Goal: Transaction & Acquisition: Purchase product/service

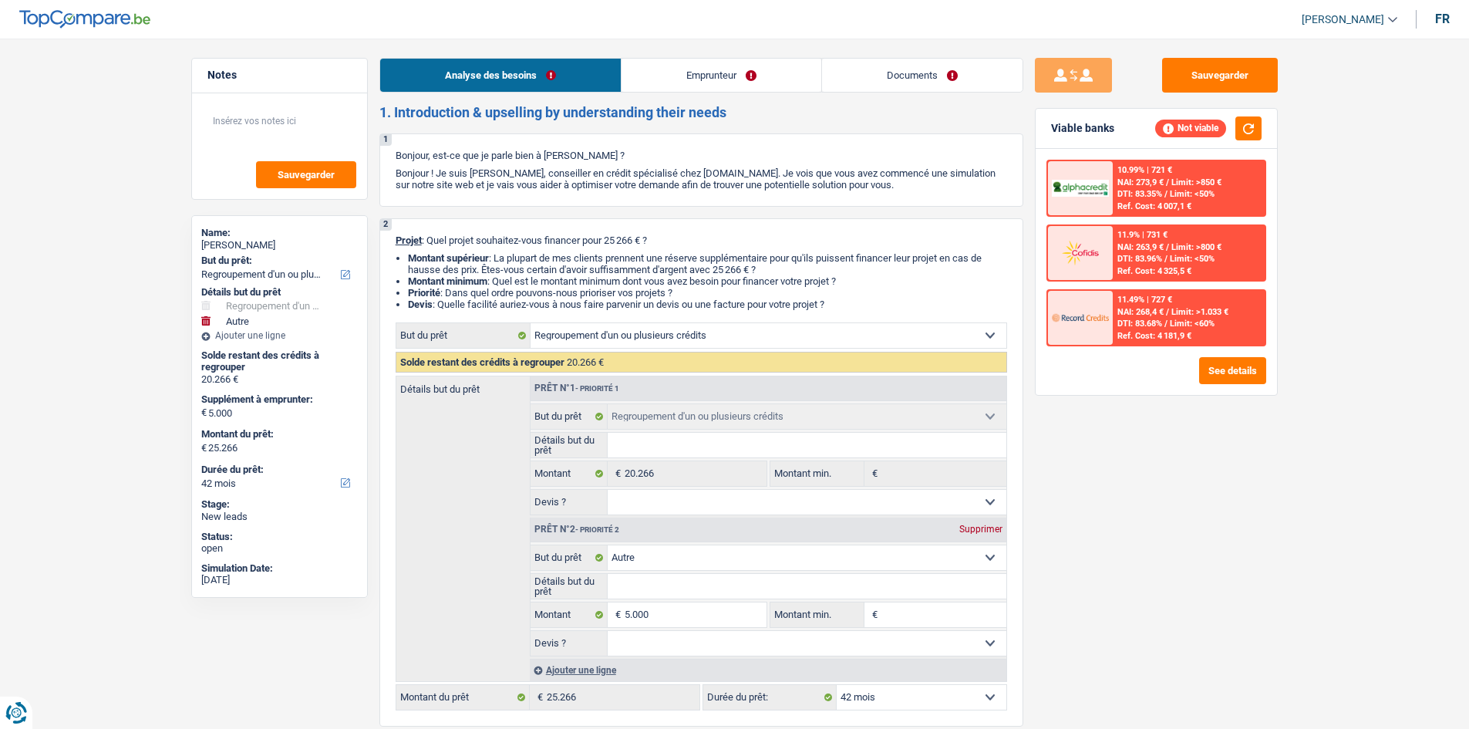
select select "refinancing"
select select "other"
select select "42"
select select "refinancing"
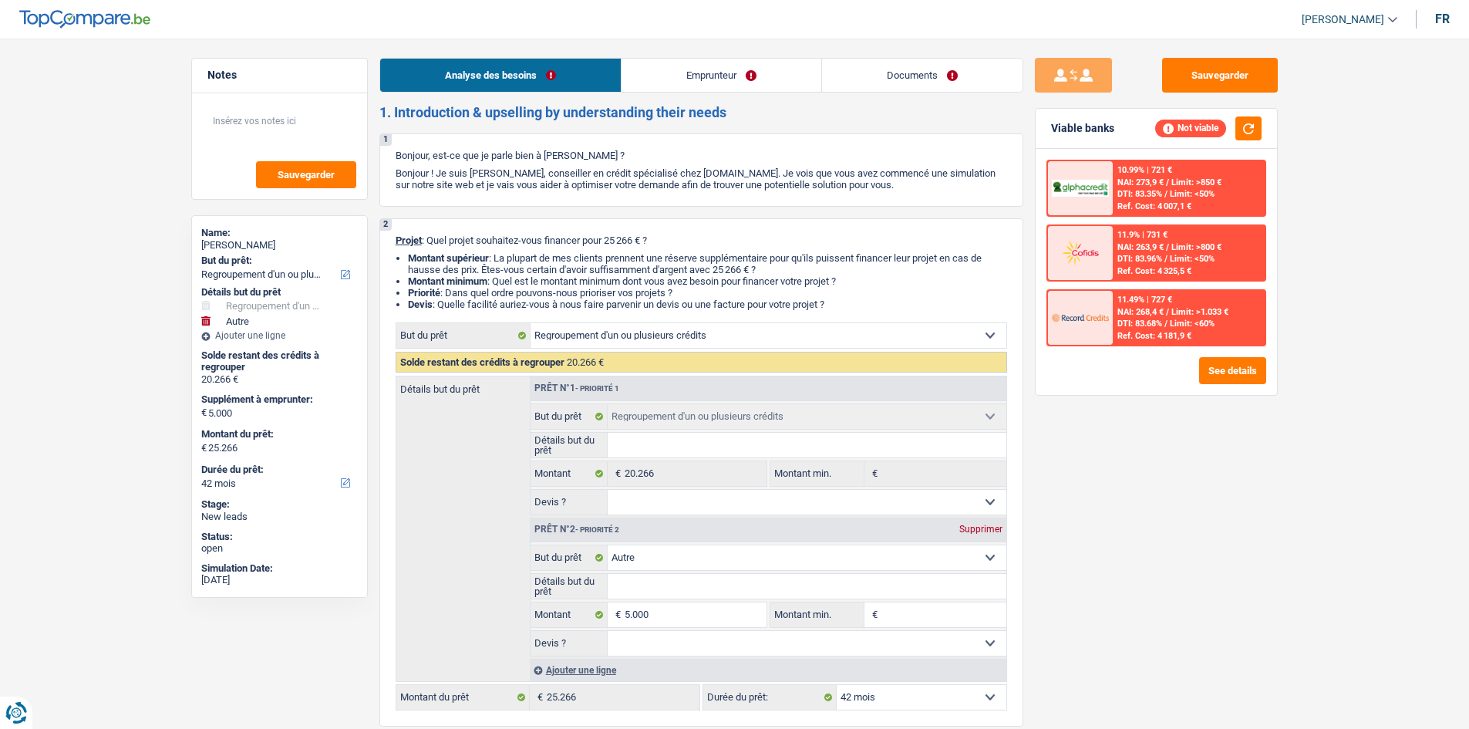
select select "refinancing"
select select "other"
select select "42"
select select "mutuality"
select select "mutualityIndemnity"
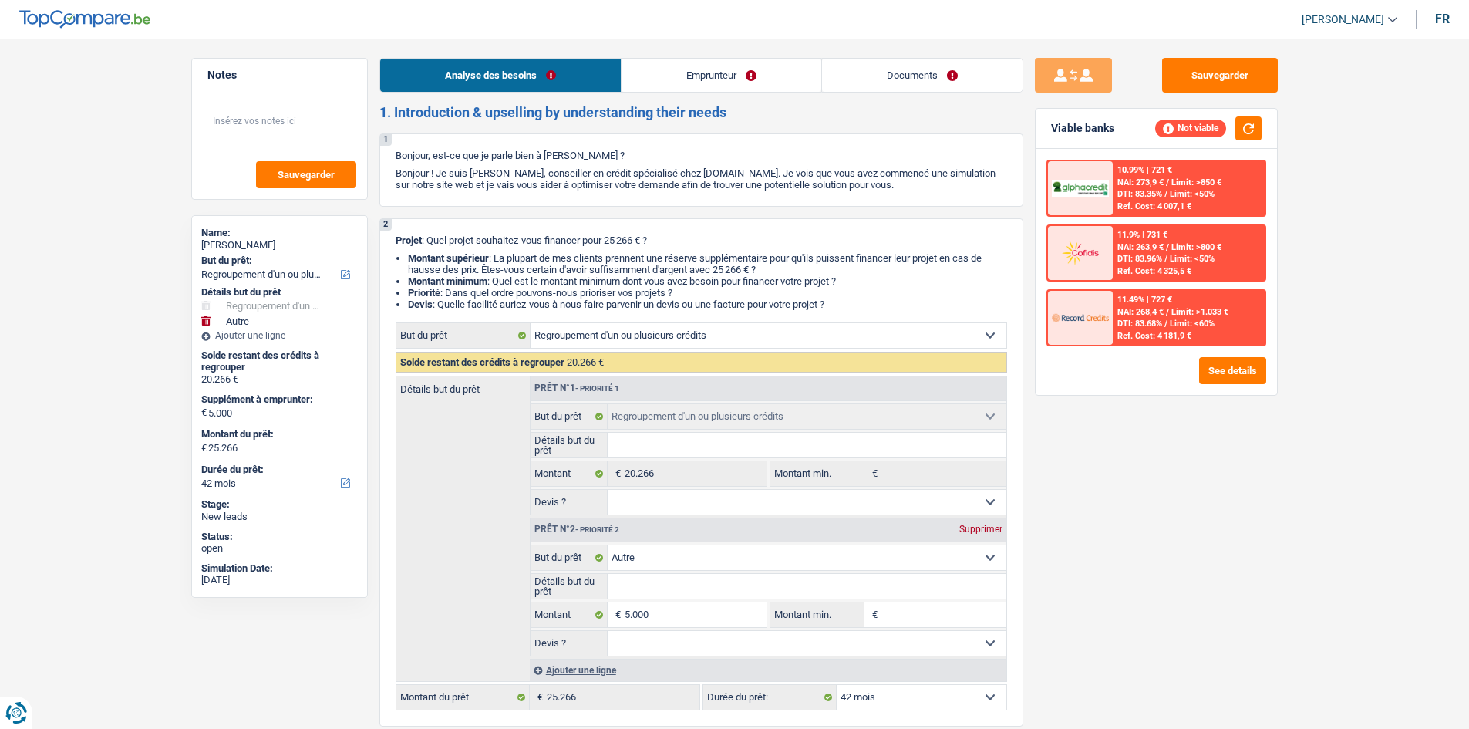
select select "rents"
select select "personalLoan"
select select "loanRepayment"
select select "84"
select select "cardOrCredit"
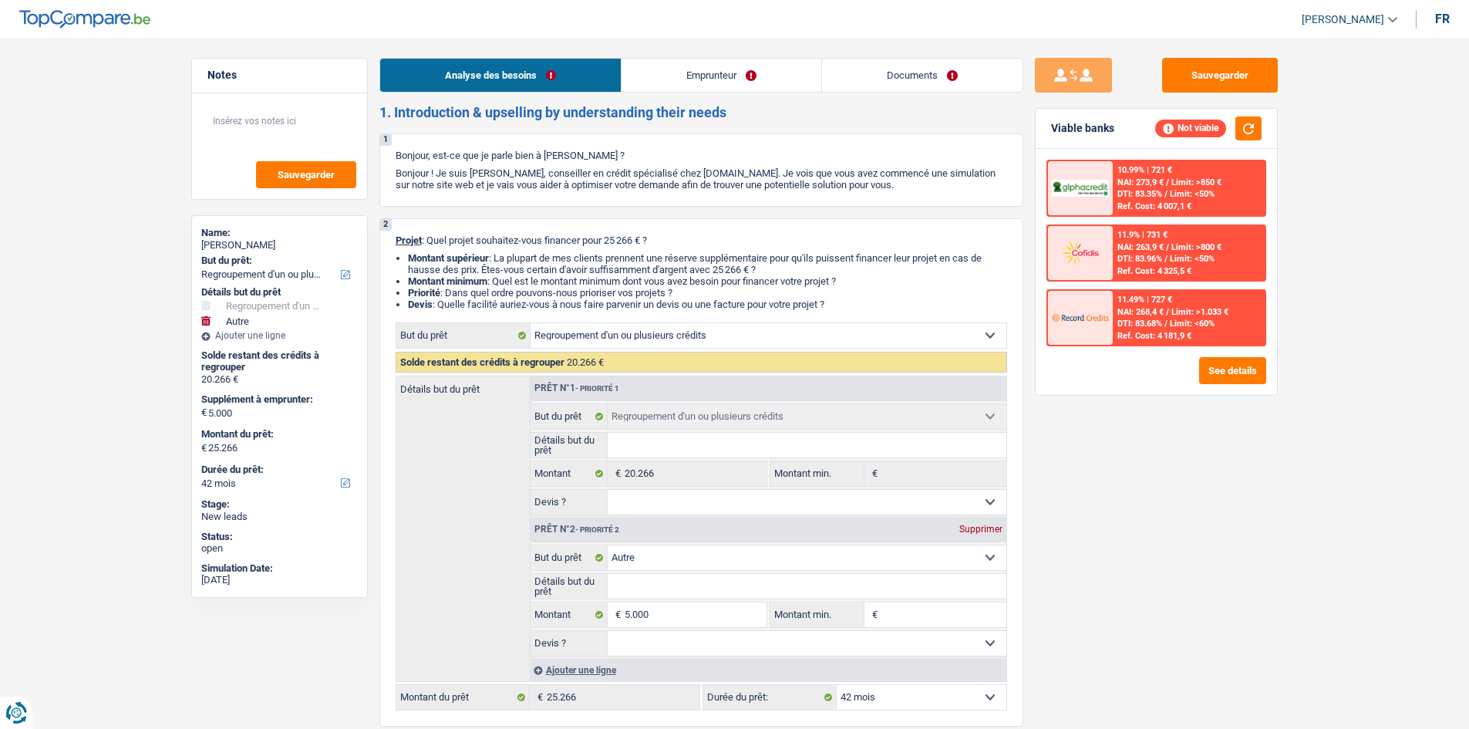
select select "refinancing"
select select "other"
select select "42"
select select "mutuality"
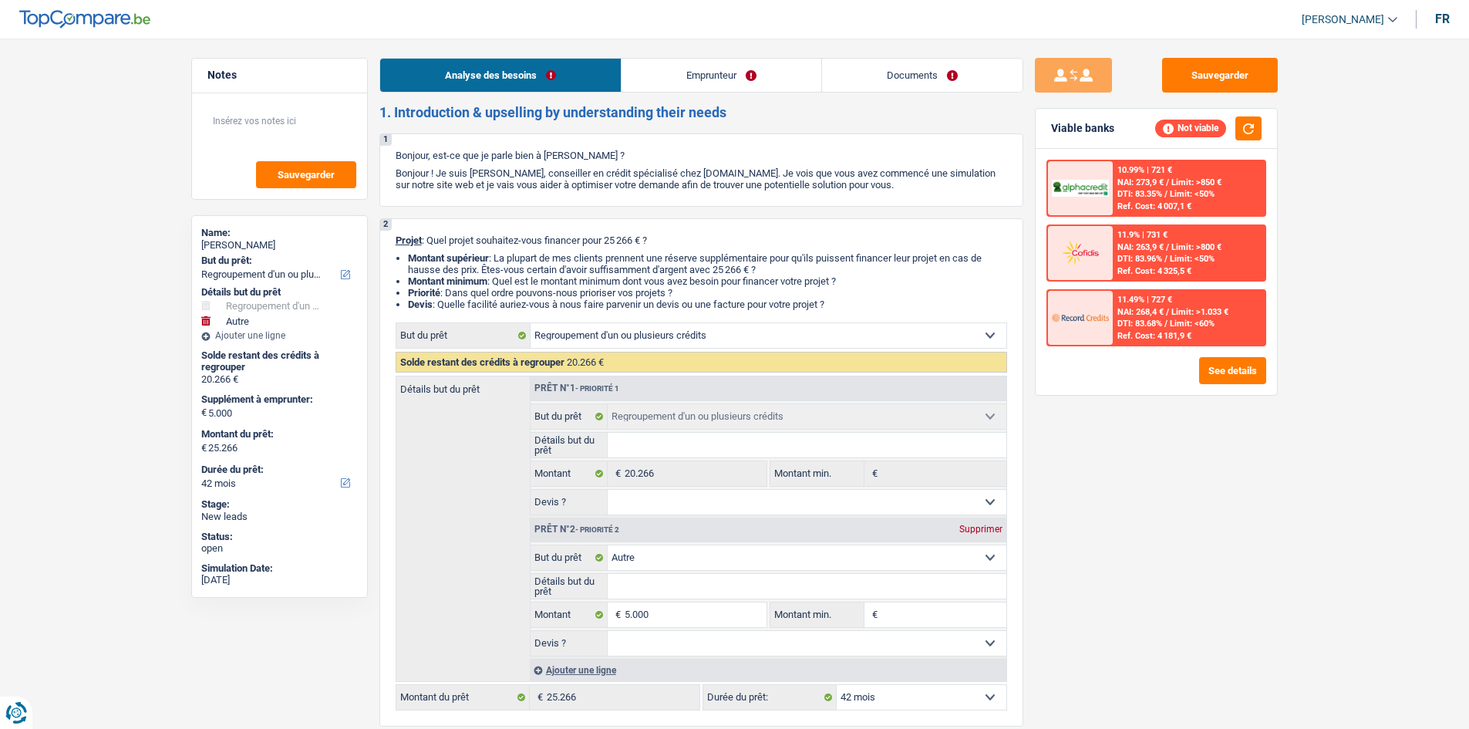
select select "mutualityIndemnity"
select select "solidaris"
select select "BE"
click at [722, 76] on link "Emprunteur" at bounding box center [721, 75] width 200 height 33
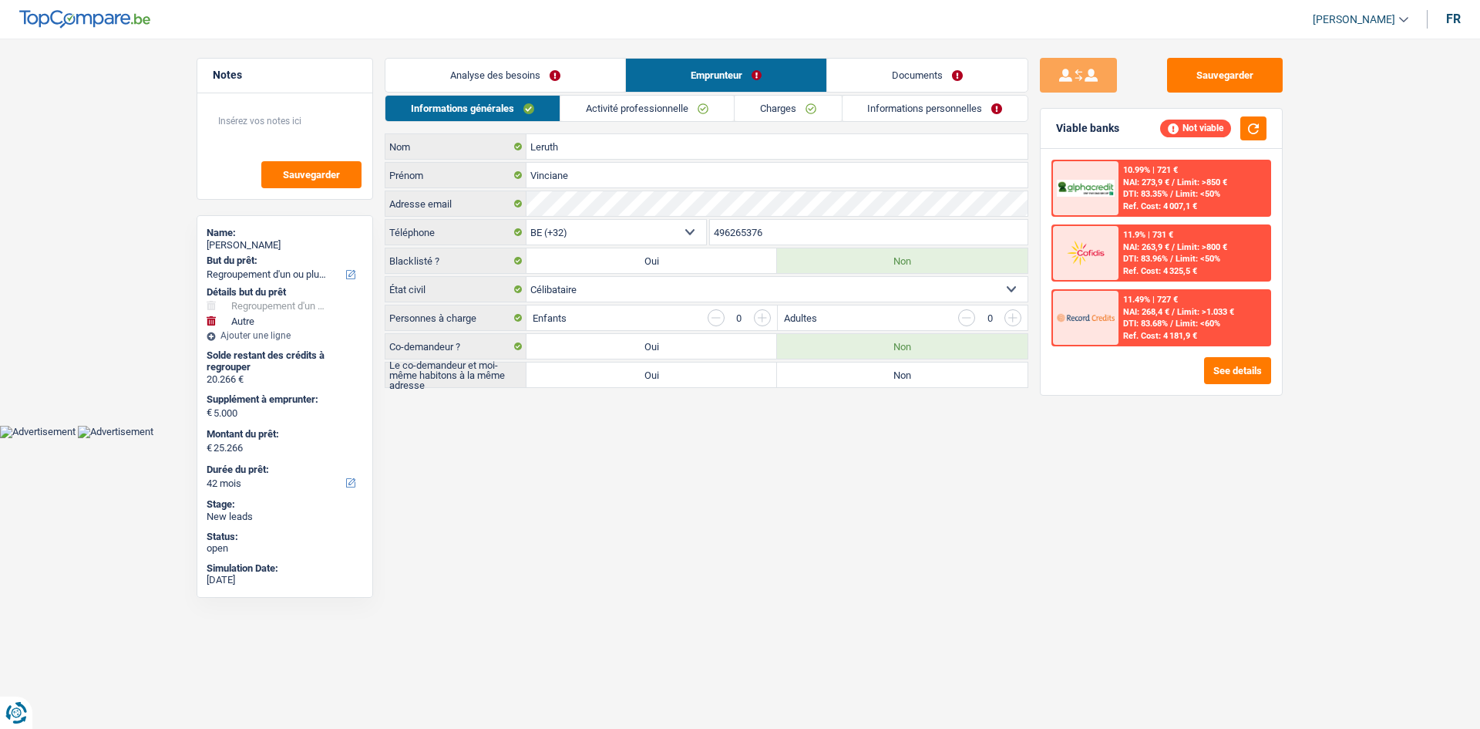
click at [640, 106] on link "Activité professionnelle" at bounding box center [647, 108] width 173 height 25
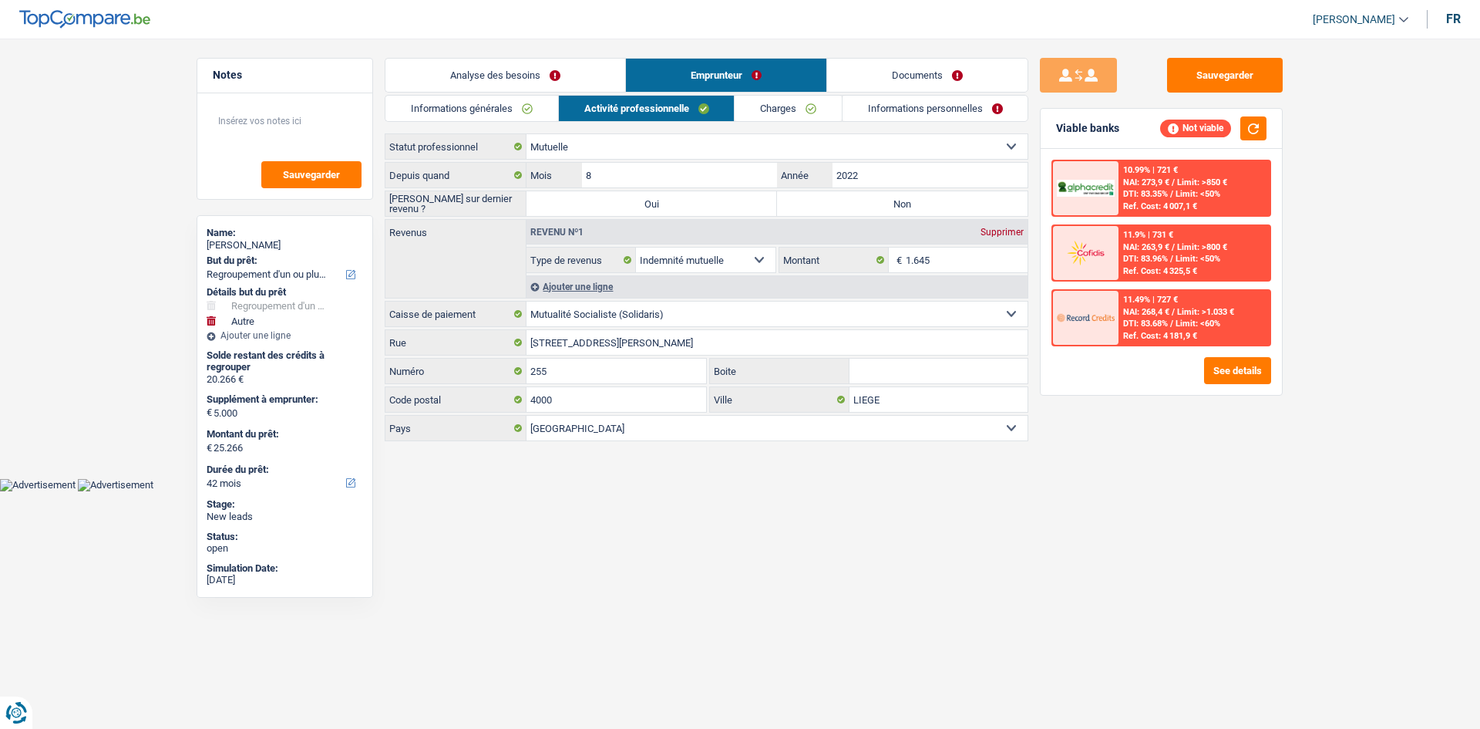
click at [778, 103] on link "Charges" at bounding box center [788, 108] width 107 height 25
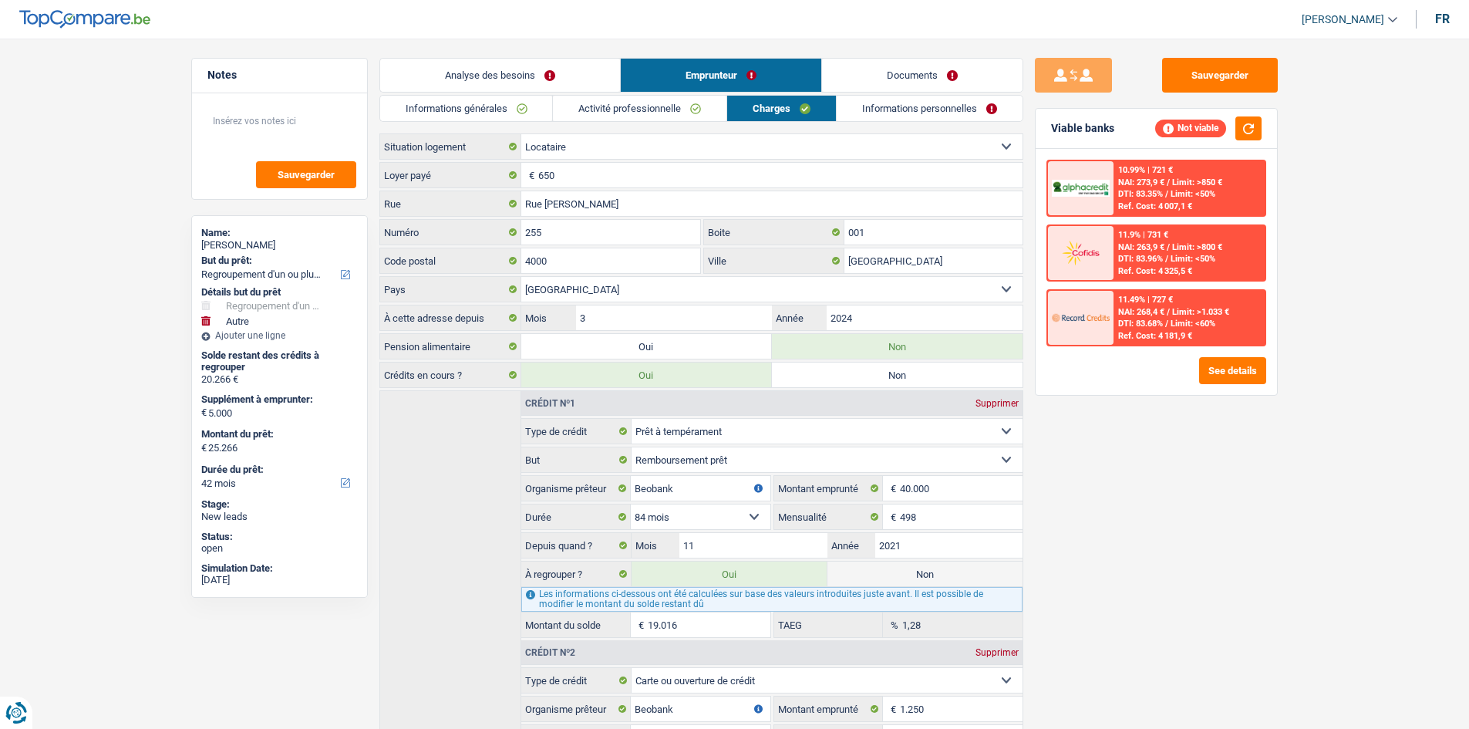
click at [906, 106] on link "Informations personnelles" at bounding box center [930, 108] width 186 height 25
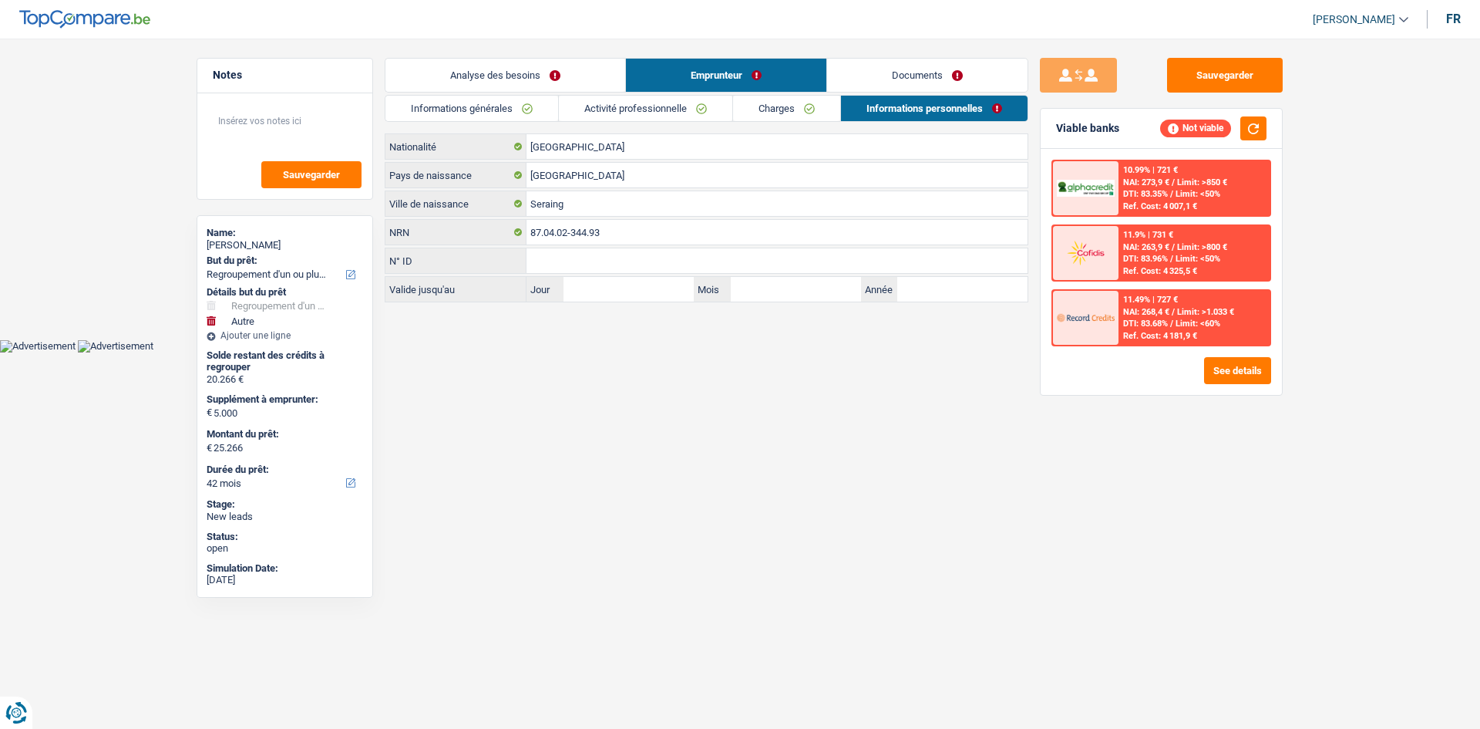
click at [519, 118] on link "Informations générales" at bounding box center [472, 108] width 173 height 25
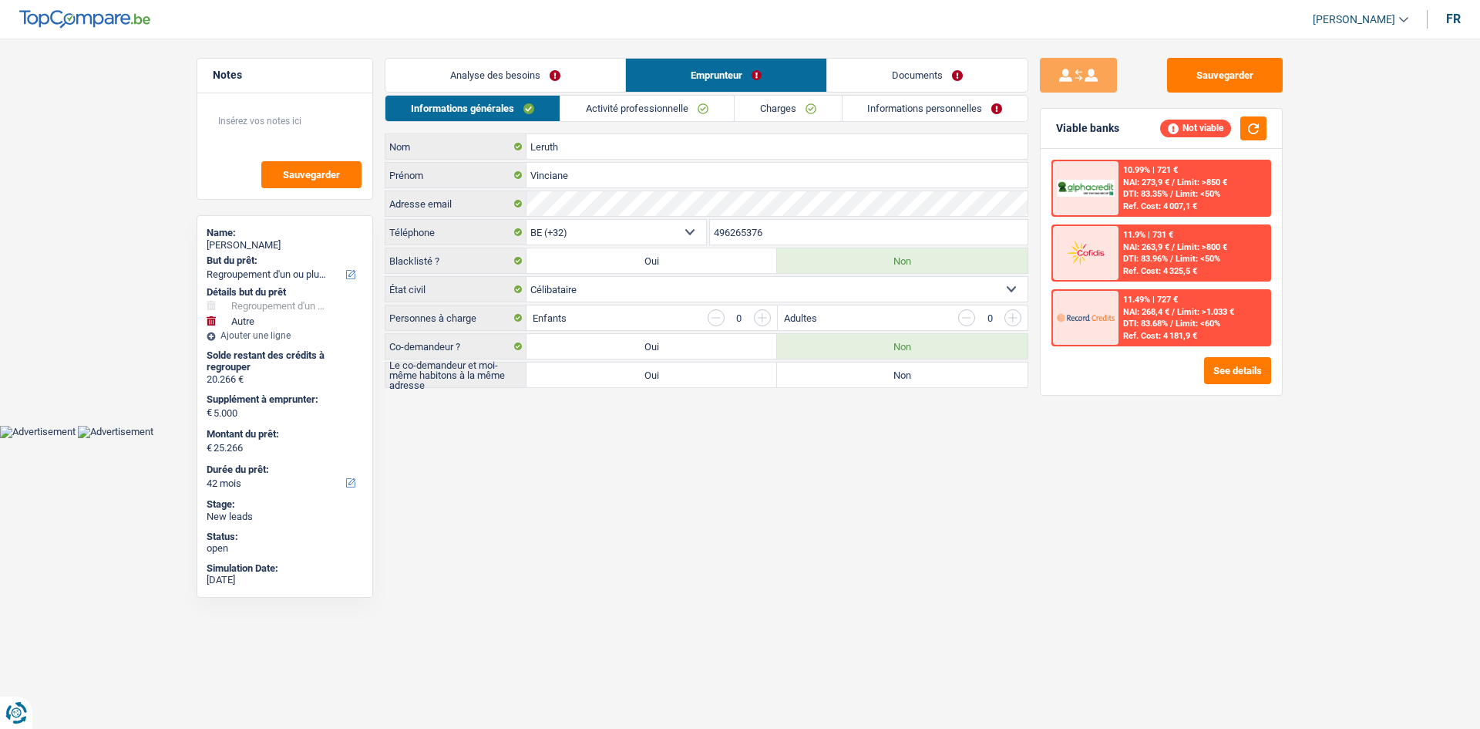
click at [554, 77] on link "Analyse des besoins" at bounding box center [506, 75] width 240 height 33
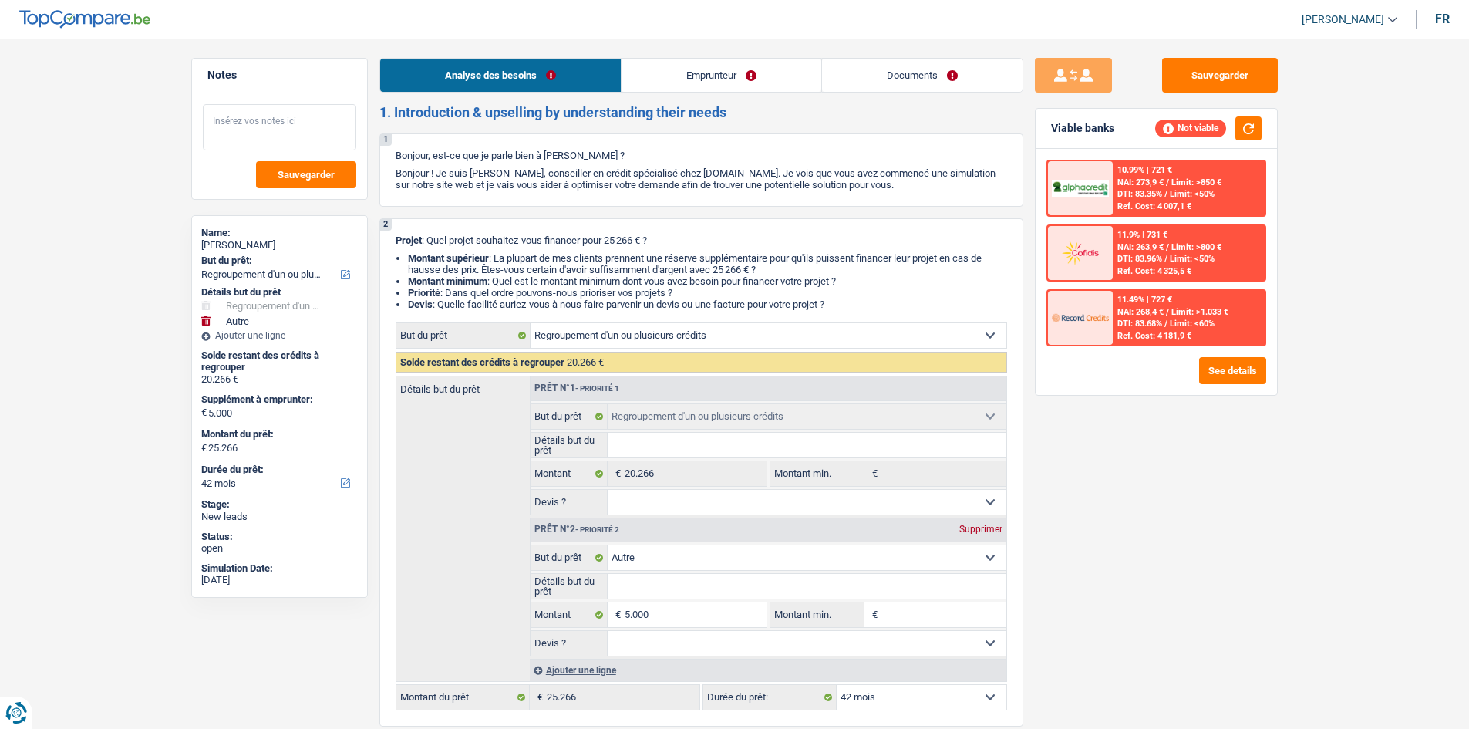
click at [299, 130] on textarea at bounding box center [279, 127] width 153 height 46
click at [699, 58] on li "Emprunteur" at bounding box center [721, 75] width 200 height 35
click at [699, 59] on li "Emprunteur" at bounding box center [721, 75] width 200 height 35
click at [689, 65] on link "Emprunteur" at bounding box center [721, 75] width 200 height 33
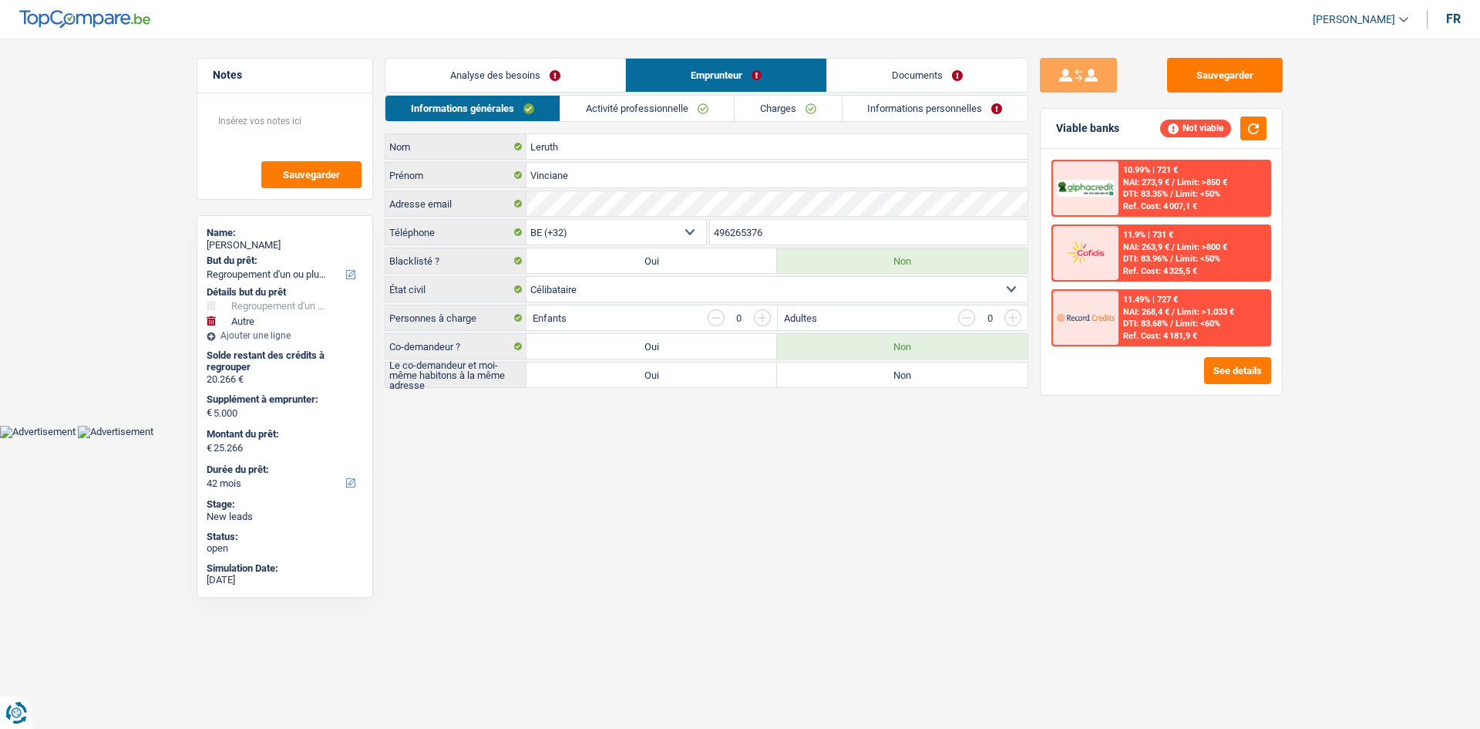
drag, startPoint x: 782, startPoint y: 234, endPoint x: 658, endPoint y: 227, distance: 123.6
click at [658, 229] on div "BE (+32) LU (+352) Sélectionner une option Téléphone 496265376 Téléphone" at bounding box center [707, 233] width 644 height 29
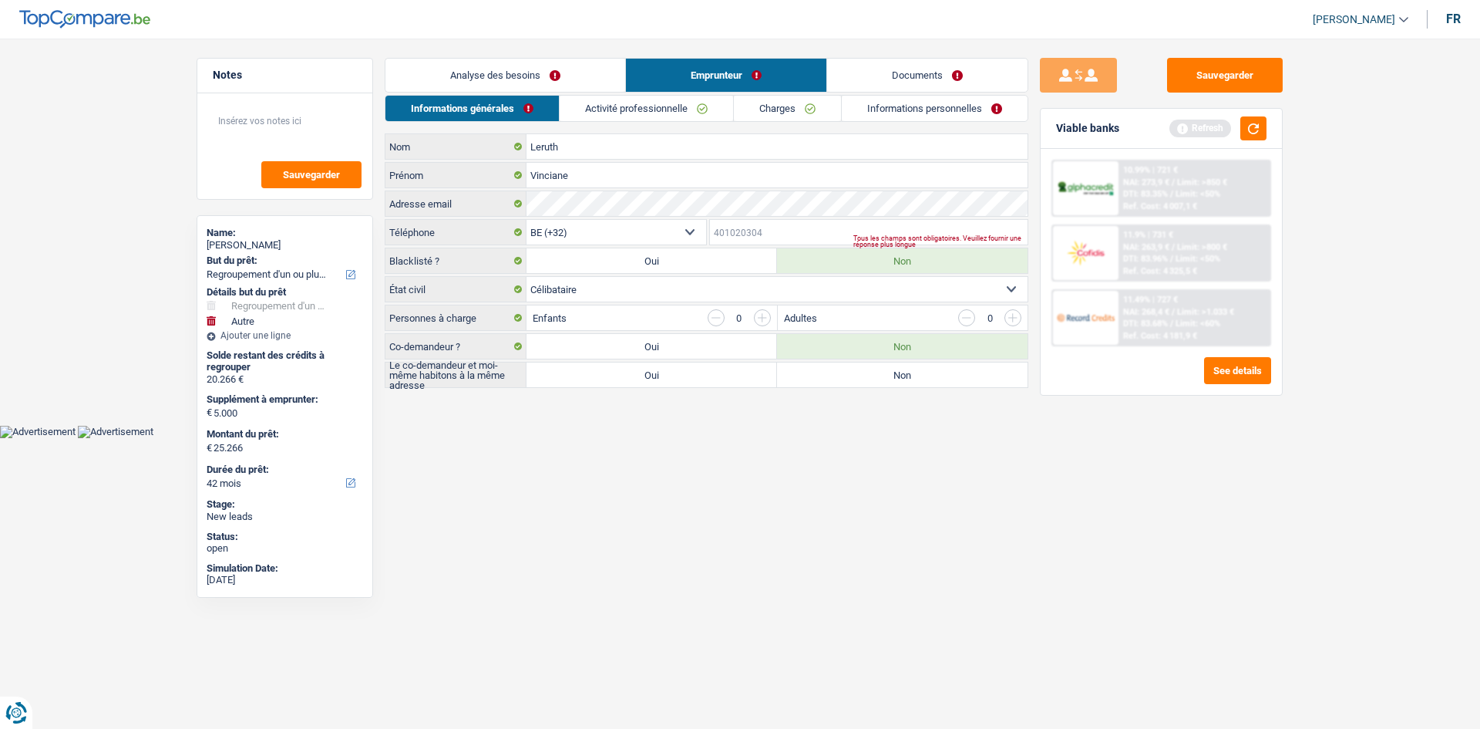
paste input "+32496518"
click at [729, 234] on input "+32496518" at bounding box center [869, 232] width 318 height 25
click at [793, 229] on input "496518" at bounding box center [869, 232] width 318 height 25
type input "496518808"
click at [961, 398] on main "Notes Sauvegarder Name: Vinciane Leruth But du prêt: Confort maison: meubles, t…" at bounding box center [740, 224] width 1480 height 402
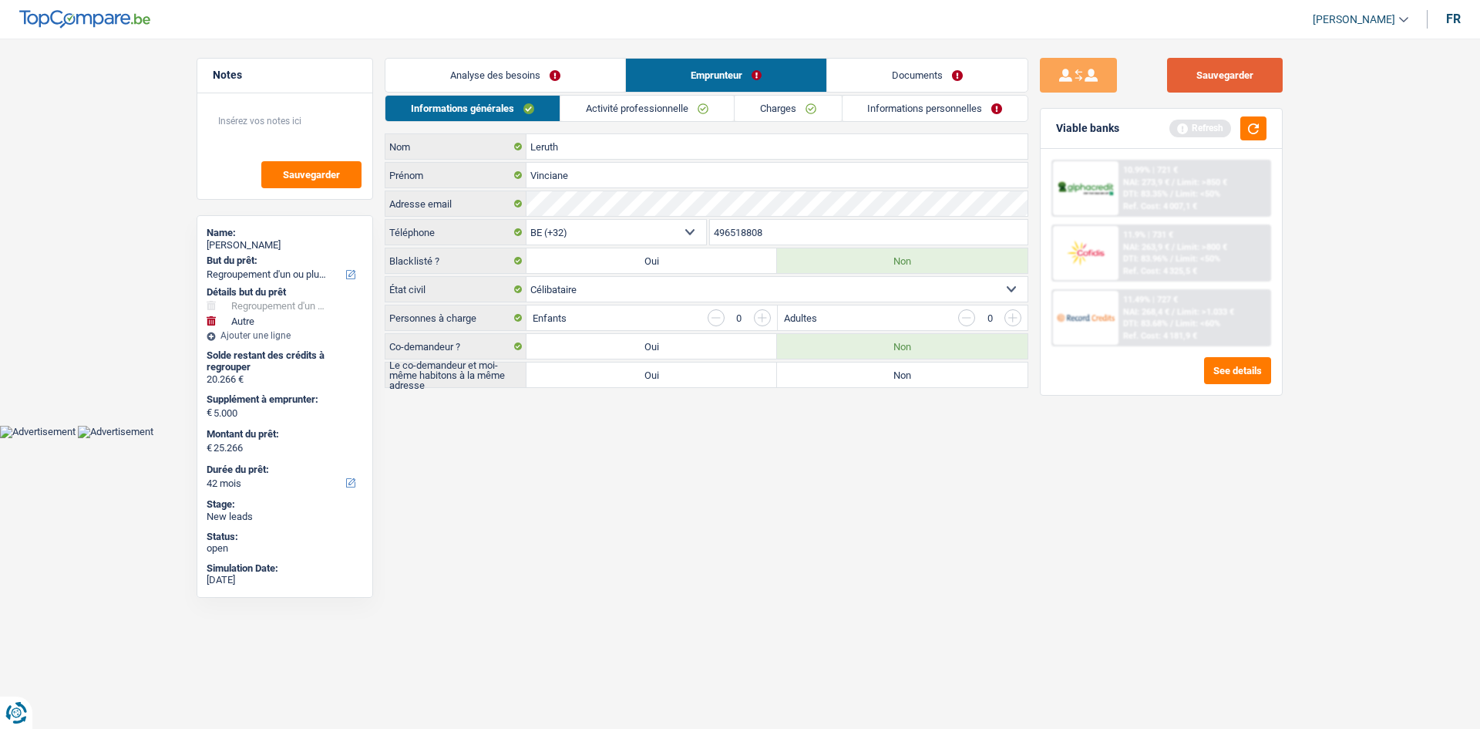
click at [1219, 77] on button "Sauvegarder" at bounding box center [1225, 75] width 116 height 35
drag, startPoint x: 507, startPoint y: 70, endPoint x: 563, endPoint y: 101, distance: 63.5
click at [507, 70] on link "Analyse des besoins" at bounding box center [506, 75] width 240 height 33
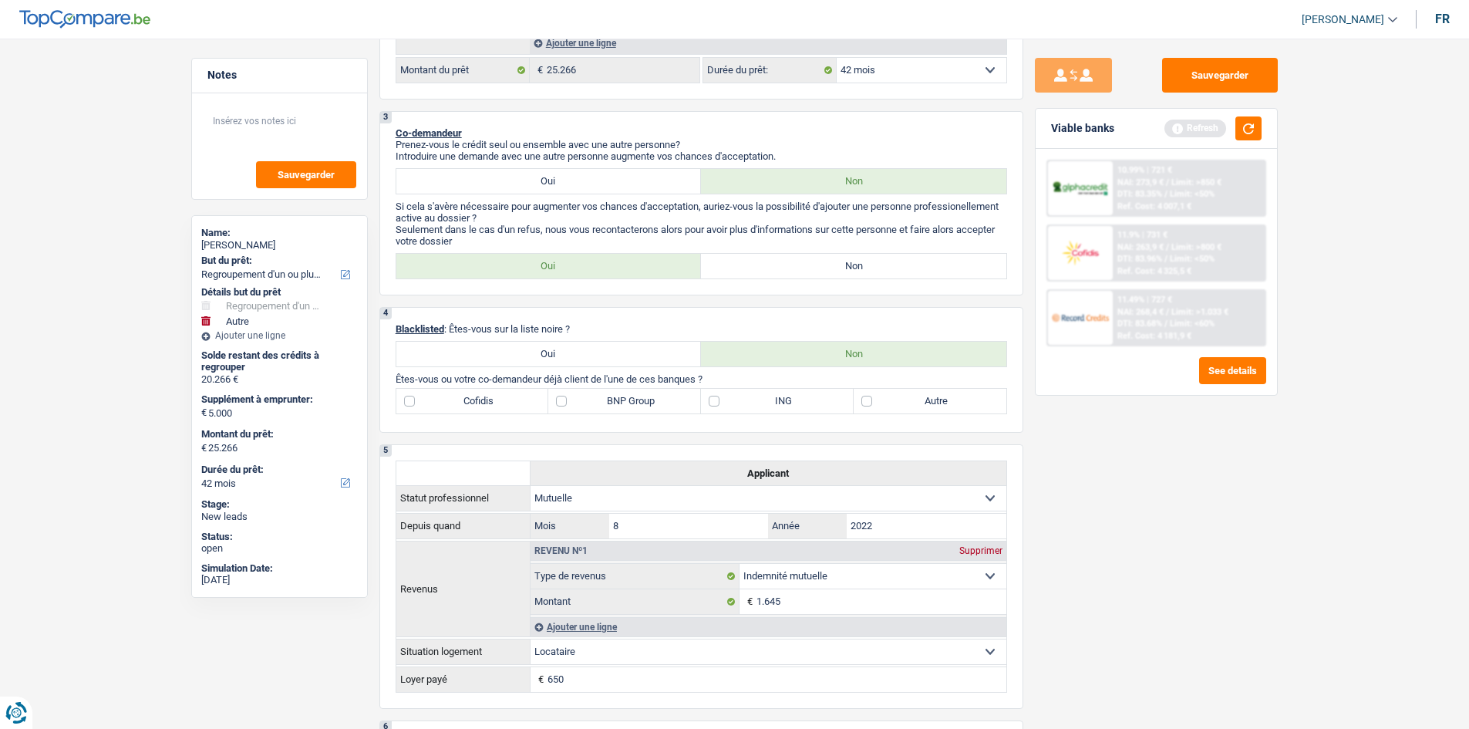
scroll to position [386, 0]
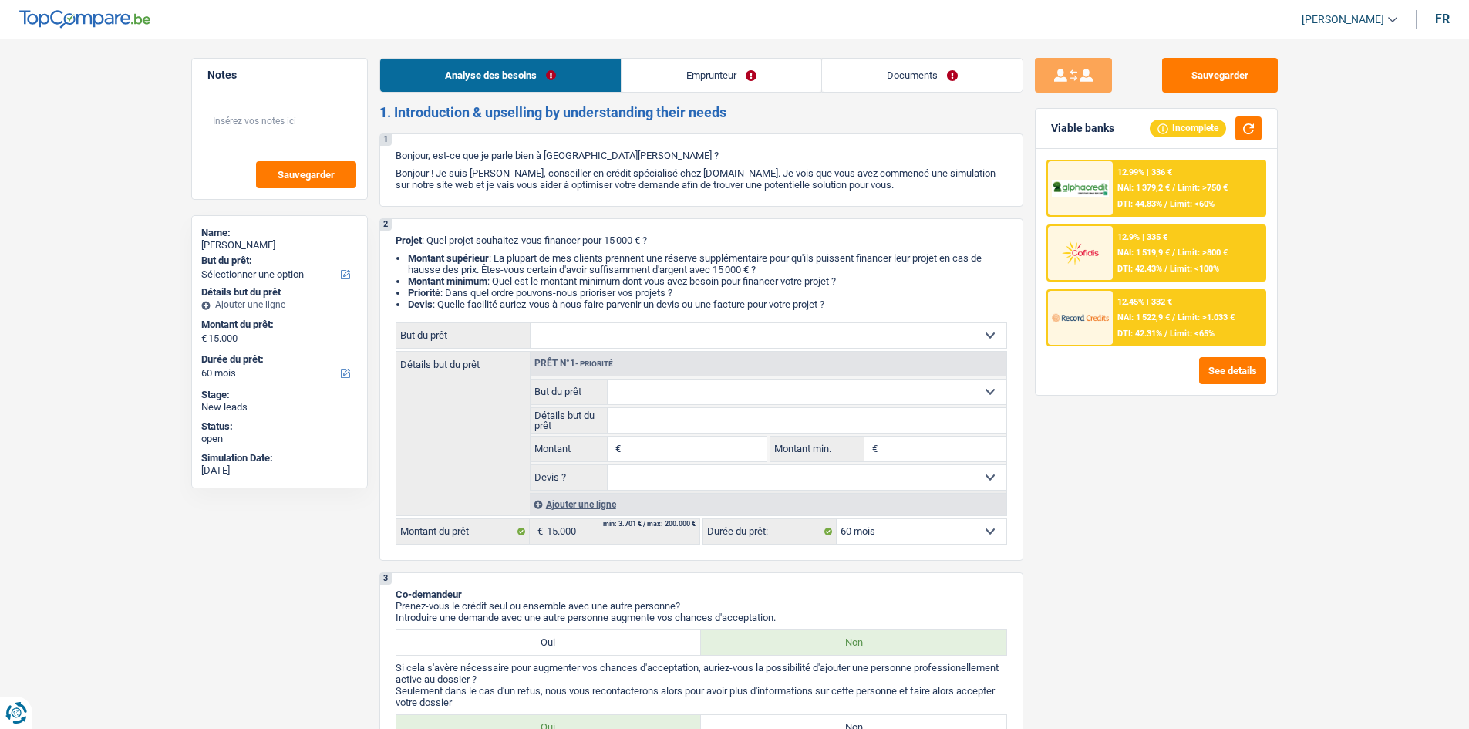
select select "60"
select select "privateEmployee"
select select "netSalary"
select select "mealVouchers"
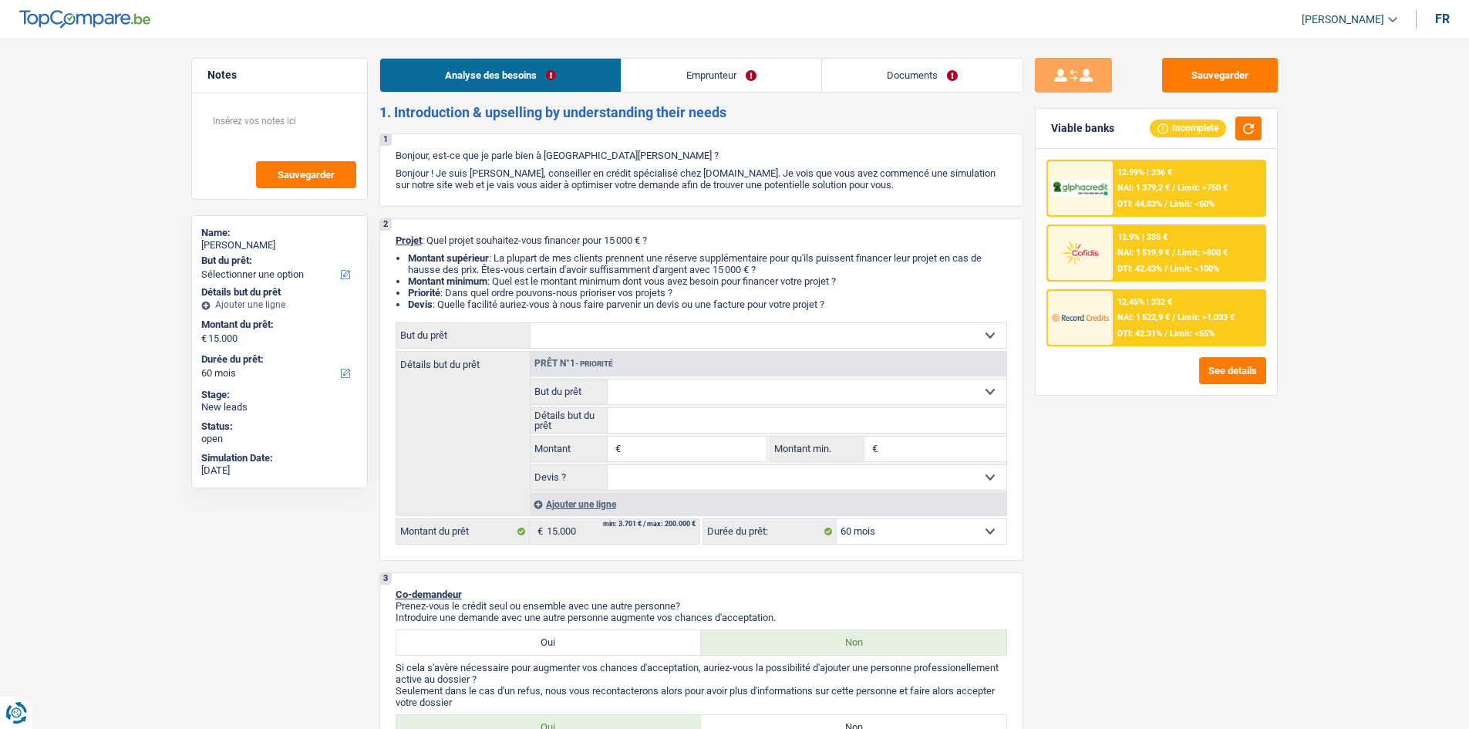
select select "ownerWithMortgage"
select select "mortgage"
select select "420"
select select "60"
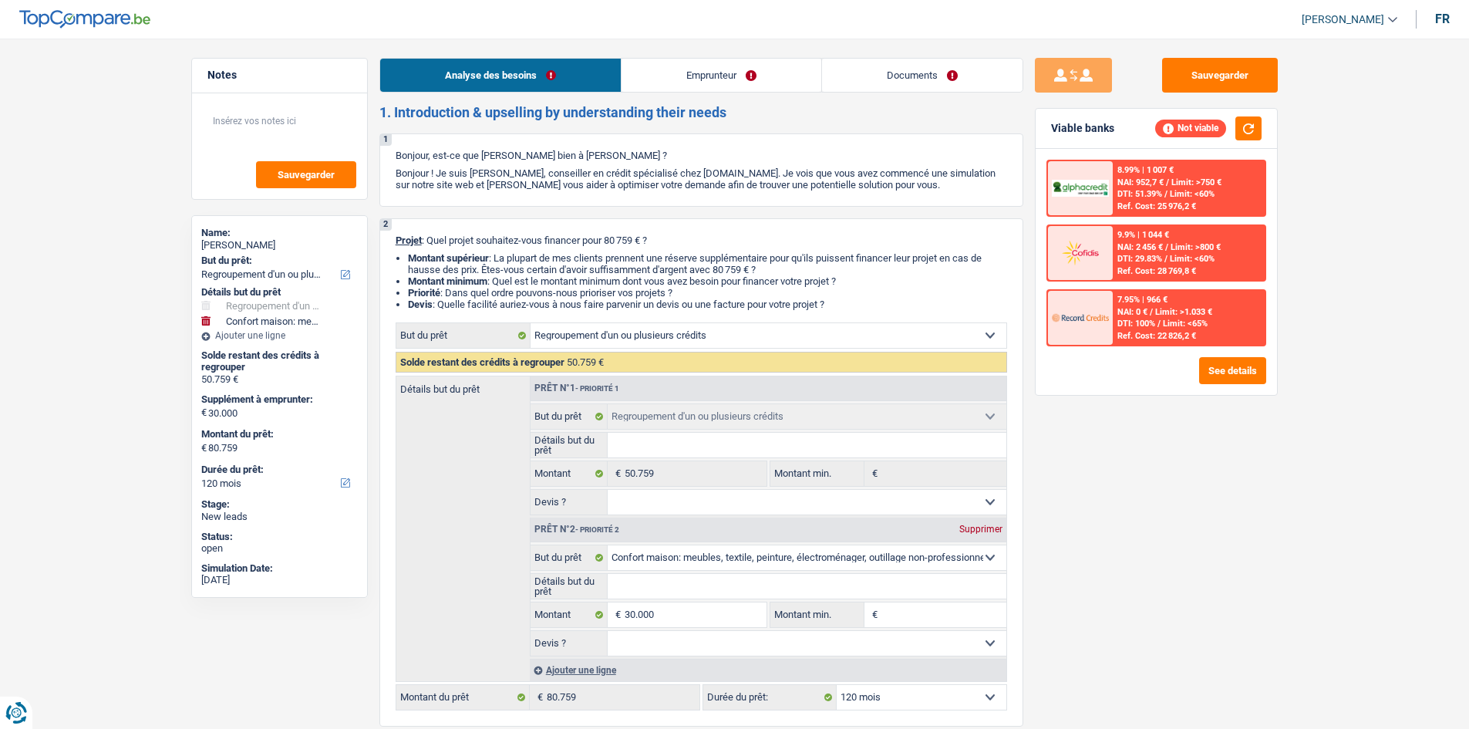
select select "refinancing"
select select "household"
select select "120"
select select "refinancing"
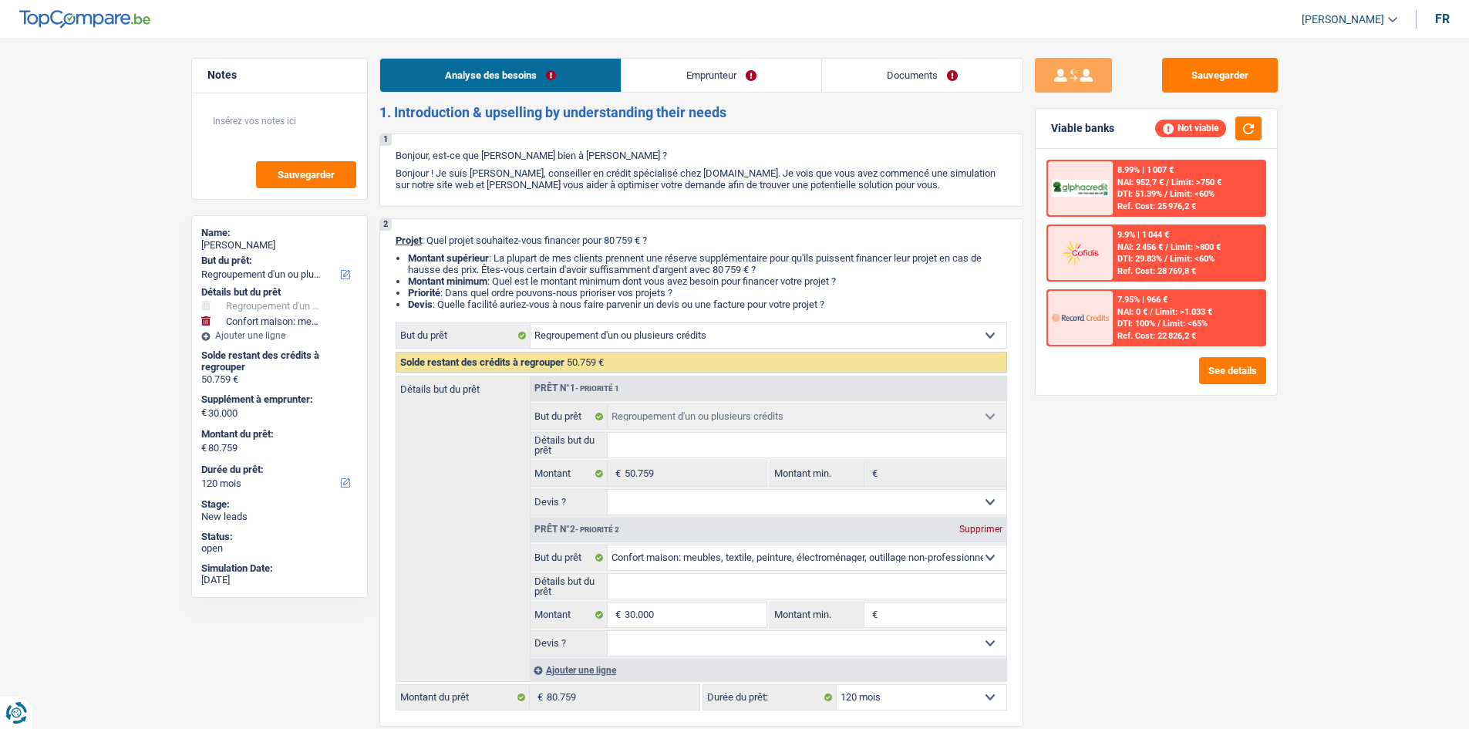
select select "refinancing"
select select "household"
select select "120"
select select "rentBeneficiary"
select select "familyAllowances"
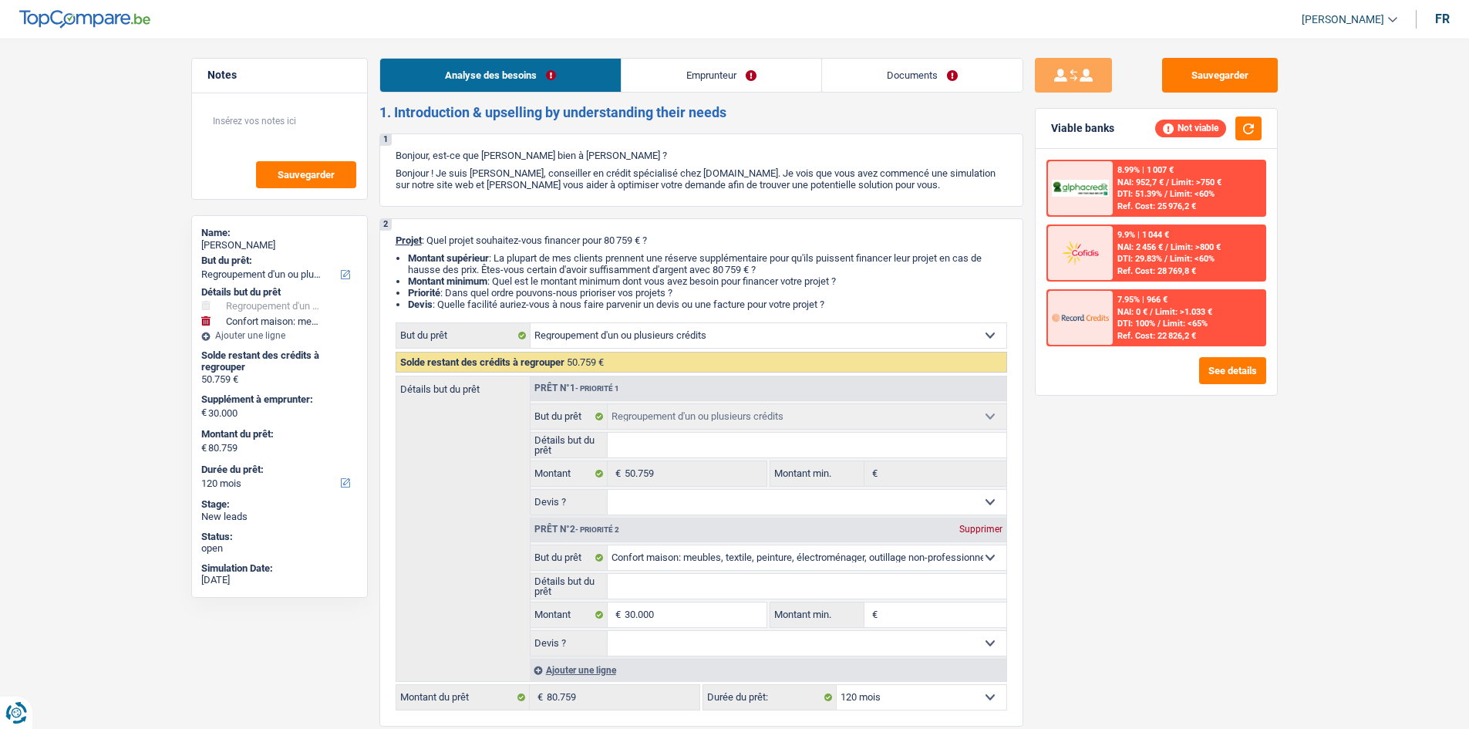
select select "rentalIncome"
select select "ownerWithoutMortgage"
select select "personalLoan"
select select "homeFurnishingOrRelocation"
select select "120"
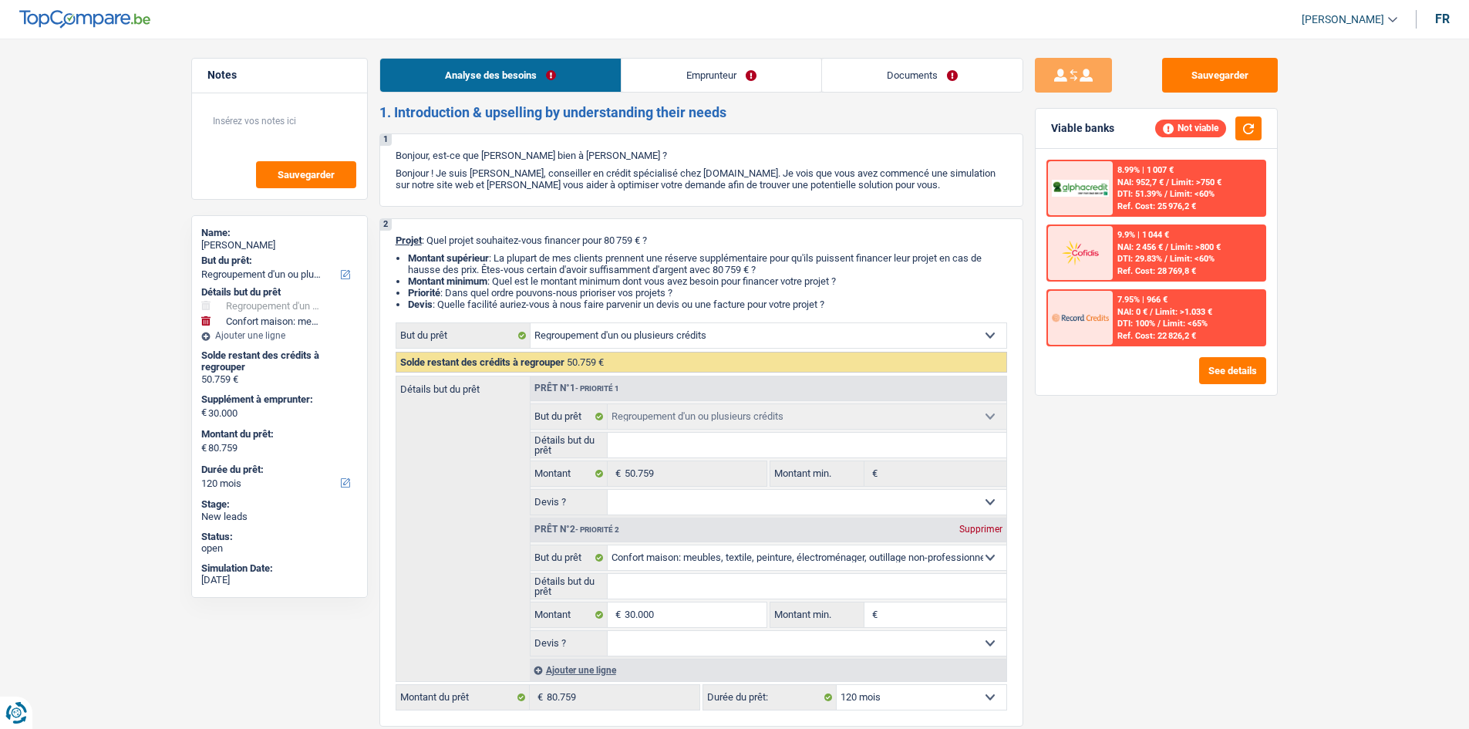
select select "refinancing"
select select "household"
select select "120"
drag, startPoint x: 0, startPoint y: 0, endPoint x: 923, endPoint y: 61, distance: 925.0
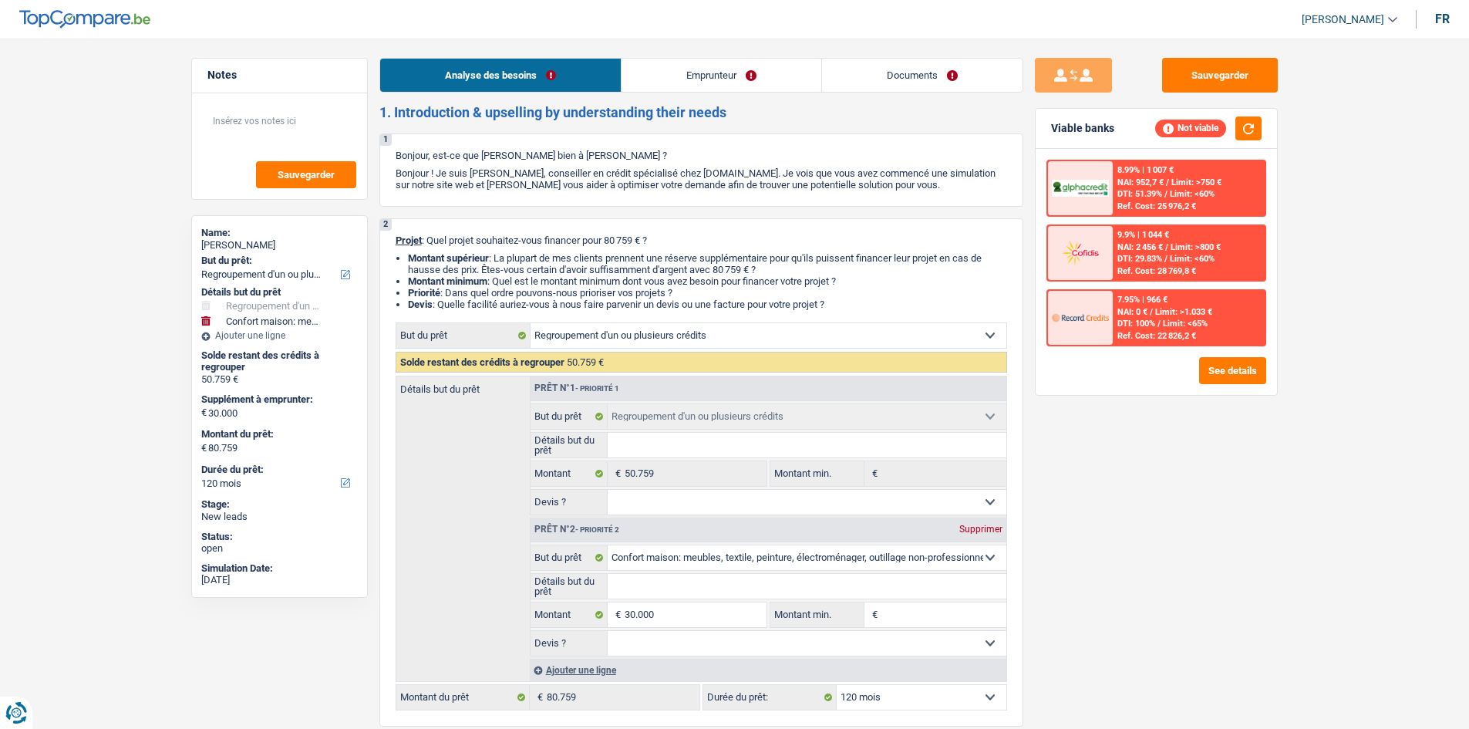
click at [931, 59] on link "Documents" at bounding box center [922, 75] width 200 height 33
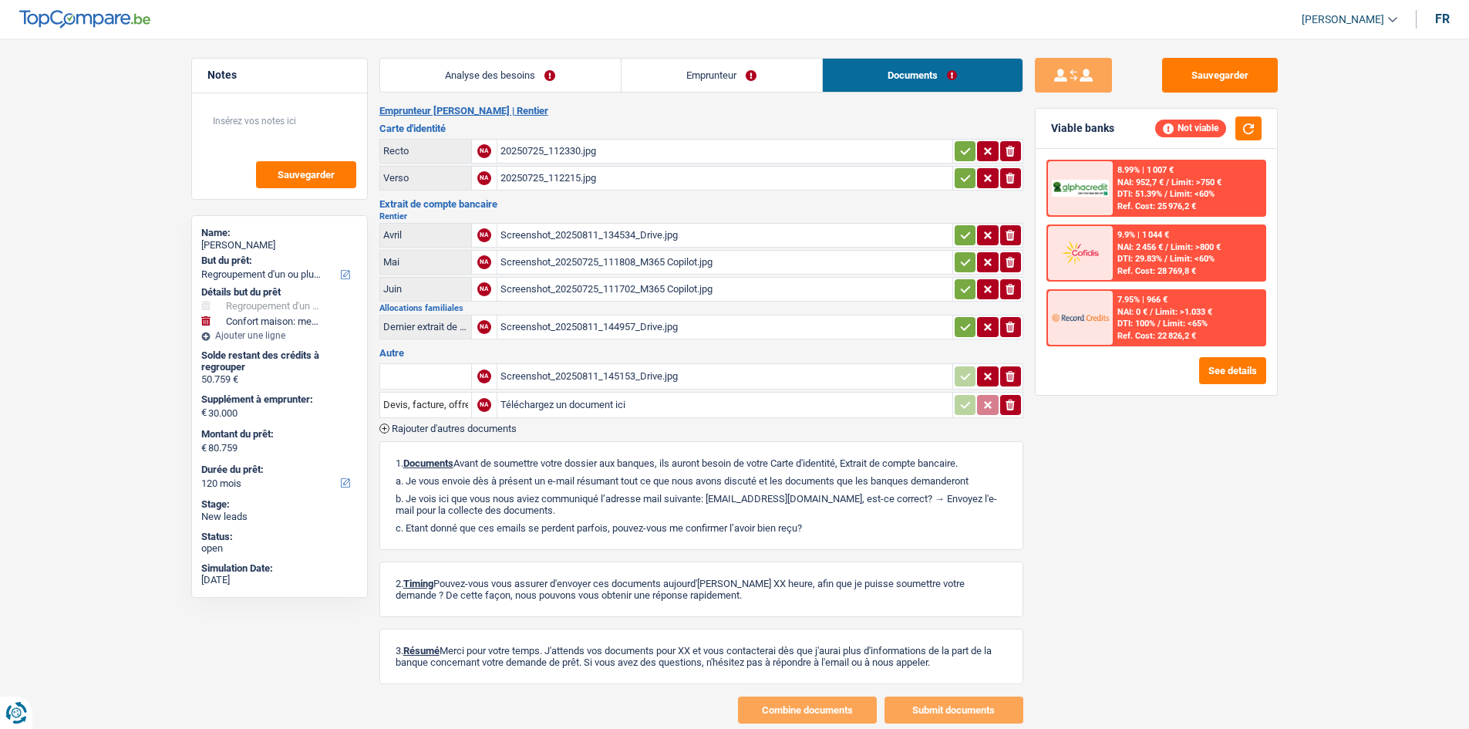
click at [554, 79] on link "Analyse des besoins" at bounding box center [500, 75] width 241 height 33
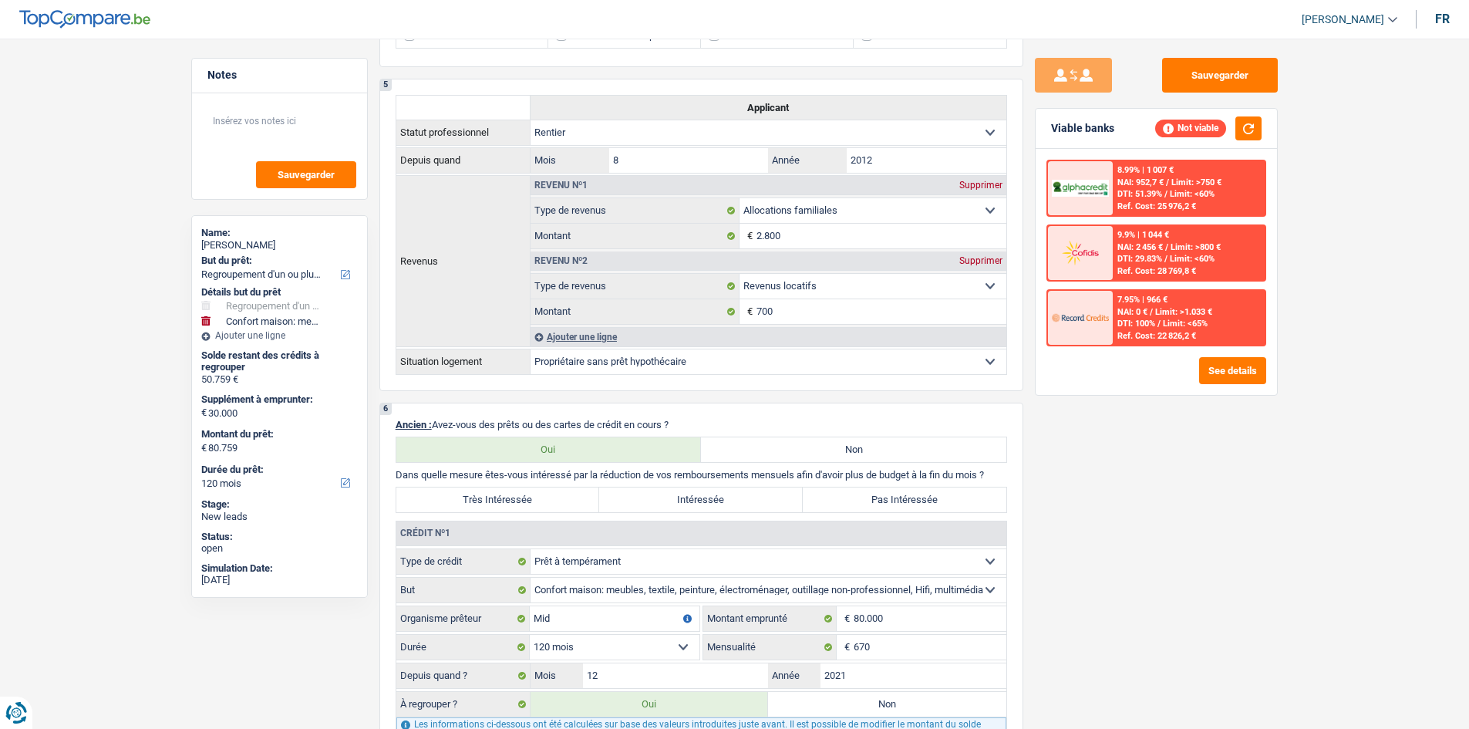
scroll to position [1157, 0]
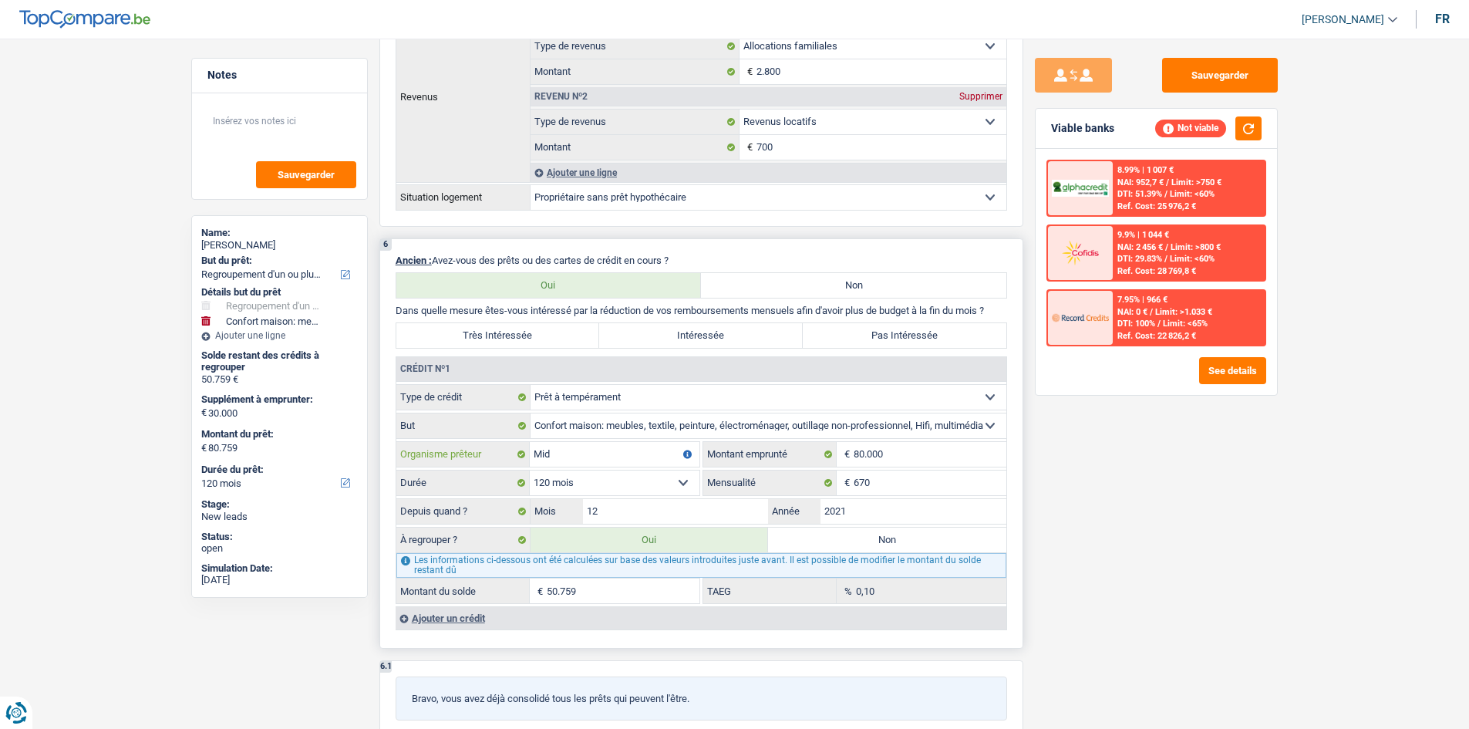
click at [597, 458] on input "Mid" at bounding box center [615, 454] width 170 height 25
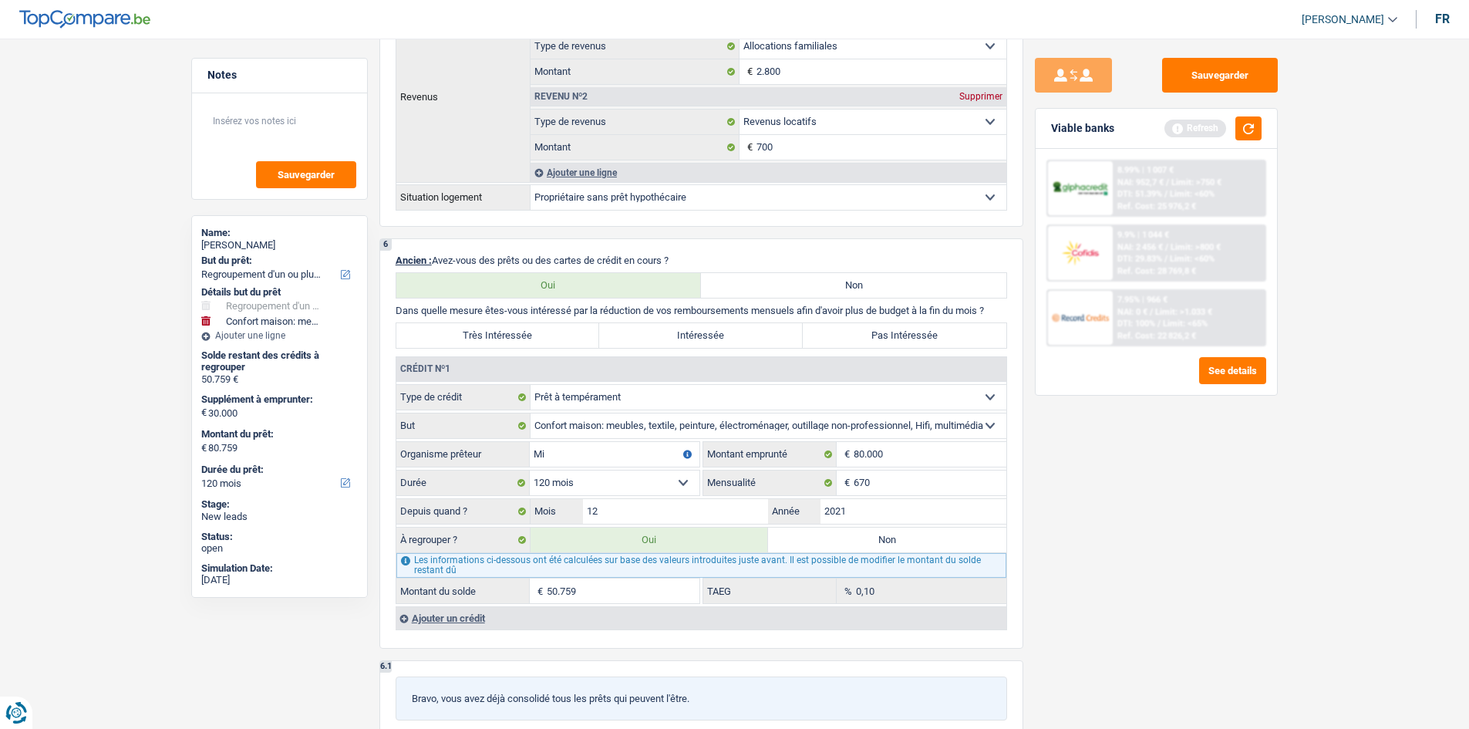
type input "M"
type input "alpha credit"
click at [1158, 654] on div "Sauvegarder Viable banks Refresh 8.99% | 1 007 € NAI: 952,7 € / Limit: >750 € D…" at bounding box center [1156, 379] width 266 height 642
click at [881, 458] on input "80.000" at bounding box center [930, 454] width 153 height 25
click at [892, 513] on input "2021" at bounding box center [913, 511] width 186 height 25
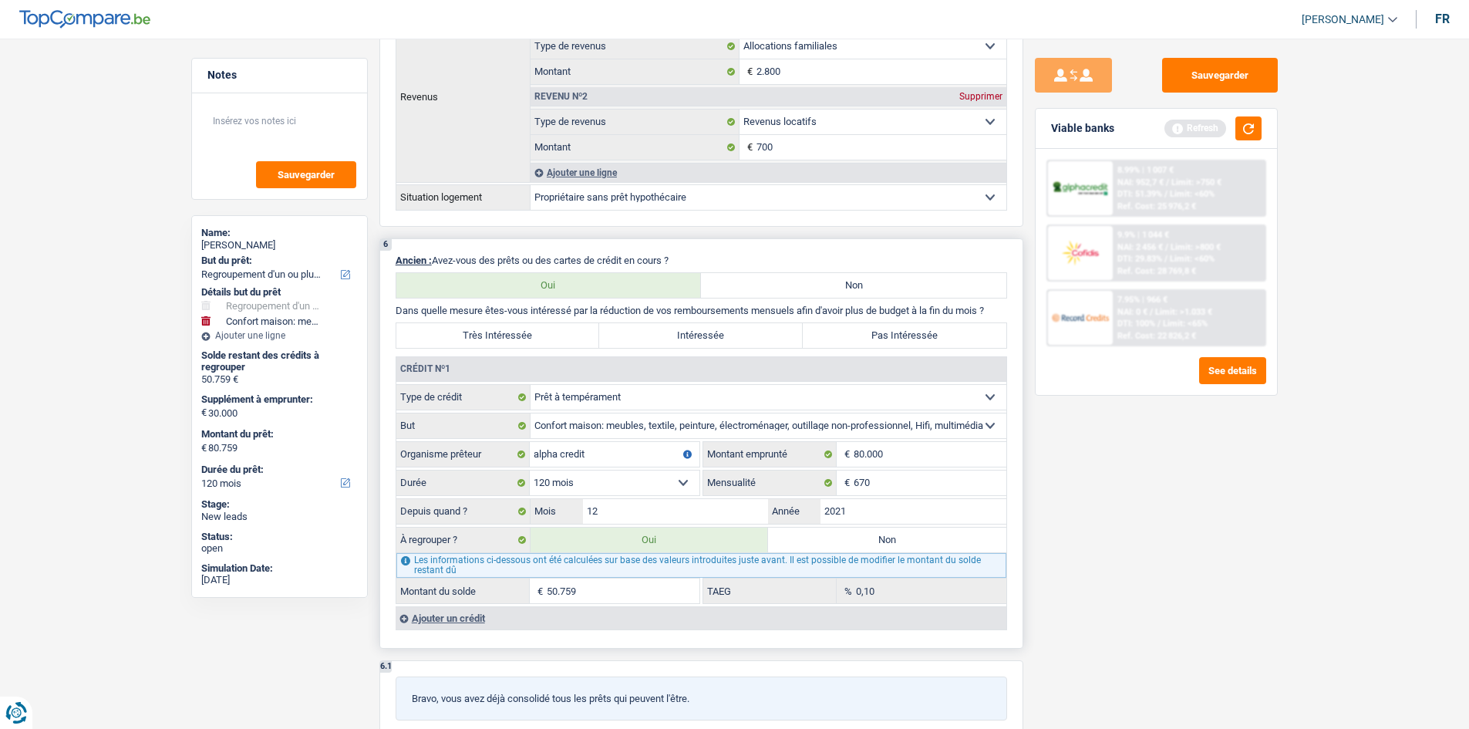
click at [625, 590] on input "50.759" at bounding box center [623, 590] width 153 height 25
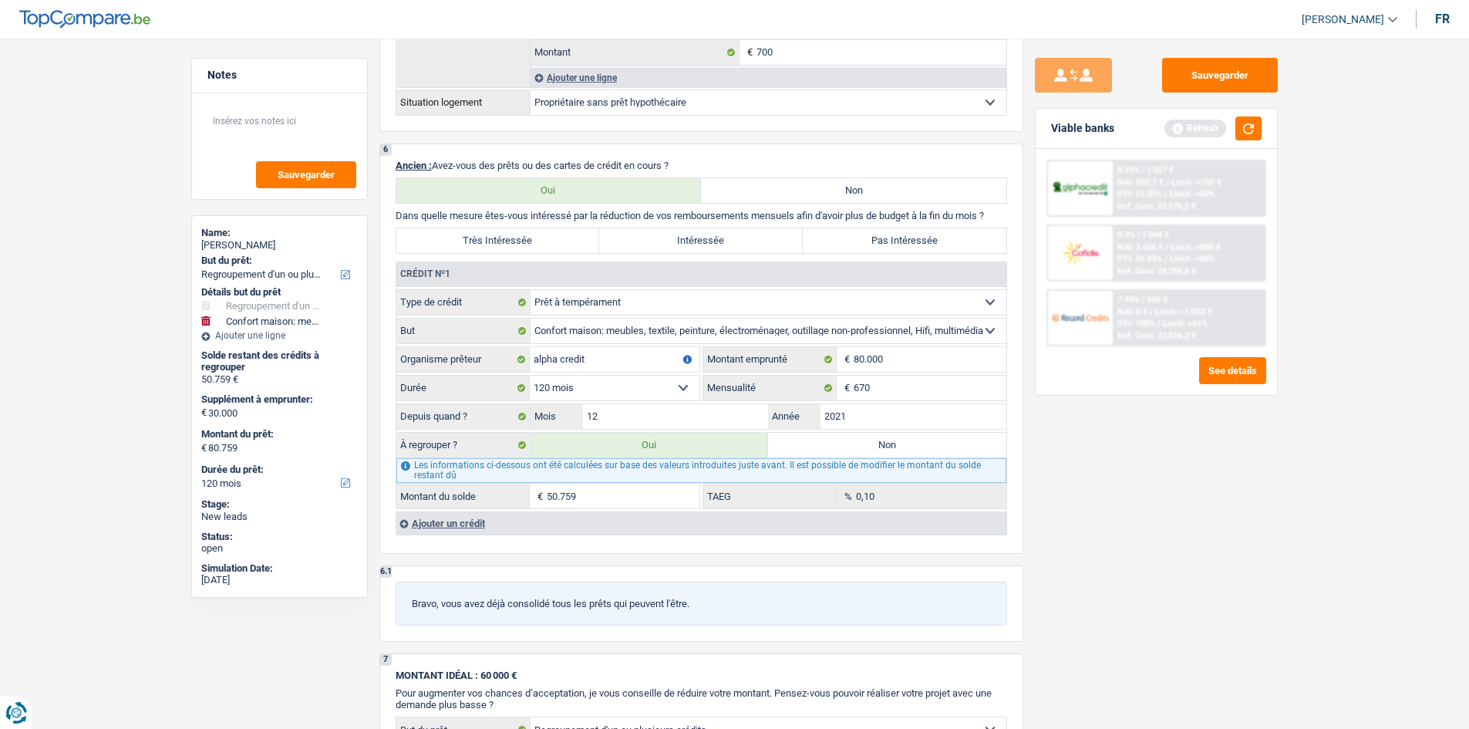
scroll to position [1311, 0]
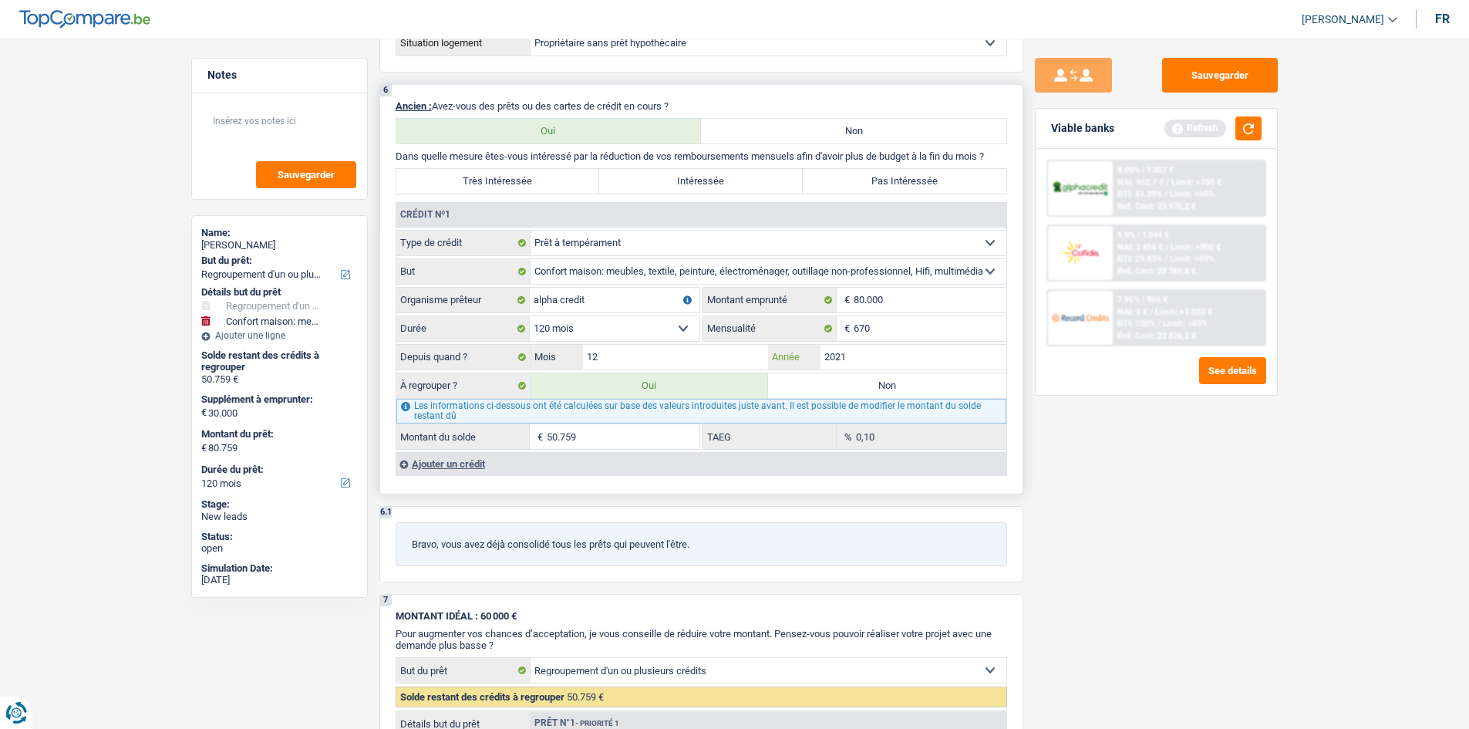
click at [888, 360] on input "2021" at bounding box center [913, 357] width 186 height 25
type input "2021"
click at [1194, 557] on div "Sauvegarder Viable banks Refresh 8.99% | 1 007 € NAI: 952,7 € / Limit: >750 € D…" at bounding box center [1156, 379] width 266 height 642
click at [900, 295] on input "80.000" at bounding box center [930, 300] width 153 height 25
type input "8.000"
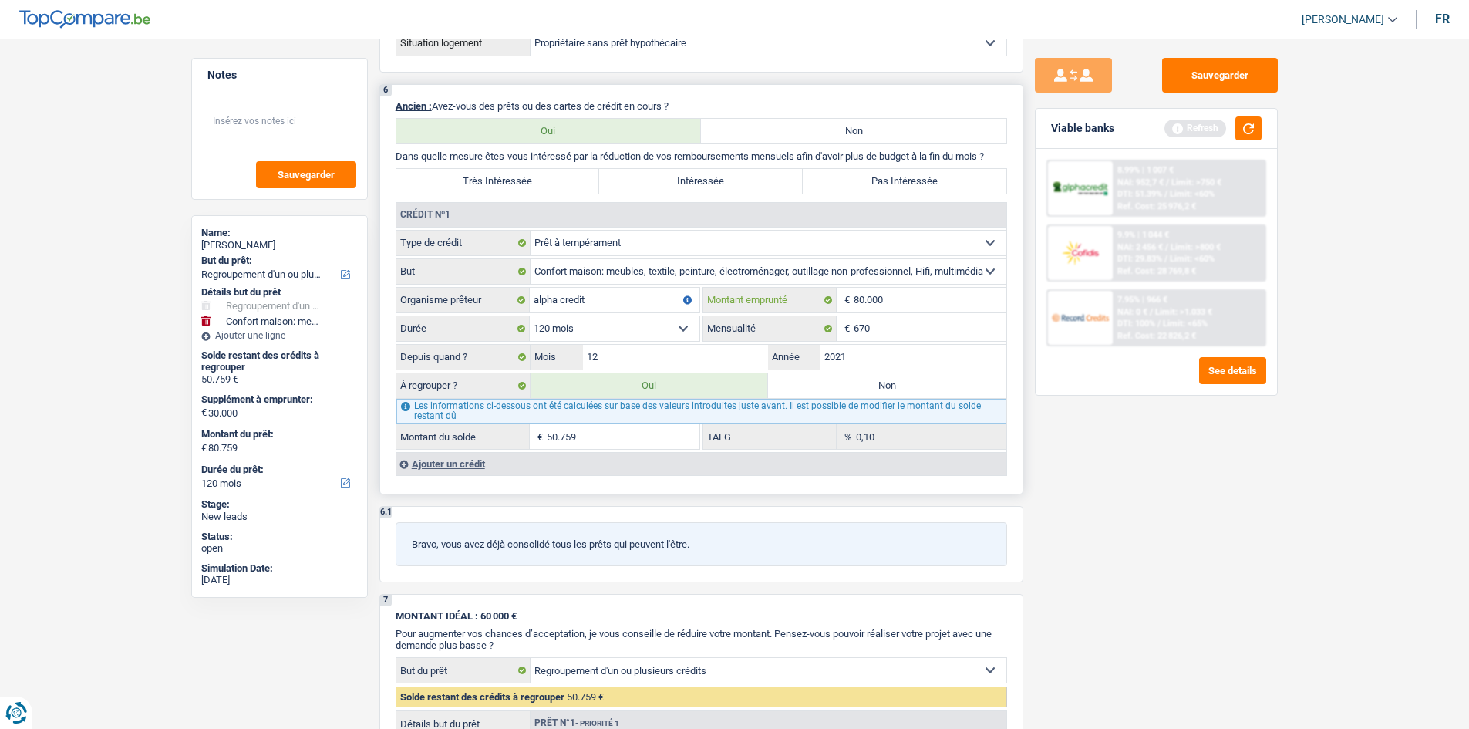
select select
type input "8.000"
click at [697, 232] on select "Carte ou ouverture de crédit Prêt hypothécaire Vente à tempérament Prêt à tempé…" at bounding box center [768, 243] width 476 height 25
select select "creditConsolidation"
click at [530, 231] on select "Carte ou ouverture de crédit Prêt hypothécaire Vente à tempérament Prêt à tempé…" at bounding box center [768, 243] width 476 height 25
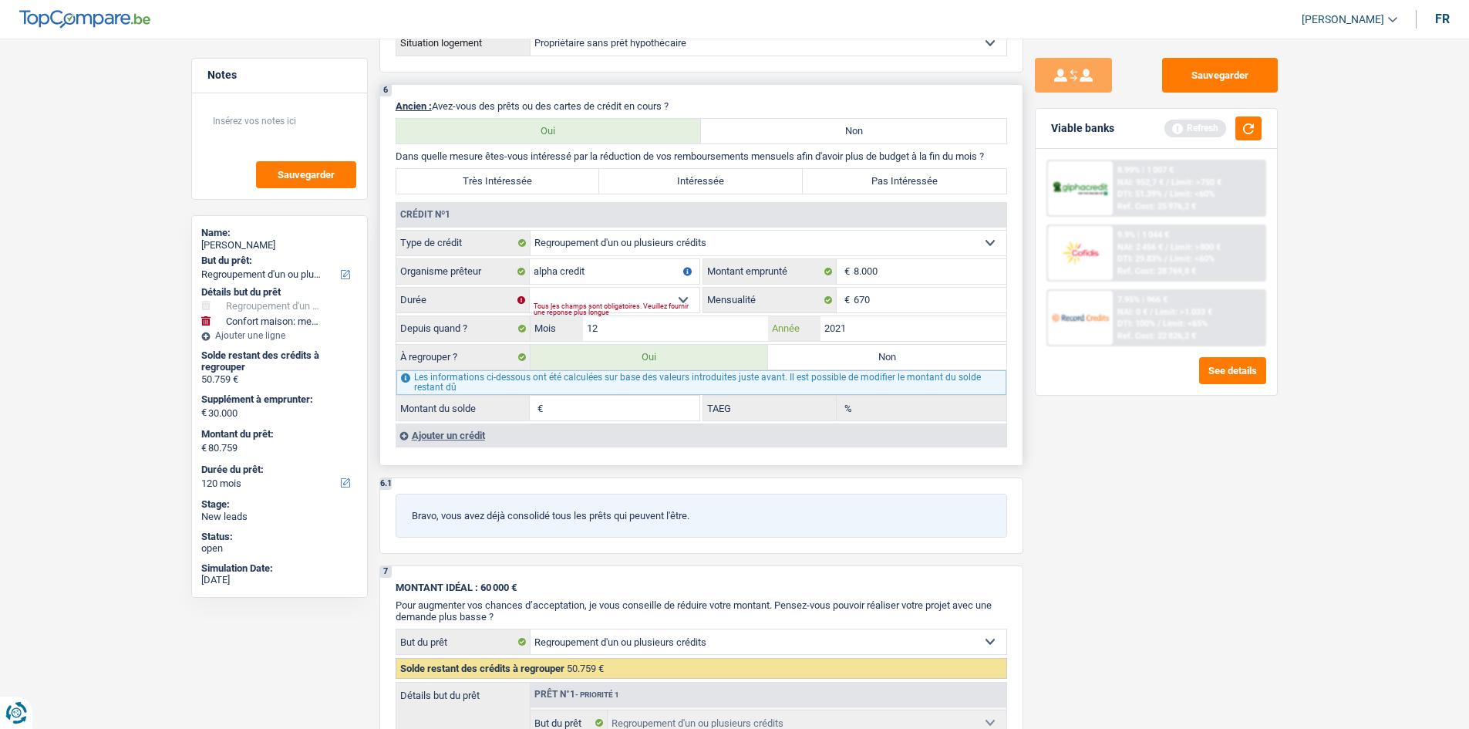
drag, startPoint x: 881, startPoint y: 331, endPoint x: 1204, endPoint y: 375, distance: 325.3
click at [881, 330] on input "2021" at bounding box center [913, 328] width 186 height 25
click at [619, 298] on select "12 mois 18 mois 24 mois 30 mois 36 mois 42 mois 48 mois Sélectionner une option" at bounding box center [615, 300] width 170 height 25
select select "48"
click at [530, 288] on select "12 mois 18 mois 24 mois 30 mois 36 mois 42 mois 48 mois Sélectionner une option" at bounding box center [615, 300] width 170 height 25
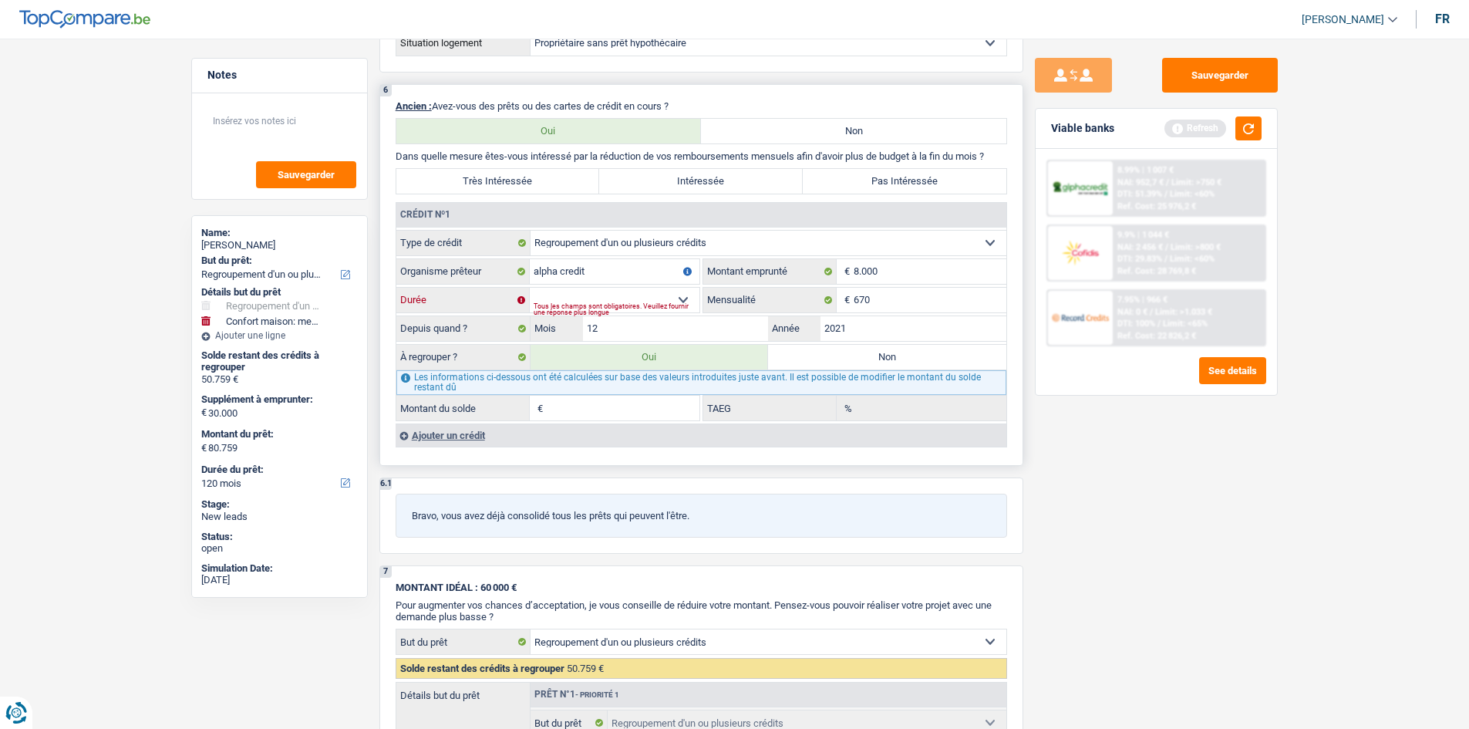
type input "110.759"
select select "144"
type input "80.759"
type input "110.759"
select select "144"
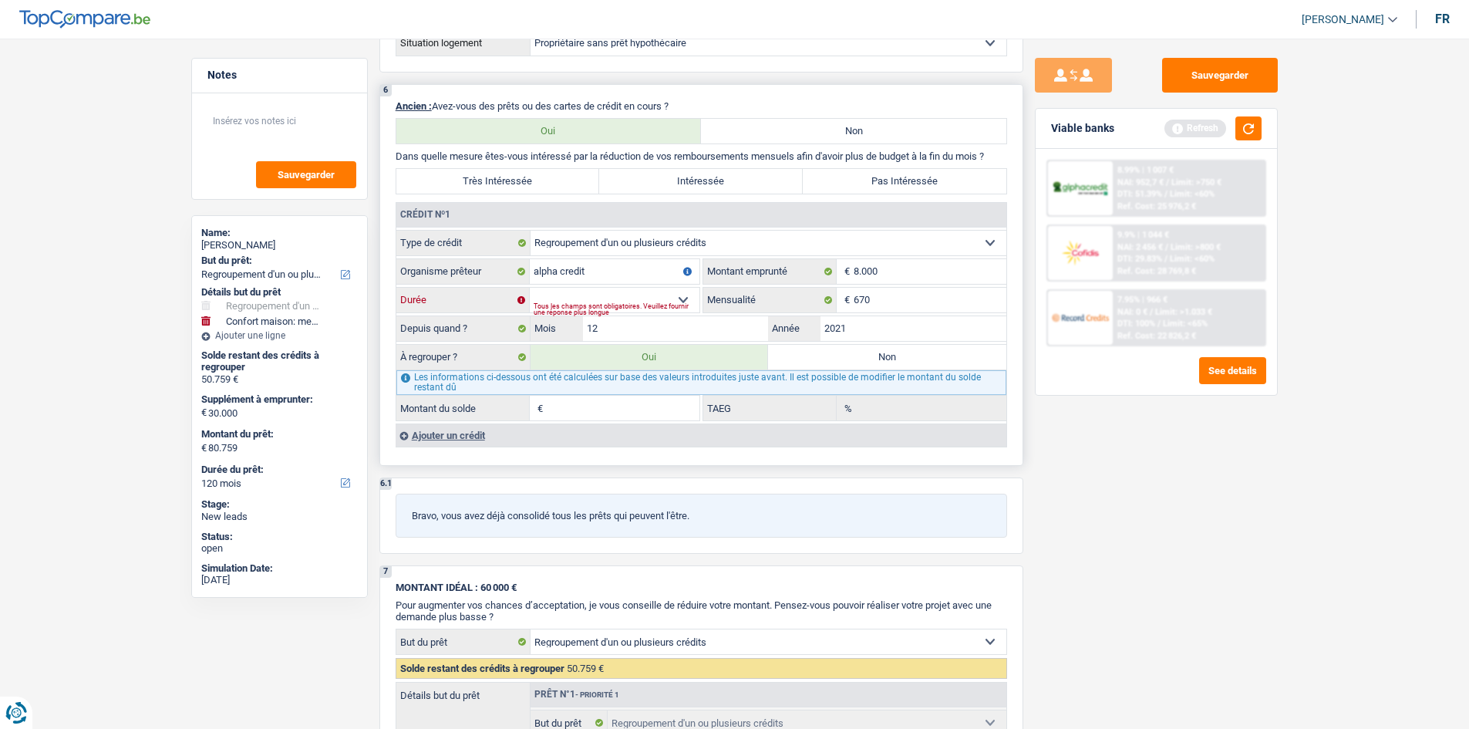
type input "0"
type input "0,00"
type input "80.759"
type input "110.759"
select select "144"
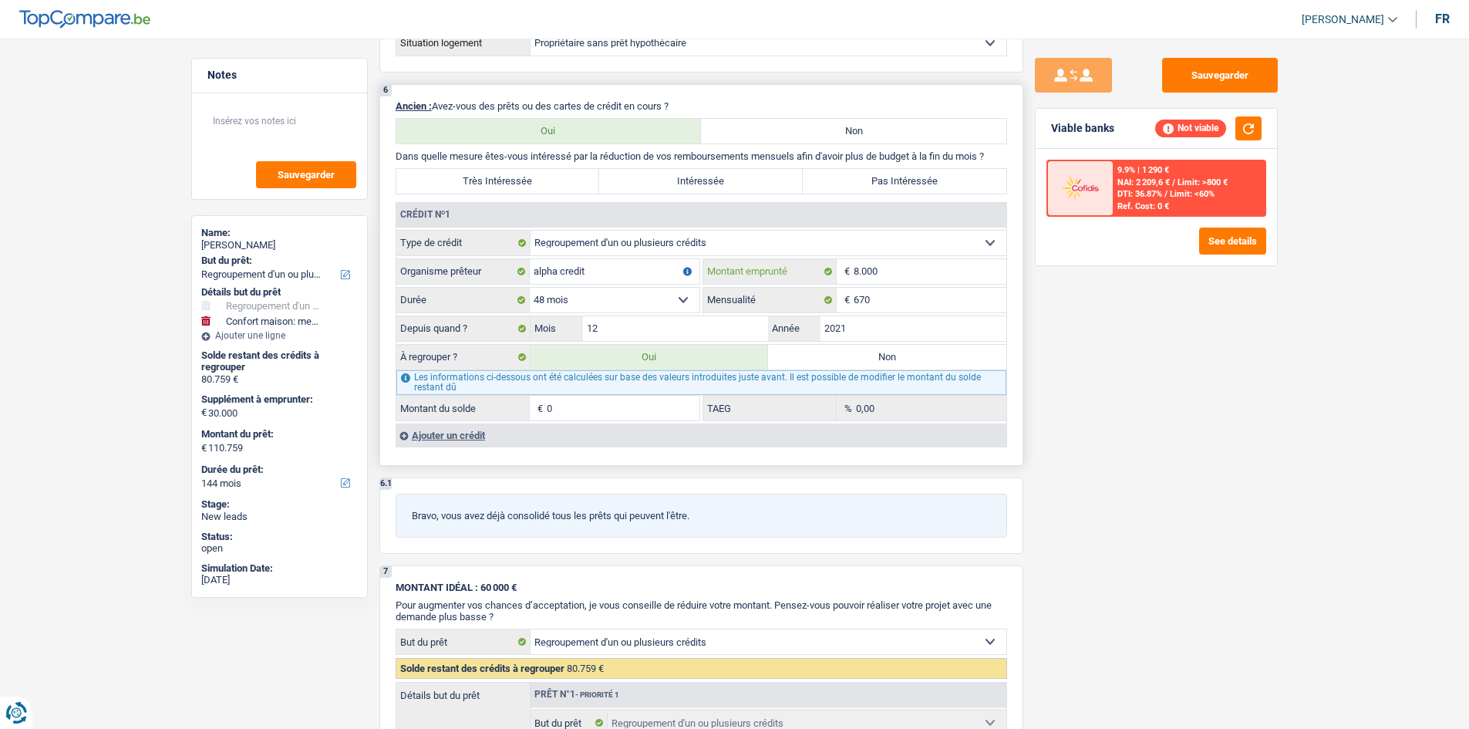
click at [891, 267] on input "8.000" at bounding box center [930, 271] width 153 height 25
type input "80.000"
select select
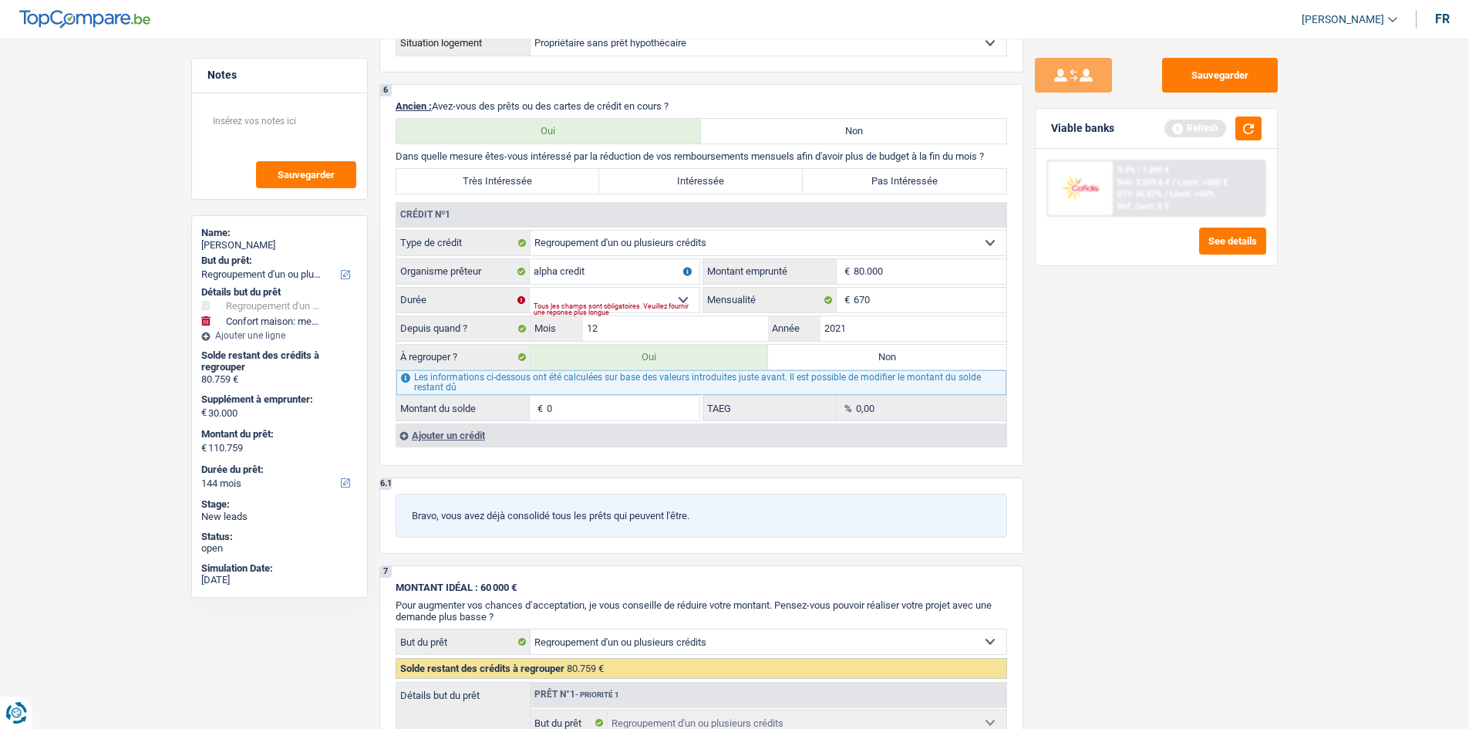
type input "80.000"
drag, startPoint x: 1172, startPoint y: 456, endPoint x: 1160, endPoint y: 456, distance: 12.4
click at [1171, 456] on div "Sauvegarder Viable banks Refresh 9.9% | 1 290 € NAI: 2 209,6 € / Limit: >800 € …" at bounding box center [1156, 379] width 266 height 642
click at [585, 290] on select "12 mois 18 mois 24 mois 30 mois 36 mois 42 mois 48 mois 60 mois 72 mois 84 mois…" at bounding box center [615, 300] width 170 height 25
select select "120"
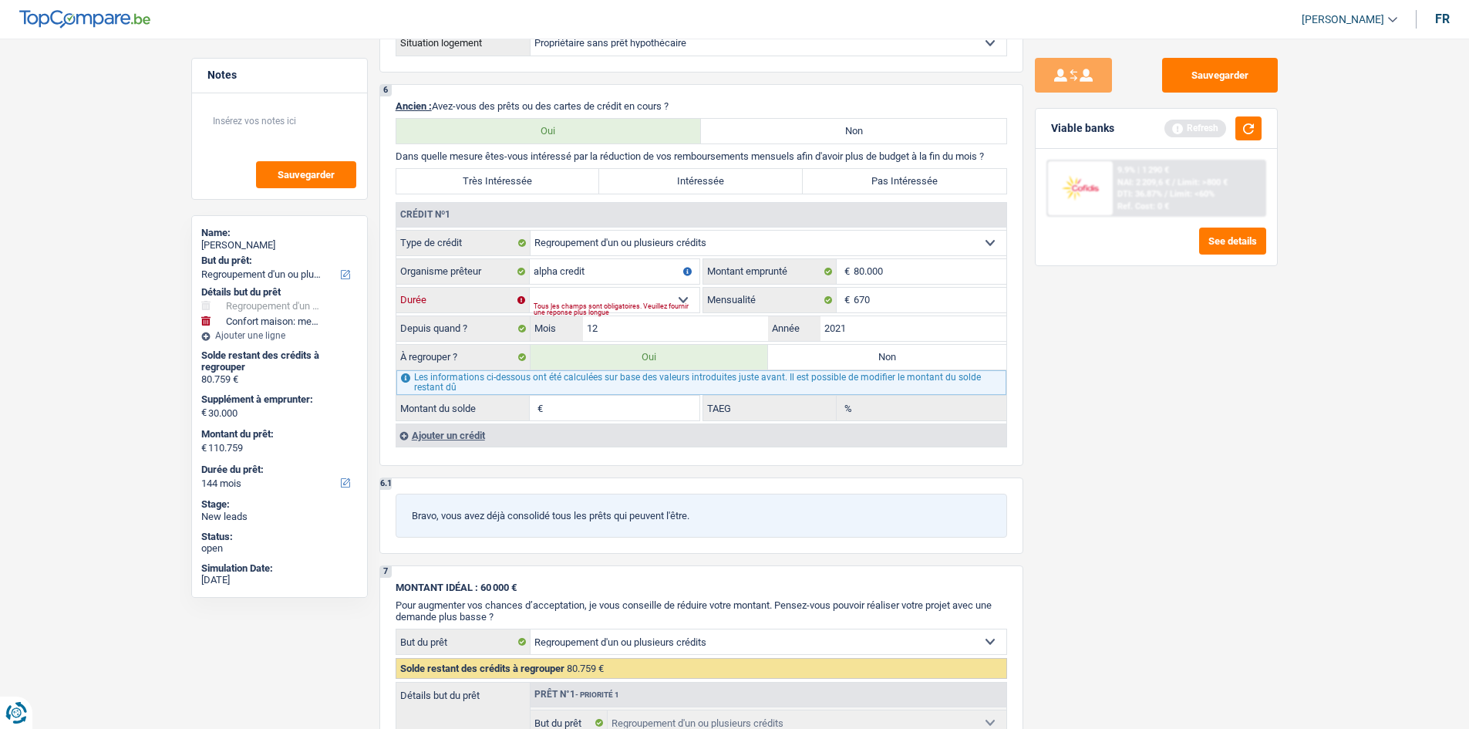
click at [530, 288] on select "12 mois 18 mois 24 mois 30 mois 36 mois 42 mois 48 mois 60 mois 72 mois 84 mois…" at bounding box center [615, 300] width 170 height 25
type input "80.759"
type input "50.759"
type input "80.759"
type input "50.759"
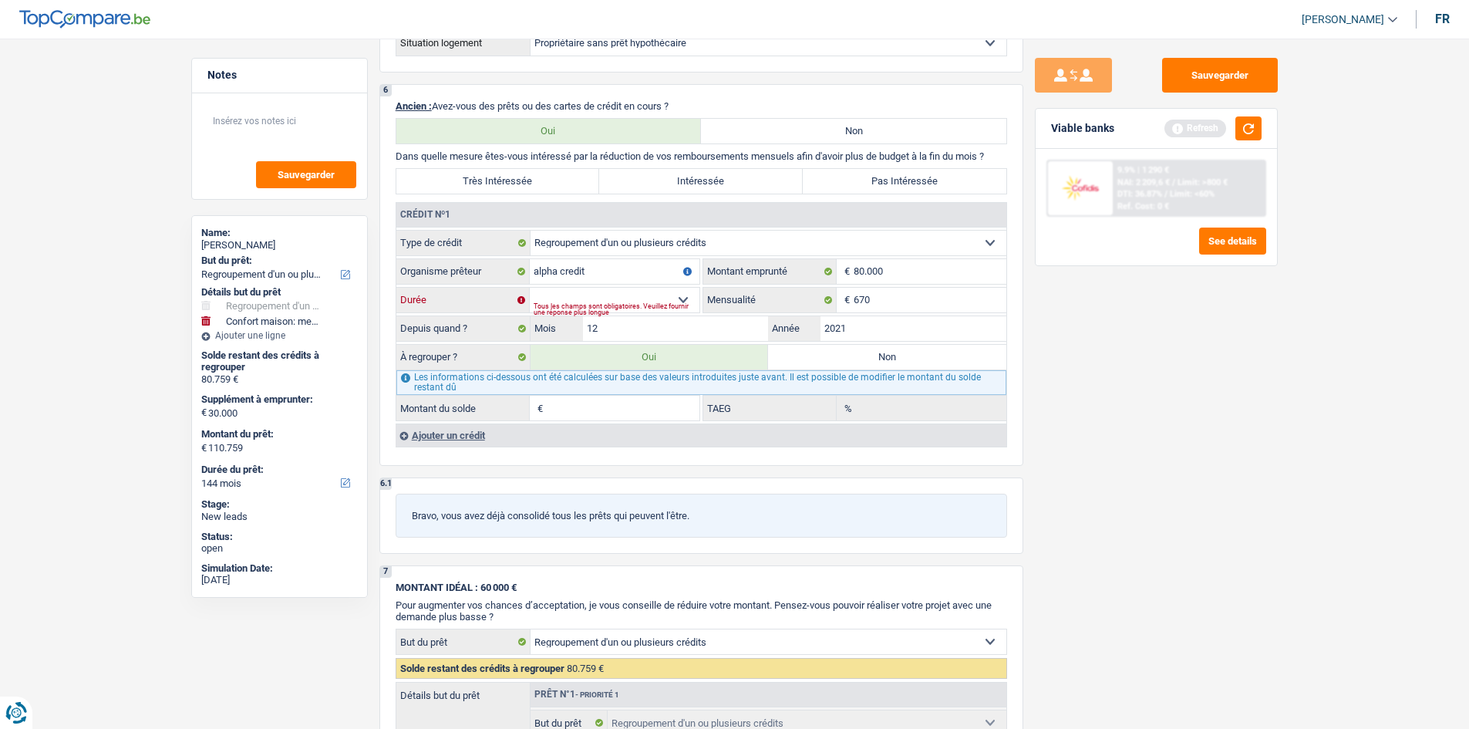
type input "0,10"
type input "50.759"
type input "80.759"
click at [934, 278] on input "80.000" at bounding box center [930, 271] width 153 height 25
type input "8.000"
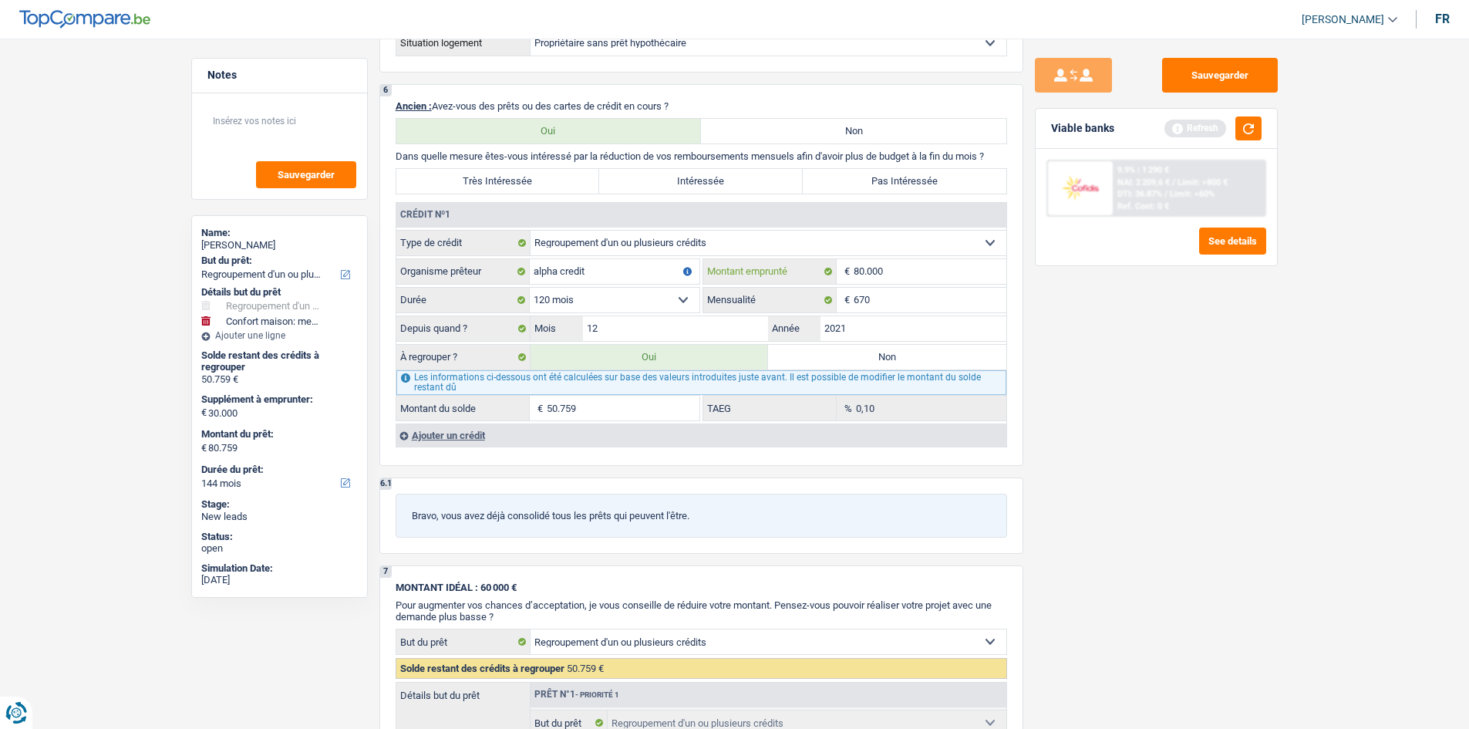
select select
type input "8"
type input "50.000"
click at [1137, 338] on div "Sauvegarder Viable banks Refresh 9.9% | 1 290 € NAI: 2 209,6 € / Limit: >800 € …" at bounding box center [1156, 379] width 266 height 642
click at [651, 288] on select "12 mois 18 mois 24 mois 30 mois 36 mois 42 mois 48 mois 60 mois 72 mois 84 mois…" at bounding box center [615, 300] width 170 height 25
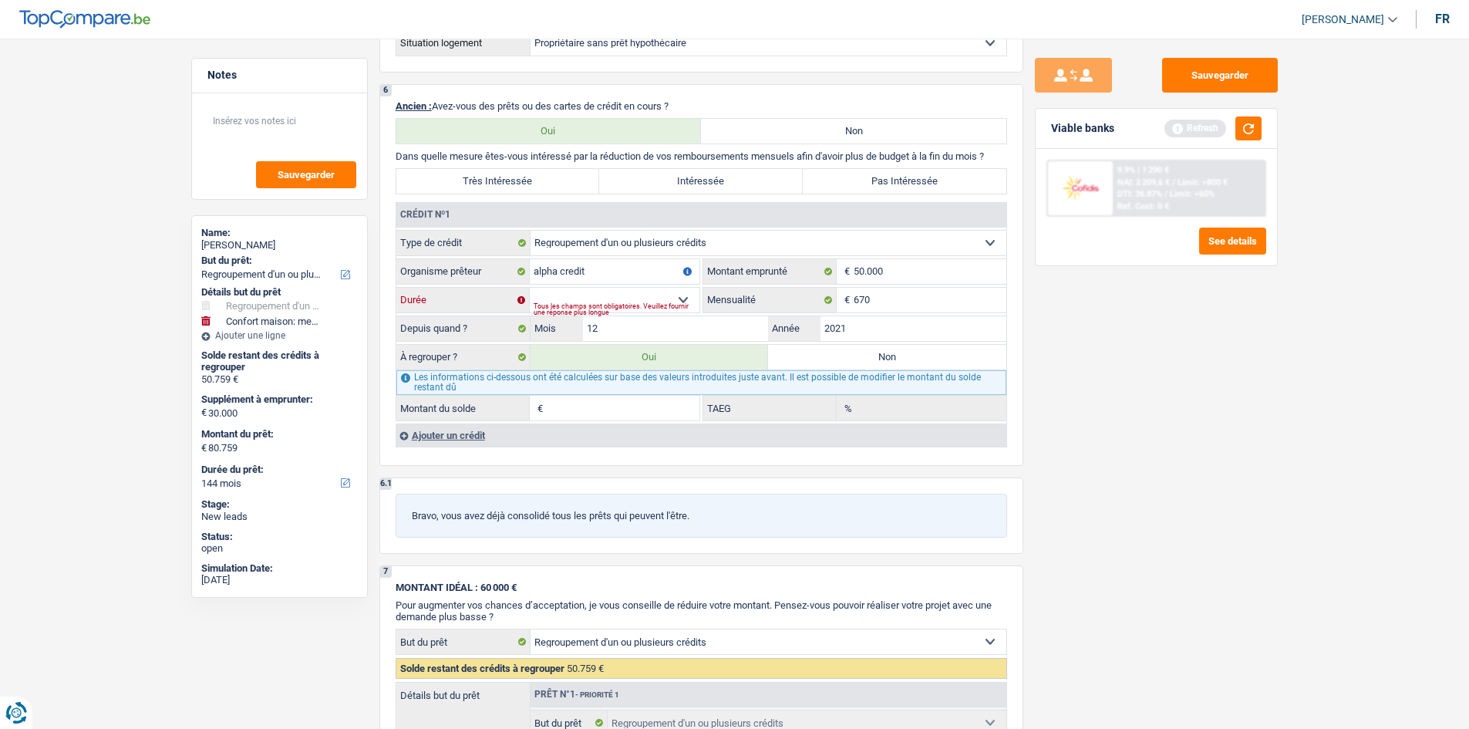
select select "120"
click at [530, 288] on select "12 mois 18 mois 24 mois 30 mois 36 mois 42 mois 48 mois 60 mois 72 mois 84 mois…" at bounding box center [615, 300] width 170 height 25
type input "67.256"
type input "37.256"
type input "67.256"
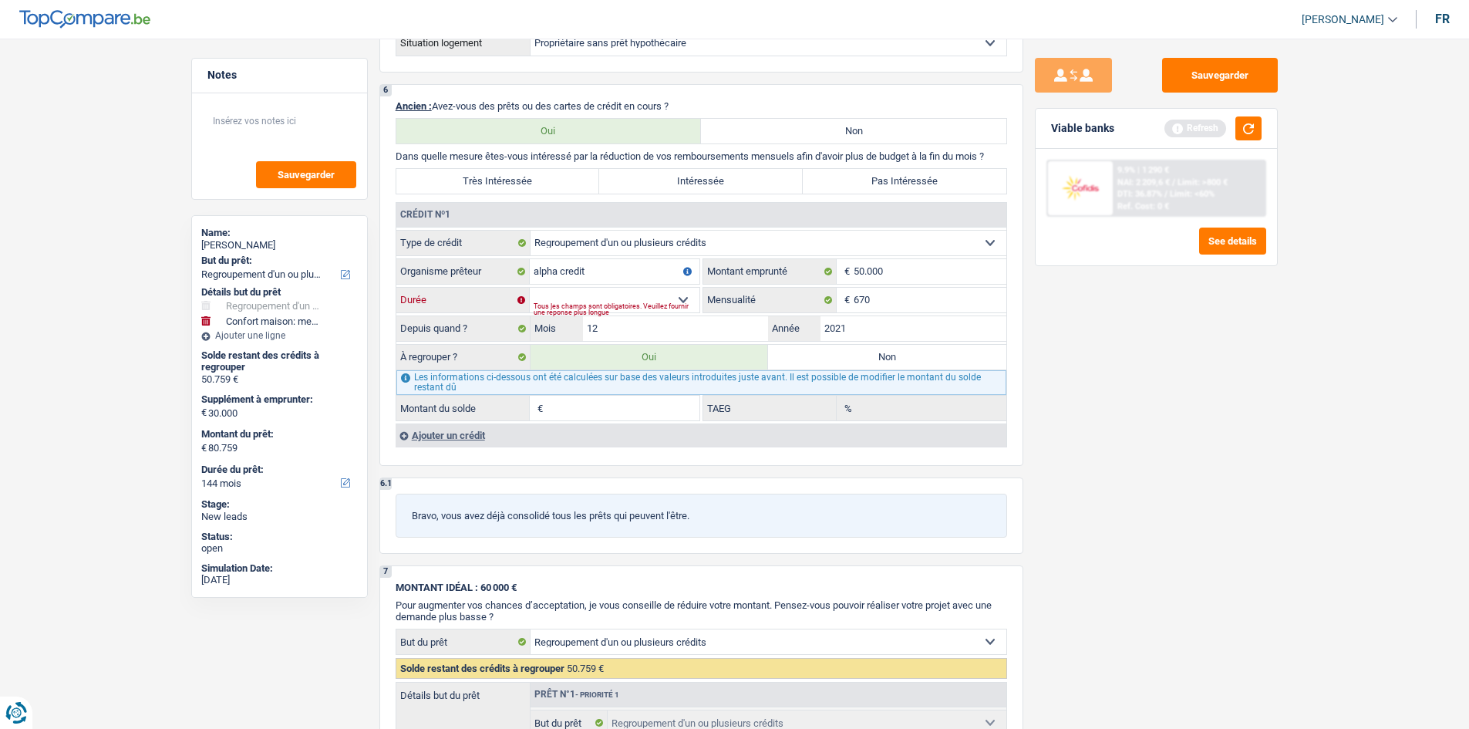
type input "37.256"
type input "10,84"
type input "37.256"
type input "67.256"
click at [922, 266] on input "50.000" at bounding box center [930, 271] width 153 height 25
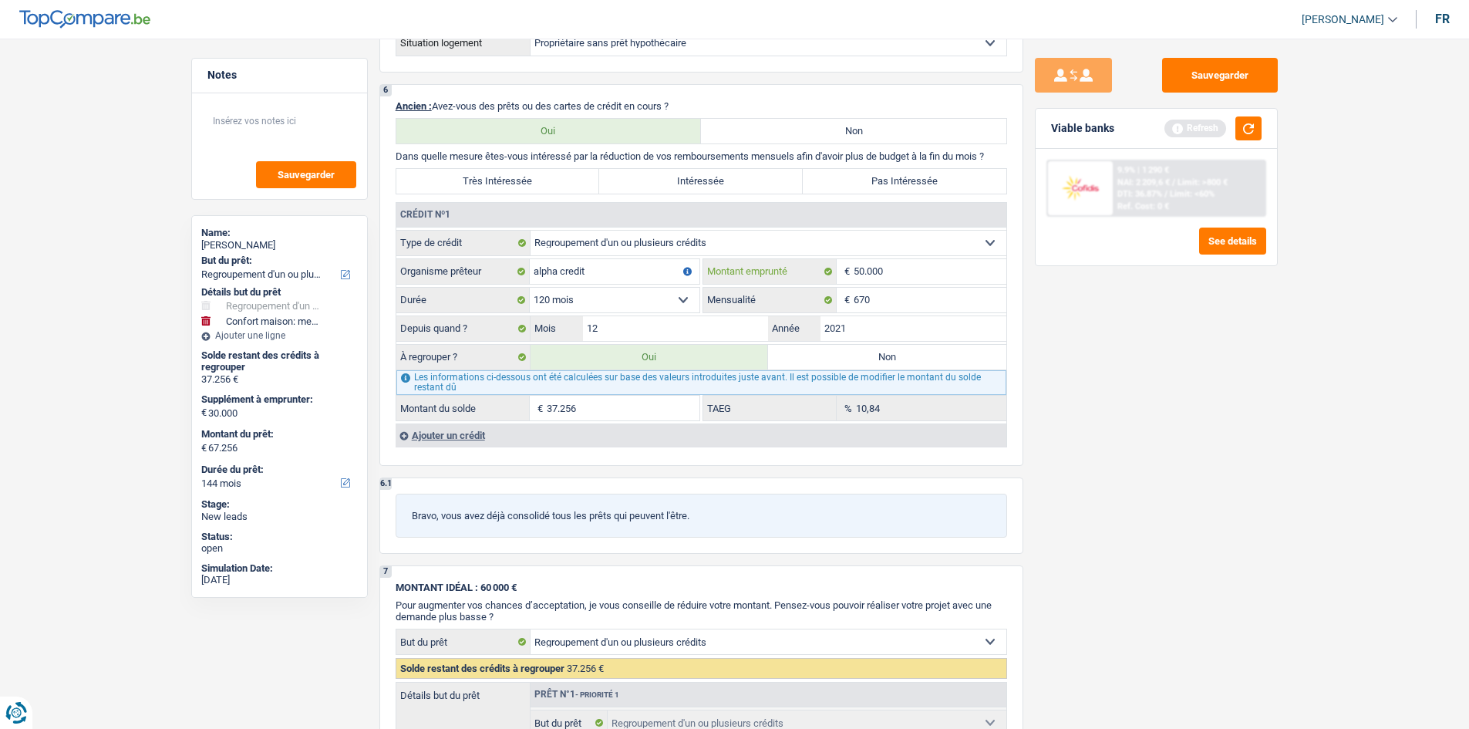
type input "5.000"
select select
type input "5"
type input "40.000"
click at [1109, 345] on div "Sauvegarder Viable banks Refresh 9.9% | 1 290 € NAI: 2 209,6 € / Limit: >800 € …" at bounding box center [1156, 379] width 266 height 642
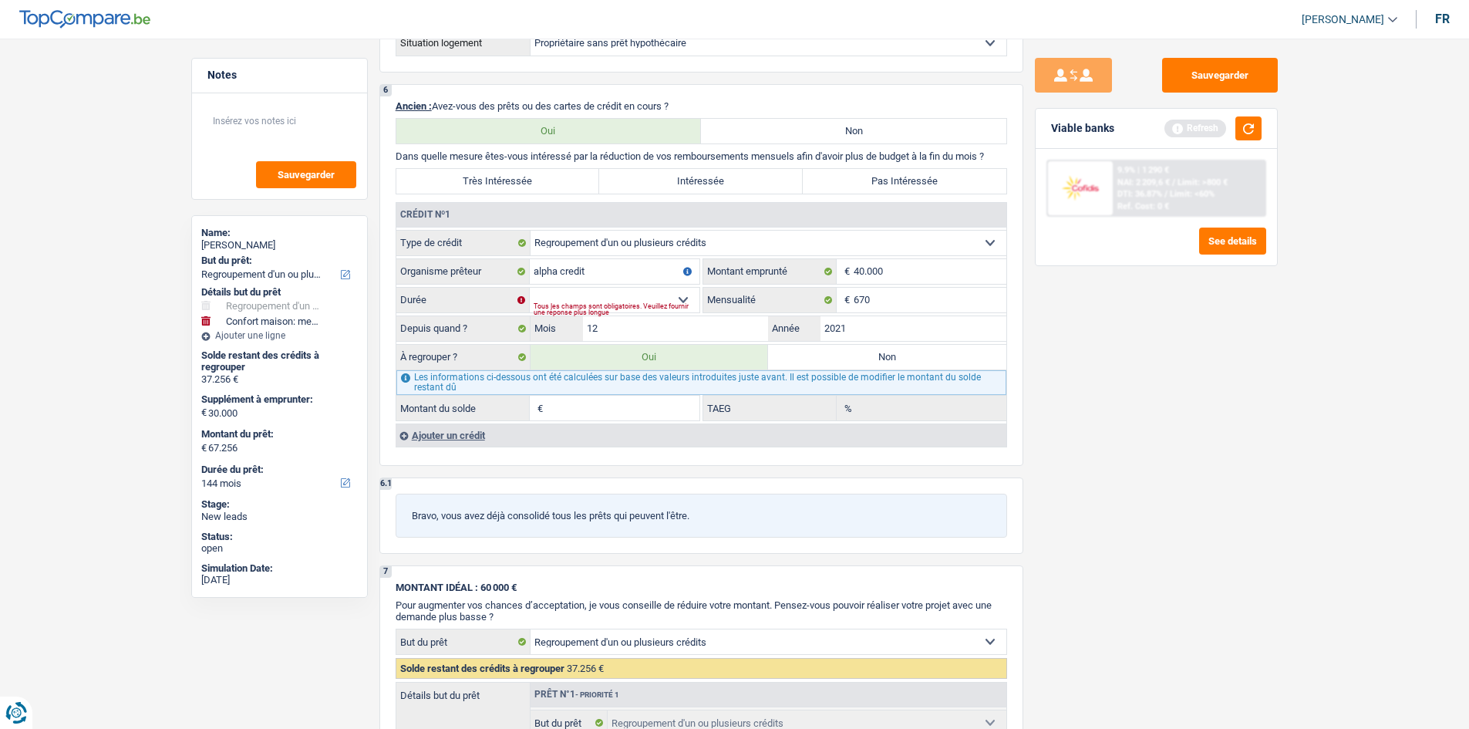
click at [625, 307] on div "Tous les champs sont obligatoires. Veuillez fournir une réponse plus longue" at bounding box center [617, 309] width 166 height 6
click at [642, 297] on select "12 mois 18 mois 24 mois 30 mois 36 mois 42 mois 48 mois 60 mois 72 mois 84 mois…" at bounding box center [615, 300] width 170 height 25
select select "120"
click at [530, 288] on select "12 mois 18 mois 24 mois 30 mois 36 mois 42 mois 48 mois 60 mois 72 mois 84 mois…" at bounding box center [615, 300] width 170 height 25
type input "61.889"
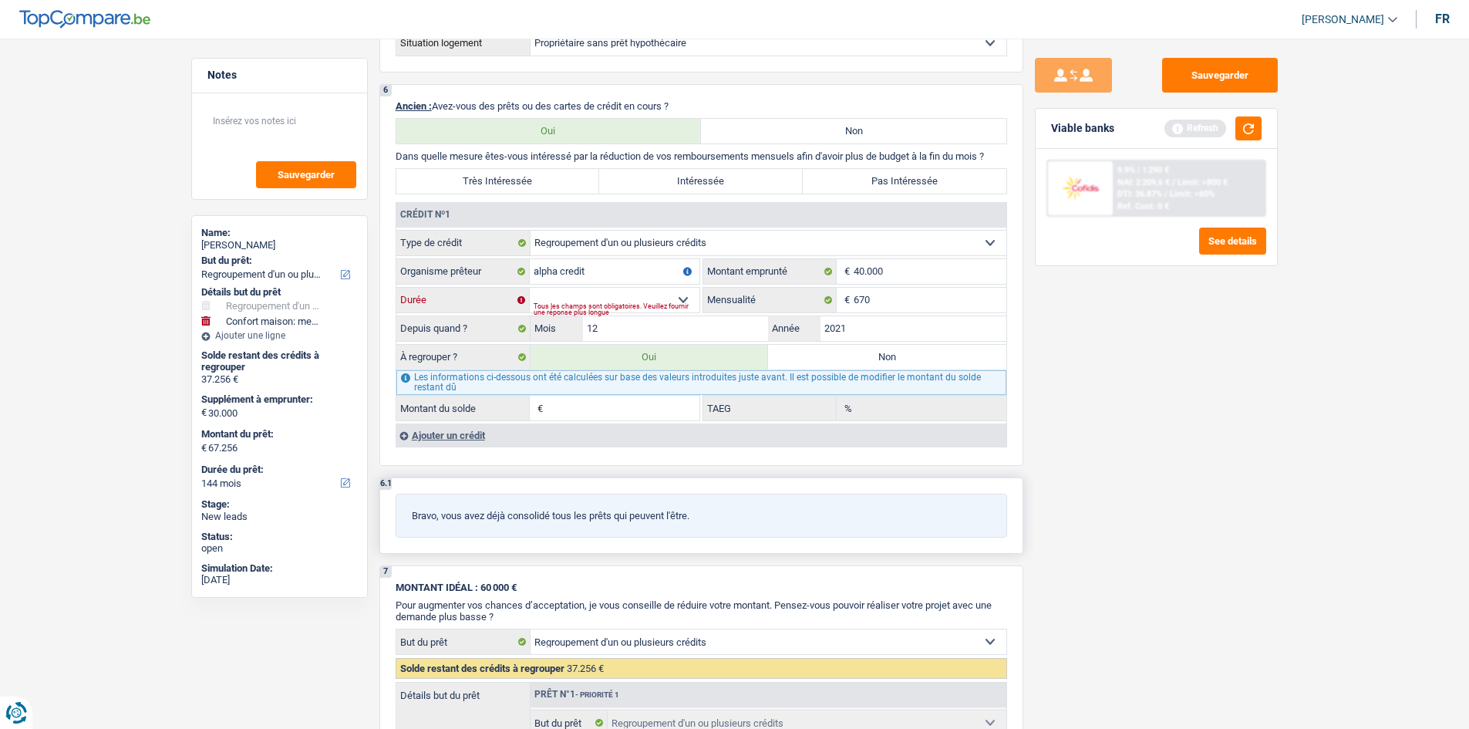
type input "31.889"
type input "61.889"
type input "31.889"
type input "17,22"
type input "31.889"
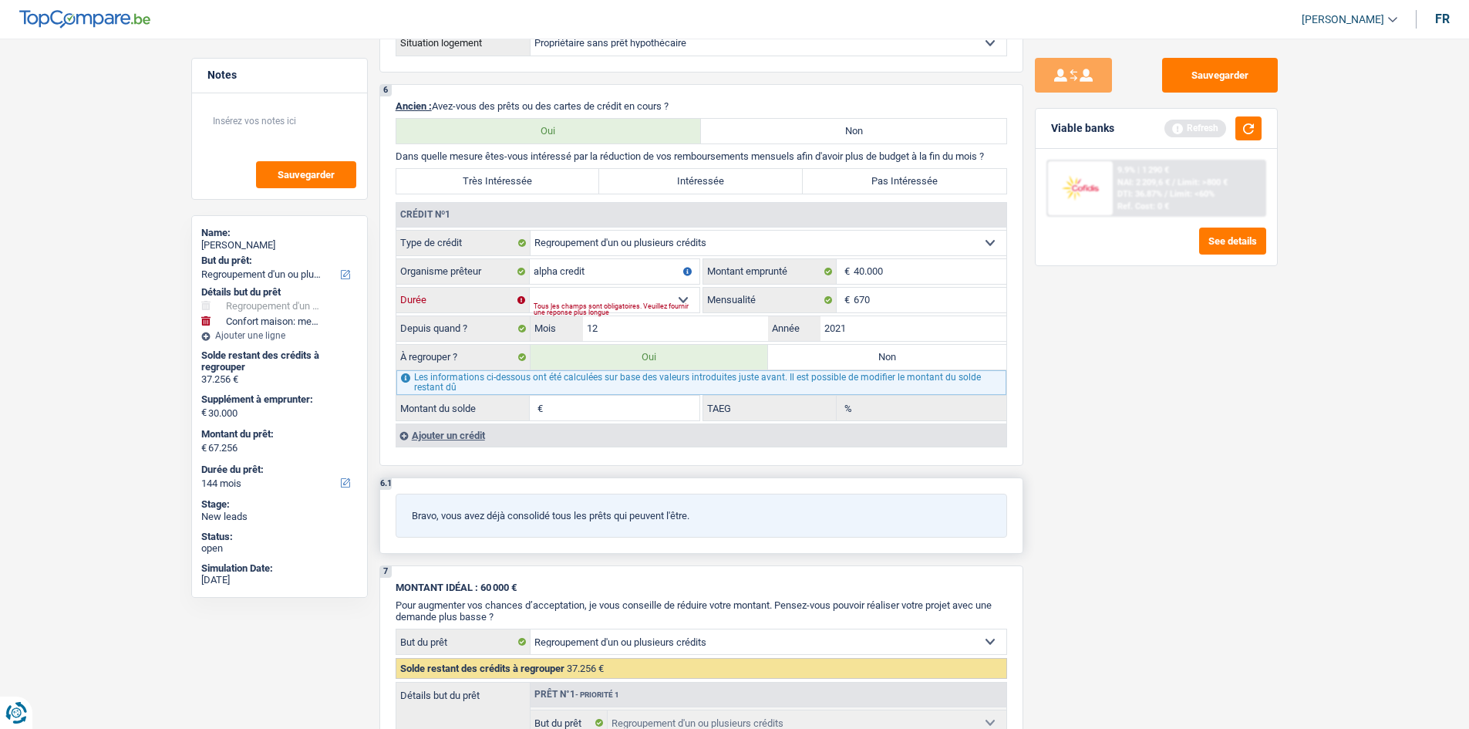
type input "61.889"
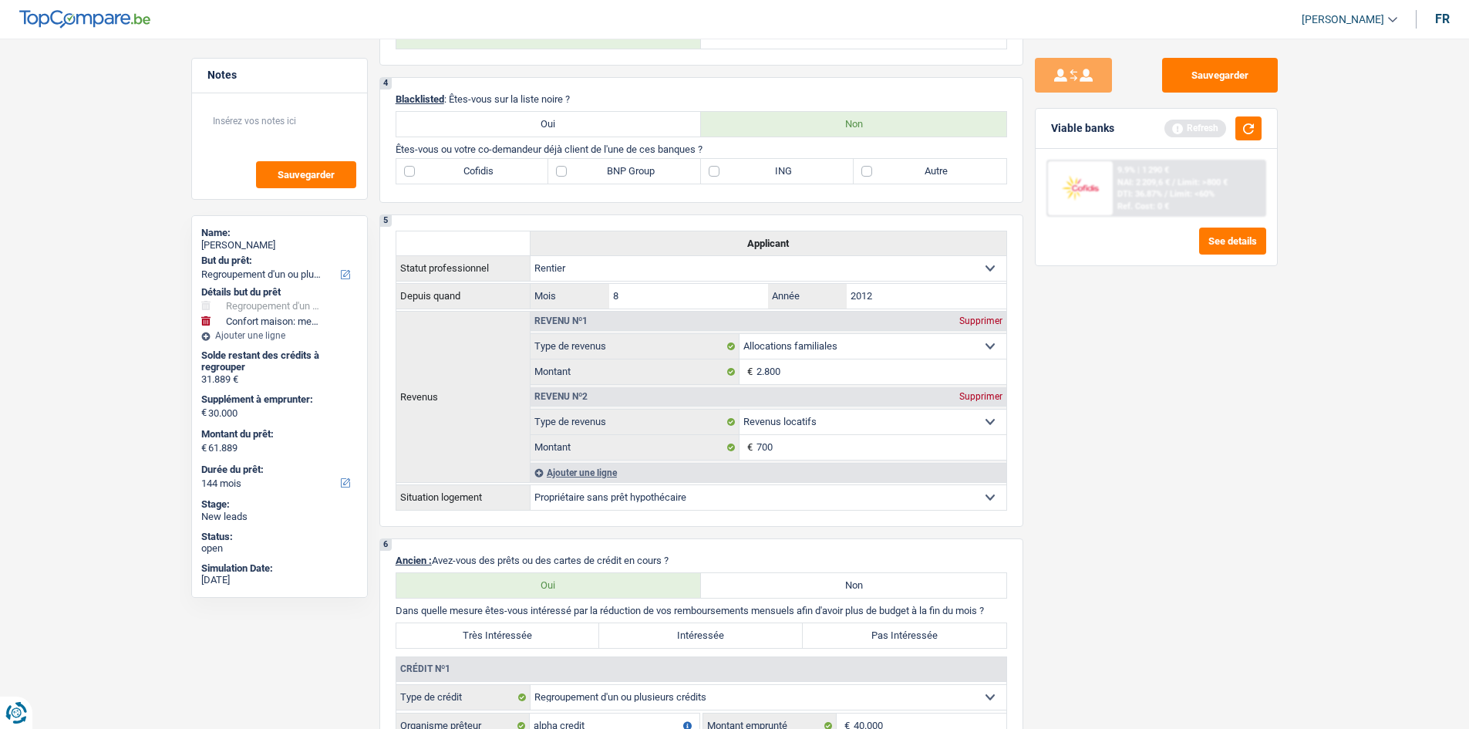
scroll to position [848, 0]
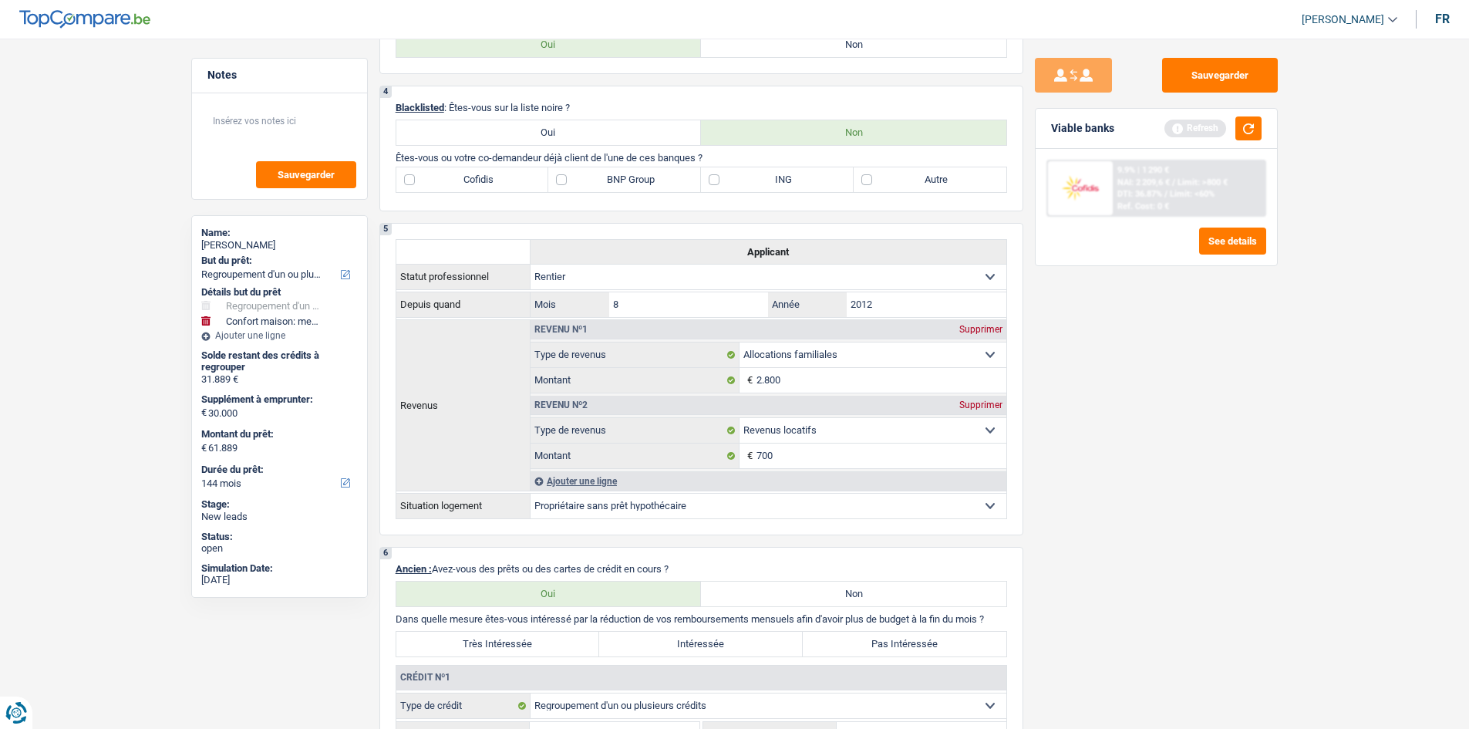
click at [1260, 113] on div "Viable banks Refresh" at bounding box center [1156, 129] width 241 height 40
click at [1252, 135] on button "button" at bounding box center [1248, 128] width 26 height 24
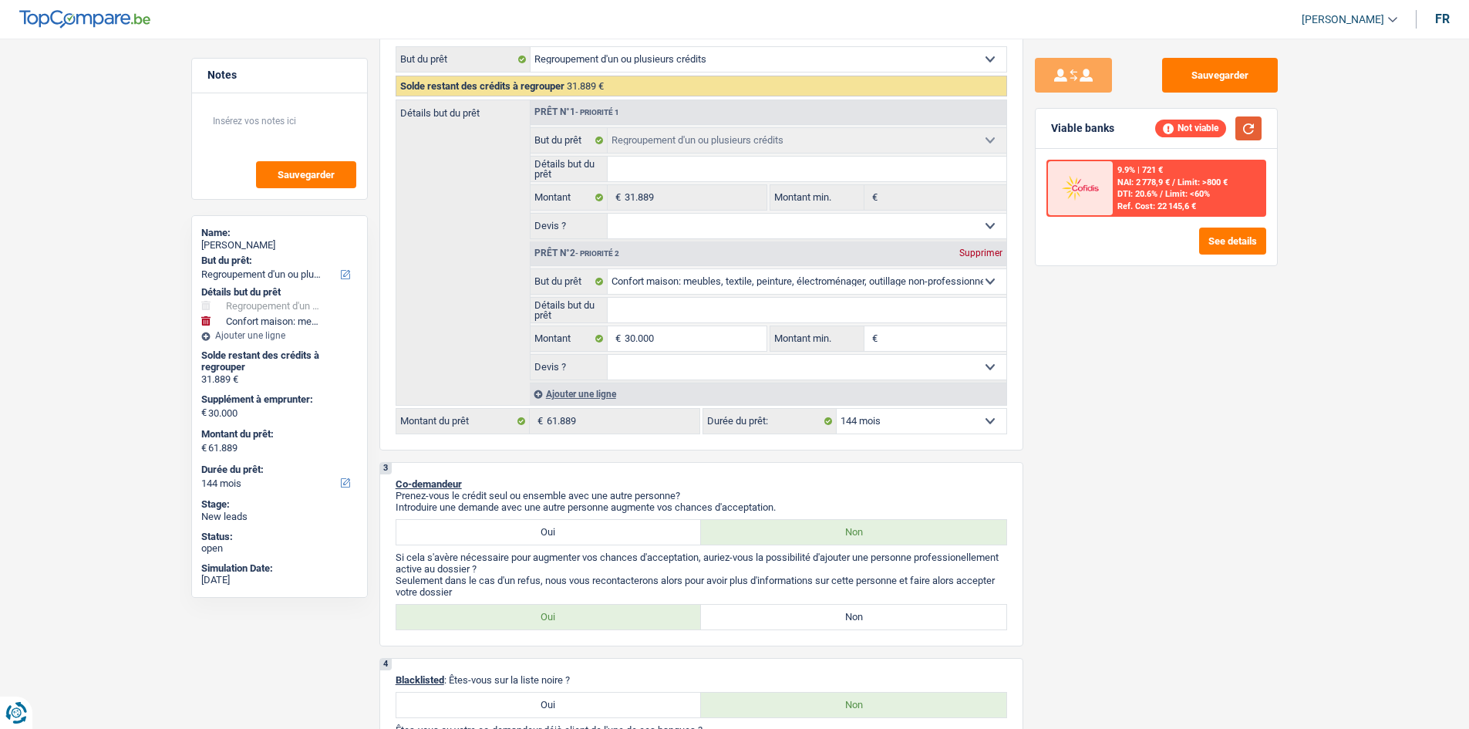
scroll to position [77, 0]
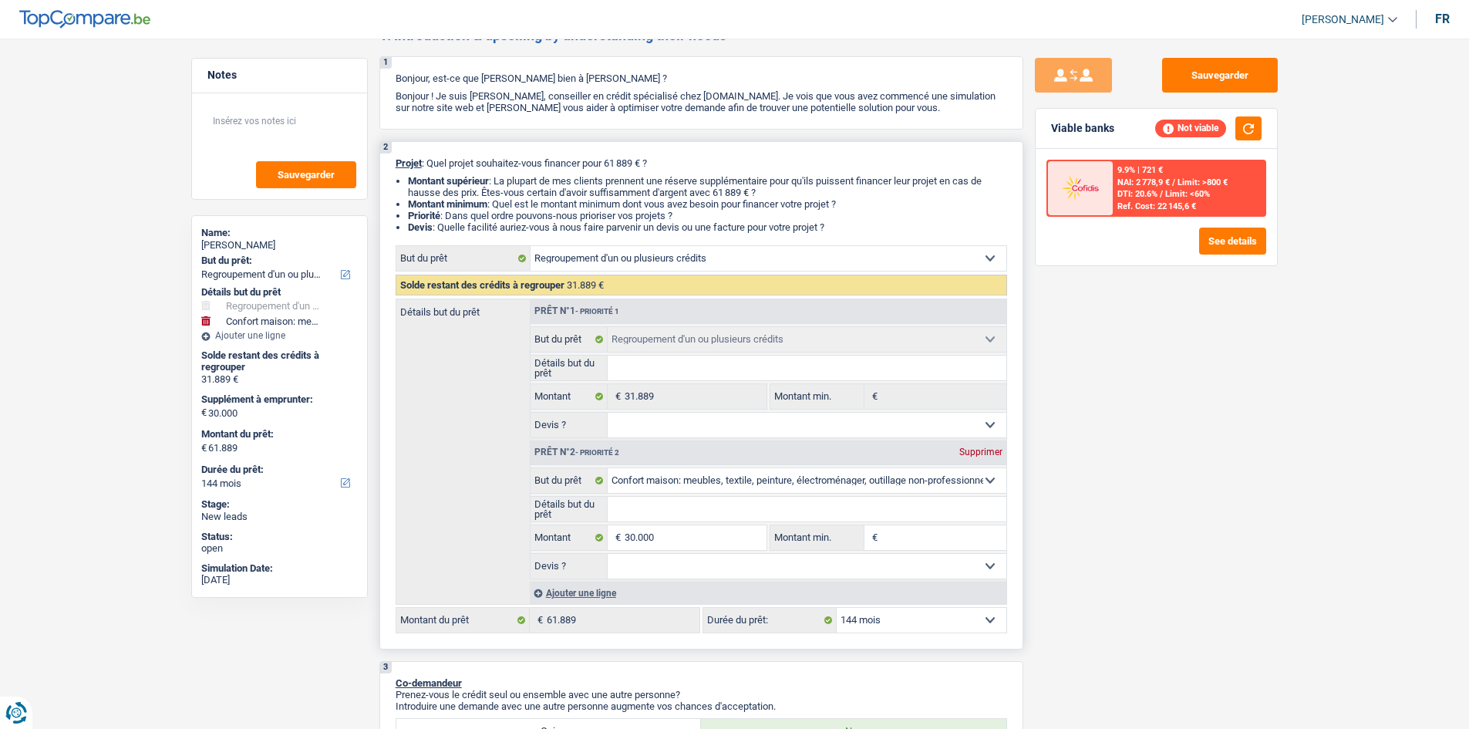
click at [888, 618] on select "12 mois 18 mois 24 mois 30 mois 36 mois 42 mois 48 mois 60 mois 72 mois 84 mois…" at bounding box center [922, 620] width 170 height 25
select select "120"
click at [837, 608] on select "12 mois 18 mois 24 mois 30 mois 36 mois 42 mois 48 mois 60 mois 72 mois 84 mois…" at bounding box center [922, 620] width 170 height 25
select select "120"
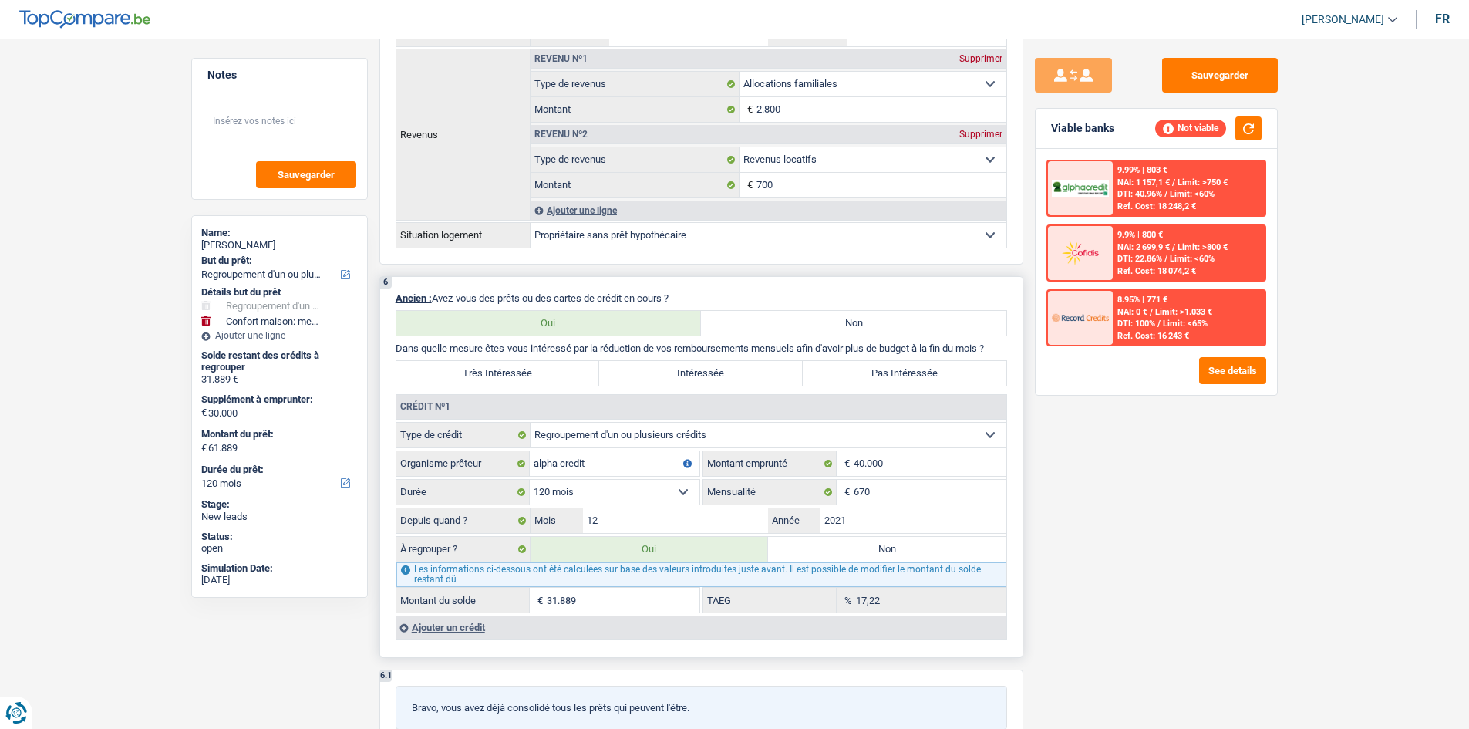
scroll to position [1157, 0]
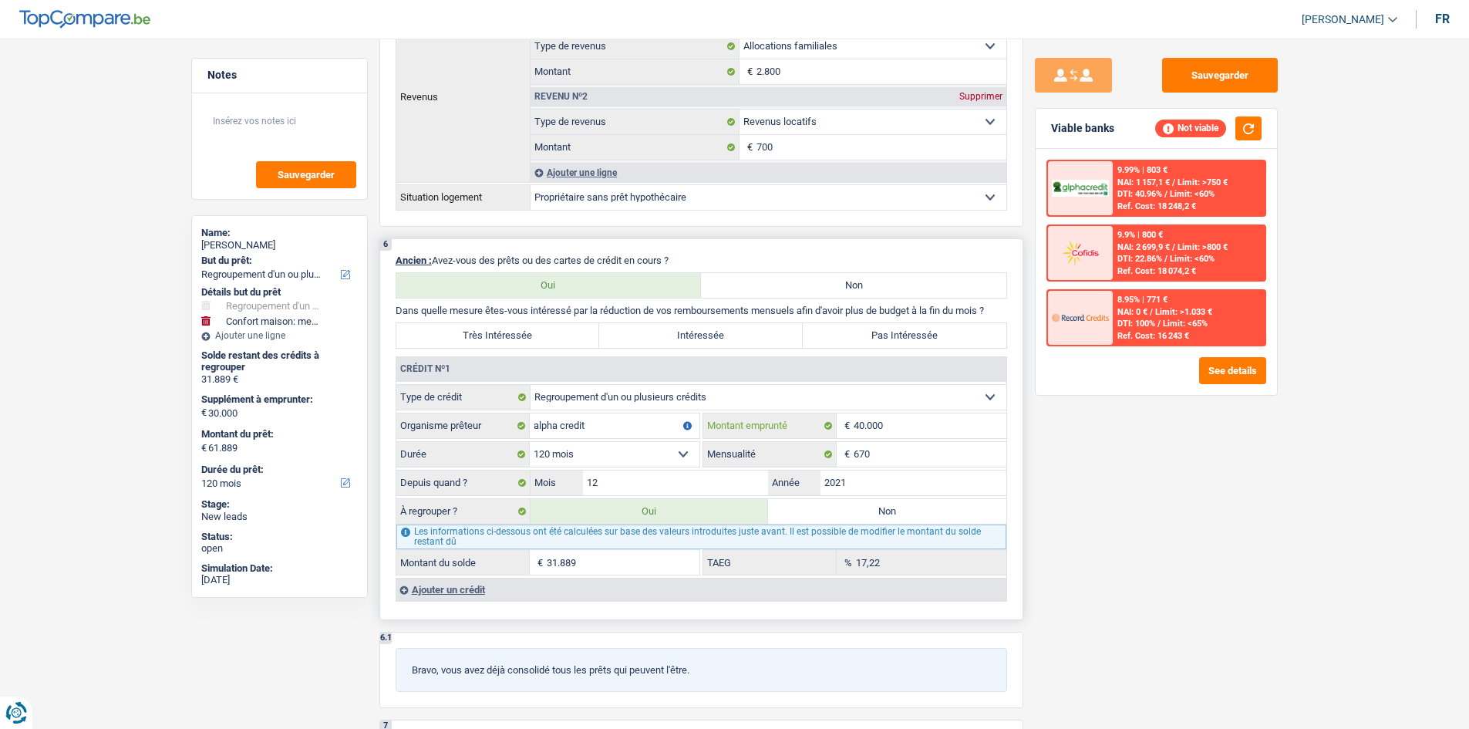
click at [924, 430] on input "40.000" at bounding box center [930, 425] width 153 height 25
click at [914, 491] on input "2021" at bounding box center [913, 482] width 186 height 25
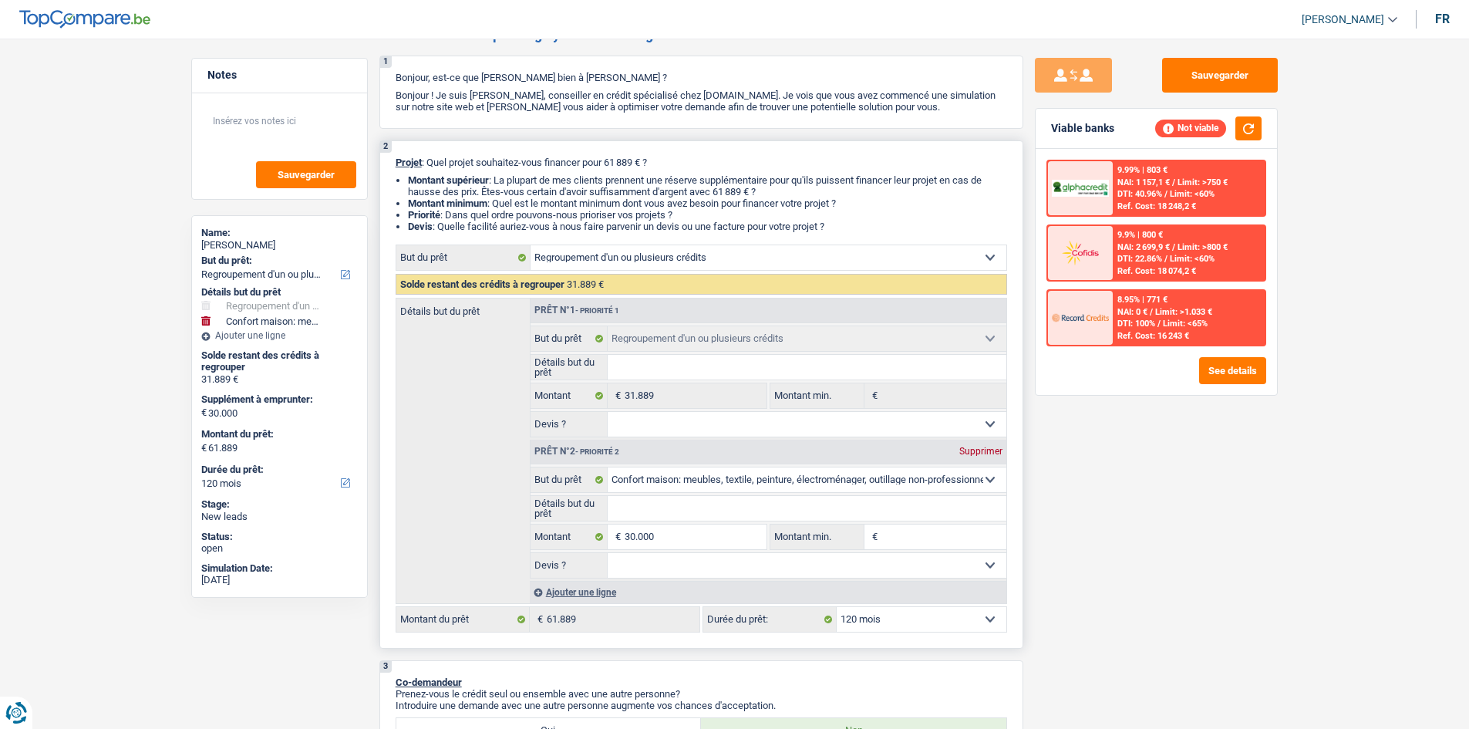
scroll to position [77, 0]
click at [609, 599] on div "Ajouter une ligne" at bounding box center [768, 592] width 477 height 22
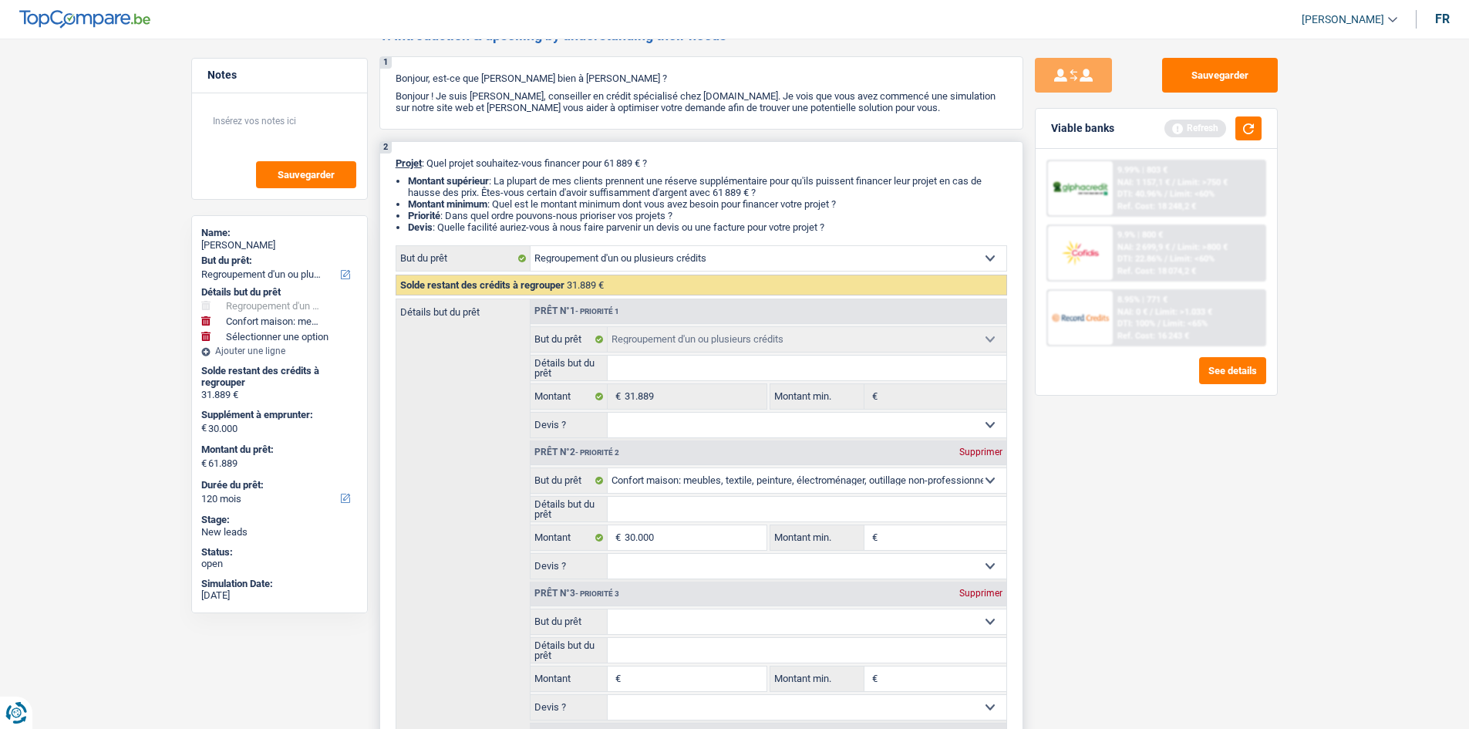
click at [696, 621] on select "Confort maison: meubles, textile, peinture, électroménager, outillage non-profe…" at bounding box center [807, 621] width 399 height 25
select select "movingOrInstallation"
click at [608, 609] on select "Confort maison: meubles, textile, peinture, électroménager, outillage non-profe…" at bounding box center [807, 621] width 399 height 25
select select "movingOrInstallation"
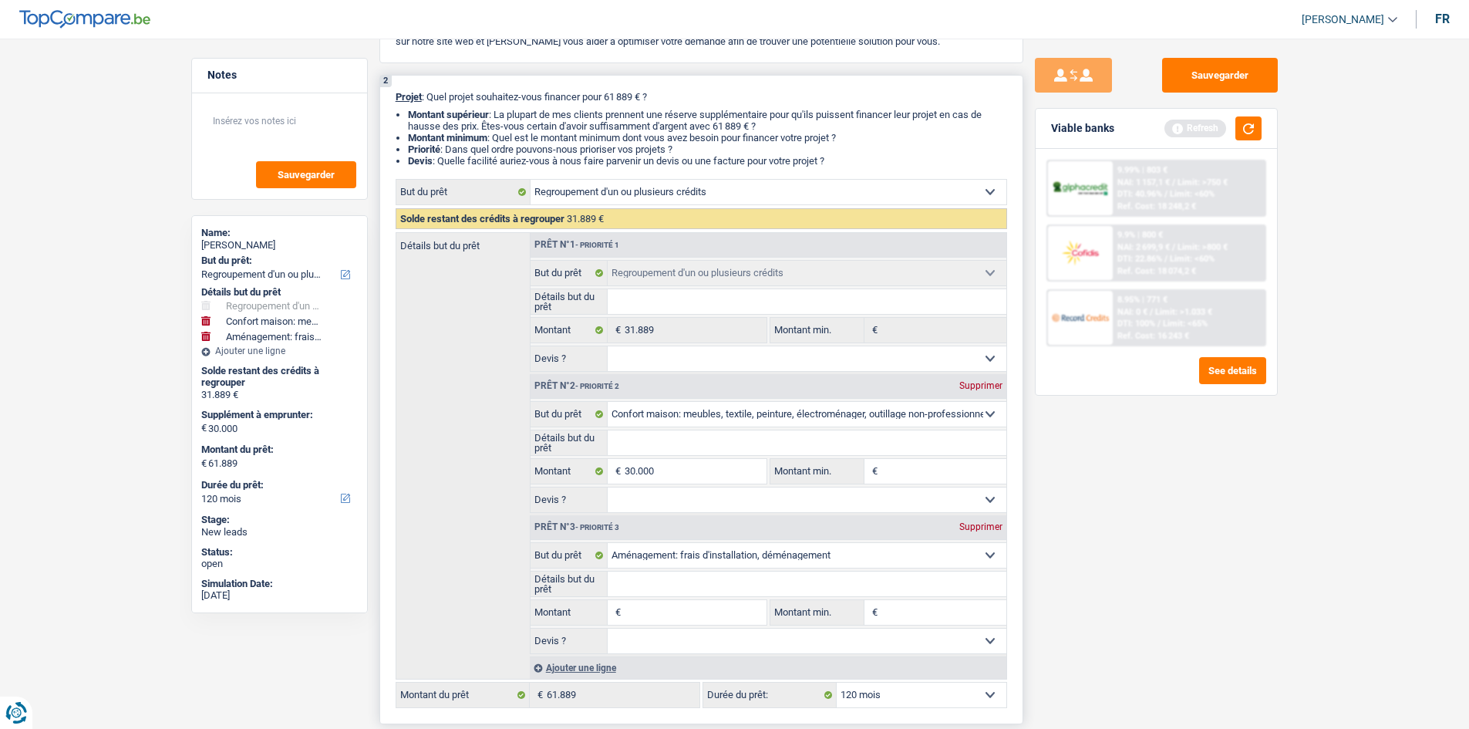
scroll to position [231, 0]
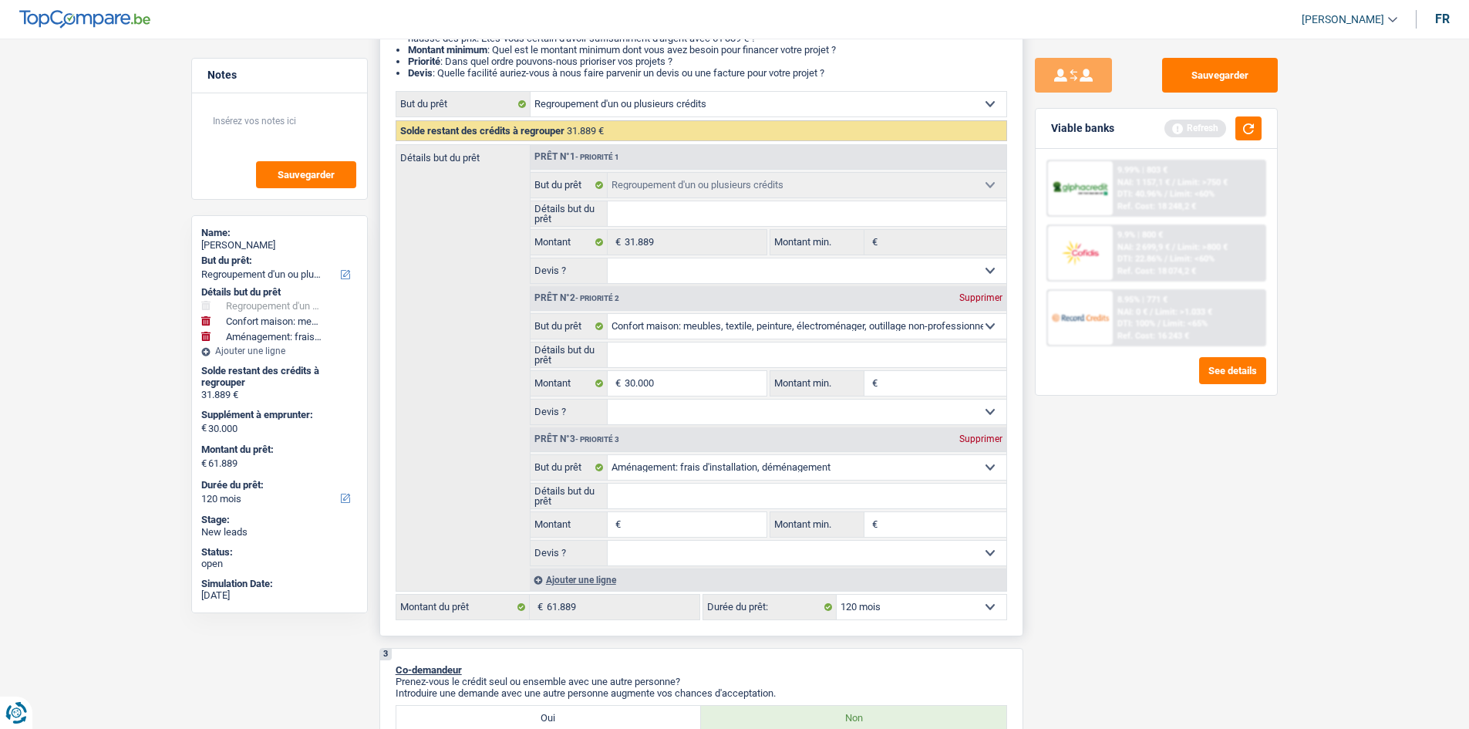
click at [992, 296] on div "Supprimer" at bounding box center [980, 297] width 51 height 9
select select "movingOrInstallation"
type input "0"
type input "31.889"
select select "movingOrInstallation"
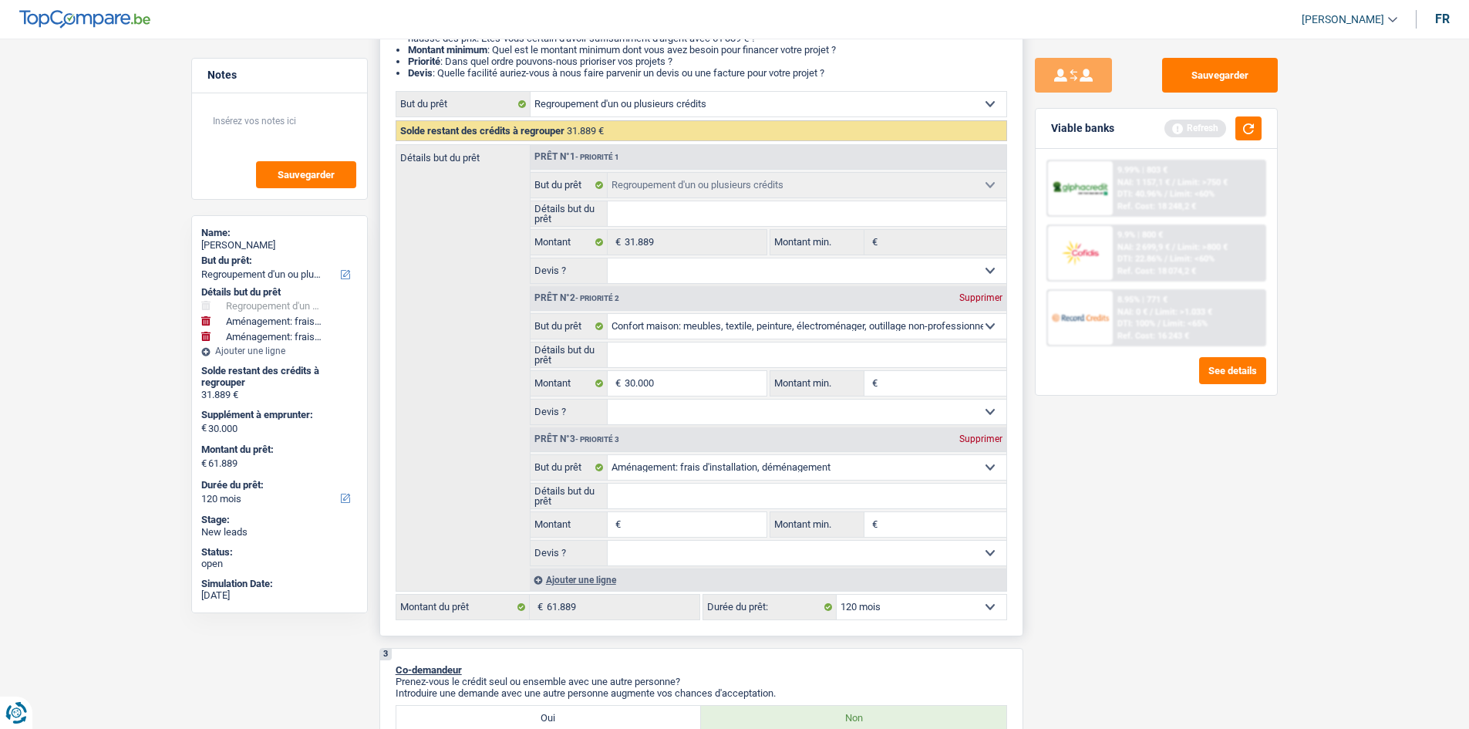
type input "31.889"
select select "movingOrInstallation"
type input "31.889"
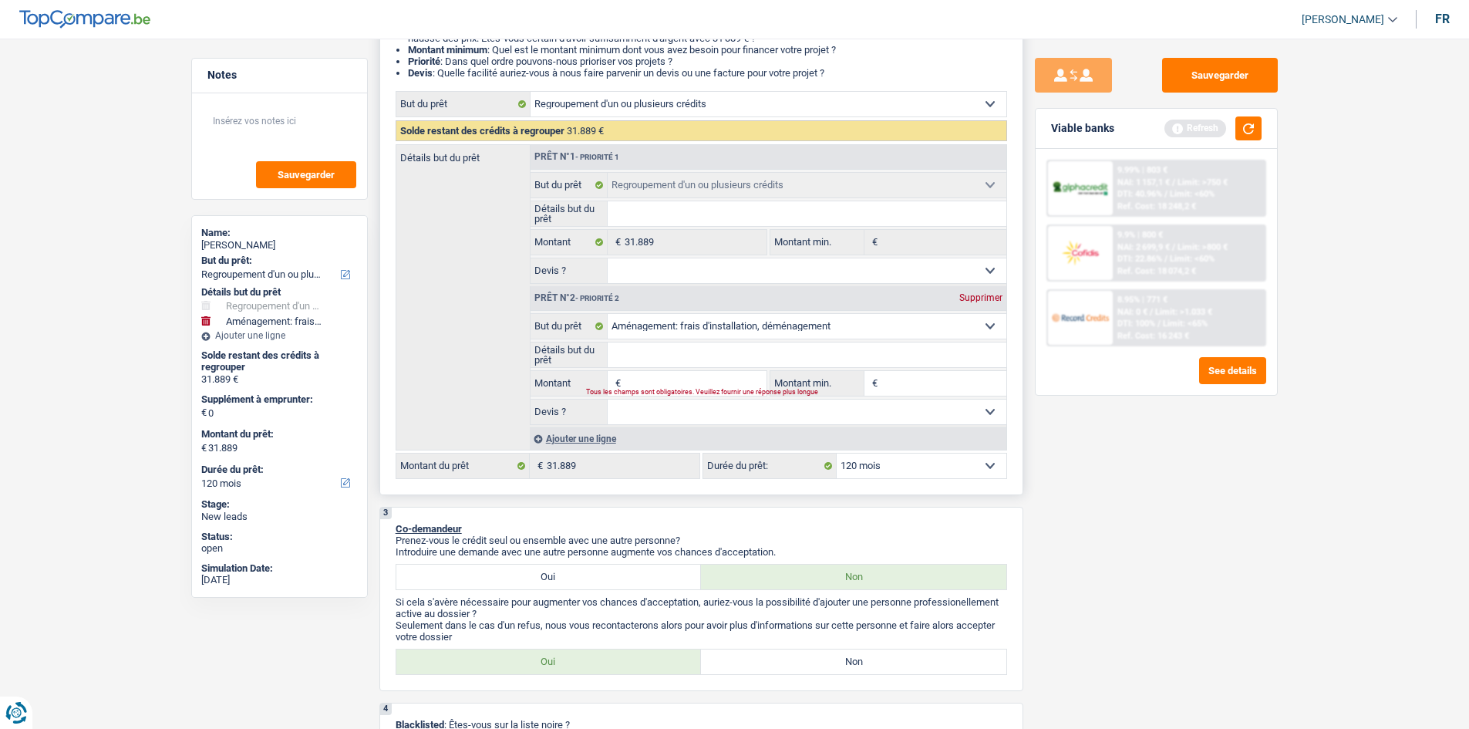
click at [611, 448] on div "Ajouter une ligne" at bounding box center [768, 438] width 477 height 22
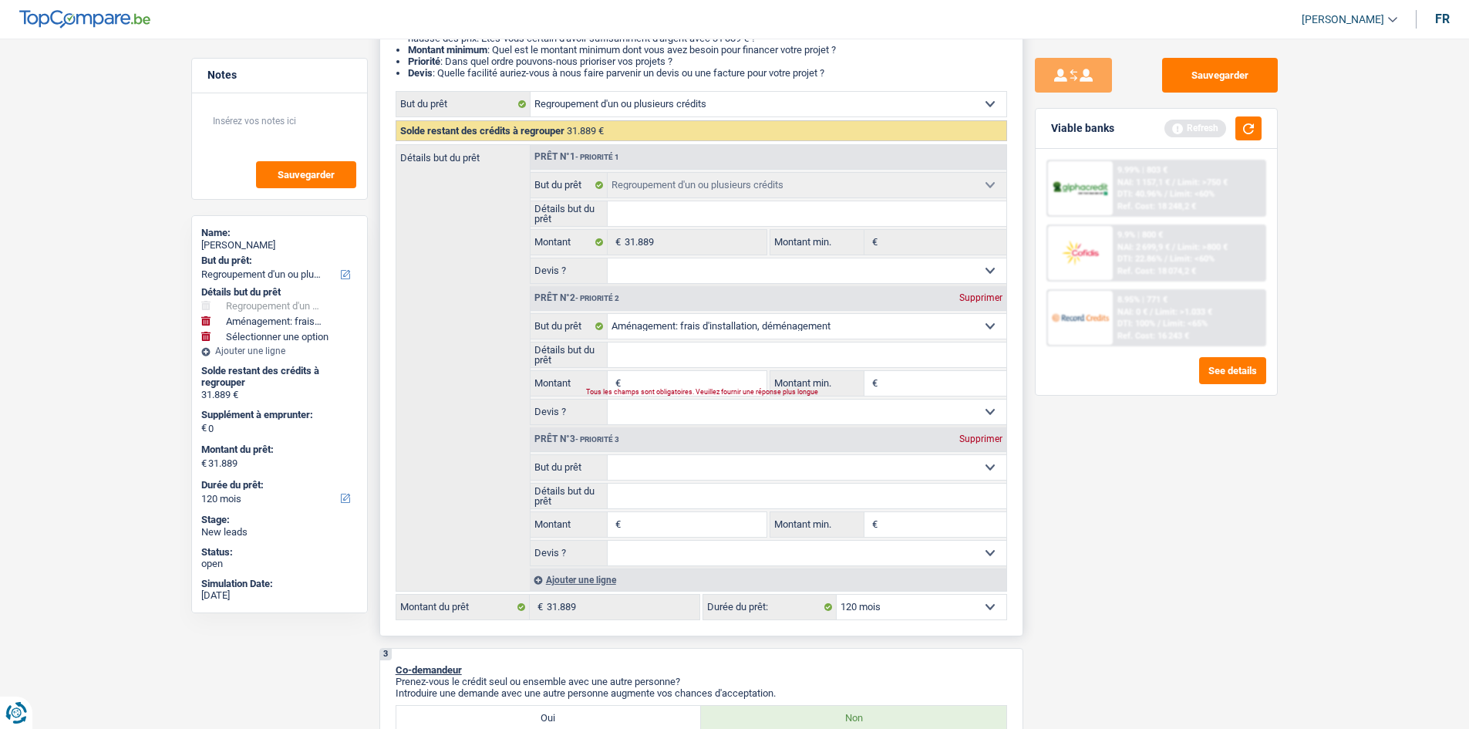
click at [648, 470] on select "Confort maison: meubles, textile, peinture, électroménager, outillage non-profe…" at bounding box center [807, 467] width 399 height 25
select select "household"
click at [608, 455] on select "Confort maison: meubles, textile, peinture, électroménager, outillage non-profe…" at bounding box center [807, 467] width 399 height 25
select select "household"
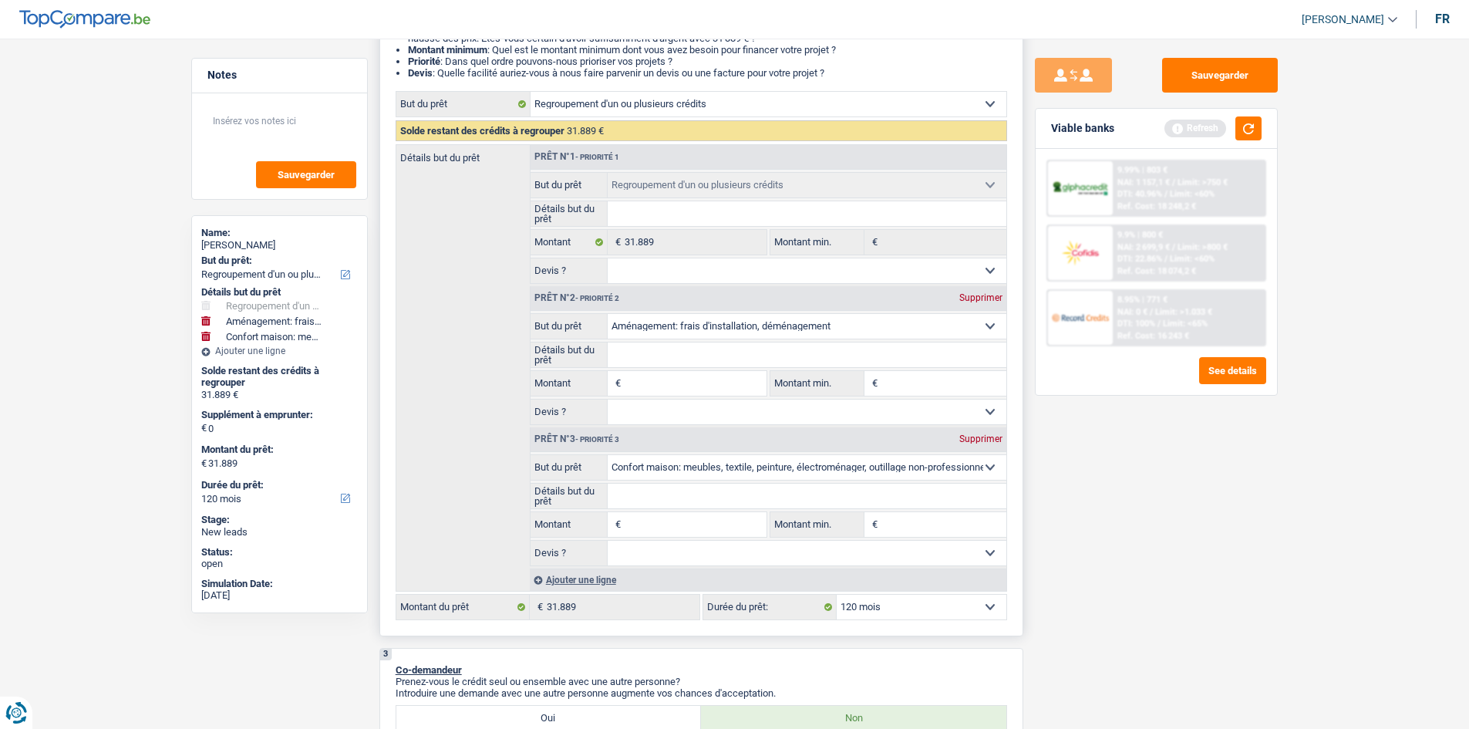
type input "2"
type input "20"
type input "200"
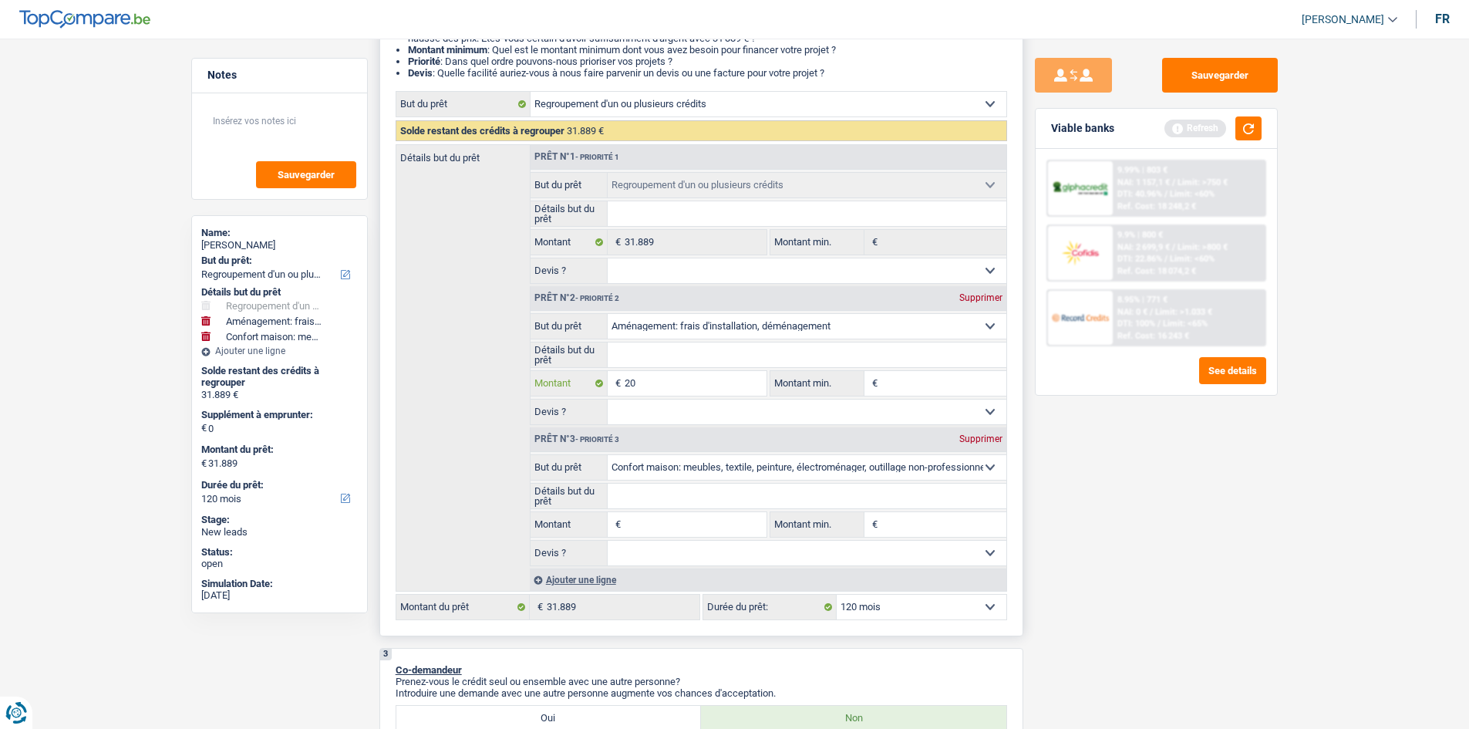
type input "200"
type input "2.000"
type input "20.000"
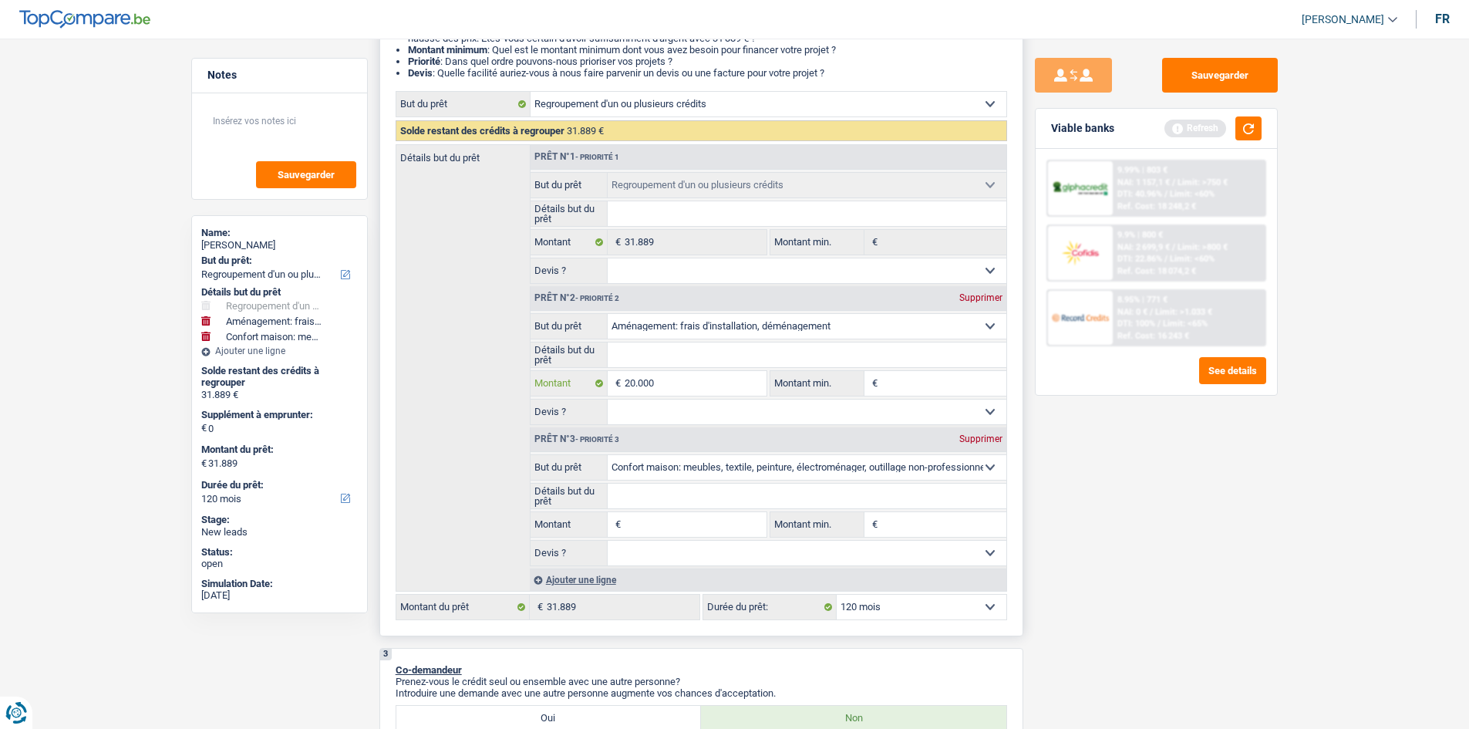
type input "20.000"
click at [665, 517] on input "Montant" at bounding box center [695, 524] width 141 height 25
type input "20.000"
type input "51.889"
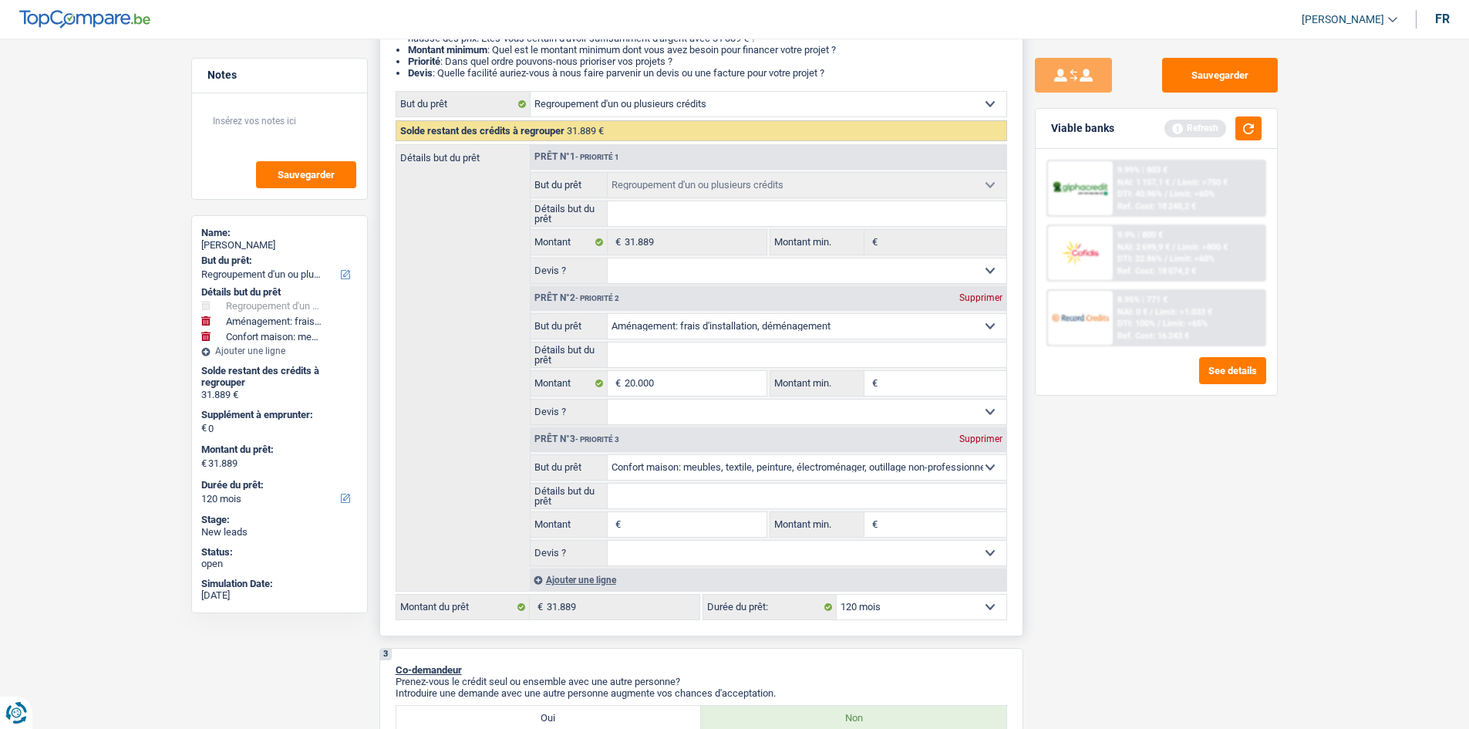
type input "51.889"
select select "144"
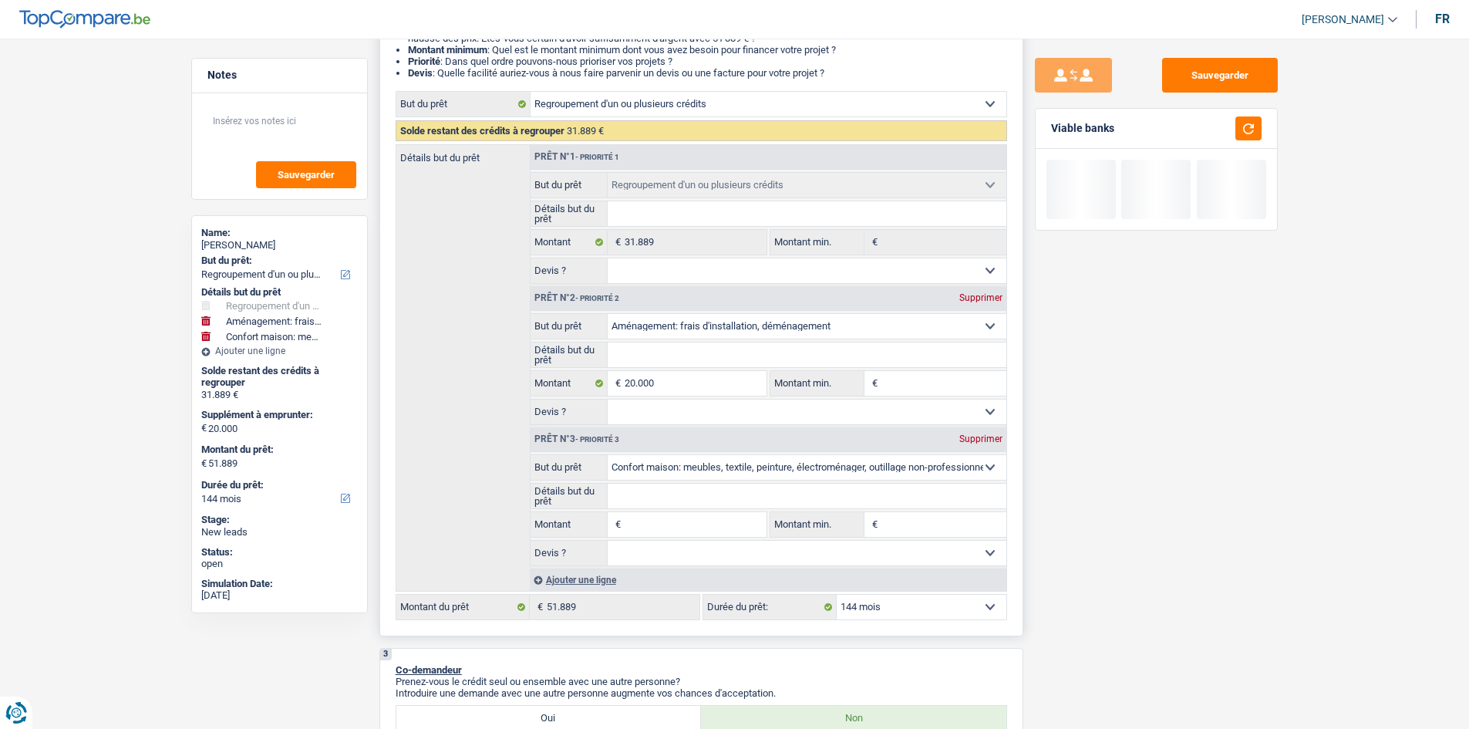
type input "1"
type input "10"
type input "100"
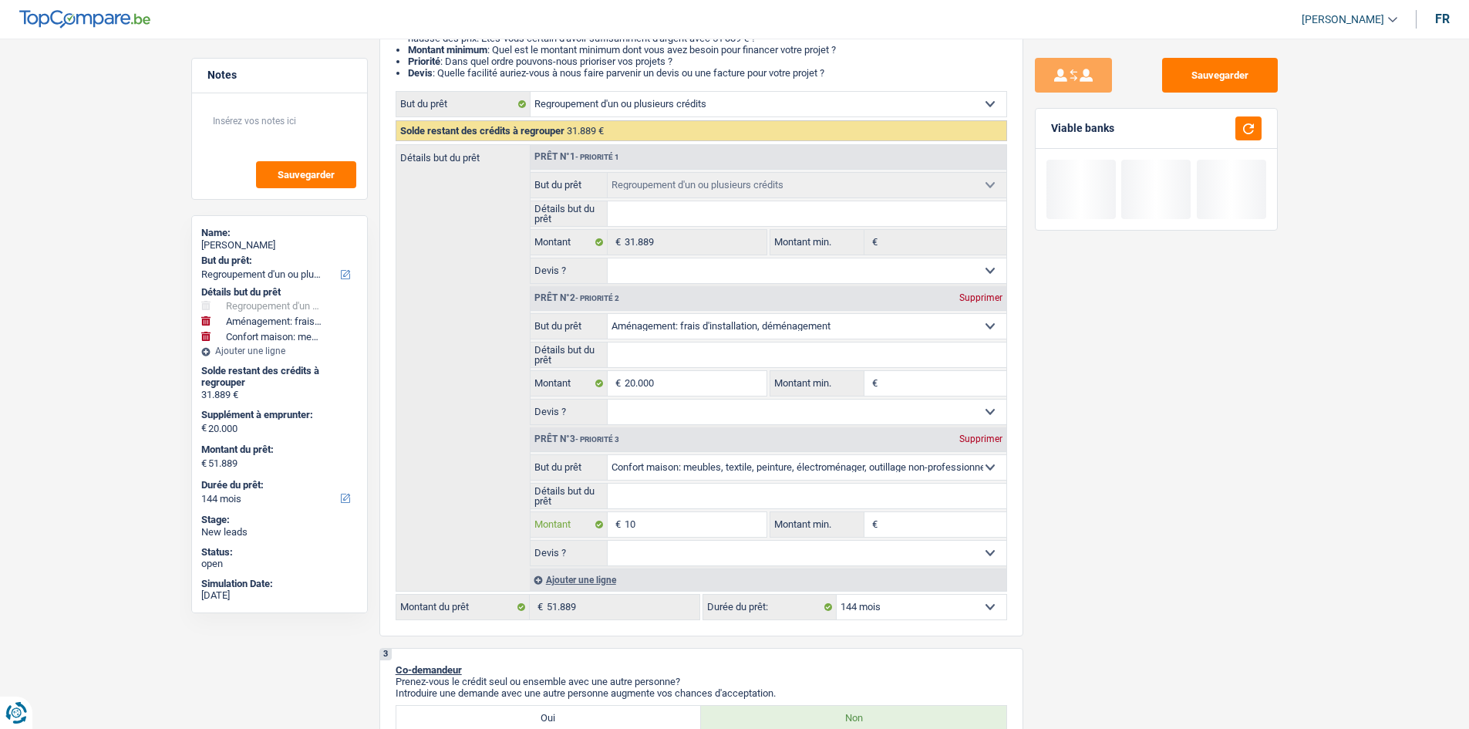
type input "100"
type input "1.000"
type input "10.000"
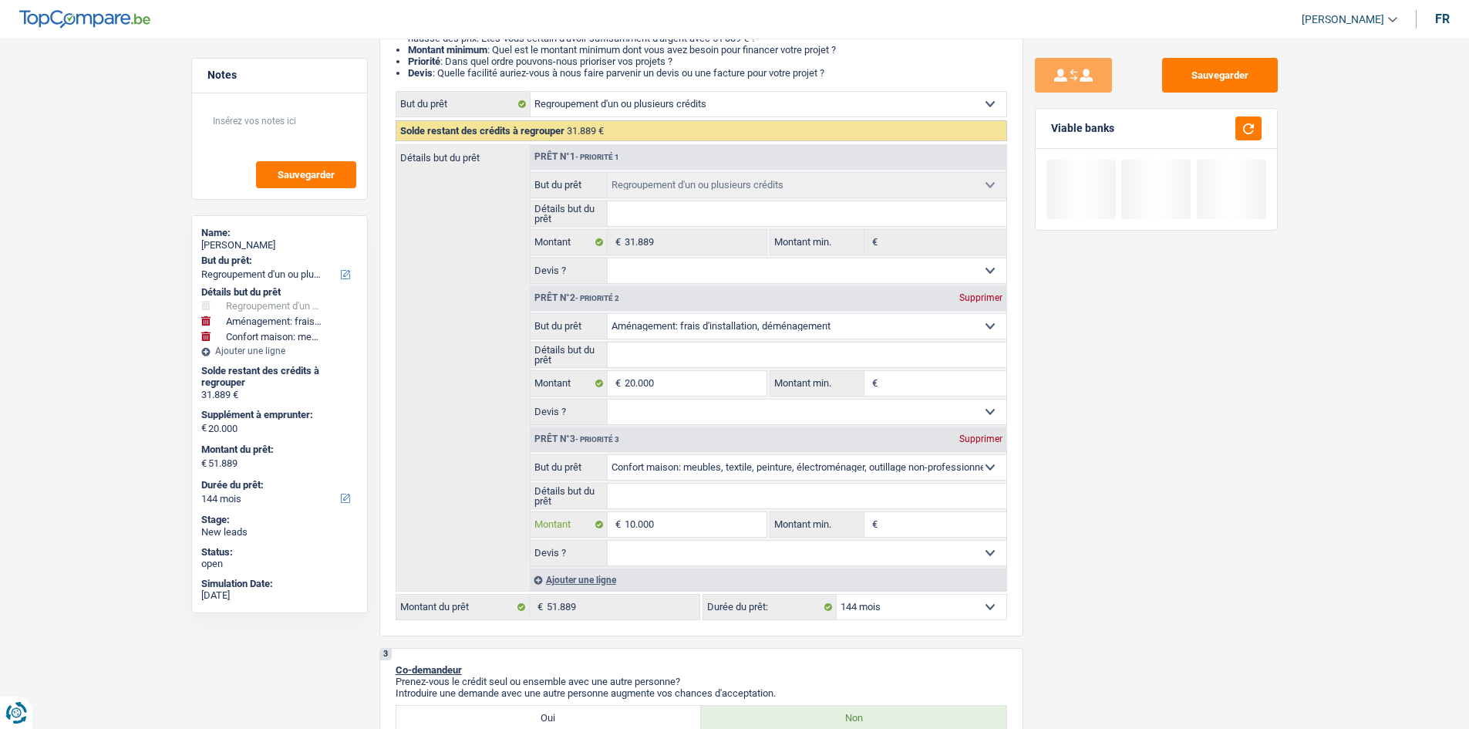
type input "10.000"
type input "30.000"
type input "61.889"
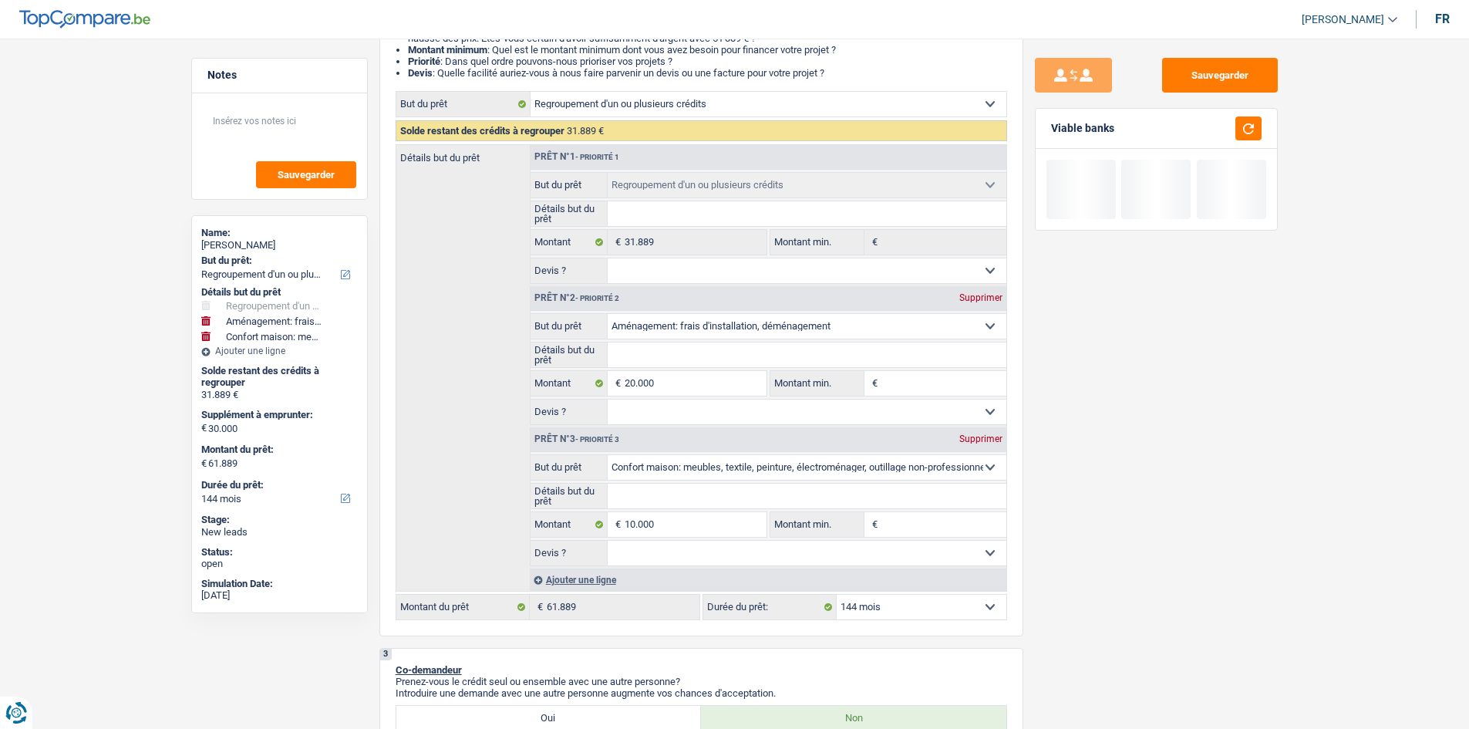
click at [1144, 522] on div "Sauvegarder Viable banks" at bounding box center [1156, 379] width 266 height 642
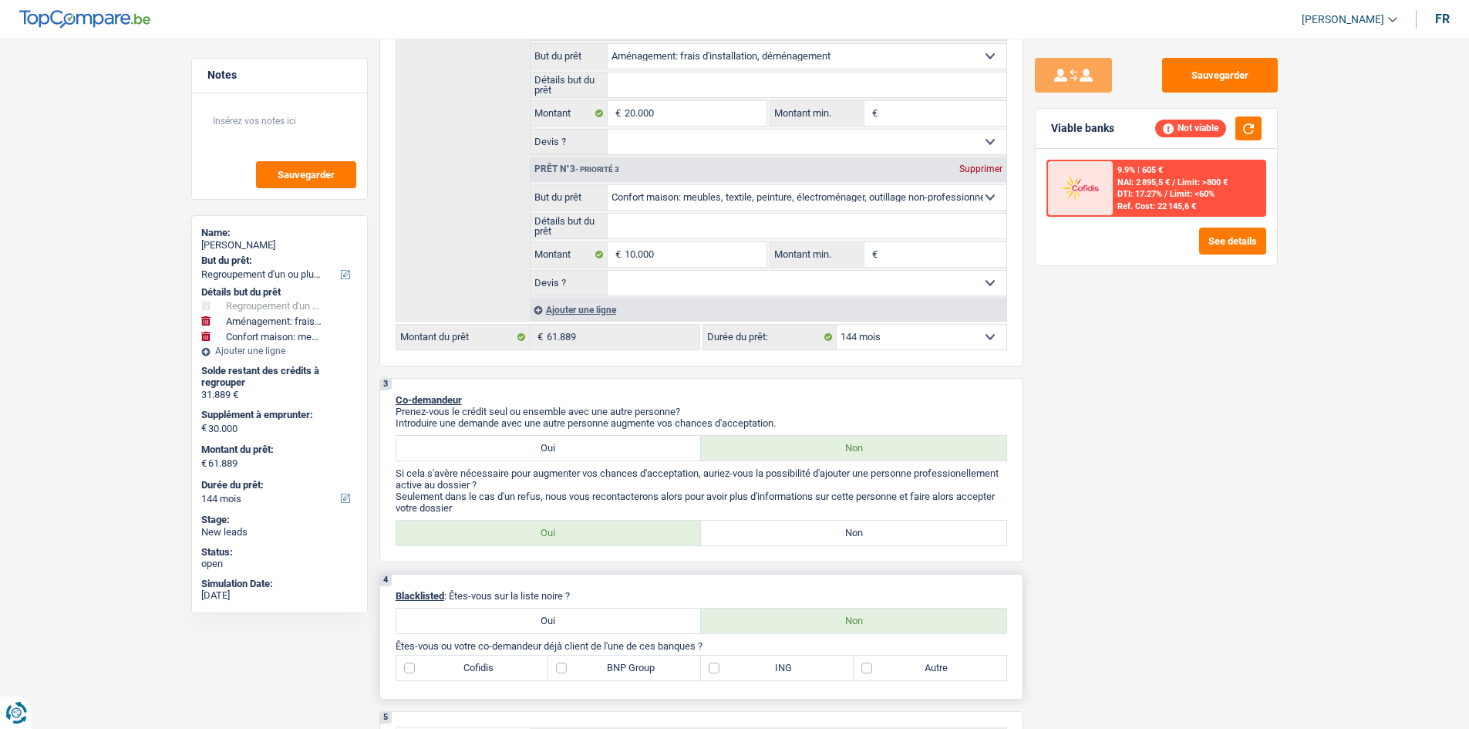
scroll to position [617, 0]
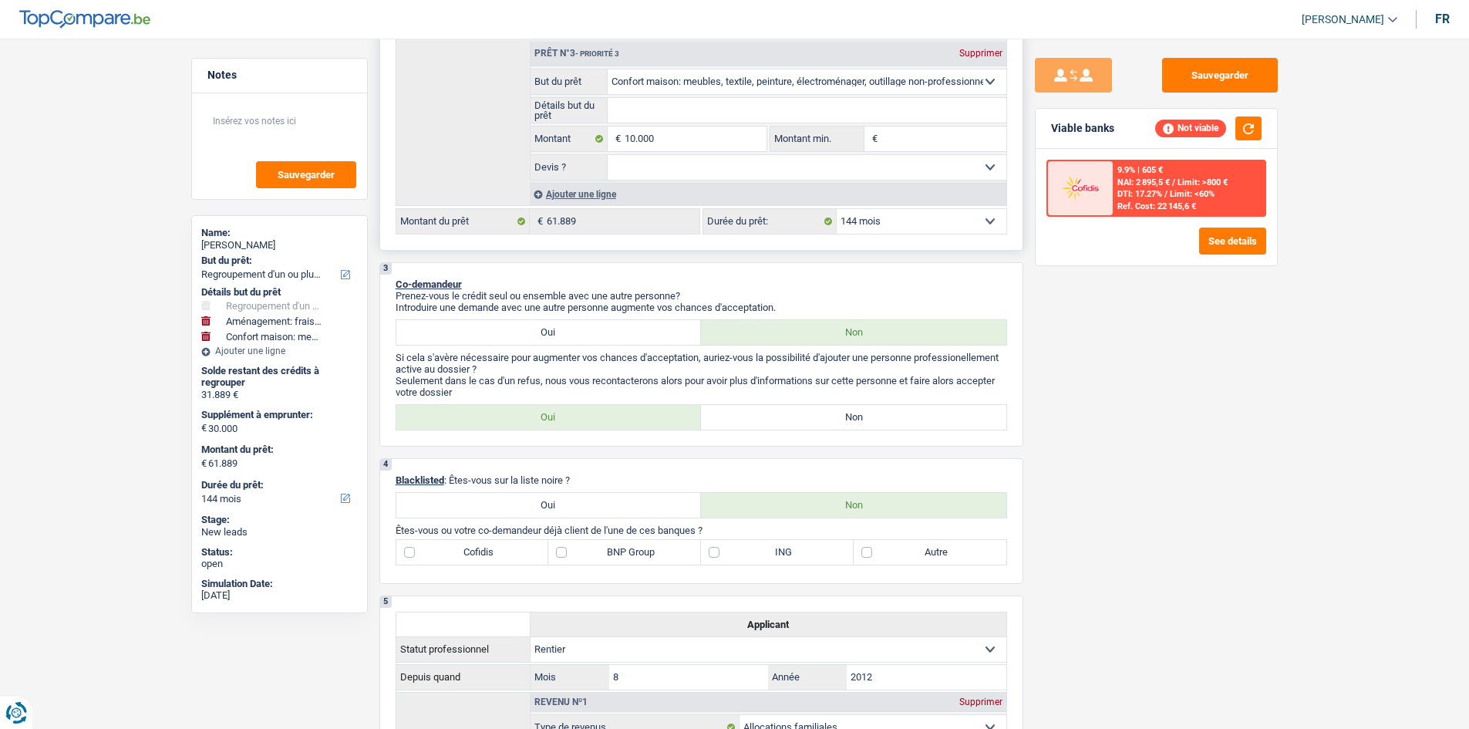
drag, startPoint x: 897, startPoint y: 209, endPoint x: 895, endPoint y: 217, distance: 7.9
click at [897, 209] on select "12 mois 18 mois 24 mois 30 mois 36 mois 42 mois 48 mois 60 mois 72 mois 84 mois…" at bounding box center [922, 221] width 170 height 25
select select "120"
click at [837, 209] on select "12 mois 18 mois 24 mois 30 mois 36 mois 42 mois 48 mois 60 mois 72 mois 84 mois…" at bounding box center [922, 221] width 170 height 25
select select "120"
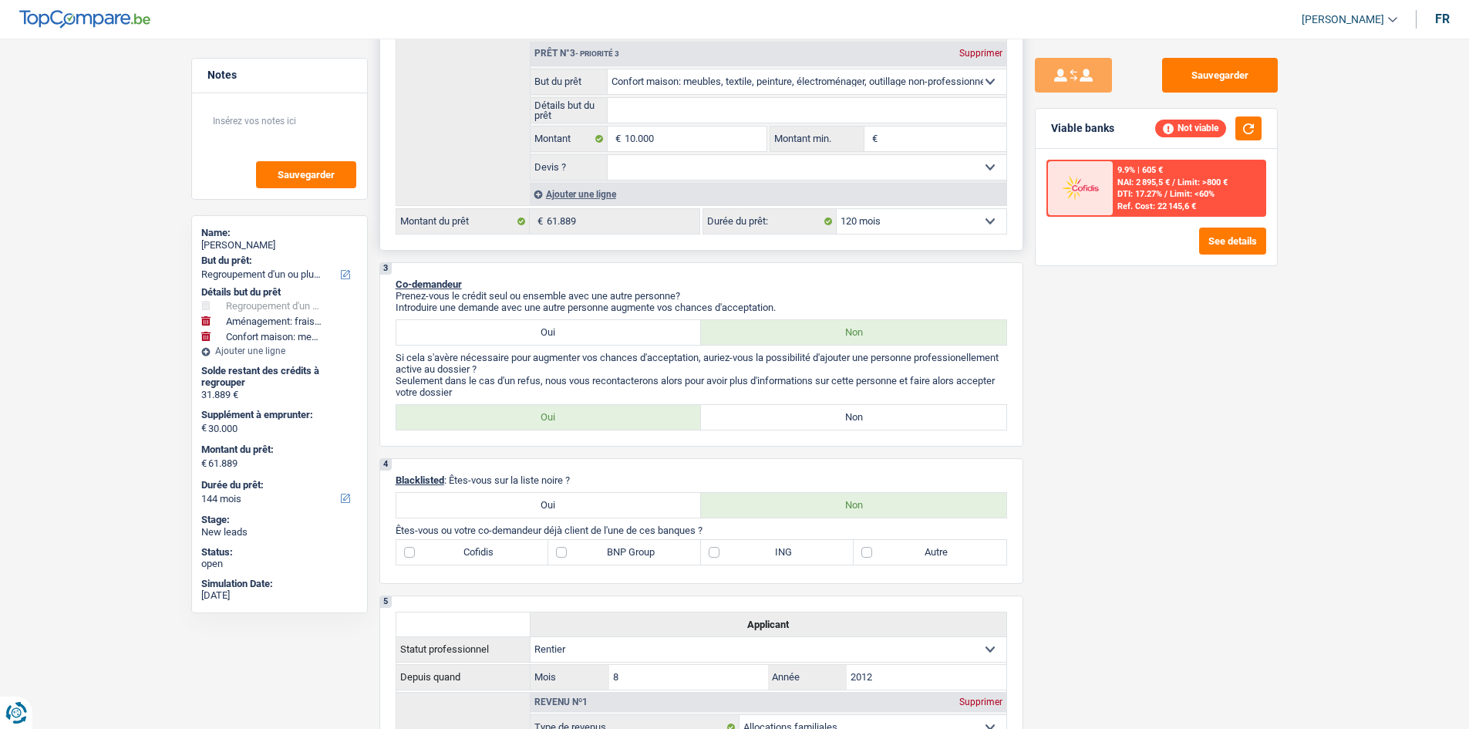
select select "120"
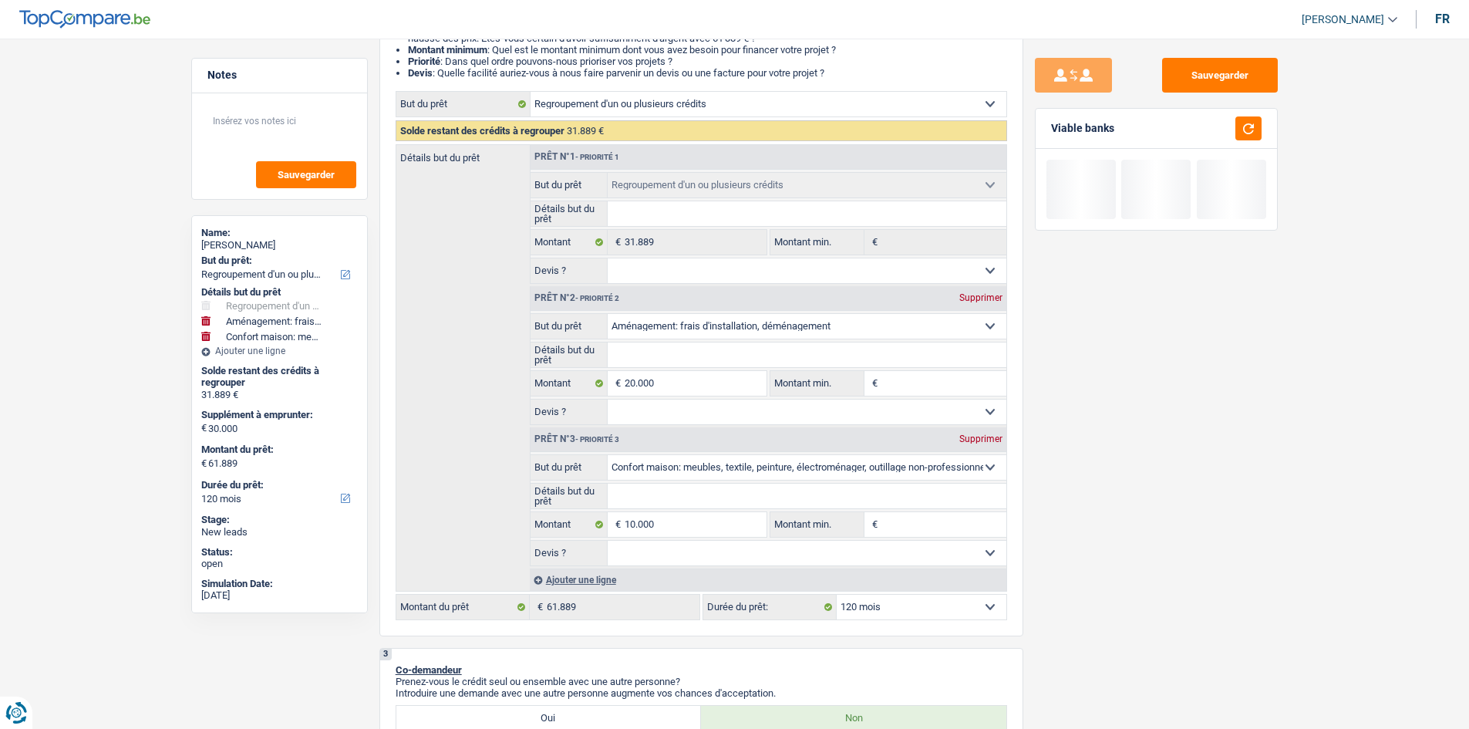
scroll to position [0, 0]
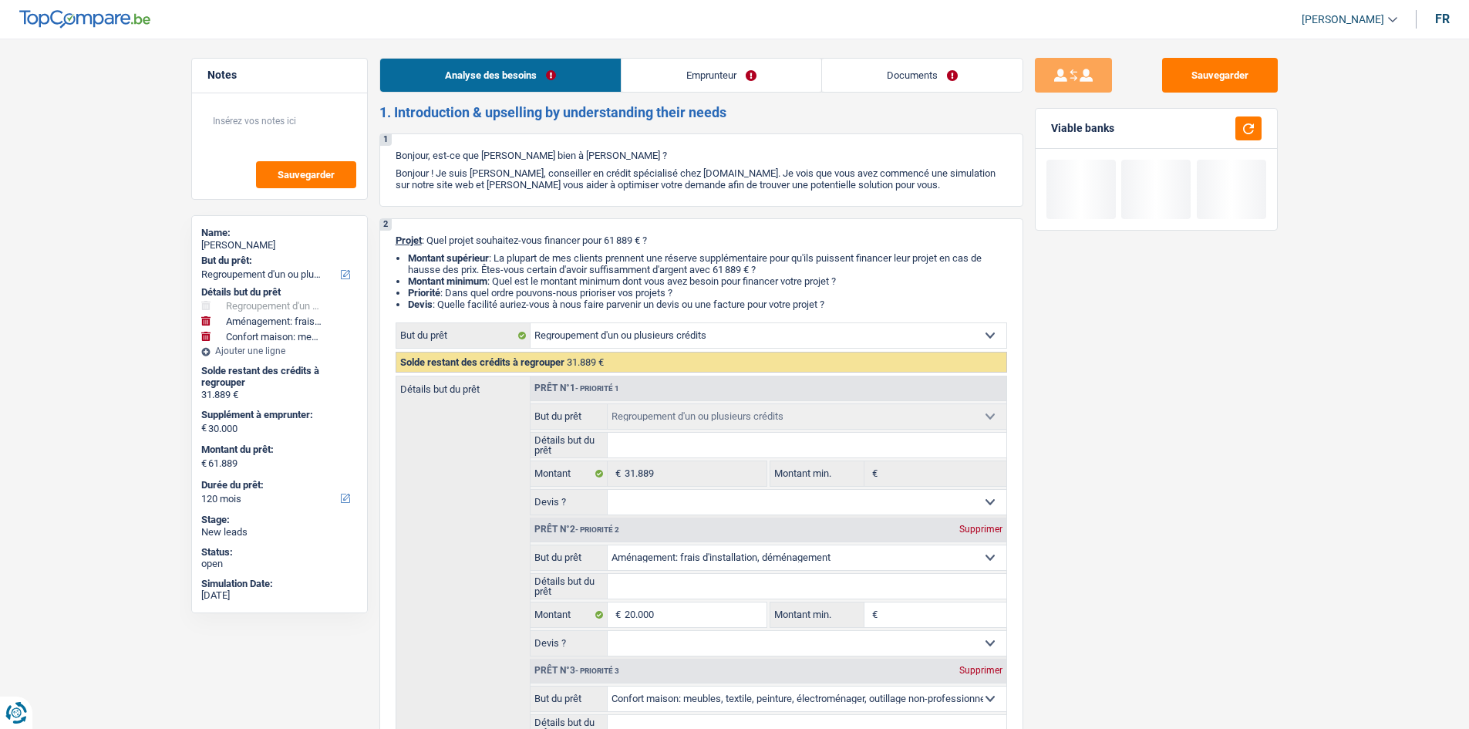
click at [710, 85] on link "Emprunteur" at bounding box center [721, 75] width 200 height 33
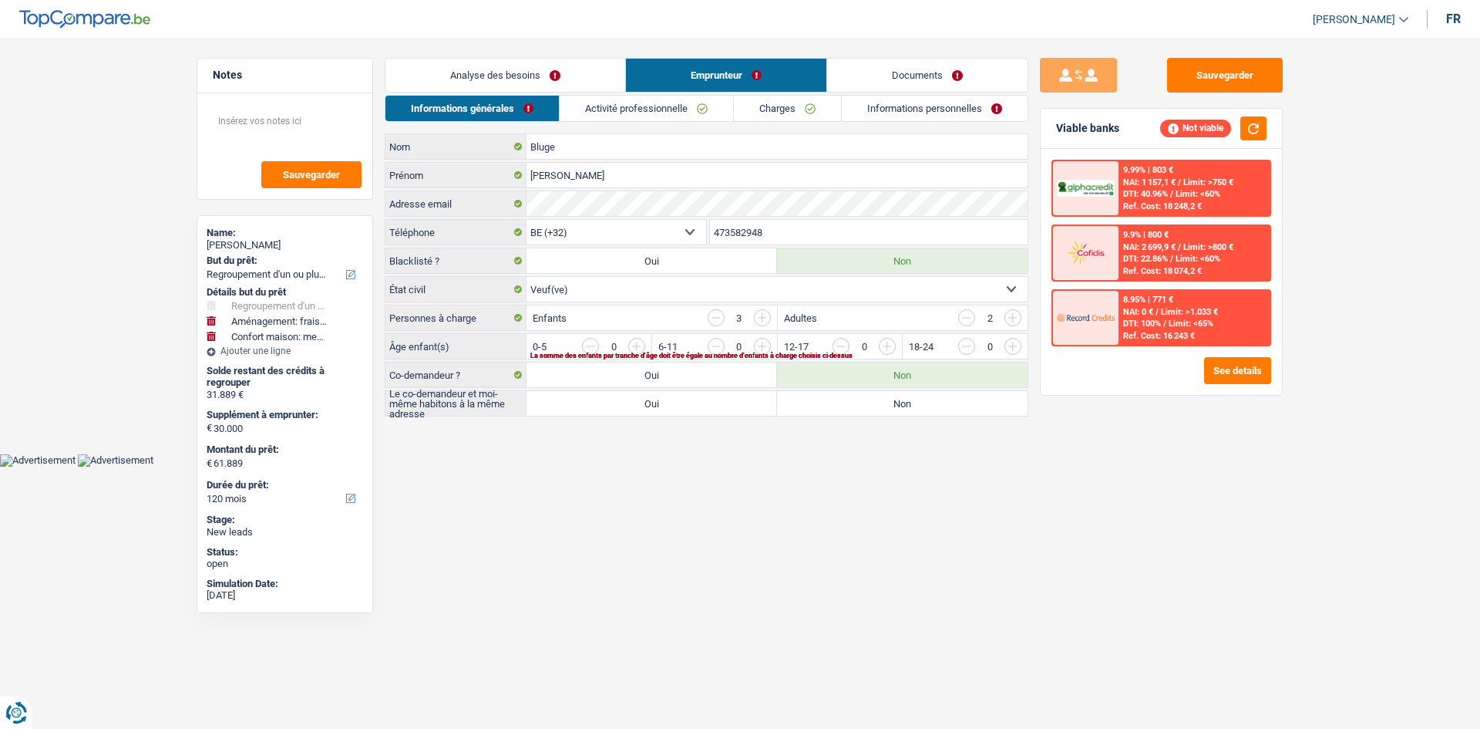
click at [925, 396] on label "Non" at bounding box center [902, 403] width 251 height 25
click at [925, 396] on input "Non" at bounding box center [902, 403] width 251 height 25
radio input "true"
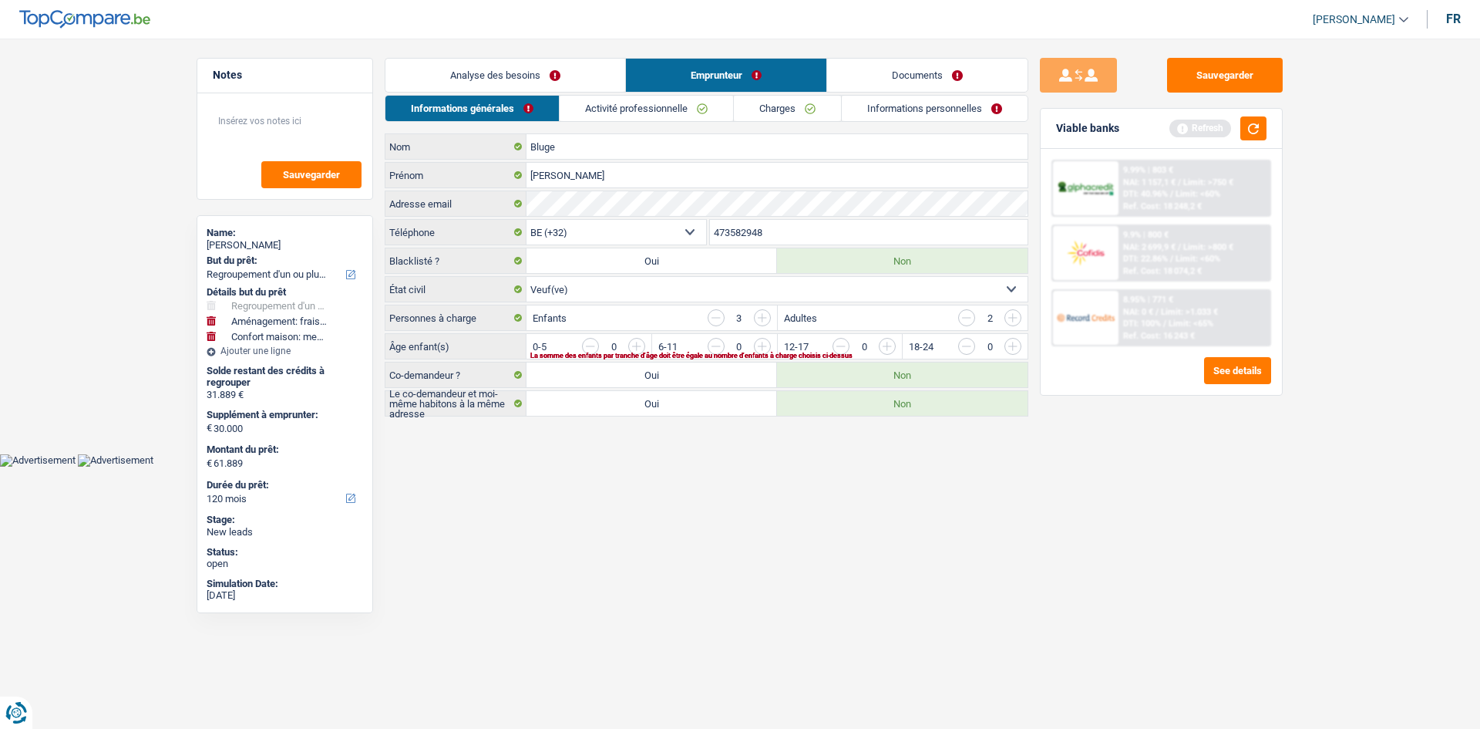
click at [549, 72] on link "Analyse des besoins" at bounding box center [506, 75] width 240 height 33
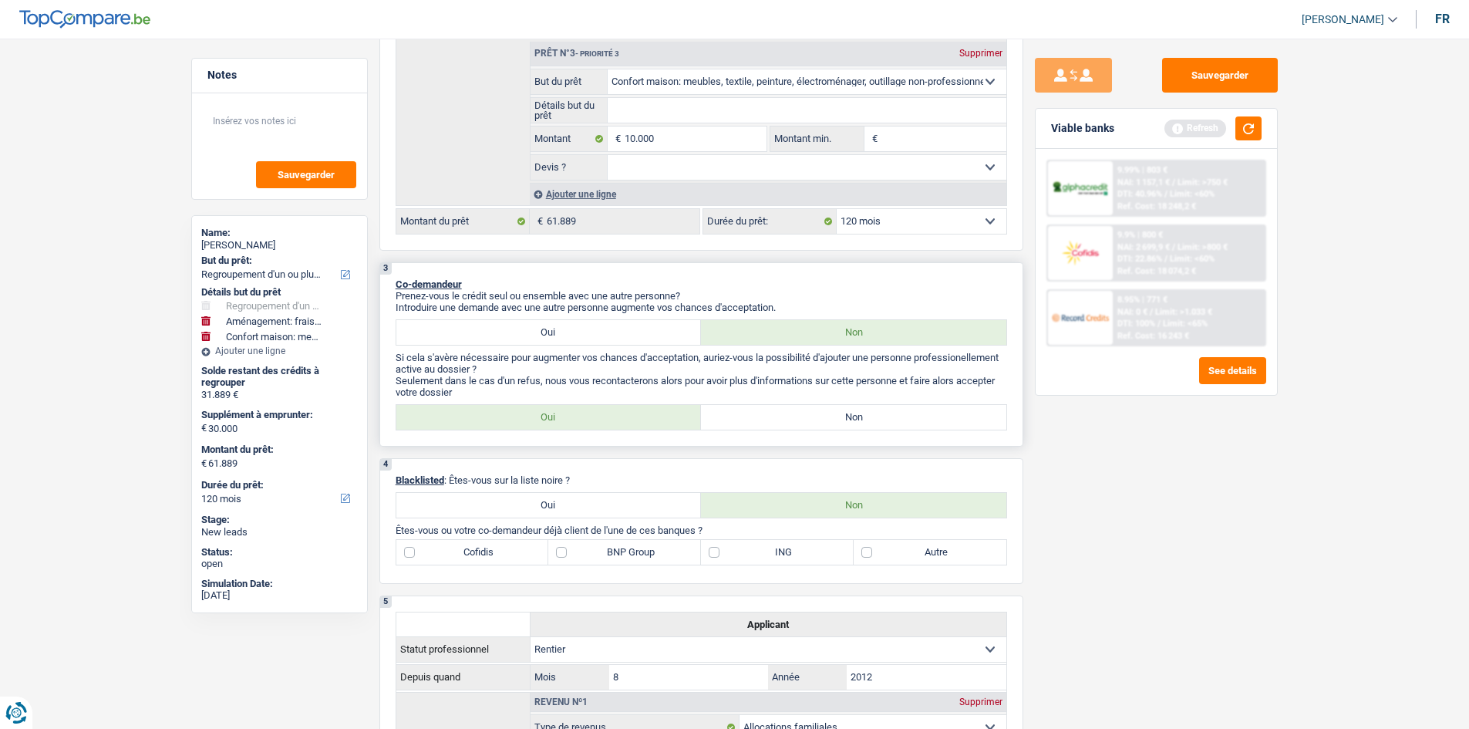
click at [913, 413] on label "Non" at bounding box center [853, 417] width 305 height 25
click at [913, 413] on input "Non" at bounding box center [853, 417] width 305 height 25
radio input "true"
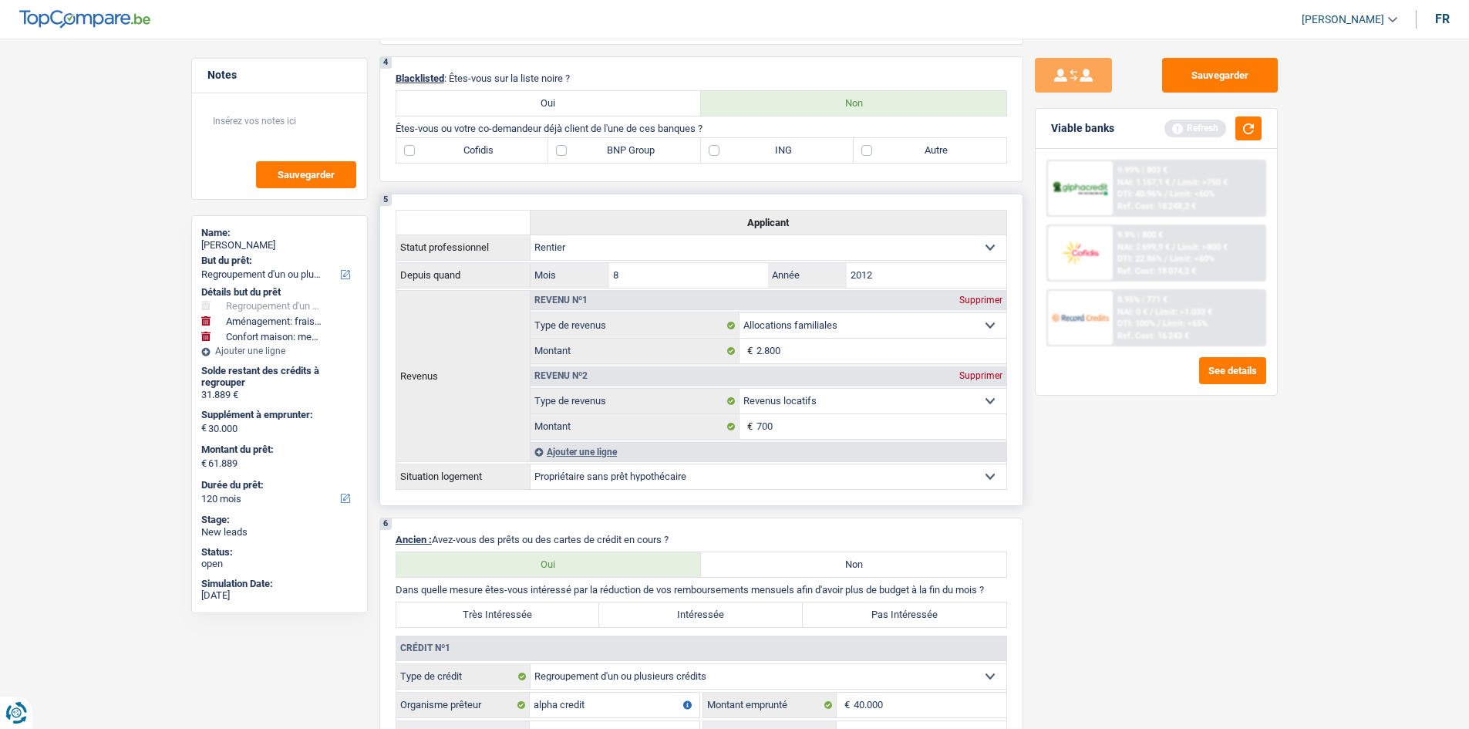
scroll to position [848, 0]
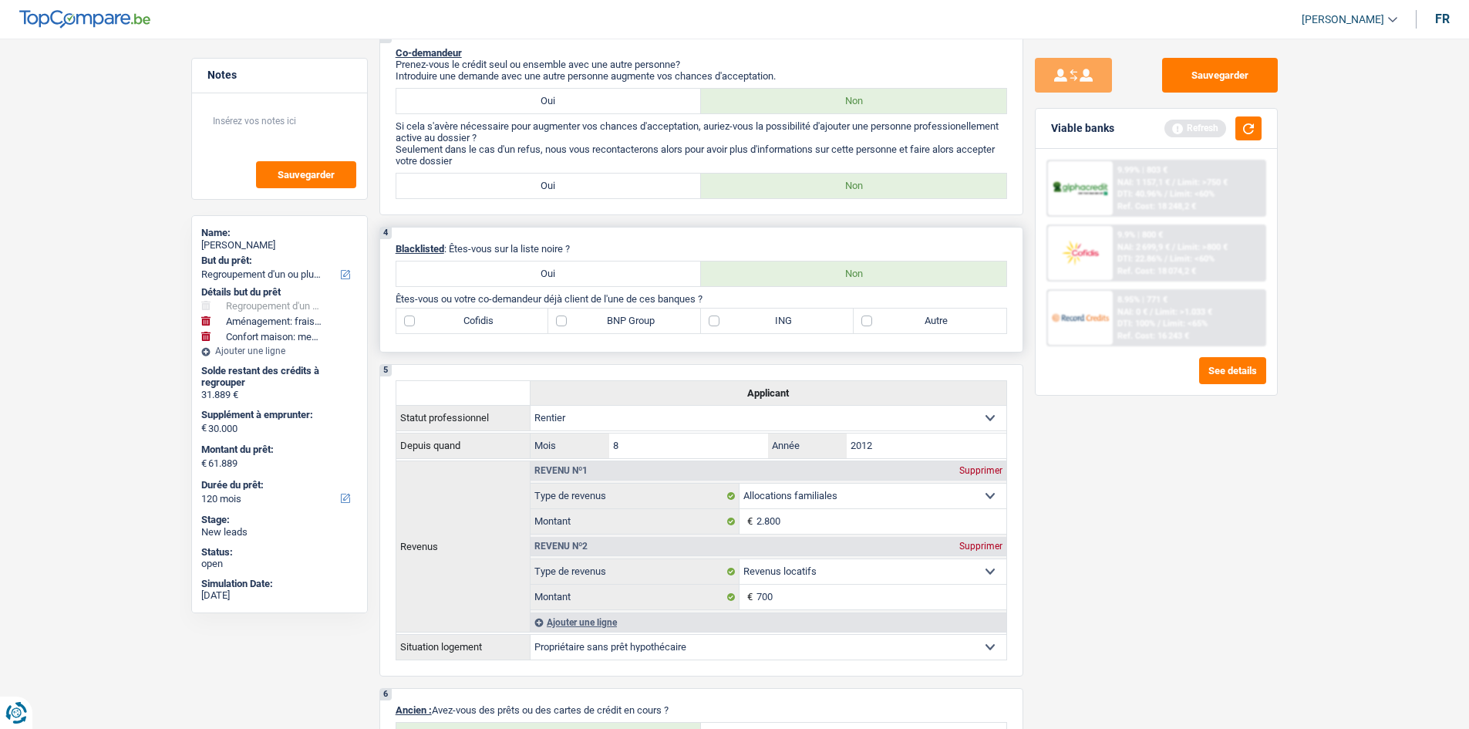
click at [640, 317] on label "BNP Group" at bounding box center [624, 320] width 153 height 25
click at [640, 317] on input "BNP Group" at bounding box center [624, 320] width 153 height 25
checkbox input "true"
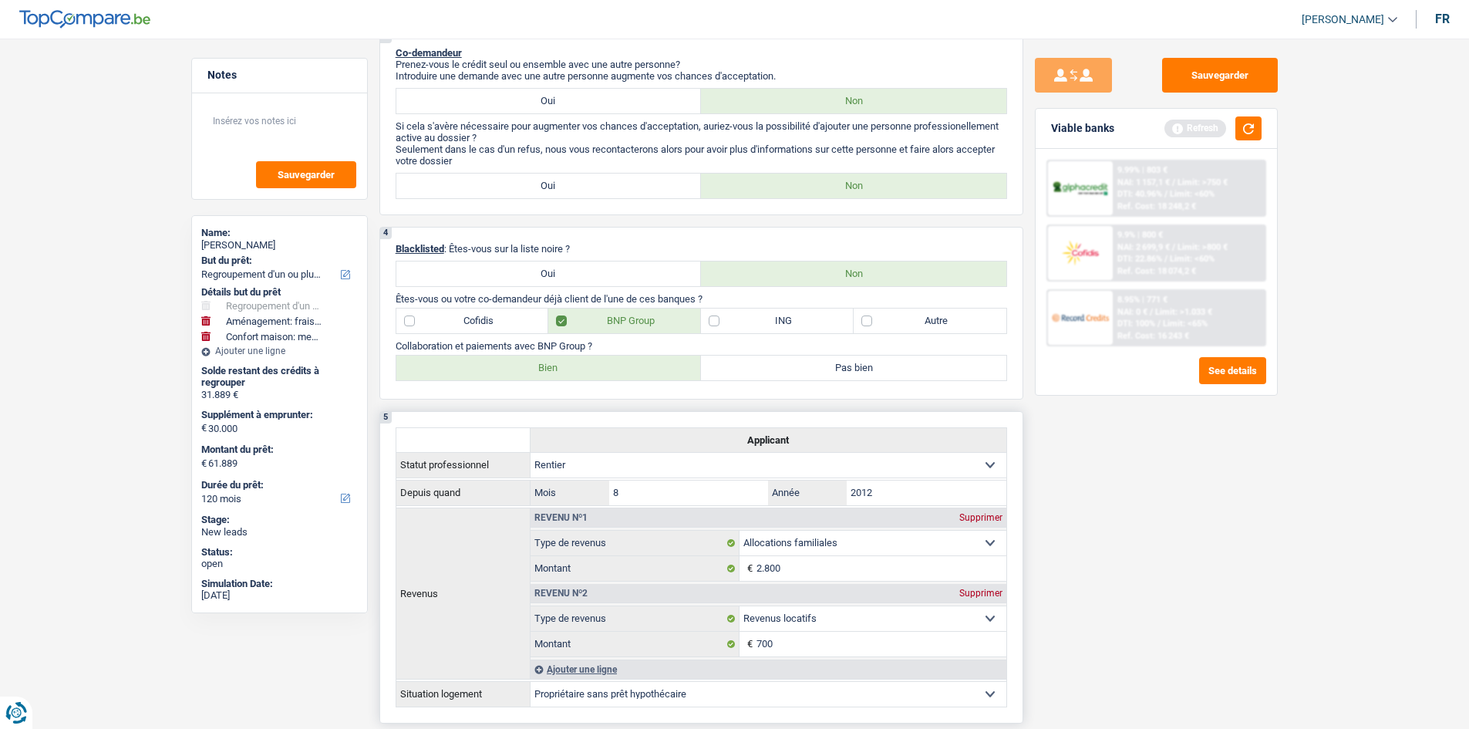
drag, startPoint x: 607, startPoint y: 361, endPoint x: 915, endPoint y: 423, distance: 314.7
click at [606, 361] on label "Bien" at bounding box center [548, 367] width 305 height 25
click at [606, 361] on input "Bien" at bounding box center [548, 367] width 305 height 25
radio input "true"
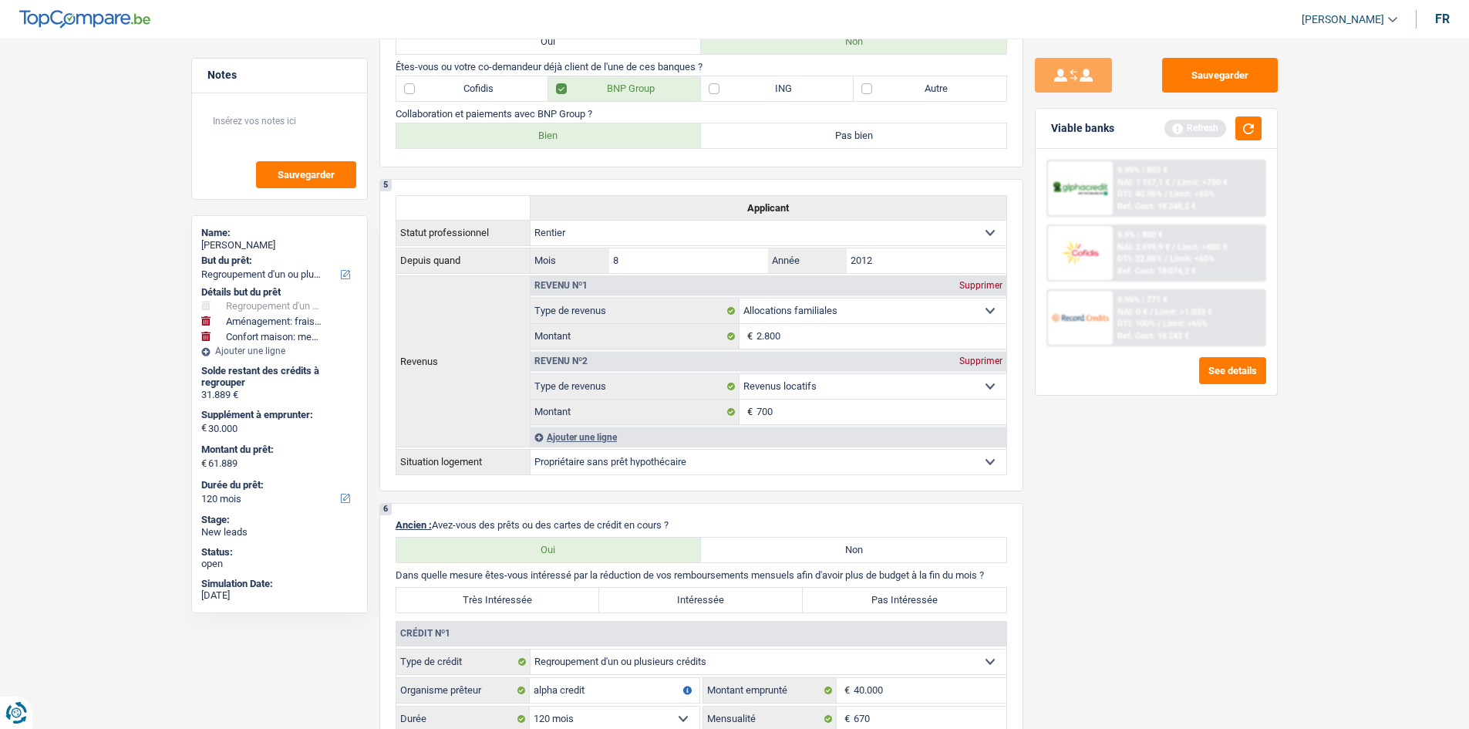
scroll to position [1234, 0]
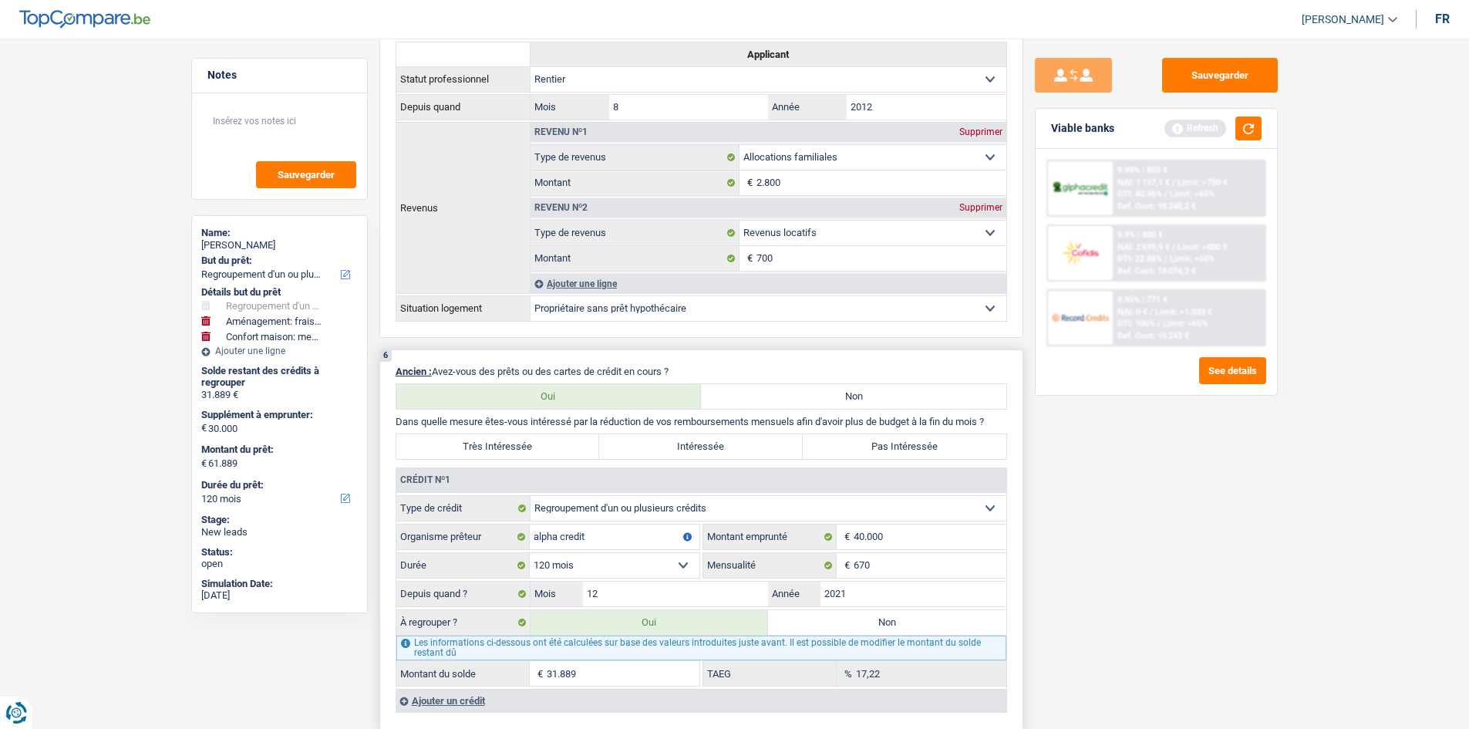
click at [577, 446] on label "Très Intéressée" at bounding box center [498, 446] width 204 height 25
click at [577, 446] on input "Très Intéressée" at bounding box center [498, 446] width 204 height 25
radio input "true"
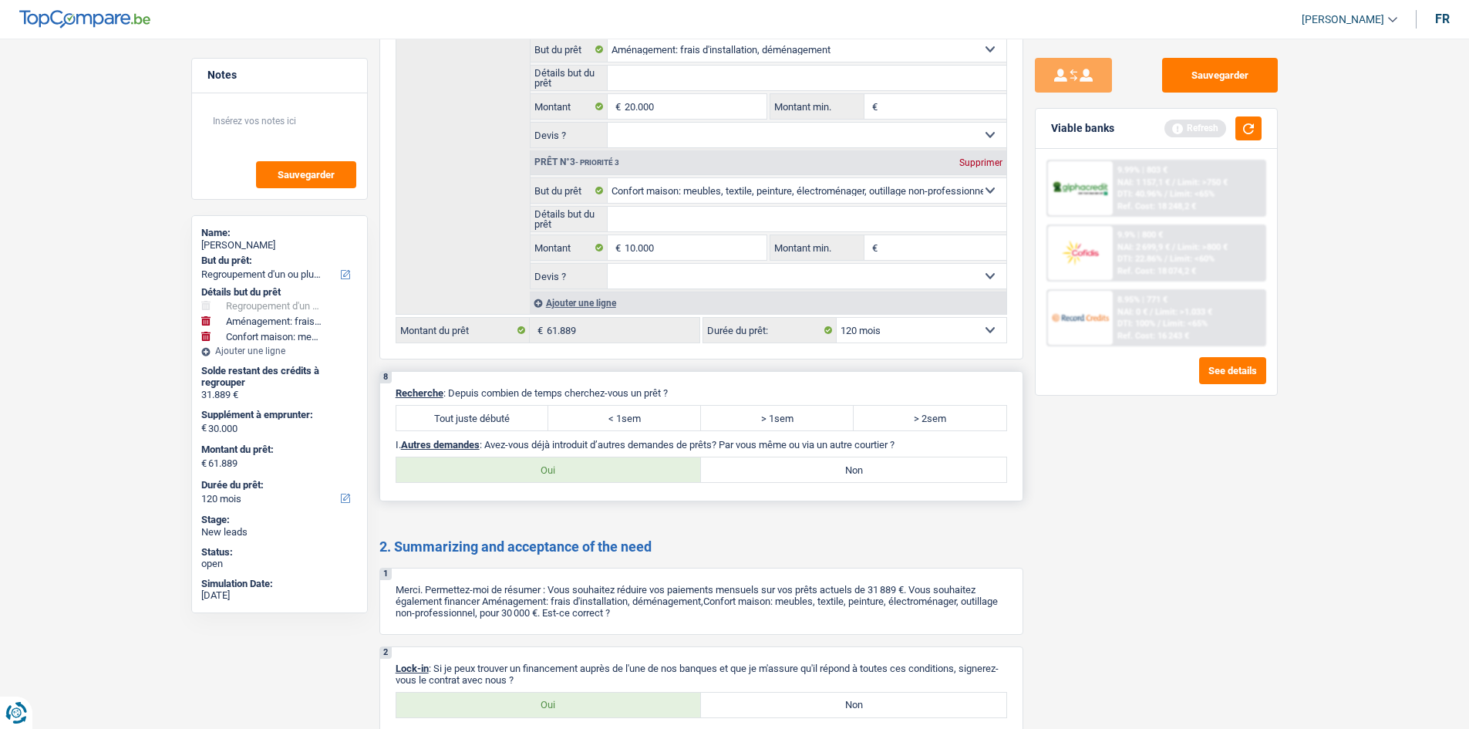
click at [497, 421] on label "Tout juste débuté" at bounding box center [472, 418] width 153 height 25
click at [497, 421] on input "Tout juste débuté" at bounding box center [472, 418] width 153 height 25
radio input "true"
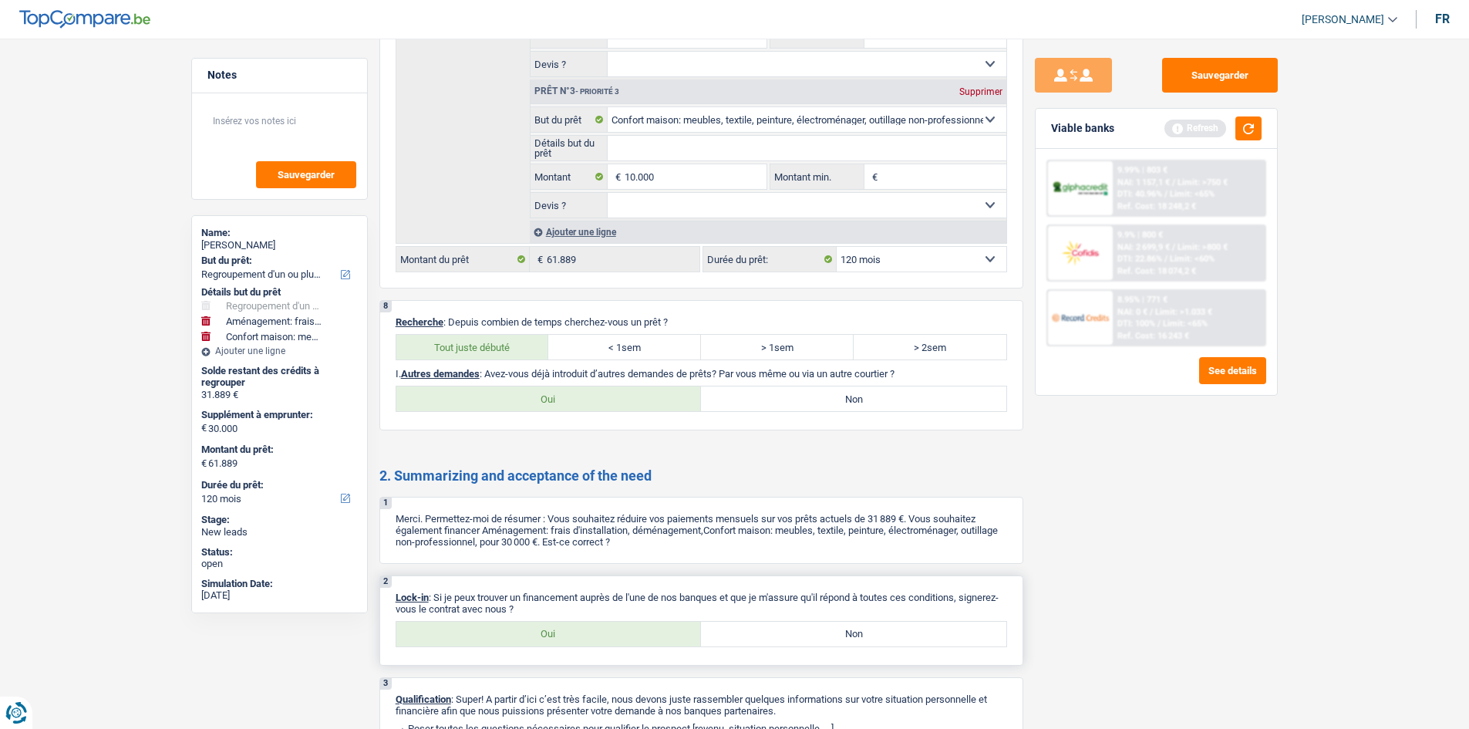
scroll to position [2464, 0]
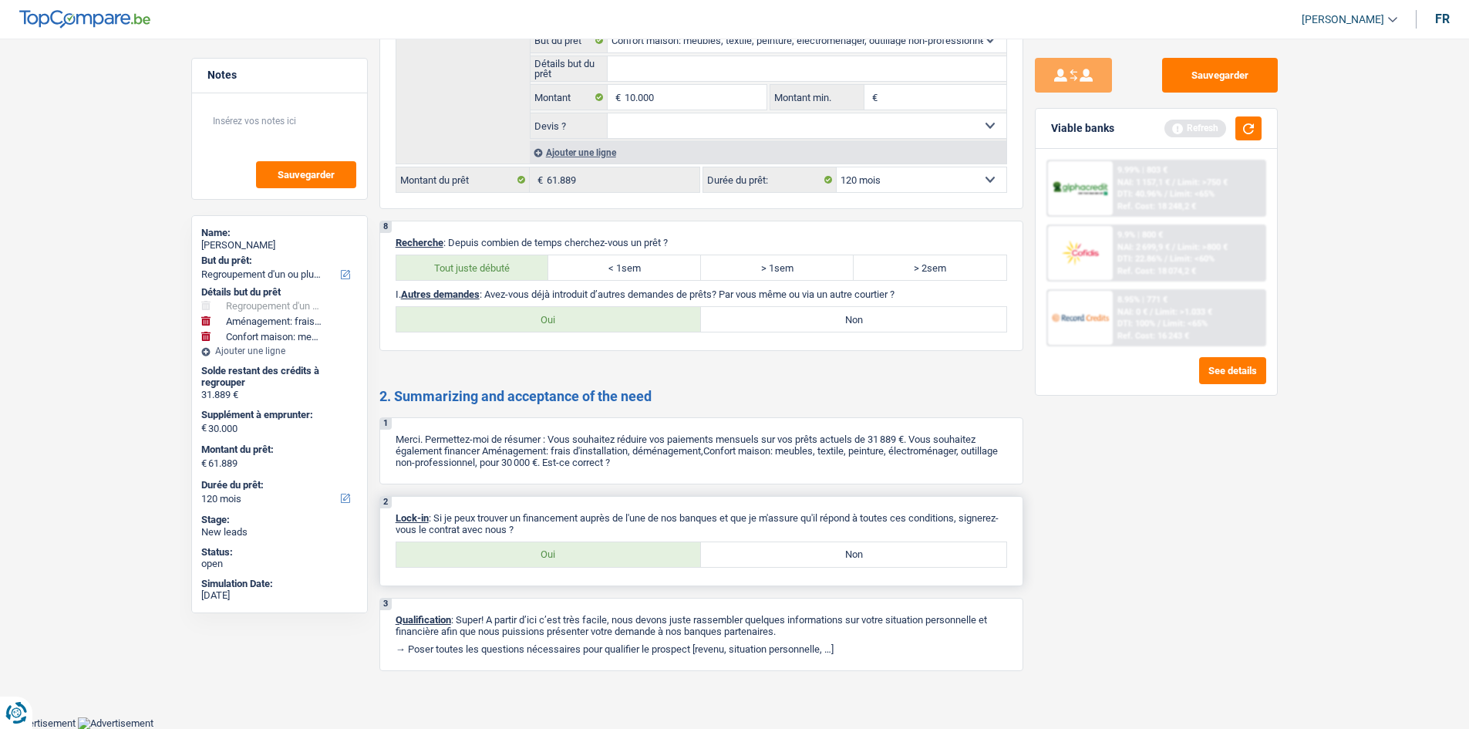
drag, startPoint x: 605, startPoint y: 547, endPoint x: 619, endPoint y: 546, distance: 13.9
click at [608, 547] on label "Oui" at bounding box center [548, 554] width 305 height 25
click at [608, 547] on input "Oui" at bounding box center [548, 554] width 305 height 25
radio input "true"
click at [1249, 122] on button "button" at bounding box center [1248, 128] width 26 height 24
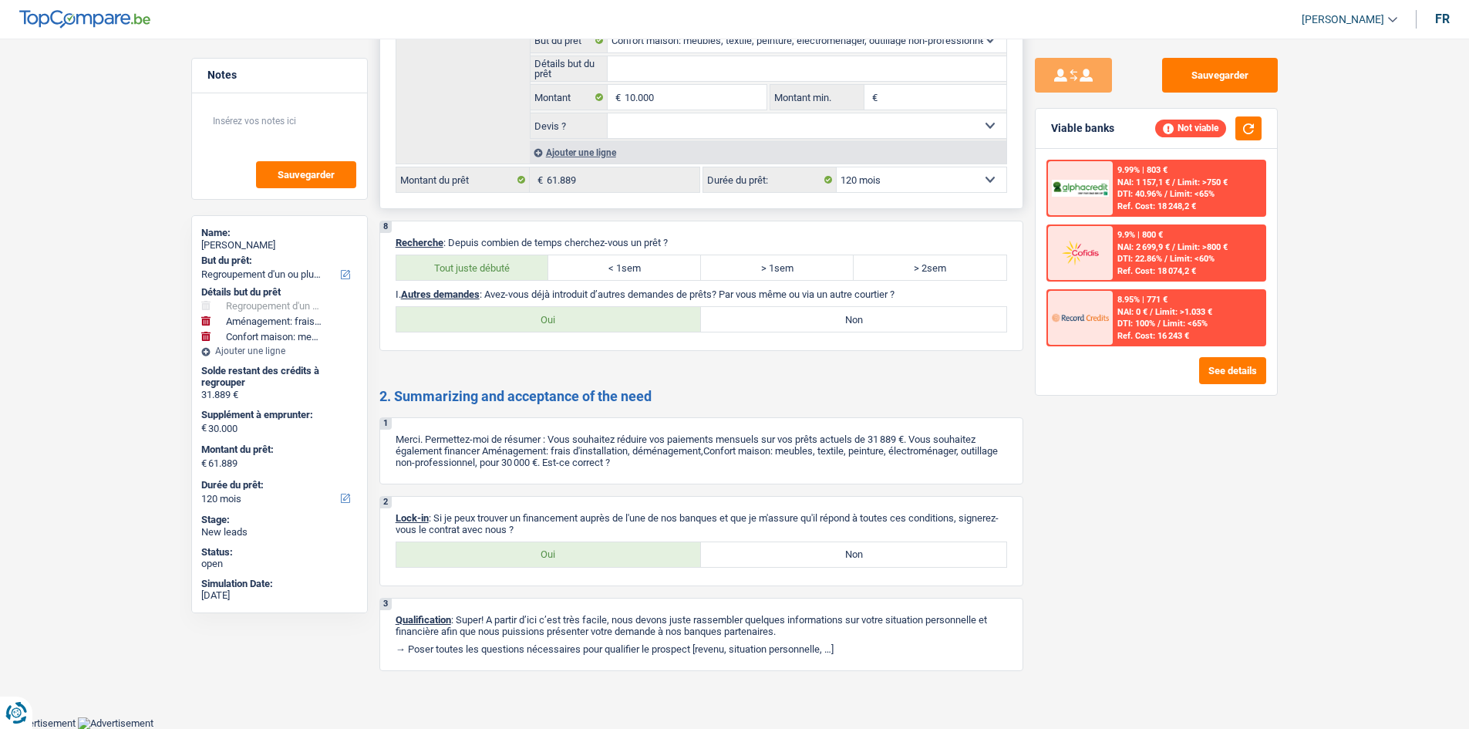
click at [709, 131] on select "Oui Non Non répondu Sélectionner une option" at bounding box center [807, 125] width 399 height 25
select select "yes"
click at [608, 113] on select "Oui Non Non répondu Sélectionner une option" at bounding box center [807, 125] width 399 height 25
select select "yes"
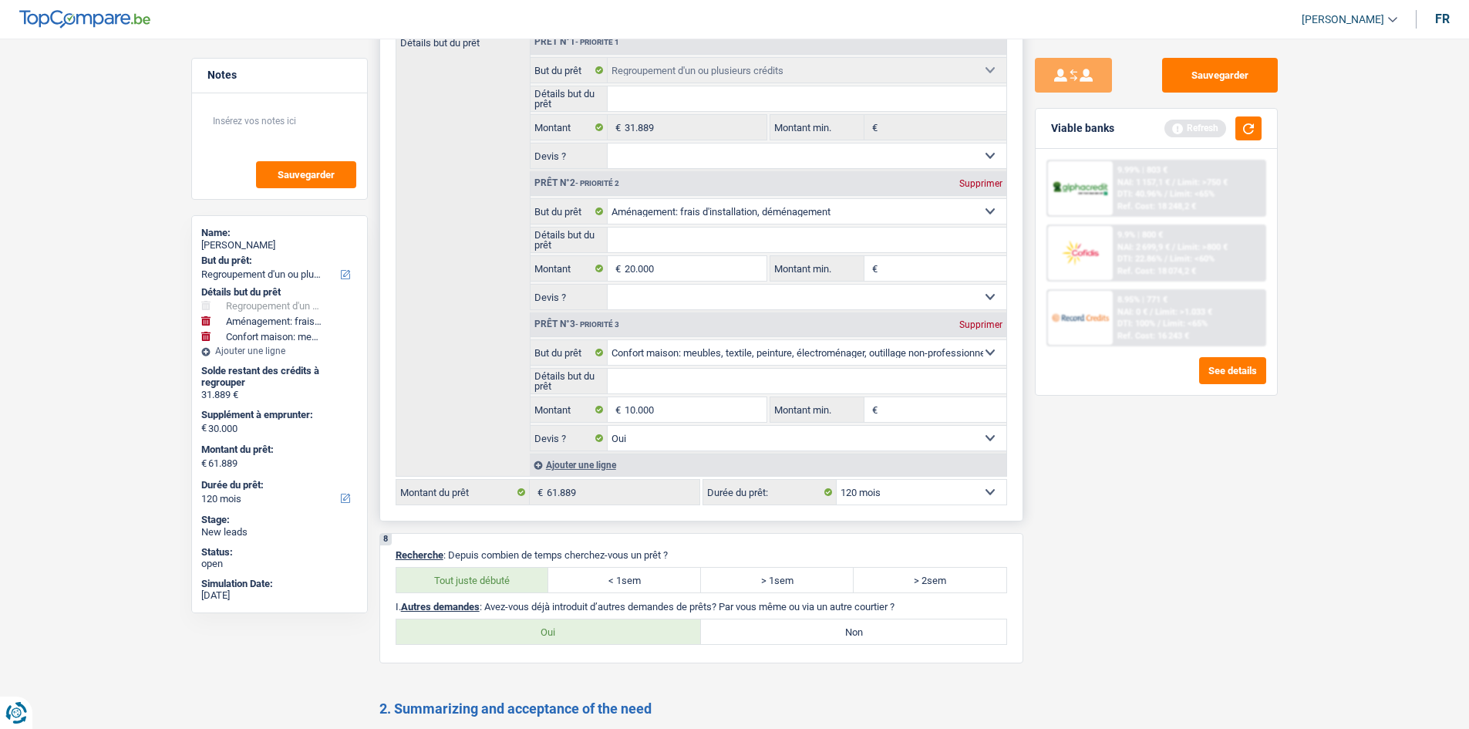
scroll to position [2078, 0]
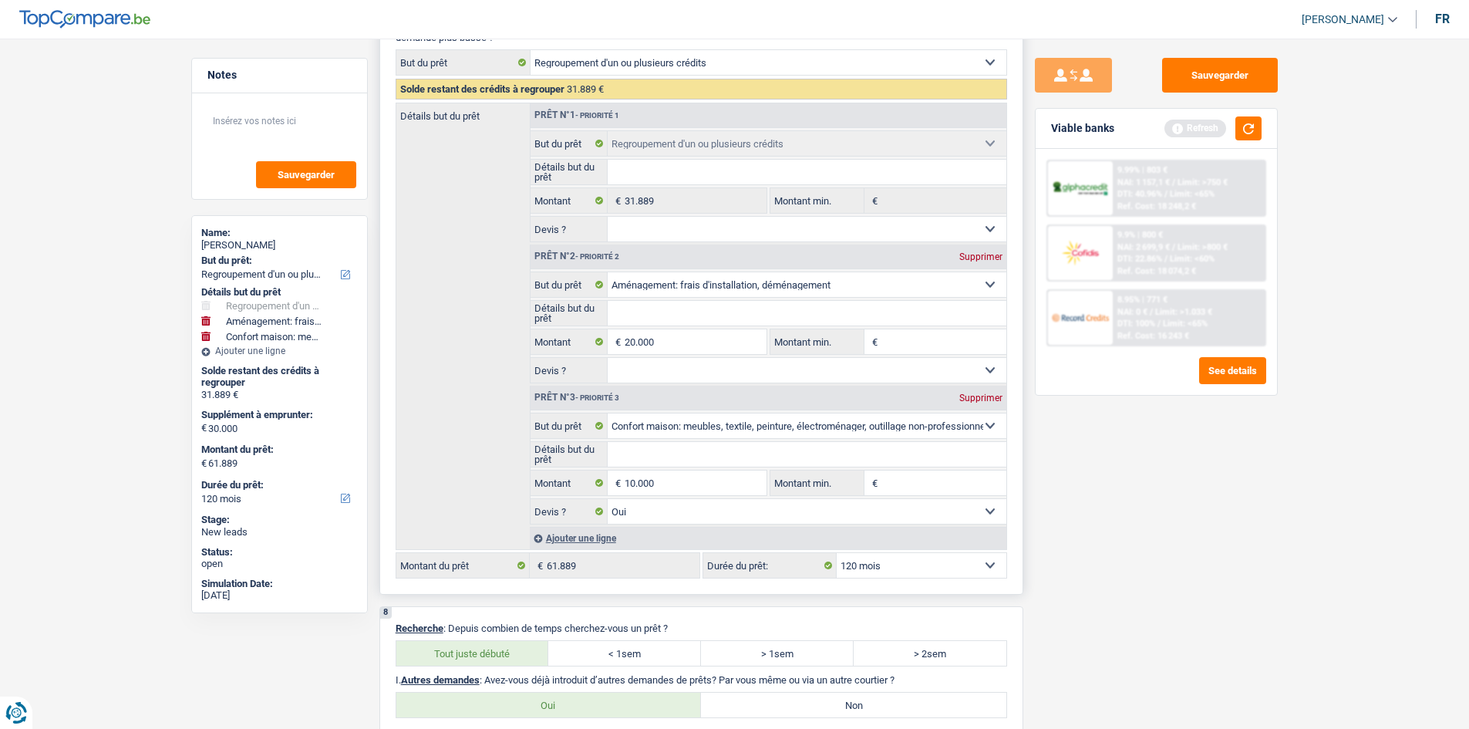
click at [692, 377] on select "Oui Non Non répondu Sélectionner une option" at bounding box center [807, 370] width 399 height 25
select select "yes"
click at [608, 358] on select "Oui Non Non répondu Sélectionner une option" at bounding box center [807, 370] width 399 height 25
select select "yes"
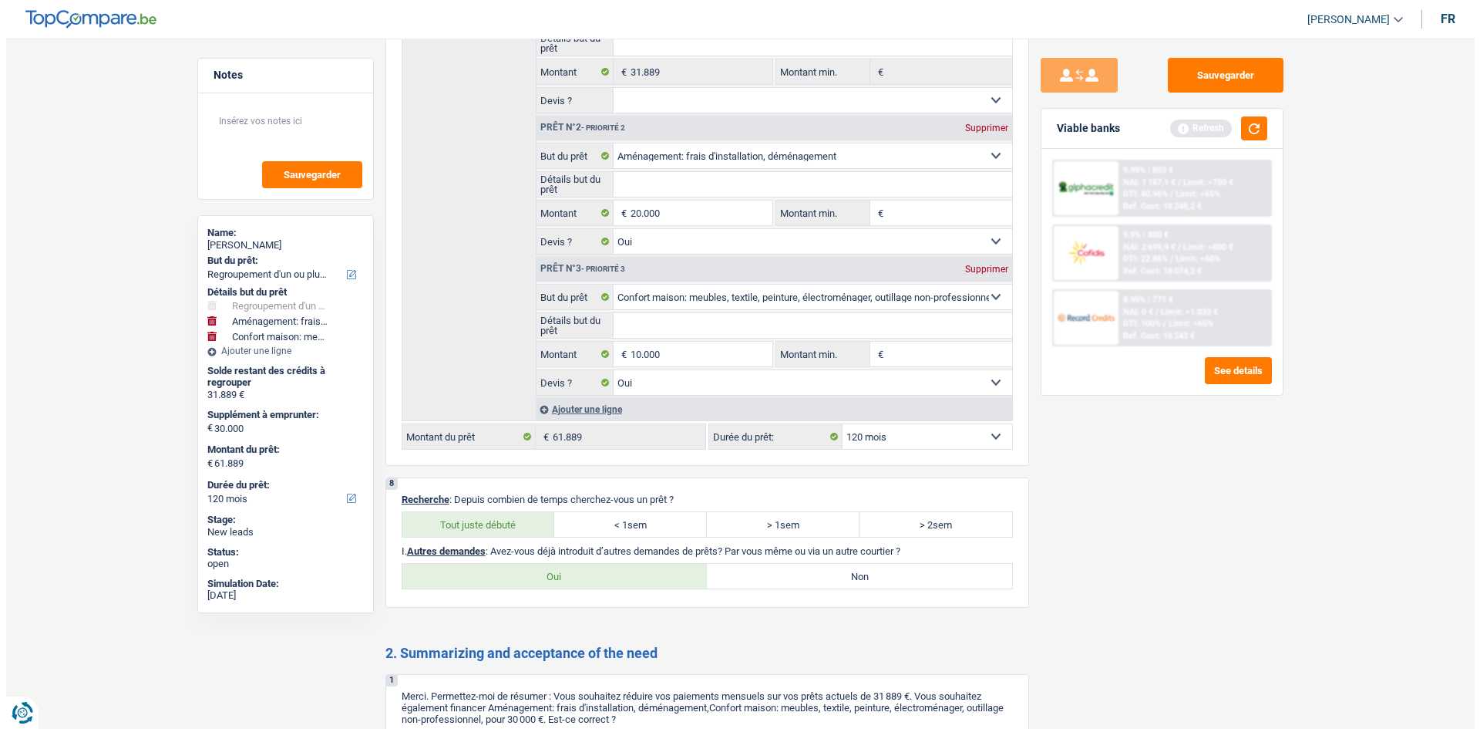
scroll to position [2386, 0]
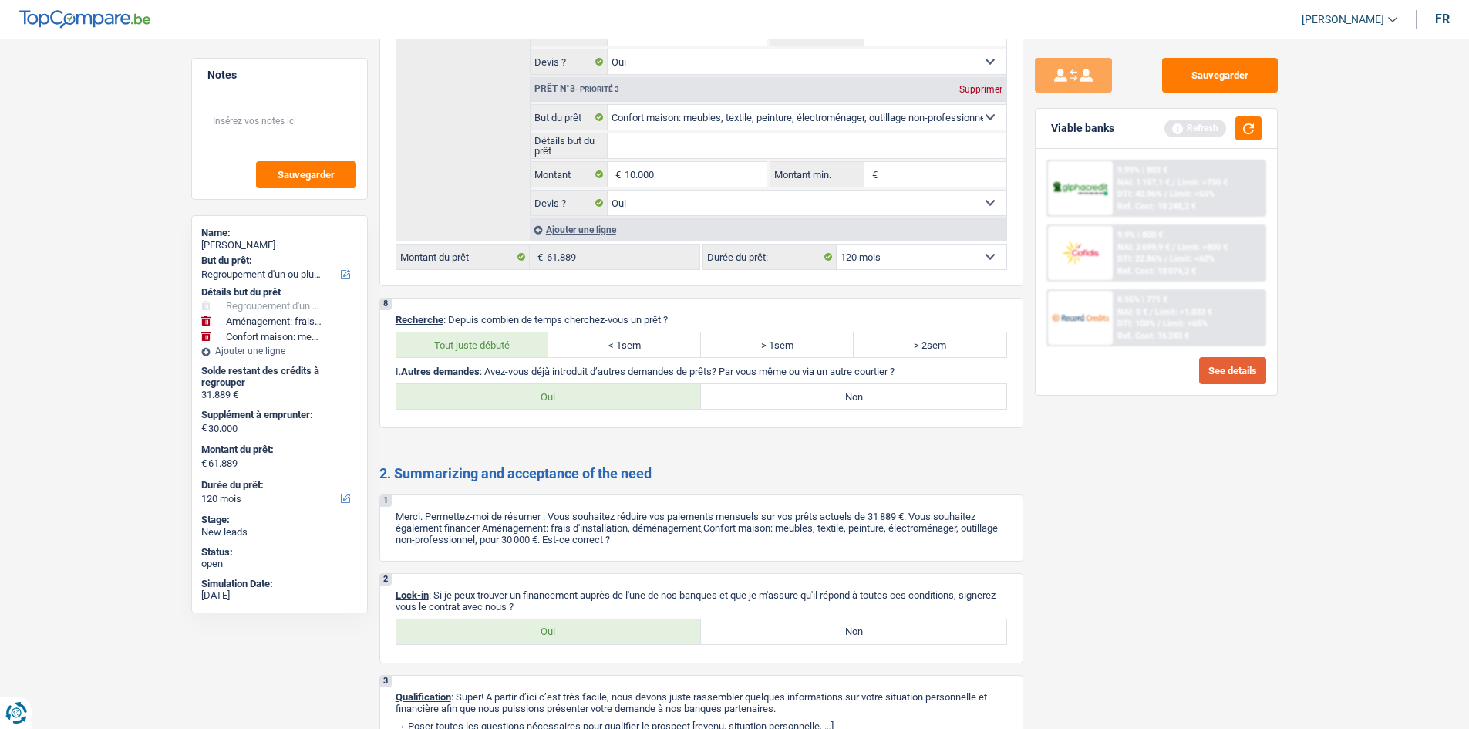
click at [1234, 375] on button "See details" at bounding box center [1232, 370] width 67 height 27
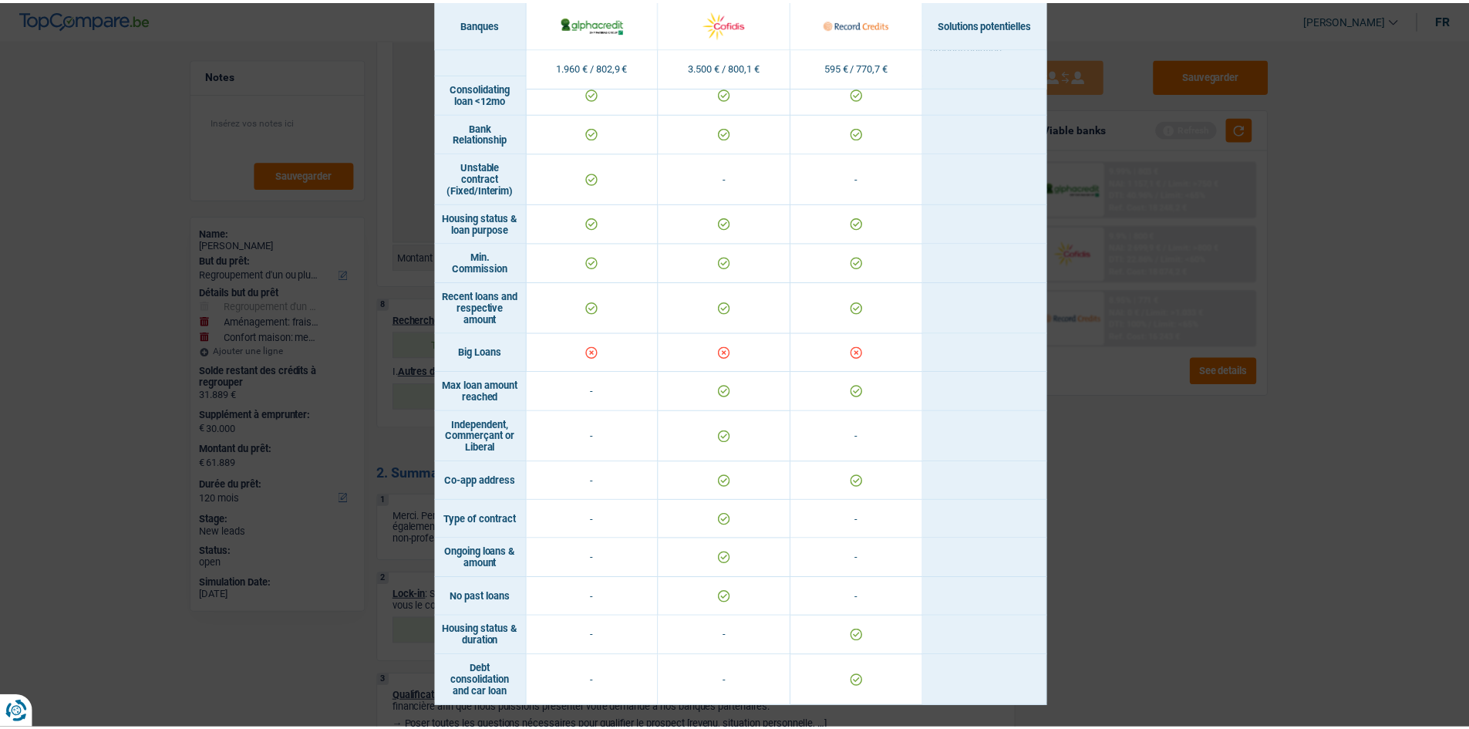
scroll to position [925, 0]
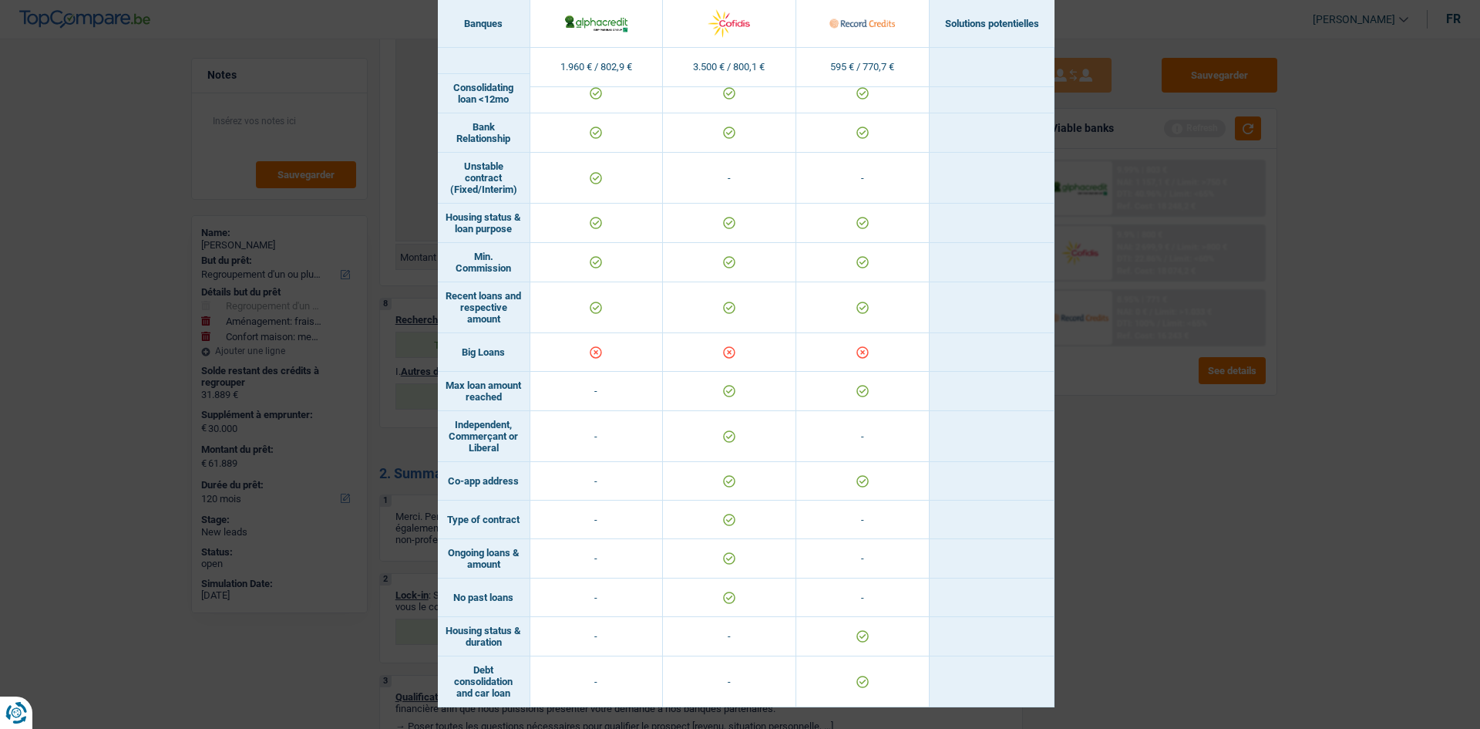
click at [1180, 498] on div "Banks conditions × Banques Solutions potentielles Revenus / Charges 1.960 € / 8…" at bounding box center [740, 364] width 1480 height 729
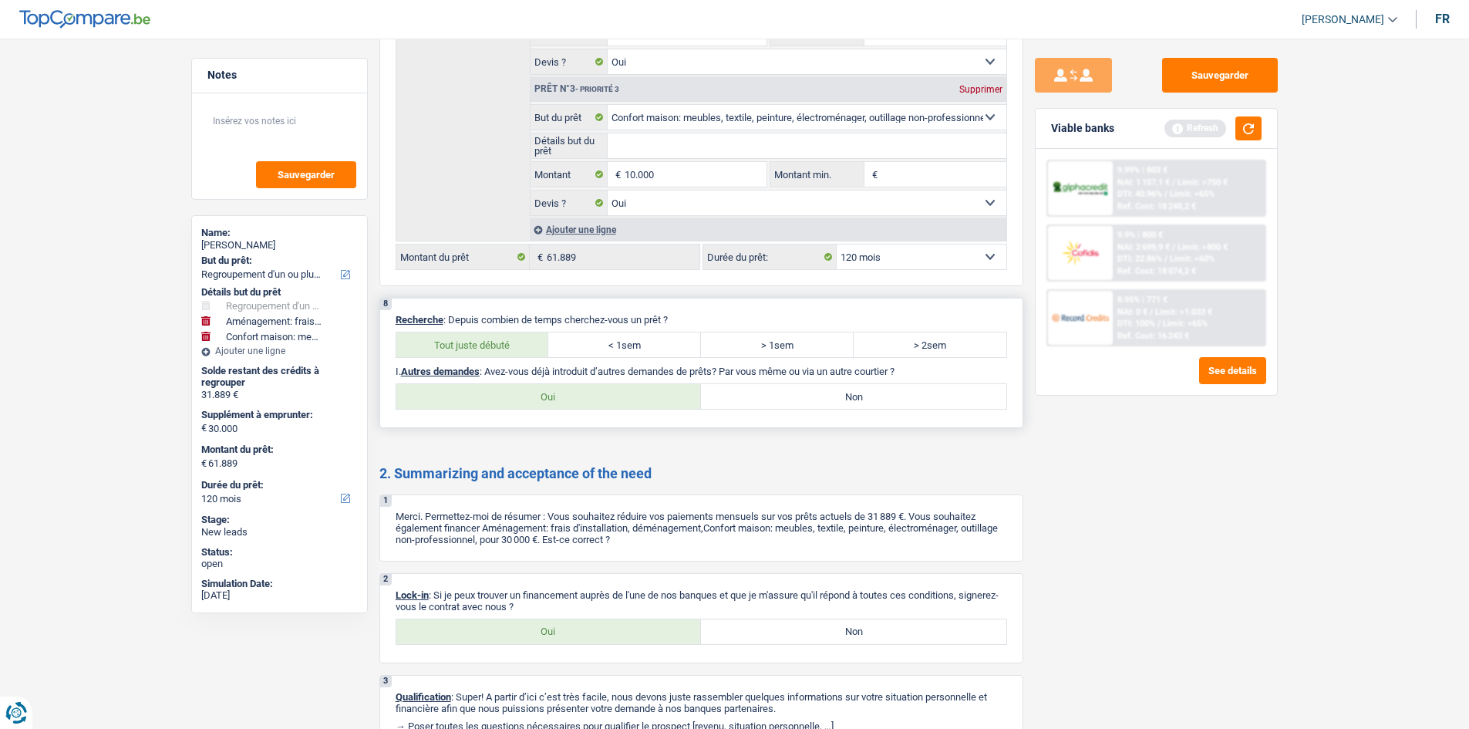
click at [654, 395] on label "Oui" at bounding box center [548, 396] width 305 height 25
click at [654, 395] on input "Oui" at bounding box center [548, 396] width 305 height 25
radio input "true"
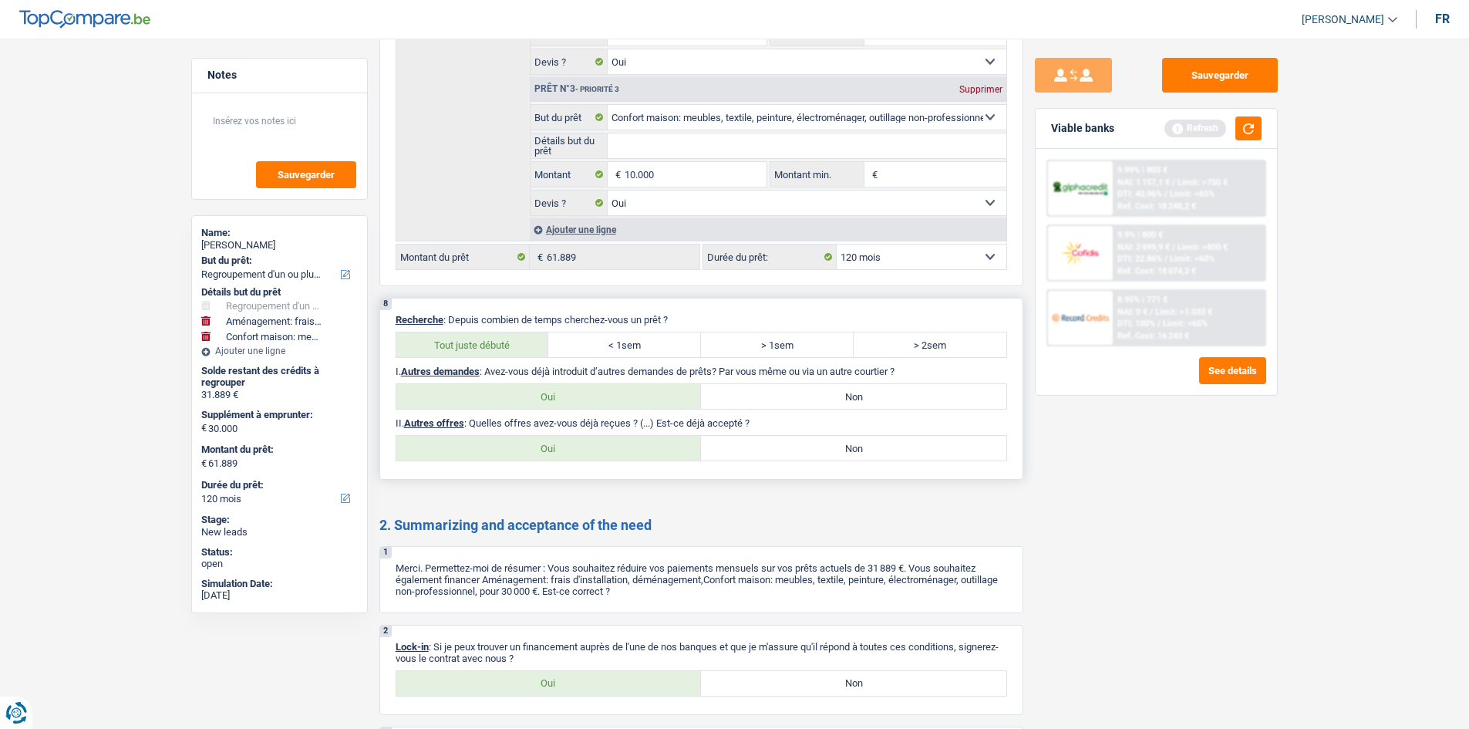
click at [854, 452] on label "Non" at bounding box center [853, 448] width 305 height 25
click at [854, 452] on input "Non" at bounding box center [853, 448] width 305 height 25
radio input "true"
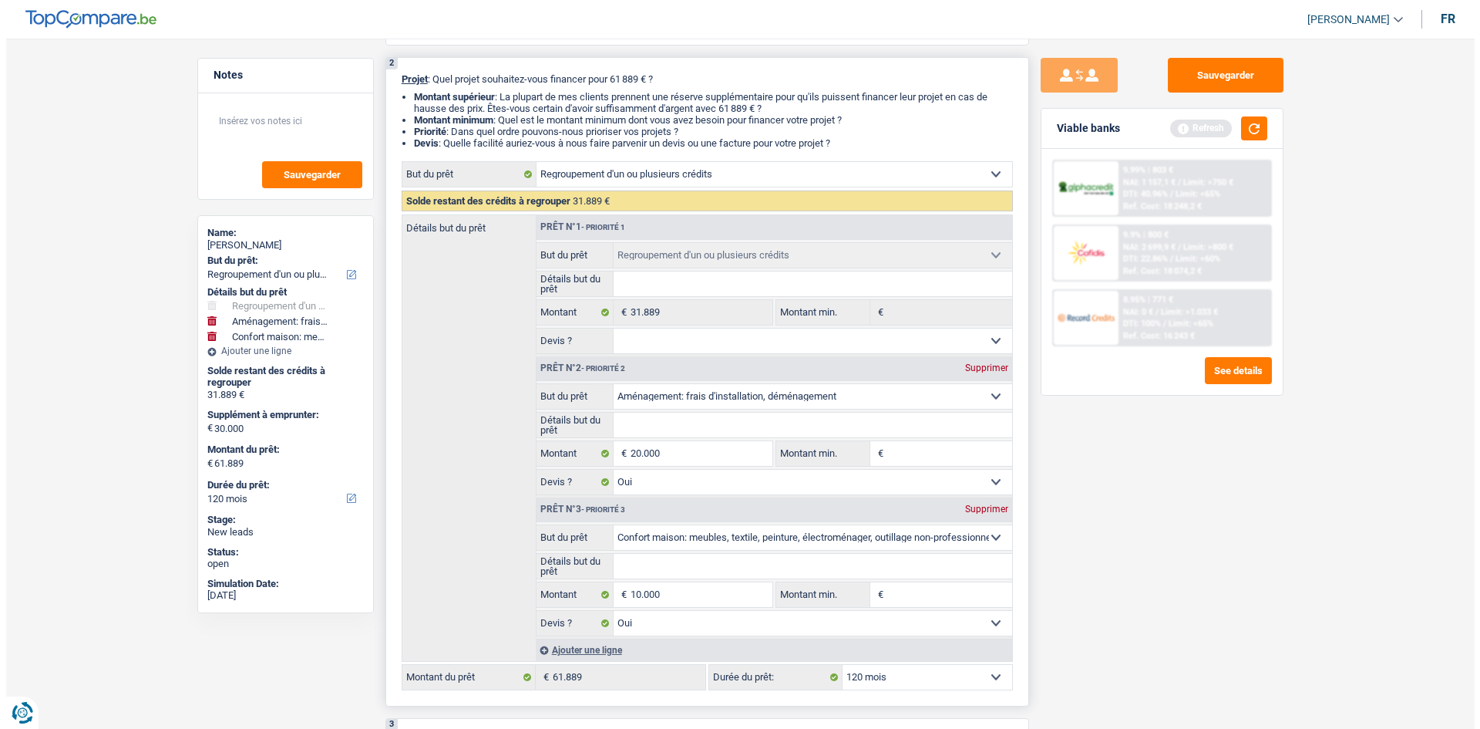
scroll to position [0, 0]
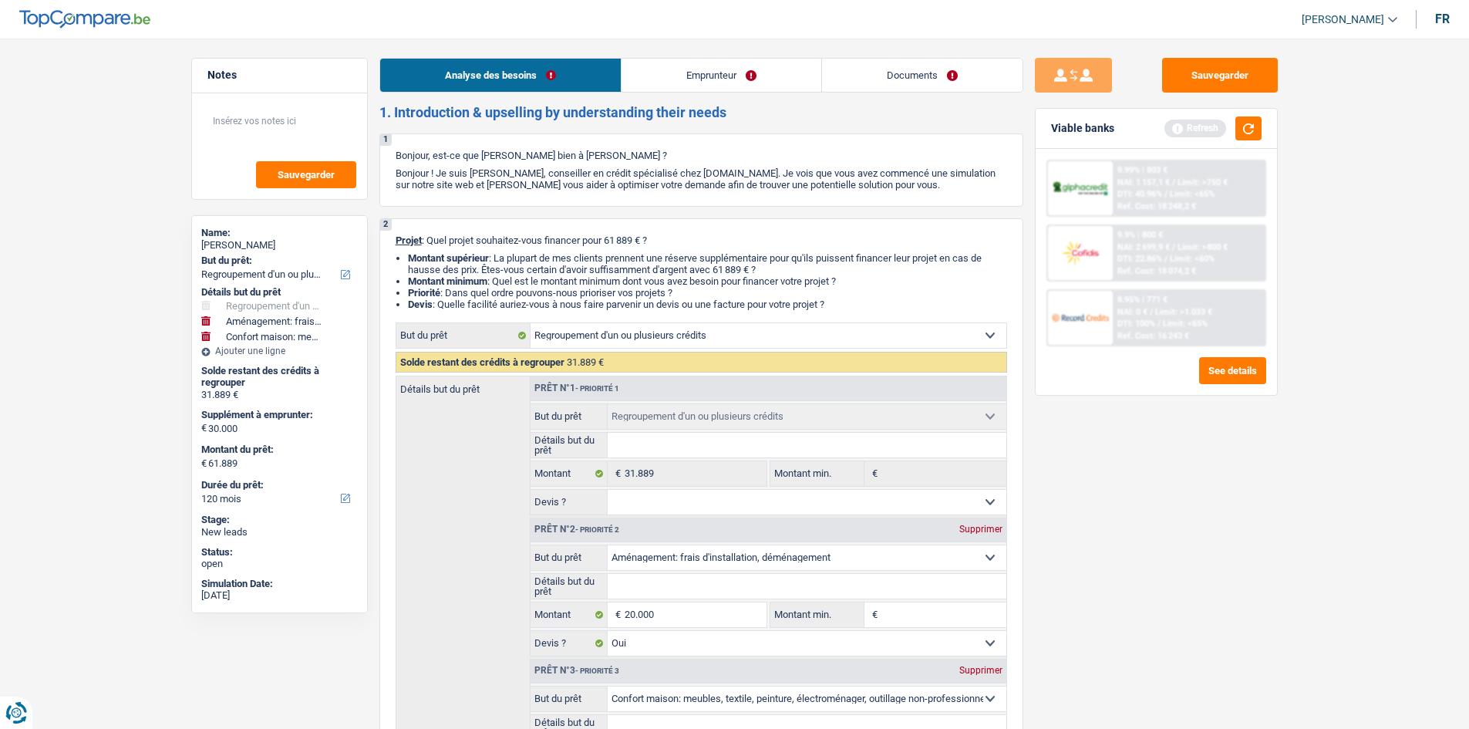
click at [667, 69] on link "Emprunteur" at bounding box center [721, 75] width 200 height 33
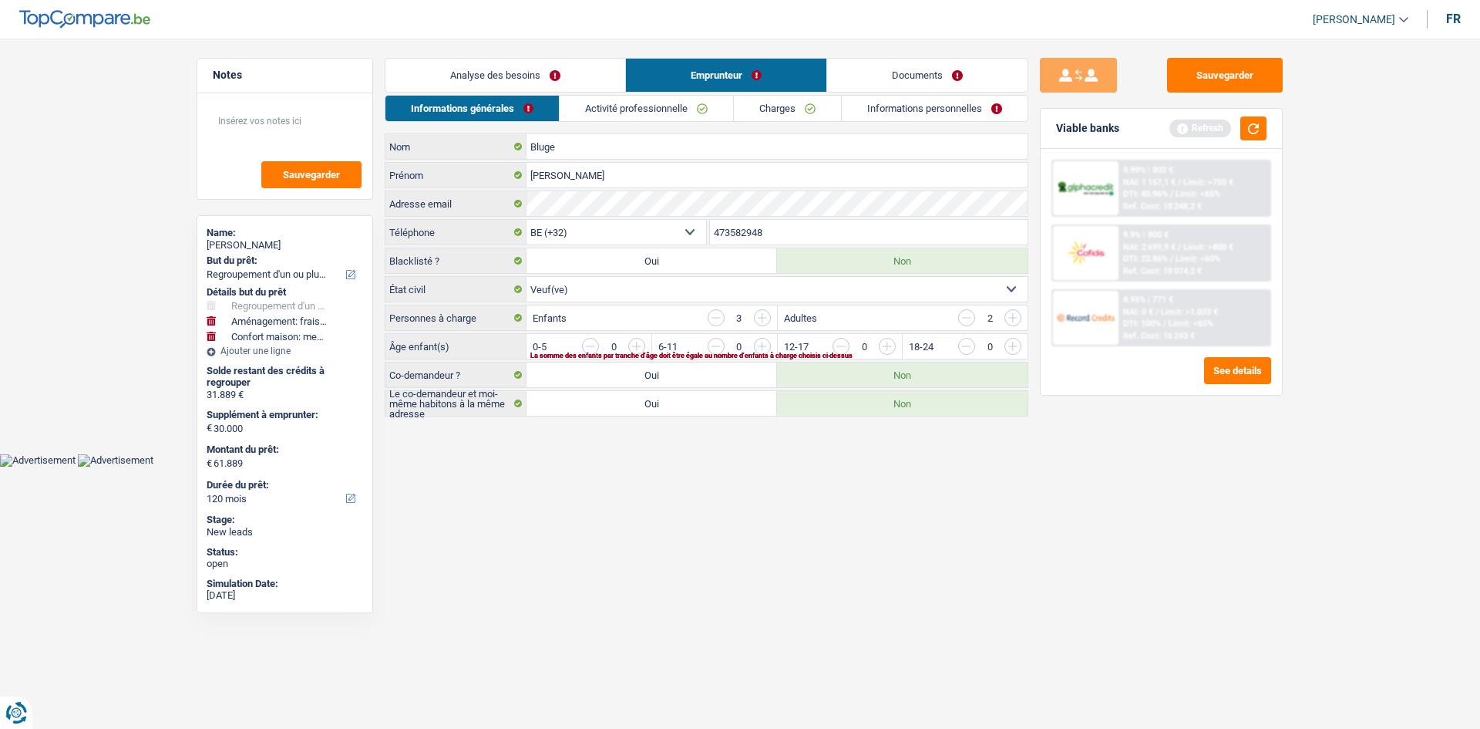
click at [660, 96] on link "Activité professionnelle" at bounding box center [646, 108] width 173 height 25
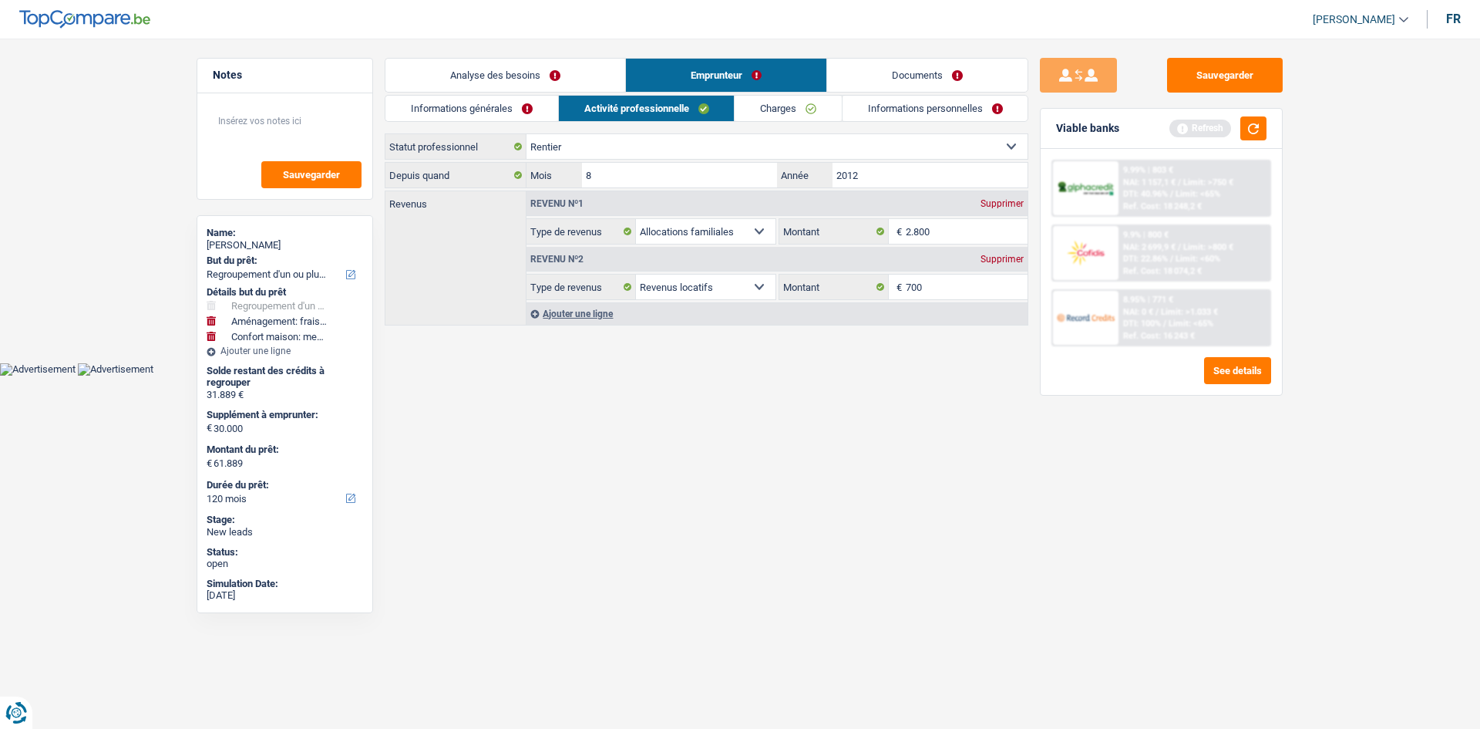
click at [512, 109] on link "Informations générales" at bounding box center [472, 108] width 173 height 25
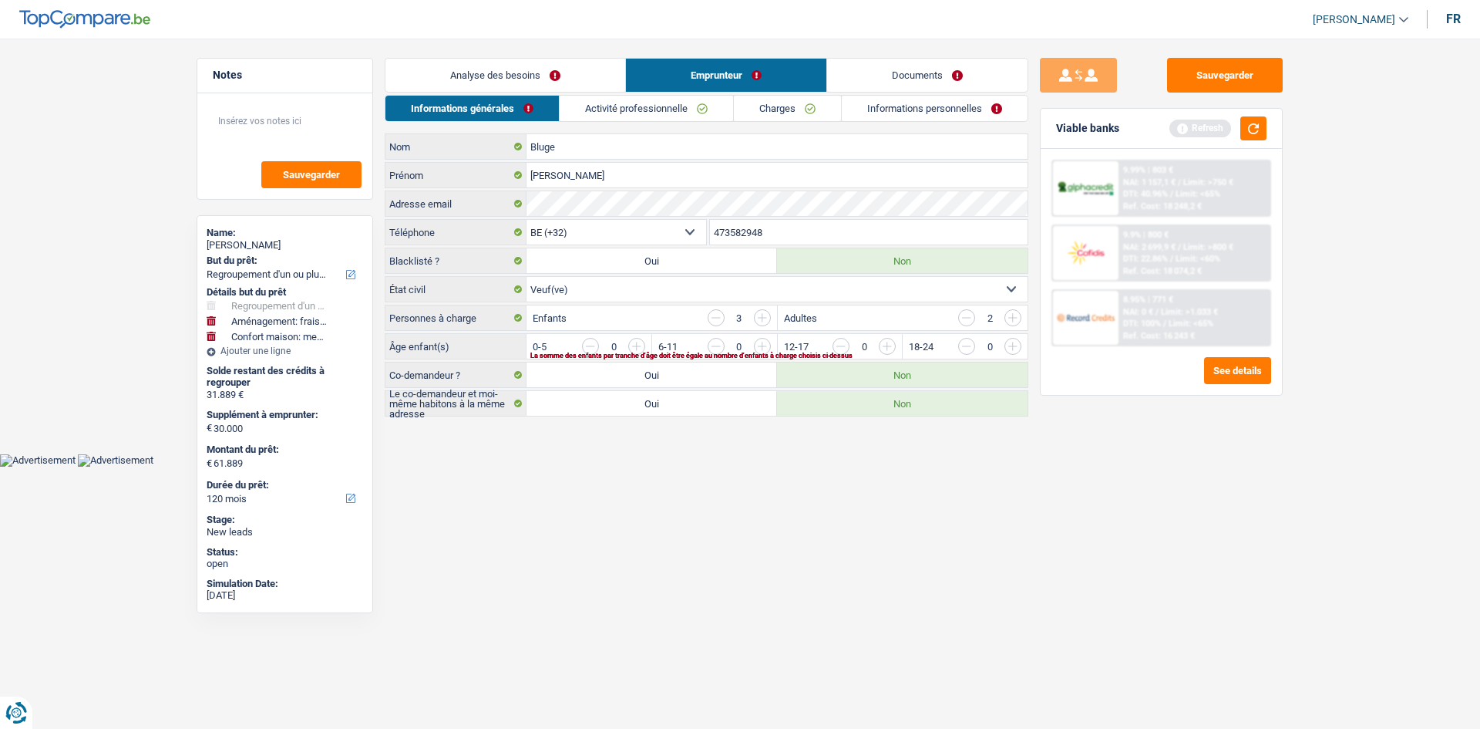
click at [790, 122] on div "Informations générales Activité professionnelle Charges Informations personnell…" at bounding box center [707, 256] width 644 height 322
click at [797, 112] on link "Charges" at bounding box center [787, 108] width 107 height 25
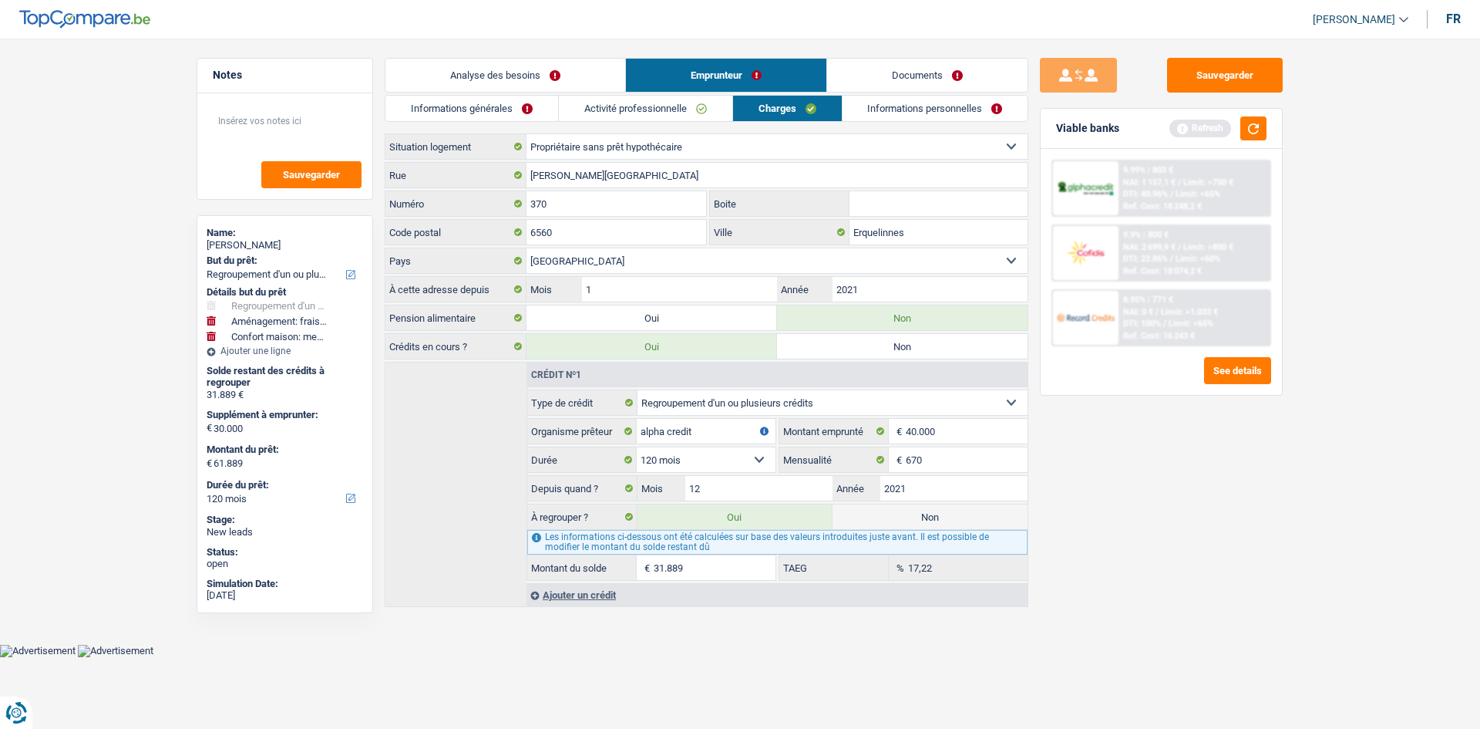
click at [894, 104] on link "Informations personnelles" at bounding box center [936, 108] width 186 height 25
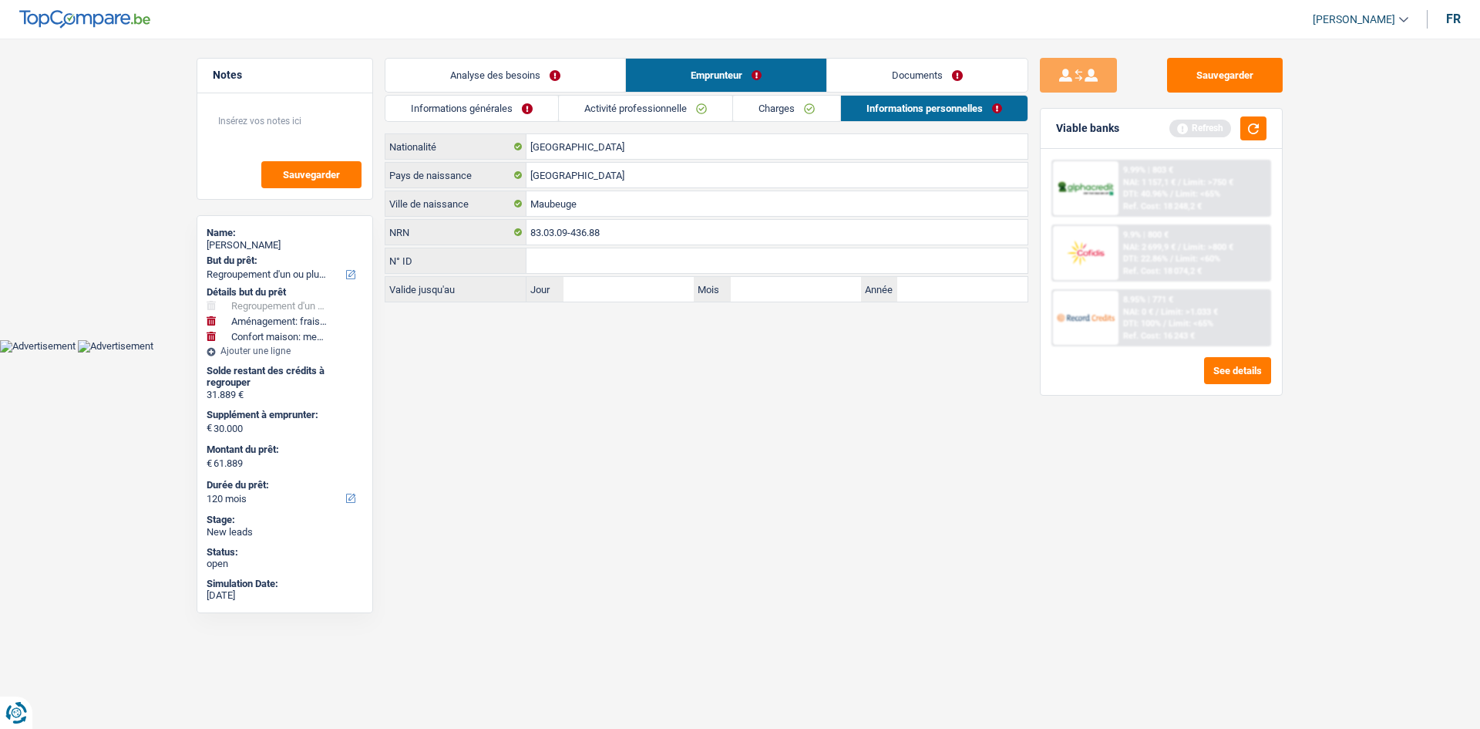
click at [920, 72] on link "Documents" at bounding box center [927, 75] width 200 height 33
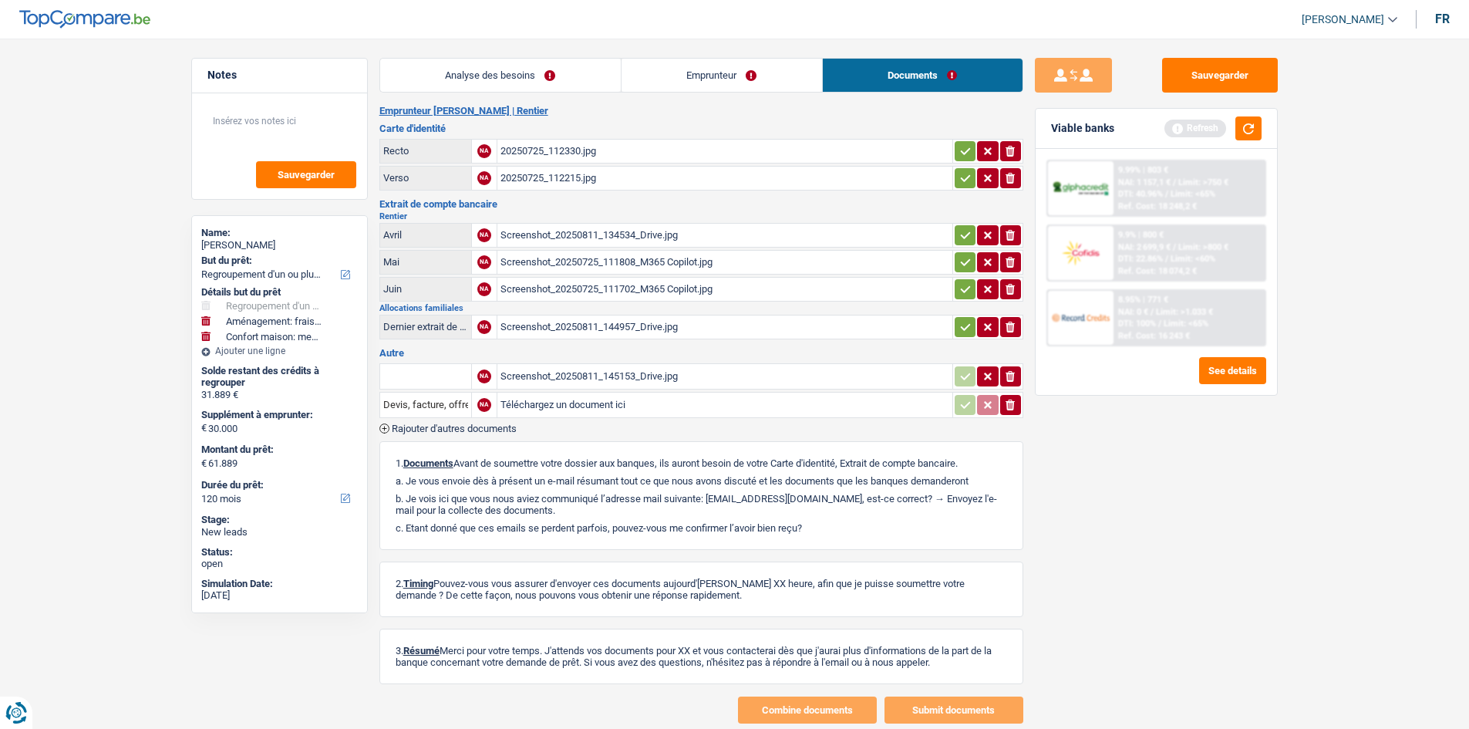
click at [736, 65] on link "Emprunteur" at bounding box center [721, 75] width 200 height 33
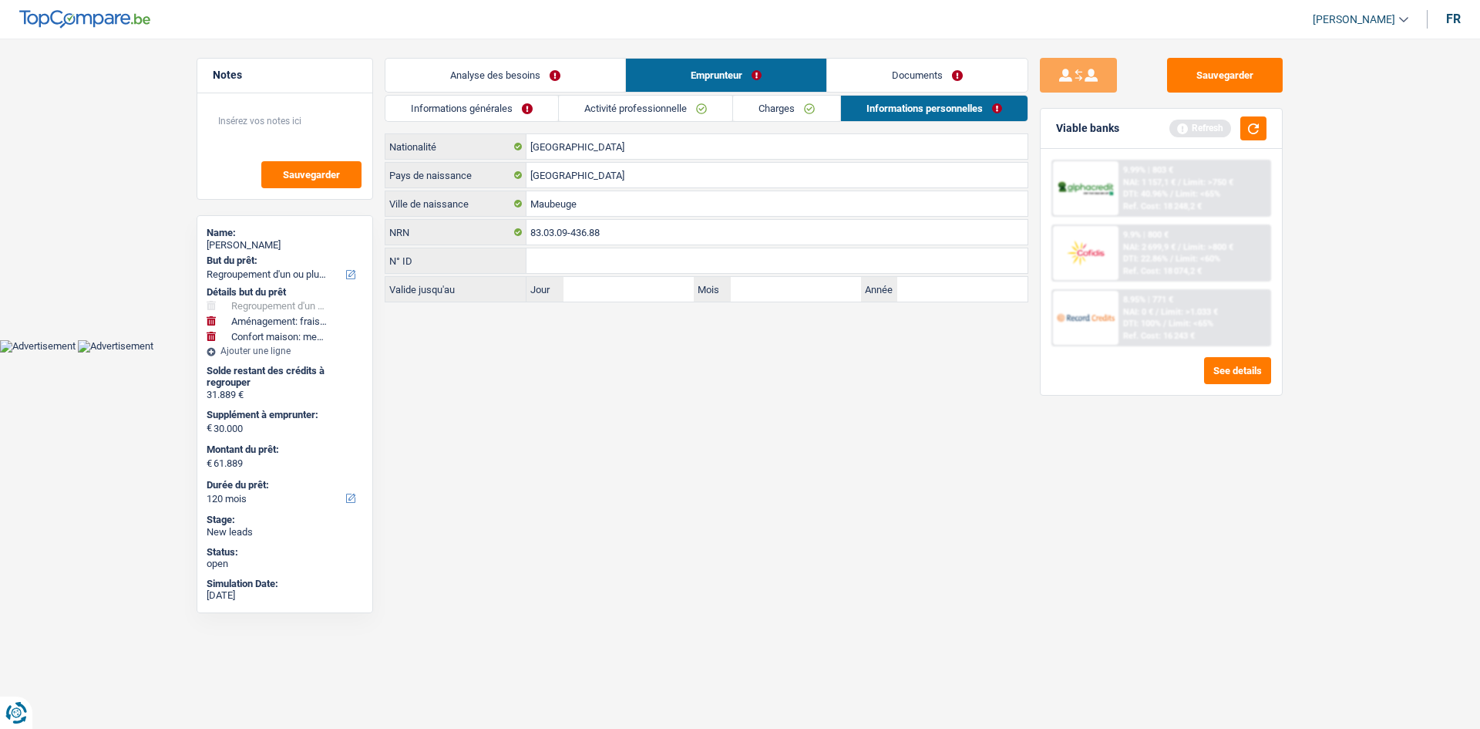
click at [514, 99] on link "Informations générales" at bounding box center [472, 108] width 173 height 25
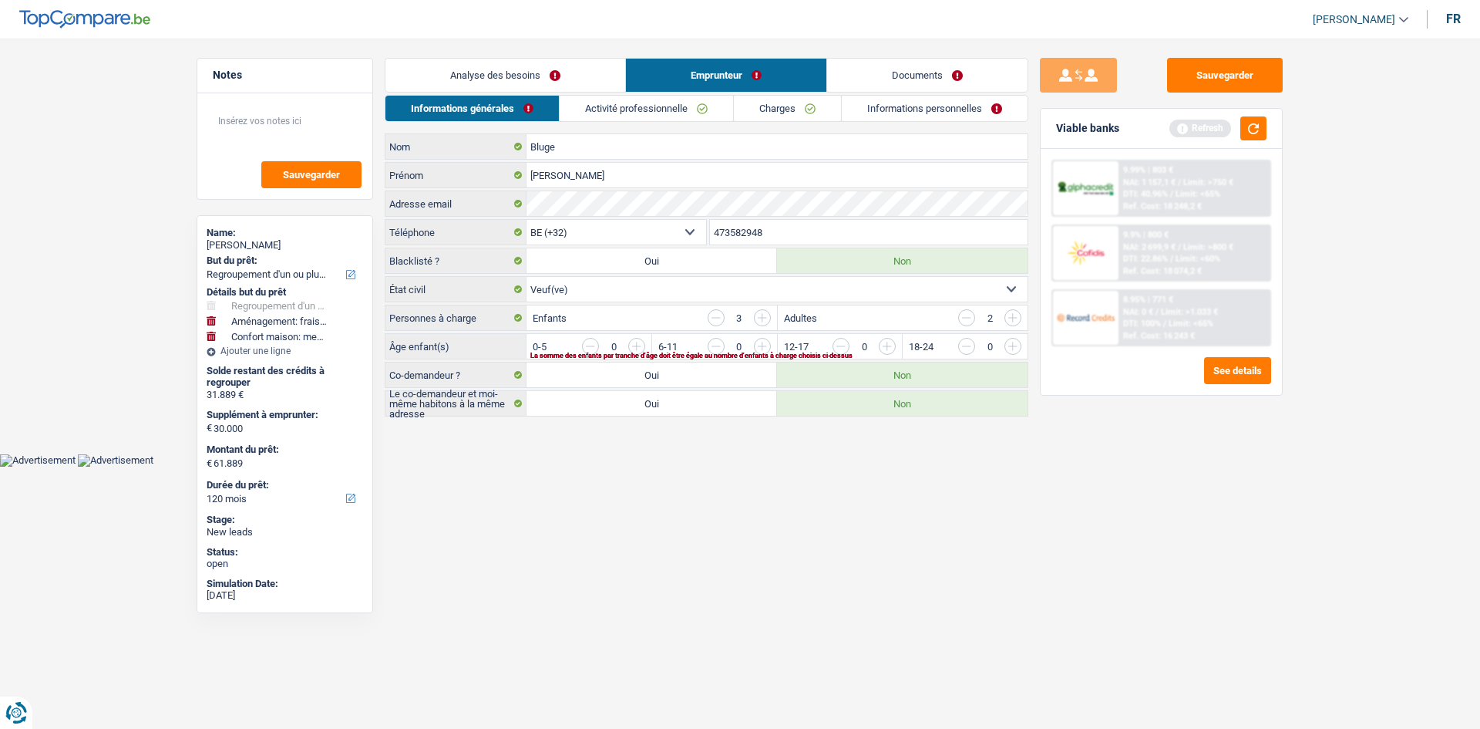
click at [764, 317] on input "button" at bounding box center [762, 317] width 17 height 17
click at [763, 317] on input "button" at bounding box center [762, 317] width 17 height 17
click at [1008, 344] on input "button" at bounding box center [1326, 350] width 642 height 25
click at [1017, 348] on input "button" at bounding box center [1326, 350] width 642 height 25
click at [886, 342] on input "button" at bounding box center [1200, 350] width 642 height 25
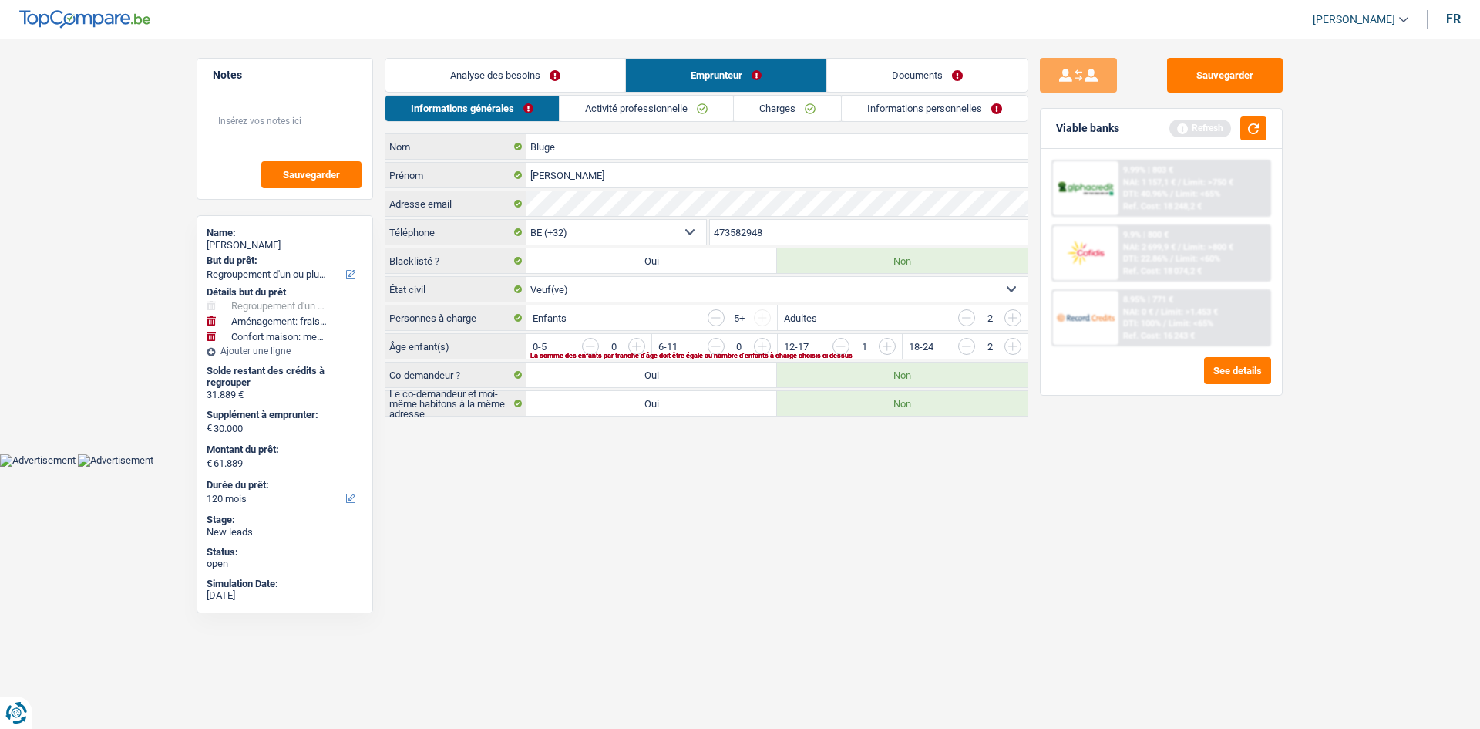
click at [638, 352] on div "La somme des enfants par tranche d'âge doit être égale au nombre d'enfants à ch…" at bounding box center [753, 355] width 446 height 6
click at [635, 345] on input "button" at bounding box center [949, 350] width 642 height 25
click at [638, 344] on input "button" at bounding box center [949, 350] width 642 height 25
click at [653, 119] on link "Activité professionnelle" at bounding box center [647, 108] width 173 height 25
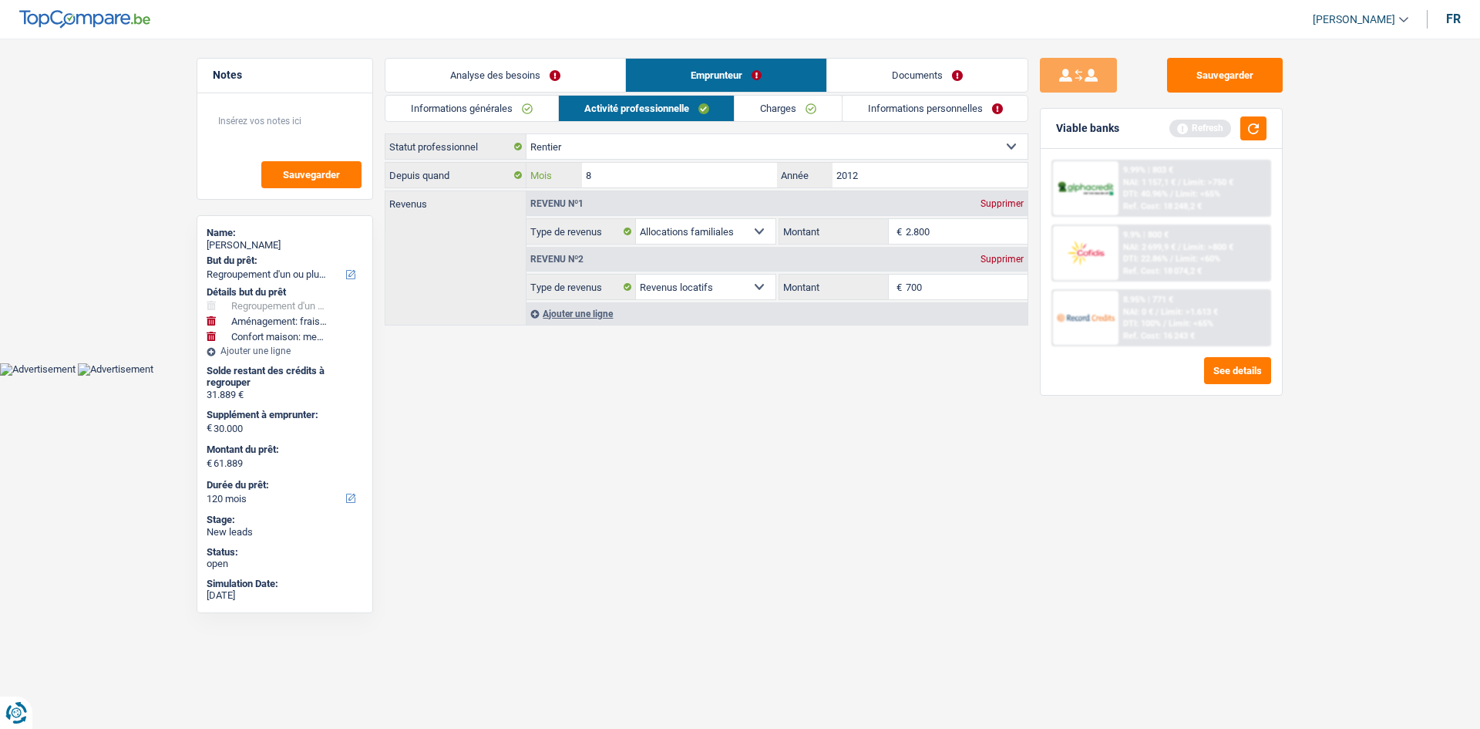
click at [681, 176] on input "8" at bounding box center [679, 175] width 195 height 25
click at [618, 314] on div "Ajouter une ligne" at bounding box center [777, 313] width 501 height 22
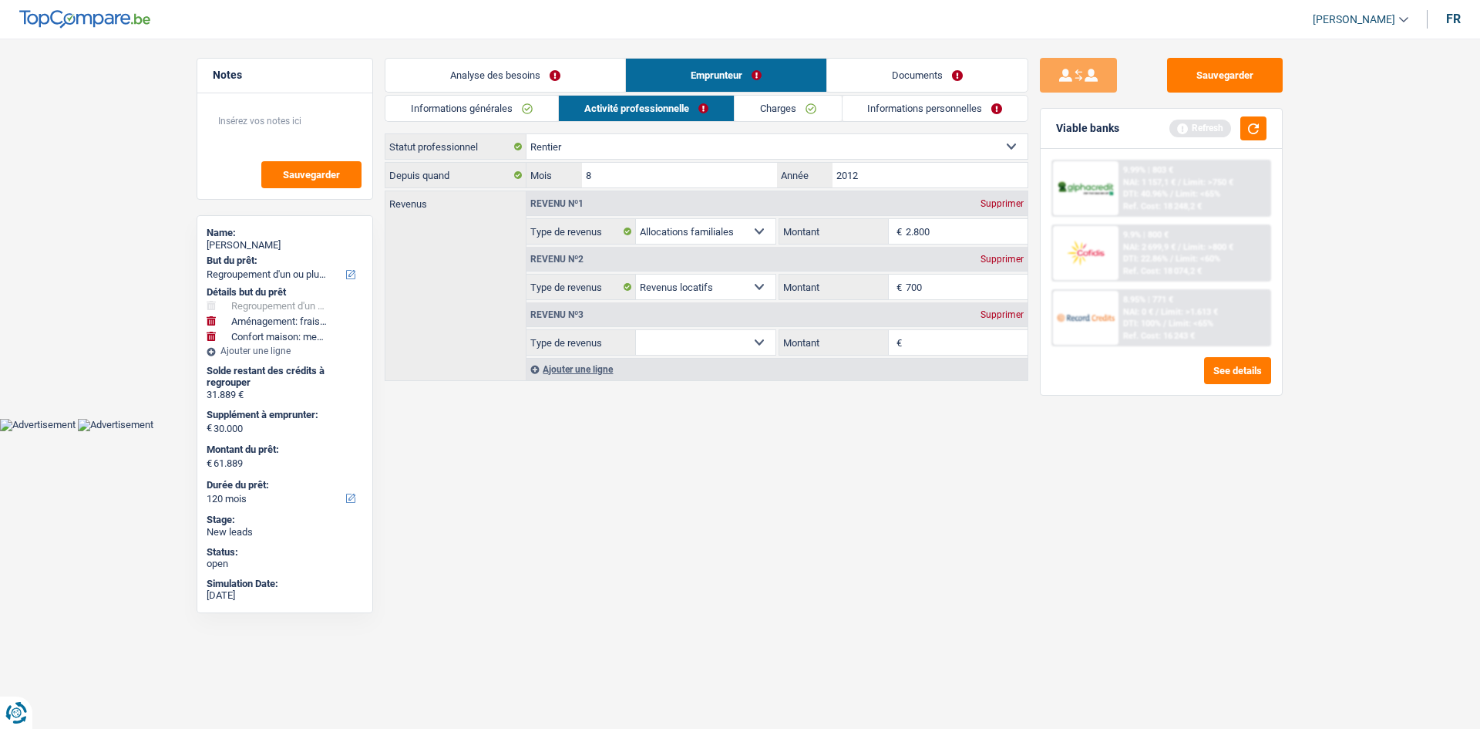
click at [712, 342] on select "Allocation d'handicap Allocations chômage Allocations familiales Chèques repas …" at bounding box center [706, 342] width 140 height 25
drag, startPoint x: 935, startPoint y: 438, endPoint x: 939, endPoint y: 410, distance: 28.1
click at [937, 417] on html "Vous avez le contrôle de vos données Nous utilisons des cookies, tout comme nos…" at bounding box center [740, 215] width 1480 height 431
click at [729, 428] on html "Vous avez le contrôle de vos données Nous utilisons des cookies, tout comme nos…" at bounding box center [740, 215] width 1480 height 431
click at [625, 153] on select "Ouvrier Employé privé Employé public Invalide Indépendant Pensionné Chômeur Mut…" at bounding box center [777, 146] width 501 height 25
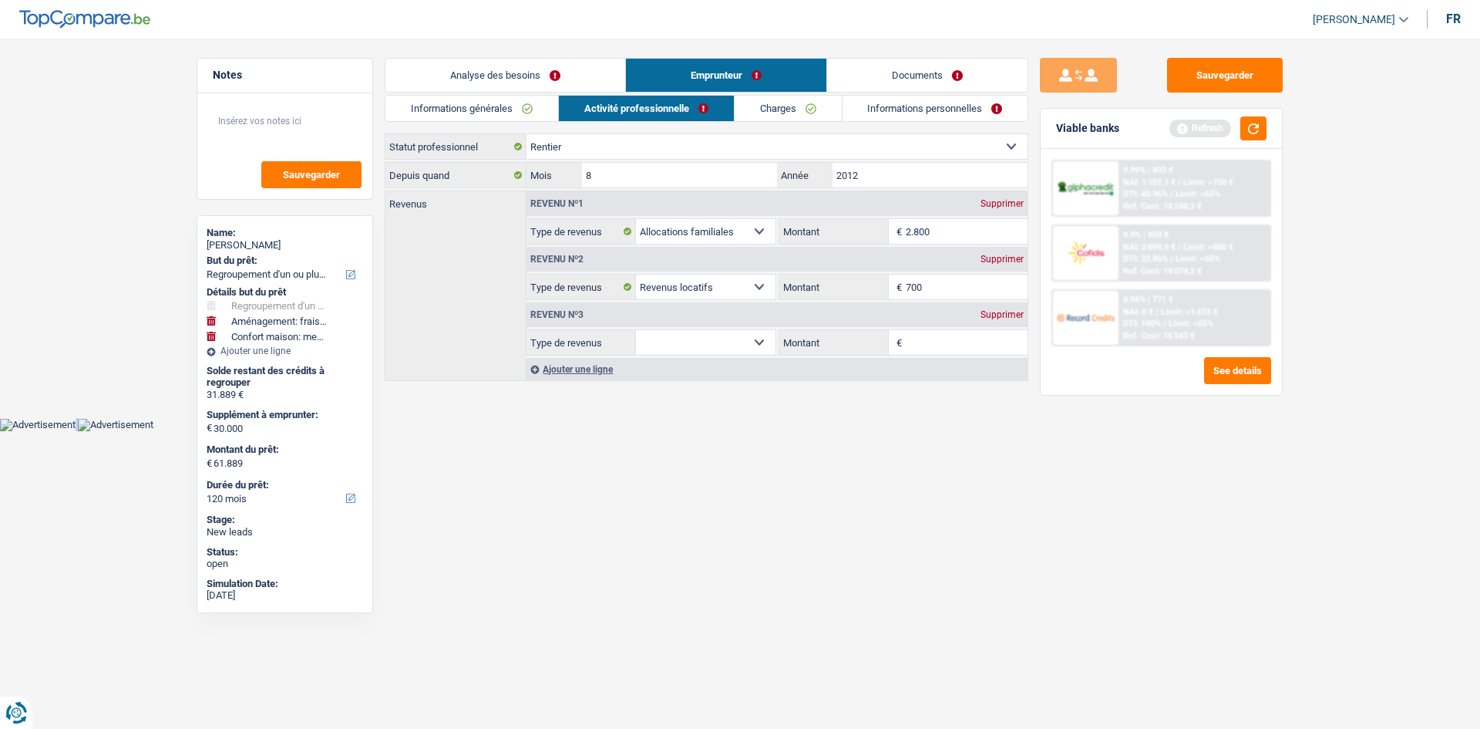
select select "preRetired"
click at [527, 134] on select "Ouvrier Employé privé Employé public Invalide Indépendant Pensionné Chômeur Mut…" at bounding box center [777, 146] width 501 height 25
select select "BE"
select select "unemployment"
select select "previousEmployerCompensation"
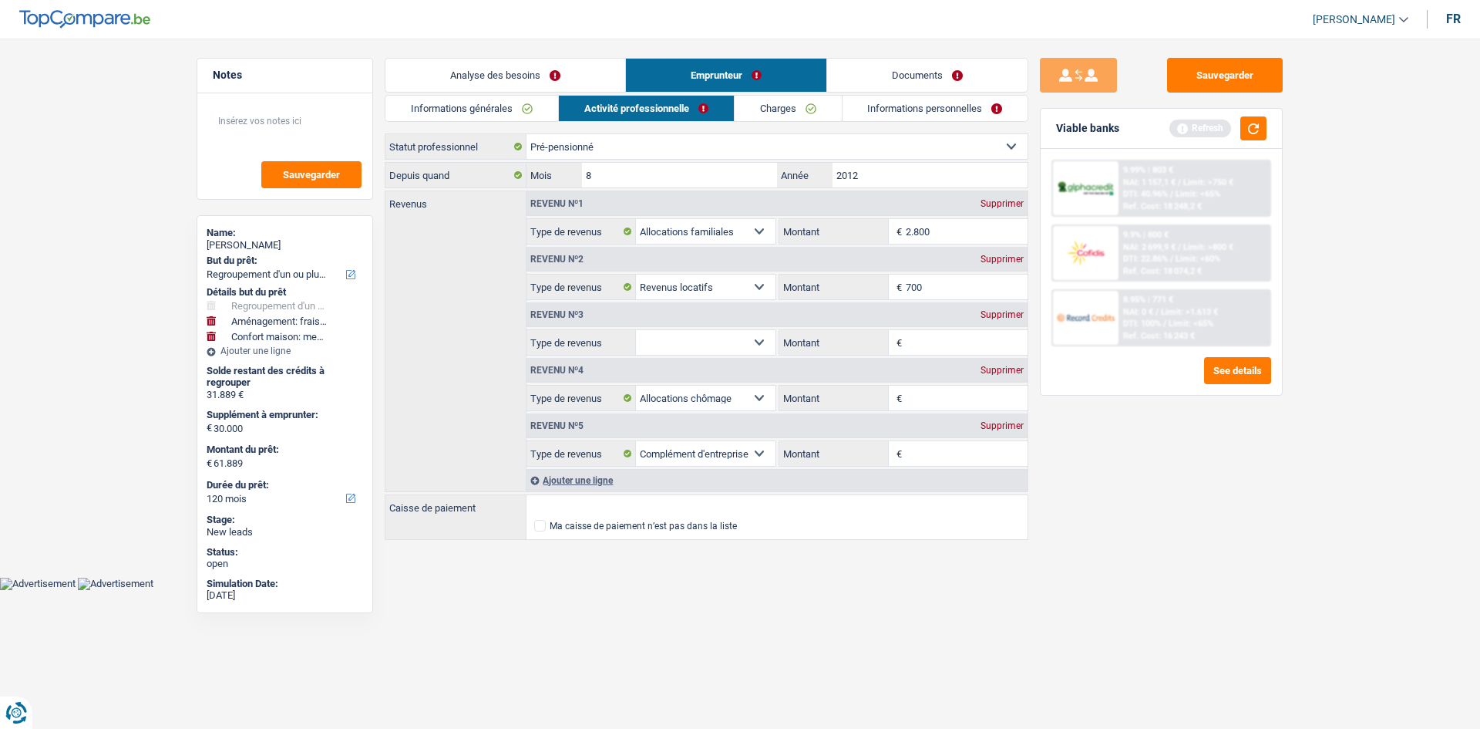
click at [995, 200] on div "Supprimer" at bounding box center [1002, 203] width 51 height 9
select select "rentalIncome"
type input "700"
select select
select select "unemployment"
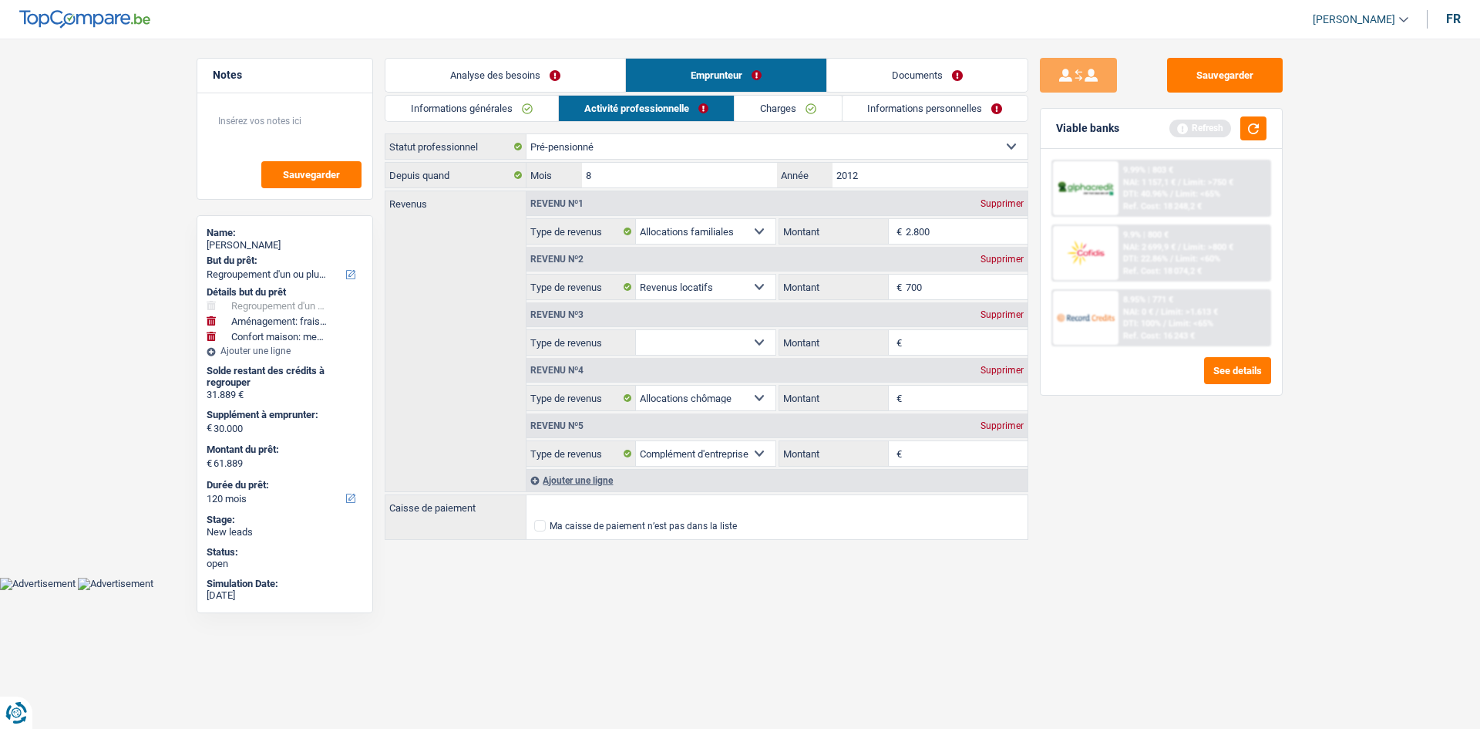
select select "previousEmployerCompensation"
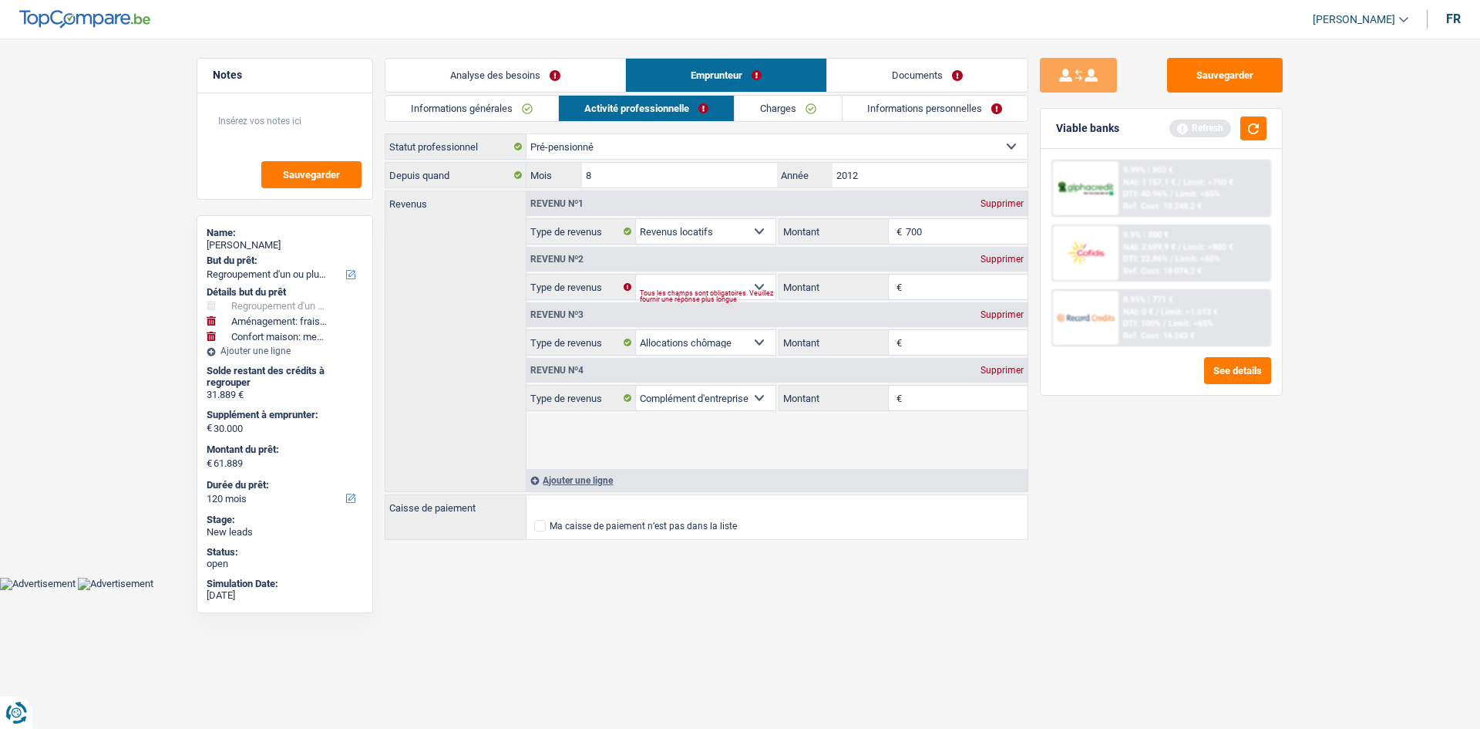
click at [995, 200] on div "Supprimer" at bounding box center [1002, 203] width 51 height 9
select select
select select "unemployment"
select select "previousEmployerCompensation"
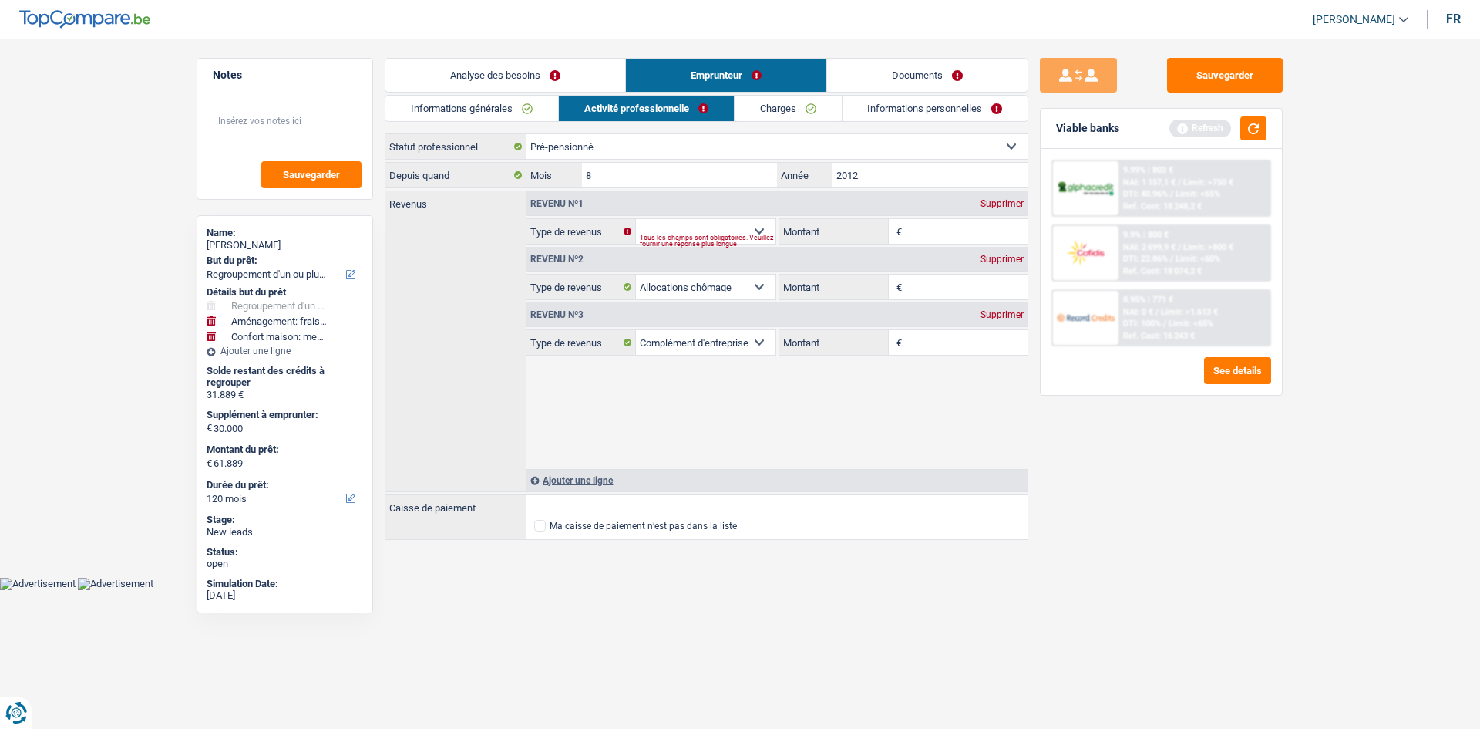
click at [995, 202] on div "Supprimer" at bounding box center [1002, 203] width 51 height 9
select select "unemployment"
select select "previousEmployerCompensation"
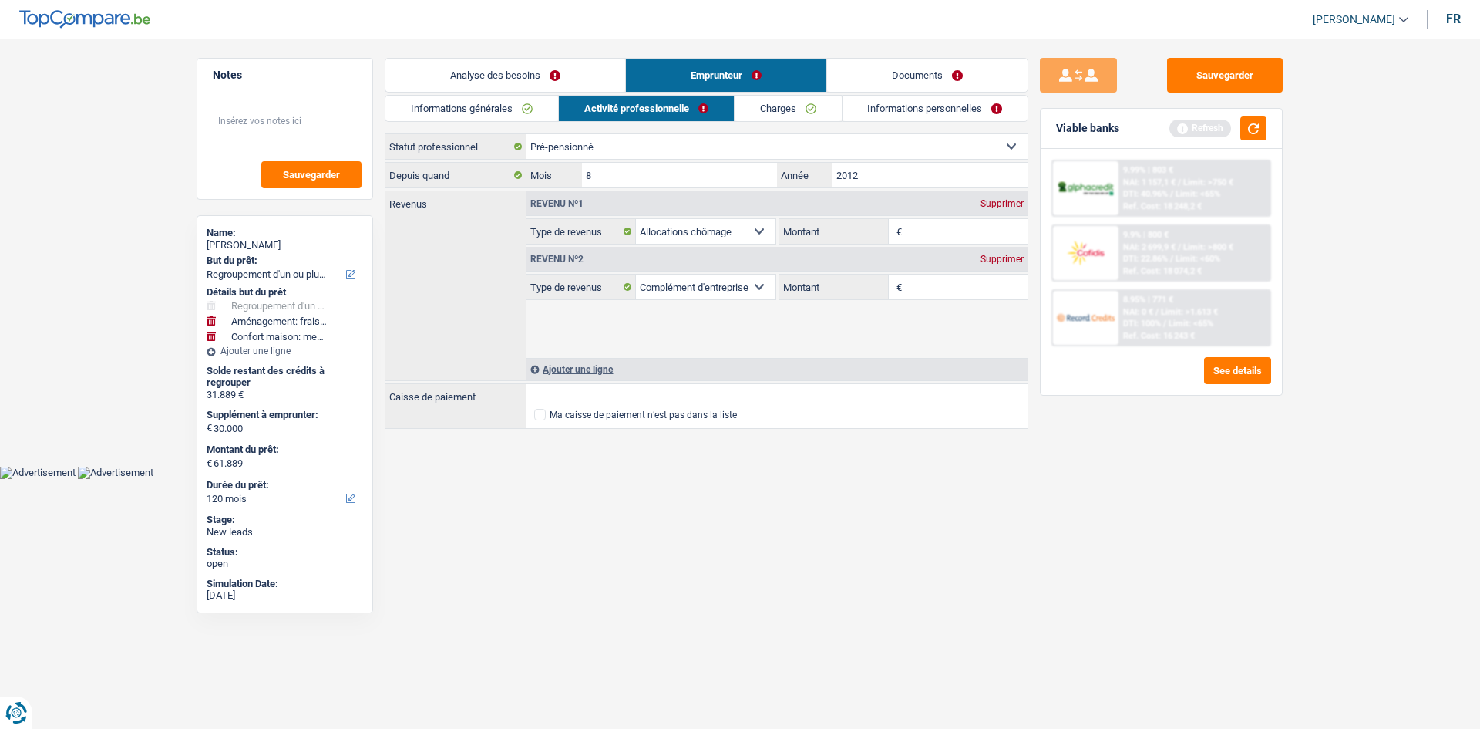
click at [995, 202] on div "Supprimer" at bounding box center [1002, 203] width 51 height 9
select select "previousEmployerCompensation"
click at [995, 202] on div "Supprimer" at bounding box center [1002, 203] width 51 height 9
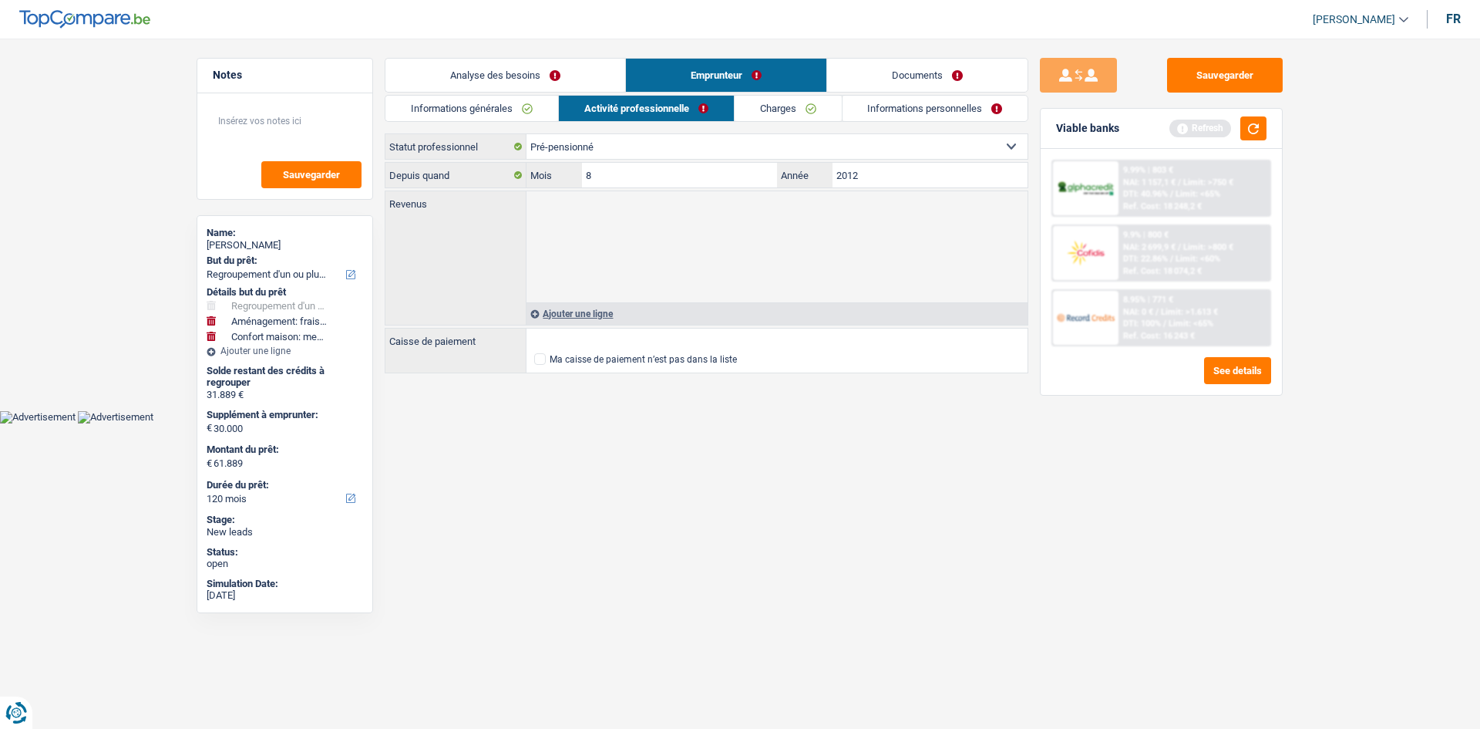
click at [995, 202] on div "Supprimer" at bounding box center [1002, 203] width 51 height 9
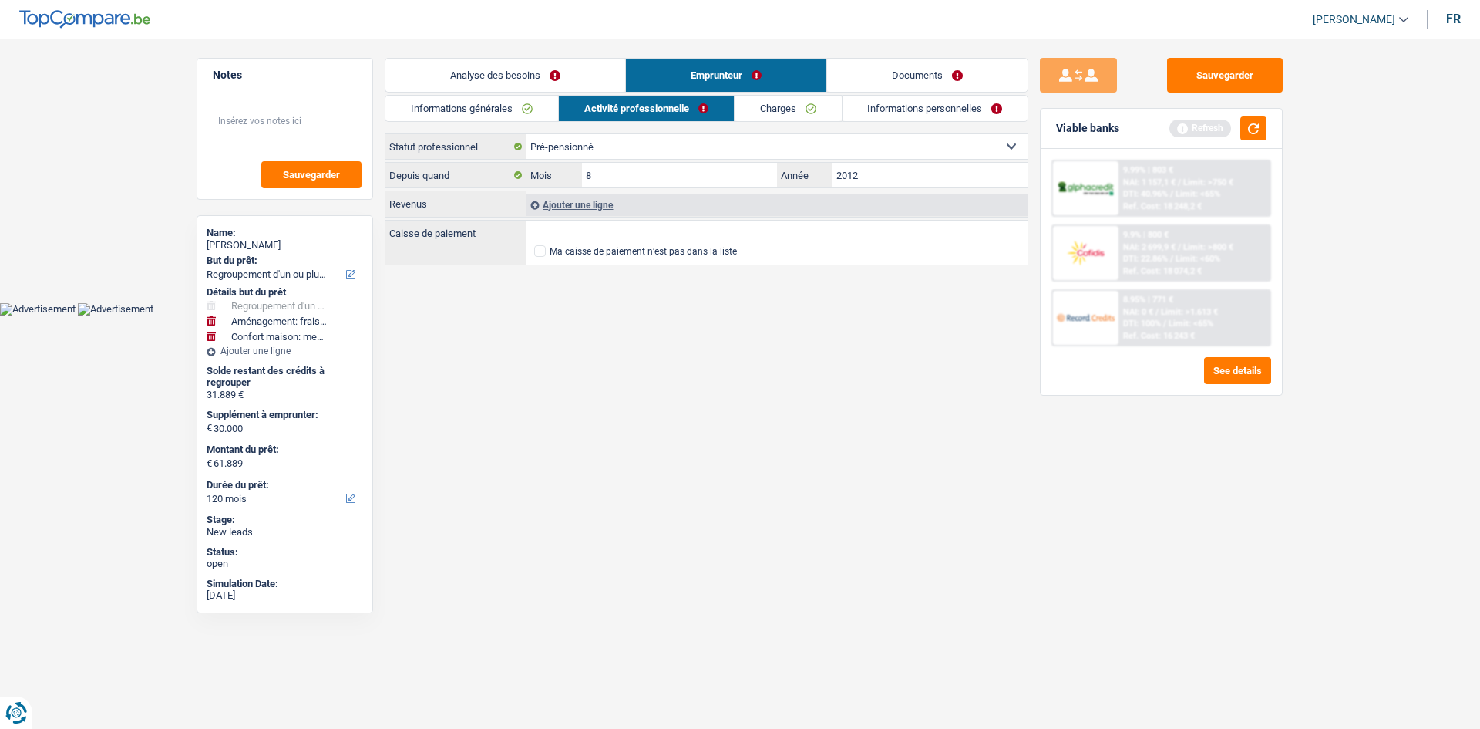
click at [655, 150] on select "Ouvrier Employé privé Employé public Invalide Indépendant Pensionné Chômeur Mut…" at bounding box center [777, 146] width 501 height 25
select select "mutuality"
click at [527, 134] on select "Ouvrier Employé privé Employé public Invalide Indépendant Pensionné Chômeur Mut…" at bounding box center [777, 146] width 501 height 25
select select "familyAllowances"
select select "mutualityIndemnity"
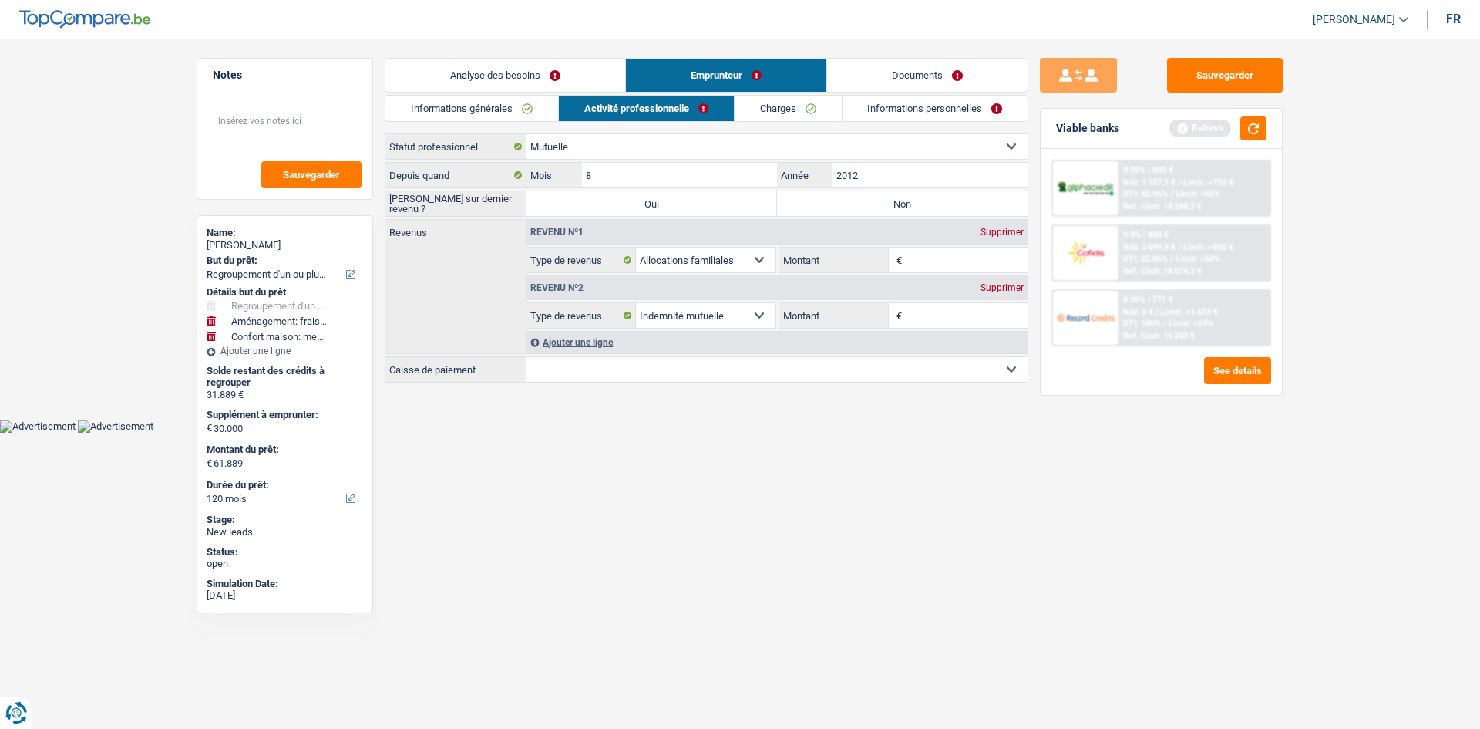
click at [1008, 235] on div "Supprimer" at bounding box center [1002, 231] width 51 height 9
select select "mutualityIndemnity"
drag, startPoint x: 1008, startPoint y: 235, endPoint x: 1000, endPoint y: 234, distance: 7.9
click at [1005, 233] on div "Supprimer" at bounding box center [1002, 231] width 51 height 9
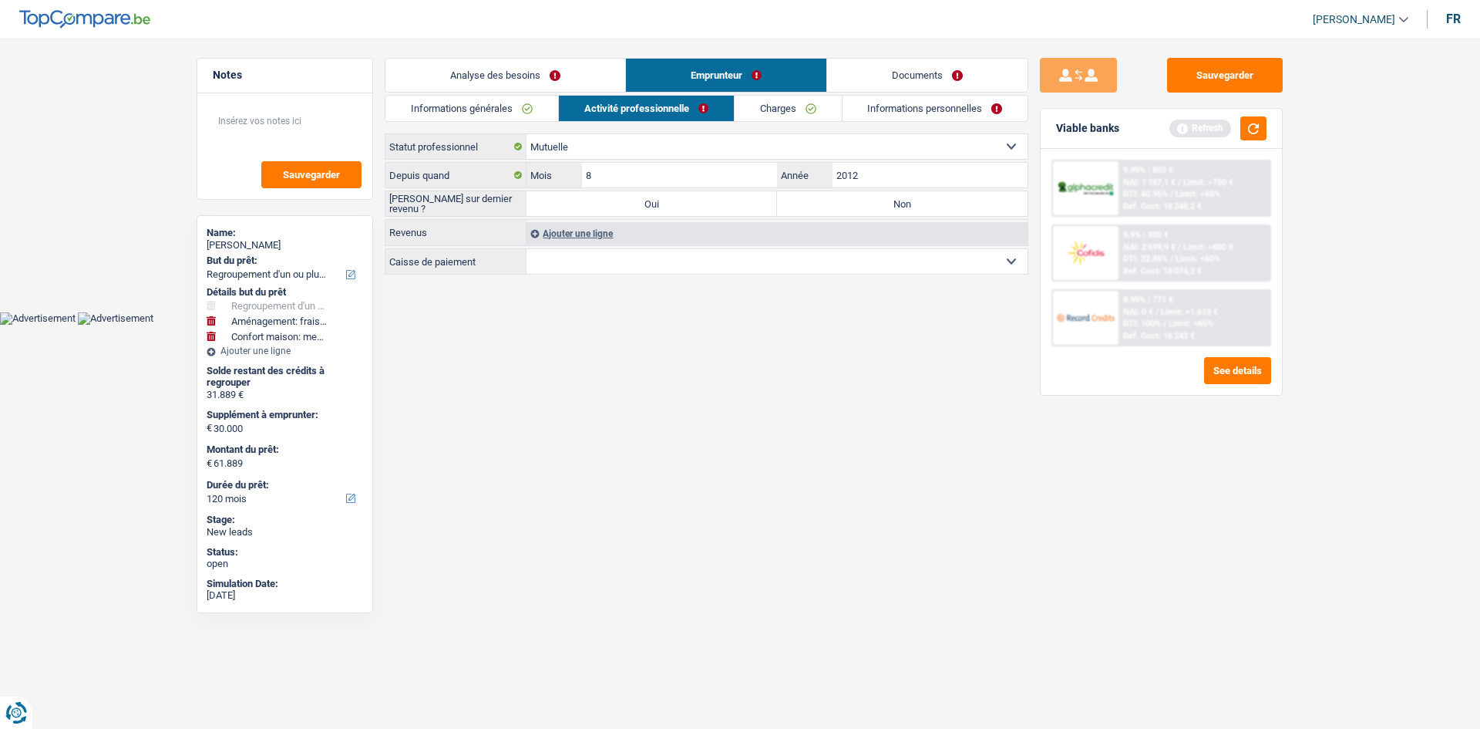
click at [685, 157] on select "Ouvrier Employé privé Employé public Invalide Indépendant Pensionné Chômeur Mut…" at bounding box center [777, 146] width 501 height 25
select select "preRetired"
click at [527, 134] on select "Ouvrier Employé privé Employé public Invalide Indépendant Pensionné Chômeur Mut…" at bounding box center [777, 146] width 501 height 25
select select "familyAllowances"
select select "unemployment"
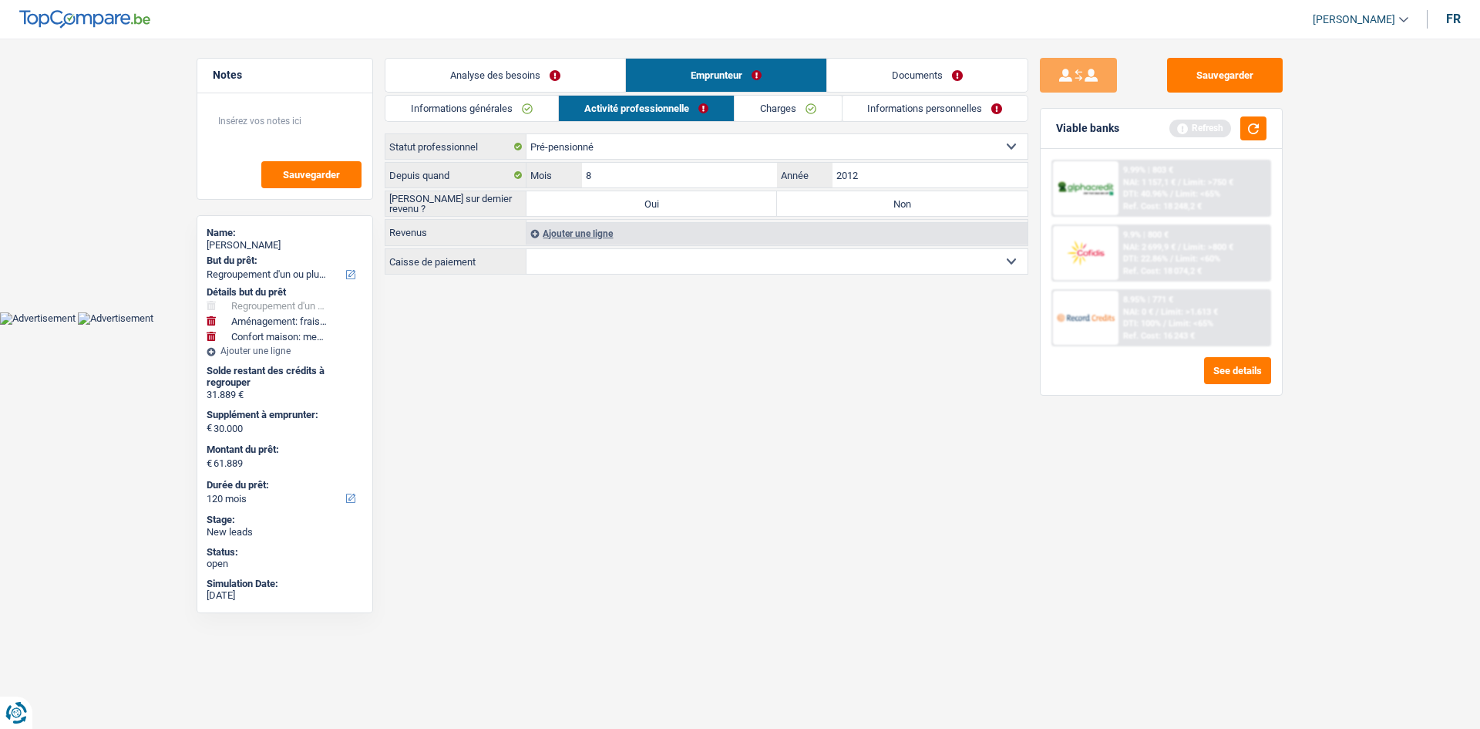
select select "previousEmployerCompensation"
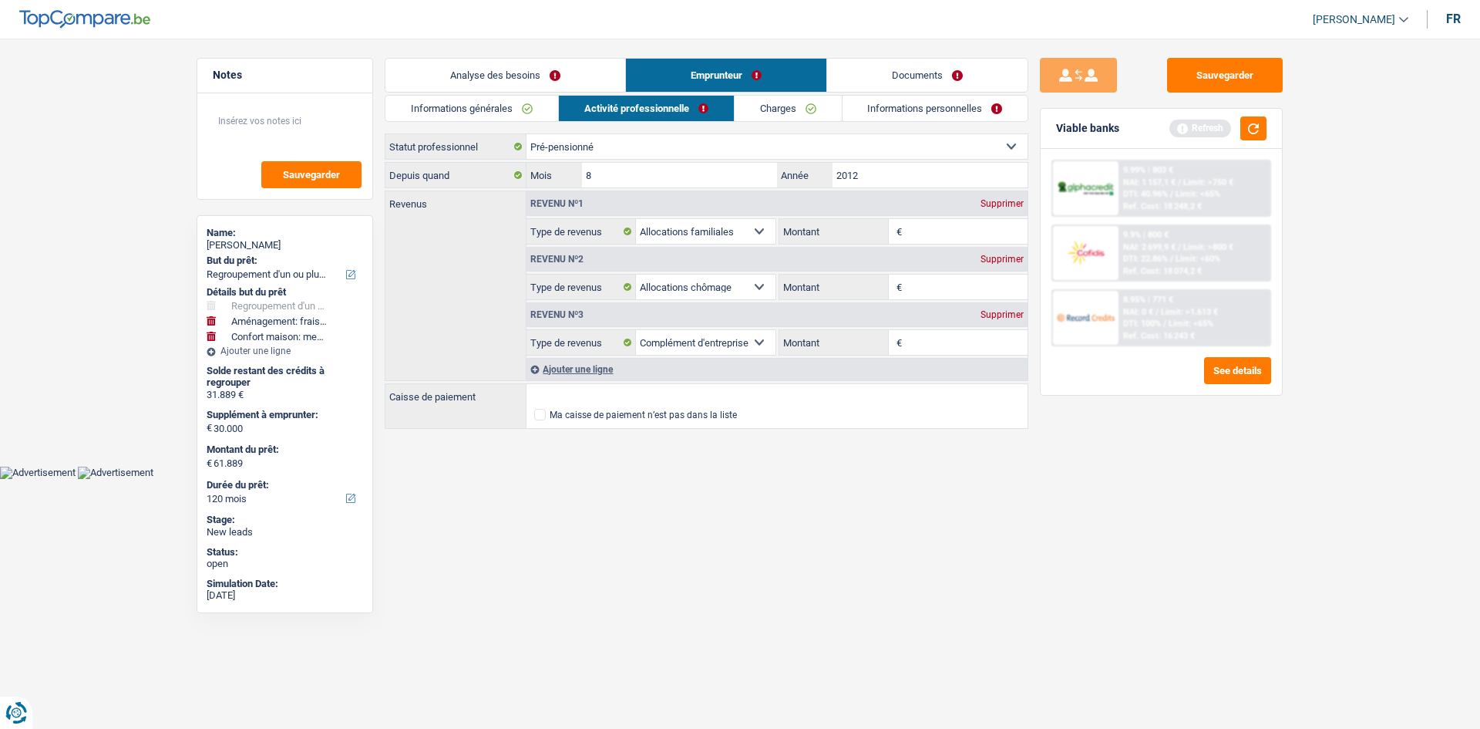
click at [926, 230] on input "Montant" at bounding box center [967, 231] width 123 height 25
type input "2.500"
click at [941, 278] on input "Montant" at bounding box center [967, 287] width 123 height 25
type input "1.500"
drag, startPoint x: 1037, startPoint y: 527, endPoint x: 1041, endPoint y: 520, distance: 7.9
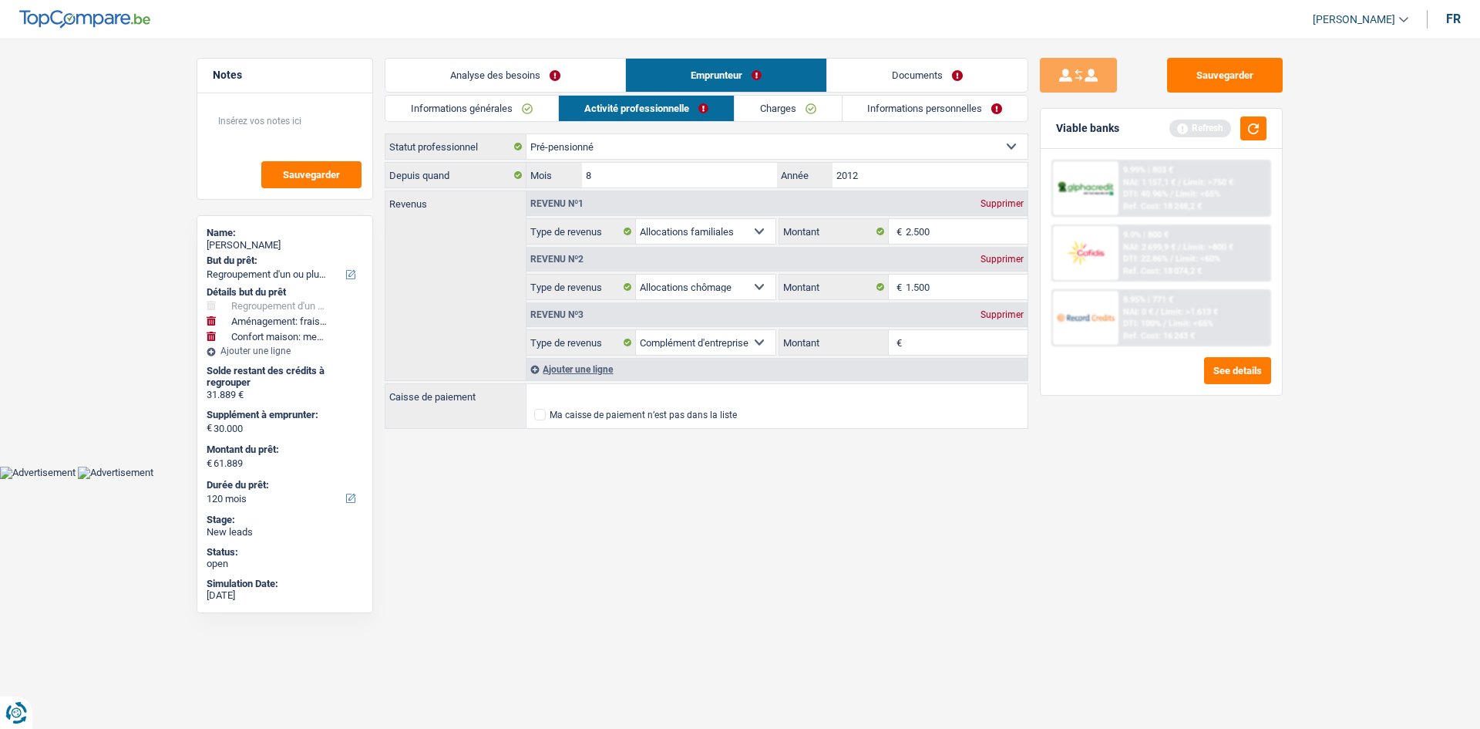
click at [1041, 520] on div "Sauvegarder Viable banks Refresh 9.99% | 803 € NAI: 1 157,1 € / Limit: >750 € D…" at bounding box center [1162, 379] width 266 height 642
click at [1000, 312] on div "Supprimer" at bounding box center [1002, 314] width 51 height 9
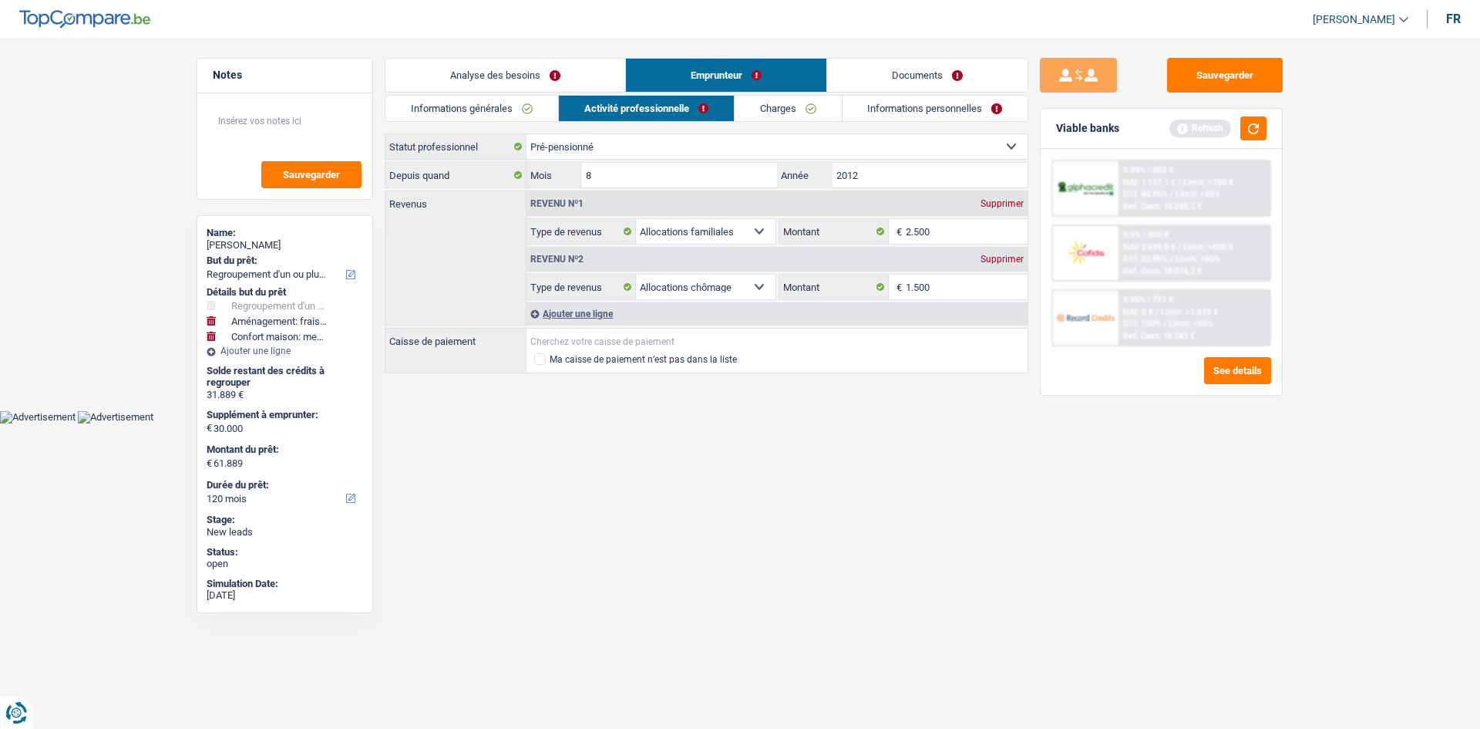
click at [588, 343] on input "Caisse de paiement" at bounding box center [777, 340] width 501 height 25
type input "ONP"
click at [973, 443] on html "Vous avez le contrôle de vos données Nous utilisons des cookies, tout comme nos…" at bounding box center [740, 221] width 1480 height 443
click at [638, 316] on div "Ajouter une ligne" at bounding box center [777, 313] width 501 height 22
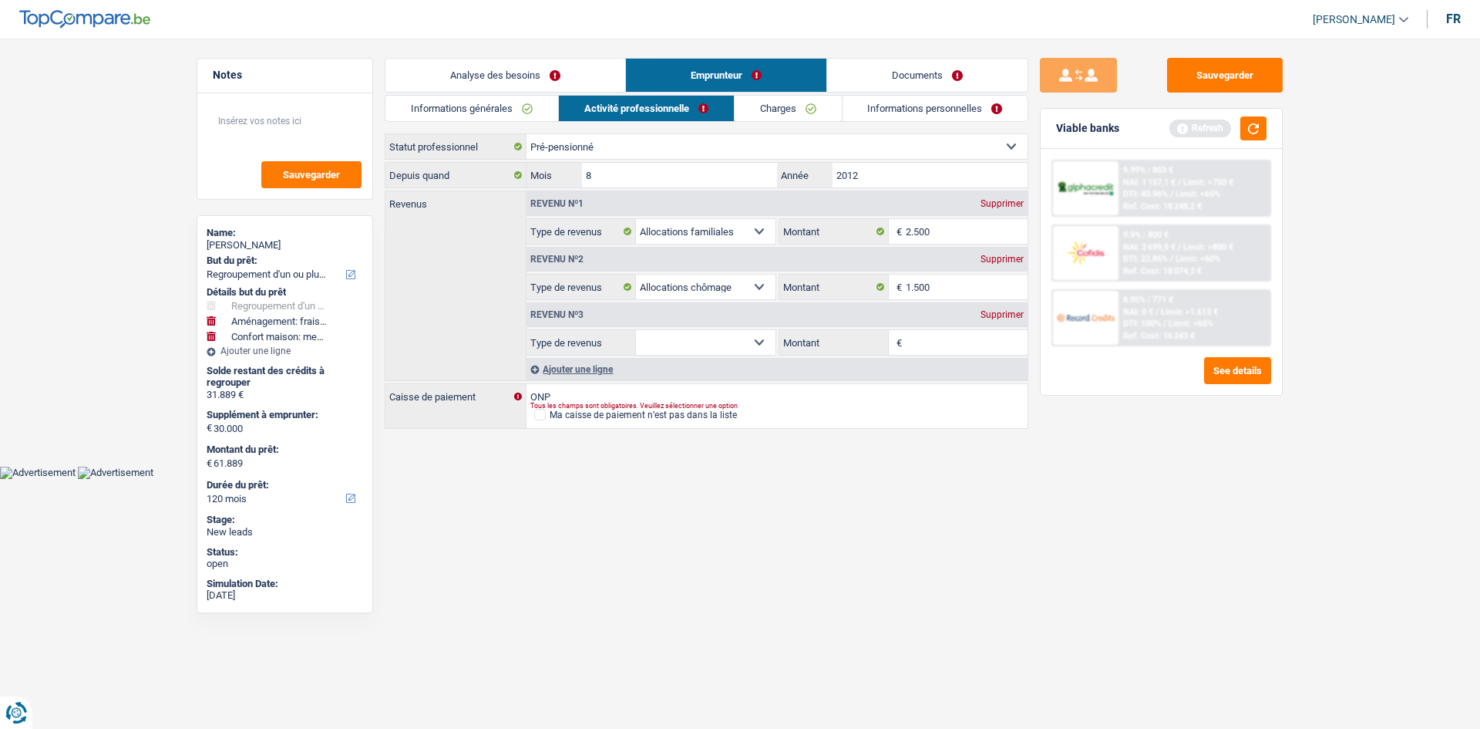
click at [720, 339] on select "Allocation d'handicap Allocations chômage Allocations familiales Chèques repas …" at bounding box center [706, 342] width 140 height 25
select select "rentalIncome"
click at [636, 330] on select "Allocation d'handicap Allocations chômage Allocations familiales Chèques repas …" at bounding box center [706, 342] width 140 height 25
click at [934, 345] on input "Montant" at bounding box center [967, 342] width 123 height 25
type input "700"
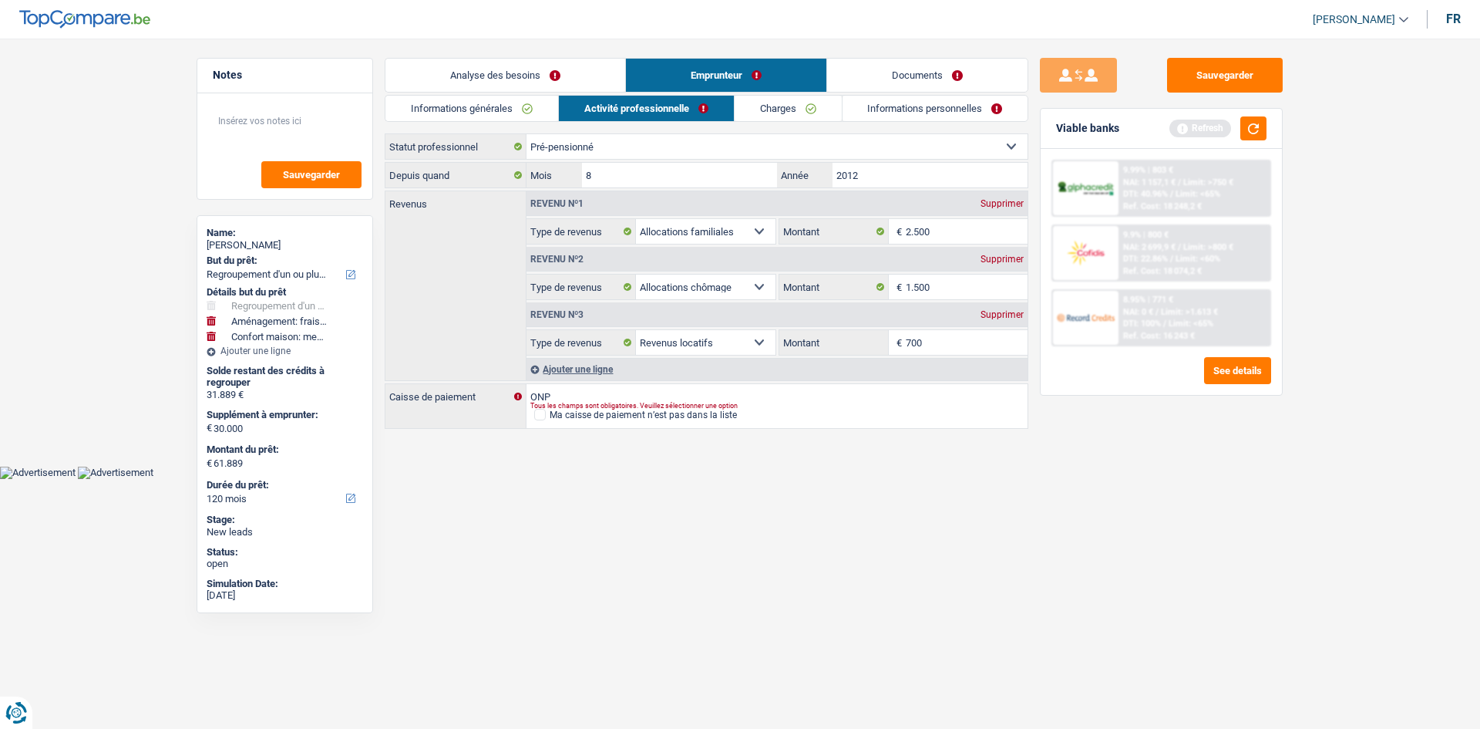
drag, startPoint x: 840, startPoint y: 530, endPoint x: 842, endPoint y: 514, distance: 16.4
click at [839, 479] on html "Vous avez le contrôle de vos données Nous utilisons des cookies, tout comme nos…" at bounding box center [740, 239] width 1480 height 479
click at [801, 115] on link "Charges" at bounding box center [788, 108] width 107 height 25
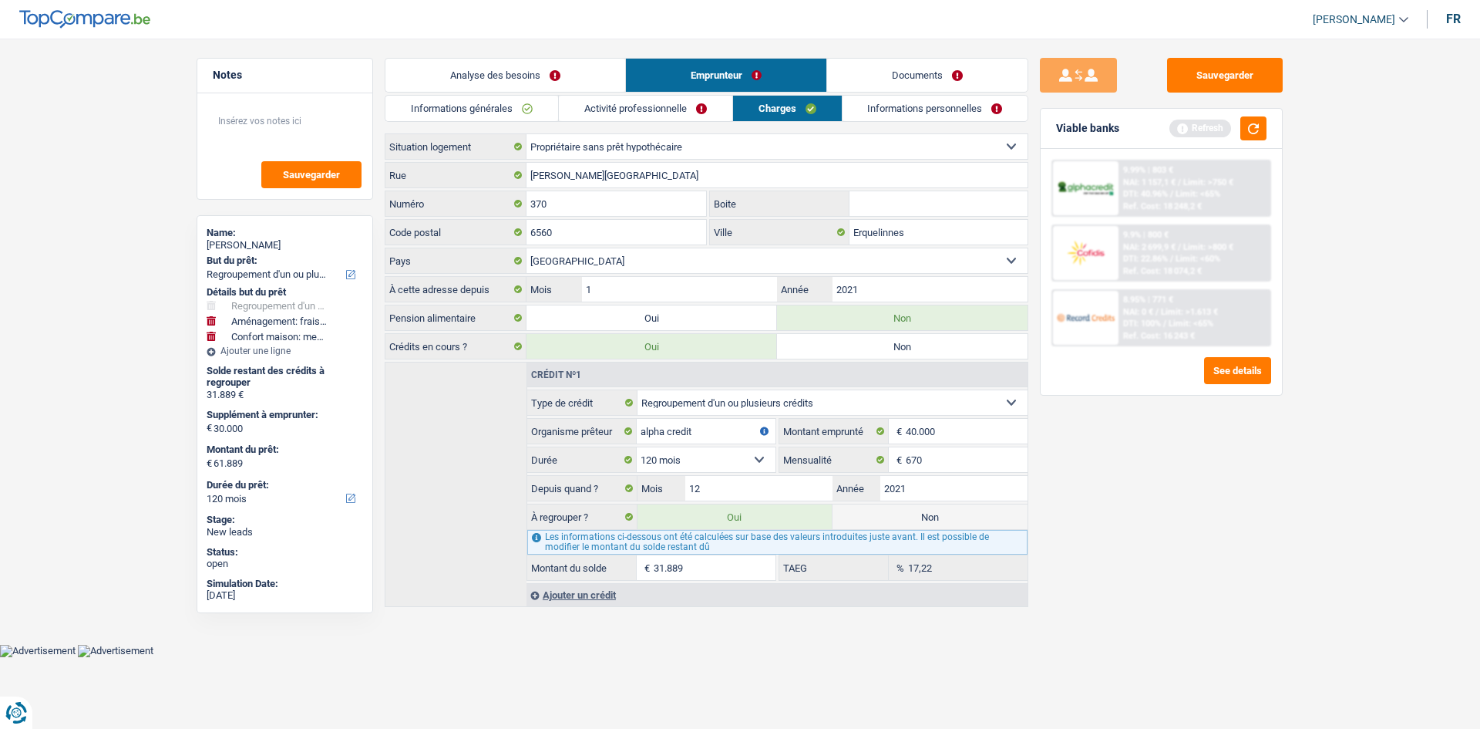
click at [675, 104] on link "Activité professionnelle" at bounding box center [645, 108] width 173 height 25
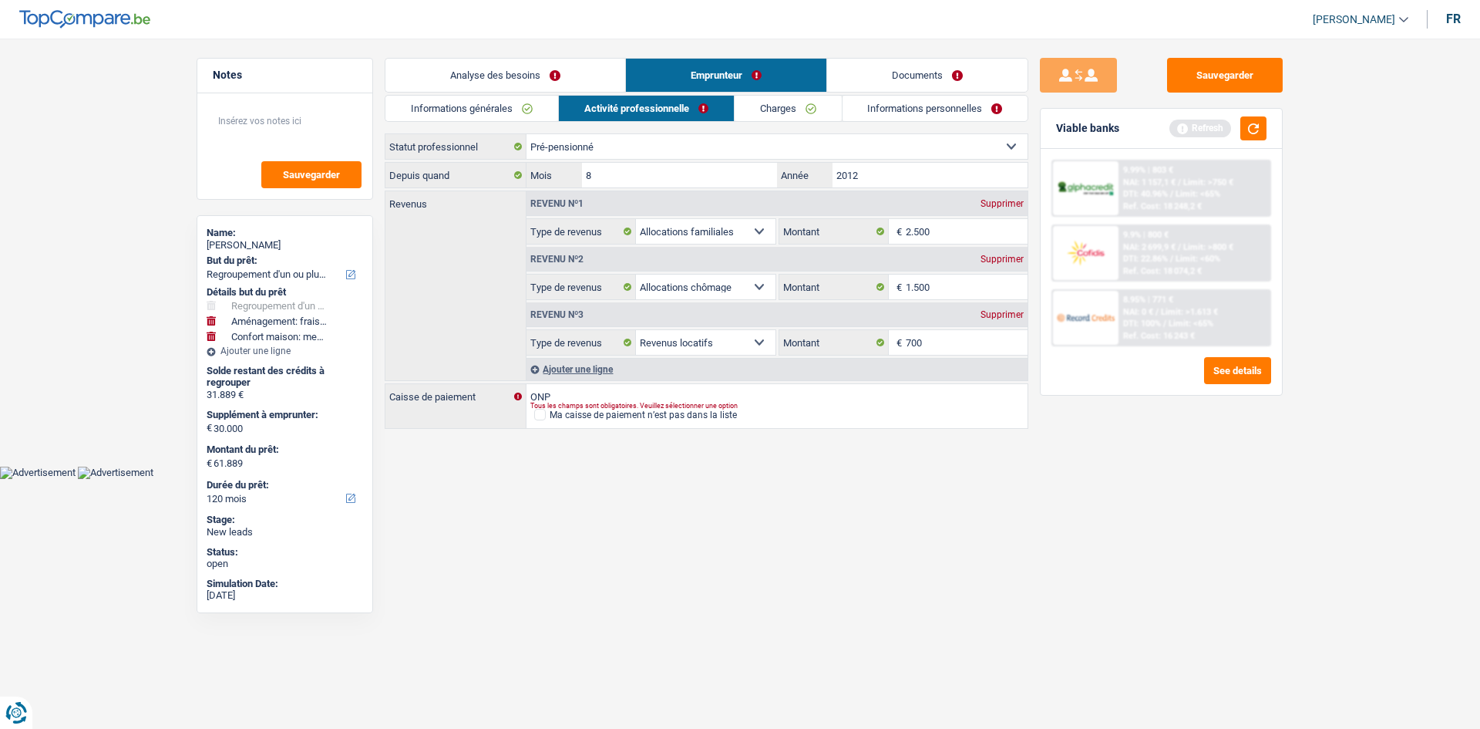
click at [800, 103] on link "Charges" at bounding box center [788, 108] width 107 height 25
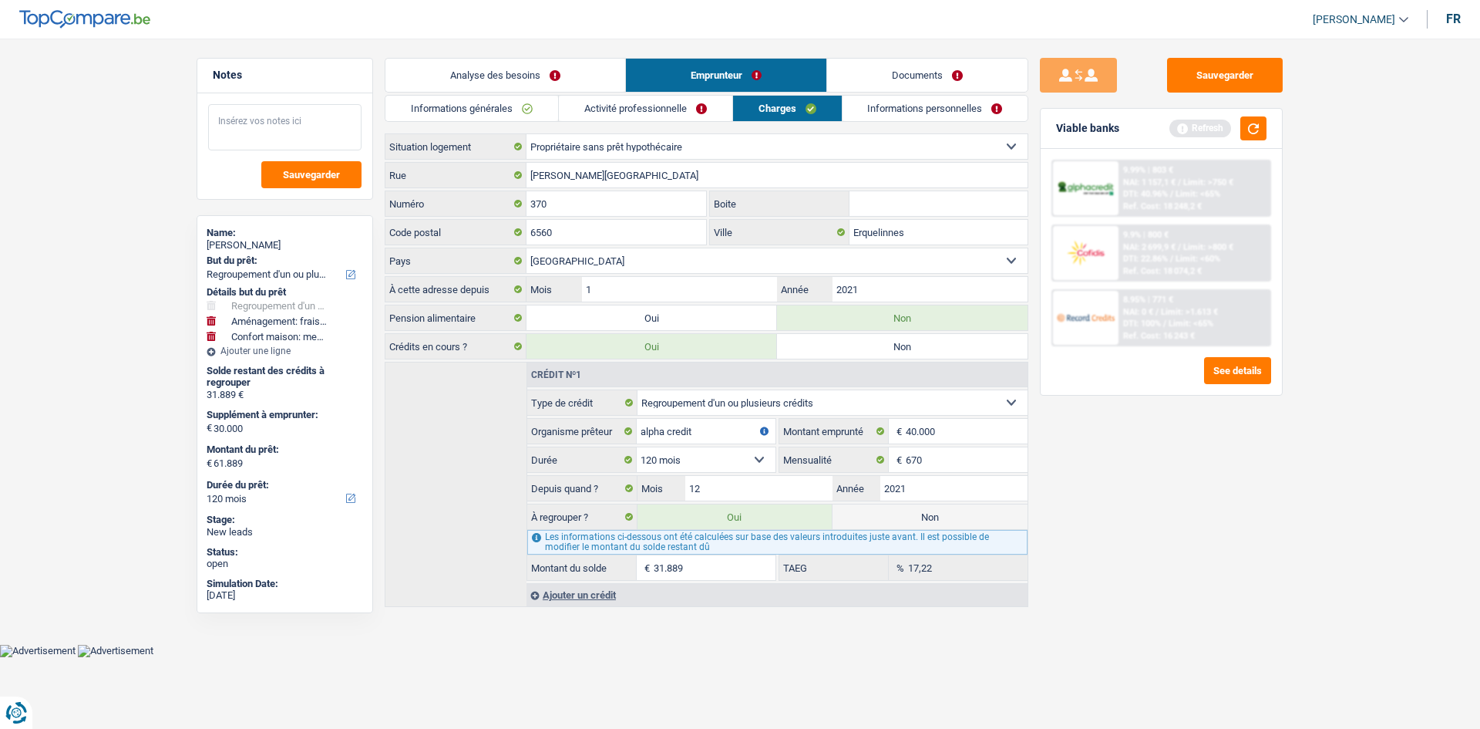
click at [315, 122] on textarea at bounding box center [284, 127] width 153 height 46
click at [307, 123] on textarea "Contrat de bail non eregistré" at bounding box center [284, 127] width 153 height 46
click at [341, 123] on textarea "Contrat de bail non ernegistré" at bounding box center [284, 127] width 153 height 46
type textarea "Contrat de bail non ernegistré"
click at [283, 167] on button "Sauvegarder" at bounding box center [311, 174] width 100 height 27
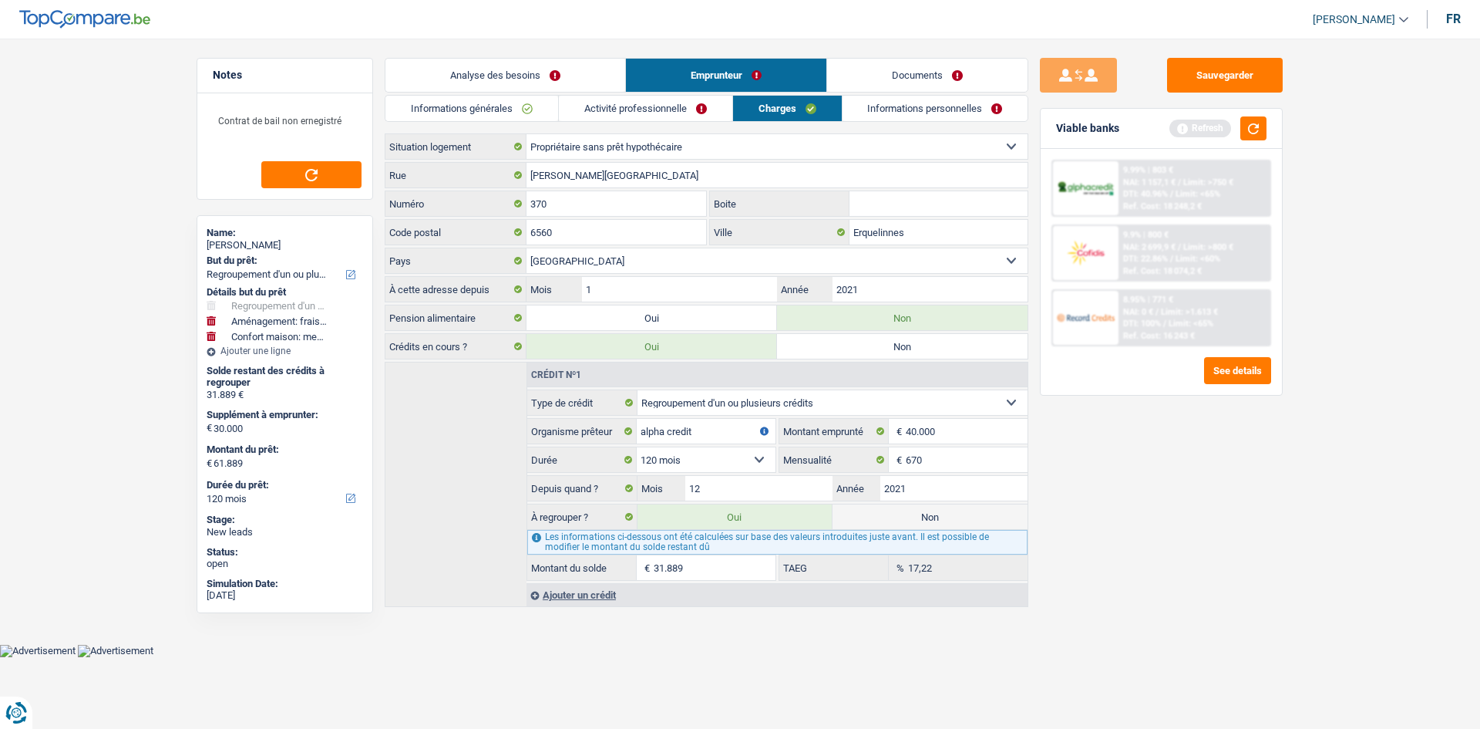
click at [929, 100] on link "Informations personnelles" at bounding box center [936, 108] width 186 height 25
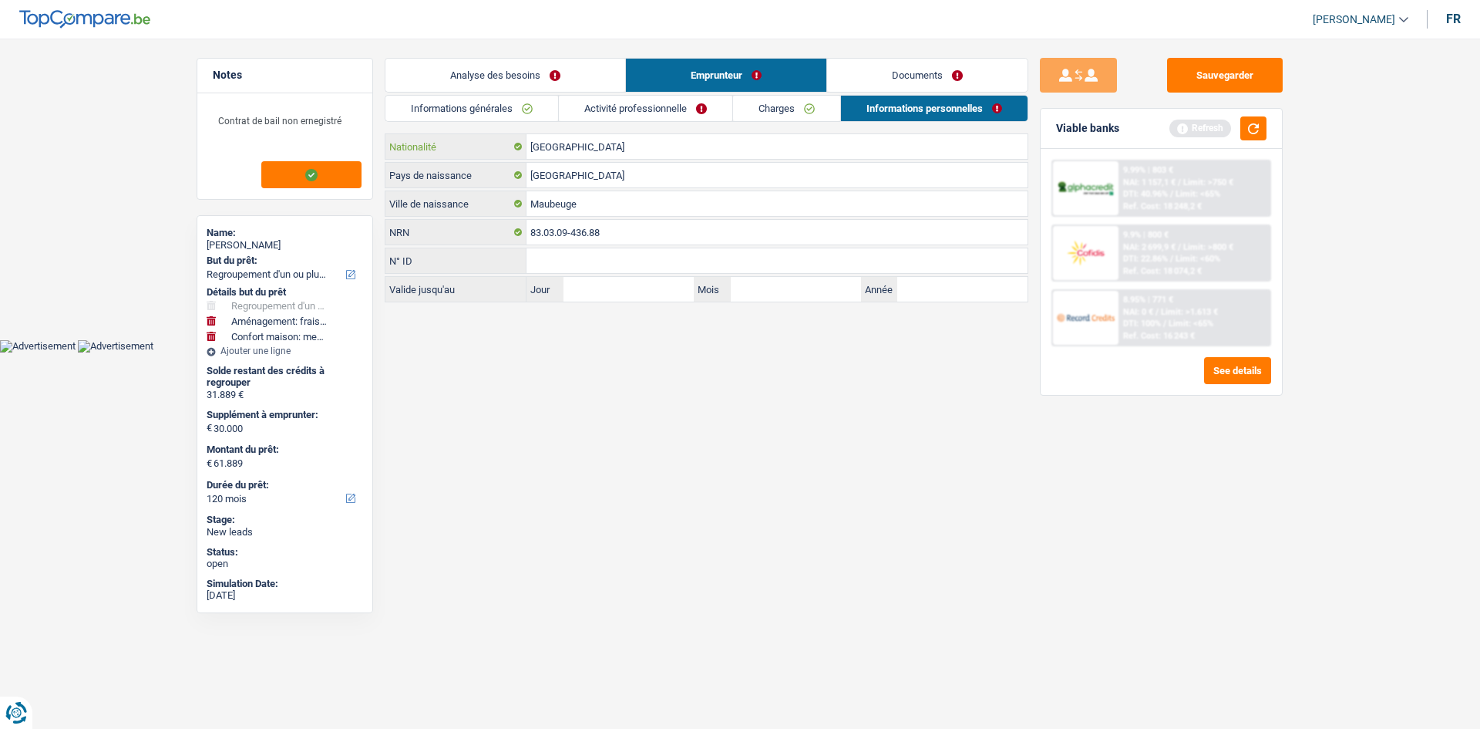
click at [601, 143] on input "[GEOGRAPHIC_DATA]" at bounding box center [777, 146] width 501 height 25
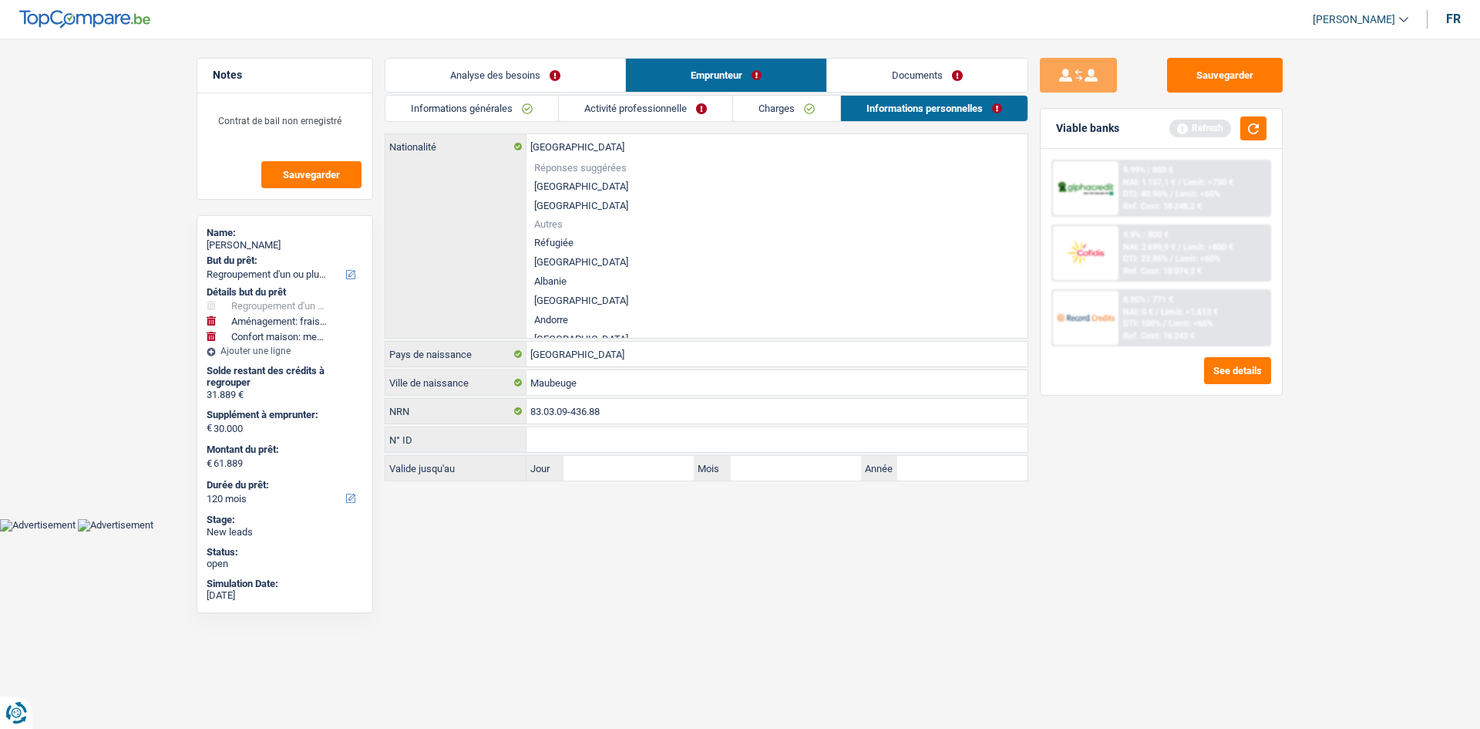
click at [536, 531] on html "Vous avez le contrôle de vos données Nous utilisons des cookies, tout comme nos…" at bounding box center [740, 265] width 1480 height 531
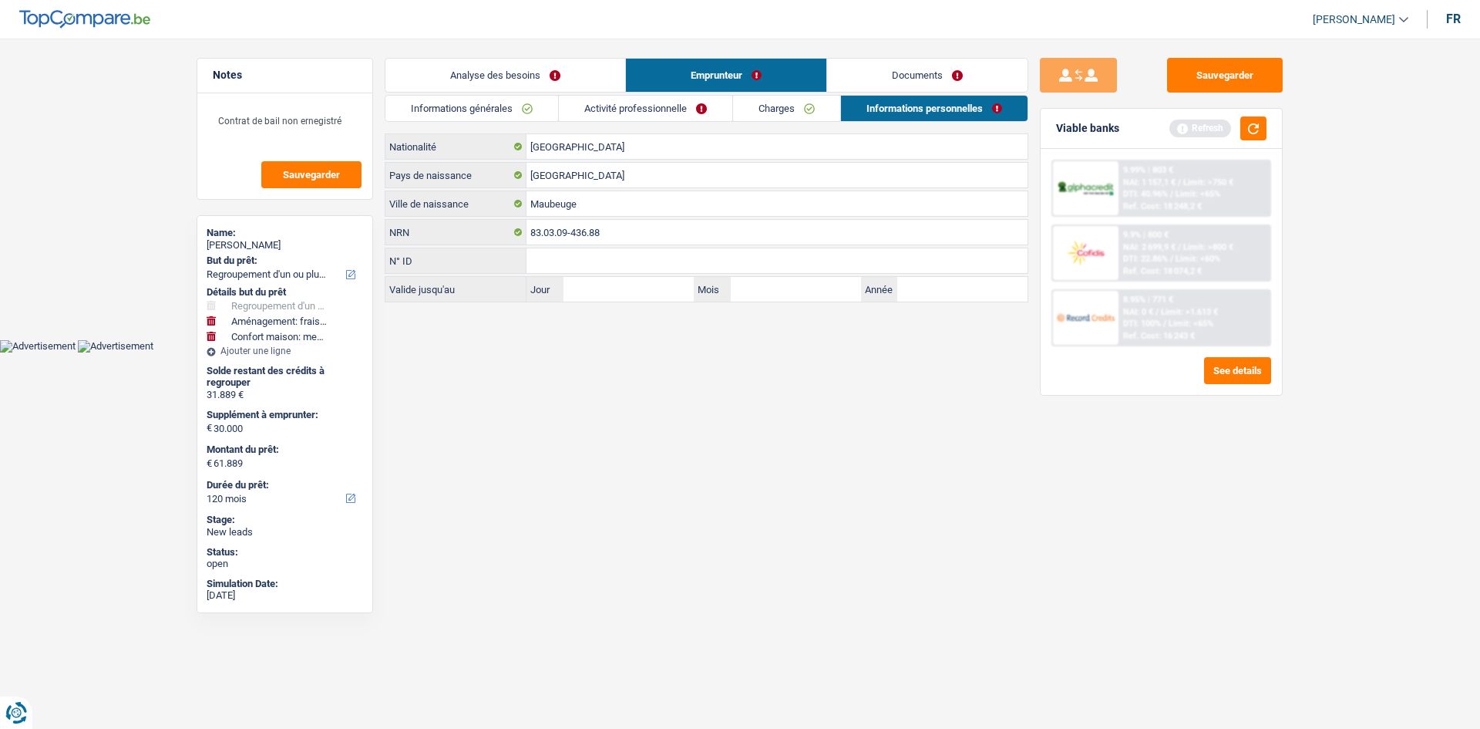
click at [880, 72] on link "Documents" at bounding box center [927, 75] width 200 height 33
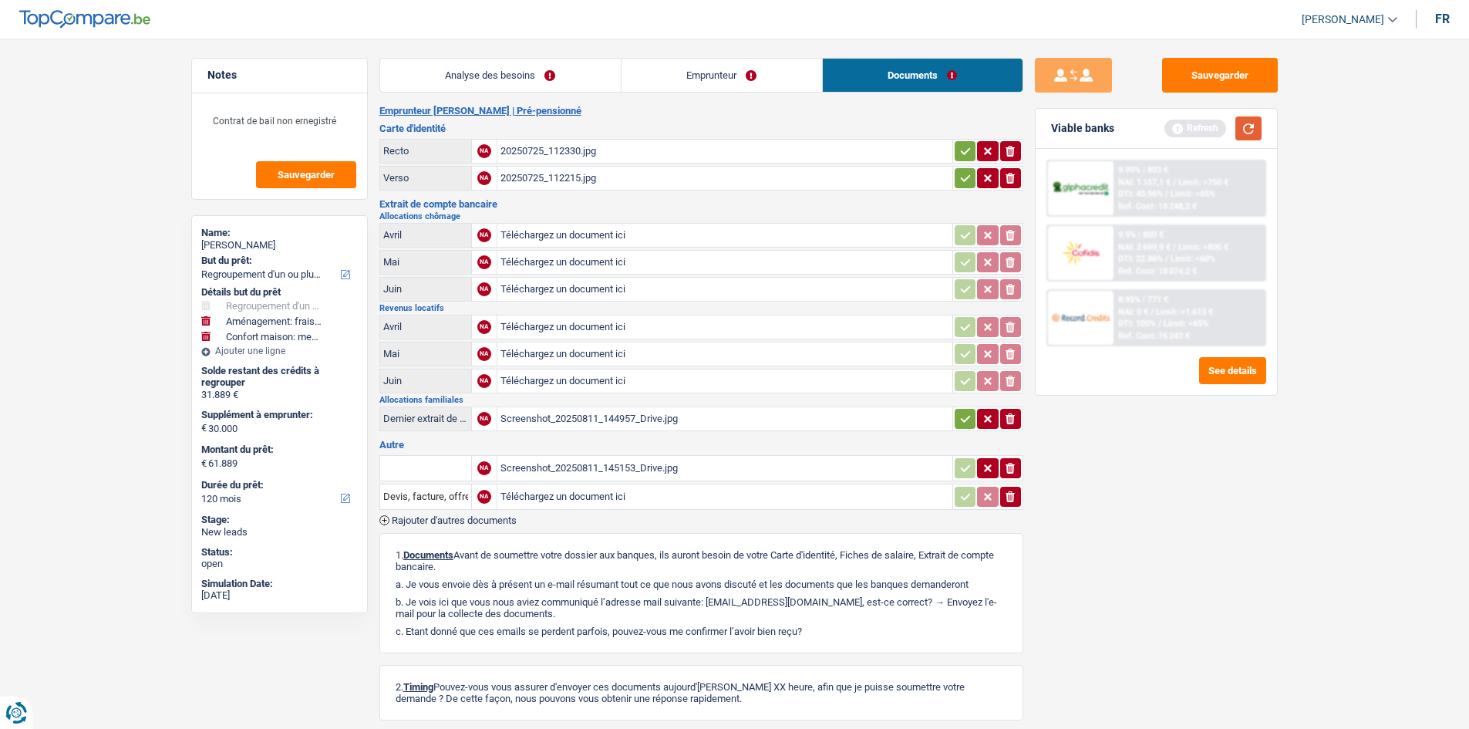
click at [1237, 122] on button "button" at bounding box center [1248, 128] width 26 height 24
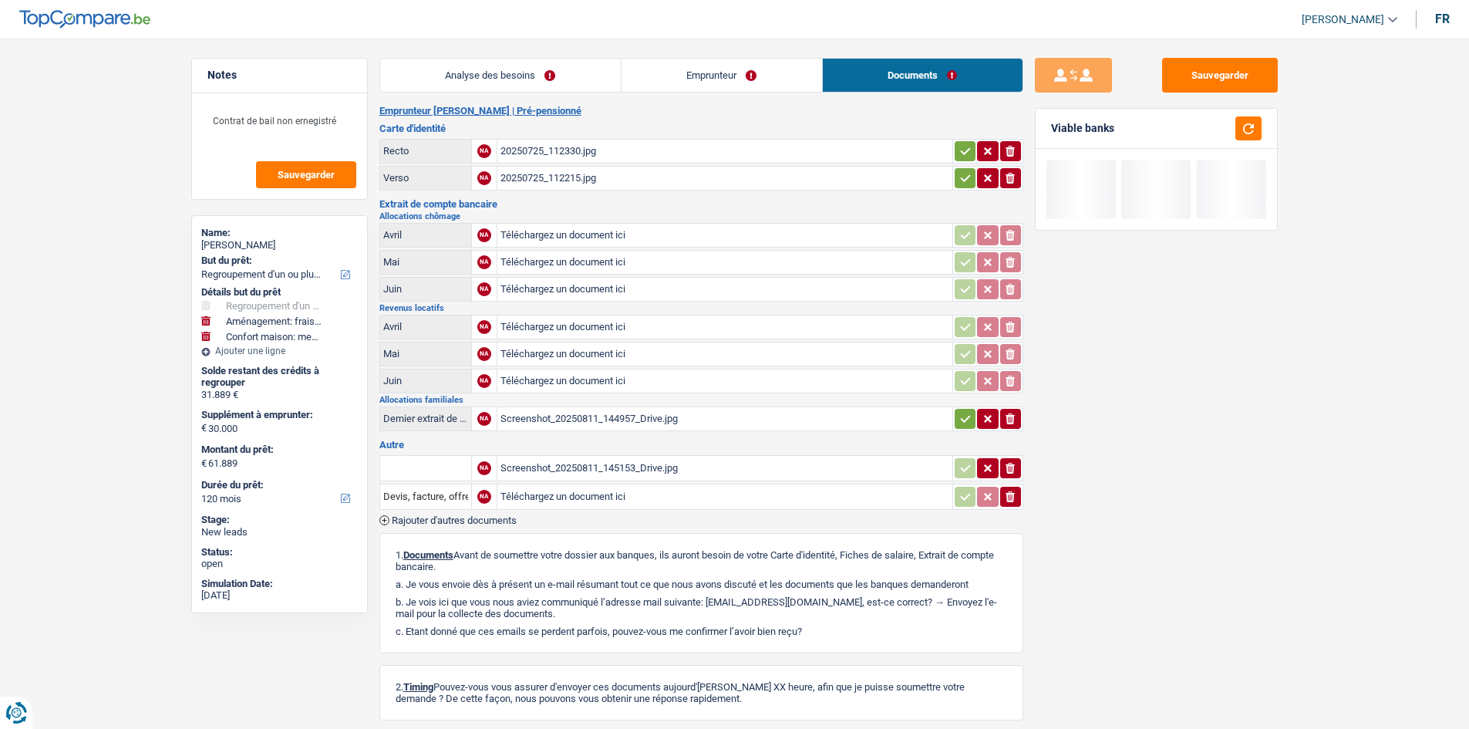
click at [578, 464] on div "Screenshot_20250811_145153_Drive.jpg" at bounding box center [724, 467] width 449 height 23
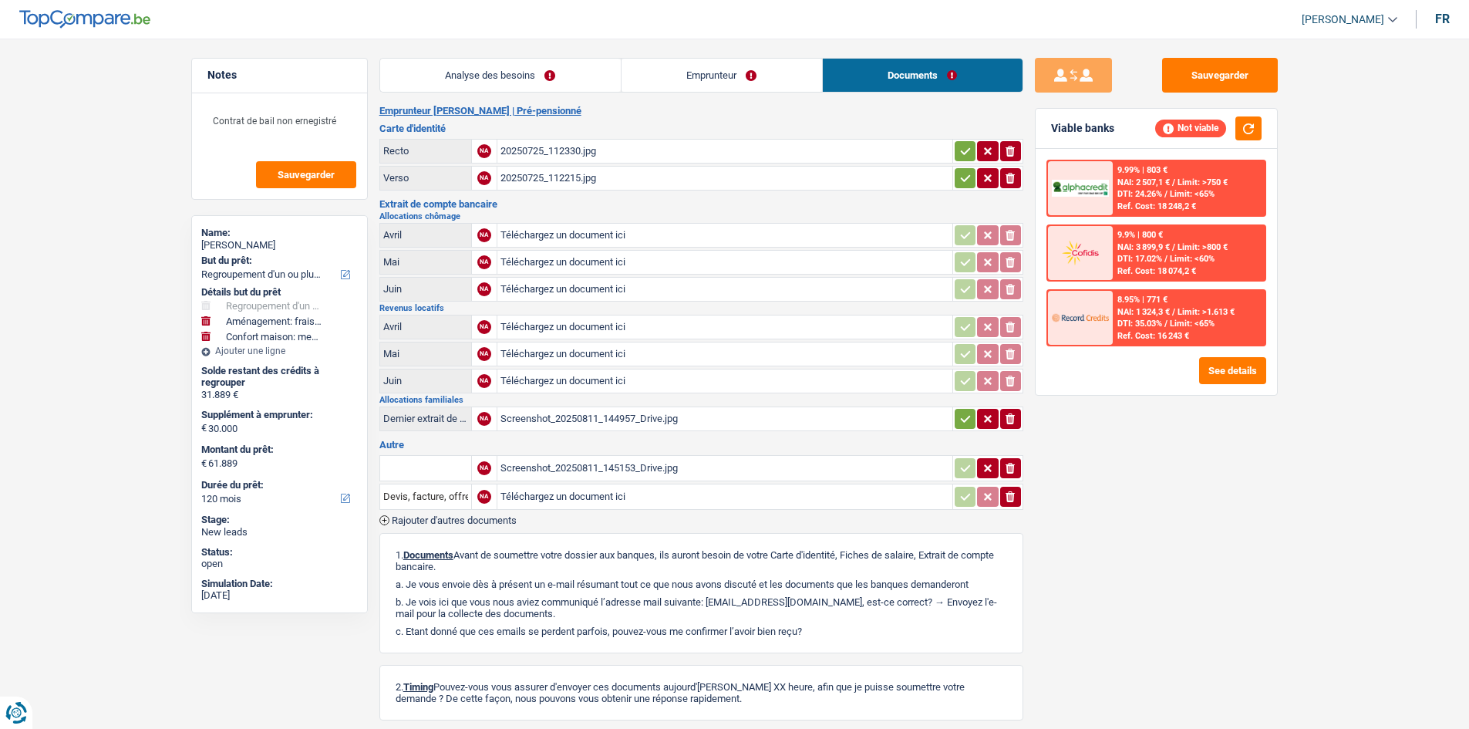
click at [634, 417] on div "Screenshot_20250811_144957_Drive.jpg" at bounding box center [724, 418] width 449 height 23
click at [568, 146] on div "20250725_112330.jpg" at bounding box center [724, 151] width 449 height 23
click at [1242, 368] on button "See details" at bounding box center [1232, 370] width 67 height 27
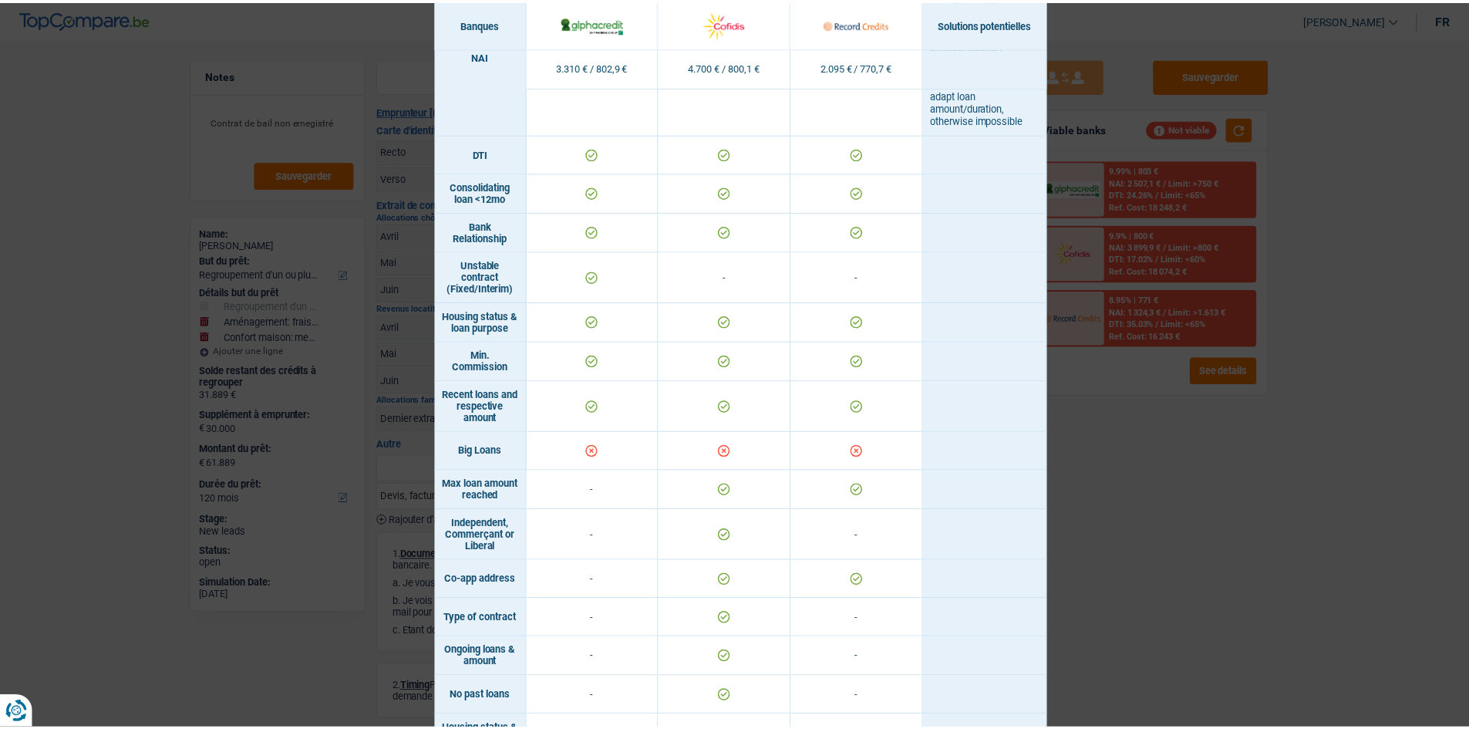
scroll to position [794, 0]
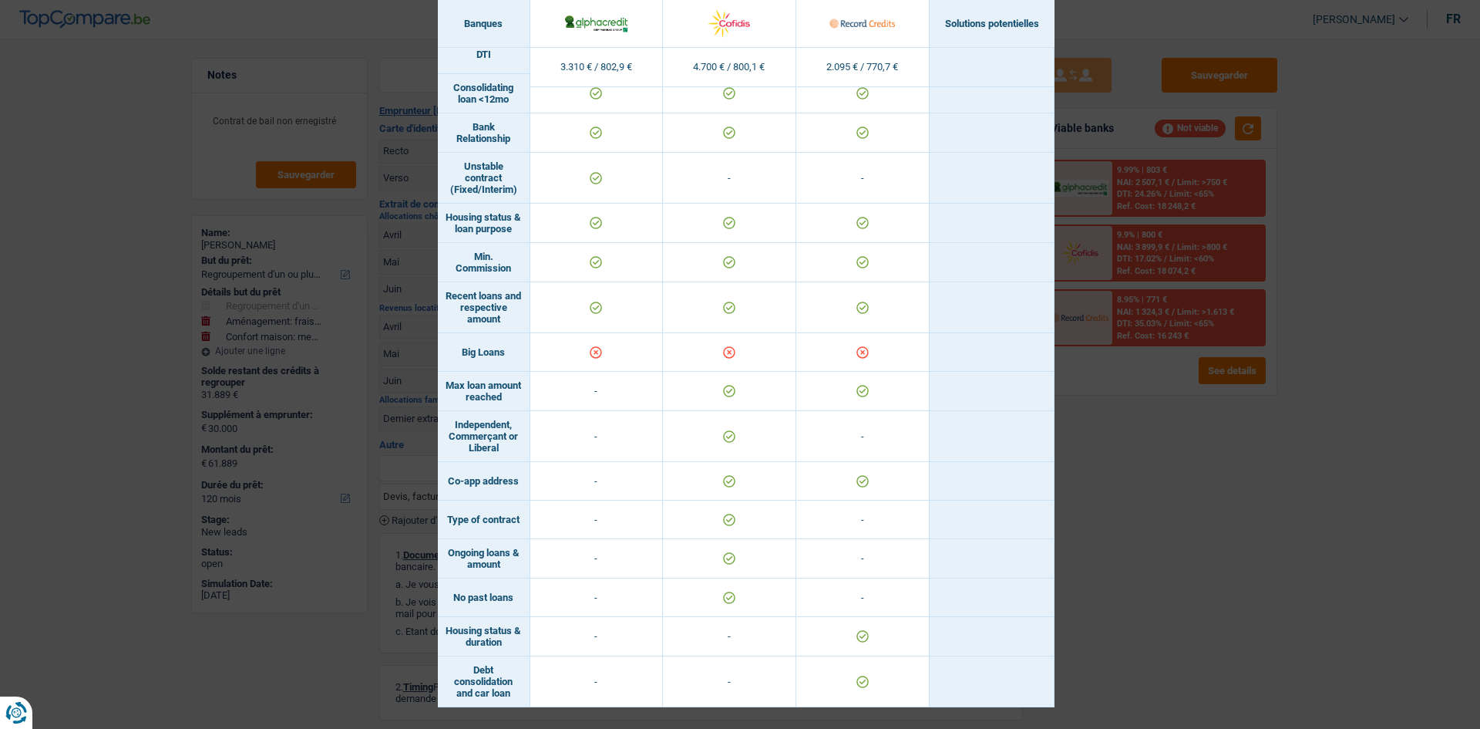
click at [1194, 430] on div "Banks conditions × Banques Solutions potentielles Revenus / Charges 3.310 € / 8…" at bounding box center [740, 364] width 1480 height 729
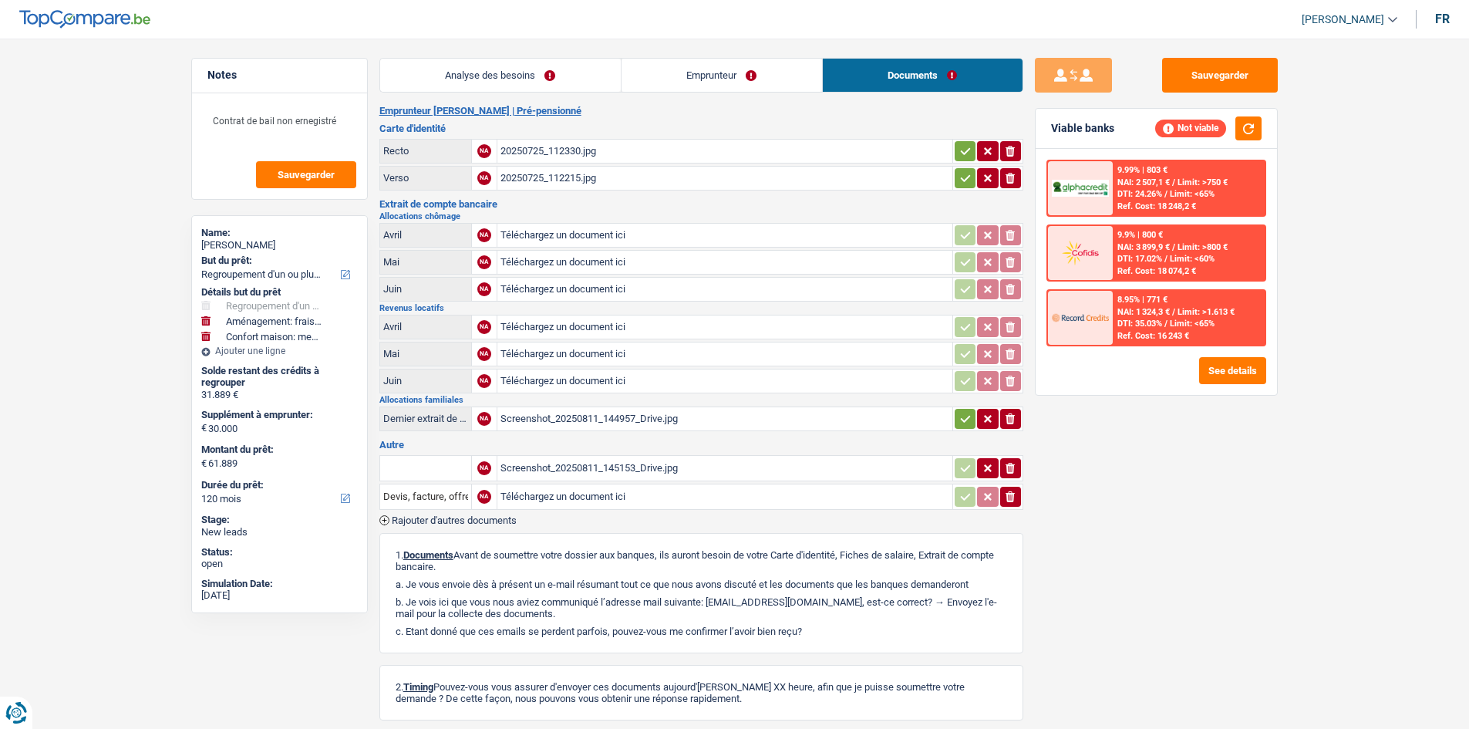
click at [465, 76] on link "Analyse des besoins" at bounding box center [500, 75] width 241 height 33
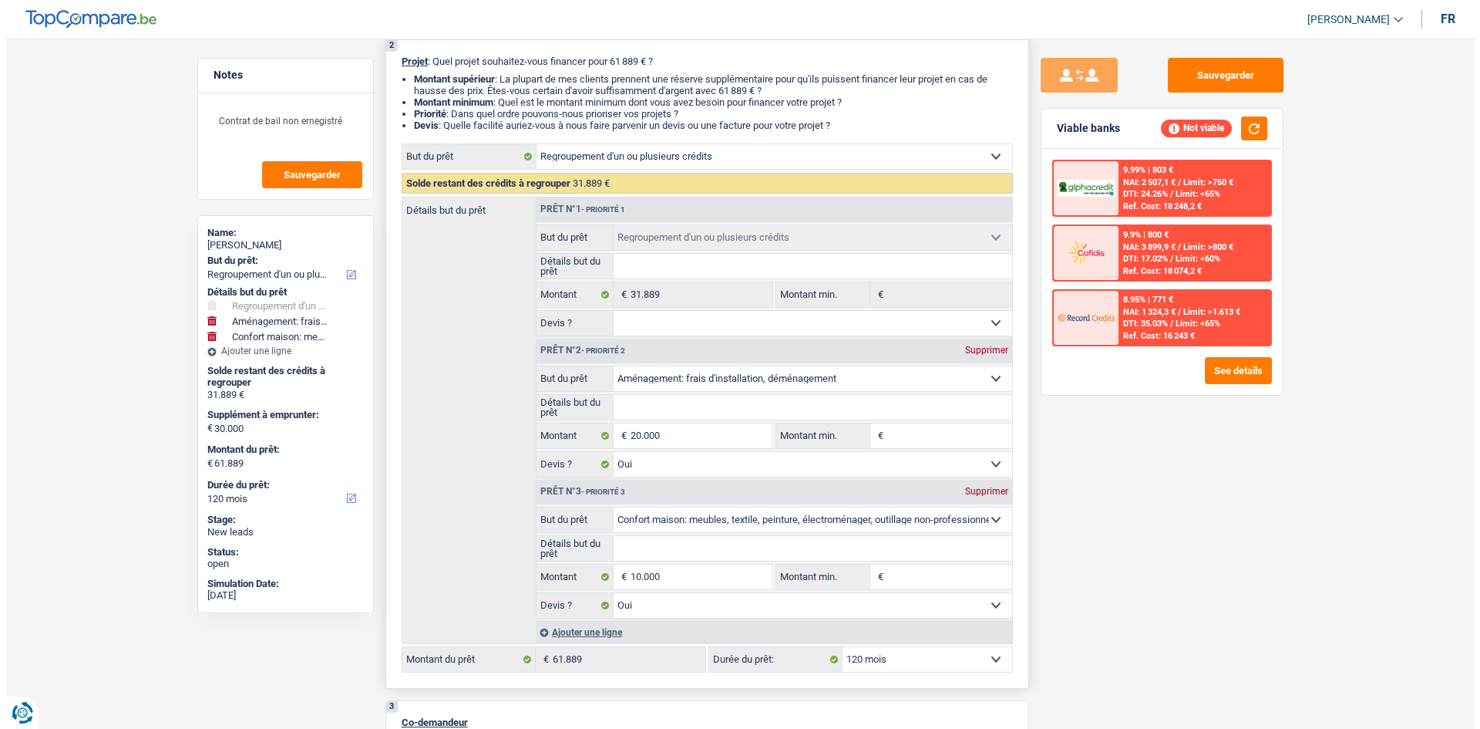
scroll to position [308, 0]
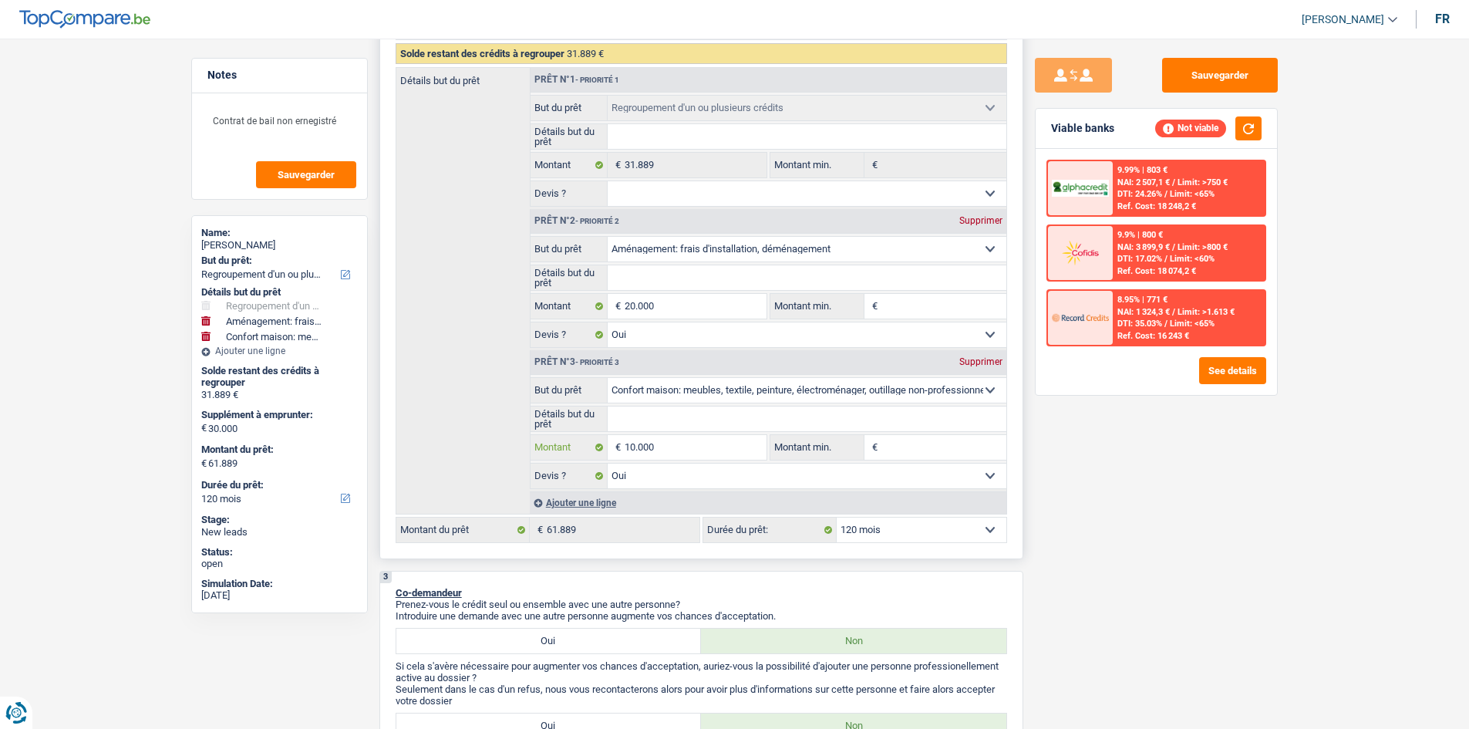
click at [664, 440] on input "10.000" at bounding box center [695, 447] width 141 height 25
type input "1.000"
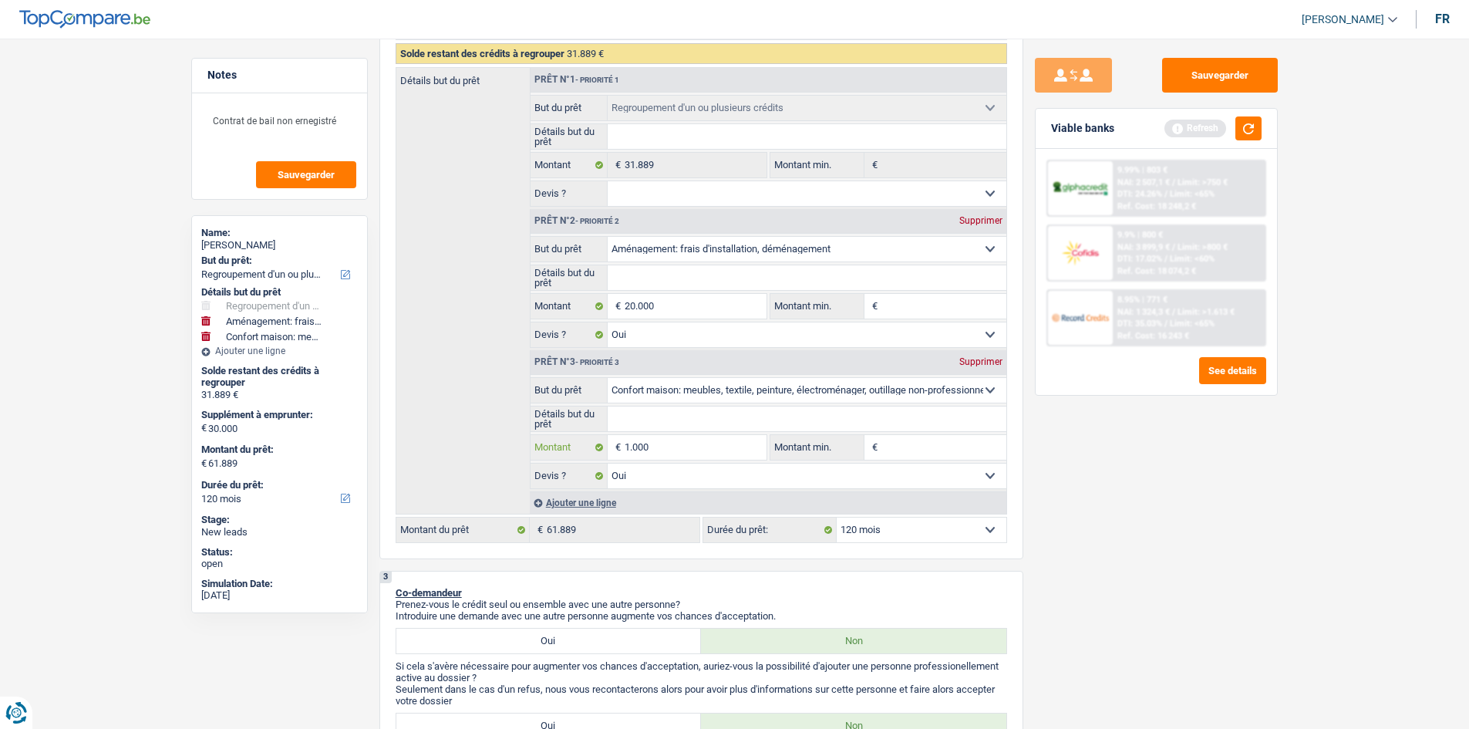
type input "100"
type input "10"
type input "1"
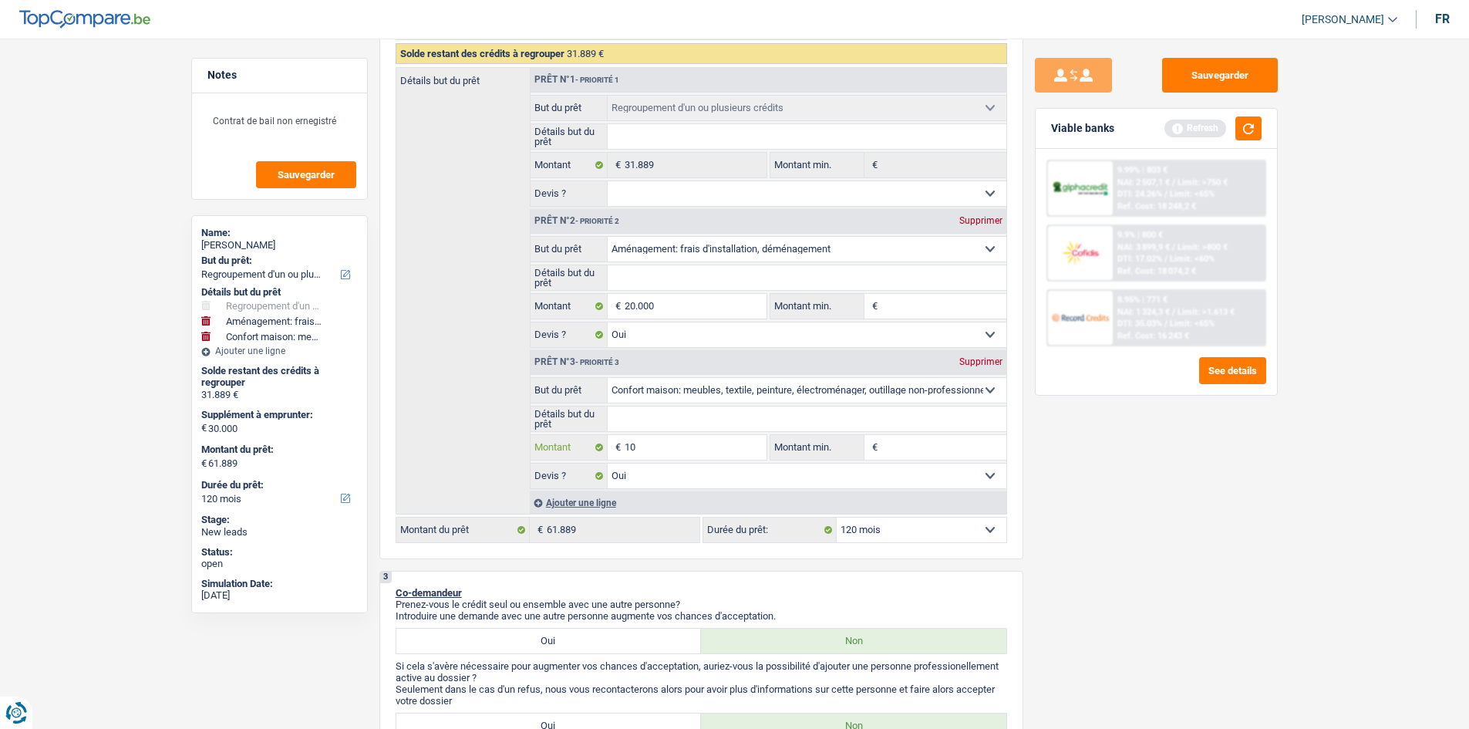
type input "1"
type input "8"
type input "85"
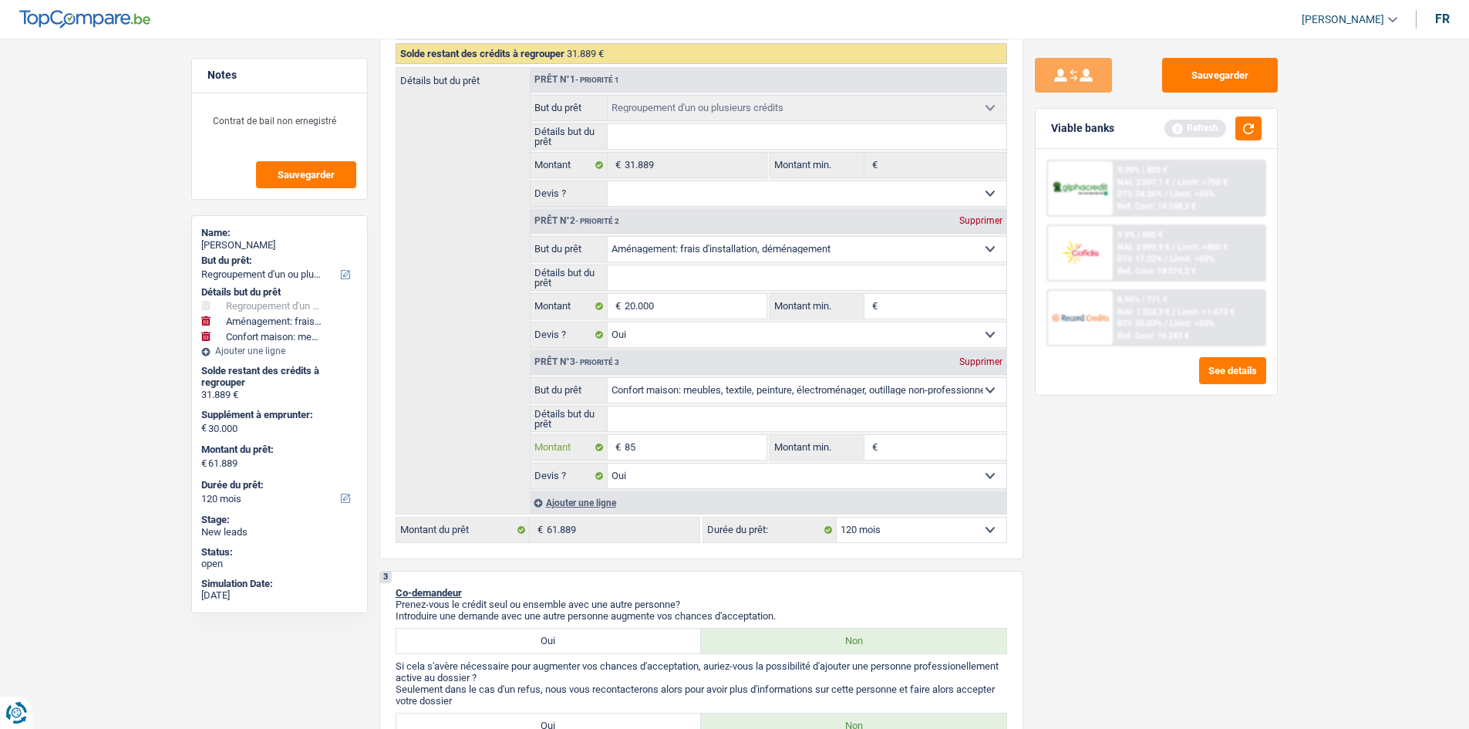
type input "850"
type input "8.500"
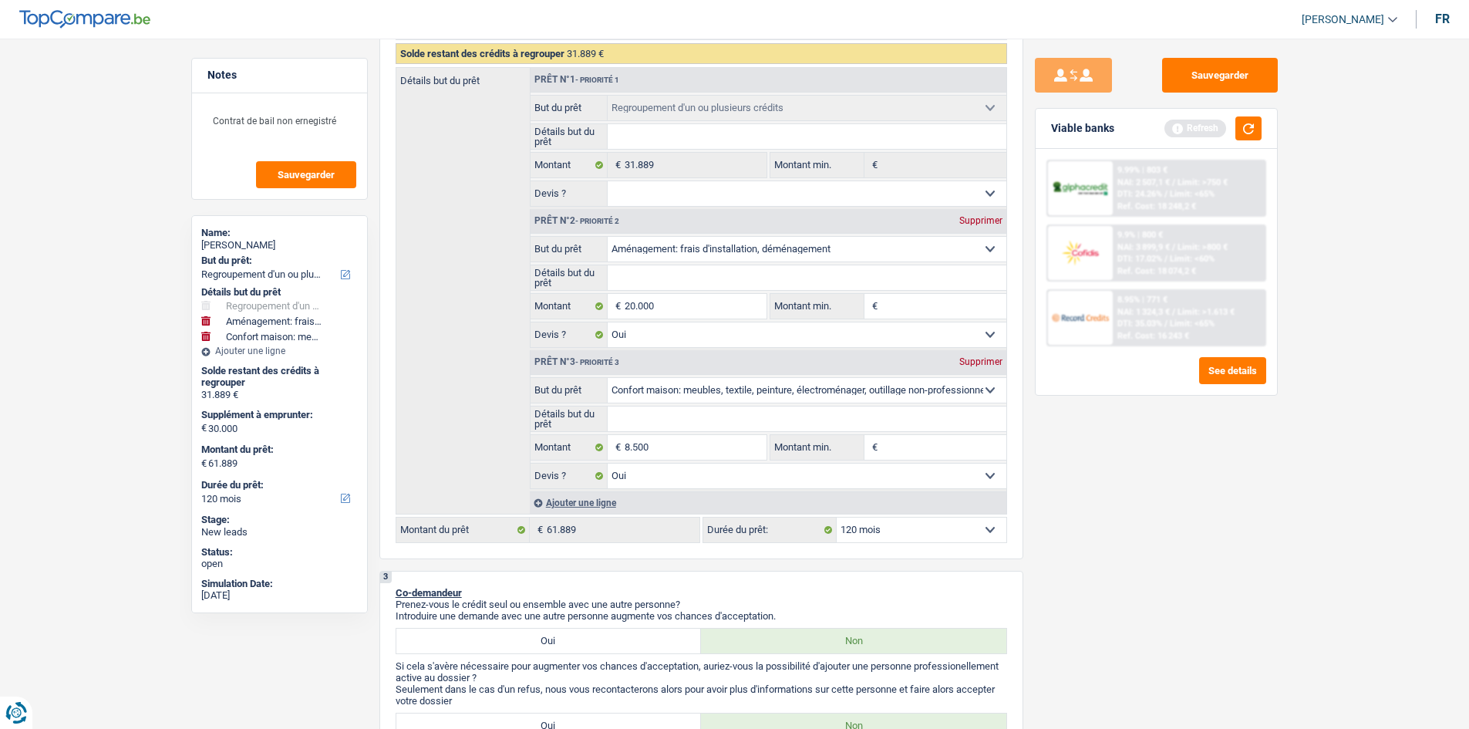
click at [1088, 524] on div "Sauvegarder Viable banks Refresh 9.99% | 803 € NAI: 2 507,1 € / Limit: >750 € D…" at bounding box center [1156, 379] width 266 height 642
type input "28.500"
type input "60.389"
select select "144"
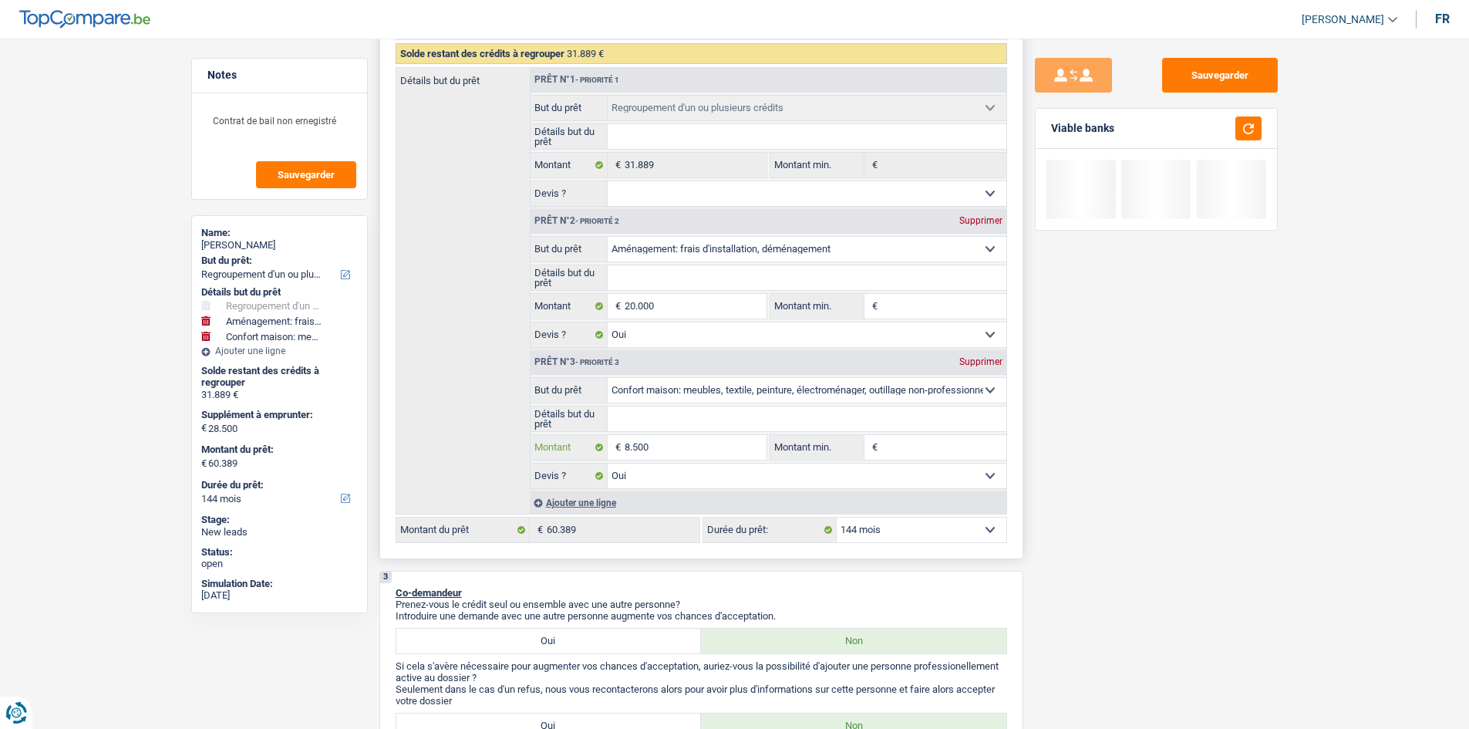
click at [663, 436] on input "8.500" at bounding box center [695, 447] width 141 height 25
click at [908, 532] on select "12 mois 18 mois 24 mois 30 mois 36 mois 42 mois 48 mois 60 mois 72 mois 84 mois…" at bounding box center [922, 529] width 170 height 25
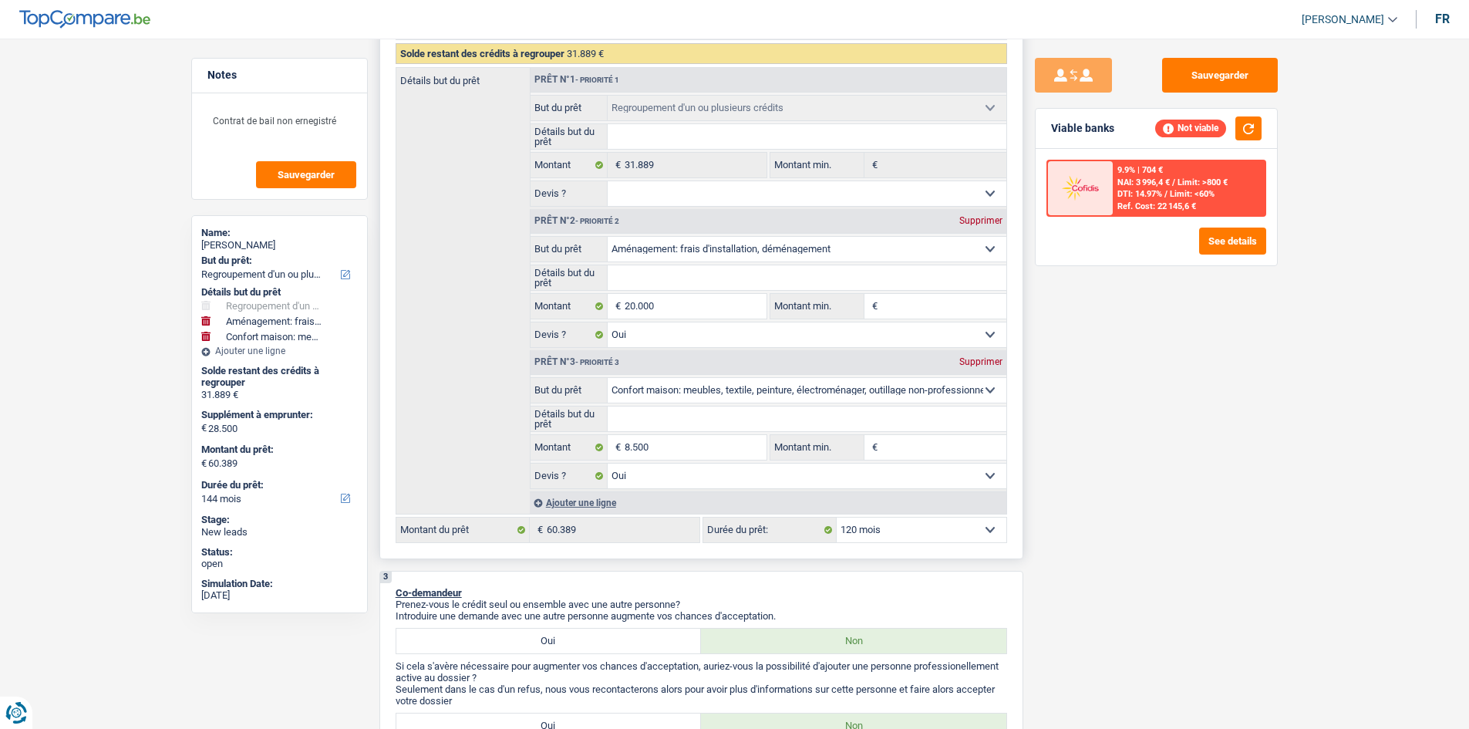
click at [837, 517] on select "12 mois 18 mois 24 mois 30 mois 36 mois 42 mois 48 mois 60 mois 72 mois 84 mois…" at bounding box center [922, 529] width 170 height 25
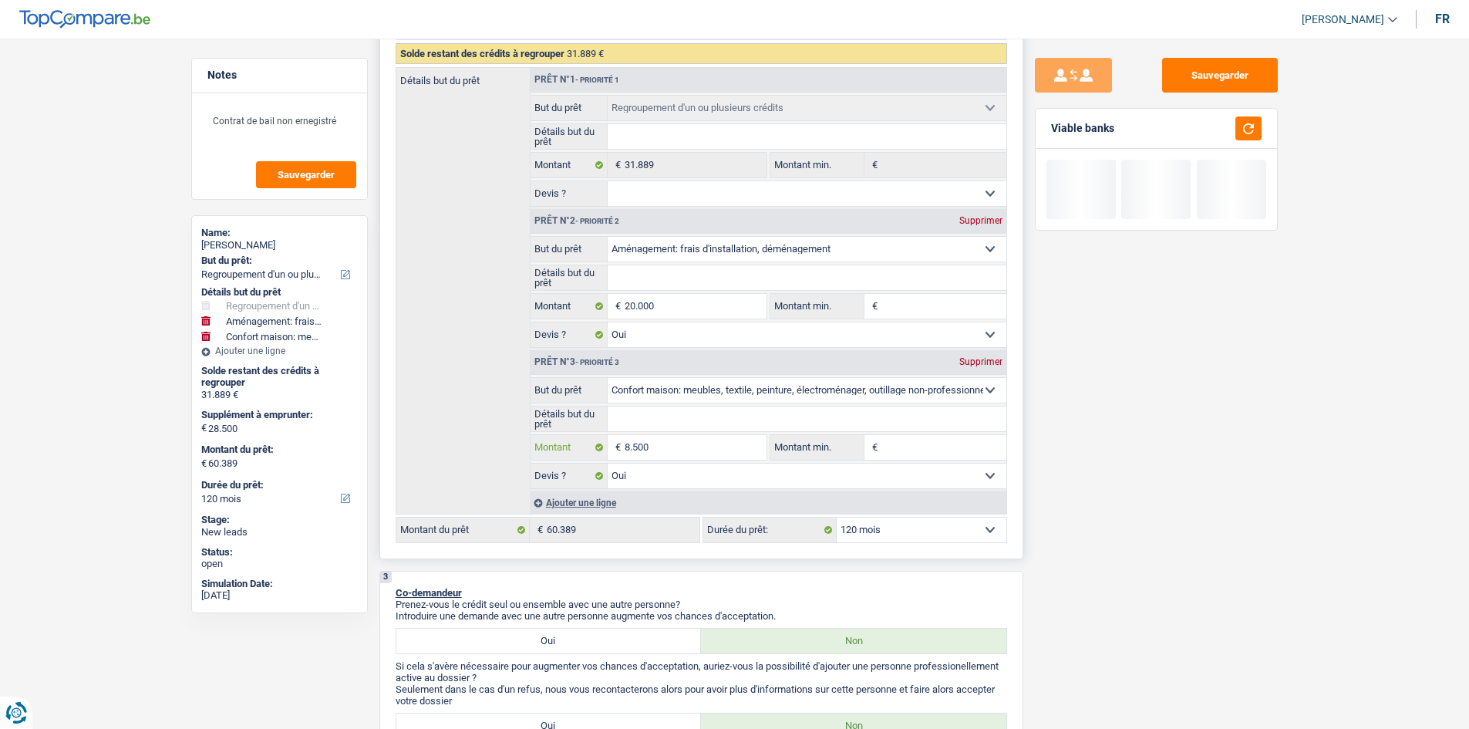
click at [694, 450] on input "8.500" at bounding box center [695, 447] width 141 height 25
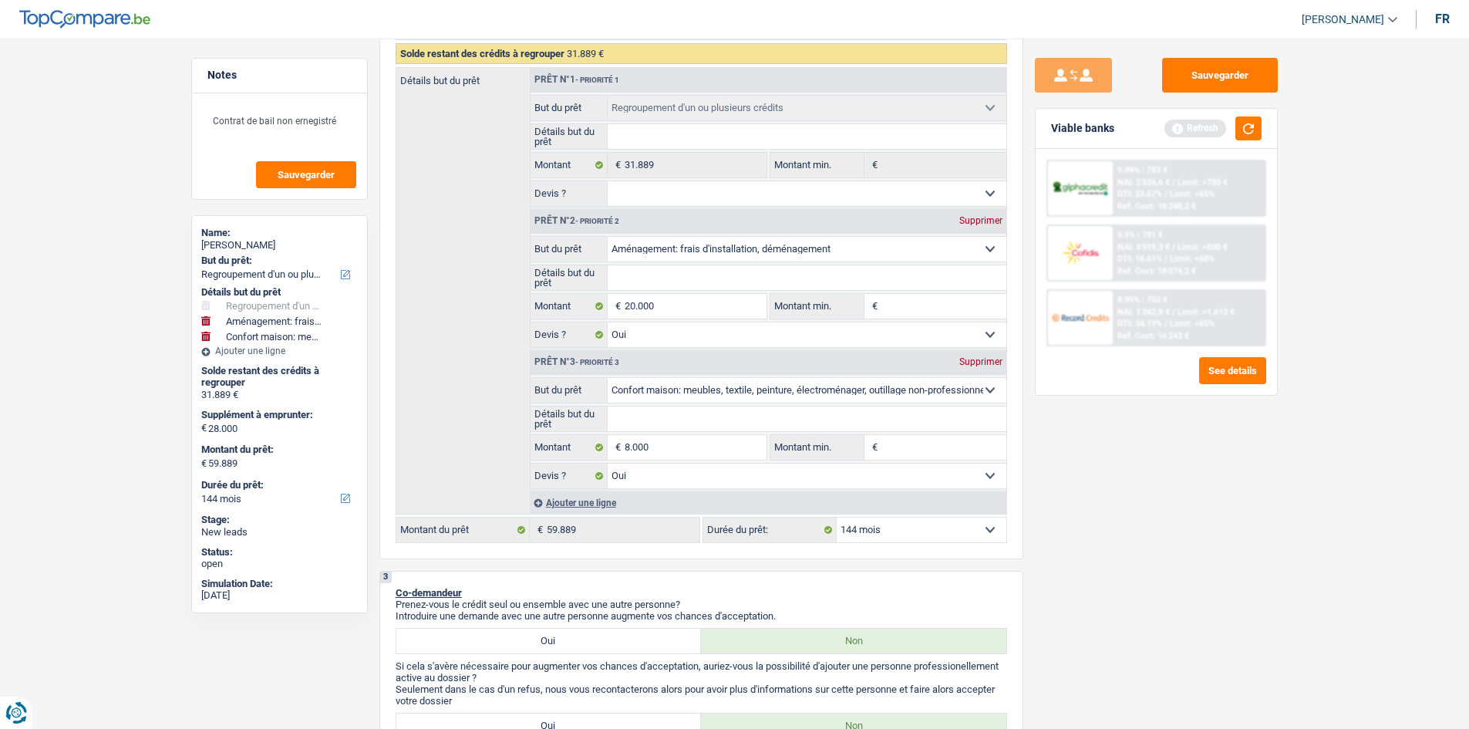
click at [1073, 548] on div "Sauvegarder Viable banks Refresh 9.99% | 783 € NAI: 2 526,6 € / Limit: >750 € D…" at bounding box center [1156, 379] width 266 height 642
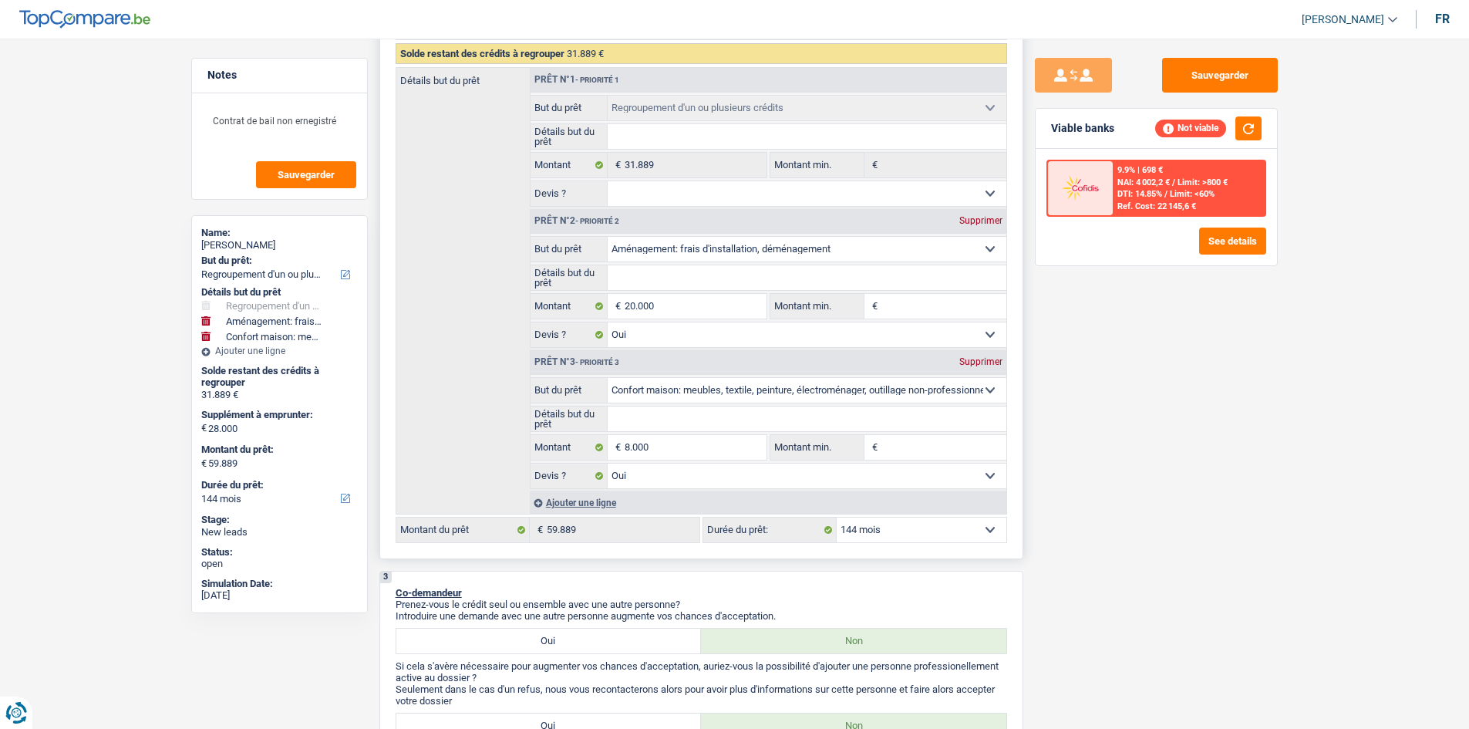
click at [891, 536] on select "12 mois 18 mois 24 mois 30 mois 36 mois 42 mois 48 mois 60 mois 72 mois 84 mois…" at bounding box center [922, 529] width 170 height 25
click at [837, 517] on select "12 mois 18 mois 24 mois 30 mois 36 mois 42 mois 48 mois 60 mois 72 mois 84 mois…" at bounding box center [922, 529] width 170 height 25
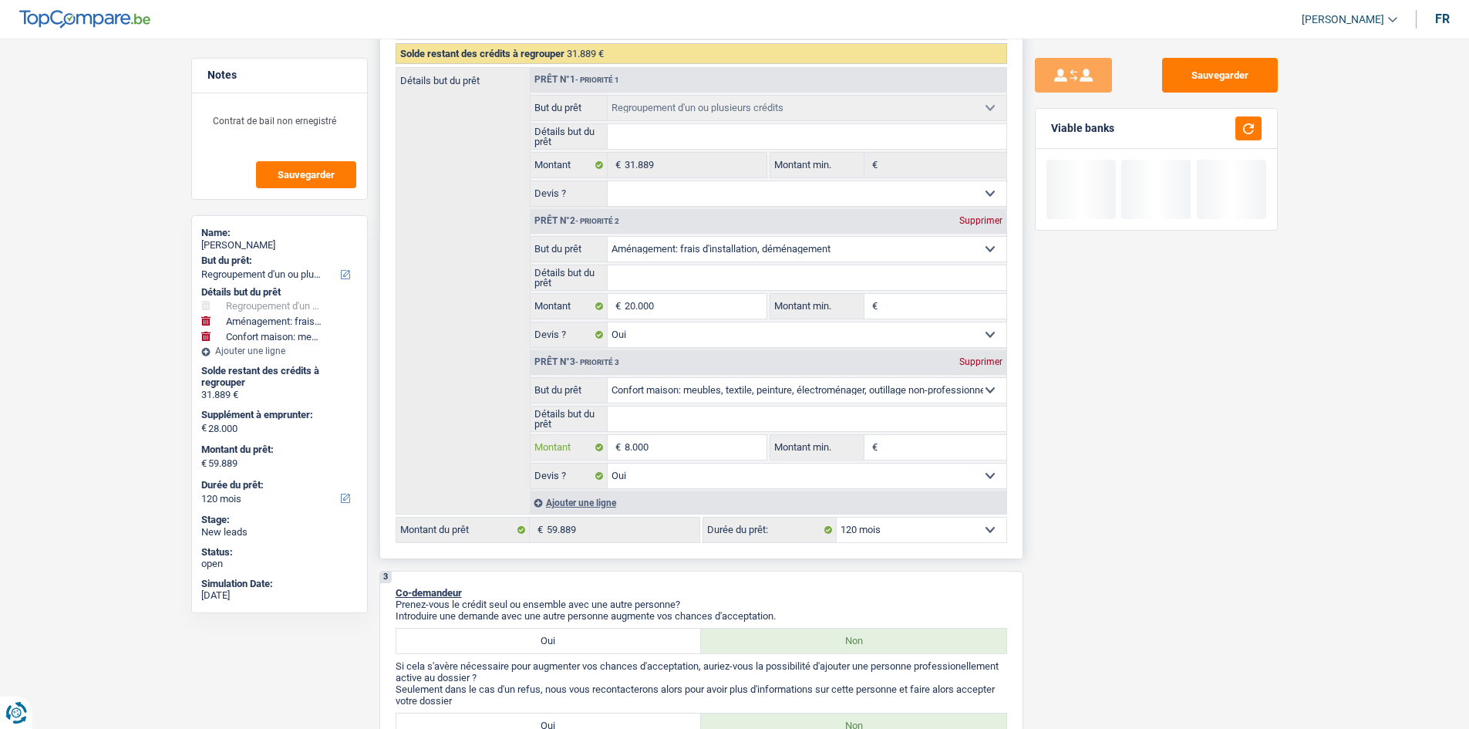
click at [662, 453] on input "8.000" at bounding box center [695, 447] width 141 height 25
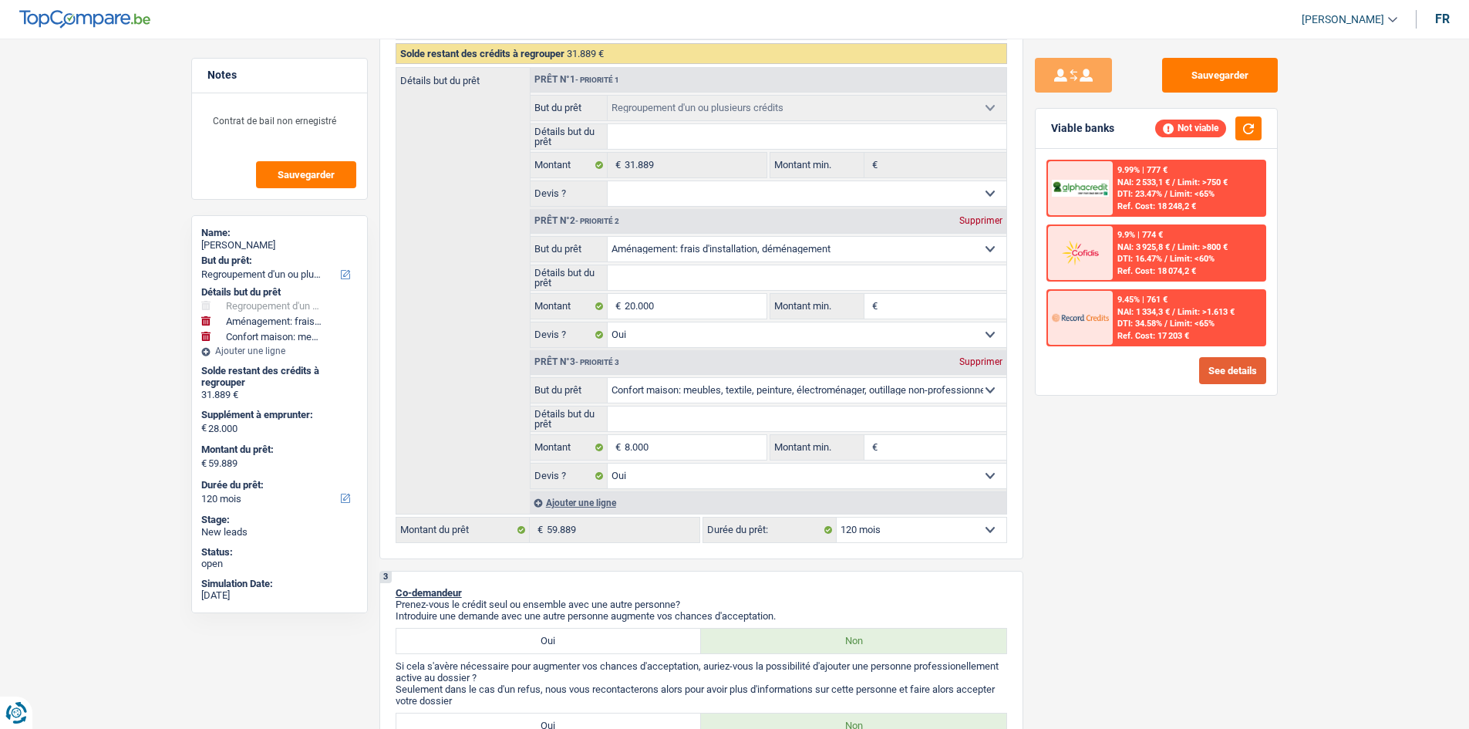
click at [1215, 380] on button "See details" at bounding box center [1232, 370] width 67 height 27
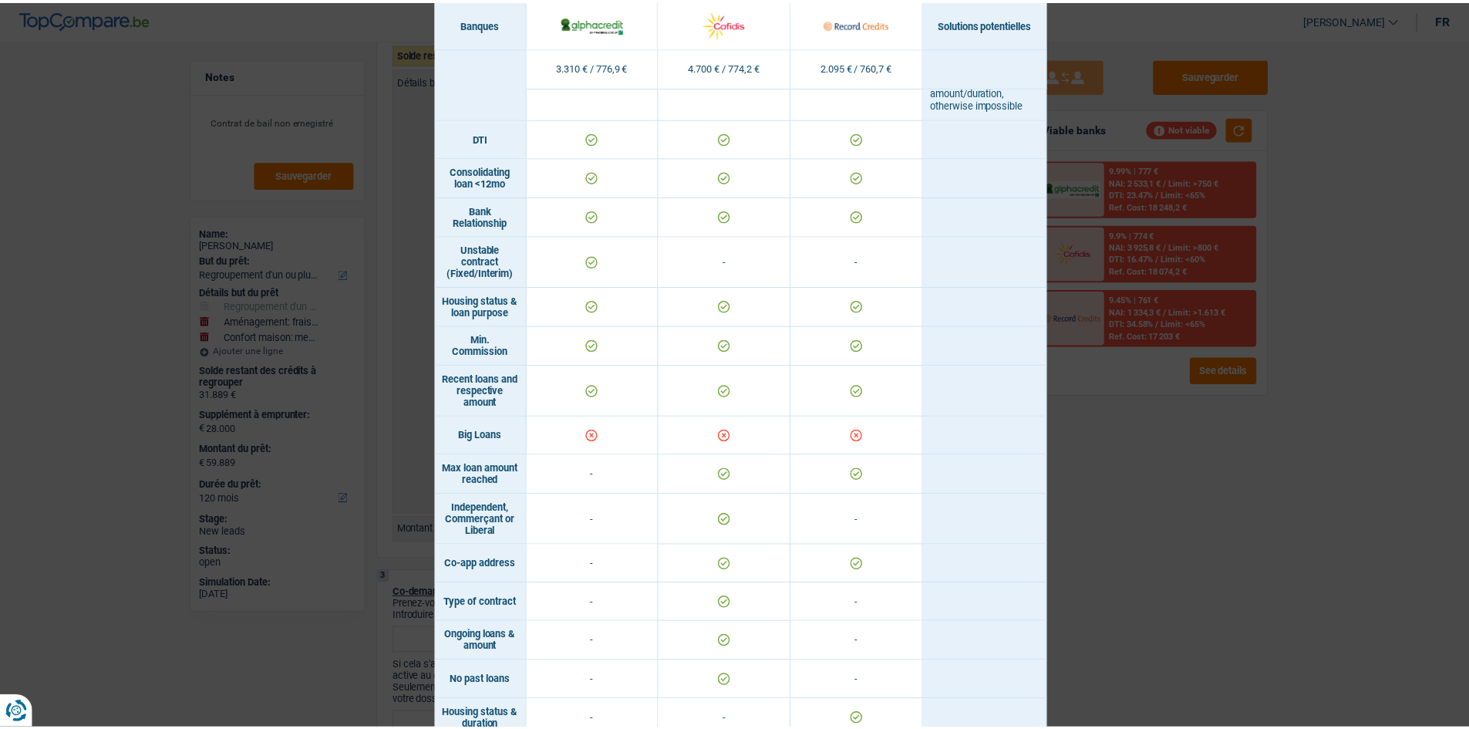
scroll to position [794, 0]
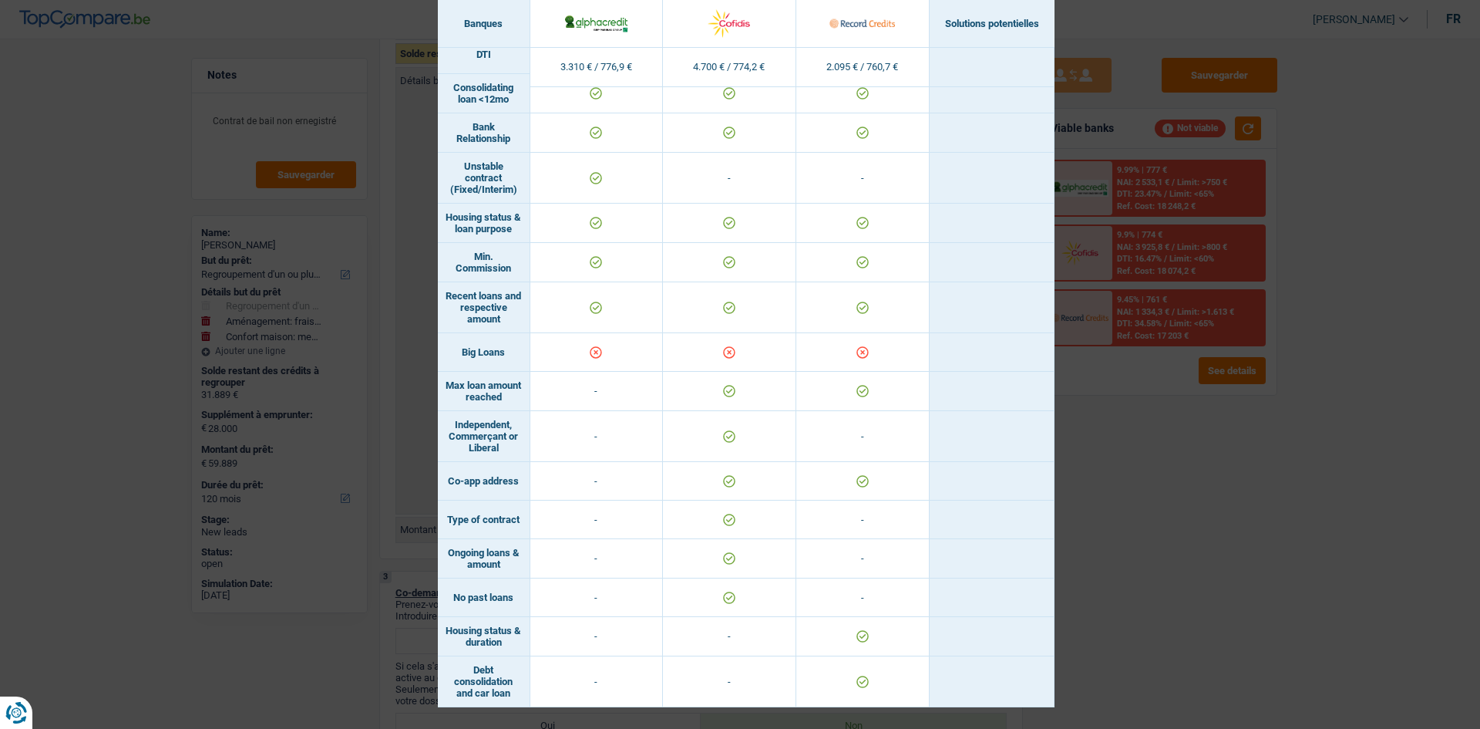
click at [1218, 470] on div "Banks conditions × Banques Solutions potentielles Revenus / Charges 3.310 € / 7…" at bounding box center [740, 364] width 1480 height 729
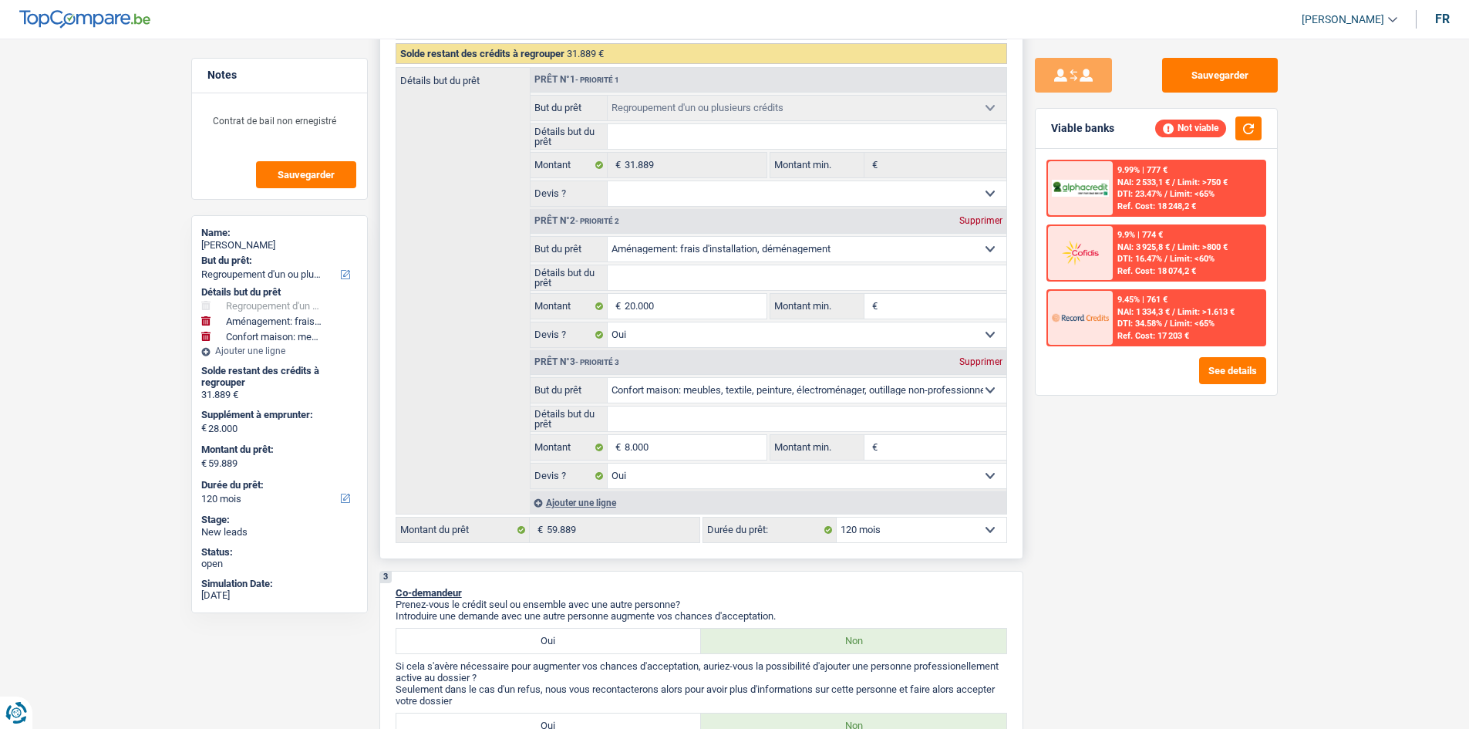
click at [991, 366] on div "Supprimer" at bounding box center [980, 361] width 51 height 9
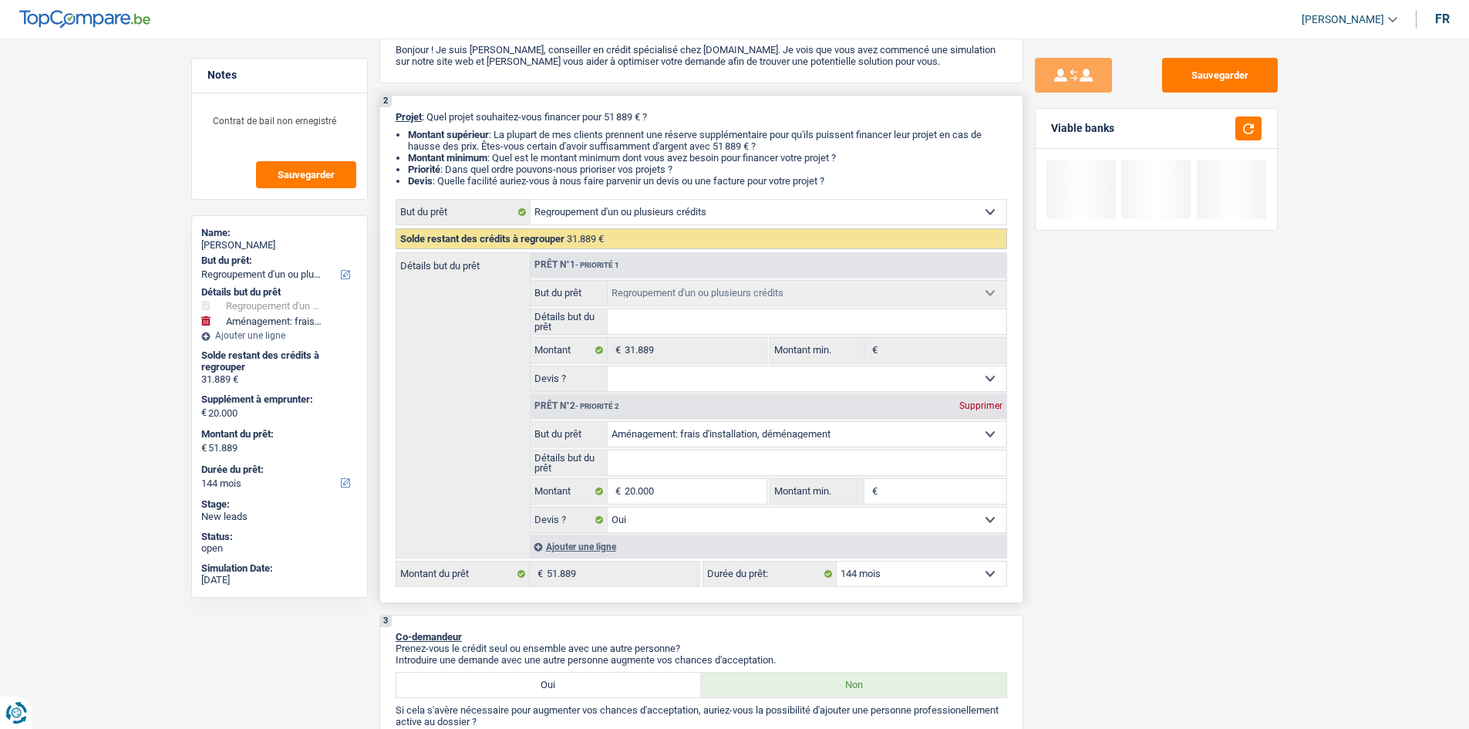
scroll to position [154, 0]
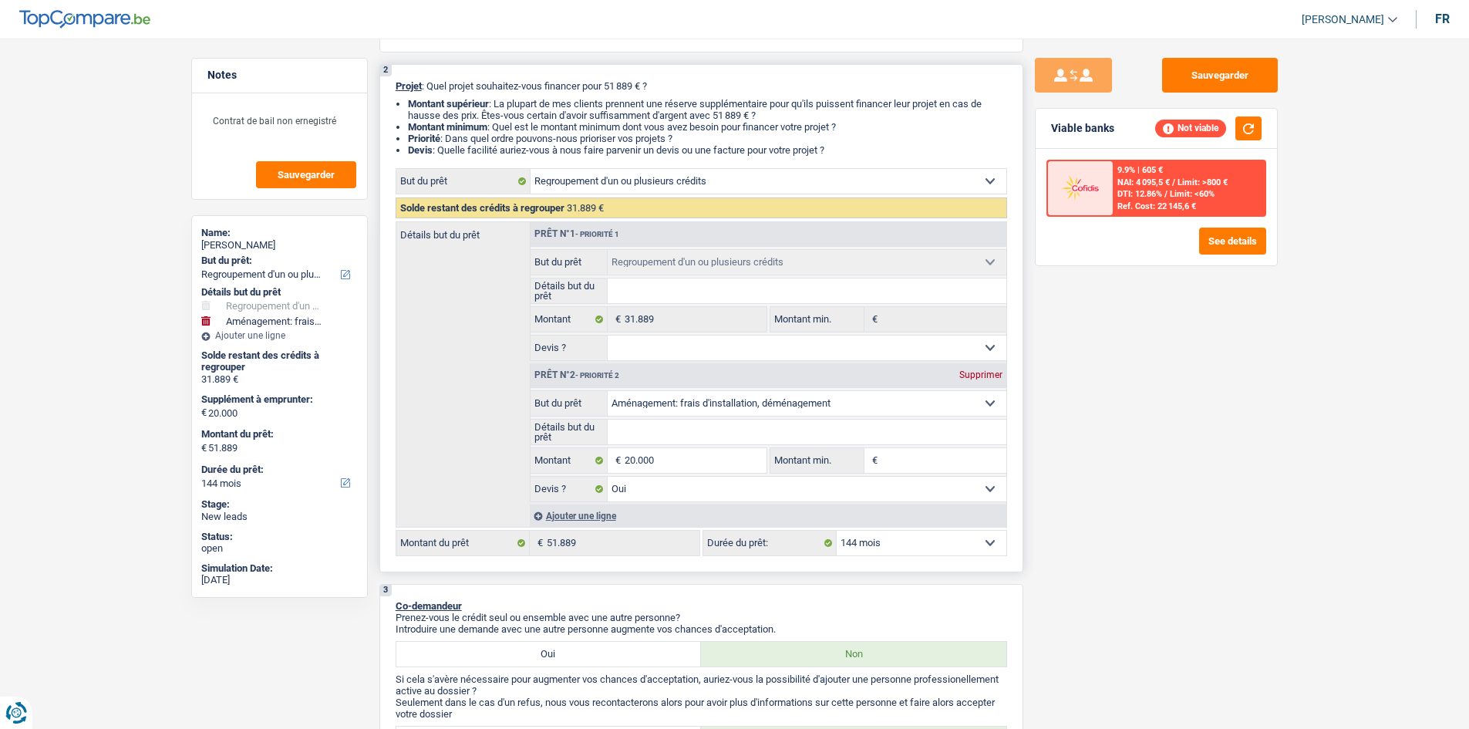
click at [945, 542] on select "12 mois 18 mois 24 mois 30 mois 36 mois 42 mois 48 mois 60 mois 72 mois 84 mois…" at bounding box center [922, 542] width 170 height 25
click at [837, 530] on select "12 mois 18 mois 24 mois 30 mois 36 mois 42 mois 48 mois 60 mois 72 mois 84 mois…" at bounding box center [922, 542] width 170 height 25
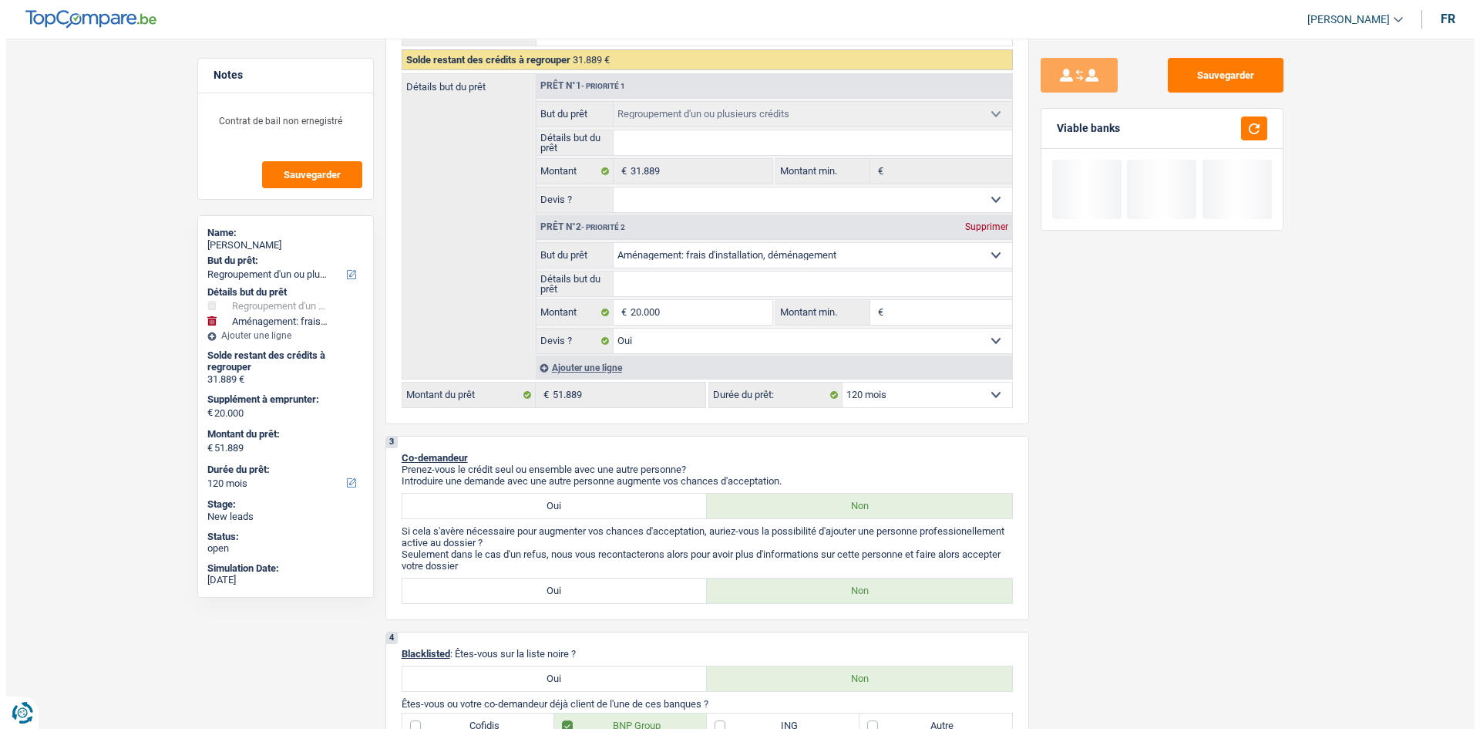
scroll to position [308, 0]
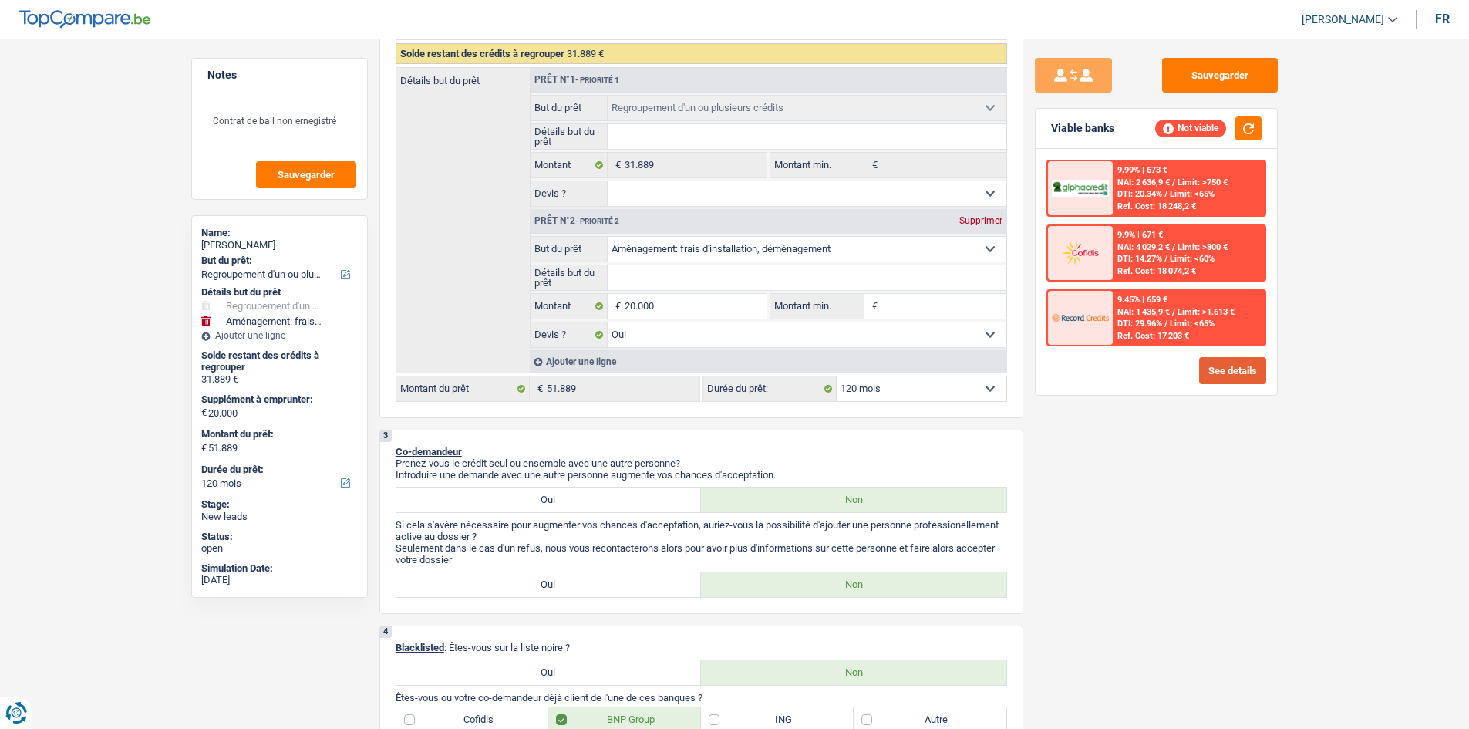
click at [1236, 382] on button "See details" at bounding box center [1232, 370] width 67 height 27
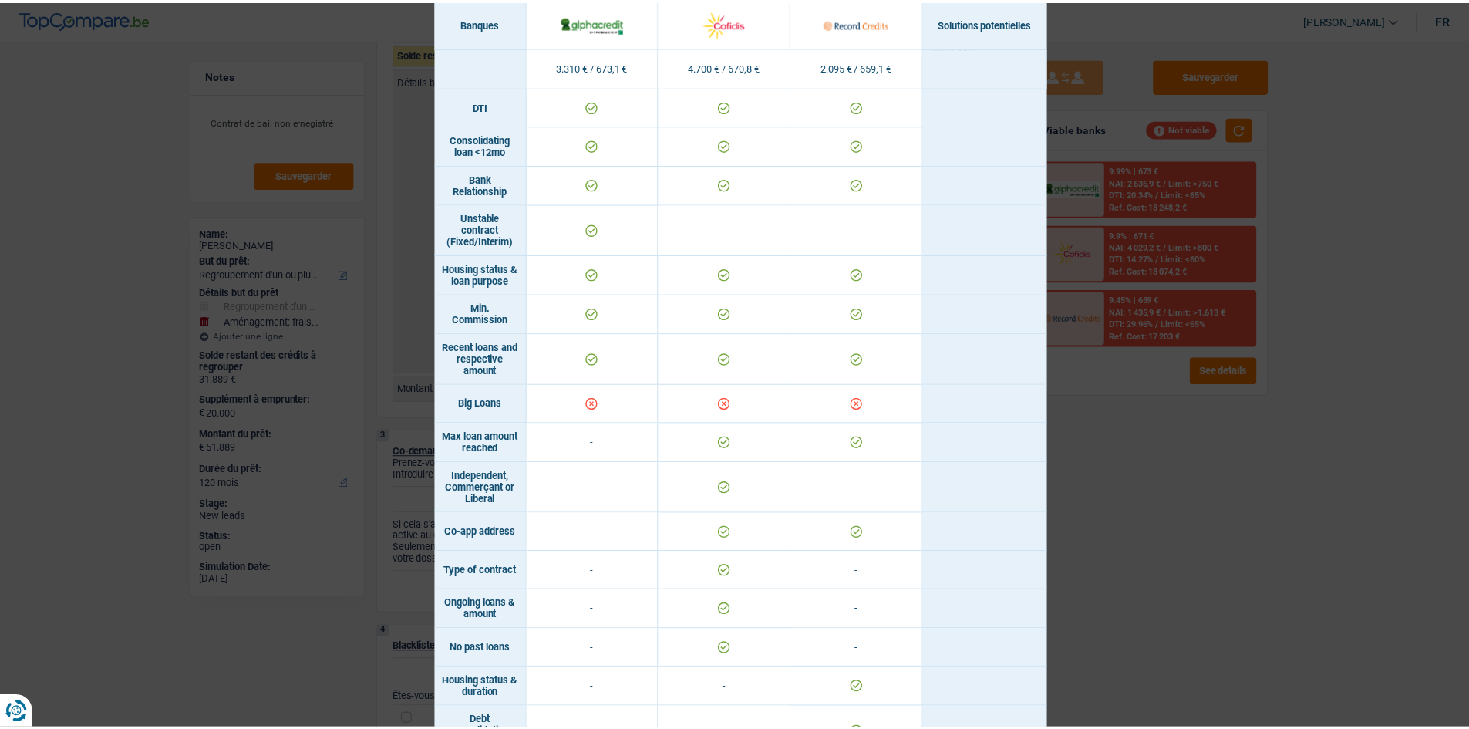
scroll to position [771, 0]
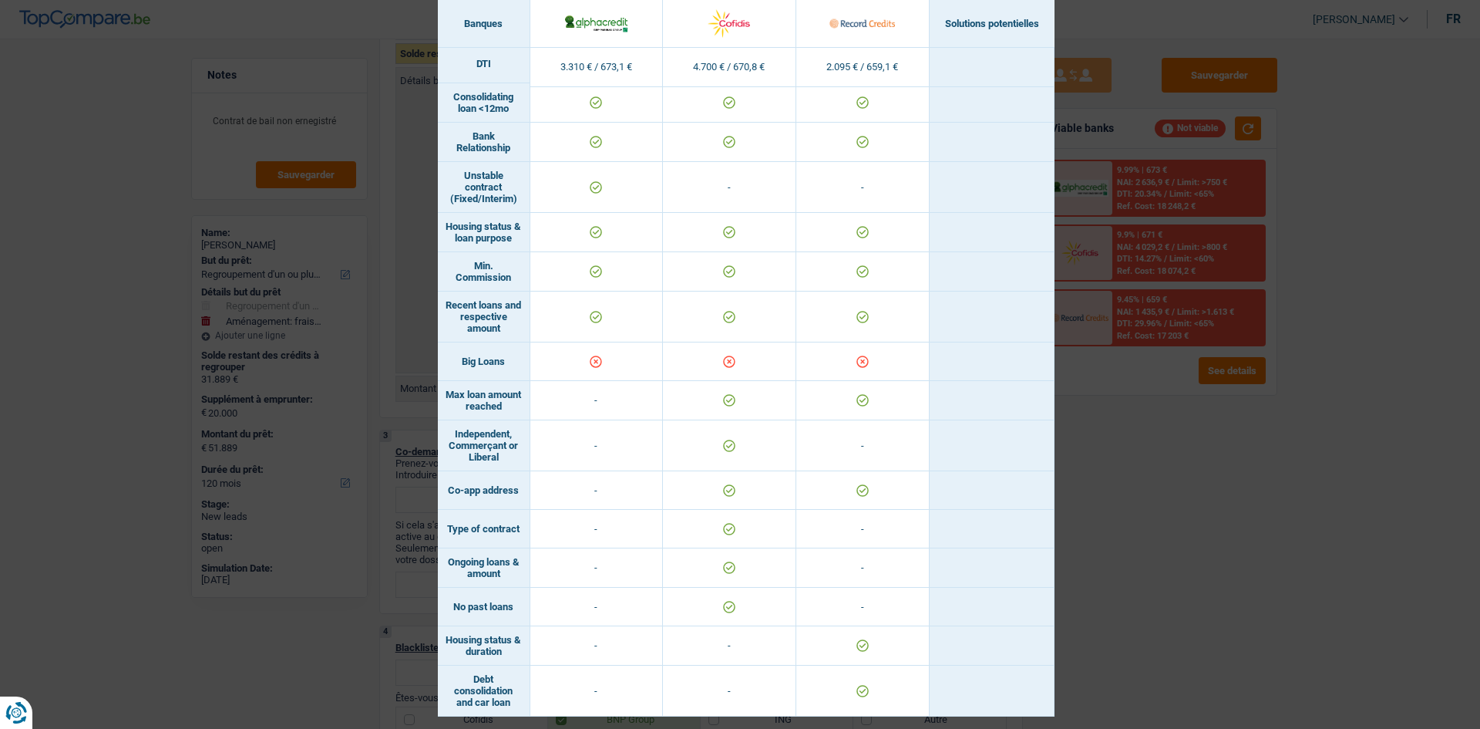
click at [1076, 489] on div "Banks conditions × Banques Solutions potentielles Revenus / Charges 3.310 € / 6…" at bounding box center [740, 364] width 1480 height 729
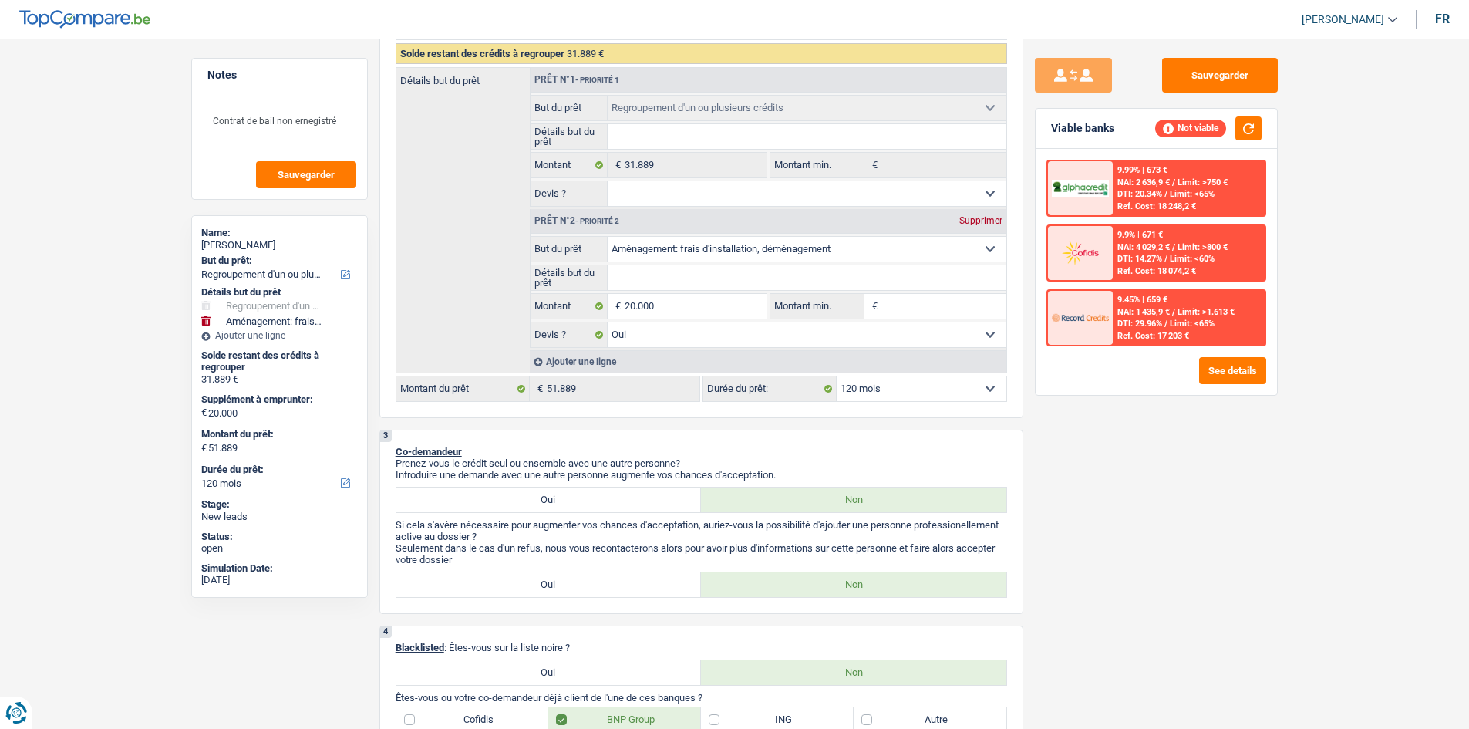
click at [981, 217] on div "Supprimer" at bounding box center [980, 220] width 51 height 9
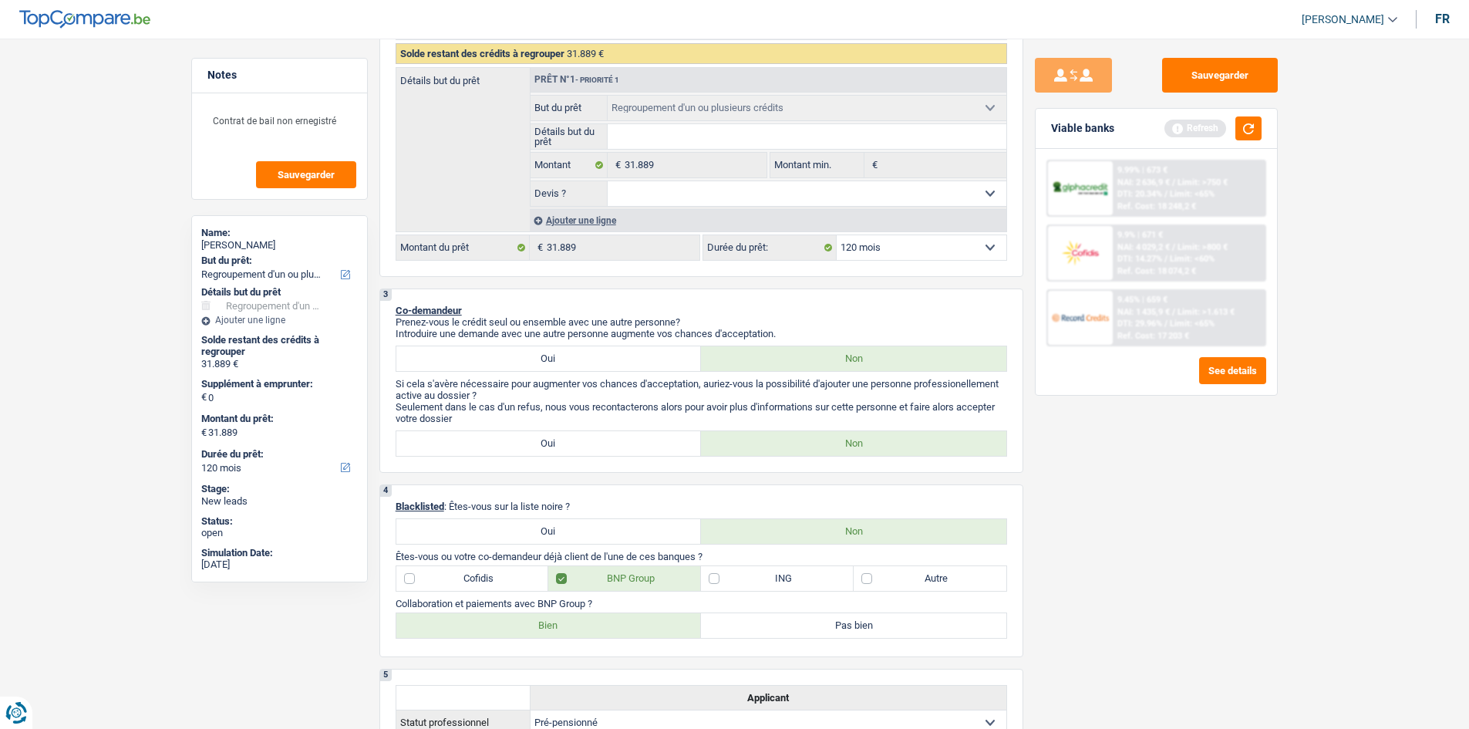
click at [1261, 149] on div "9.99% | 673 € NAI: 2 636,9 € / Limit: >750 € DTI: 20.34% / Limit: <65% Ref. Cos…" at bounding box center [1156, 272] width 241 height 246
click at [1258, 136] on button "button" at bounding box center [1248, 128] width 26 height 24
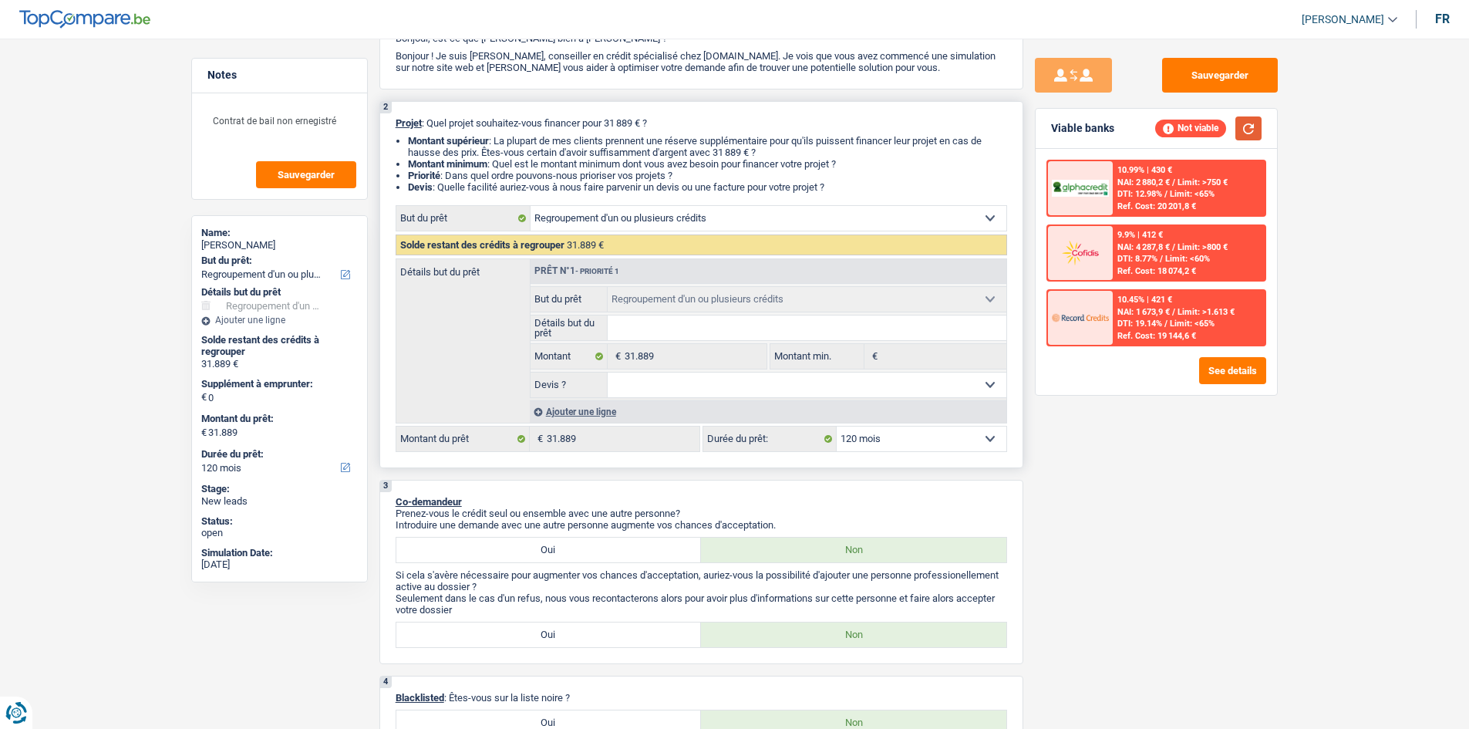
scroll to position [0, 0]
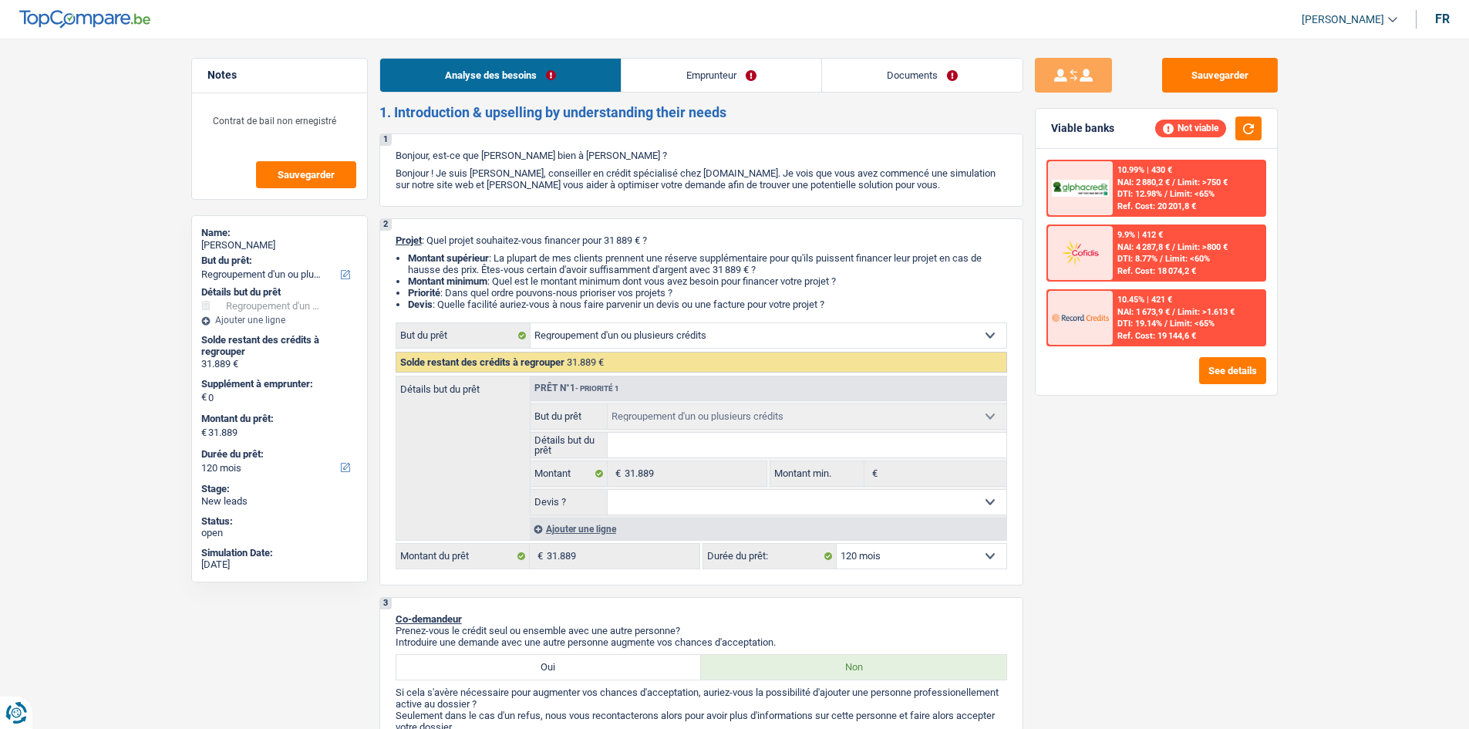
click at [716, 61] on link "Emprunteur" at bounding box center [721, 75] width 200 height 33
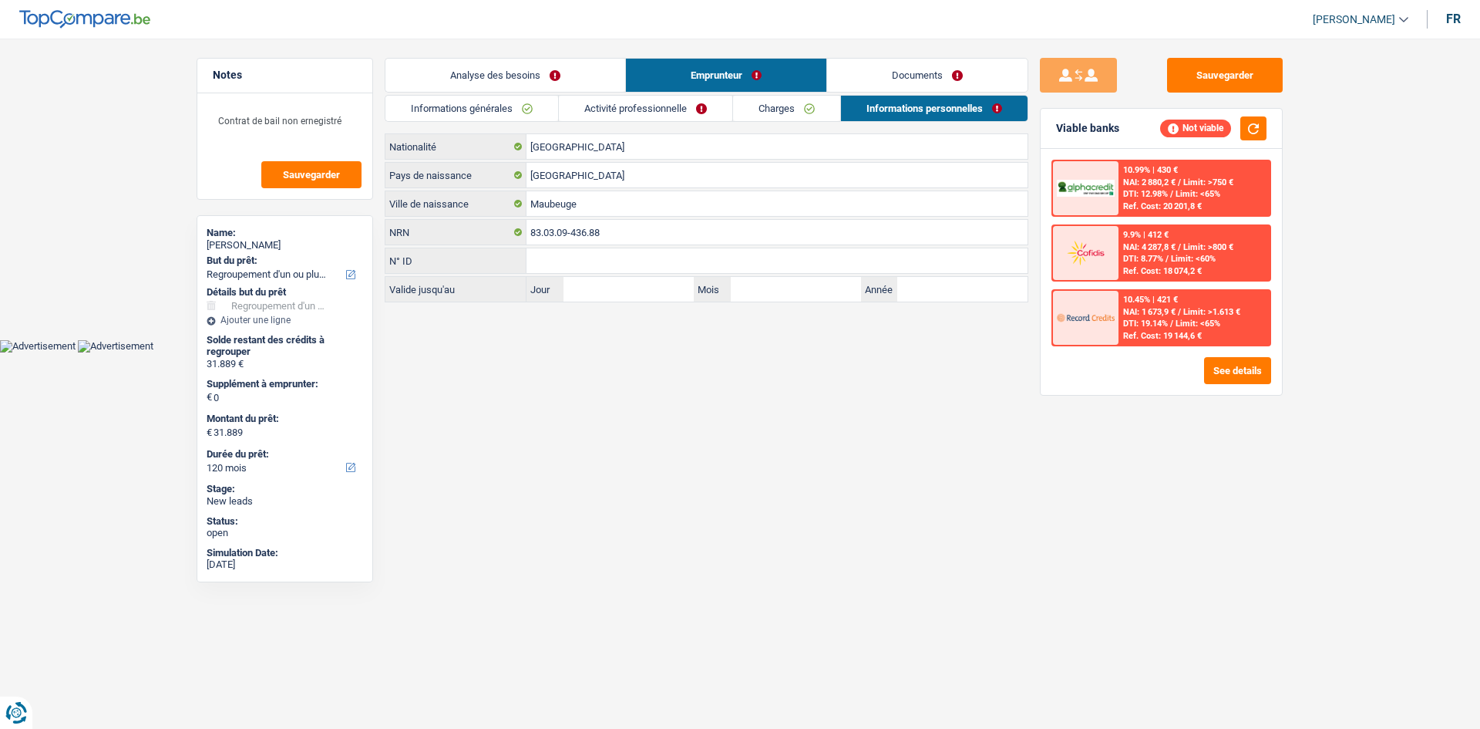
click at [702, 115] on link "Activité professionnelle" at bounding box center [645, 108] width 173 height 25
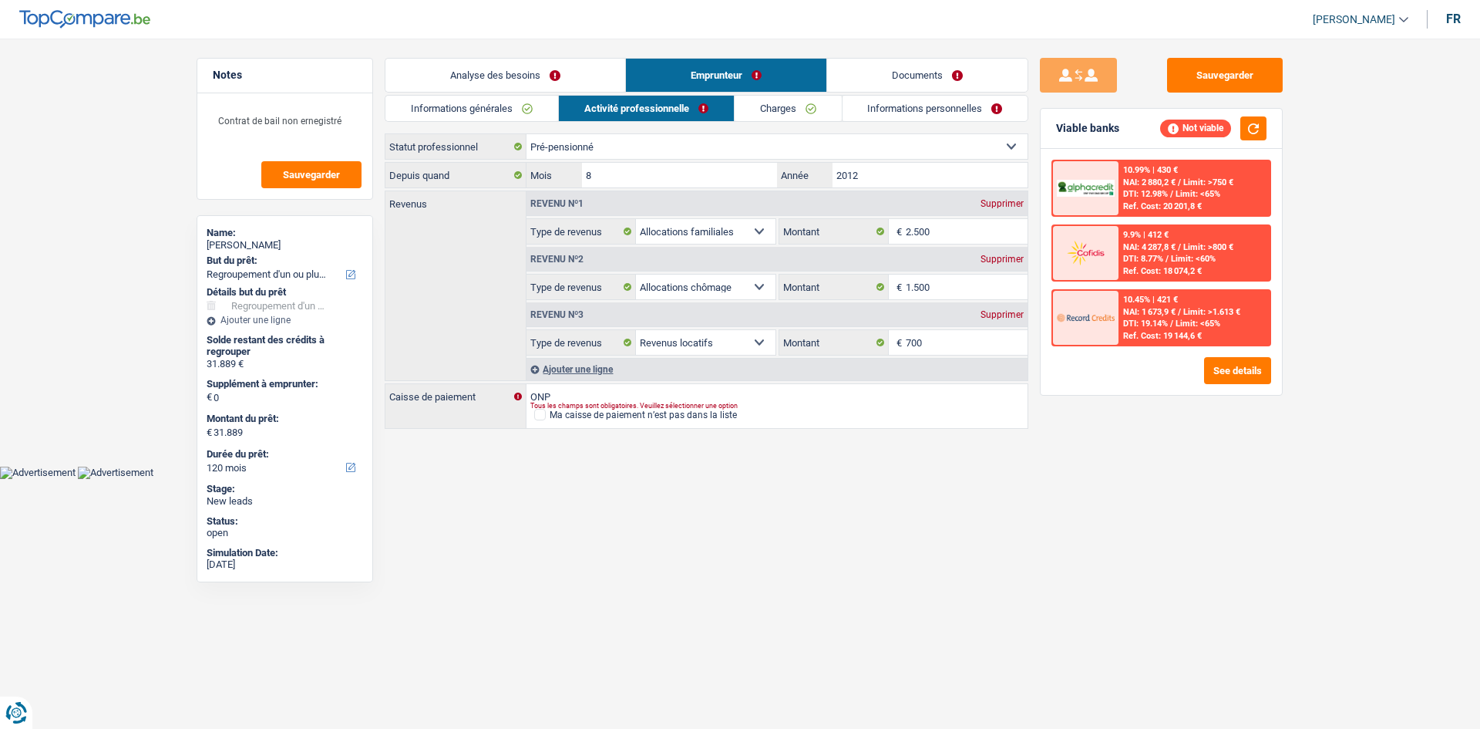
click at [815, 118] on link "Charges" at bounding box center [788, 108] width 107 height 25
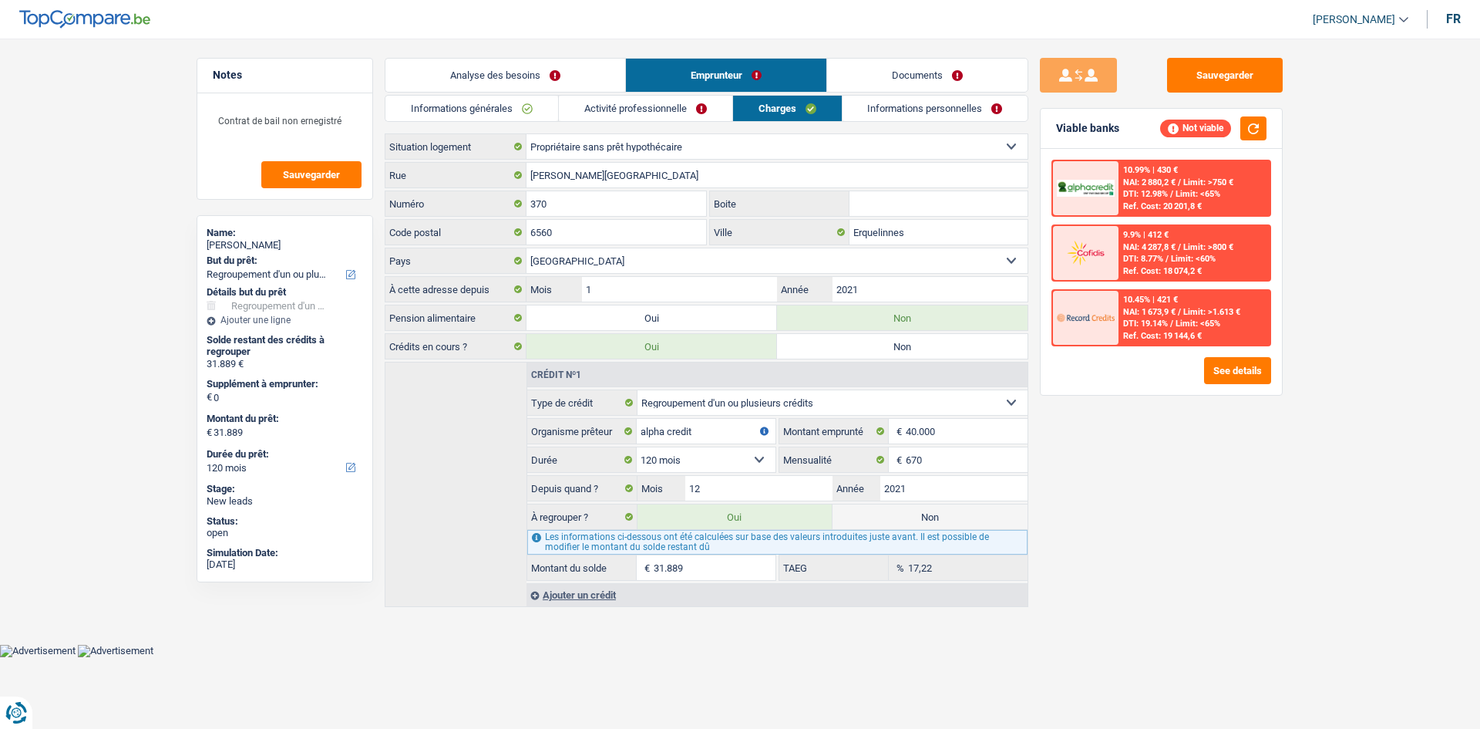
click at [898, 112] on link "Informations personnelles" at bounding box center [936, 108] width 186 height 25
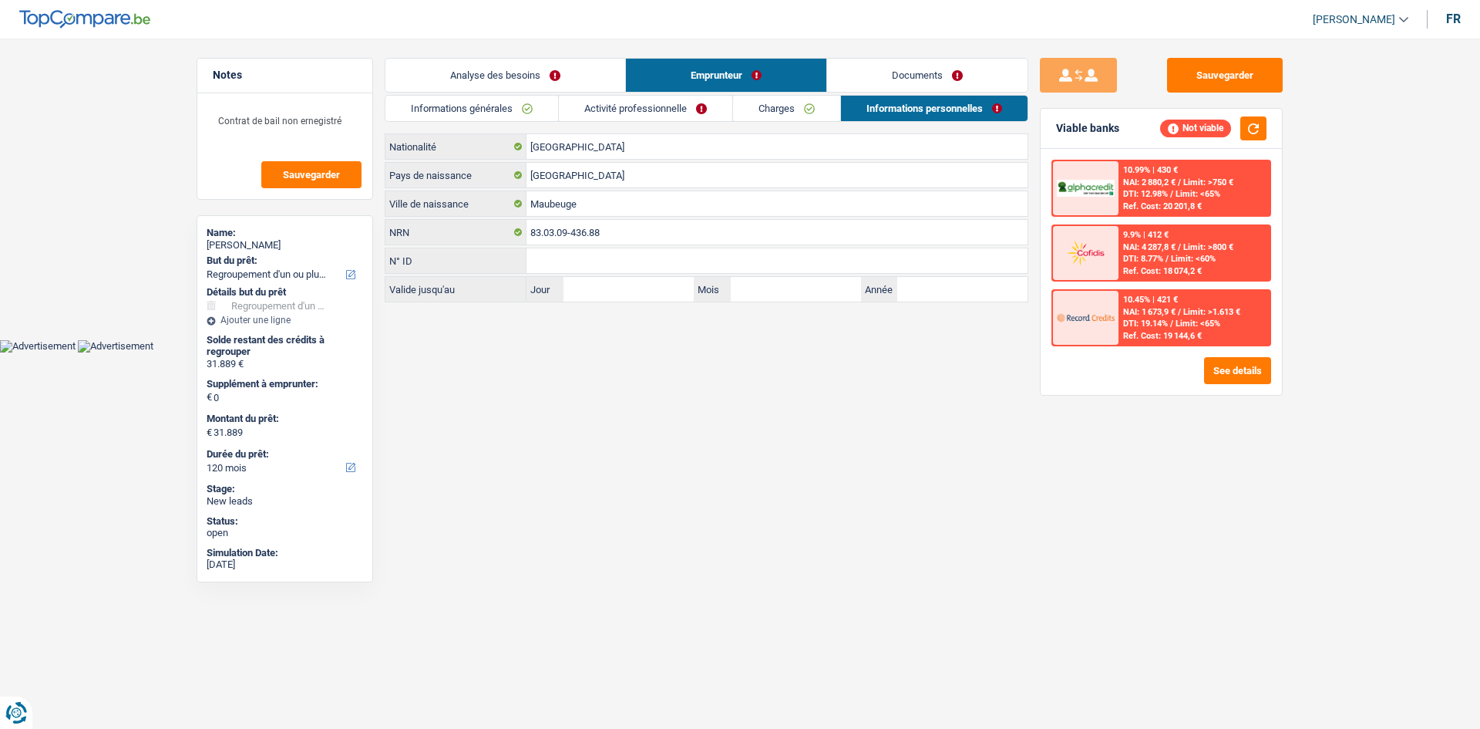
click at [446, 113] on link "Informations générales" at bounding box center [472, 108] width 173 height 25
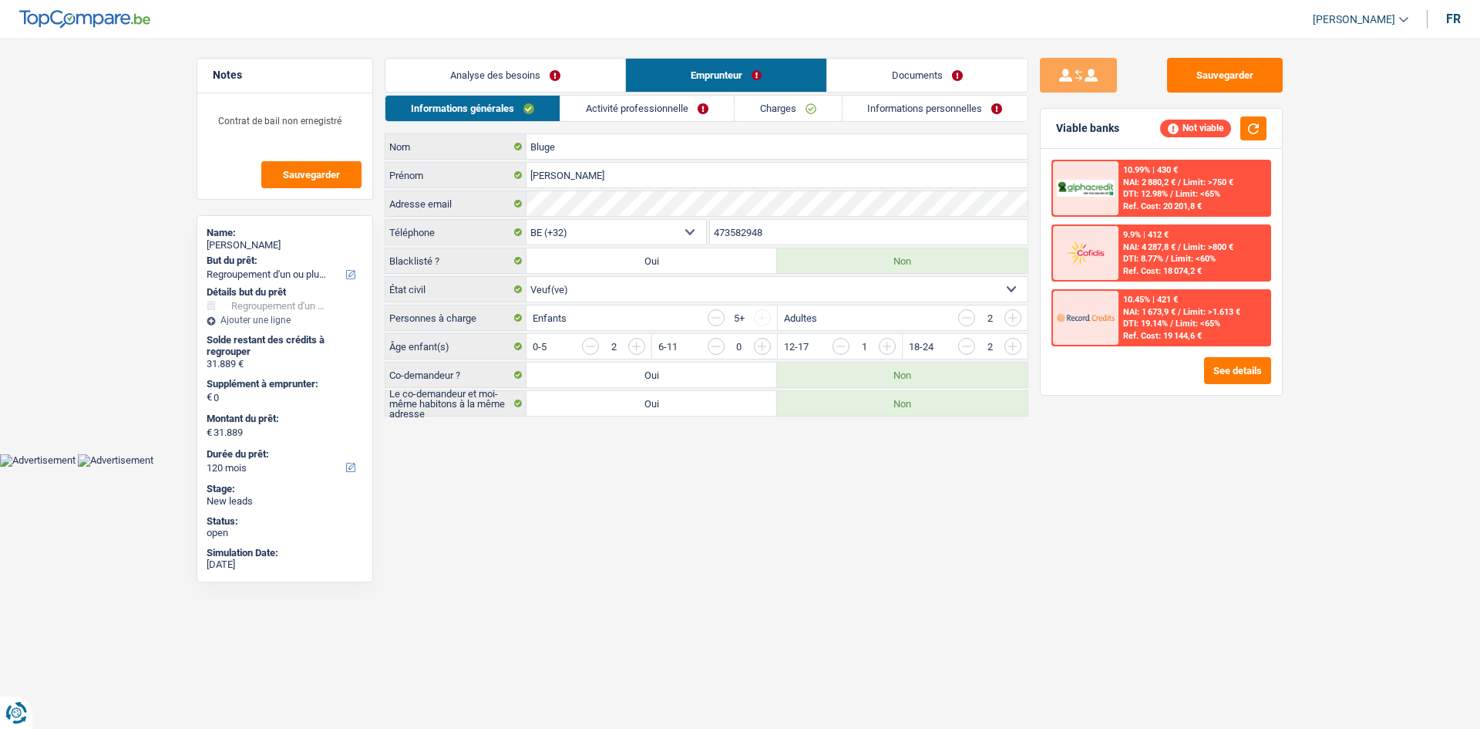
click at [530, 66] on link "Analyse des besoins" at bounding box center [506, 75] width 240 height 33
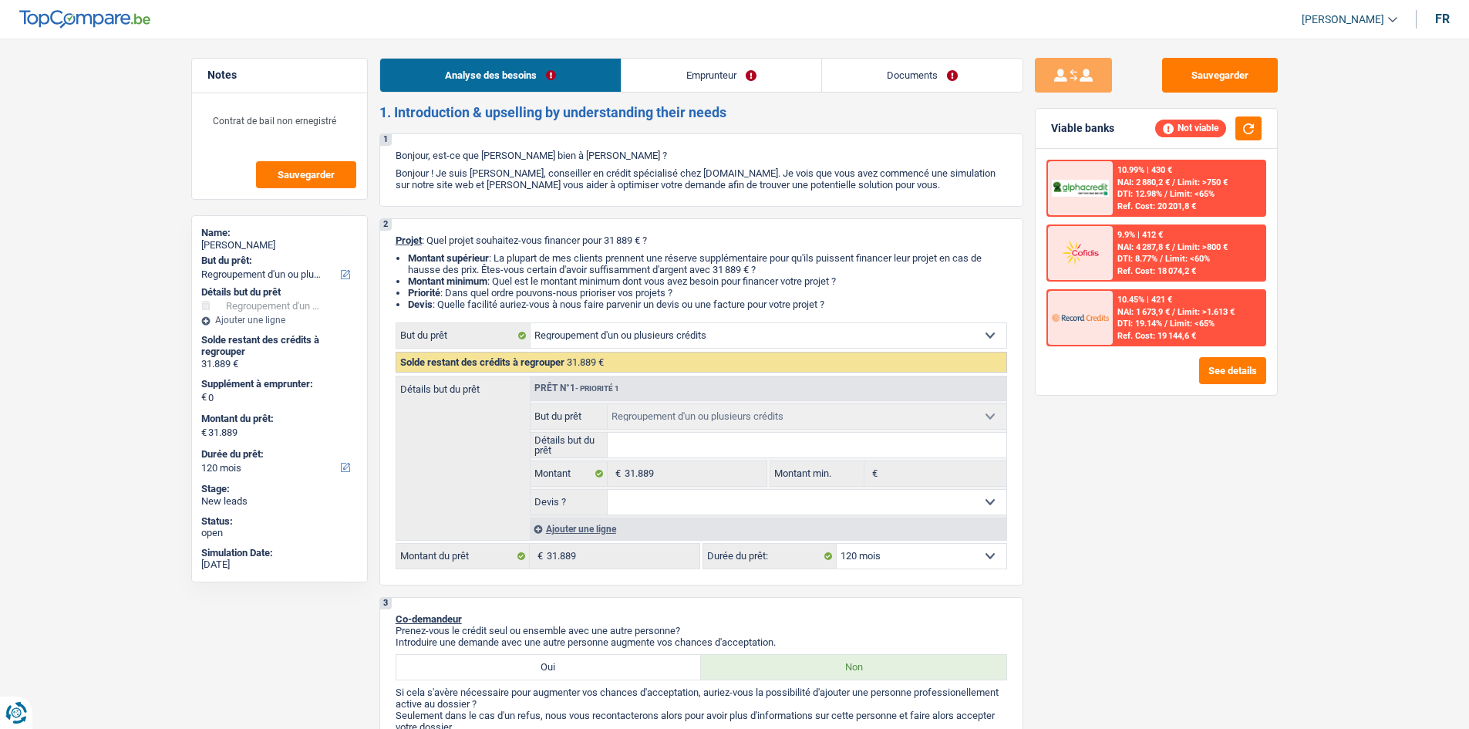
click at [607, 529] on div "Ajouter une ligne" at bounding box center [768, 528] width 477 height 22
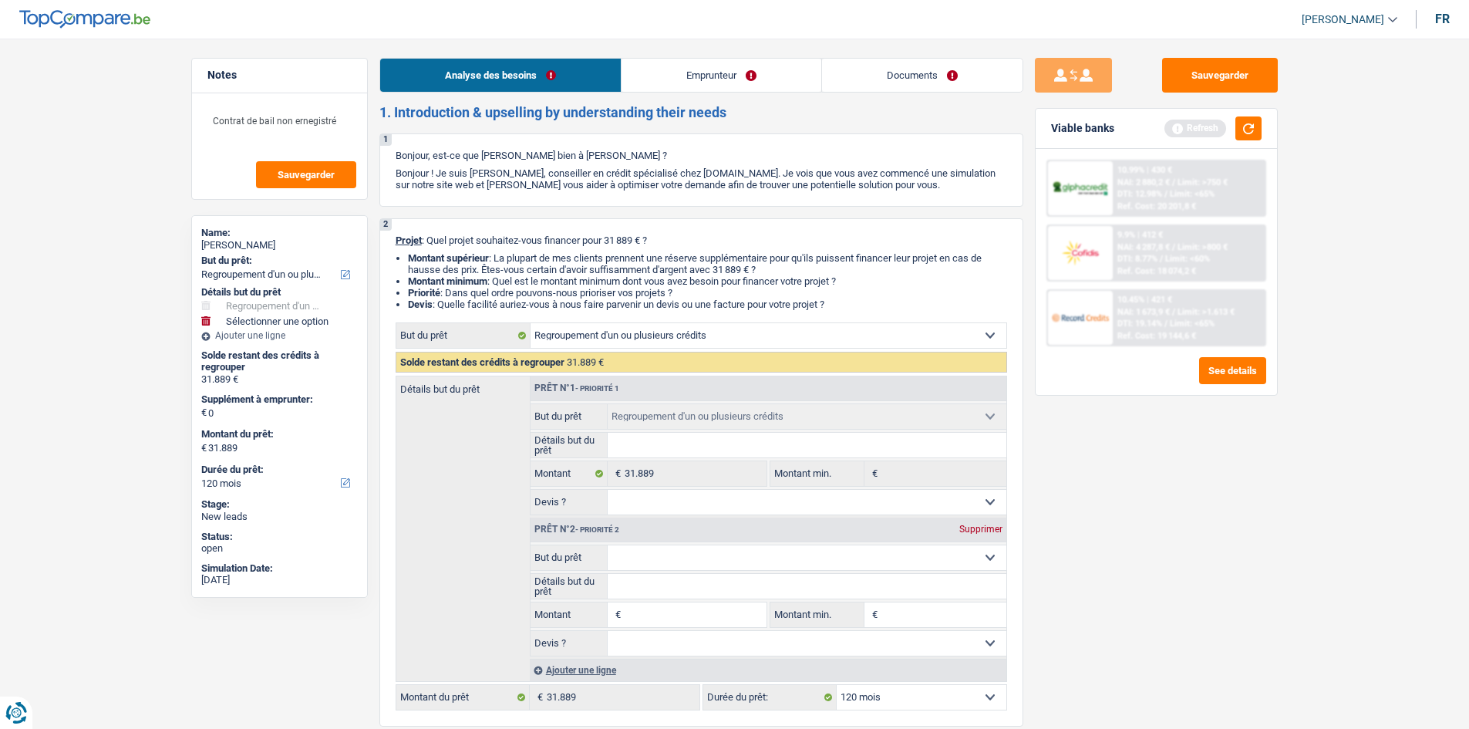
click at [676, 561] on select "Confort maison: meubles, textile, peinture, électroménager, outillage non-profe…" at bounding box center [807, 557] width 399 height 25
click at [608, 545] on select "Confort maison: meubles, textile, peinture, électroménager, outillage non-profe…" at bounding box center [807, 557] width 399 height 25
click at [676, 611] on input "Montant" at bounding box center [695, 614] width 141 height 25
click at [1125, 637] on div "Sauvegarder Viable banks Refresh 10.99% | 430 € NAI: 2 880,2 € / Limit: >750 € …" at bounding box center [1156, 379] width 266 height 642
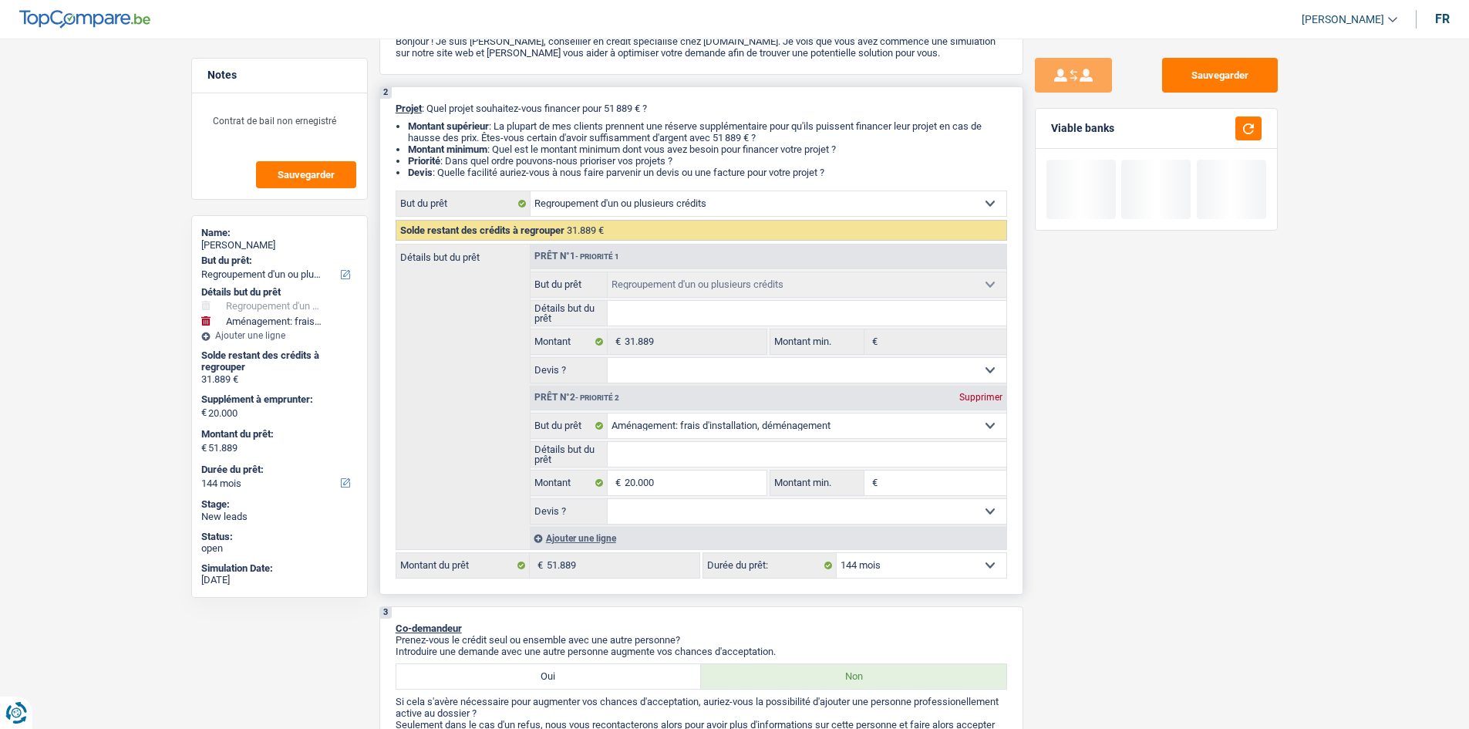
scroll to position [154, 0]
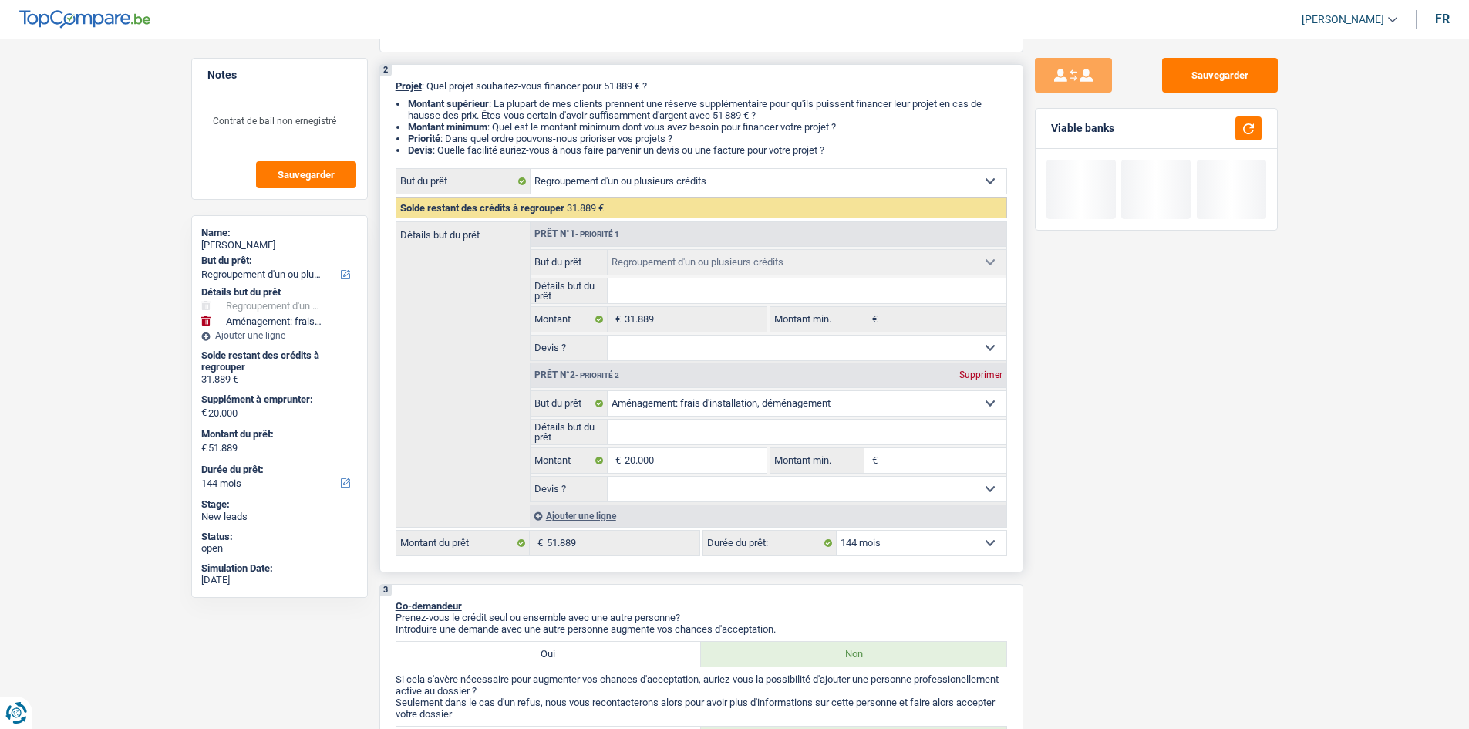
click at [601, 508] on div "Ajouter une ligne" at bounding box center [768, 515] width 477 height 22
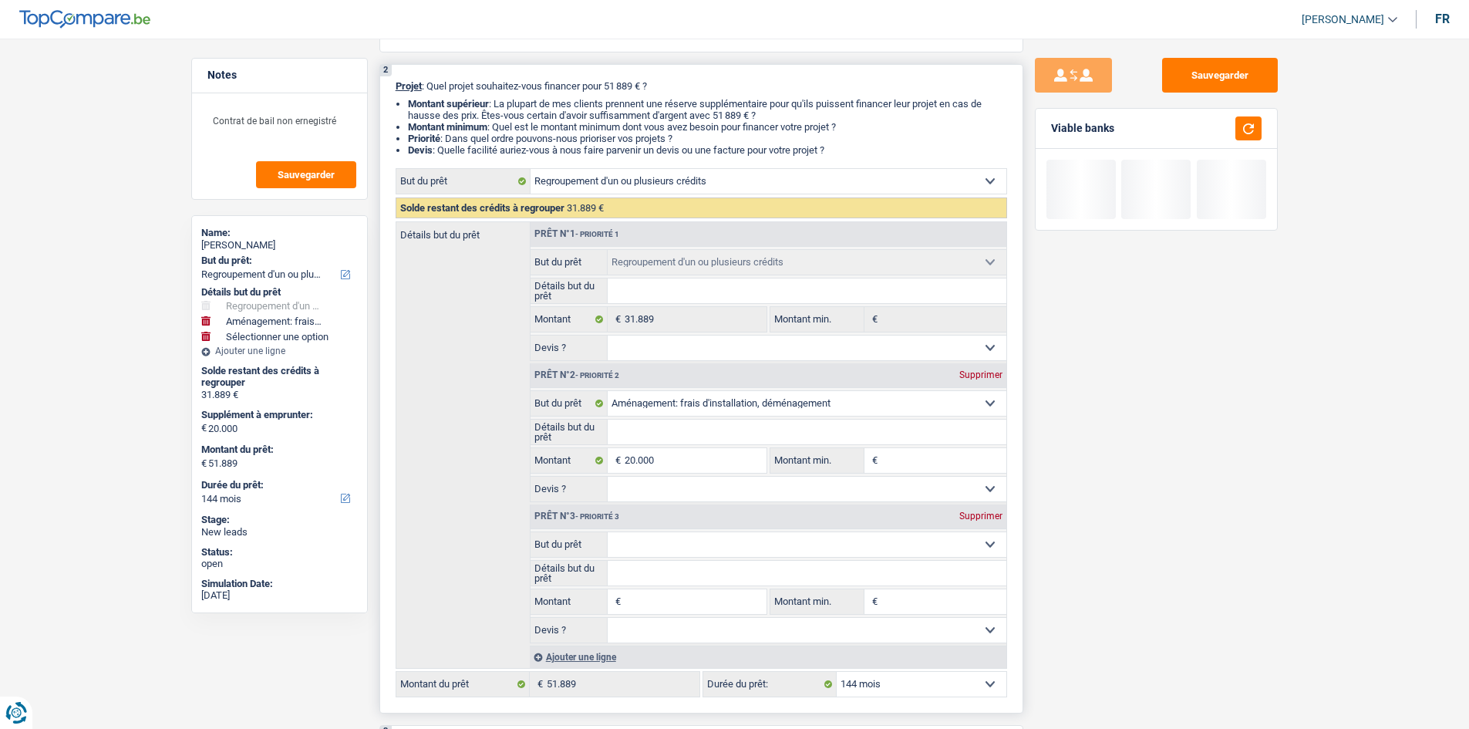
click at [655, 548] on select "Confort maison: meubles, textile, peinture, électroménager, outillage non-profe…" at bounding box center [807, 544] width 399 height 25
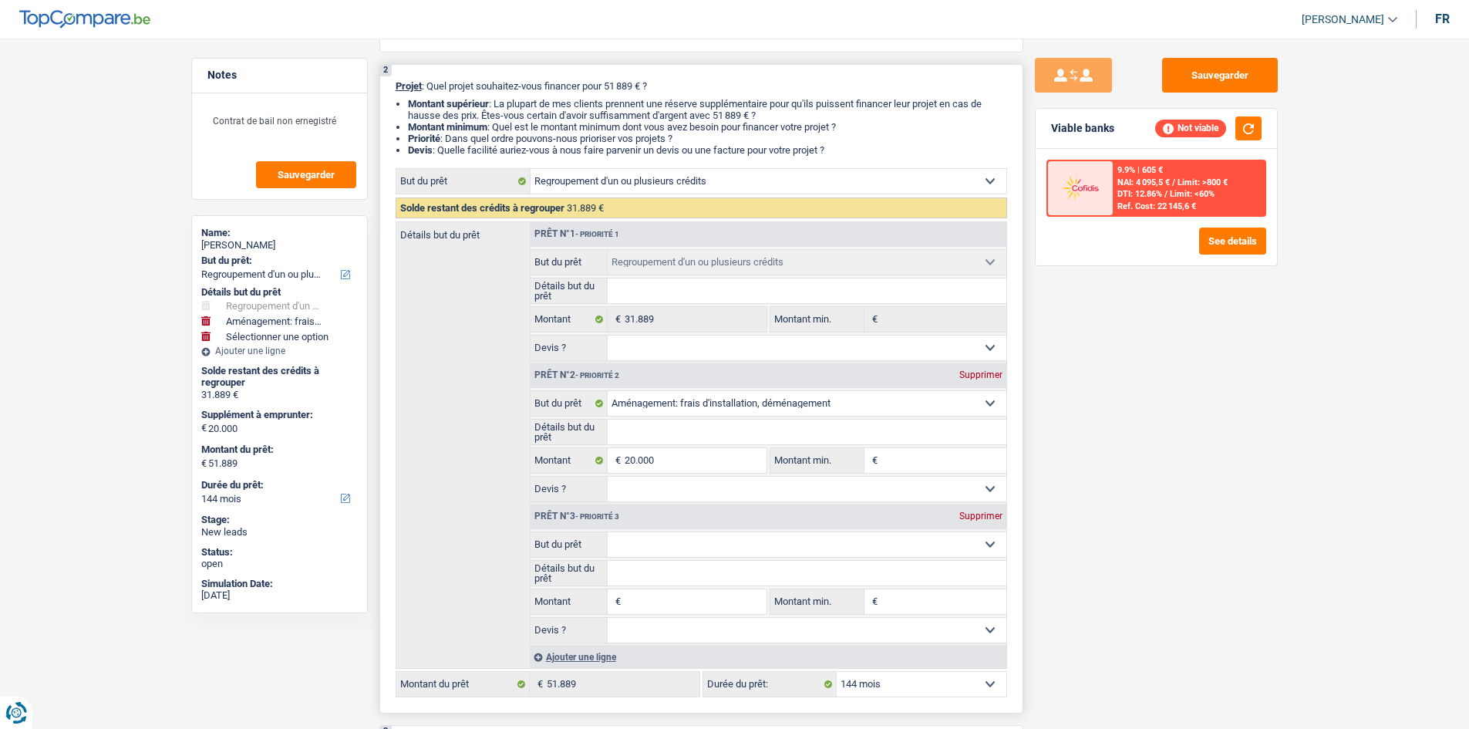
click at [608, 532] on select "Confort maison: meubles, textile, peinture, électroménager, outillage non-profe…" at bounding box center [807, 544] width 399 height 25
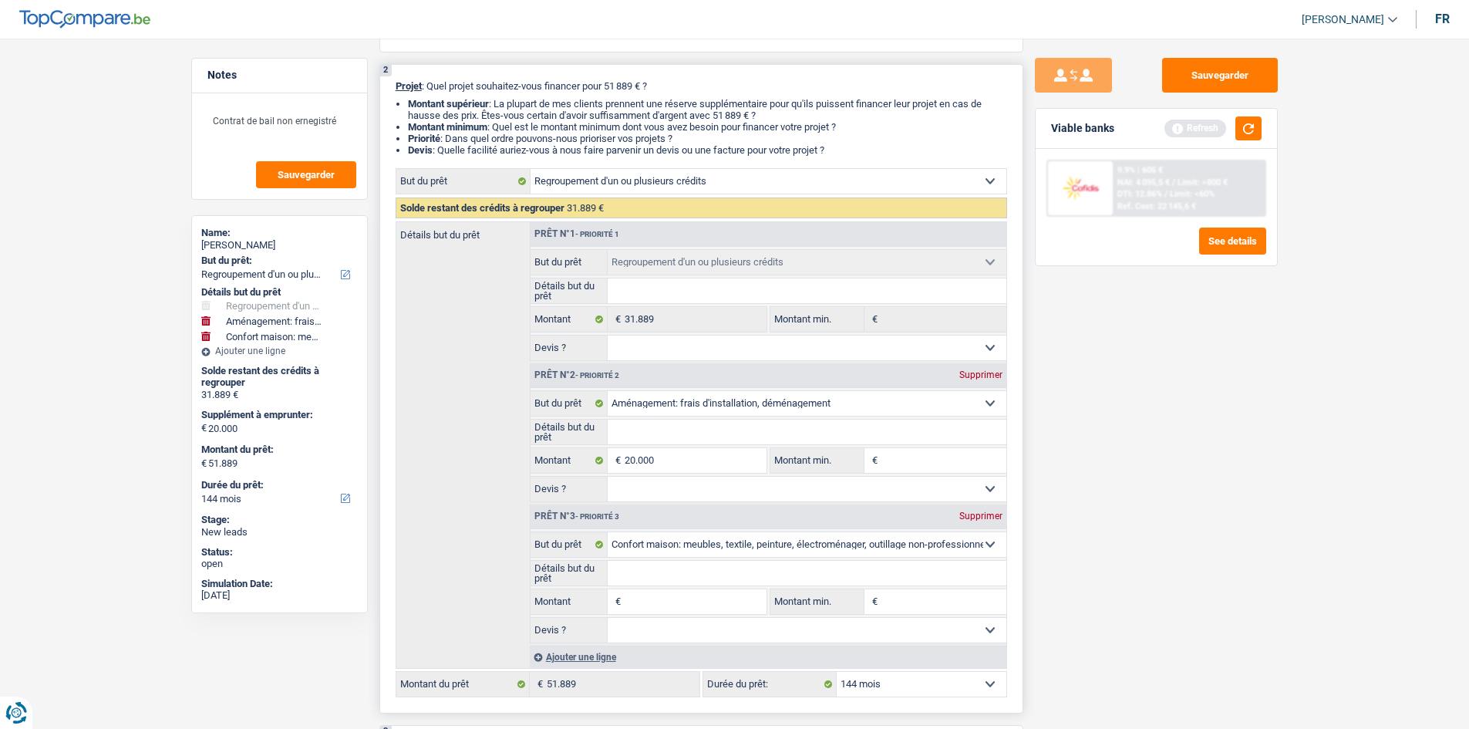
click at [675, 597] on input "Montant" at bounding box center [695, 601] width 141 height 25
click at [1145, 582] on div "Sauvegarder Viable banks Refresh 9.9% | 605 € NAI: 4 095,5 € / Limit: >800 € DT…" at bounding box center [1156, 379] width 266 height 642
click at [851, 675] on select "12 mois 18 mois 24 mois 30 mois 36 mois 42 mois 48 mois 60 mois 72 mois 84 mois…" at bounding box center [922, 684] width 170 height 25
click at [837, 672] on select "12 mois 18 mois 24 mois 30 mois 36 mois 42 mois 48 mois 60 mois 72 mois 84 mois…" at bounding box center [922, 684] width 170 height 25
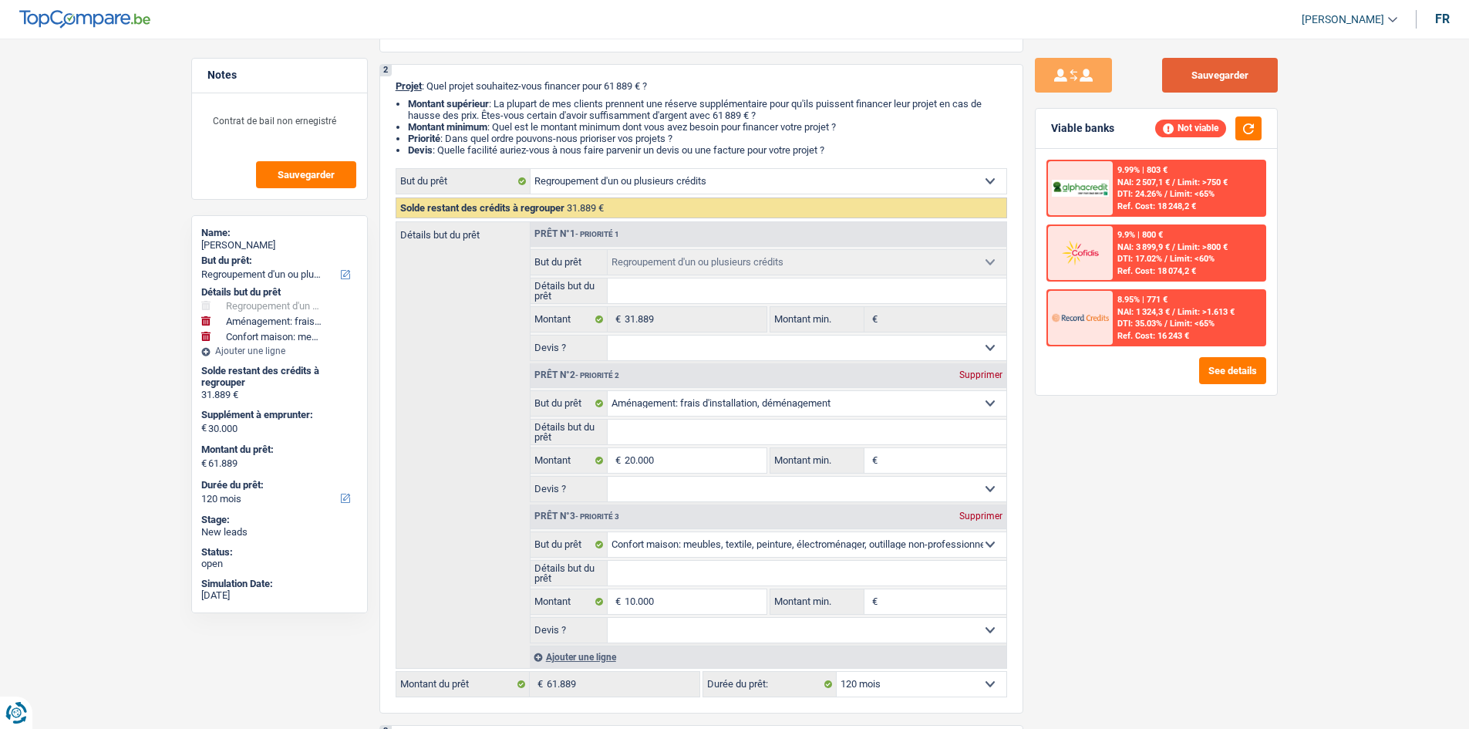
click at [1205, 76] on button "Sauvegarder" at bounding box center [1220, 75] width 116 height 35
click at [298, 173] on span "Sauvegarder" at bounding box center [306, 175] width 57 height 10
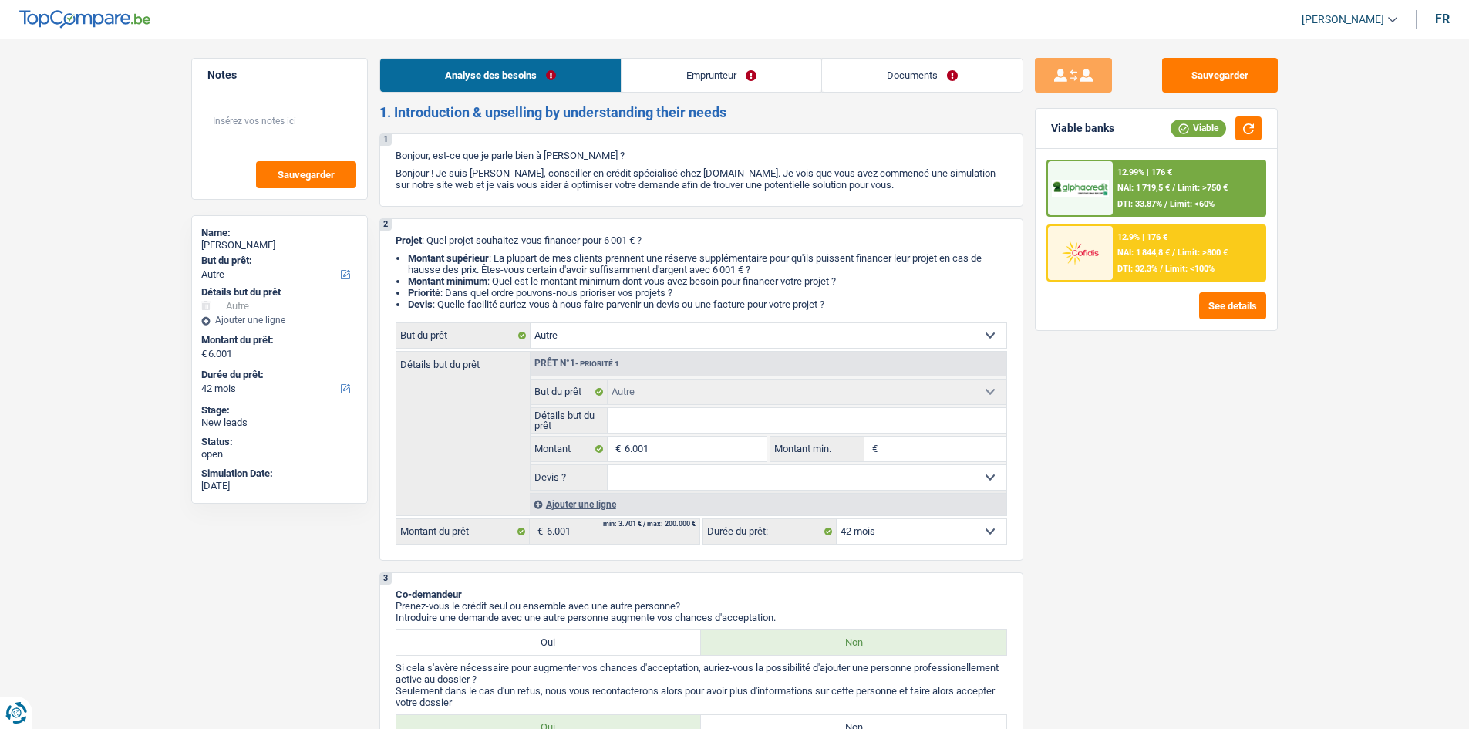
select select "other"
select select "42"
select select "other"
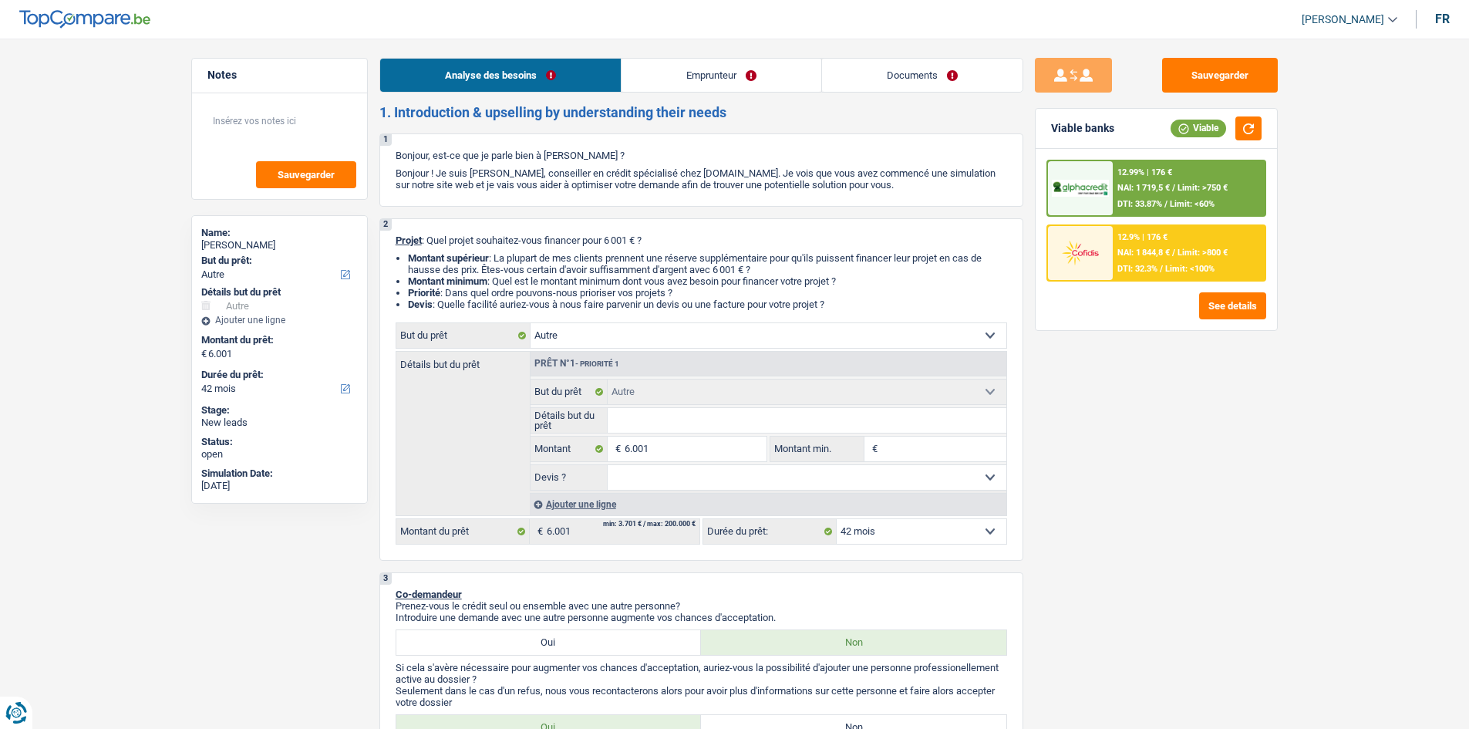
select select "42"
select select "publicEmployee"
select select "netSalary"
select select "mealVouchers"
select select "ownerWithMortgage"
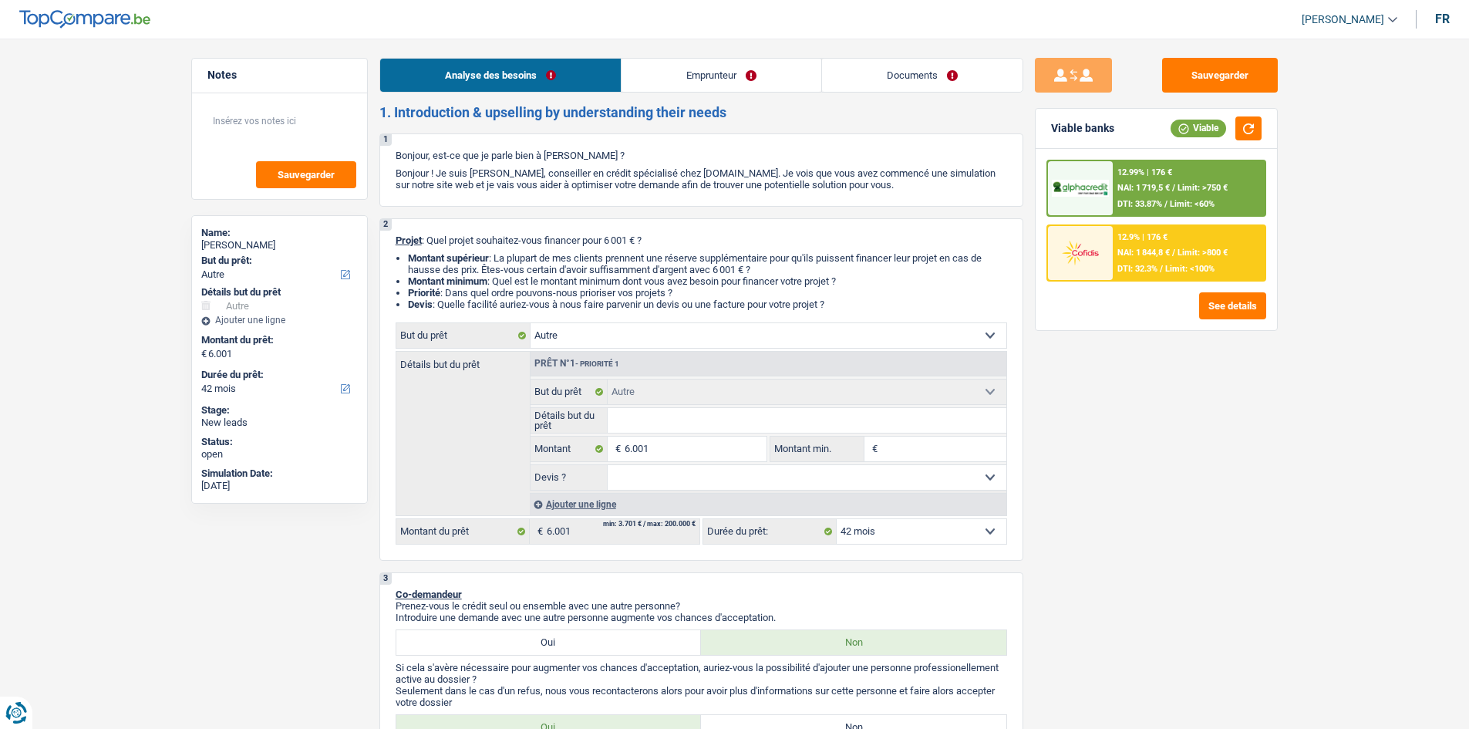
select select "mortgage"
select select "240"
select select "renovationLoan"
select select "120"
select select "other"
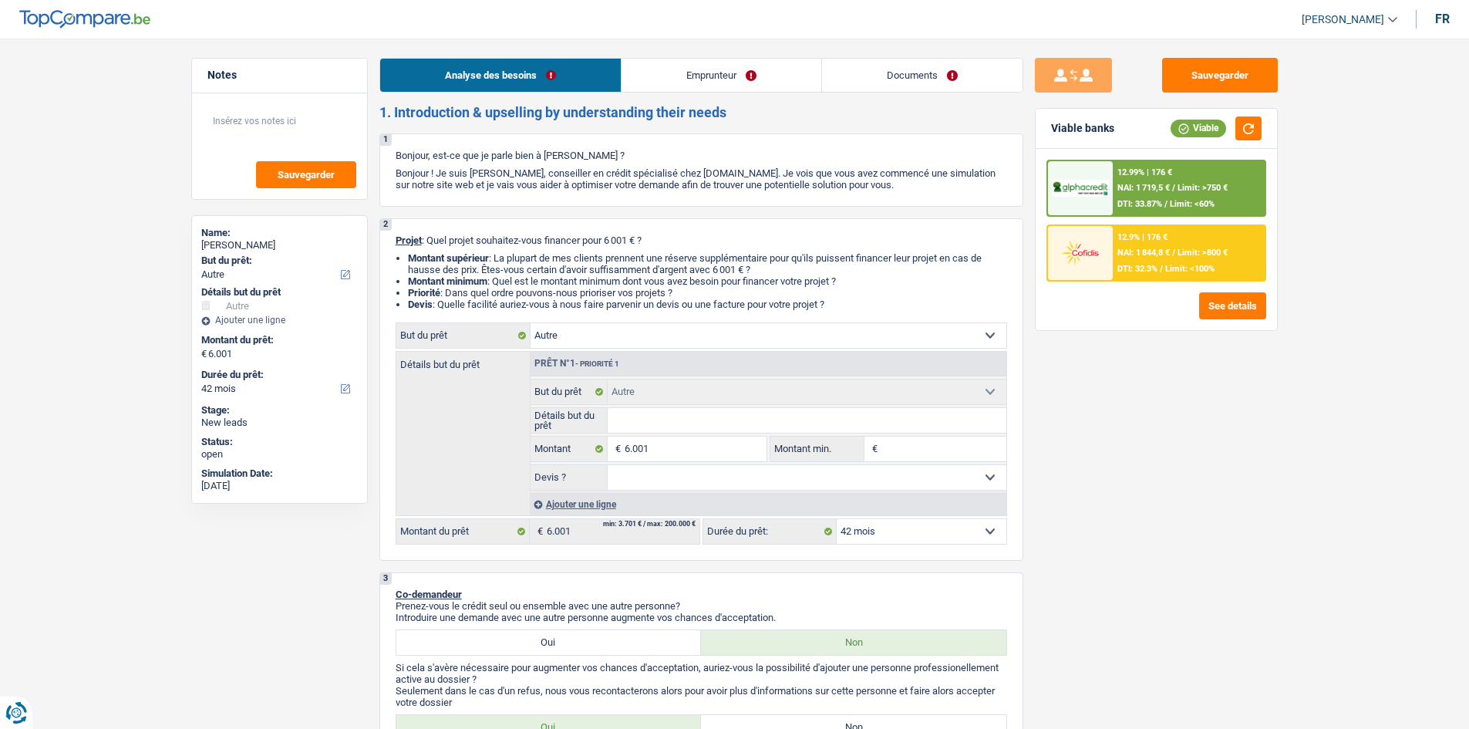
select select "other"
select select "42"
click at [715, 341] on select "Confort maison: meubles, textile, peinture, électroménager, outillage non-profe…" at bounding box center [768, 335] width 476 height 25
drag, startPoint x: 1451, startPoint y: 536, endPoint x: 1376, endPoint y: 484, distance: 91.5
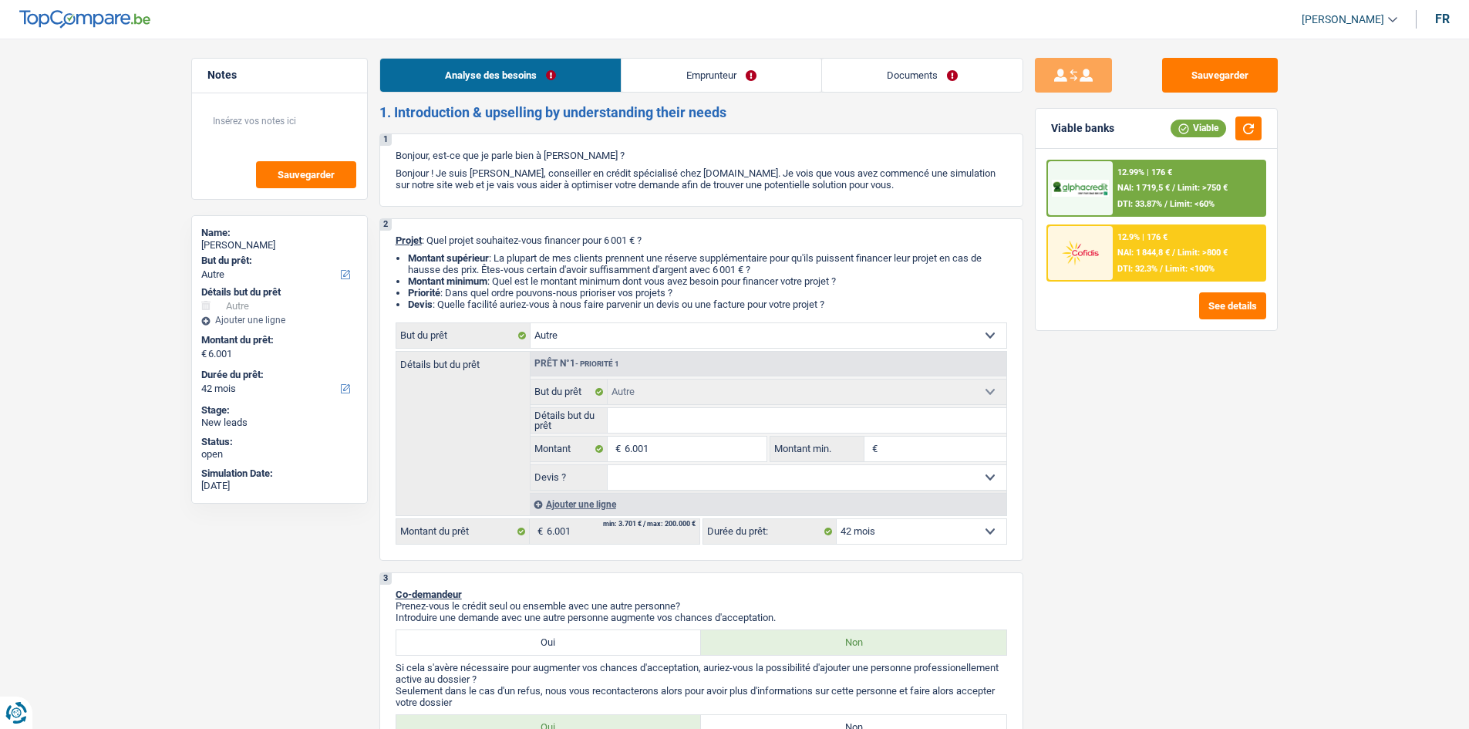
click at [787, 84] on link "Emprunteur" at bounding box center [721, 75] width 200 height 33
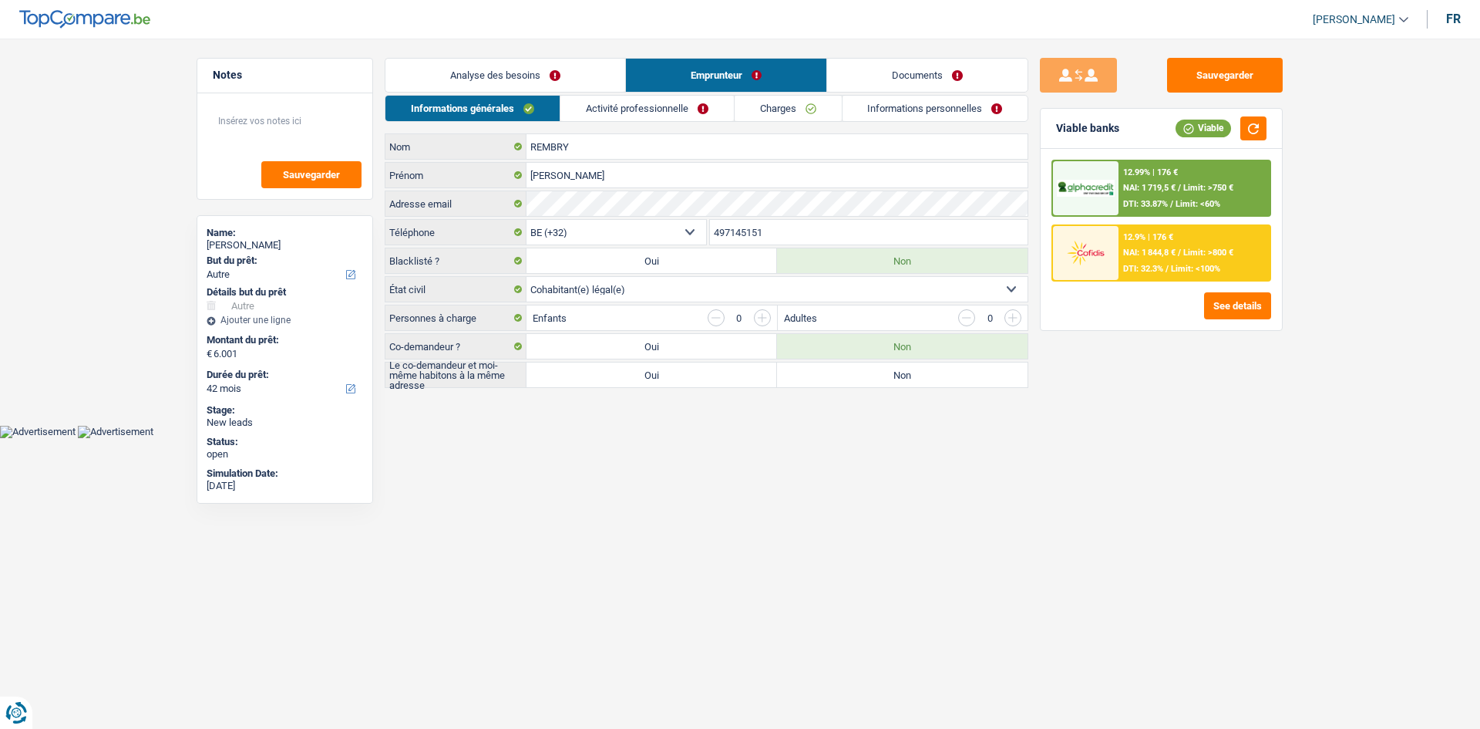
click at [720, 102] on link "Activité professionnelle" at bounding box center [647, 108] width 173 height 25
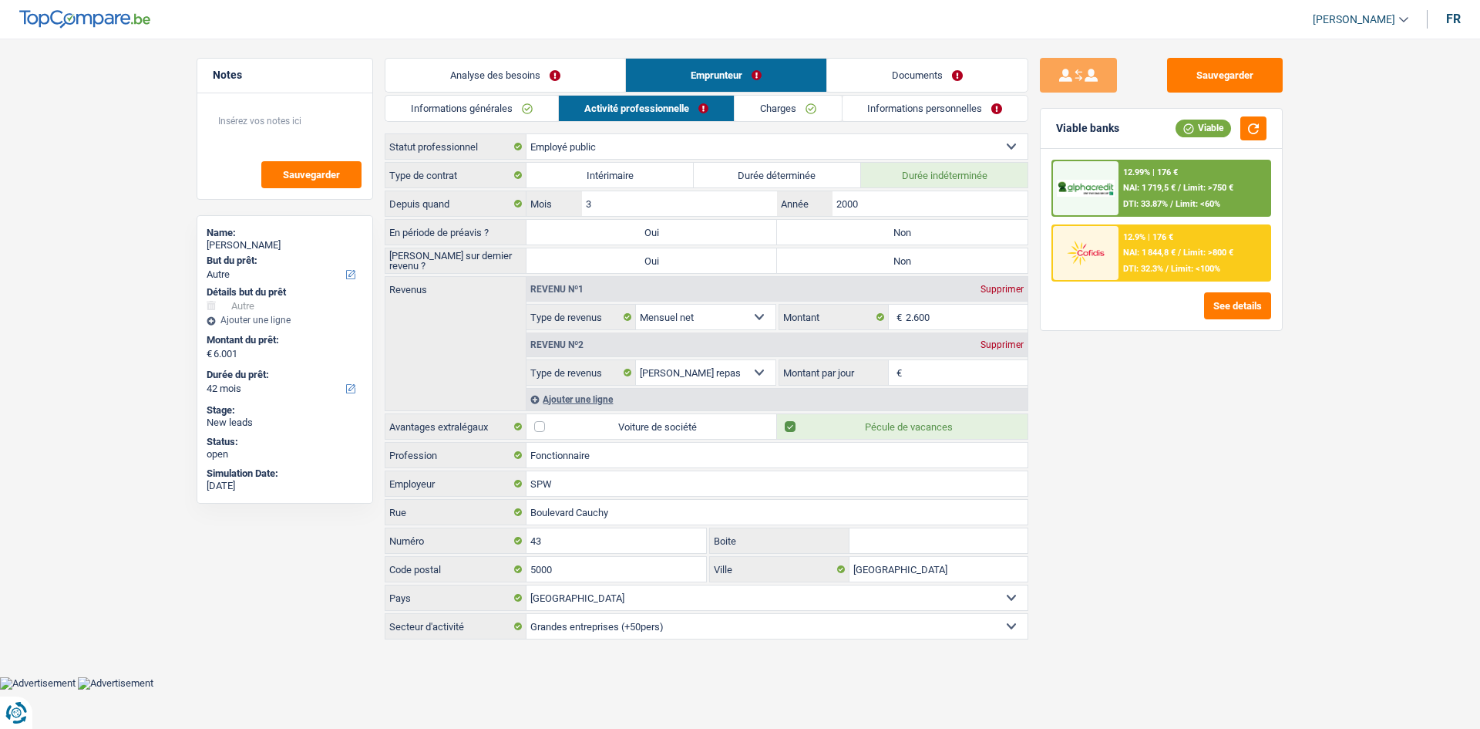
click at [791, 101] on link "Charges" at bounding box center [788, 108] width 107 height 25
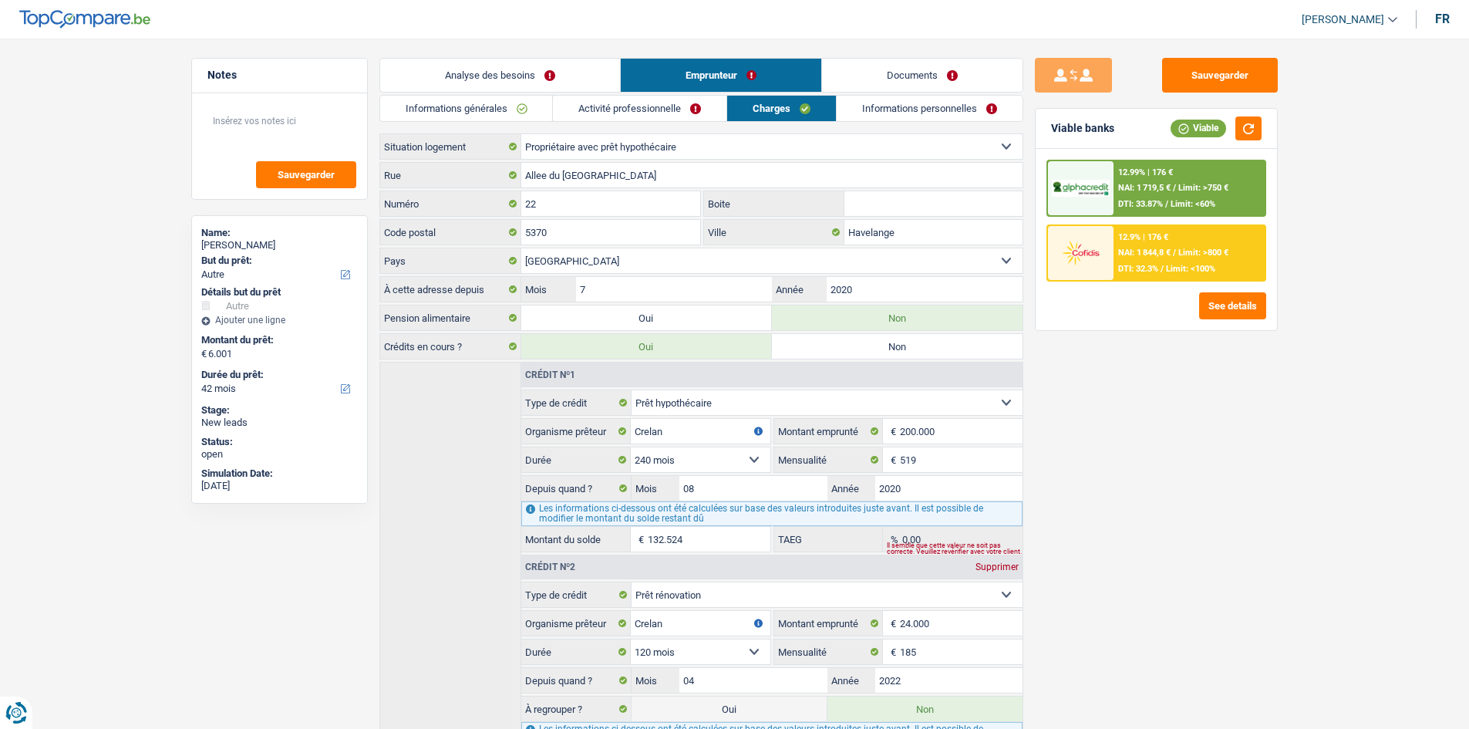
click at [901, 98] on link "Informations personnelles" at bounding box center [930, 108] width 186 height 25
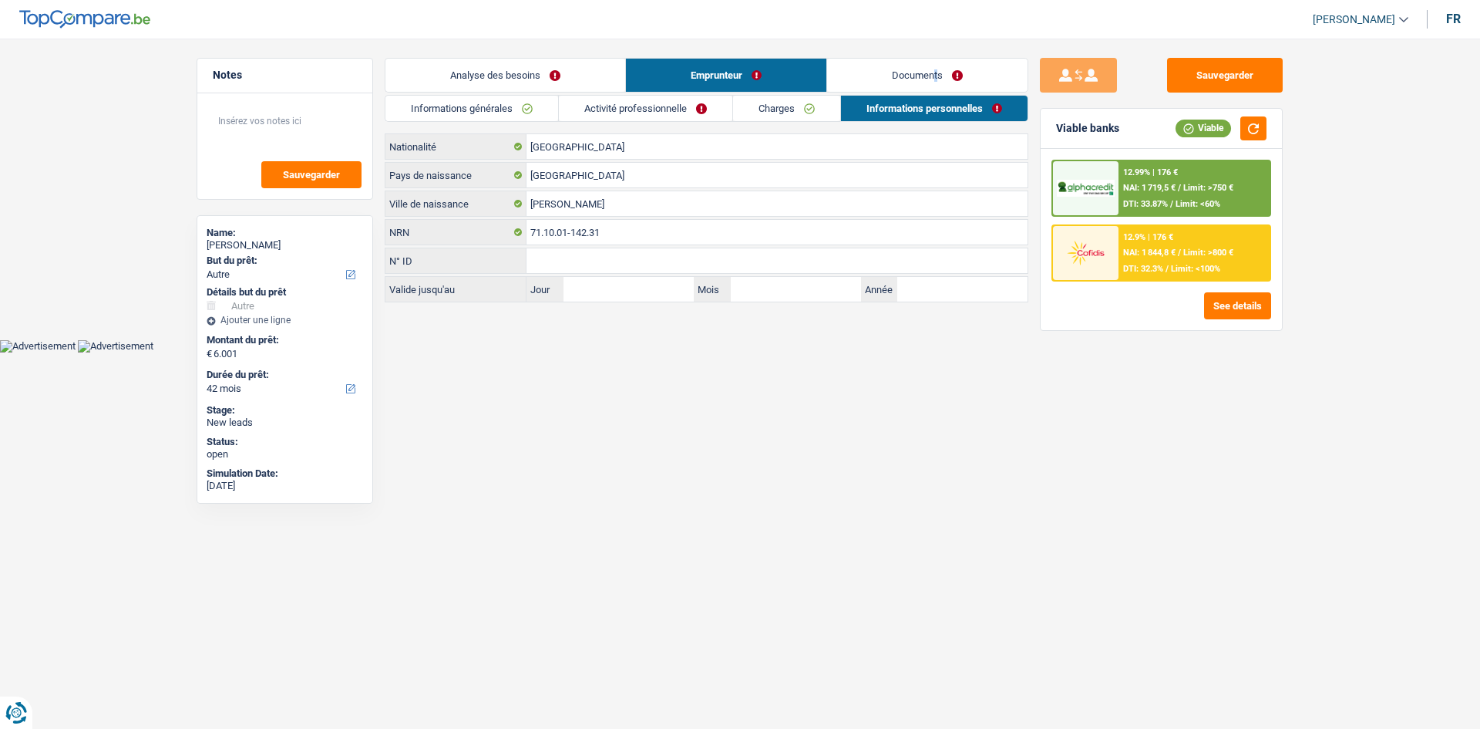
click at [937, 54] on main "Notes Sauvegarder Name: Nathalie REMBRY But du prêt: Confort maison: meubles, t…" at bounding box center [740, 181] width 1480 height 316
click at [562, 76] on link "Analyse des besoins" at bounding box center [506, 75] width 240 height 33
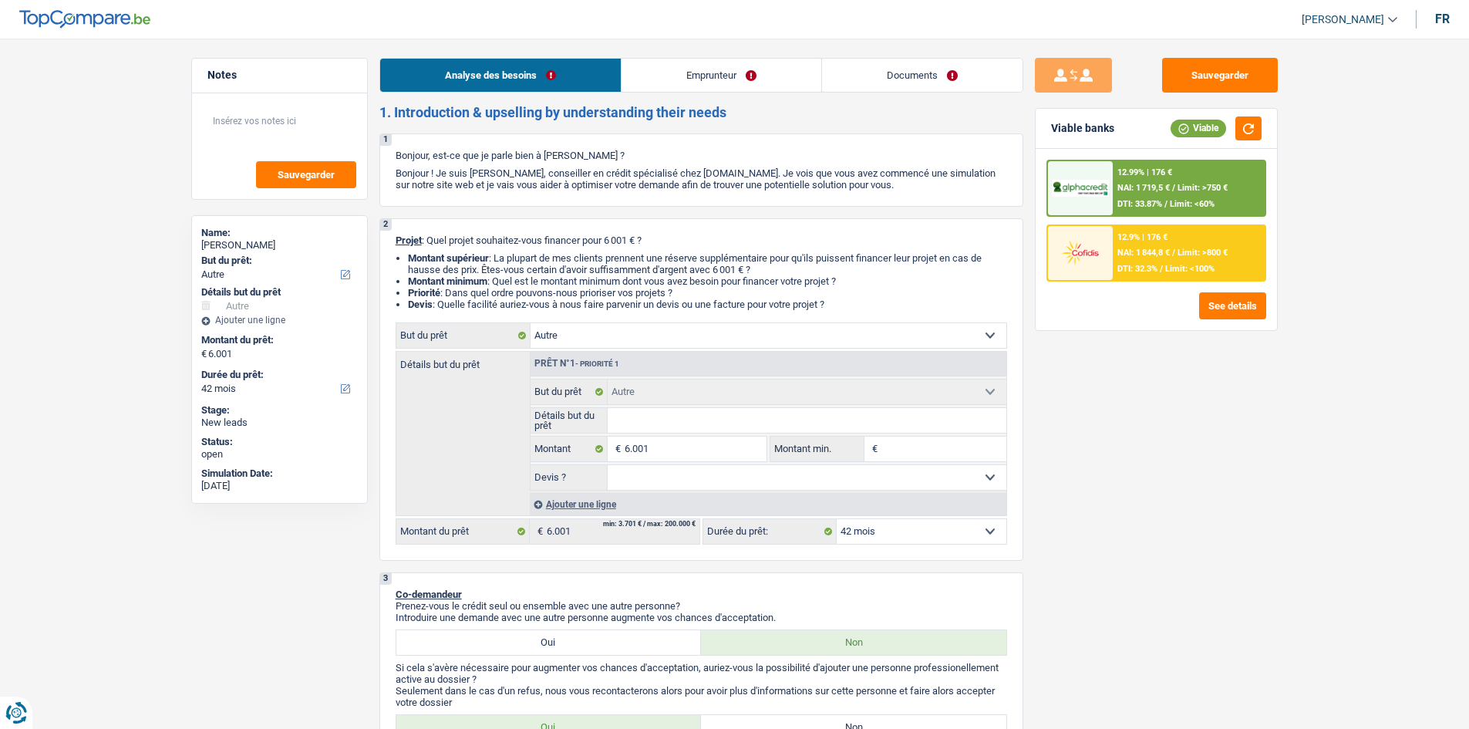
click at [1186, 392] on div "Sauvegarder Viable banks Viable 12.99% | 176 € NAI: 1 719,5 € / Limit: >750 € D…" at bounding box center [1156, 379] width 266 height 642
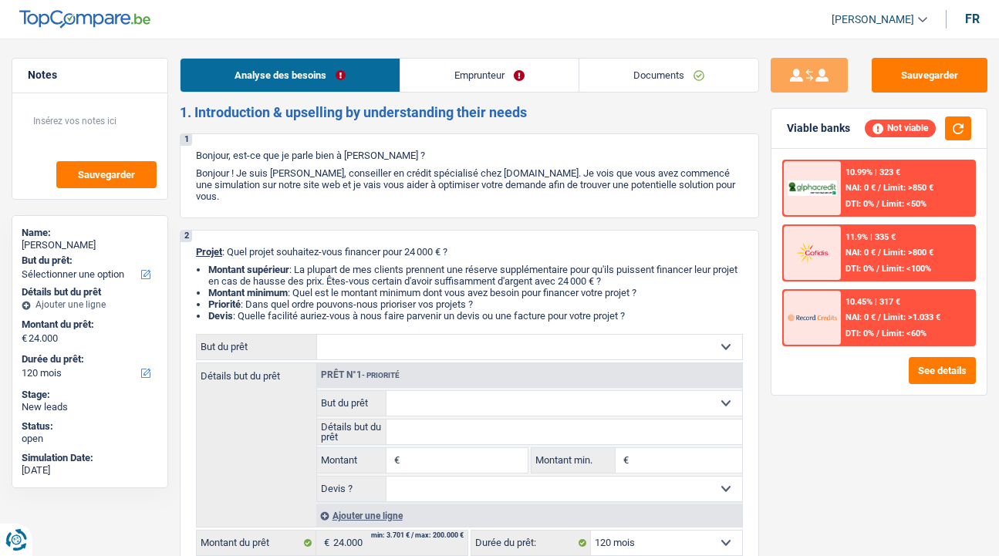
select select "120"
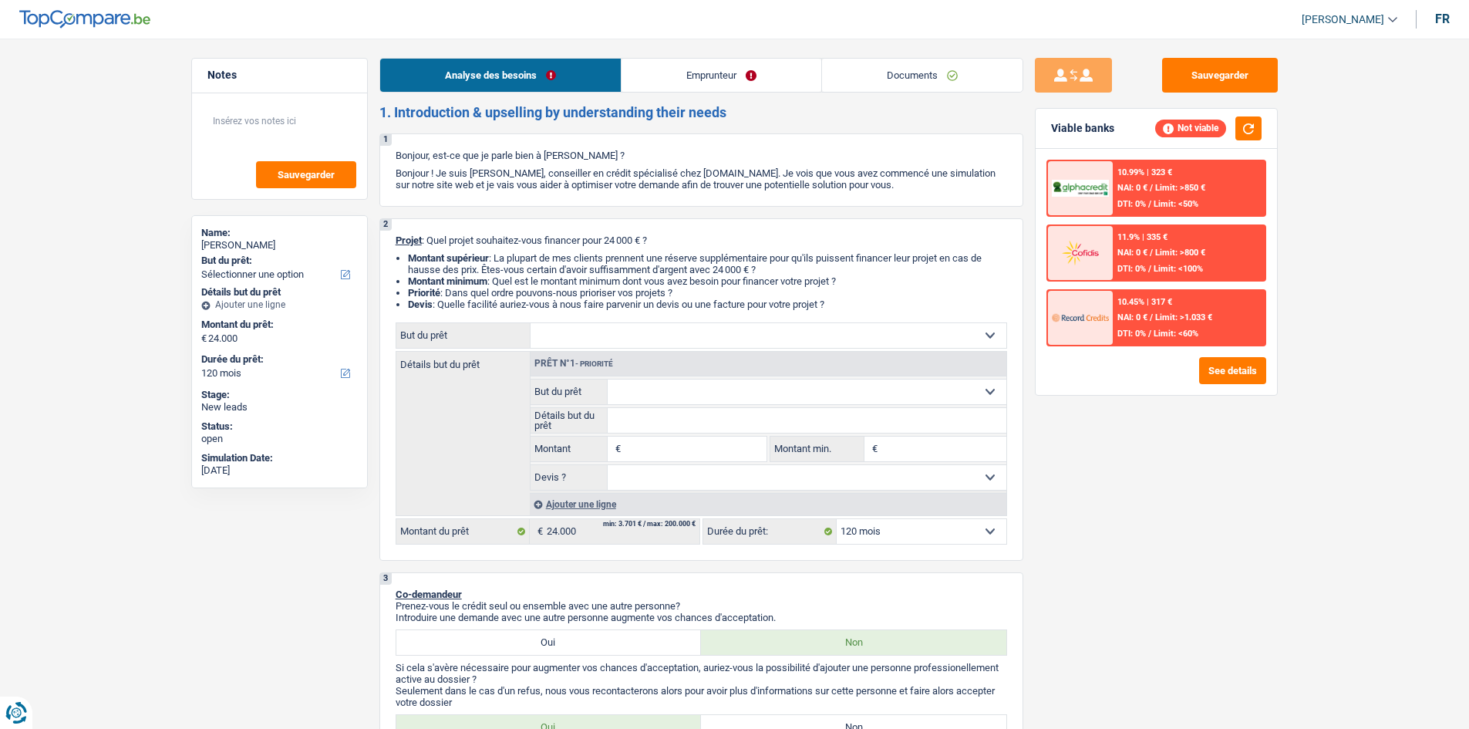
click at [704, 79] on link "Emprunteur" at bounding box center [721, 75] width 200 height 33
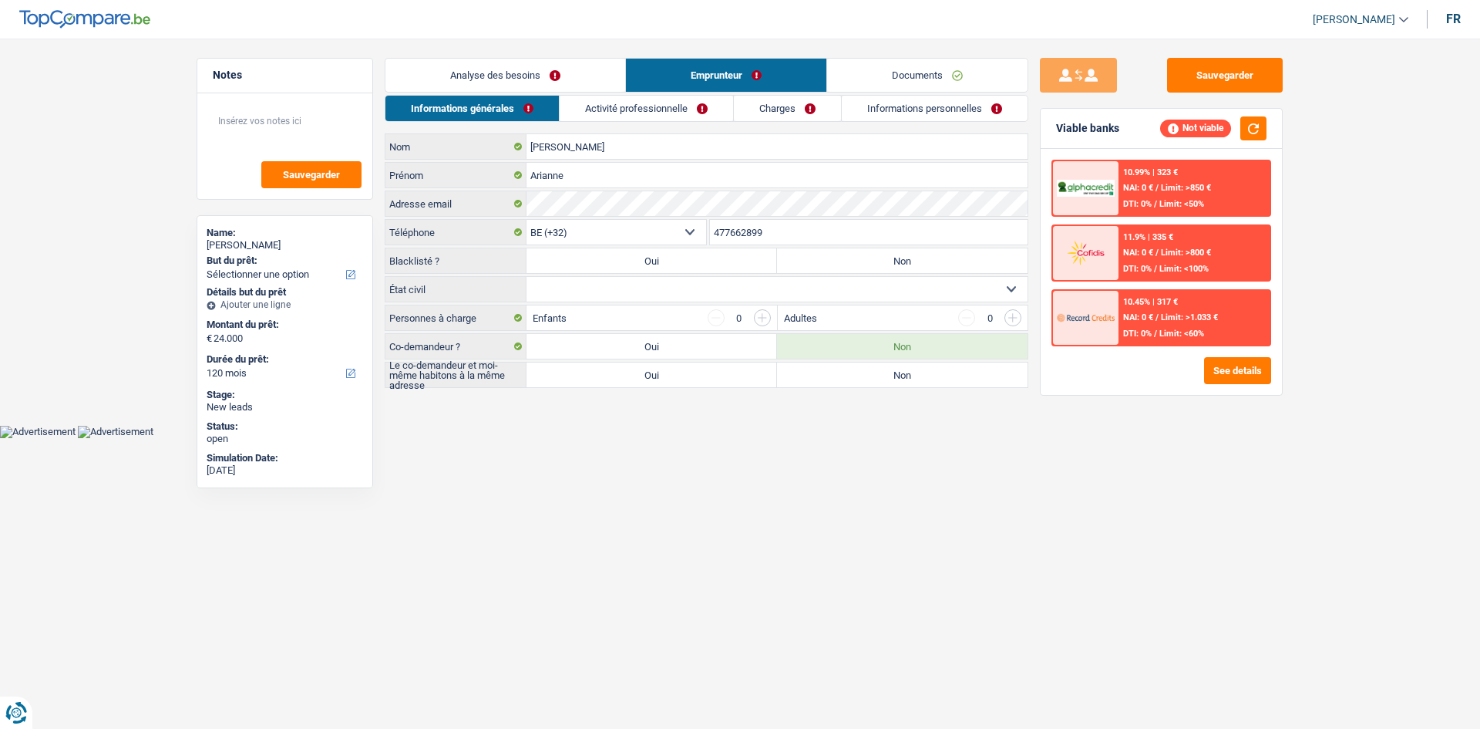
click at [595, 291] on select "Célibataire Marié(e) Cohabitant(e) légal(e) Divorcé(e) Veuf(ve) Séparé (de fait…" at bounding box center [777, 289] width 501 height 25
click at [668, 103] on link "Activité professionnelle" at bounding box center [646, 108] width 173 height 25
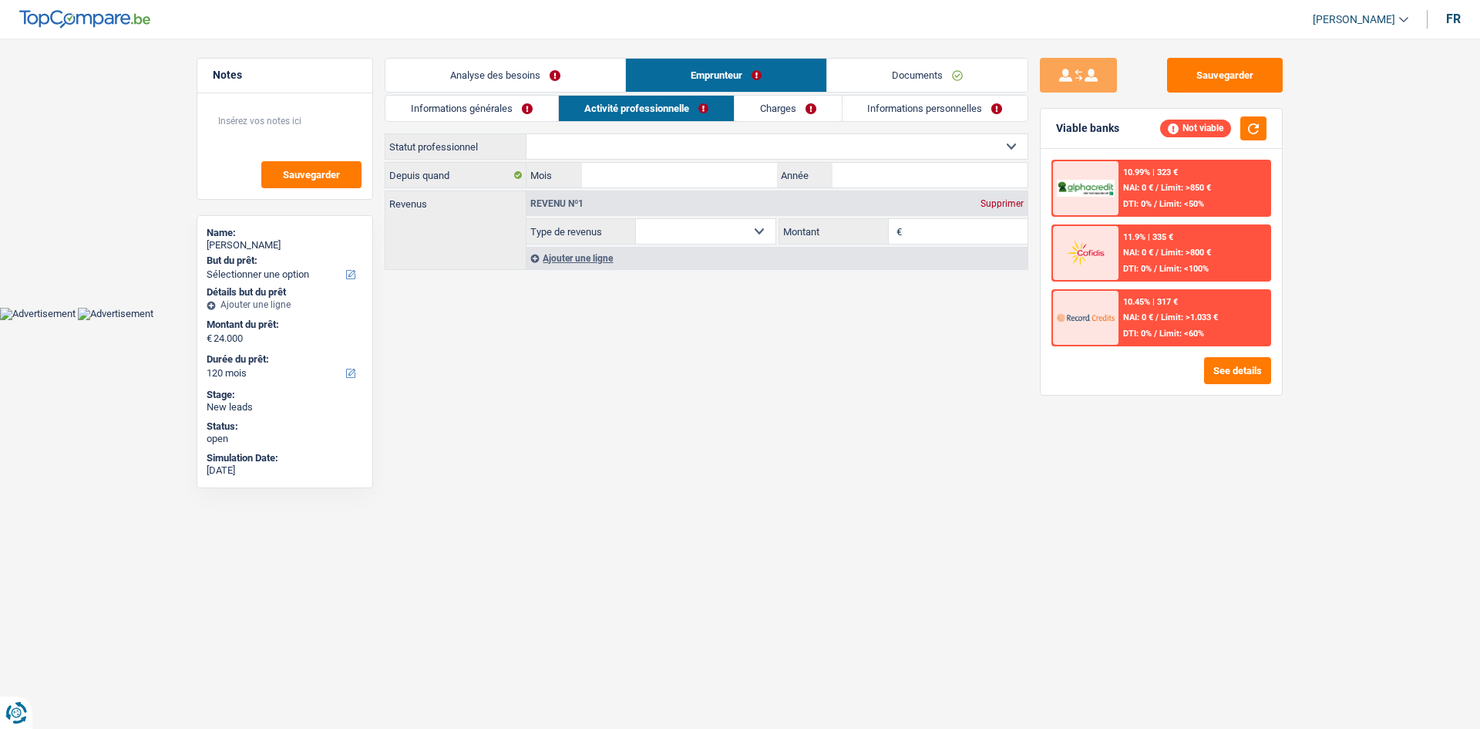
click at [786, 107] on link "Charges" at bounding box center [788, 108] width 107 height 25
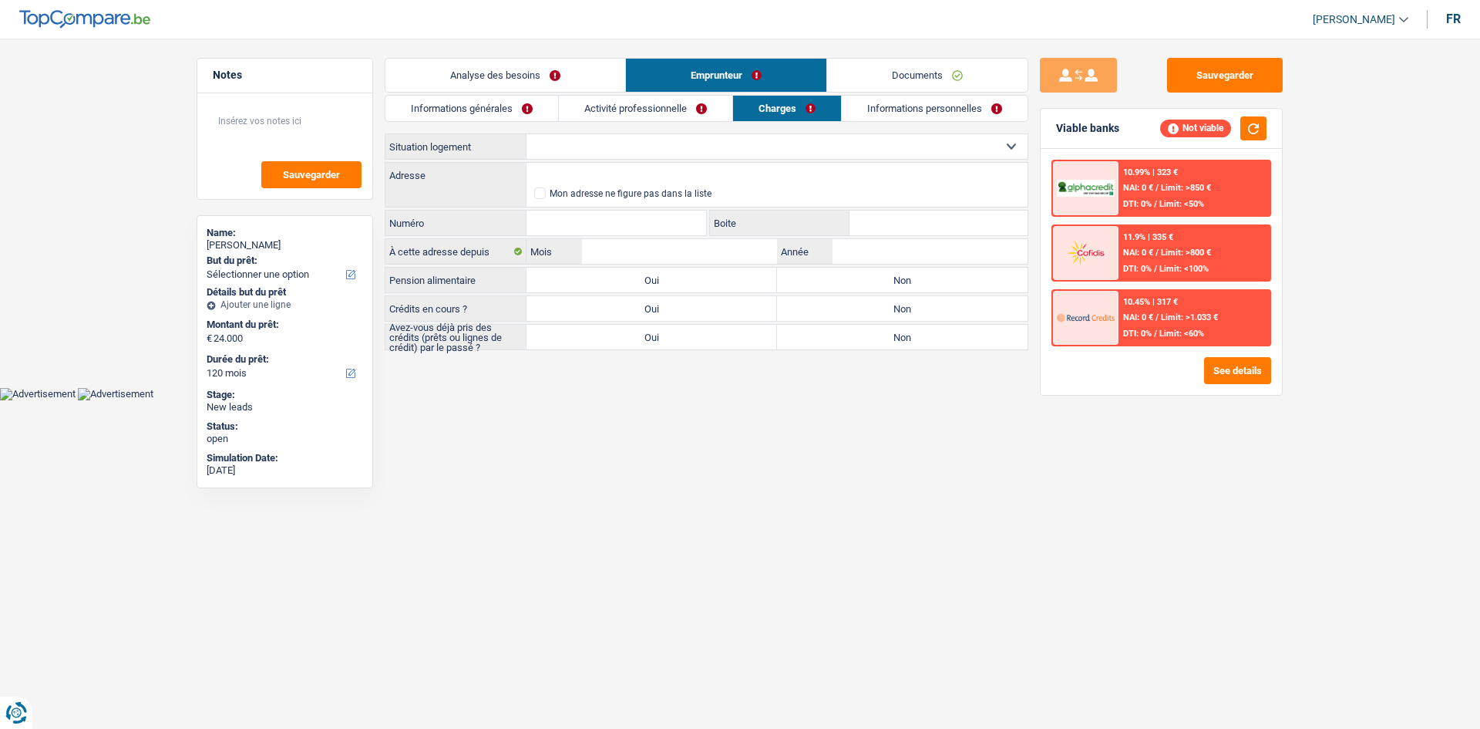
click at [922, 106] on link "Informations personnelles" at bounding box center [935, 108] width 186 height 25
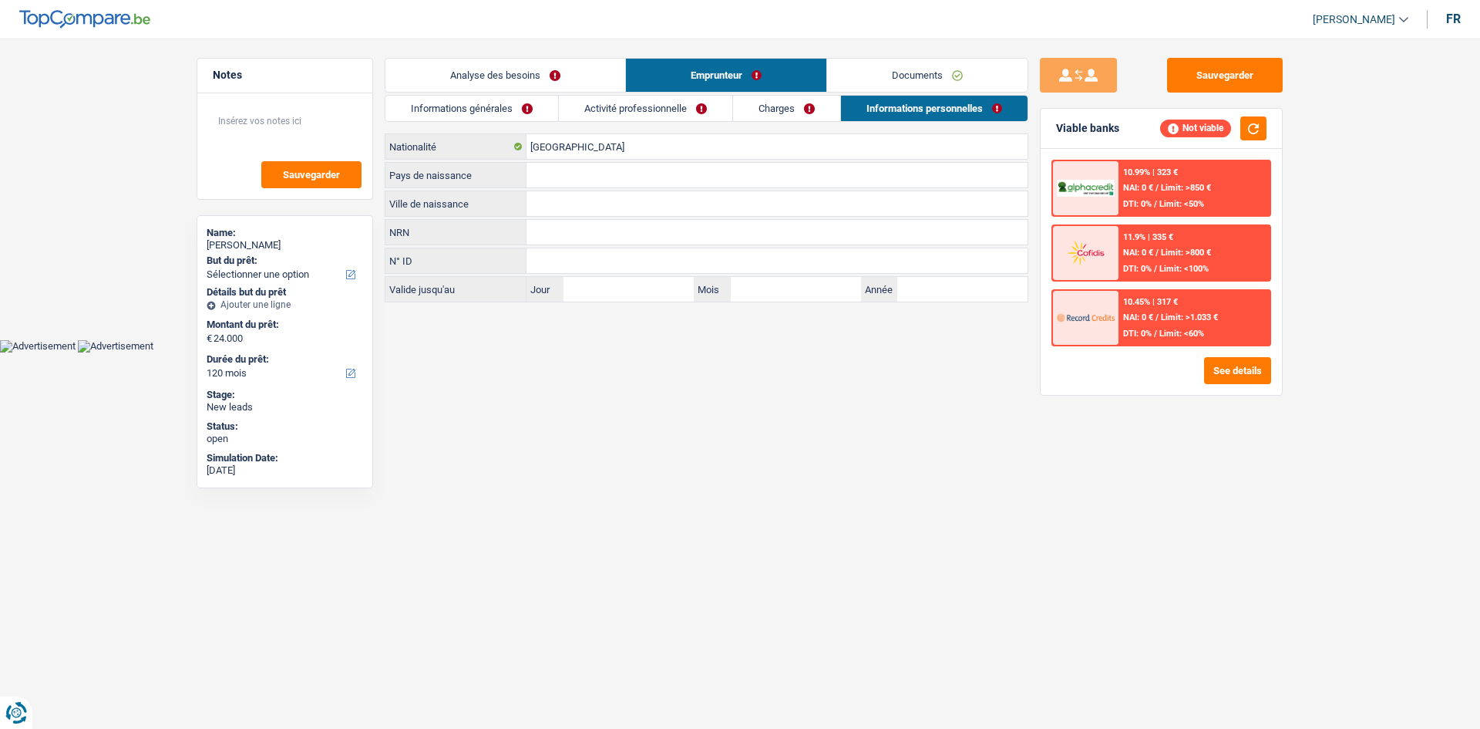
click at [506, 112] on link "Informations générales" at bounding box center [472, 108] width 173 height 25
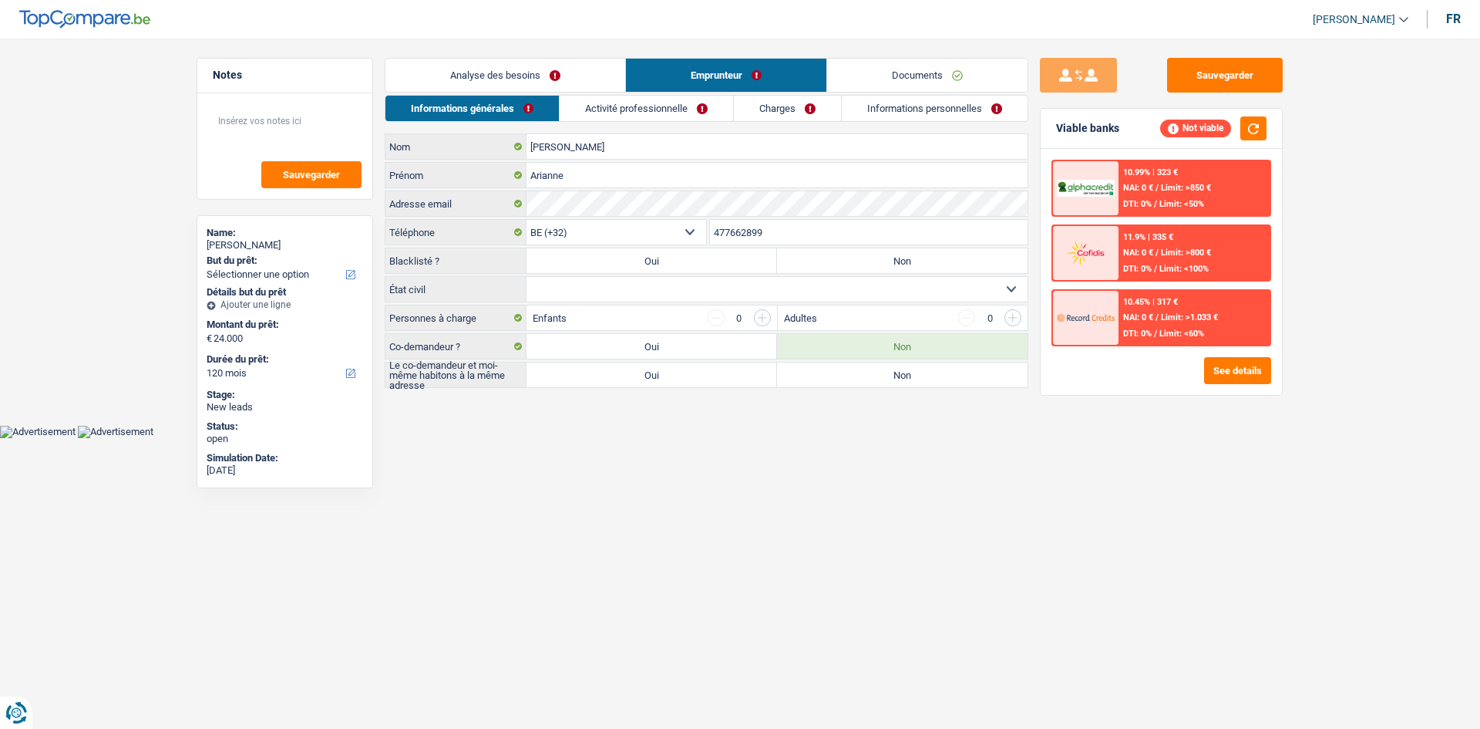
click at [570, 83] on link "Analyse des besoins" at bounding box center [506, 75] width 240 height 33
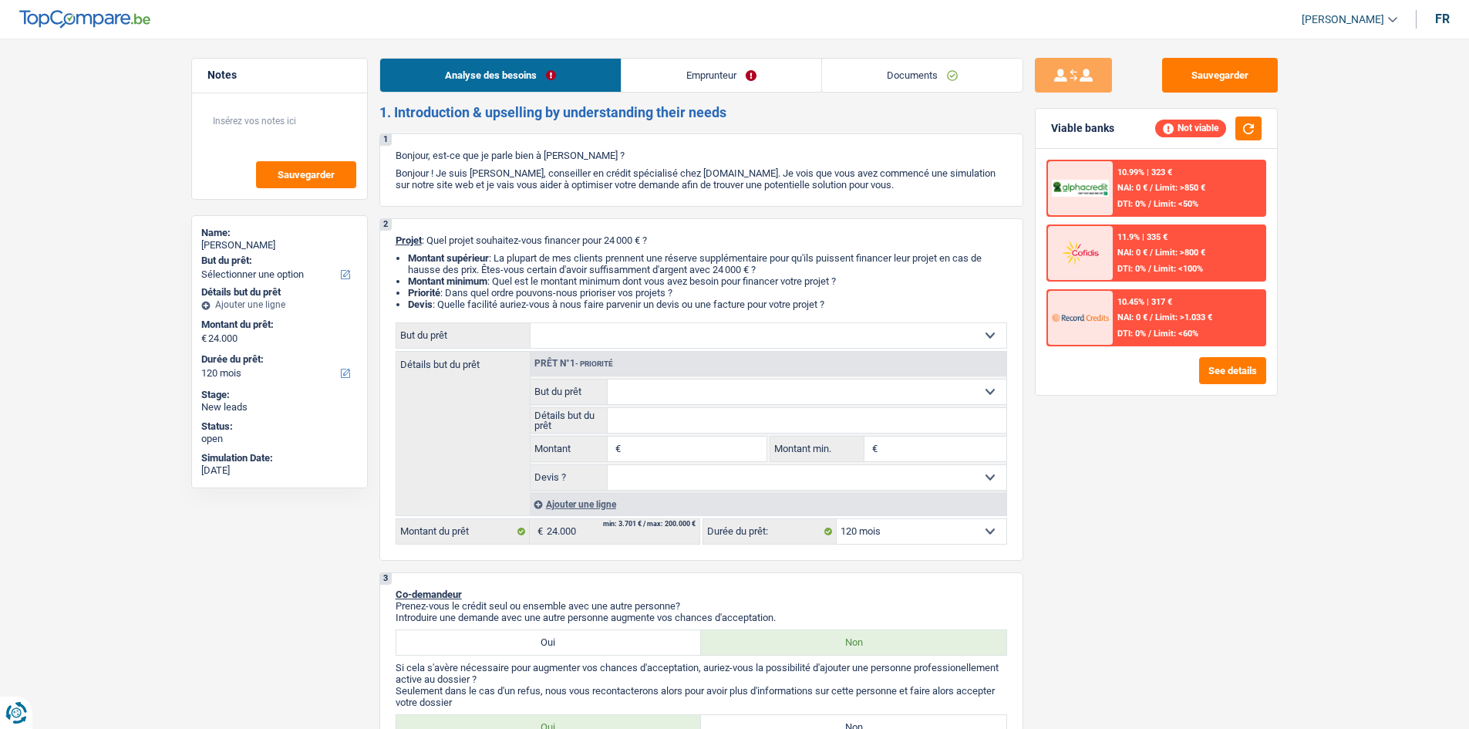
click at [727, 82] on link "Emprunteur" at bounding box center [721, 75] width 200 height 33
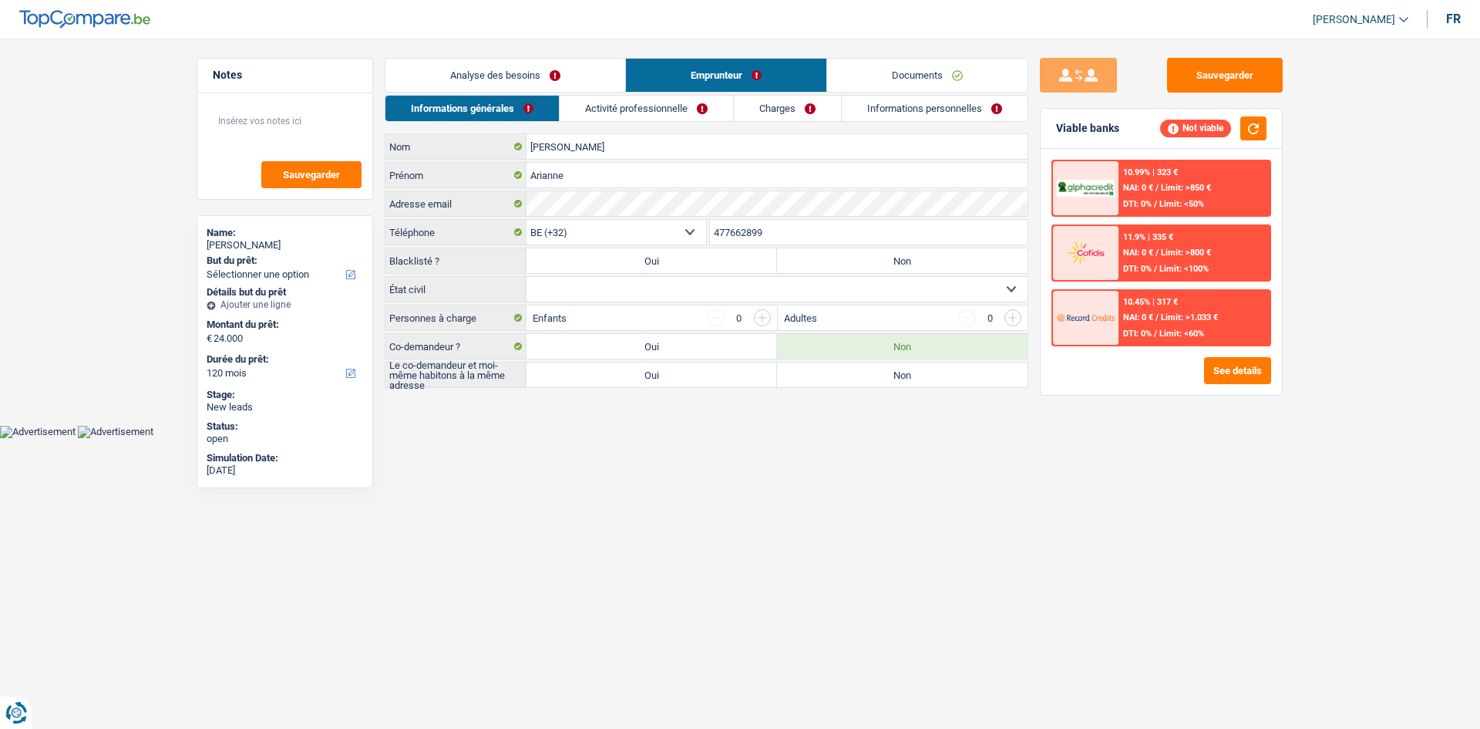
click at [614, 283] on select "Célibataire Marié(e) Cohabitant(e) légal(e) Divorcé(e) Veuf(ve) Séparé (de fait…" at bounding box center [777, 289] width 501 height 25
select select "divorced"
click at [527, 277] on select "Célibataire Marié(e) Cohabitant(e) légal(e) Divorcé(e) Veuf(ve) Séparé (de fait…" at bounding box center [777, 289] width 501 height 25
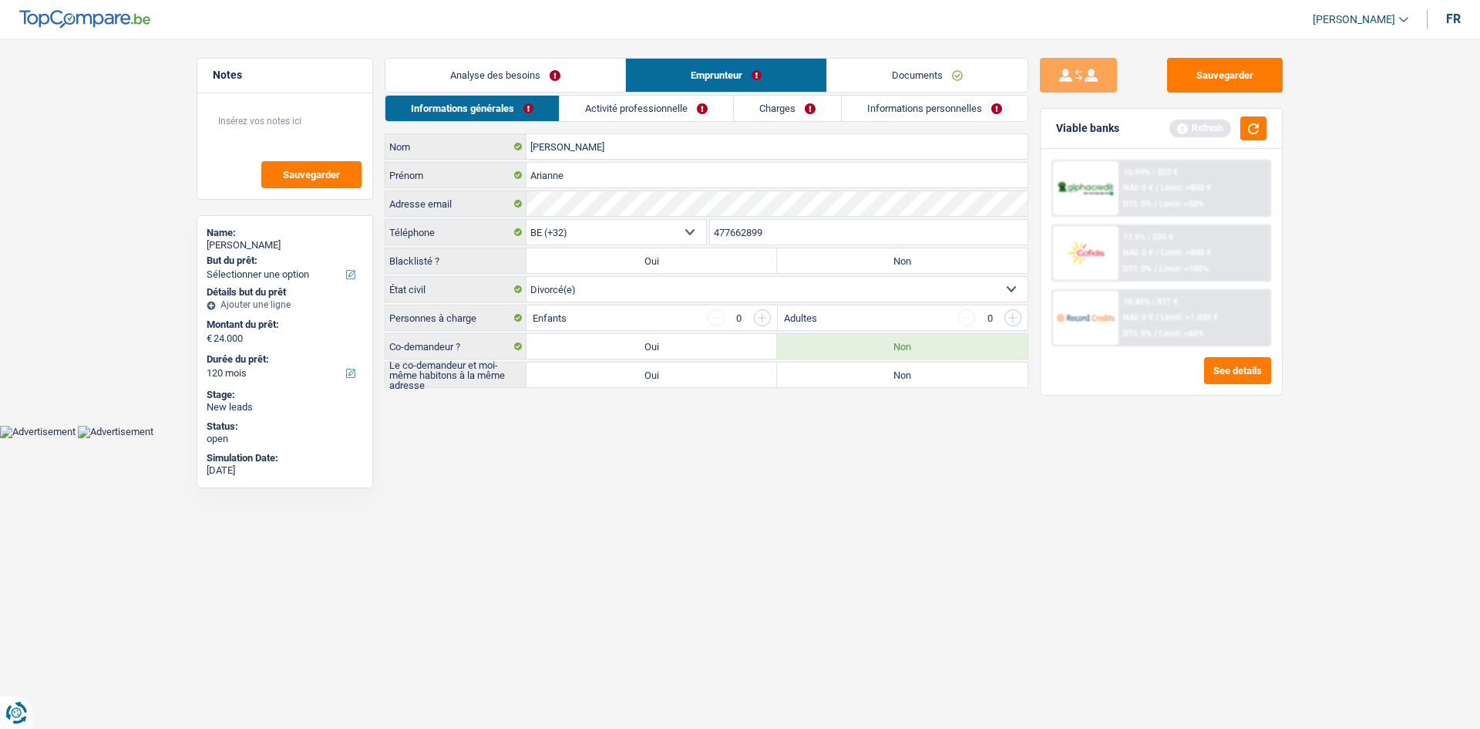
click at [828, 363] on label "Non" at bounding box center [902, 374] width 251 height 25
click at [828, 363] on input "Non" at bounding box center [902, 374] width 251 height 25
radio input "true"
click at [569, 88] on link "Analyse des besoins" at bounding box center [506, 75] width 240 height 33
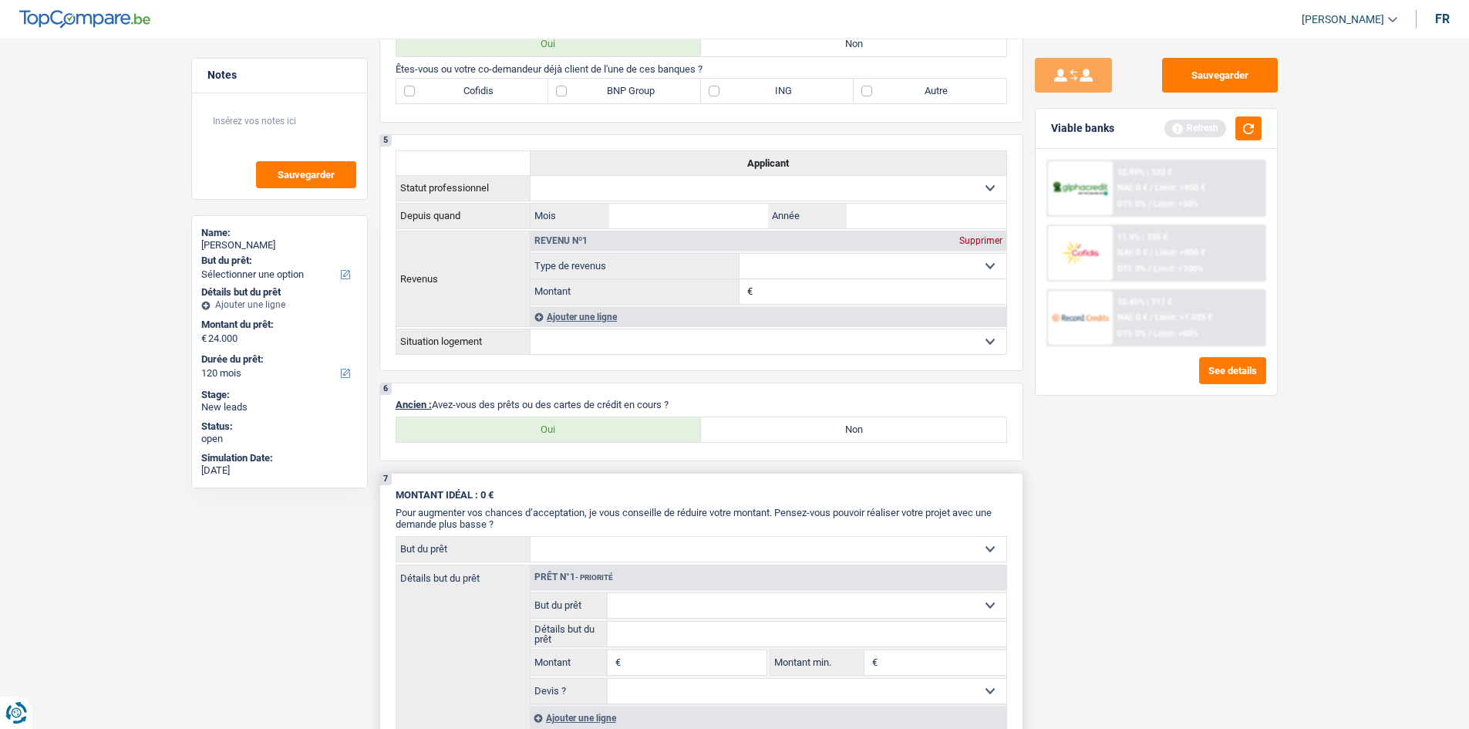
scroll to position [925, 0]
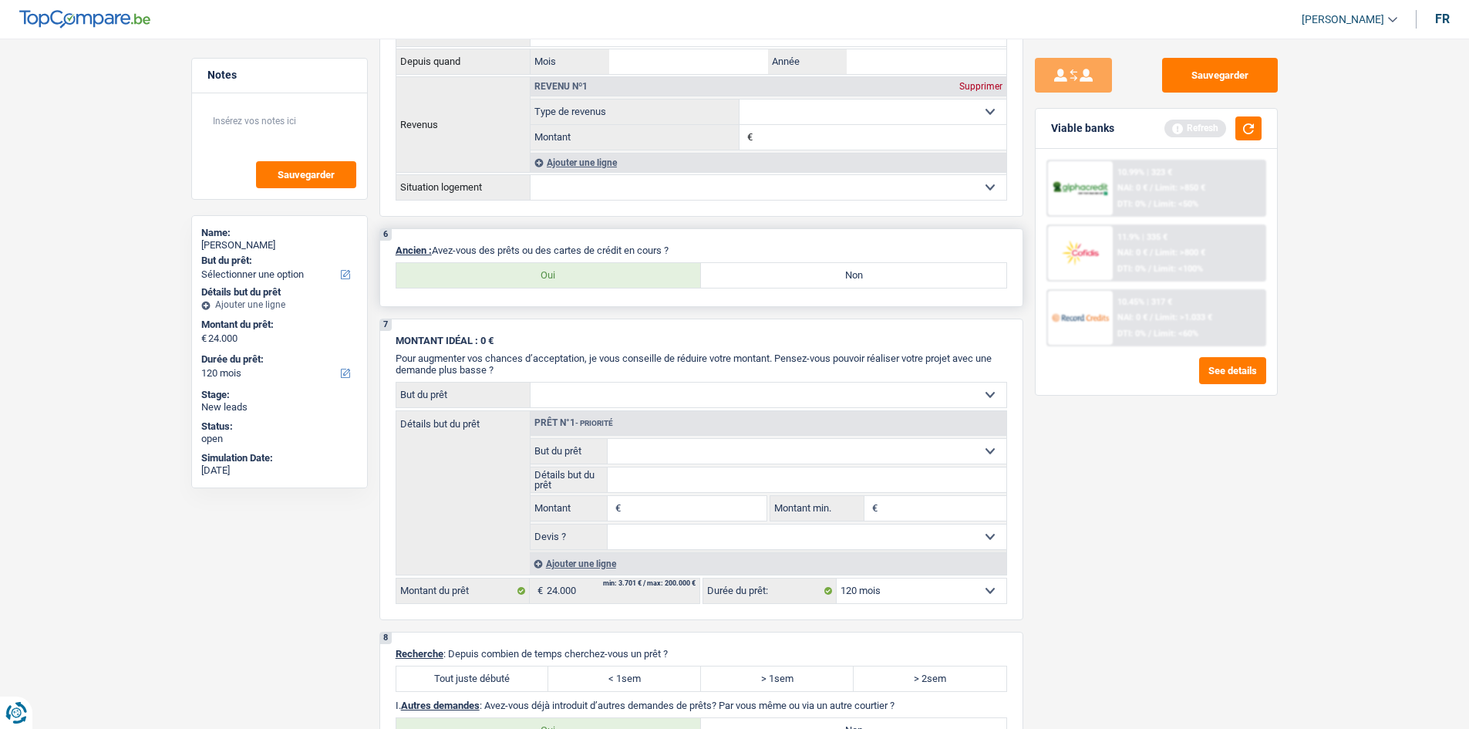
click at [588, 274] on label "Oui" at bounding box center [548, 275] width 305 height 25
click at [588, 274] on input "Oui" at bounding box center [548, 275] width 305 height 25
radio input "true"
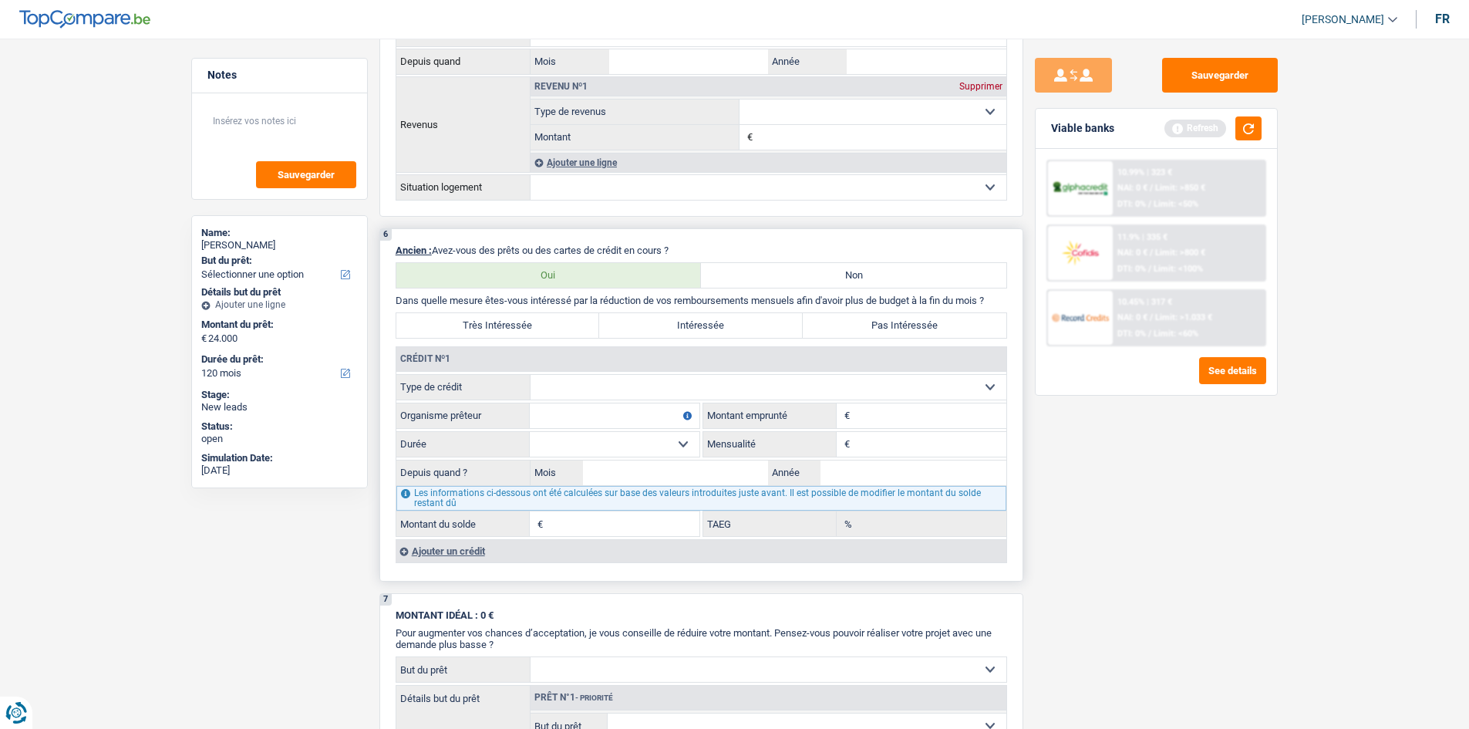
drag, startPoint x: 625, startPoint y: 386, endPoint x: 662, endPoint y: 396, distance: 38.2
click at [626, 386] on select "Carte ou ouverture de crédit Prêt hypothécaire Vente à tempérament Prêt à tempé…" at bounding box center [768, 387] width 476 height 25
select select "personalLoan"
type input "0"
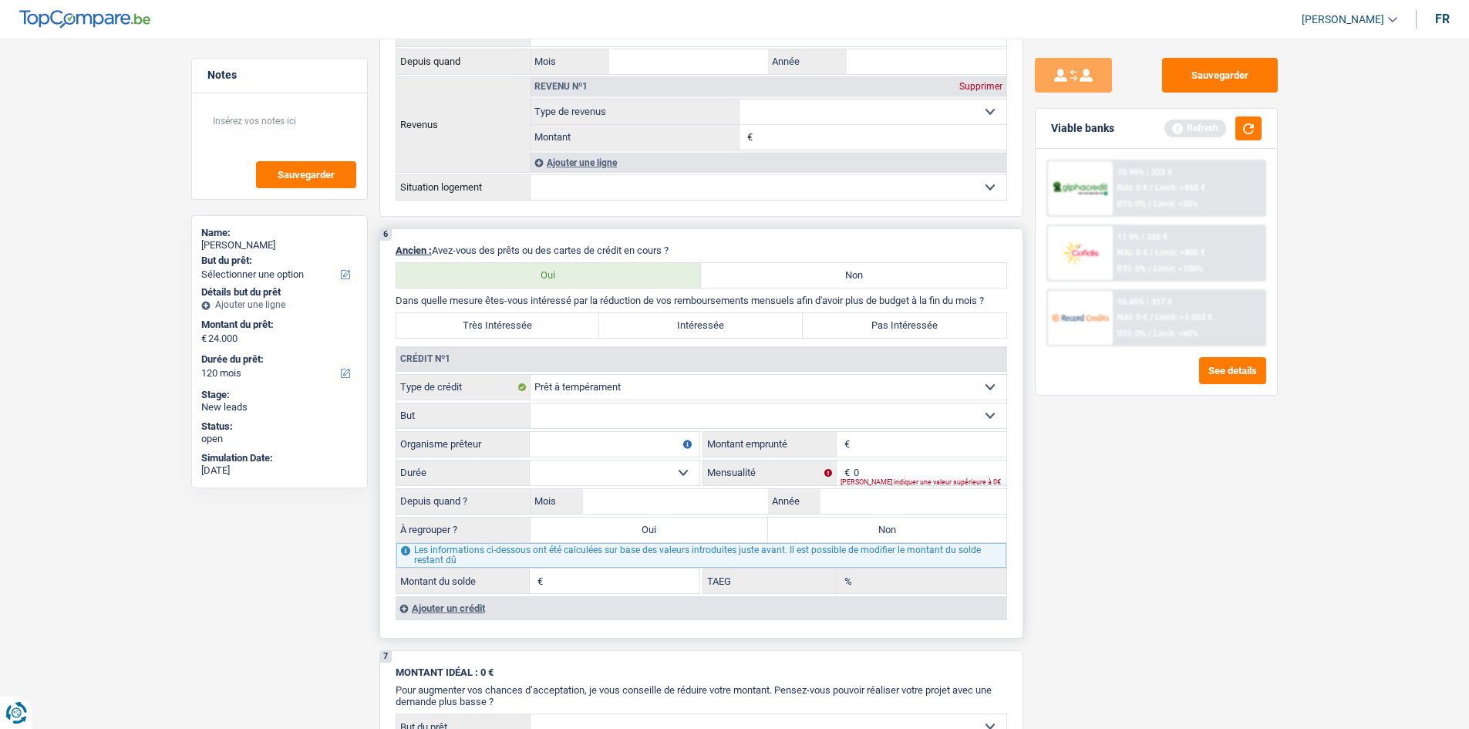
click at [824, 406] on select "Confort maison: meubles, textile, peinture, électroménager, outillage non-profe…" at bounding box center [768, 415] width 476 height 25
select select "smallWorks"
click at [530, 403] on select "Confort maison: meubles, textile, peinture, électroménager, outillage non-profe…" at bounding box center [768, 415] width 476 height 25
click at [857, 426] on fieldset "Carte ou ouverture de crédit Prêt hypothécaire Vente à tempérament Prêt à tempé…" at bounding box center [701, 484] width 610 height 220
type input "27.000"
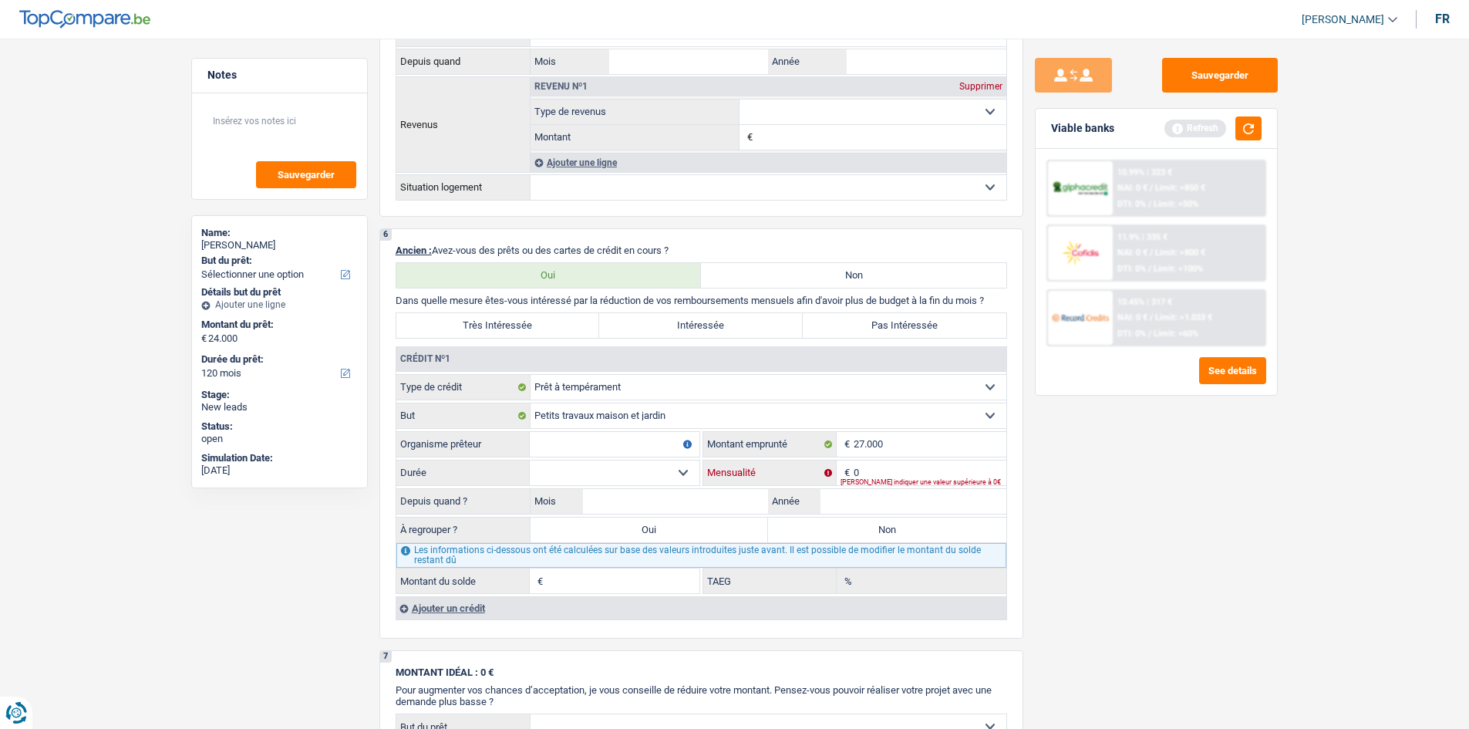
drag, startPoint x: 888, startPoint y: 470, endPoint x: 1096, endPoint y: 483, distance: 207.8
click at [888, 467] on input "0" at bounding box center [930, 472] width 153 height 25
type input "290"
click at [641, 467] on select "12 mois 18 mois 24 mois 30 mois 36 mois 42 mois 48 mois 60 mois 72 mois 84 mois…" at bounding box center [615, 472] width 170 height 25
select select "120"
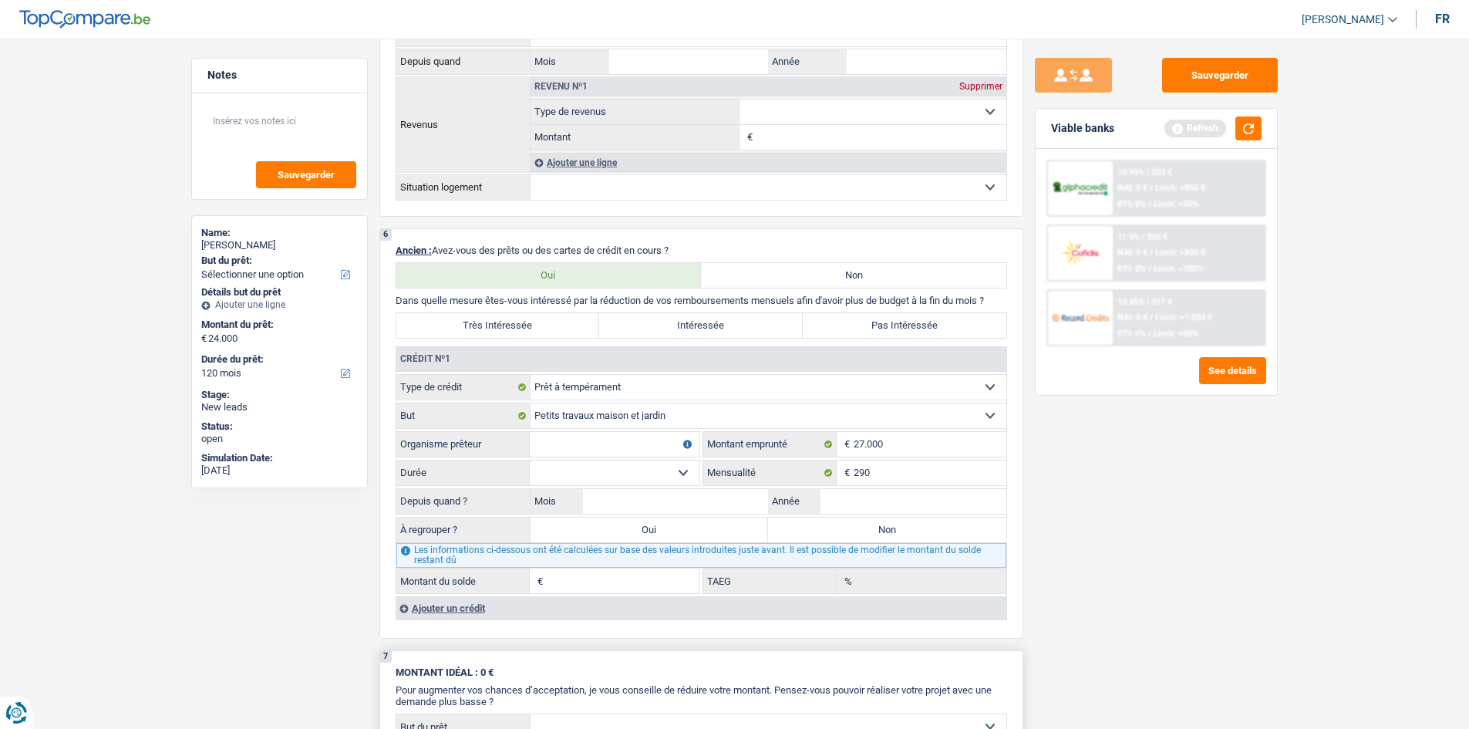
click at [530, 460] on select "12 mois 18 mois 24 mois 30 mois 36 mois 42 mois 48 mois 60 mois 72 mois 84 mois…" at bounding box center [615, 472] width 170 height 25
click at [635, 440] on input "Organisme prêteur" at bounding box center [615, 444] width 170 height 25
type input "crelan"
drag, startPoint x: 872, startPoint y: 495, endPoint x: 1078, endPoint y: 511, distance: 206.5
click at [874, 495] on input "Année" at bounding box center [913, 501] width 186 height 25
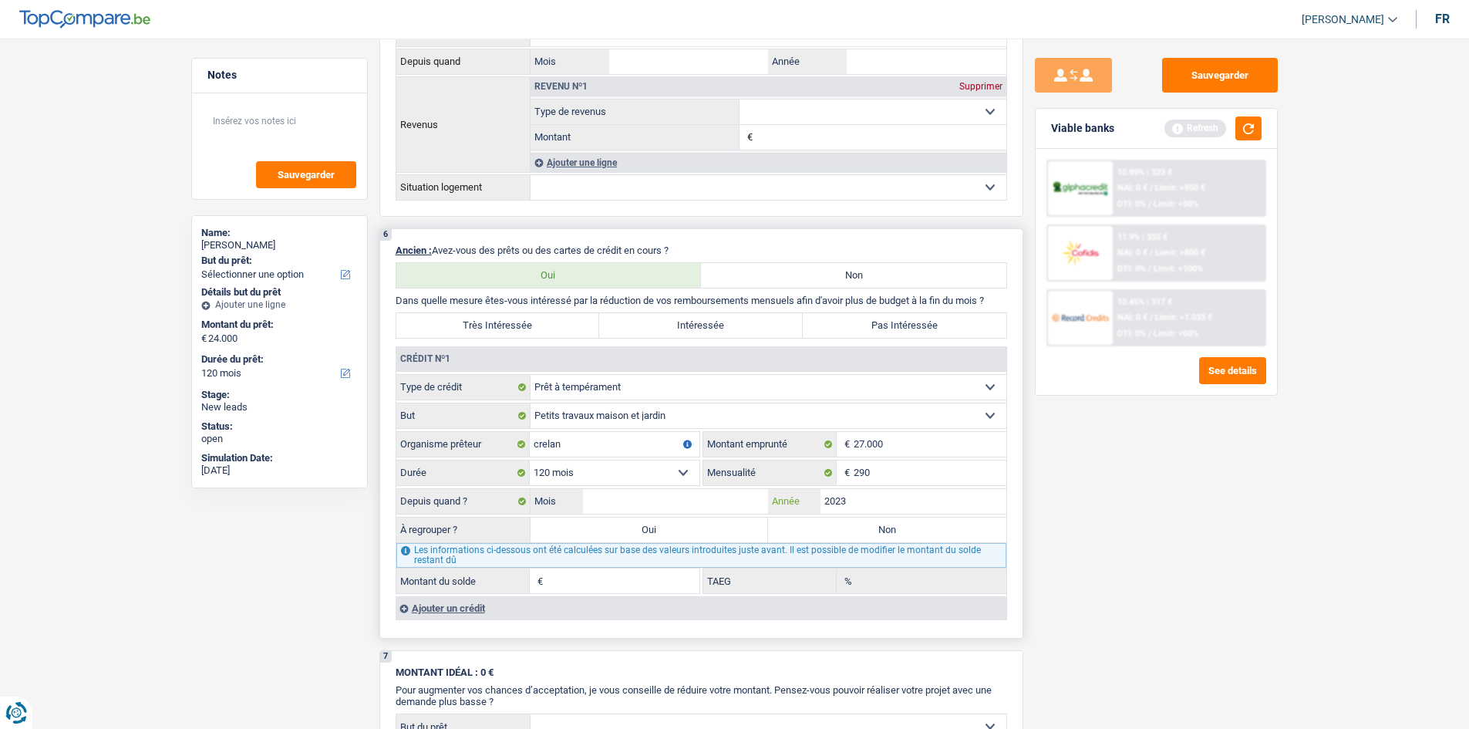
type input "2023"
click at [657, 500] on input "Mois" at bounding box center [676, 501] width 186 height 25
type input "6"
type input "22.292"
type input "5,40"
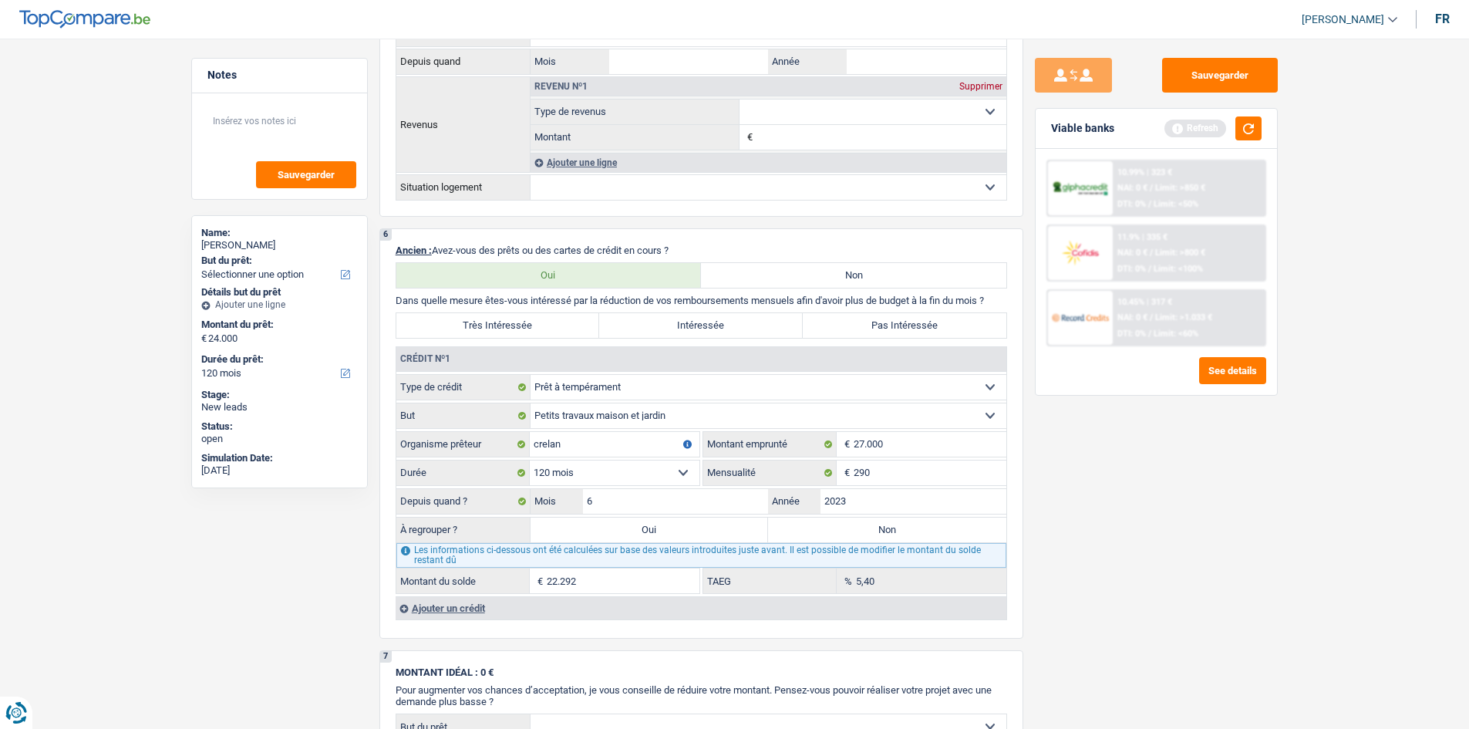
click at [998, 545] on div "Sauvegarder Viable banks Refresh 10.99% | 323 € NAI: 0 € / Limit: >850 € DTI: 0…" at bounding box center [1156, 379] width 266 height 642
click at [622, 555] on input "22.292" at bounding box center [623, 580] width 153 height 25
click at [648, 502] on input "6" at bounding box center [676, 501] width 186 height 25
drag, startPoint x: 687, startPoint y: 503, endPoint x: 1258, endPoint y: 567, distance: 574.9
click at [998, 555] on div "Notes Sauvegarder Name: Arianne Zoric But du prêt: Confort maison: meubles, tex…" at bounding box center [735, 273] width 1110 height 2281
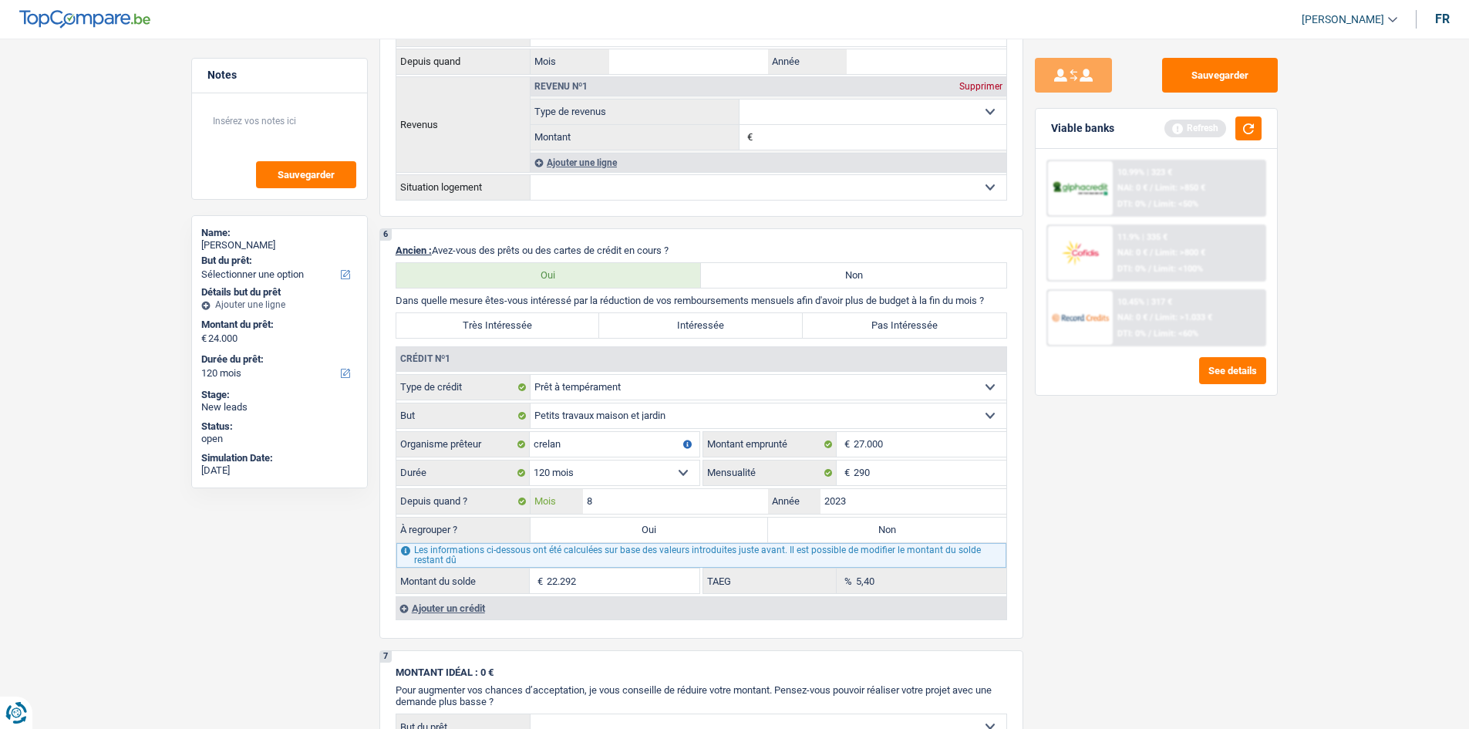
type input "8"
type input "22.674"
click at [998, 555] on main "Notes Sauvegarder Name: Arianne Zoric But du prêt: Confort maison: meubles, tex…" at bounding box center [734, 273] width 1469 height 2350
click at [638, 510] on input "8" at bounding box center [676, 501] width 186 height 25
click at [847, 506] on input "2023" at bounding box center [913, 501] width 186 height 25
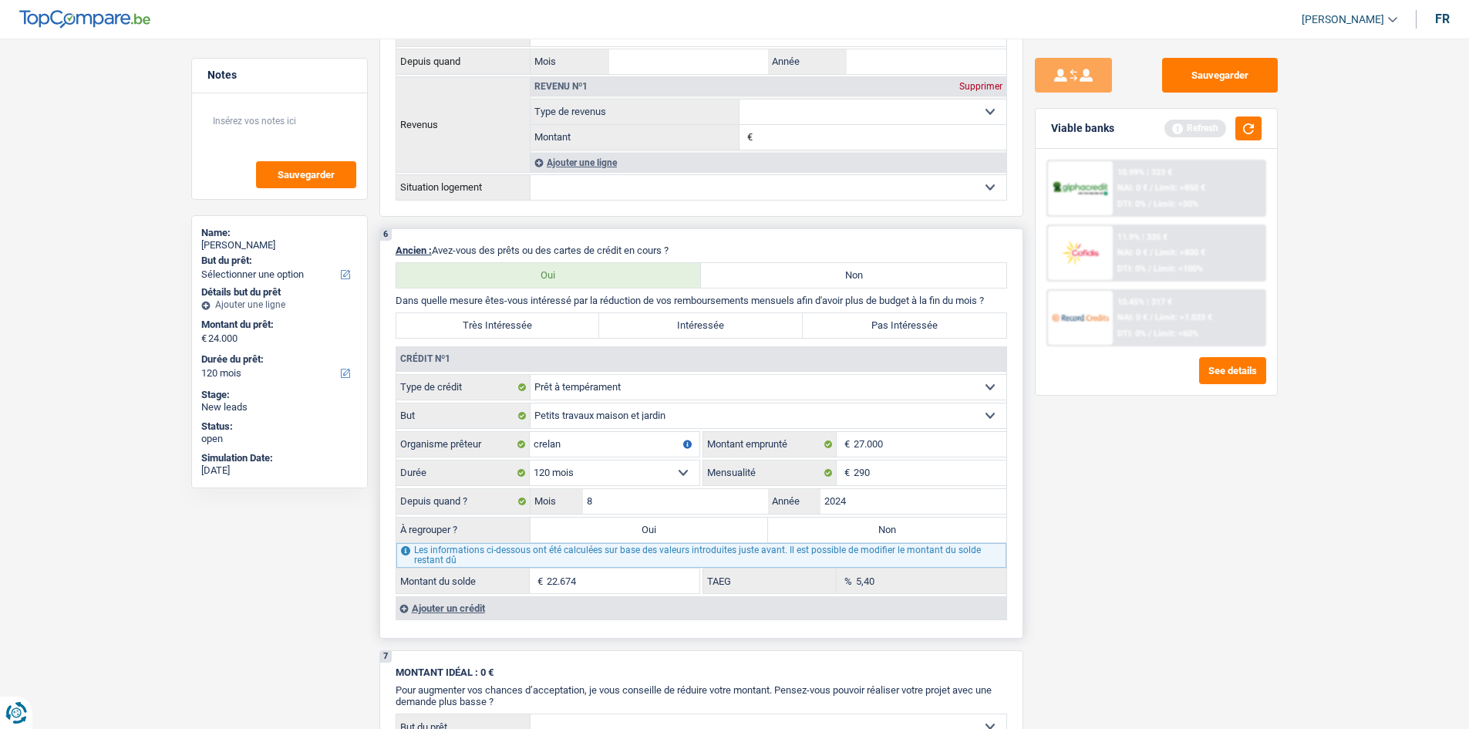
type input "2024"
type input "24.894"
click at [687, 495] on input "8" at bounding box center [676, 501] width 186 height 25
type input "3"
type input "23.983"
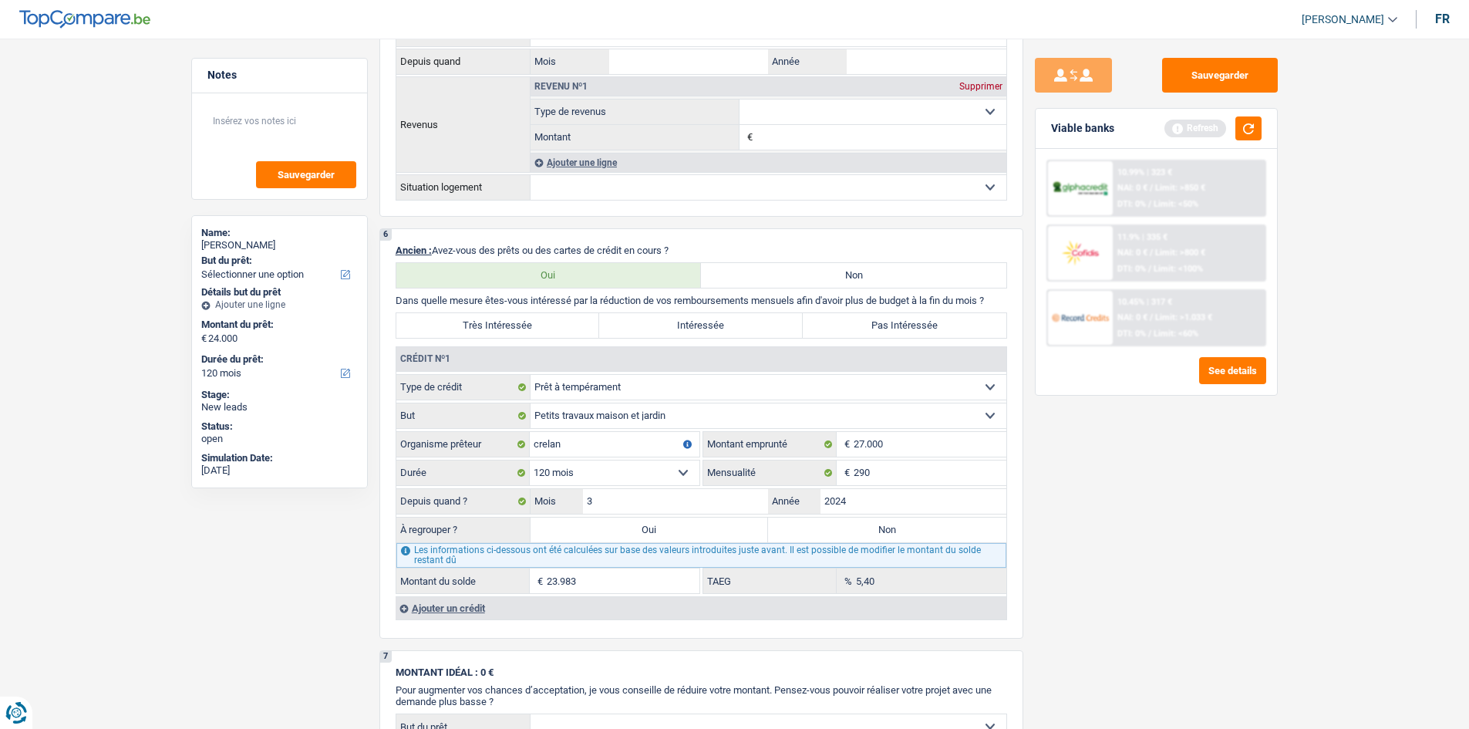
drag, startPoint x: 1112, startPoint y: 558, endPoint x: 1097, endPoint y: 554, distance: 15.4
click at [998, 555] on div "Sauvegarder Viable banks Refresh 10.99% | 323 € NAI: 0 € / Limit: >850 € DTI: 0…" at bounding box center [1156, 379] width 266 height 642
drag, startPoint x: 635, startPoint y: 497, endPoint x: 782, endPoint y: 514, distance: 147.4
click at [635, 497] on input "3" at bounding box center [676, 501] width 186 height 25
type input "4"
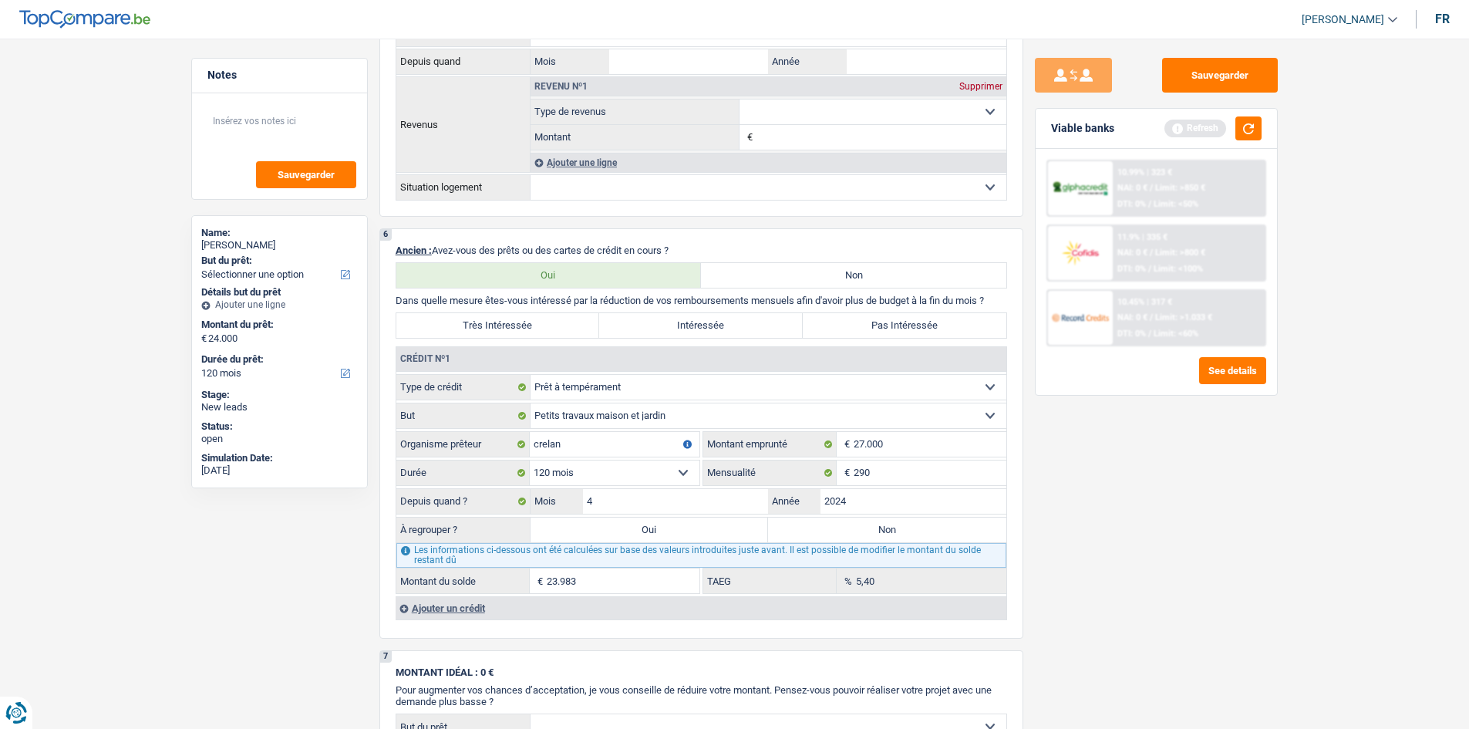
type input "24.167"
click at [998, 553] on div "Sauvegarder Viable banks Refresh 10.99% | 323 € NAI: 0 € / Limit: >850 € DTI: 0…" at bounding box center [1156, 379] width 266 height 642
click at [622, 531] on label "Oui" at bounding box center [649, 529] width 238 height 25
click at [622, 531] on input "Oui" at bounding box center [649, 529] width 238 height 25
radio input "true"
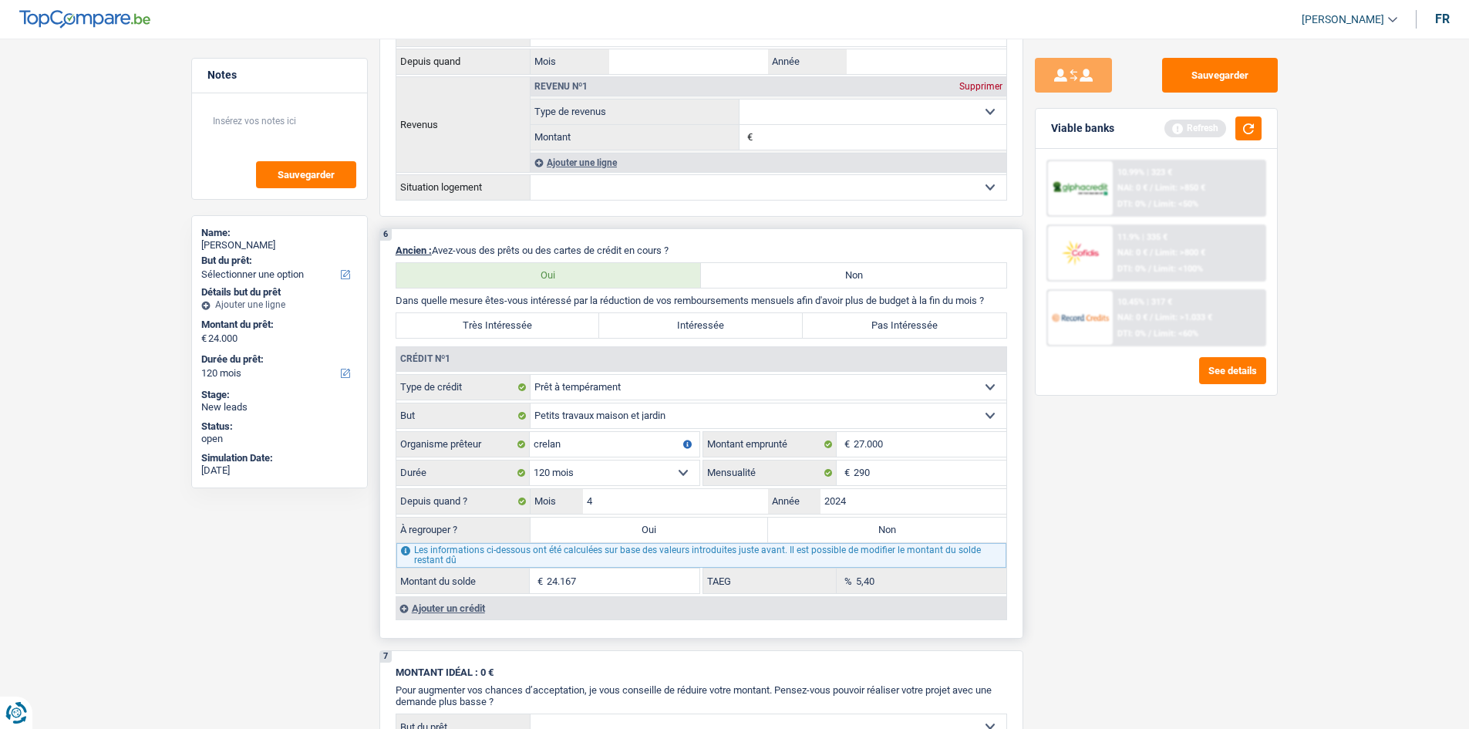
type input "24.167"
select select "refinancing"
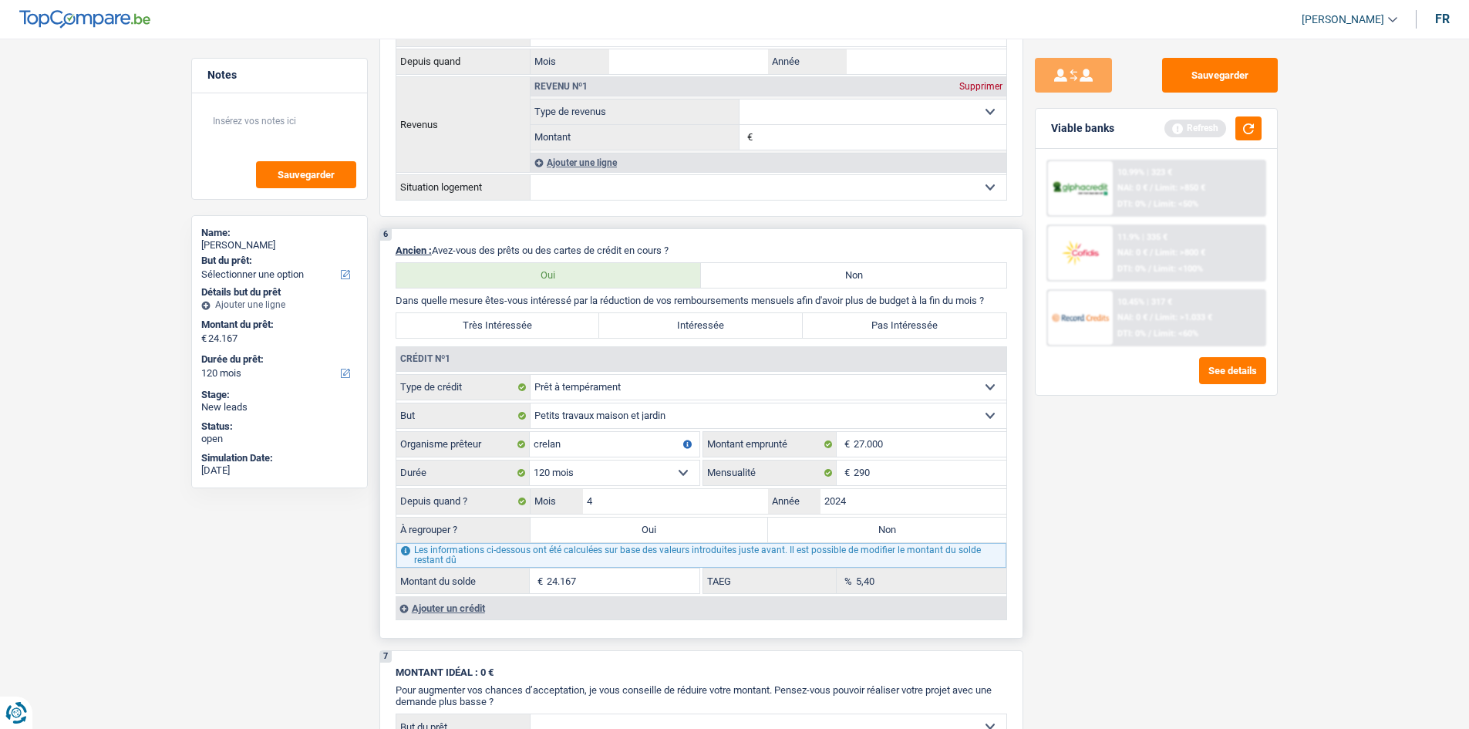
select select "refinancing"
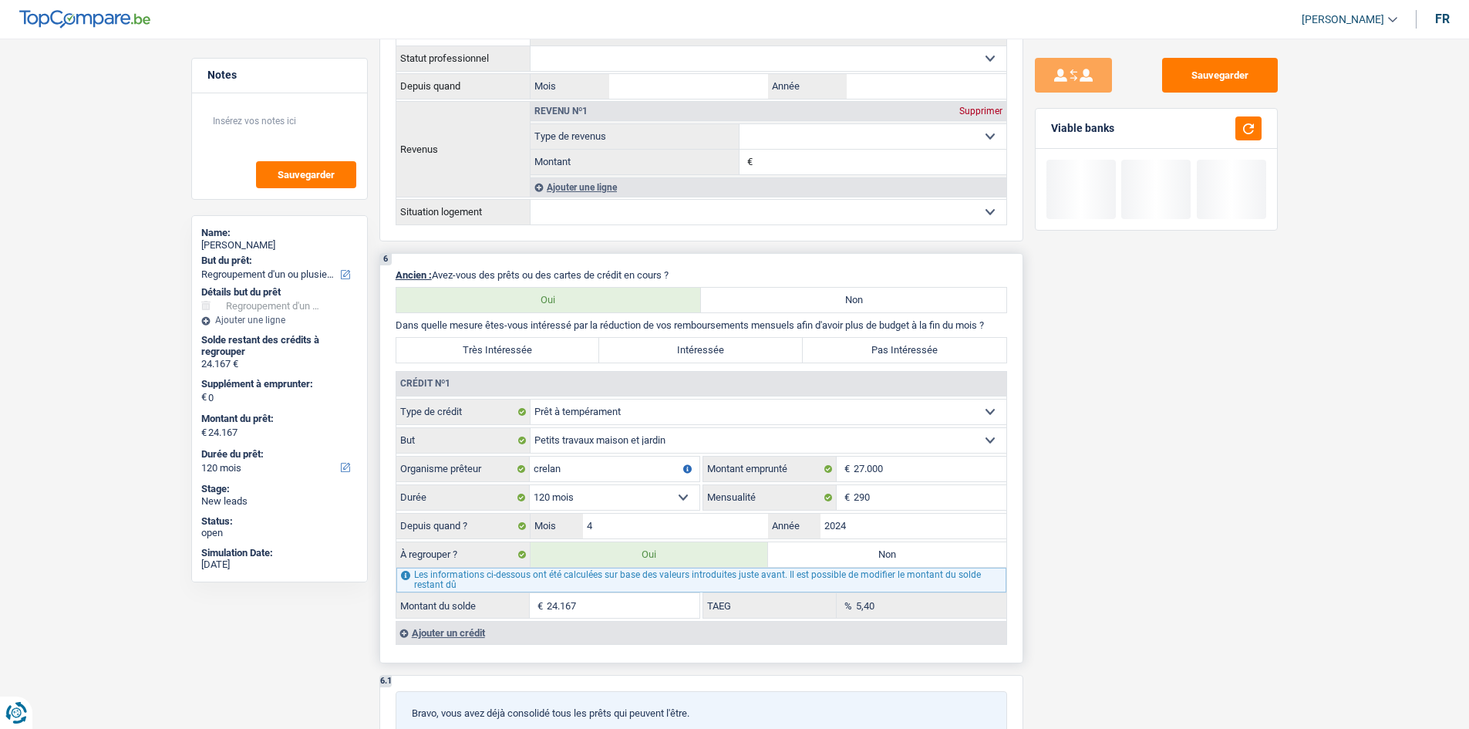
click at [493, 345] on label "Très Intéressée" at bounding box center [498, 350] width 204 height 25
click at [493, 345] on input "Très Intéressée" at bounding box center [498, 350] width 204 height 25
radio input "true"
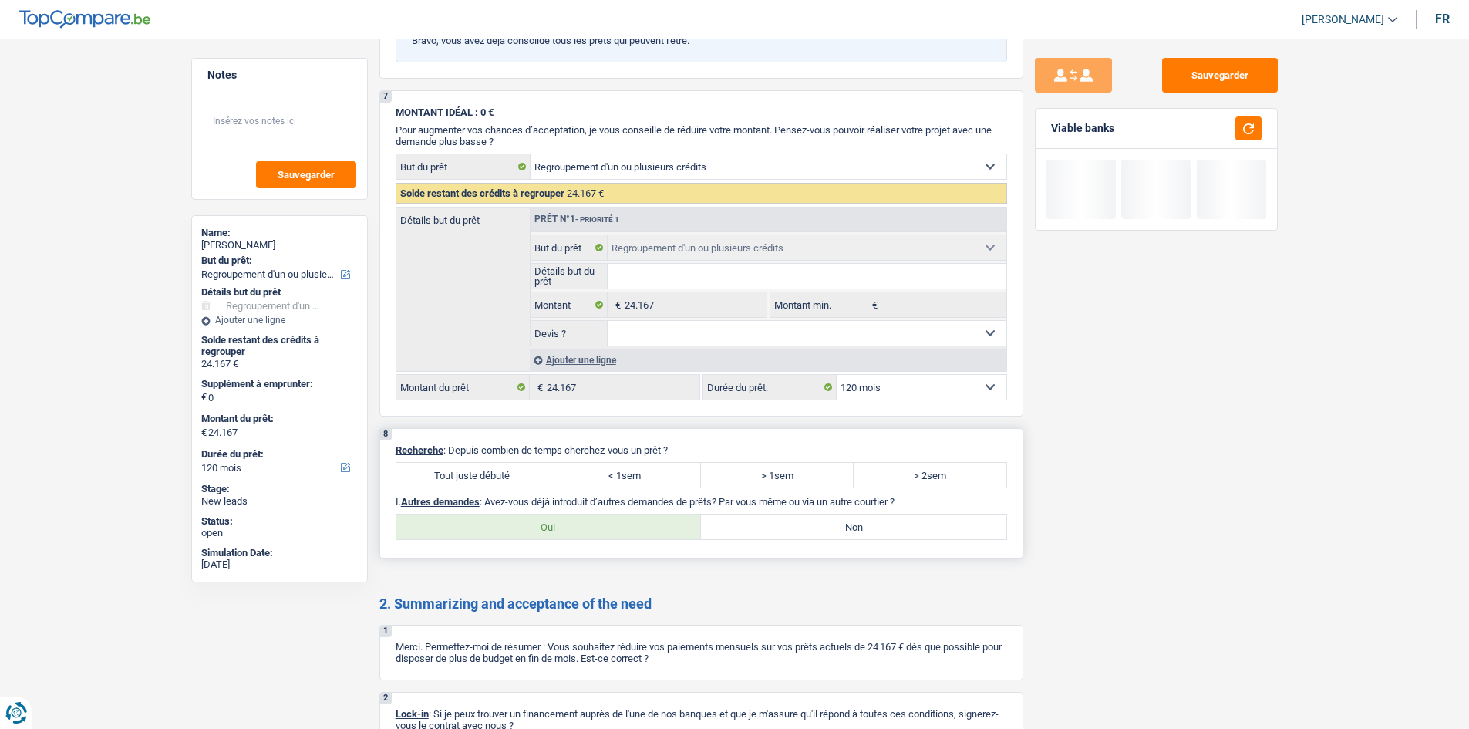
scroll to position [1619, 0]
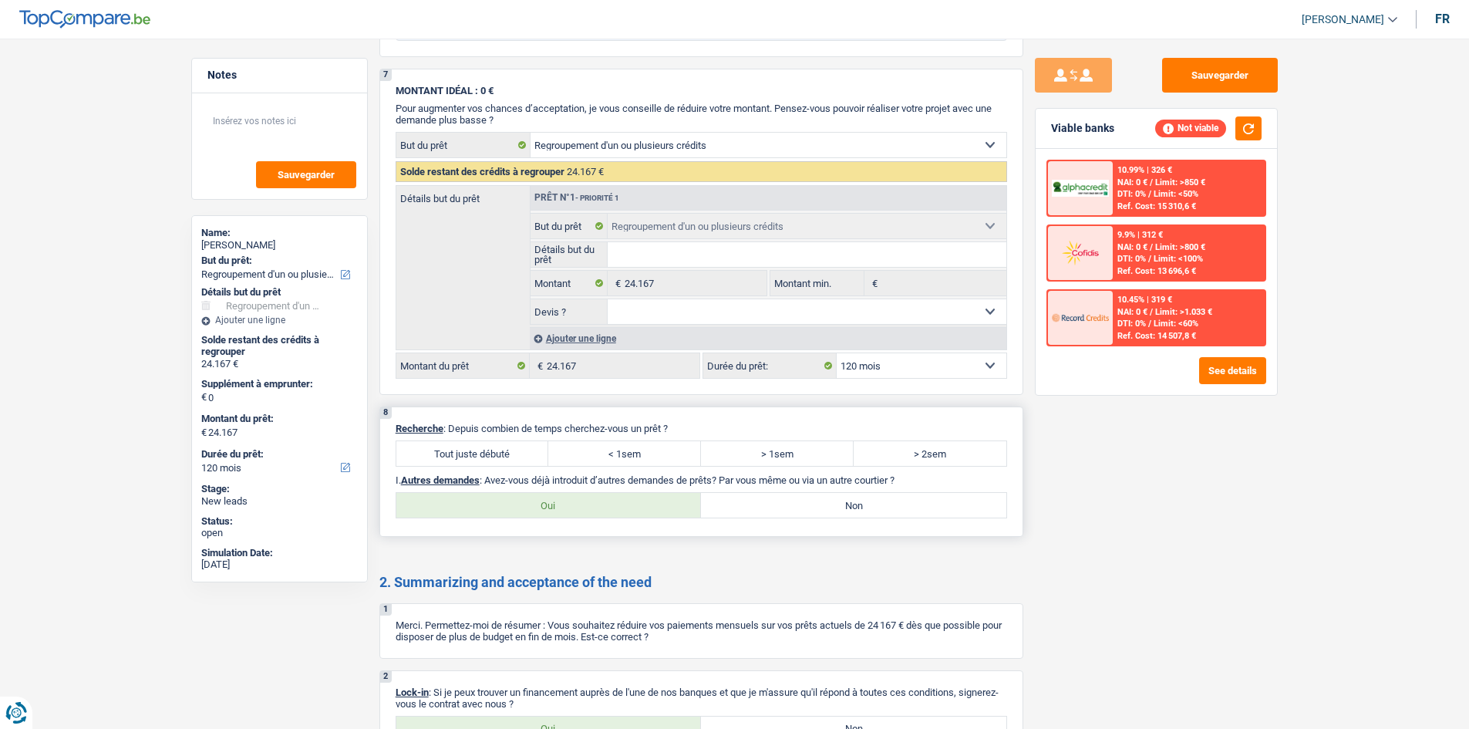
click at [504, 460] on label "Tout juste débuté" at bounding box center [472, 453] width 153 height 25
click at [504, 460] on input "Tout juste débuté" at bounding box center [472, 453] width 153 height 25
radio input "true"
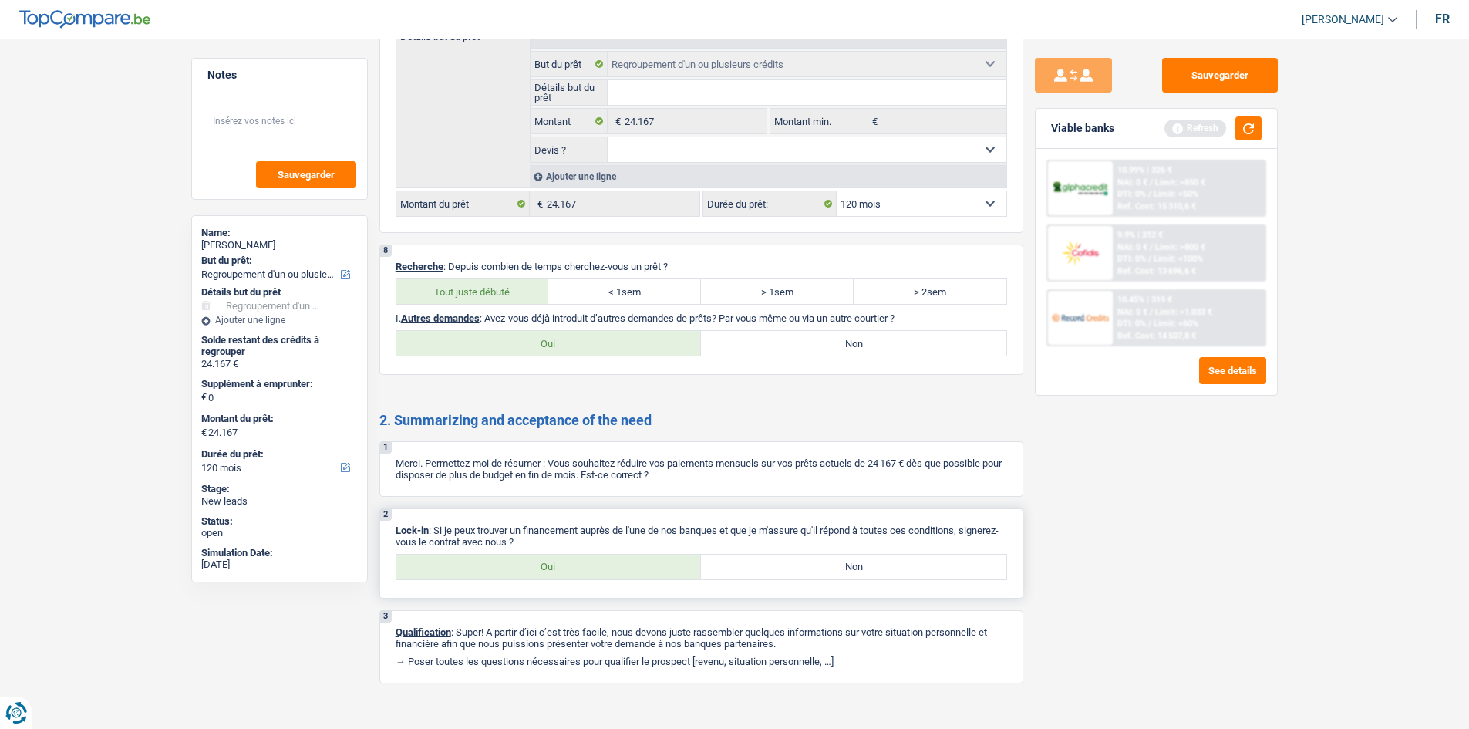
scroll to position [1794, 0]
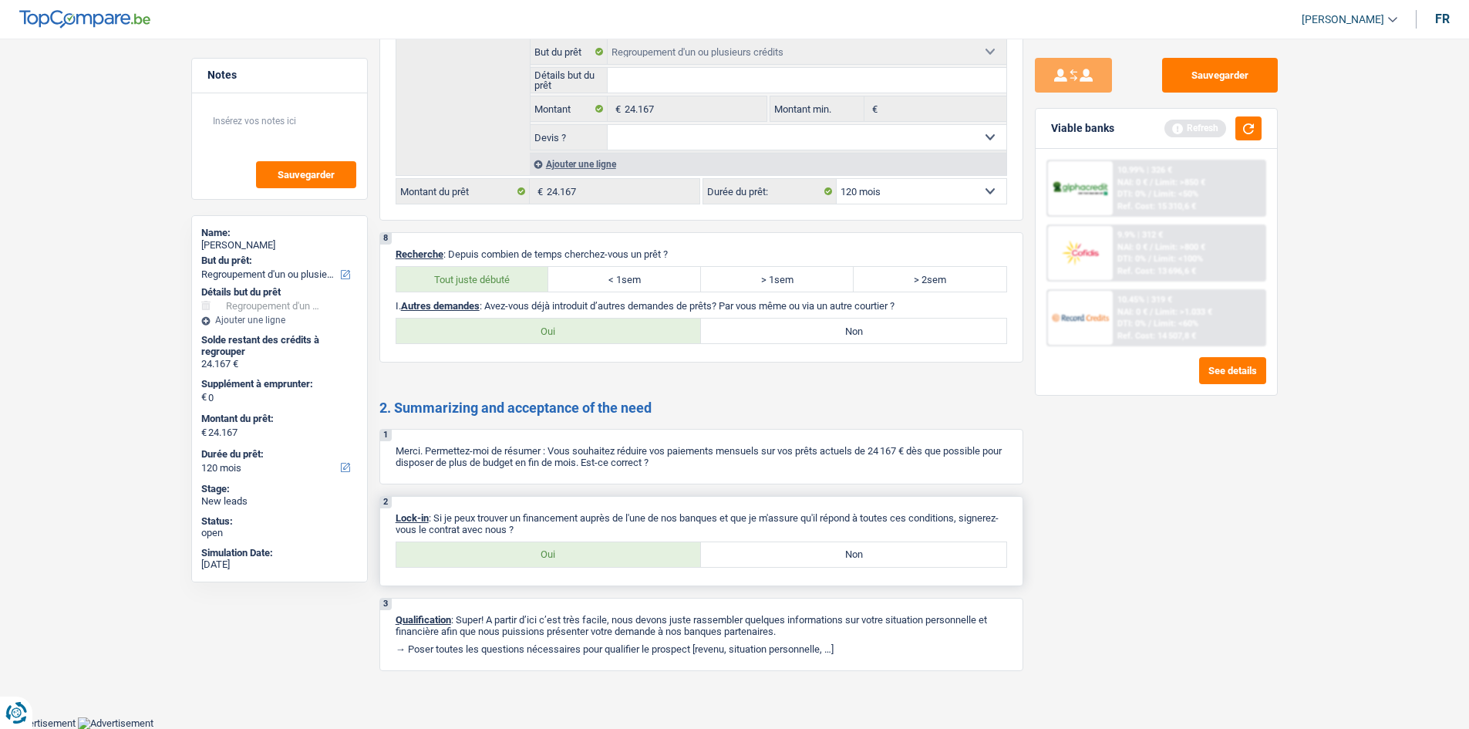
drag, startPoint x: 524, startPoint y: 555, endPoint x: 887, endPoint y: 523, distance: 364.6
click at [524, 554] on label "Oui" at bounding box center [548, 554] width 305 height 25
click at [524, 554] on input "Oui" at bounding box center [548, 554] width 305 height 25
radio input "true"
click at [915, 328] on label "Non" at bounding box center [853, 330] width 305 height 25
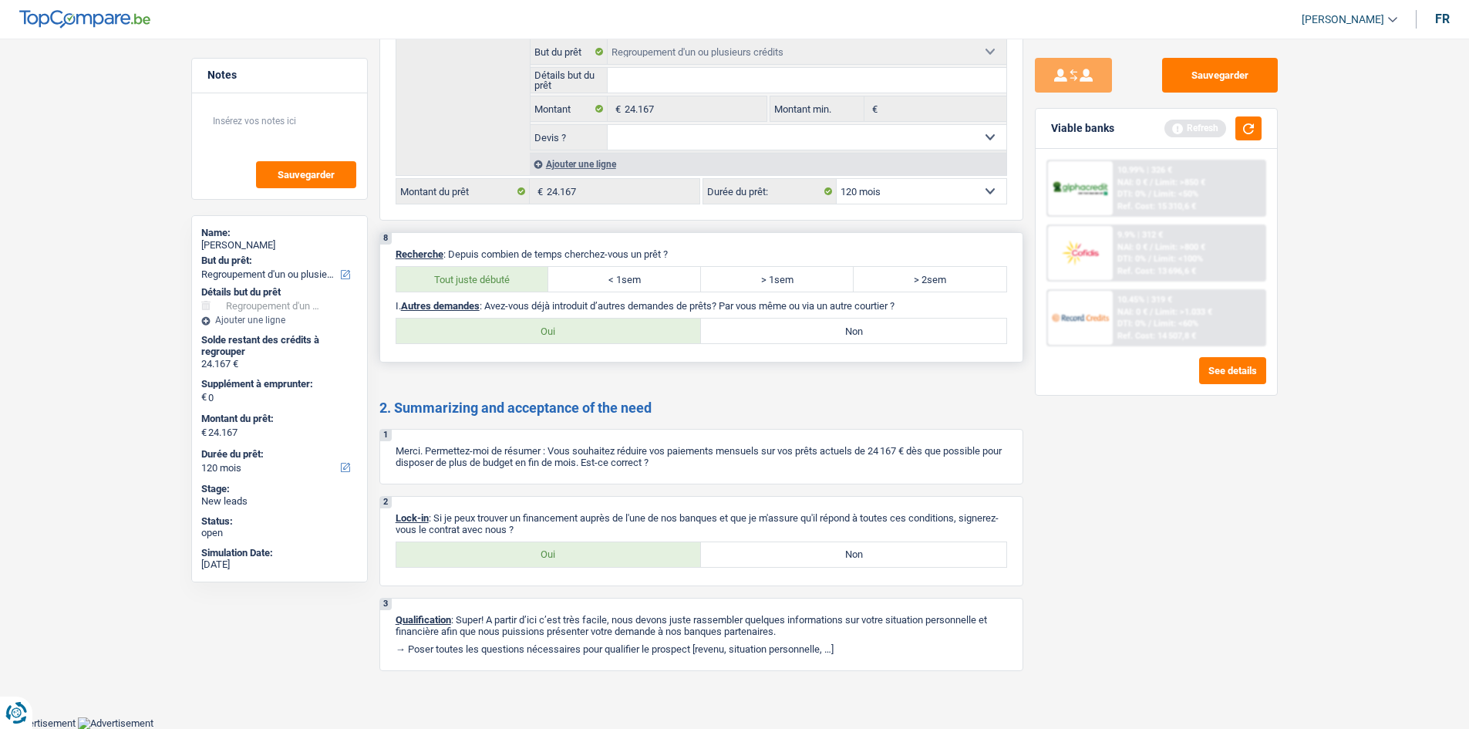
click at [915, 328] on input "Non" at bounding box center [853, 330] width 305 height 25
radio input "true"
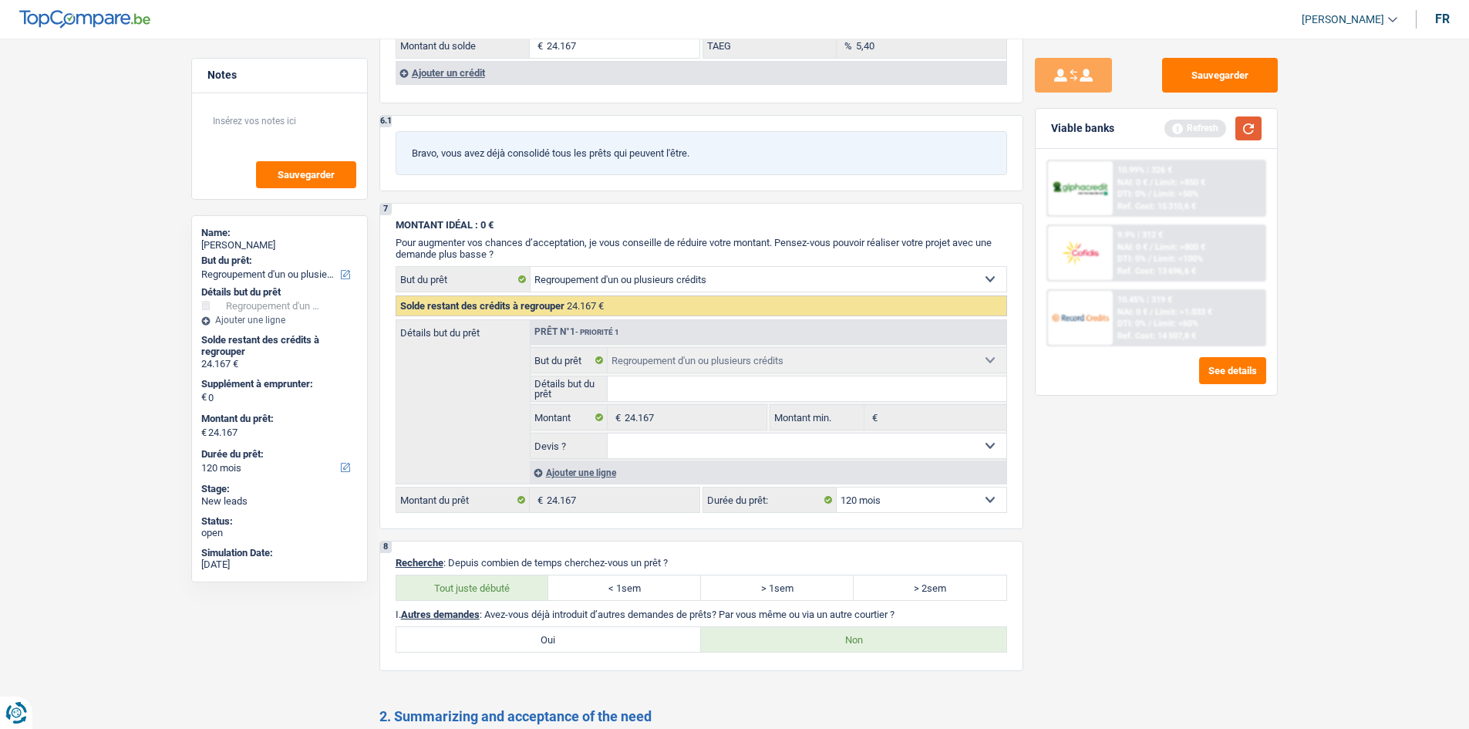
click at [998, 120] on button "button" at bounding box center [1248, 128] width 26 height 24
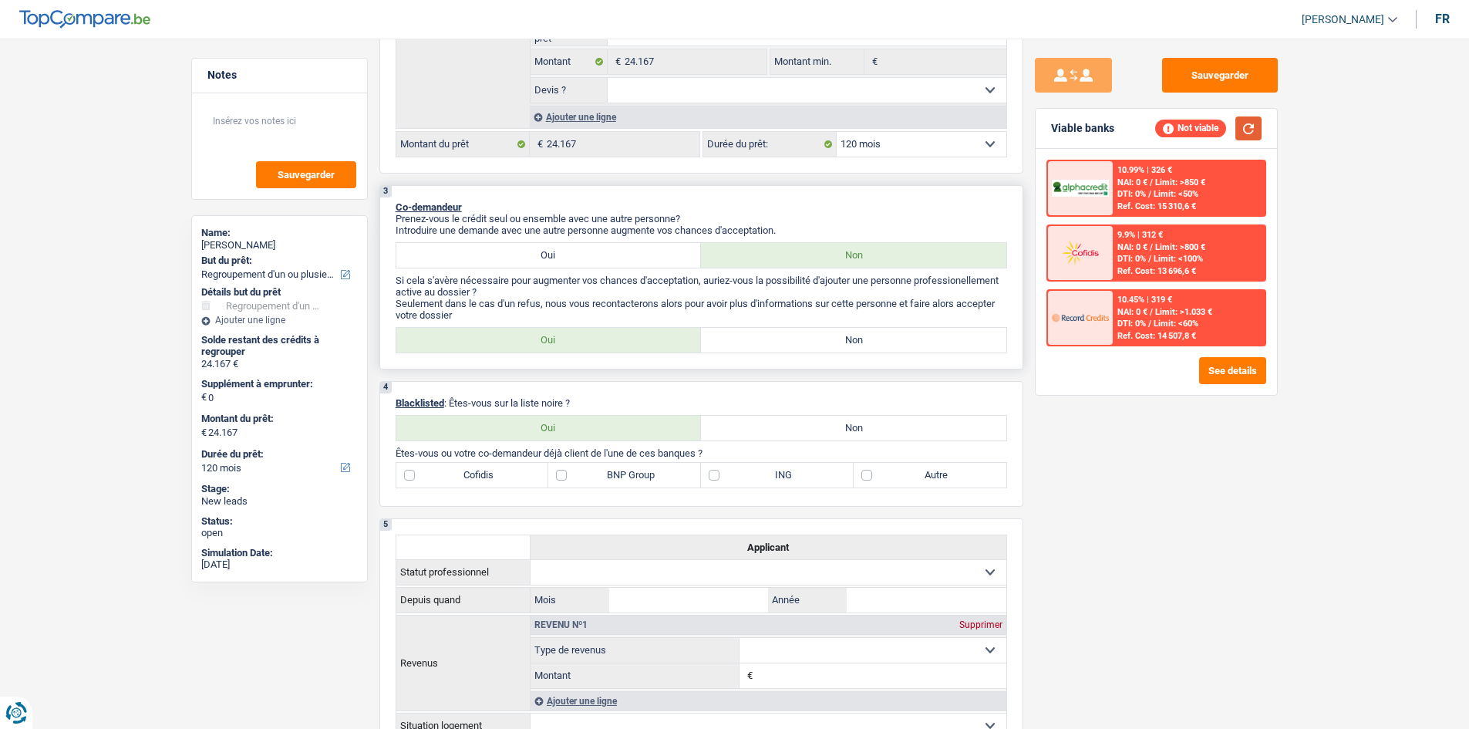
scroll to position [406, 0]
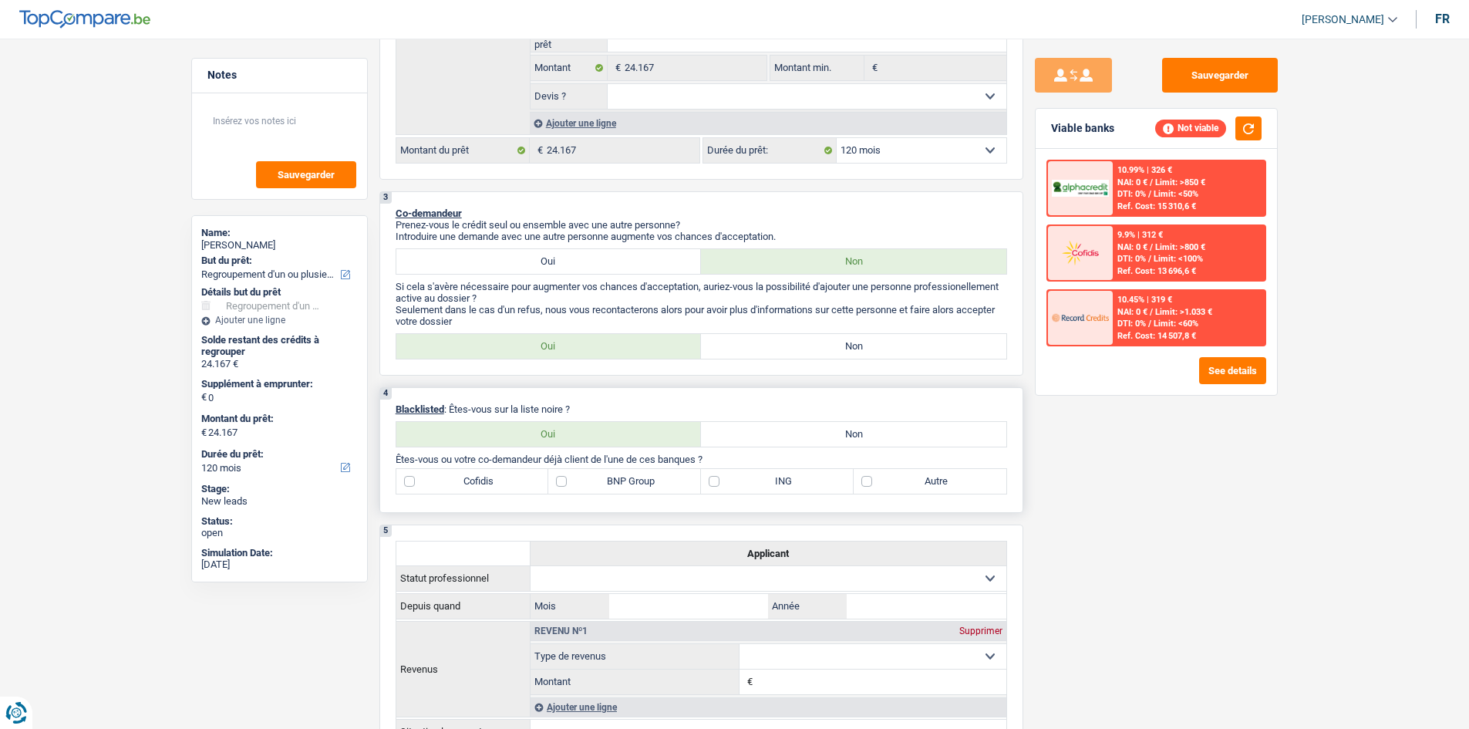
click at [886, 429] on label "Non" at bounding box center [853, 434] width 305 height 25
click at [886, 429] on input "Non" at bounding box center [853, 434] width 305 height 25
radio input "true"
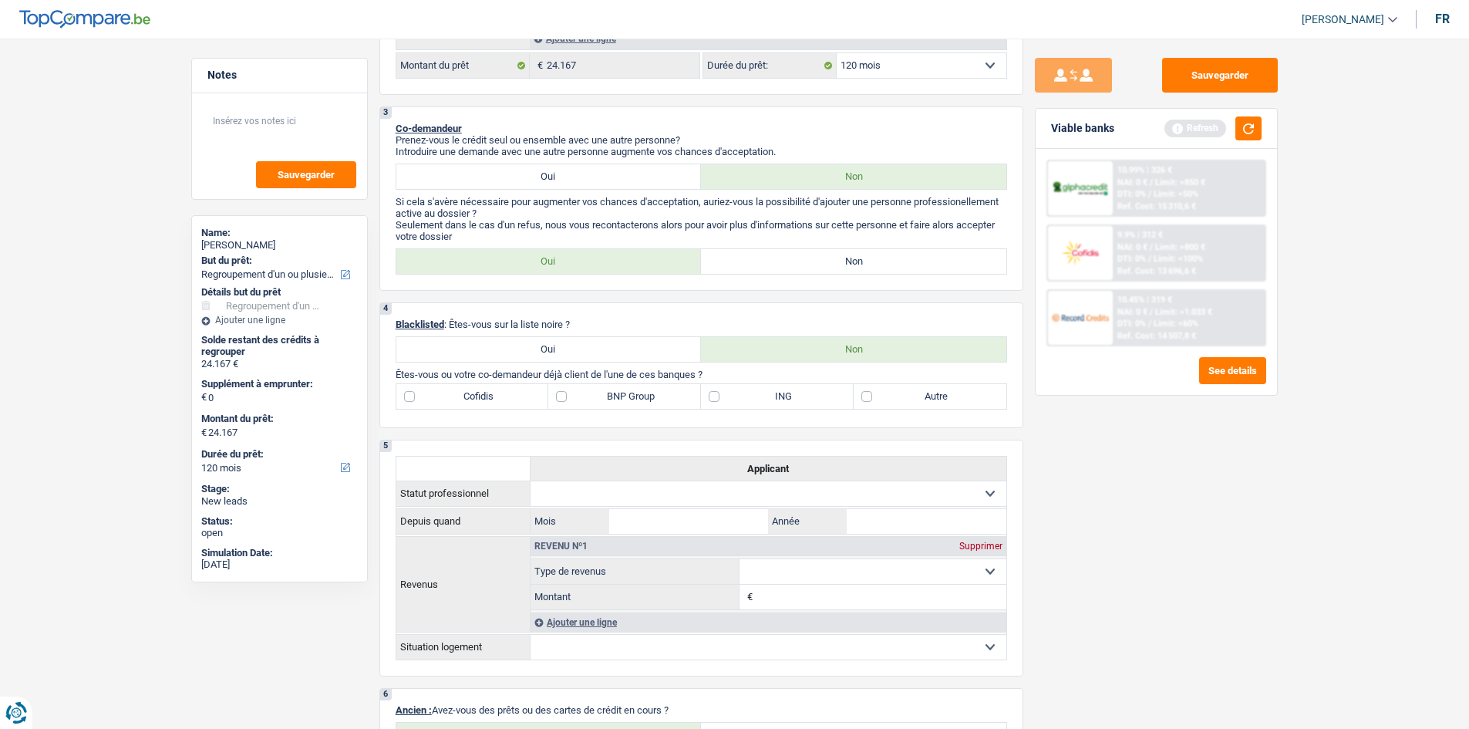
scroll to position [251, 0]
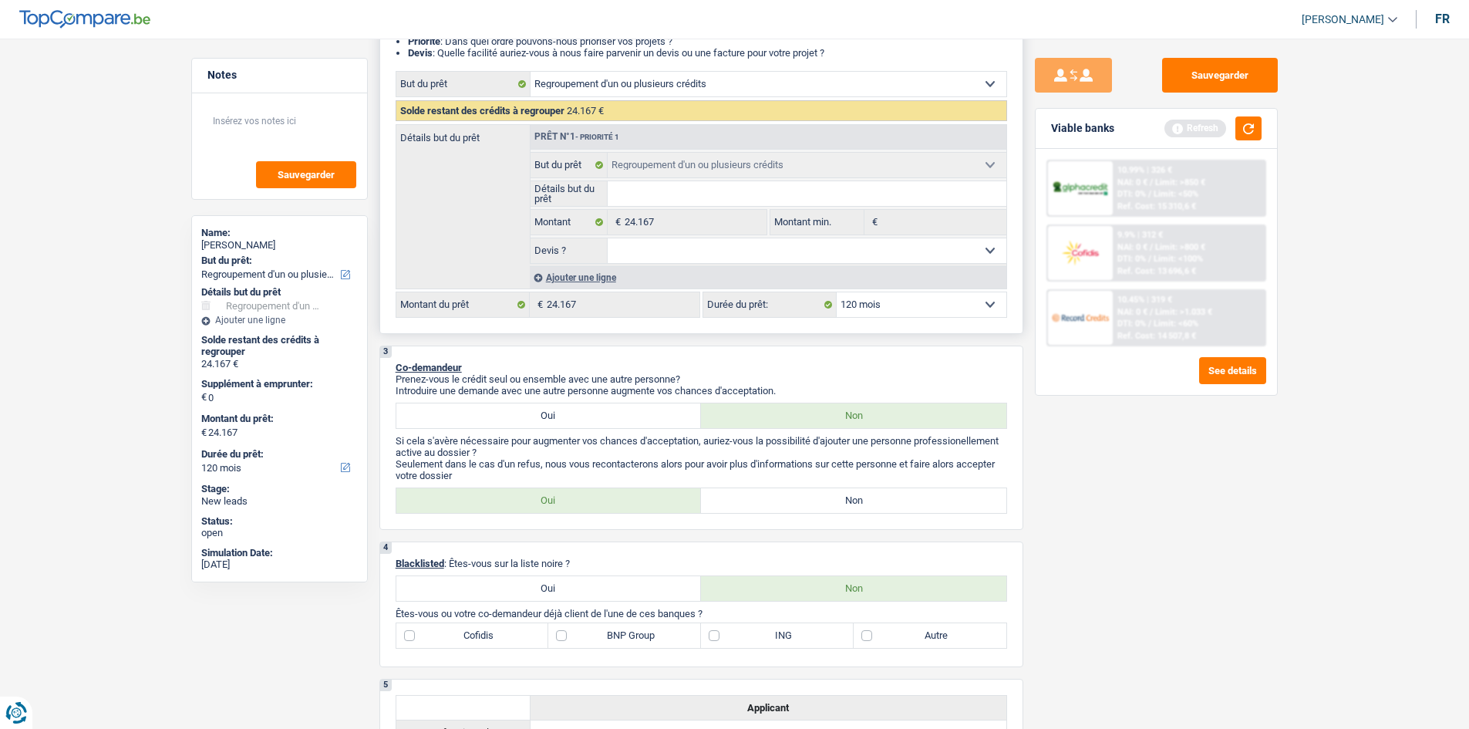
click at [893, 307] on select "12 mois 18 mois 24 mois 30 mois 36 mois 42 mois 48 mois 60 mois 72 mois 84 mois…" at bounding box center [922, 304] width 170 height 25
select select "84"
click at [837, 292] on select "12 mois 18 mois 24 mois 30 mois 36 mois 42 mois 48 mois 60 mois 72 mois 84 mois…" at bounding box center [922, 304] width 170 height 25
select select "84"
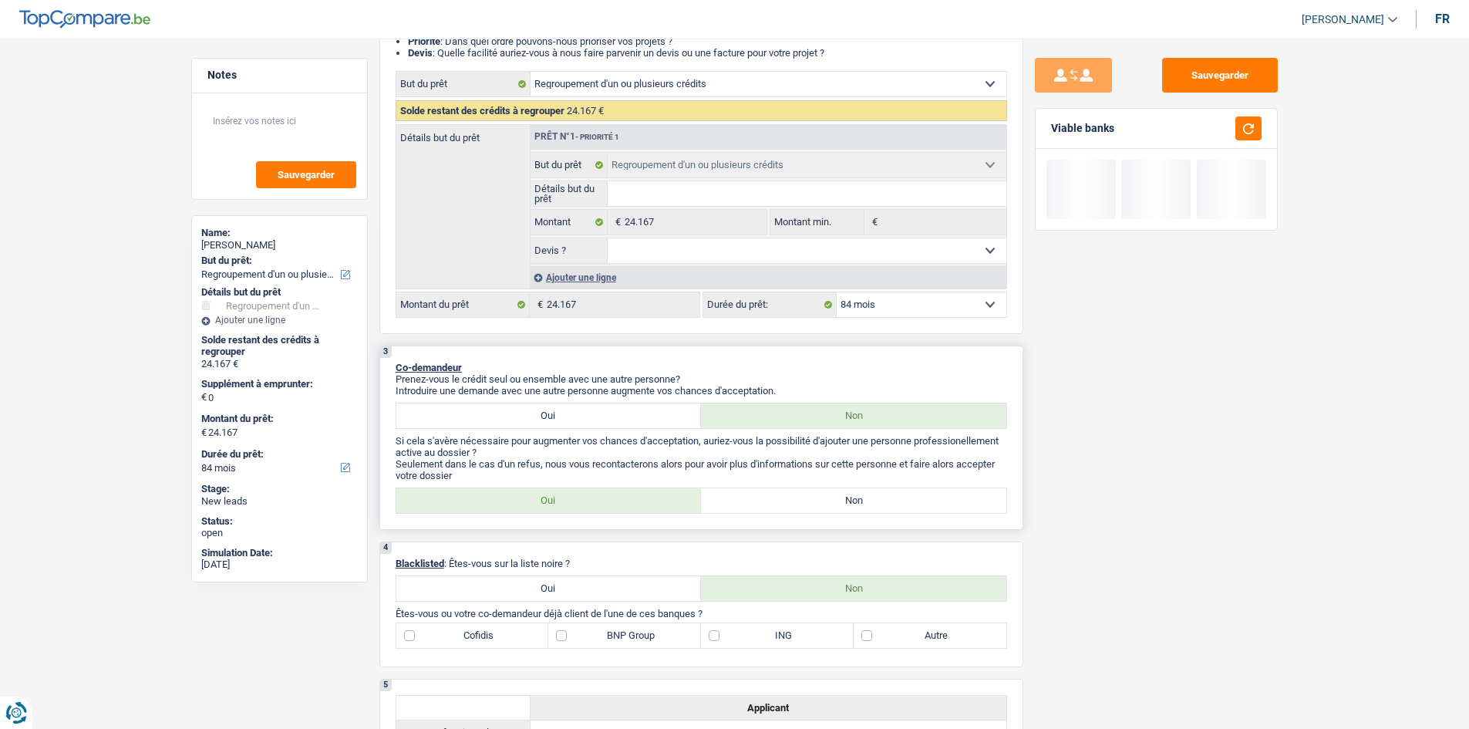
click at [873, 502] on label "Non" at bounding box center [853, 500] width 305 height 25
click at [873, 502] on input "Non" at bounding box center [853, 500] width 305 height 25
radio input "true"
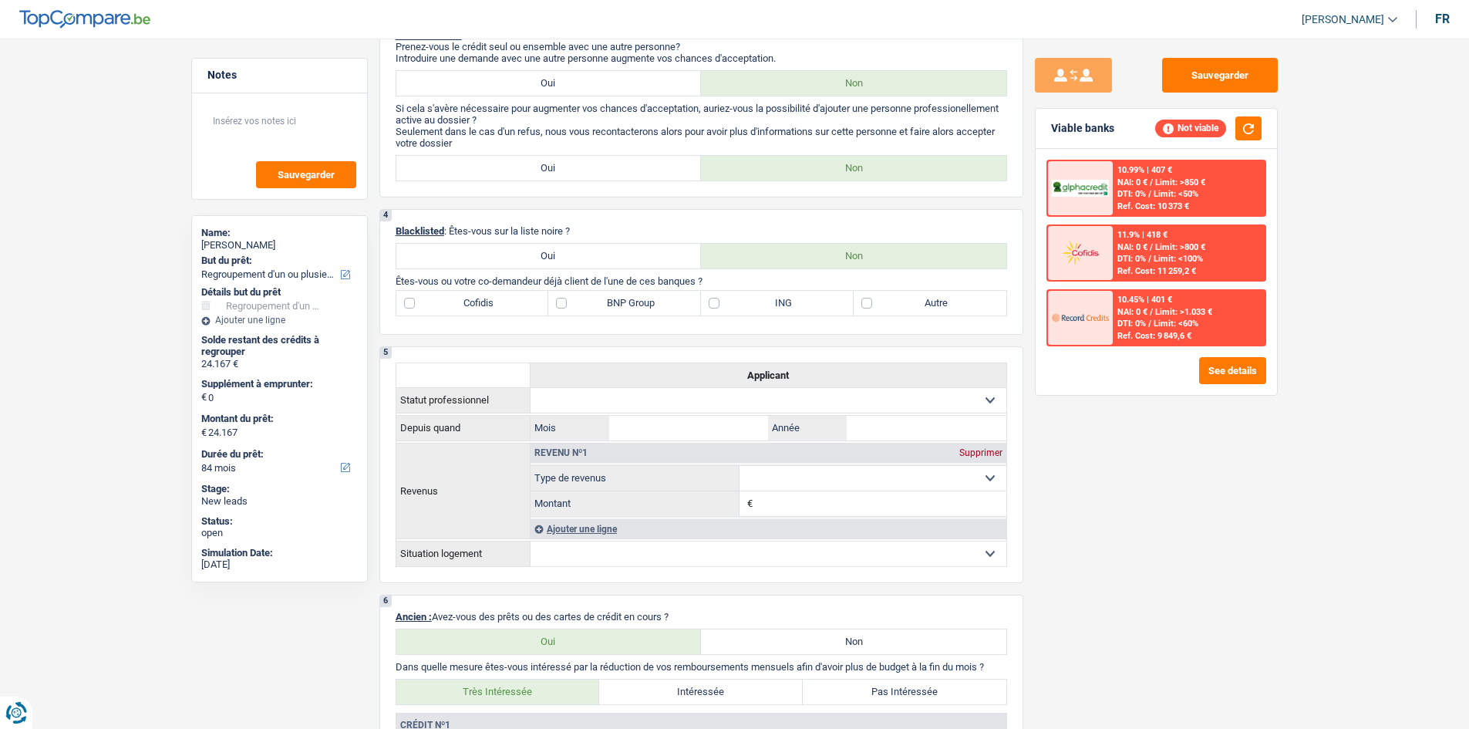
scroll to position [483, 0]
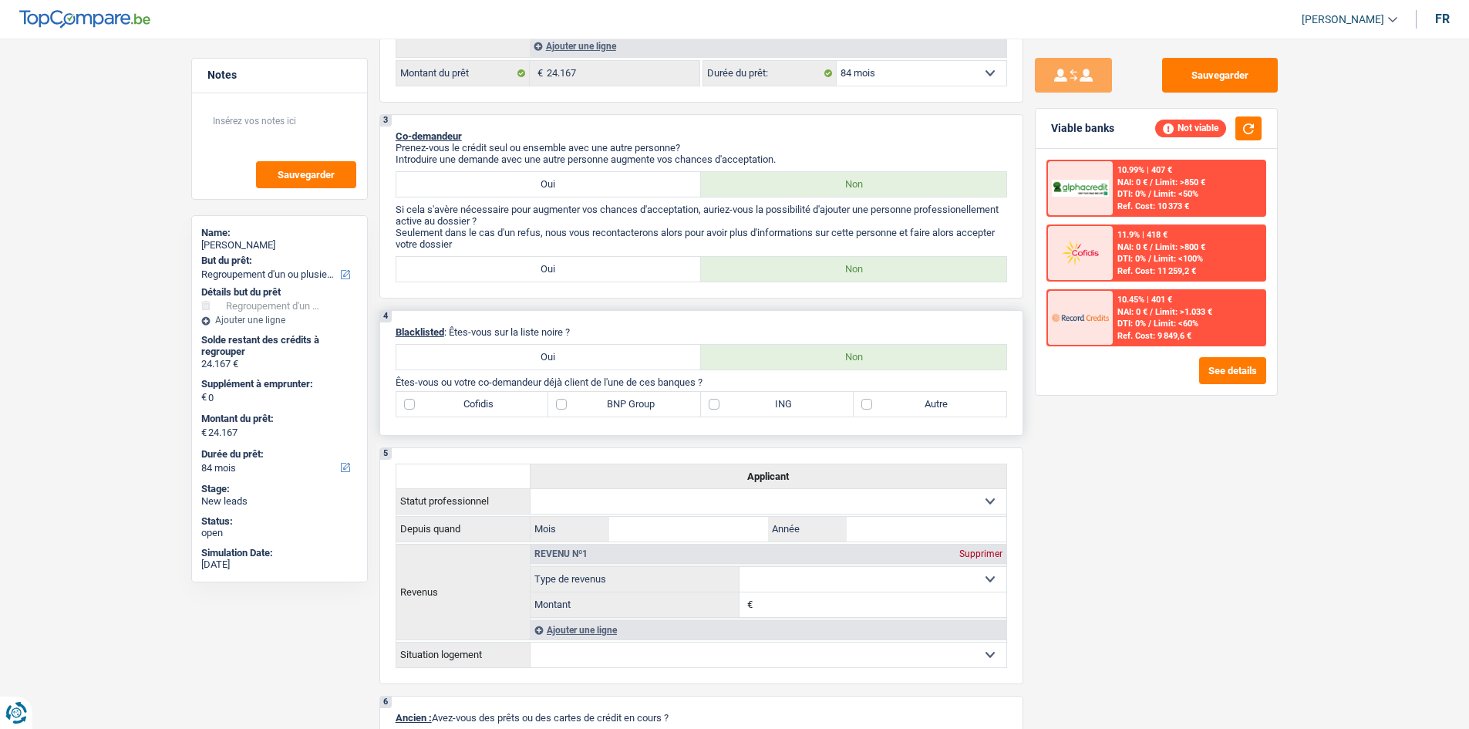
drag, startPoint x: 961, startPoint y: 405, endPoint x: 1047, endPoint y: 466, distance: 105.7
click at [962, 403] on label "Autre" at bounding box center [930, 404] width 153 height 25
click at [962, 403] on input "Autre" at bounding box center [930, 404] width 153 height 25
checkbox input "true"
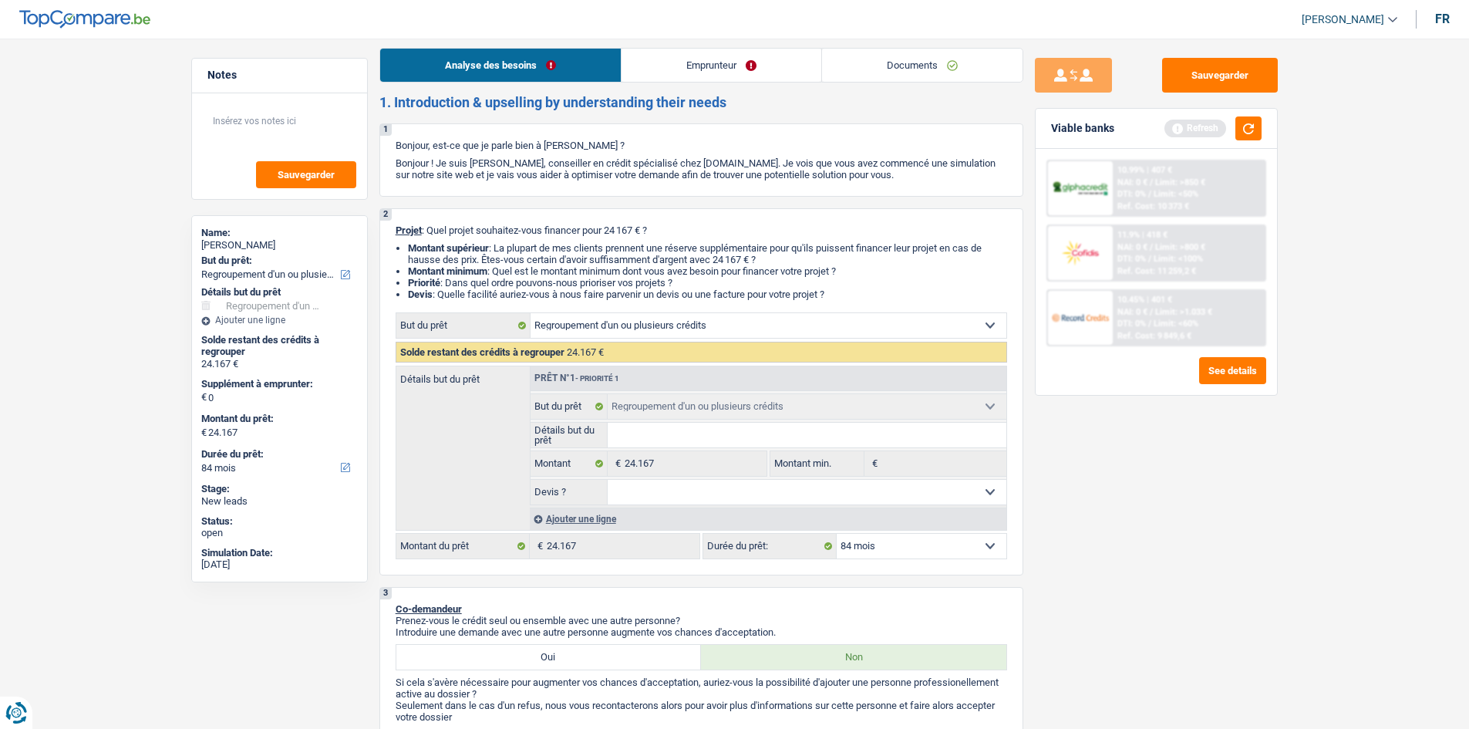
scroll to position [0, 0]
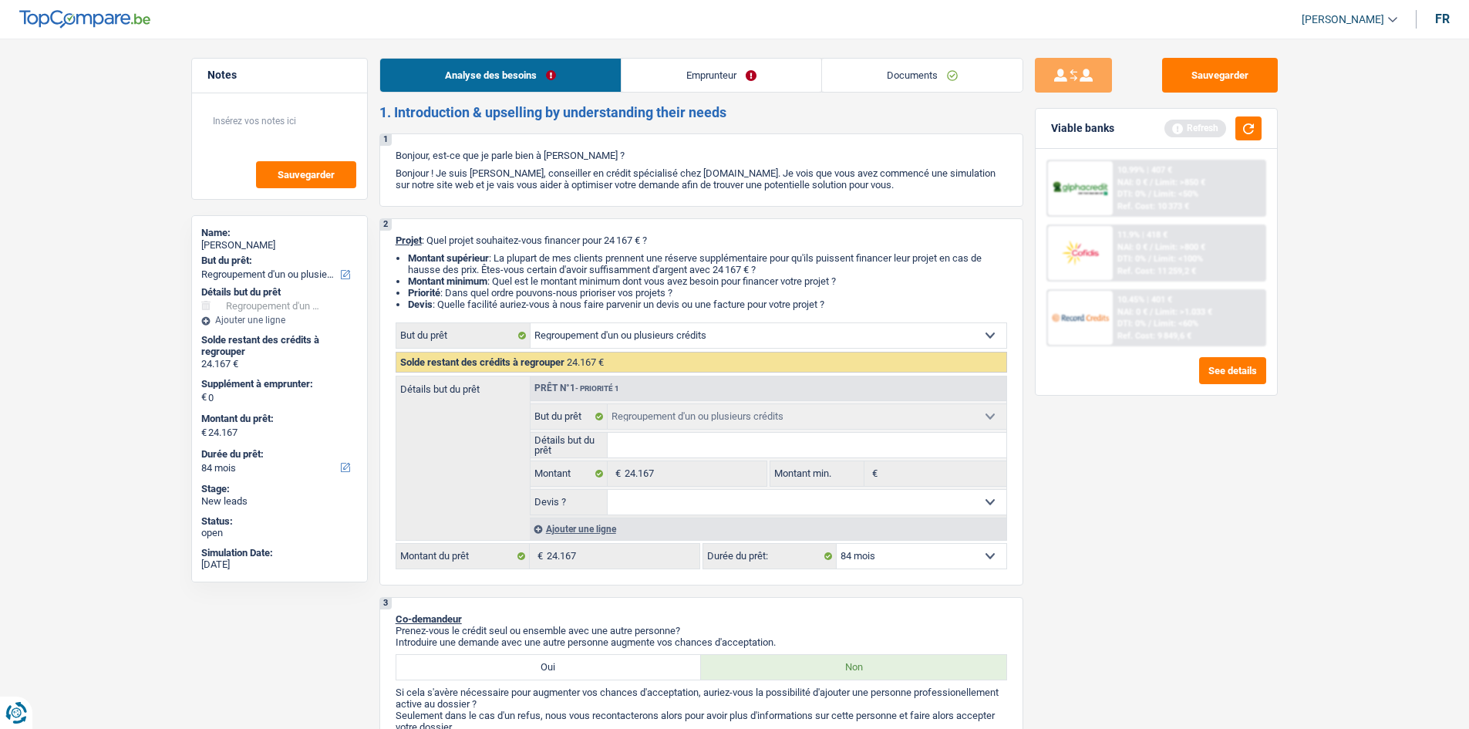
click at [706, 58] on li "Emprunteur" at bounding box center [721, 75] width 200 height 35
click at [704, 69] on link "Emprunteur" at bounding box center [721, 75] width 200 height 33
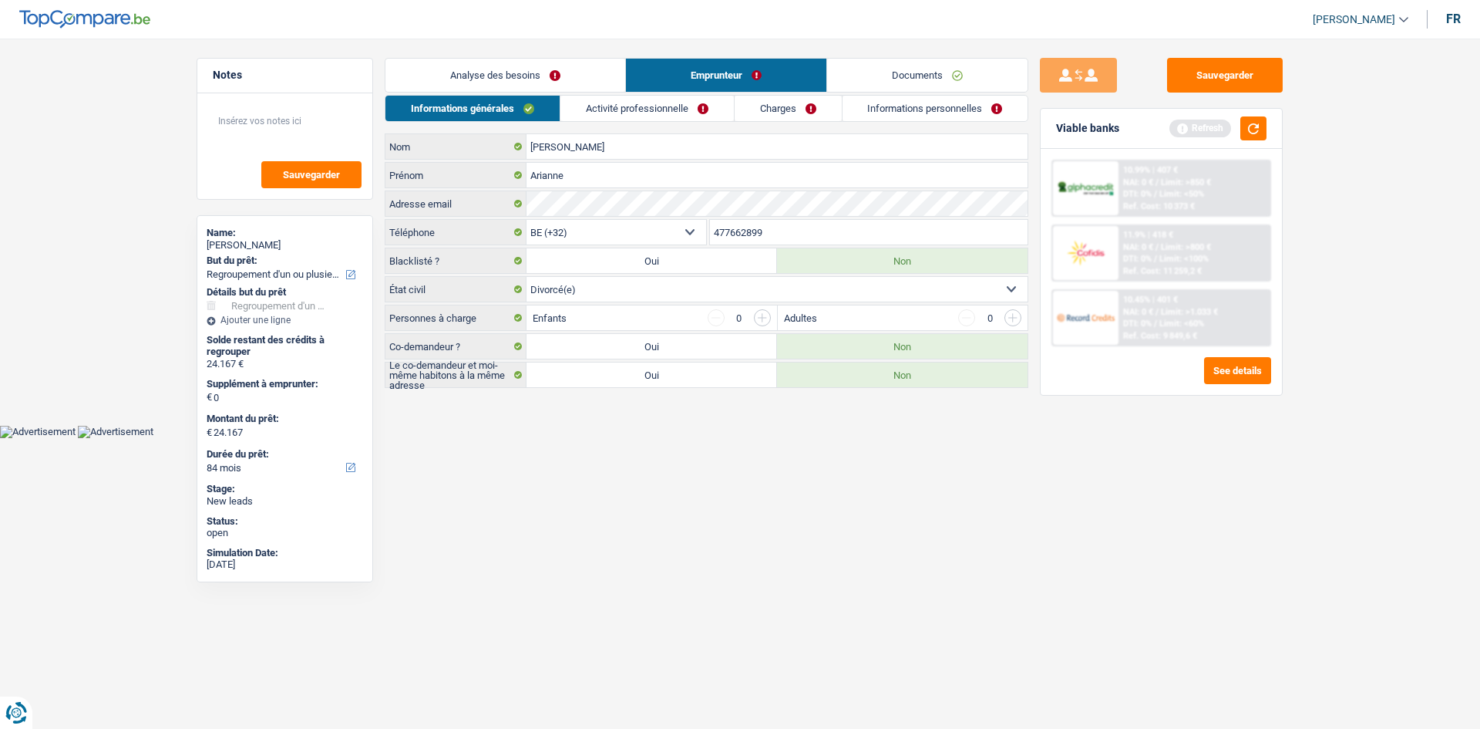
click at [634, 103] on link "Activité professionnelle" at bounding box center [647, 108] width 173 height 25
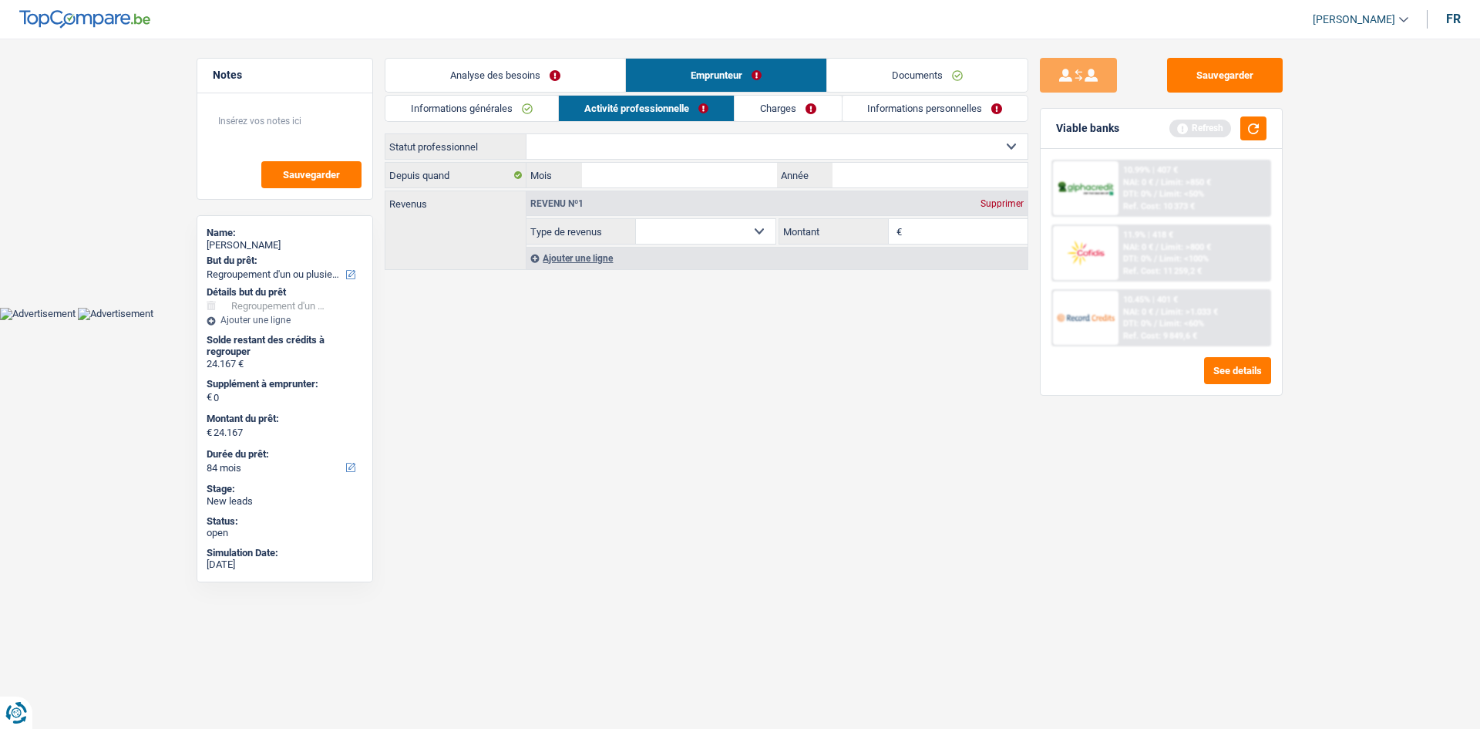
click at [649, 144] on select "Ouvrier Employé privé Employé public Invalide Indépendant Pensionné Chômeur Mut…" at bounding box center [777, 146] width 501 height 25
select select "privateEmployee"
click at [527, 134] on select "Ouvrier Employé privé Employé public Invalide Indépendant Pensionné Chômeur Mut…" at bounding box center [777, 146] width 501 height 25
select select "netSalary"
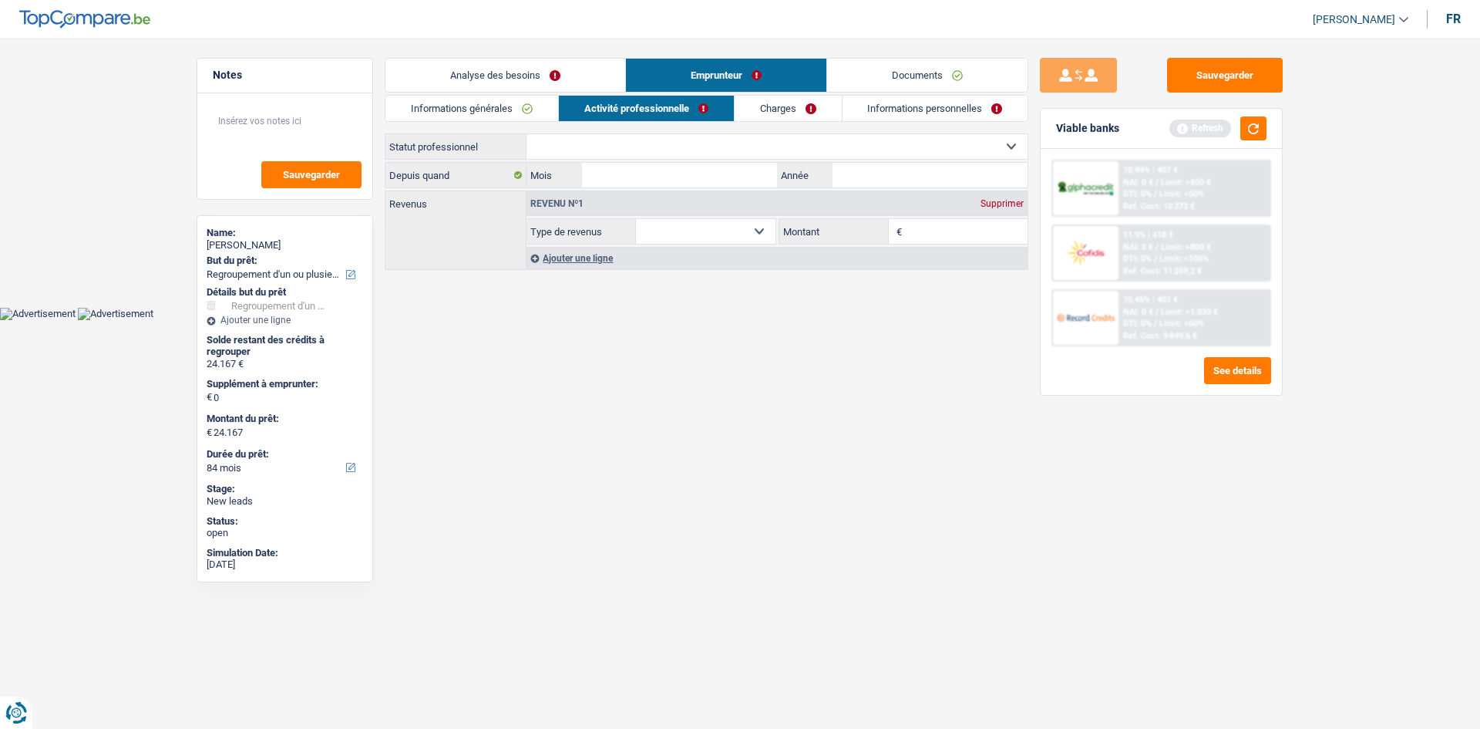
select select "mealVouchers"
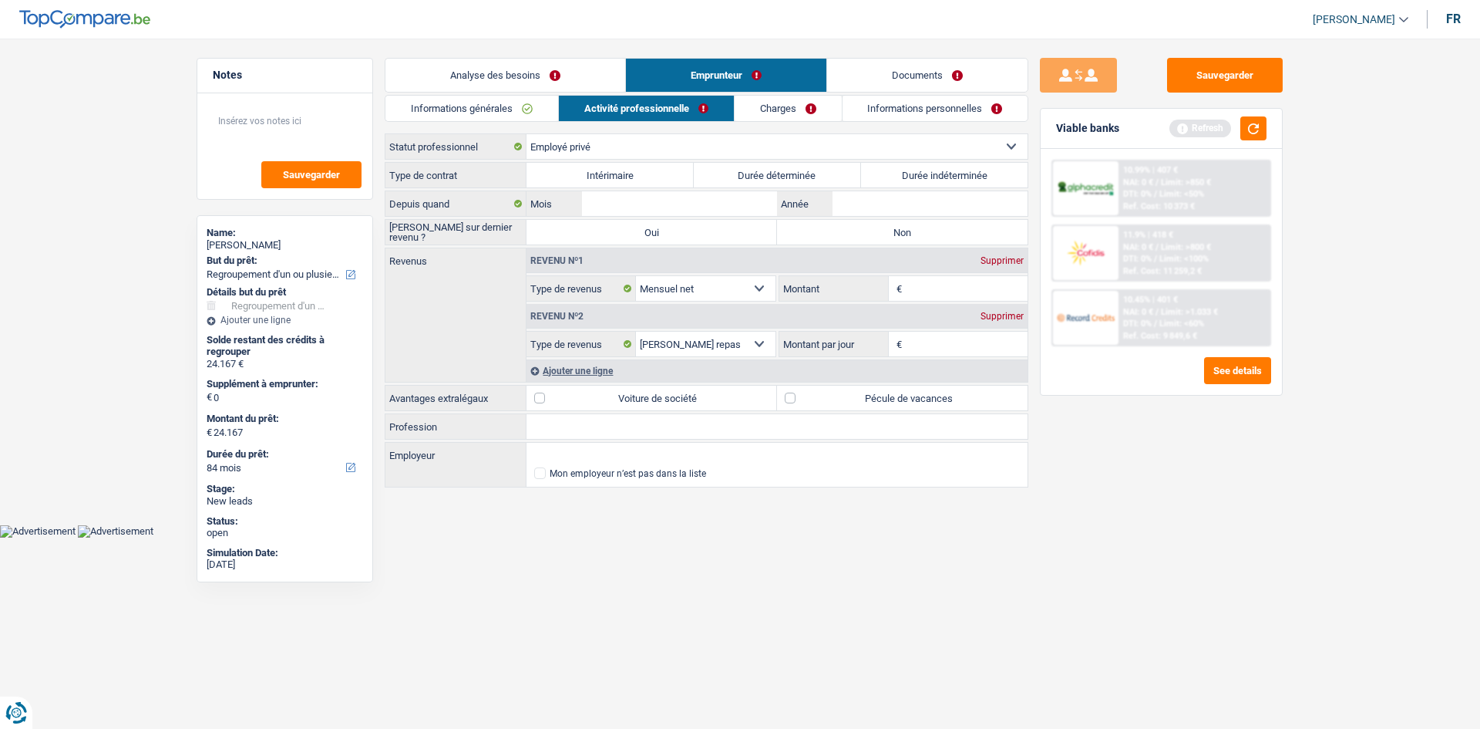
click at [940, 170] on label "Durée indéterminée" at bounding box center [944, 175] width 167 height 25
click at [940, 170] on input "Durée indéterminée" at bounding box center [944, 175] width 167 height 25
radio input "true"
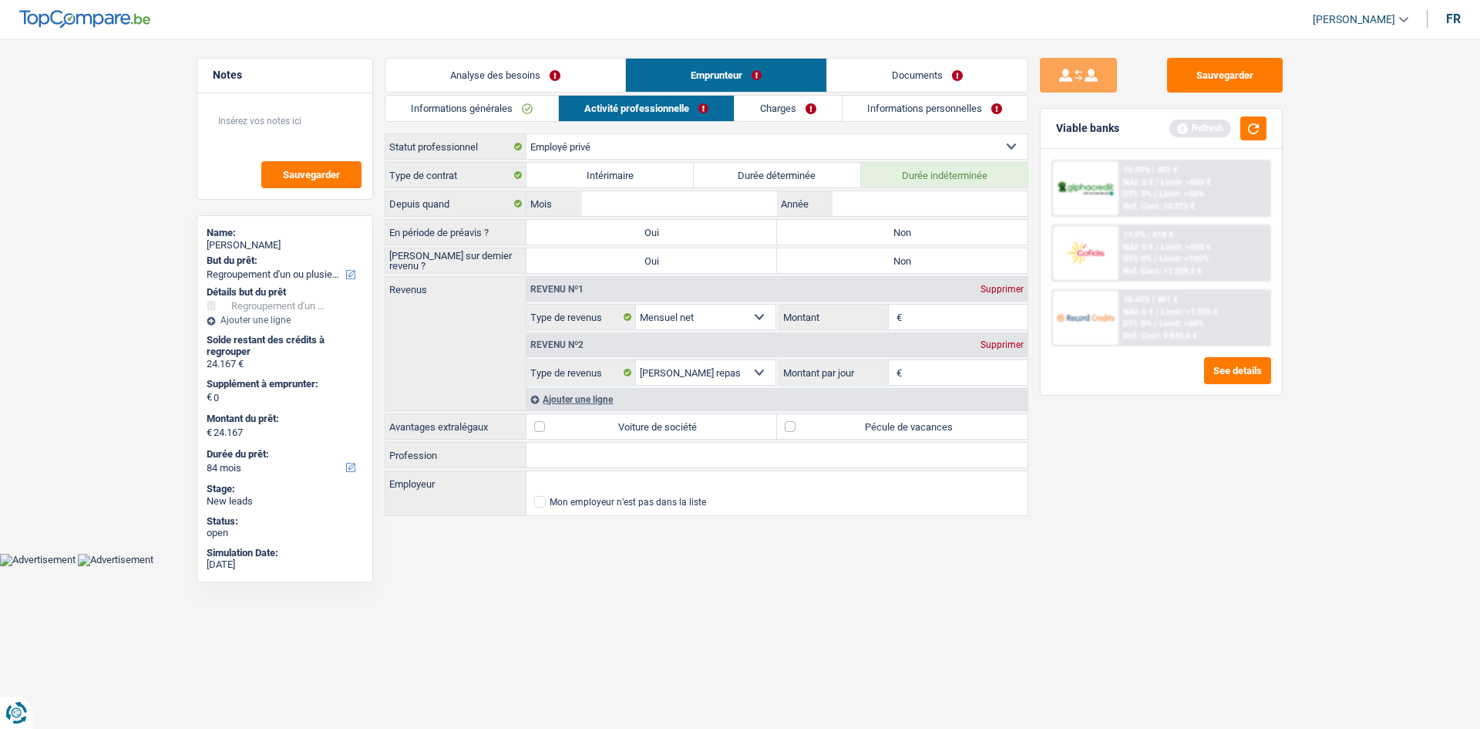
click at [916, 235] on label "Non" at bounding box center [902, 232] width 251 height 25
click at [916, 235] on input "Non" at bounding box center [902, 232] width 251 height 25
radio input "true"
drag, startPoint x: 911, startPoint y: 256, endPoint x: 925, endPoint y: 207, distance: 50.3
click at [911, 258] on label "Non" at bounding box center [902, 260] width 251 height 25
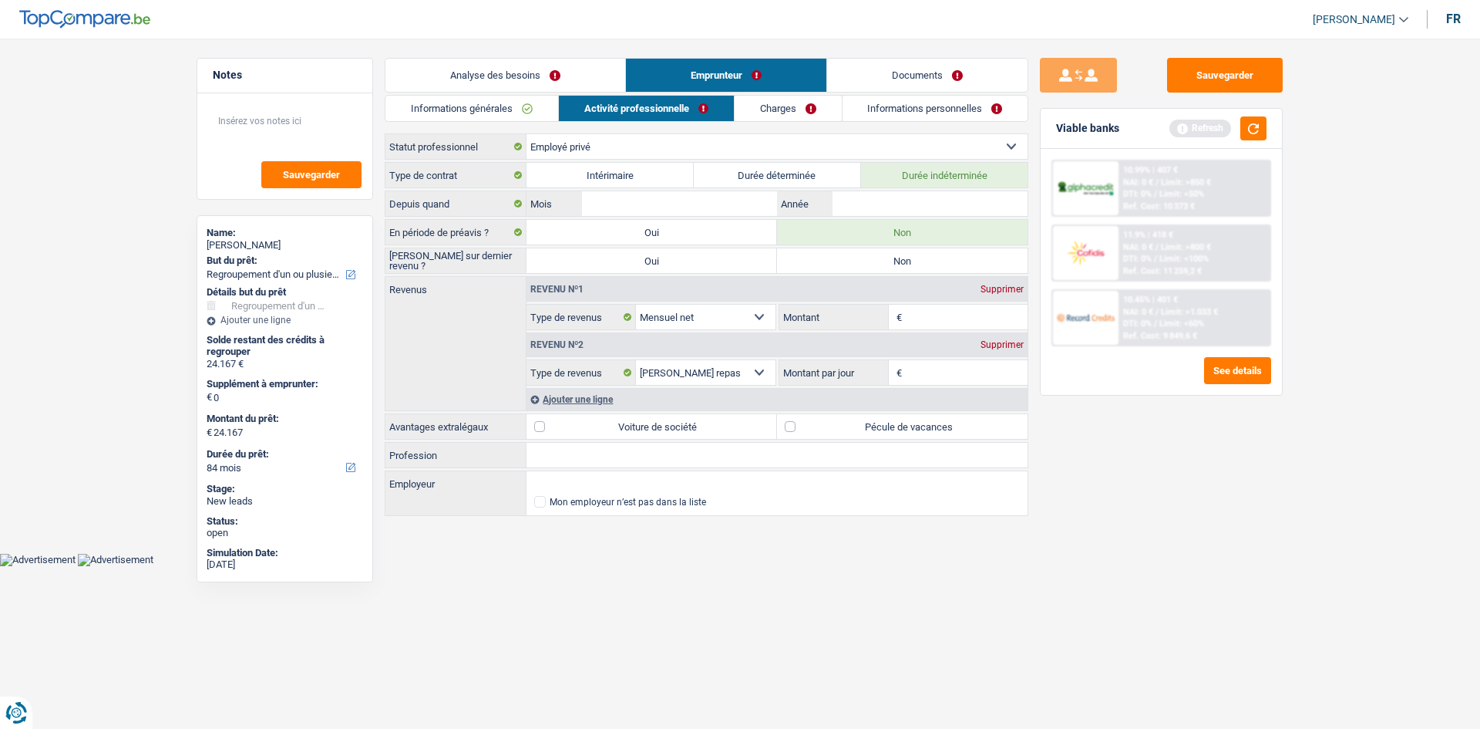
click at [911, 258] on input "Non" at bounding box center [902, 260] width 251 height 25
radio input "true"
click at [921, 197] on input "Année" at bounding box center [930, 203] width 195 height 25
type input "2010"
click at [584, 472] on input "Employeur" at bounding box center [777, 483] width 501 height 25
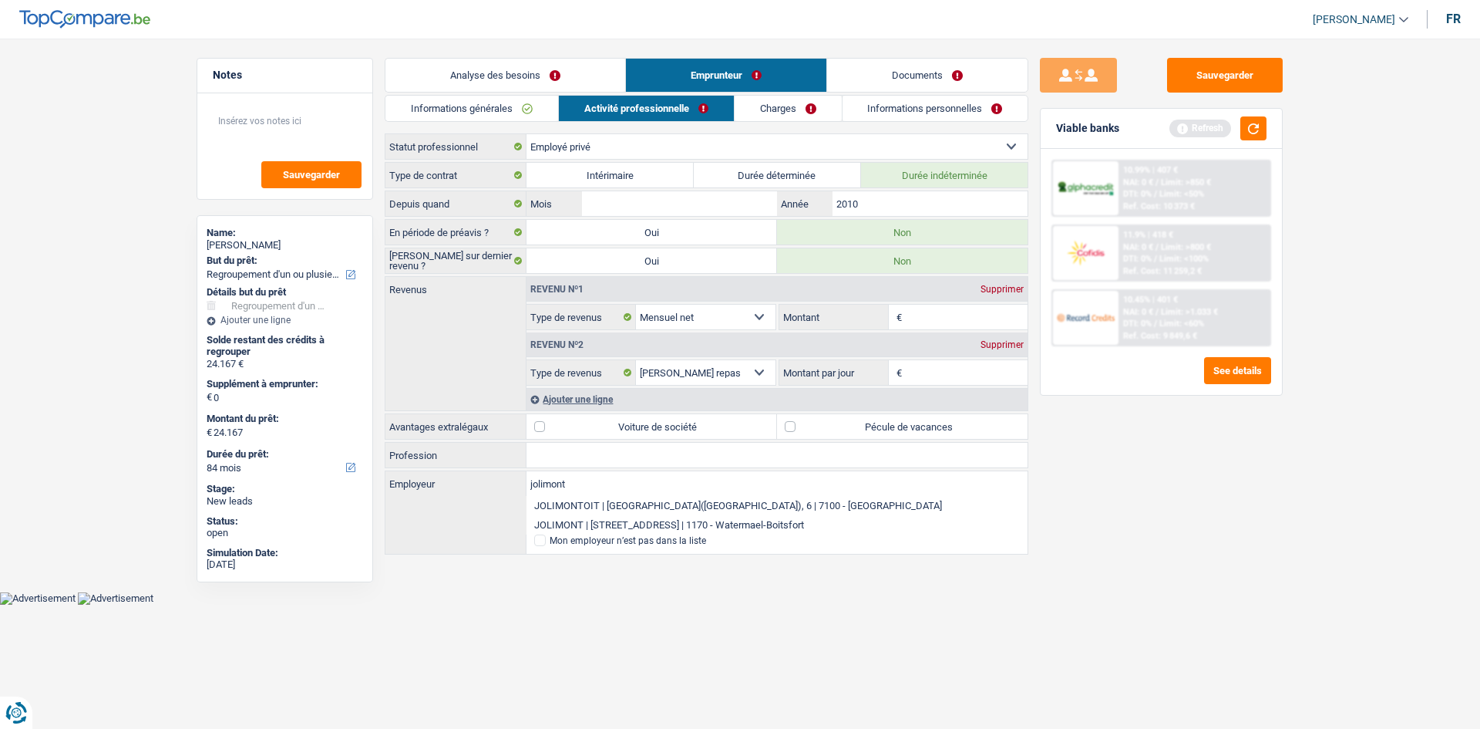
type input "jolimont"
click at [998, 555] on html "Vous avez le contrôle de vos données Nous utilisons des cookies, tout comme nos…" at bounding box center [740, 302] width 1480 height 605
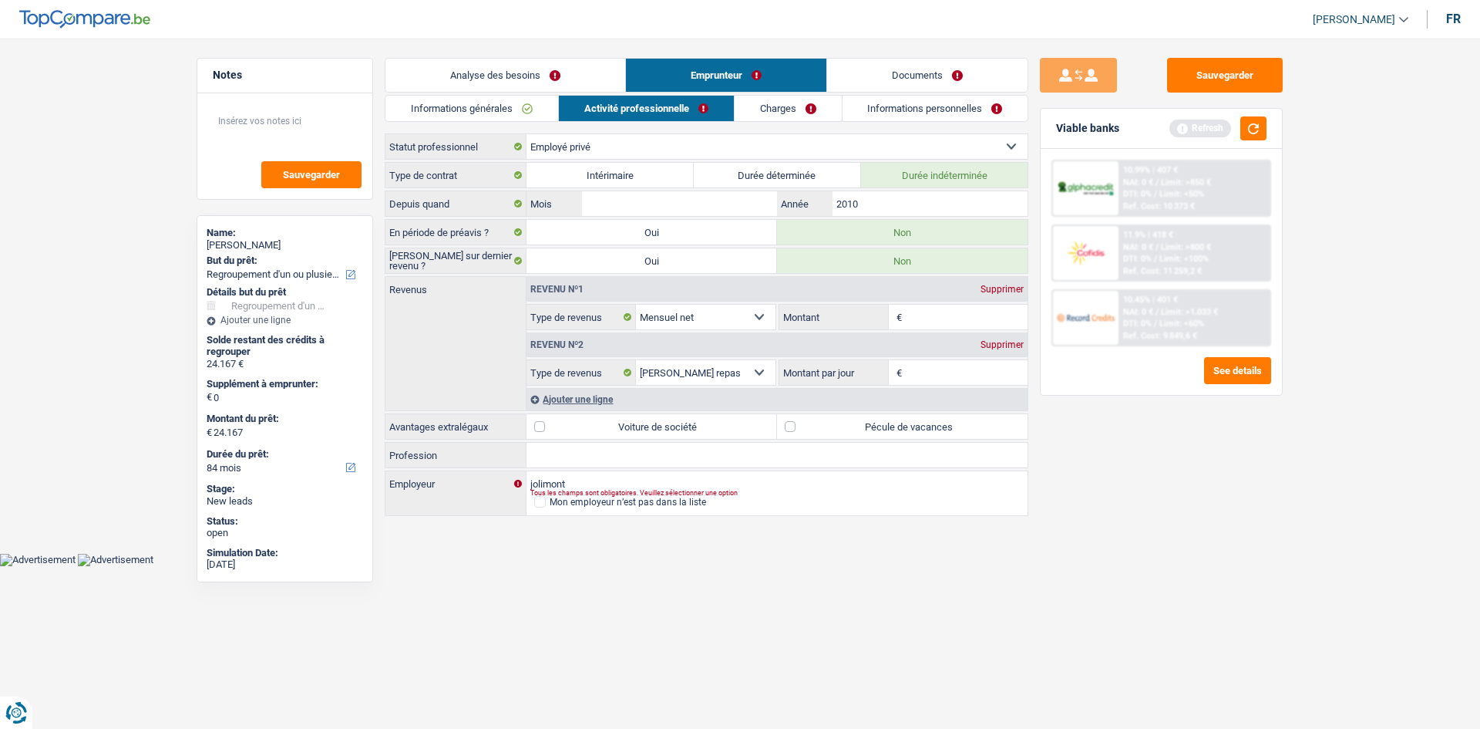
click at [644, 463] on input "Profession" at bounding box center [777, 455] width 501 height 25
click at [881, 419] on label "Pécule de vacances" at bounding box center [902, 426] width 251 height 25
click at [881, 419] on input "Pécule de vacances" at bounding box center [902, 426] width 251 height 25
checkbox input "true"
click at [658, 454] on input "Profession" at bounding box center [777, 455] width 501 height 25
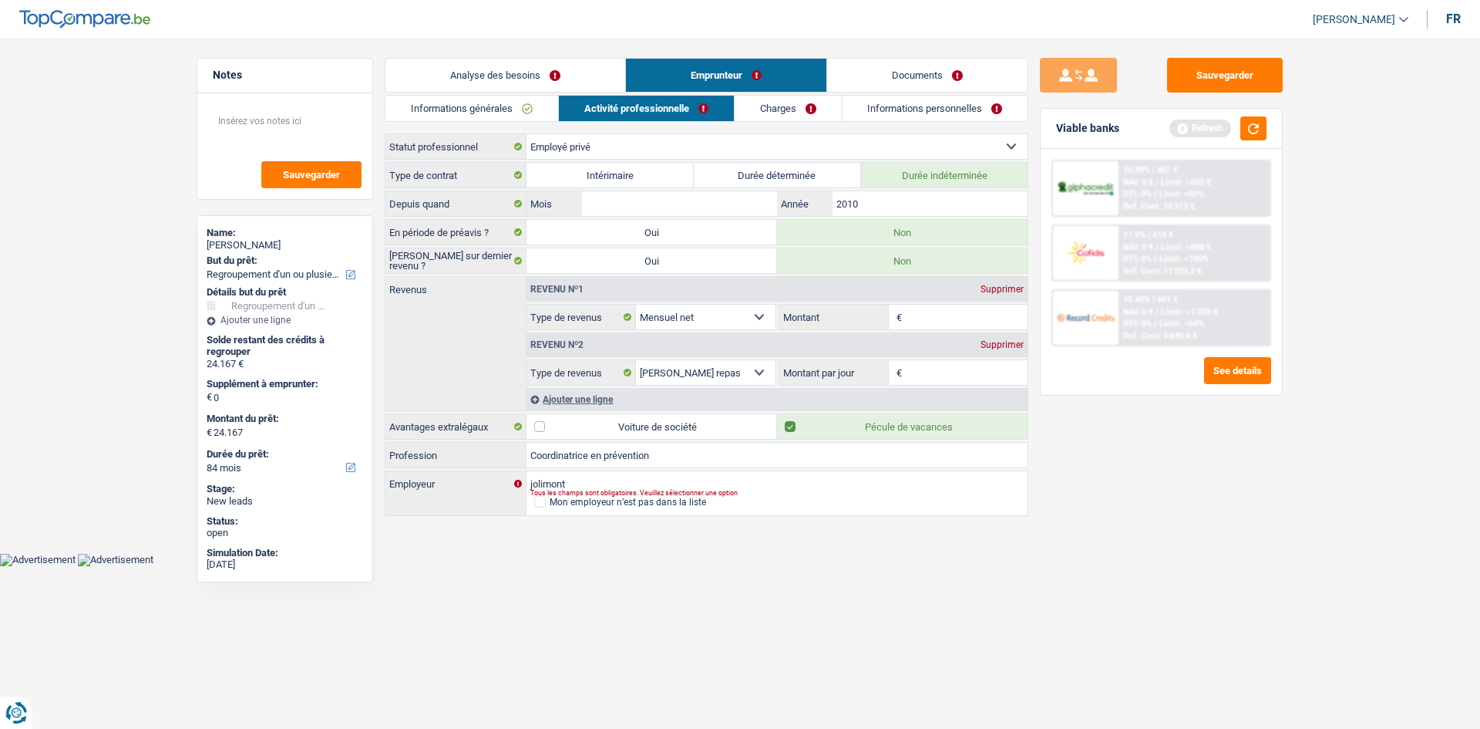
type input "Coordinatrice en prévention"
click at [702, 201] on input "Mois" at bounding box center [679, 203] width 195 height 25
type input "11"
type input "2011"
click at [998, 342] on main "Notes Sauvegarder Name: Arianne Zoric But du prêt: Confort maison: meubles, tex…" at bounding box center [740, 288] width 1480 height 530
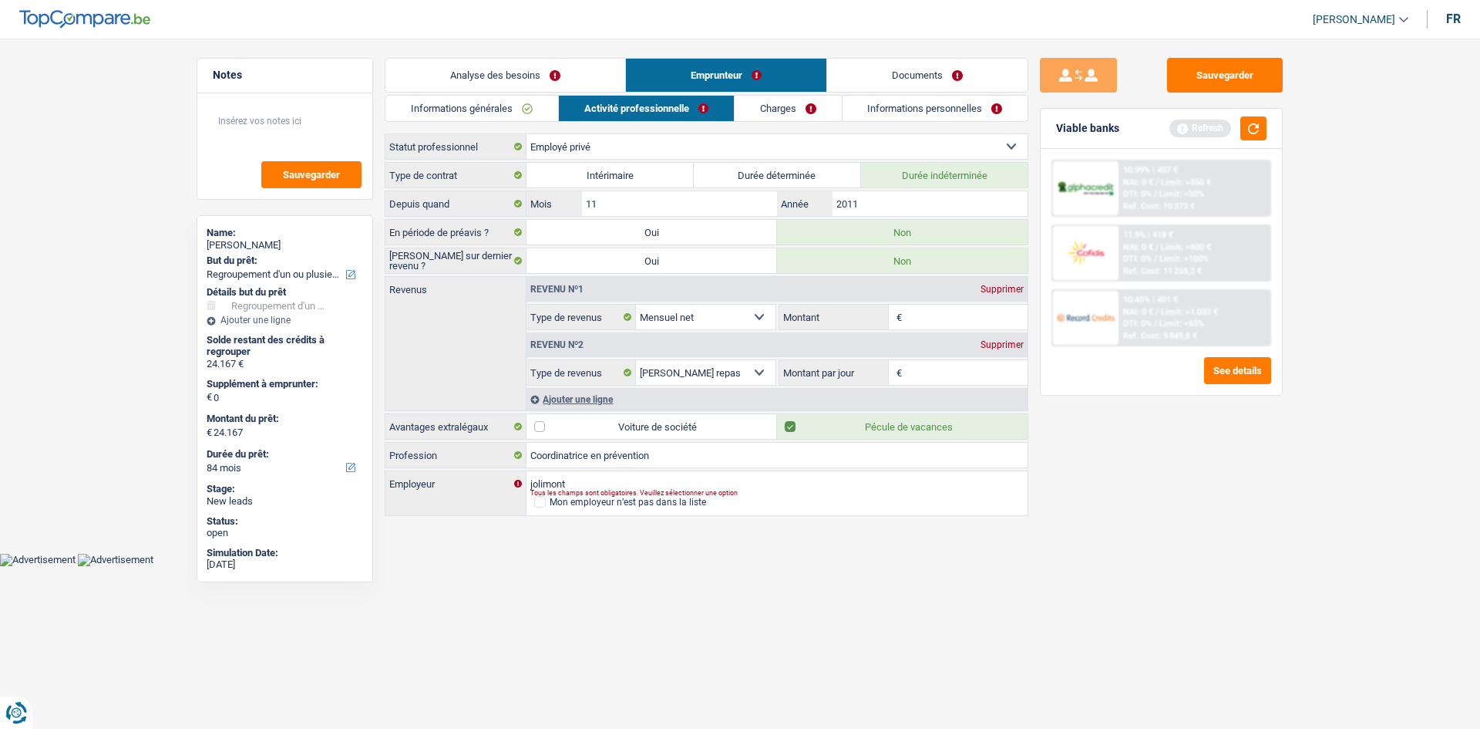
click at [955, 323] on input "Montant" at bounding box center [967, 317] width 123 height 25
type input "3.500"
drag, startPoint x: 861, startPoint y: 347, endPoint x: 887, endPoint y: 372, distance: 36.5
click at [858, 352] on div "Revenu nº2 Supprimer" at bounding box center [777, 344] width 501 height 25
click at [921, 376] on input "Montant par jour" at bounding box center [967, 372] width 123 height 25
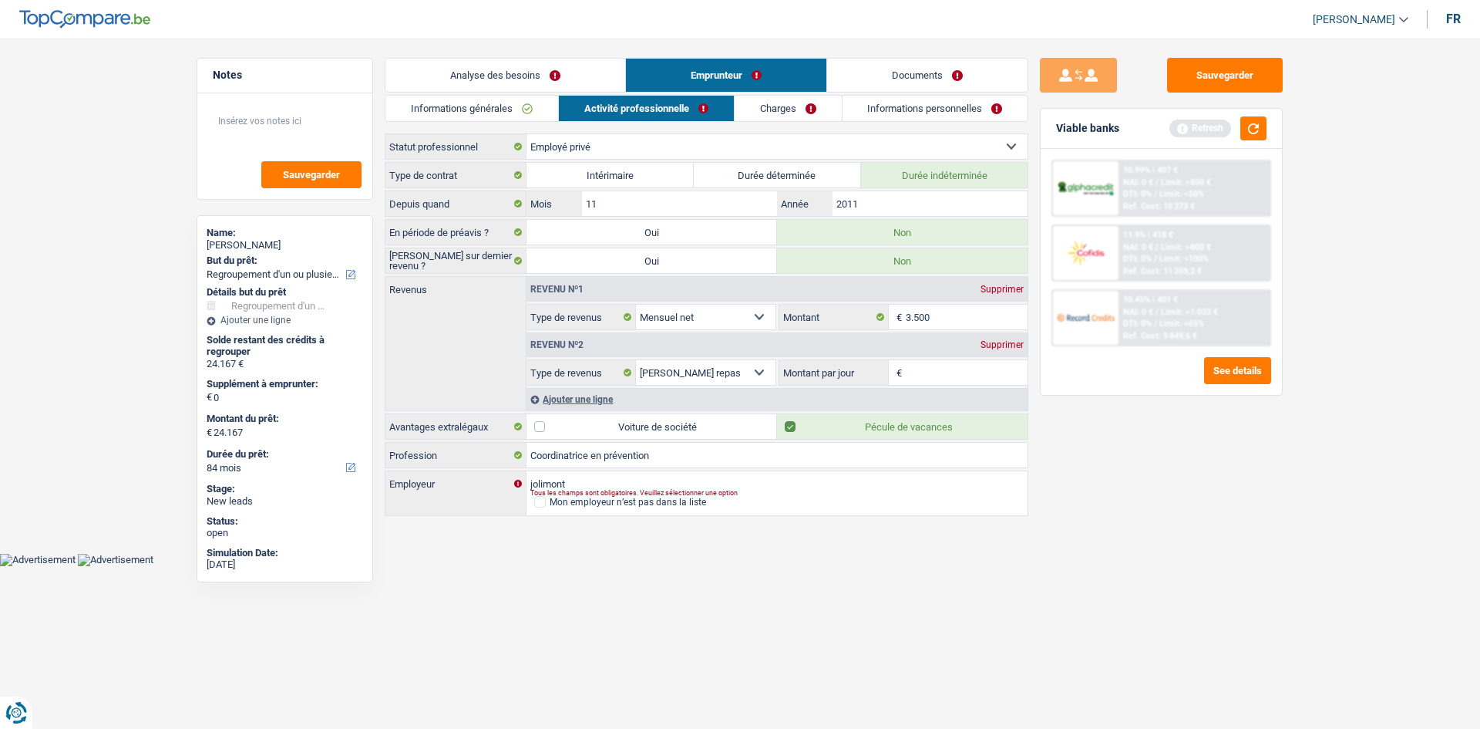
click at [998, 340] on div "Supprimer" at bounding box center [1002, 344] width 51 height 9
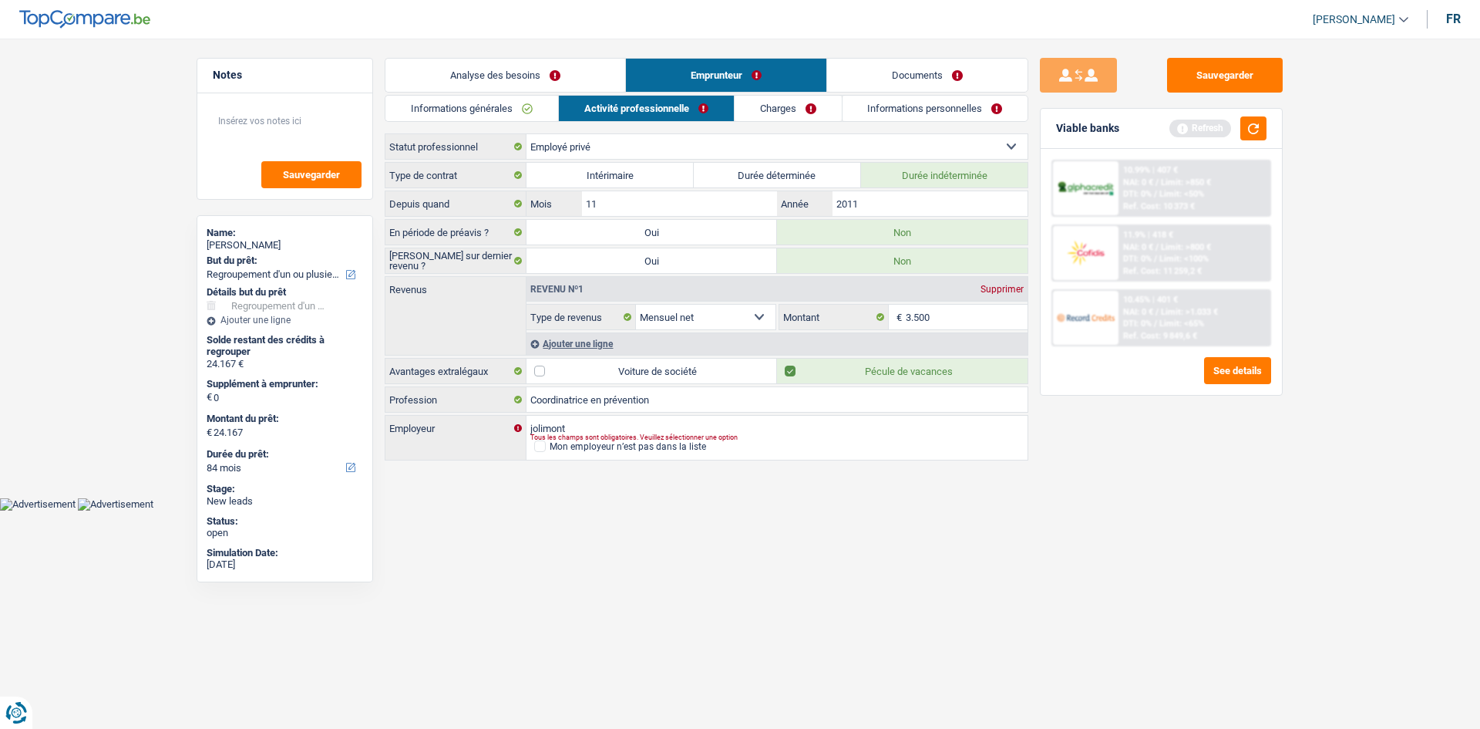
click at [681, 364] on label "Voiture de société" at bounding box center [652, 371] width 251 height 25
click at [681, 364] on input "Voiture de société" at bounding box center [652, 371] width 251 height 25
checkbox input "true"
click at [793, 99] on link "Charges" at bounding box center [788, 108] width 107 height 25
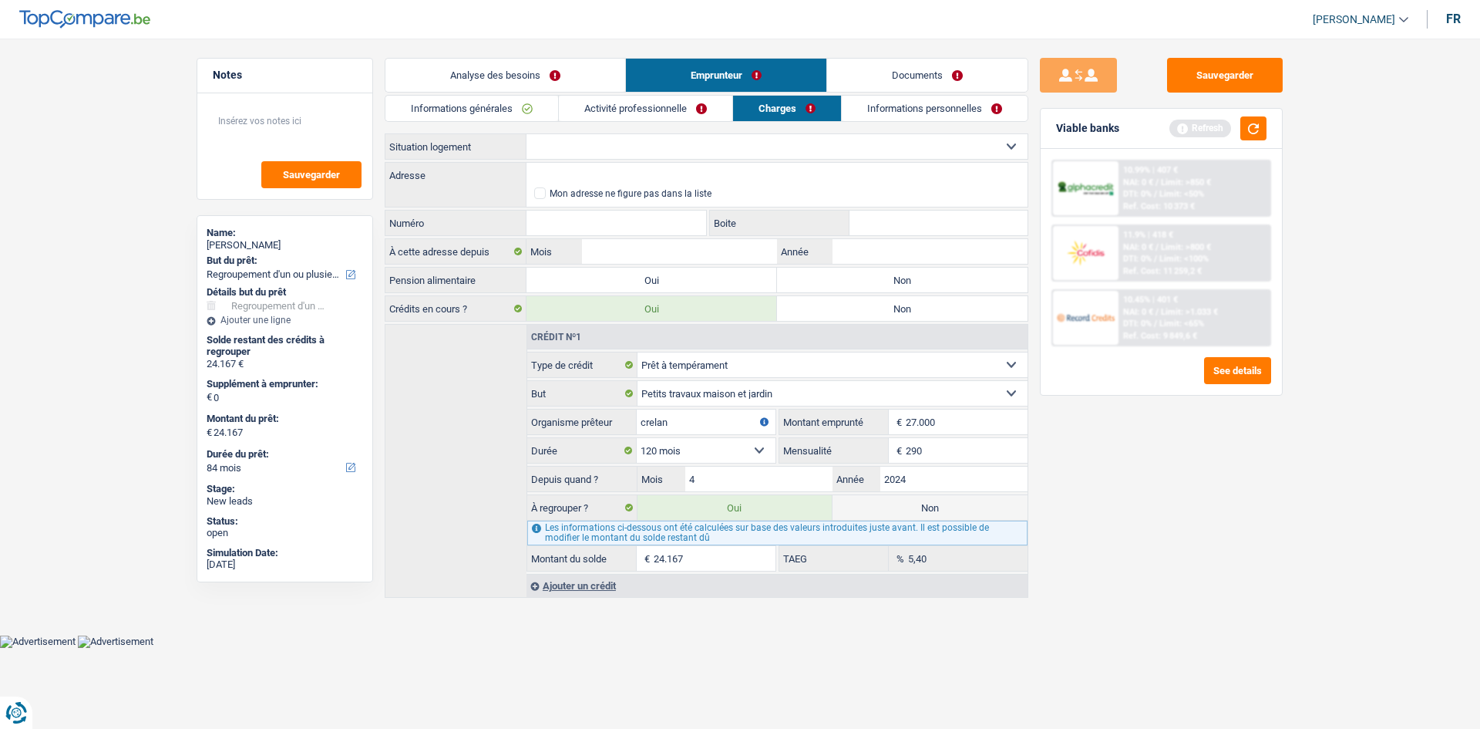
click at [696, 146] on select "Locataire Propriétaire avec prêt hypothécaire Propriétaire sans prêt hypothécai…" at bounding box center [777, 146] width 501 height 25
click at [527, 134] on select "Locataire Propriétaire avec prêt hypothécaire Propriétaire sans prêt hypothécai…" at bounding box center [777, 146] width 501 height 25
click at [479, 108] on link "Informations générales" at bounding box center [472, 108] width 173 height 25
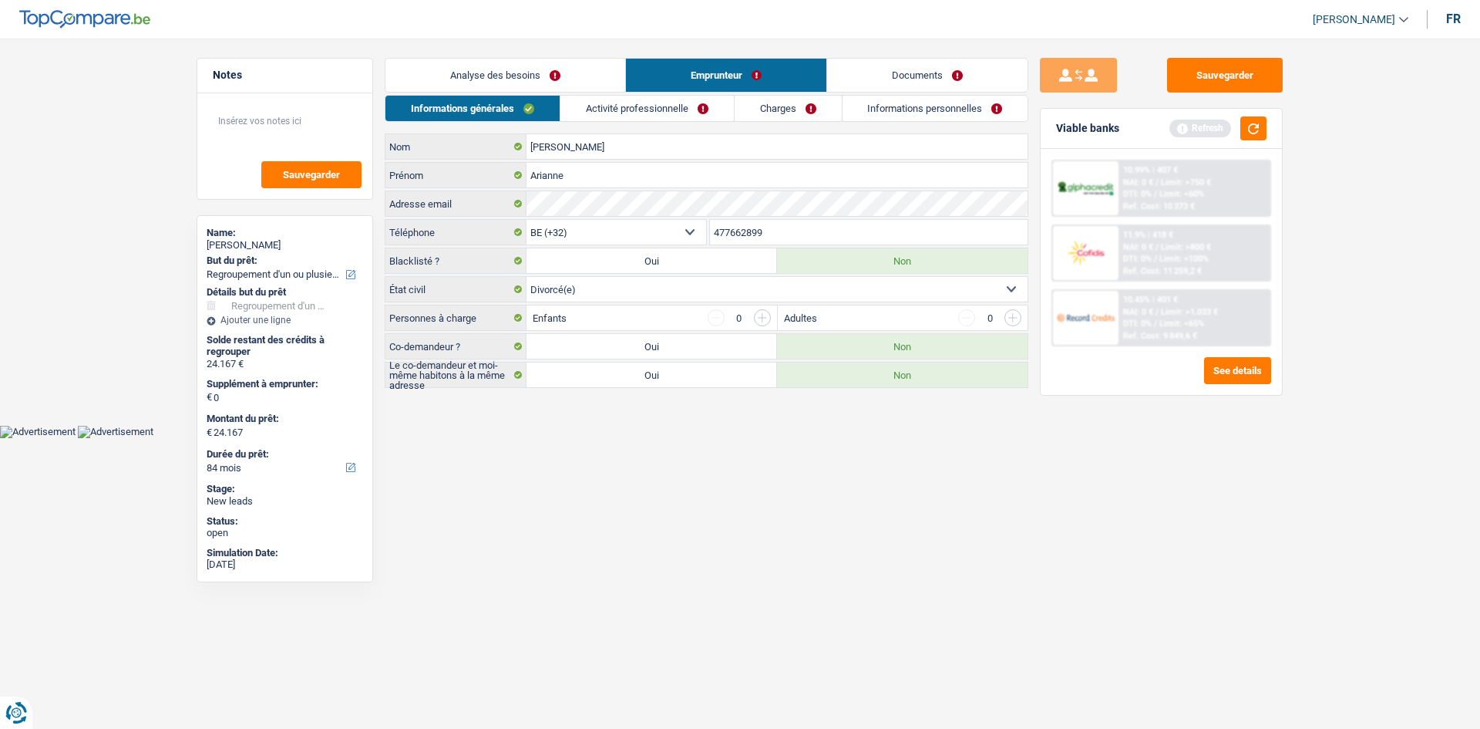
click at [655, 117] on link "Activité professionnelle" at bounding box center [647, 108] width 173 height 25
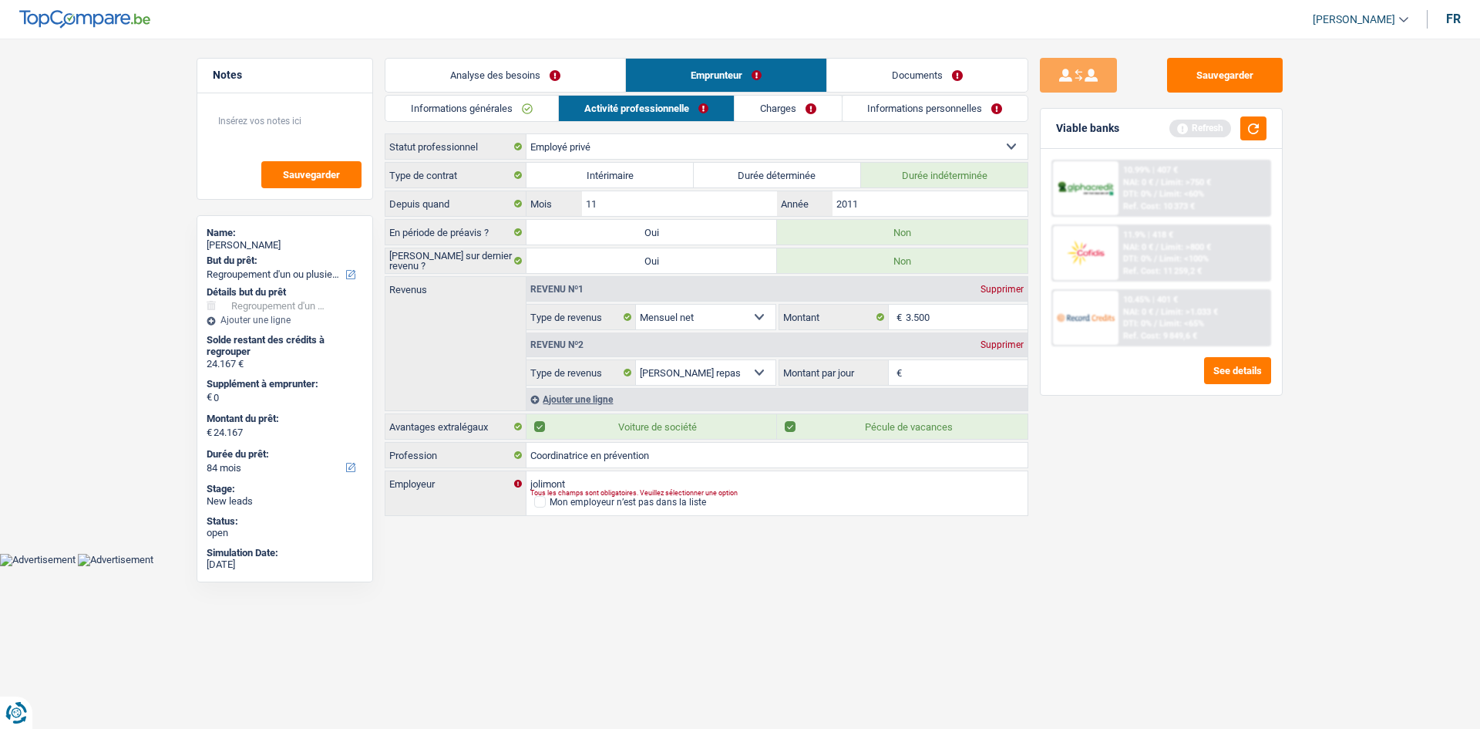
click at [760, 108] on link "Charges" at bounding box center [788, 108] width 107 height 25
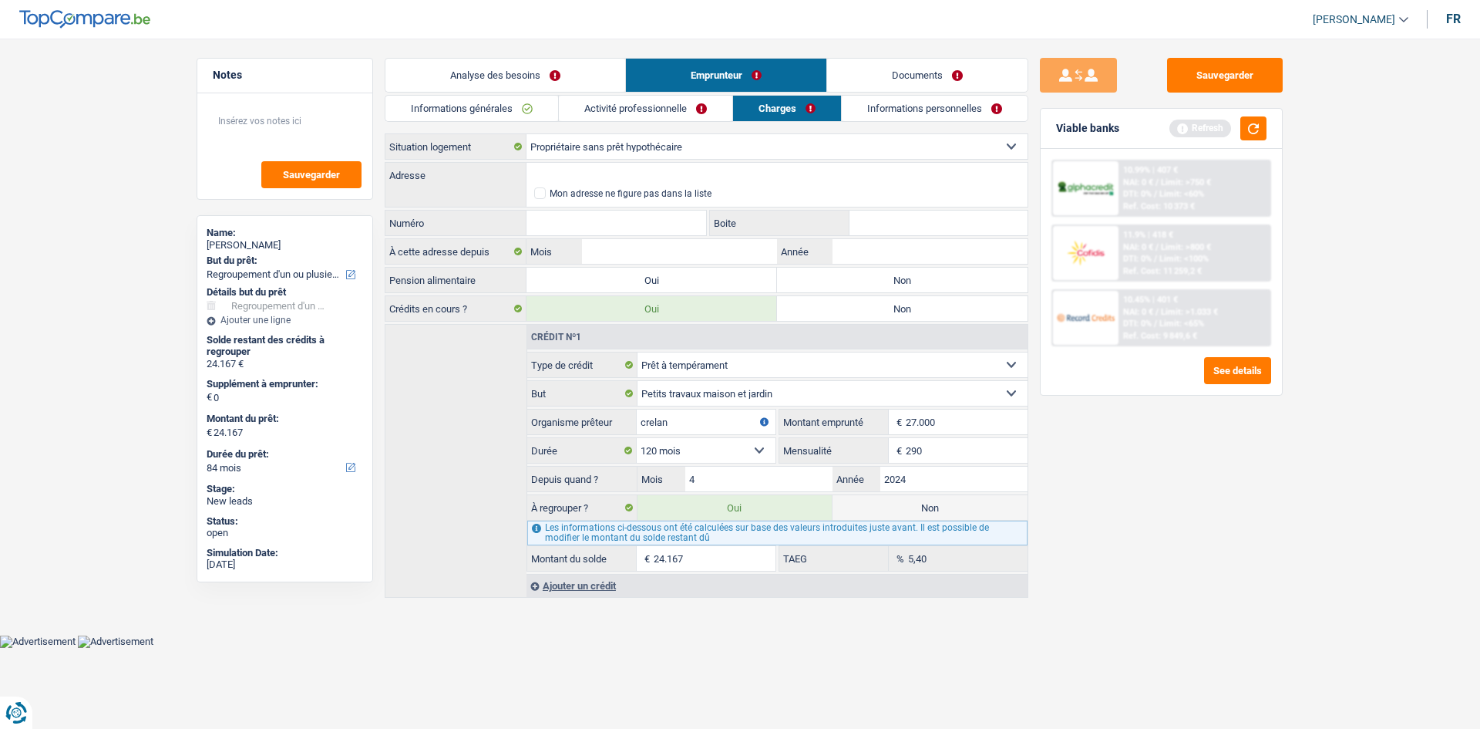
click at [669, 139] on select "Locataire Propriétaire avec prêt hypothécaire Propriétaire sans prêt hypothécai…" at bounding box center [777, 146] width 501 height 25
select select "ownerWithMortgage"
click at [527, 134] on select "Locataire Propriétaire avec prêt hypothécaire Propriétaire sans prêt hypothécai…" at bounding box center [777, 146] width 501 height 25
click at [592, 555] on div "Analyse des besoins Emprunteur Documents 1. Introduction & upselling by underst…" at bounding box center [707, 329] width 644 height 542
click at [591, 555] on div "Ajouter un crédit" at bounding box center [777, 585] width 501 height 23
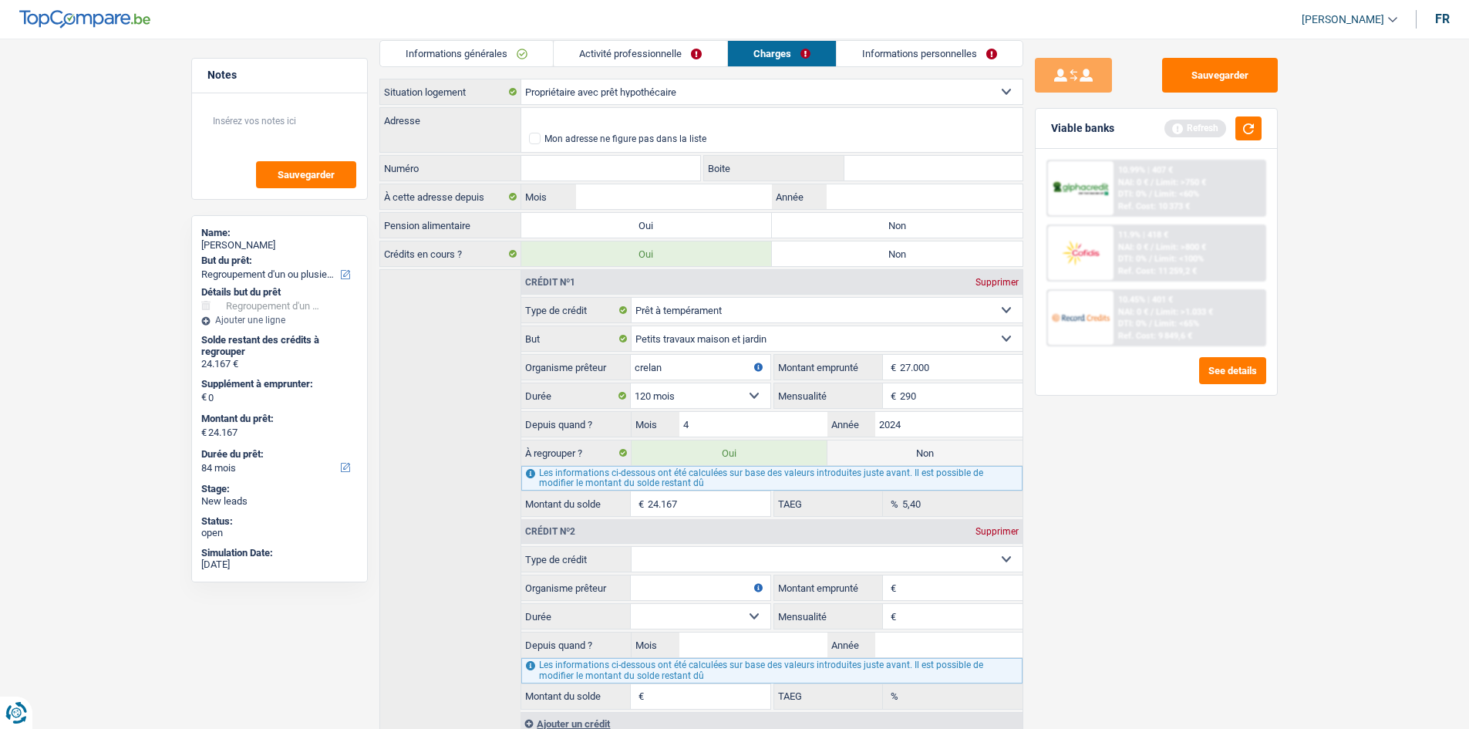
scroll to position [110, 0]
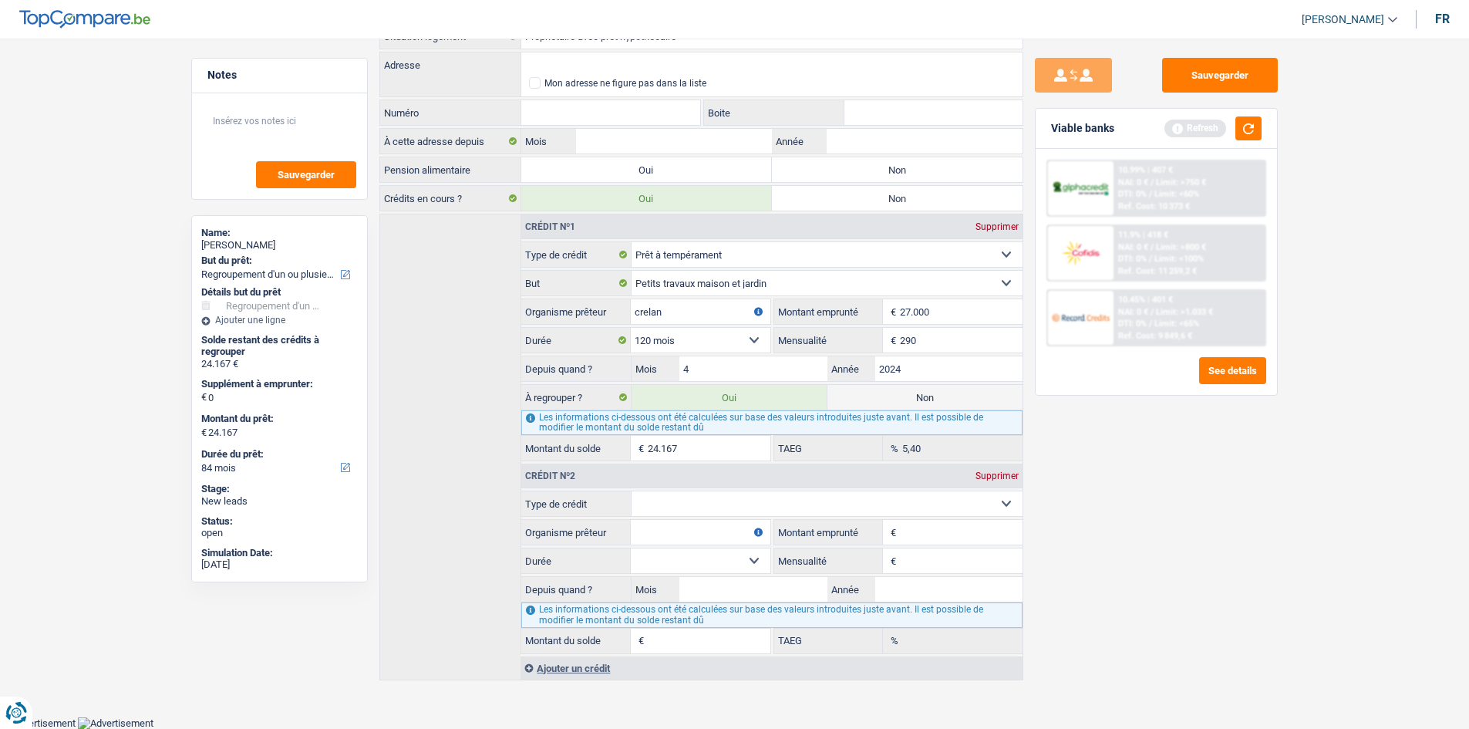
click at [711, 503] on select "Carte ou ouverture de crédit Prêt hypothécaire Vente à tempérament Prêt à tempé…" at bounding box center [827, 503] width 391 height 25
select select "mortgage"
click at [632, 491] on select "Carte ou ouverture de crédit Prêt hypothécaire Vente à tempérament Prêt à tempé…" at bounding box center [827, 503] width 391 height 25
click at [919, 531] on input "Montant emprunté" at bounding box center [961, 532] width 122 height 25
click at [913, 551] on input "0" at bounding box center [961, 560] width 122 height 25
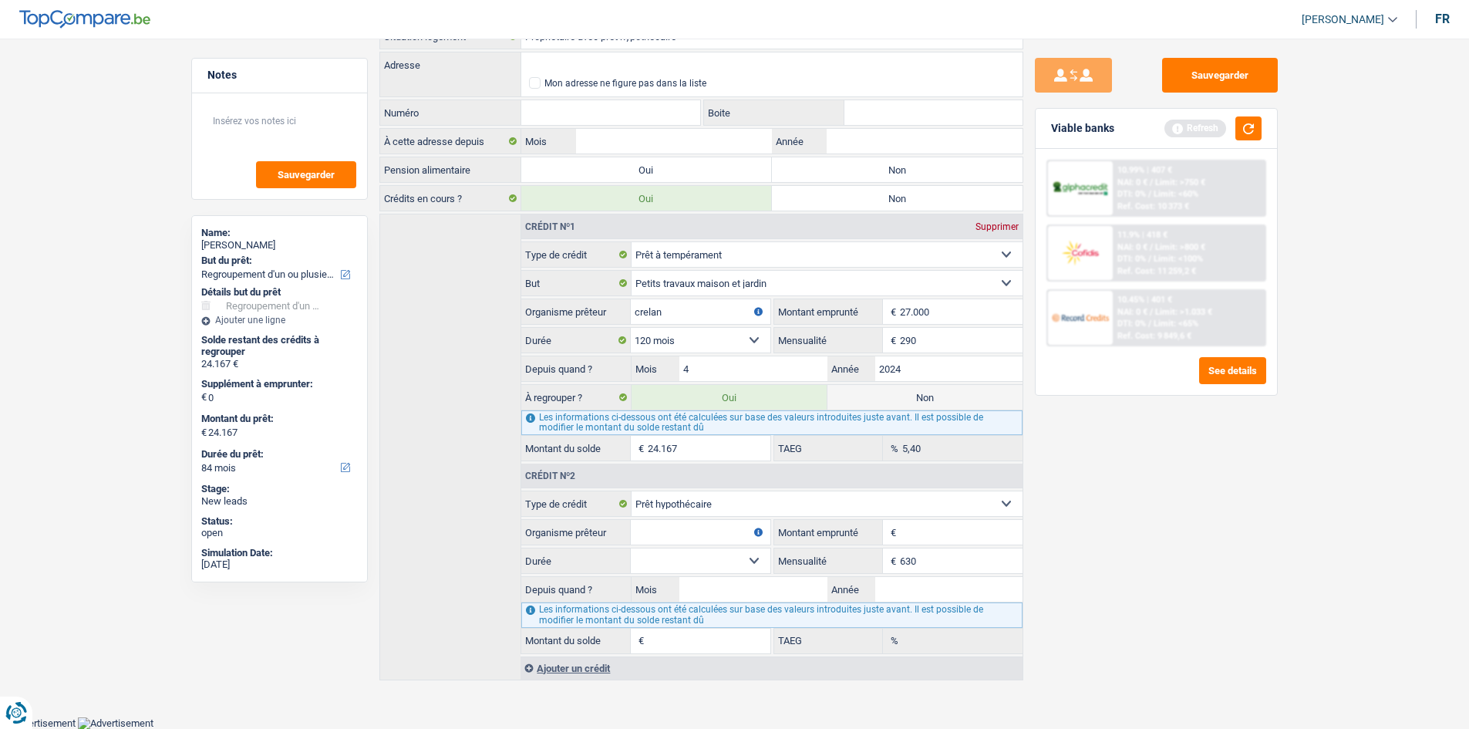
type input "630"
click at [998, 510] on div "Sauvegarder Viable banks Refresh 10.99% | 407 € NAI: 0 € / Limit: >750 € DTI: 0…" at bounding box center [1156, 379] width 266 height 642
click at [914, 530] on input "Montant emprunté" at bounding box center [961, 532] width 122 height 25
type input "150.000"
drag, startPoint x: 1190, startPoint y: 544, endPoint x: 1136, endPoint y: 554, distance: 54.9
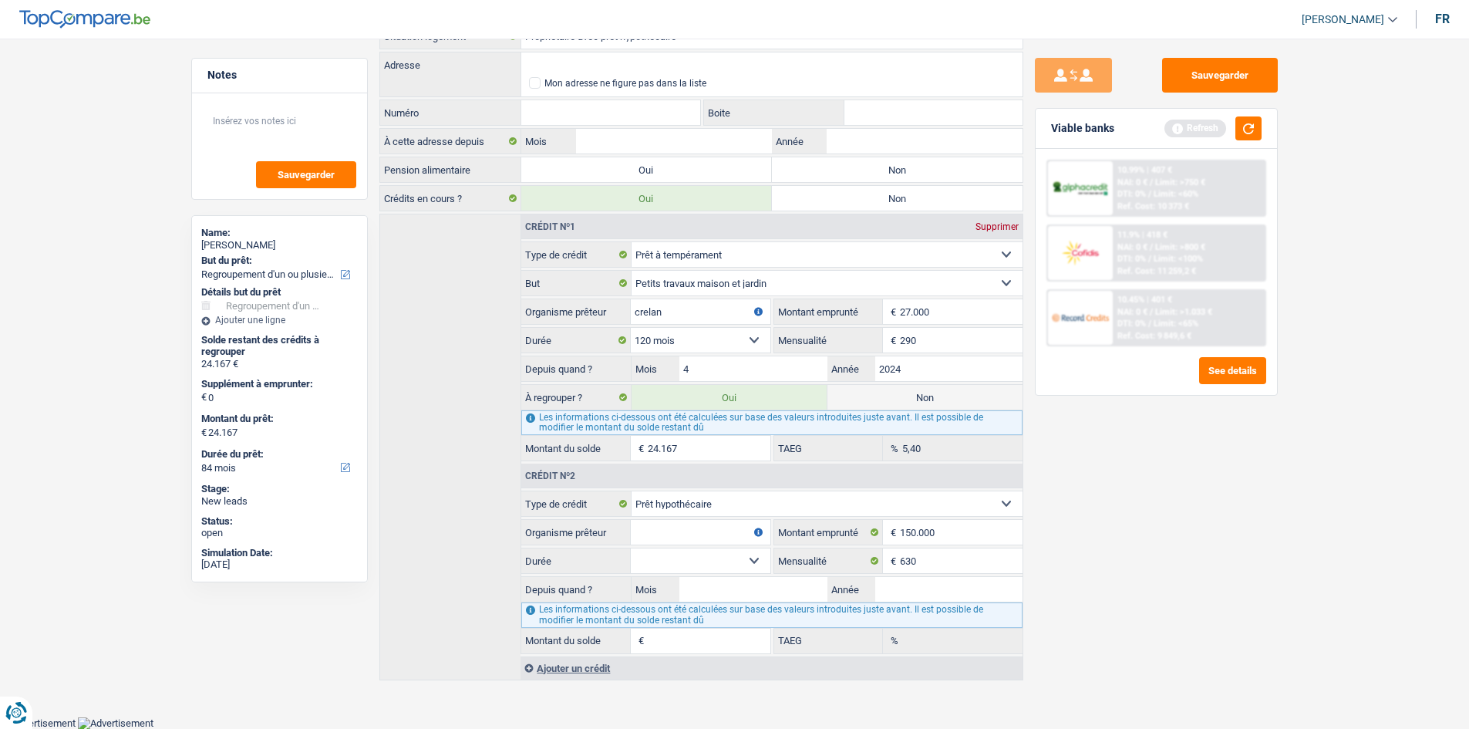
click at [998, 544] on div "Sauvegarder Viable banks Refresh 10.99% | 407 € NAI: 0 € / Limit: >750 € DTI: 0…" at bounding box center [1156, 379] width 266 height 642
click at [659, 551] on select "120 mois 132 mois 144 mois 180 mois 240 mois 300 mois 360 mois 420 mois Sélecti…" at bounding box center [700, 560] width 139 height 25
select select "300"
click at [631, 548] on select "120 mois 132 mois 144 mois 180 mois 240 mois 300 mois 360 mois 420 mois Sélecti…" at bounding box center [700, 560] width 139 height 25
click at [952, 555] on input "Année" at bounding box center [948, 589] width 147 height 25
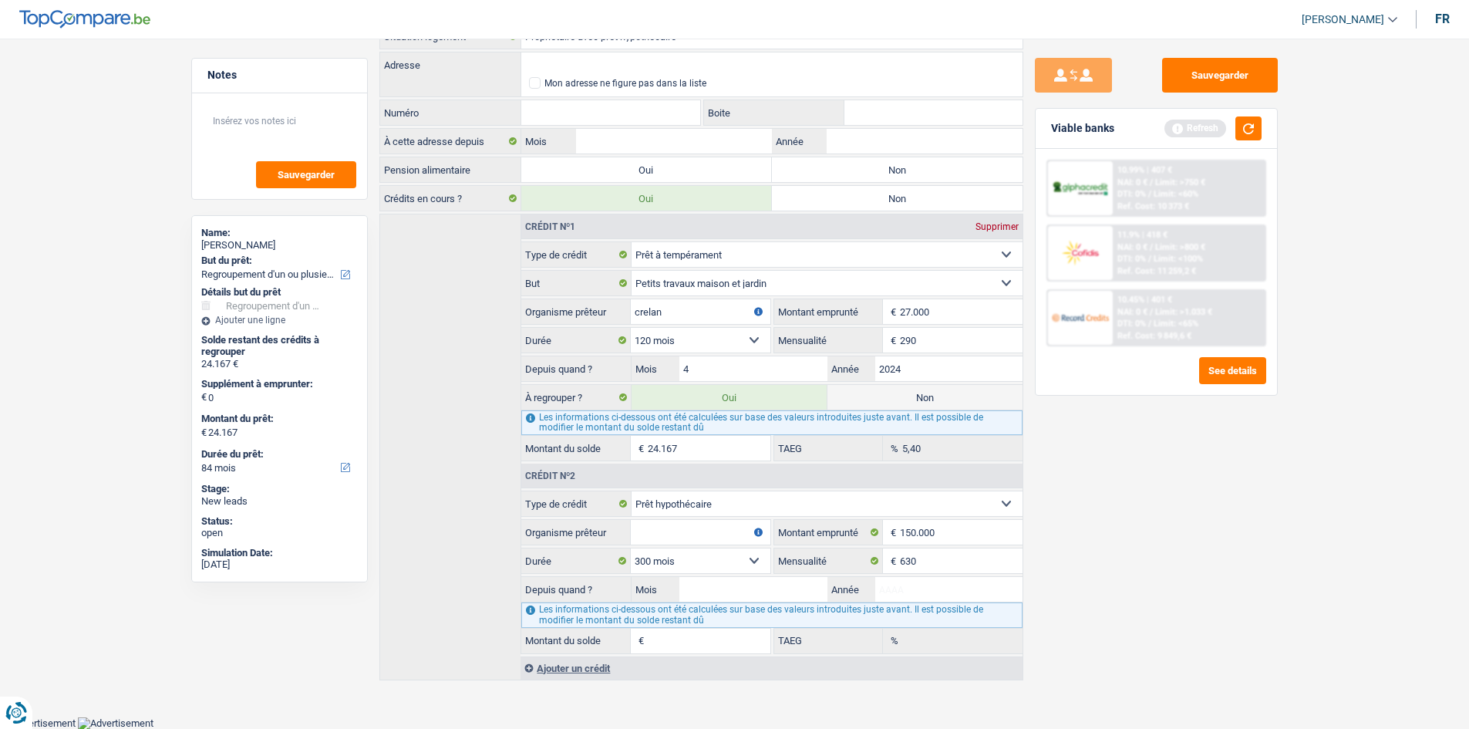
click at [706, 524] on fieldset "Carte ou ouverture de crédit Prêt hypothécaire Vente à tempérament Prêt à tempé…" at bounding box center [771, 571] width 500 height 163
click at [696, 526] on input "Organisme prêteur" at bounding box center [700, 532] width 139 height 25
type input "Crelan"
click at [998, 555] on div "Sauvegarder Viable banks Refresh 10.99% | 407 € NAI: 0 € / Limit: >750 € DTI: 0…" at bounding box center [1156, 379] width 266 height 642
drag, startPoint x: 935, startPoint y: 585, endPoint x: 949, endPoint y: 584, distance: 14.7
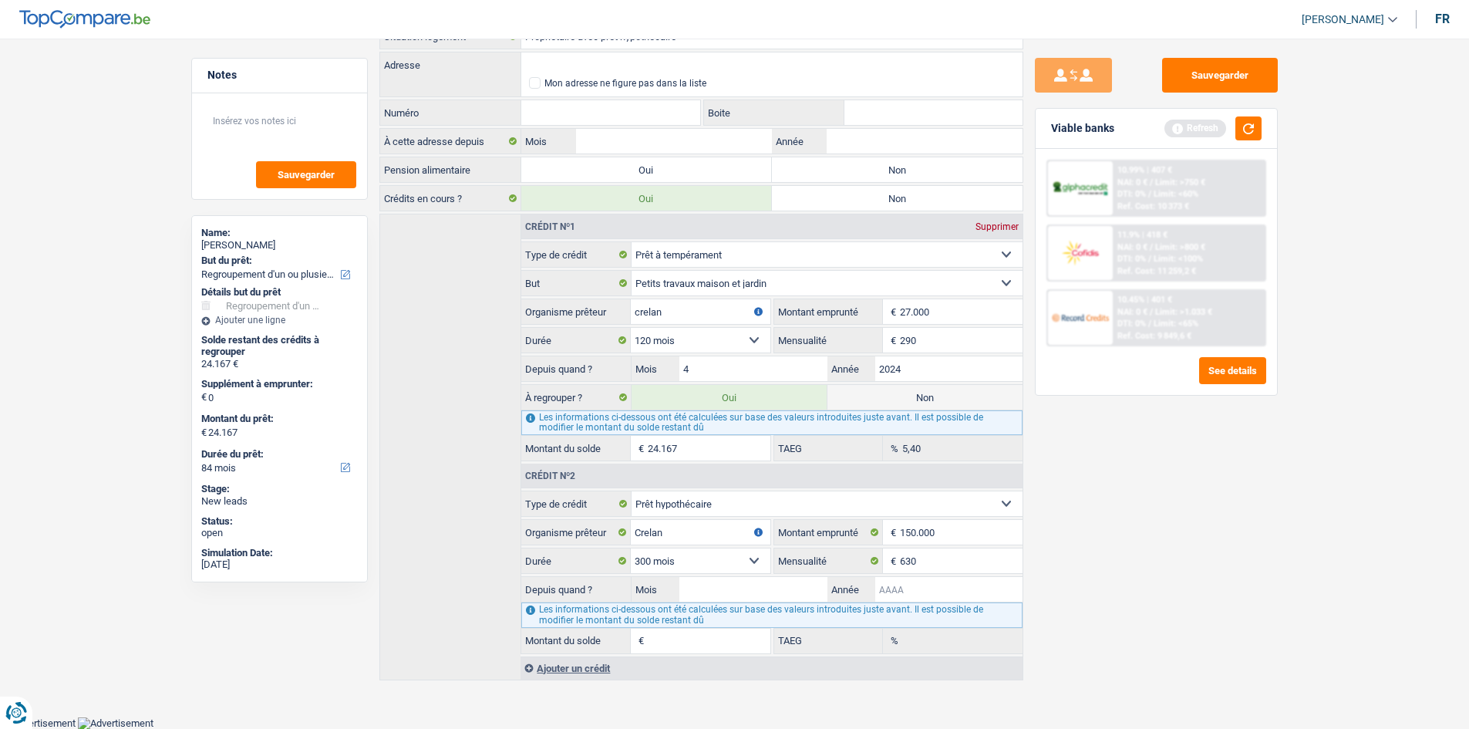
click at [937, 555] on input "Année" at bounding box center [948, 589] width 147 height 25
type input "2017"
drag, startPoint x: 740, startPoint y: 591, endPoint x: 758, endPoint y: 597, distance: 18.8
click at [742, 555] on input "Mois" at bounding box center [752, 589] width 147 height 25
type input "6"
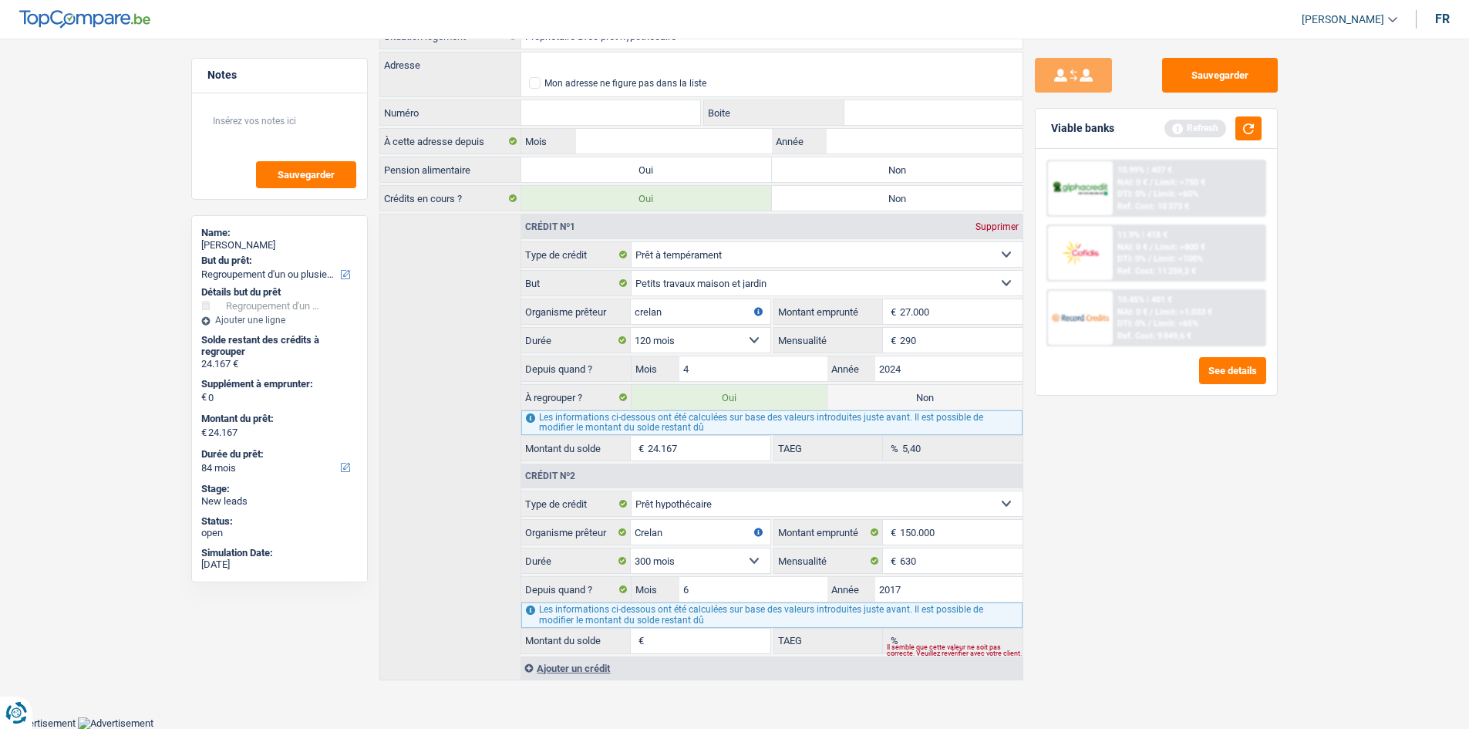
type input "108.664"
type input "1,94"
click at [998, 555] on div "Sauvegarder Viable banks Refresh 10.99% | 407 € NAI: 0 € / Limit: >750 € DTI: 0…" at bounding box center [1156, 379] width 266 height 642
click at [776, 555] on input "6" at bounding box center [752, 589] width 147 height 25
type input "12"
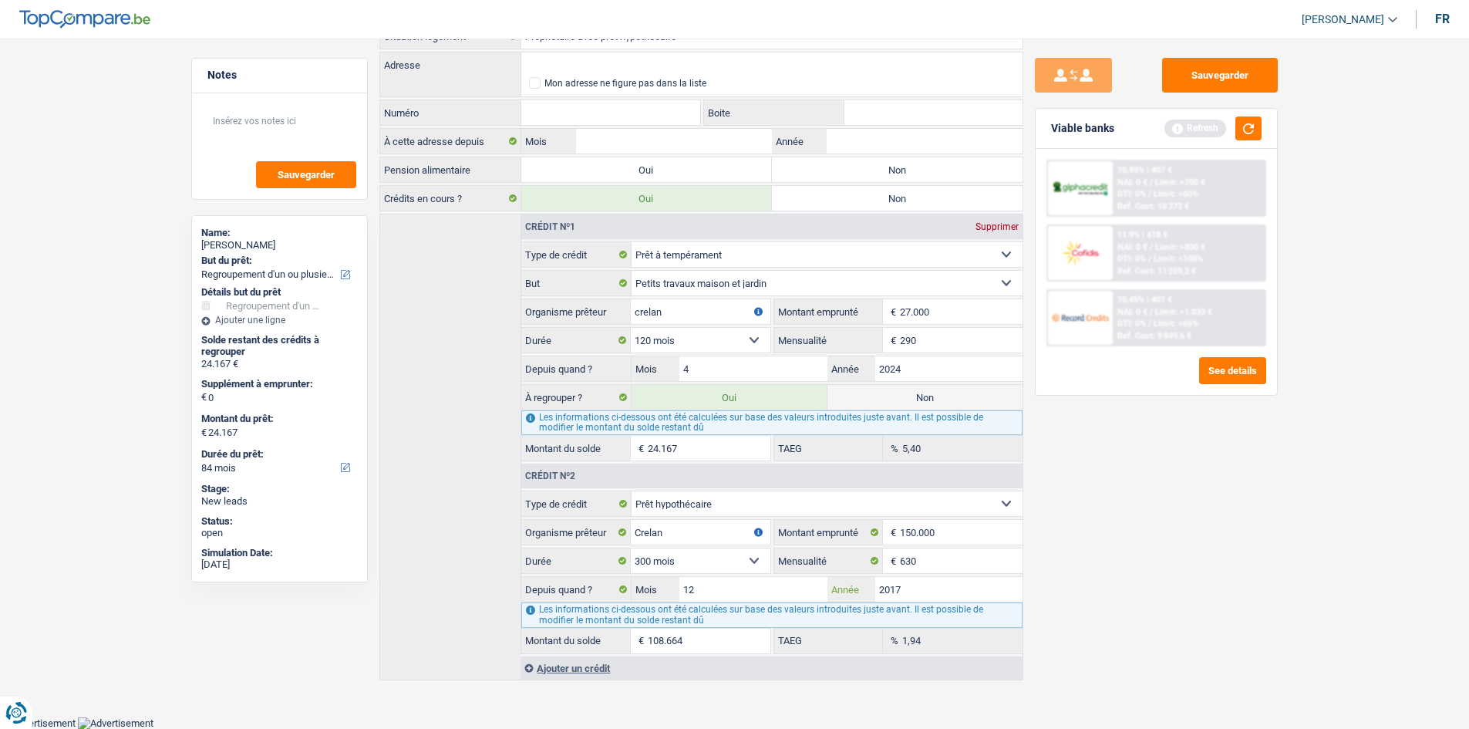
type input "111.385"
click at [998, 555] on div "Sauvegarder Viable banks Refresh 10.99% | 407 € NAI: 0 € / Limit: >750 € DTI: 0…" at bounding box center [1156, 379] width 266 height 642
click at [731, 555] on select "120 mois 132 mois 144 mois 180 mois 240 mois 300 mois 360 mois 420 mois Sélecti…" at bounding box center [700, 560] width 139 height 25
select select "240"
click at [631, 548] on select "120 mois 132 mois 144 mois 180 mois 240 mois 300 mois 360 mois 420 mois Sélecti…" at bounding box center [700, 560] width 139 height 25
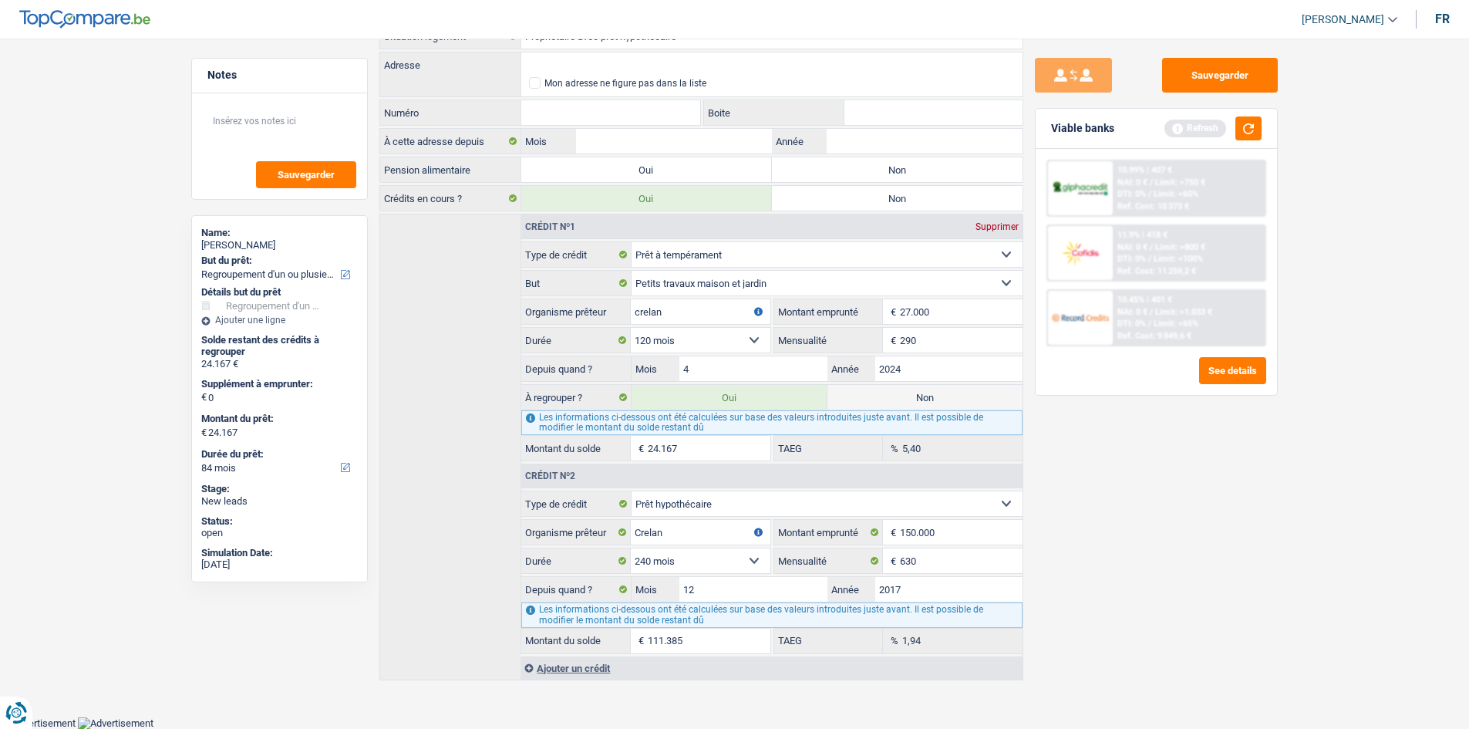
type input "92.782"
type input "0,08"
click at [709, 555] on select "120 mois 132 mois 144 mois 180 mois 240 mois 300 mois 360 mois 420 mois Sélecti…" at bounding box center [700, 560] width 139 height 25
select select "300"
click at [631, 548] on select "120 mois 132 mois 144 mois 180 mois 240 mois 300 mois 360 mois 420 mois Sélecti…" at bounding box center [700, 560] width 139 height 25
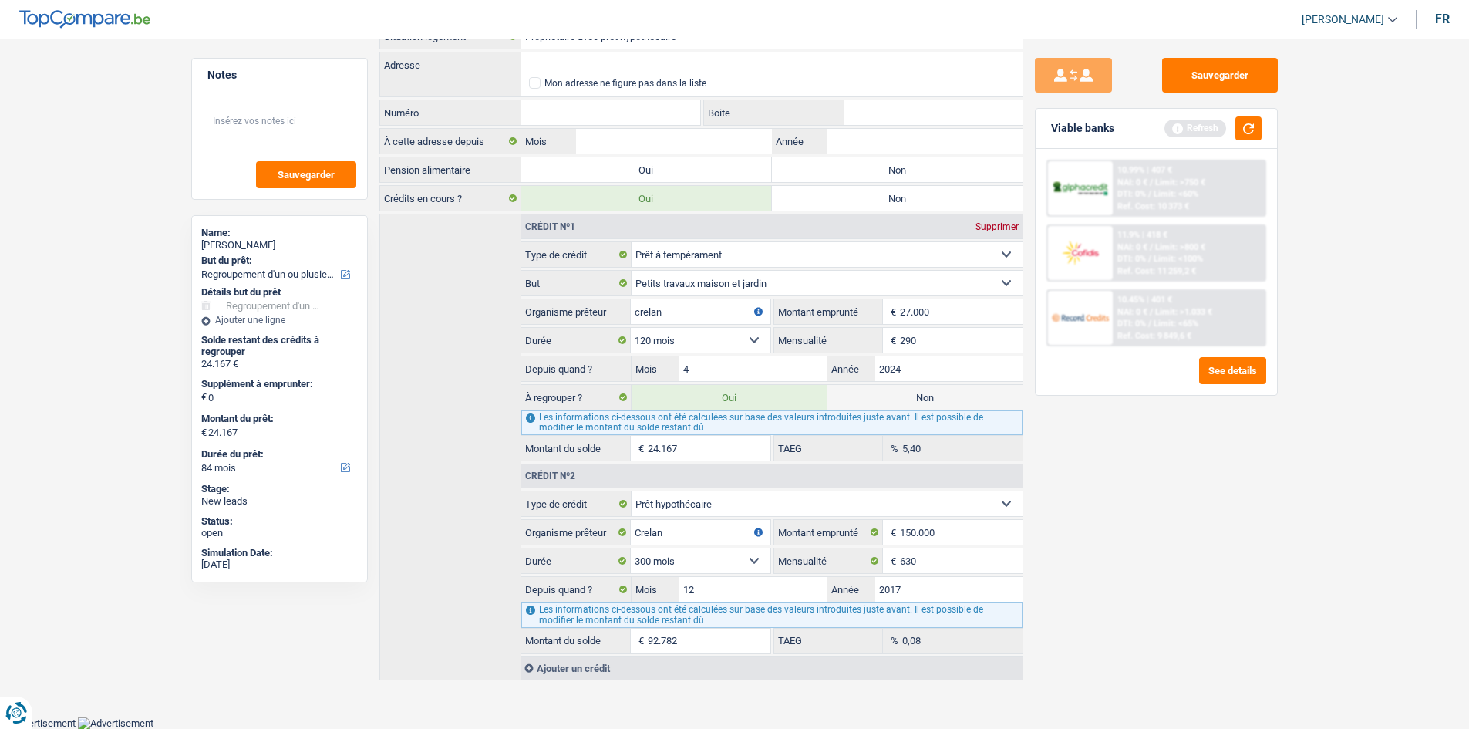
type input "111.385"
type input "1,94"
click at [998, 555] on div "Sauvegarder Viable banks Refresh 10.99% | 407 € NAI: 0 € / Limit: >750 € DTI: 0…" at bounding box center [1156, 379] width 266 height 642
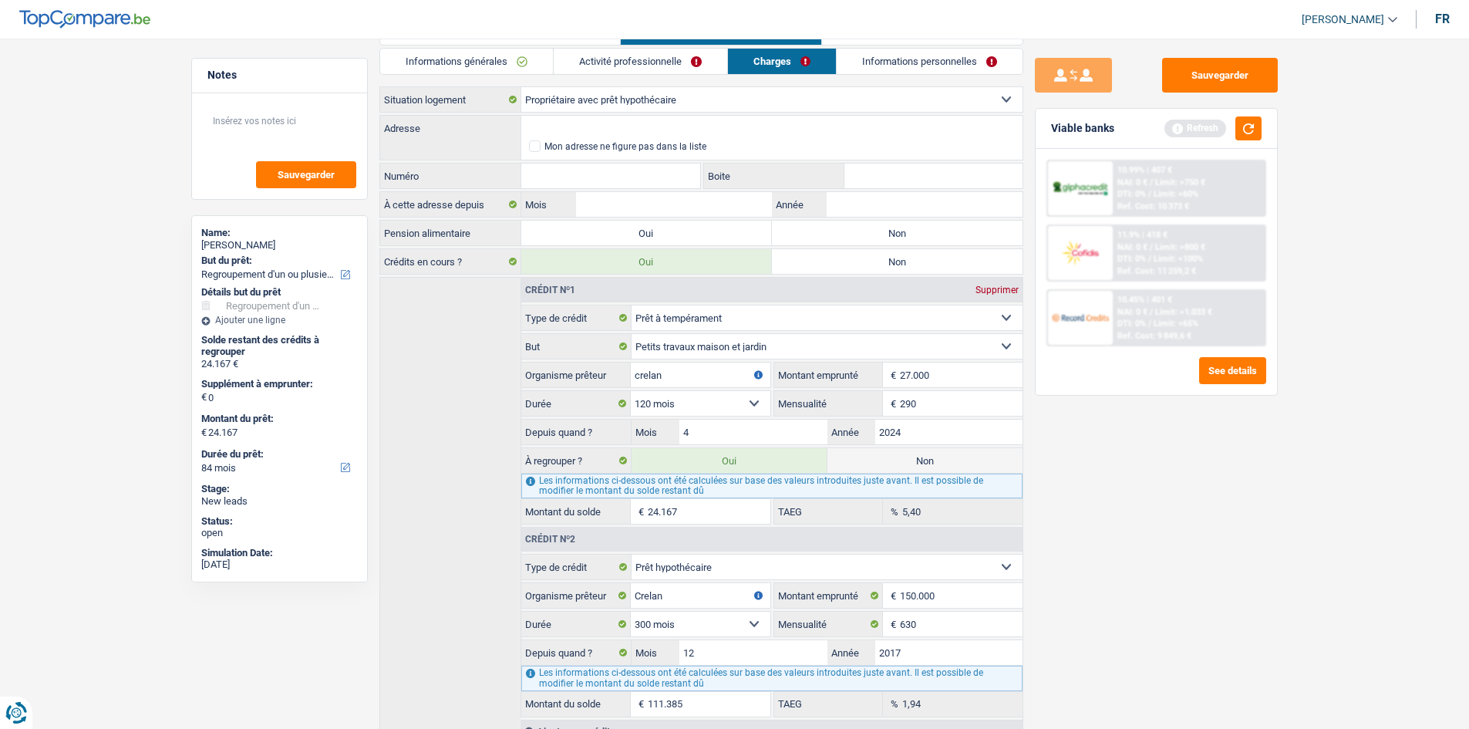
scroll to position [0, 0]
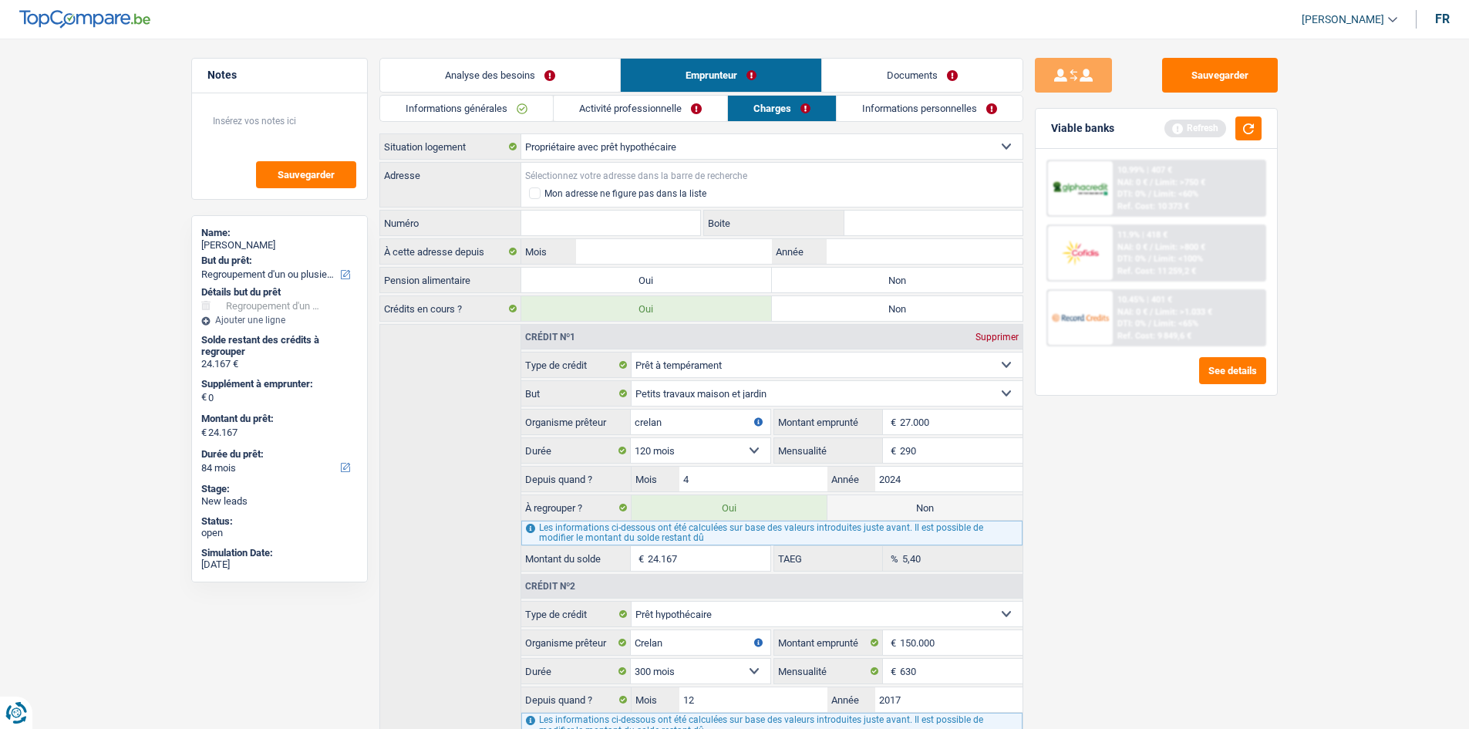
click at [642, 174] on input "Adresse" at bounding box center [771, 175] width 501 height 25
click at [892, 275] on label "Non" at bounding box center [897, 280] width 251 height 25
click at [892, 275] on input "Non" at bounding box center [897, 280] width 251 height 25
radio input "true"
click at [658, 180] on input "Adresse" at bounding box center [771, 175] width 501 height 25
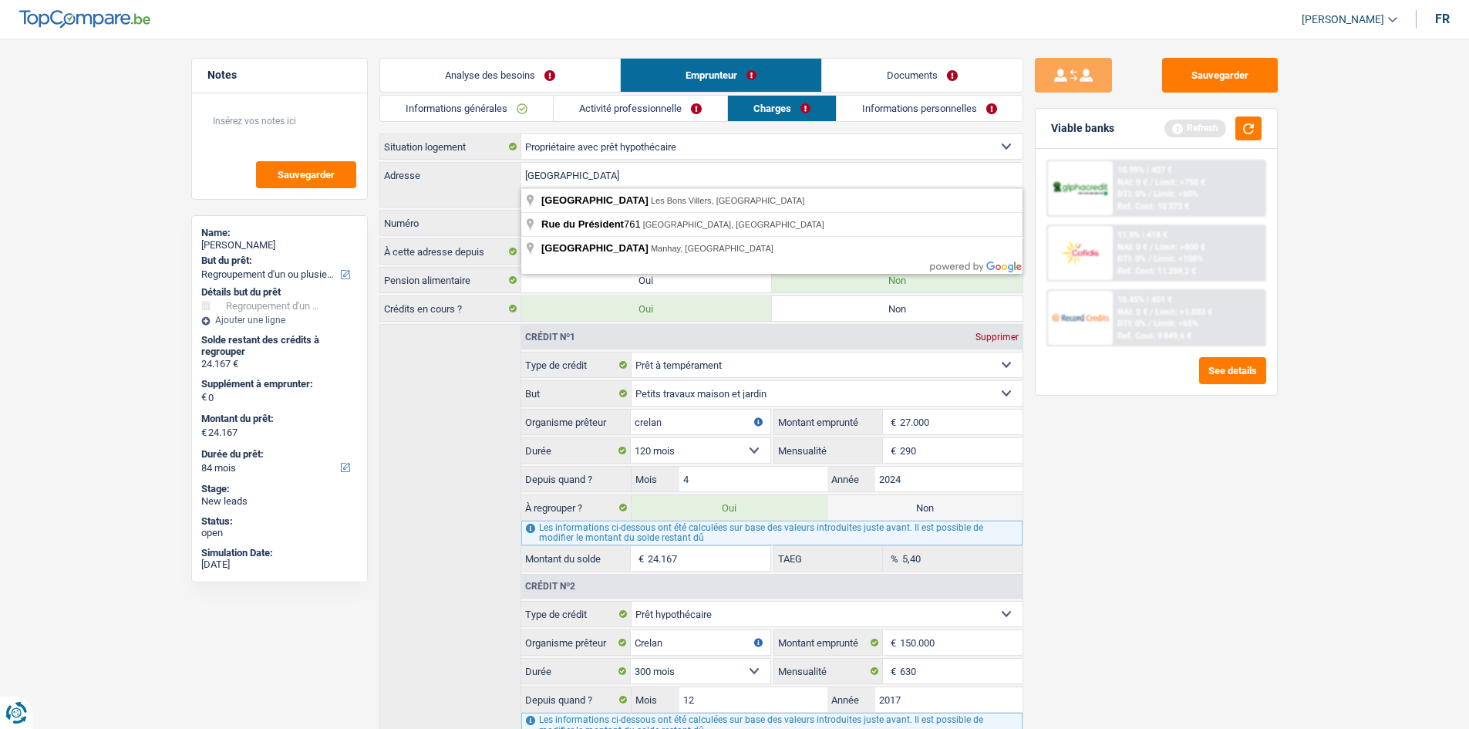
type input "rue du déporté 761 casteau"
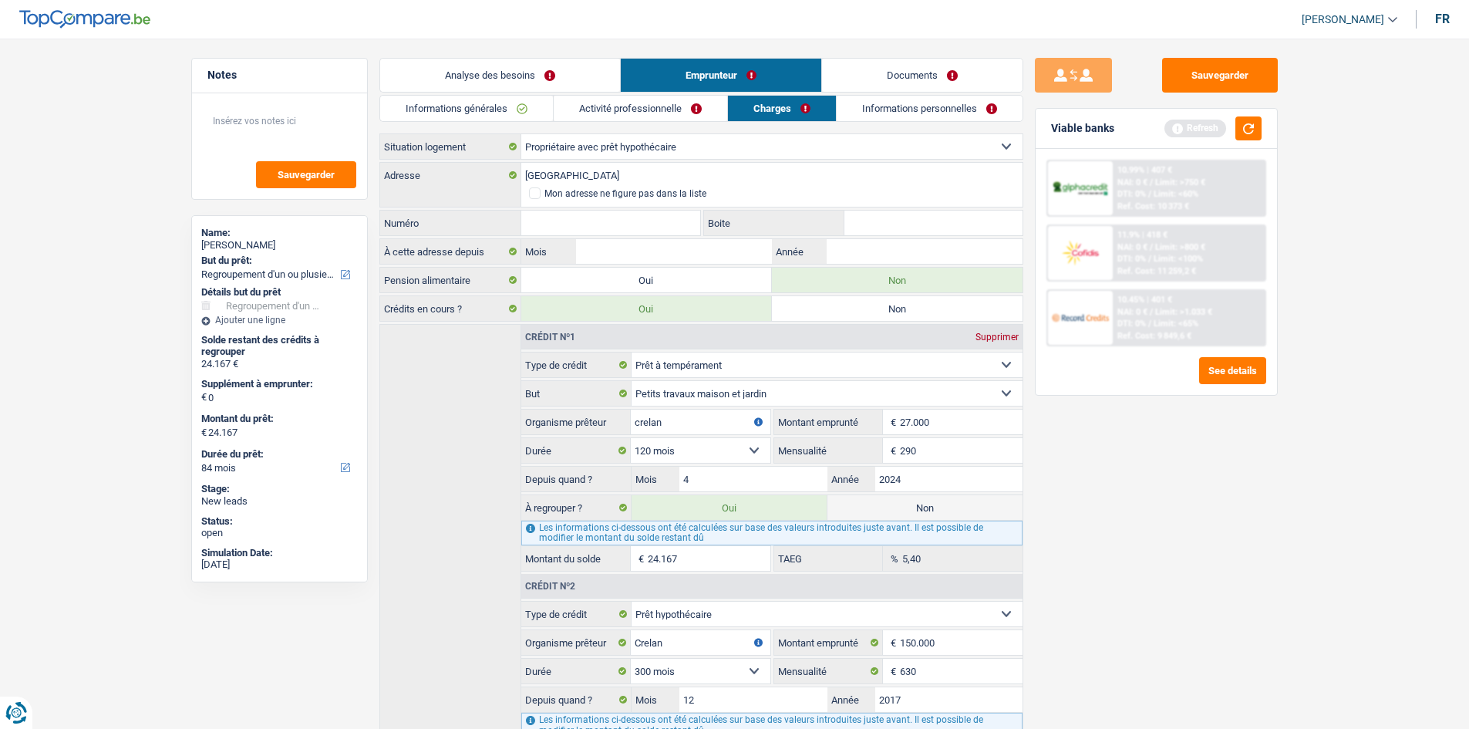
drag, startPoint x: 1355, startPoint y: 516, endPoint x: 1349, endPoint y: 507, distance: 11.1
click at [998, 514] on main "Notes Sauvegarder Name: Arianne Zoric But du prêt: Confort maison: meubles, tex…" at bounding box center [734, 425] width 1469 height 804
click at [868, 250] on input "Année" at bounding box center [924, 251] width 195 height 25
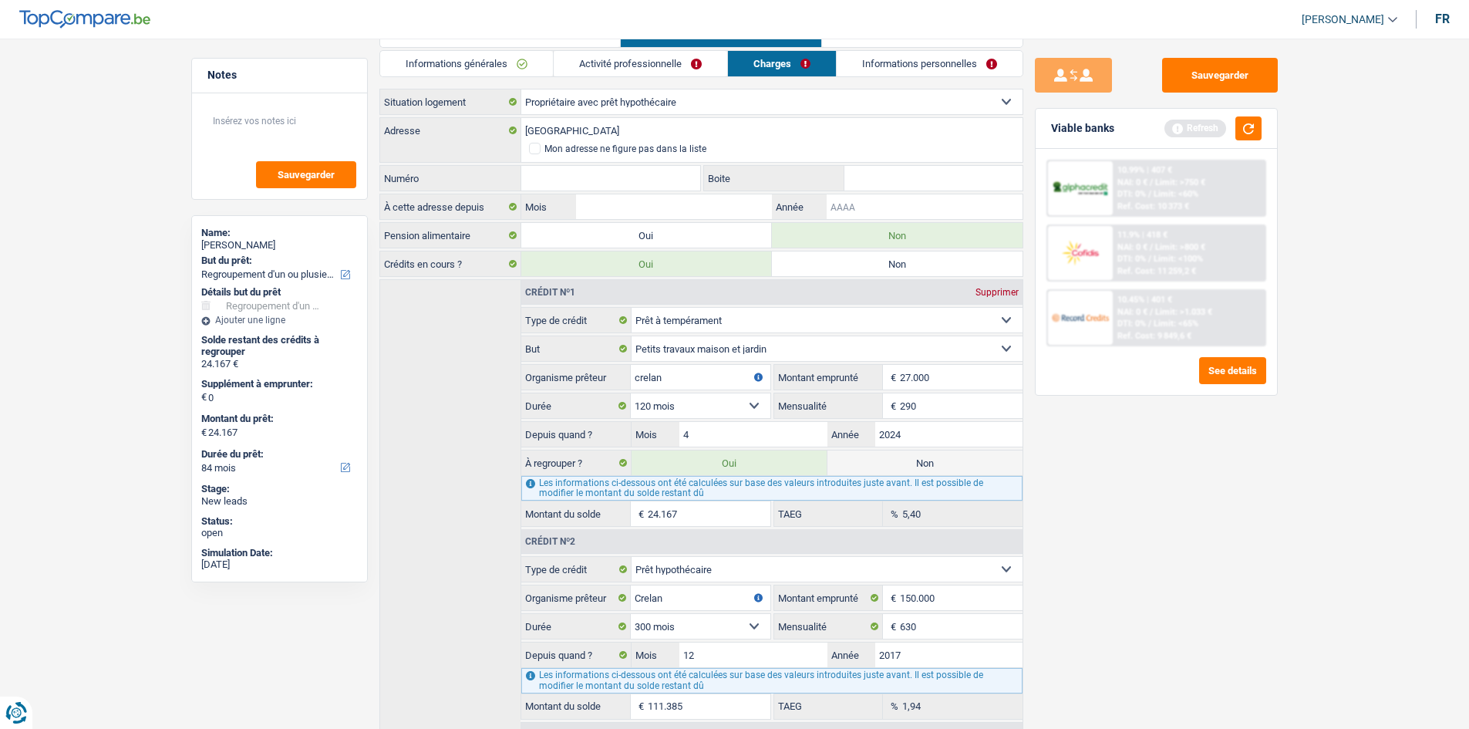
scroll to position [33, 0]
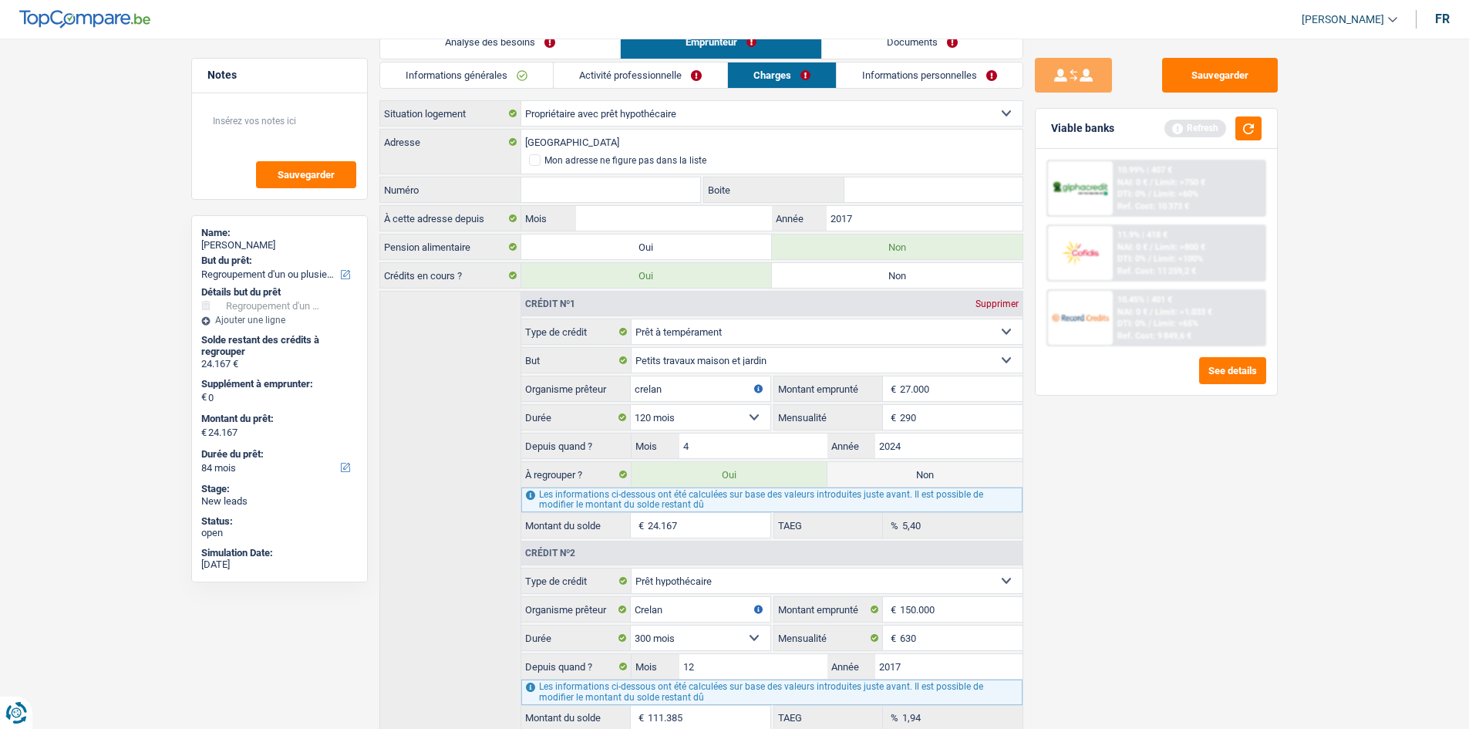
type input "2017"
click at [670, 221] on input "Mois" at bounding box center [673, 218] width 195 height 25
type input "12"
click at [941, 52] on link "Documents" at bounding box center [922, 41] width 200 height 33
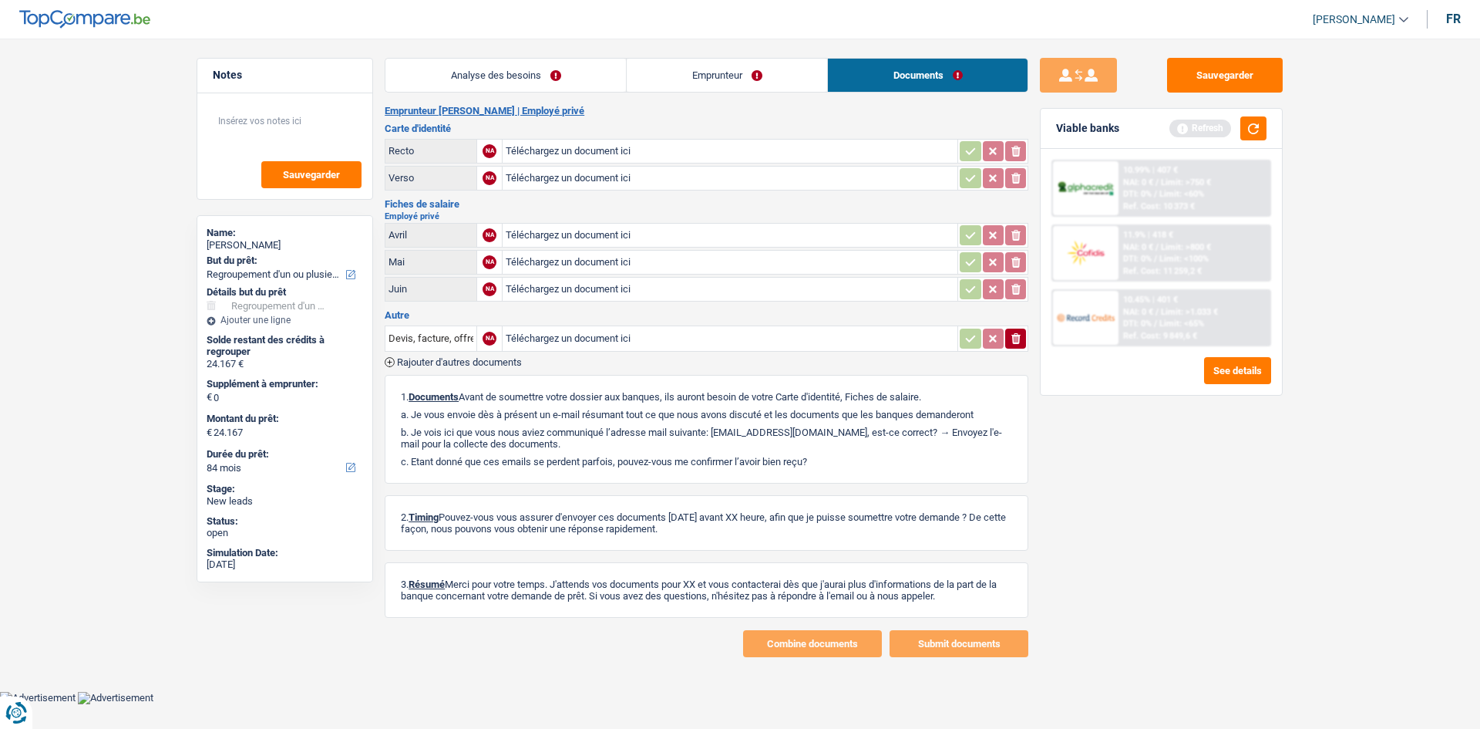
click at [762, 79] on link "Emprunteur" at bounding box center [727, 75] width 200 height 33
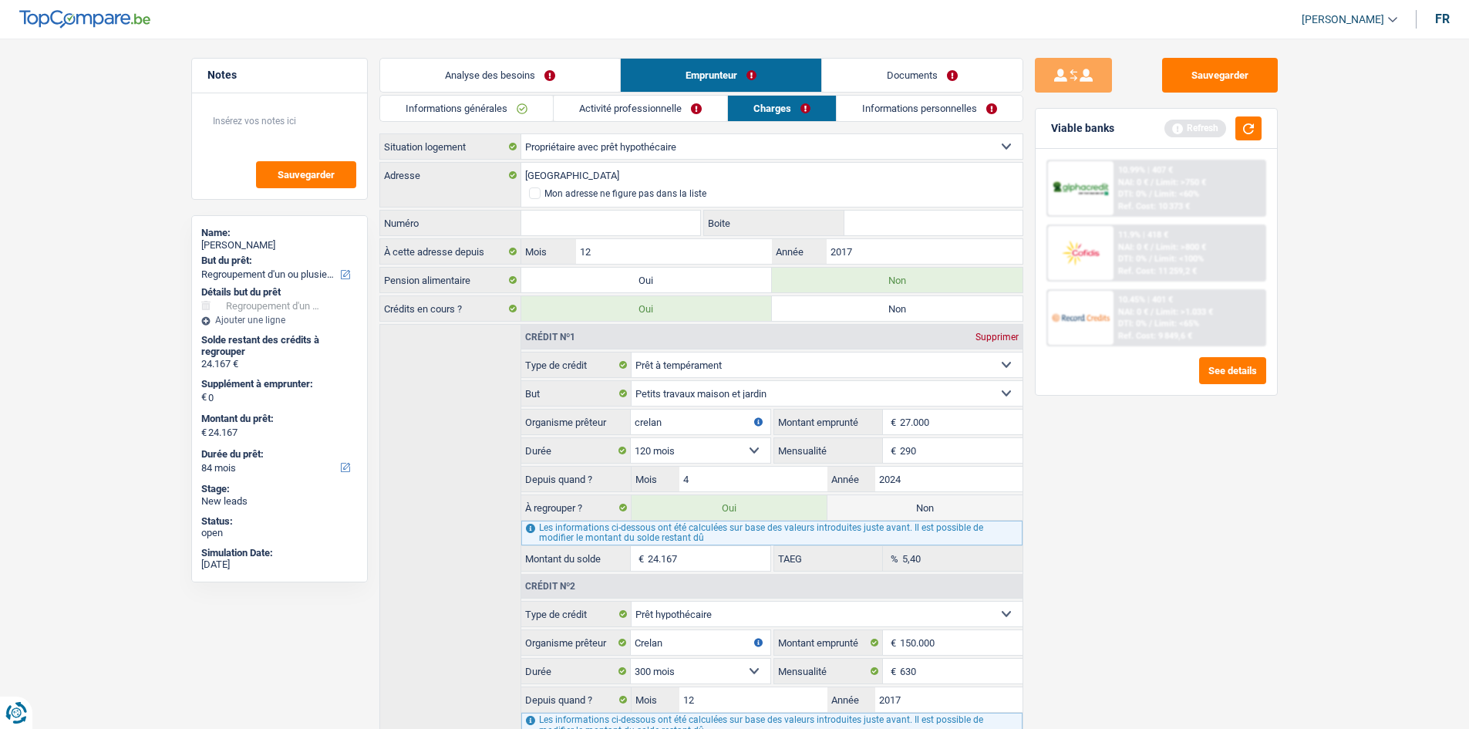
click at [894, 89] on link "Documents" at bounding box center [922, 75] width 200 height 33
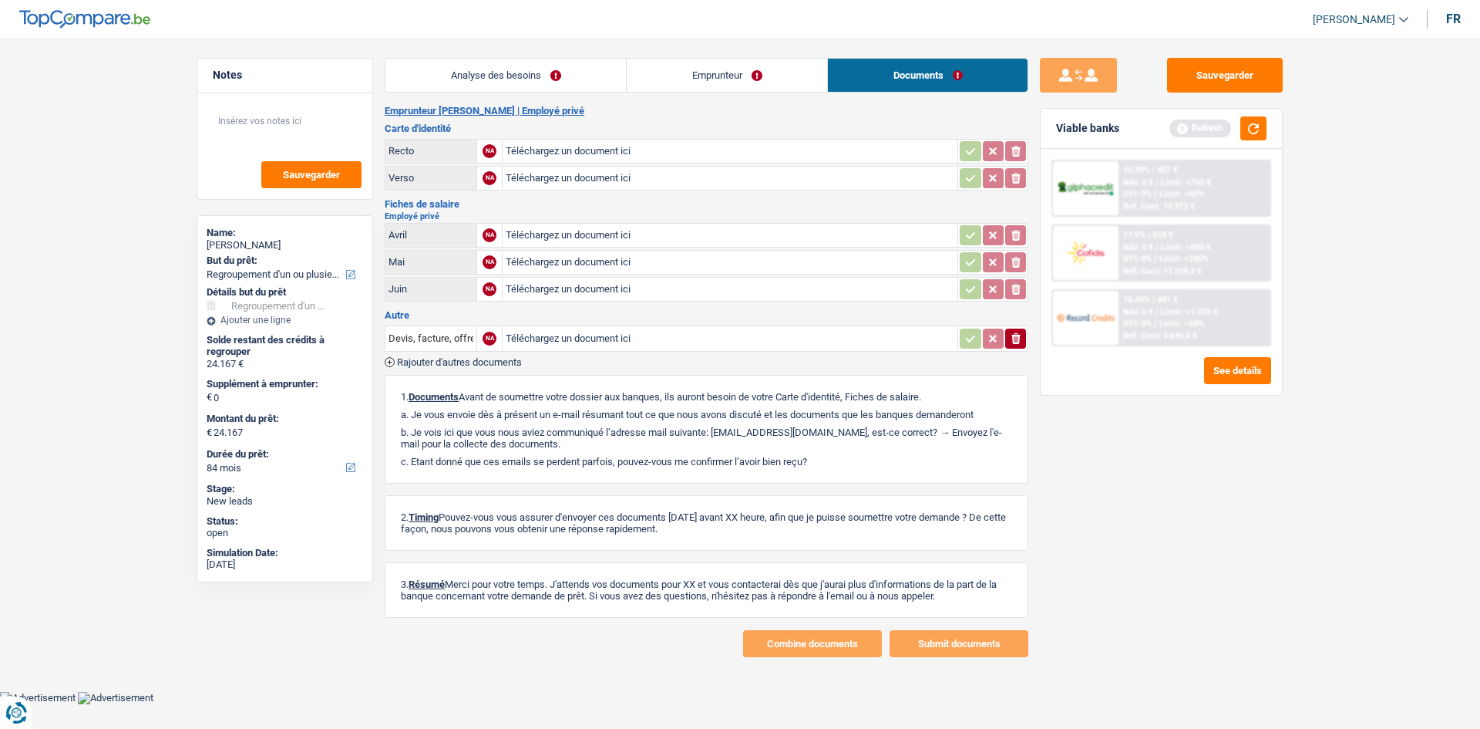
click at [809, 78] on link "Emprunteur" at bounding box center [727, 75] width 200 height 33
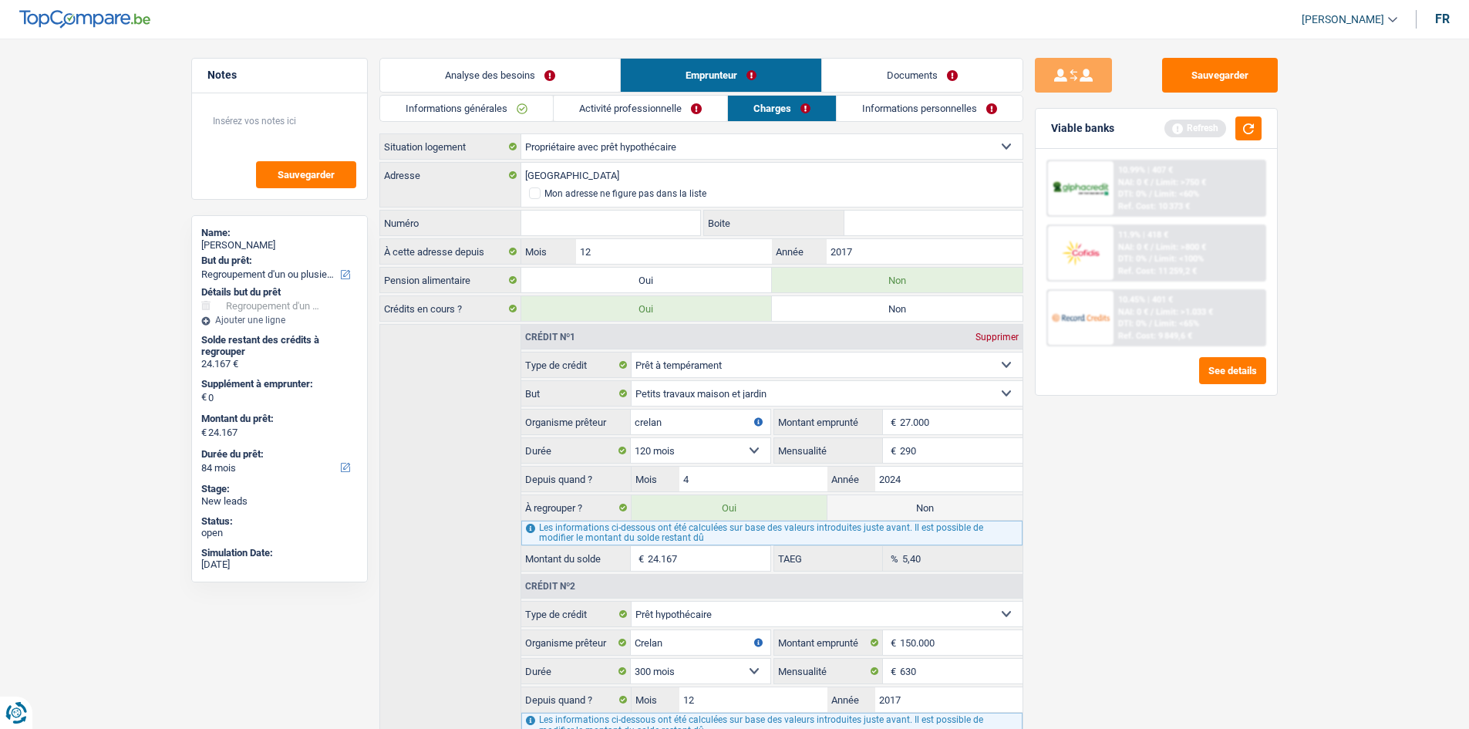
click at [882, 103] on link "Informations personnelles" at bounding box center [930, 108] width 186 height 25
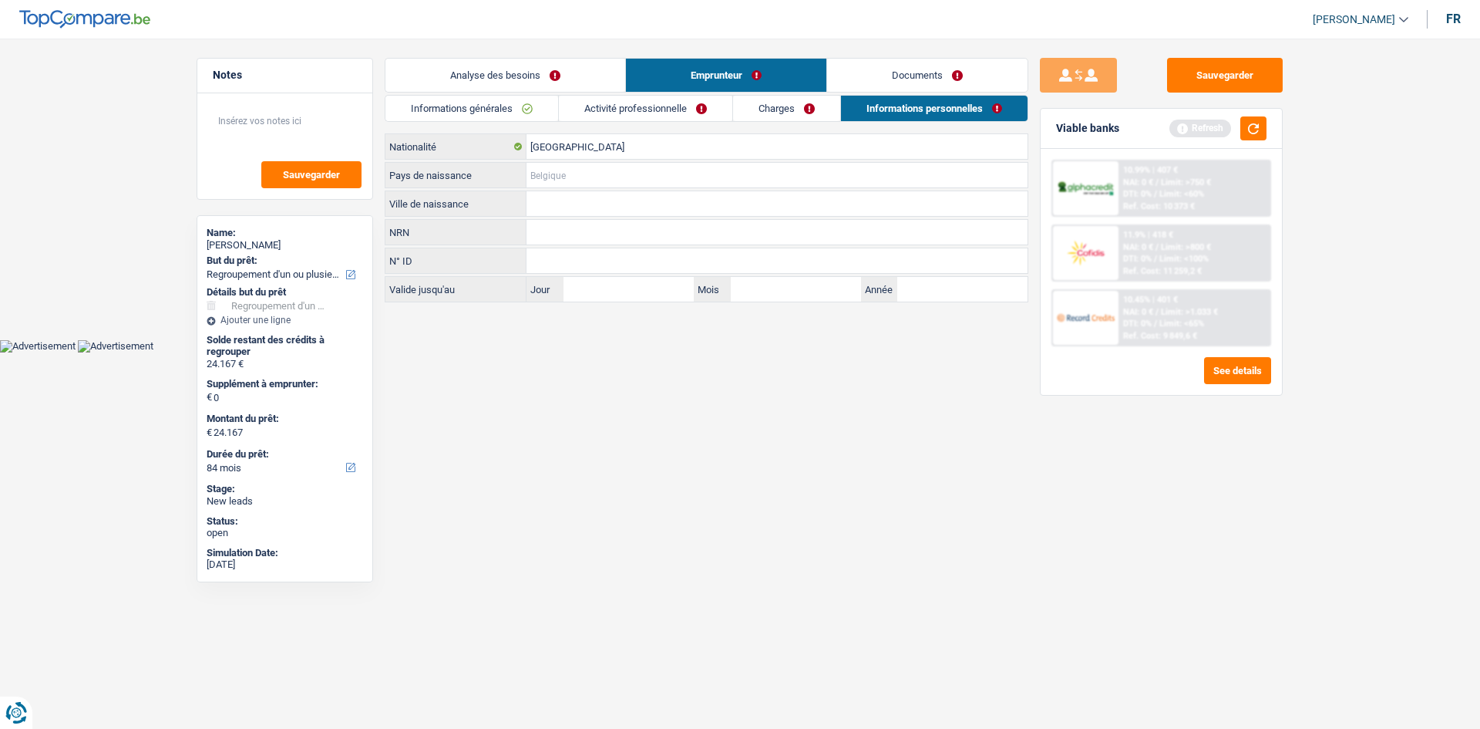
click at [619, 168] on input "Pays de naissance" at bounding box center [777, 175] width 501 height 25
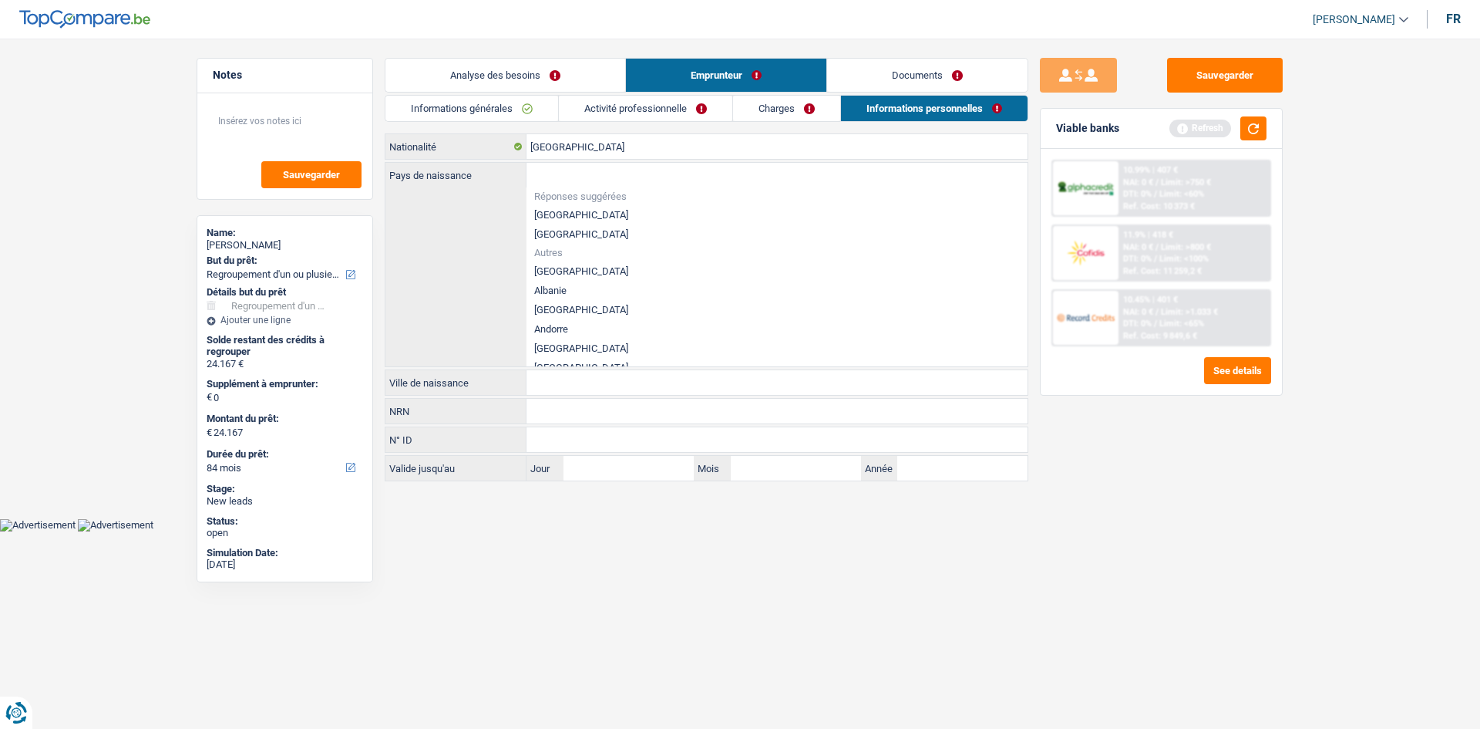
click at [575, 214] on li "[GEOGRAPHIC_DATA]" at bounding box center [777, 214] width 501 height 19
type input "[GEOGRAPHIC_DATA]"
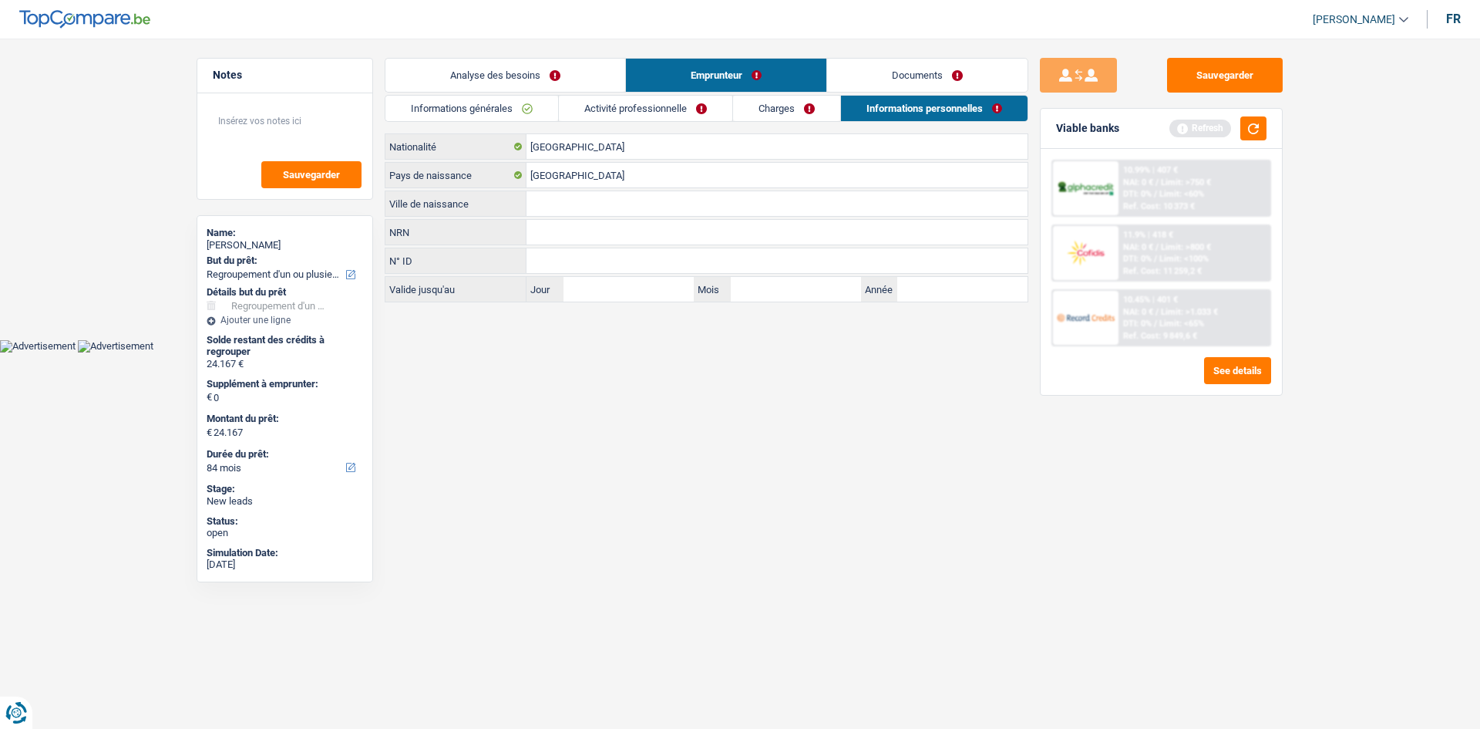
click at [588, 207] on input "Ville de naissance" at bounding box center [777, 203] width 501 height 25
type input "Mons"
click at [786, 352] on html "Vous avez le contrôle de vos données Nous utilisons des cookies, tout comme nos…" at bounding box center [740, 176] width 1480 height 352
drag, startPoint x: 507, startPoint y: 89, endPoint x: 793, endPoint y: 142, distance: 290.8
click at [509, 88] on link "Analyse des besoins" at bounding box center [506, 75] width 240 height 33
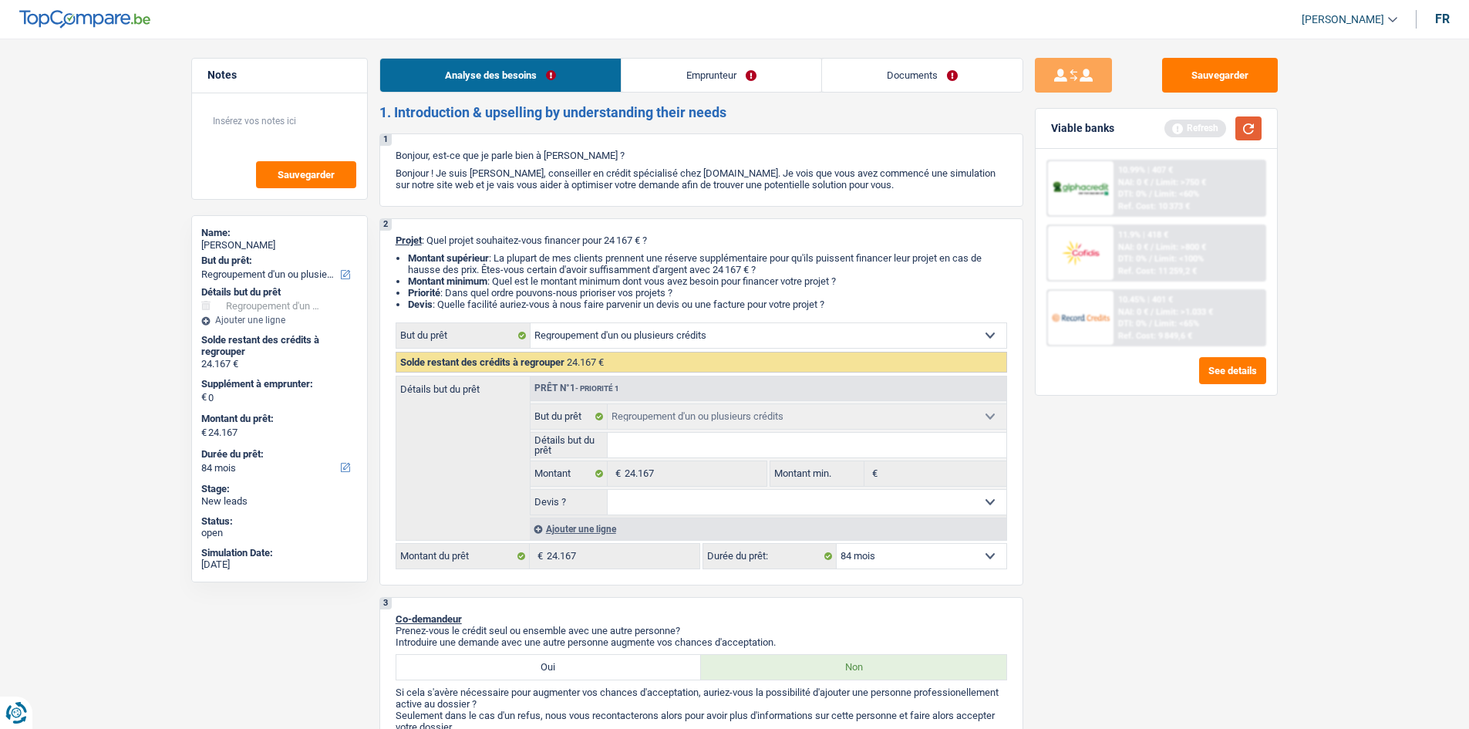
click at [998, 115] on div "Viable banks Refresh" at bounding box center [1156, 129] width 241 height 40
drag, startPoint x: 1237, startPoint y: 129, endPoint x: 1246, endPoint y: 125, distance: 10.0
click at [998, 126] on button "button" at bounding box center [1248, 128] width 26 height 24
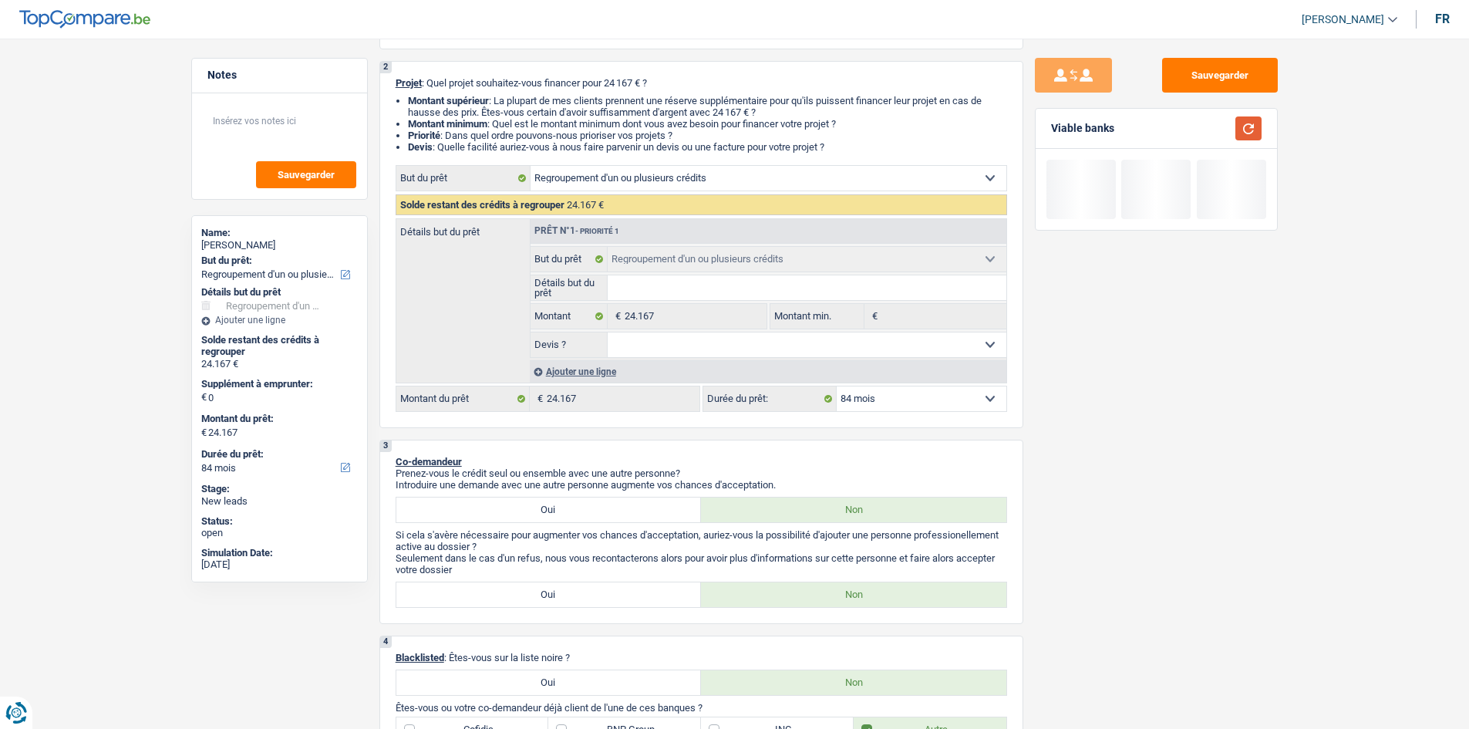
scroll to position [386, 0]
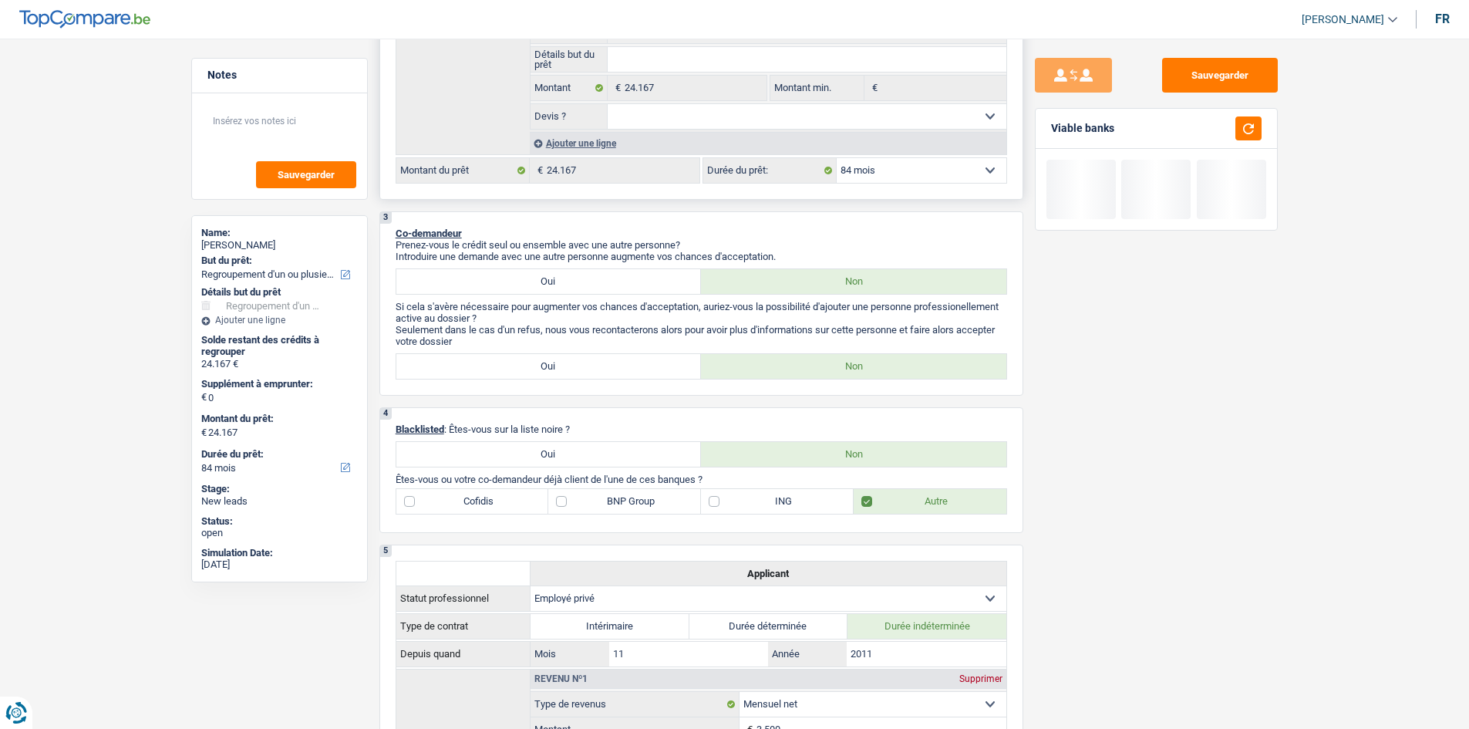
click at [873, 166] on select "12 mois 18 mois 24 mois 30 mois 36 mois 42 mois 48 mois 60 mois 72 mois 84 mois…" at bounding box center [922, 170] width 170 height 25
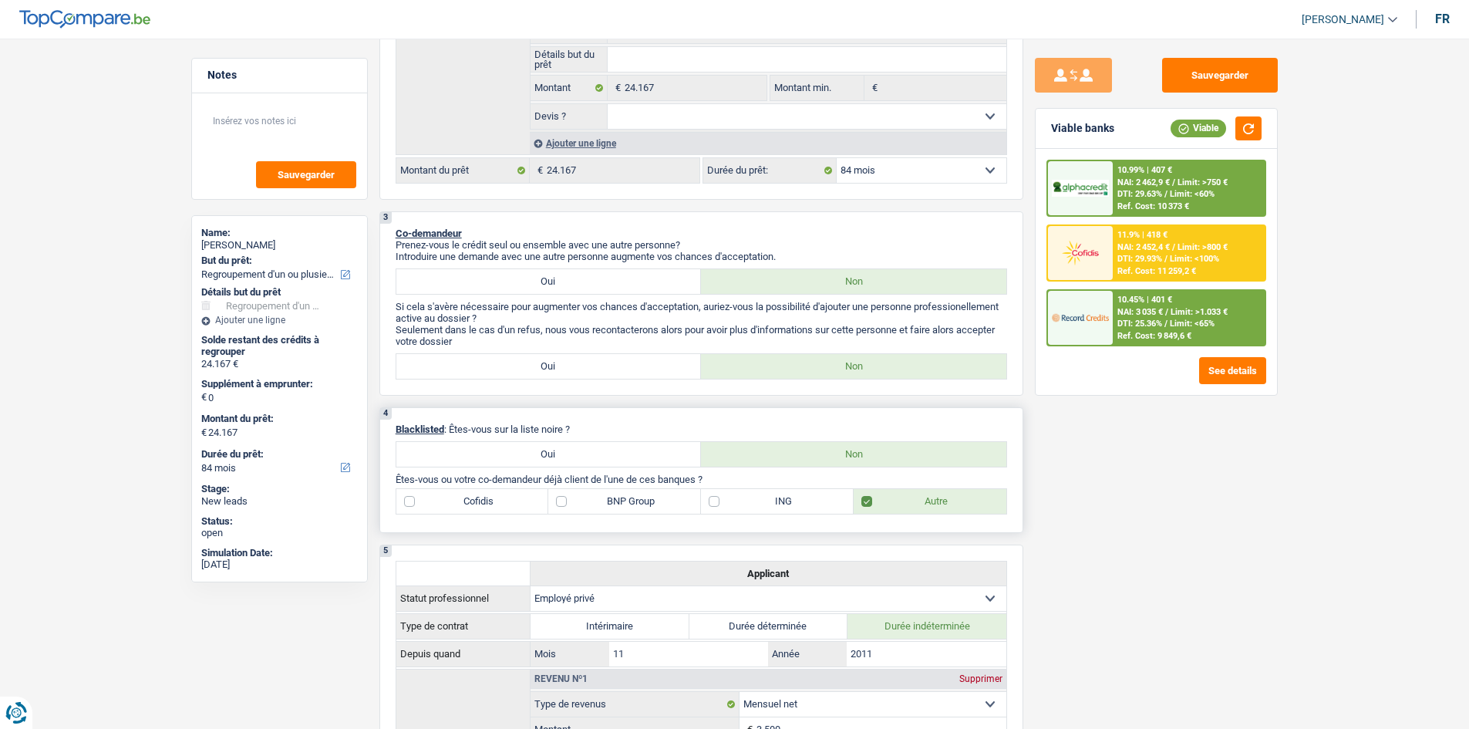
select select "96"
click at [837, 158] on select "12 mois 18 mois 24 mois 30 mois 36 mois 42 mois 48 mois 60 mois 72 mois 84 mois…" at bounding box center [922, 170] width 170 height 25
select select "96"
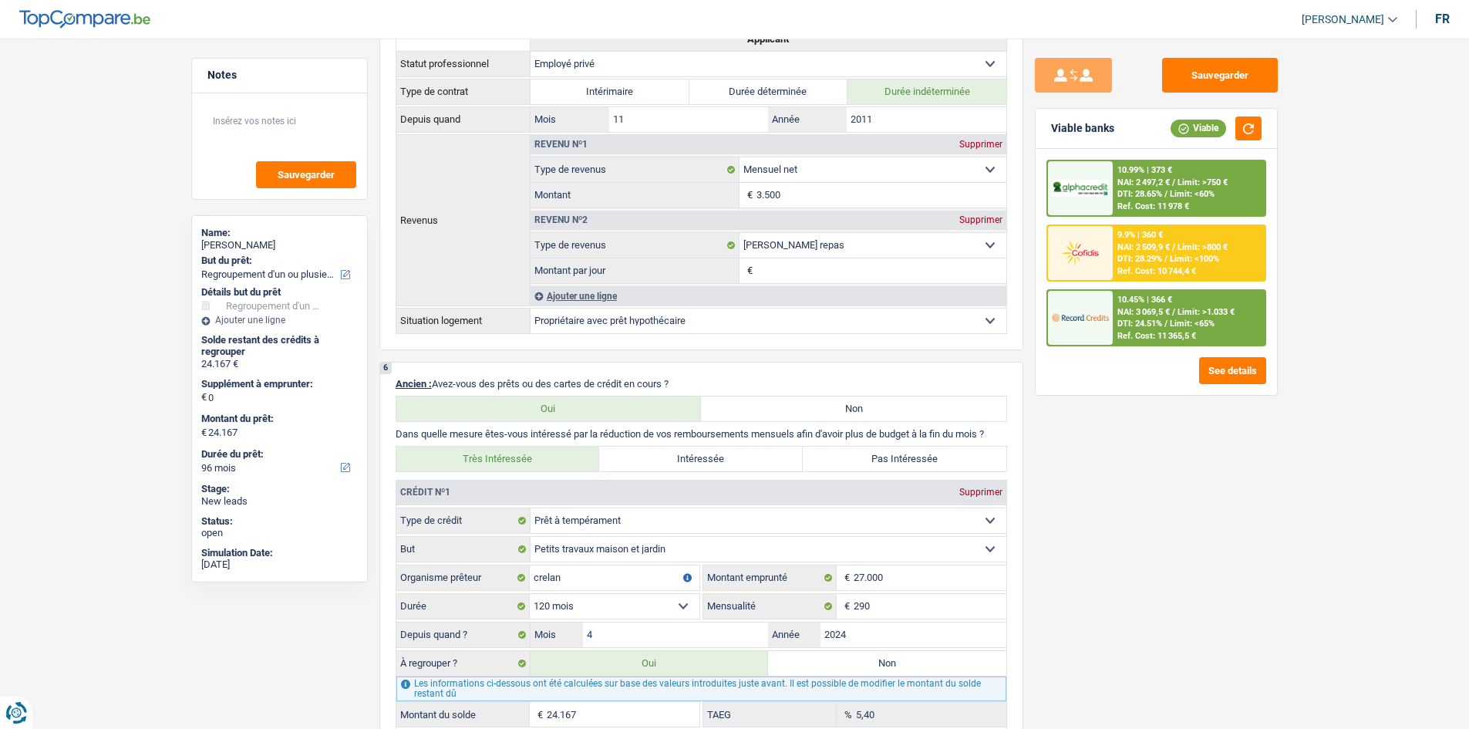
scroll to position [1080, 0]
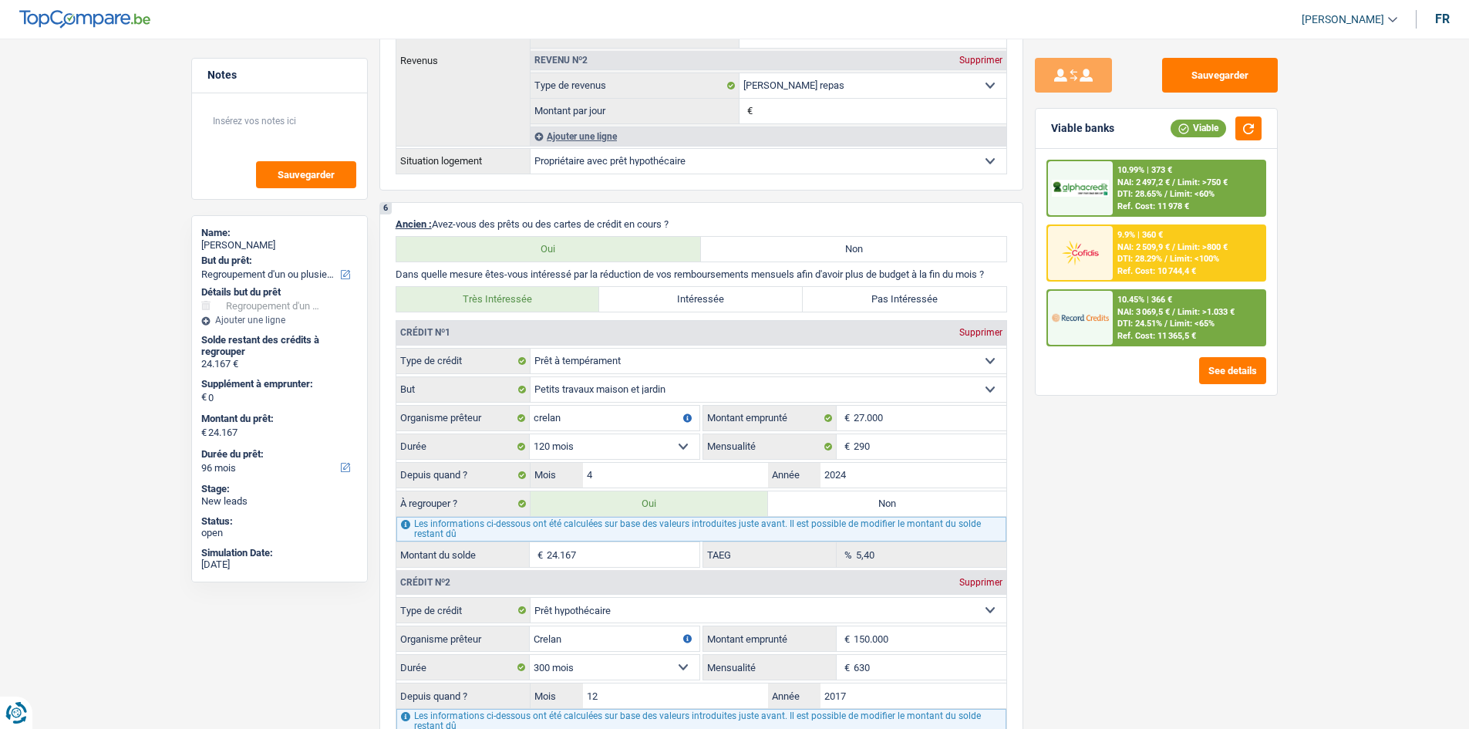
click at [998, 307] on span "NAI: 3 069,5 €" at bounding box center [1143, 312] width 52 height 10
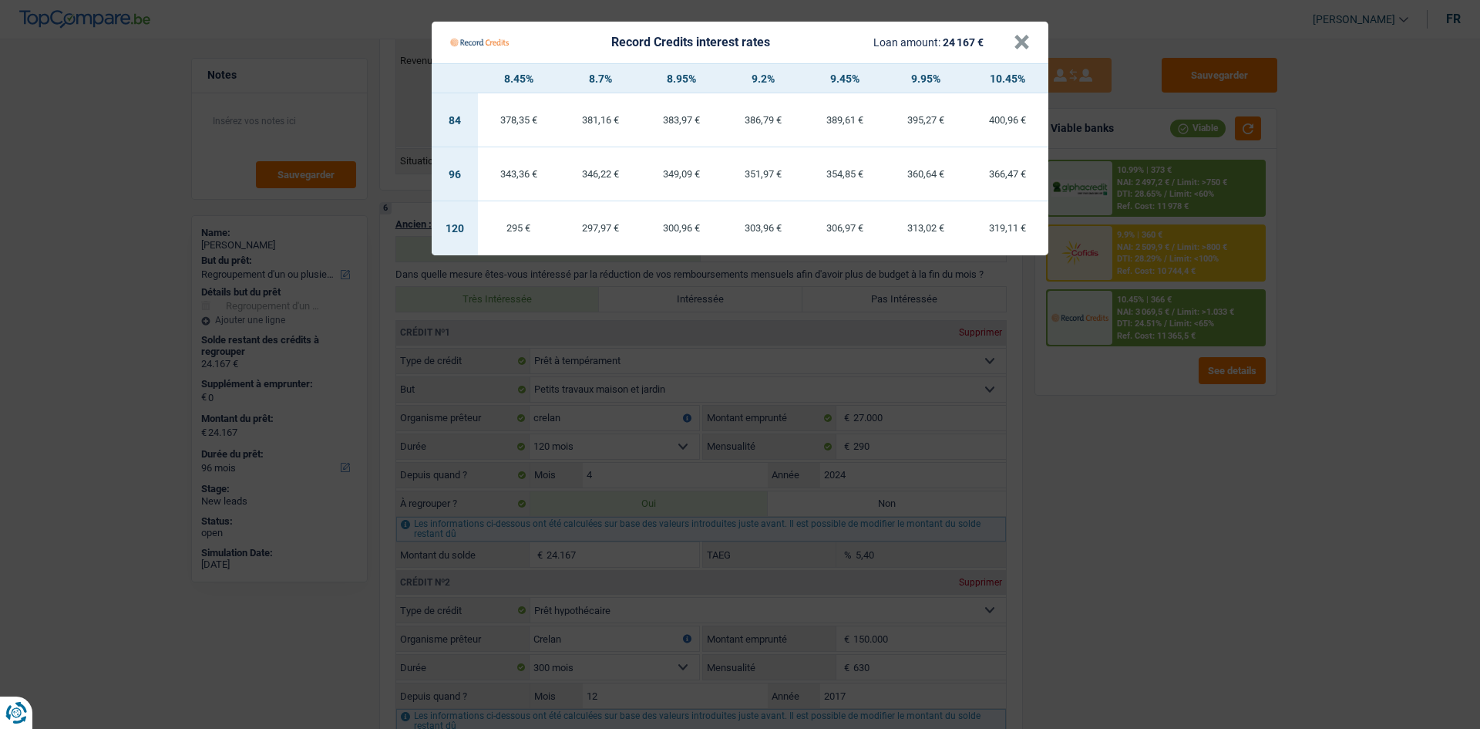
drag, startPoint x: 1157, startPoint y: 399, endPoint x: 1151, endPoint y: 390, distance: 10.7
click at [998, 390] on Credits "Record Credits interest rates Loan amount: 24 167 € × 8.45% 8.7% 8.95% 9.2% 9.4…" at bounding box center [740, 364] width 1480 height 729
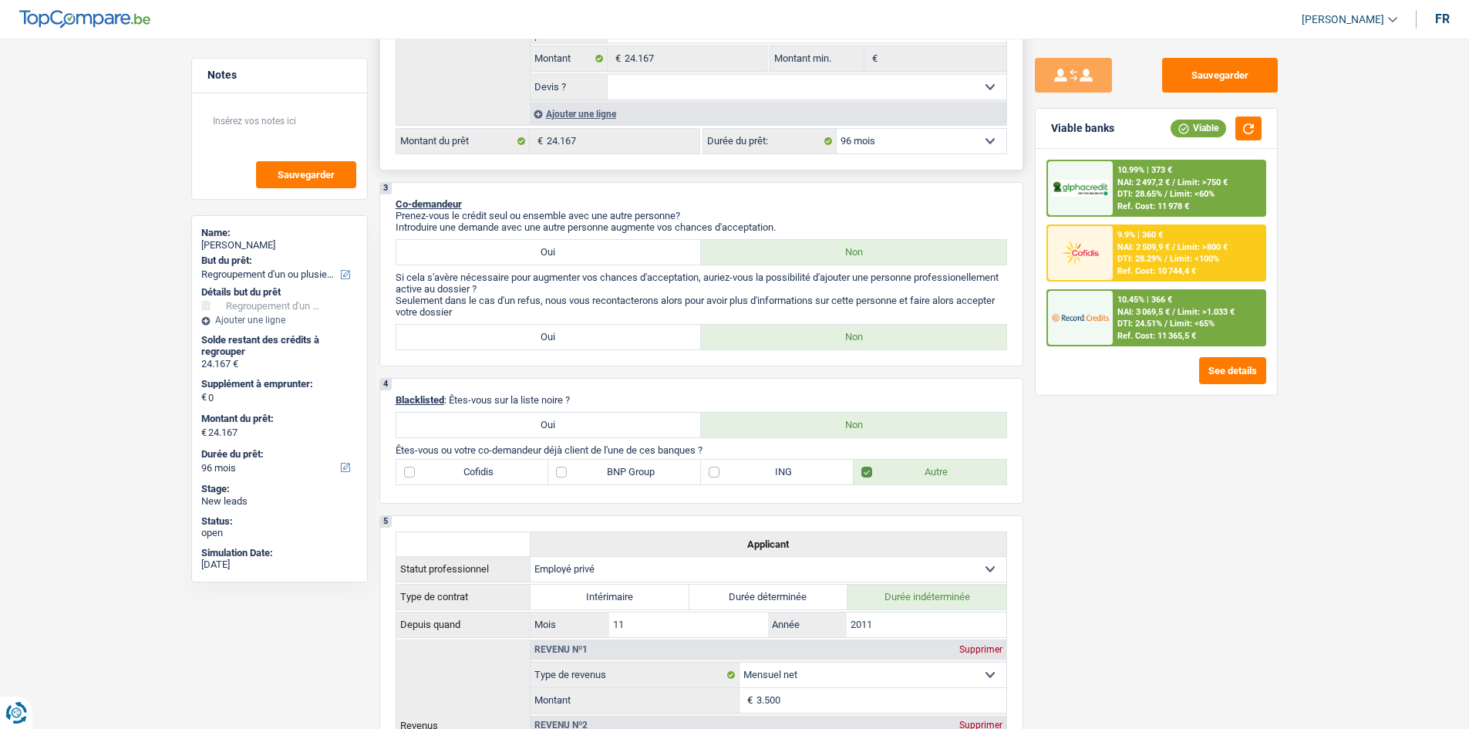
scroll to position [173, 0]
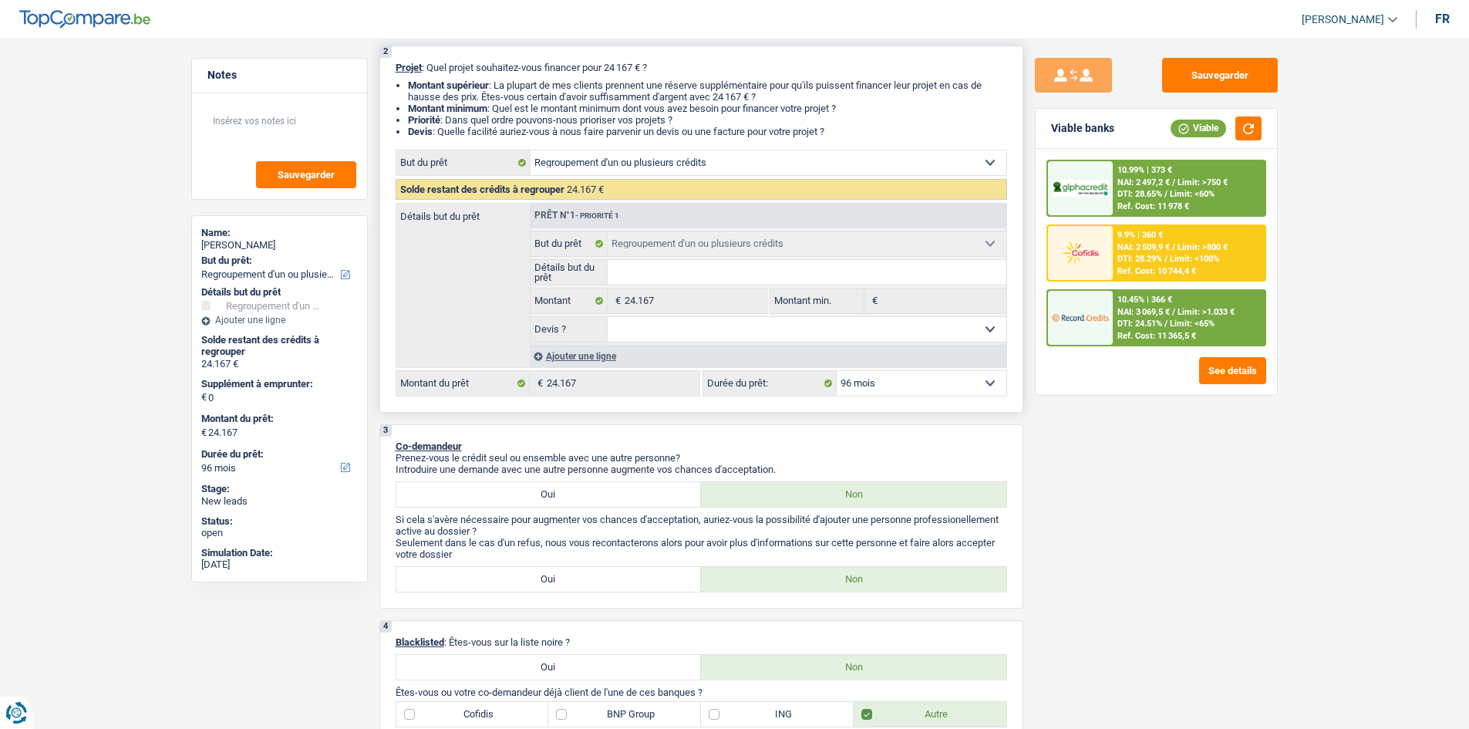
click at [898, 371] on select "12 mois 18 mois 24 mois 30 mois 36 mois 42 mois 48 mois 60 mois 72 mois 84 mois…" at bounding box center [922, 383] width 170 height 25
select select "120"
click at [837, 371] on select "12 mois 18 mois 24 mois 30 mois 36 mois 42 mois 48 mois 60 mois 72 mois 84 mois…" at bounding box center [922, 383] width 170 height 25
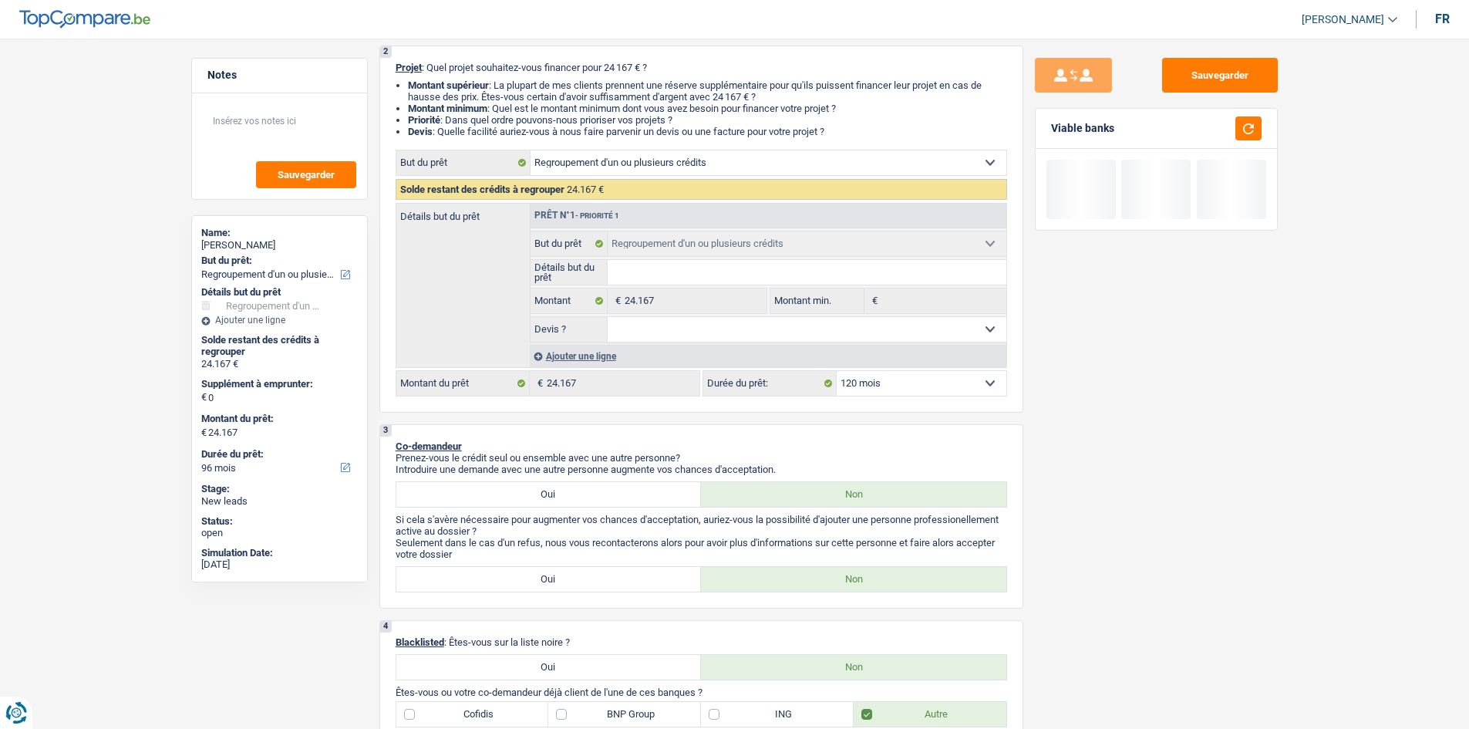
select select "120"
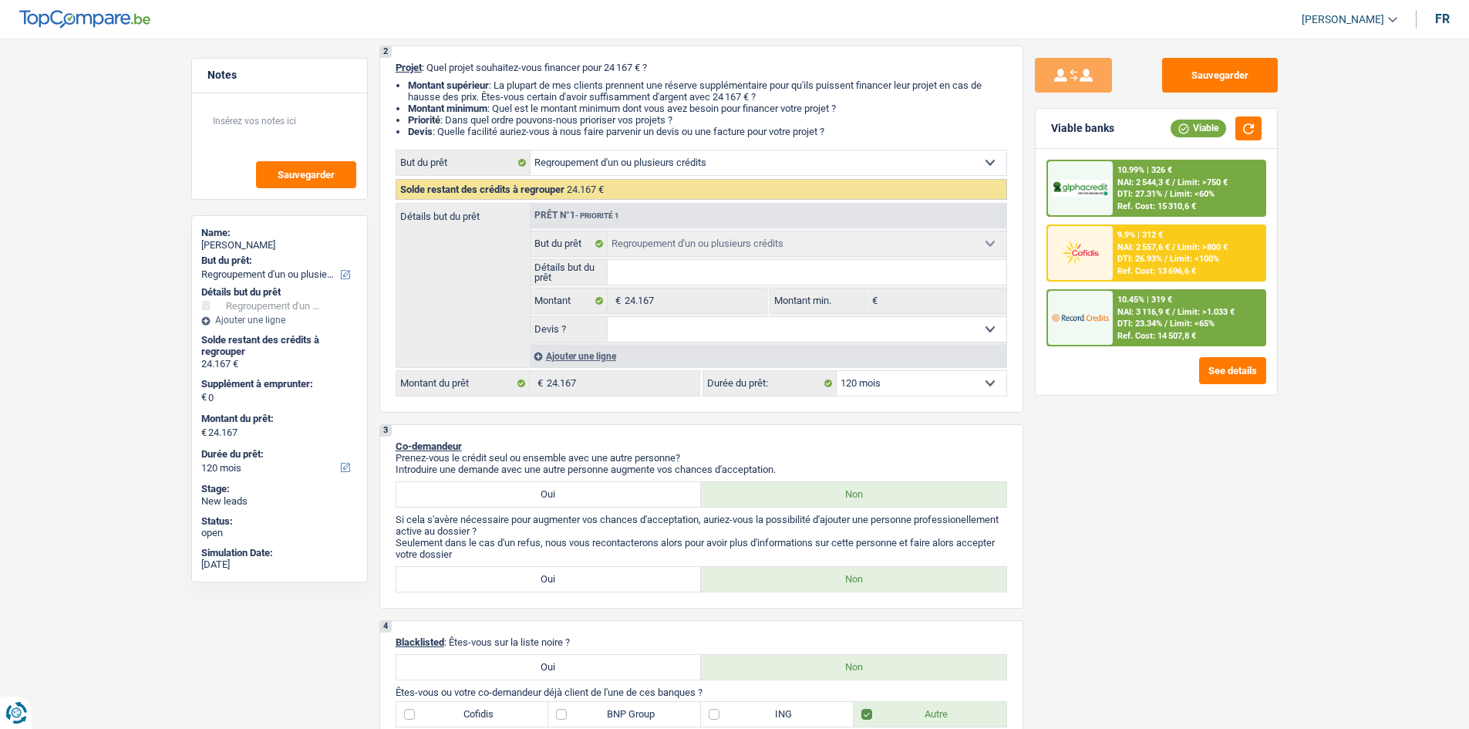
click at [998, 304] on div "10.45% | 319 €" at bounding box center [1144, 300] width 55 height 10
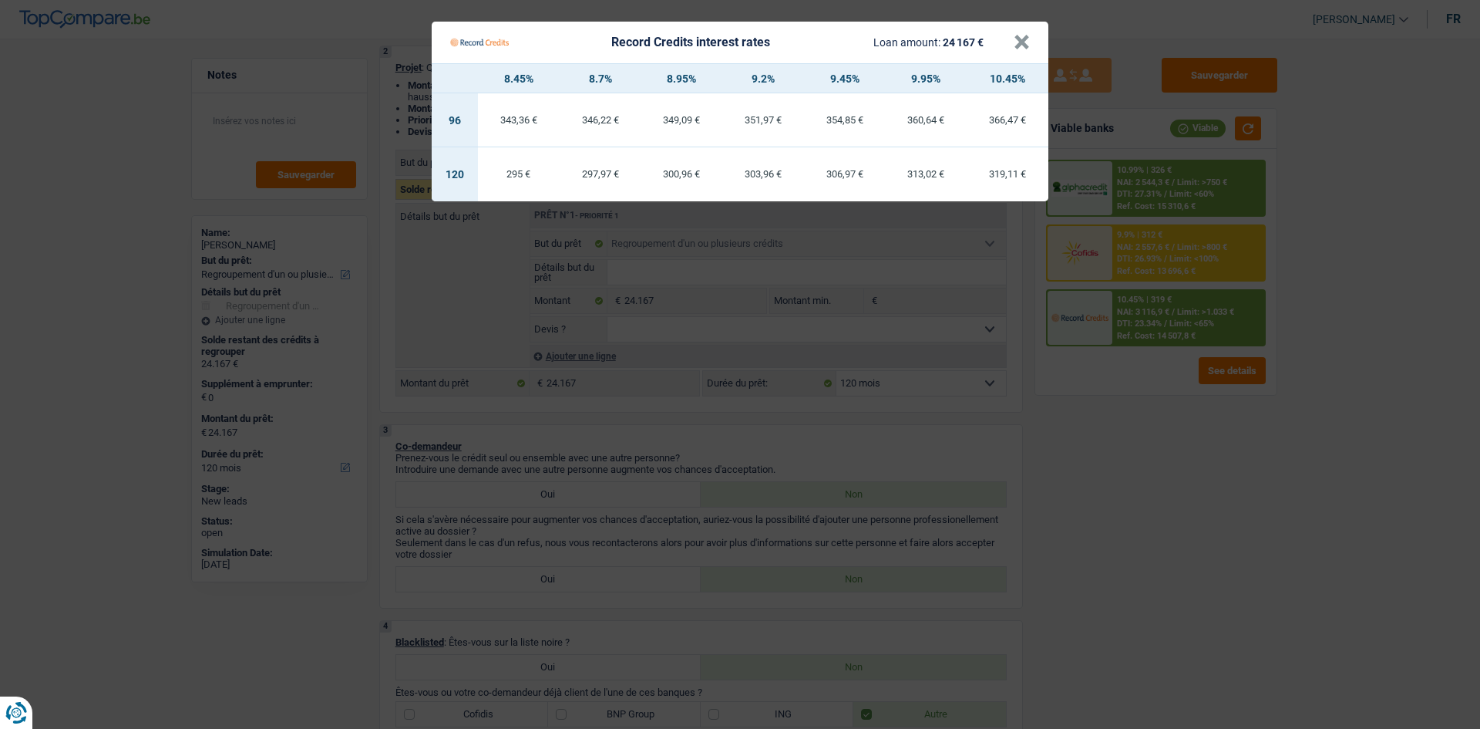
click at [998, 396] on Credits "Record Credits interest rates Loan amount: 24 167 € × 8.45% 8.7% 8.95% 9.2% 9.4…" at bounding box center [740, 364] width 1480 height 729
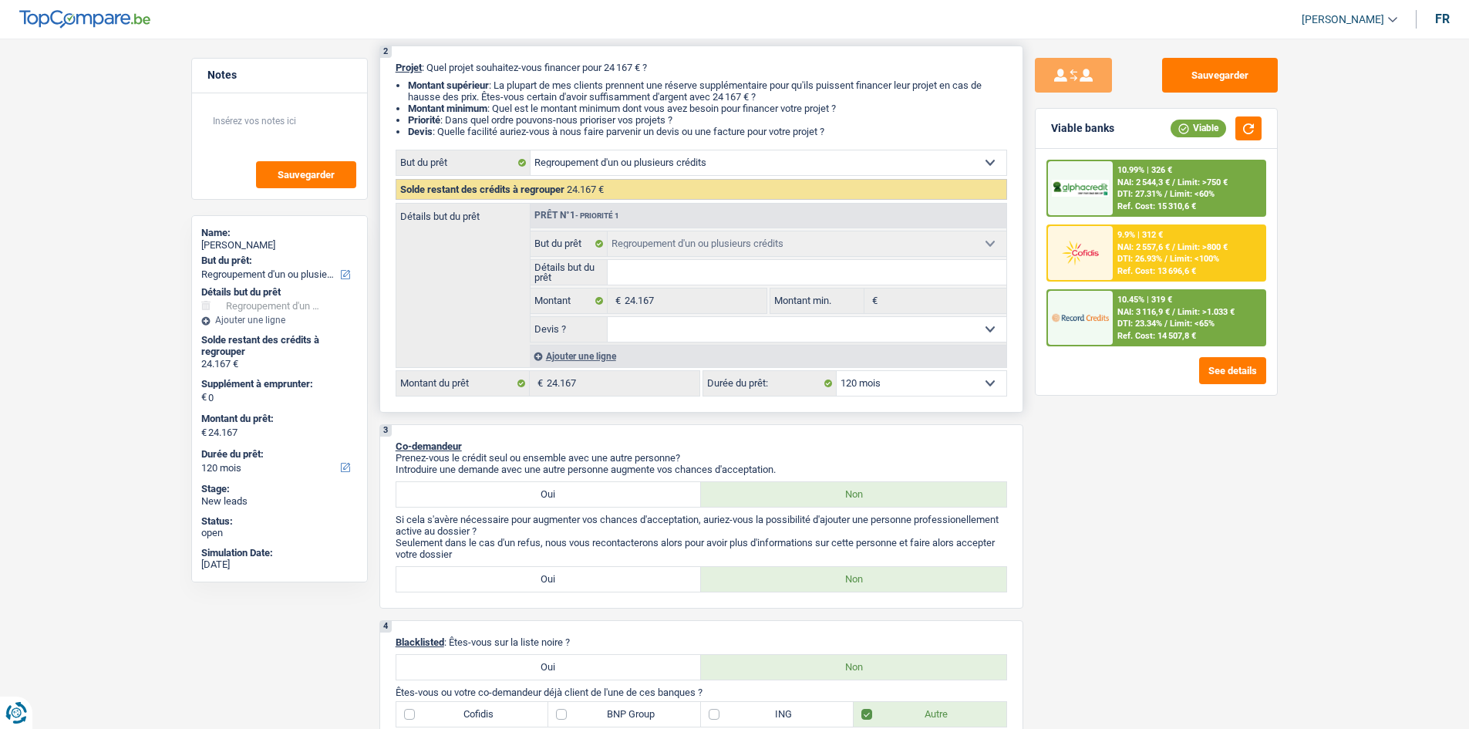
click at [958, 382] on select "12 mois 18 mois 24 mois 30 mois 36 mois 42 mois 48 mois 60 mois 72 mois 84 mois…" at bounding box center [922, 383] width 170 height 25
select select "96"
click at [837, 371] on select "12 mois 18 mois 24 mois 30 mois 36 mois 42 mois 48 mois 60 mois 72 mois 84 mois…" at bounding box center [922, 383] width 170 height 25
select select "96"
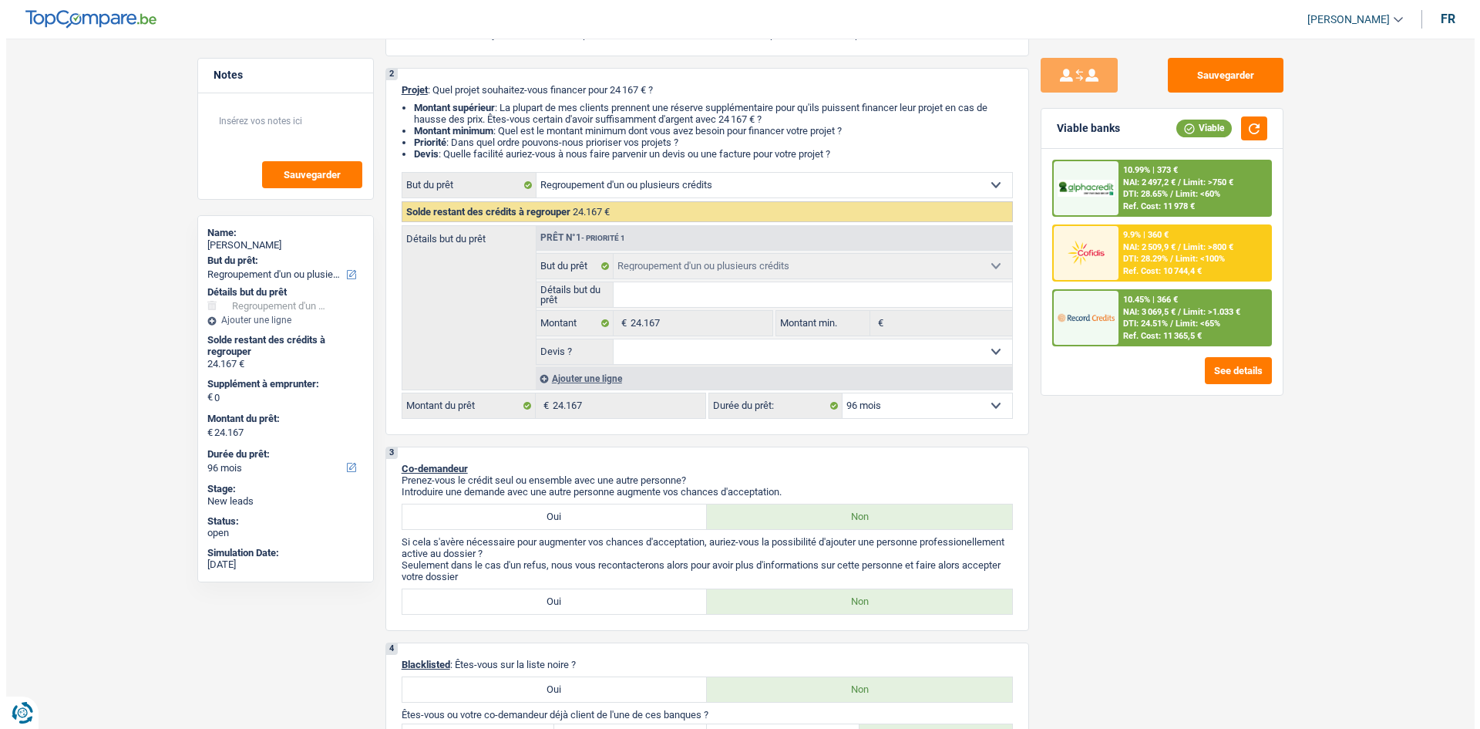
scroll to position [0, 0]
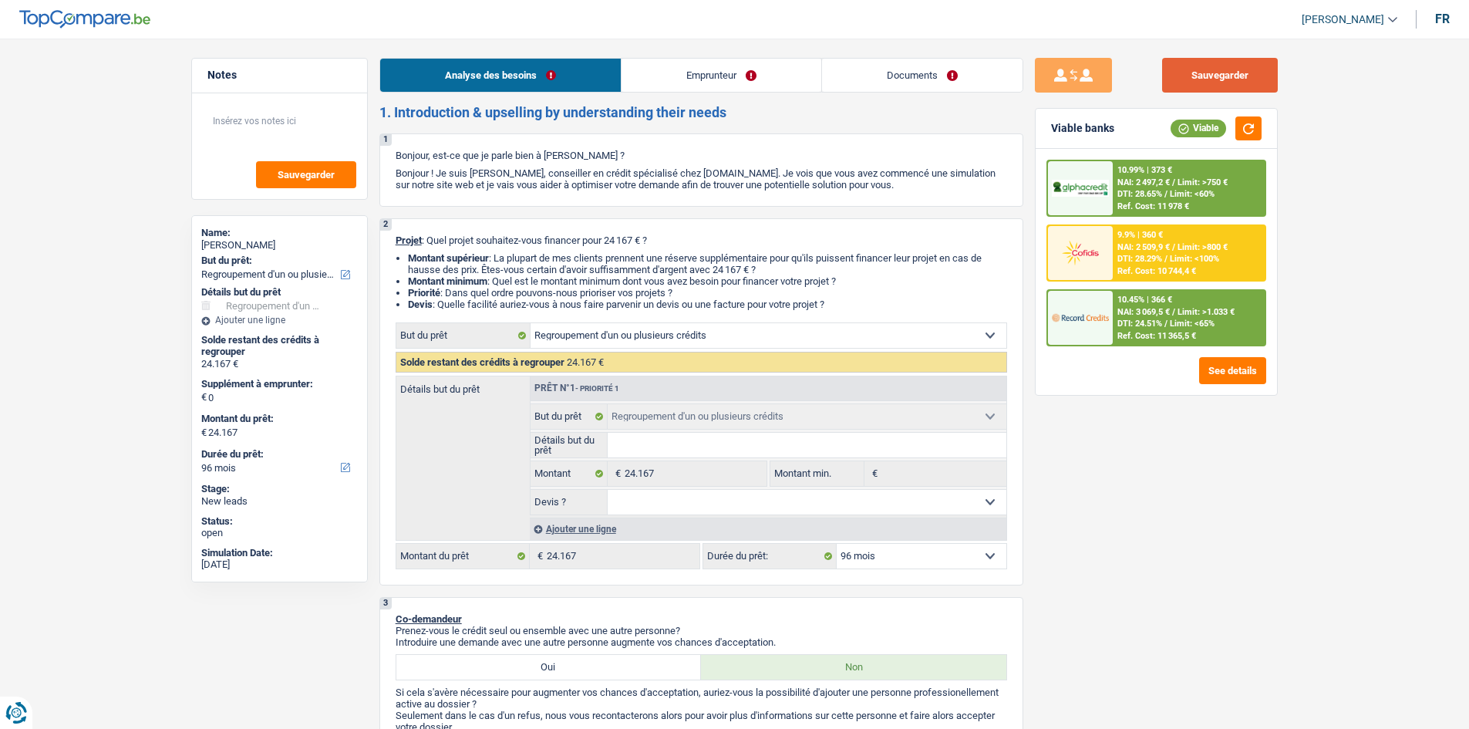
click at [998, 76] on button "Sauvegarder" at bounding box center [1220, 75] width 116 height 35
click at [960, 73] on link "Documents" at bounding box center [922, 75] width 200 height 33
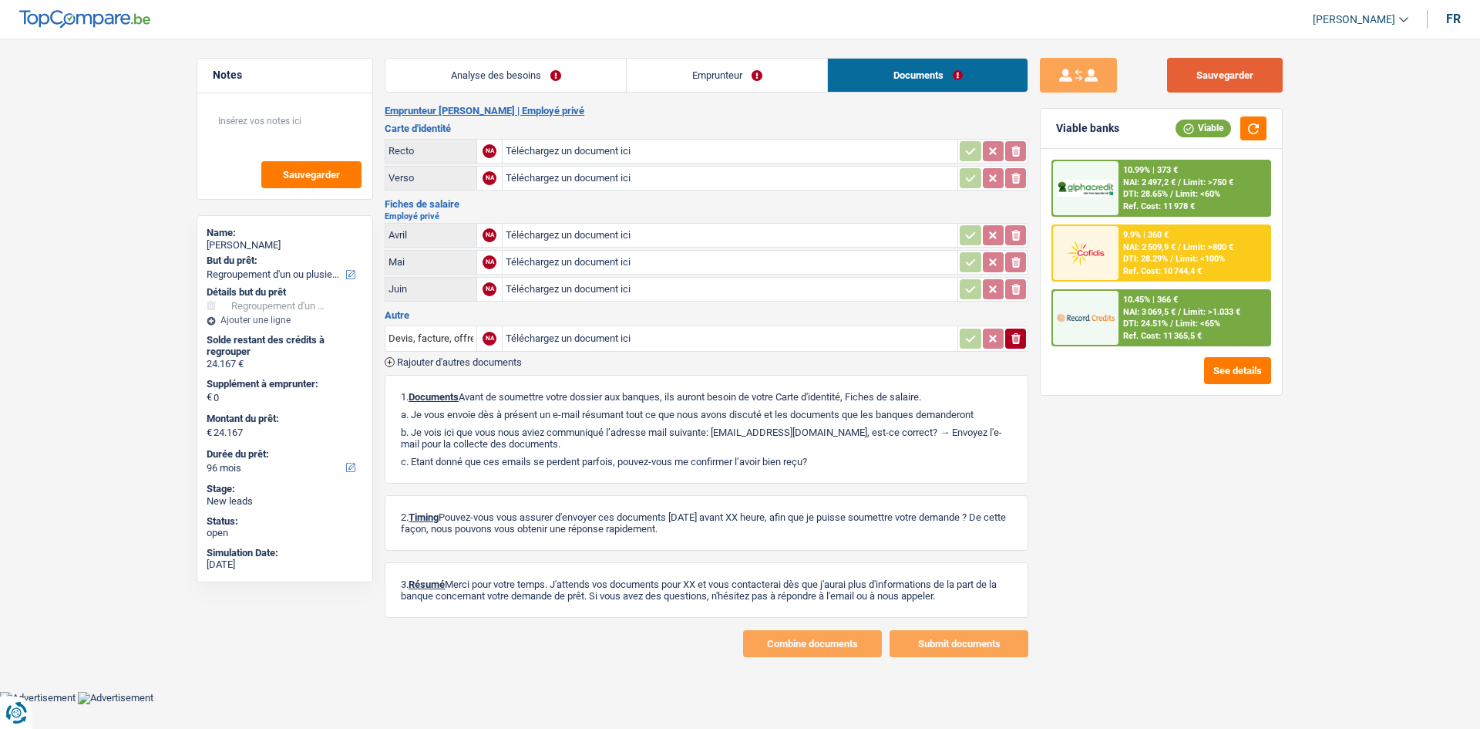
click at [998, 76] on button "Sauvegarder" at bounding box center [1225, 75] width 116 height 35
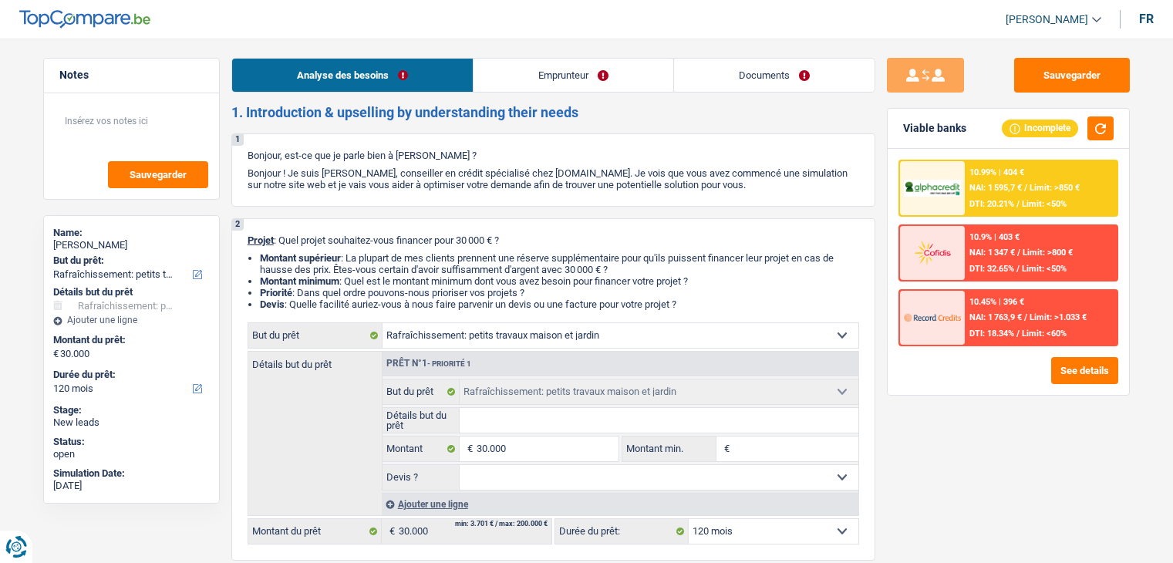
select select "houseOrGarden"
select select "120"
select select "houseOrGarden"
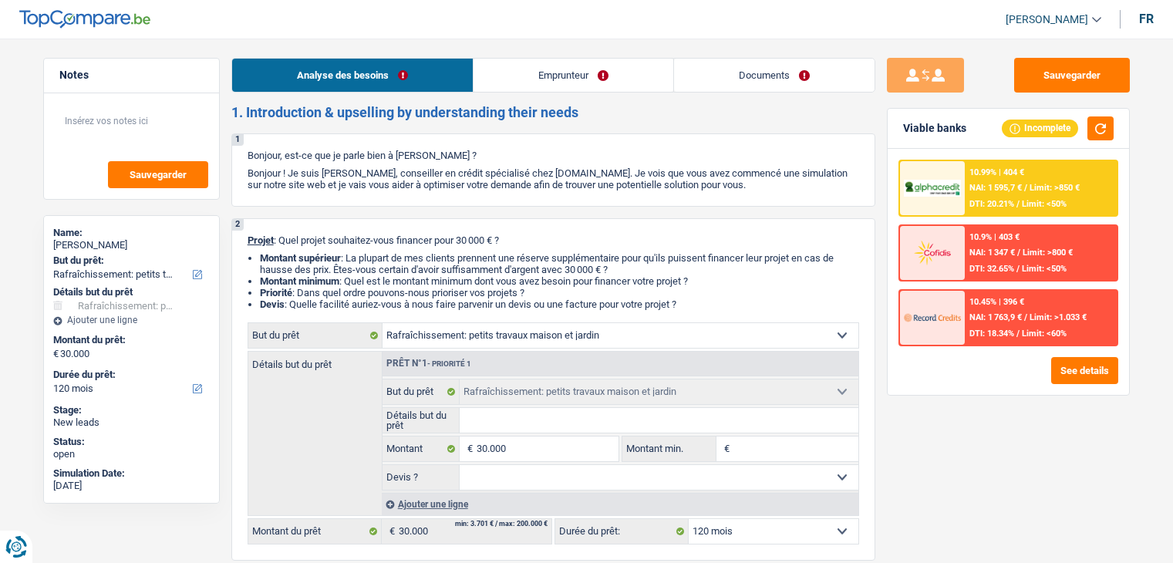
select select "120"
select select "worker"
select select "netSalary"
select select "liveWithParents"
select select "houseOrGarden"
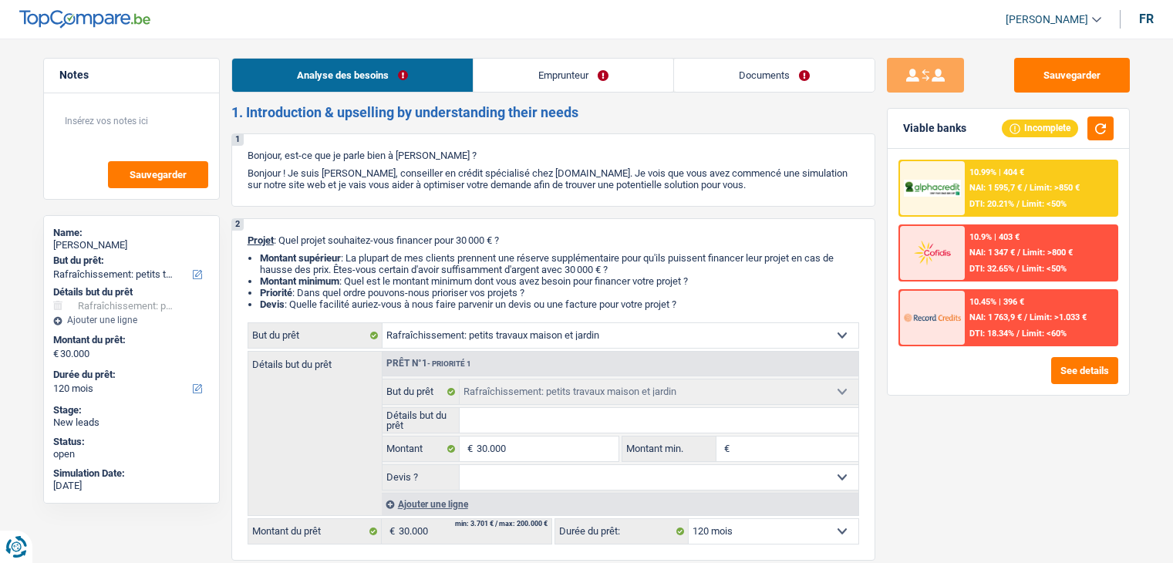
select select "houseOrGarden"
select select "120"
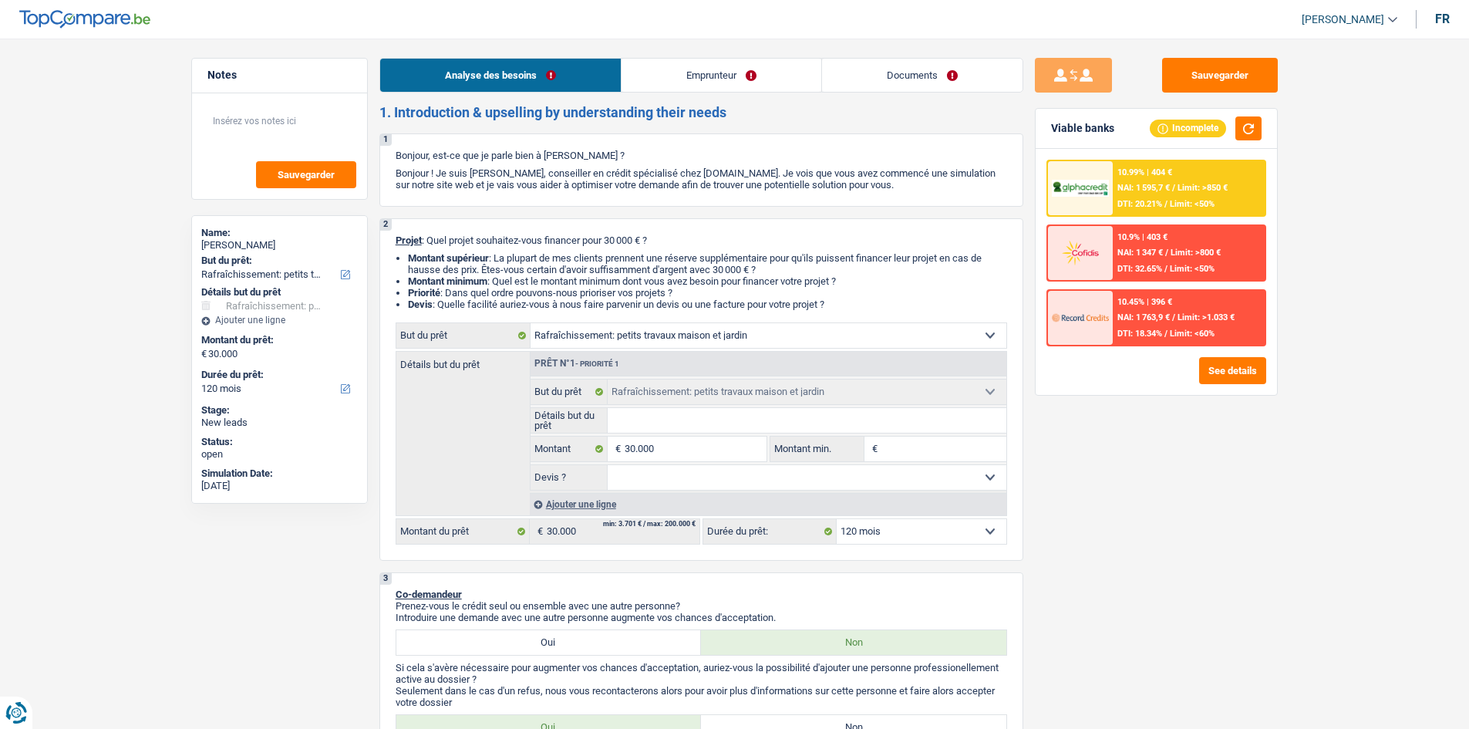
click at [683, 92] on li "Emprunteur" at bounding box center [721, 75] width 200 height 35
click at [722, 82] on link "Emprunteur" at bounding box center [721, 75] width 200 height 33
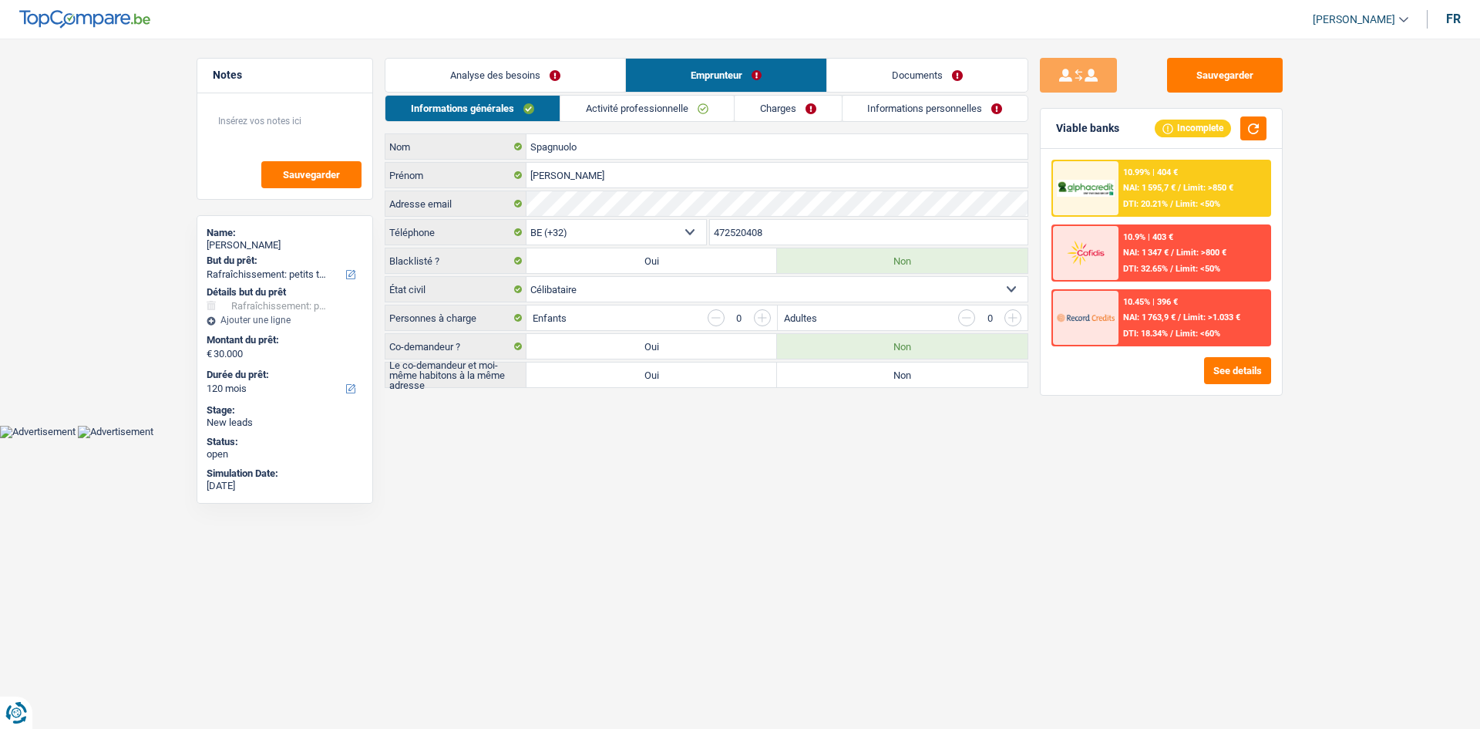
click at [786, 101] on link "Charges" at bounding box center [788, 108] width 107 height 25
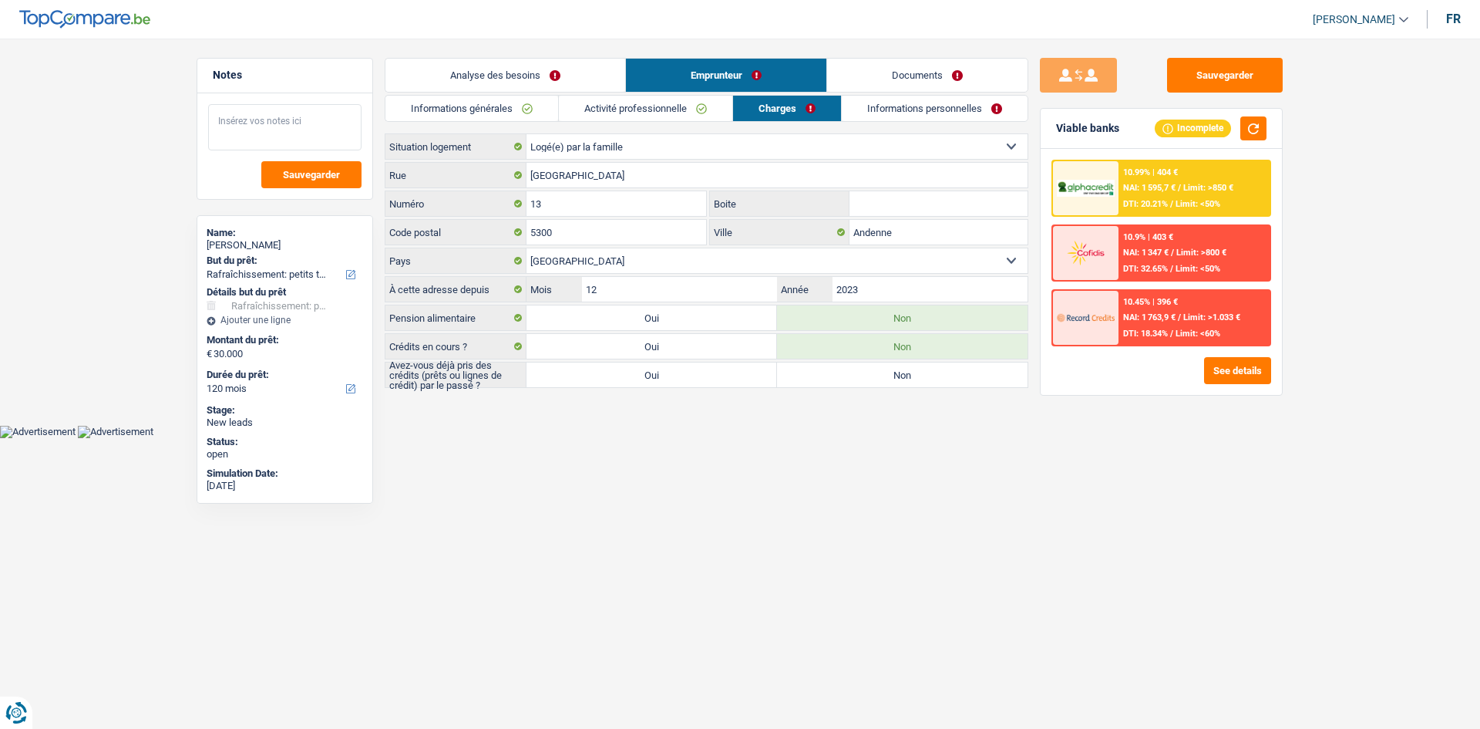
click at [310, 115] on textarea at bounding box center [284, 127] width 153 height 46
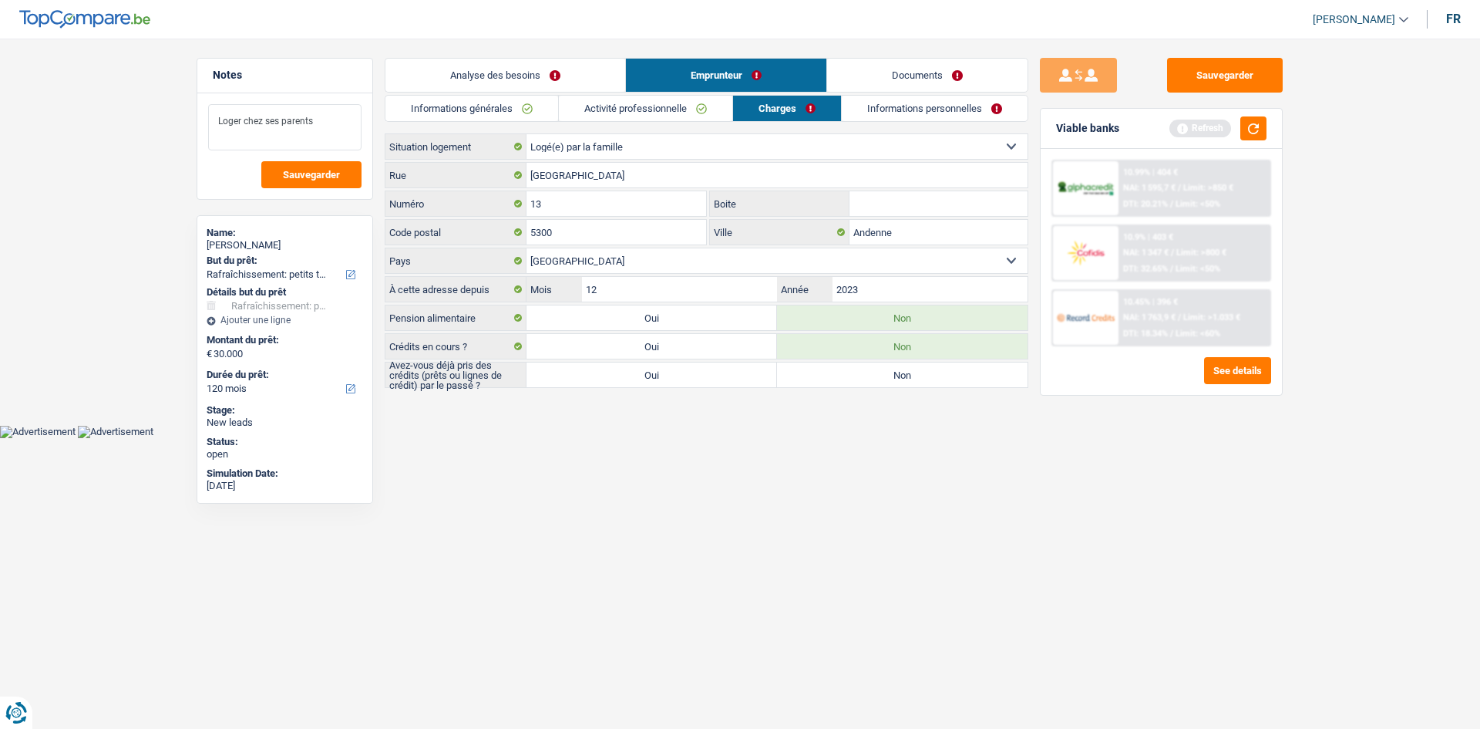
type textarea "Loger chez ses parents"
click at [716, 438] on html "Vous avez le contrôle de vos données Nous utilisons des cookies, tout comme nos…" at bounding box center [740, 219] width 1480 height 438
click at [534, 97] on link "Informations générales" at bounding box center [472, 108] width 173 height 25
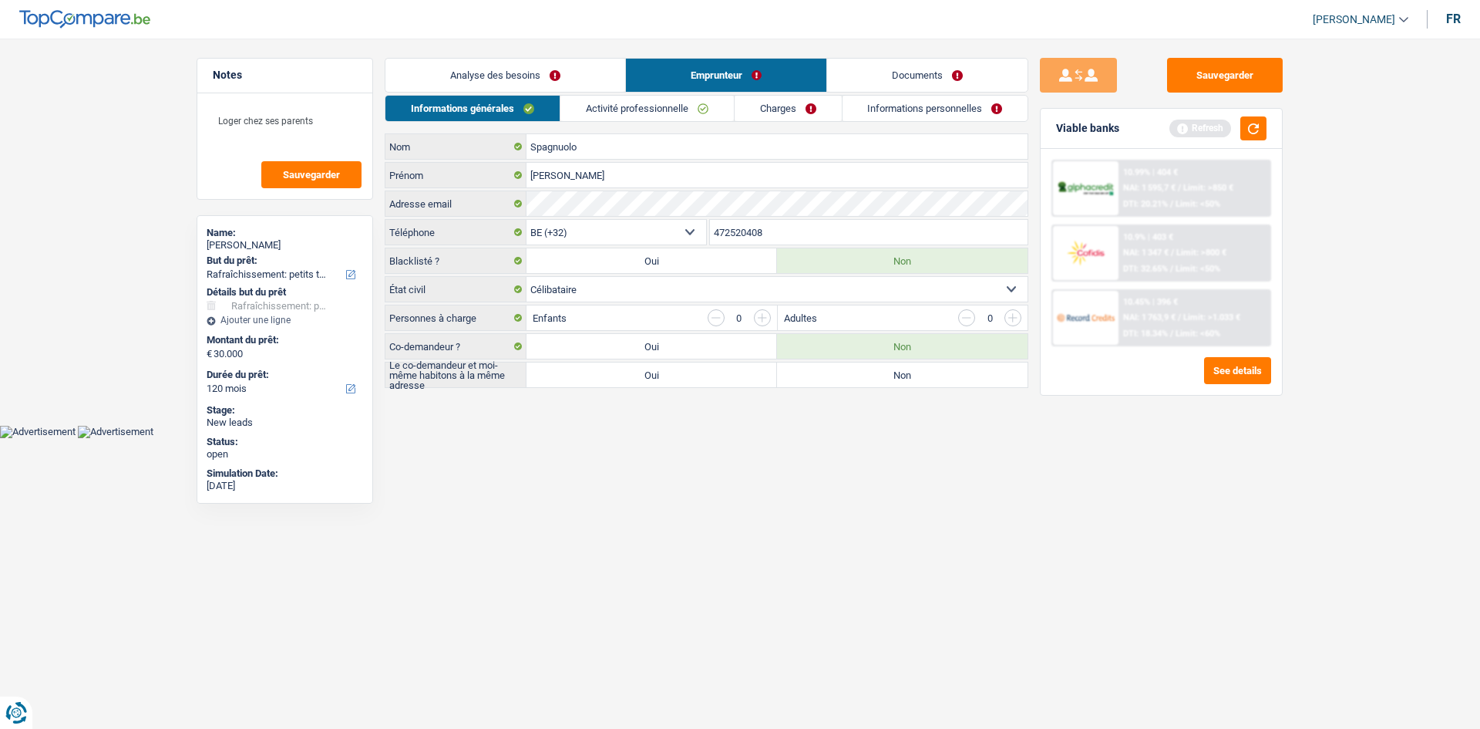
click at [559, 87] on link "Analyse des besoins" at bounding box center [506, 75] width 240 height 33
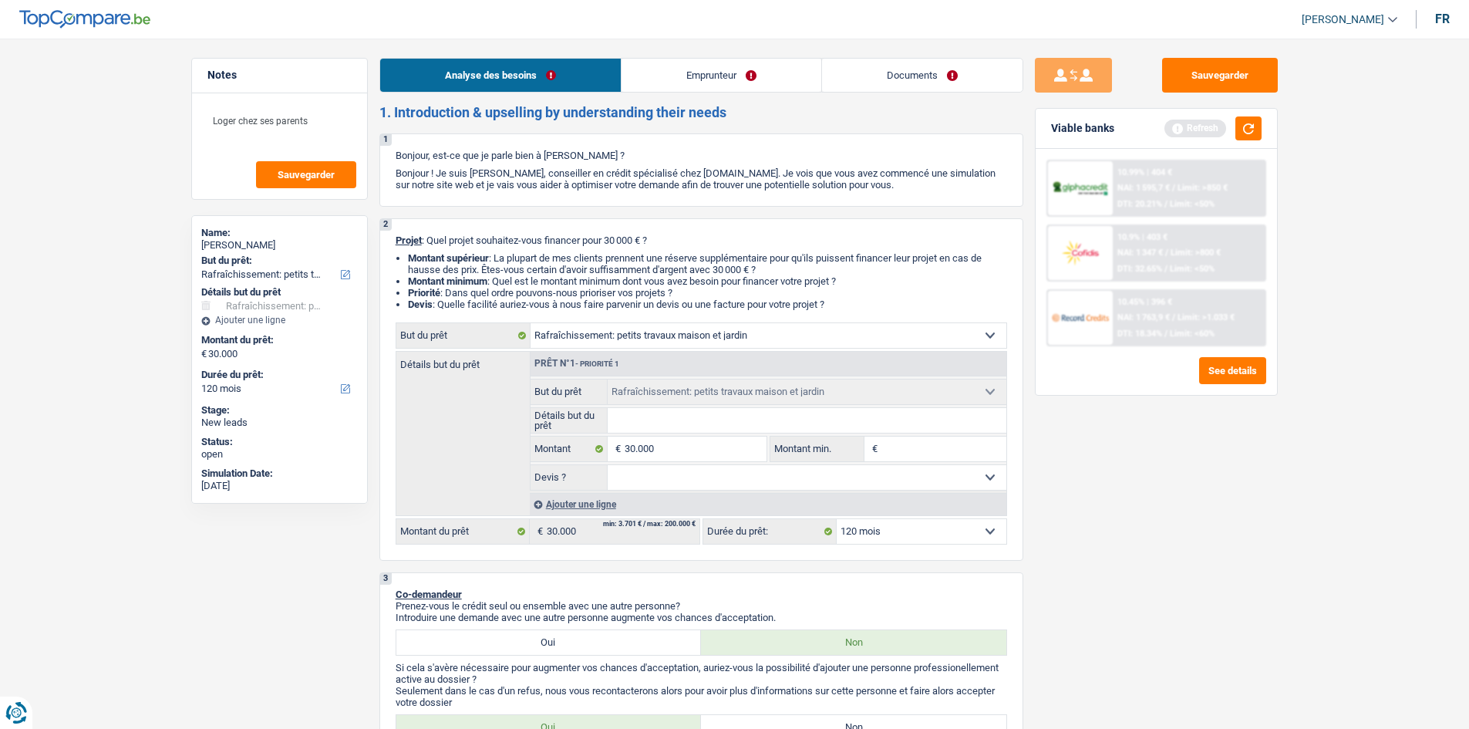
drag, startPoint x: 1255, startPoint y: 458, endPoint x: 1255, endPoint y: 444, distance: 13.9
click at [1172, 458] on div "Sauvegarder Viable banks Refresh 10.99% | 404 € NAI: 1 595,7 € / Limit: >850 € …" at bounding box center [1156, 379] width 266 height 642
click at [762, 89] on link "Emprunteur" at bounding box center [721, 75] width 200 height 33
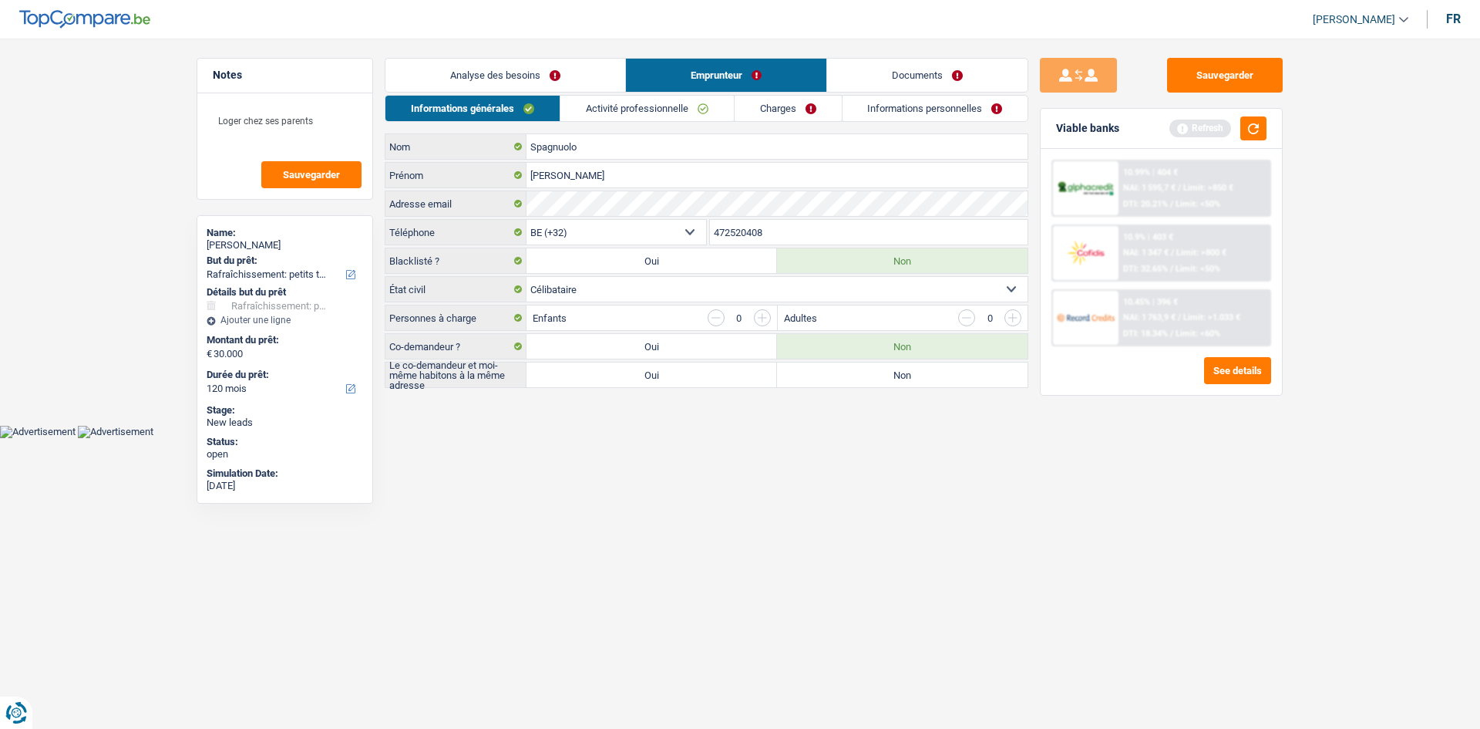
click at [766, 98] on link "Charges" at bounding box center [788, 108] width 107 height 25
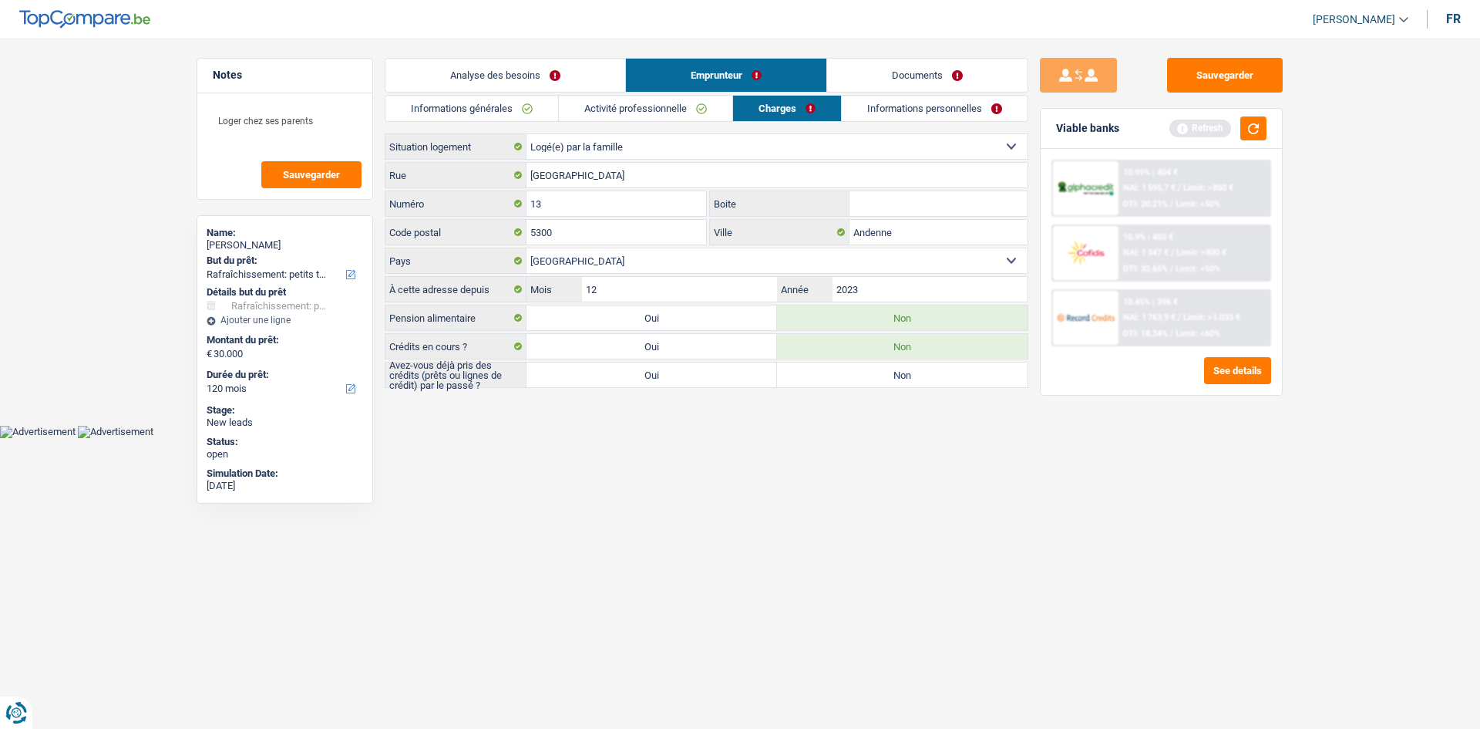
click at [694, 112] on link "Activité professionnelle" at bounding box center [645, 108] width 173 height 25
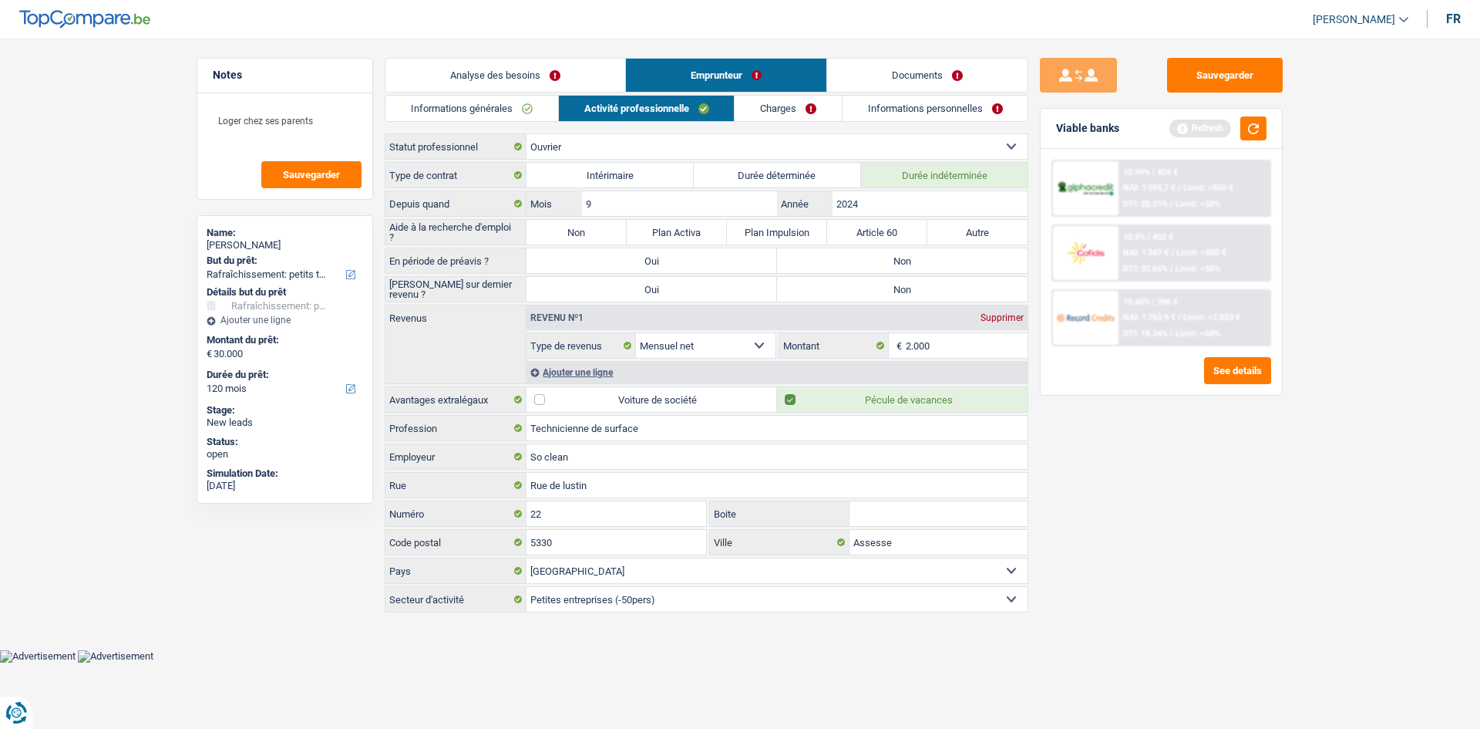
click at [530, 119] on link "Informations générales" at bounding box center [472, 108] width 173 height 25
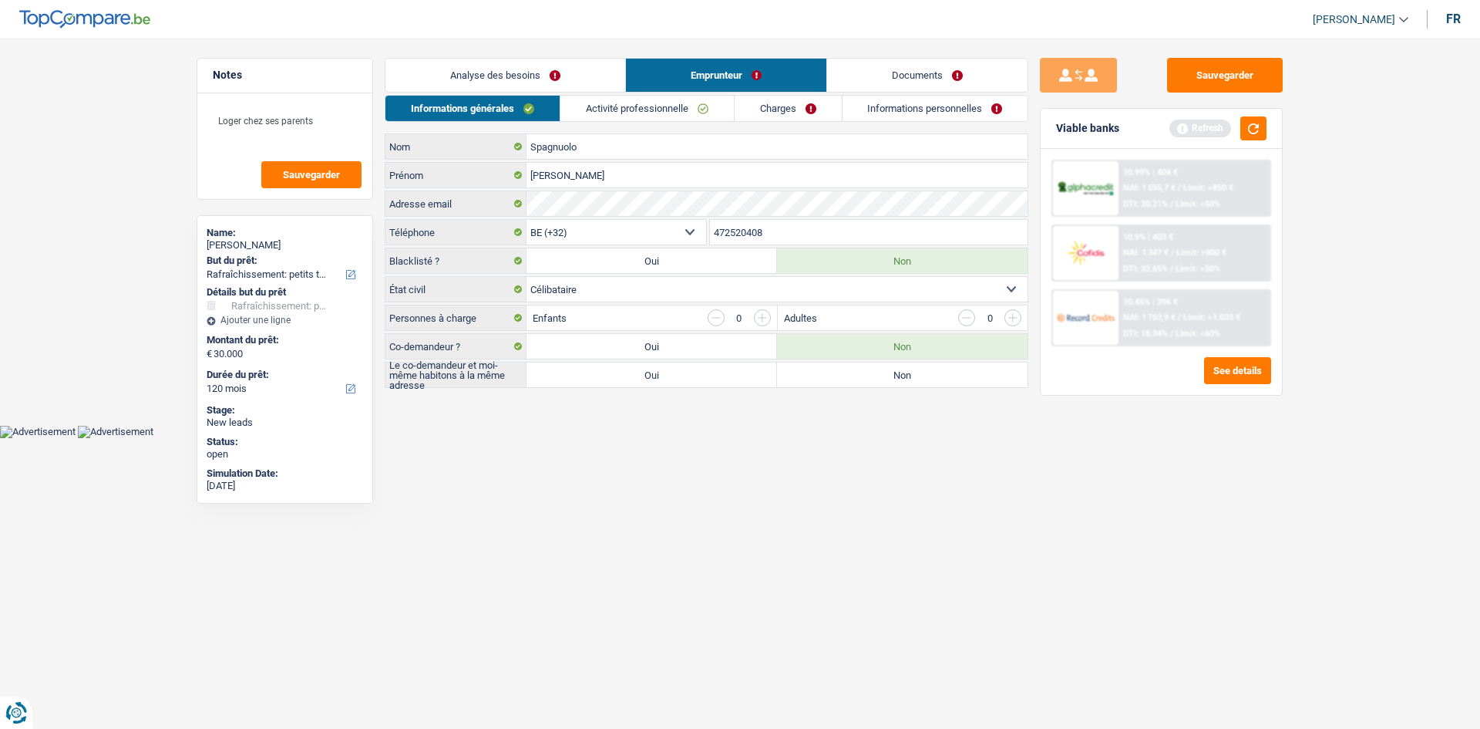
click at [570, 79] on link "Analyse des besoins" at bounding box center [506, 75] width 240 height 33
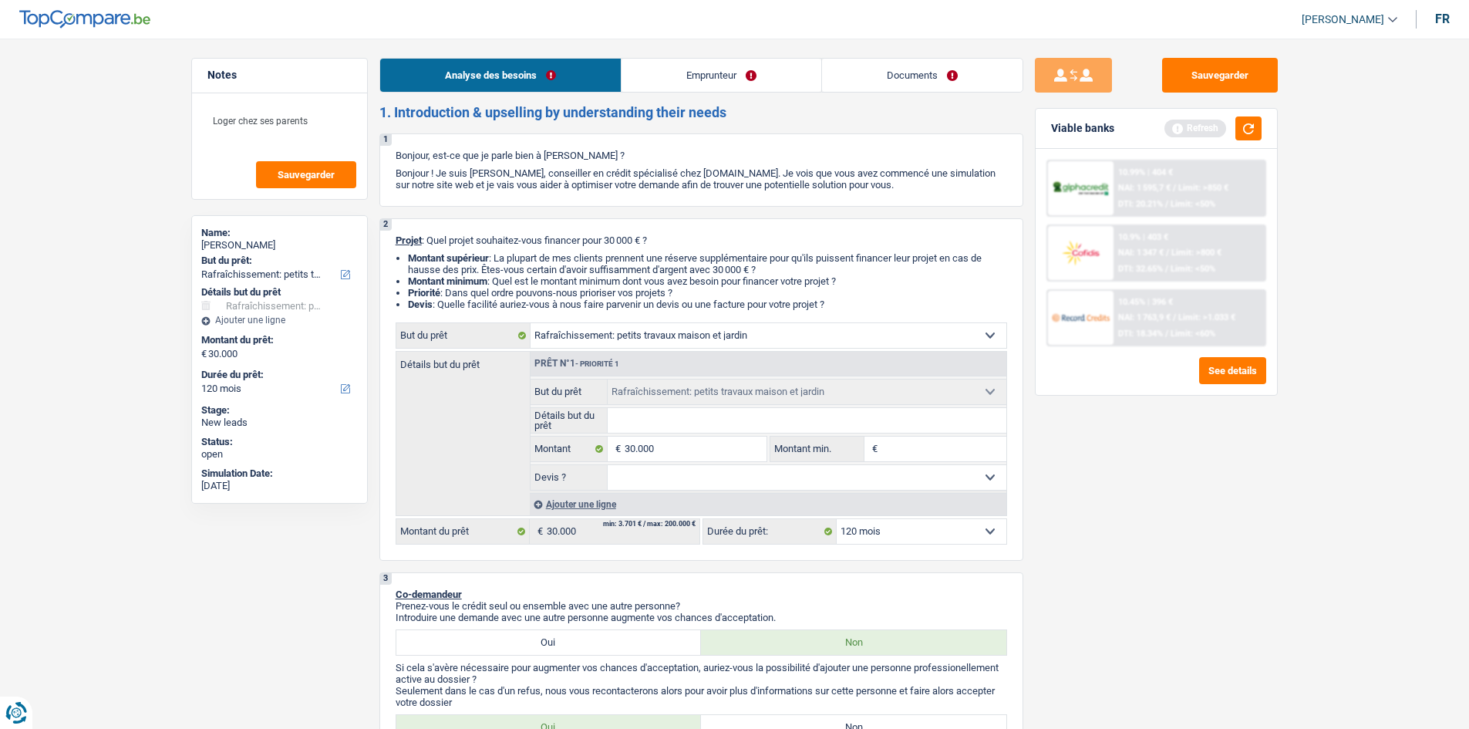
click at [762, 66] on link "Emprunteur" at bounding box center [721, 75] width 200 height 33
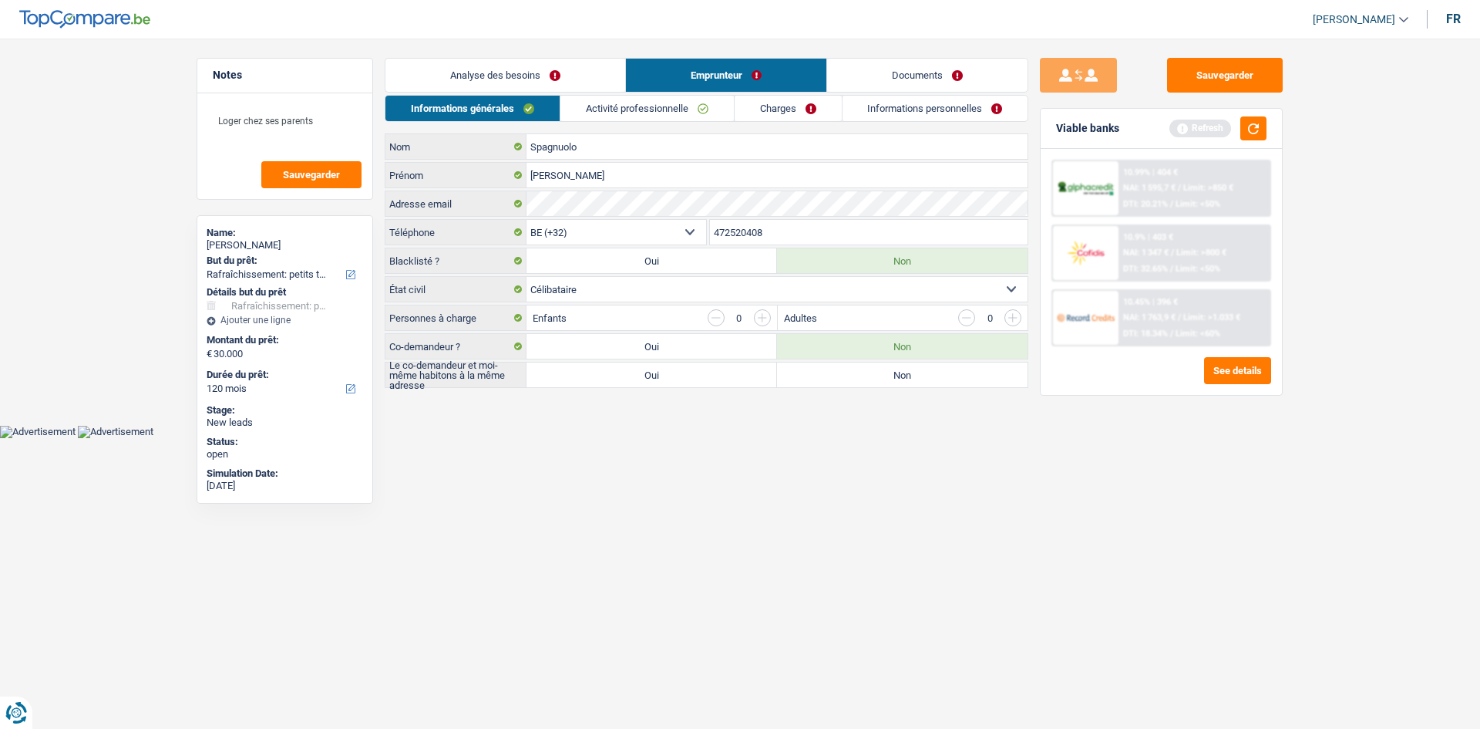
click at [704, 100] on link "Activité professionnelle" at bounding box center [647, 108] width 173 height 25
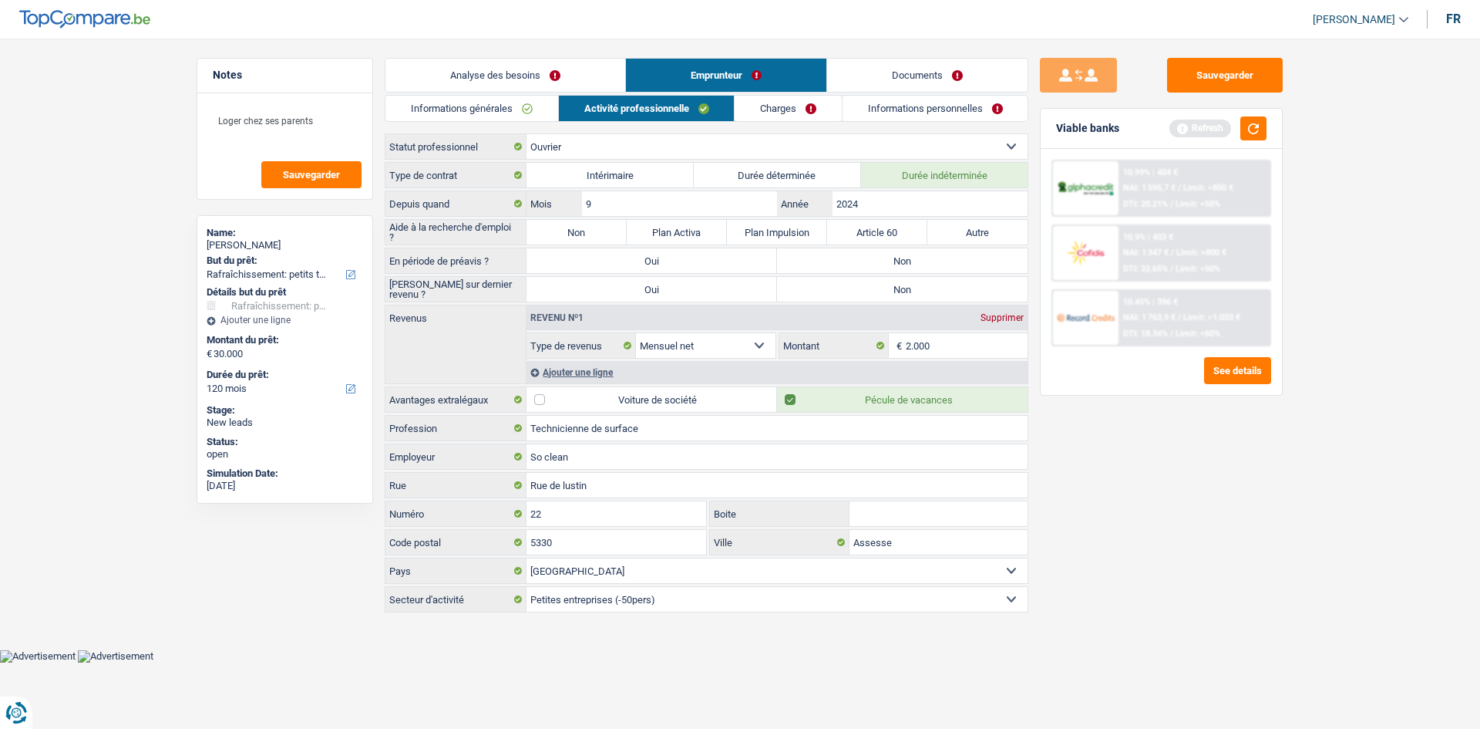
click at [780, 107] on link "Charges" at bounding box center [788, 108] width 107 height 25
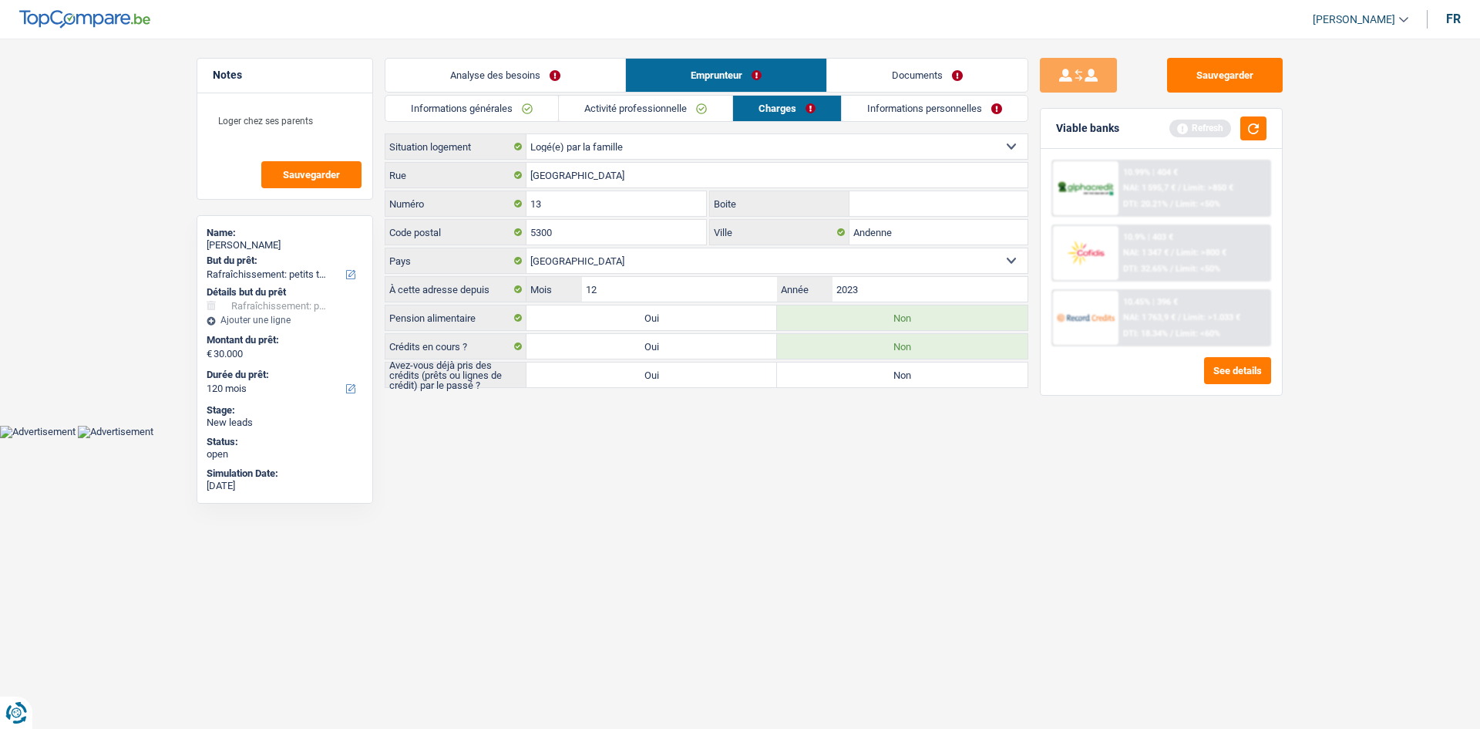
click at [891, 108] on link "Informations personnelles" at bounding box center [935, 108] width 186 height 25
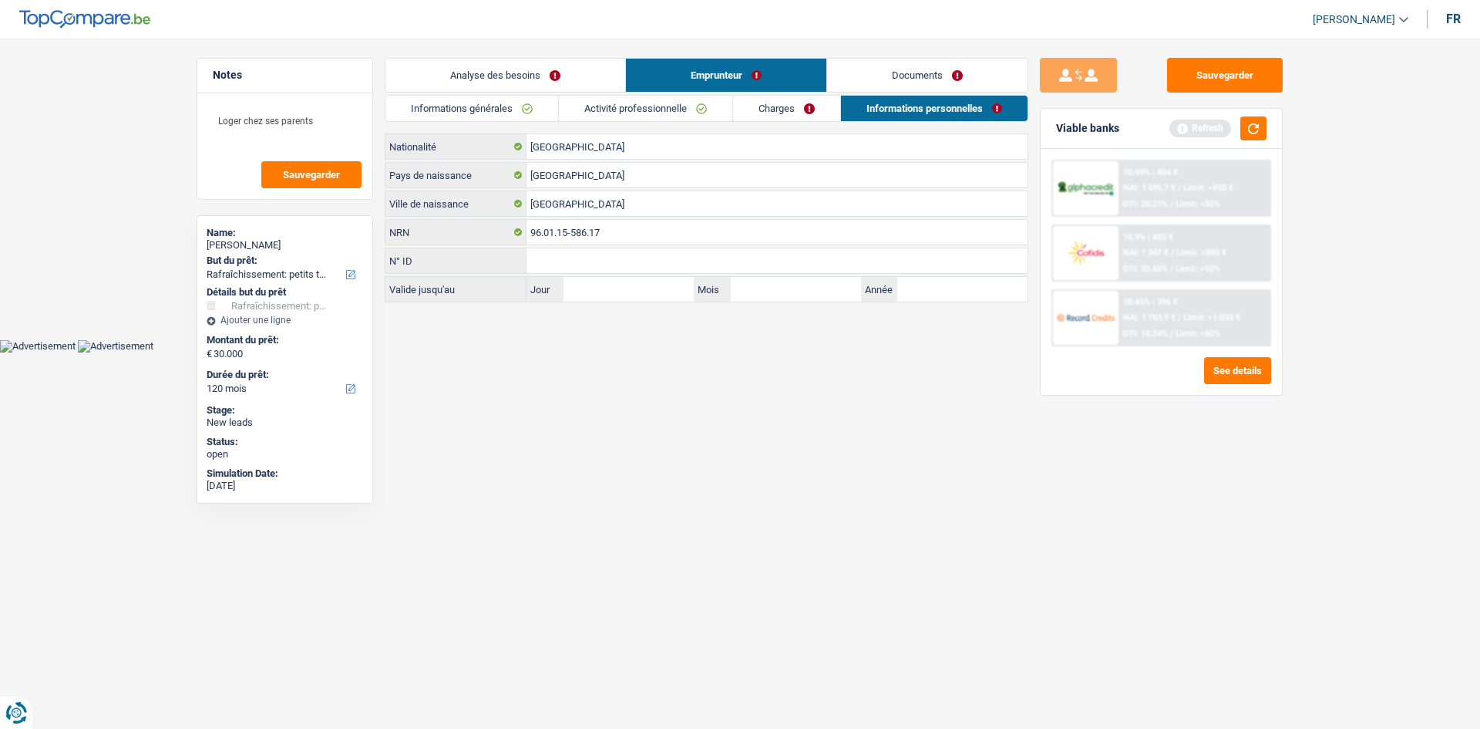
click at [695, 113] on link "Activité professionnelle" at bounding box center [645, 108] width 173 height 25
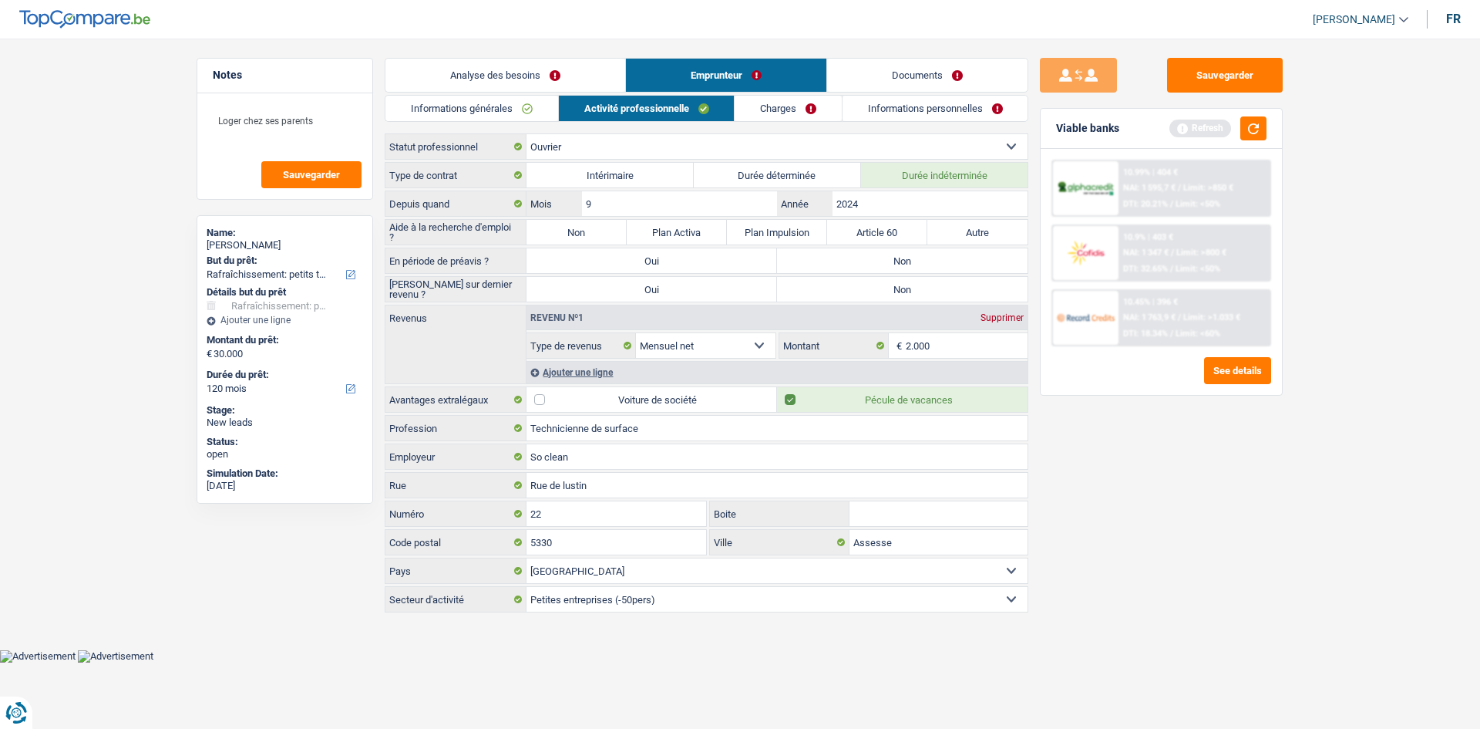
click at [521, 112] on link "Informations générales" at bounding box center [472, 108] width 173 height 25
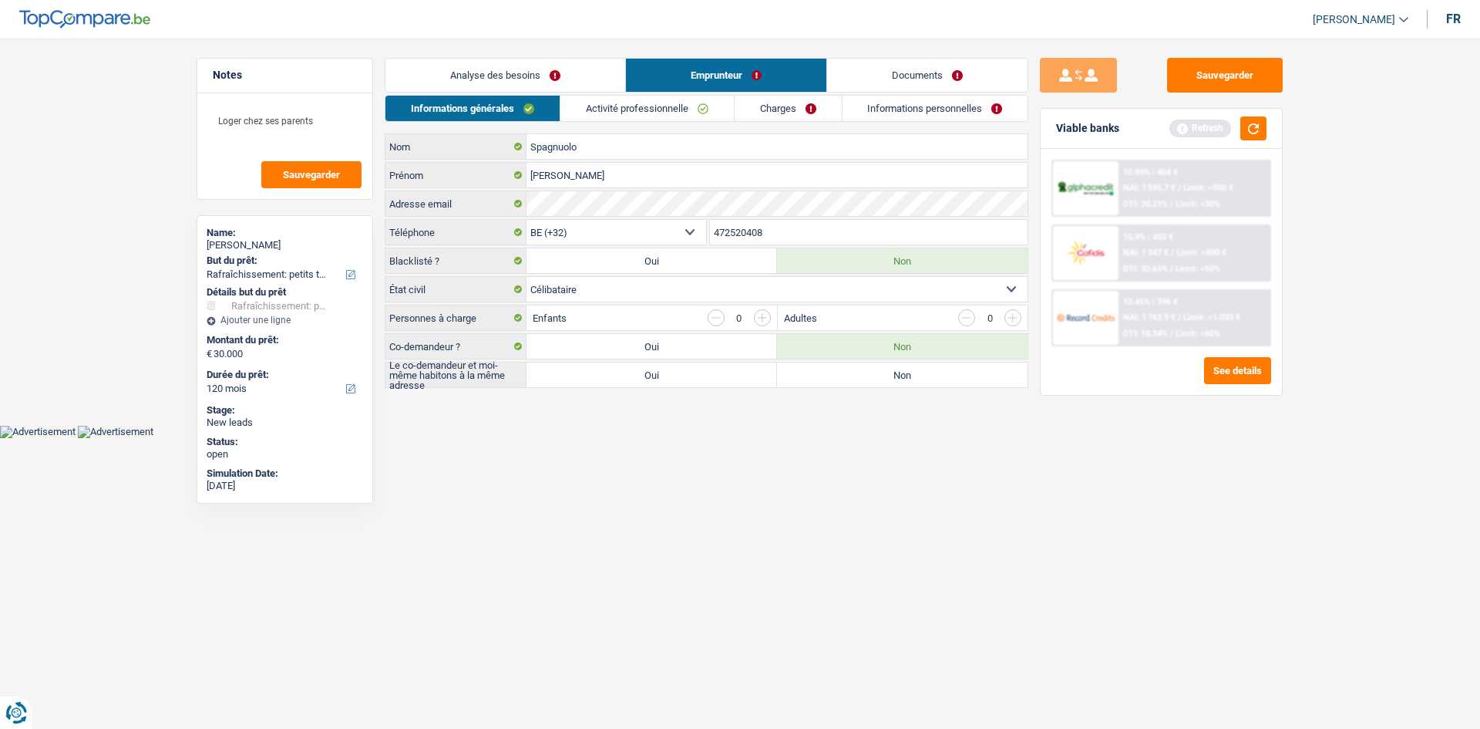
click at [576, 72] on link "Analyse des besoins" at bounding box center [506, 75] width 240 height 33
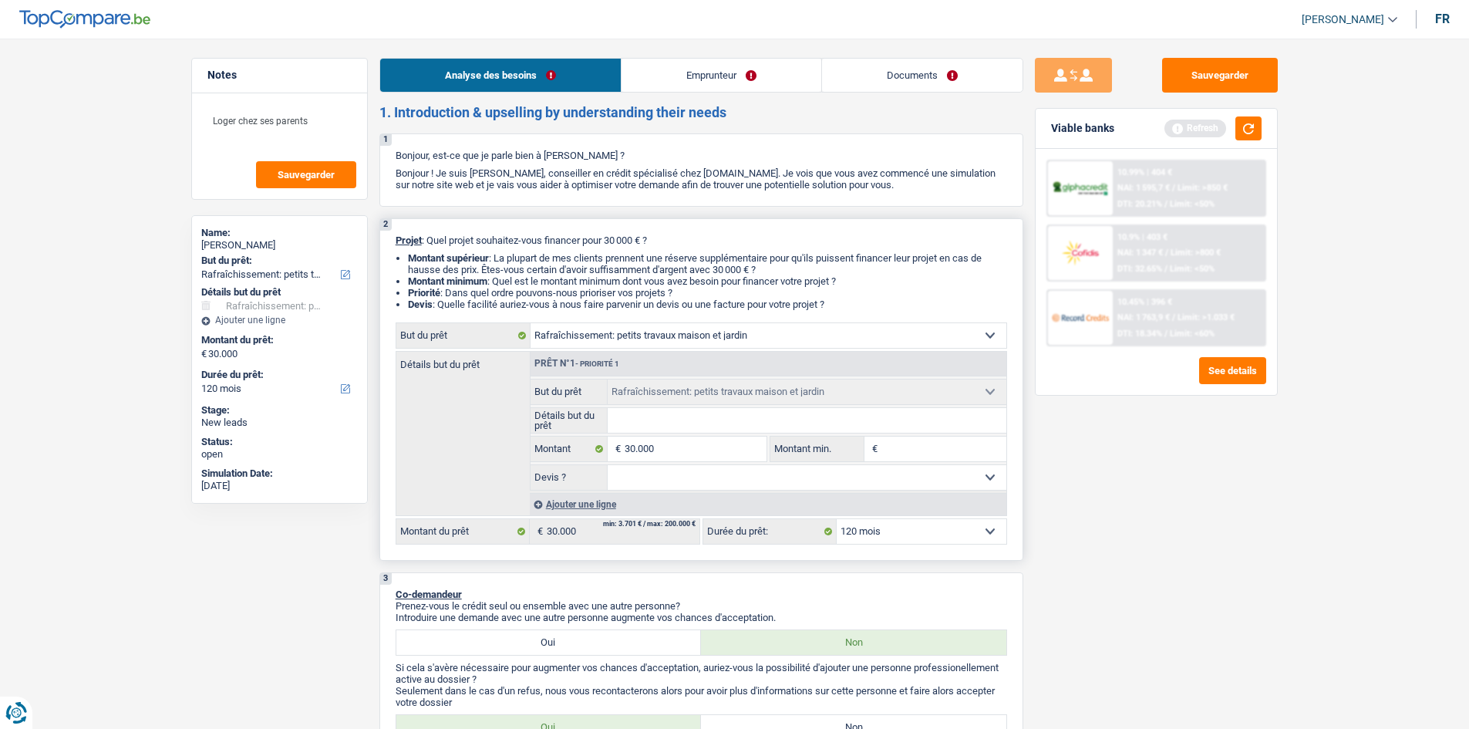
click at [816, 323] on select "Confort maison: meubles, textile, peinture, électroménager, outillage non-profe…" at bounding box center [768, 335] width 476 height 25
select select "household"
click at [530, 323] on select "Confort maison: meubles, textile, peinture, électroménager, outillage non-profe…" at bounding box center [768, 335] width 476 height 25
select select "household"
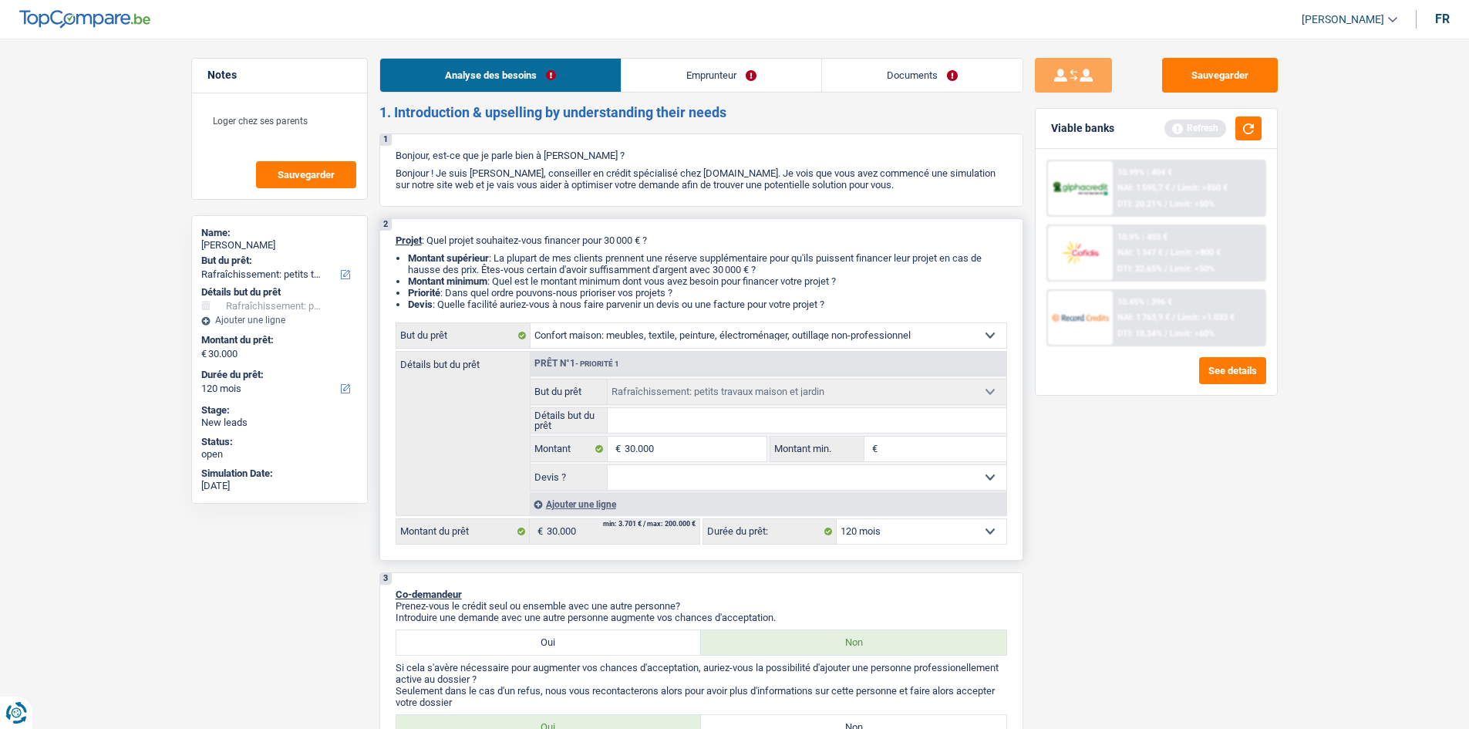
select select "household"
select select "houseOrGarden"
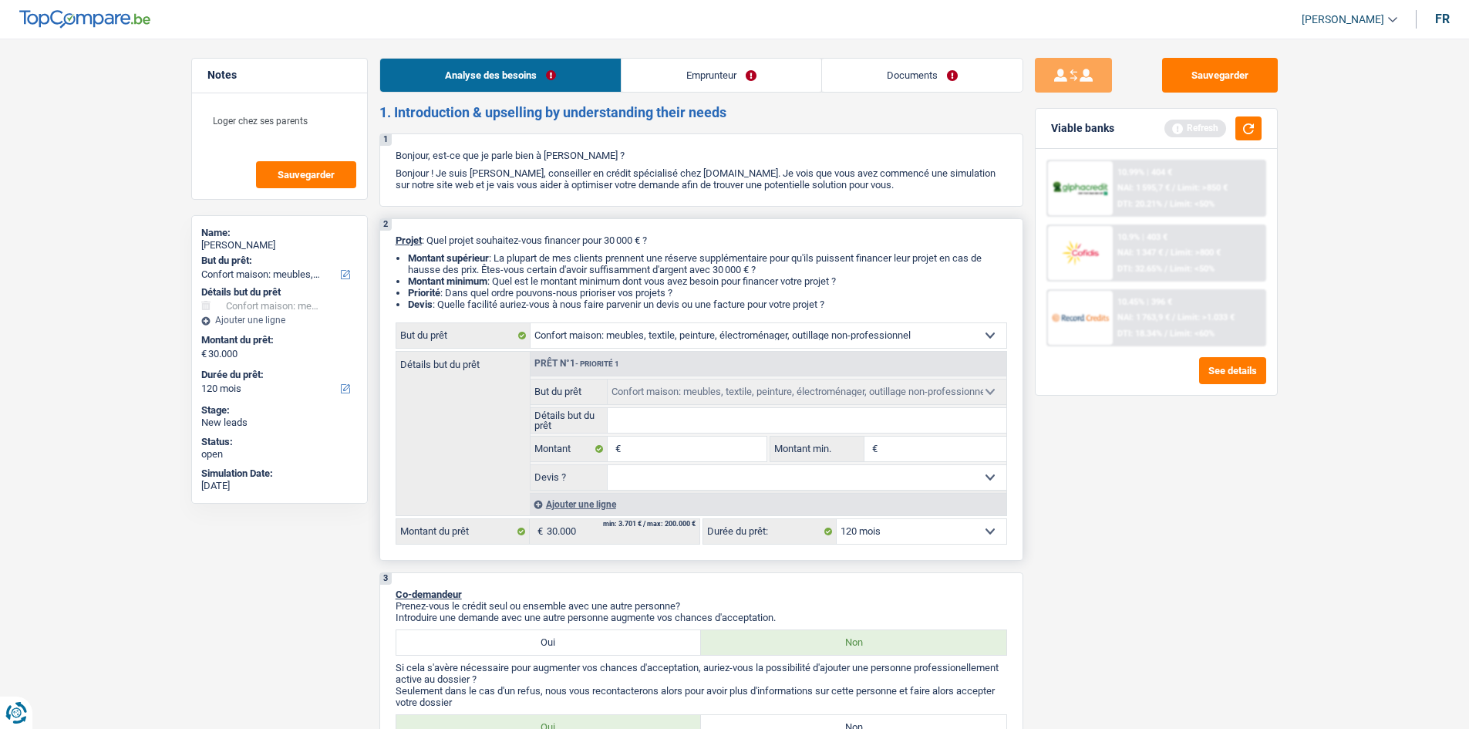
select select "houseOrGarden"
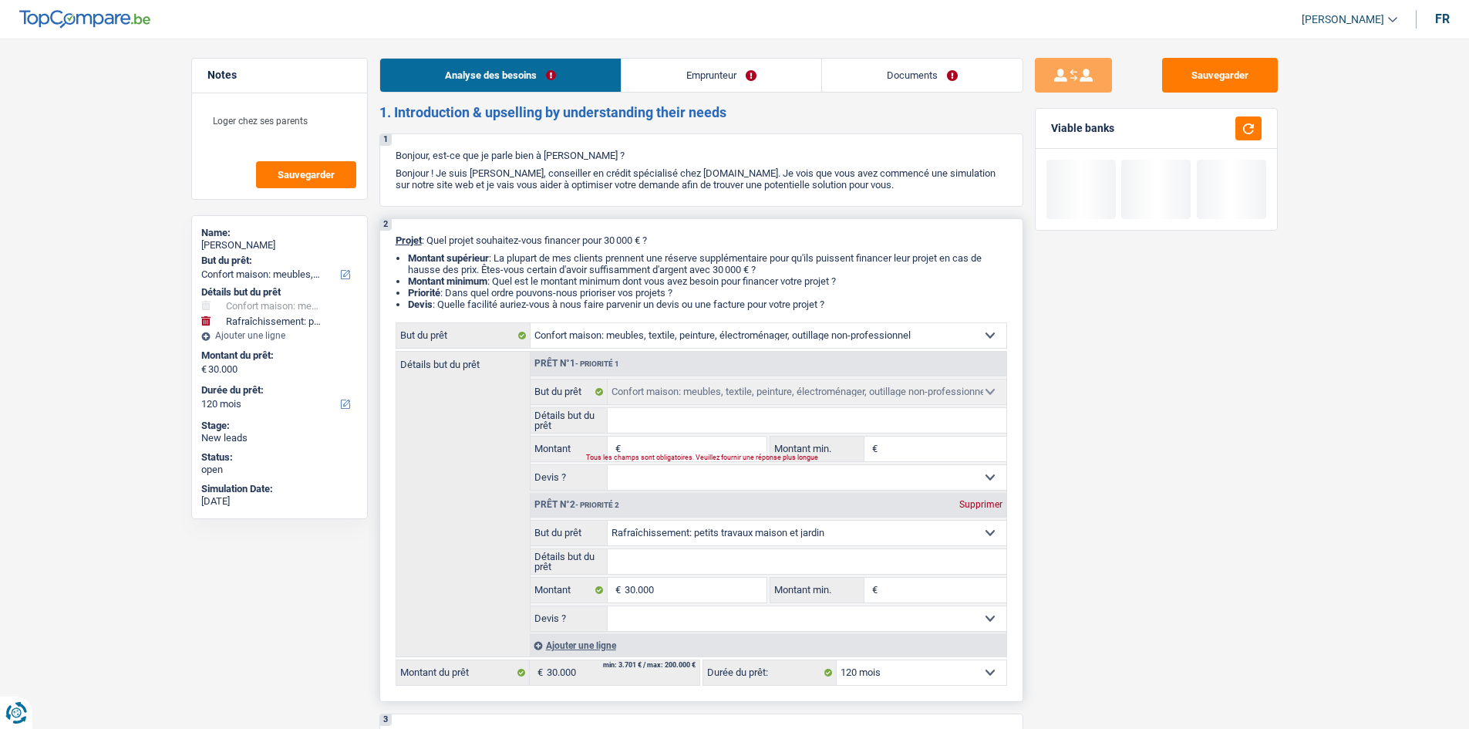
click at [994, 507] on div "Supprimer" at bounding box center [980, 504] width 51 height 9
type input "0"
select select
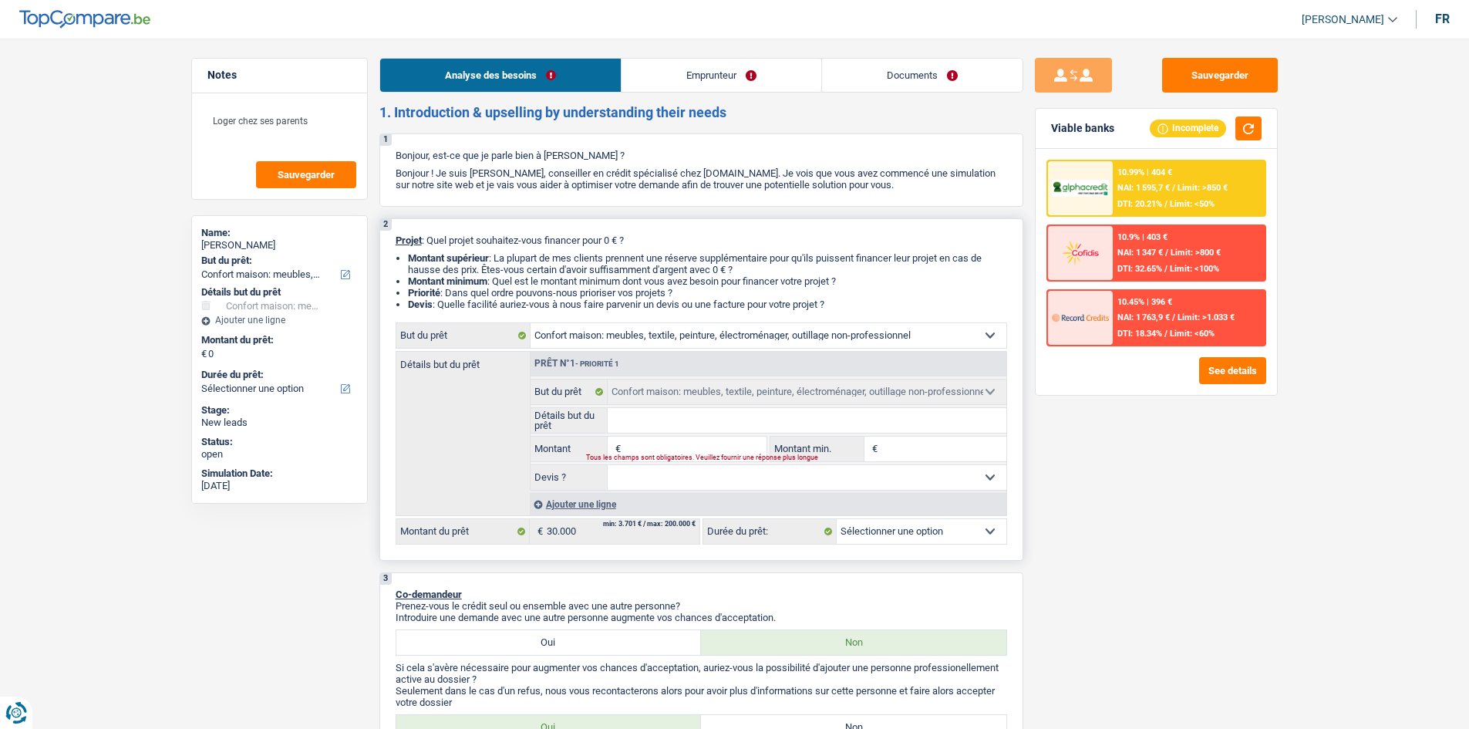
click at [691, 436] on fieldset "€ Montant Tous les champs sont obligatoires. Veuillez fournir une réponse plus …" at bounding box center [648, 449] width 237 height 26
click at [689, 439] on input "Montant" at bounding box center [695, 448] width 141 height 25
type input "3"
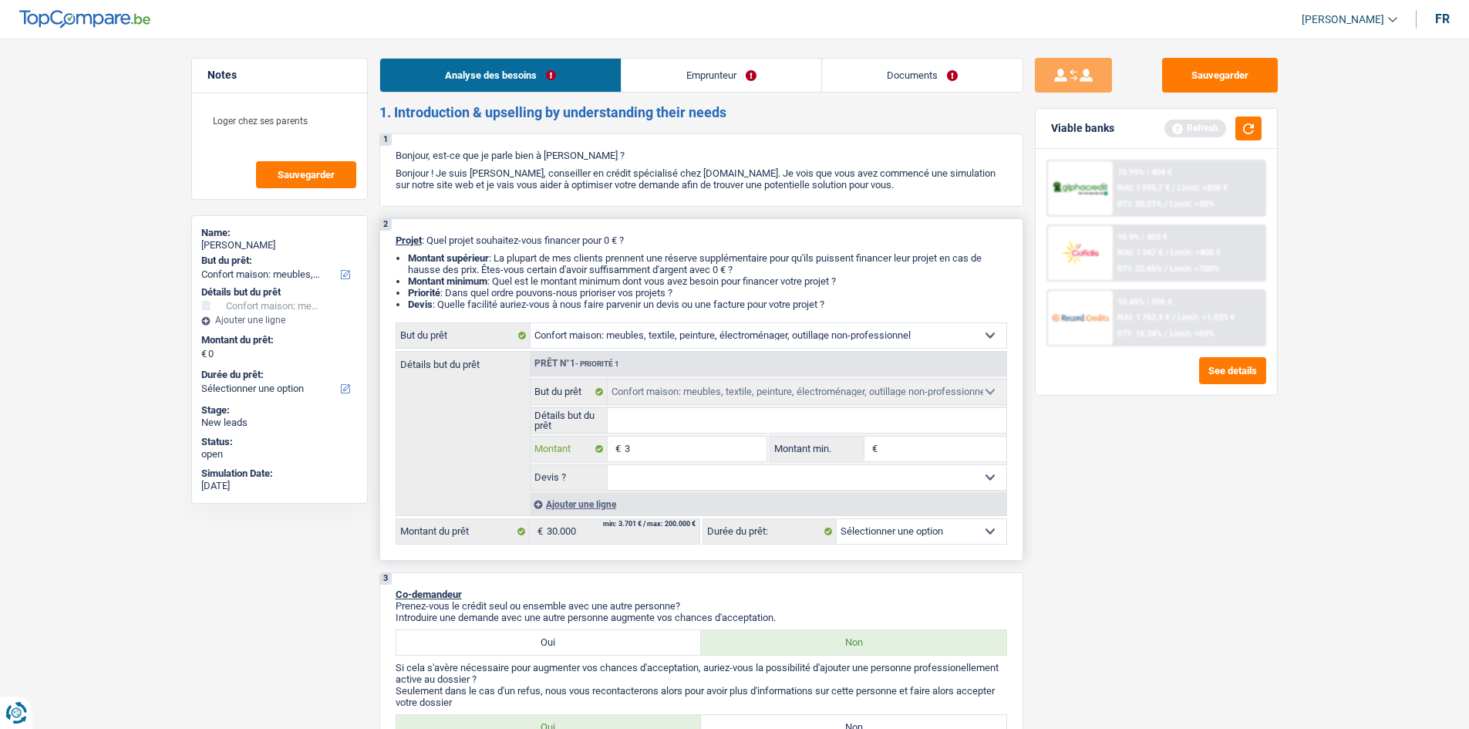
type input "30"
type input "300"
type input "3.000"
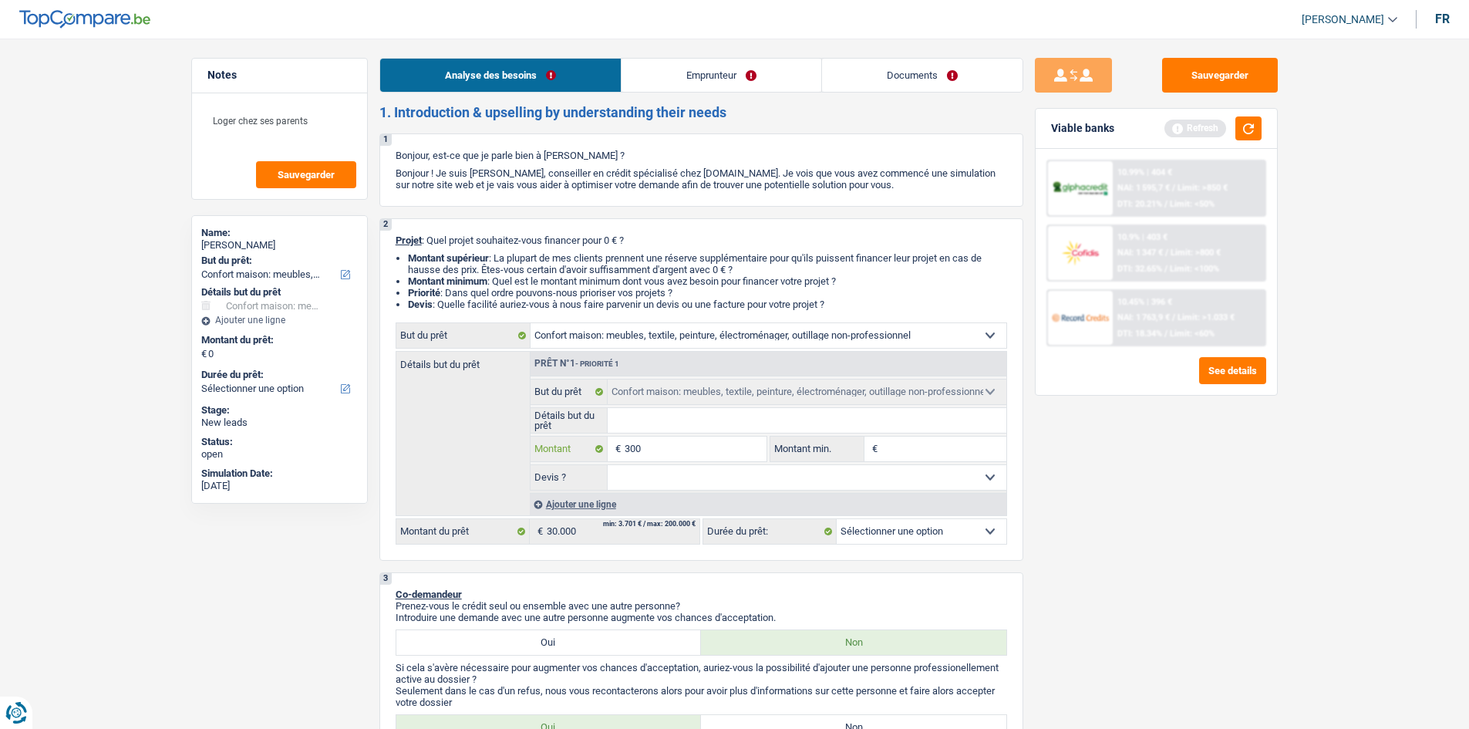
type input "3.000"
type input "30.000"
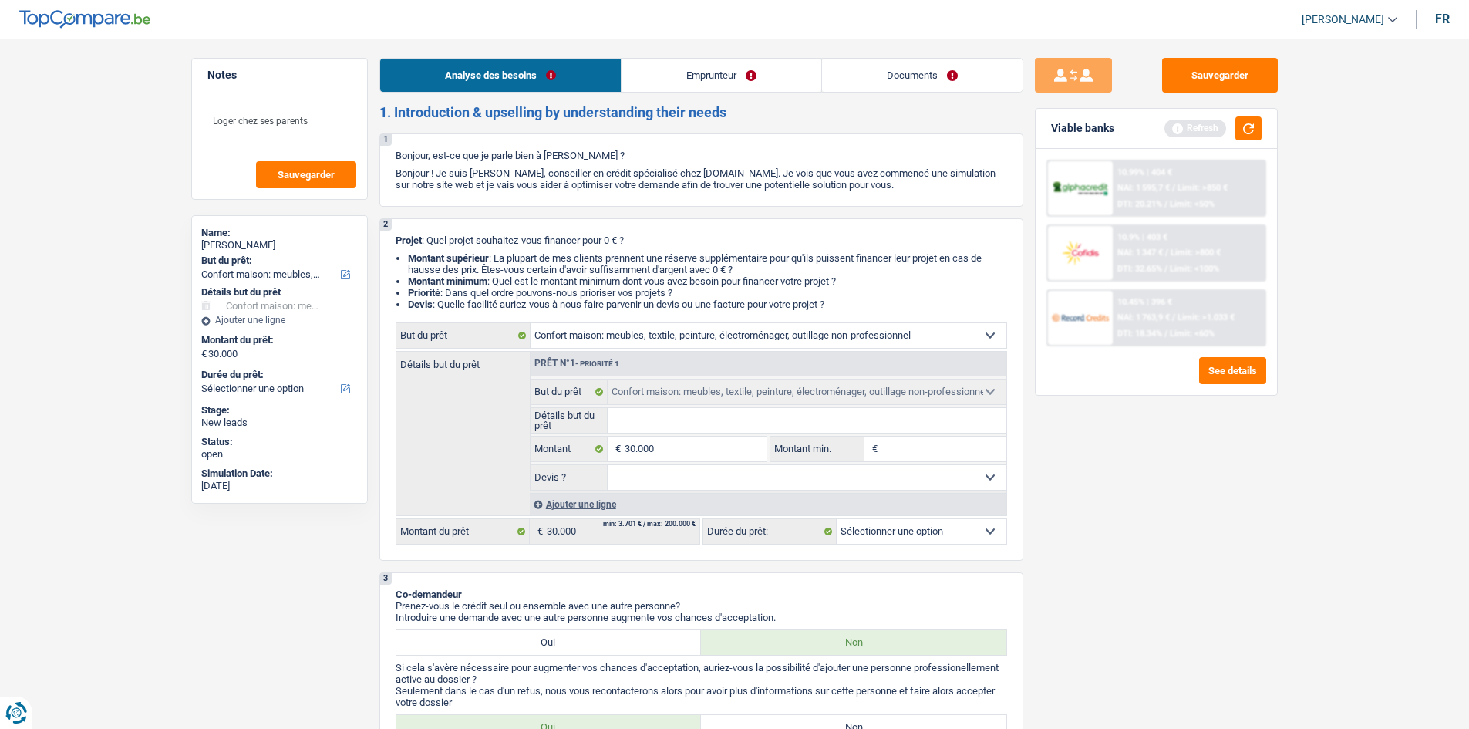
click at [1172, 514] on div "Sauvegarder Viable banks Refresh 10.99% | 404 € NAI: 1 595,7 € / Limit: >850 € …" at bounding box center [1156, 379] width 266 height 642
select select "120"
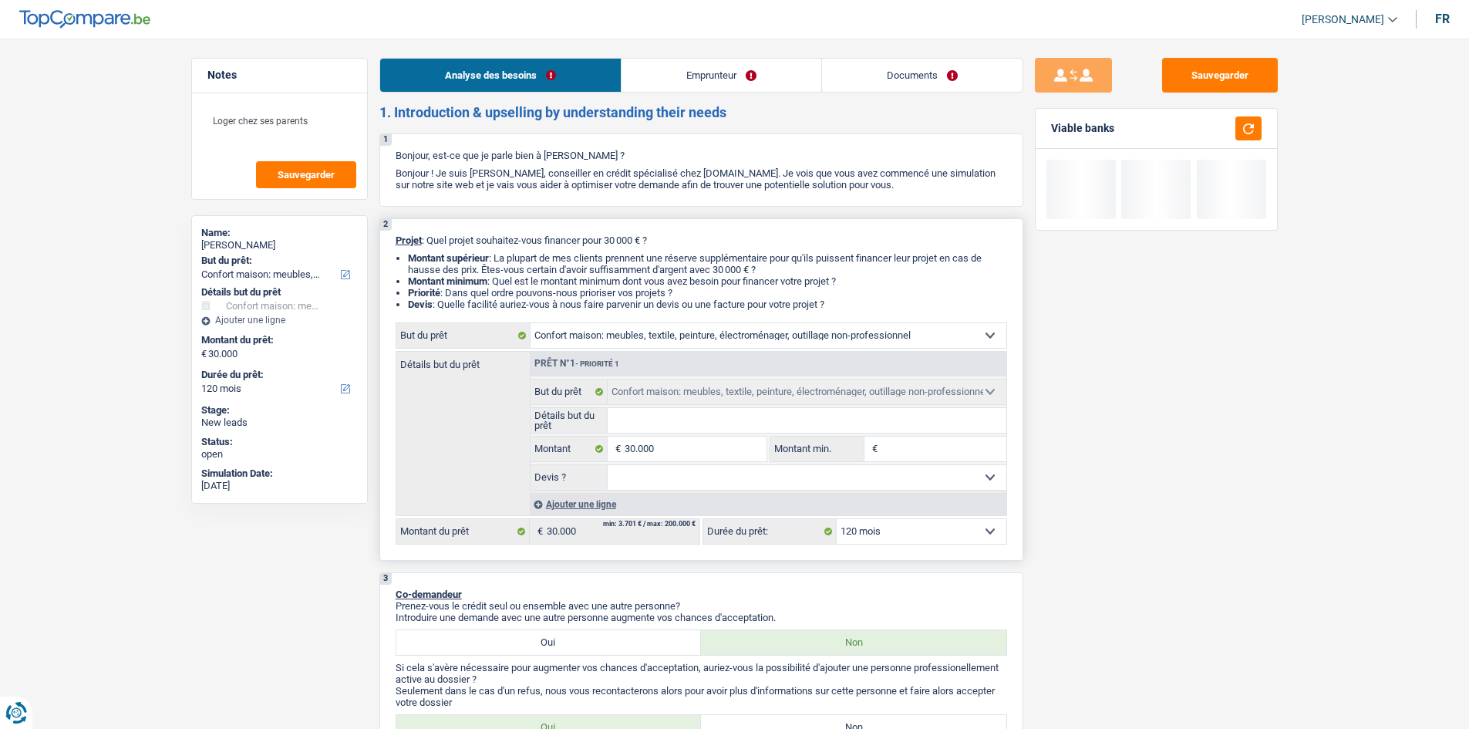
click at [658, 504] on div "Ajouter une ligne" at bounding box center [768, 504] width 477 height 22
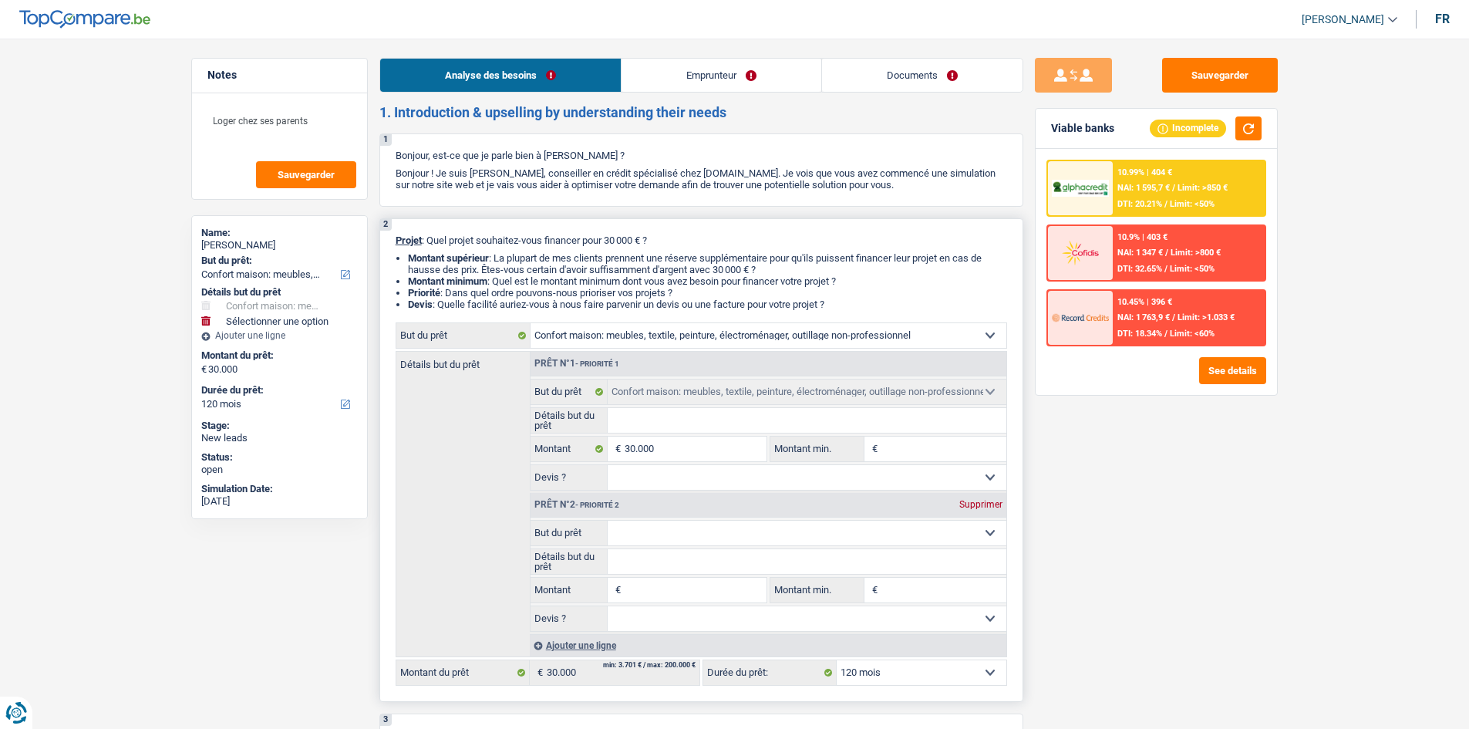
click at [990, 502] on div "Supprimer" at bounding box center [980, 504] width 51 height 9
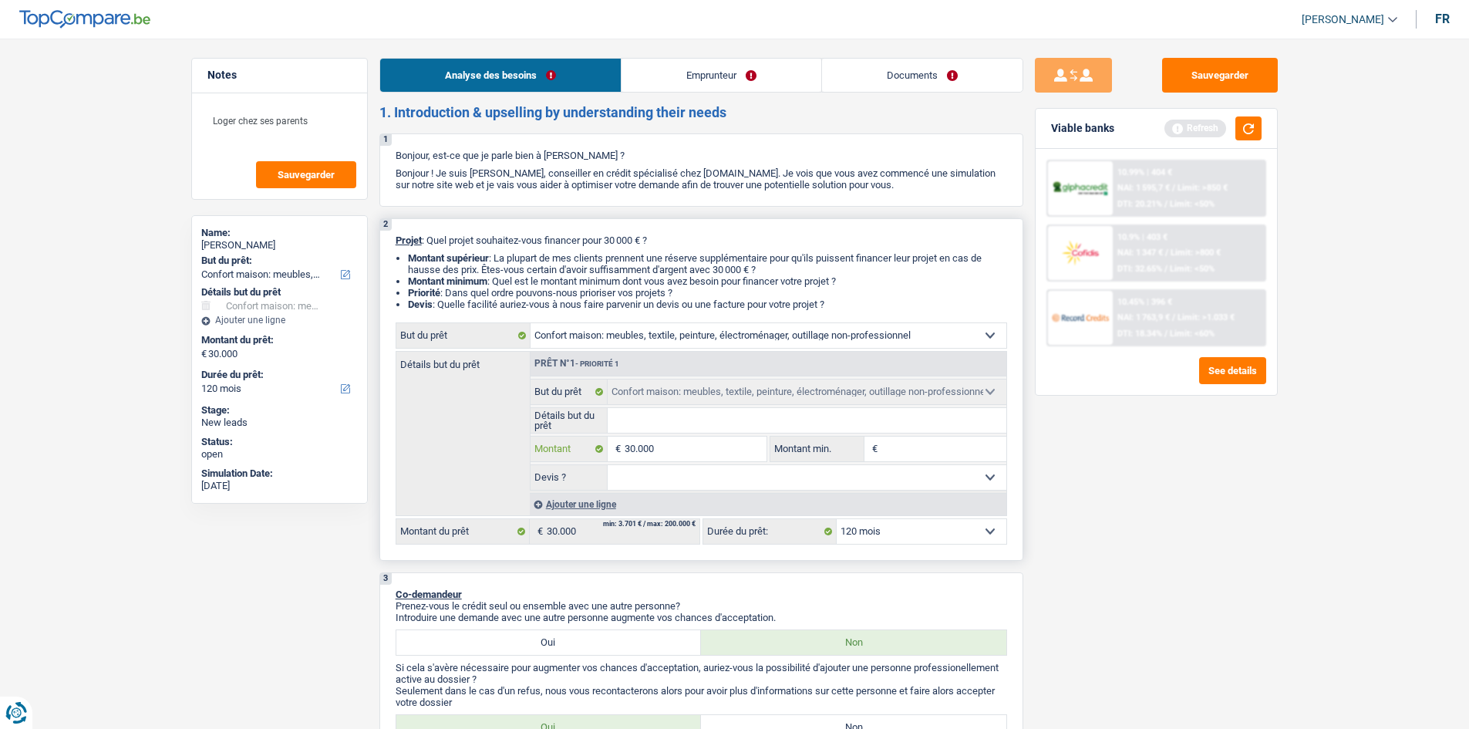
click at [749, 454] on input "30.000" at bounding box center [695, 448] width 141 height 25
click at [690, 339] on select "Confort maison: meubles, textile, peinture, électroménager, outillage non-profe…" at bounding box center [768, 335] width 476 height 25
click at [699, 80] on link "Emprunteur" at bounding box center [721, 75] width 200 height 33
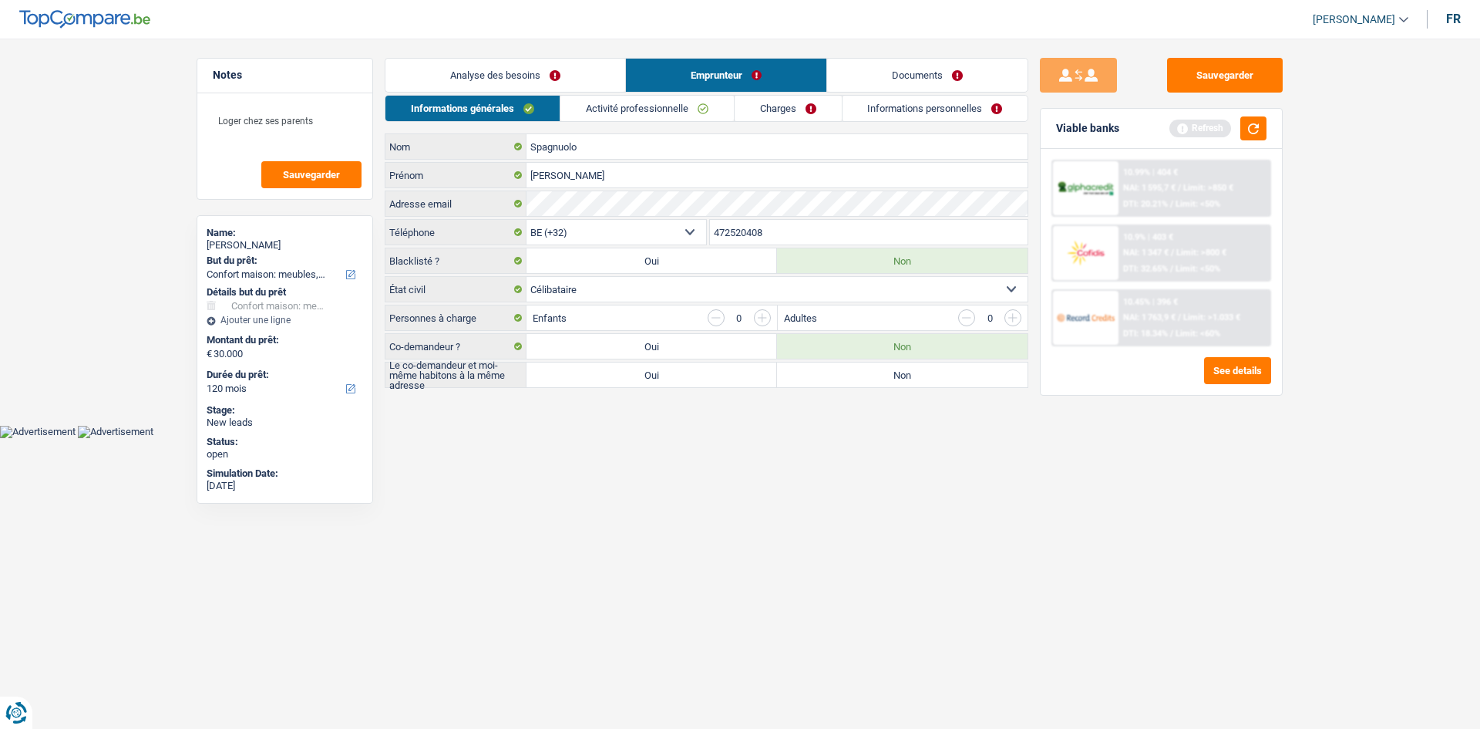
click at [658, 104] on link "Activité professionnelle" at bounding box center [647, 108] width 173 height 25
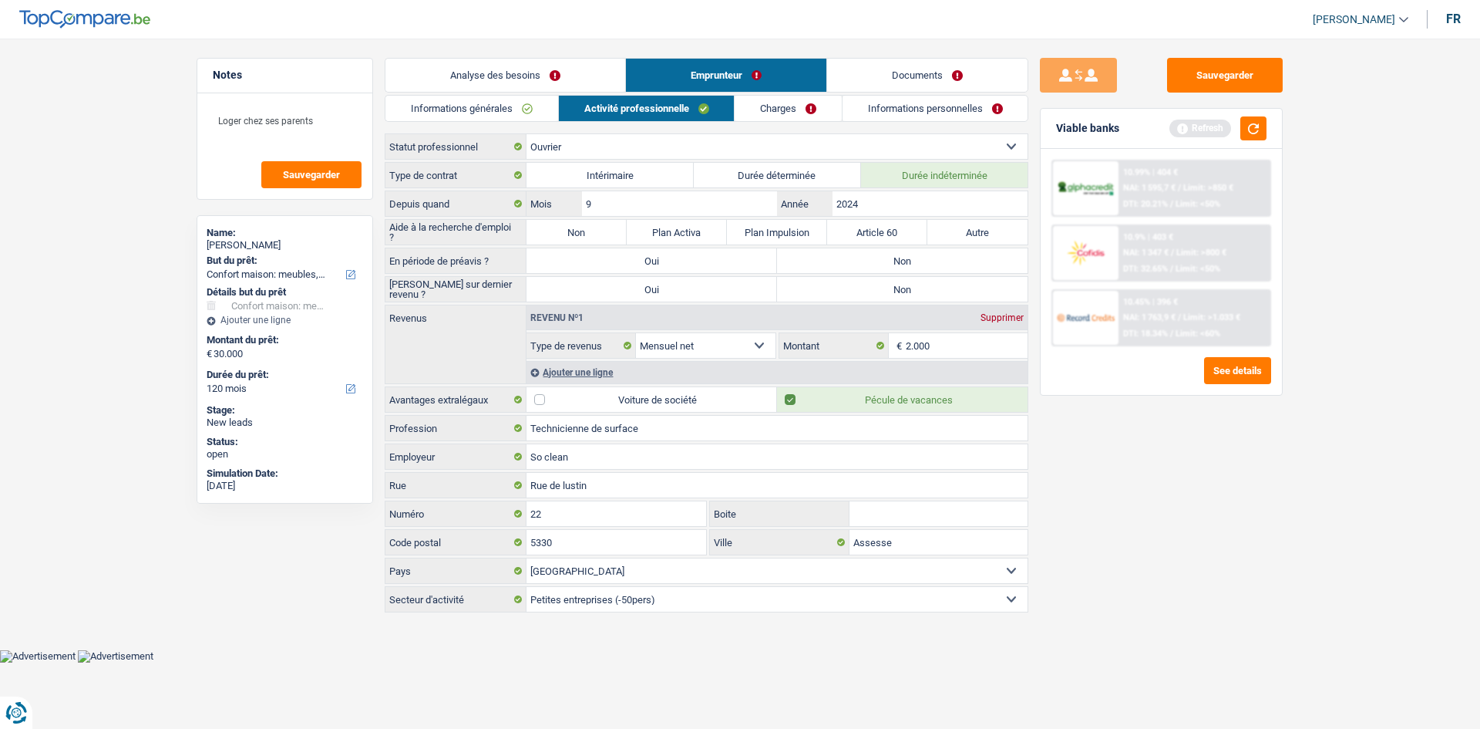
click at [584, 236] on label "Non" at bounding box center [577, 232] width 100 height 25
click at [584, 236] on input "Non" at bounding box center [577, 232] width 100 height 25
radio input "true"
drag, startPoint x: 867, startPoint y: 258, endPoint x: 875, endPoint y: 281, distance: 23.7
click at [868, 260] on label "Non" at bounding box center [902, 260] width 251 height 25
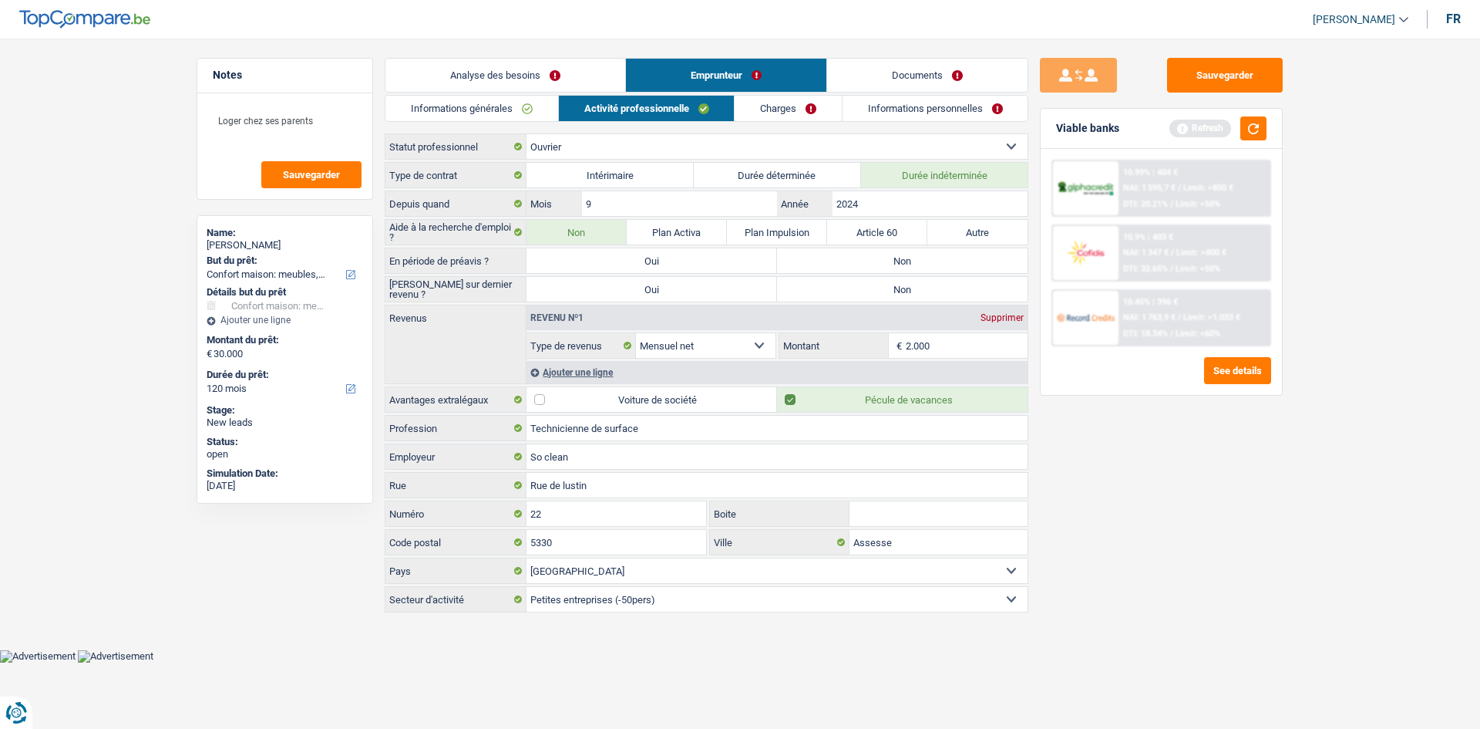
click at [868, 260] on input "Non" at bounding box center [902, 260] width 251 height 25
radio input "true"
drag, startPoint x: 882, startPoint y: 288, endPoint x: 875, endPoint y: 217, distance: 71.3
click at [883, 290] on label "Non" at bounding box center [902, 289] width 251 height 25
click at [883, 290] on input "Non" at bounding box center [902, 289] width 251 height 25
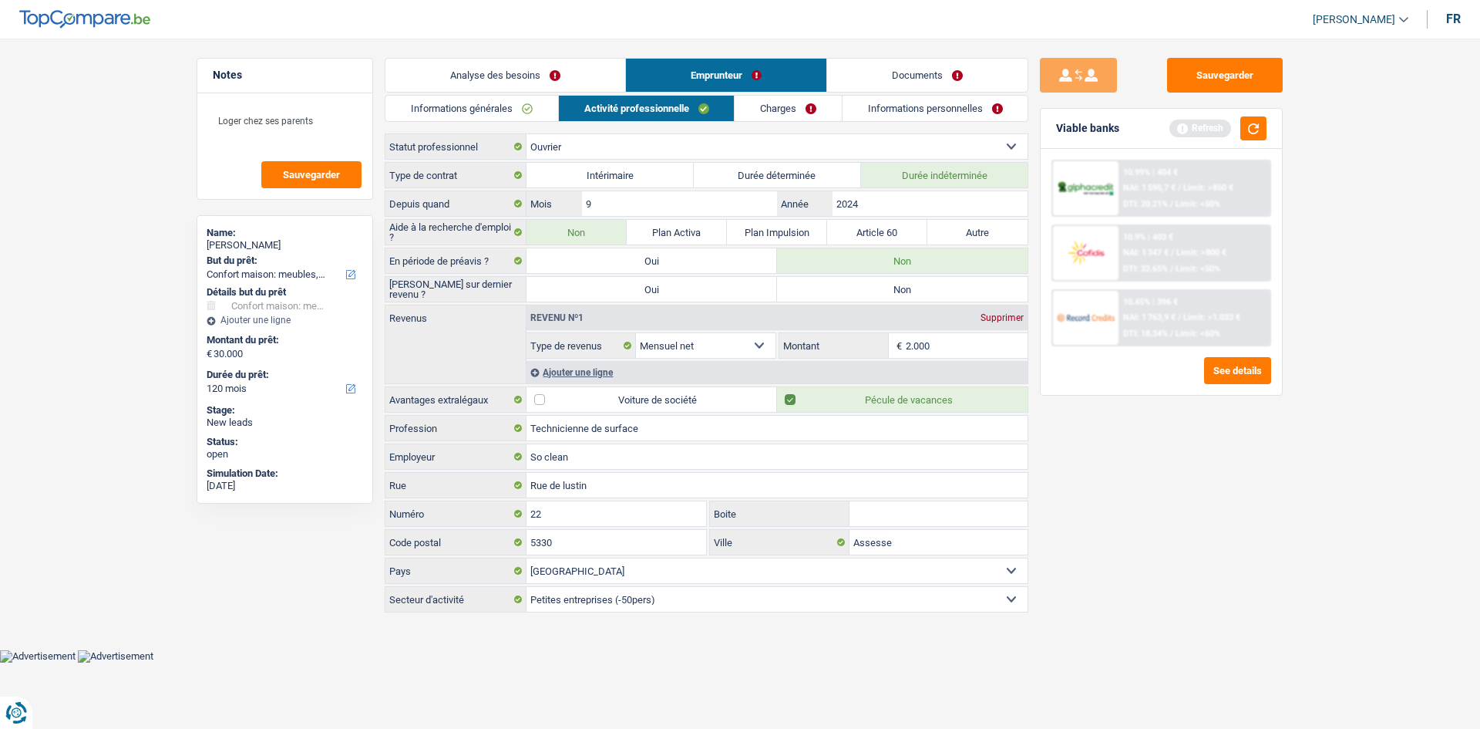
radio input "true"
click at [958, 207] on input "2024" at bounding box center [930, 203] width 195 height 25
drag, startPoint x: 993, startPoint y: 351, endPoint x: 850, endPoint y: 383, distance: 146.3
click at [989, 351] on input "2.000" at bounding box center [967, 345] width 123 height 25
click at [596, 372] on div "Ajouter une ligne" at bounding box center [777, 372] width 501 height 22
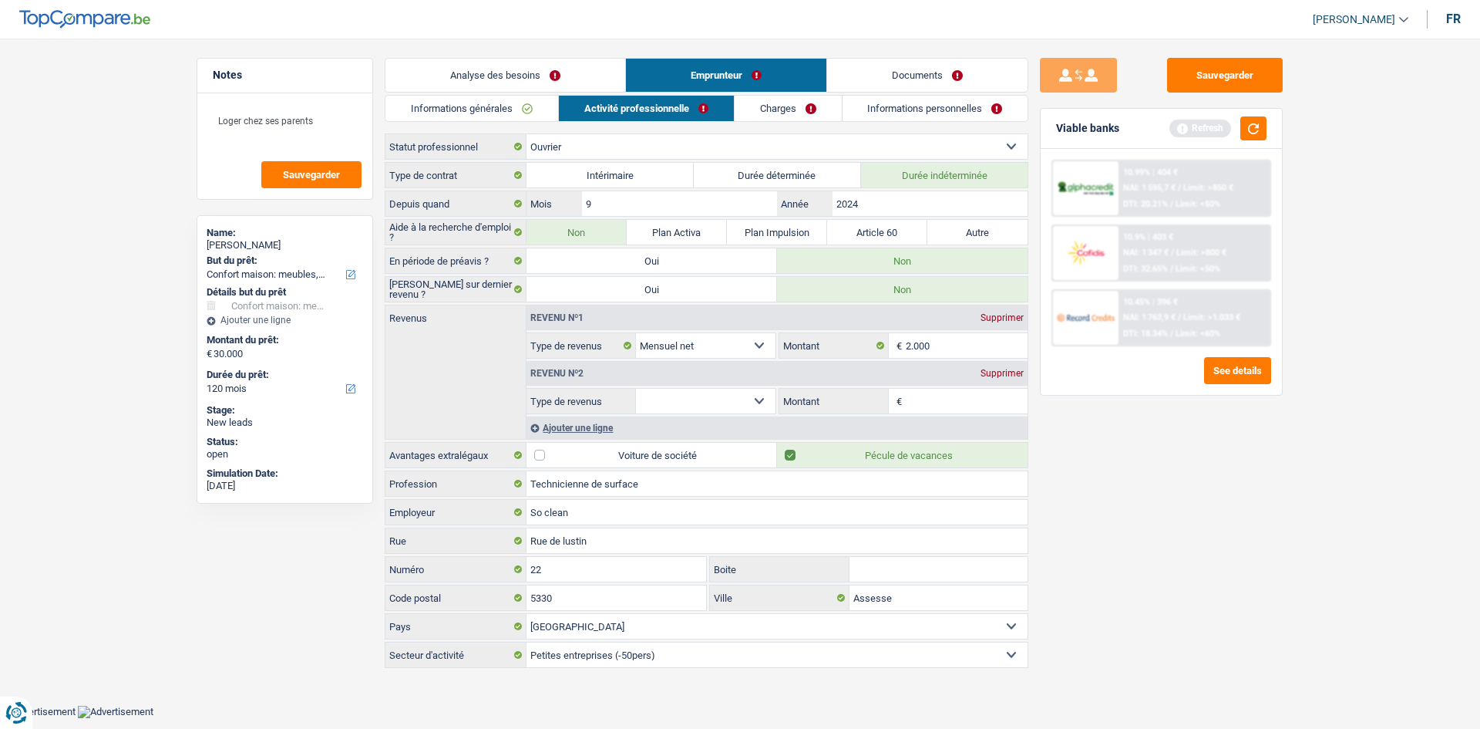
click at [755, 410] on select "Allocation d'handicap Allocations chômage Allocations familiales Chèques repas …" at bounding box center [706, 401] width 140 height 25
select select "mealVouchers"
click at [636, 389] on select "Allocation d'handicap Allocations chômage Allocations familiales Chèques repas …" at bounding box center [706, 401] width 140 height 25
drag, startPoint x: 969, startPoint y: 386, endPoint x: 955, endPoint y: 403, distance: 23.0
click at [958, 394] on fieldset "€ Montant par jour Tous les champs sont obligatoires. Veuillez fournir une répo…" at bounding box center [903, 401] width 249 height 26
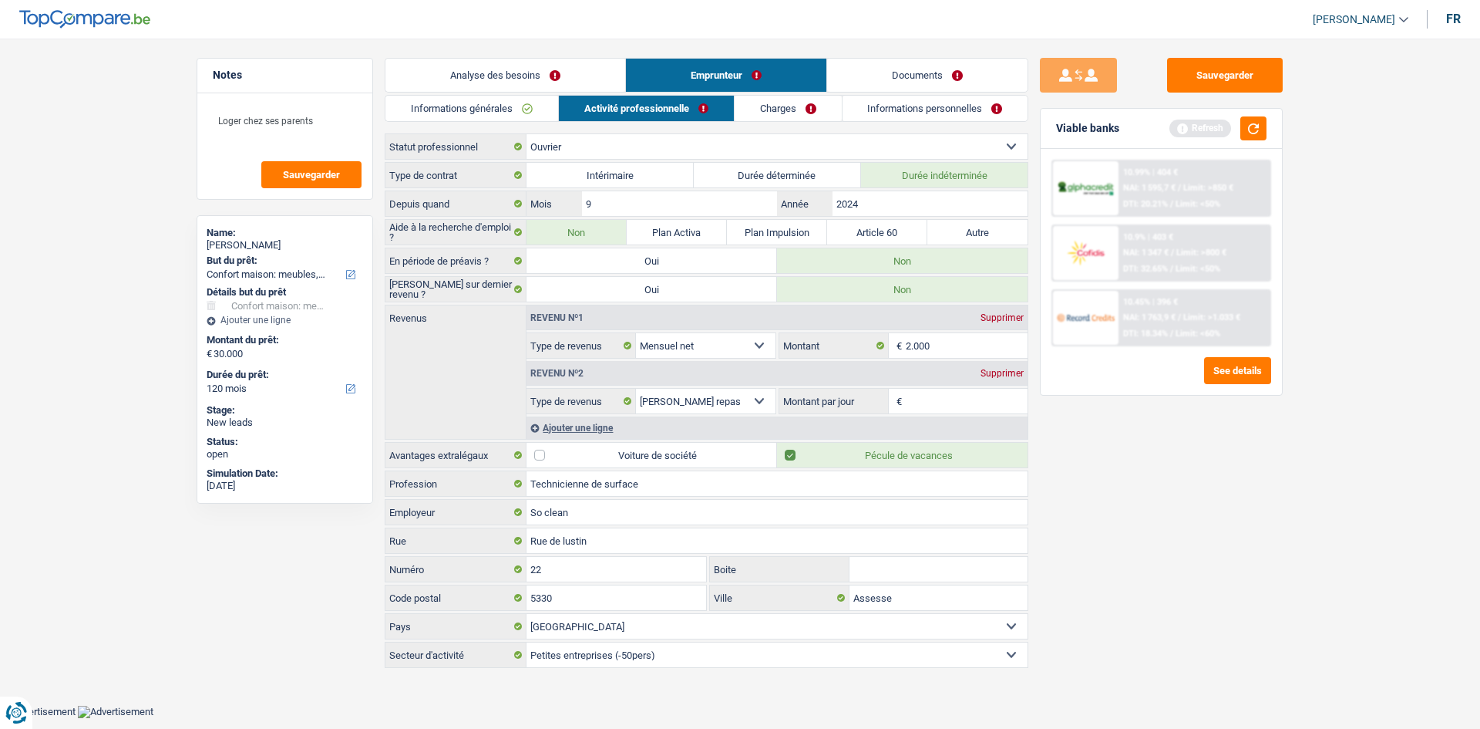
click at [968, 406] on input "Montant par jour" at bounding box center [967, 401] width 123 height 25
click at [939, 403] on input "Montant par jour" at bounding box center [967, 401] width 123 height 25
type input "3,0"
click at [1172, 562] on main "Notes Loger chez ses parents Sauvegarder Name: [PERSON_NAME] But du prêt: Confo…" at bounding box center [740, 364] width 1480 height 682
click at [505, 115] on link "Informations générales" at bounding box center [472, 108] width 173 height 25
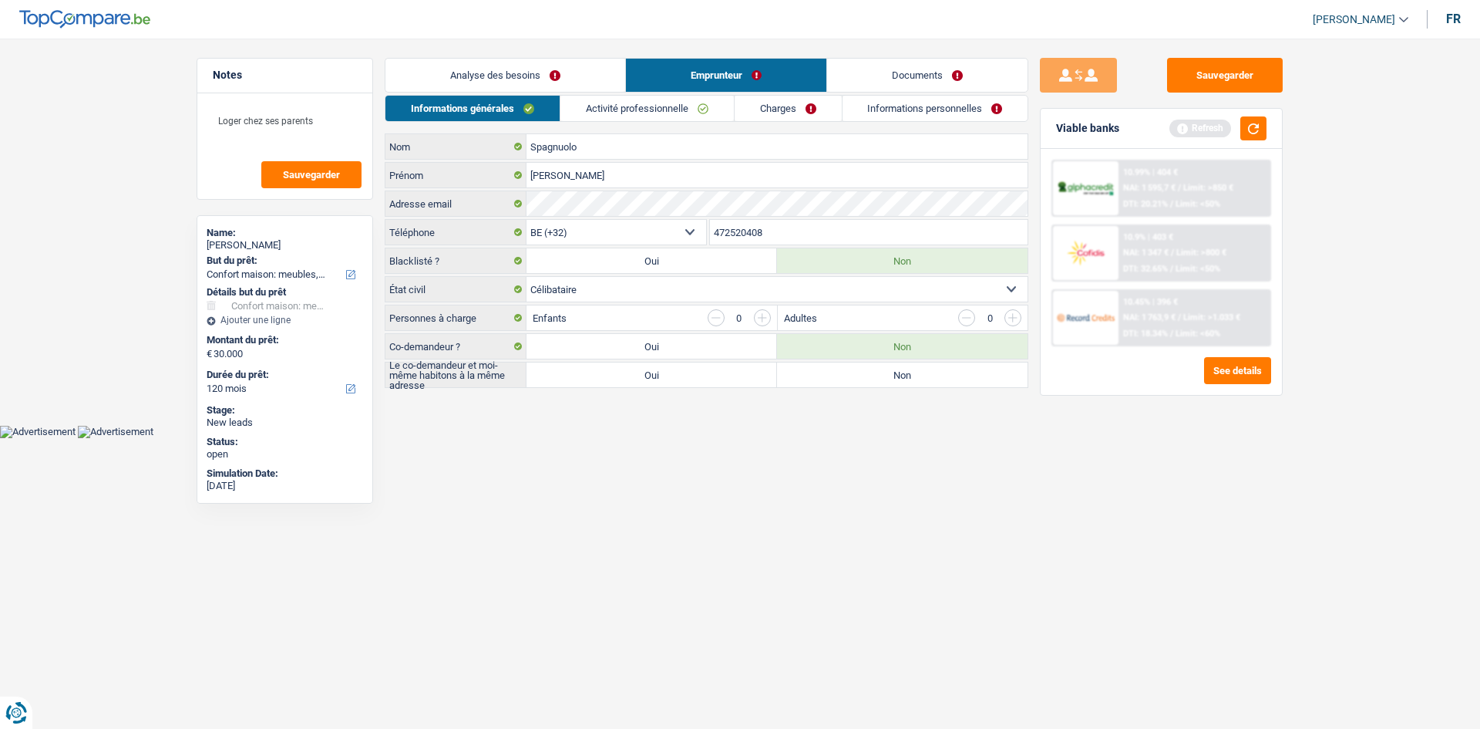
click at [542, 89] on link "Analyse des besoins" at bounding box center [506, 75] width 240 height 33
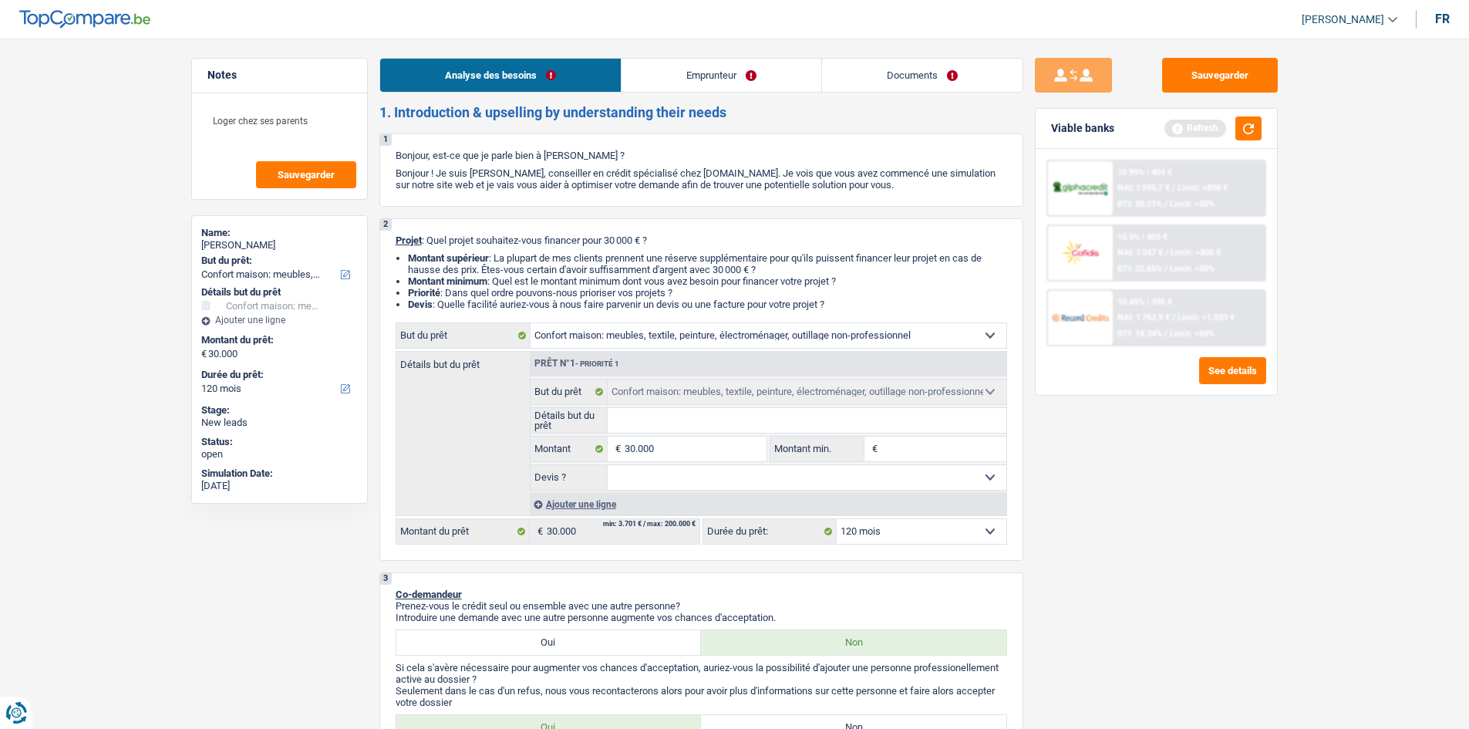
click at [697, 78] on link "Emprunteur" at bounding box center [721, 75] width 200 height 33
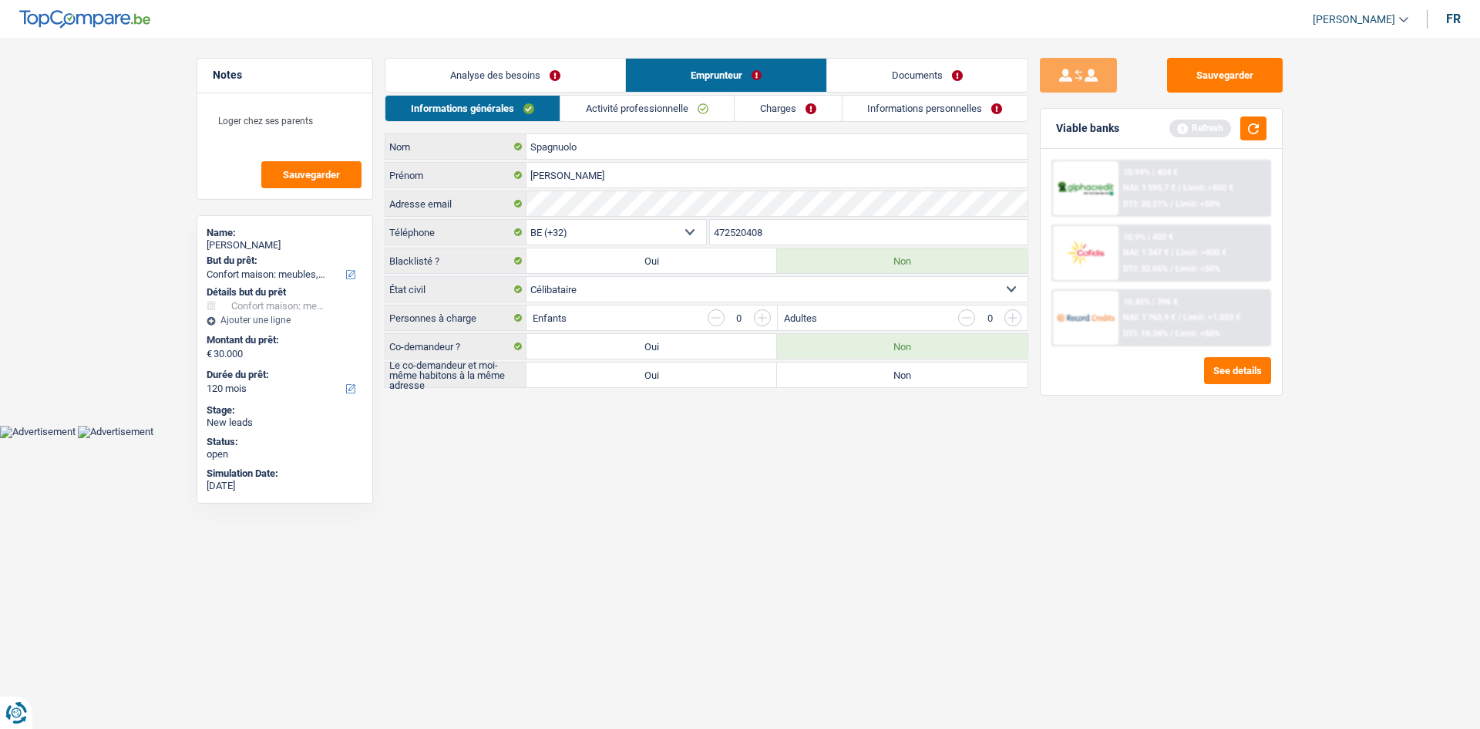
click at [659, 114] on link "Activité professionnelle" at bounding box center [647, 108] width 173 height 25
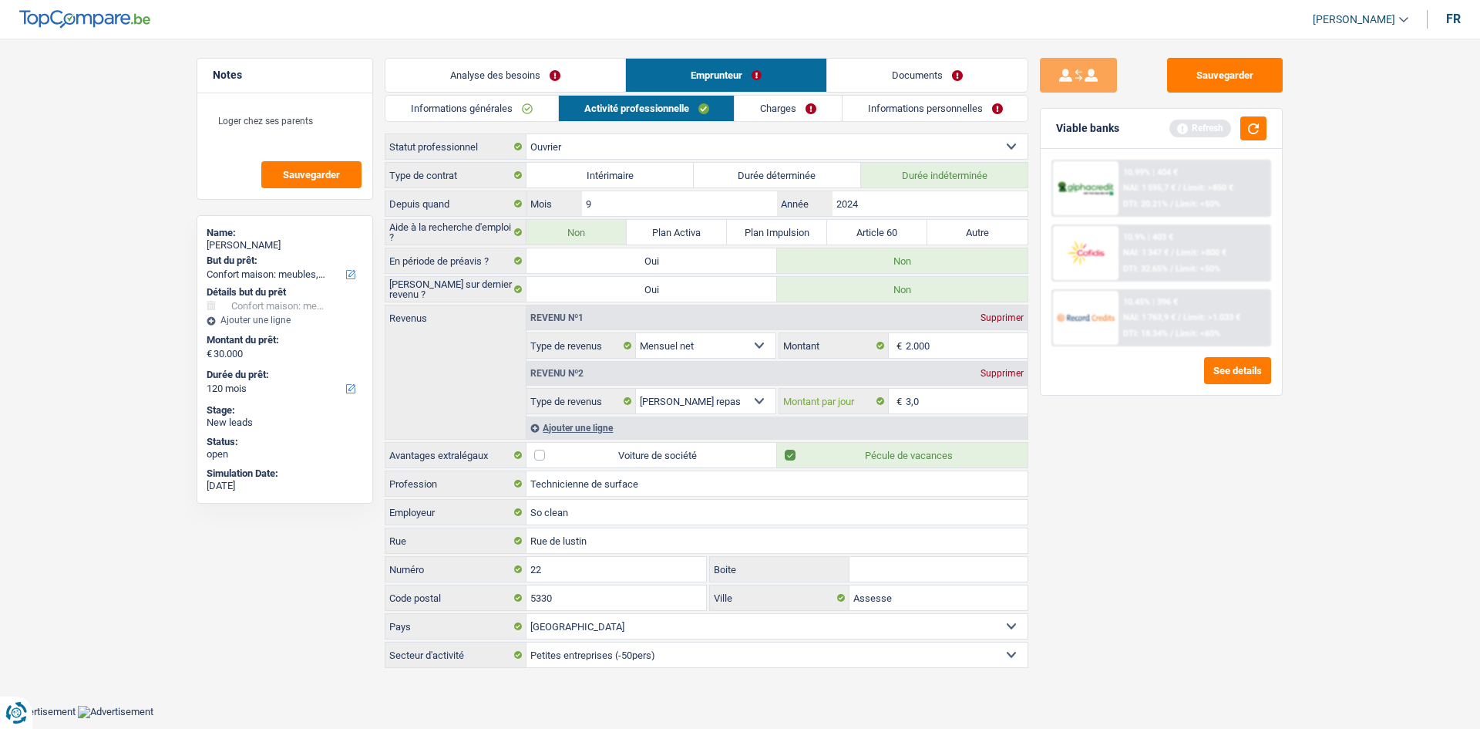
click at [907, 400] on input "3,0" at bounding box center [967, 401] width 123 height 25
click at [910, 403] on input "3,0" at bounding box center [967, 401] width 123 height 25
type input "0,0"
type input "2,0"
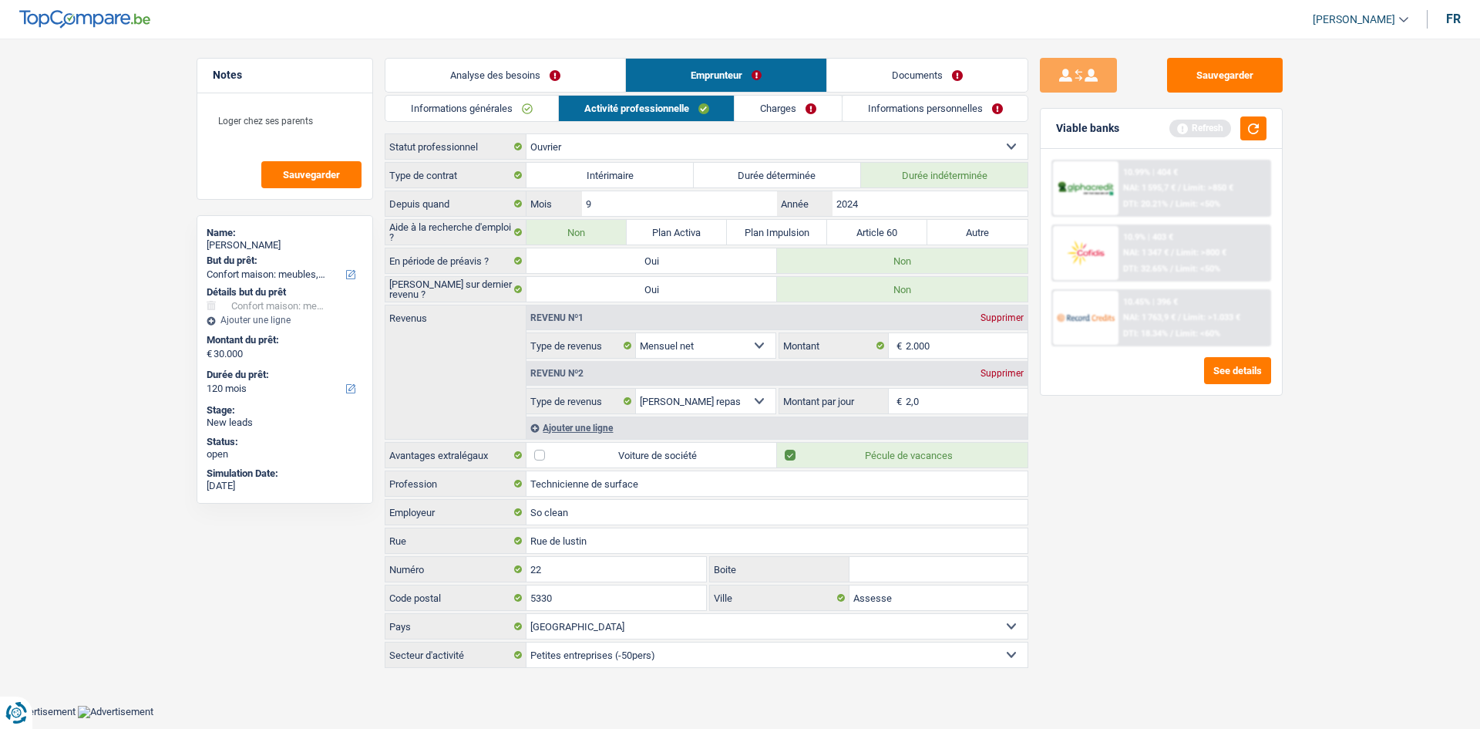
type input "2,0"
click at [1172, 540] on main "Notes Loger chez ses parents Sauvegarder Name: [PERSON_NAME] But du prêt: Confo…" at bounding box center [740, 364] width 1480 height 682
click at [543, 77] on link "Analyse des besoins" at bounding box center [506, 75] width 240 height 33
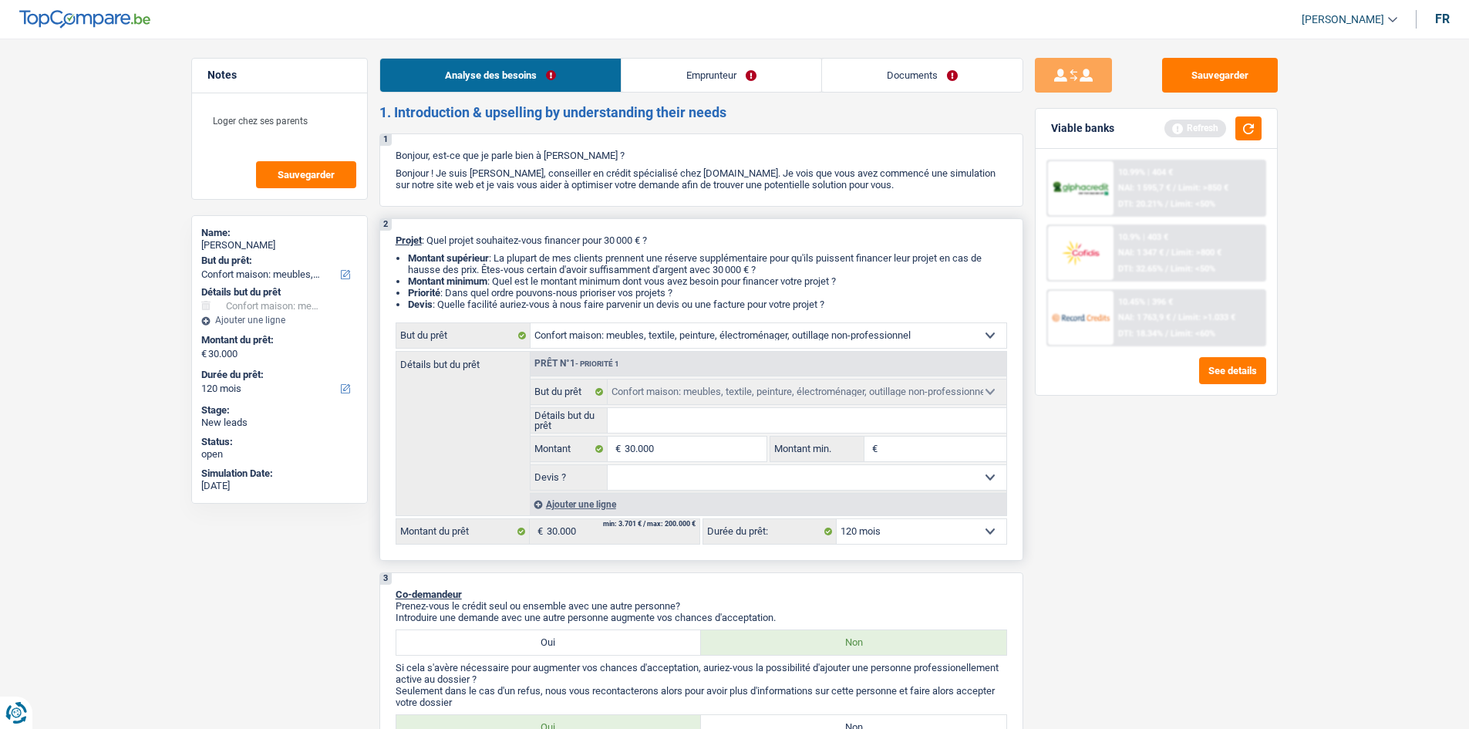
click at [832, 468] on select "Oui Non Non répondu Sélectionner une option" at bounding box center [807, 477] width 399 height 25
select select "yes"
click at [608, 465] on select "Oui Non Non répondu Sélectionner une option" at bounding box center [807, 477] width 399 height 25
select select "yes"
click at [715, 479] on select "Oui Non Non répondu Sélectionner une option" at bounding box center [807, 477] width 399 height 25
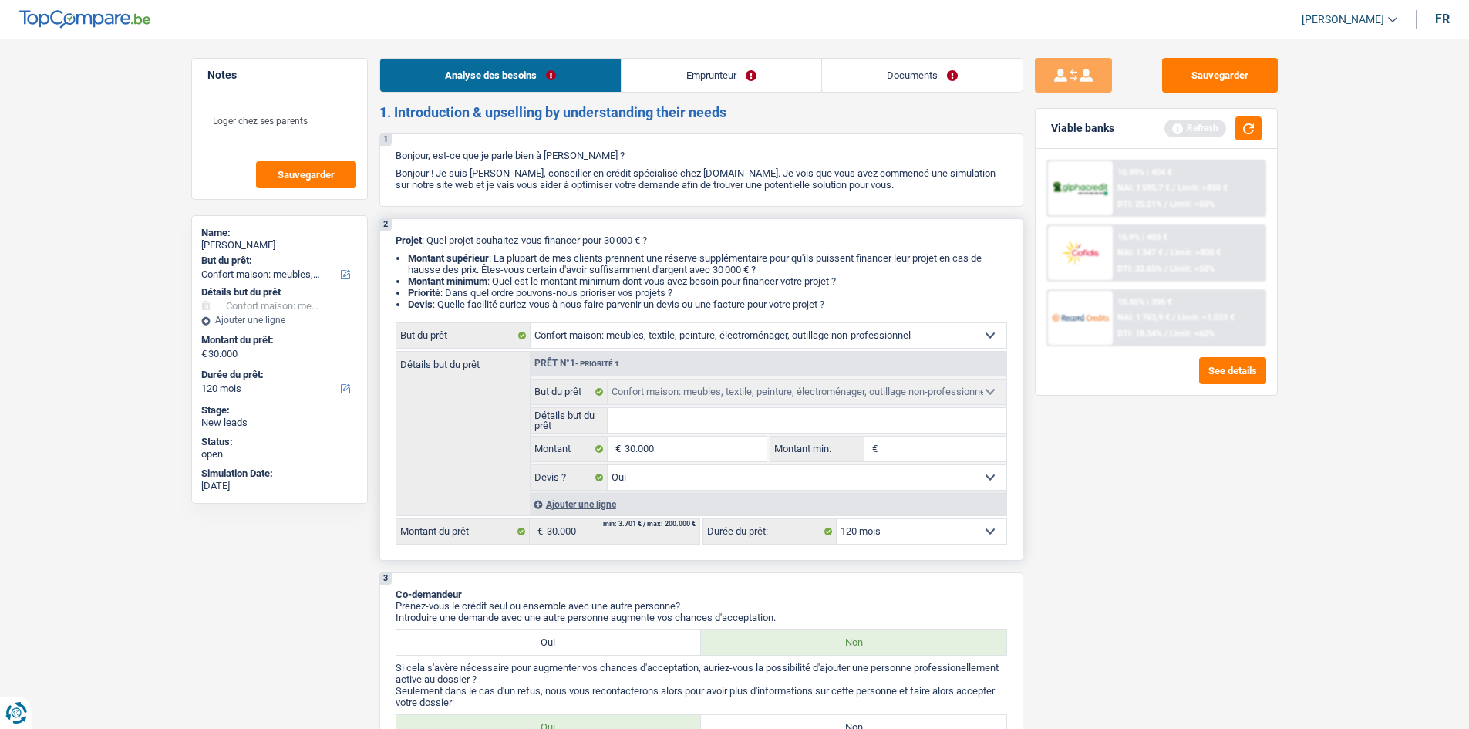
select select "false"
click at [608, 465] on select "Oui Non Non répondu Sélectionner une option" at bounding box center [807, 477] width 399 height 25
select select "false"
drag, startPoint x: 663, startPoint y: 419, endPoint x: 662, endPoint y: 428, distance: 9.3
click at [661, 419] on input "Détails but du prêt" at bounding box center [807, 420] width 399 height 25
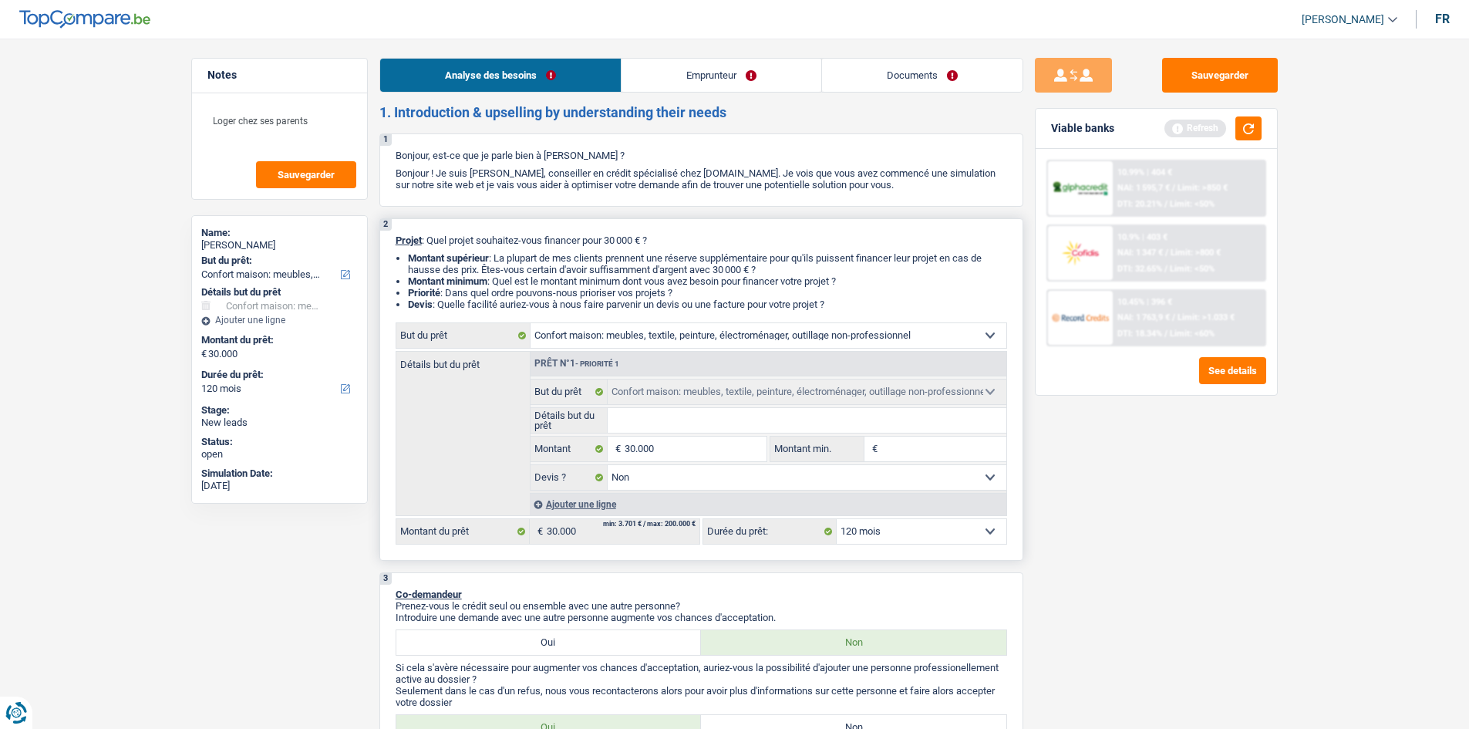
click at [719, 343] on select "Confort maison: meubles, textile, peinture, électroménager, outillage non-profe…" at bounding box center [768, 335] width 476 height 25
select select "other"
click at [530, 323] on select "Confort maison: meubles, textile, peinture, électroménager, outillage non-profe…" at bounding box center [768, 335] width 476 height 25
select select "other"
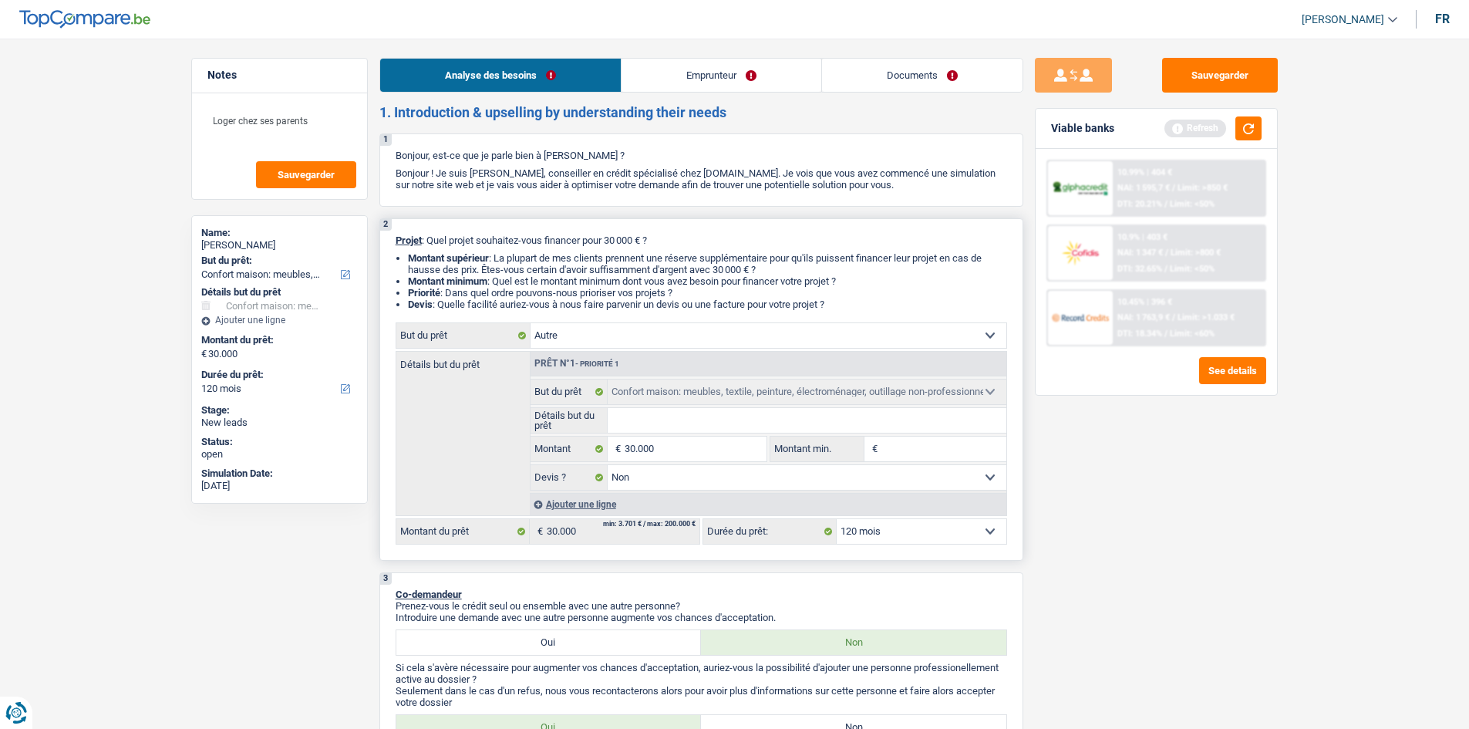
select select "other"
select select
select select "other"
select select
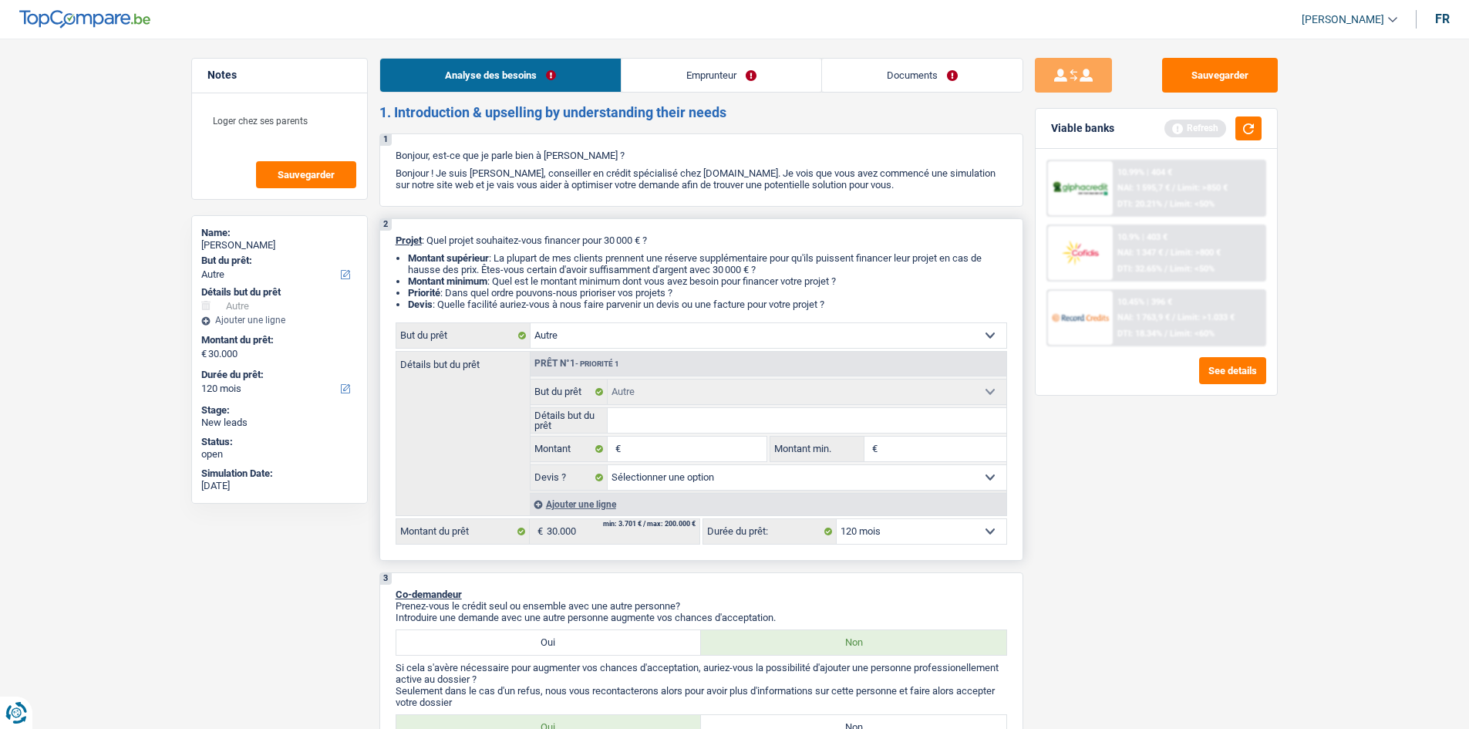
select select "household"
select select "false"
select select "household"
select select "false"
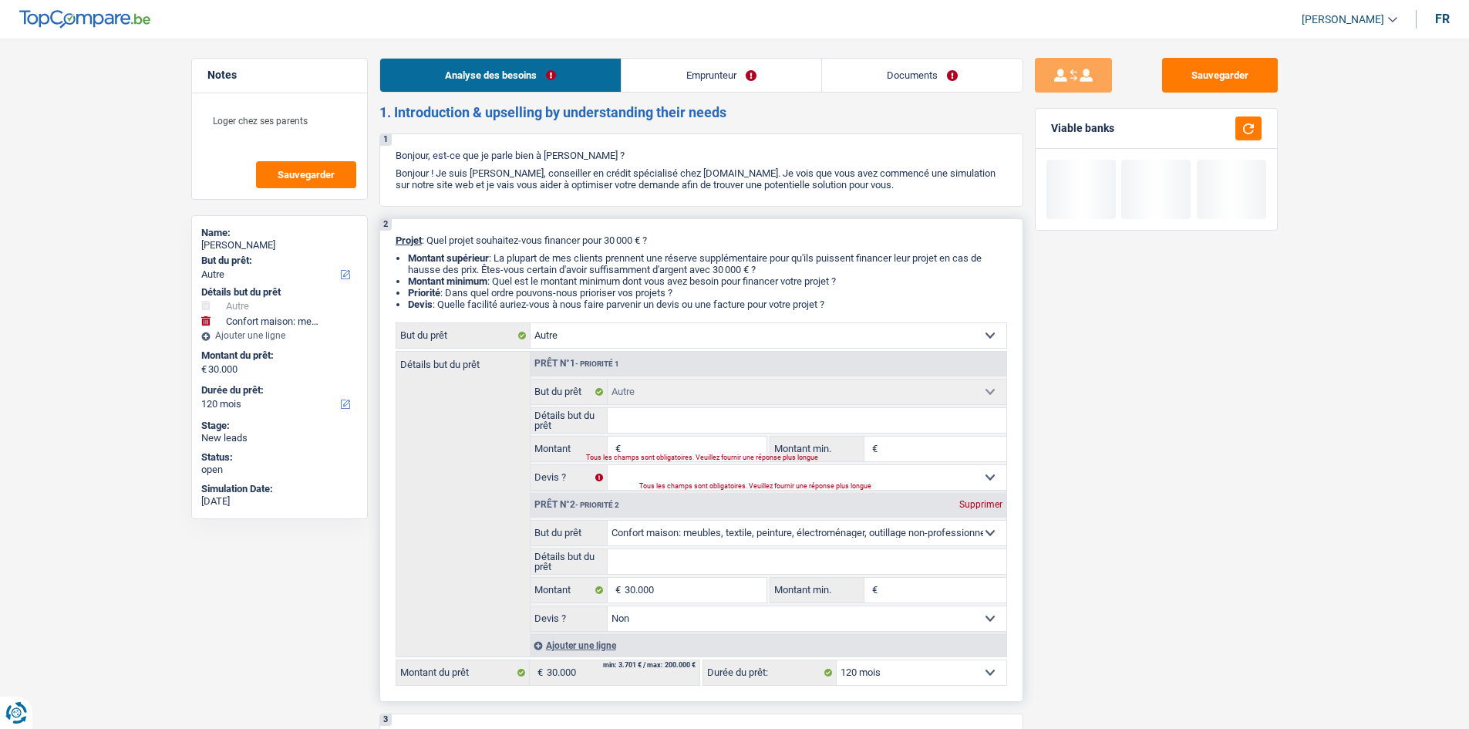
click at [986, 504] on div "Supprimer" at bounding box center [980, 504] width 51 height 9
type input "0"
select select
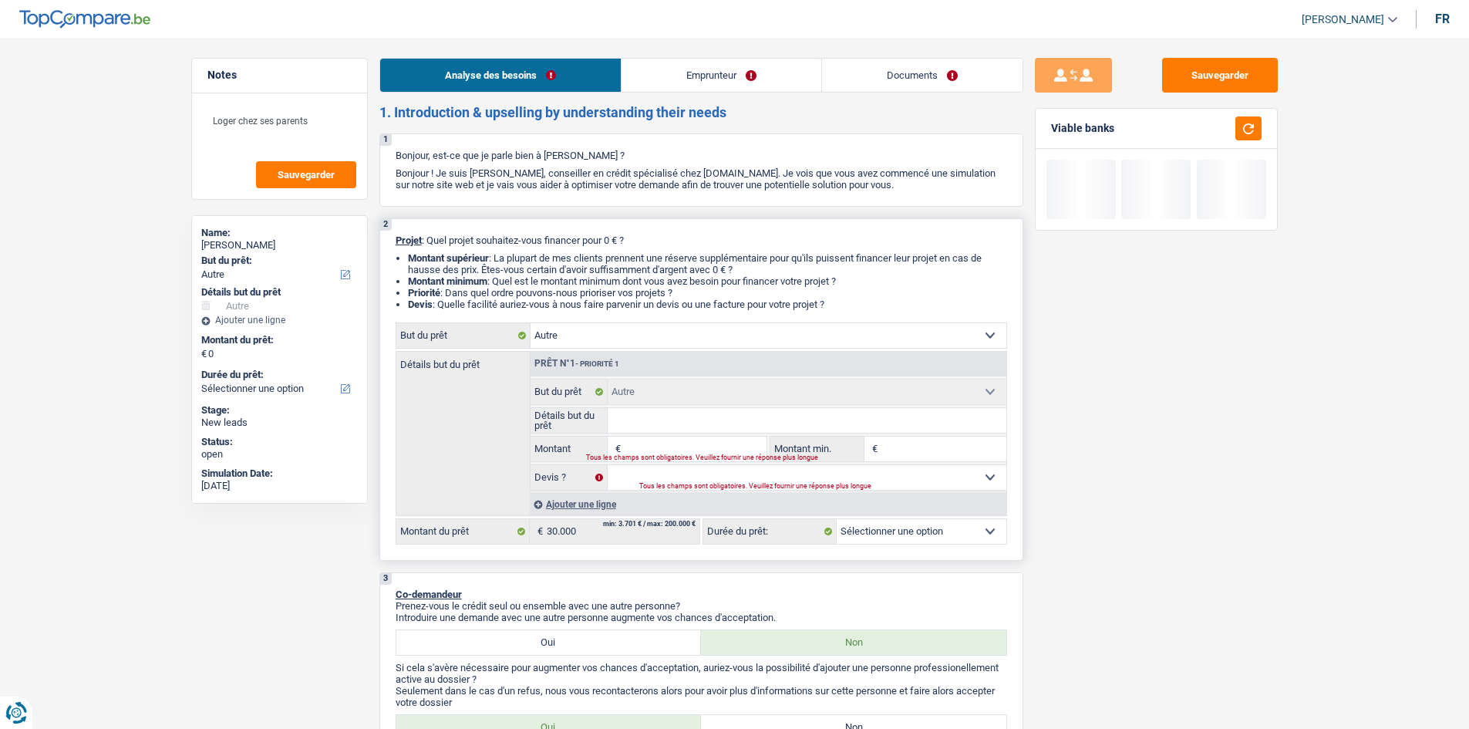
click at [685, 429] on input "Détails but du prêt" at bounding box center [807, 420] width 399 height 25
click at [674, 443] on input "Montant" at bounding box center [695, 448] width 141 height 25
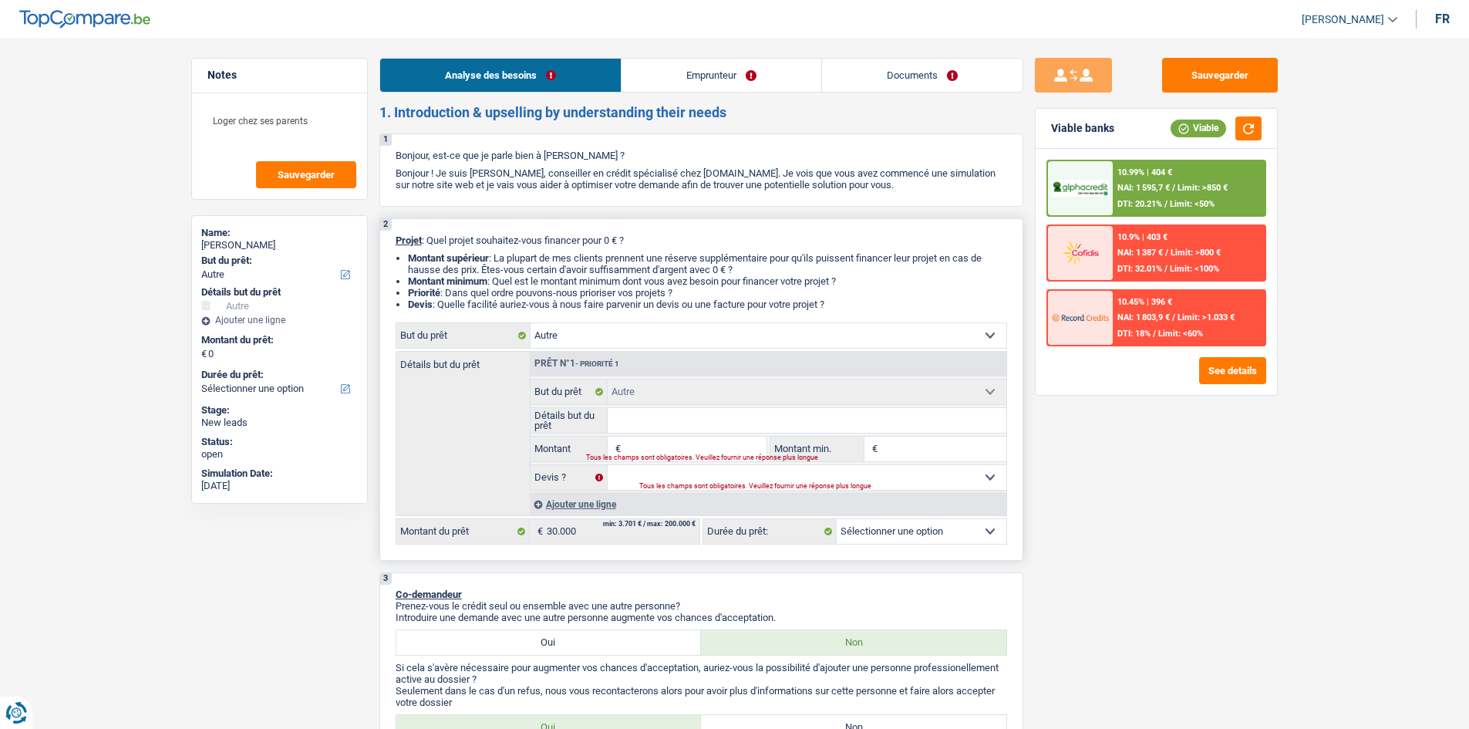
type input "3"
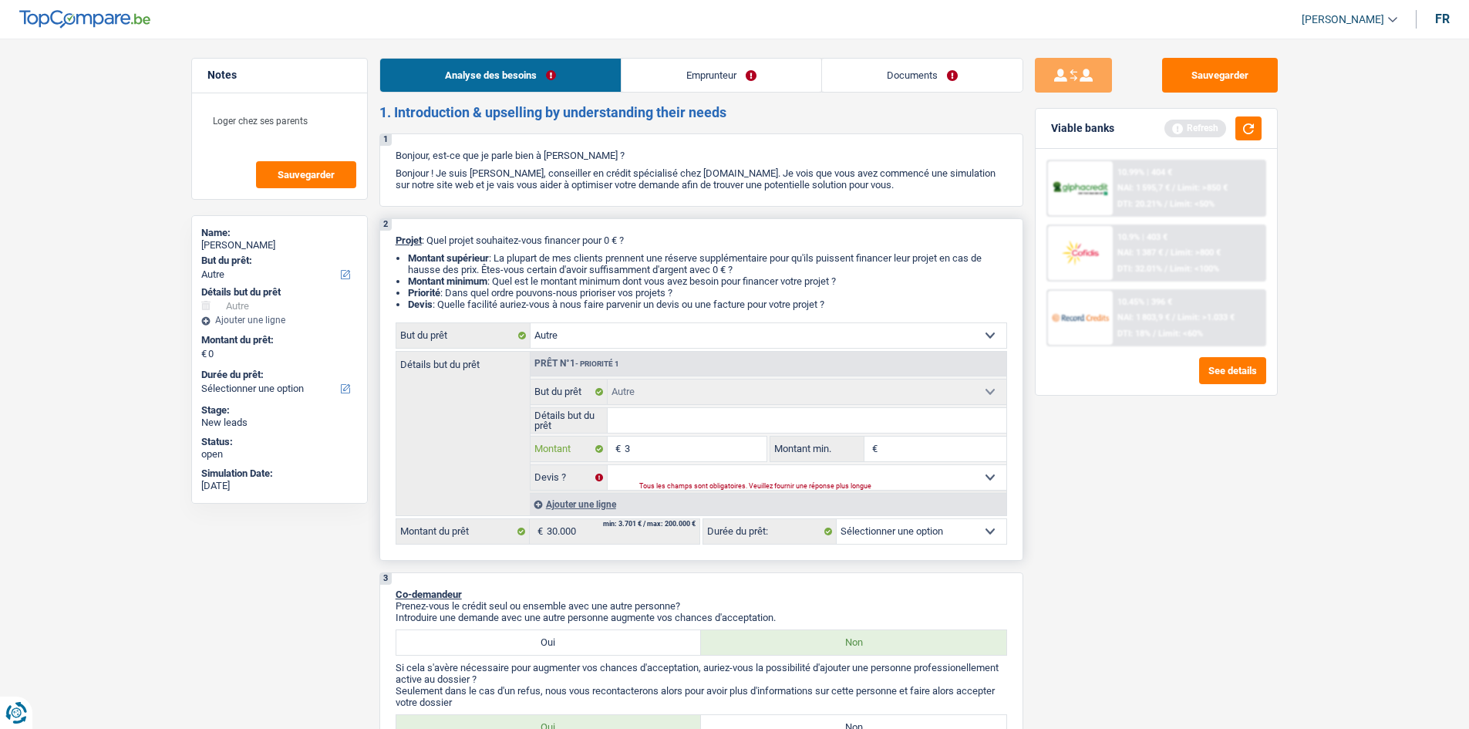
type input "30"
type input "300"
type input "3.000"
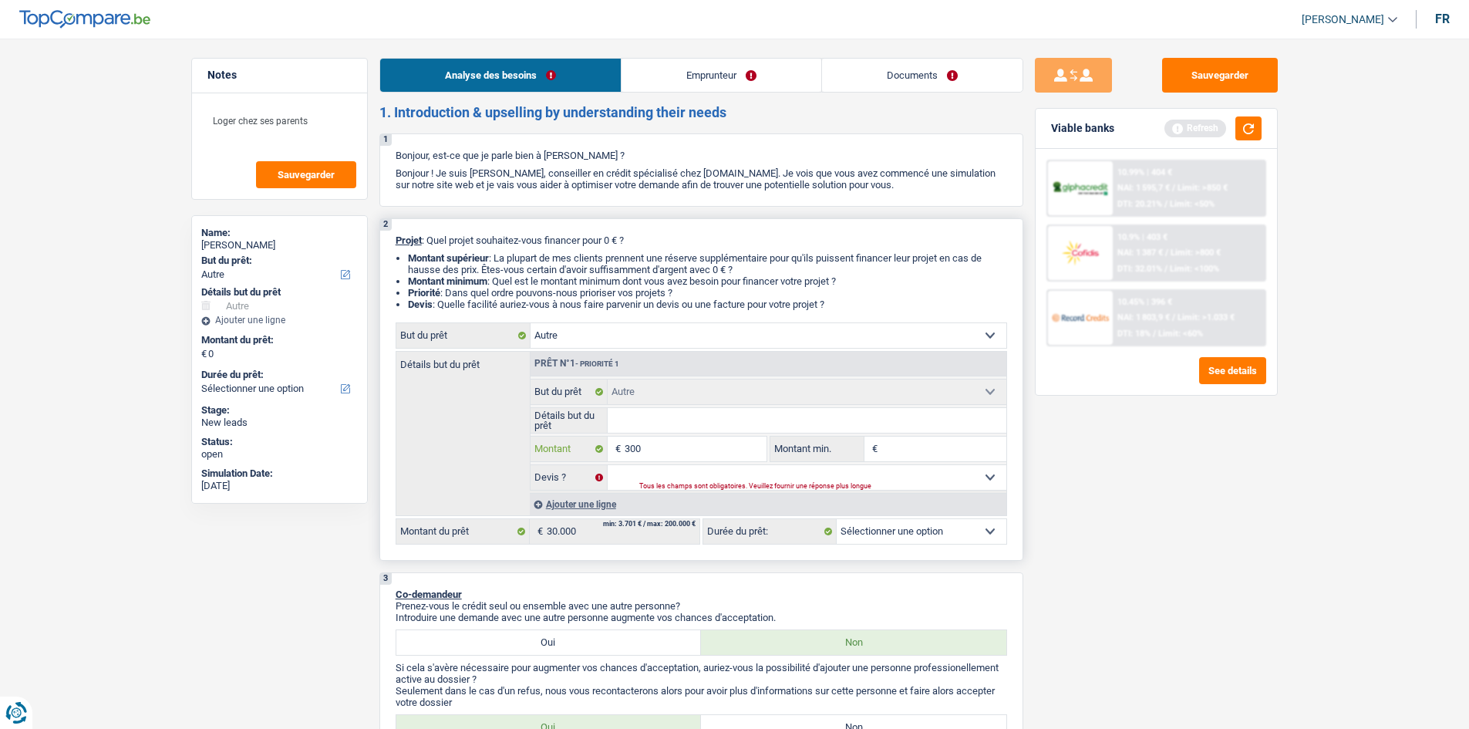
type input "3.000"
type input "30.000"
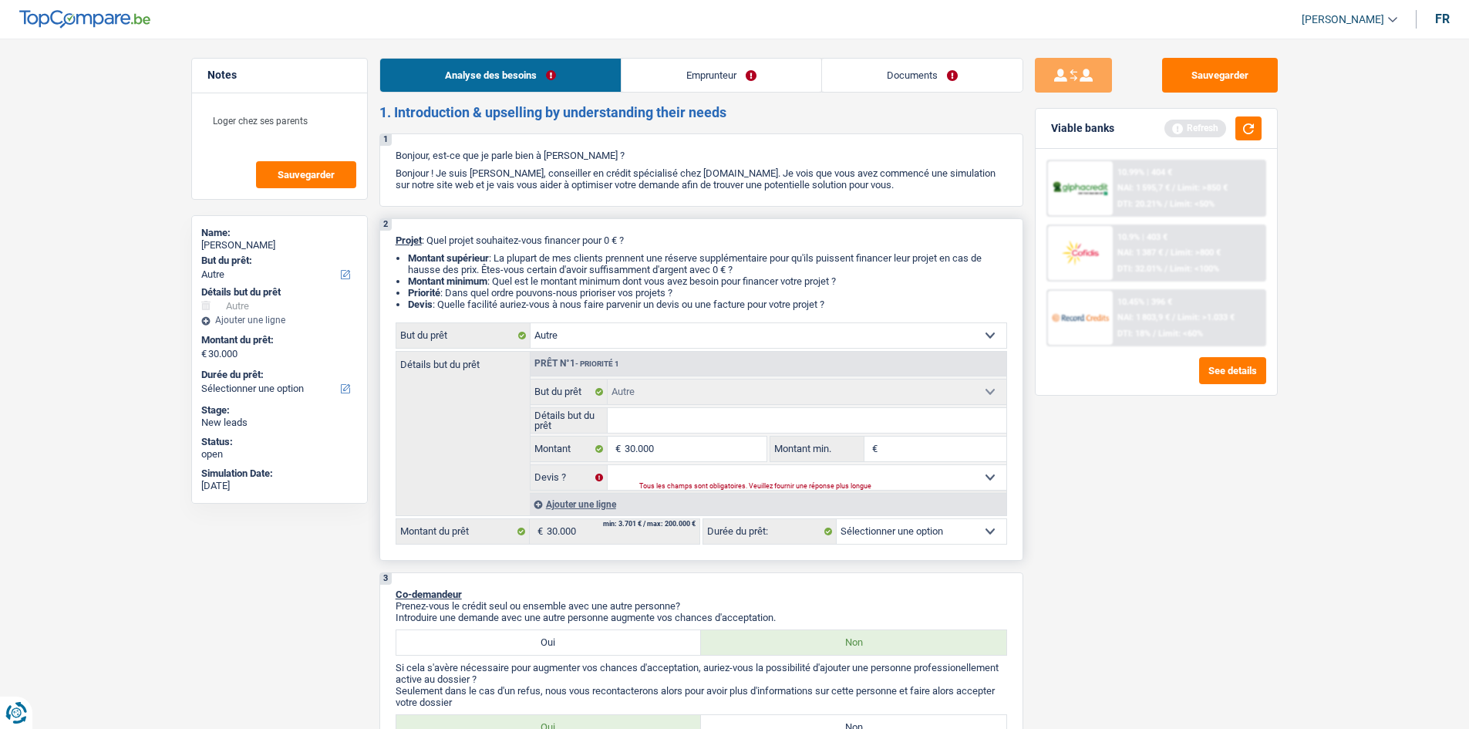
click at [674, 428] on input "Détails but du prêt" at bounding box center [807, 420] width 399 height 25
select select "120"
type input "V"
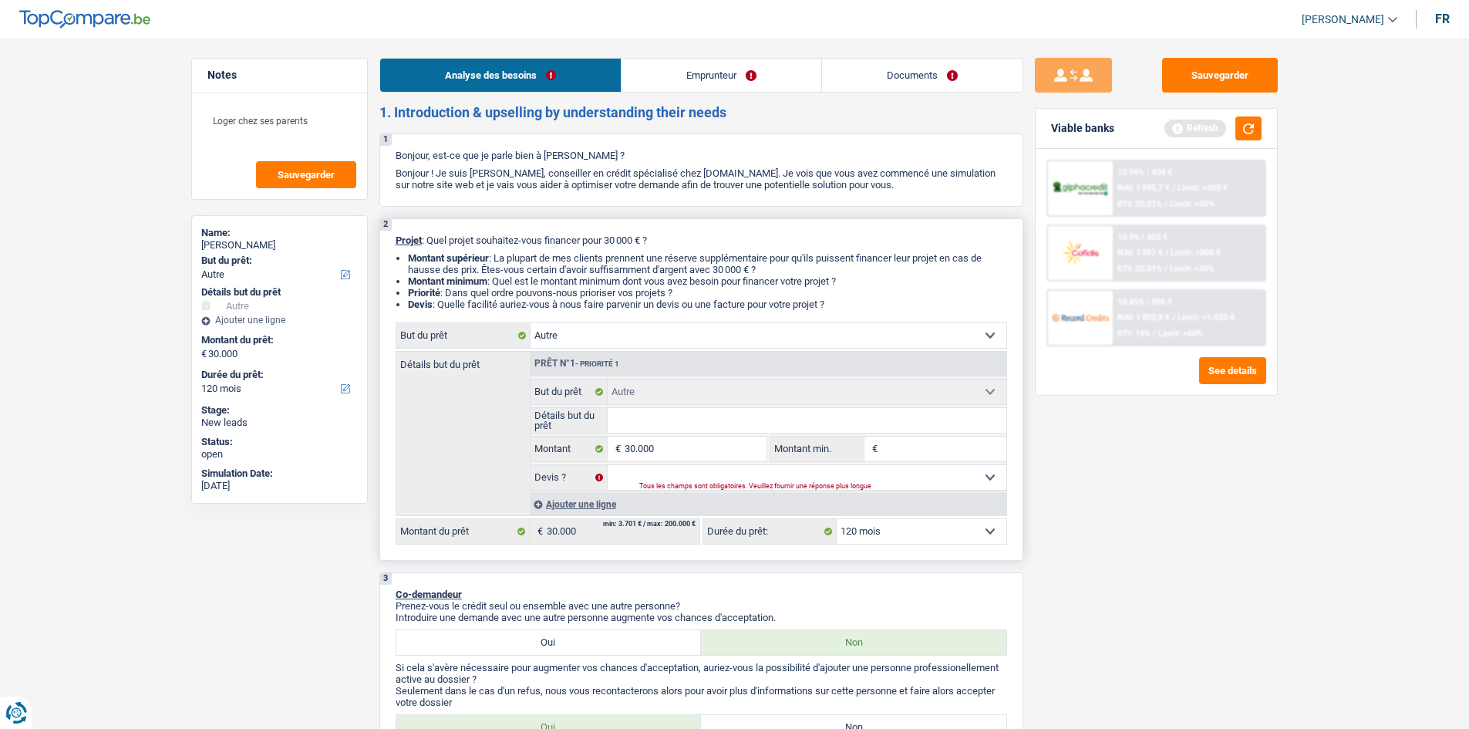
type input "V"
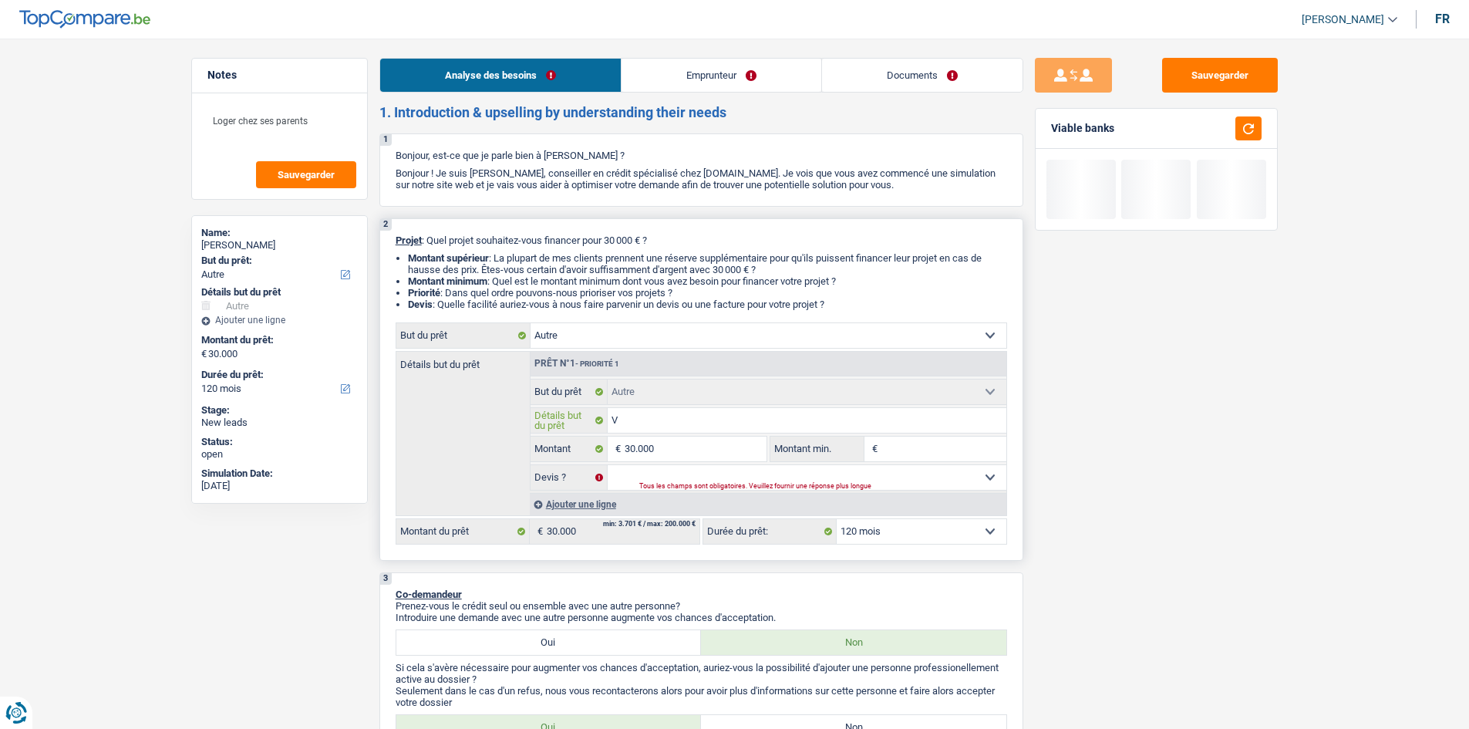
type input "Vo"
type input "Voi"
type input "Voit"
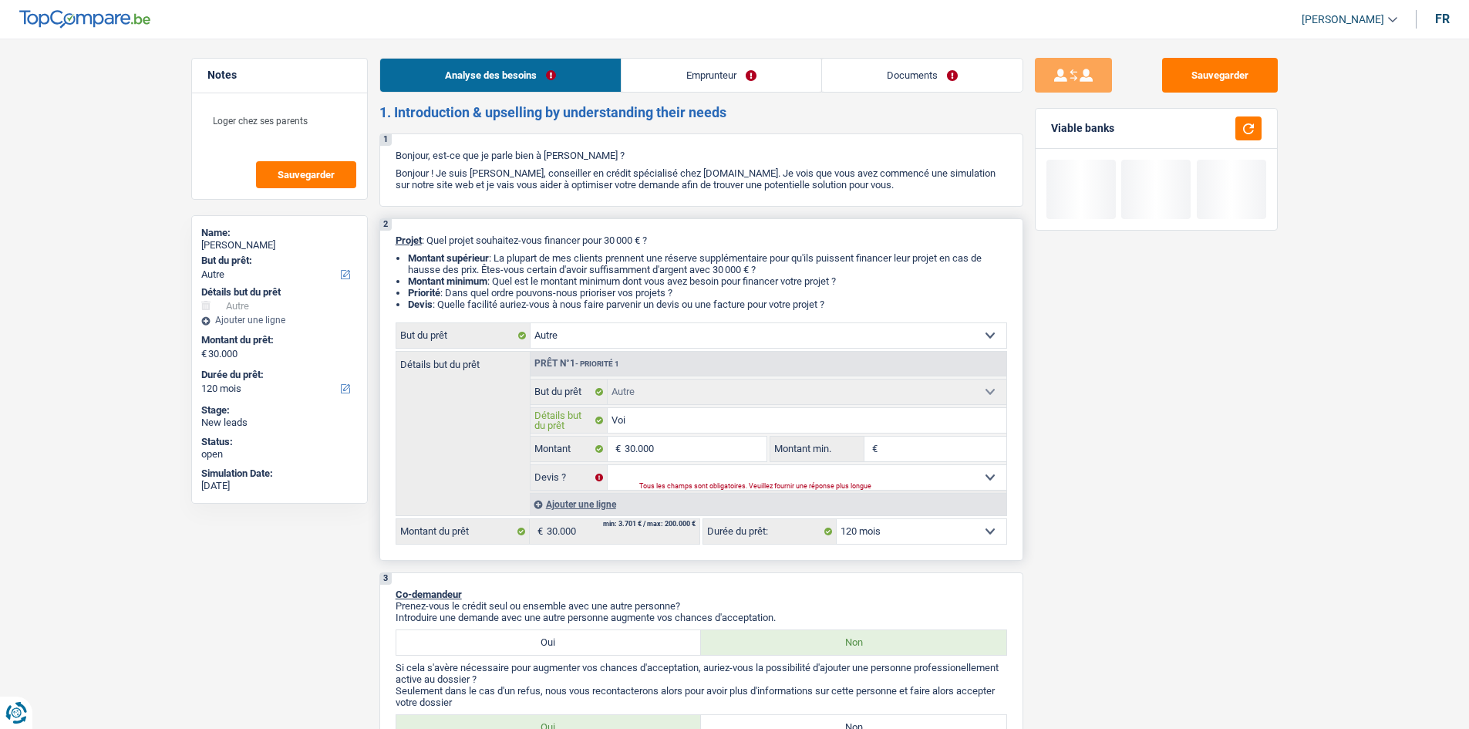
type input "Voit"
type input "Voitu"
type input "Voitur"
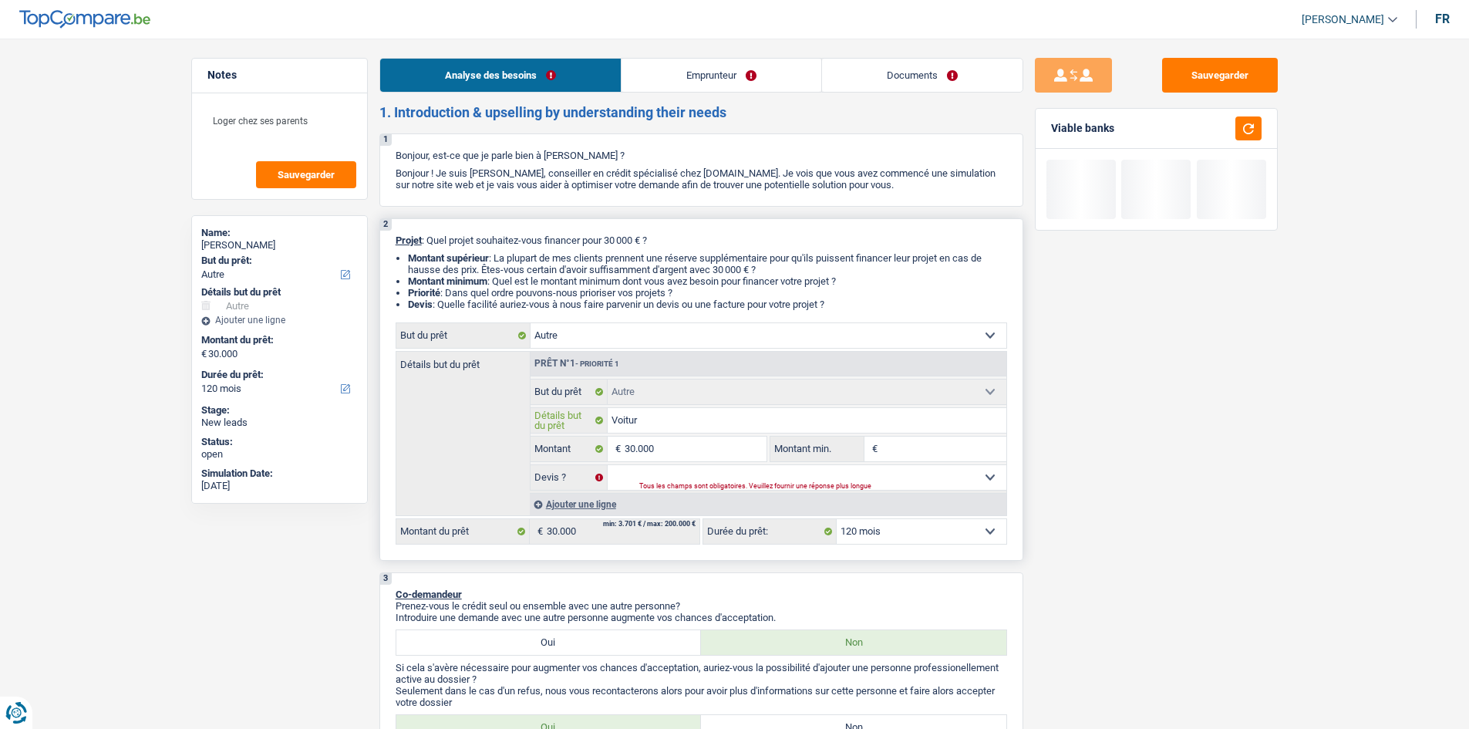
type input "Voiture"
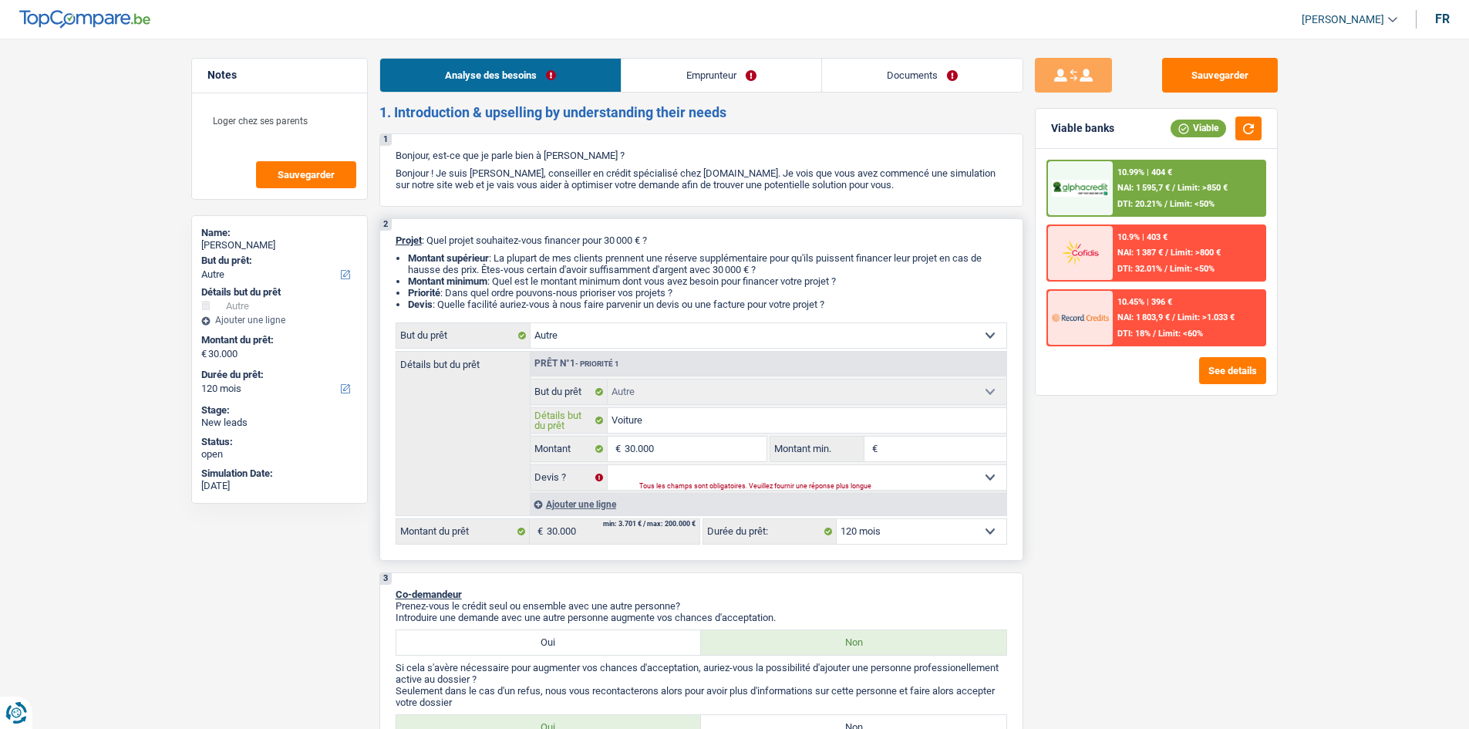
type input "Voiture"
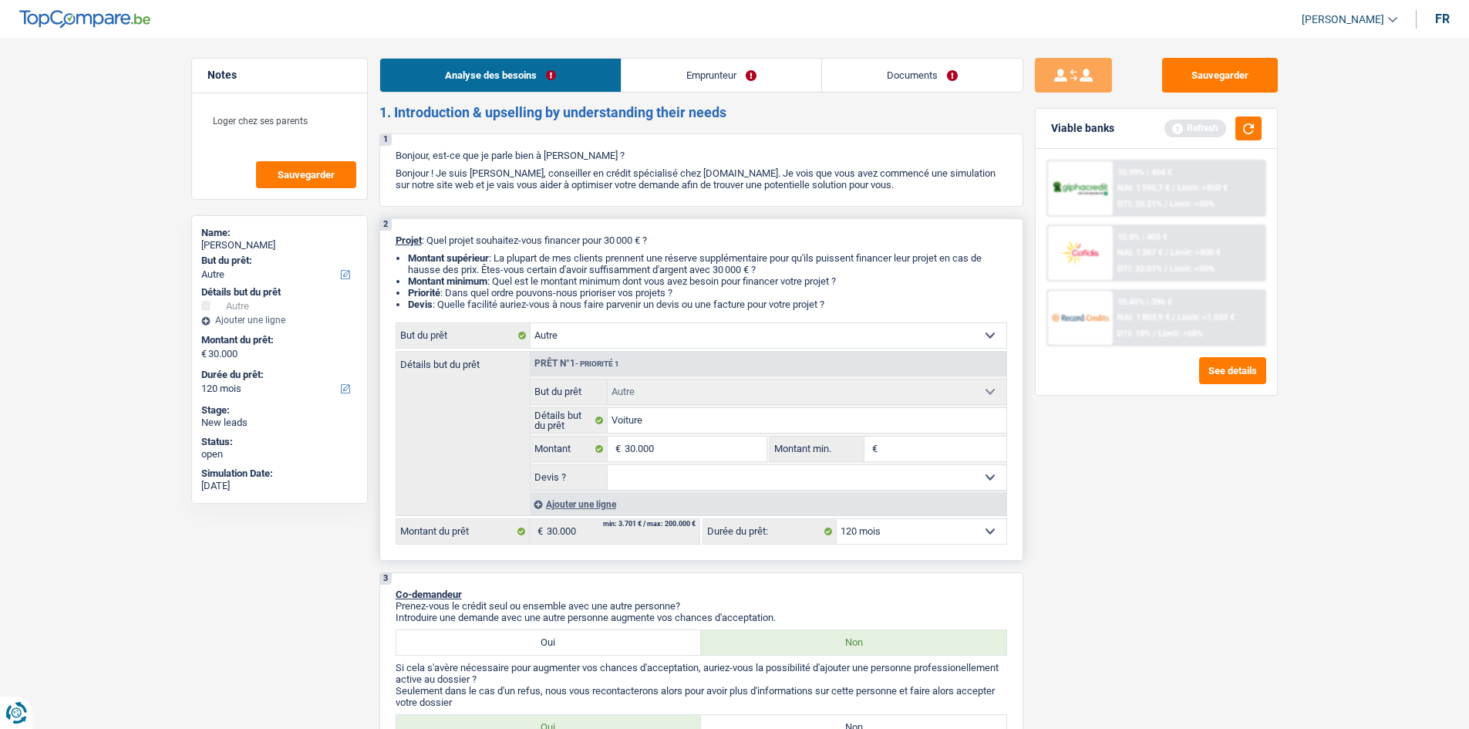
drag, startPoint x: 636, startPoint y: 476, endPoint x: 636, endPoint y: 487, distance: 10.8
click at [636, 476] on select "Oui Non Non répondu Sélectionner une option" at bounding box center [807, 477] width 399 height 25
select select "false"
click at [608, 465] on select "Oui Non Non répondu Sélectionner une option" at bounding box center [807, 477] width 399 height 25
select select "false"
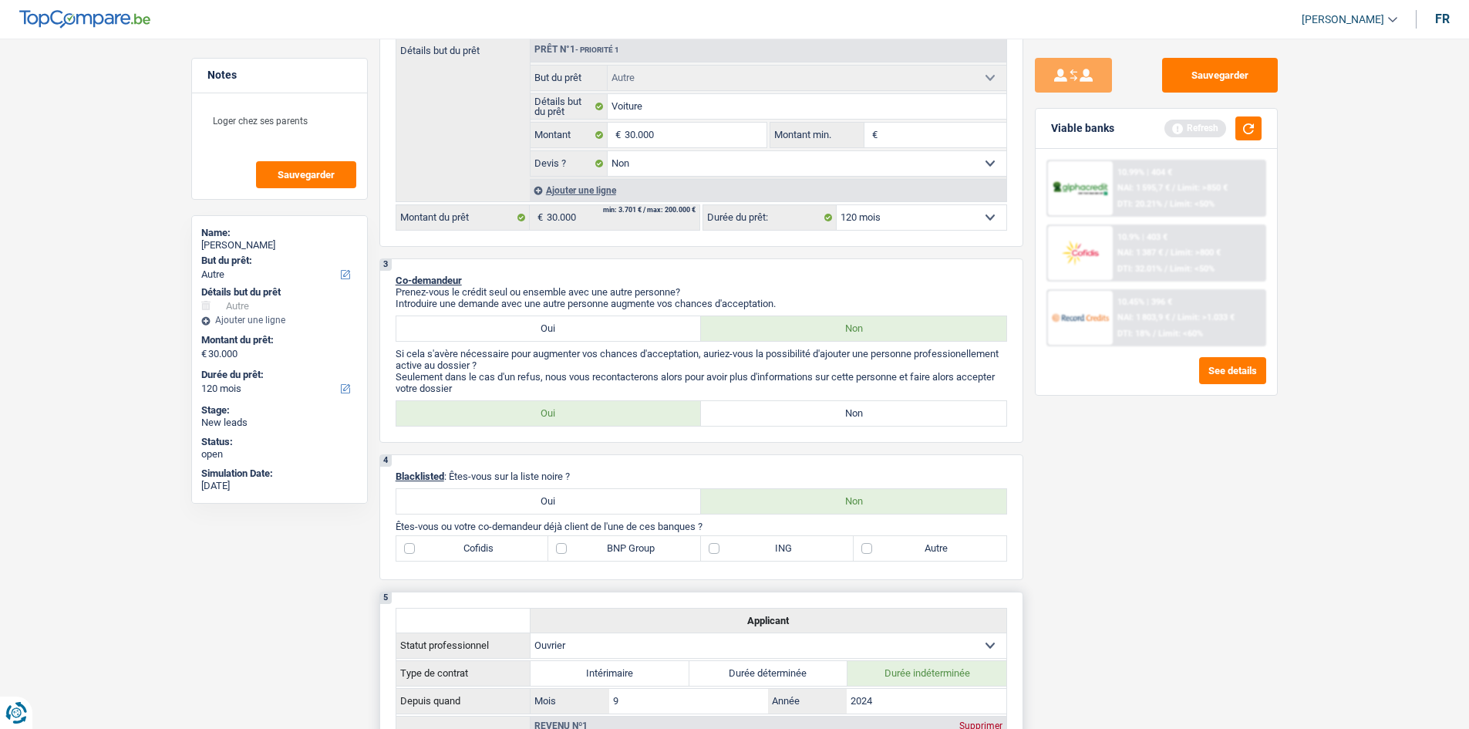
scroll to position [386, 0]
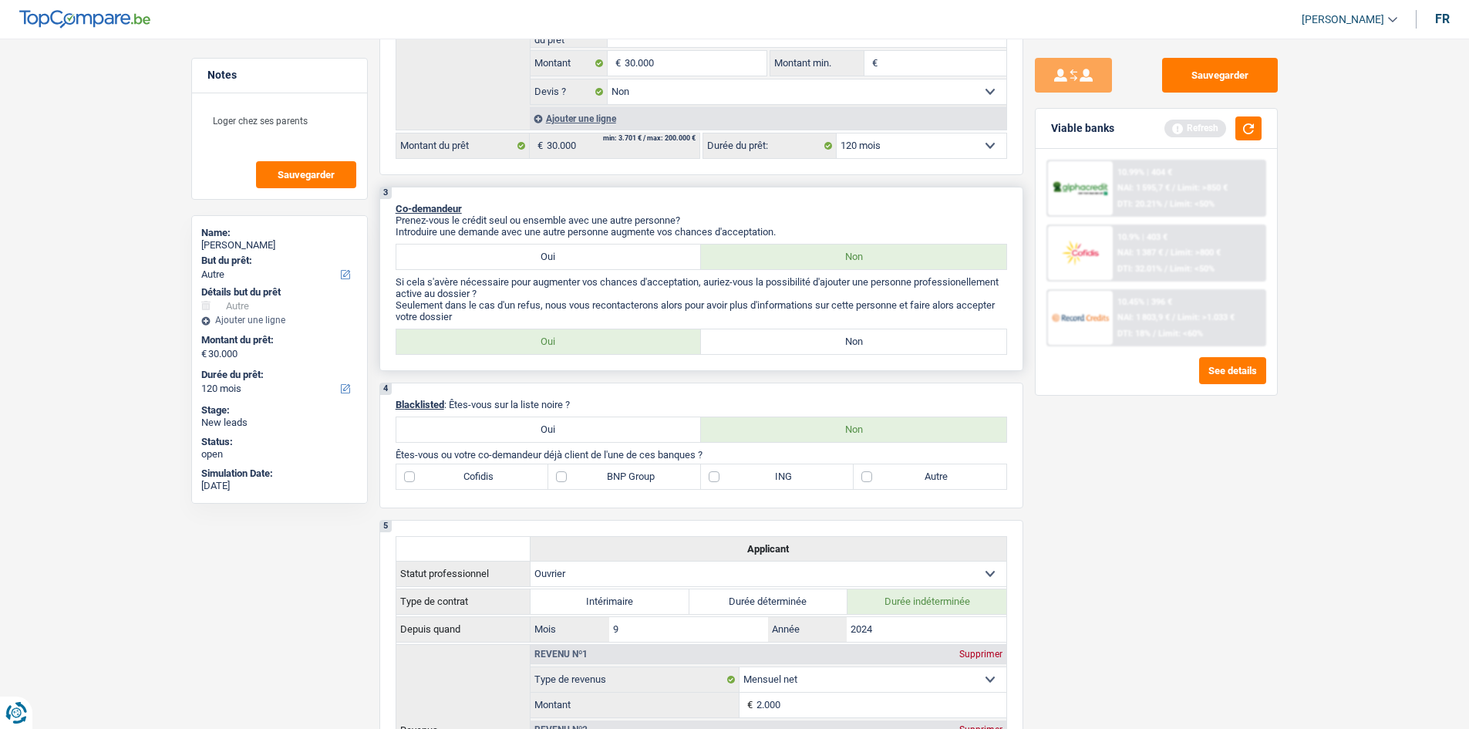
click at [893, 342] on label "Non" at bounding box center [853, 341] width 305 height 25
click at [893, 342] on input "Non" at bounding box center [853, 341] width 305 height 25
radio input "true"
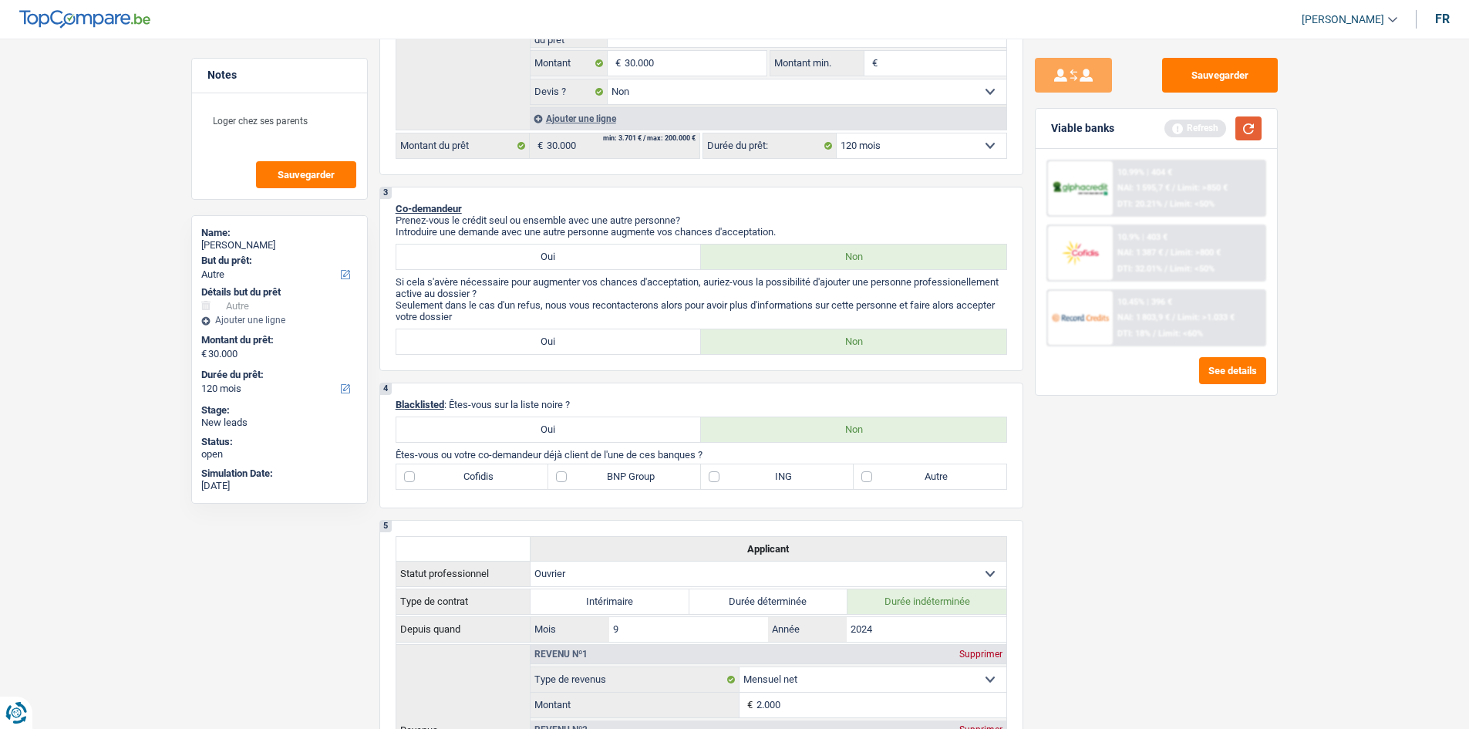
click at [1172, 118] on div "Viable banks Refresh" at bounding box center [1156, 129] width 241 height 40
click at [1172, 128] on button "button" at bounding box center [1248, 128] width 26 height 24
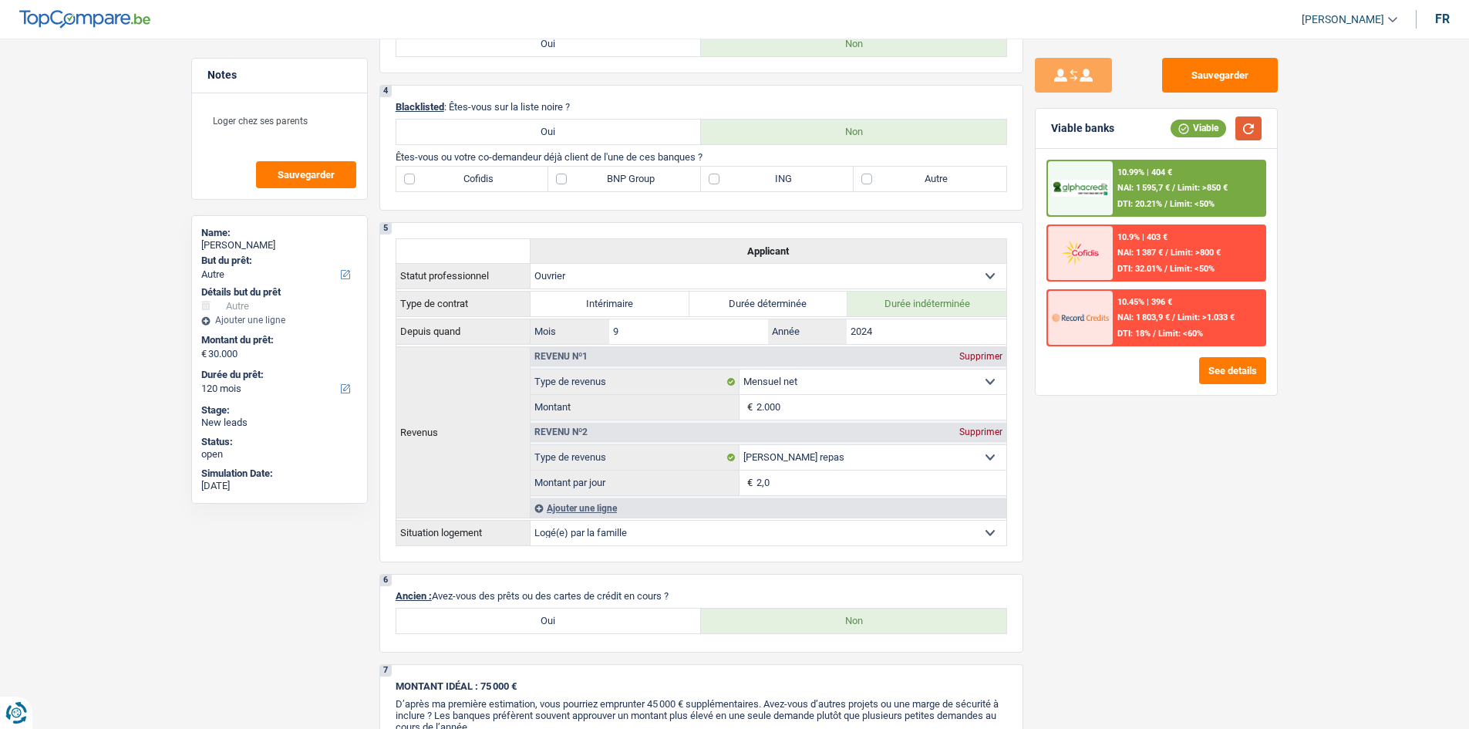
scroll to position [848, 0]
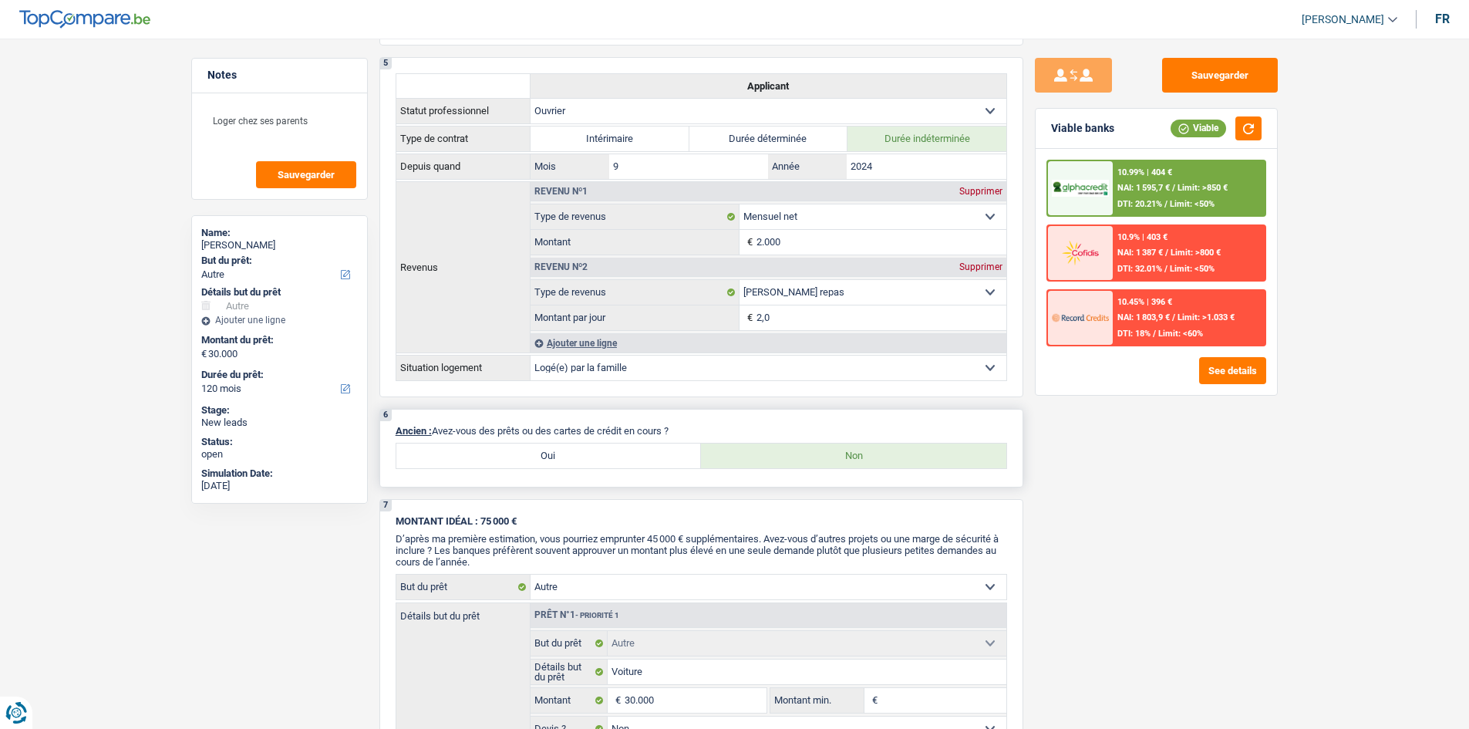
click at [591, 453] on label "Oui" at bounding box center [548, 455] width 305 height 25
click at [591, 453] on input "Oui" at bounding box center [548, 455] width 305 height 25
radio input "true"
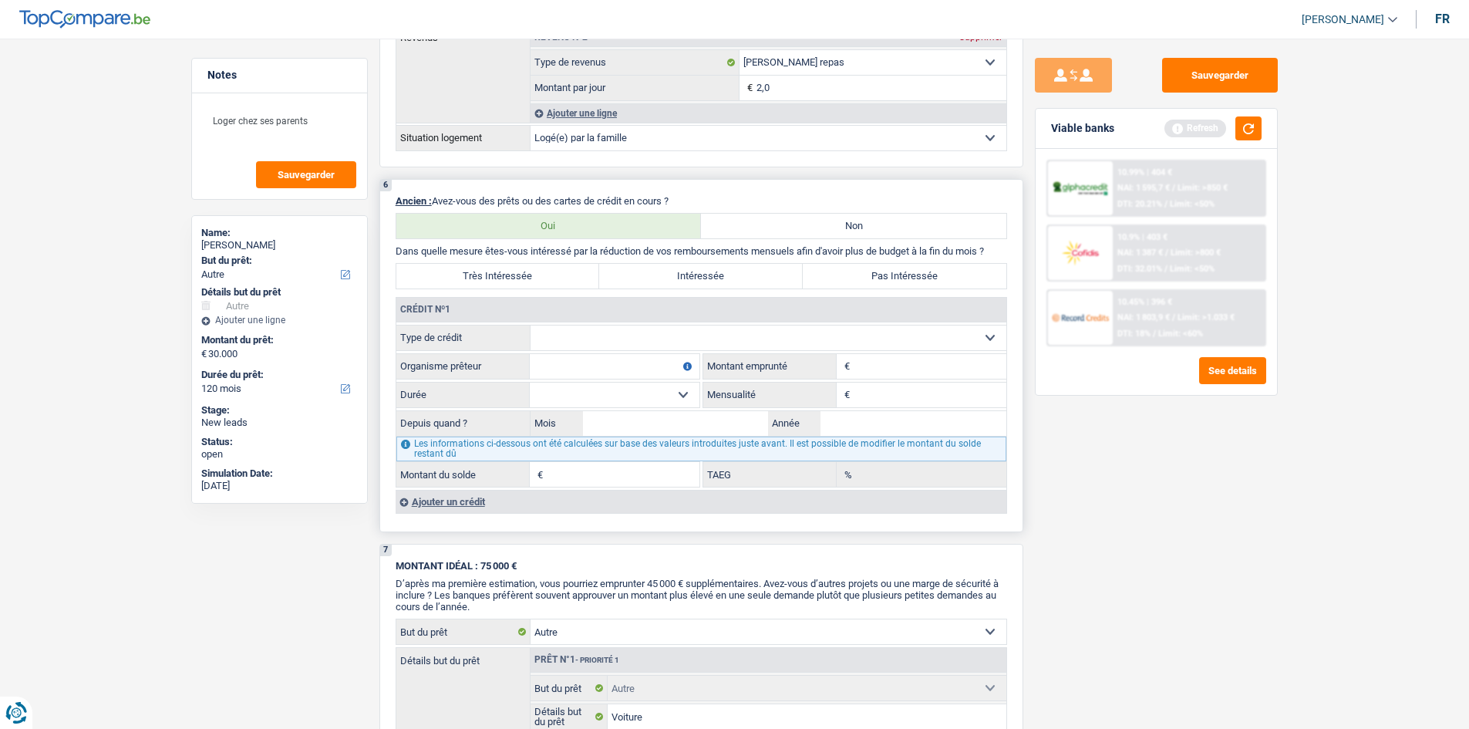
scroll to position [1080, 0]
click at [607, 332] on select "Carte ou ouverture de crédit Prêt hypothécaire Vente à tempérament Prêt à tempé…" at bounding box center [768, 336] width 476 height 25
select select "personalLoan"
type input "0"
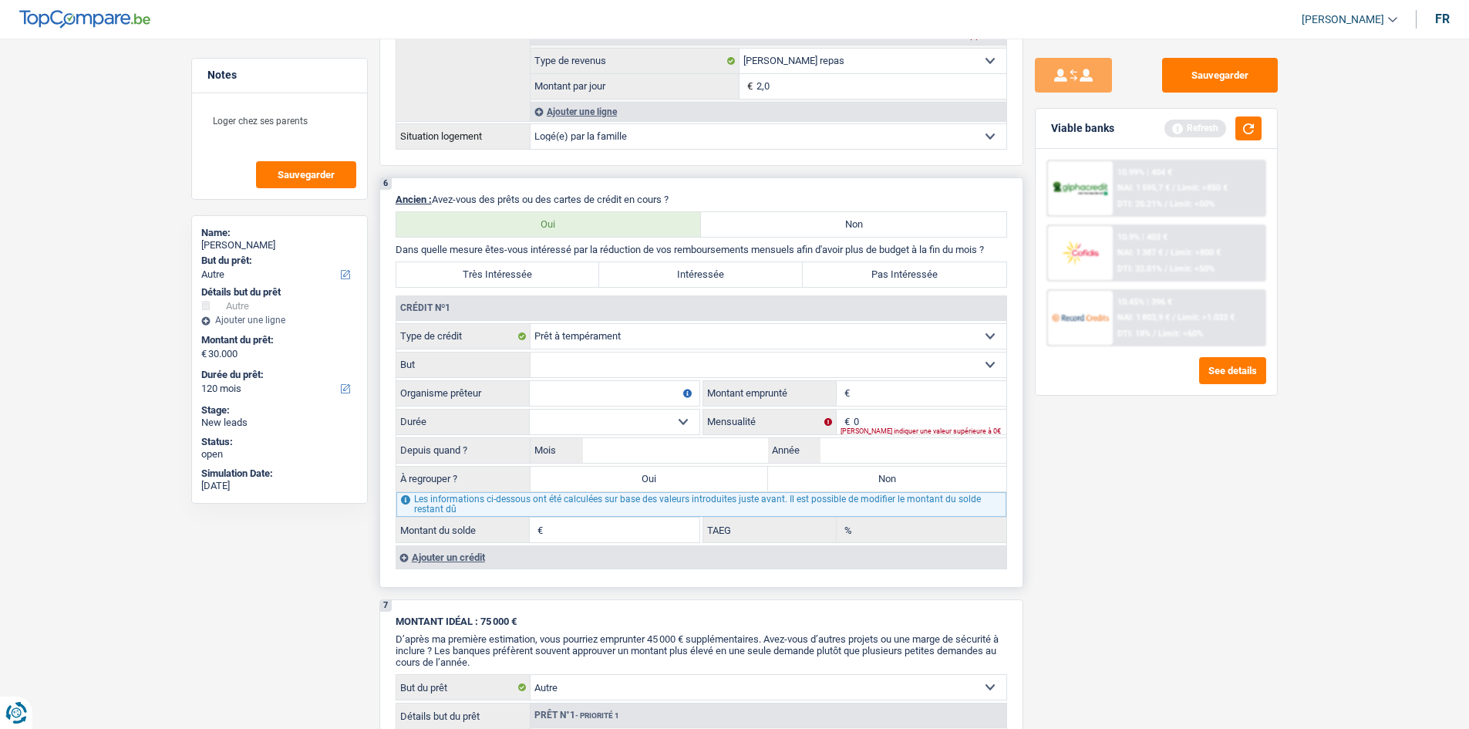
drag, startPoint x: 864, startPoint y: 276, endPoint x: 867, endPoint y: 301, distance: 25.6
click at [864, 276] on label "Pas Intéressée" at bounding box center [905, 274] width 204 height 25
click at [864, 276] on input "Pas Intéressée" at bounding box center [905, 274] width 204 height 25
radio input "true"
click at [604, 361] on select "Confort maison: meubles, textile, peinture, électroménager, outillage non-profe…" at bounding box center [768, 364] width 476 height 25
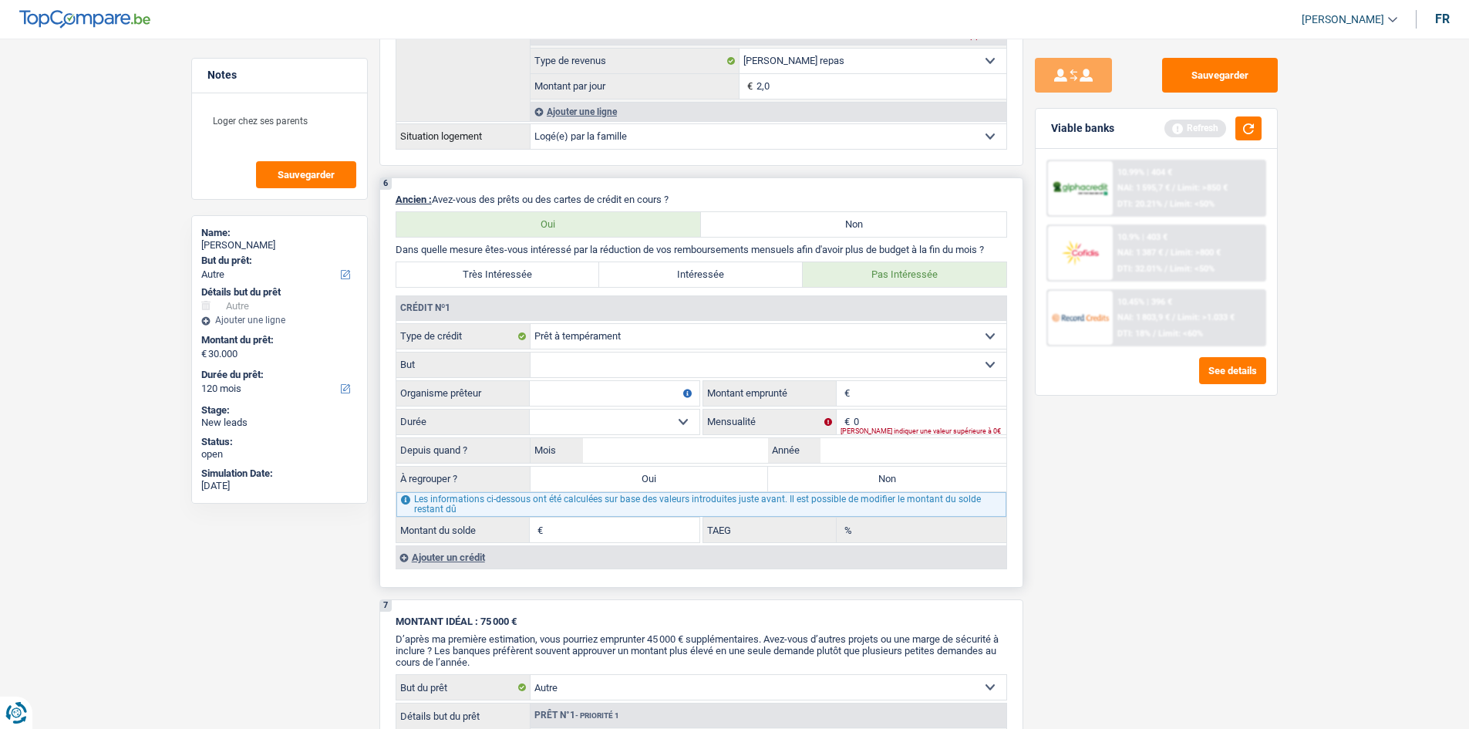
select select "hobbies"
click at [530, 352] on select "Confort maison: meubles, textile, peinture, électroménager, outillage non-profe…" at bounding box center [768, 364] width 476 height 25
drag, startPoint x: 874, startPoint y: 389, endPoint x: 1297, endPoint y: 456, distance: 428.6
click at [880, 389] on input "Montant" at bounding box center [930, 393] width 153 height 25
type input "4.000"
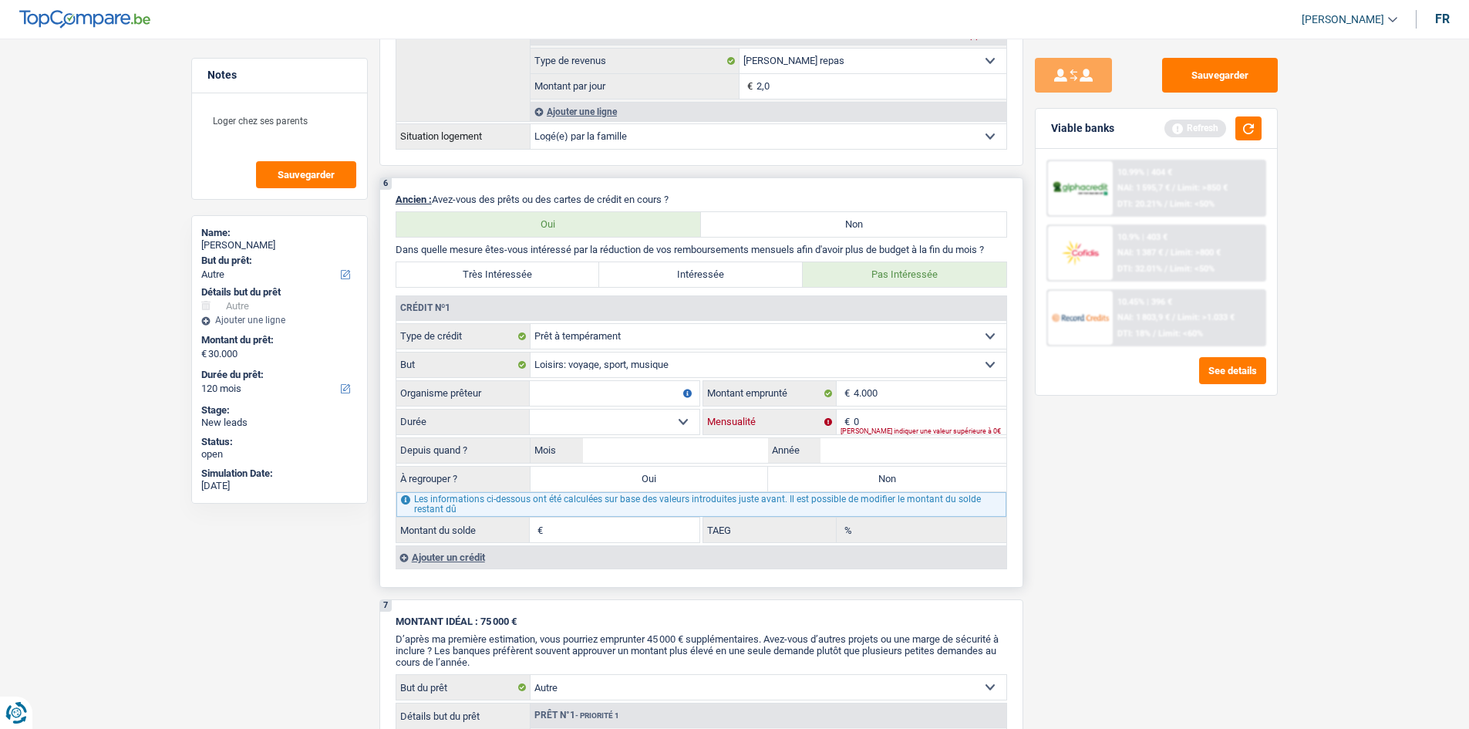
click at [881, 415] on input "0" at bounding box center [930, 421] width 153 height 25
type input "199"
drag, startPoint x: 1136, startPoint y: 550, endPoint x: 932, endPoint y: 473, distance: 217.4
click at [1128, 525] on div "Sauvegarder Viable banks Refresh 10.99% | 404 € NAI: 1 595,7 € / Limit: >850 € …" at bounding box center [1156, 379] width 266 height 642
click at [916, 441] on input "Année" at bounding box center [913, 450] width 186 height 25
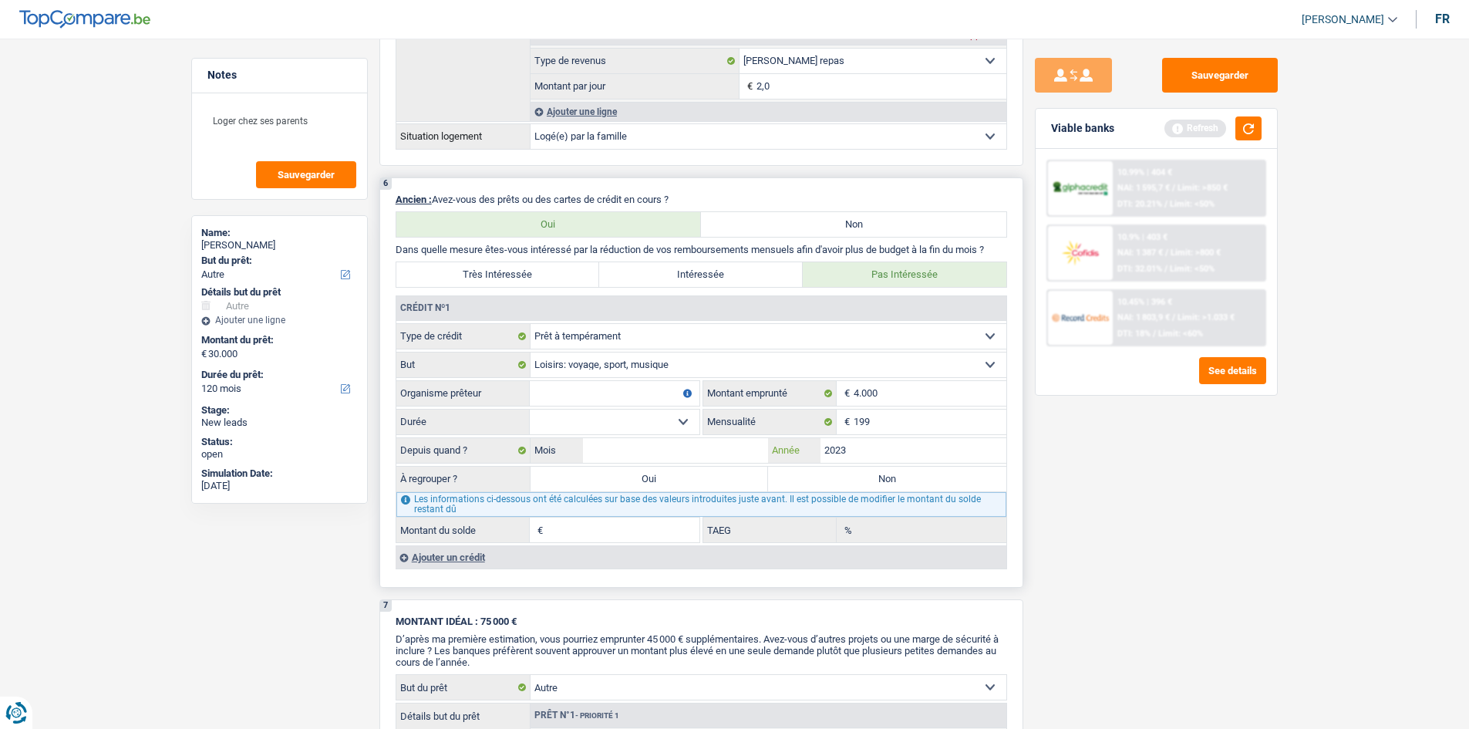
type input "2023"
click at [707, 448] on input "Mois" at bounding box center [676, 450] width 186 height 25
type input "4"
click at [586, 416] on select "12 mois 18 mois 24 mois 30 mois 36 mois Sélectionner une option" at bounding box center [615, 421] width 170 height 25
select select "36"
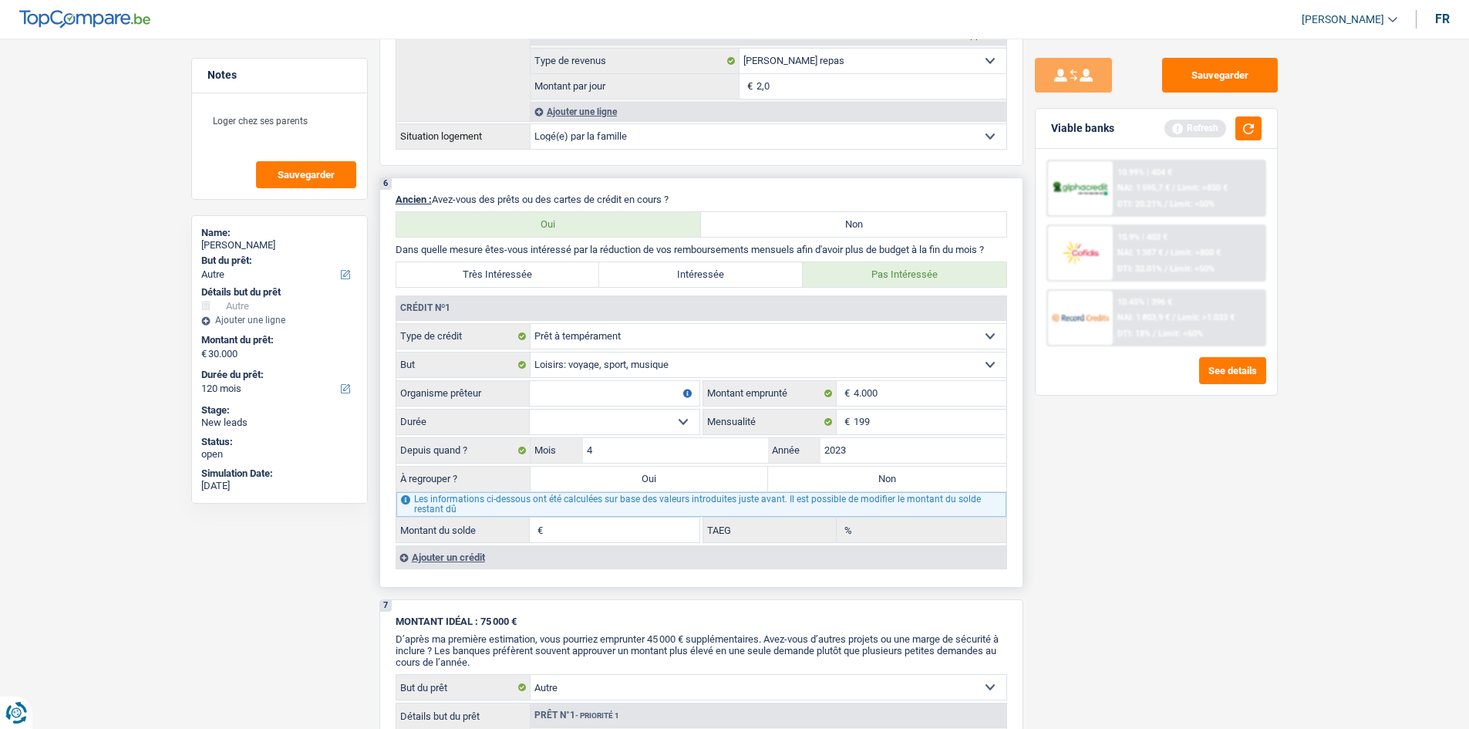
click at [530, 409] on select "12 mois 18 mois 24 mois 30 mois 36 mois Sélectionner une option" at bounding box center [615, 421] width 170 height 25
type input "1.365"
type input "52,26"
click at [605, 391] on input "Organisme prêteur" at bounding box center [615, 393] width 170 height 25
type input "a"
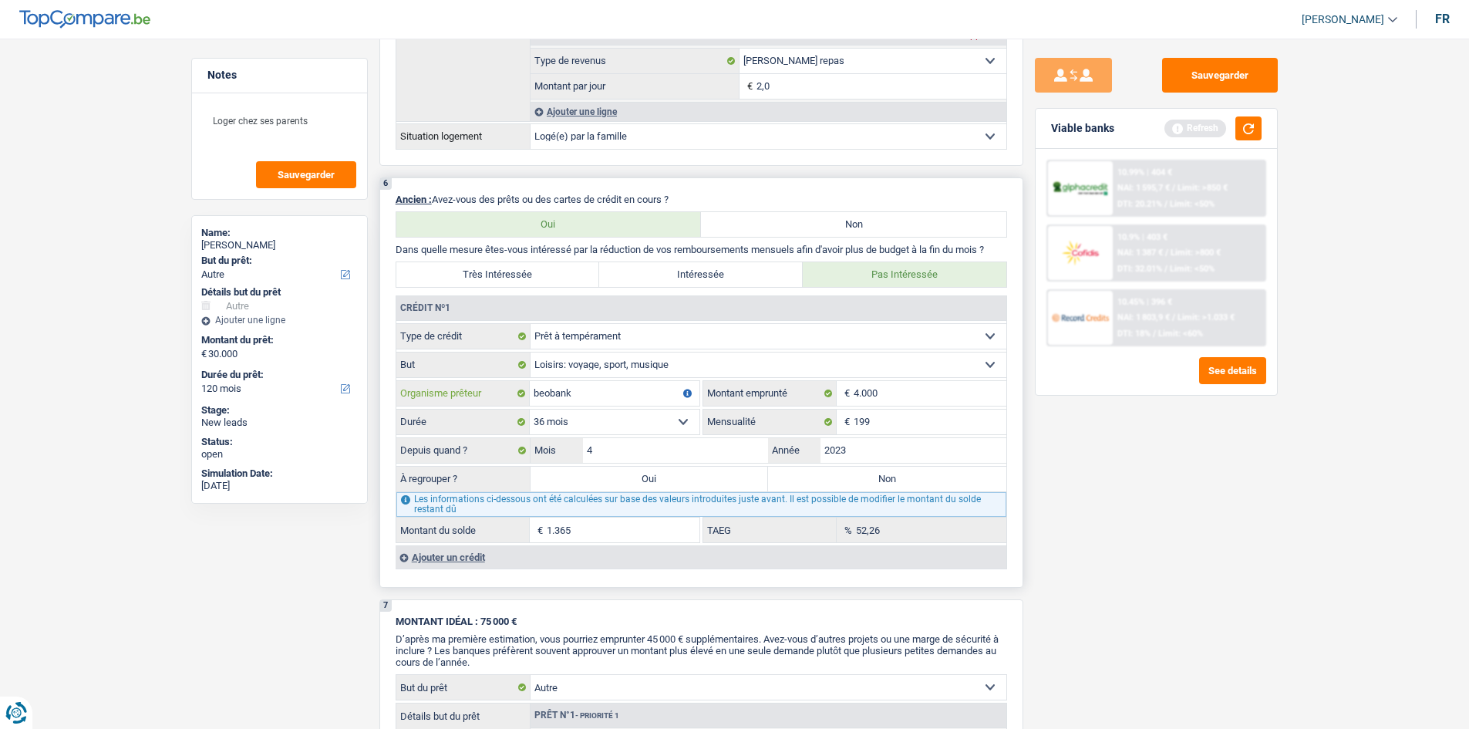
type input "beobank"
click at [619, 435] on fieldset "Carte ou ouverture de crédit Prêt hypothécaire Vente à tempérament Prêt à tempé…" at bounding box center [701, 433] width 610 height 220
click at [625, 433] on select "12 mois 18 mois 24 mois 30 mois 36 mois Sélectionner une option" at bounding box center [615, 421] width 170 height 25
select select "24"
click at [530, 409] on select "12 mois 18 mois 24 mois 30 mois 36 mois Sélectionner une option" at bounding box center [615, 421] width 170 height 25
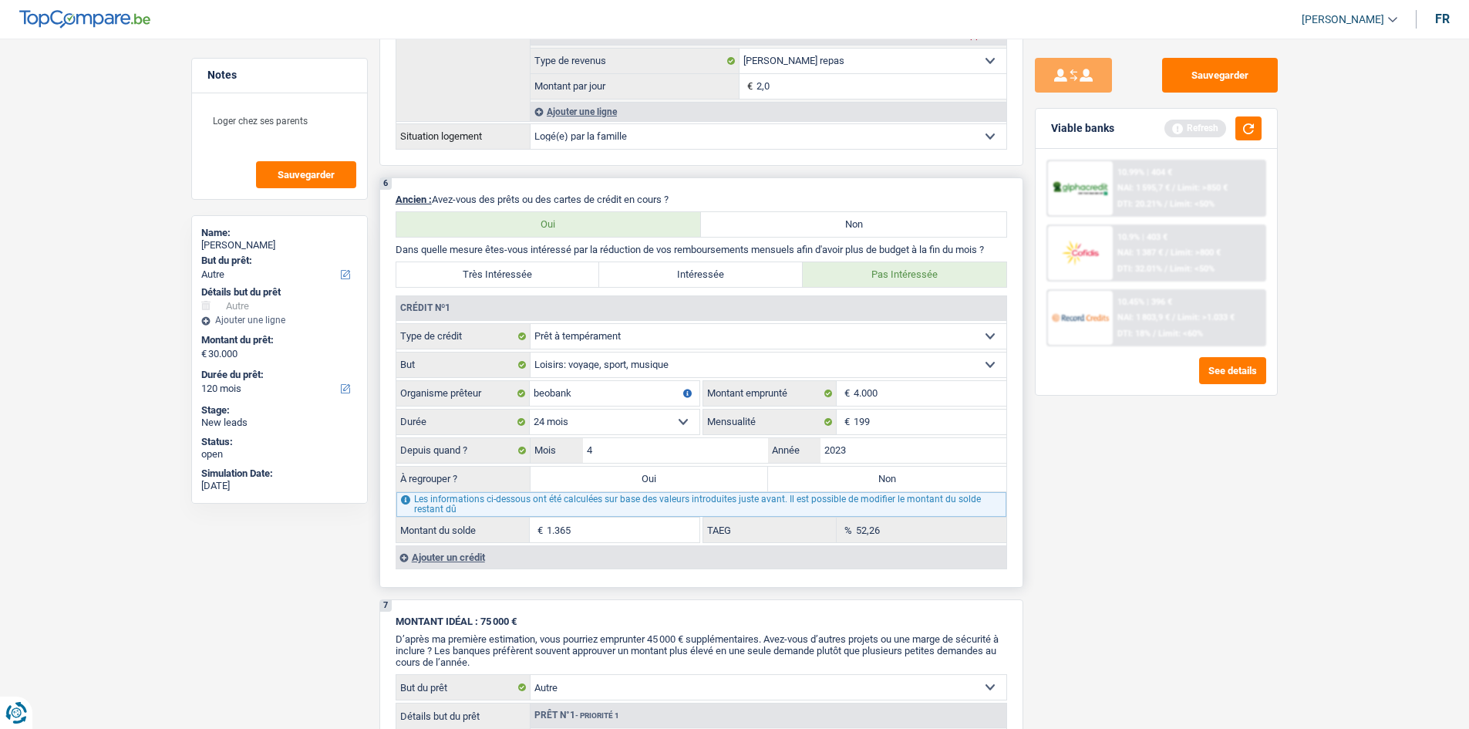
type input "1"
type input "19,14"
click at [599, 422] on select "12 mois 18 mois 24 mois 30 mois 36 mois Sélectionner une option" at bounding box center [615, 421] width 170 height 25
select select "30"
click at [530, 409] on select "12 mois 18 mois 24 mois 30 mois 36 mois Sélectionner une option" at bounding box center [615, 421] width 170 height 25
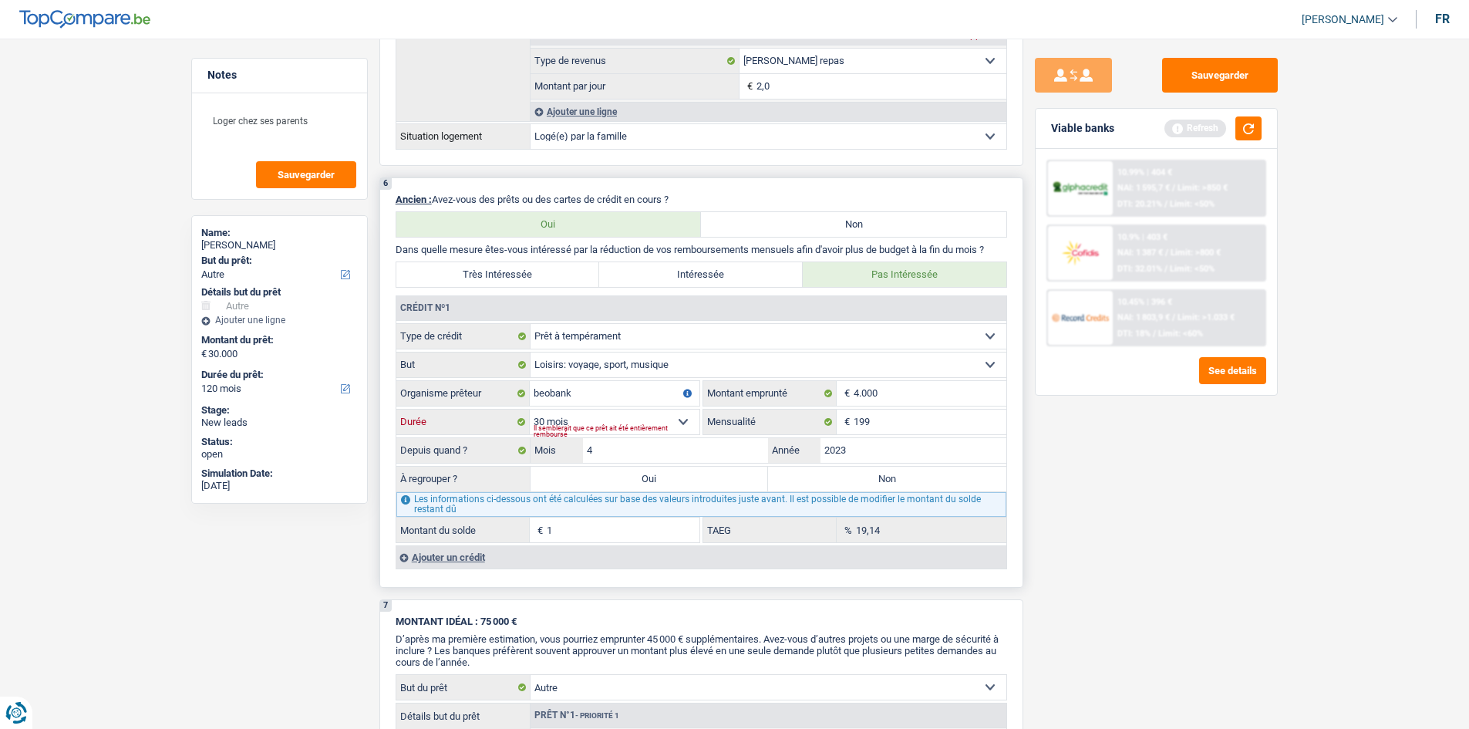
type input "382"
type input "39,39"
click at [601, 417] on select "12 mois 18 mois 24 mois 30 mois 36 mois Sélectionner une option" at bounding box center [615, 421] width 170 height 25
select select "36"
click at [530, 409] on select "12 mois 18 mois 24 mois 30 mois 36 mois Sélectionner une option" at bounding box center [615, 421] width 170 height 25
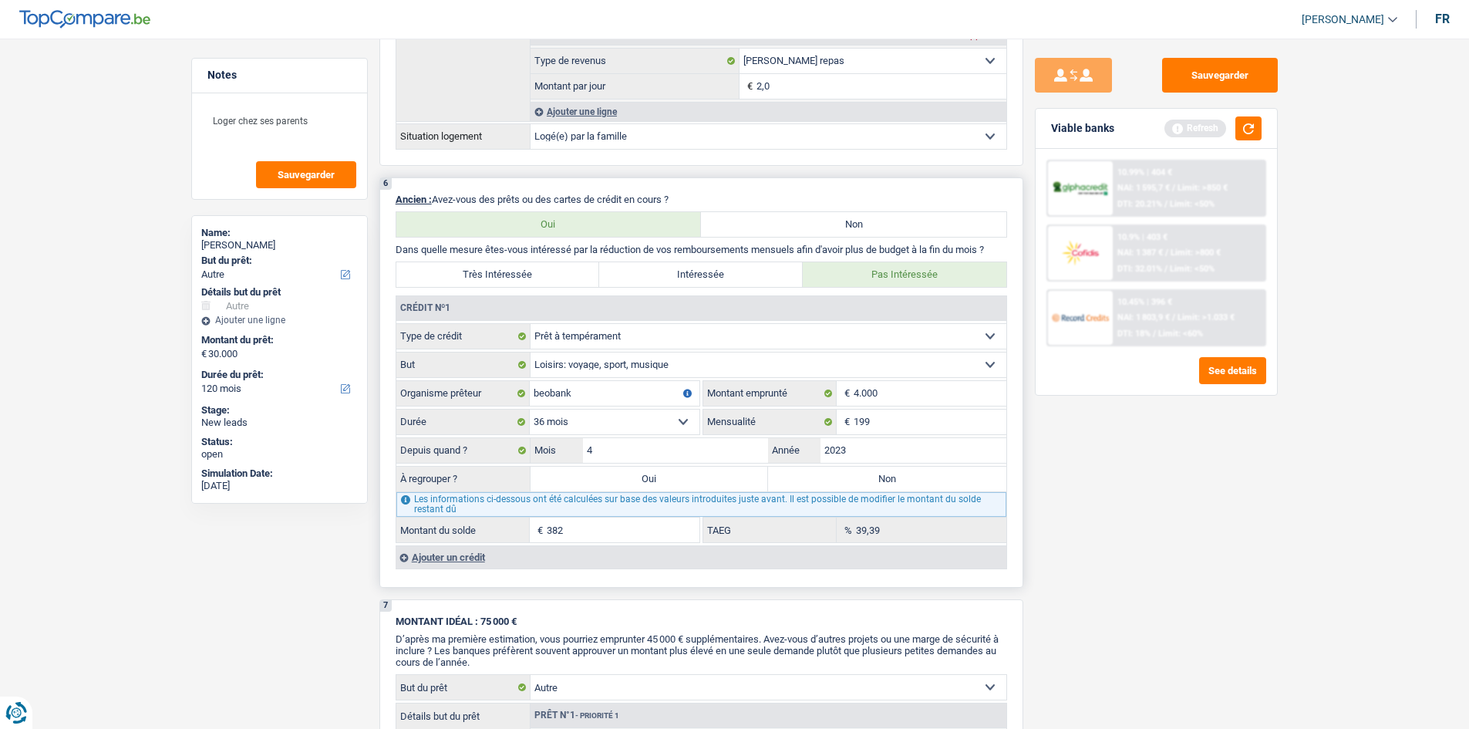
type input "1.365"
type input "52,26"
click at [875, 449] on input "2023" at bounding box center [913, 450] width 186 height 25
type input "2024"
type input "2.812"
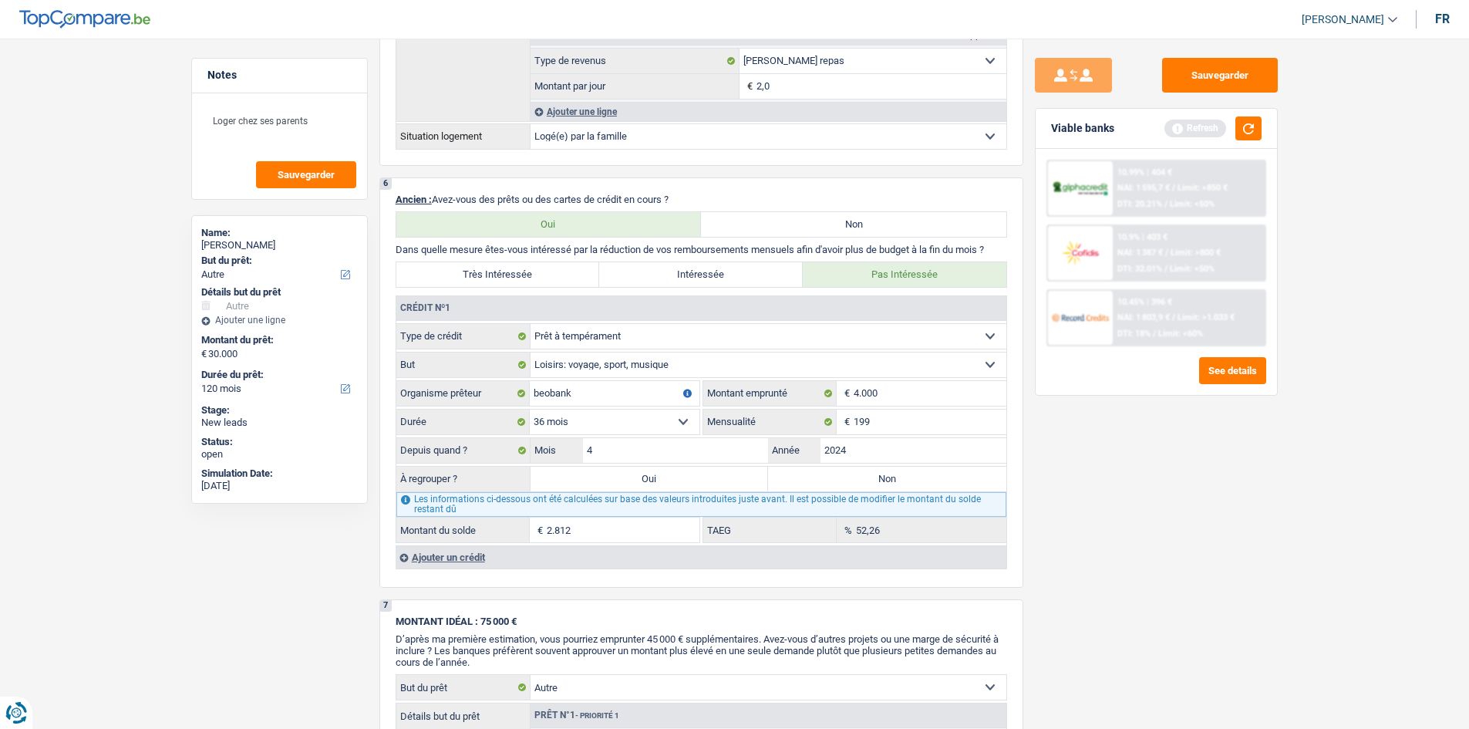
drag, startPoint x: 1071, startPoint y: 474, endPoint x: 1052, endPoint y: 476, distance: 19.3
click at [1069, 474] on div "Sauvegarder Viable banks Refresh 10.99% | 404 € NAI: 1 595,7 € / Limit: >850 € …" at bounding box center [1156, 379] width 266 height 642
click at [888, 462] on input "2024" at bounding box center [913, 450] width 186 height 25
type input "2023"
type input "1.365"
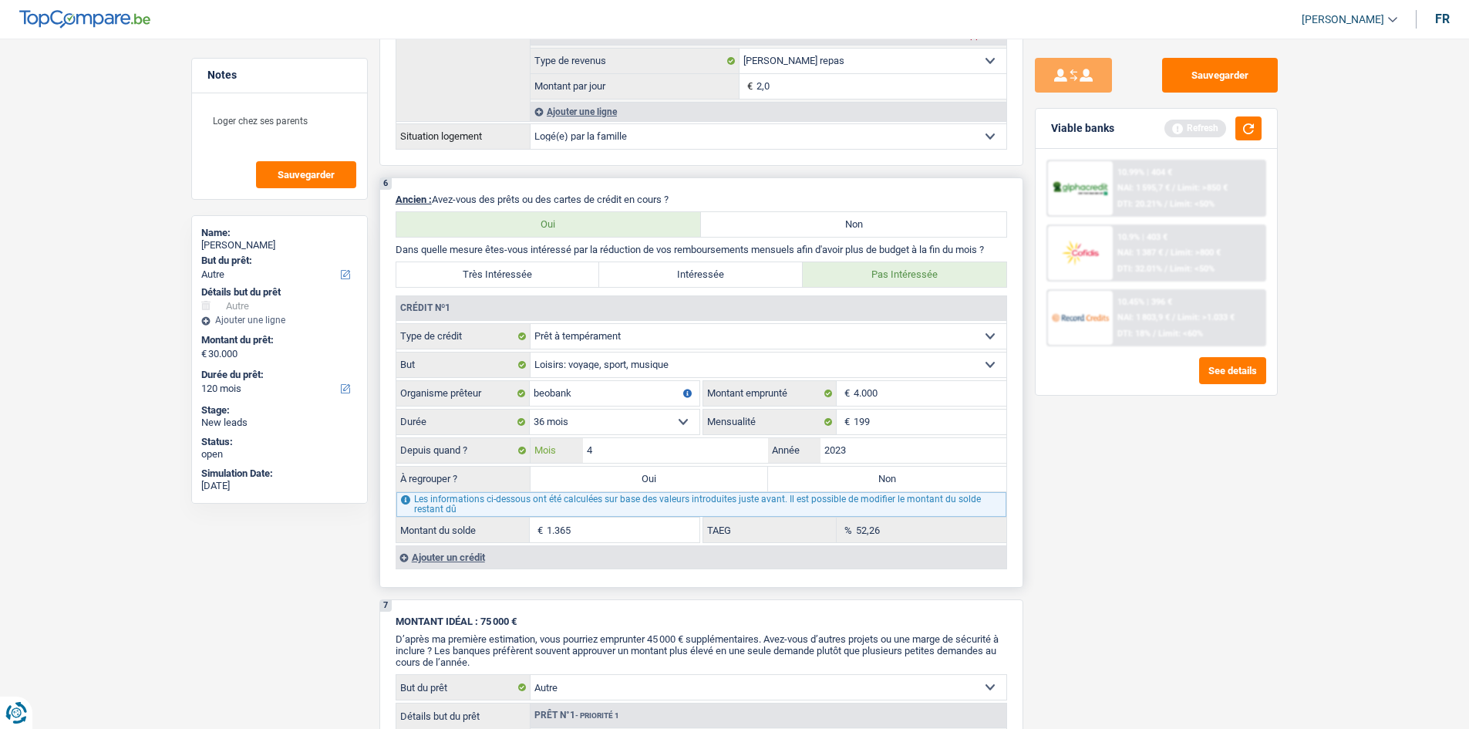
click at [645, 447] on input "4" at bounding box center [676, 450] width 186 height 25
type input "6"
type input "1.650"
click at [1050, 525] on div "Sauvegarder Viable banks Refresh 10.99% | 404 € NAI: 1 595,7 € / Limit: >850 € …" at bounding box center [1156, 379] width 266 height 642
click at [636, 454] on input "6" at bounding box center [676, 450] width 186 height 25
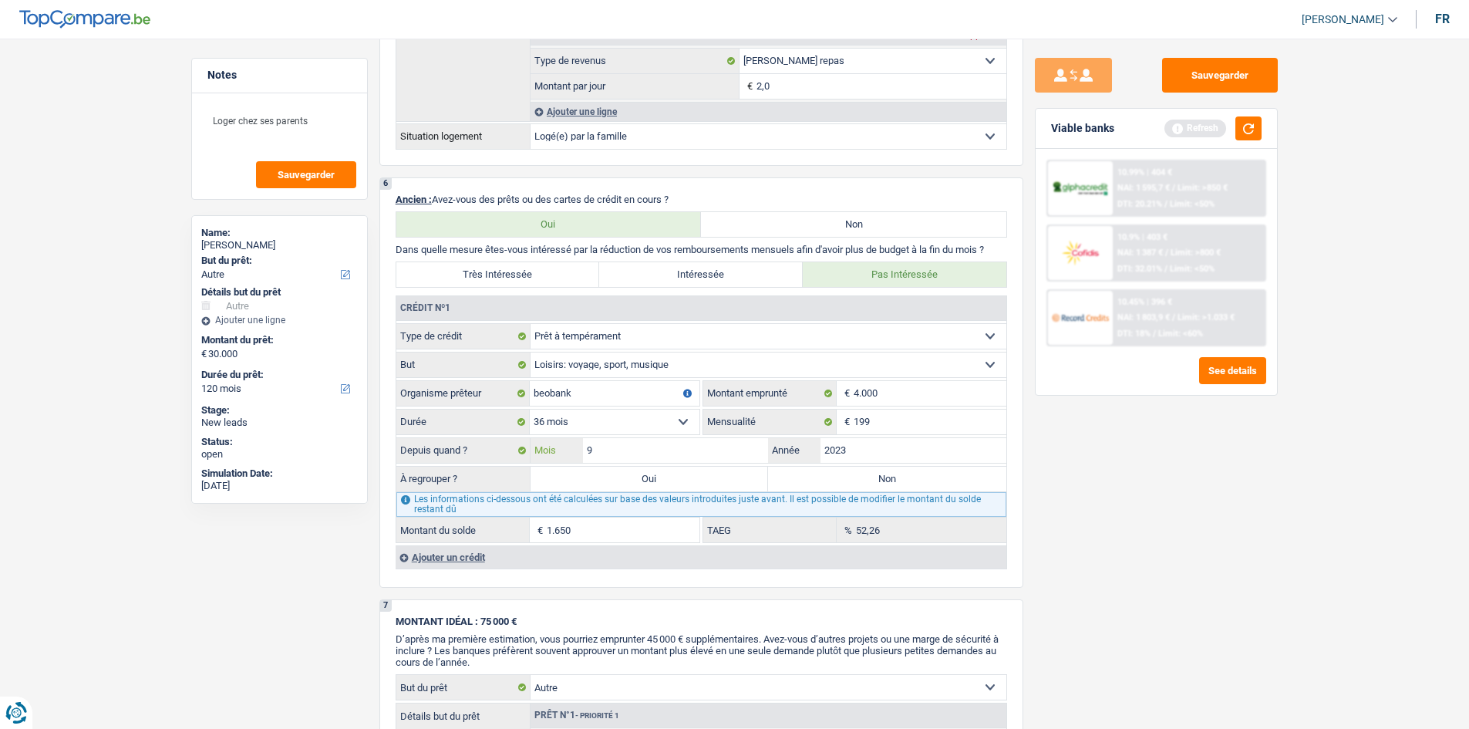
type input "9"
type input "2.042"
click at [1105, 555] on div "Sauvegarder Viable banks Refresh 10.99% | 404 € NAI: 1 595,7 € / Limit: >850 € …" at bounding box center [1156, 379] width 266 height 642
click at [646, 449] on input "9" at bounding box center [676, 450] width 186 height 25
type input "8"
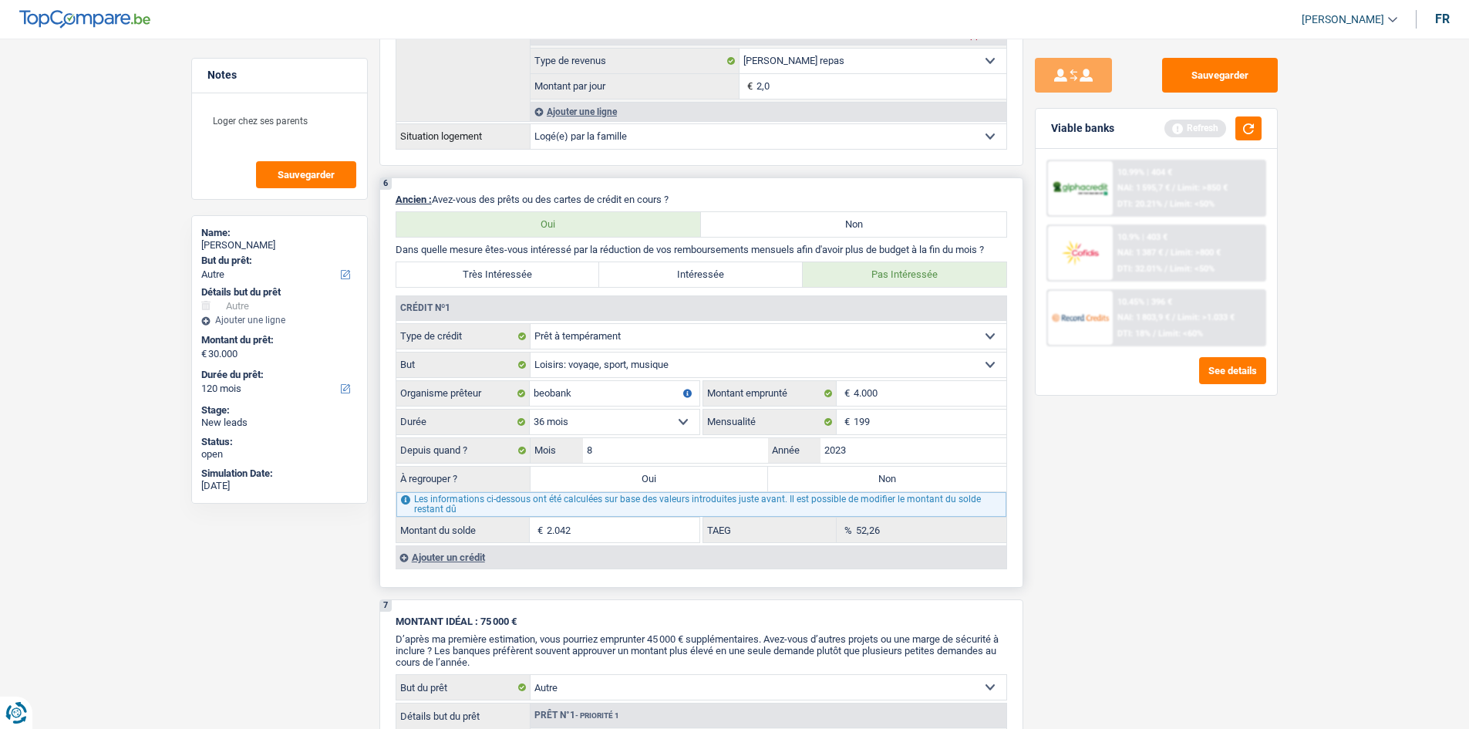
type input "1.916"
click at [1013, 555] on div "6 Ancien : Avez-vous des prêts ou des cartes de crédit en cours ? Oui Non Dans …" at bounding box center [701, 382] width 644 height 410
drag, startPoint x: 628, startPoint y: 458, endPoint x: 647, endPoint y: 461, distance: 19.5
click at [627, 457] on input "8" at bounding box center [676, 450] width 186 height 25
type input "7"
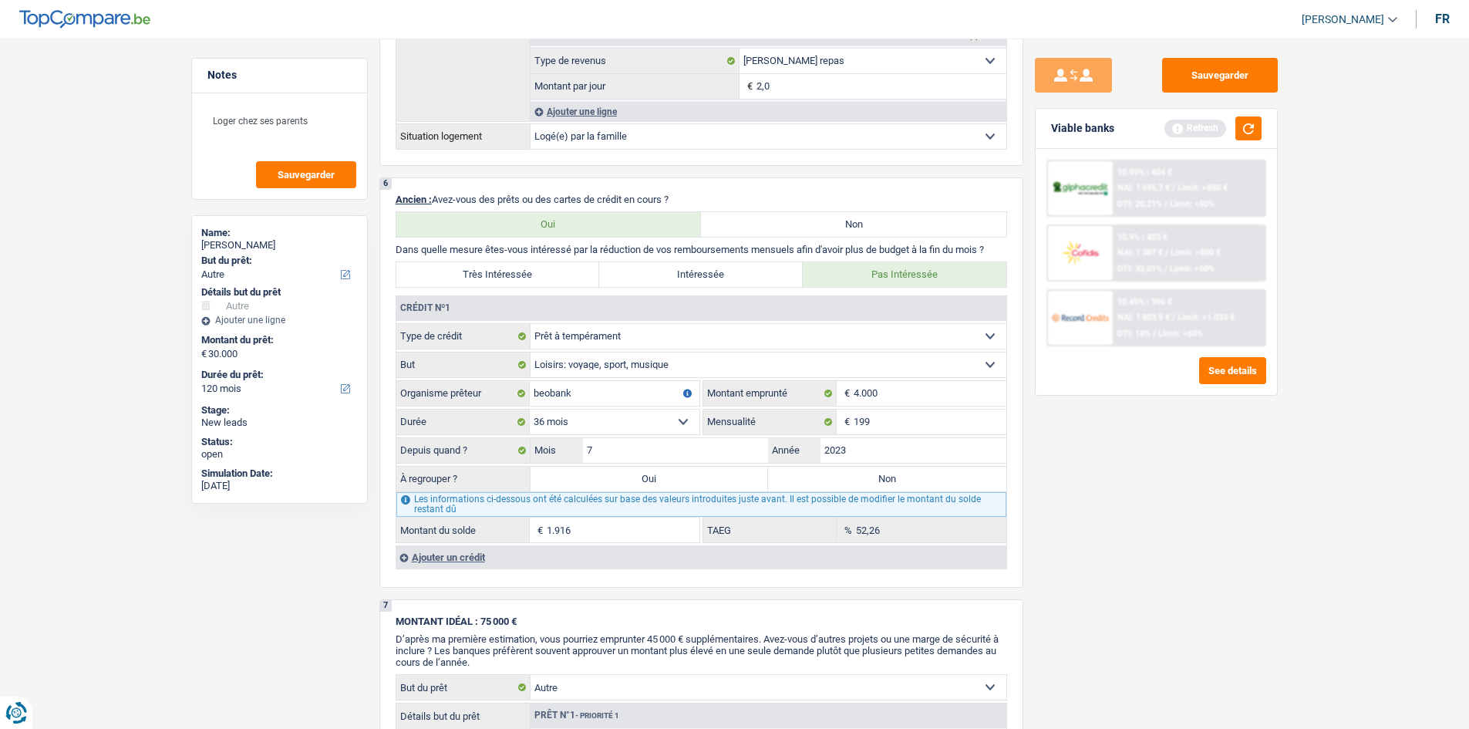
type input "1.785"
click at [1106, 497] on div "Sauvegarder Viable banks Refresh 10.99% | 404 € NAI: 1 595,7 € / Limit: >850 € …" at bounding box center [1156, 379] width 266 height 642
click at [931, 484] on label "Non" at bounding box center [887, 479] width 238 height 25
click at [931, 484] on input "Non" at bounding box center [887, 479] width 238 height 25
radio input "true"
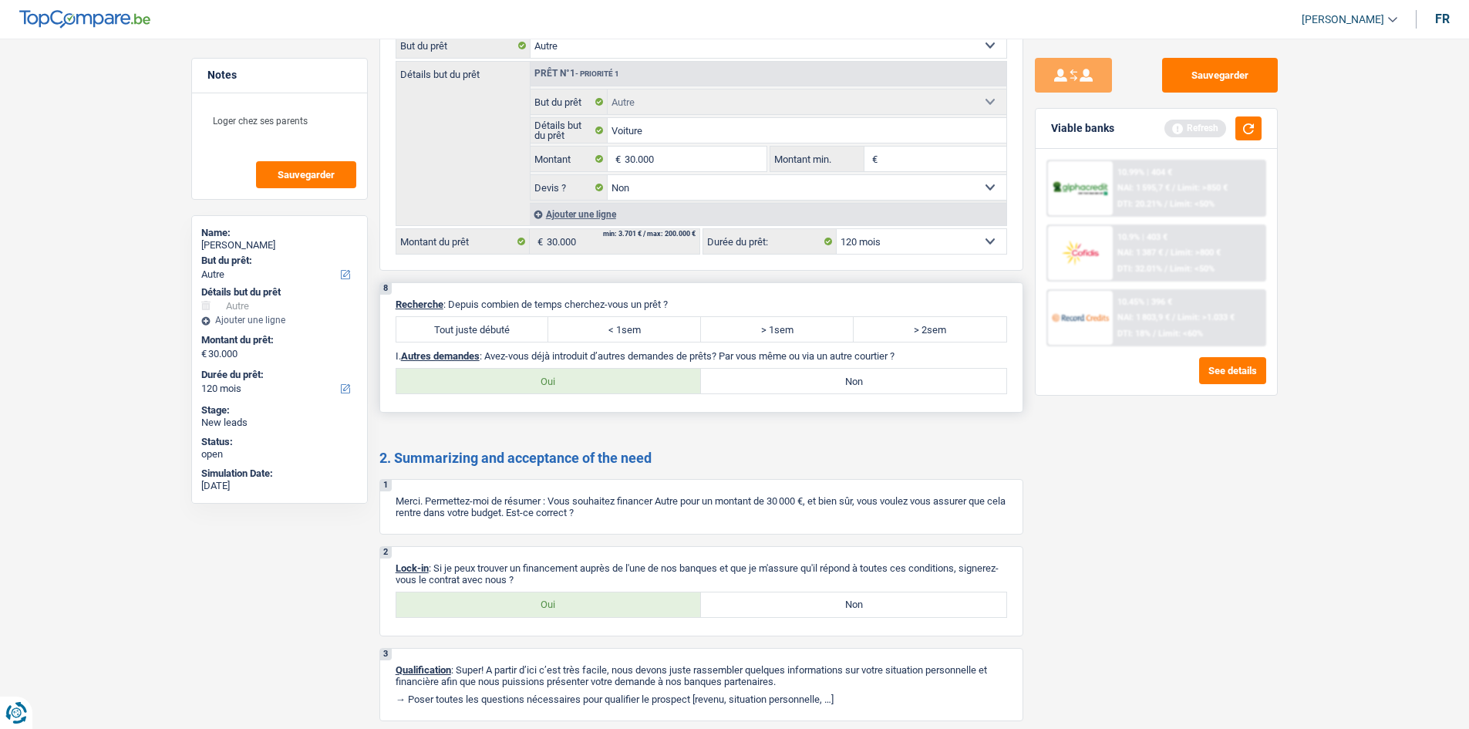
scroll to position [1928, 0]
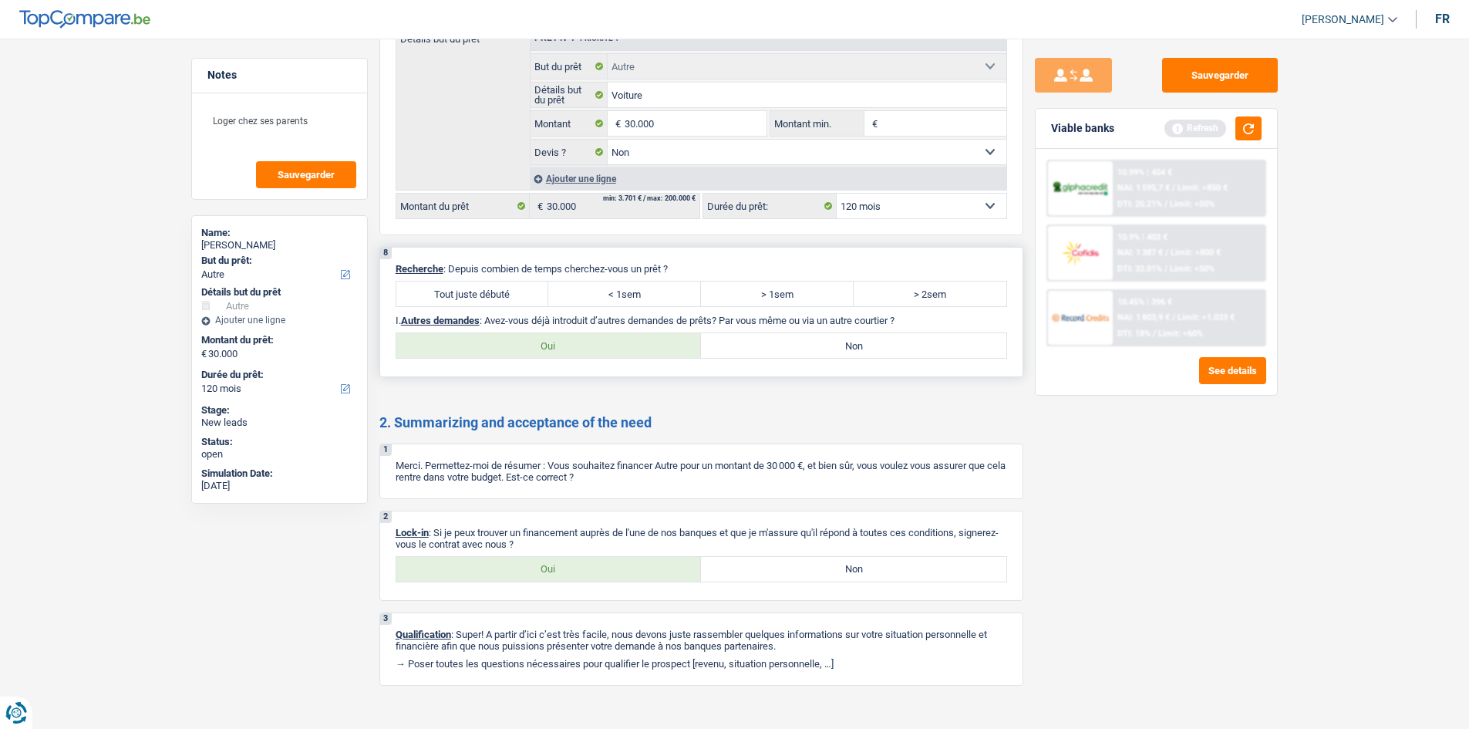
click at [457, 294] on label "Tout juste débuté" at bounding box center [472, 293] width 153 height 25
click at [457, 294] on input "Tout juste débuté" at bounding box center [472, 293] width 153 height 25
radio input "true"
click at [574, 562] on label "Oui" at bounding box center [548, 569] width 305 height 25
click at [574, 562] on input "Oui" at bounding box center [548, 569] width 305 height 25
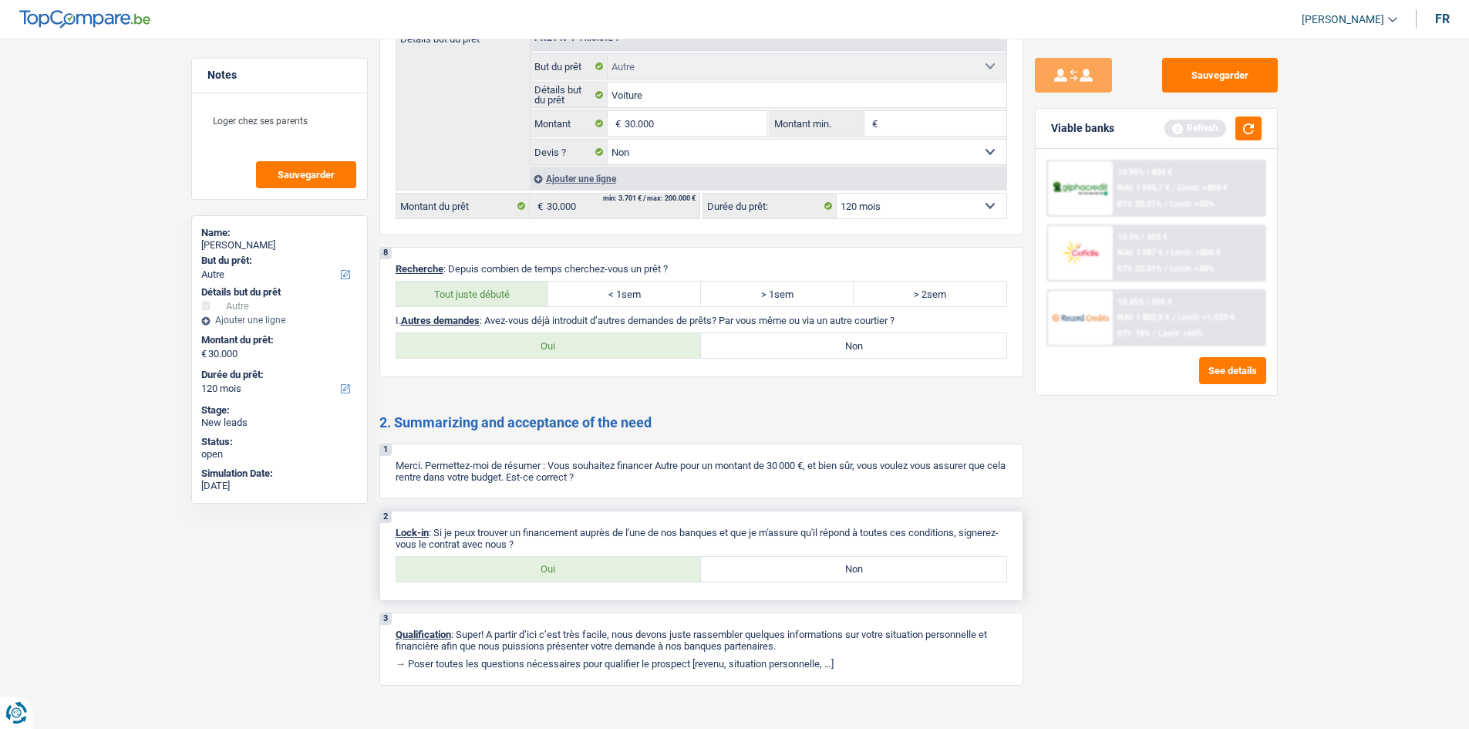
radio input "true"
click at [889, 346] on label "Non" at bounding box center [853, 345] width 305 height 25
click at [889, 346] on input "Non" at bounding box center [853, 345] width 305 height 25
radio input "true"
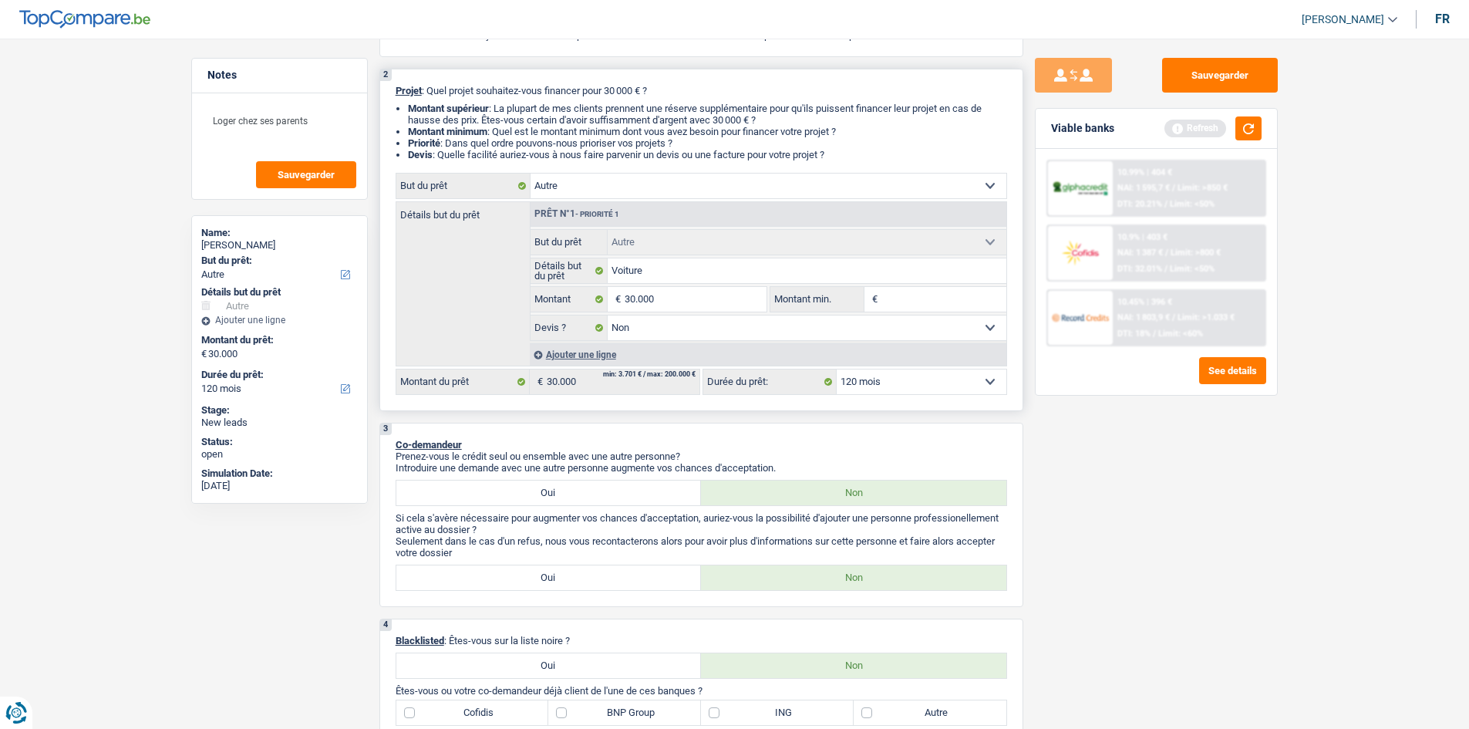
scroll to position [0, 0]
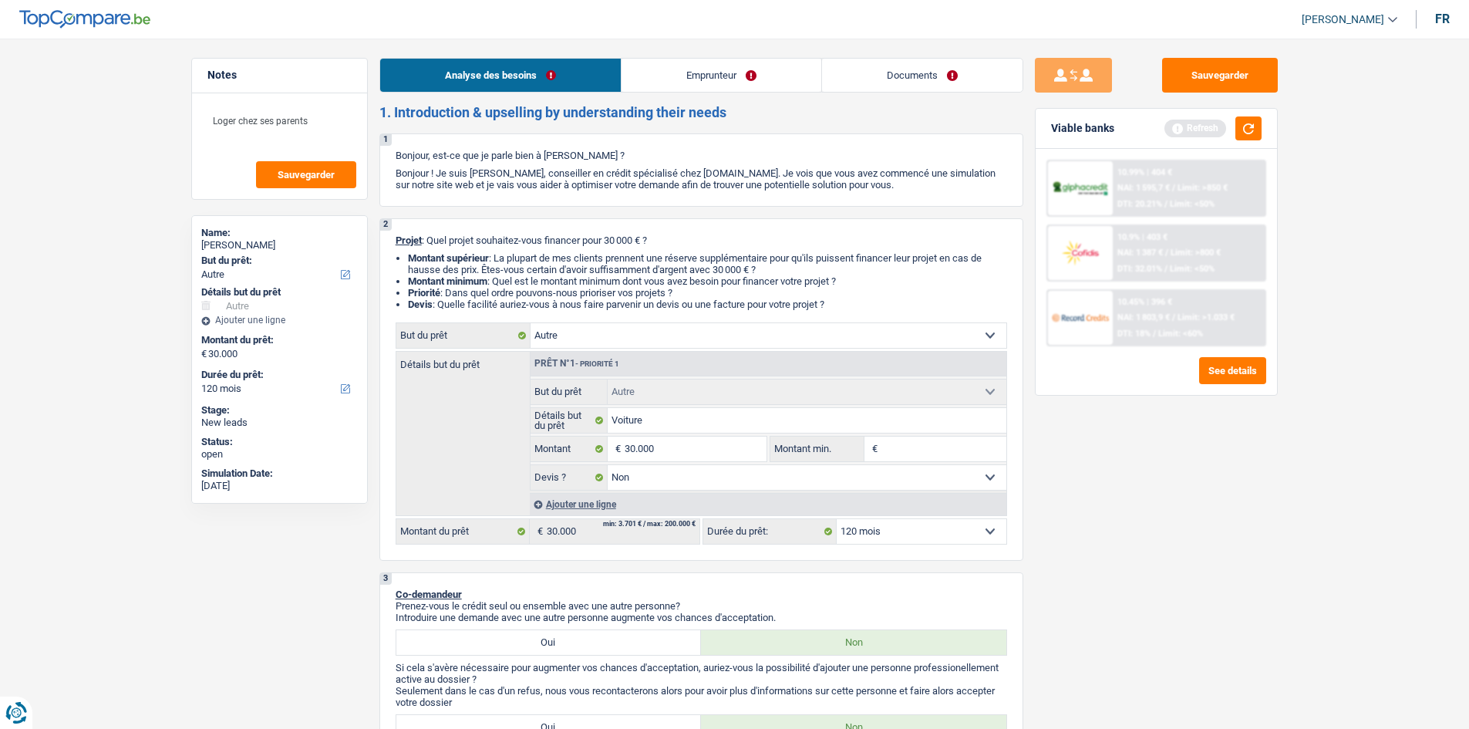
drag, startPoint x: 716, startPoint y: 76, endPoint x: 712, endPoint y: 89, distance: 12.9
click at [717, 76] on link "Emprunteur" at bounding box center [721, 75] width 200 height 33
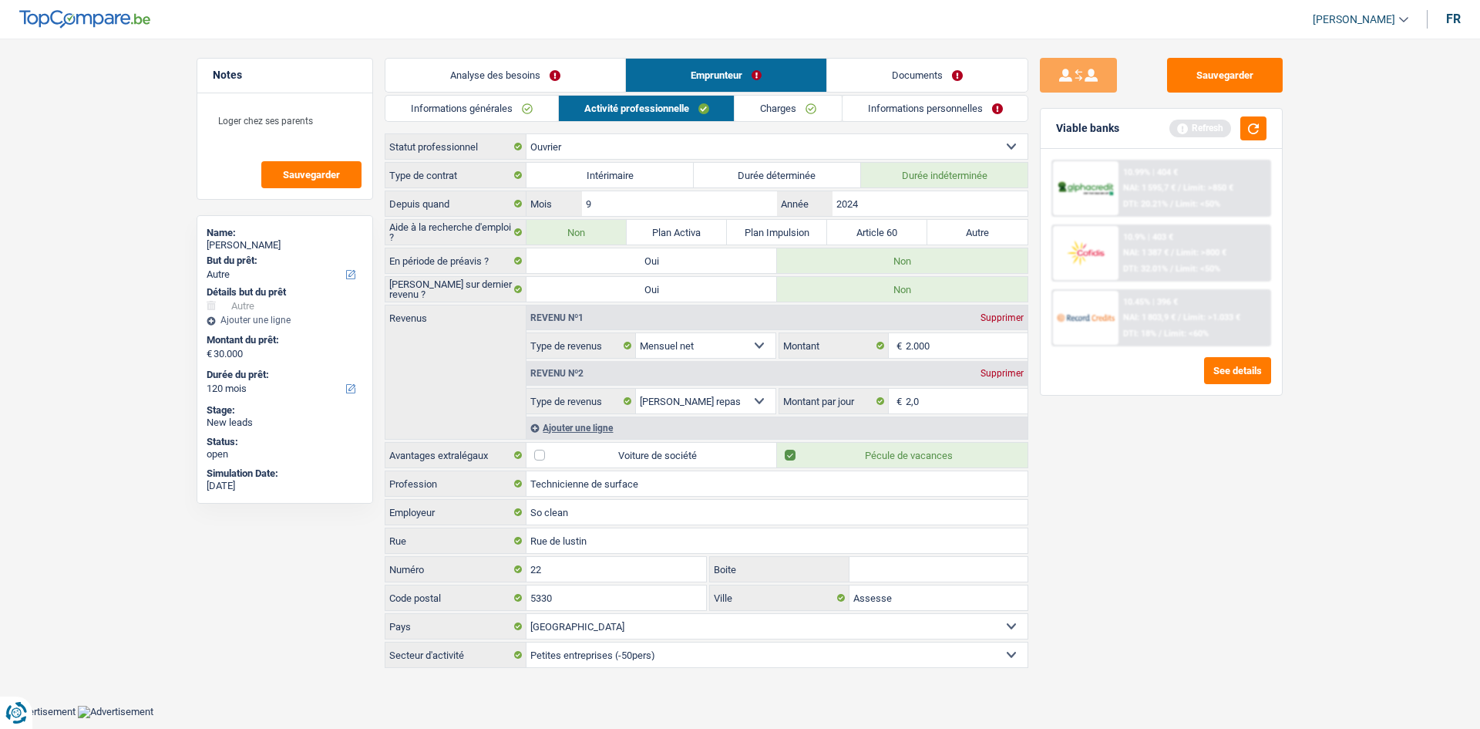
click at [767, 104] on link "Charges" at bounding box center [788, 108] width 107 height 25
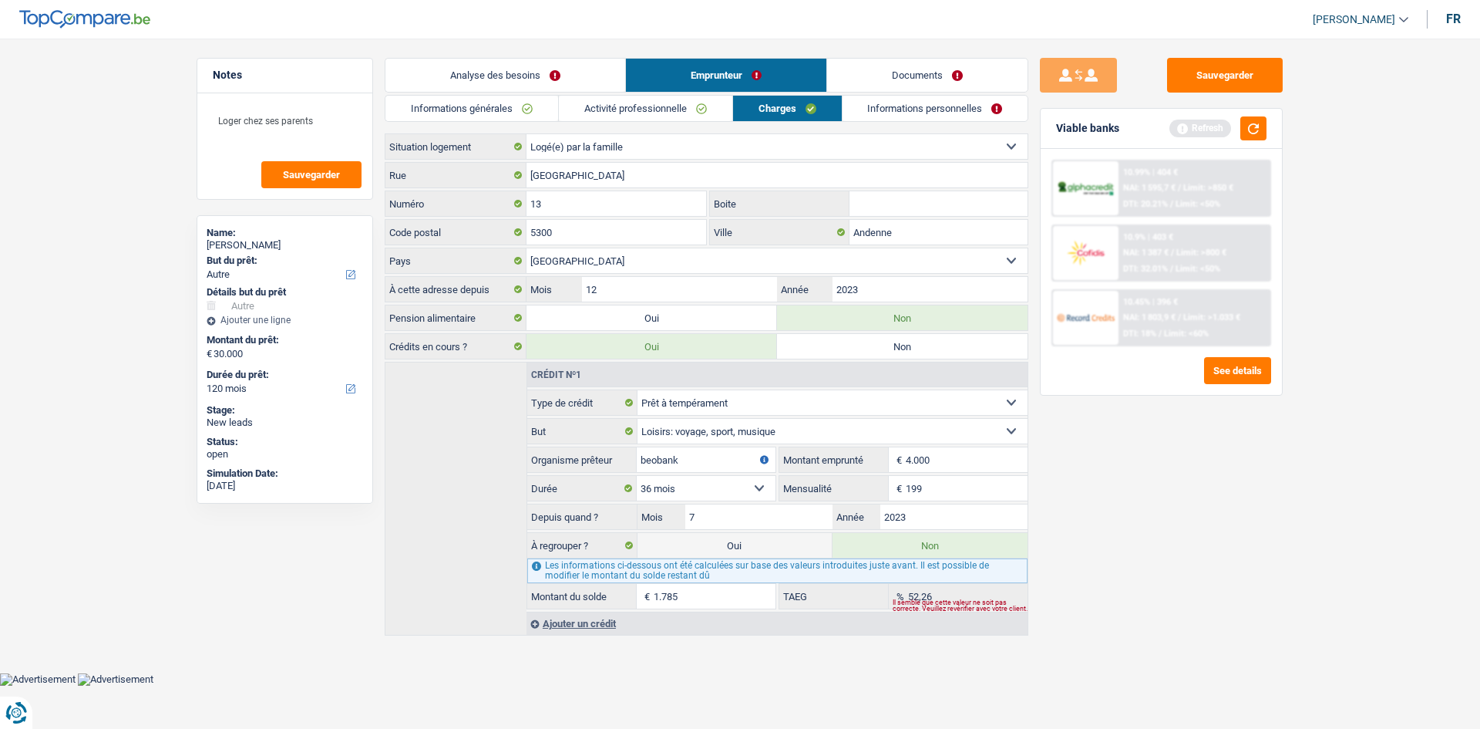
click at [924, 108] on link "Informations personnelles" at bounding box center [936, 108] width 186 height 25
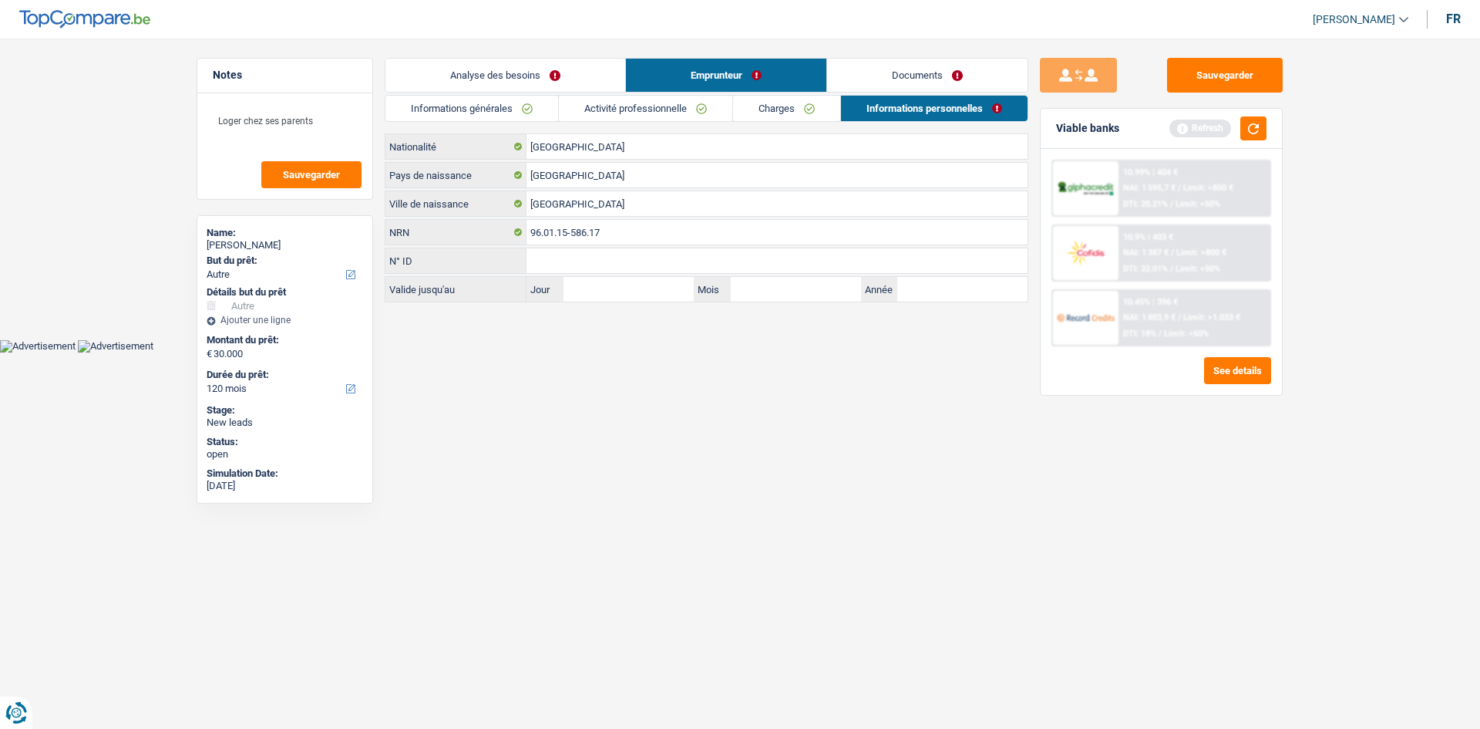
click at [530, 116] on link "Informations générales" at bounding box center [472, 108] width 173 height 25
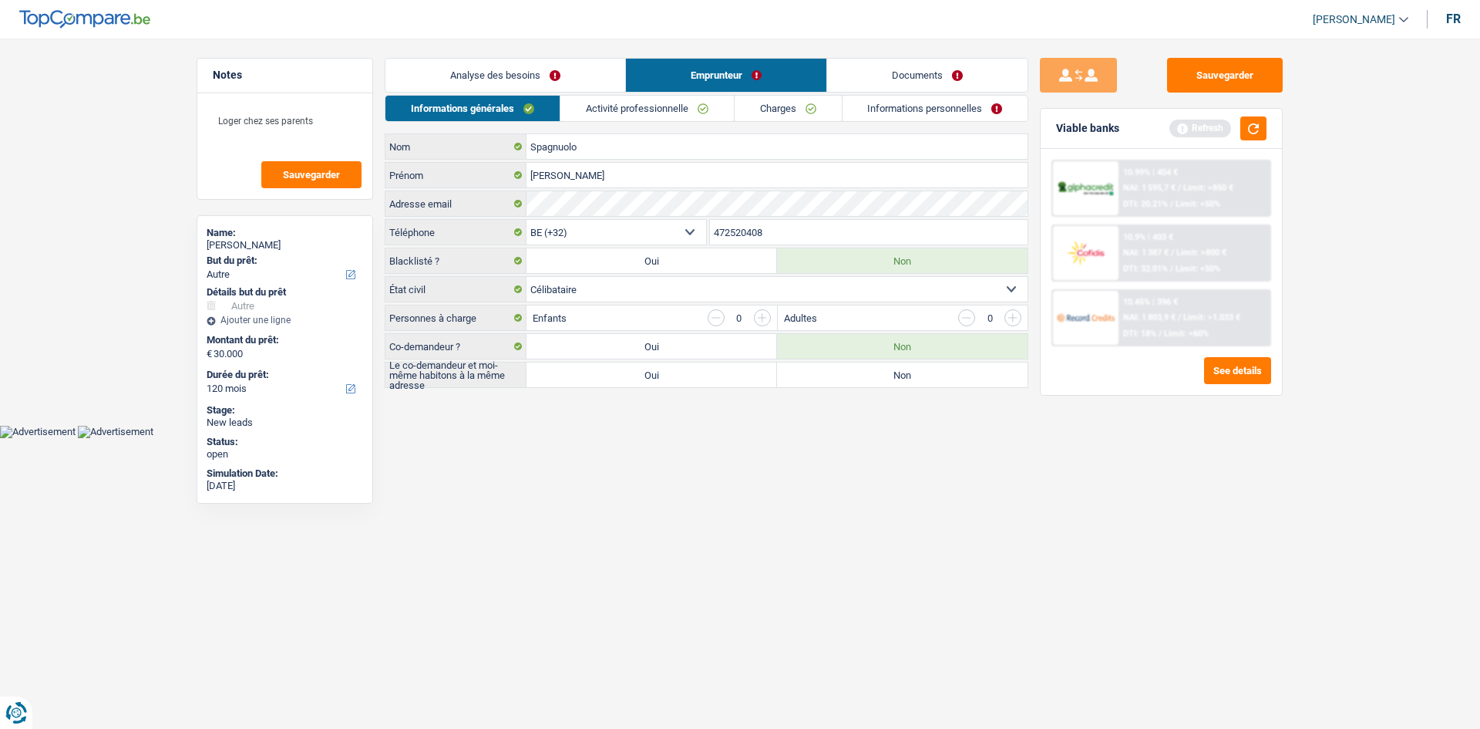
click at [877, 379] on label "Non" at bounding box center [902, 374] width 251 height 25
click at [877, 379] on input "Non" at bounding box center [902, 374] width 251 height 25
radio input "true"
click at [859, 109] on link "Informations personnelles" at bounding box center [936, 108] width 186 height 25
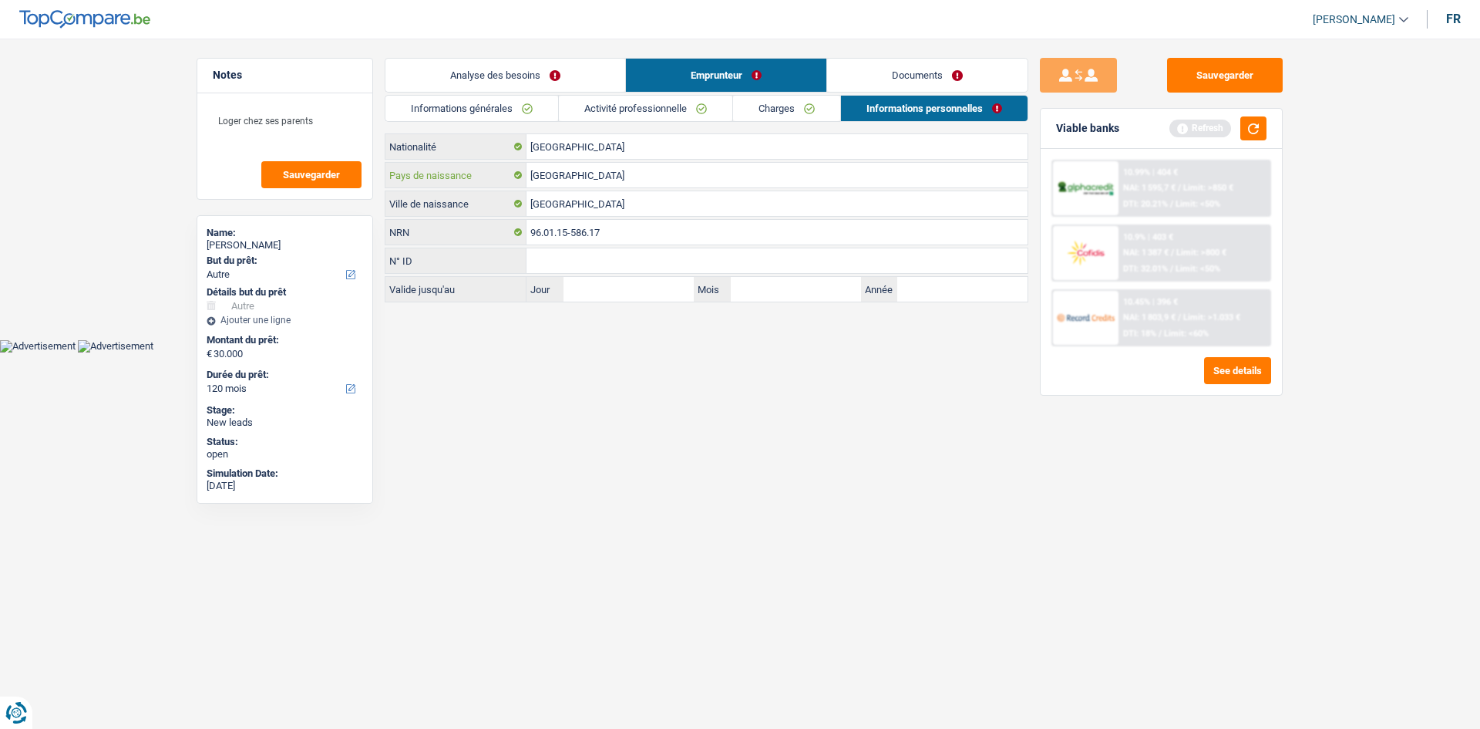
click at [675, 173] on input "[GEOGRAPHIC_DATA]" at bounding box center [777, 175] width 501 height 25
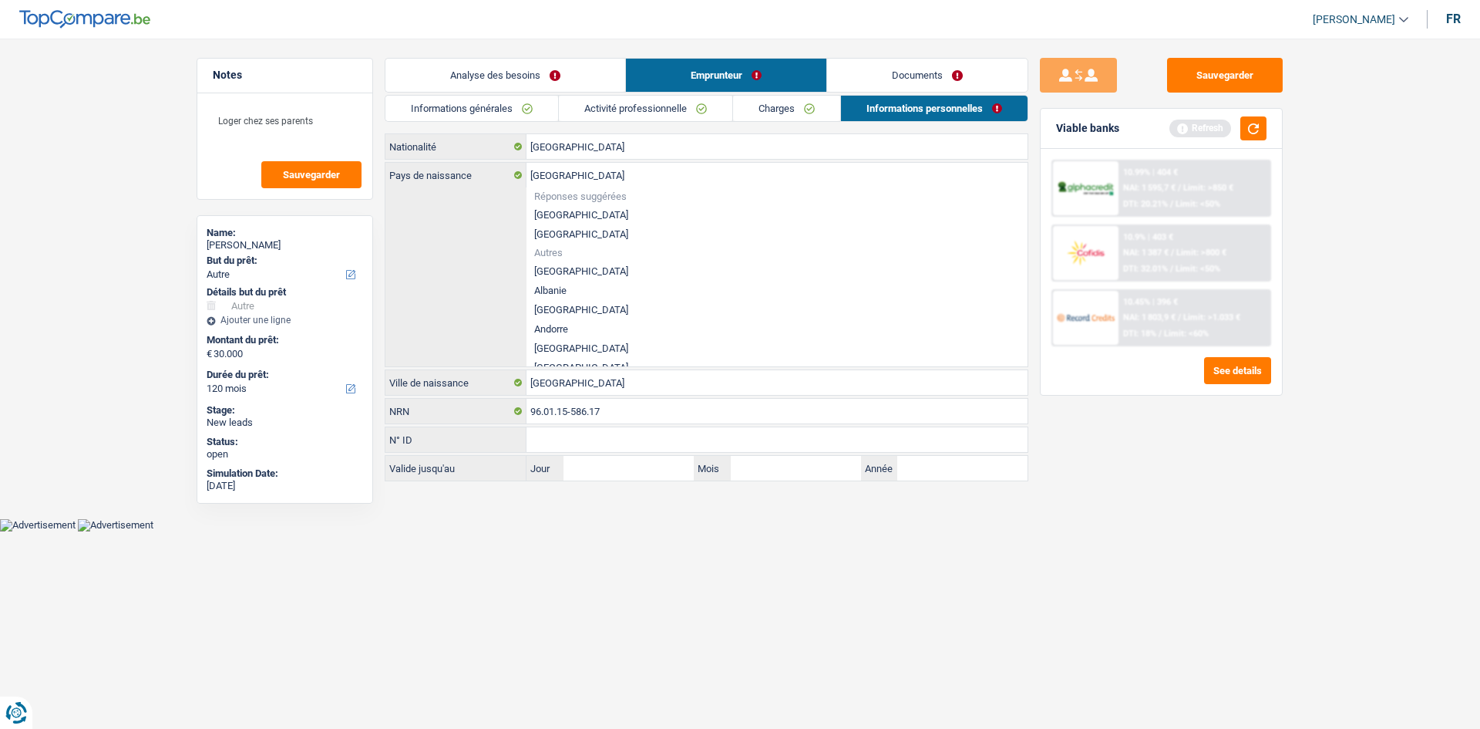
click at [739, 516] on main "Notes Loger chez ses parents Sauvegarder Name: Valeria Spagnuolo But du prêt: C…" at bounding box center [740, 270] width 1480 height 495
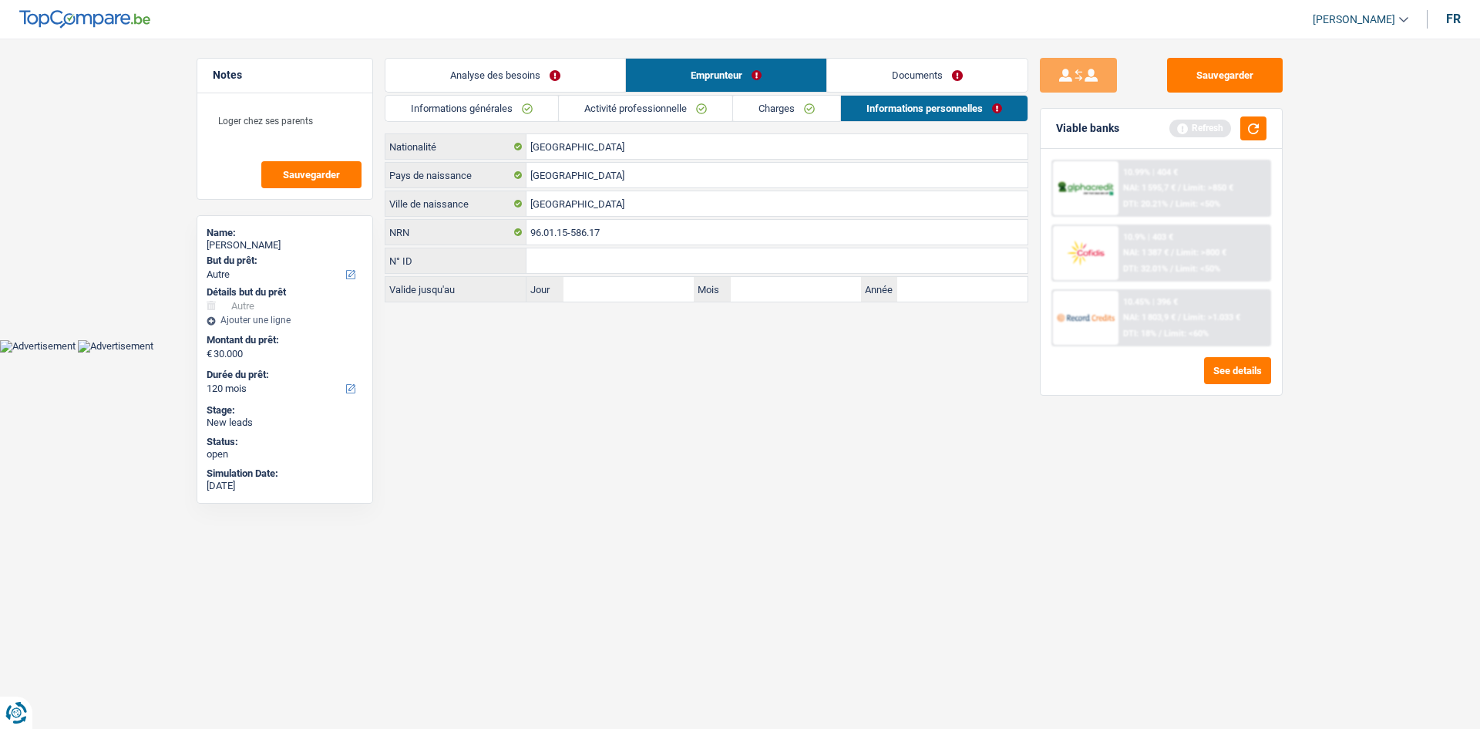
click at [876, 83] on link "Documents" at bounding box center [927, 75] width 200 height 33
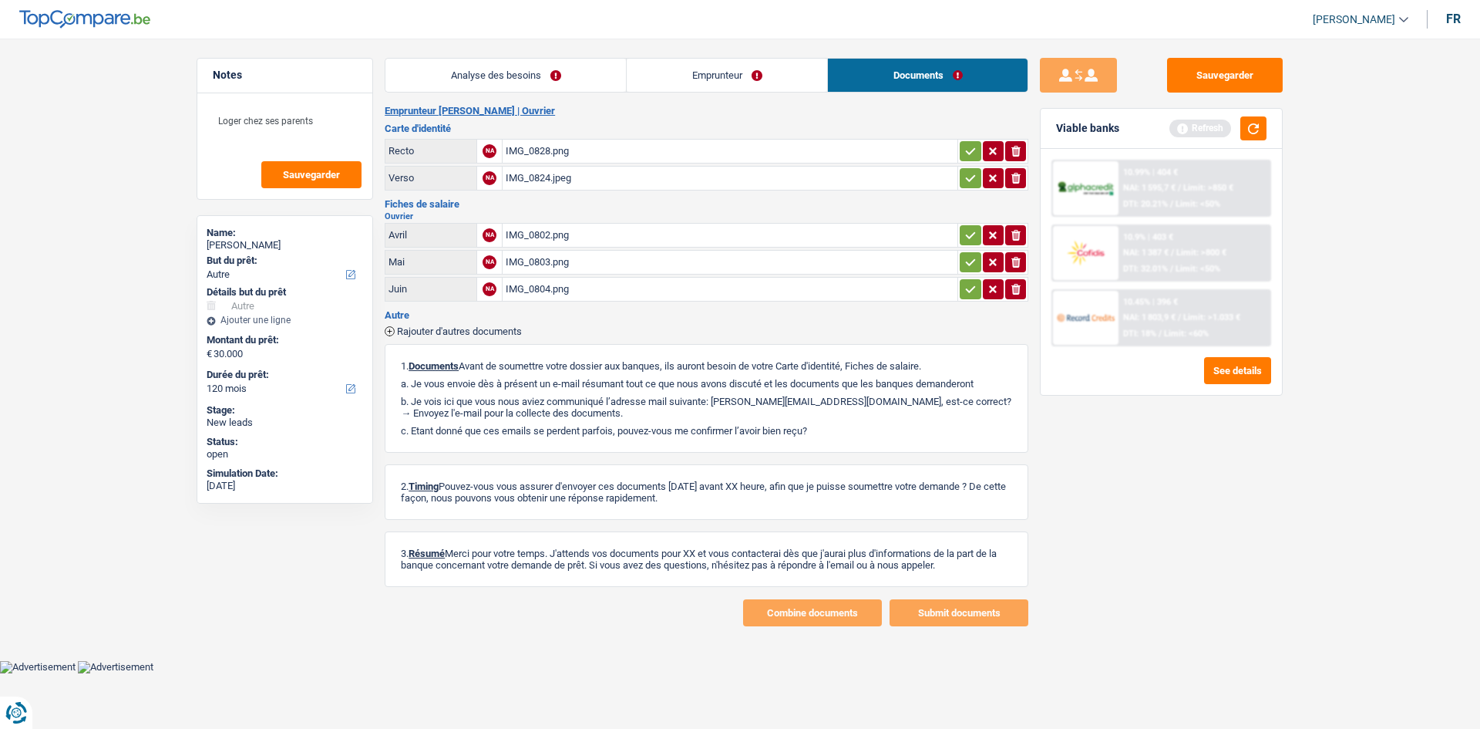
click at [557, 84] on link "Analyse des besoins" at bounding box center [506, 75] width 241 height 33
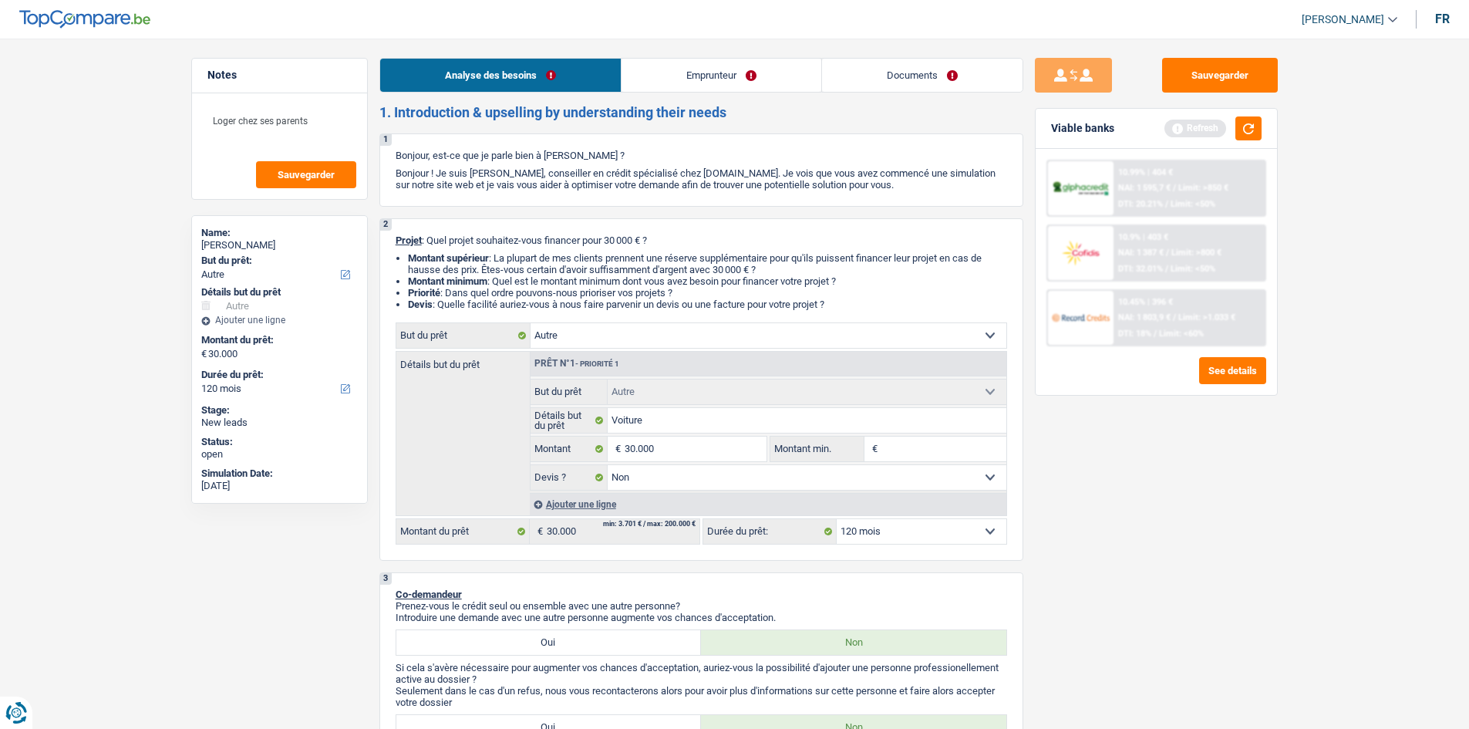
click at [693, 86] on link "Emprunteur" at bounding box center [721, 75] width 200 height 33
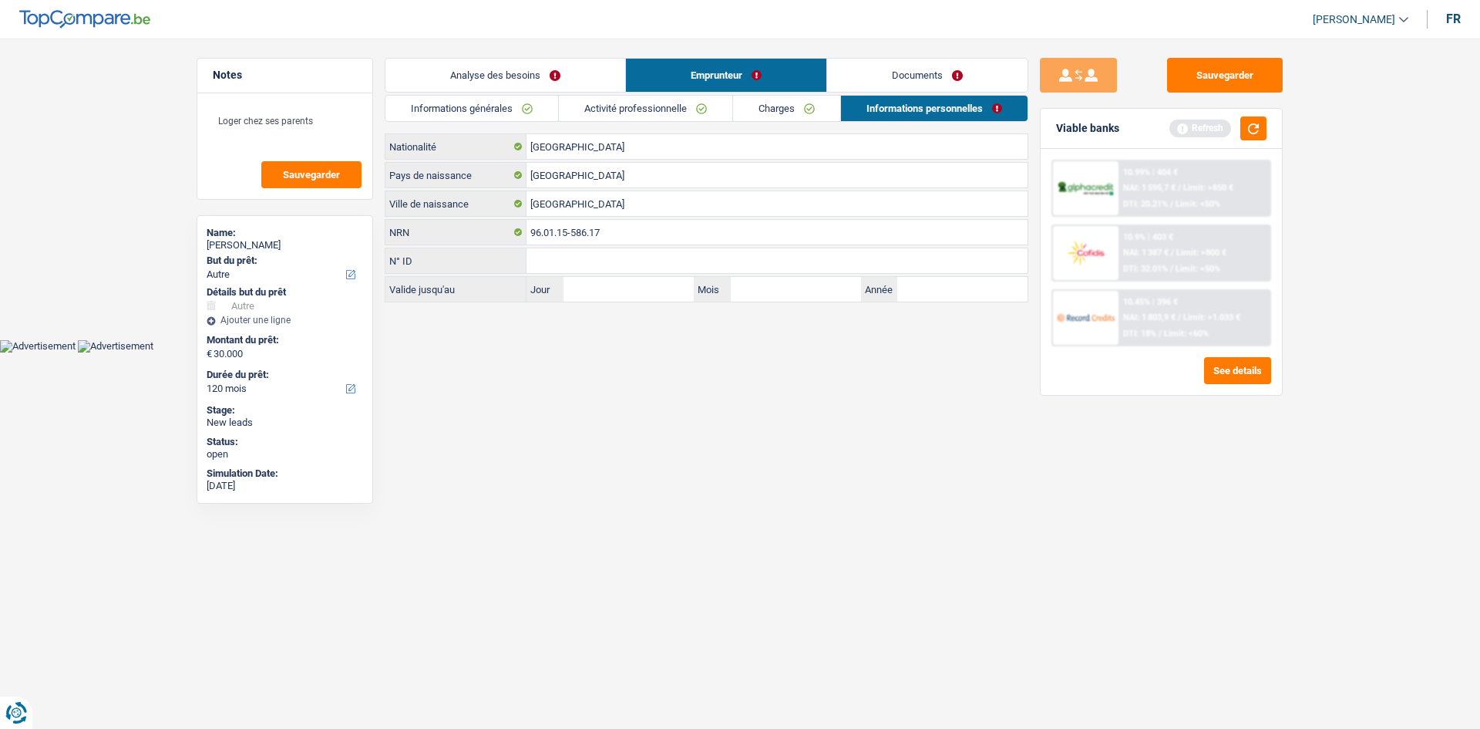
click at [528, 113] on link "Informations générales" at bounding box center [472, 108] width 173 height 25
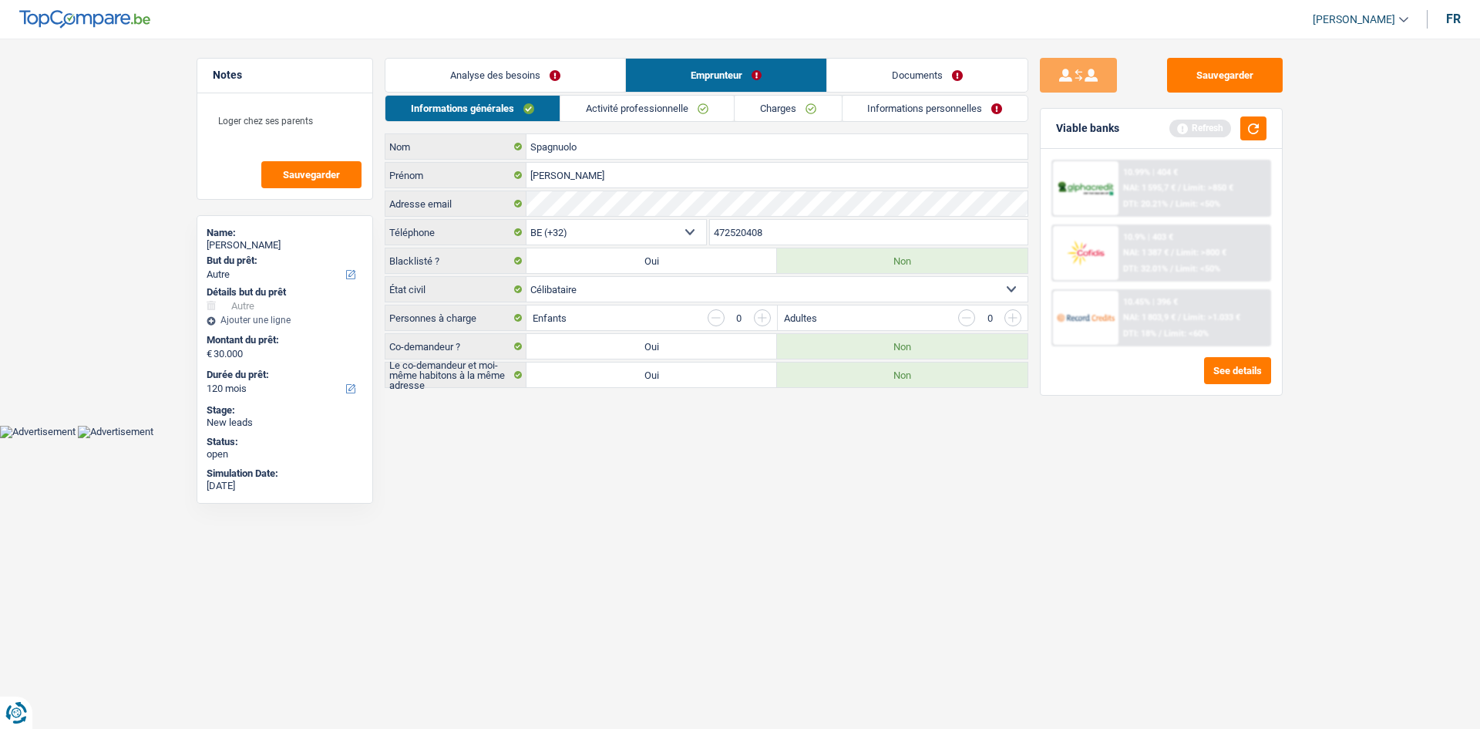
click at [690, 120] on link "Activité professionnelle" at bounding box center [647, 108] width 173 height 25
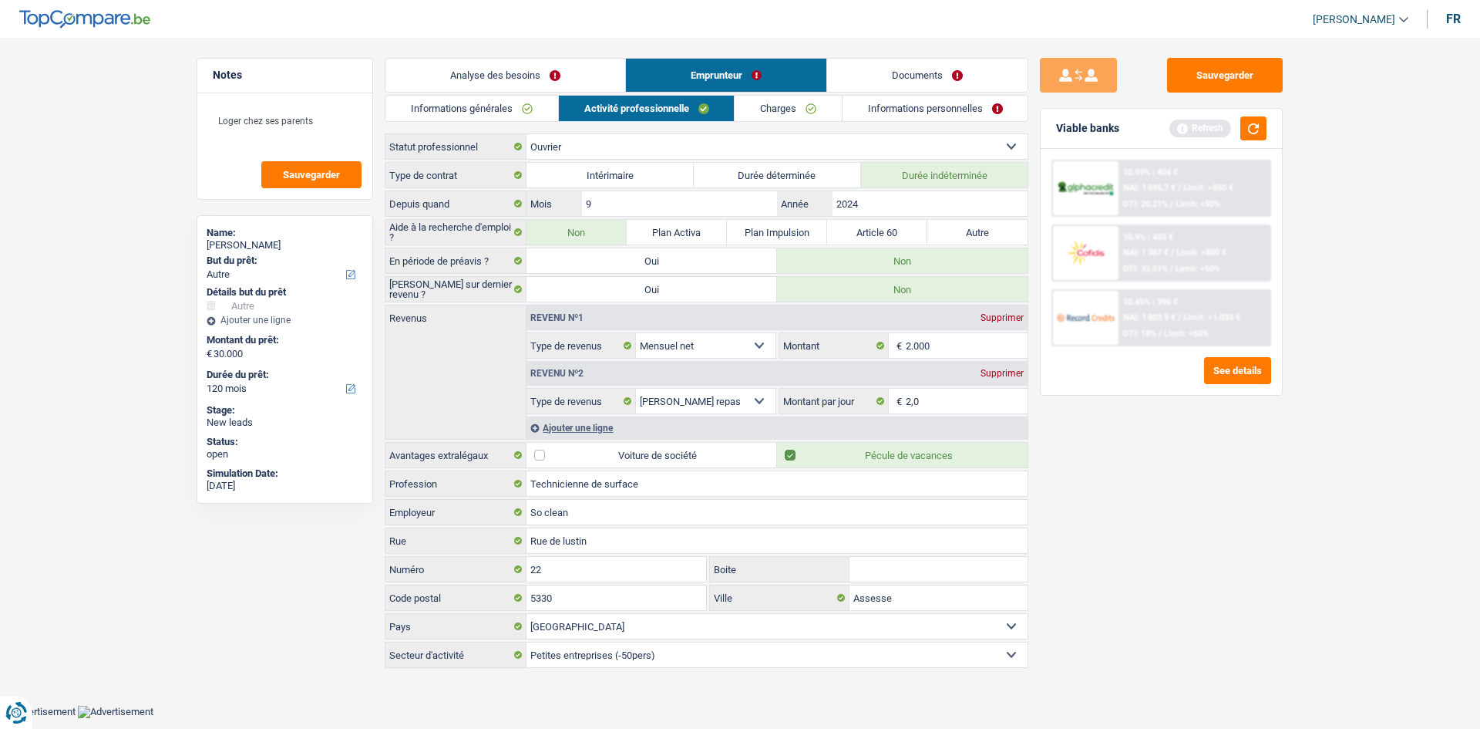
click at [766, 120] on link "Charges" at bounding box center [788, 108] width 107 height 25
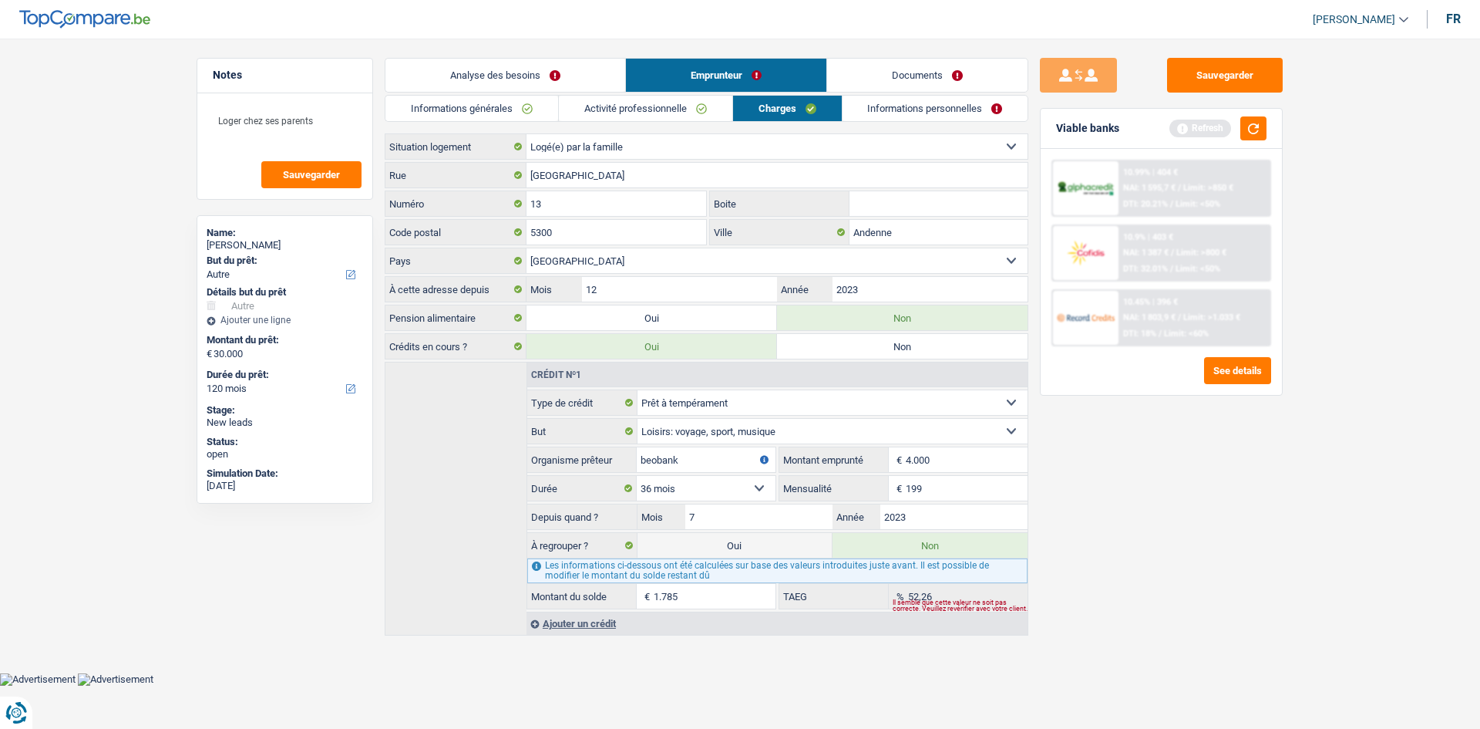
click at [909, 111] on link "Informations personnelles" at bounding box center [936, 108] width 186 height 25
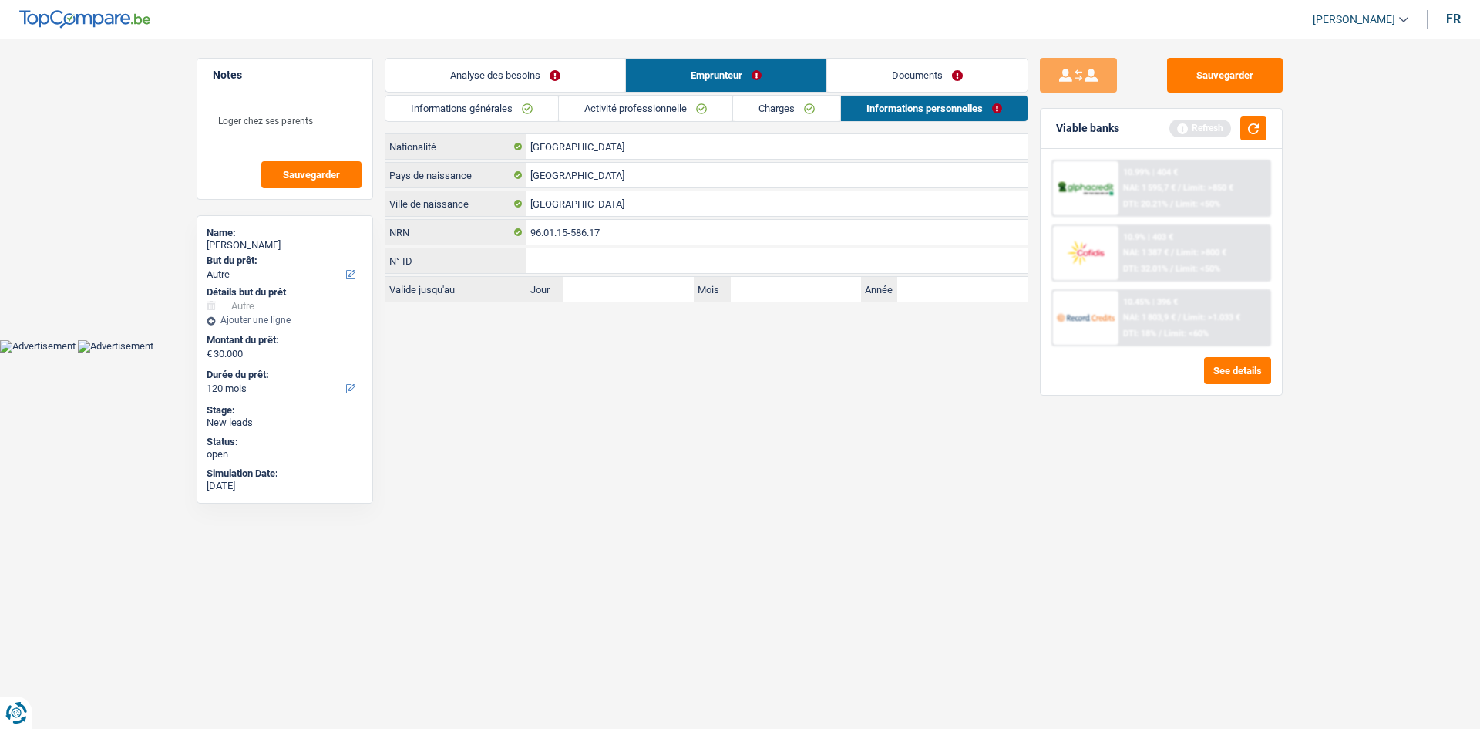
click at [914, 82] on link "Documents" at bounding box center [927, 75] width 200 height 33
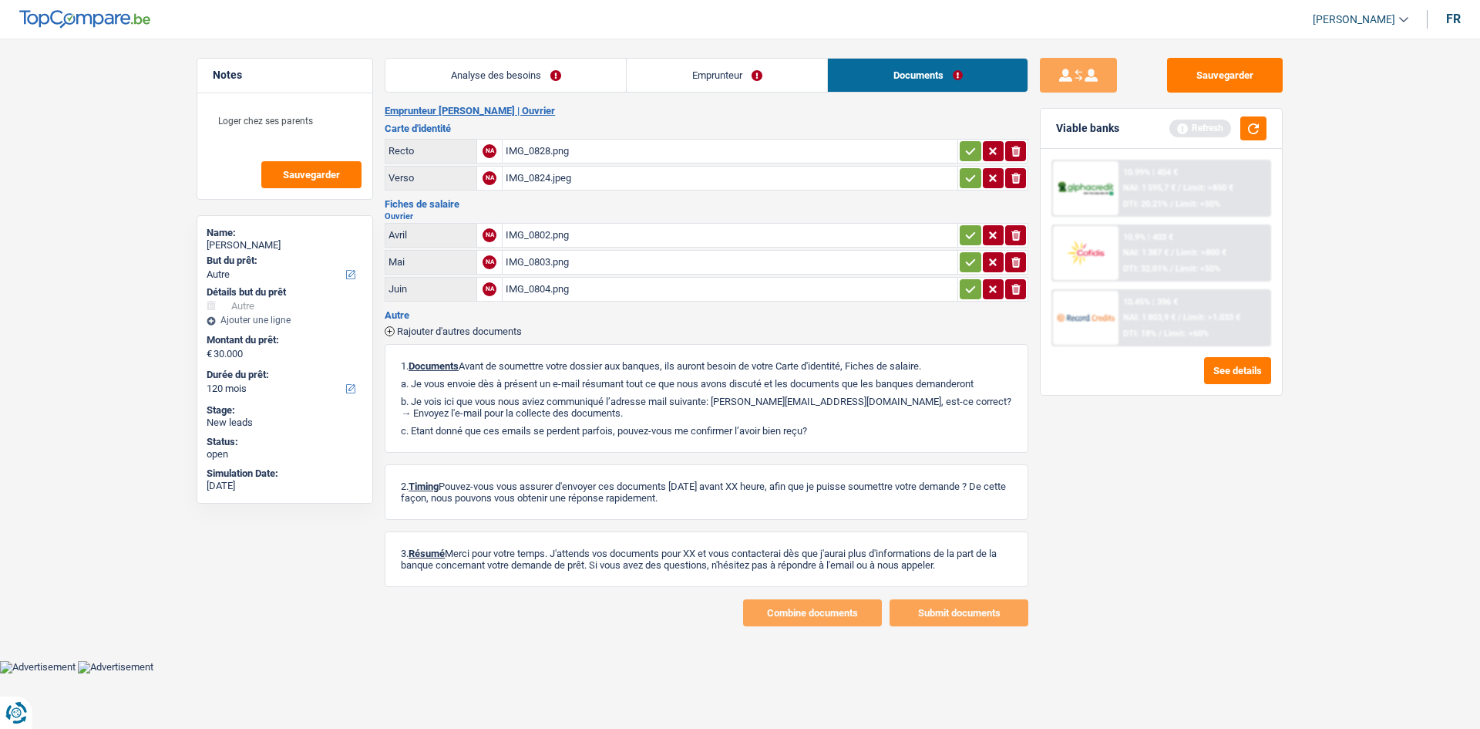
click at [586, 234] on div "IMG_0802.png" at bounding box center [730, 235] width 449 height 23
click at [542, 78] on link "Analyse des besoins" at bounding box center [506, 75] width 241 height 33
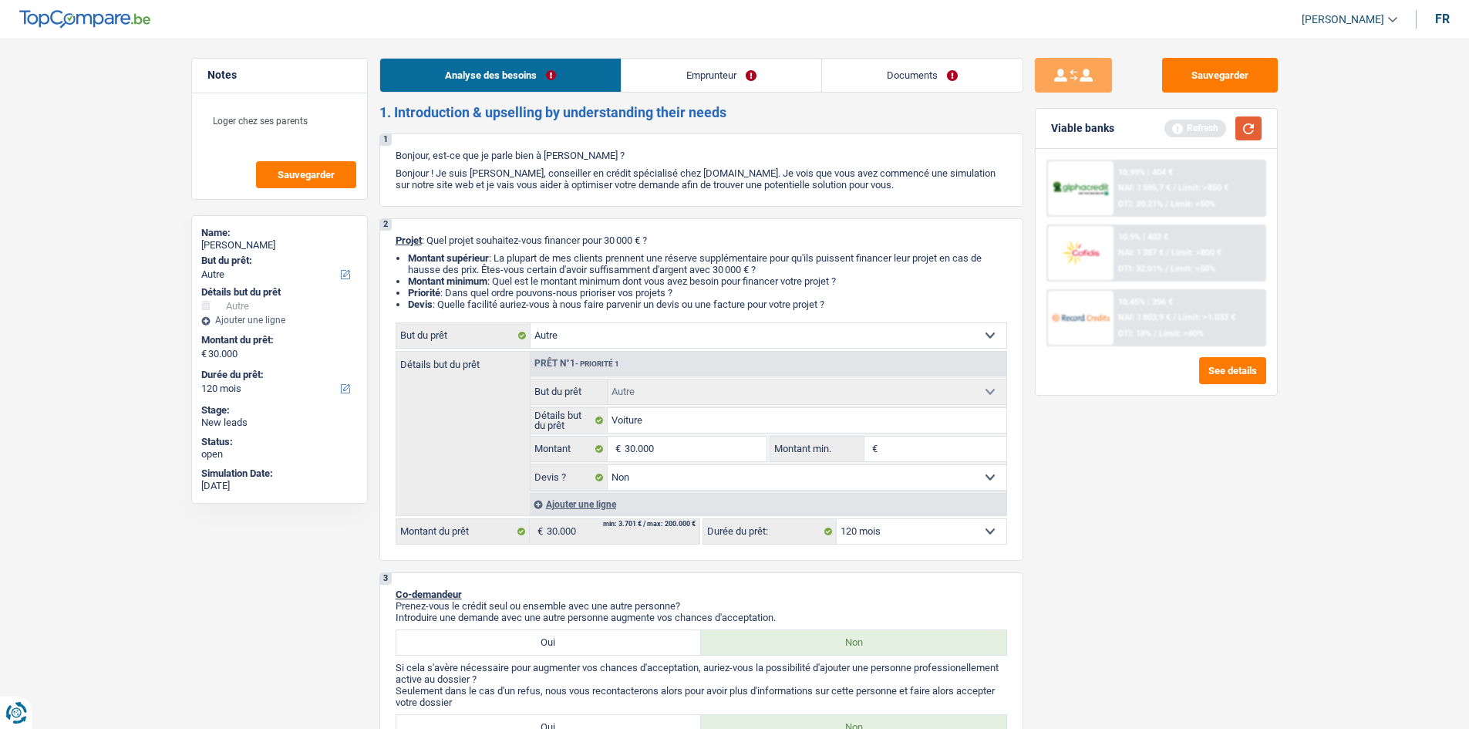
click at [1172, 120] on button "button" at bounding box center [1248, 128] width 26 height 24
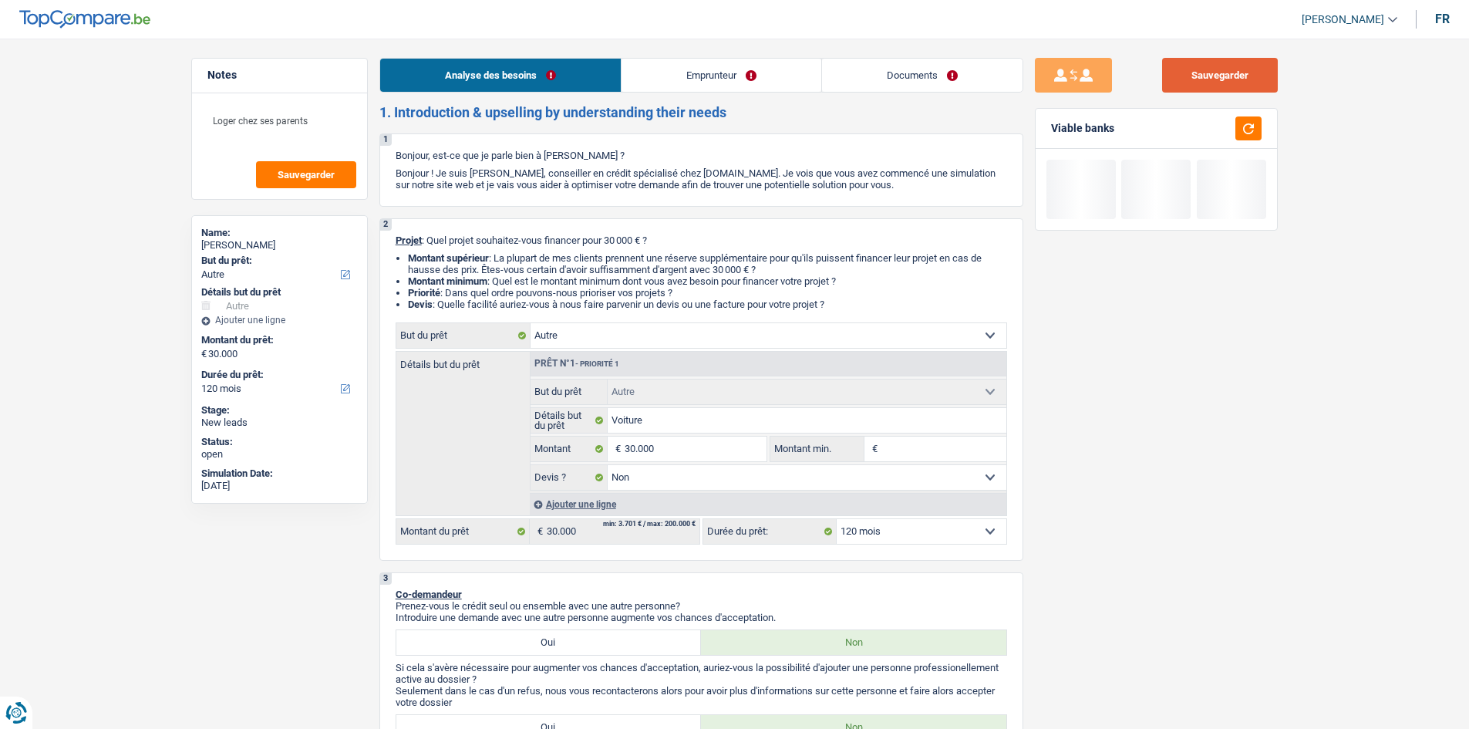
drag, startPoint x: 1219, startPoint y: 72, endPoint x: 1276, endPoint y: 273, distance: 208.4
click at [1172, 72] on button "Sauvegarder" at bounding box center [1220, 75] width 116 height 35
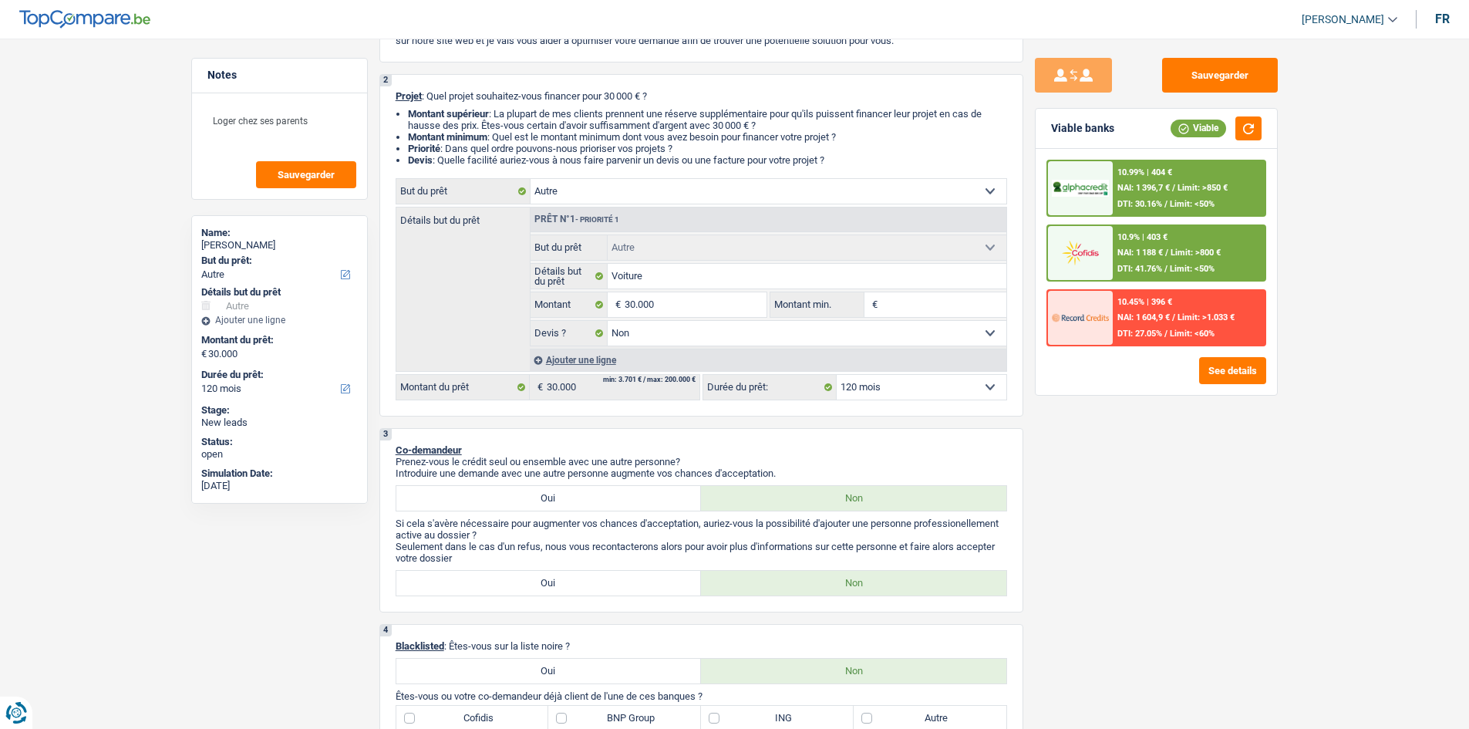
scroll to position [308, 0]
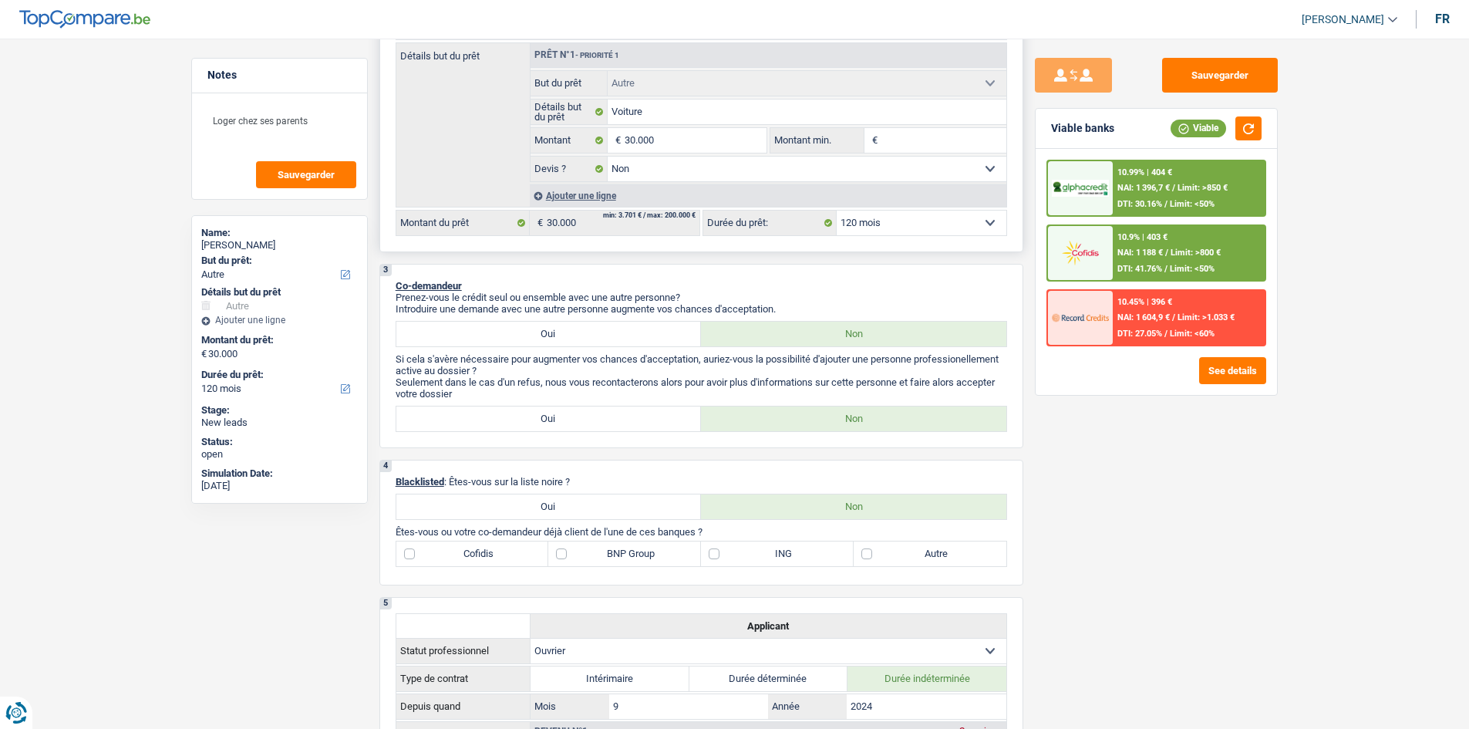
click at [977, 233] on select "12 mois 18 mois 24 mois 30 mois 36 mois 42 mois 48 mois 60 mois 72 mois 84 mois…" at bounding box center [922, 223] width 170 height 25
click at [1118, 496] on div "Sauvegarder Viable banks Viable 10.99% | 404 € NAI: 1 396,7 € / Limit: >850 € D…" at bounding box center [1156, 379] width 266 height 642
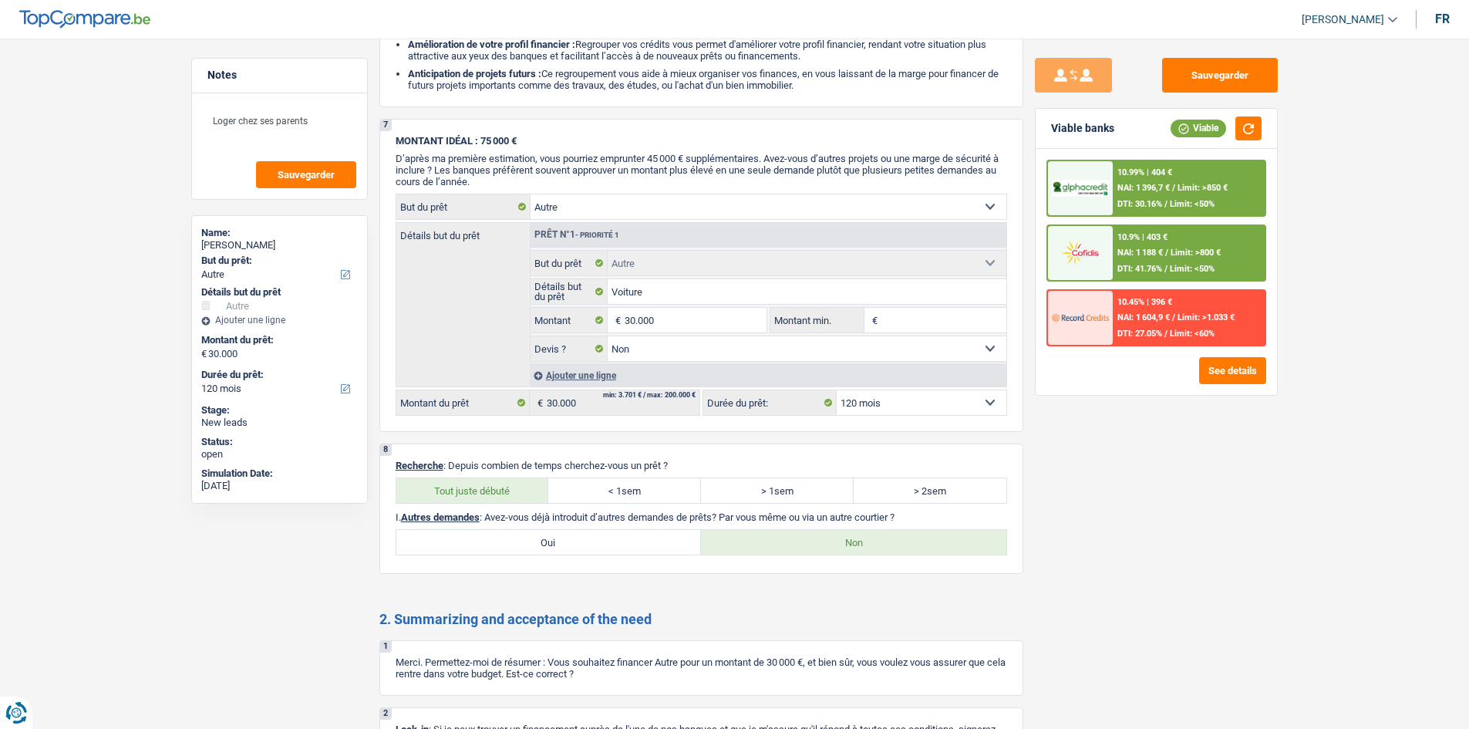
scroll to position [1865, 0]
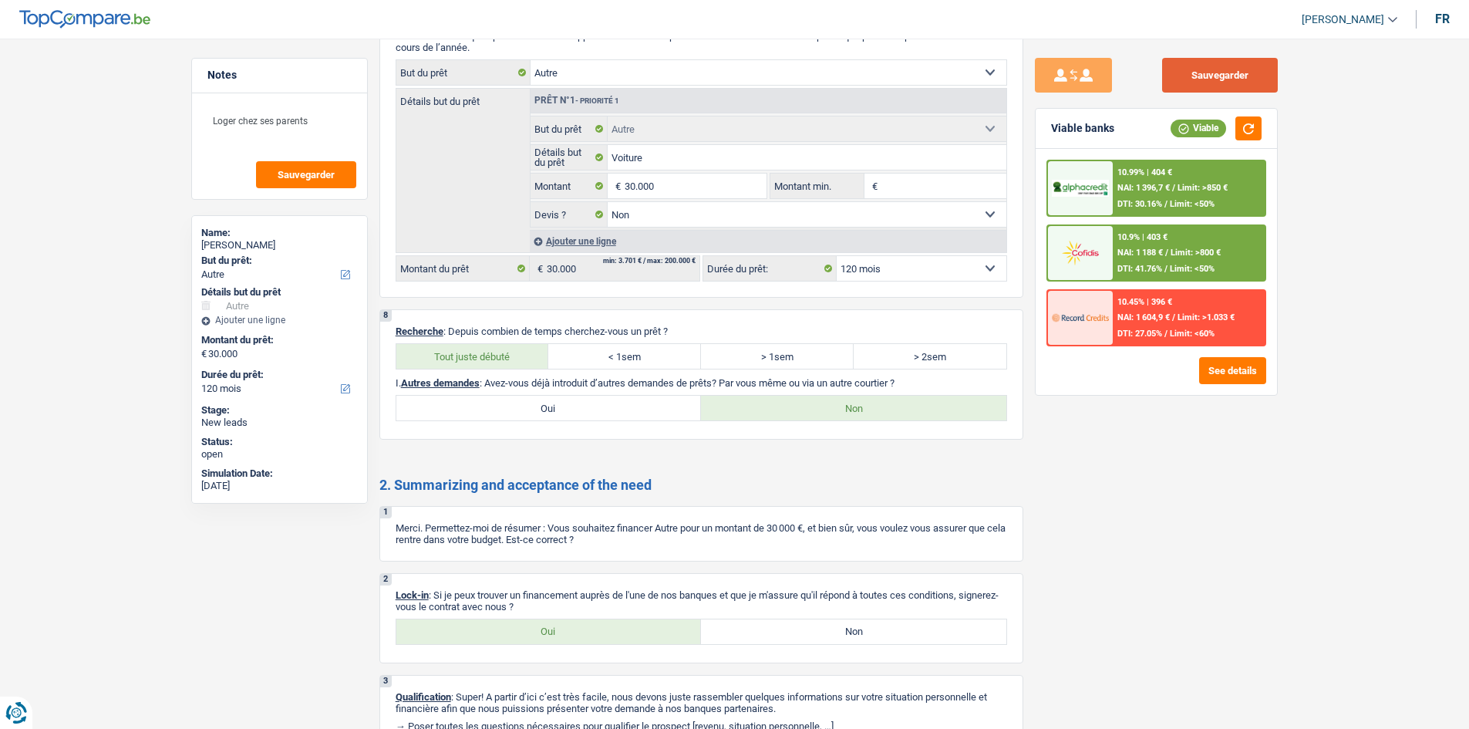
click at [1172, 79] on button "Sauvegarder" at bounding box center [1220, 75] width 116 height 35
click at [298, 168] on button "Sauvegarder" at bounding box center [306, 174] width 100 height 27
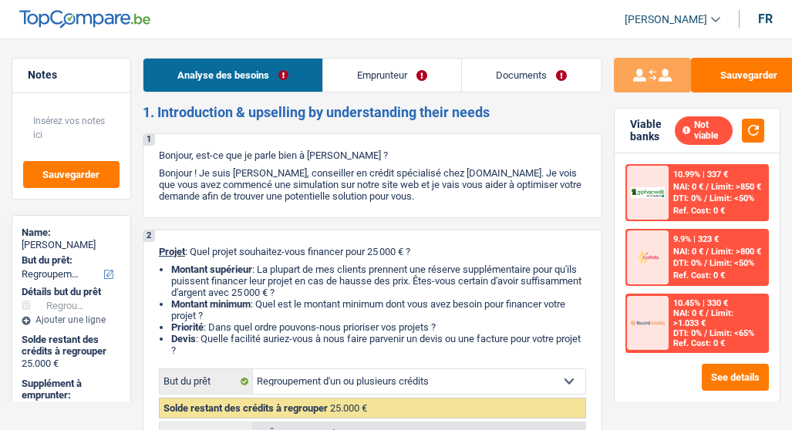
select select "refinancing"
select select "120"
select select "refinancing"
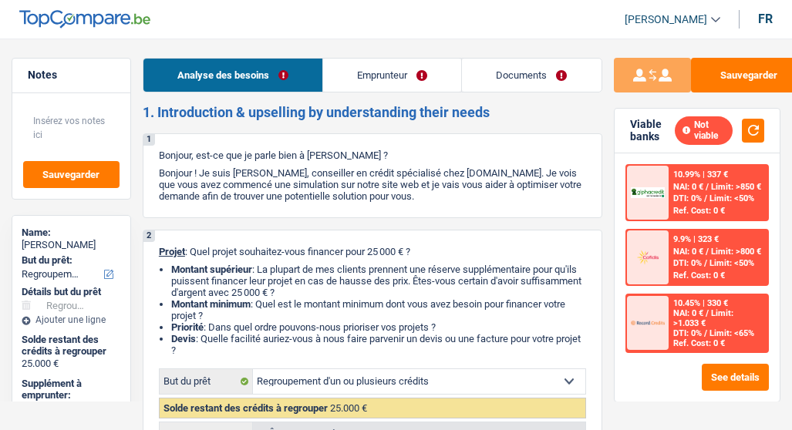
select select "120"
select select "privateEmployee"
select select "netSalary"
select select "mealVouchers"
select select "refinancing"
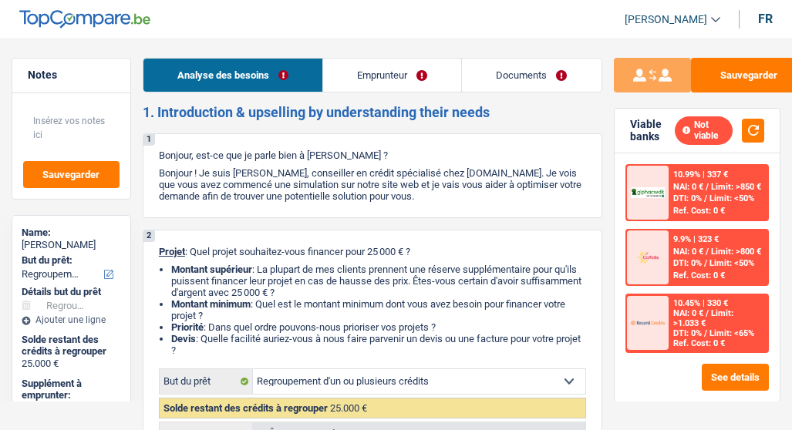
select select "refinancing"
select select "120"
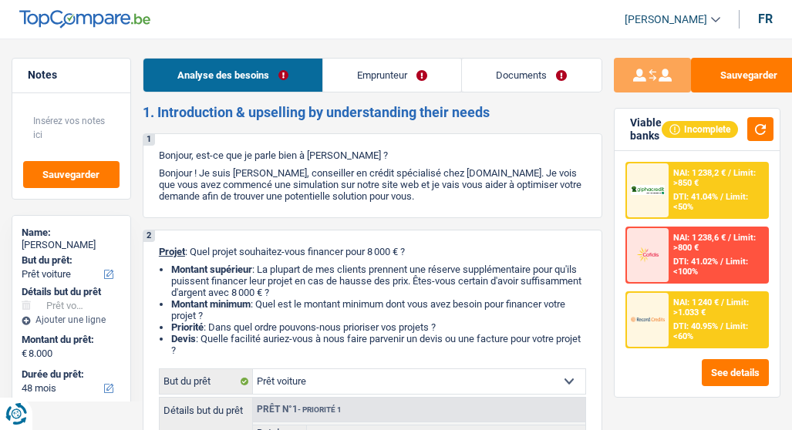
select select "car"
select select "48"
select select "car"
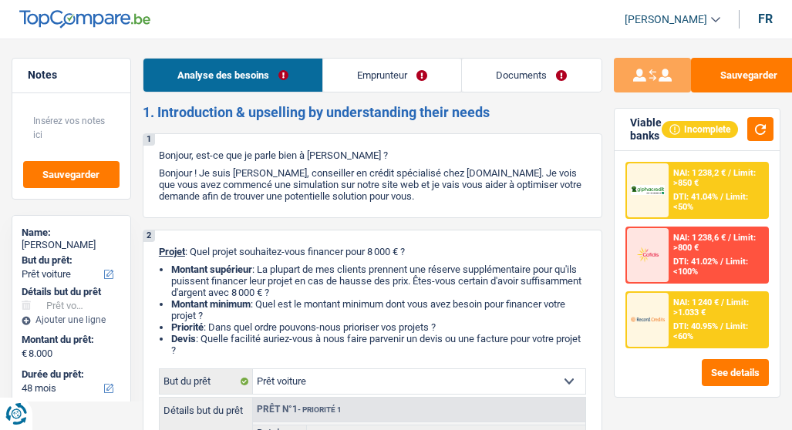
select select "48"
select select "publicEmployee"
select select "netSalary"
select select "mealVouchers"
select select "rents"
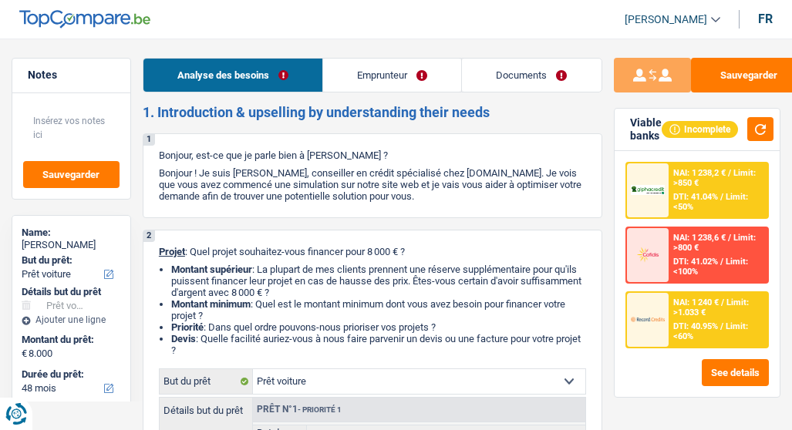
select select "car"
select select "48"
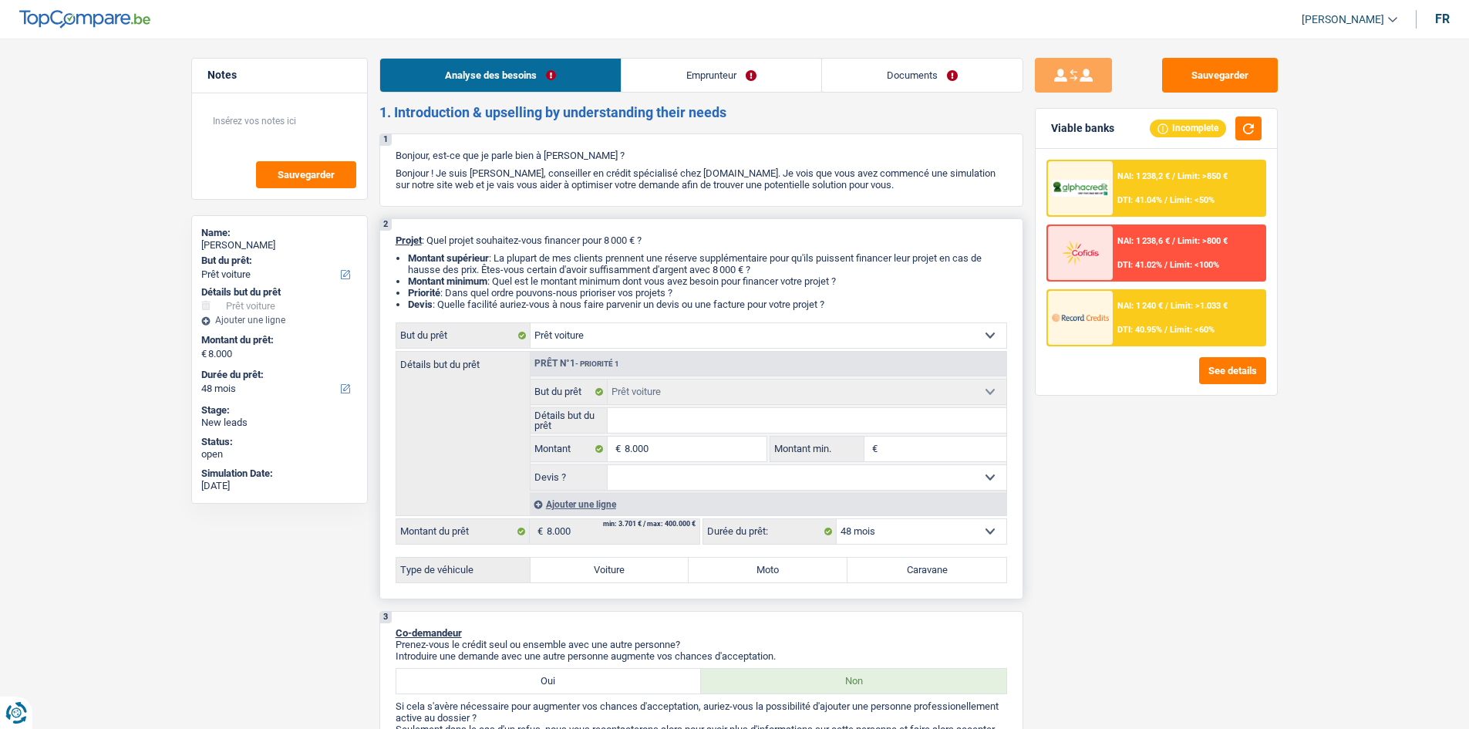
click at [571, 429] on label "Voiture" at bounding box center [609, 569] width 159 height 25
click at [571, 429] on input "Voiture" at bounding box center [609, 569] width 159 height 25
radio input "true"
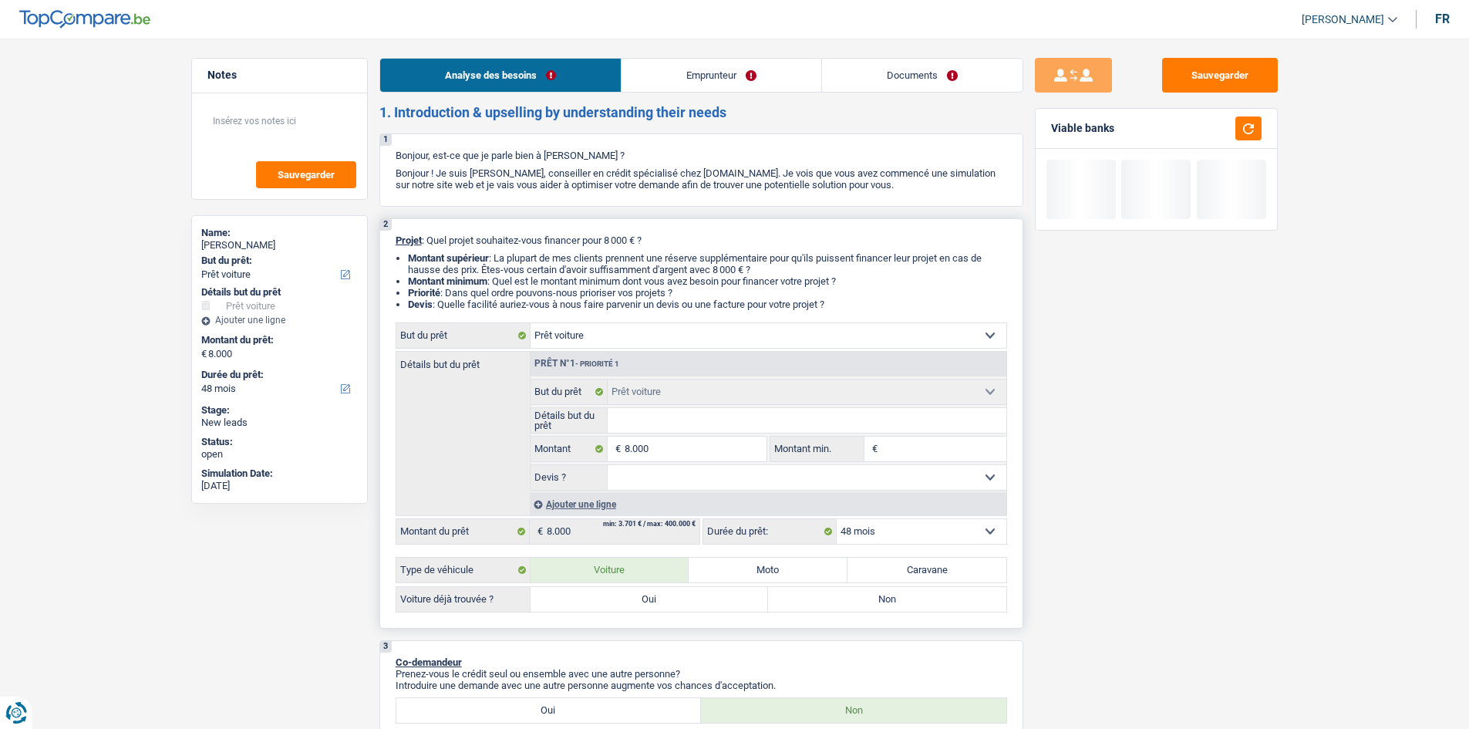
click at [791, 429] on label "Non" at bounding box center [887, 599] width 238 height 25
click at [791, 429] on input "Non" at bounding box center [887, 599] width 238 height 25
radio input "true"
drag, startPoint x: 1216, startPoint y: 541, endPoint x: 934, endPoint y: 498, distance: 285.4
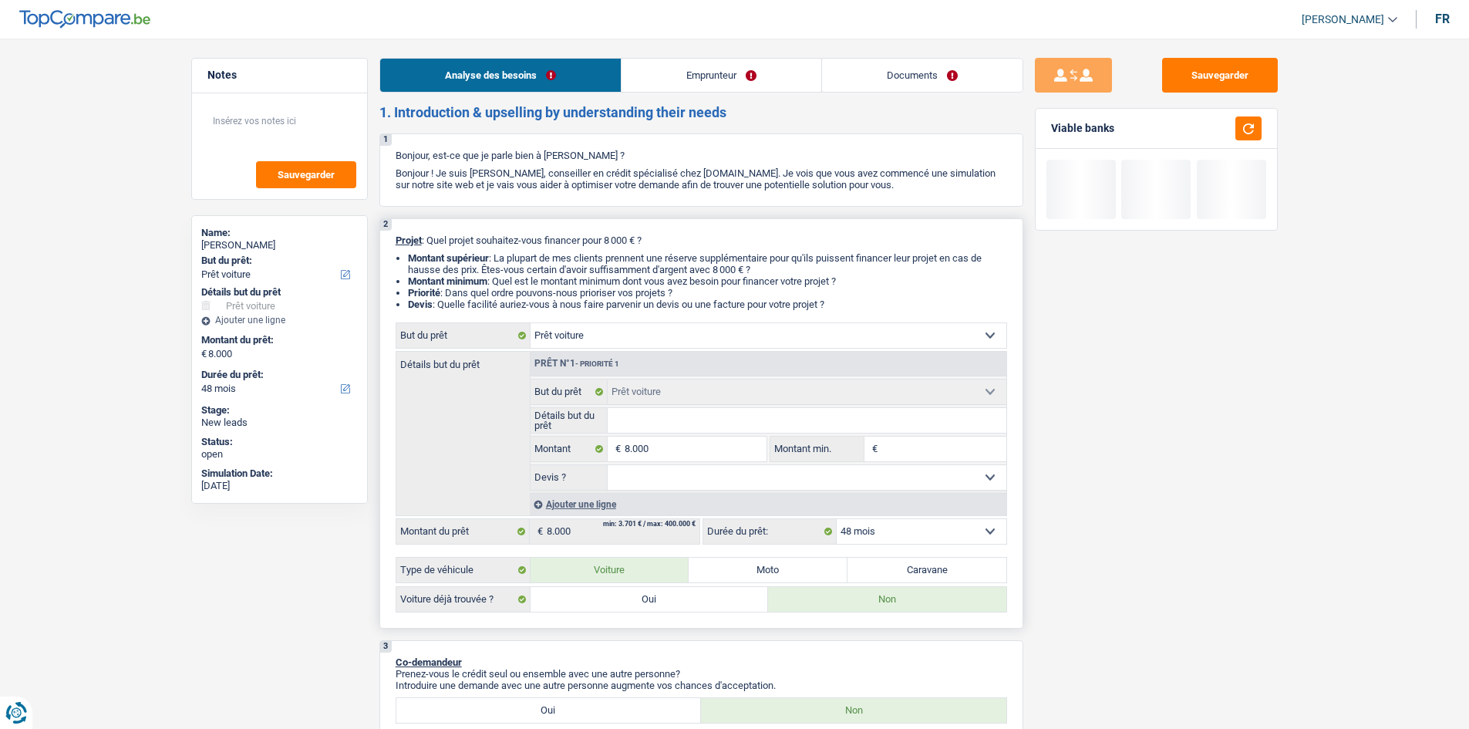
click at [791, 429] on div "Sauvegarder Viable banks" at bounding box center [1156, 379] width 266 height 642
click at [729, 418] on input "Détails but du prêt" at bounding box center [807, 420] width 399 height 25
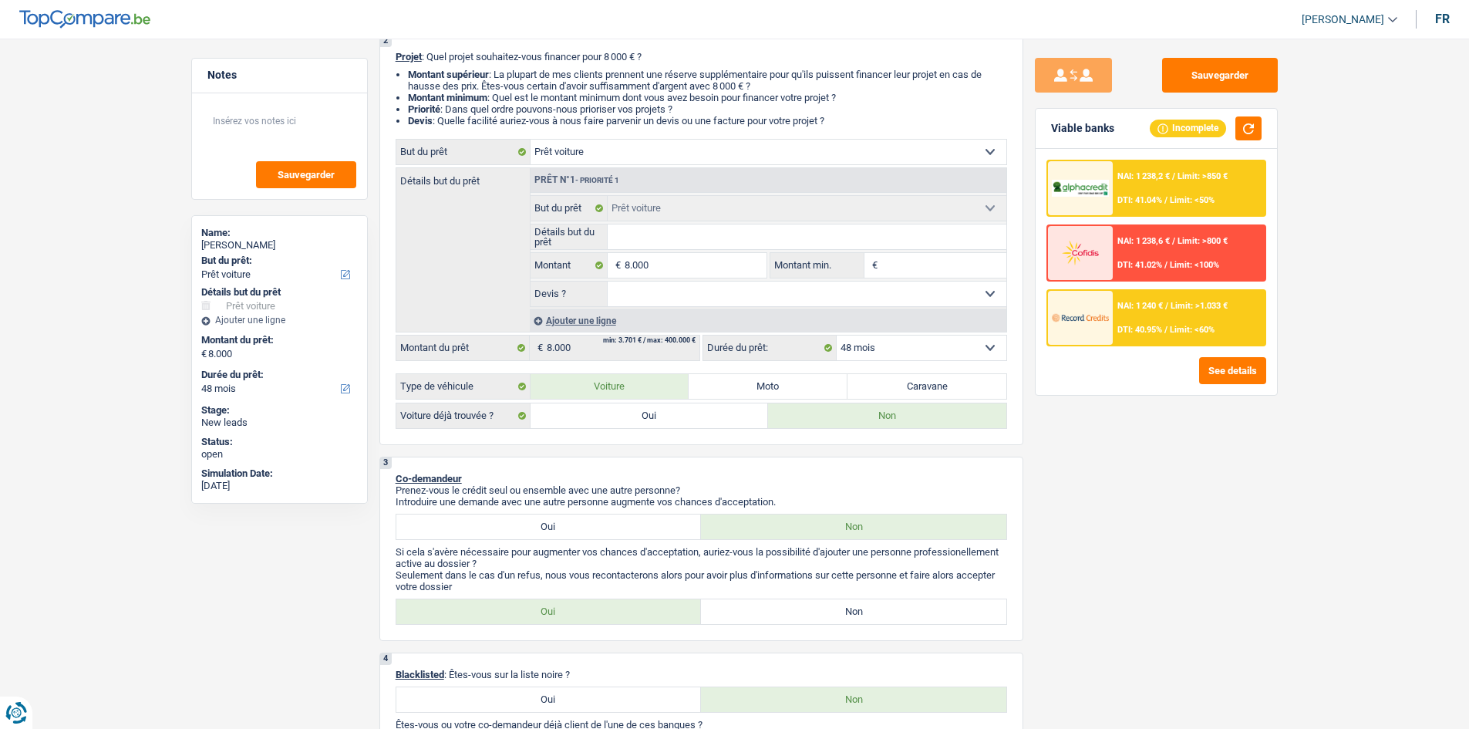
scroll to position [308, 0]
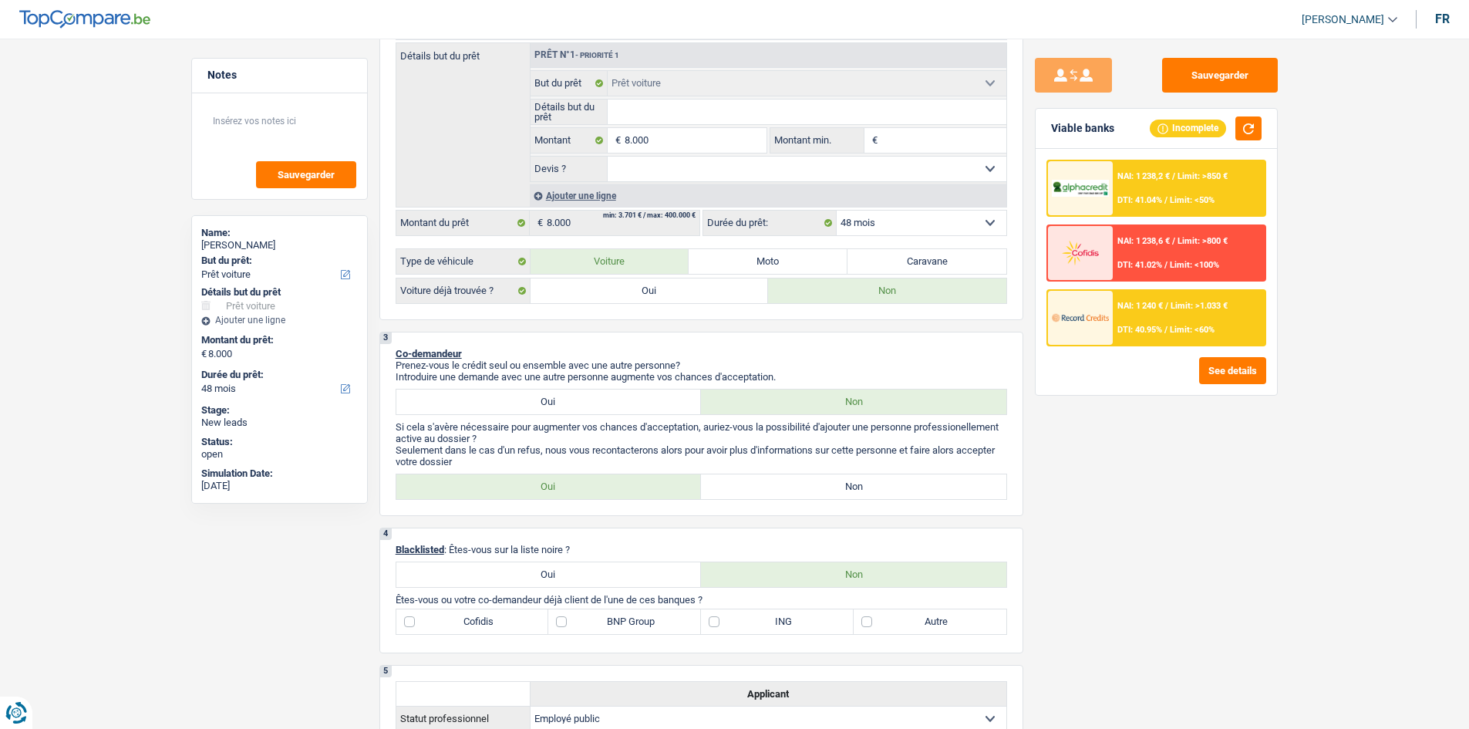
click at [791, 429] on div "Sauvegarder Viable banks Incomplete NAI: 1 238,2 € / Limit: >850 € DTI: 41.04% …" at bounding box center [1156, 379] width 266 height 642
click at [791, 429] on label "Non" at bounding box center [853, 486] width 305 height 25
click at [791, 429] on input "Non" at bounding box center [853, 486] width 305 height 25
radio input "true"
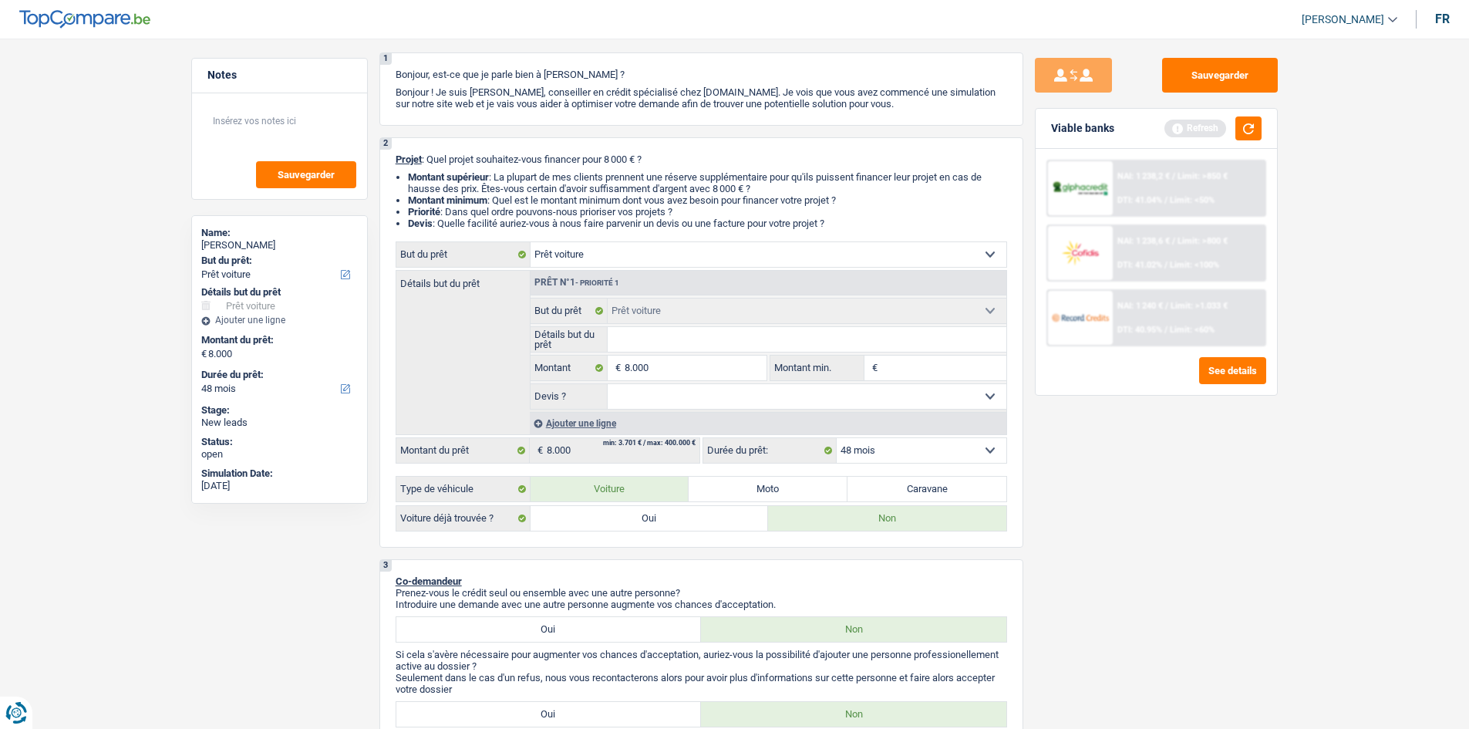
scroll to position [0, 0]
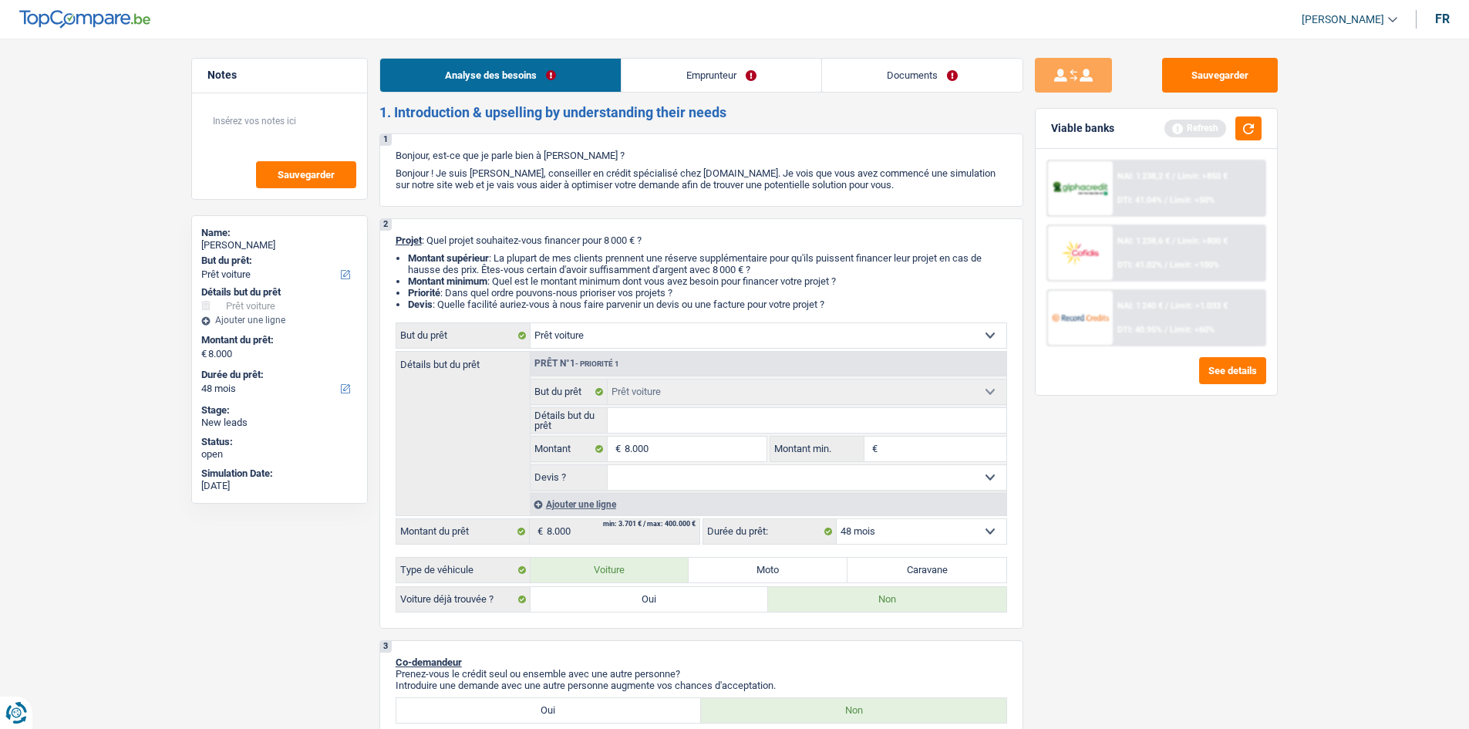
click at [709, 66] on link "Emprunteur" at bounding box center [721, 75] width 200 height 33
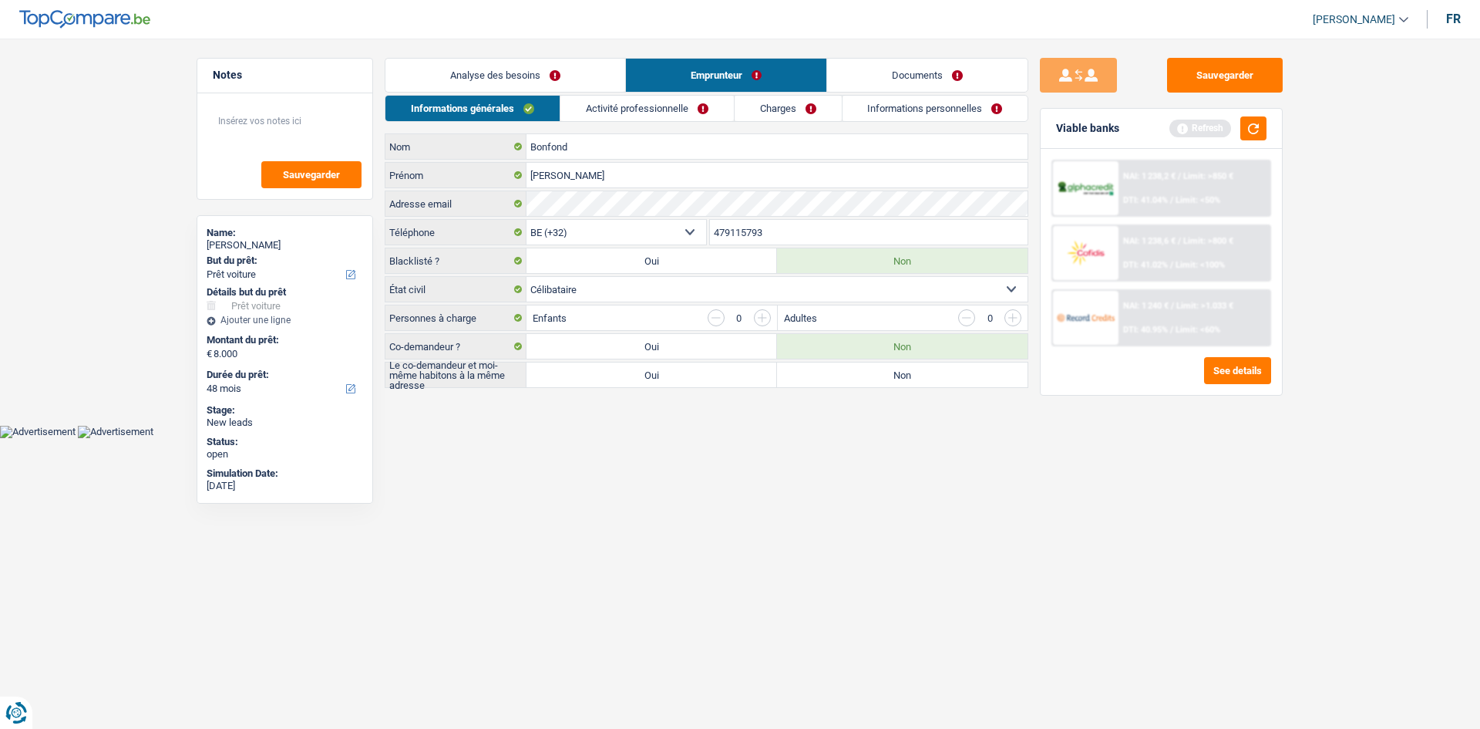
click at [791, 379] on label "Non" at bounding box center [902, 374] width 251 height 25
click at [791, 379] on input "Non" at bounding box center [902, 374] width 251 height 25
radio input "true"
click at [605, 109] on link "Activité professionnelle" at bounding box center [647, 108] width 173 height 25
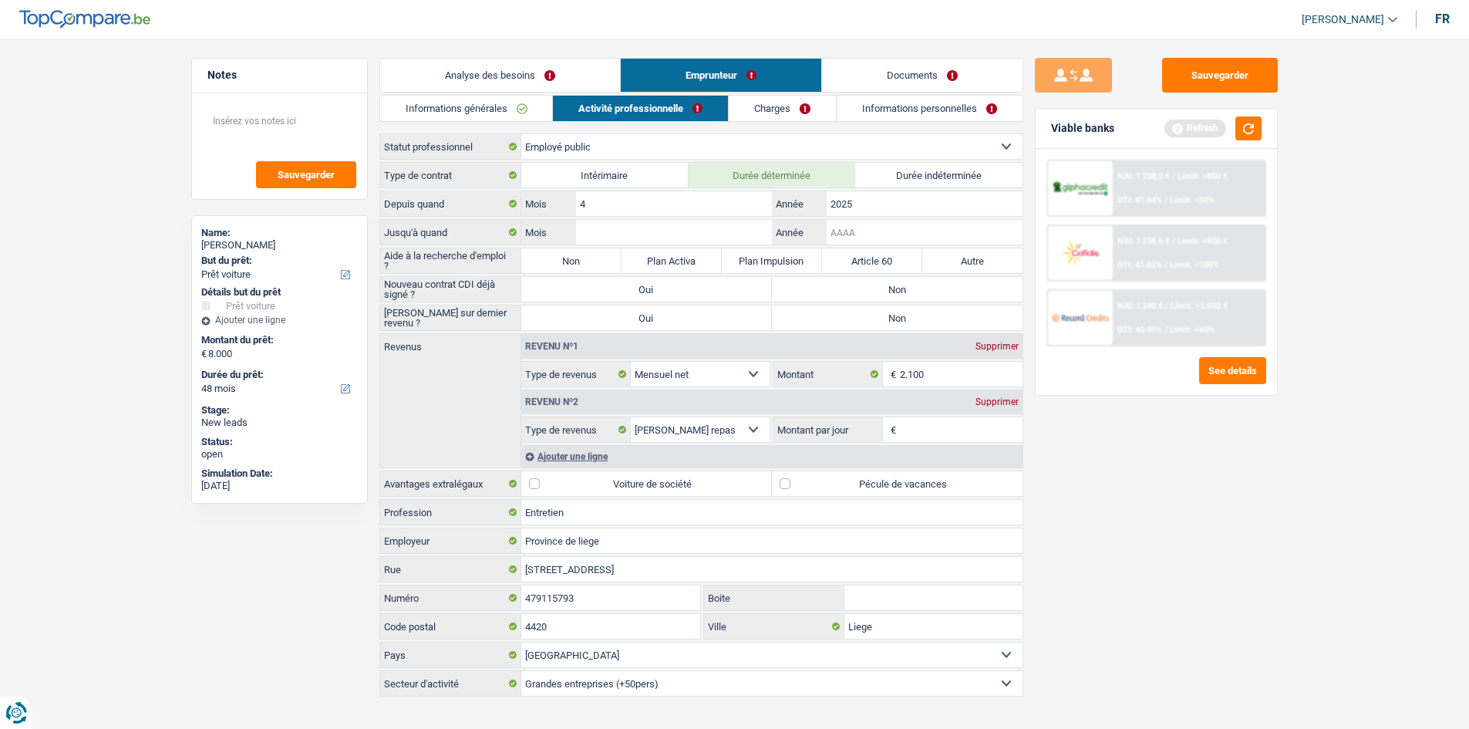
click at [791, 232] on input "Année" at bounding box center [924, 232] width 195 height 25
click at [537, 92] on li "Analyse des besoins" at bounding box center [499, 75] width 241 height 35
drag, startPoint x: 594, startPoint y: 78, endPoint x: 715, endPoint y: 127, distance: 130.0
click at [594, 76] on link "Analyse des besoins" at bounding box center [500, 75] width 240 height 33
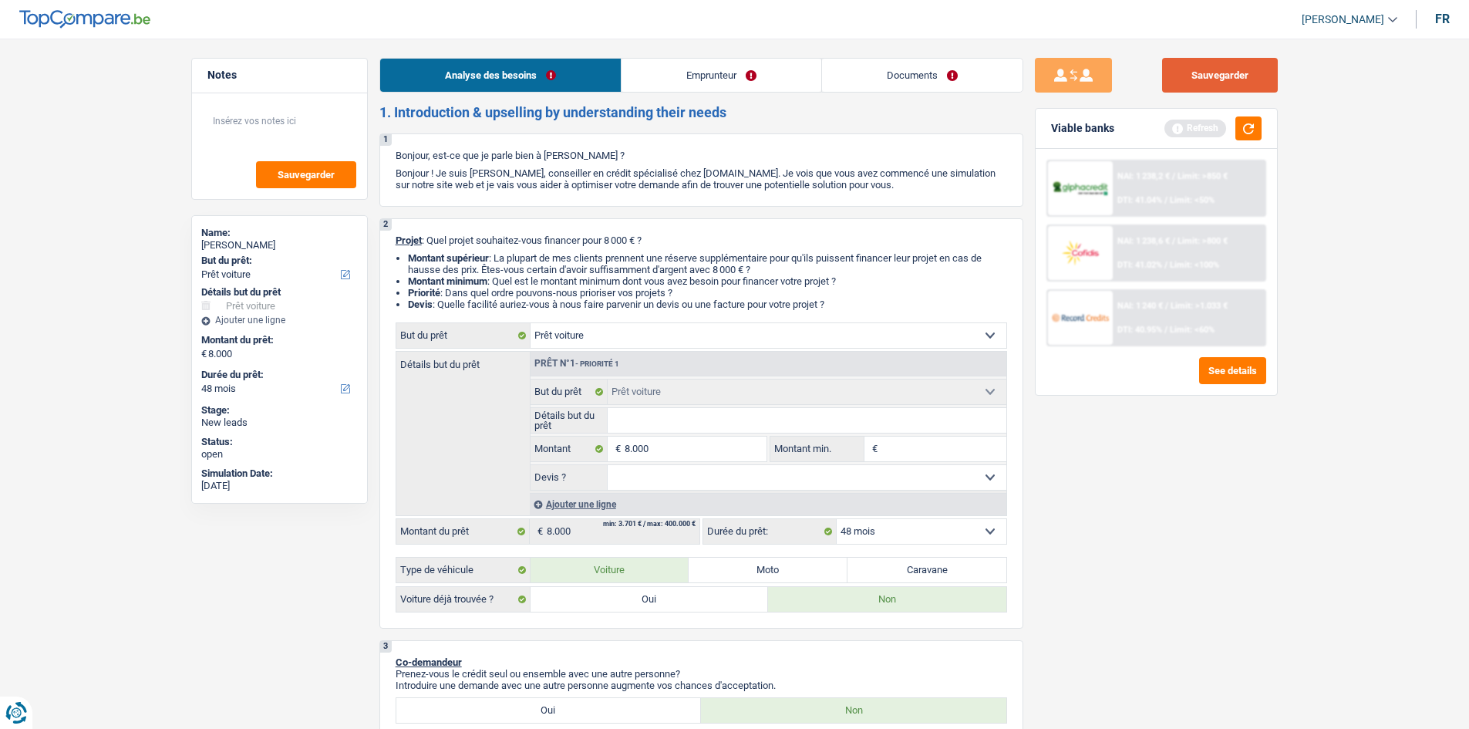
drag, startPoint x: 1268, startPoint y: 67, endPoint x: 1241, endPoint y: 65, distance: 27.1
click at [791, 61] on button "Sauvegarder" at bounding box center [1220, 75] width 116 height 35
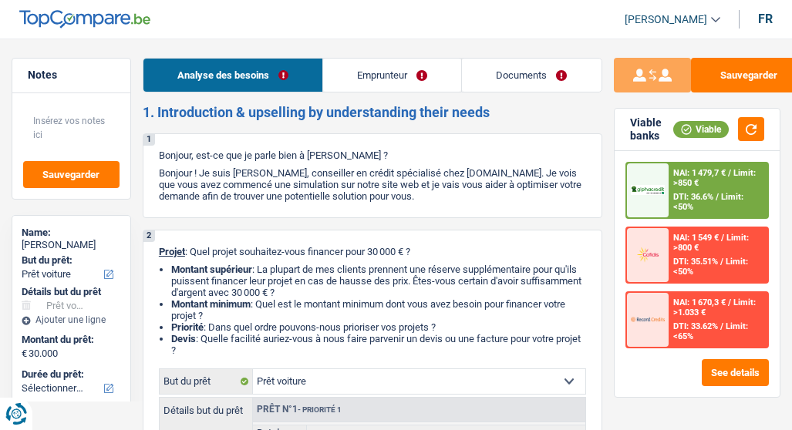
select select "car"
select select "privateEmployee"
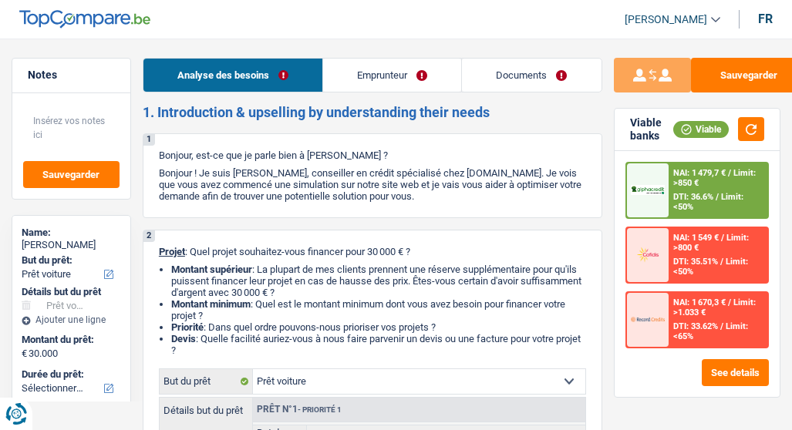
select select "netSalary"
select select "mealVouchers"
select select "mutualityIndemnity"
select select "rents"
select select "car"
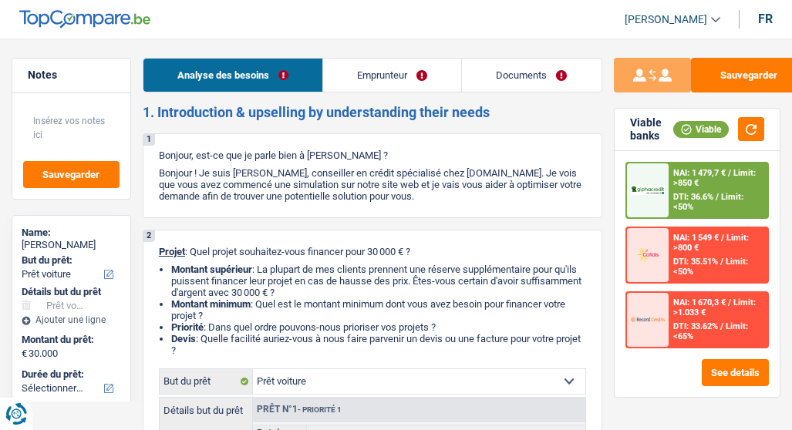
select select "car"
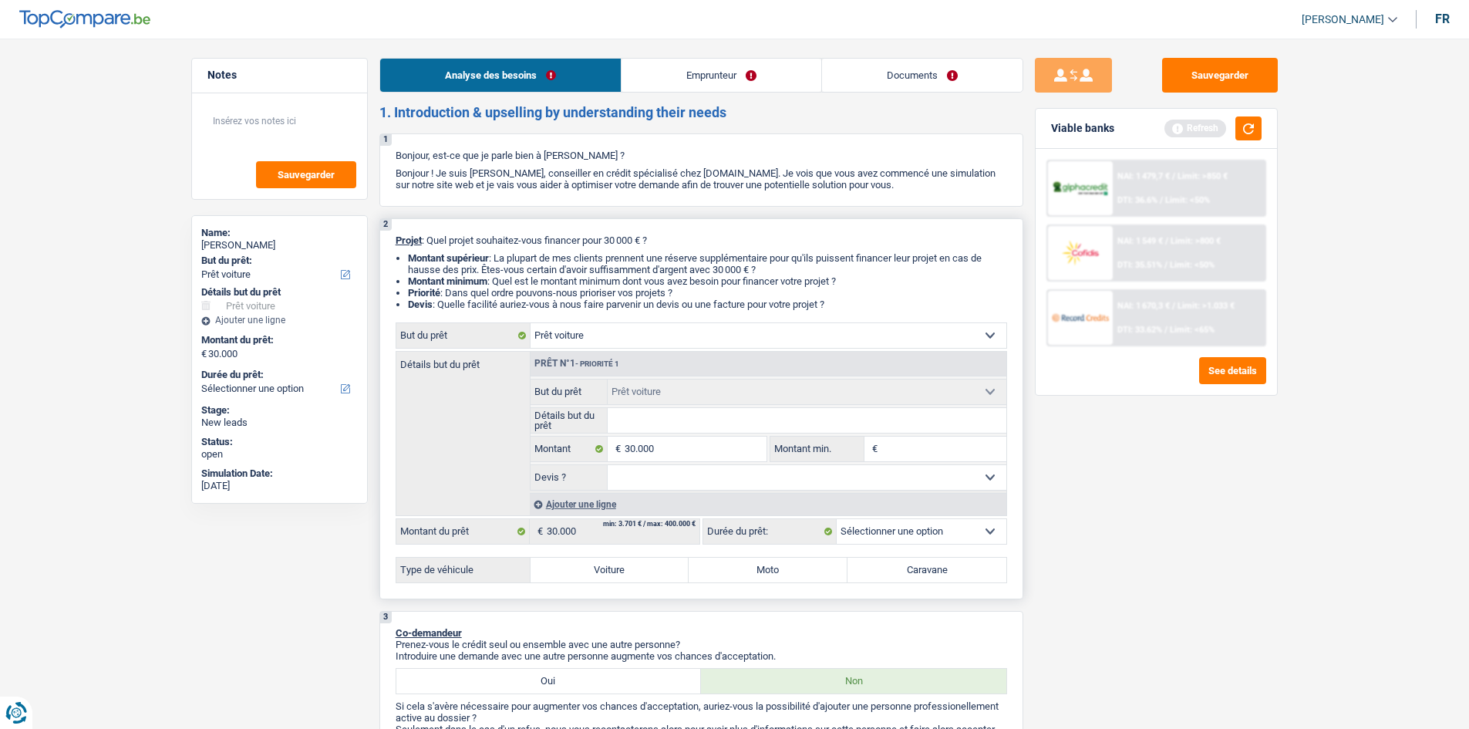
type input "V"
type input "Vo"
type input "Vol"
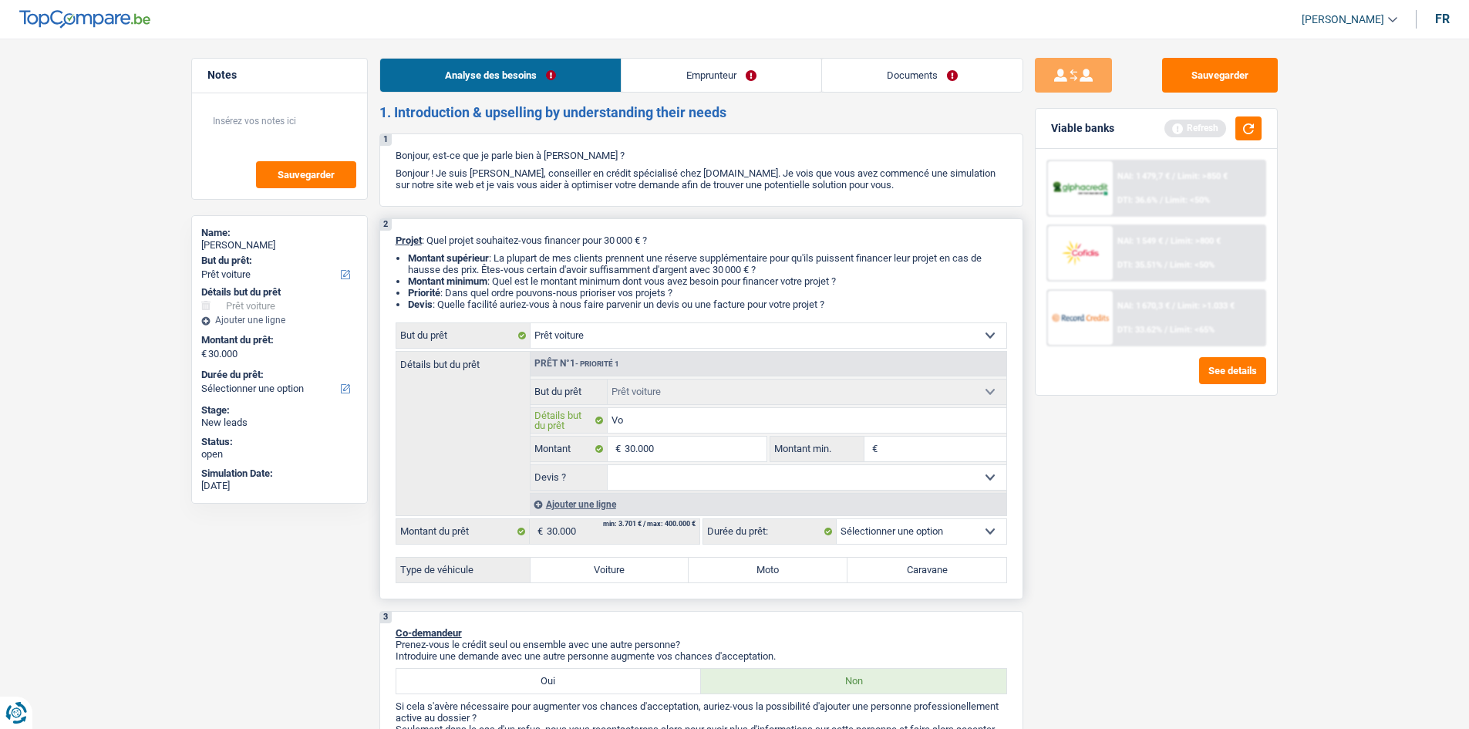
type input "Vol"
type input "Volv"
type input "Volvo"
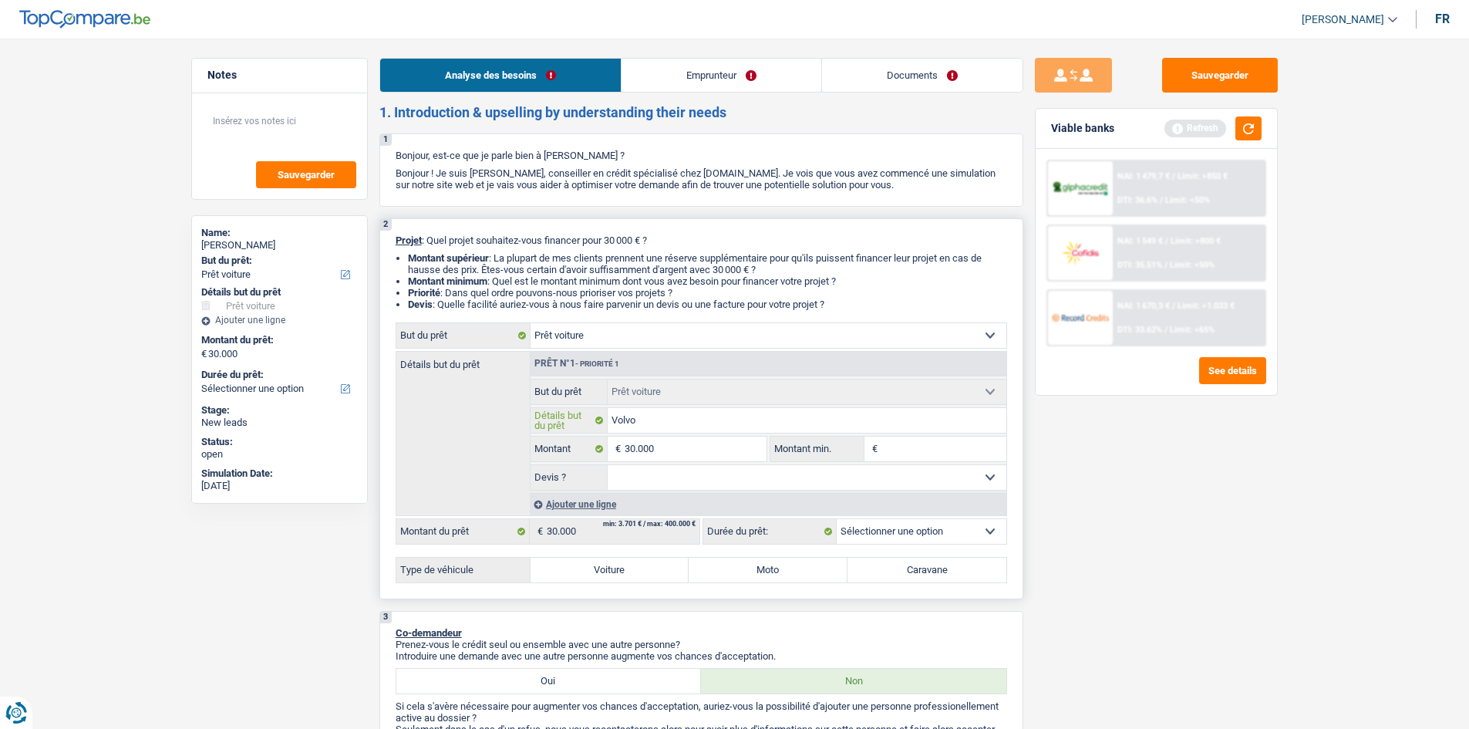
type input "Volvo"
type input "Volvo x"
type input "Volvo xC"
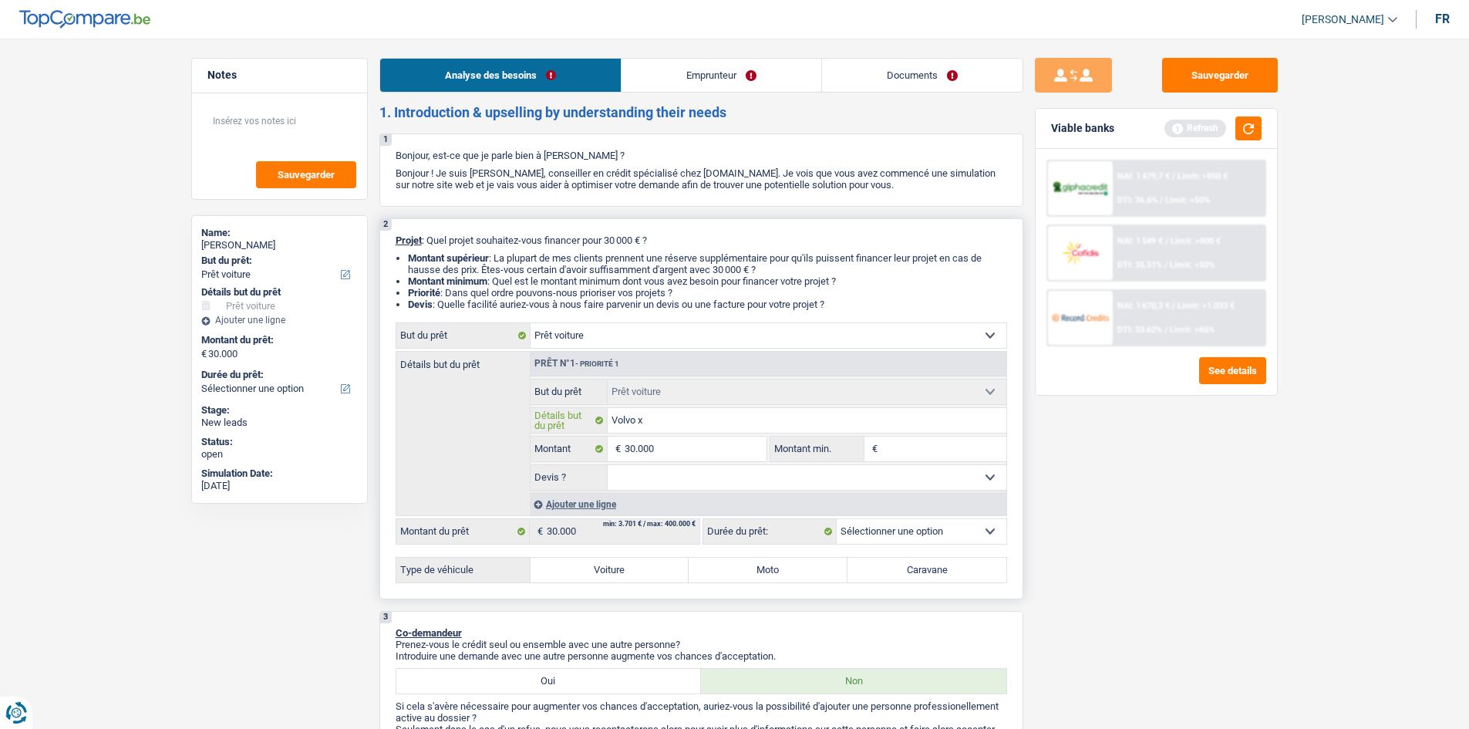
type input "Volvo xC"
type input "Volvo xC 6"
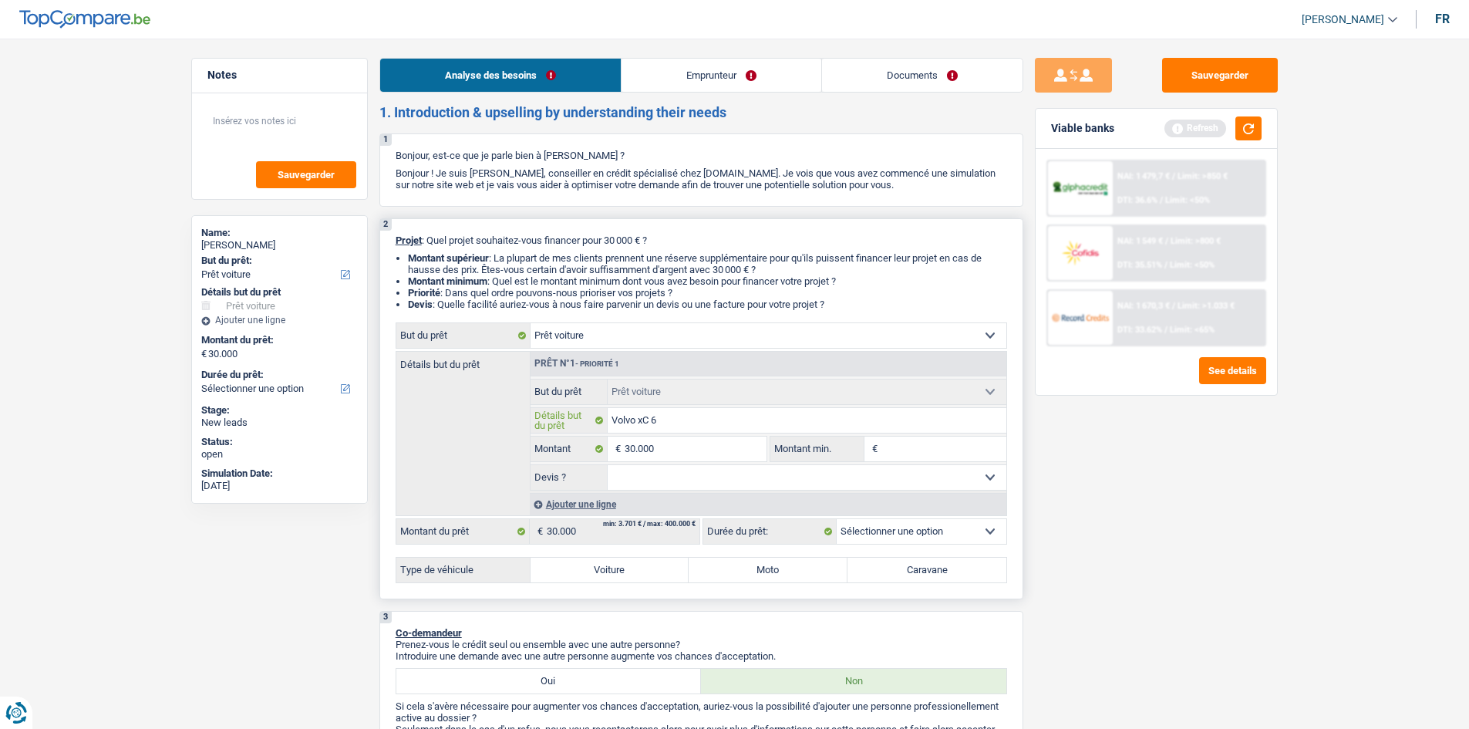
type input "Volvo xC 60"
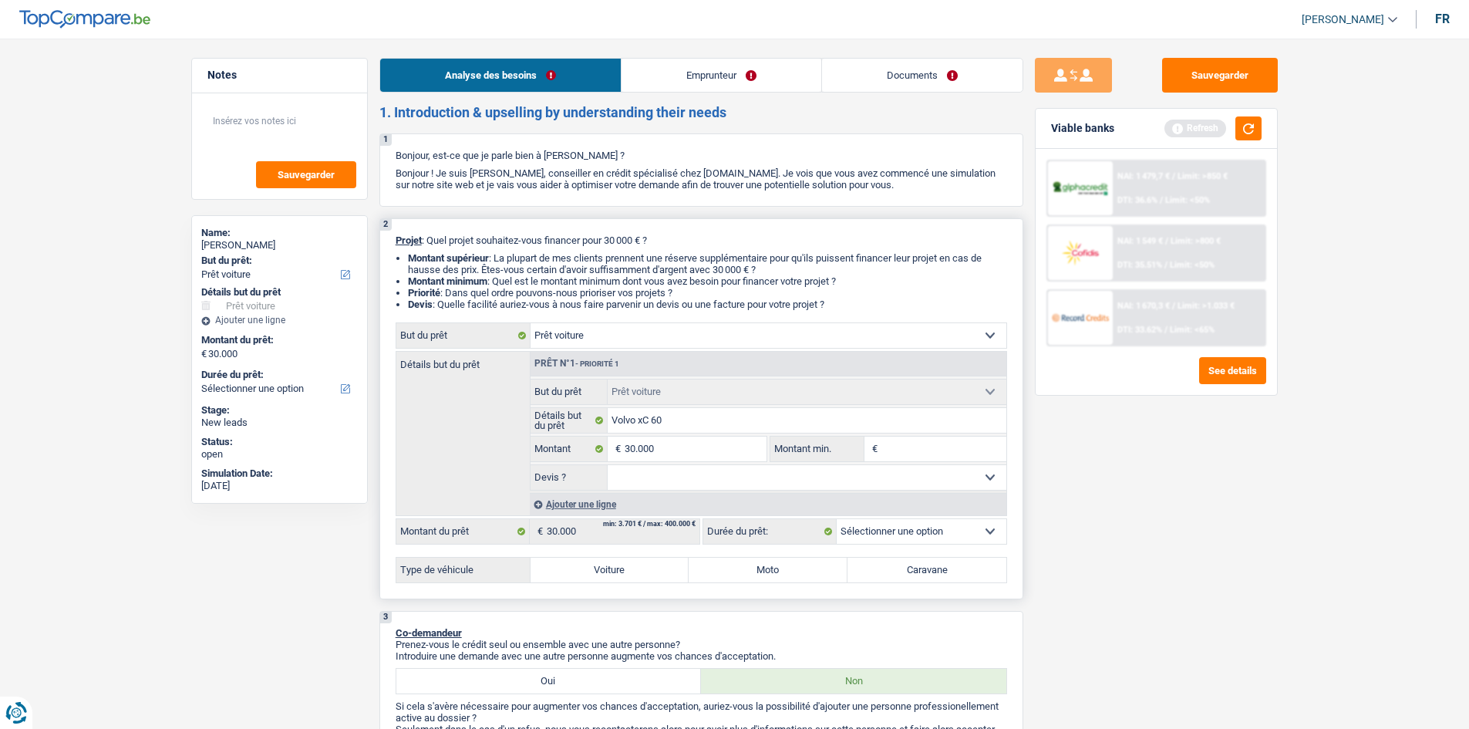
click at [647, 429] on select "Oui Non Non répondu Sélectionner une option" at bounding box center [807, 477] width 399 height 25
select select "yes"
click at [608, 429] on select "Oui Non Non répondu Sélectionner une option" at bounding box center [807, 477] width 399 height 25
select select "yes"
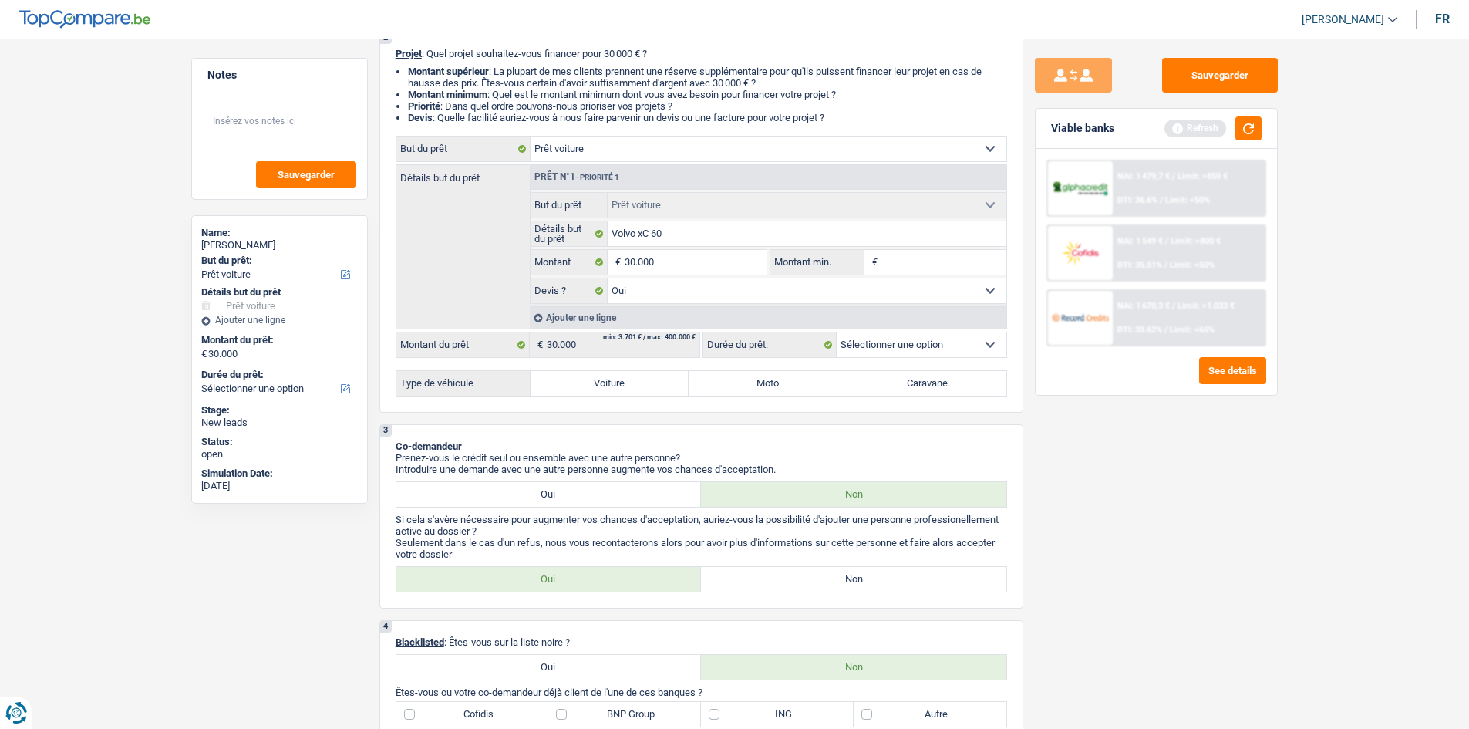
scroll to position [231, 0]
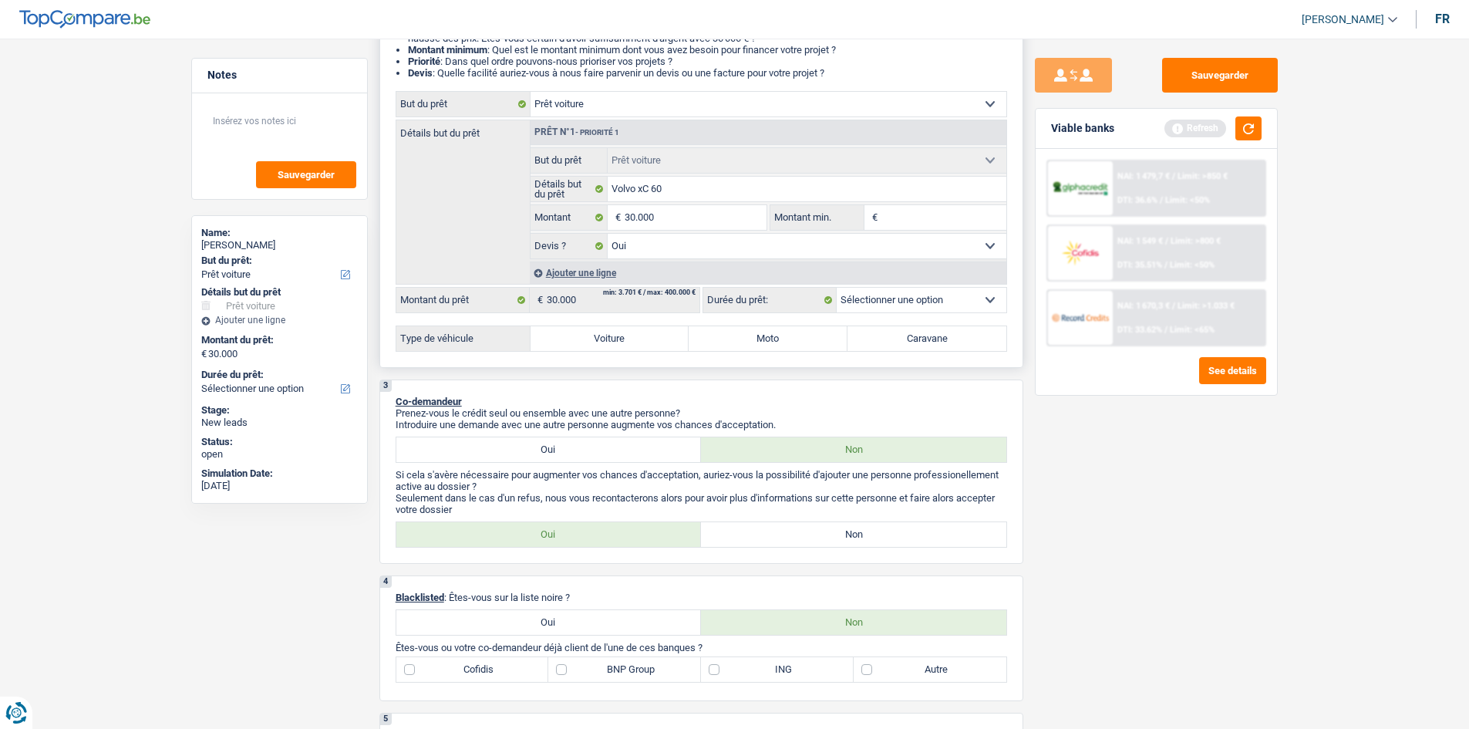
click at [650, 349] on label "Voiture" at bounding box center [609, 338] width 159 height 25
click at [650, 349] on input "Voiture" at bounding box center [609, 338] width 159 height 25
radio input "true"
select select "60"
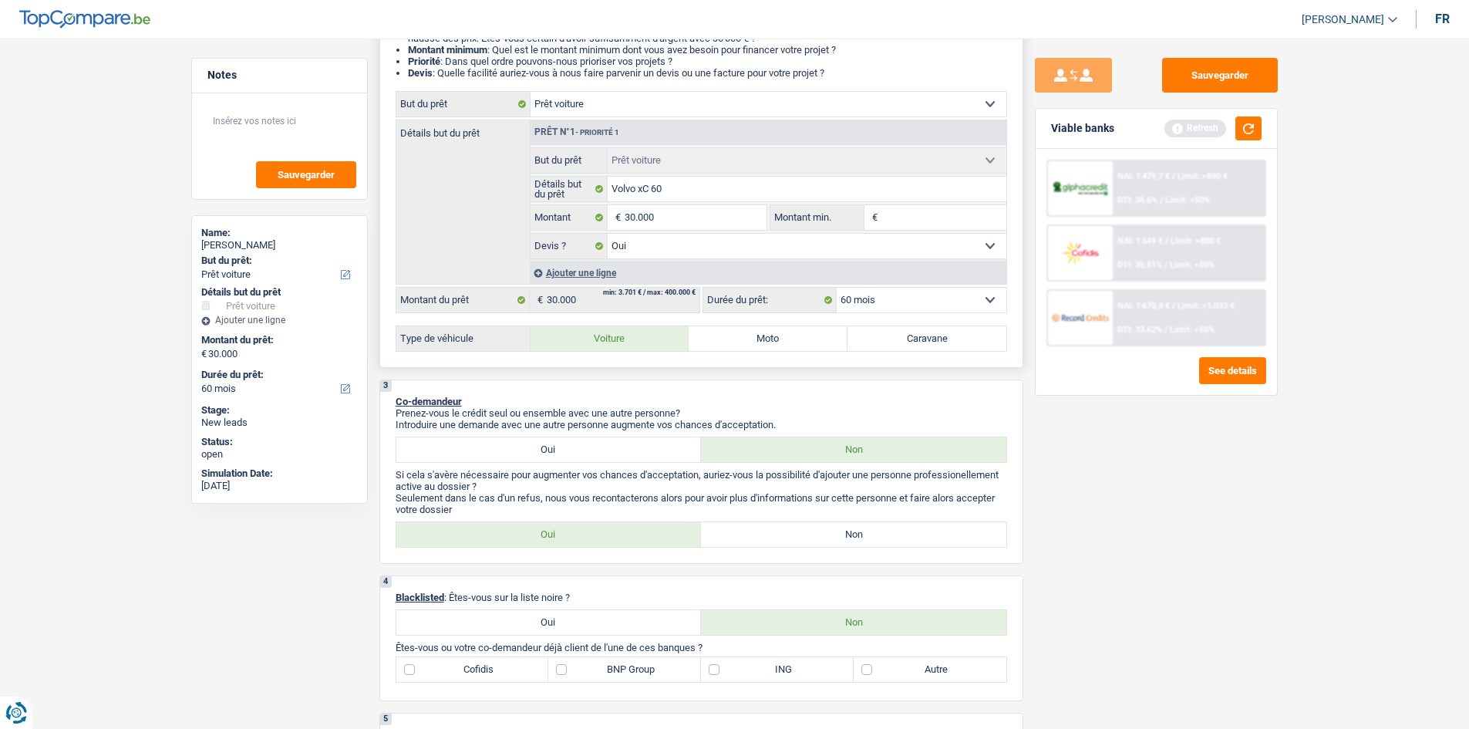
select select "60"
radio input "true"
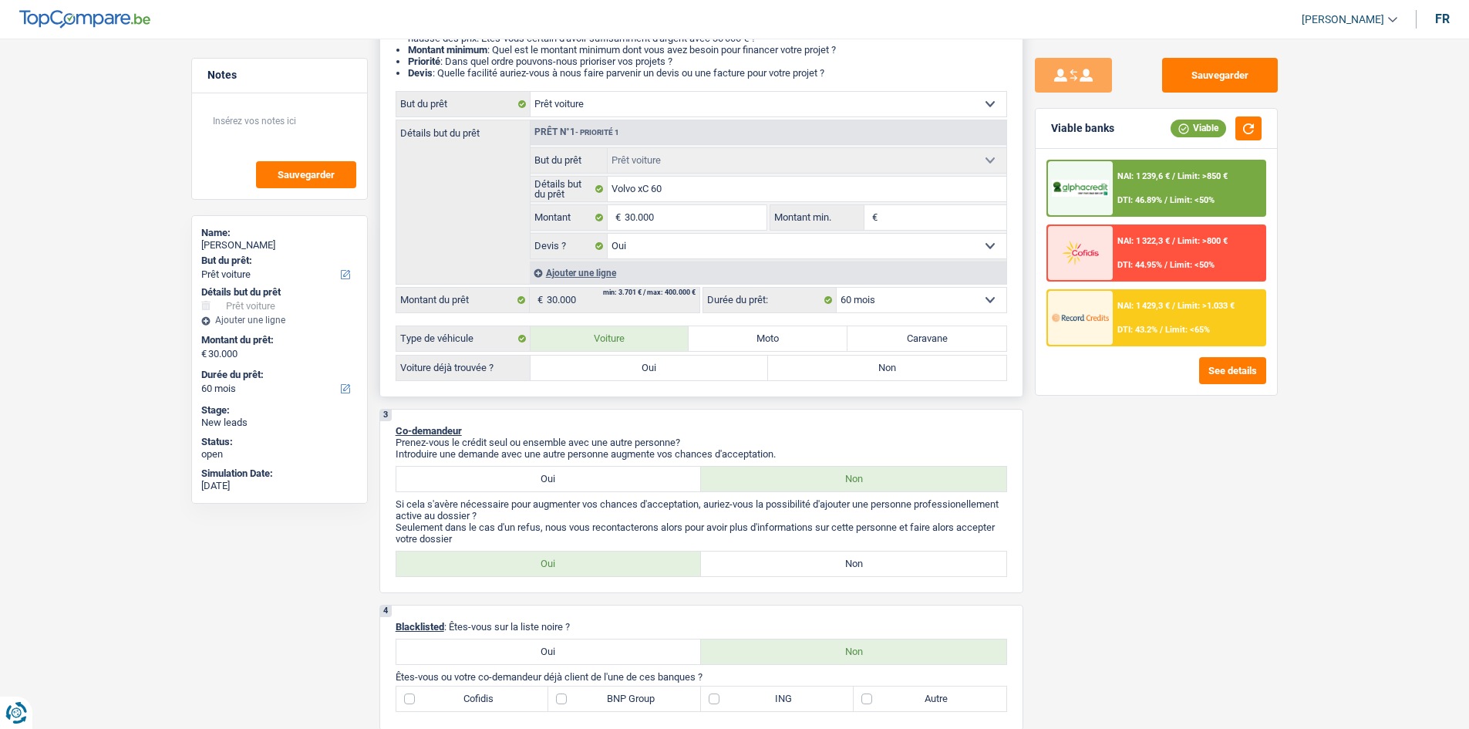
click at [723, 373] on label "Oui" at bounding box center [649, 367] width 238 height 25
click at [723, 373] on input "Oui" at bounding box center [649, 367] width 238 height 25
radio input "true"
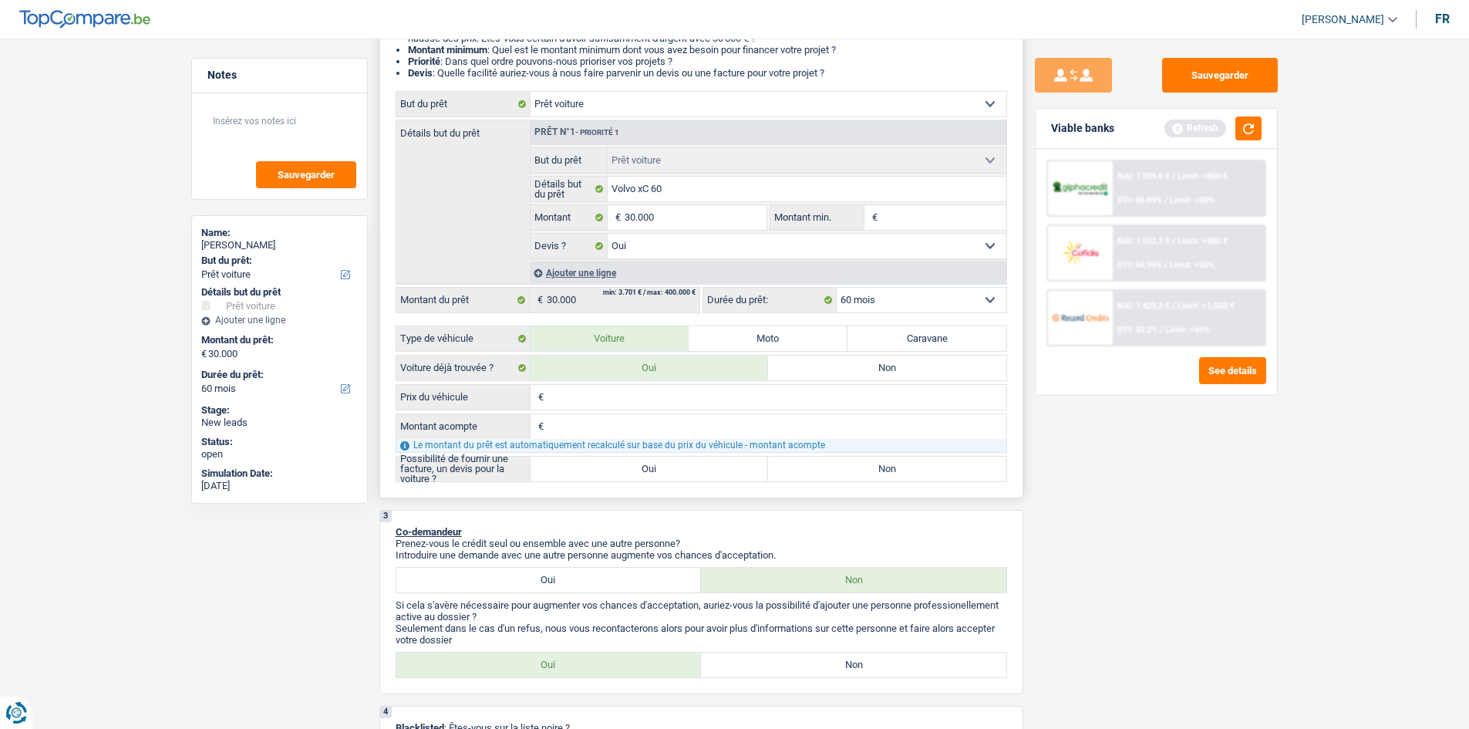
click at [667, 429] on label "Oui" at bounding box center [649, 468] width 238 height 25
click at [667, 429] on input "Oui" at bounding box center [649, 468] width 238 height 25
radio input "true"
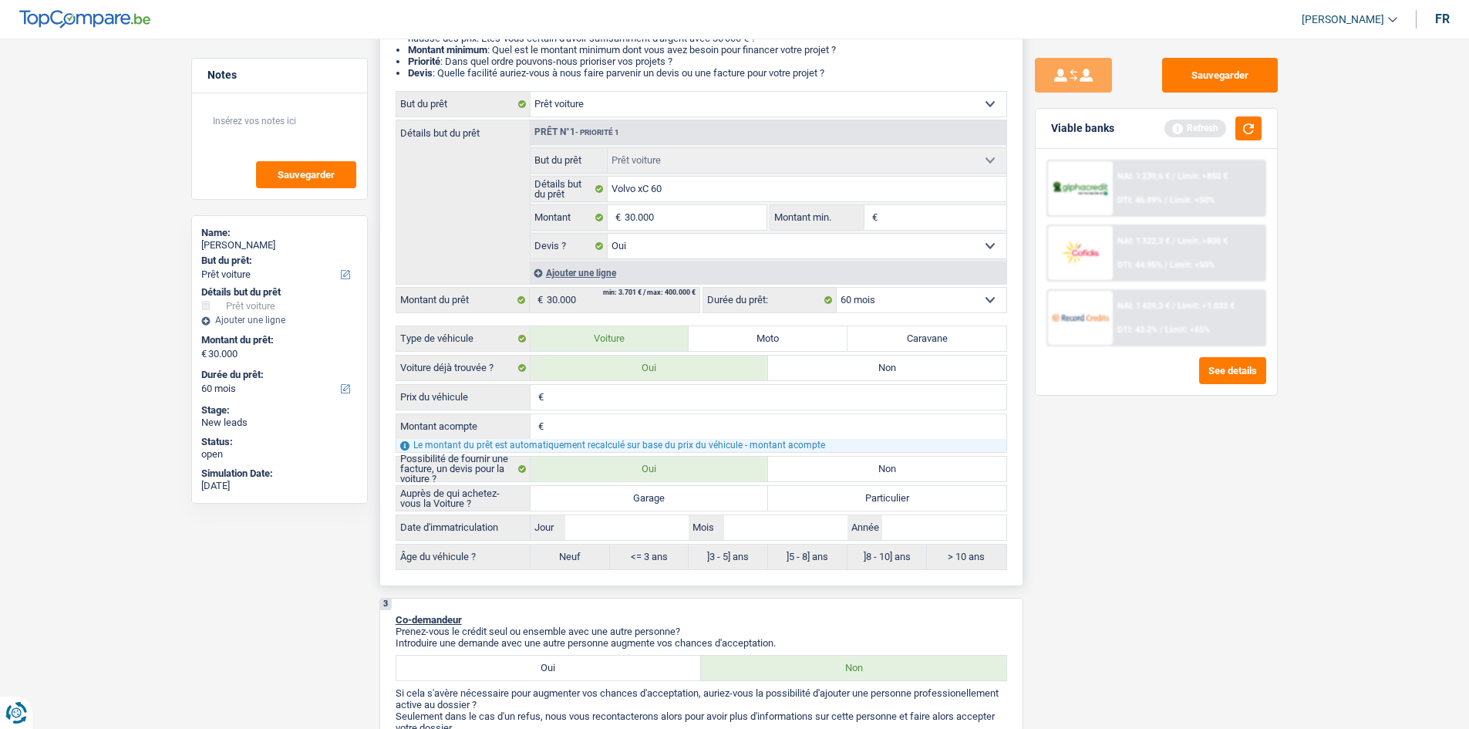
click at [704, 429] on label "Garage" at bounding box center [649, 498] width 238 height 25
click at [704, 429] on input "Garage" at bounding box center [649, 498] width 238 height 25
radio input "true"
click at [791, 429] on input "Année" at bounding box center [943, 527] width 123 height 25
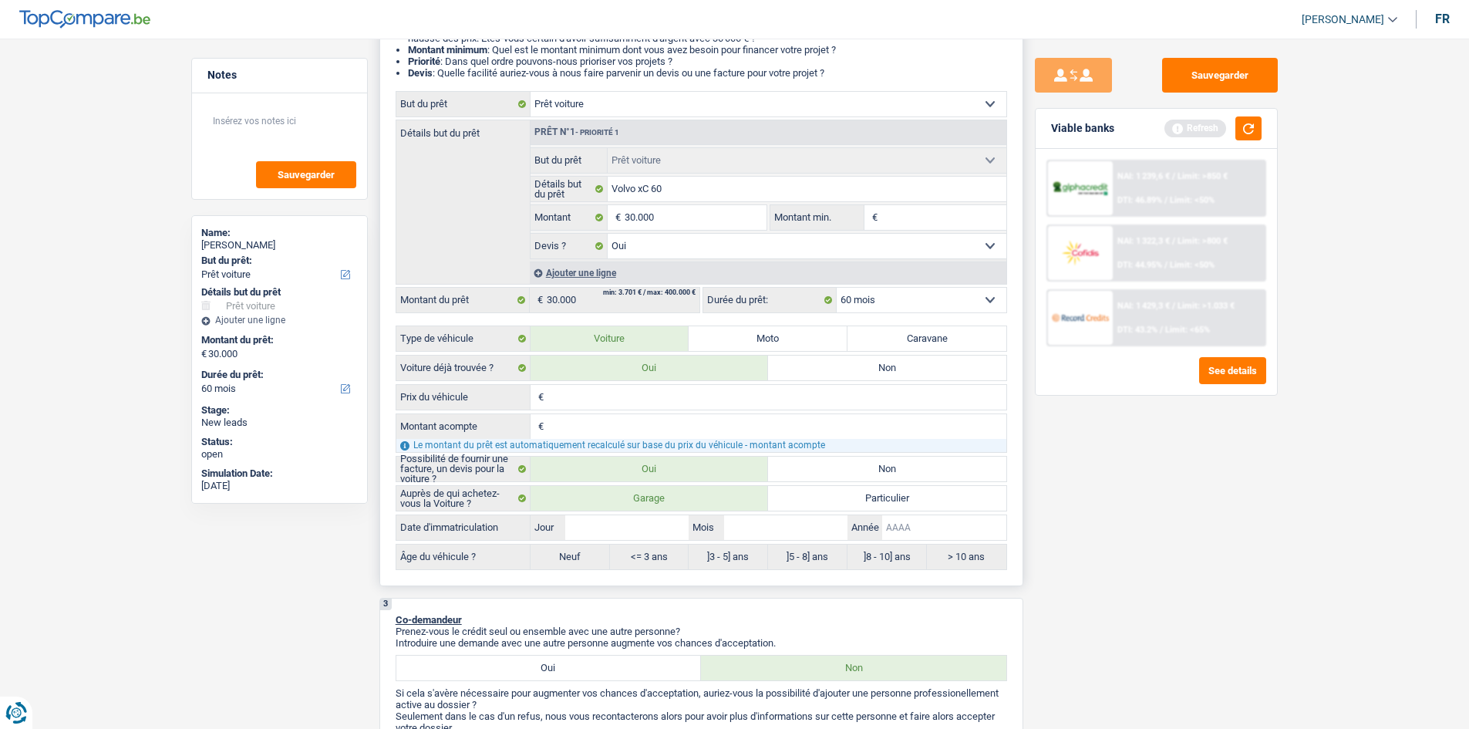
type input "2"
type input "20"
type input "2022"
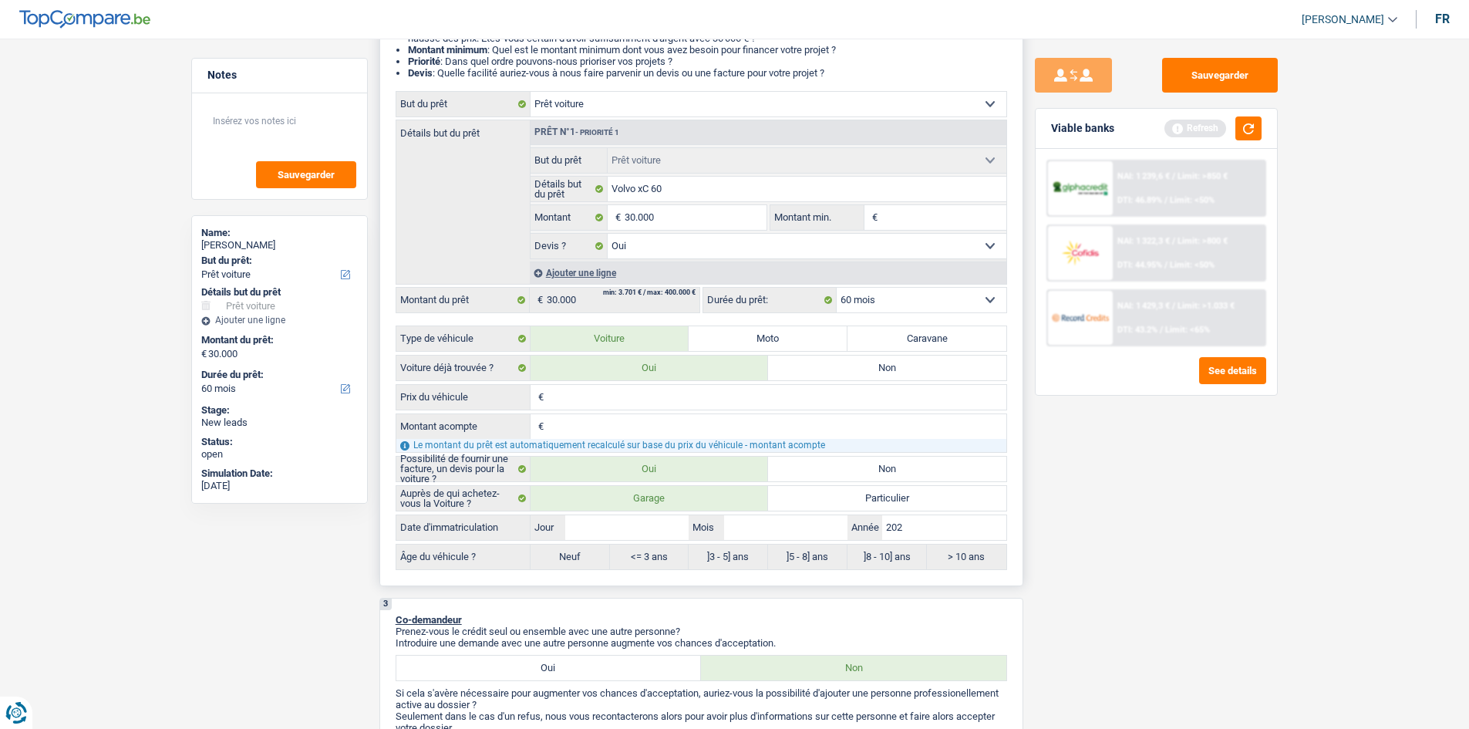
type input "2022"
type input "202"
type input "2022"
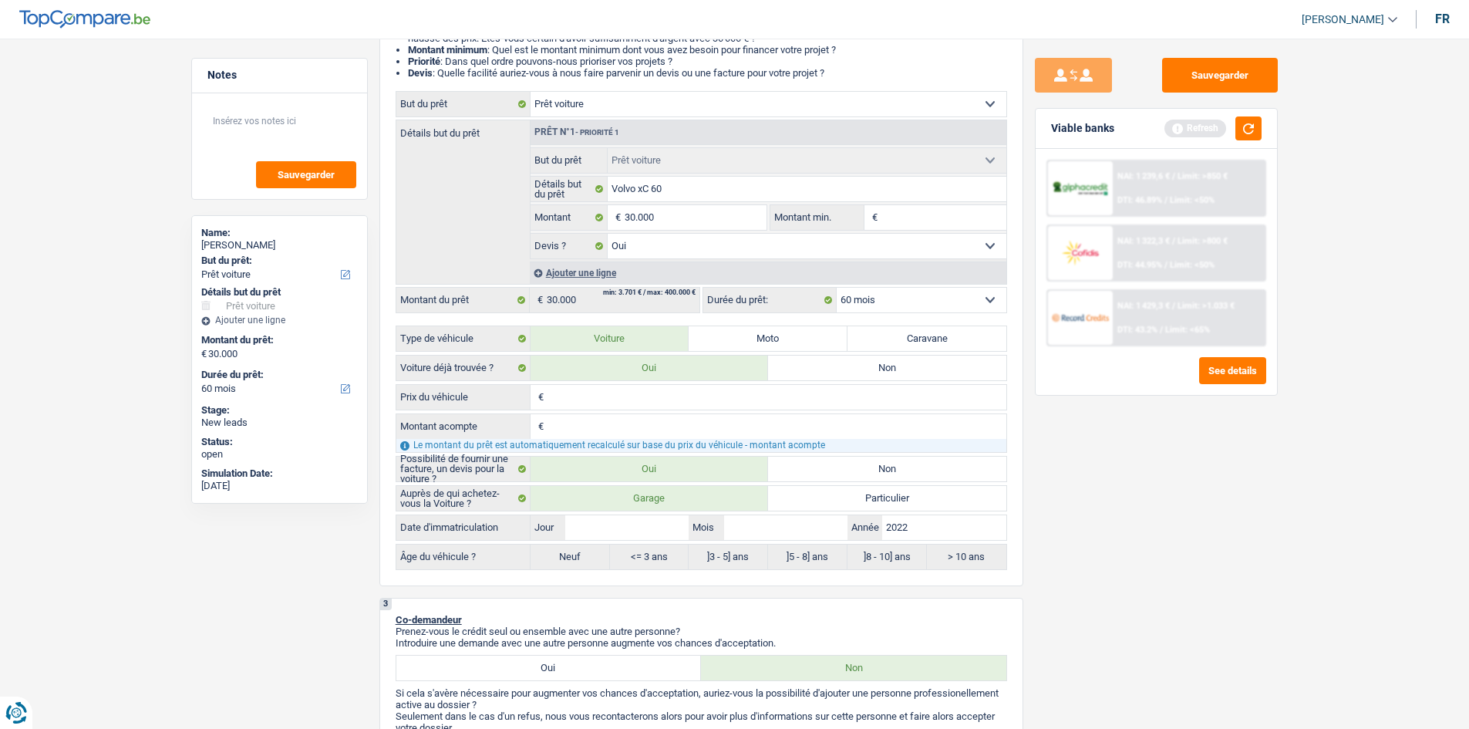
type input "2022"
drag, startPoint x: 1308, startPoint y: 612, endPoint x: 1184, endPoint y: 591, distance: 125.1
click at [771, 429] on input "Mois" at bounding box center [785, 527] width 123 height 25
type input "6"
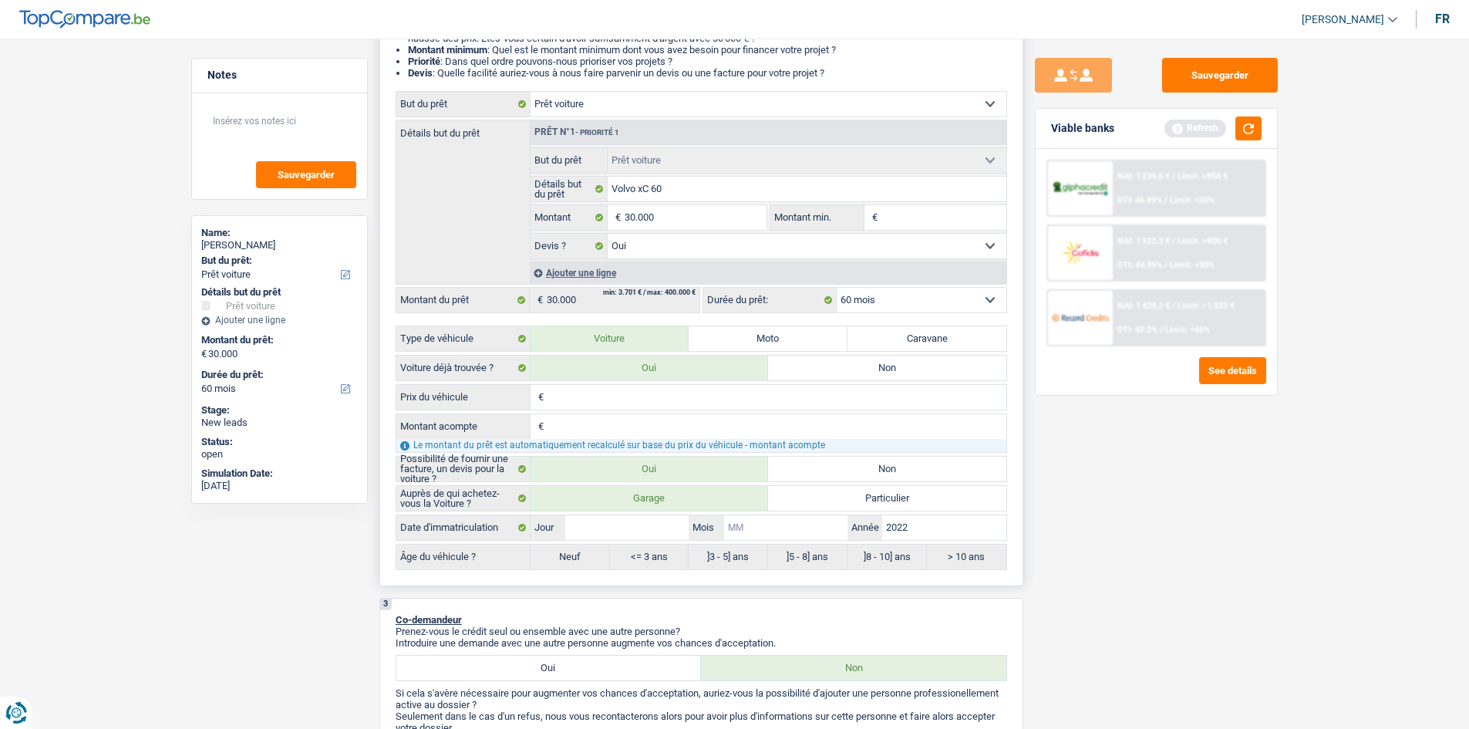
type input "6"
click at [619, 429] on div "Âge du véhicule ? Neuf <= 3 ans ]3 - 5] ans ]5 - 8] ans ]8 - 10] ans > 10 ans T…" at bounding box center [701, 557] width 611 height 26
click at [625, 429] on input "Jour" at bounding box center [626, 527] width 123 height 25
type input "6"
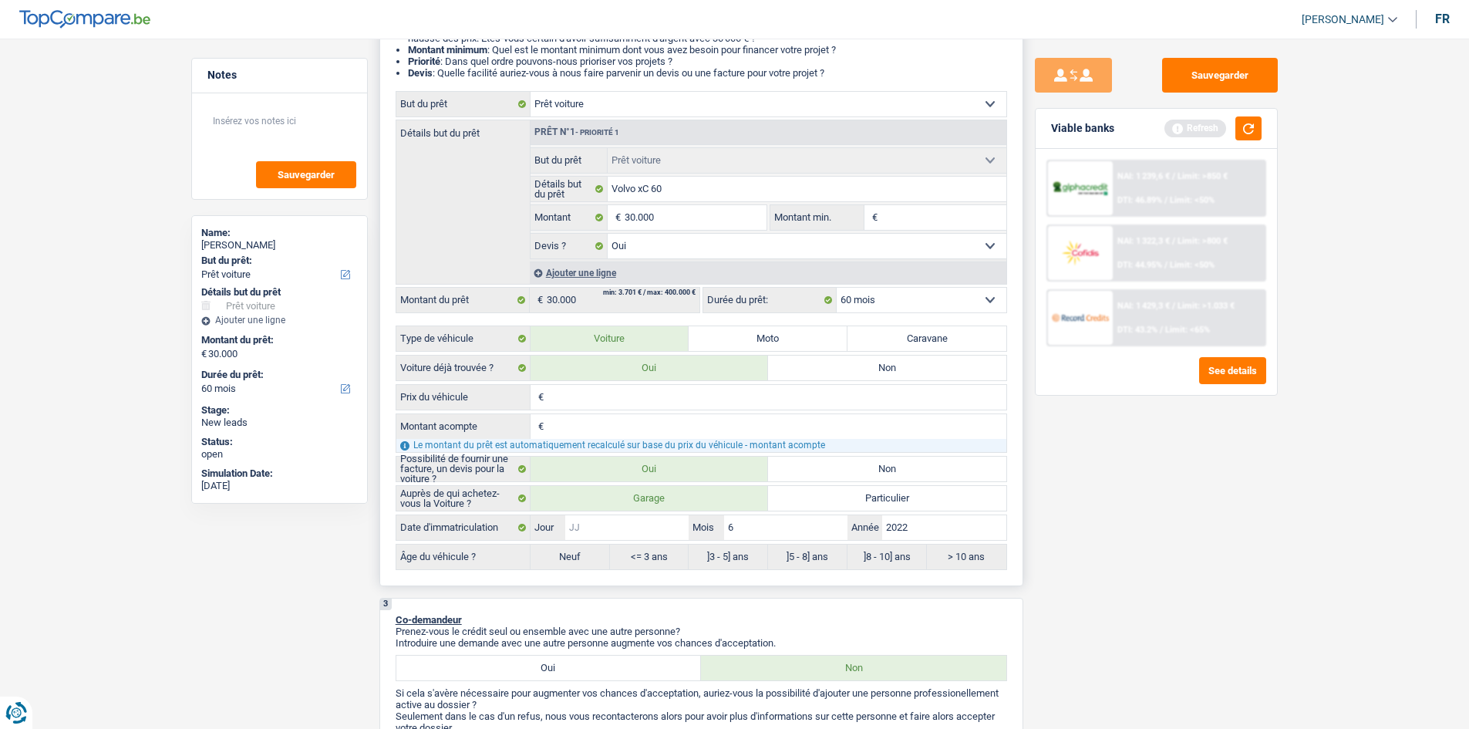
type input "6"
click at [791, 429] on div "Sauvegarder Viable banks Refresh NAI: 1 239,6 € / Limit: >850 € DTI: 46.89% / L…" at bounding box center [1156, 379] width 266 height 642
radio input "false"
radio input "true"
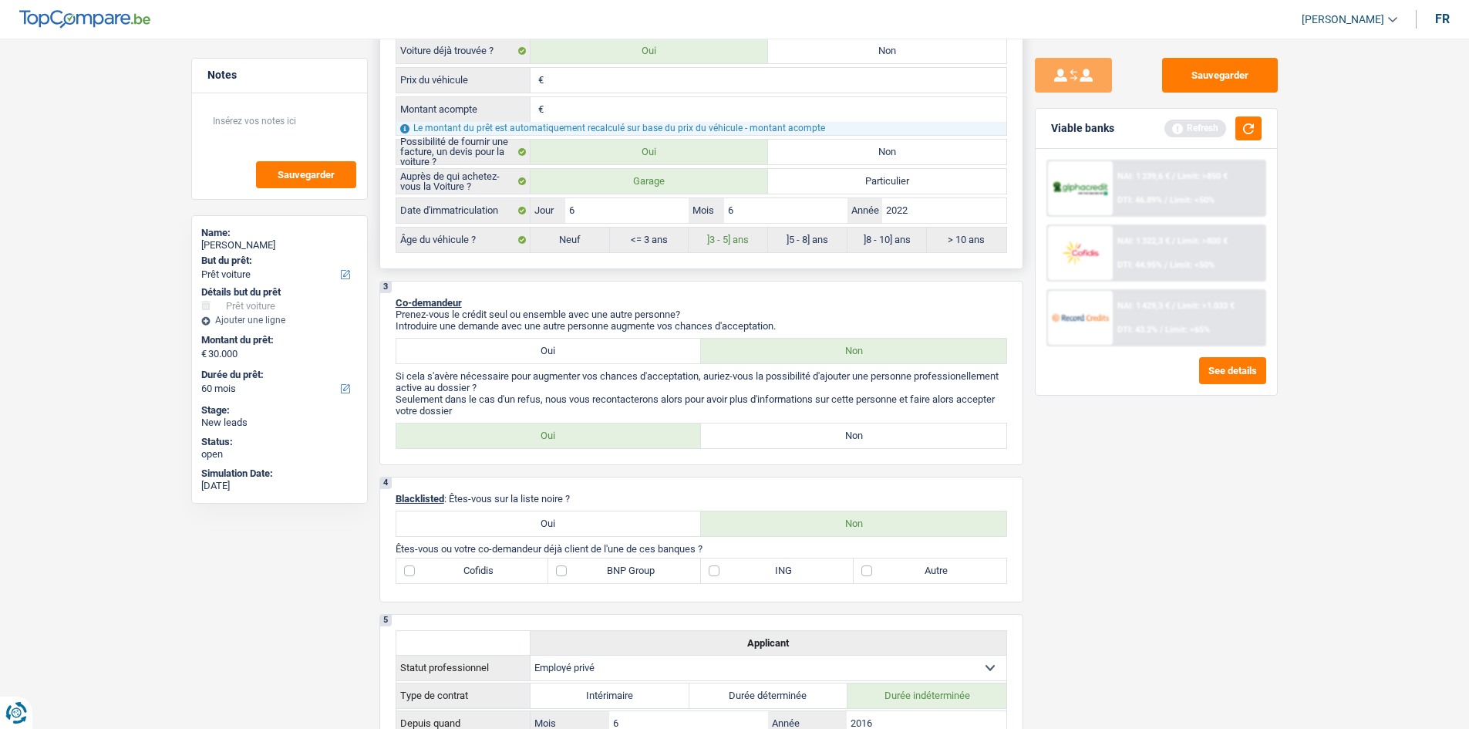
scroll to position [308, 0]
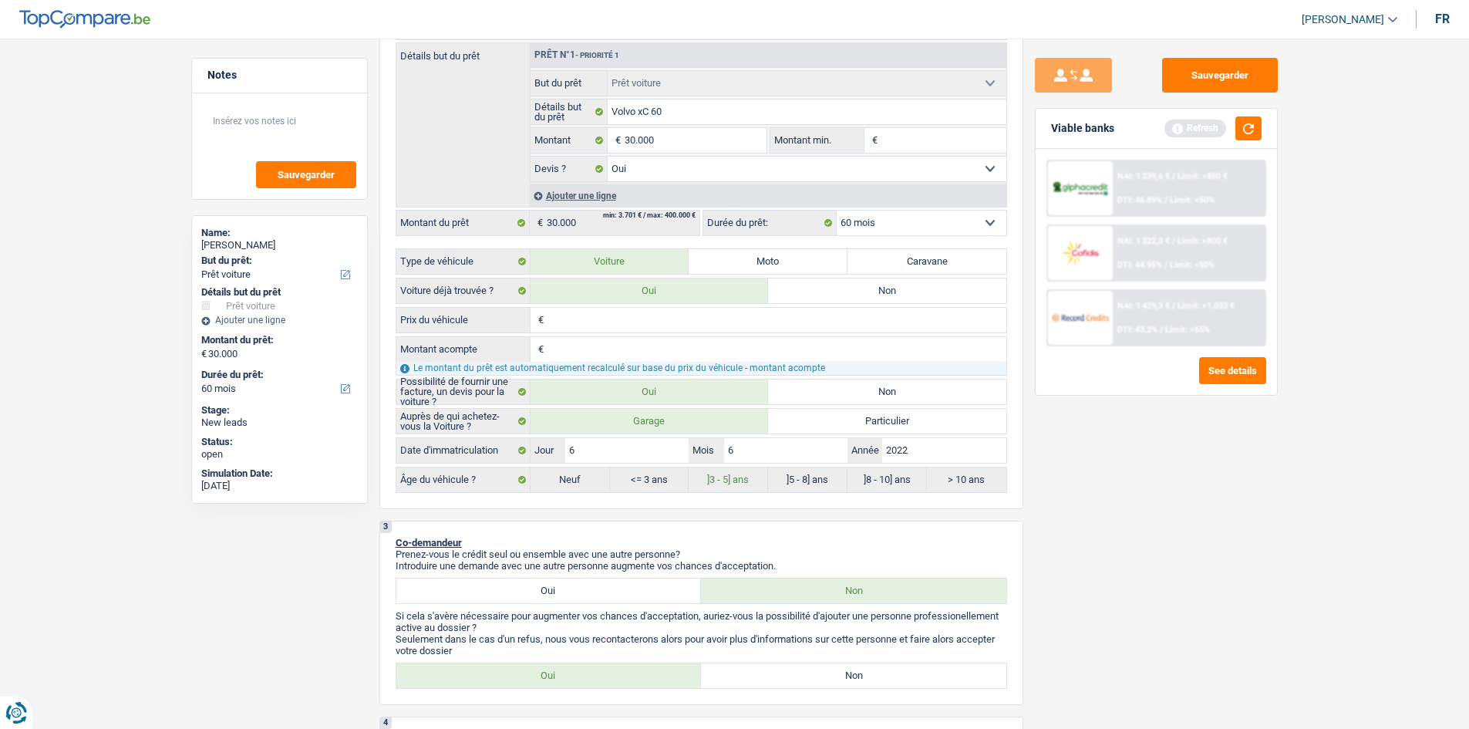
drag, startPoint x: 570, startPoint y: 318, endPoint x: 1141, endPoint y: 443, distance: 584.9
click at [570, 320] on input "Prix du véhicule" at bounding box center [776, 320] width 459 height 25
type input "2"
type input "28"
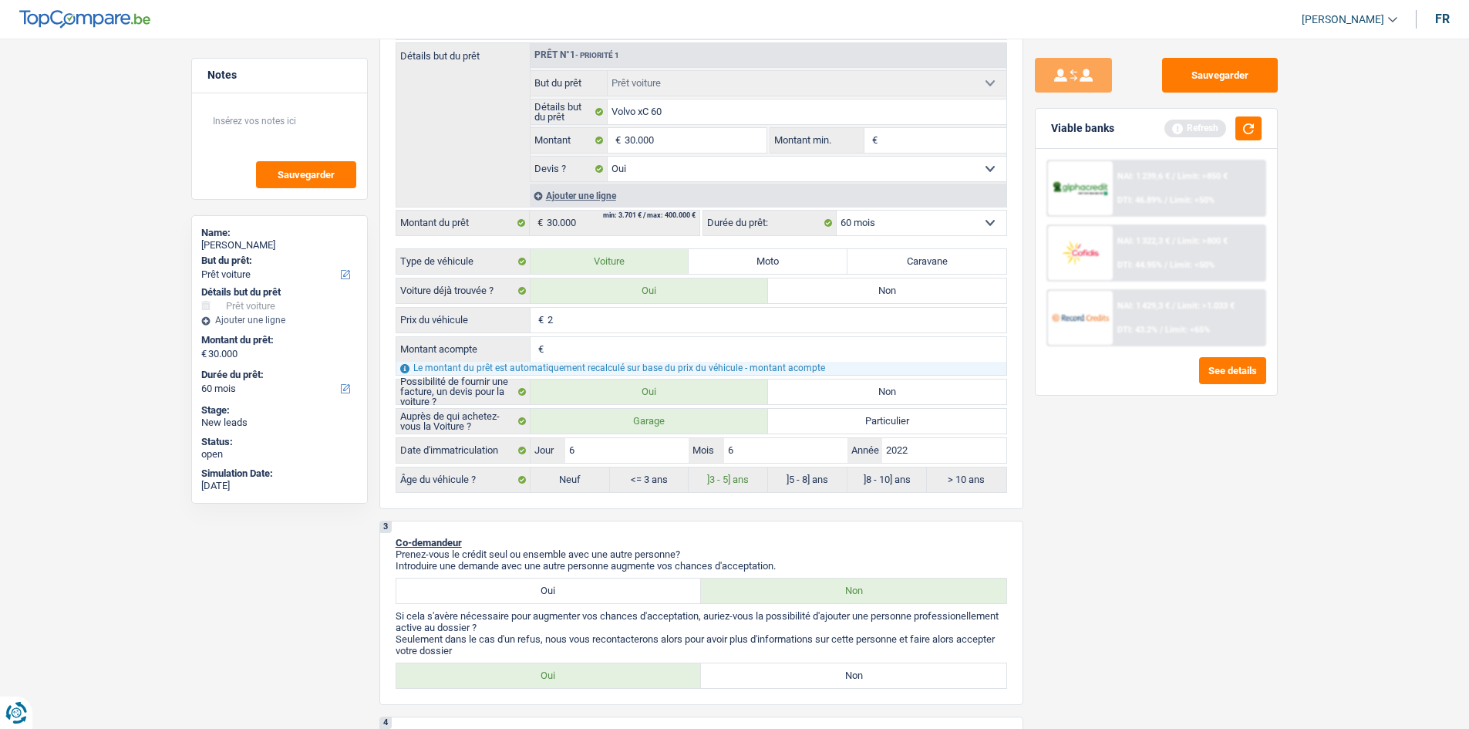
type input "28"
type input "280"
type input "2.800"
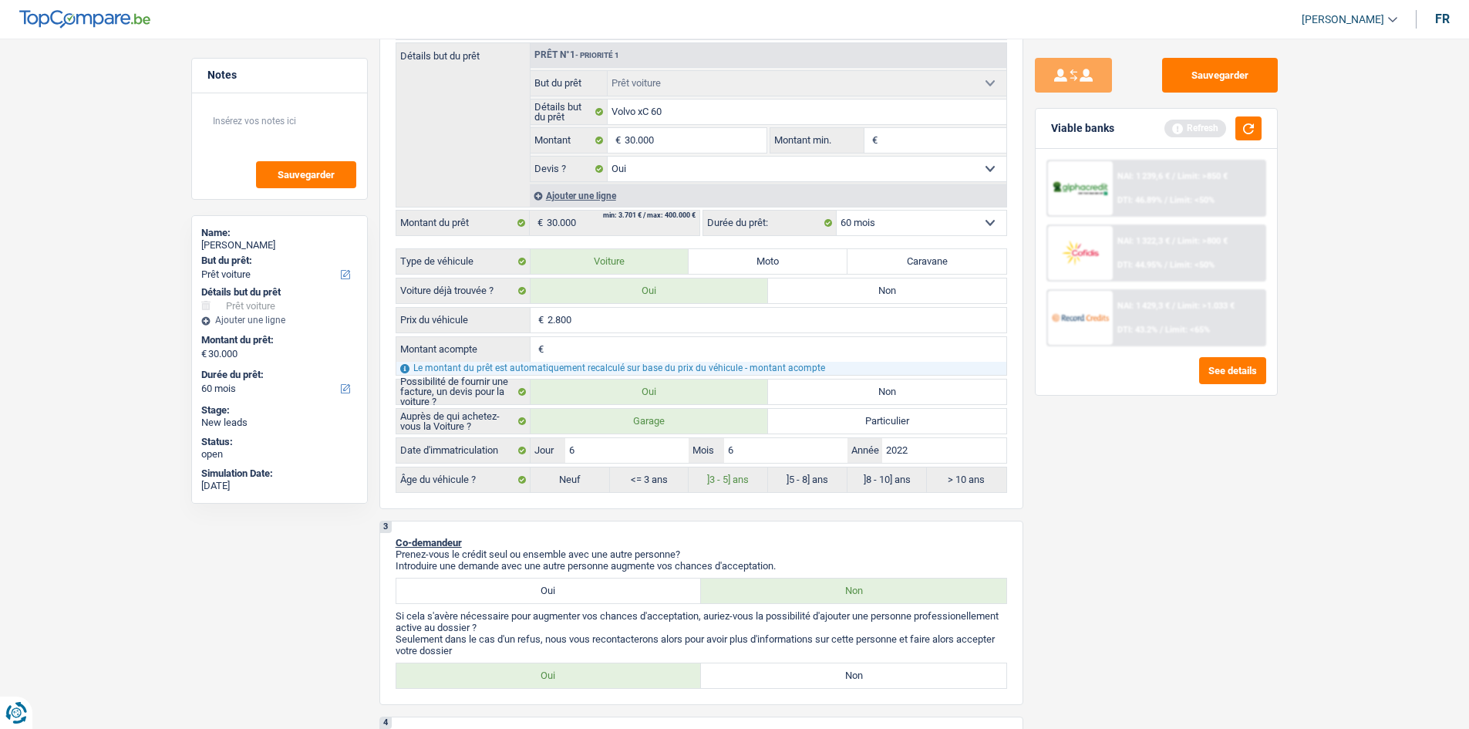
type input "28.000"
click at [791, 429] on div "Sauvegarder Viable banks Refresh NAI: 1 239,6 € / Limit: >850 € DTI: 46.89% / L…" at bounding box center [1156, 379] width 266 height 642
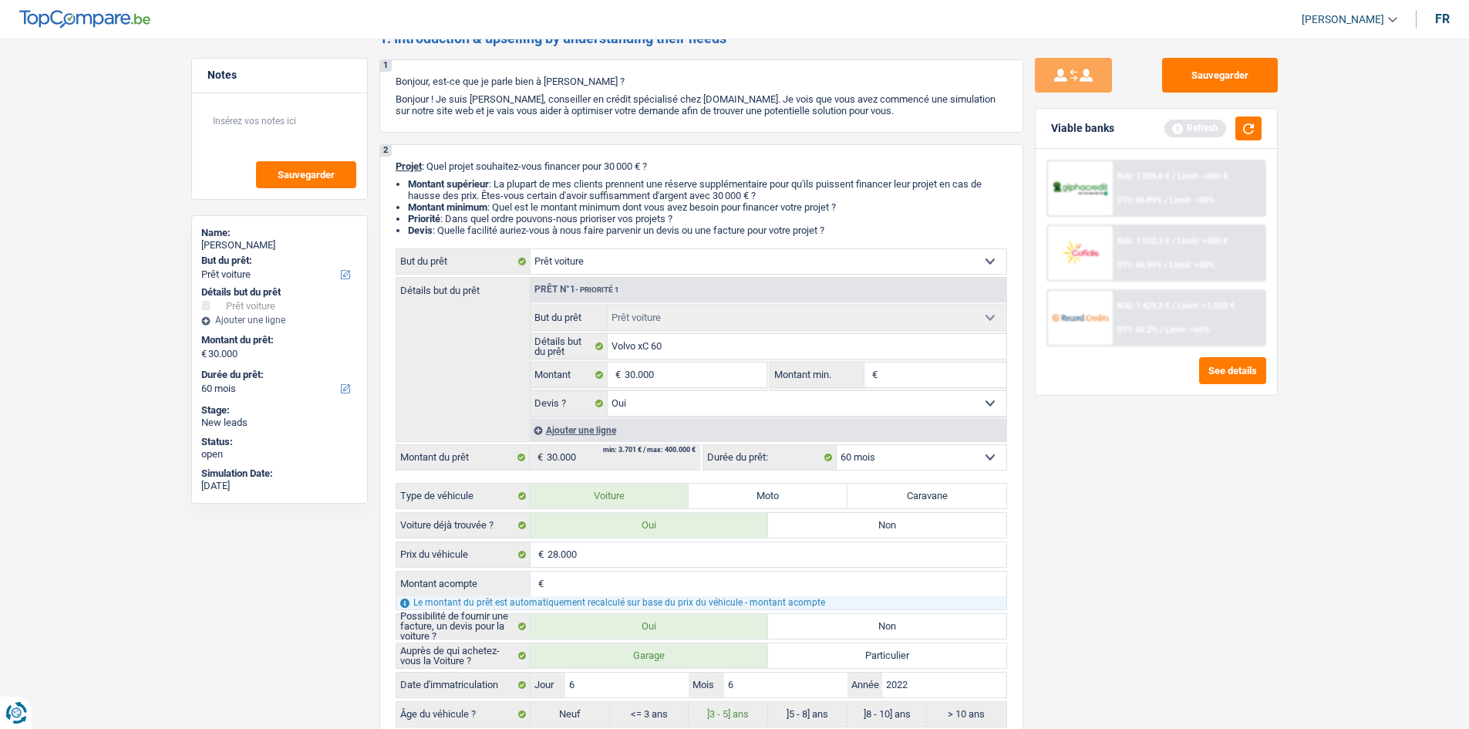
scroll to position [0, 0]
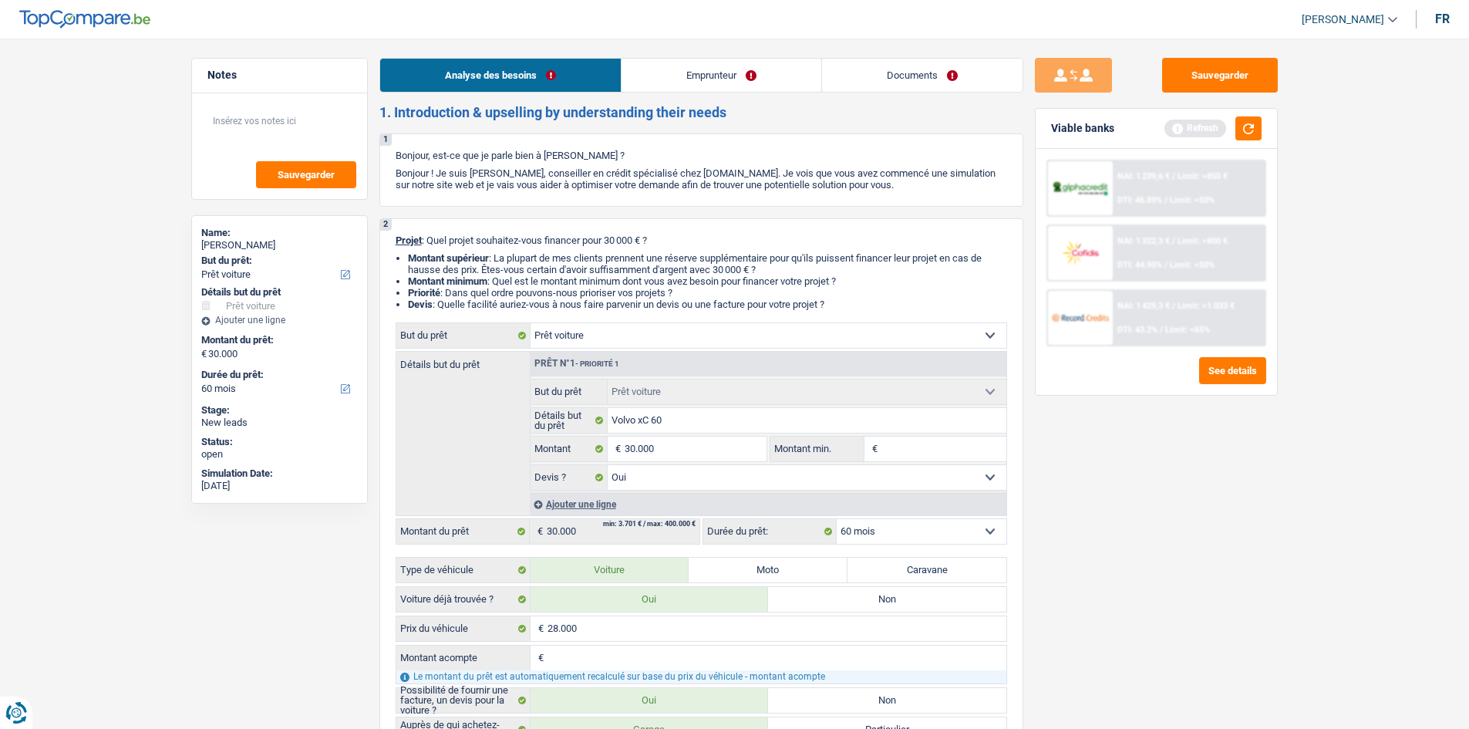
drag, startPoint x: 722, startPoint y: 68, endPoint x: 696, endPoint y: 82, distance: 29.7
click at [722, 66] on link "Emprunteur" at bounding box center [721, 75] width 200 height 33
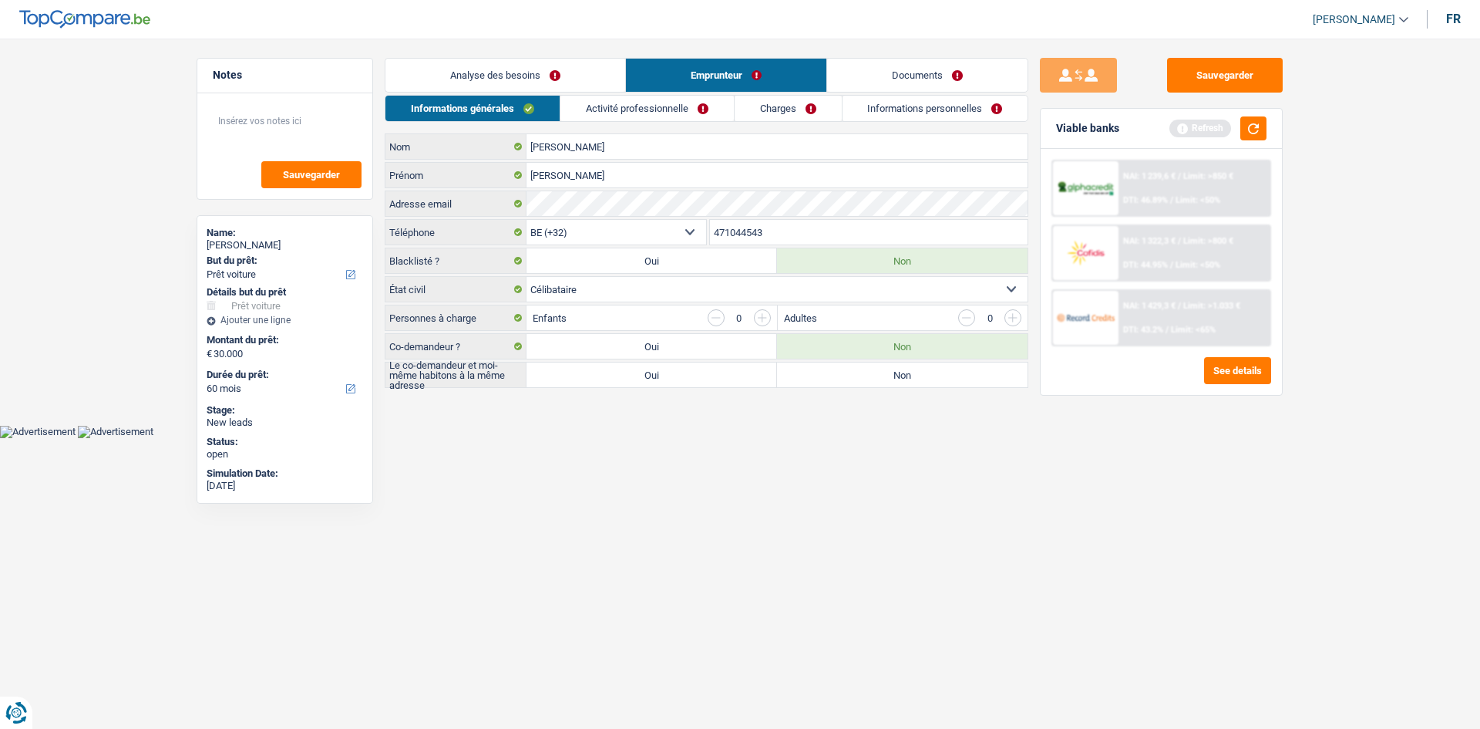
click at [791, 379] on label "Non" at bounding box center [902, 374] width 251 height 25
click at [791, 379] on input "Non" at bounding box center [902, 374] width 251 height 25
radio input "true"
click at [554, 88] on link "Analyse des besoins" at bounding box center [506, 75] width 240 height 33
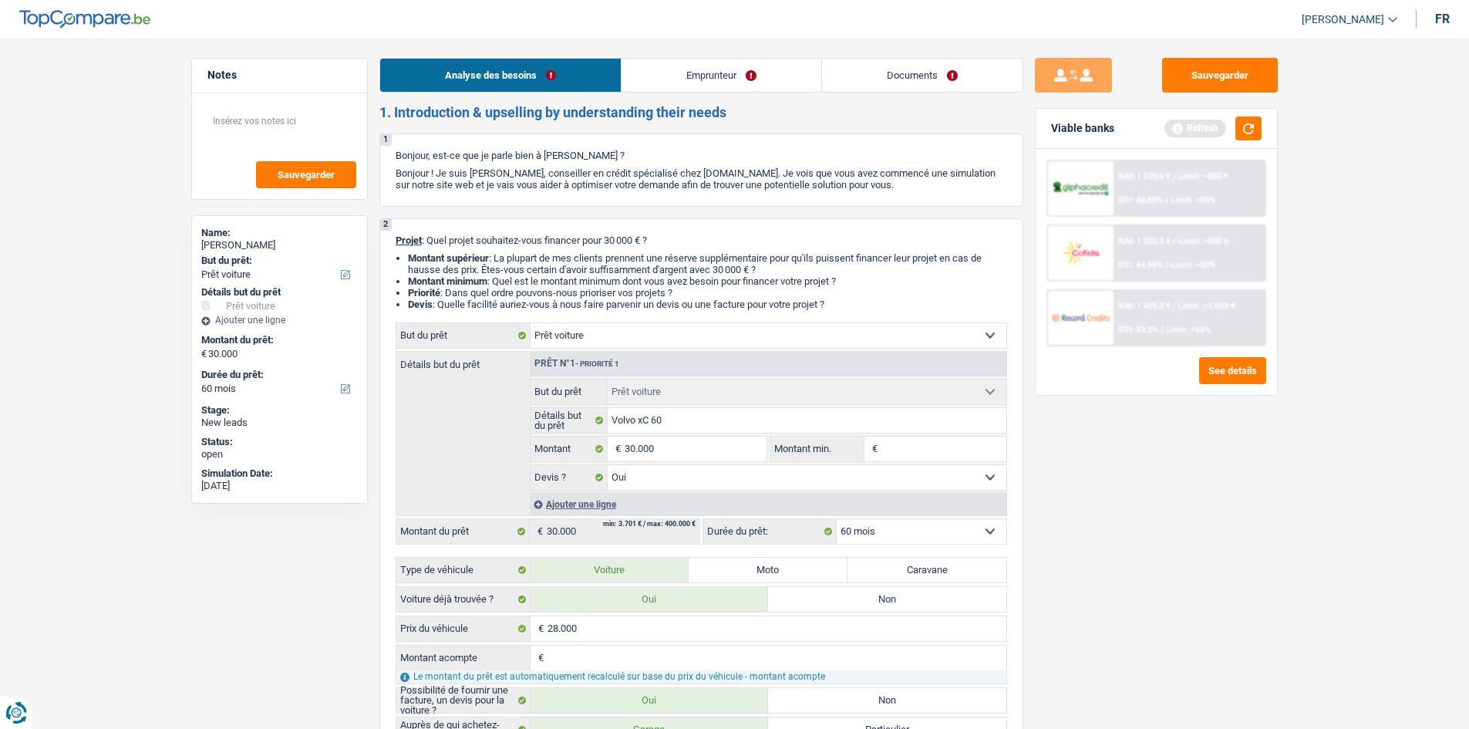
scroll to position [386, 0]
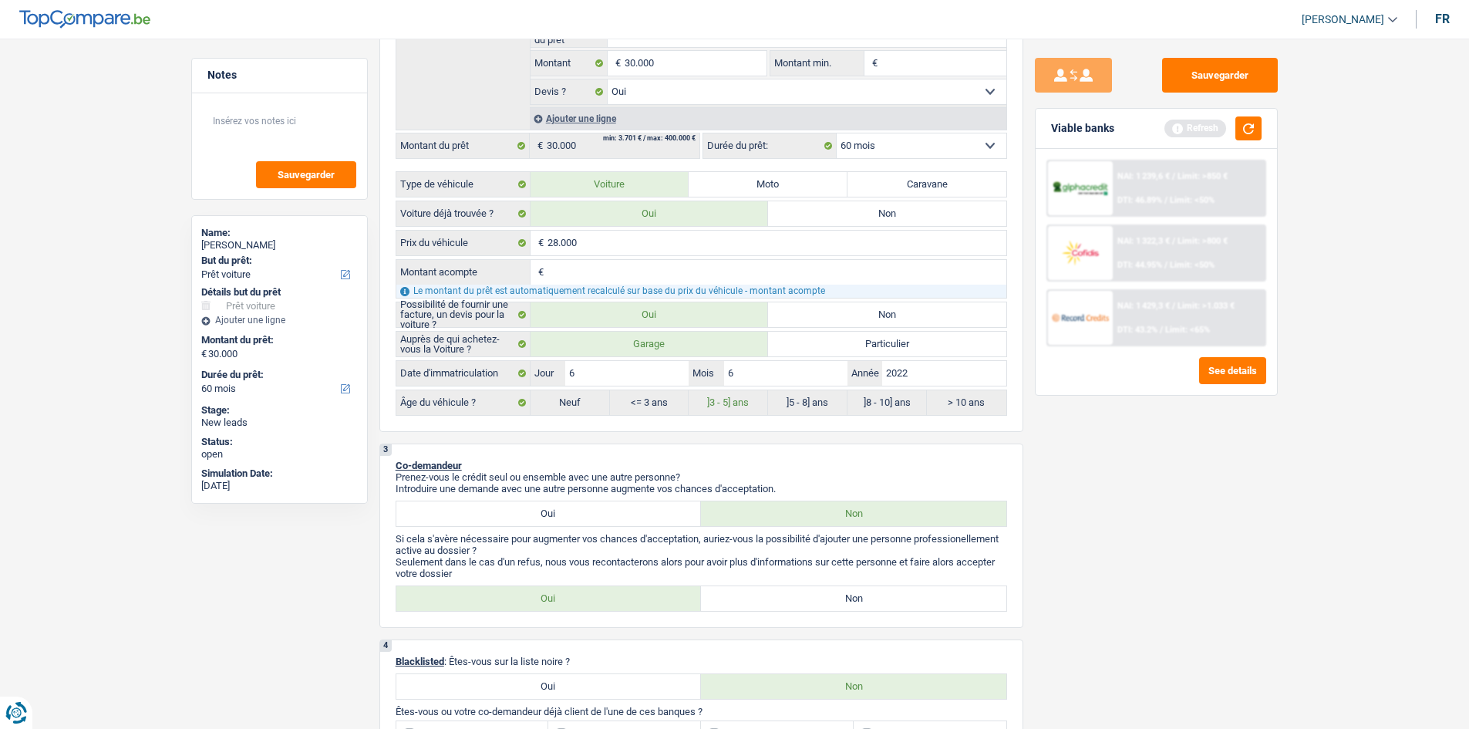
drag, startPoint x: 920, startPoint y: 607, endPoint x: 1107, endPoint y: 468, distance: 233.2
click at [791, 429] on label "Non" at bounding box center [853, 598] width 305 height 25
click at [791, 429] on input "Non" at bounding box center [853, 598] width 305 height 25
radio input "true"
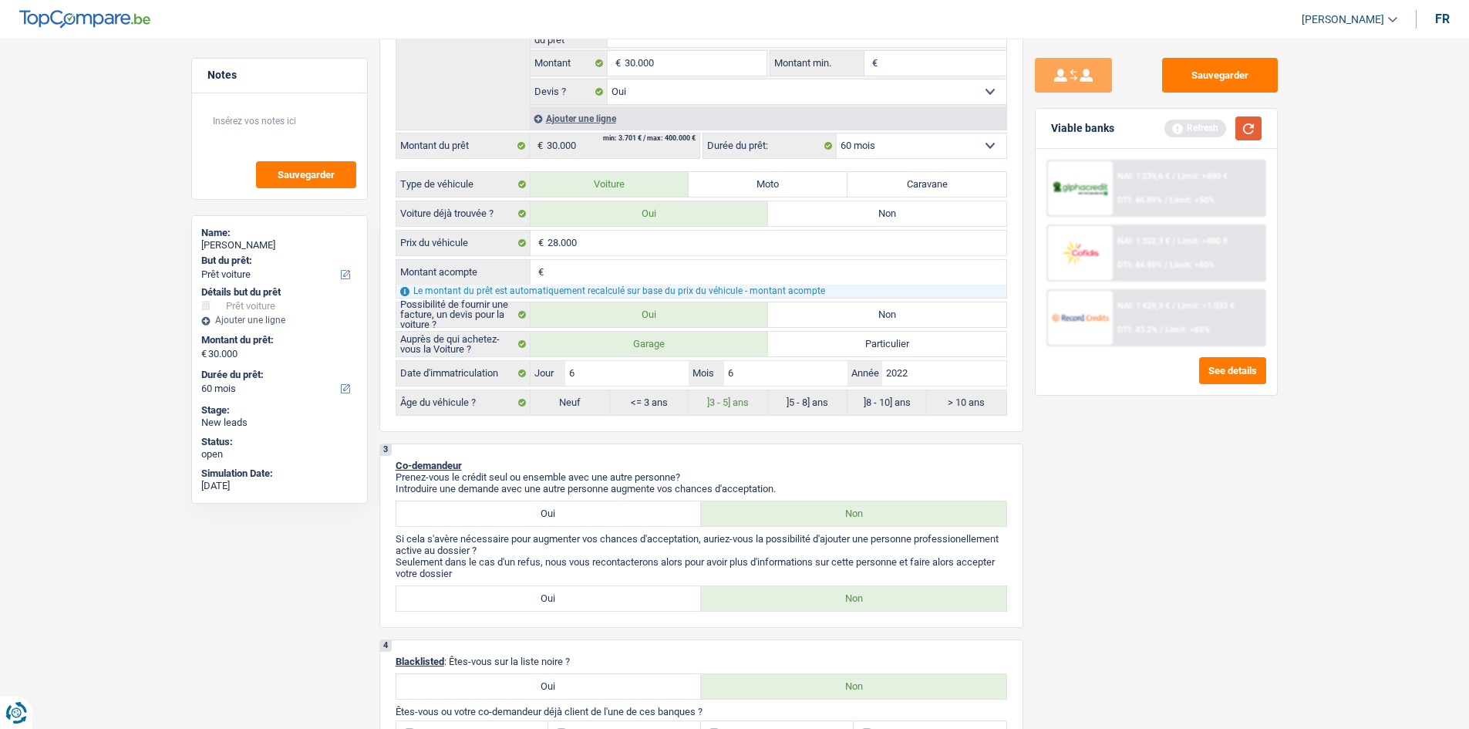
click at [791, 133] on button "button" at bounding box center [1248, 128] width 26 height 24
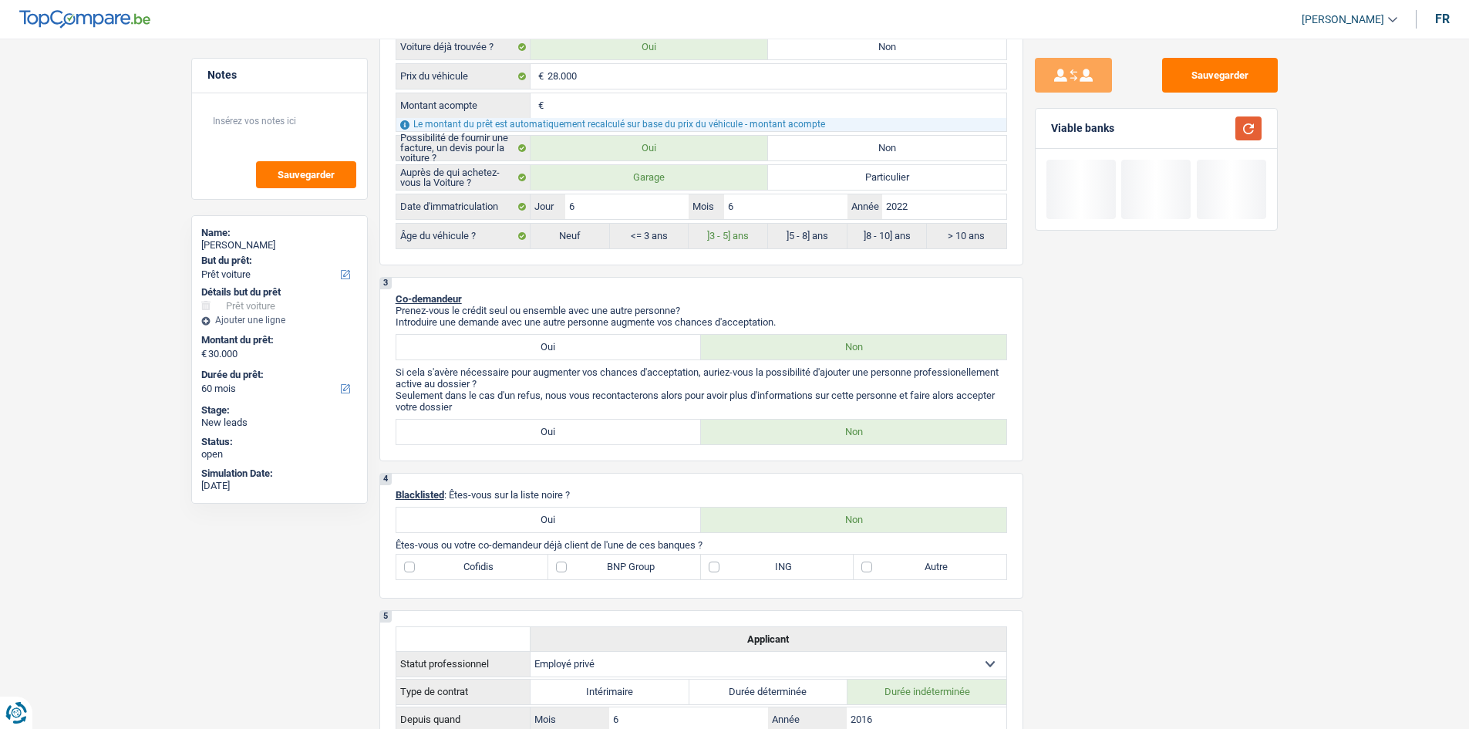
scroll to position [694, 0]
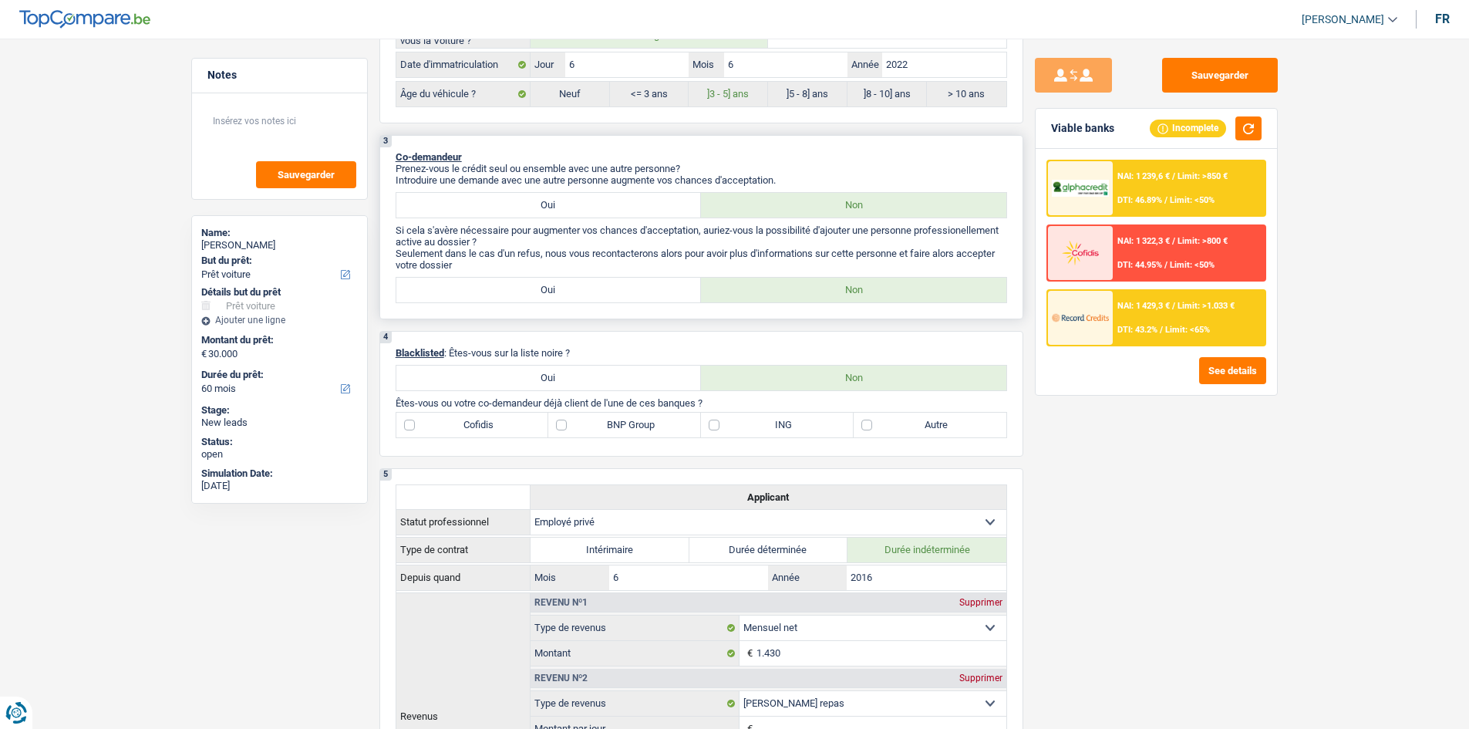
click at [568, 290] on label "Oui" at bounding box center [548, 290] width 305 height 25
click at [568, 290] on input "Oui" at bounding box center [548, 290] width 305 height 25
radio input "true"
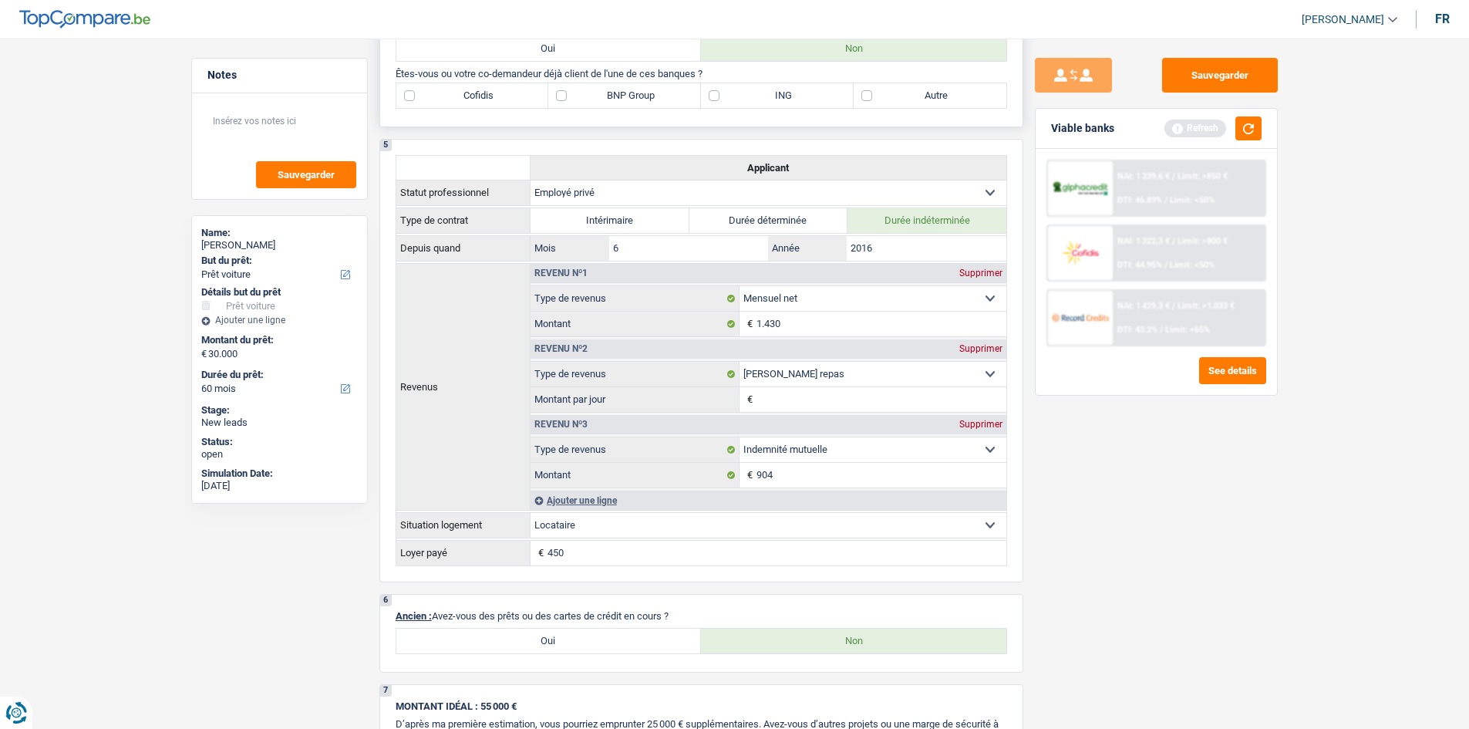
scroll to position [771, 0]
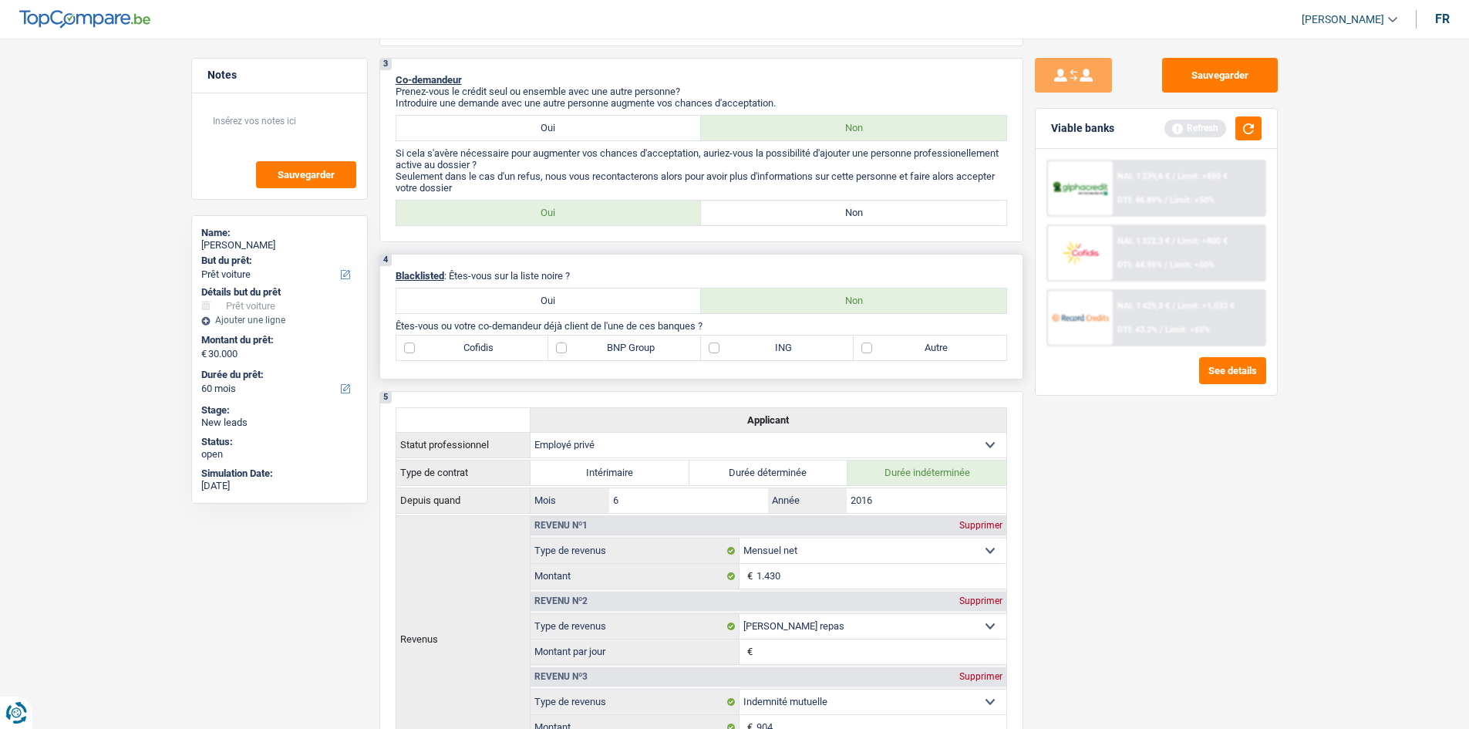
click at [669, 354] on label "BNP Group" at bounding box center [624, 347] width 153 height 25
click at [669, 354] on input "BNP Group" at bounding box center [624, 347] width 153 height 25
checkbox input "true"
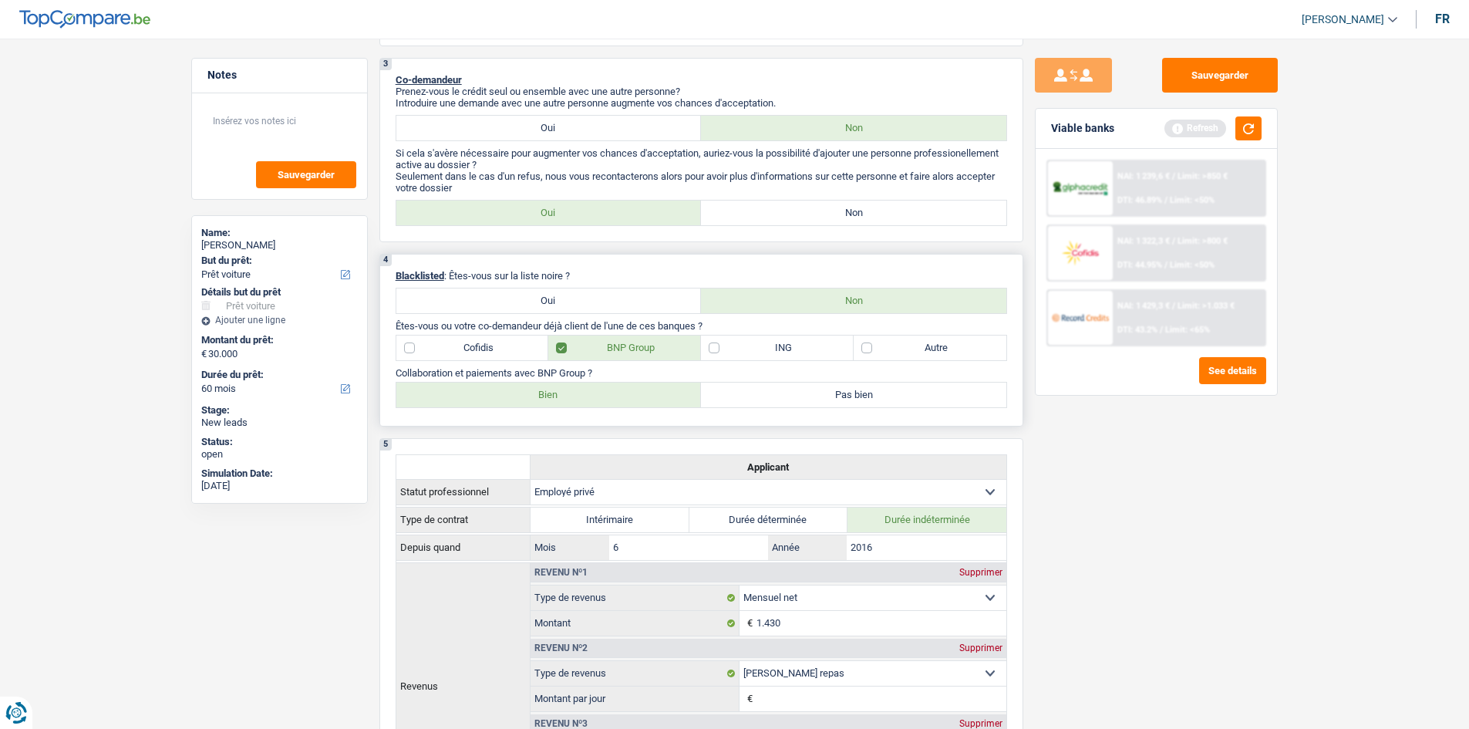
click at [561, 387] on label "Bien" at bounding box center [548, 394] width 305 height 25
click at [561, 387] on input "Bien" at bounding box center [548, 394] width 305 height 25
radio input "true"
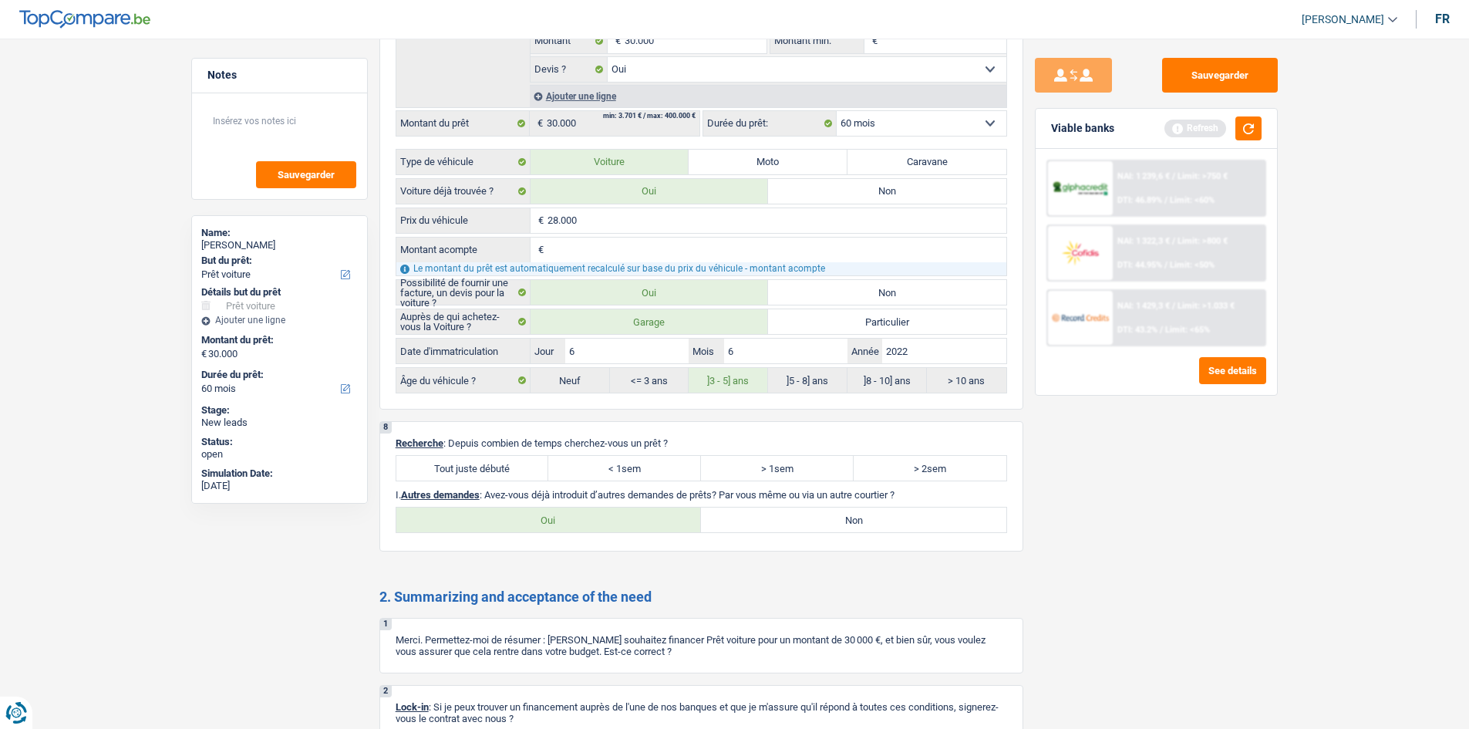
scroll to position [2082, 0]
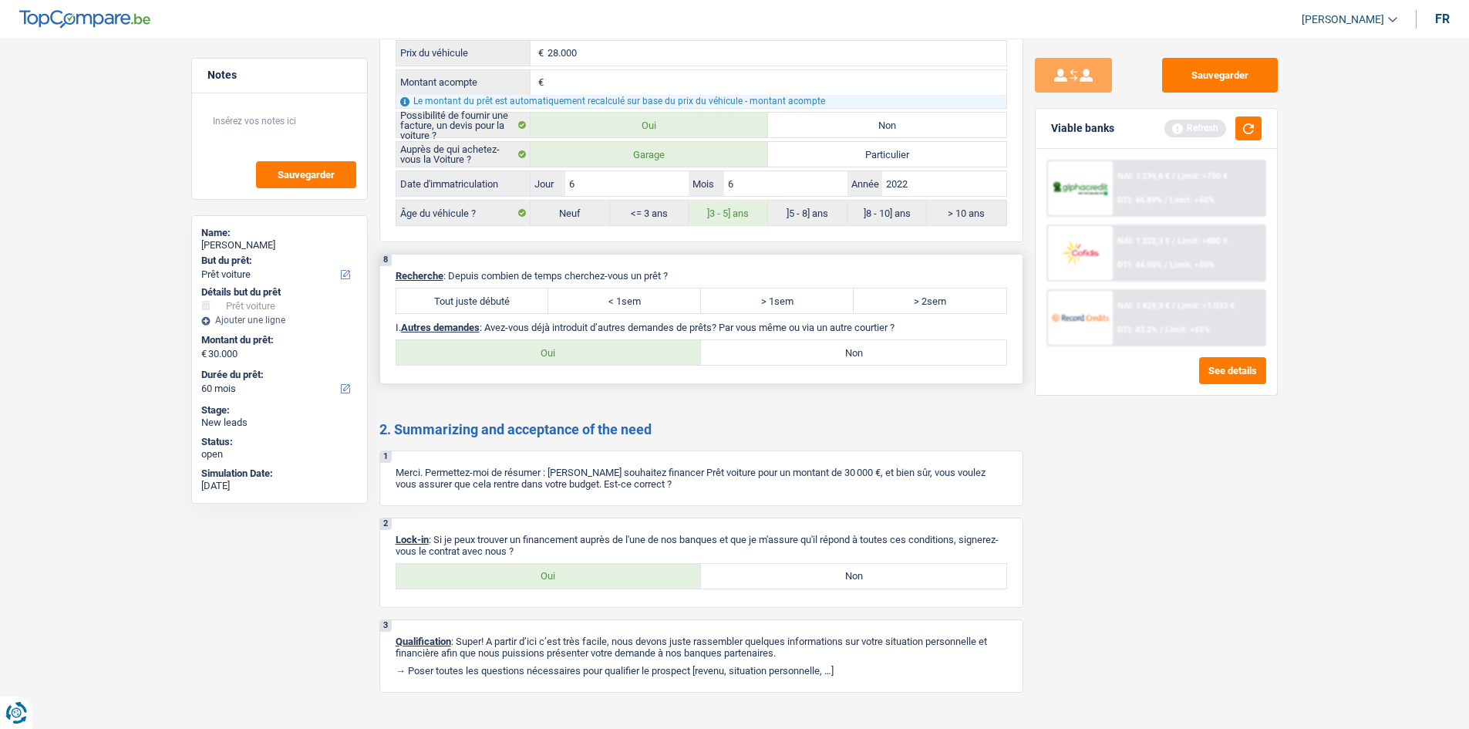
click at [499, 301] on label "Tout juste débuté" at bounding box center [472, 300] width 153 height 25
click at [499, 301] on input "Tout juste débuté" at bounding box center [472, 300] width 153 height 25
radio input "true"
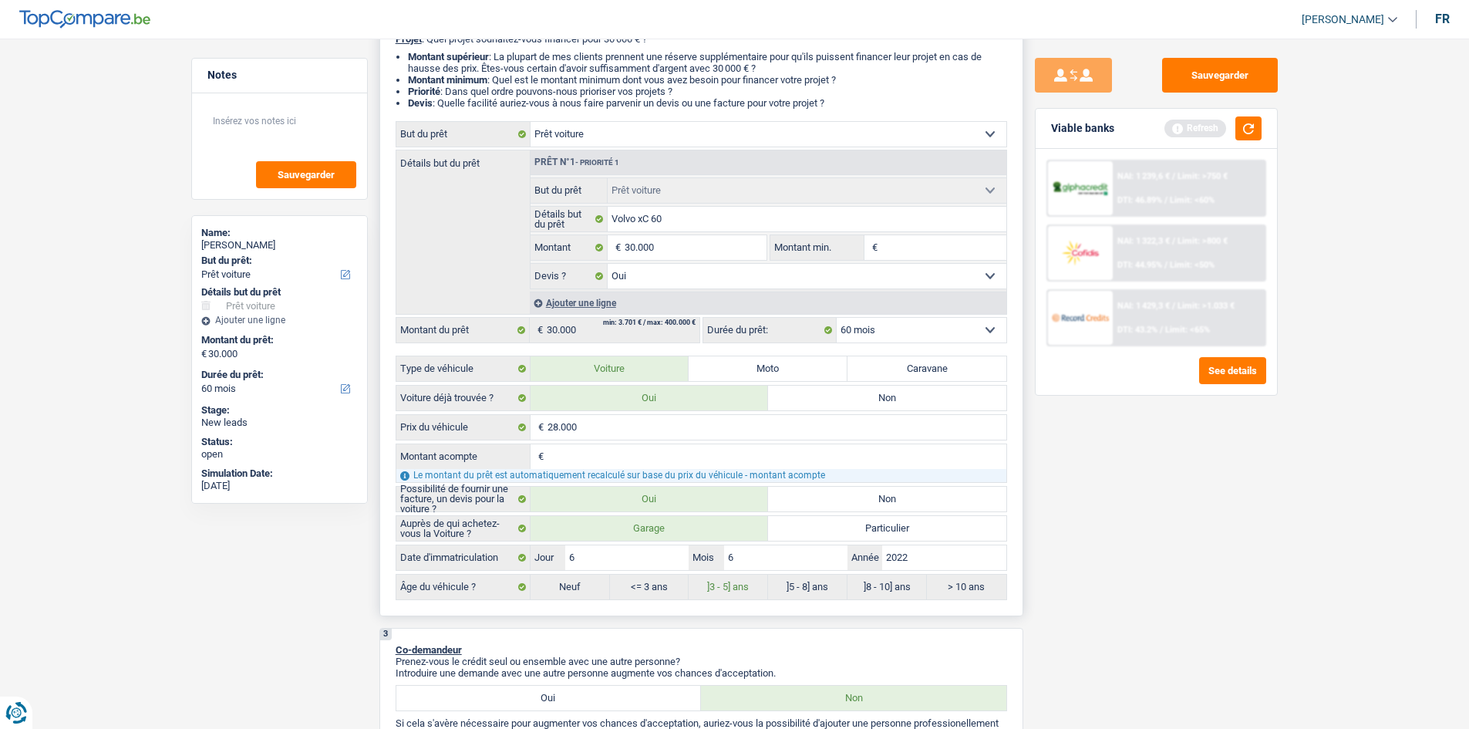
scroll to position [0, 0]
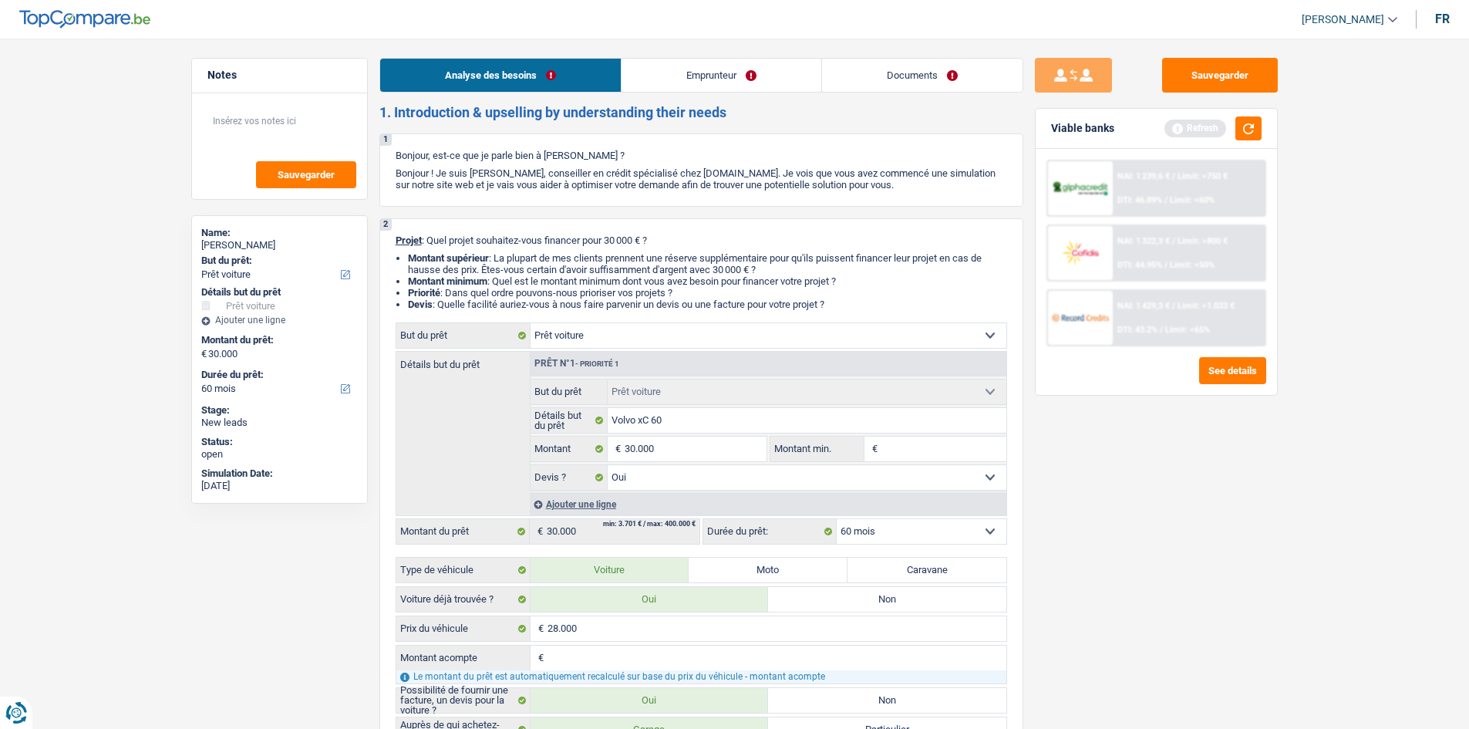
click at [747, 79] on link "Emprunteur" at bounding box center [721, 75] width 200 height 33
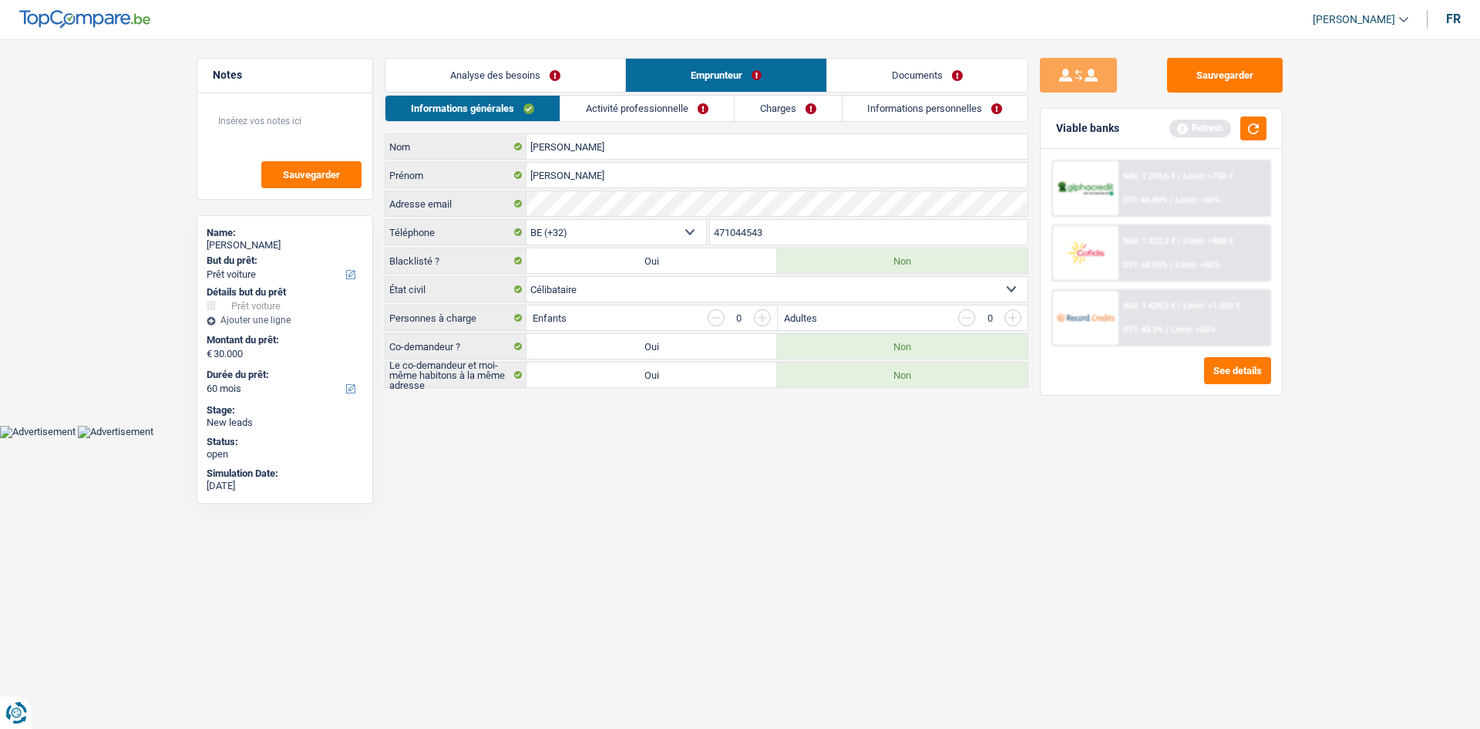
click at [714, 102] on link "Activité professionnelle" at bounding box center [647, 108] width 173 height 25
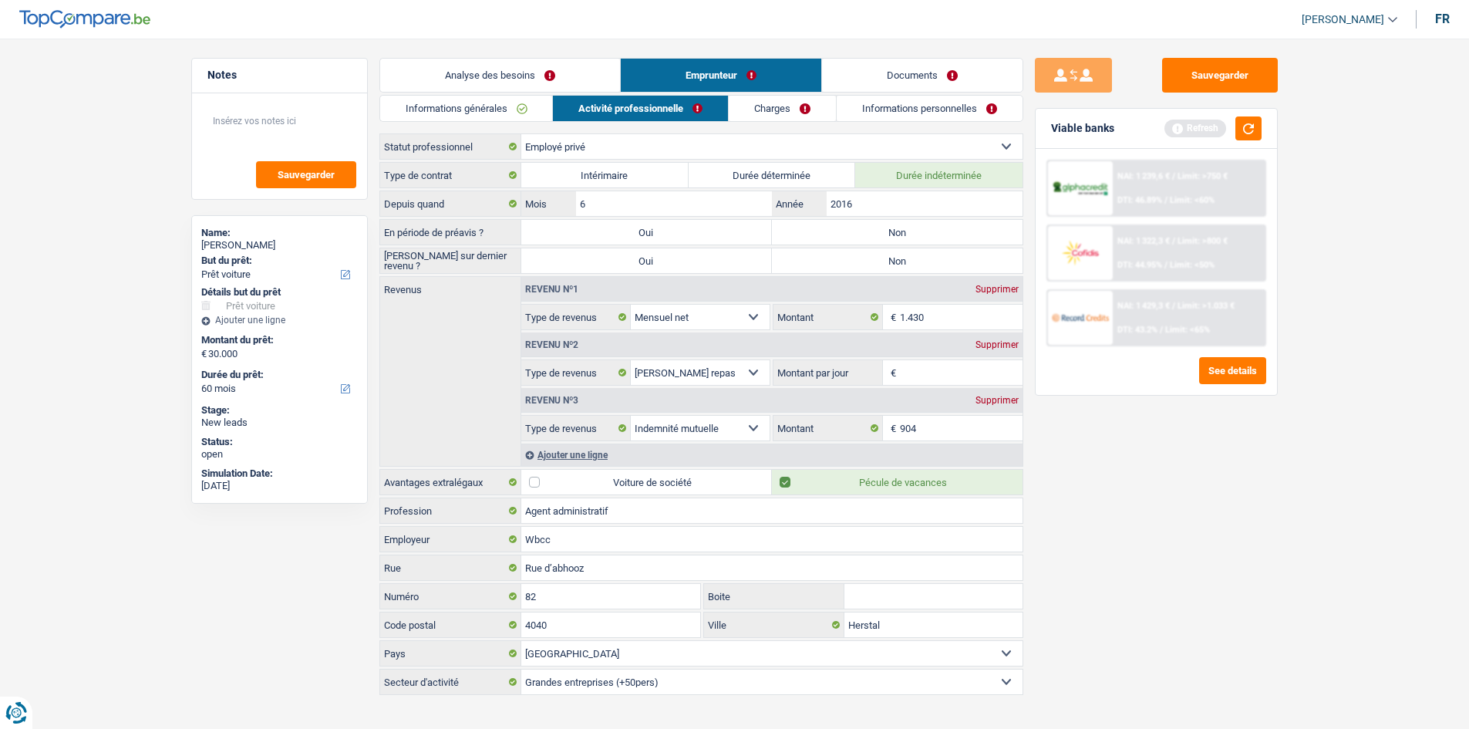
click at [791, 231] on label "Non" at bounding box center [897, 232] width 251 height 25
click at [791, 231] on input "Non" at bounding box center [897, 232] width 251 height 25
radio input "true"
click at [791, 249] on div "Type de contrat Intérimaire Durée déterminée Durée indéterminée Depuis quand 6 …" at bounding box center [701, 428] width 644 height 533
click at [791, 253] on label "Non" at bounding box center [897, 260] width 251 height 25
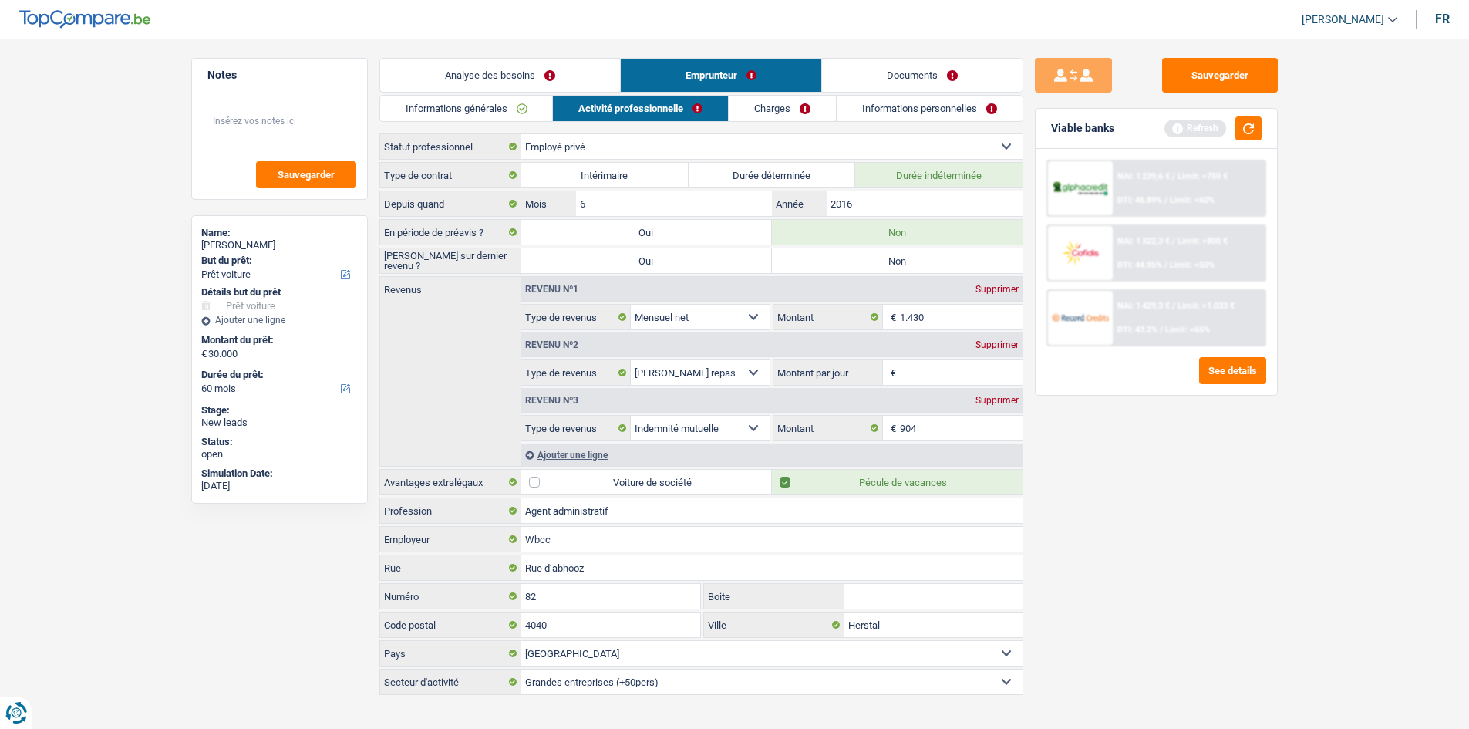
click at [791, 253] on input "Non" at bounding box center [897, 260] width 251 height 25
radio input "true"
click at [773, 108] on link "Charges" at bounding box center [782, 108] width 107 height 25
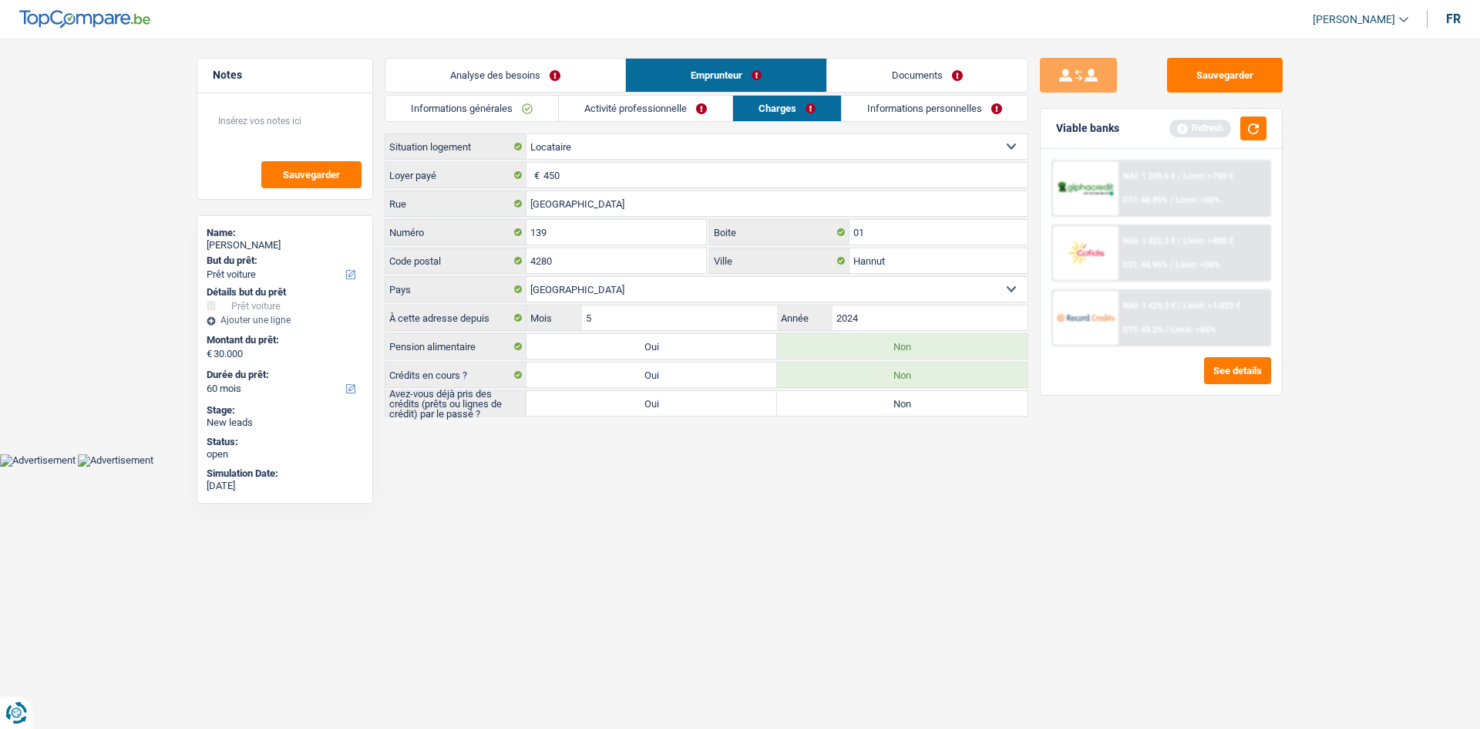
click at [791, 112] on link "Informations personnelles" at bounding box center [935, 108] width 186 height 25
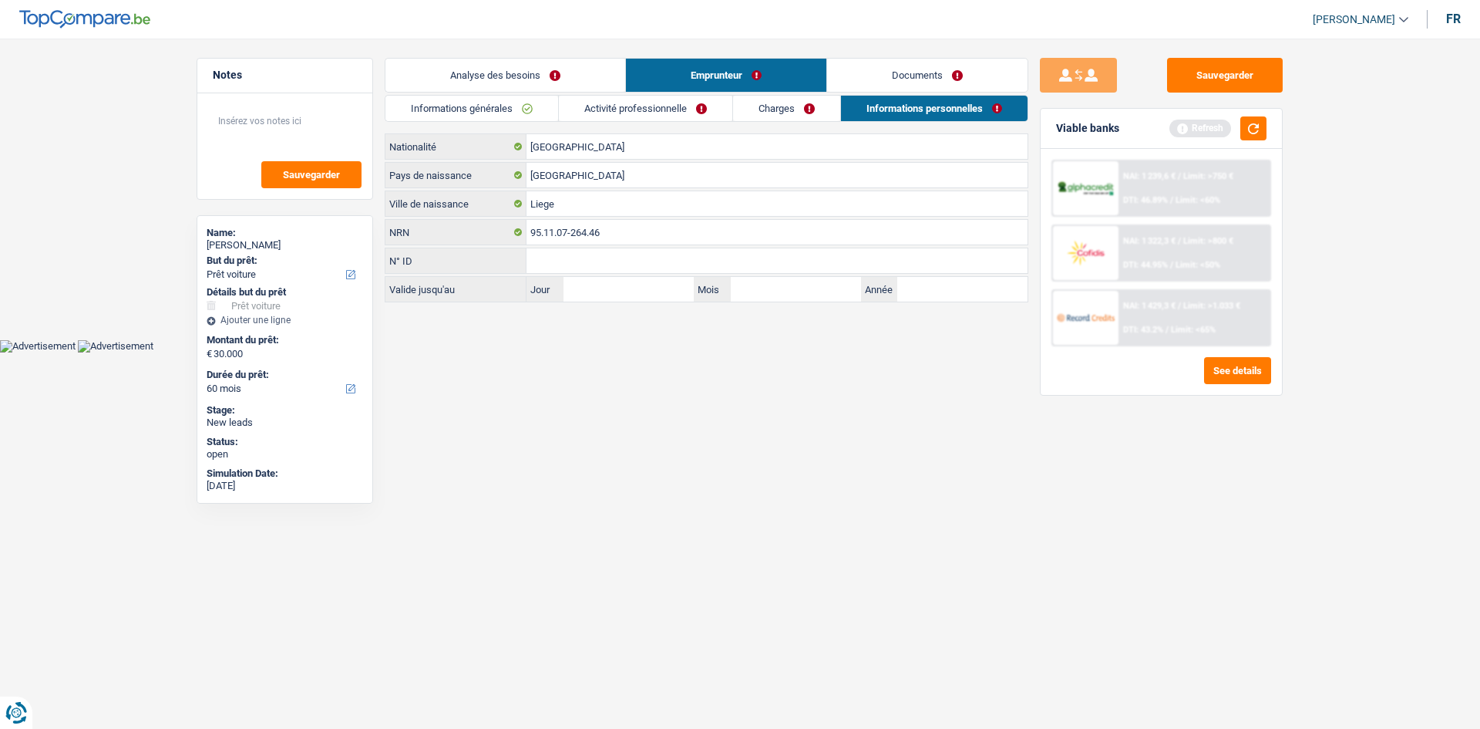
click at [504, 102] on link "Informations générales" at bounding box center [472, 108] width 173 height 25
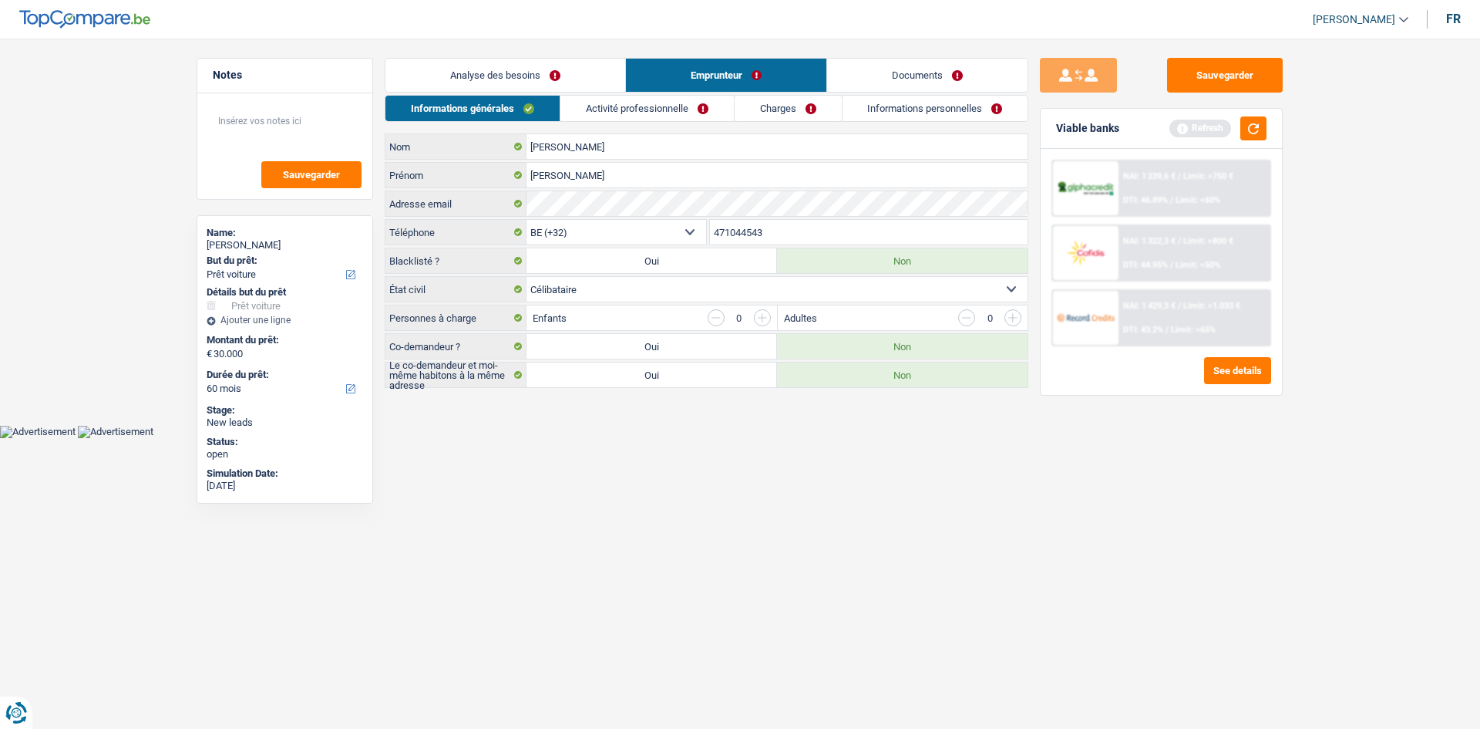
click at [561, 89] on link "Analyse des besoins" at bounding box center [506, 75] width 240 height 33
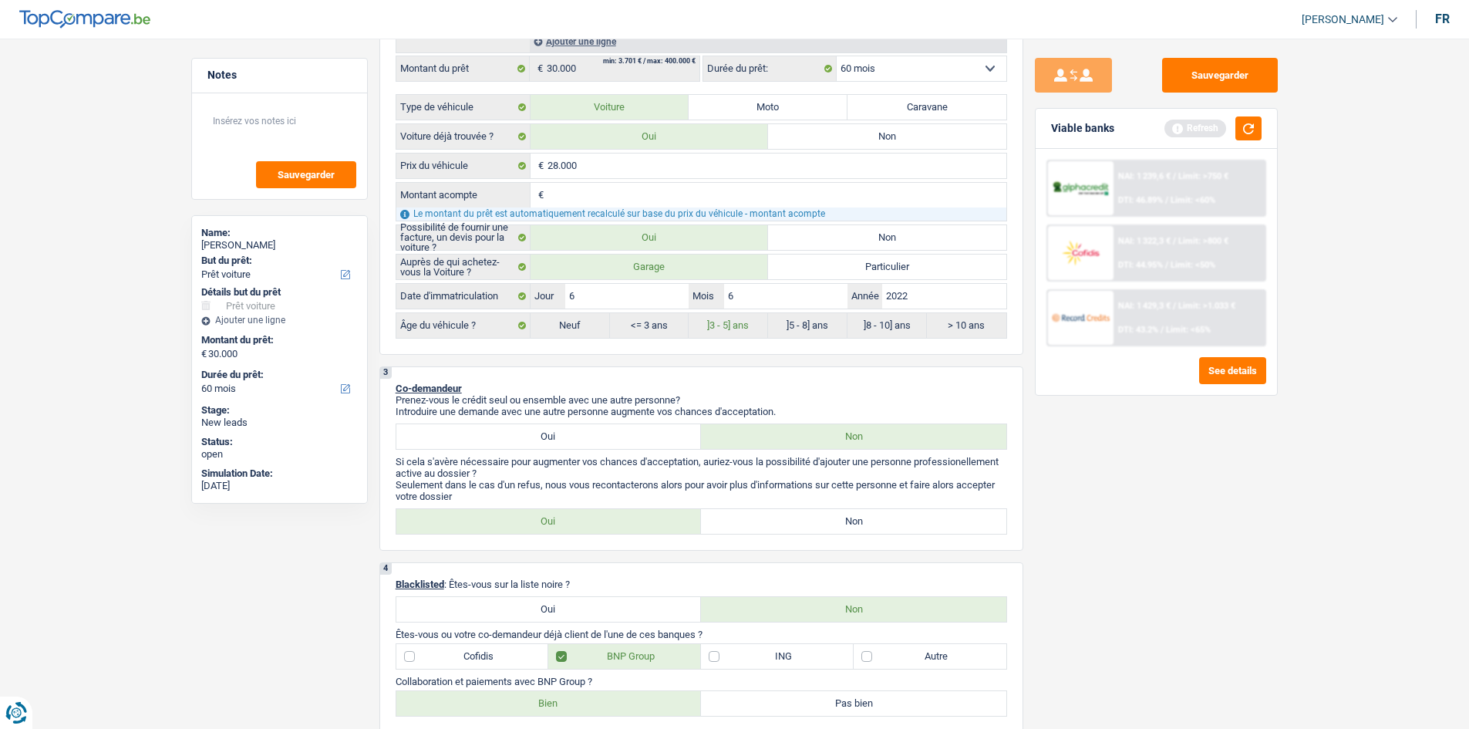
scroll to position [694, 0]
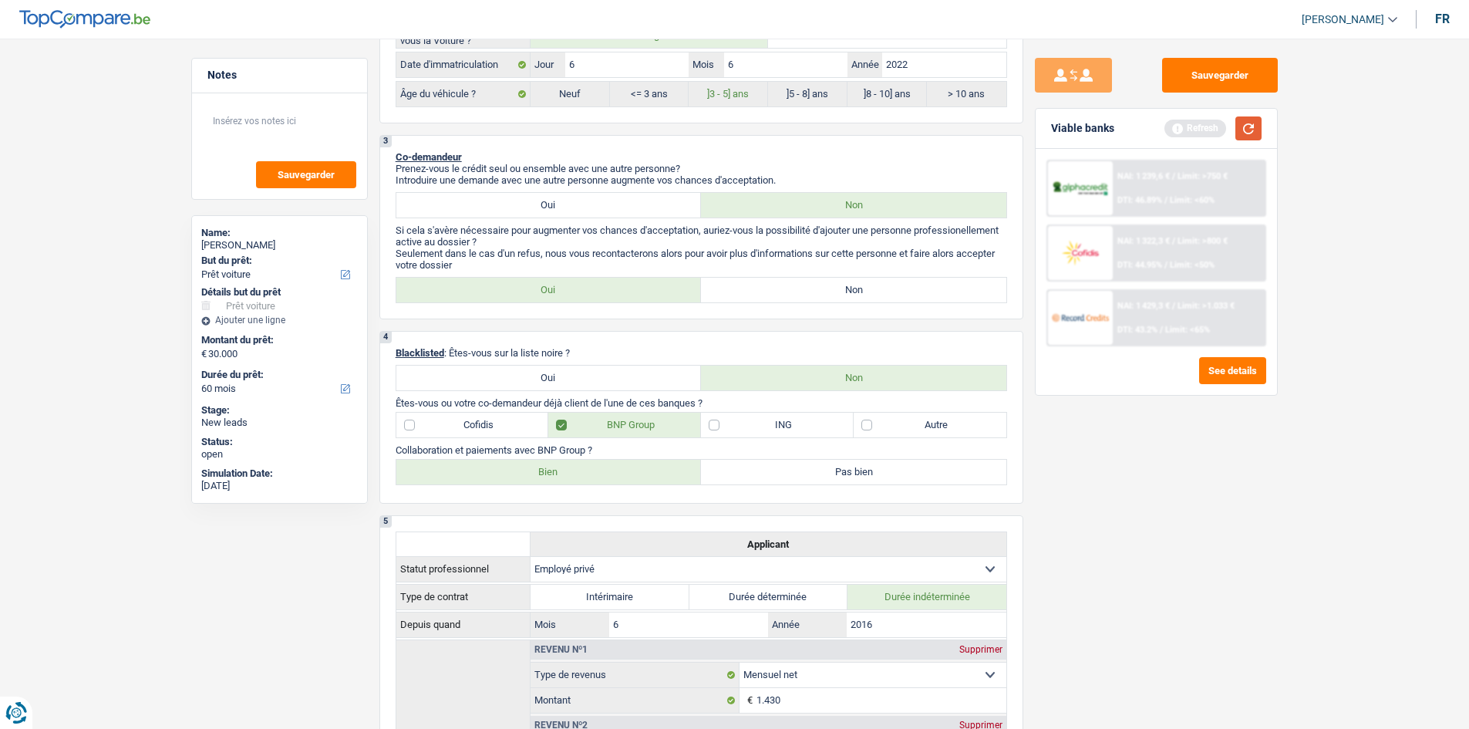
click at [791, 128] on button "button" at bounding box center [1248, 128] width 26 height 24
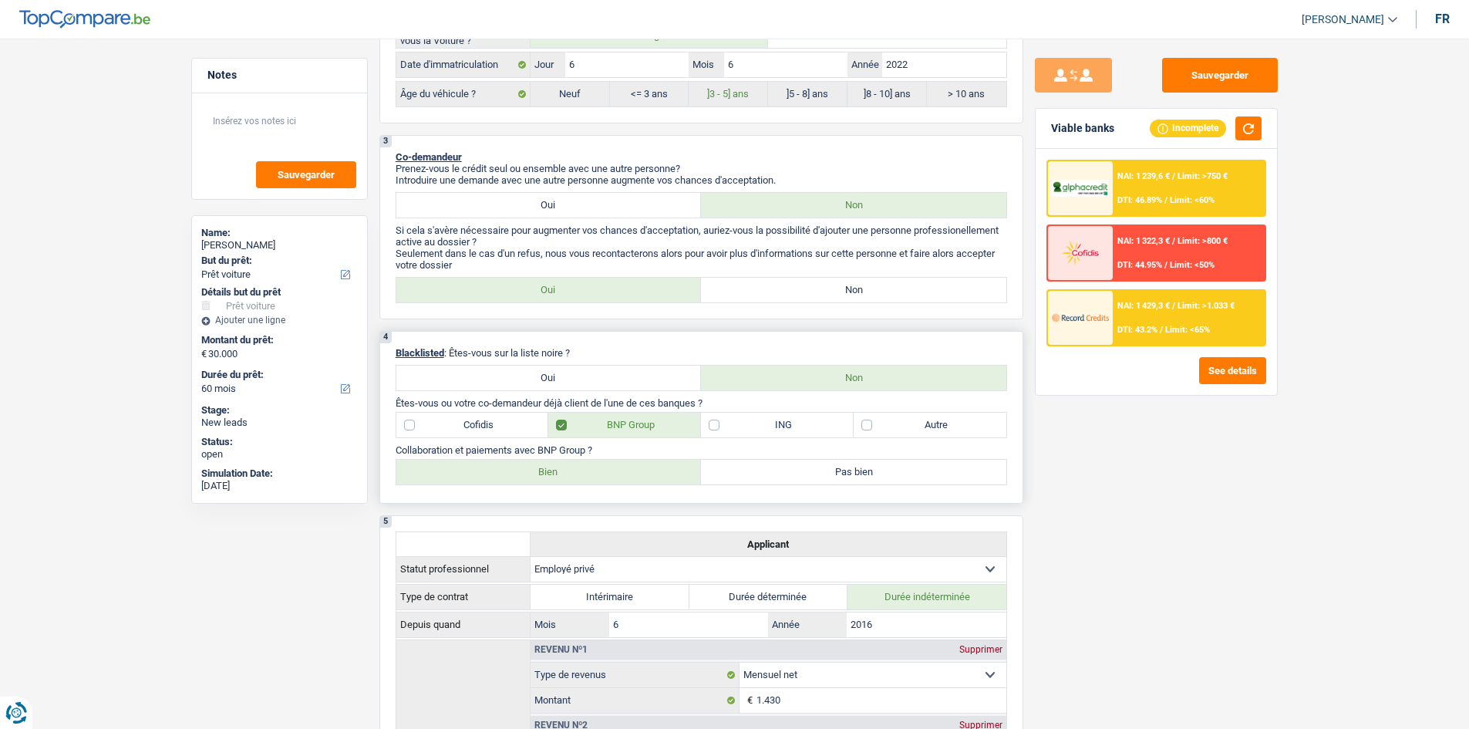
click at [791, 429] on label "Pas bien" at bounding box center [853, 472] width 305 height 25
click at [791, 429] on input "Pas bien" at bounding box center [853, 472] width 305 height 25
radio input "true"
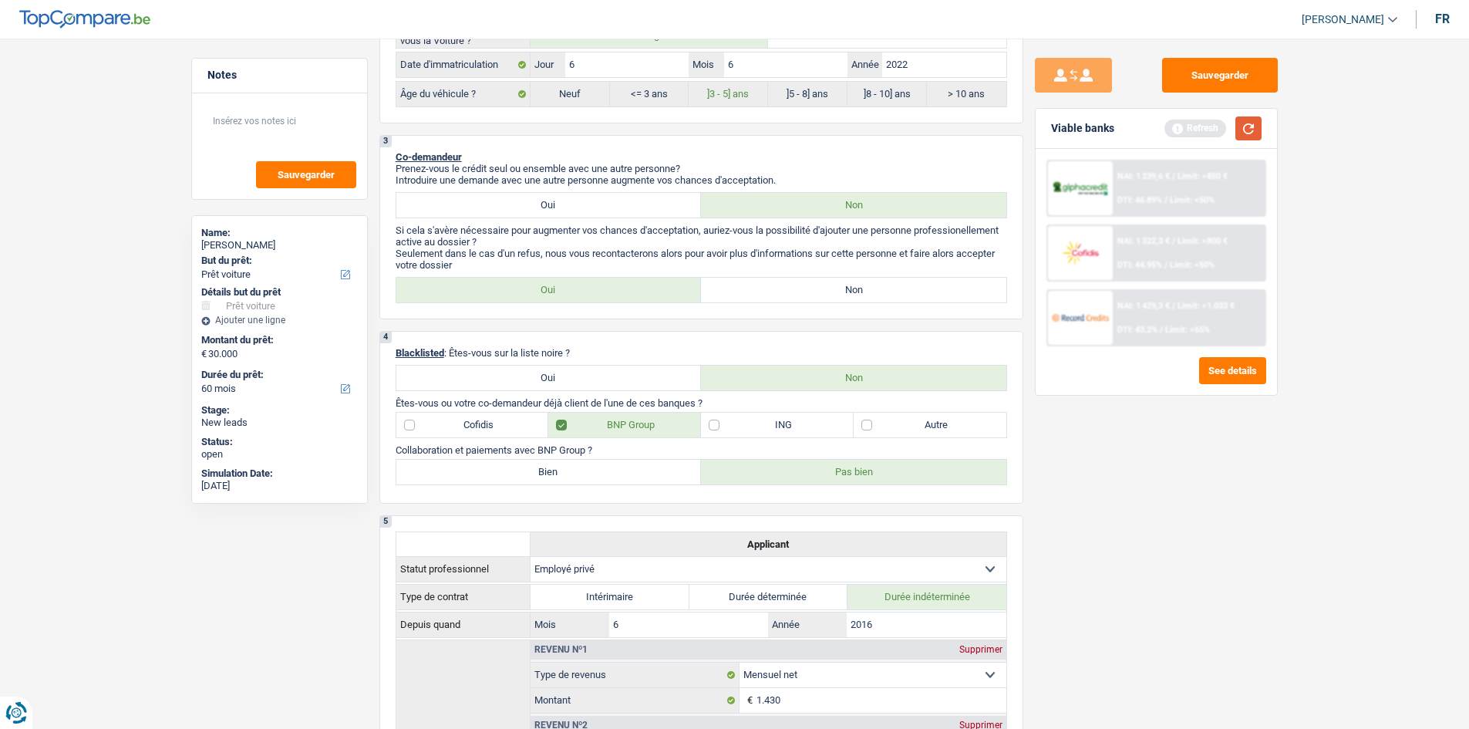
click at [791, 139] on button "button" at bounding box center [1248, 128] width 26 height 24
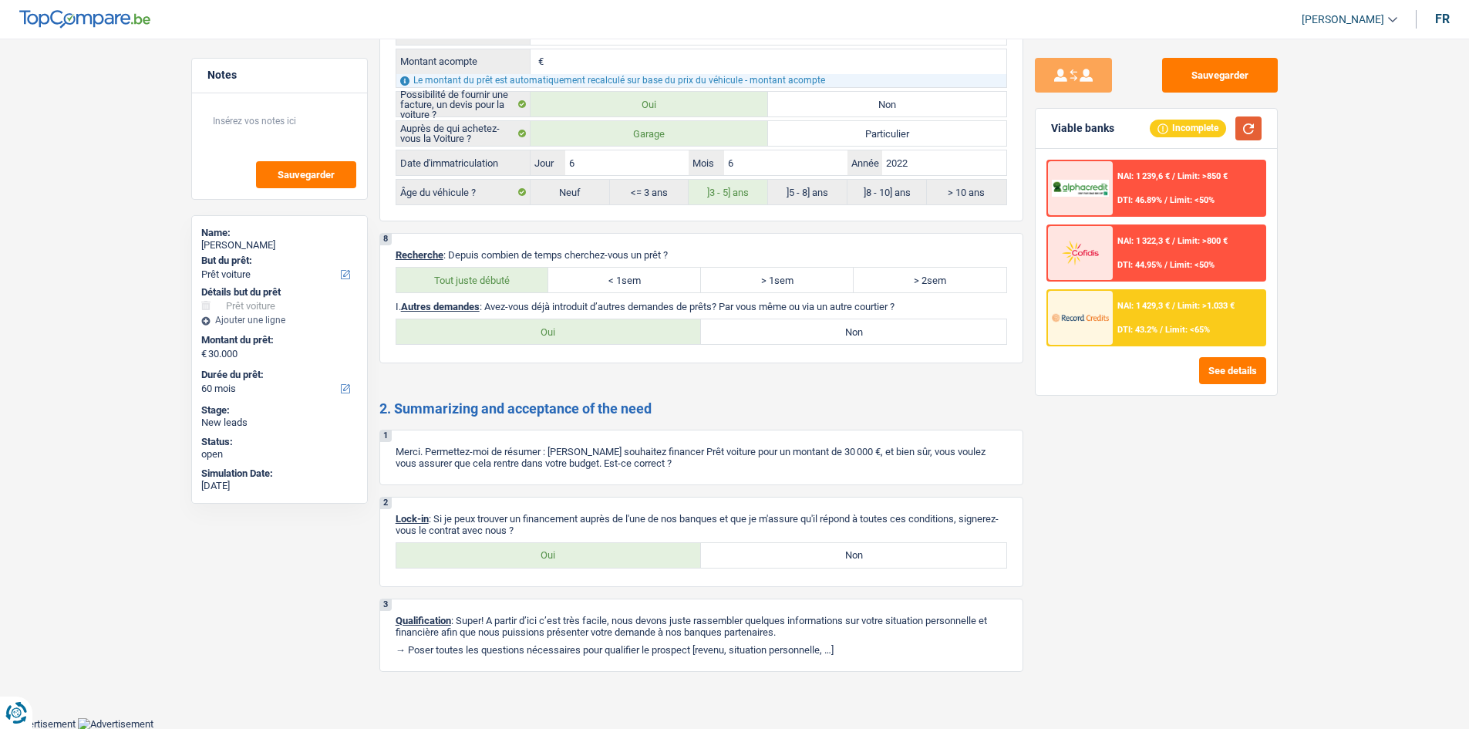
scroll to position [2103, 0]
click at [785, 335] on label "Non" at bounding box center [853, 330] width 305 height 25
click at [785, 335] on input "Non" at bounding box center [853, 330] width 305 height 25
radio input "true"
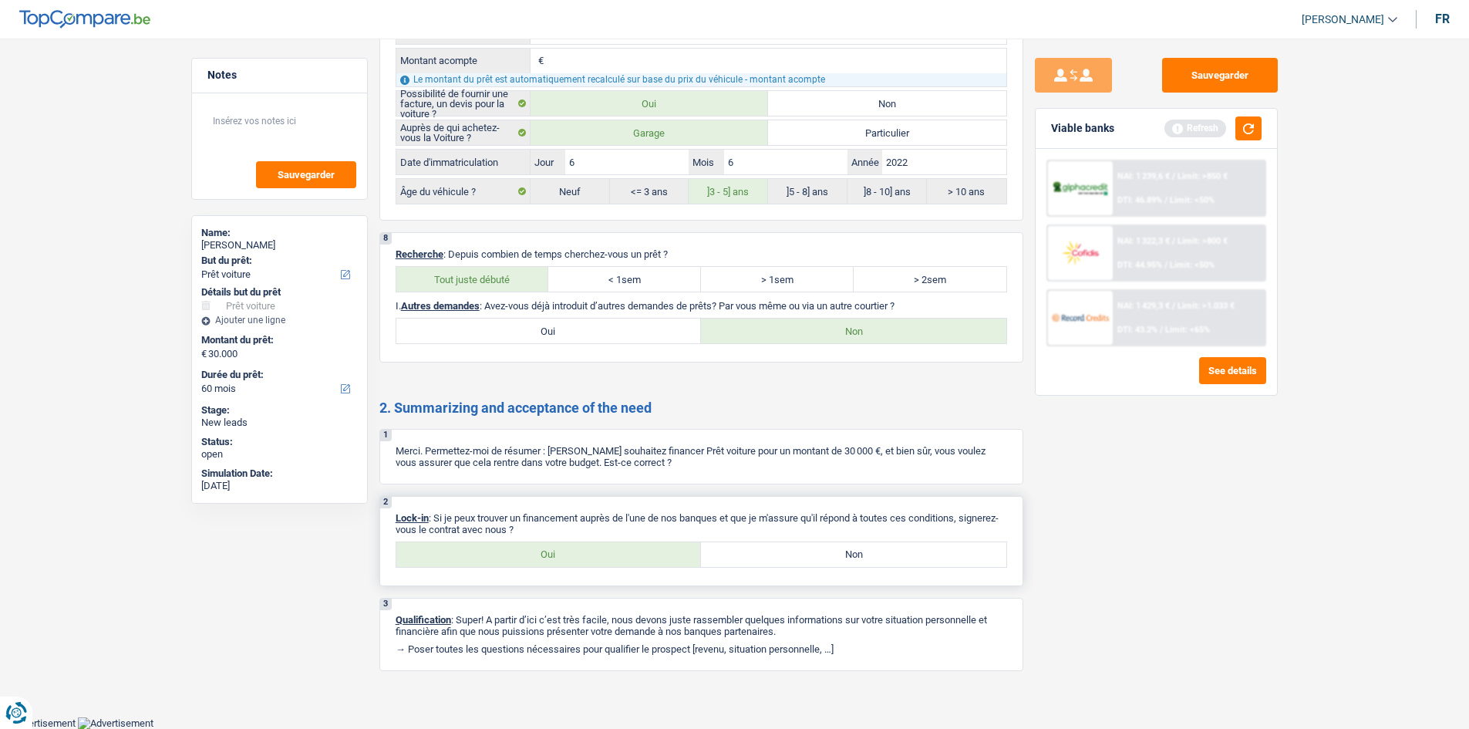
click at [544, 429] on label "Oui" at bounding box center [548, 554] width 305 height 25
click at [544, 429] on input "Oui" at bounding box center [548, 554] width 305 height 25
radio input "true"
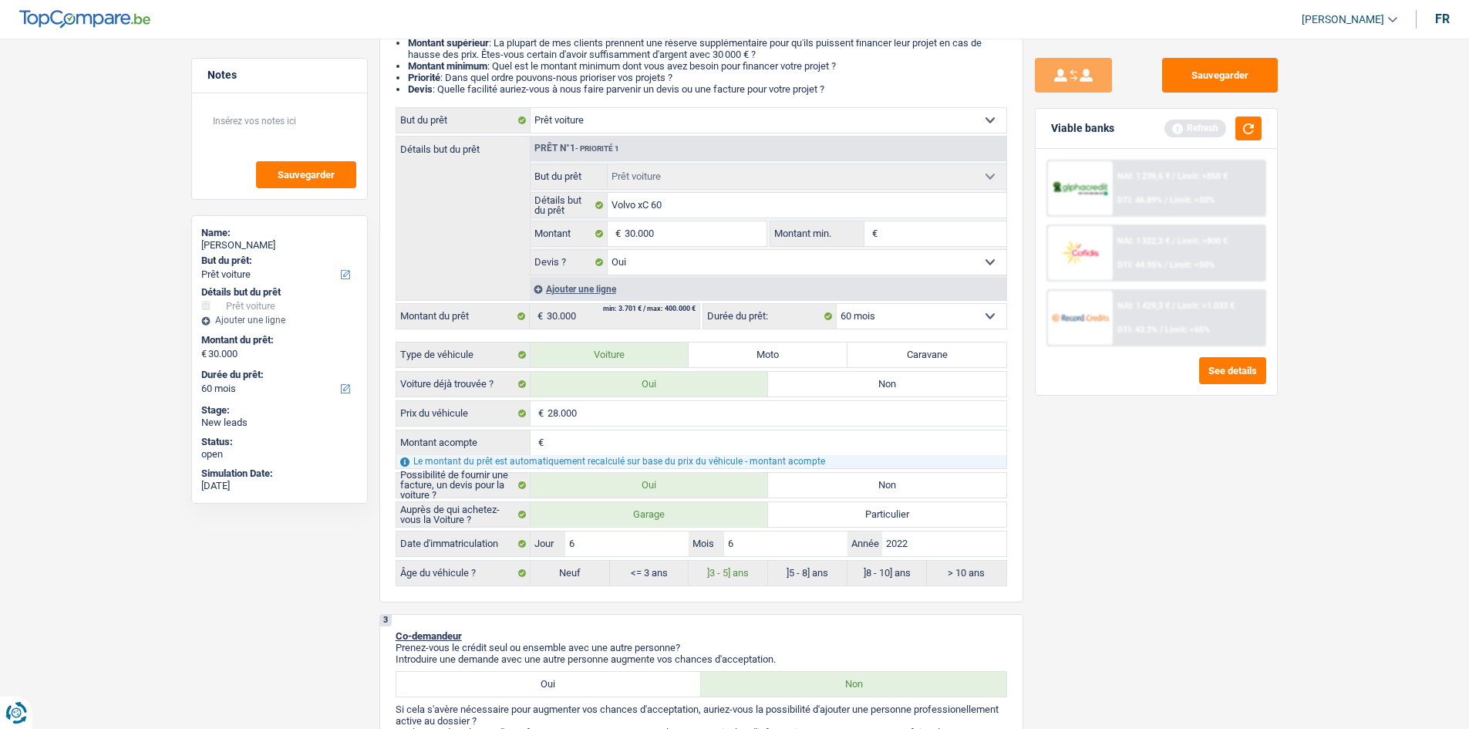
scroll to position [0, 0]
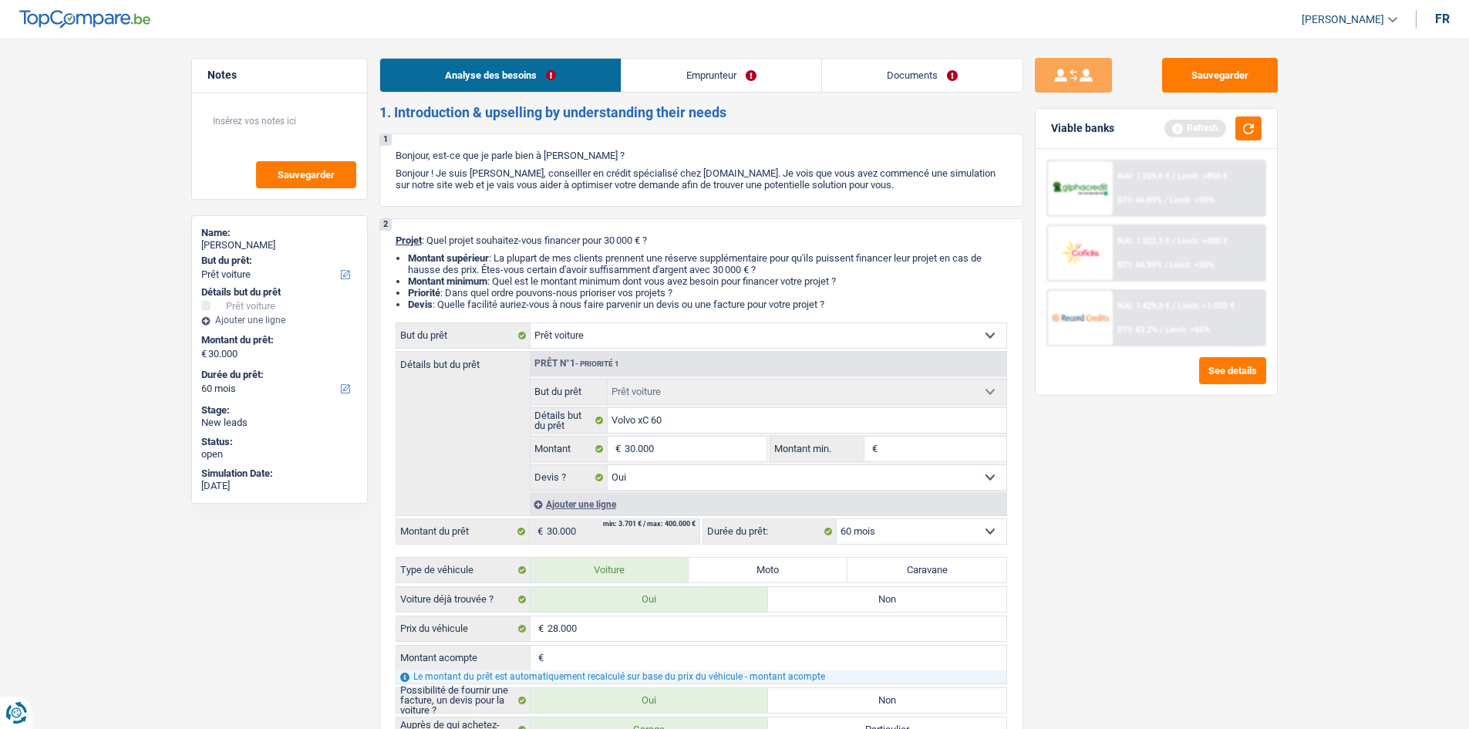
click at [691, 86] on link "Emprunteur" at bounding box center [721, 75] width 200 height 33
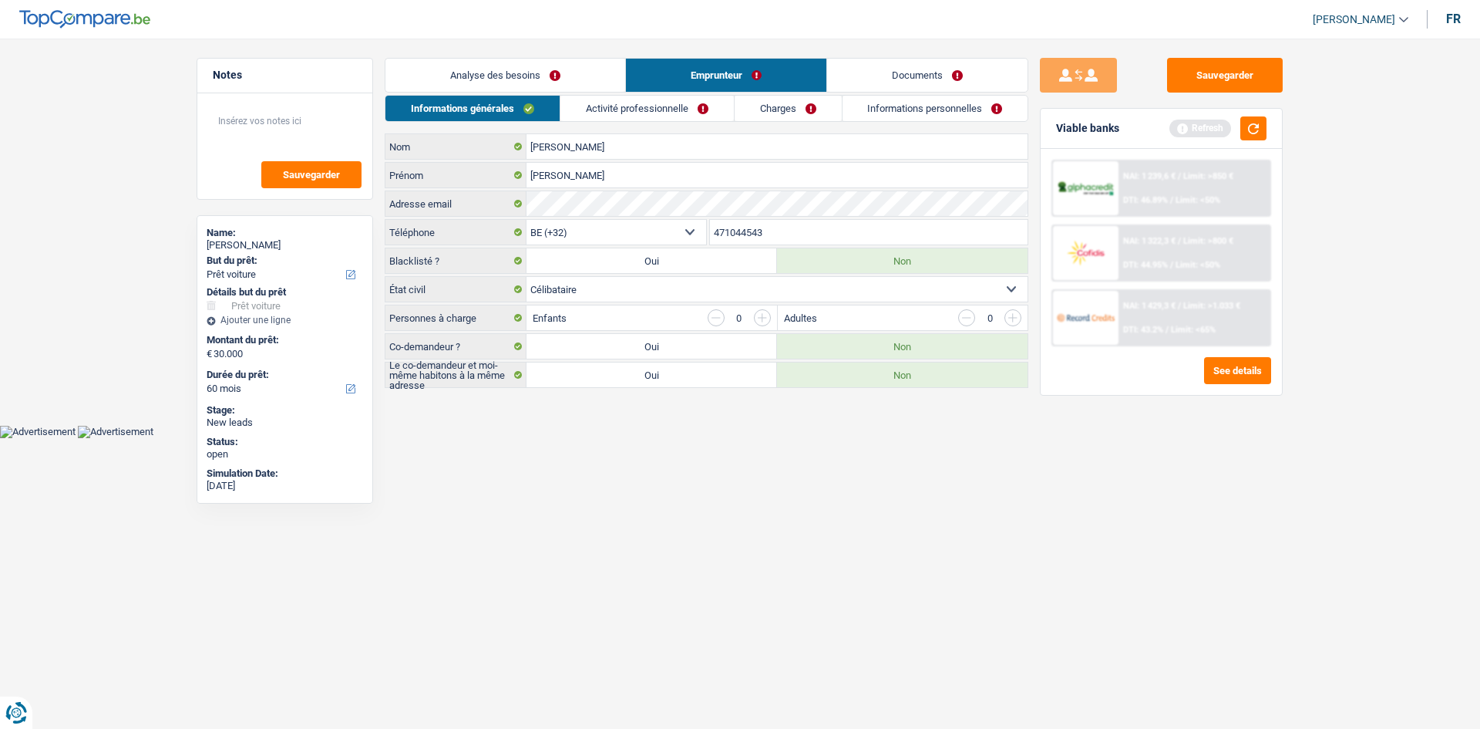
click at [666, 98] on link "Activité professionnelle" at bounding box center [647, 108] width 173 height 25
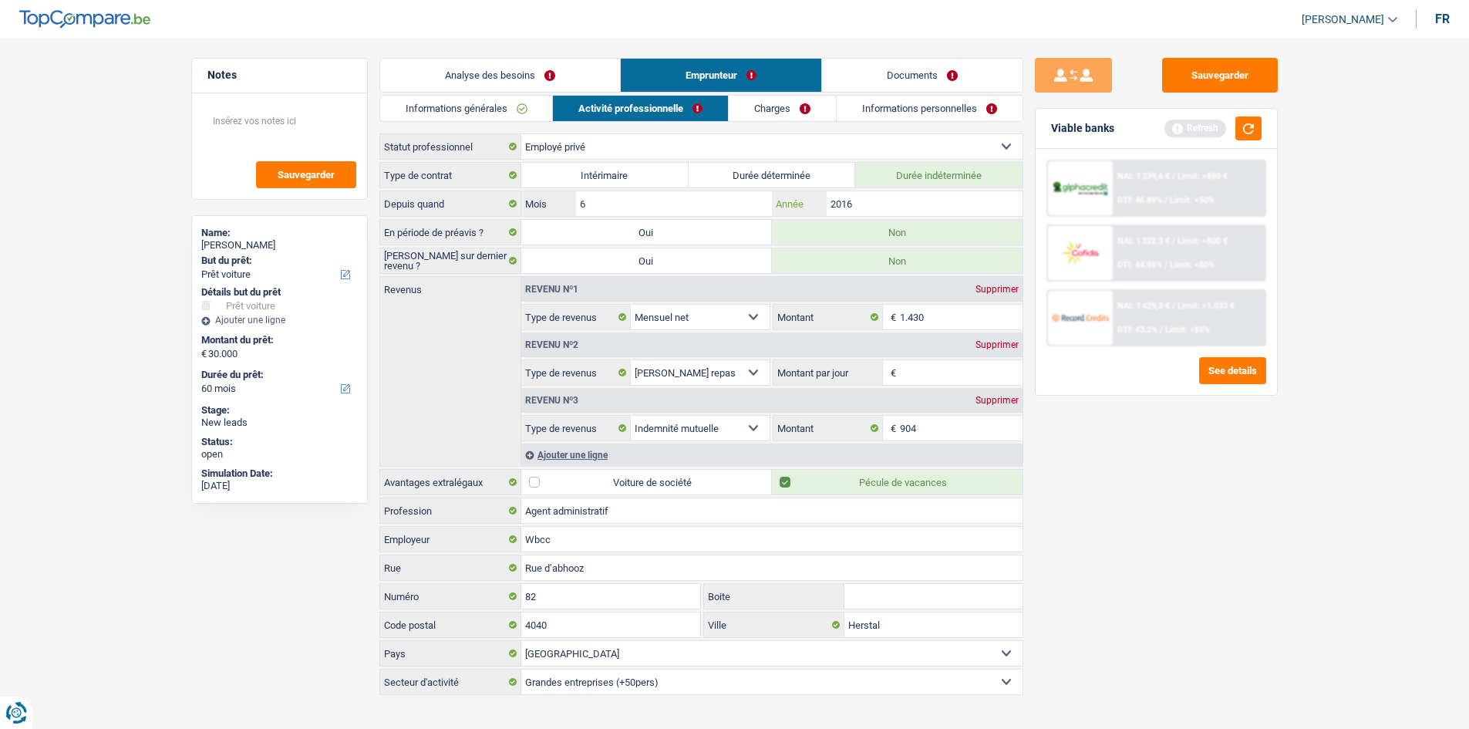
click at [791, 199] on input "2016" at bounding box center [924, 203] width 195 height 25
click at [791, 429] on input "904" at bounding box center [961, 428] width 123 height 25
click at [791, 345] on div "Supprimer" at bounding box center [997, 344] width 51 height 9
select select "mutualityIndemnity"
type input "8"
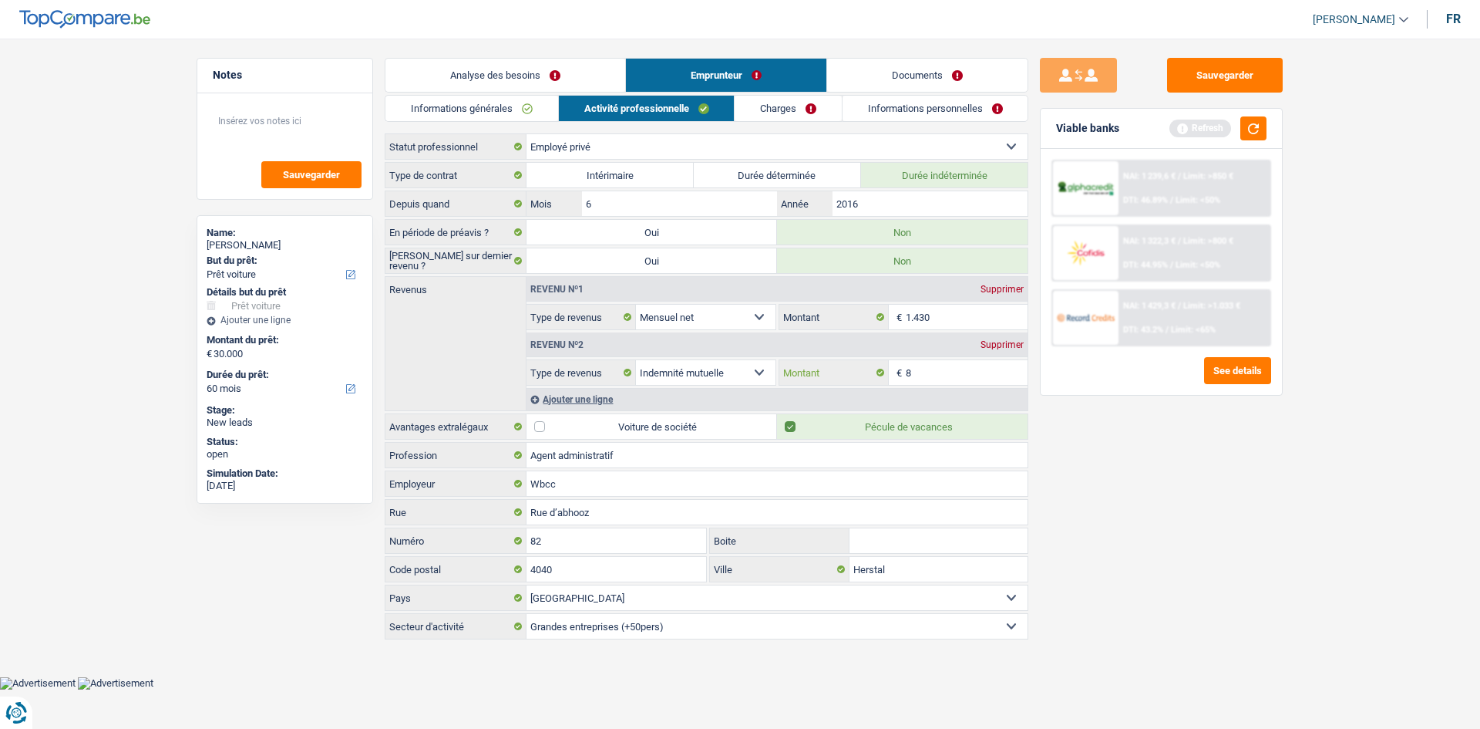
click at [791, 382] on input "8" at bounding box center [967, 372] width 123 height 25
click at [791, 429] on div "Sauvegarder Viable banks Refresh NAI: 1 239,6 € / Limit: >850 € DTI: 46.89% / L…" at bounding box center [1162, 379] width 266 height 642
click at [791, 377] on input "930" at bounding box center [967, 372] width 123 height 25
type input "904"
drag, startPoint x: 1117, startPoint y: 449, endPoint x: 1100, endPoint y: 450, distance: 17.0
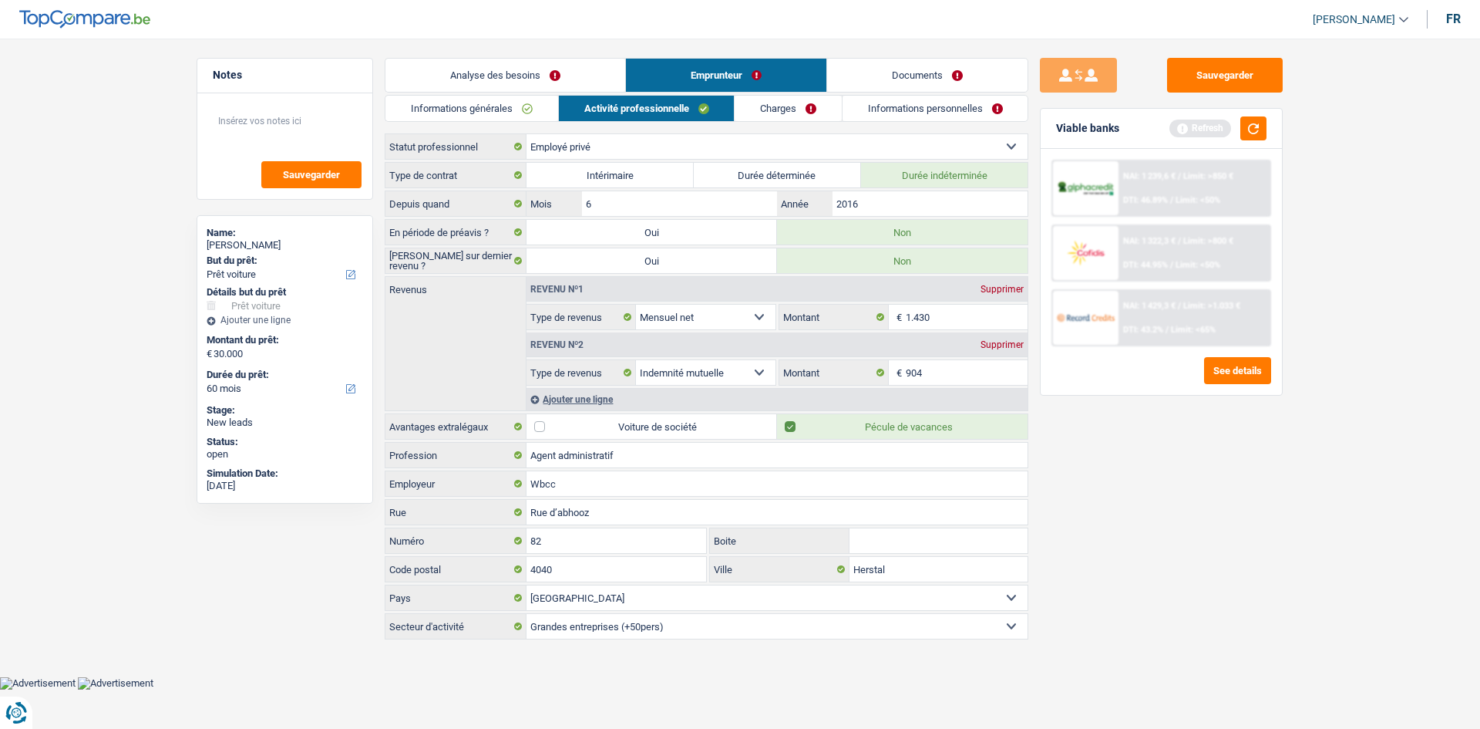
click at [791, 429] on div "Sauvegarder Viable banks Refresh NAI: 1 239,6 € / Limit: >850 € DTI: 46.89% / L…" at bounding box center [1162, 379] width 266 height 642
click at [621, 399] on div "Ajouter une ligne" at bounding box center [777, 399] width 501 height 22
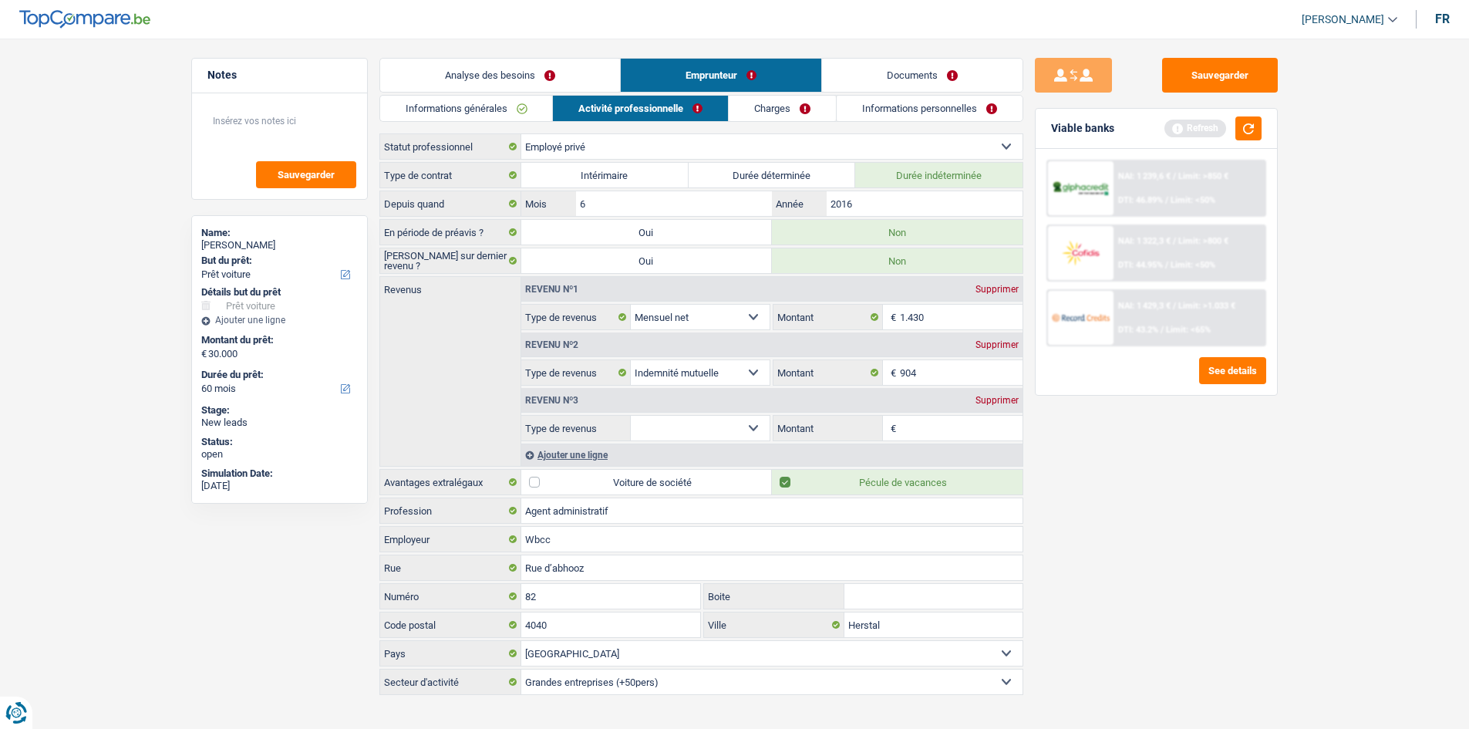
click at [721, 425] on select "Allocation d'handicap Allocations chômage Allocations familiales Chèques repas …" at bounding box center [701, 428] width 140 height 25
select select "mealVouchers"
click at [631, 416] on select "Allocation d'handicap Allocations chômage Allocations familiales Chèques repas …" at bounding box center [701, 428] width 140 height 25
click at [791, 426] on input "Montant par jour" at bounding box center [961, 428] width 123 height 25
type input "6,0"
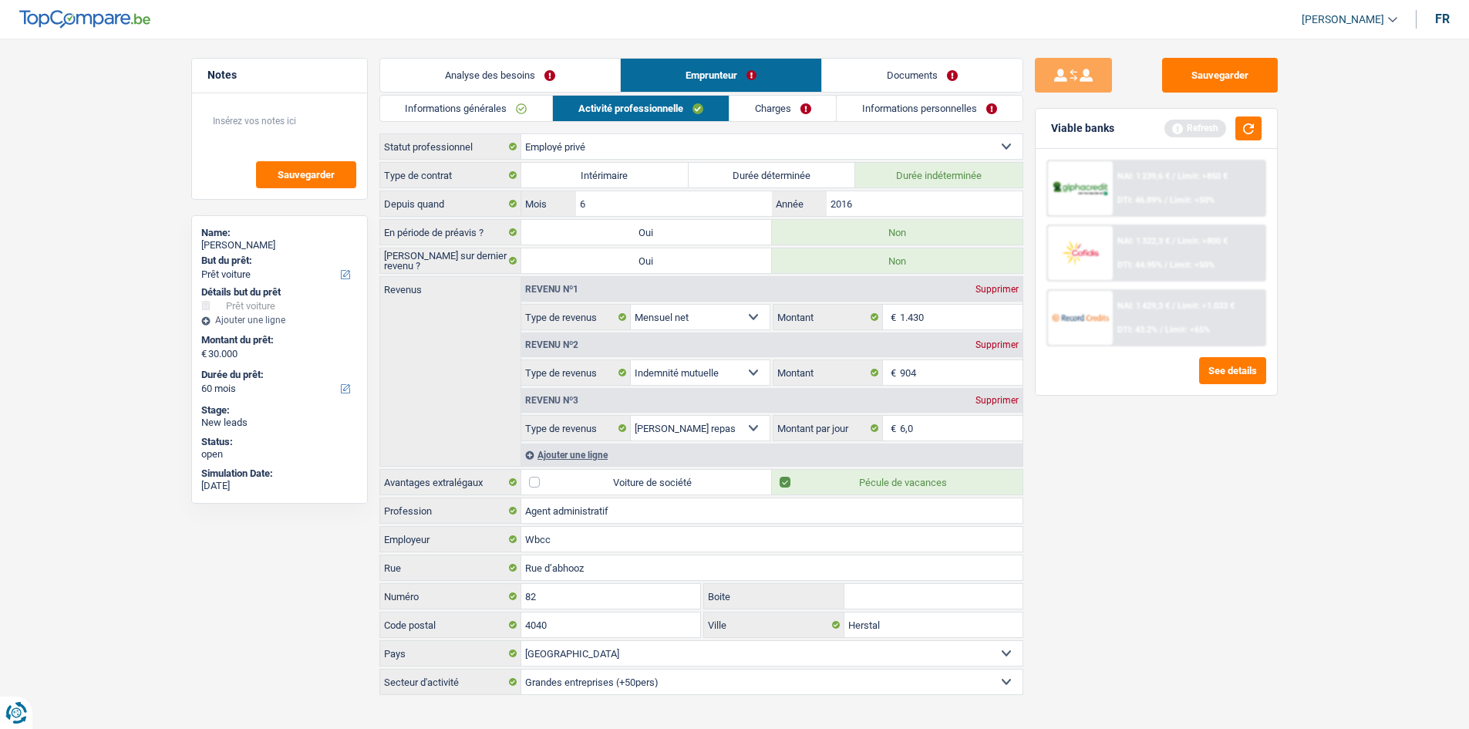
drag, startPoint x: 1154, startPoint y: 634, endPoint x: 1134, endPoint y: 581, distance: 55.9
click at [791, 429] on div "Sauvegarder Viable banks Refresh NAI: 1 239,6 € / Limit: >850 € DTI: 46.89% / L…" at bounding box center [1156, 379] width 266 height 642
click at [791, 102] on link "Charges" at bounding box center [782, 108] width 107 height 25
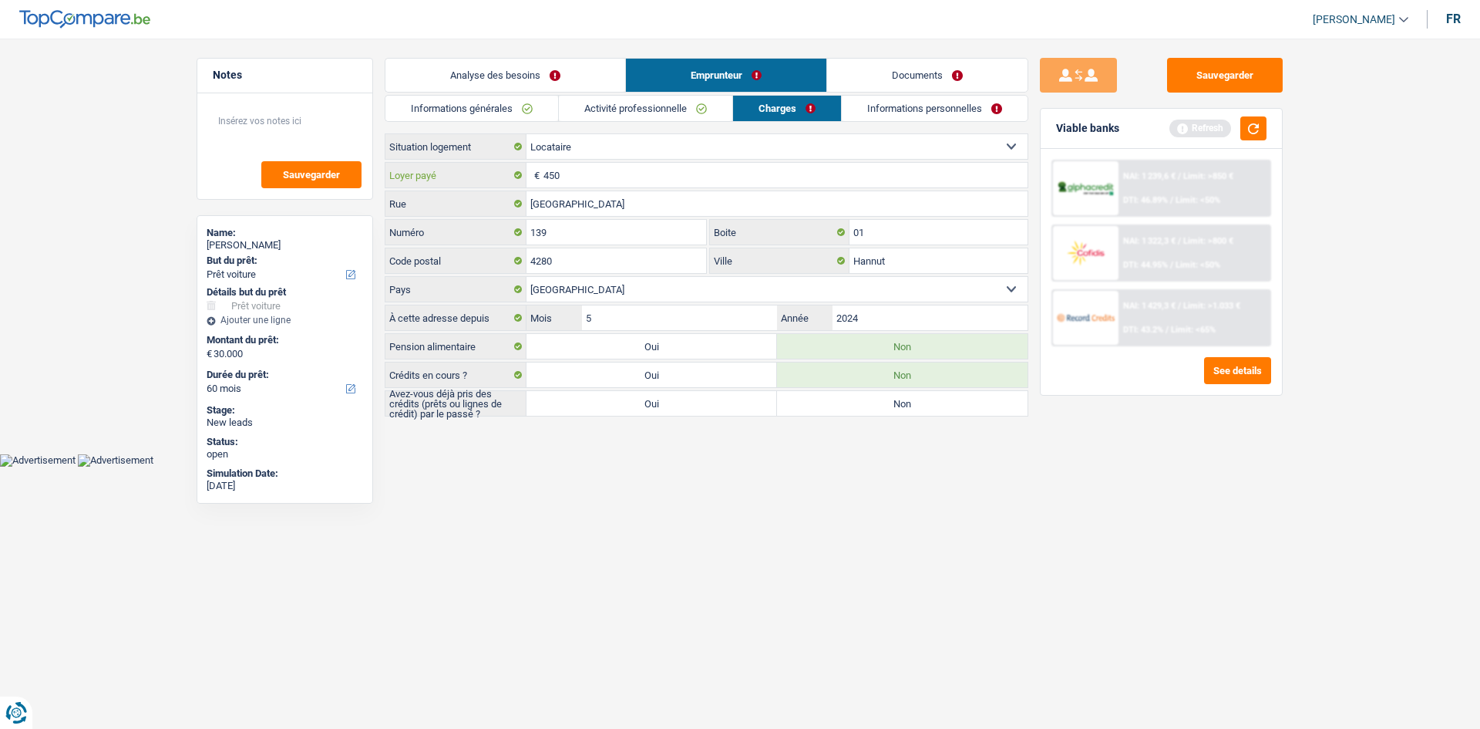
click at [650, 173] on input "450" at bounding box center [786, 175] width 484 height 25
drag, startPoint x: 695, startPoint y: 405, endPoint x: 743, endPoint y: 387, distance: 51.7
click at [694, 405] on label "Oui" at bounding box center [652, 403] width 251 height 25
click at [694, 405] on input "Oui" at bounding box center [652, 403] width 251 height 25
radio input "true"
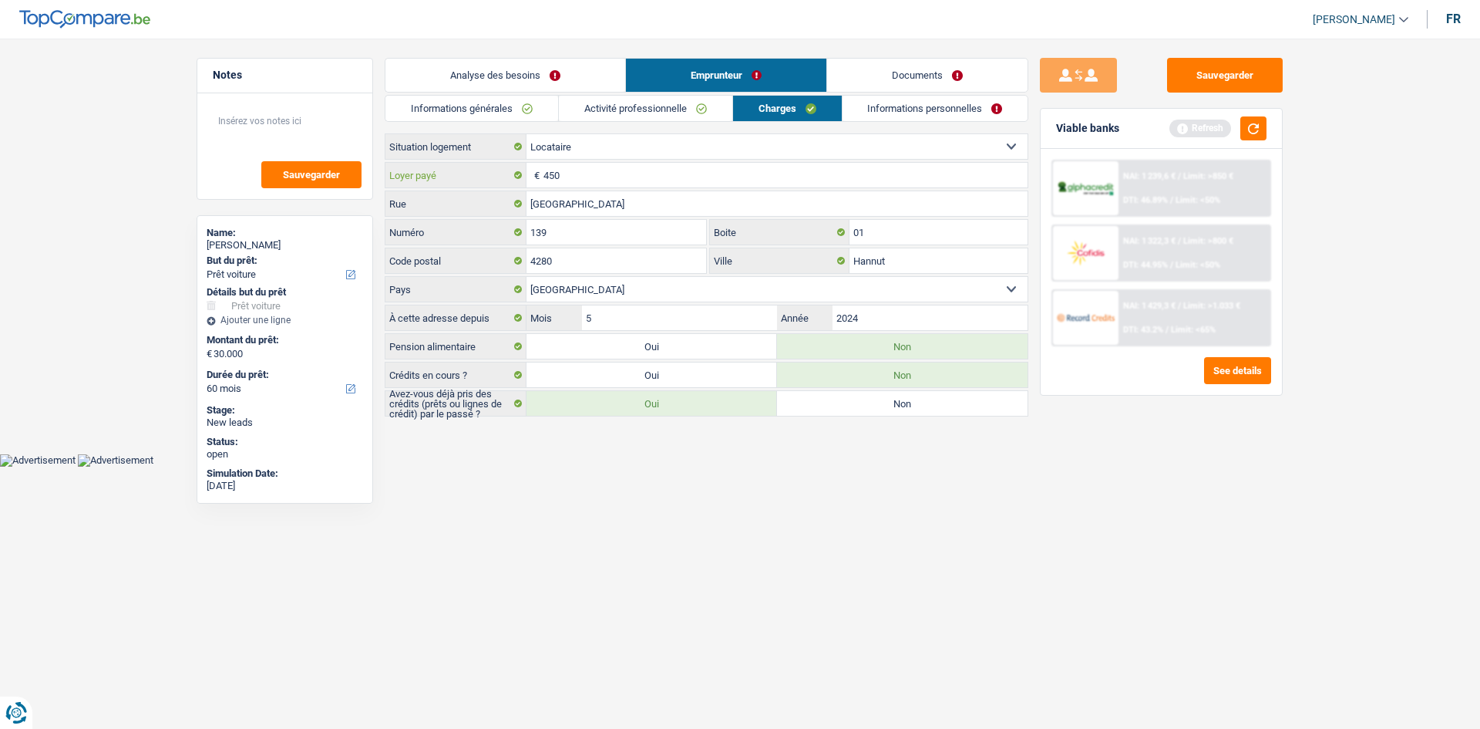
drag, startPoint x: 656, startPoint y: 172, endPoint x: 775, endPoint y: 194, distance: 120.7
click at [656, 172] on input "450" at bounding box center [786, 175] width 484 height 25
click at [791, 270] on input "Hannut" at bounding box center [939, 260] width 178 height 25
click at [791, 119] on link "Informations personnelles" at bounding box center [936, 108] width 186 height 25
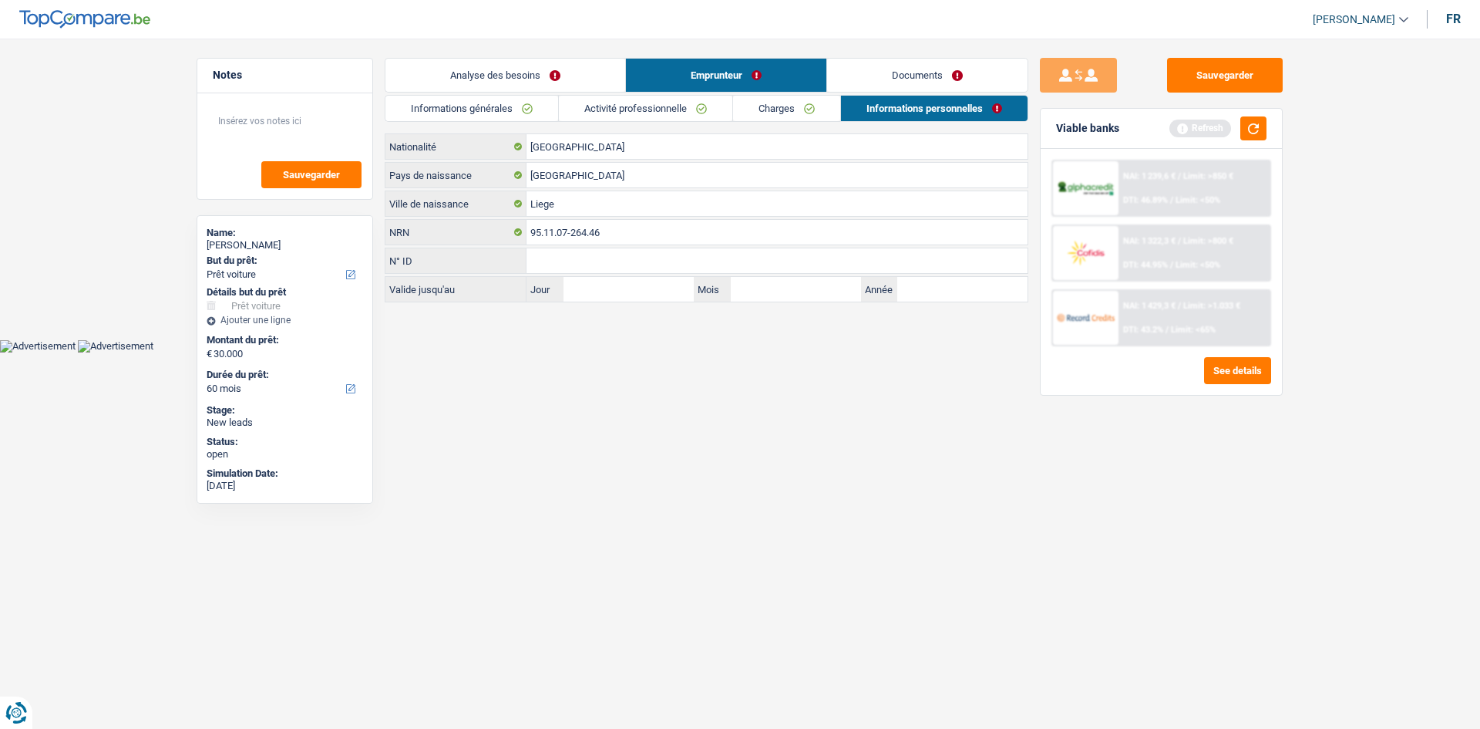
click at [791, 66] on link "Documents" at bounding box center [927, 75] width 200 height 33
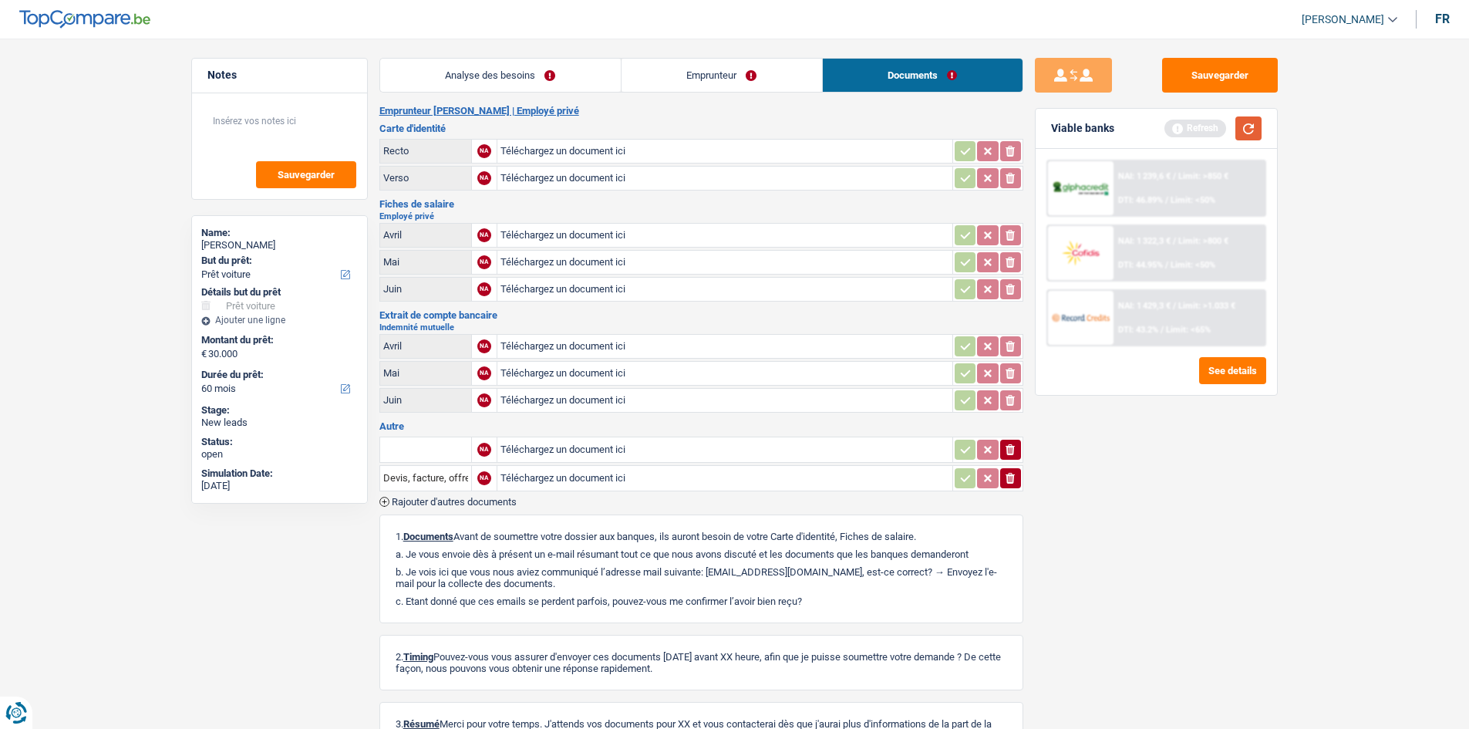
click at [791, 131] on button "button" at bounding box center [1248, 128] width 26 height 24
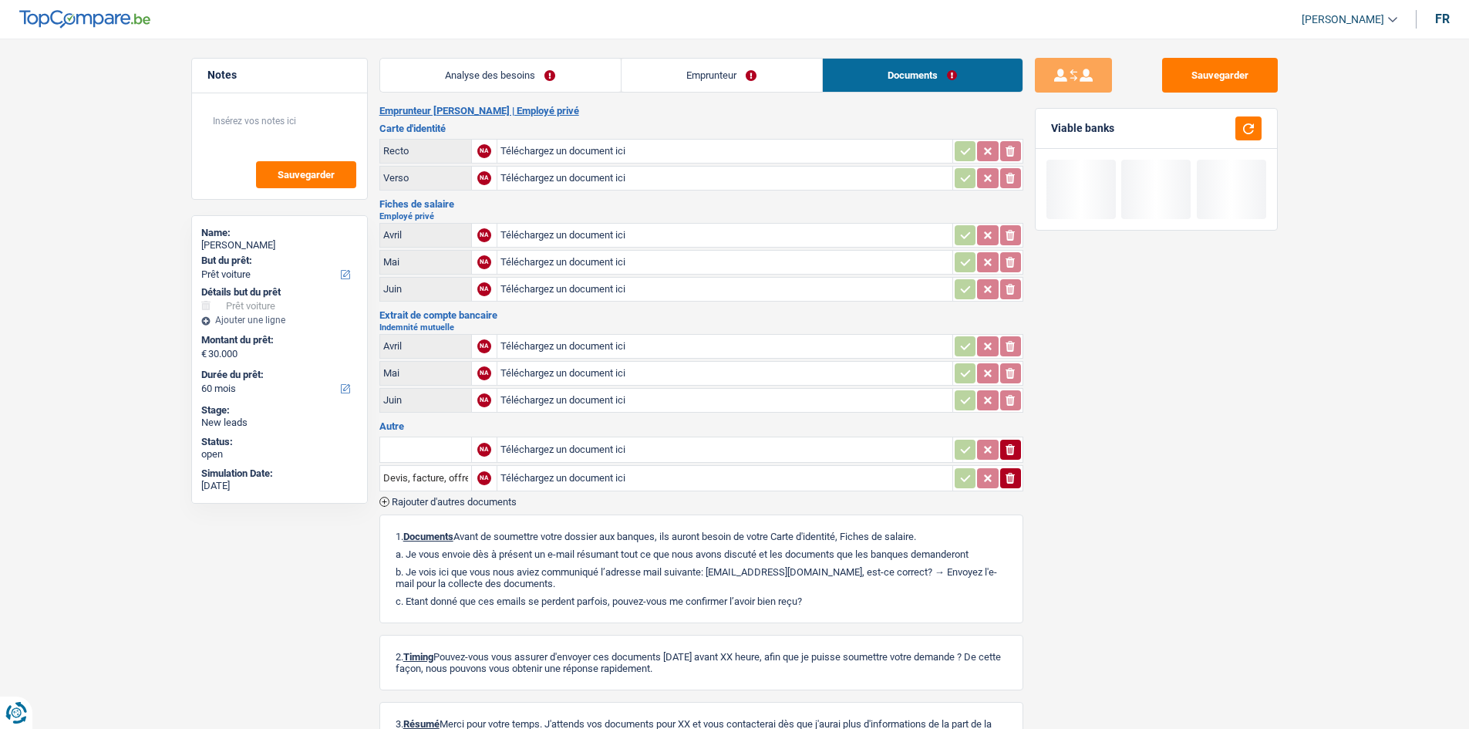
drag, startPoint x: 558, startPoint y: 62, endPoint x: 695, endPoint y: 81, distance: 137.8
click at [557, 62] on link "Analyse des besoins" at bounding box center [500, 75] width 241 height 33
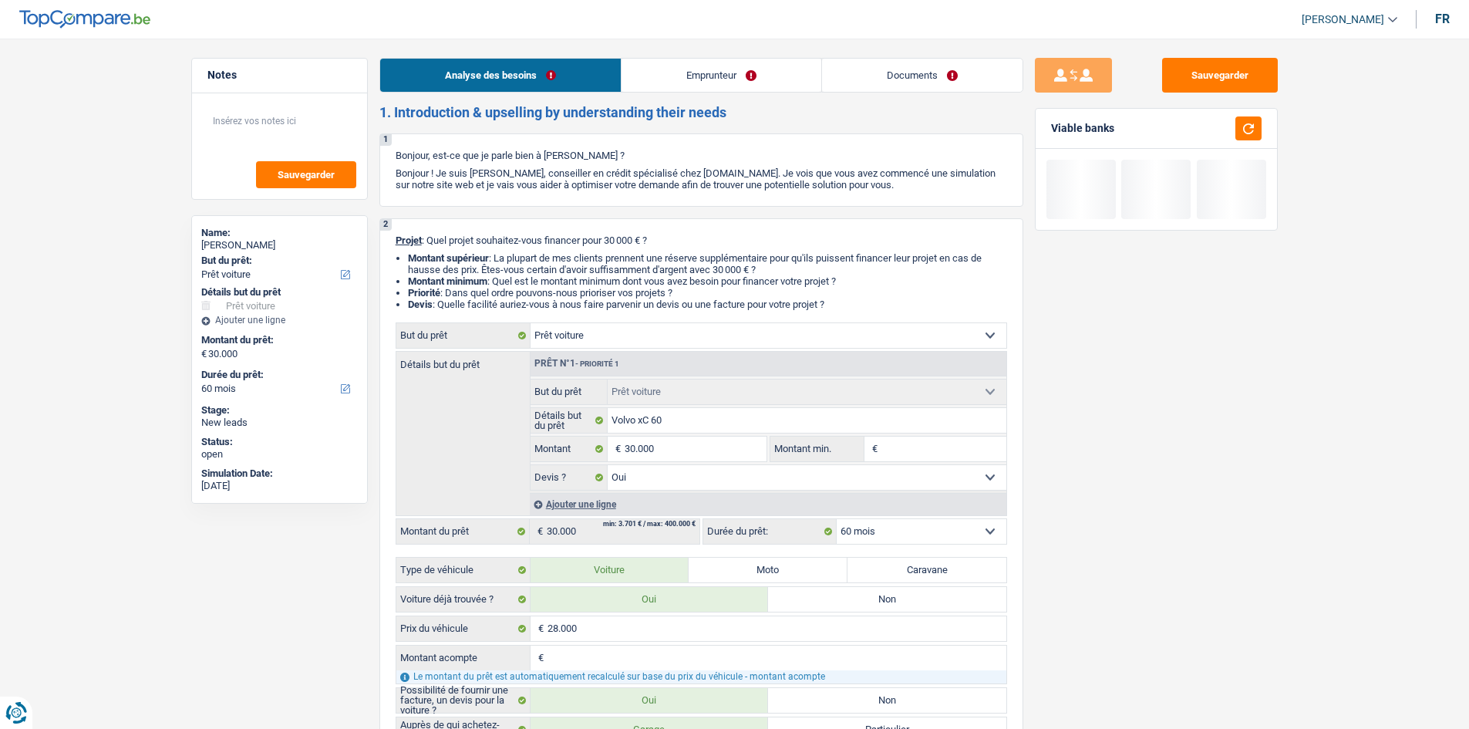
click at [791, 84] on link "Documents" at bounding box center [922, 75] width 200 height 33
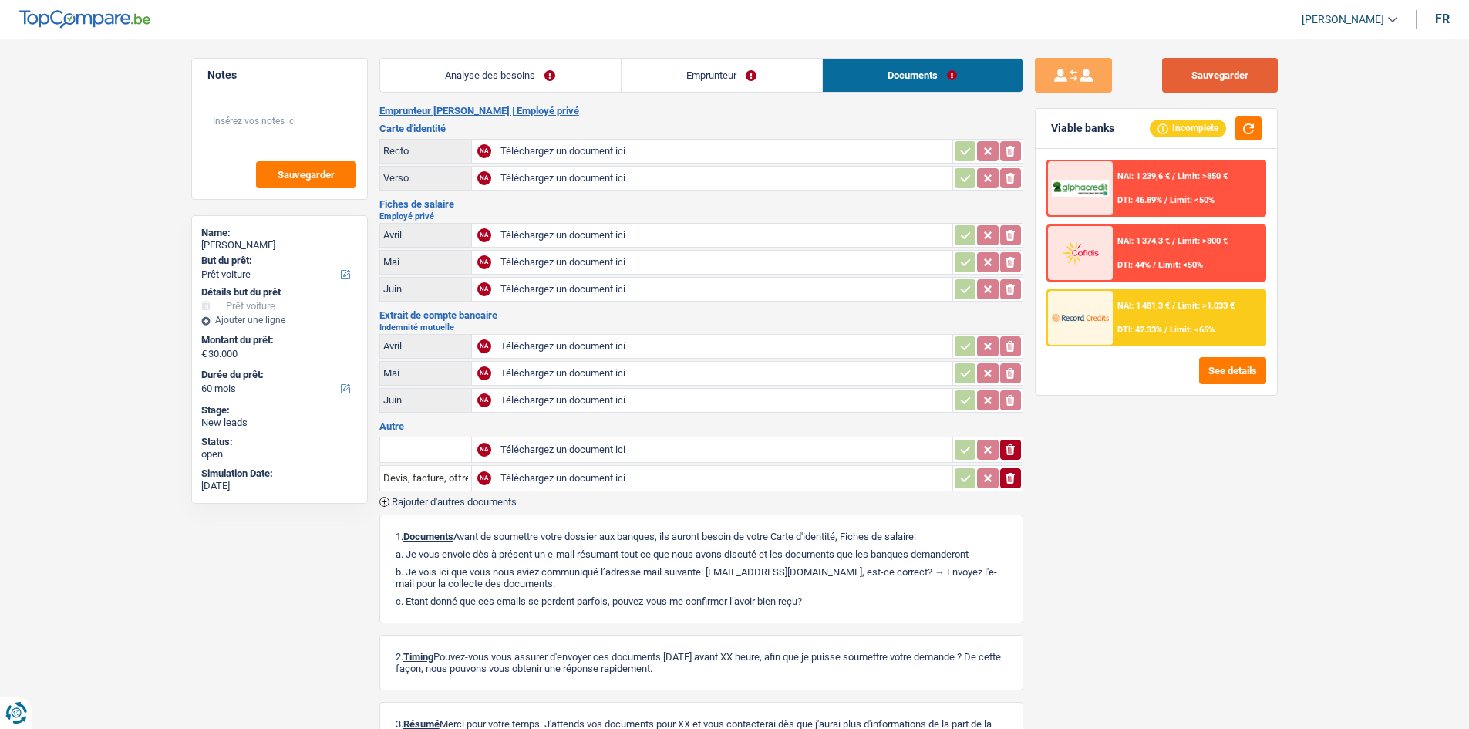
click at [791, 86] on button "Sauvegarder" at bounding box center [1220, 75] width 116 height 35
click at [754, 79] on link "Emprunteur" at bounding box center [721, 75] width 200 height 33
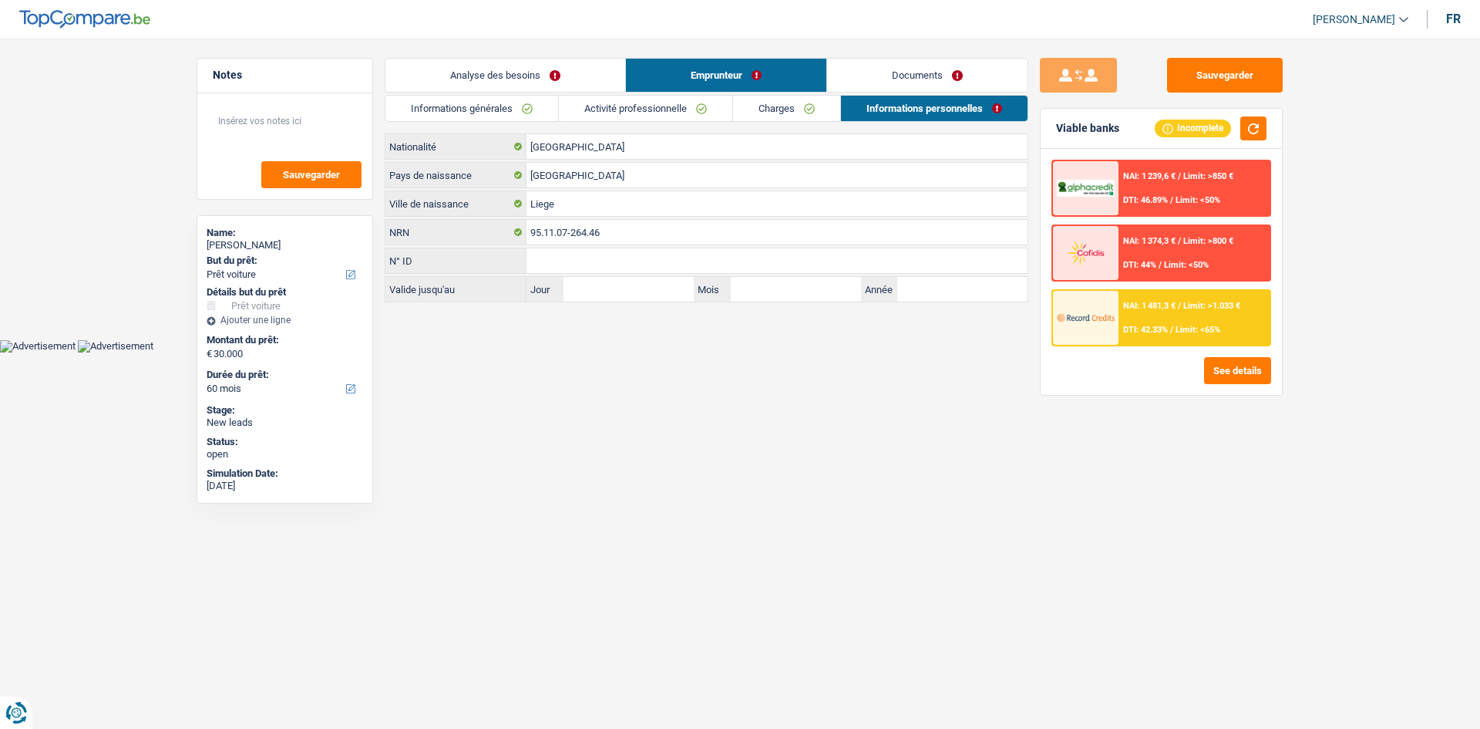
click at [710, 113] on link "Activité professionnelle" at bounding box center [645, 108] width 173 height 25
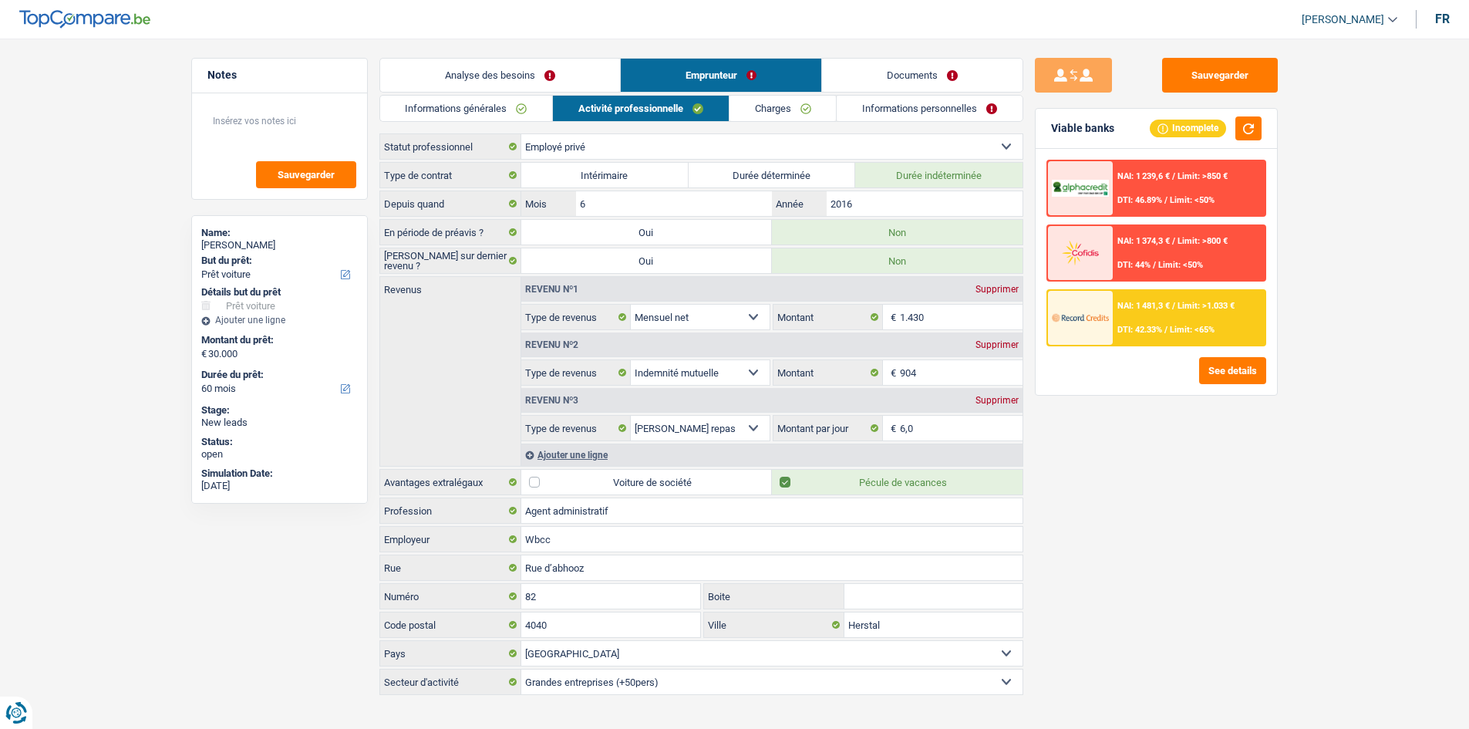
click at [616, 62] on link "Analyse des besoins" at bounding box center [500, 75] width 240 height 33
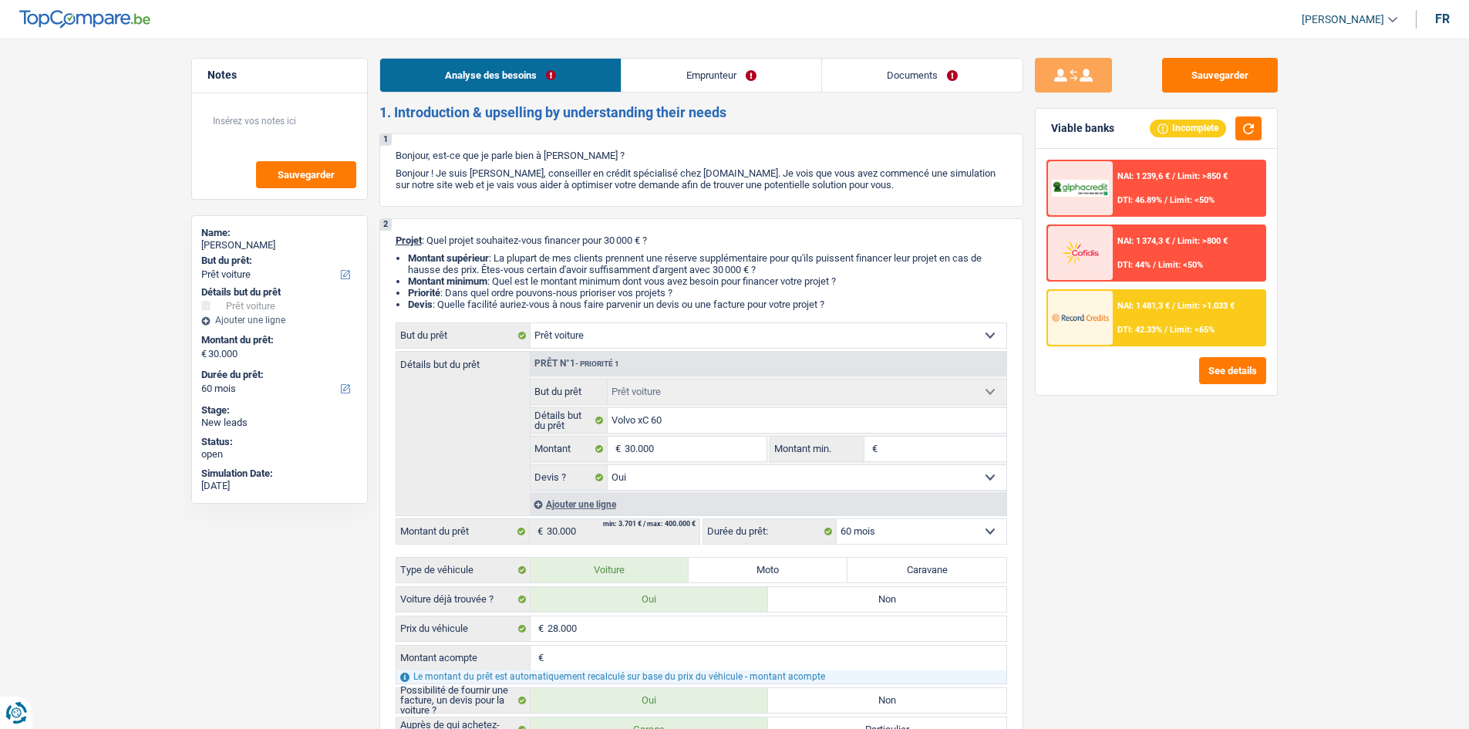
click at [791, 62] on link "Documents" at bounding box center [922, 75] width 200 height 33
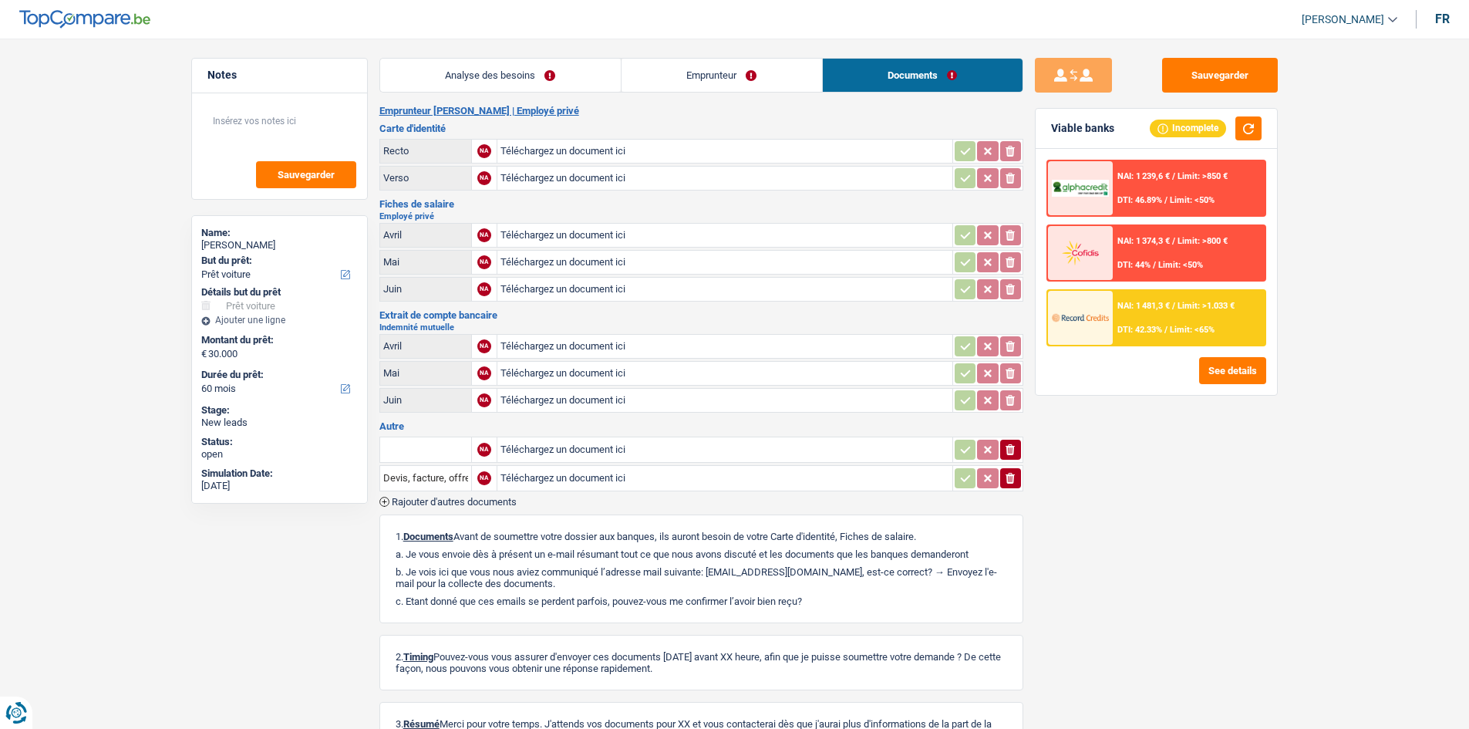
click at [728, 71] on link "Emprunteur" at bounding box center [721, 75] width 200 height 33
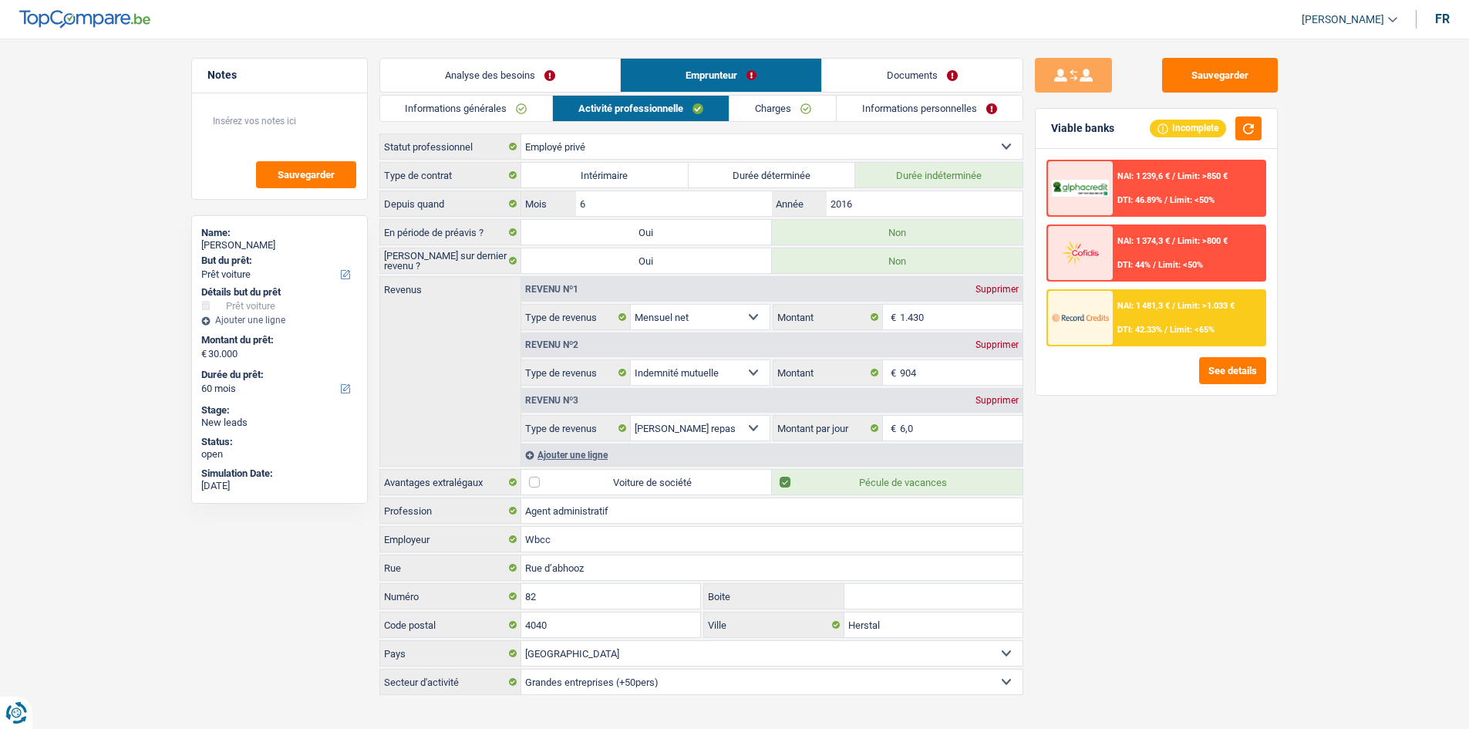
click at [588, 72] on link "Analyse des besoins" at bounding box center [500, 75] width 240 height 33
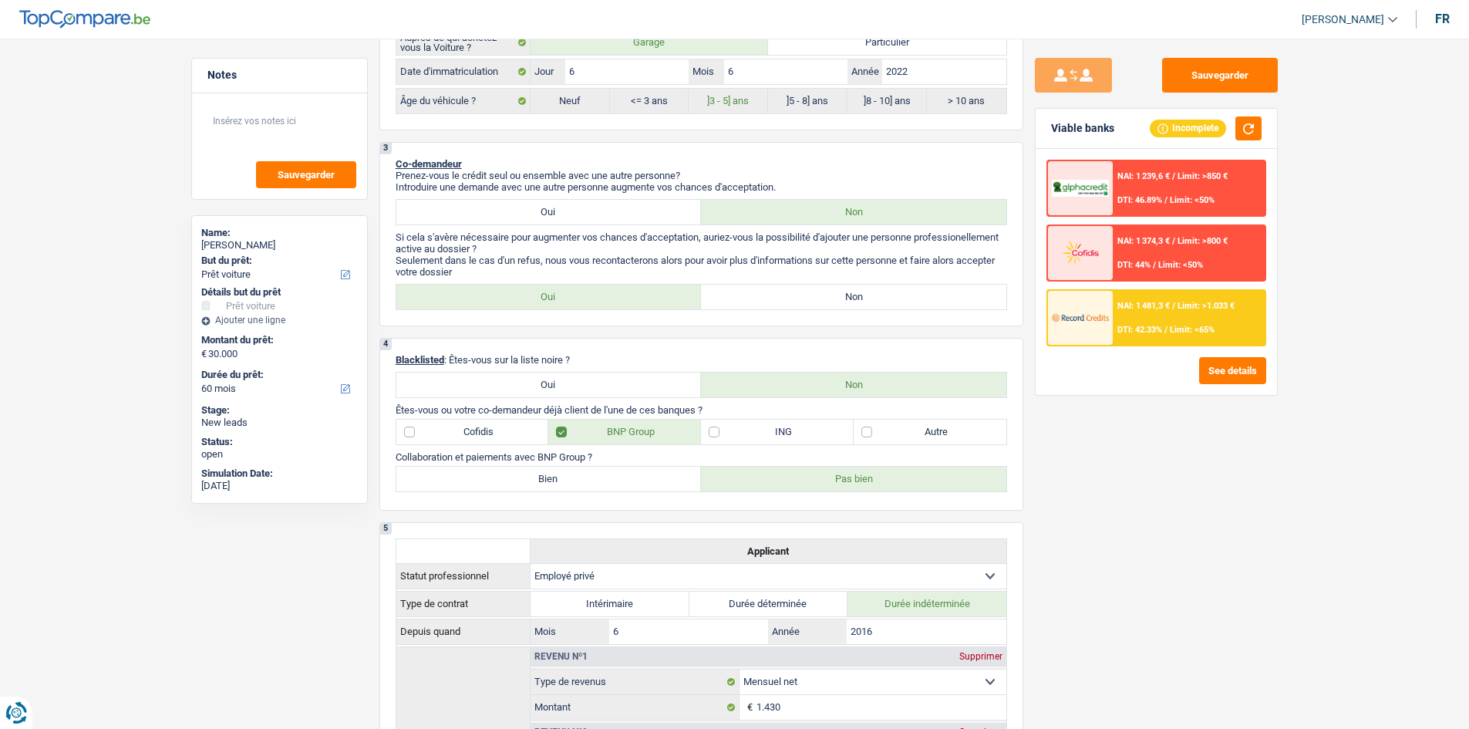
scroll to position [463, 0]
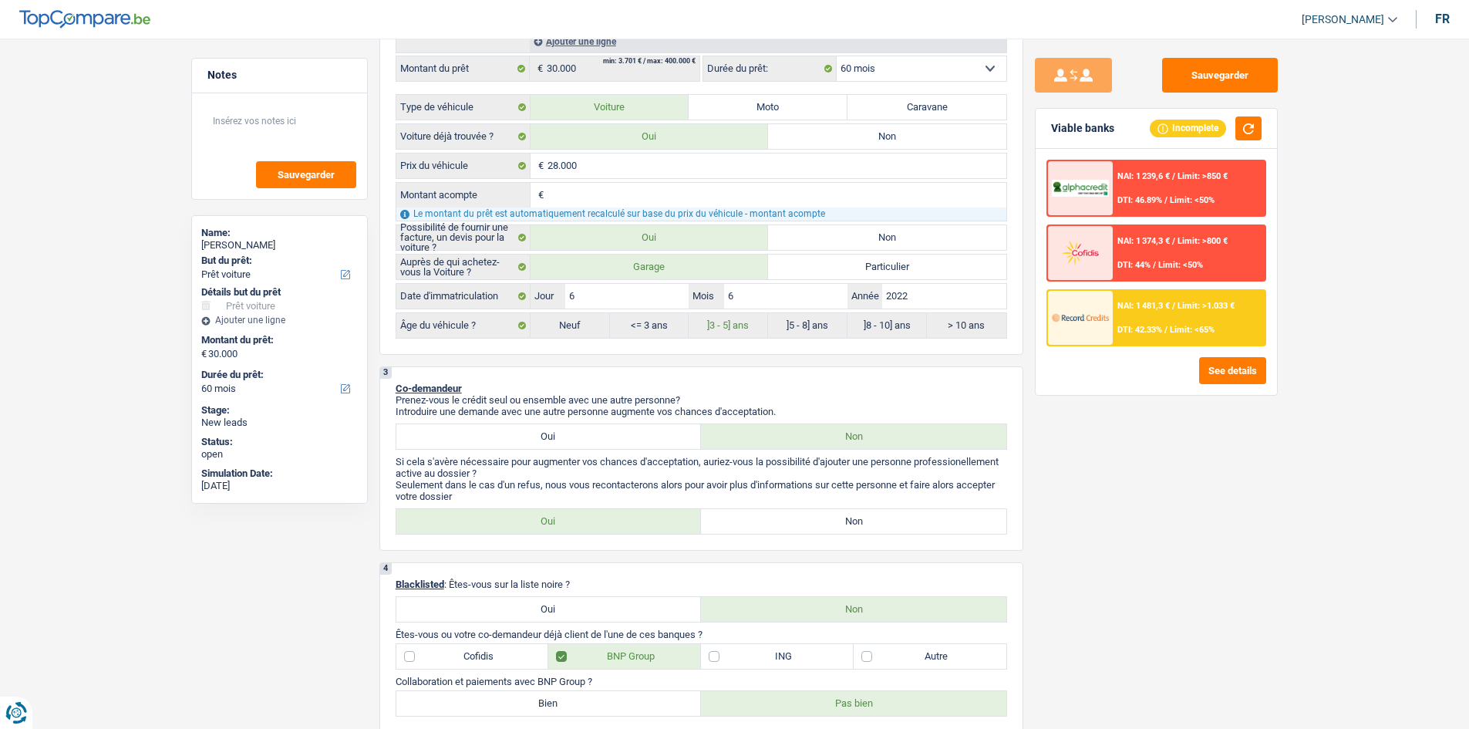
click at [791, 96] on div "Sauvegarder Viable banks Incomplete NAI: 1 239,6 € / Limit: >850 € DTI: 46.89% …" at bounding box center [1156, 379] width 266 height 642
drag, startPoint x: 1213, startPoint y: 88, endPoint x: 1206, endPoint y: 95, distance: 9.8
click at [791, 86] on button "Sauvegarder" at bounding box center [1220, 75] width 116 height 35
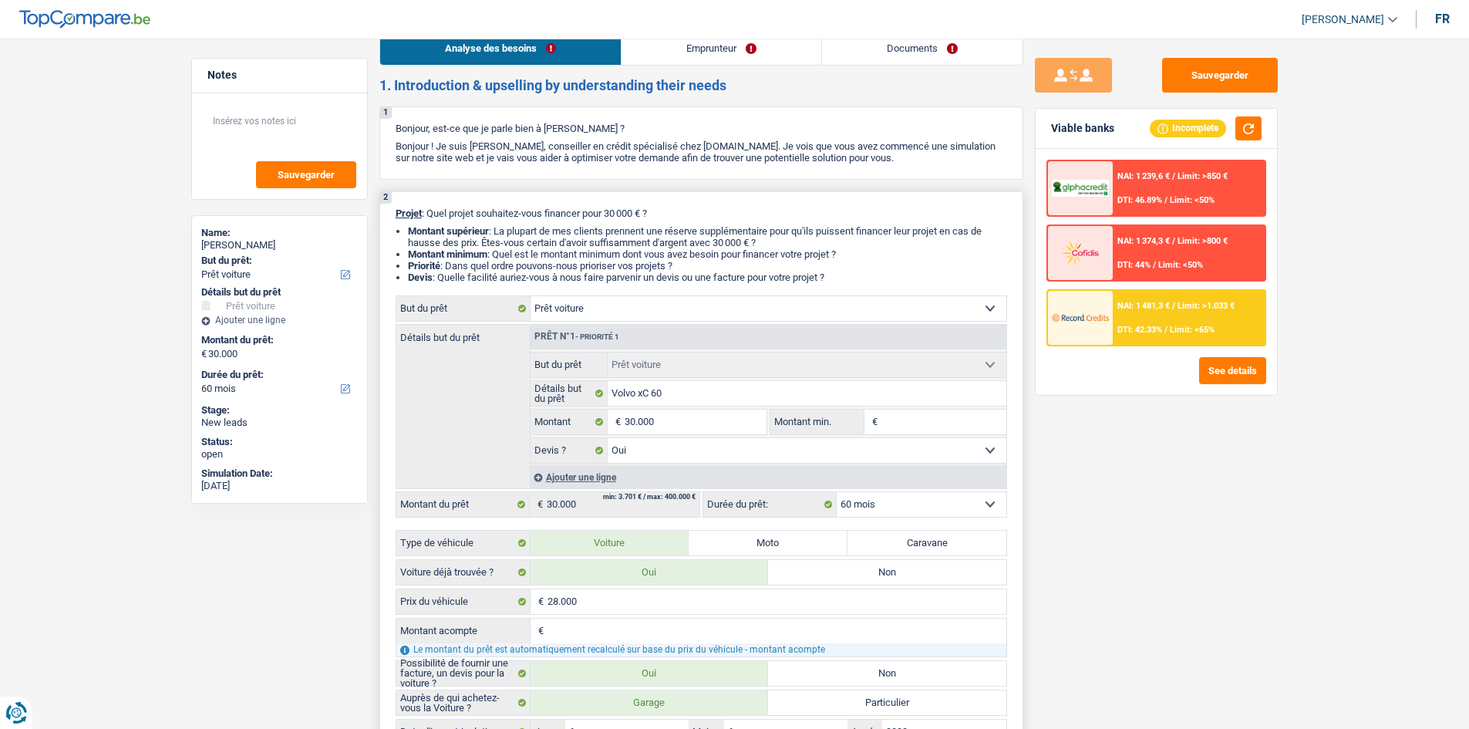
scroll to position [0, 0]
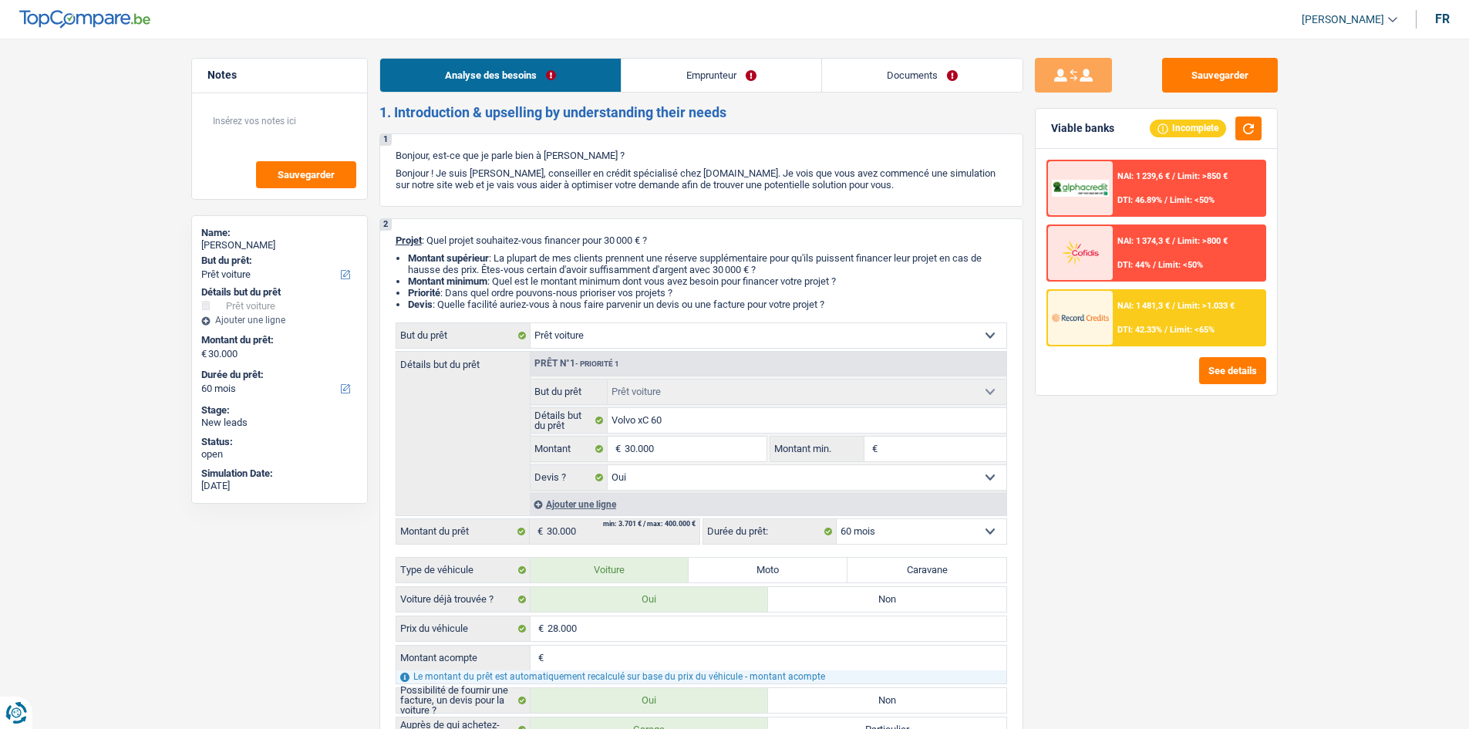
click at [736, 70] on link "Emprunteur" at bounding box center [721, 75] width 200 height 33
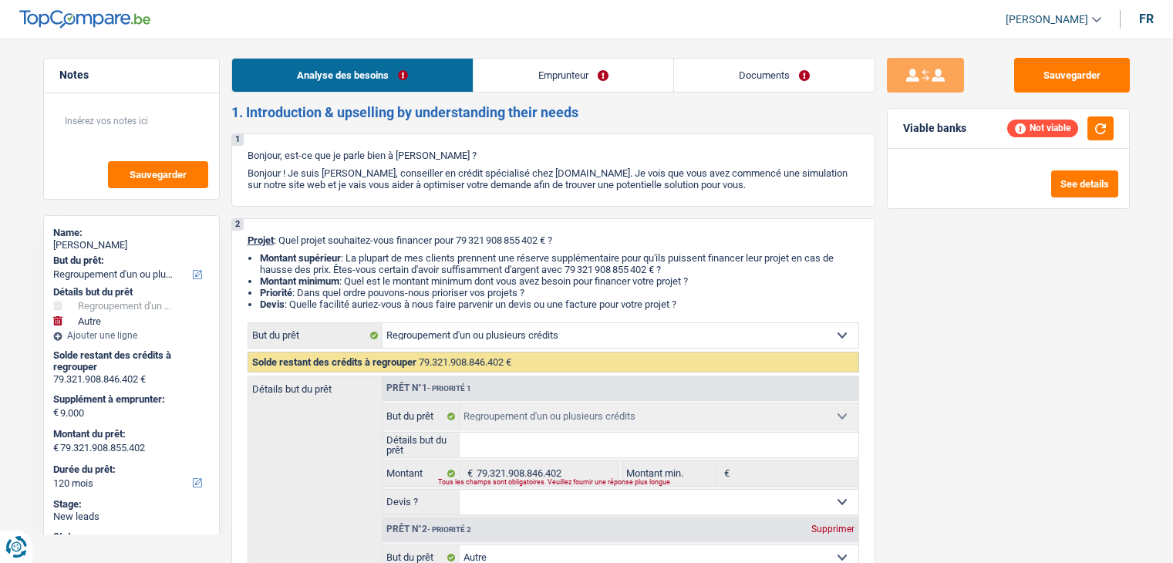
select select "refinancing"
select select "other"
select select "120"
select select "refinancing"
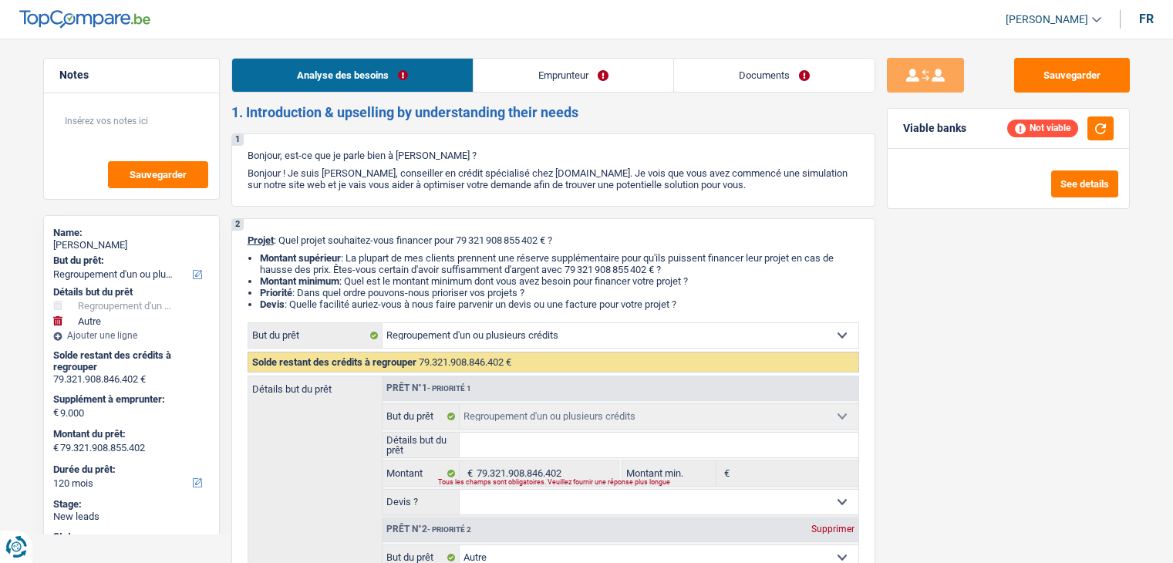
select select "refinancing"
select select "other"
select select "120"
select select "privateEmployee"
select select "netSalary"
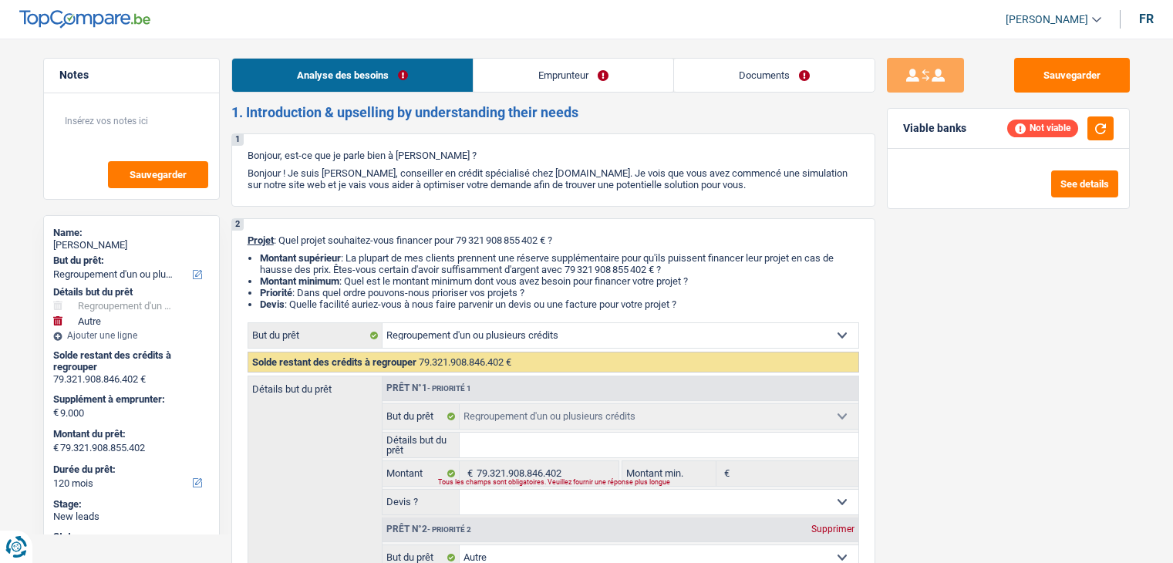
select select "mealVouchers"
select select "rents"
select select "personalLoan"
select select "loanRepayment"
select select "42"
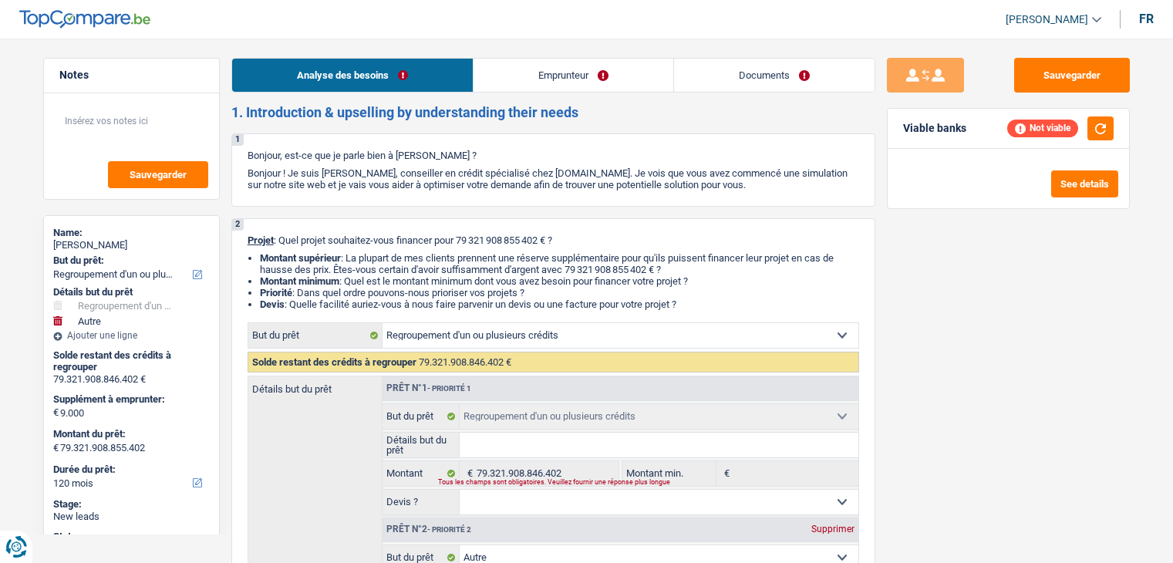
select select "refinancing"
select select "other"
select select "120"
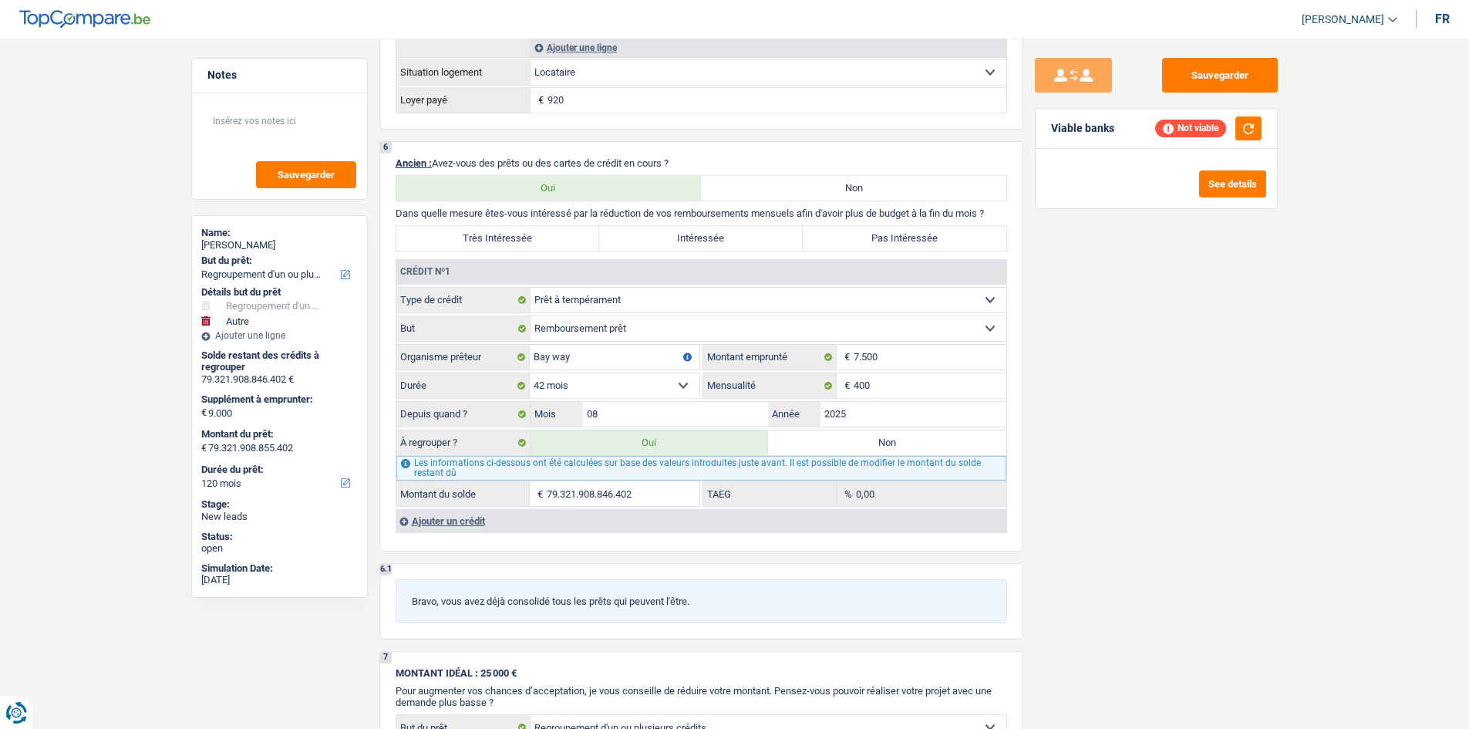
scroll to position [1311, 0]
click at [703, 414] on input "08" at bounding box center [676, 412] width 186 height 25
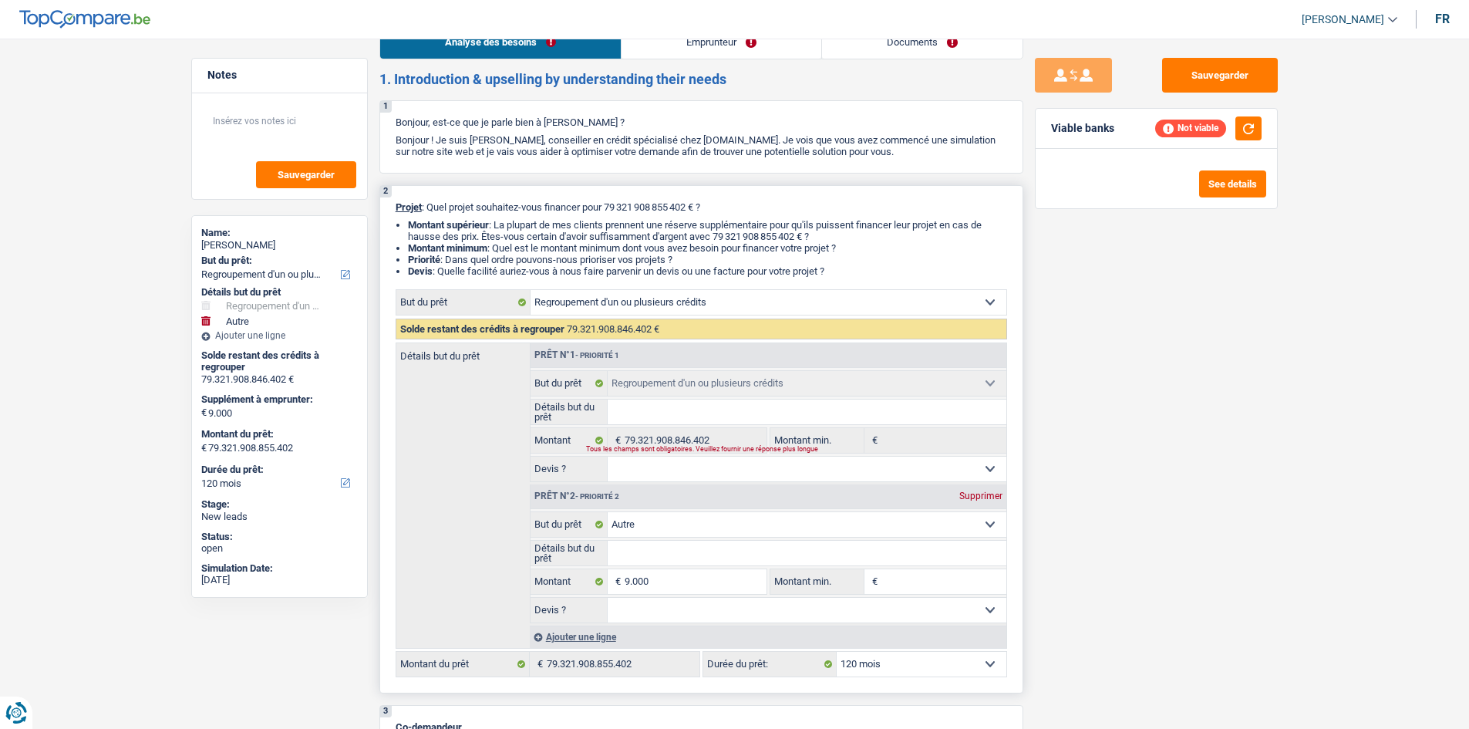
scroll to position [0, 0]
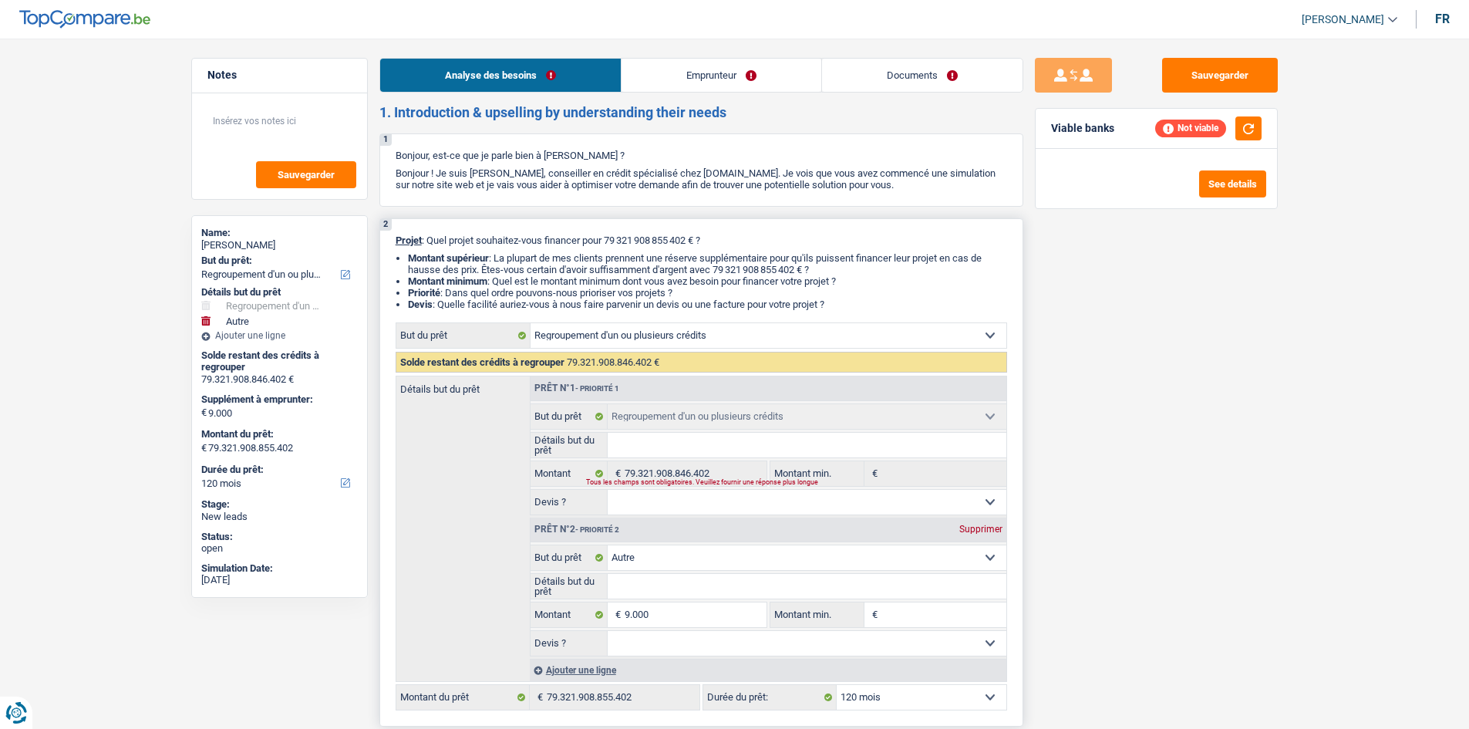
type input "0"
click at [982, 524] on div "Supprimer" at bounding box center [980, 528] width 51 height 9
type input "0"
type input "79.321.908.846.402"
select select "144"
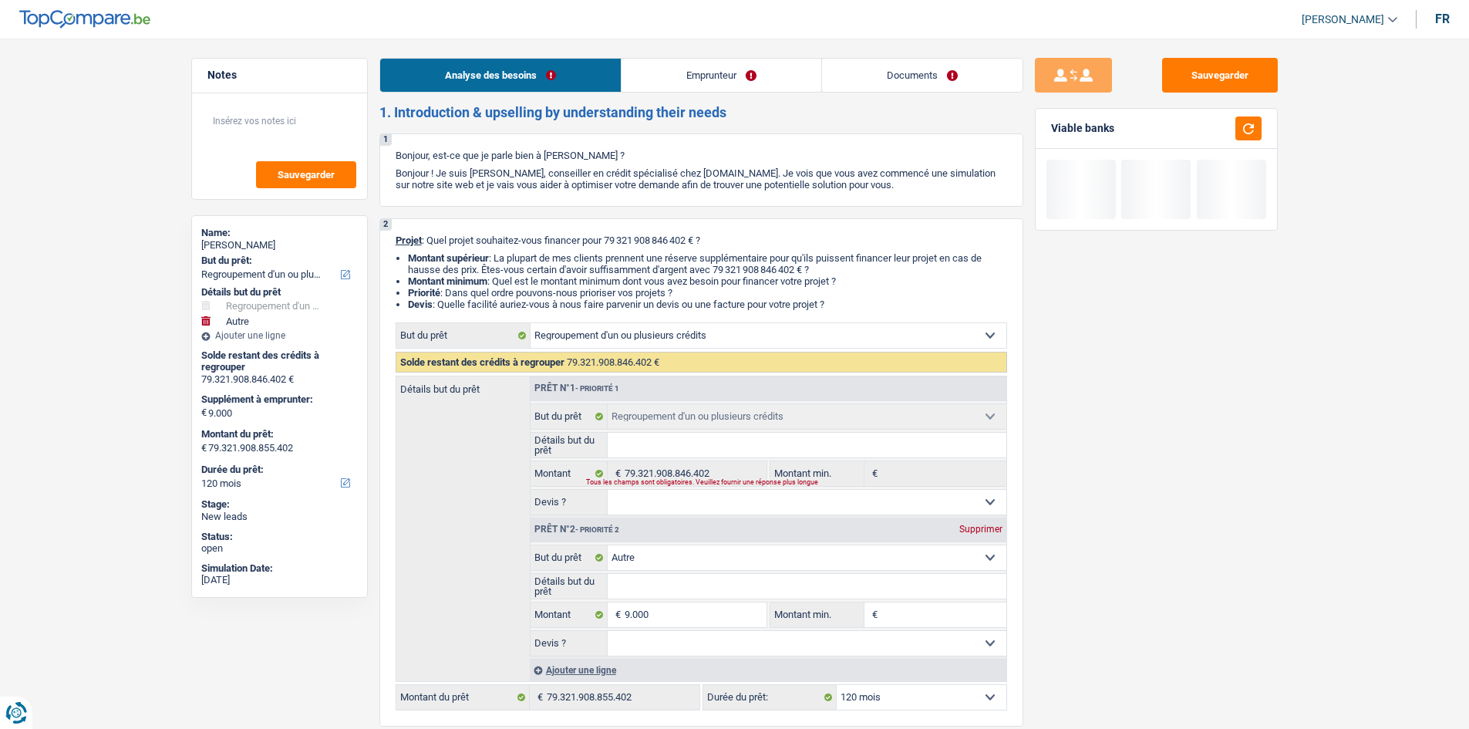
type input "79.321.908.846.402"
select select "144"
type input "79.321.908.846.402"
select select "144"
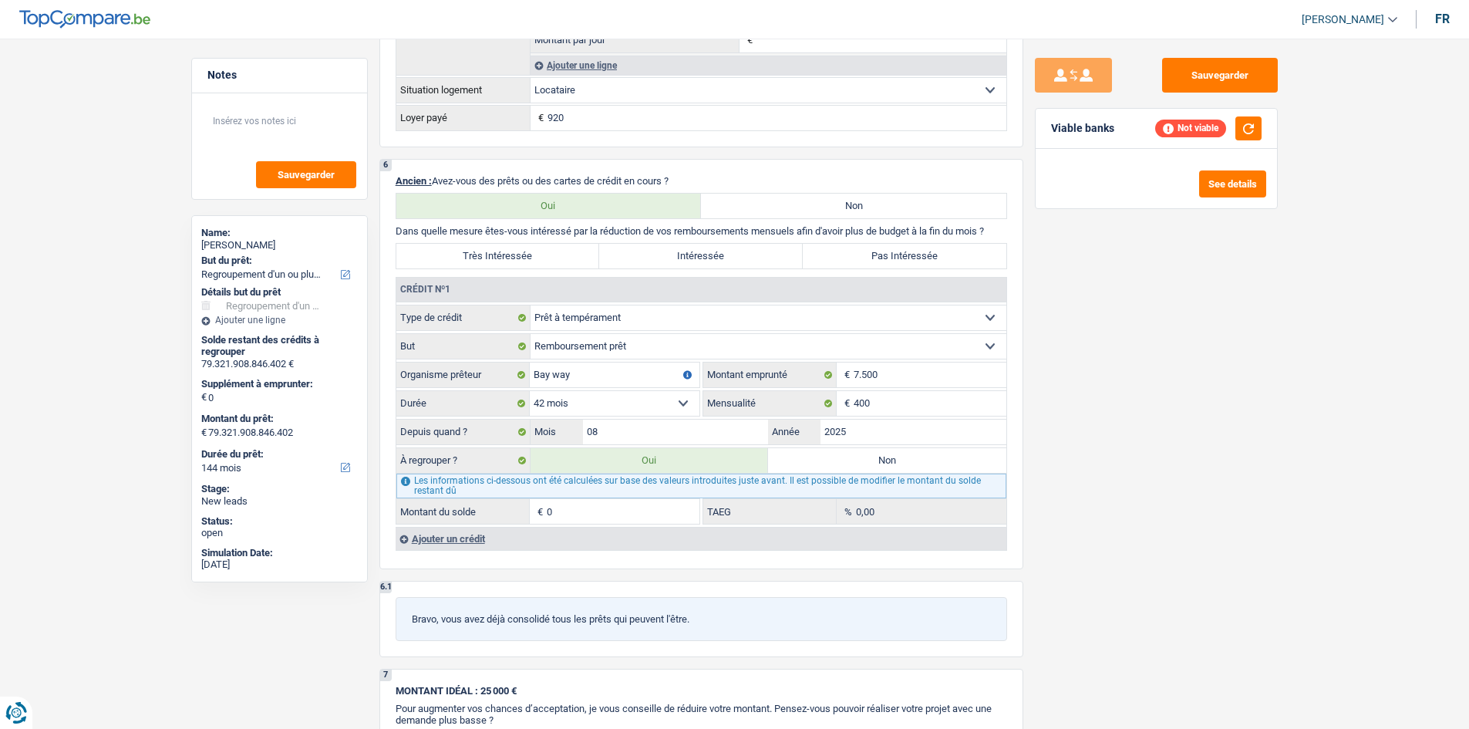
scroll to position [1311, 0]
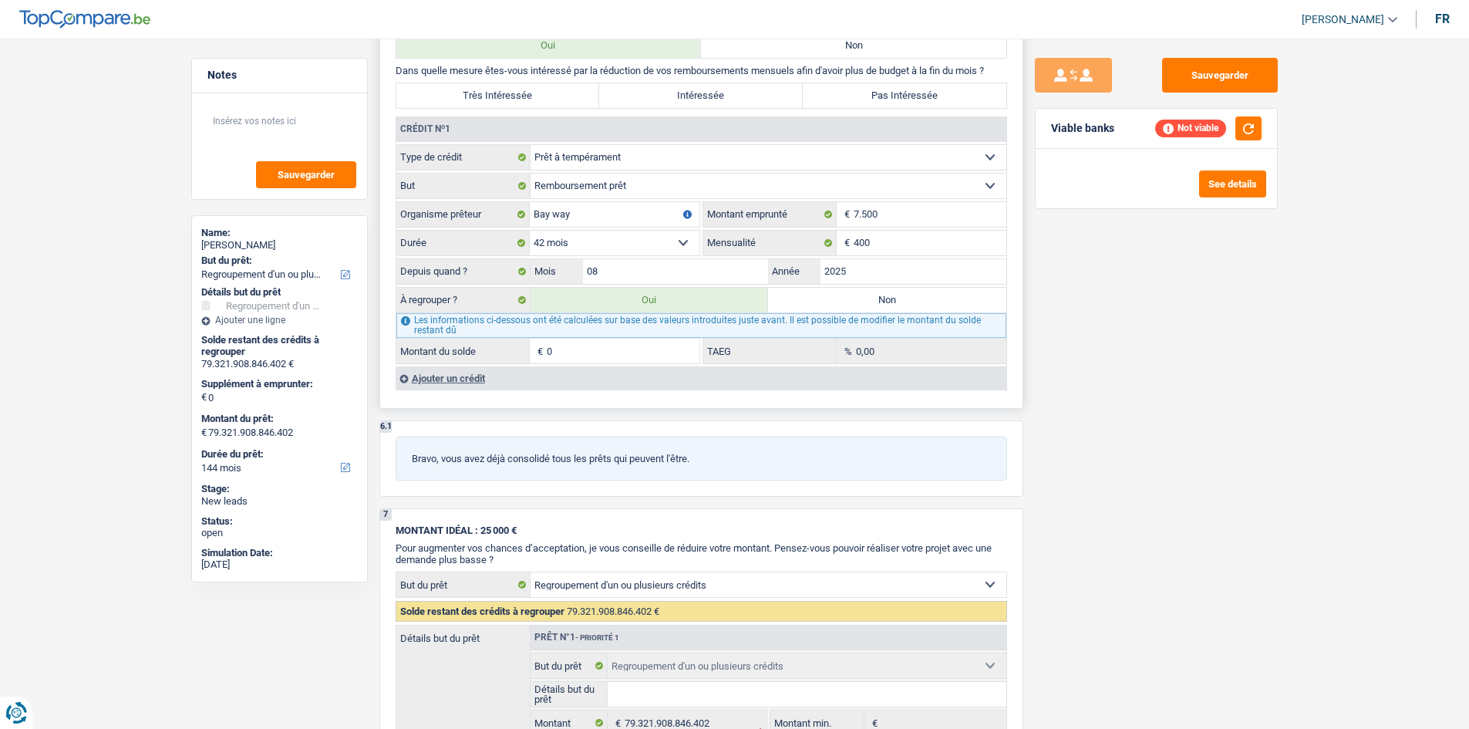
click at [954, 295] on label "Non" at bounding box center [887, 300] width 238 height 25
click at [954, 295] on input "Non" at bounding box center [887, 300] width 238 height 25
radio input "true"
select select
select select "24"
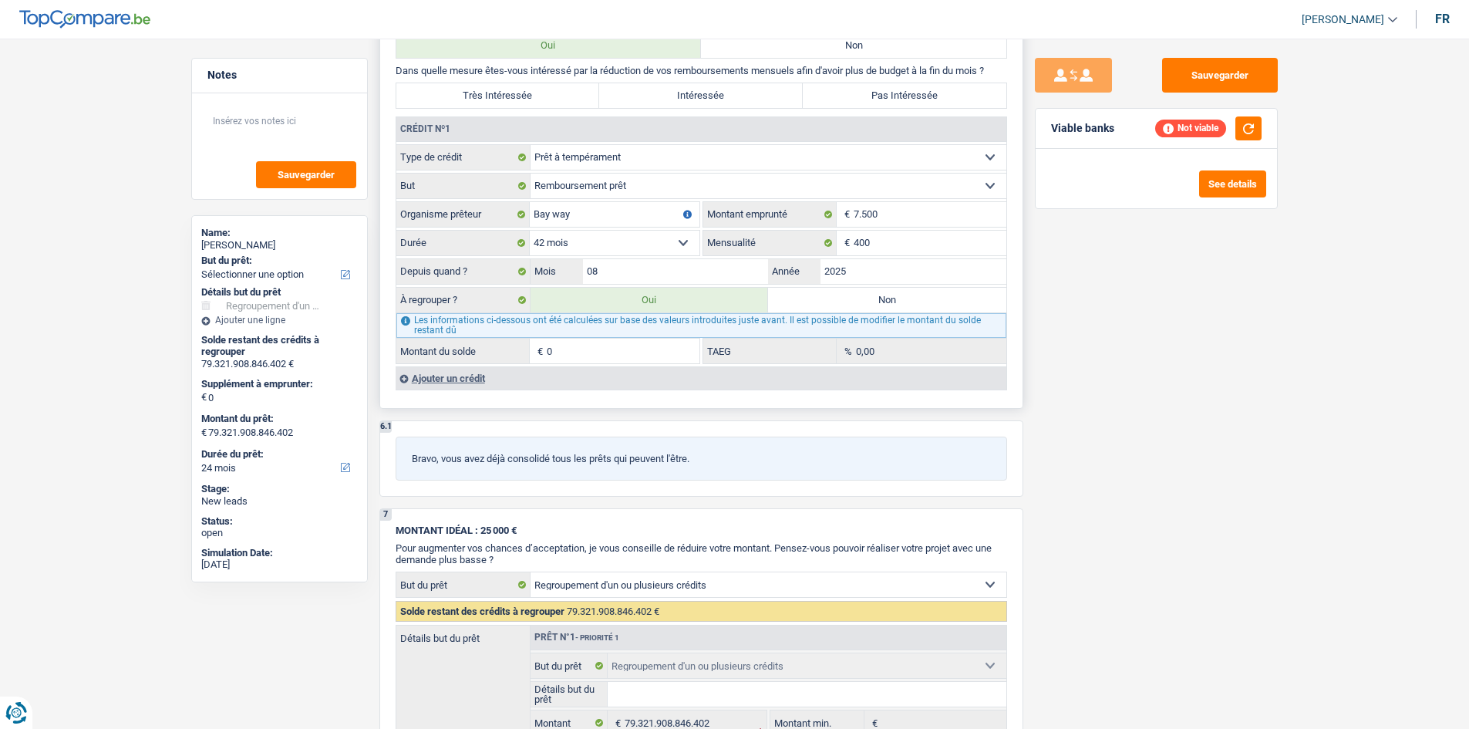
select select
select select "24"
radio input "false"
select select
select select "24"
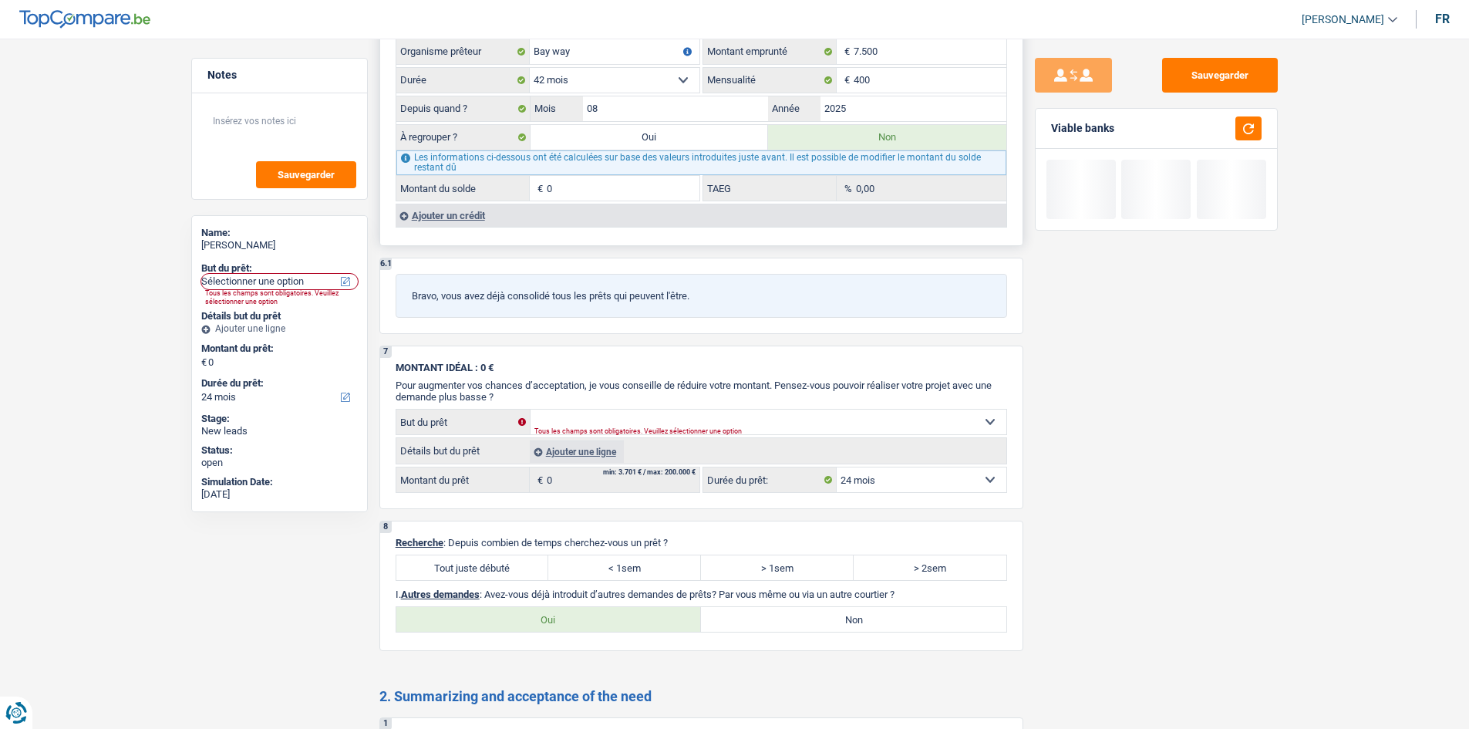
click at [669, 140] on label "Oui" at bounding box center [649, 137] width 238 height 25
click at [669, 140] on input "Oui" at bounding box center [649, 137] width 238 height 25
radio input "true"
radio input "false"
select select "refinancing"
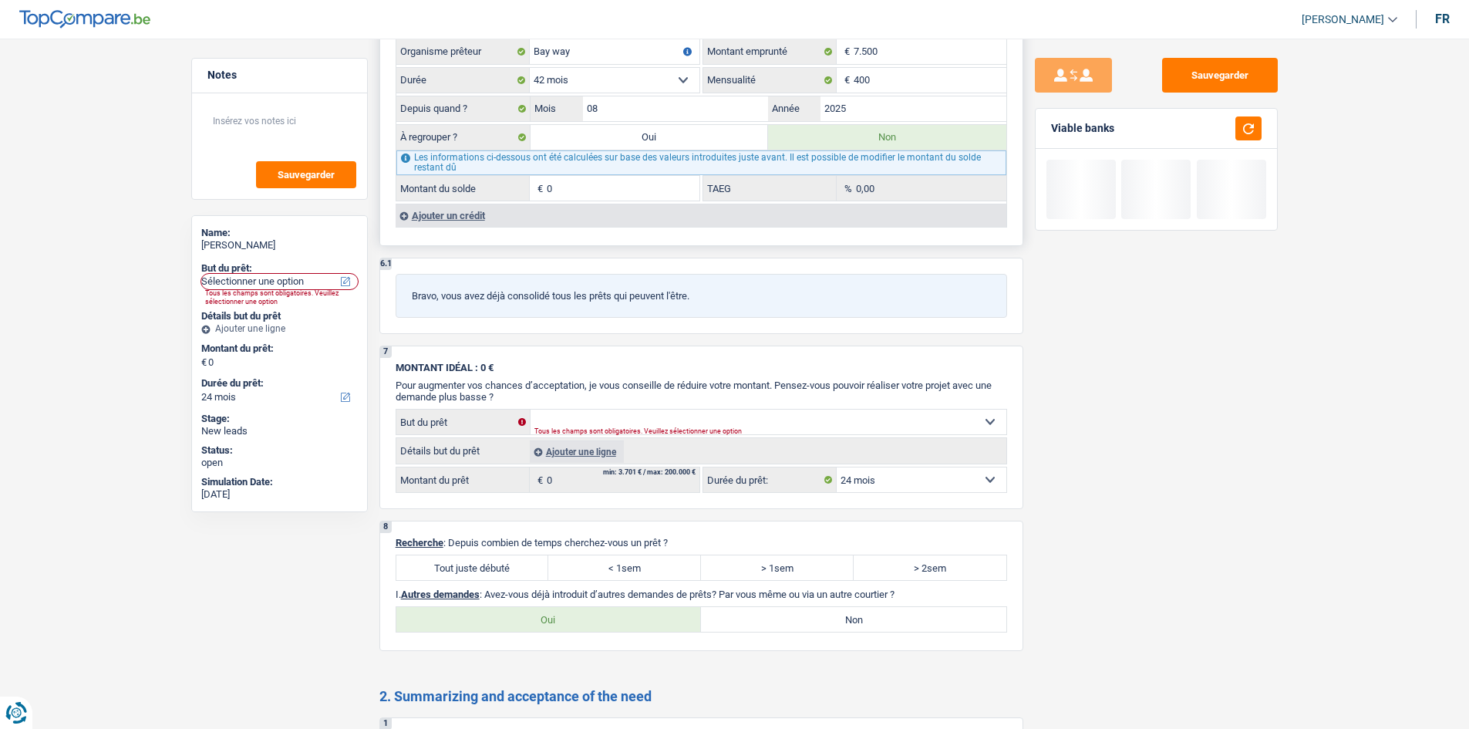
select select "refinancing"
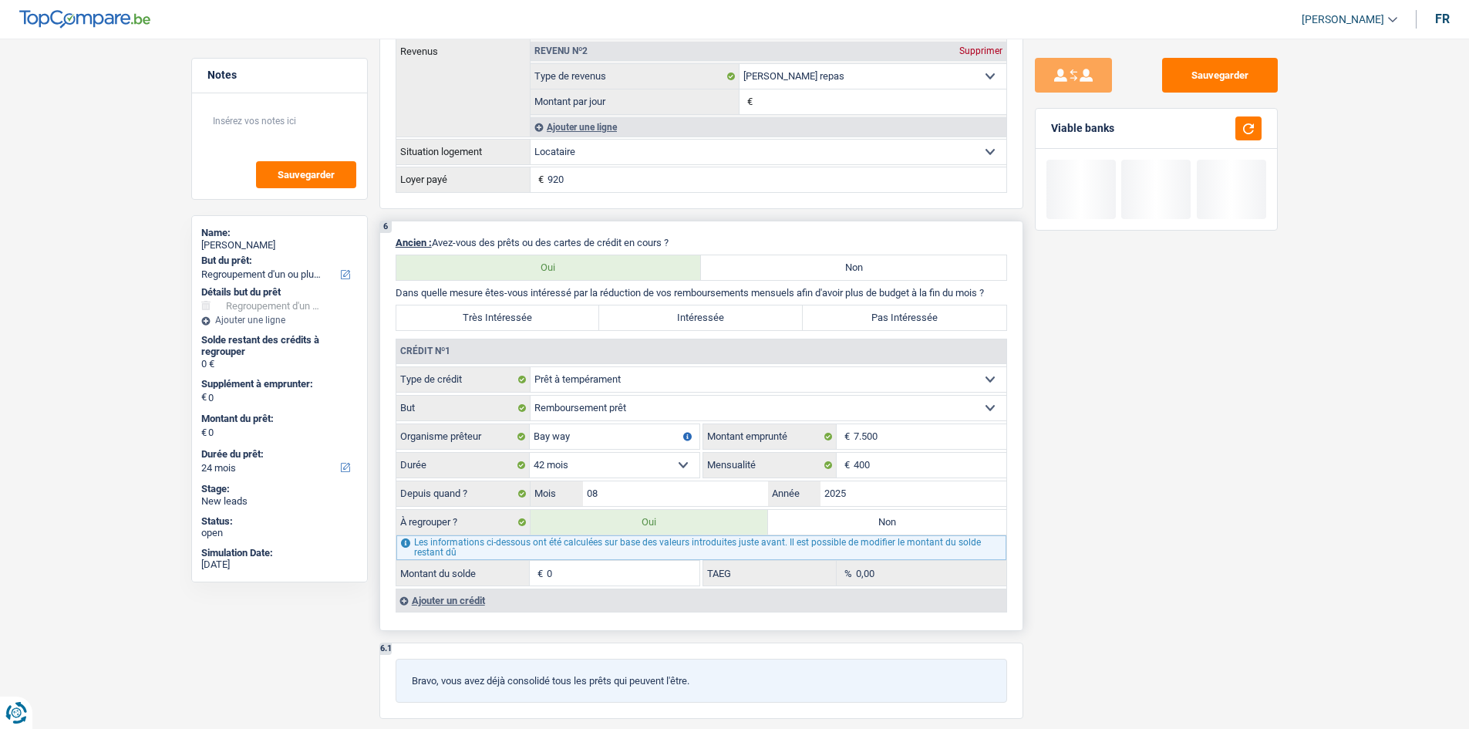
scroll to position [1080, 0]
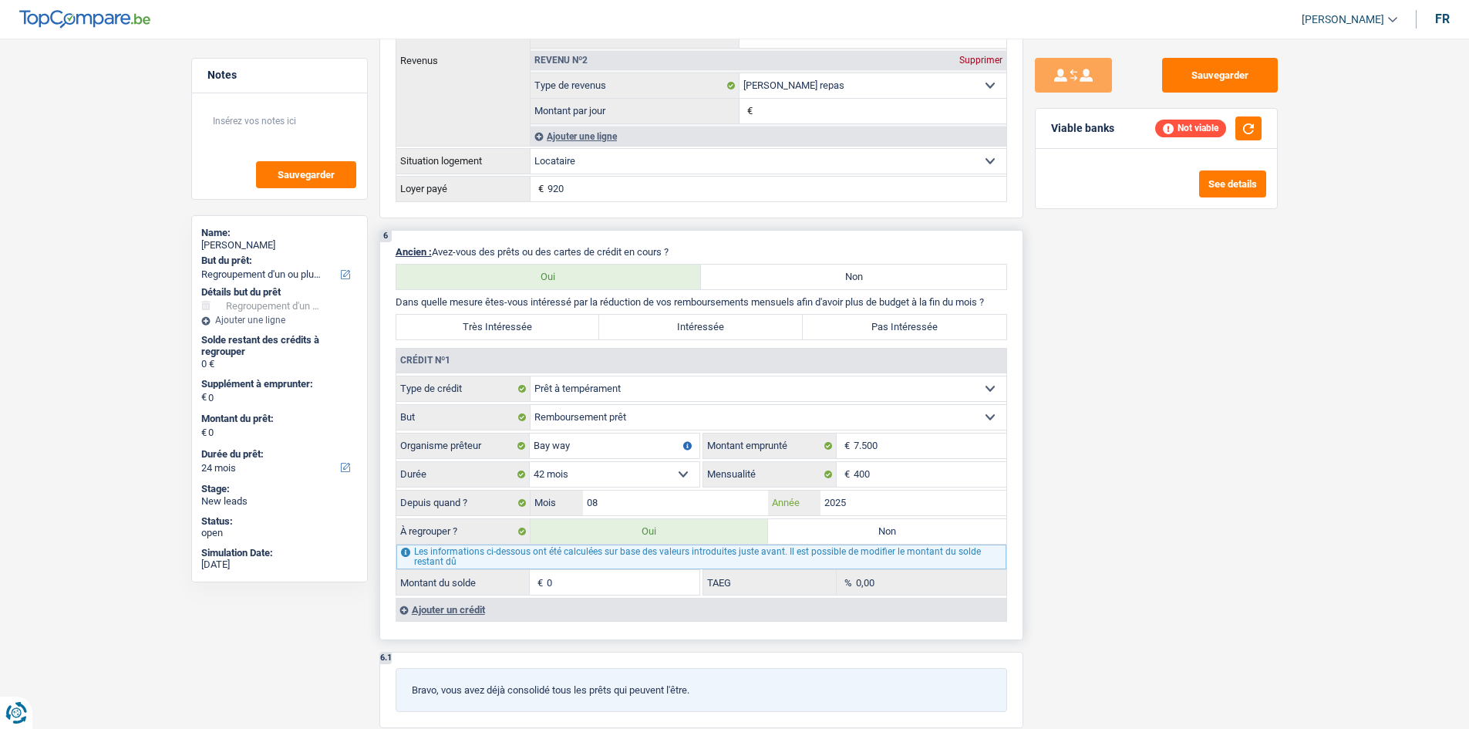
click at [897, 502] on input "2025" at bounding box center [913, 502] width 186 height 25
click at [548, 450] on input "Bay way" at bounding box center [615, 445] width 170 height 25
type input "Buy way"
click at [1172, 447] on div "Sauvegarder Viable banks Refresh See details" at bounding box center [1156, 379] width 266 height 642
drag, startPoint x: 638, startPoint y: 376, endPoint x: 626, endPoint y: 395, distance: 21.8
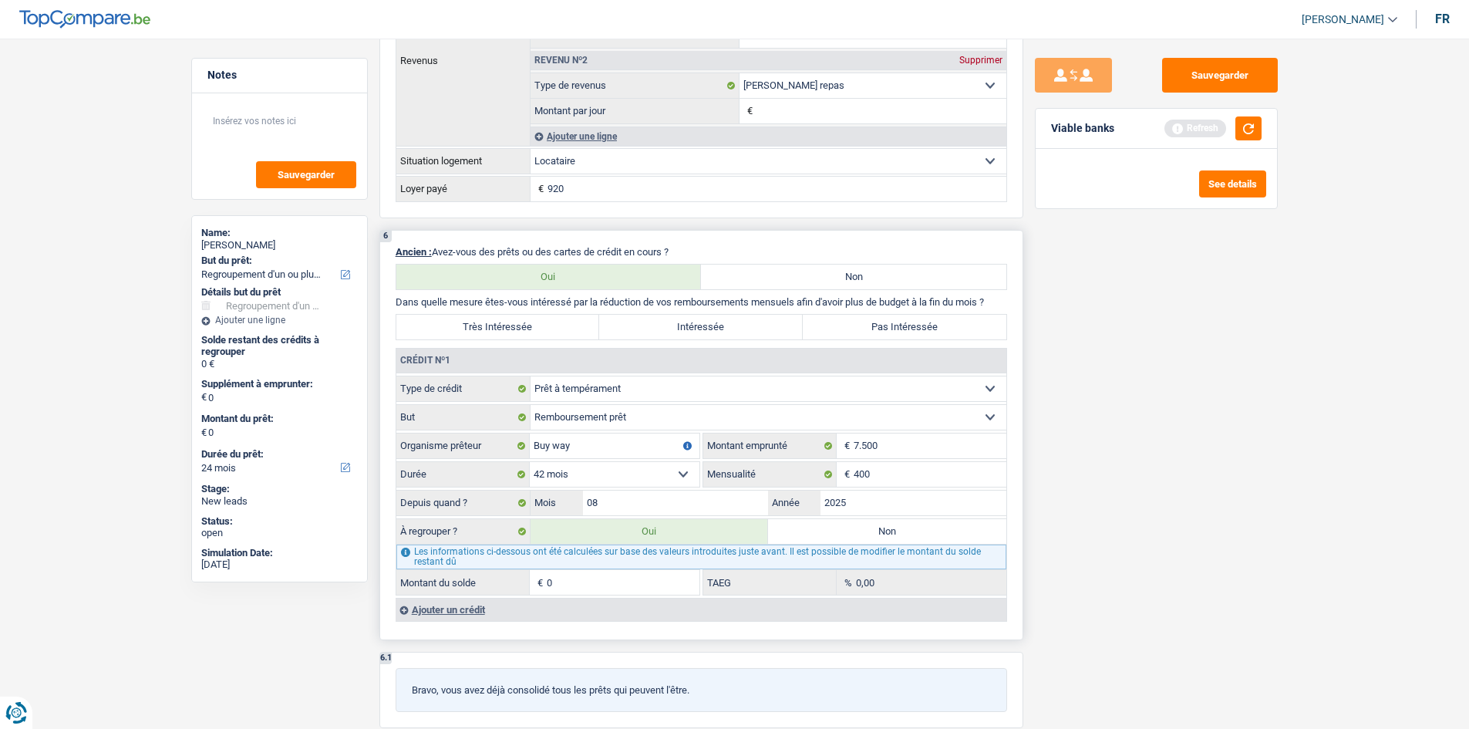
click at [635, 382] on select "Carte ou ouverture de crédit Prêt hypothécaire Vente à tempérament Prêt à tempé…" at bounding box center [768, 388] width 476 height 25
select select "cardOrCredit"
click at [530, 376] on select "Carte ou ouverture de crédit Prêt hypothécaire Vente à tempérament Prêt à tempé…" at bounding box center [768, 388] width 476 height 25
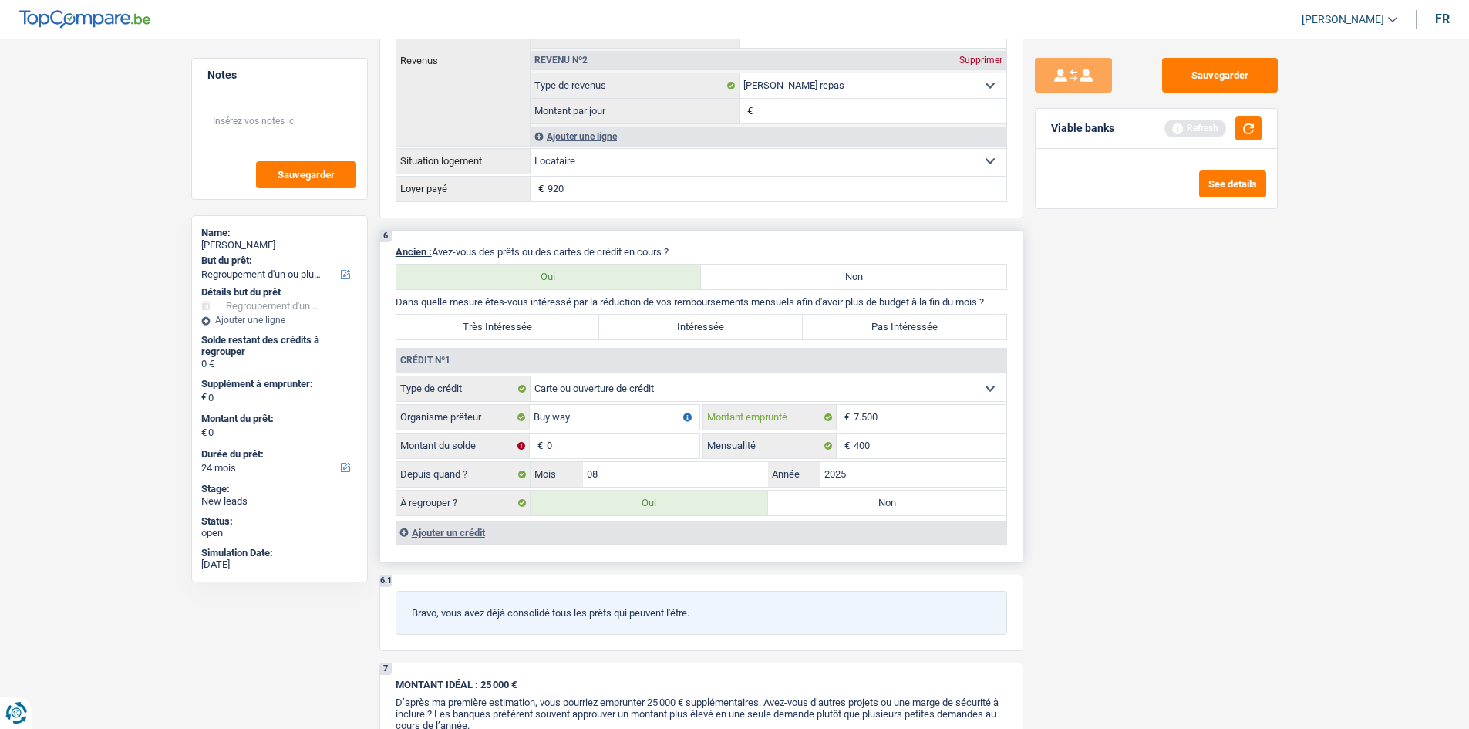
drag, startPoint x: 909, startPoint y: 417, endPoint x: 1210, endPoint y: 492, distance: 309.9
click at [909, 416] on input "7.500" at bounding box center [930, 417] width 153 height 25
type input "7"
type input "2.500"
click at [603, 438] on input "0" at bounding box center [623, 445] width 153 height 25
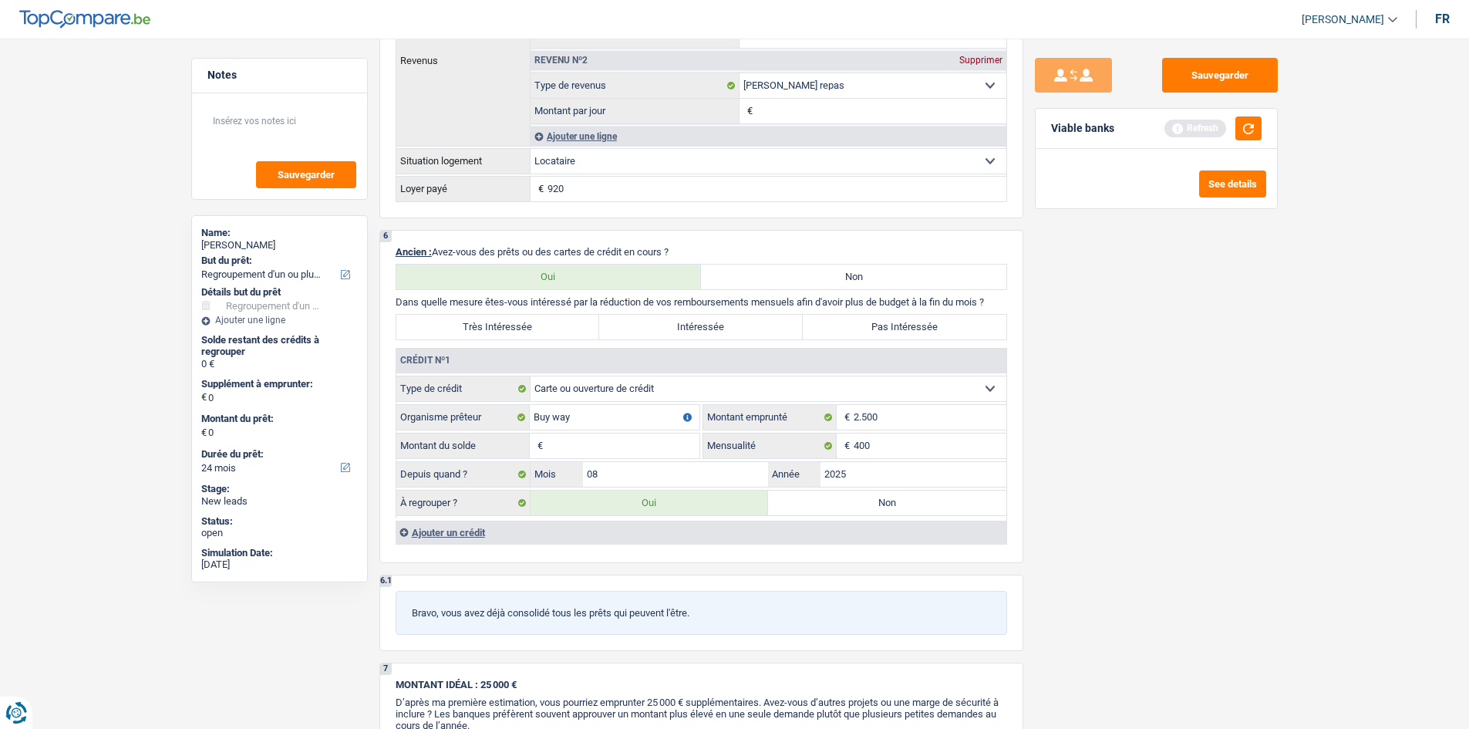
type input "5"
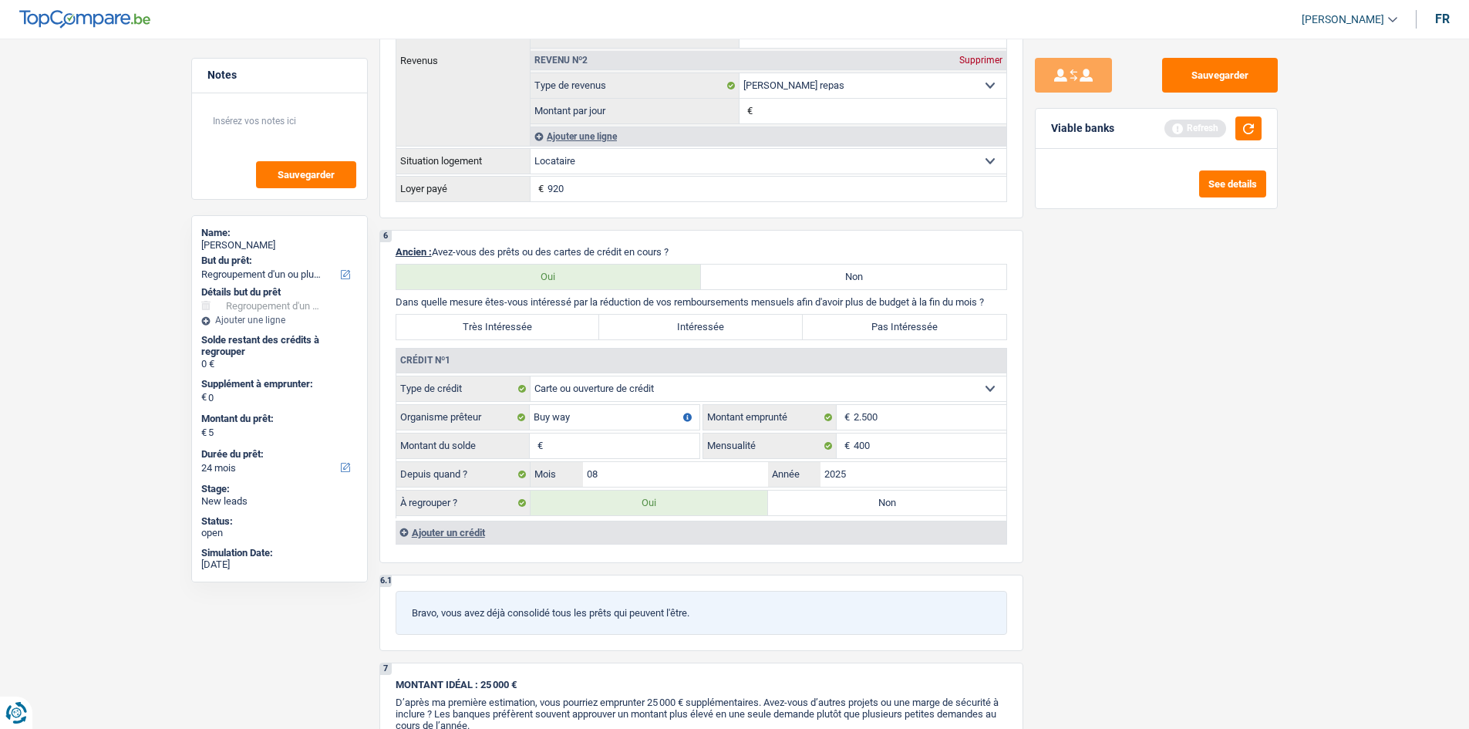
type input "5"
type input "50"
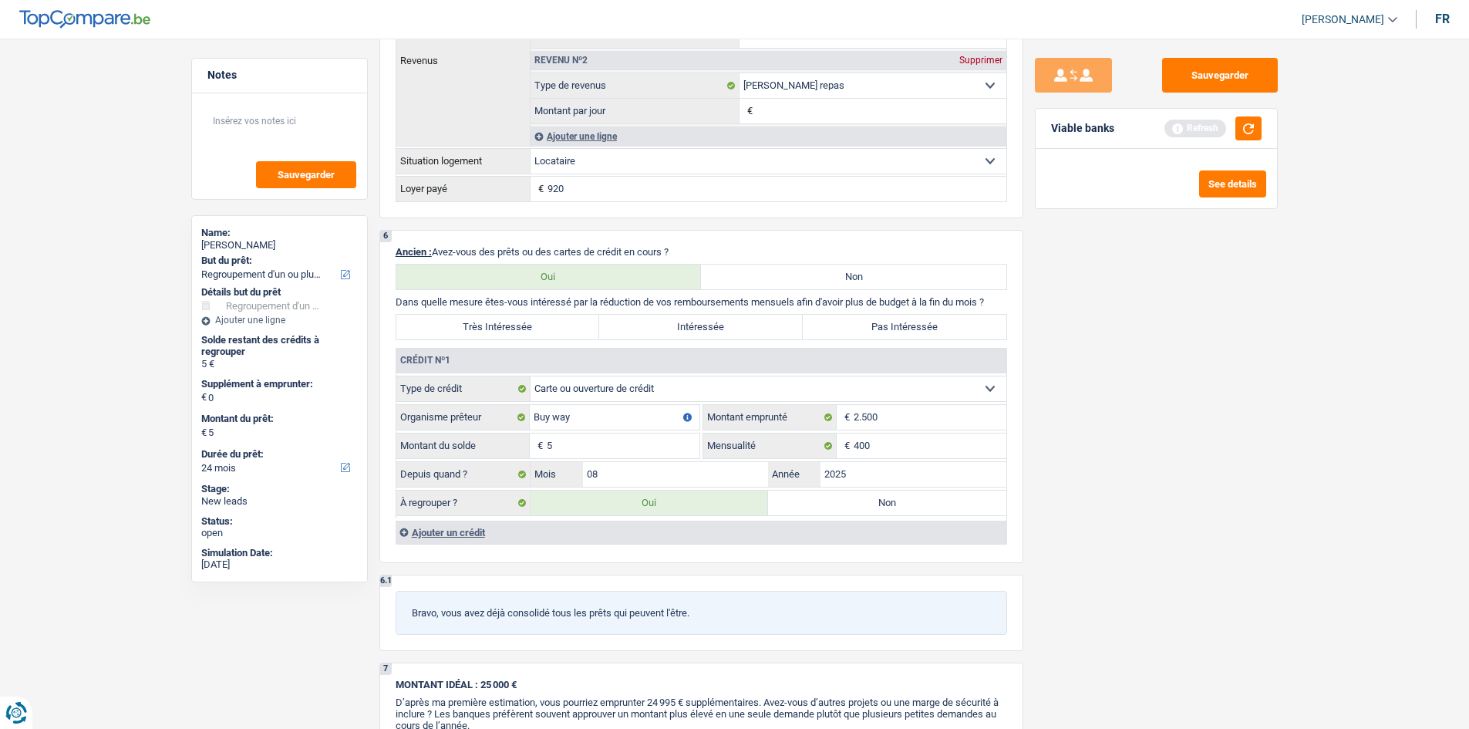
type input "50"
type input "500"
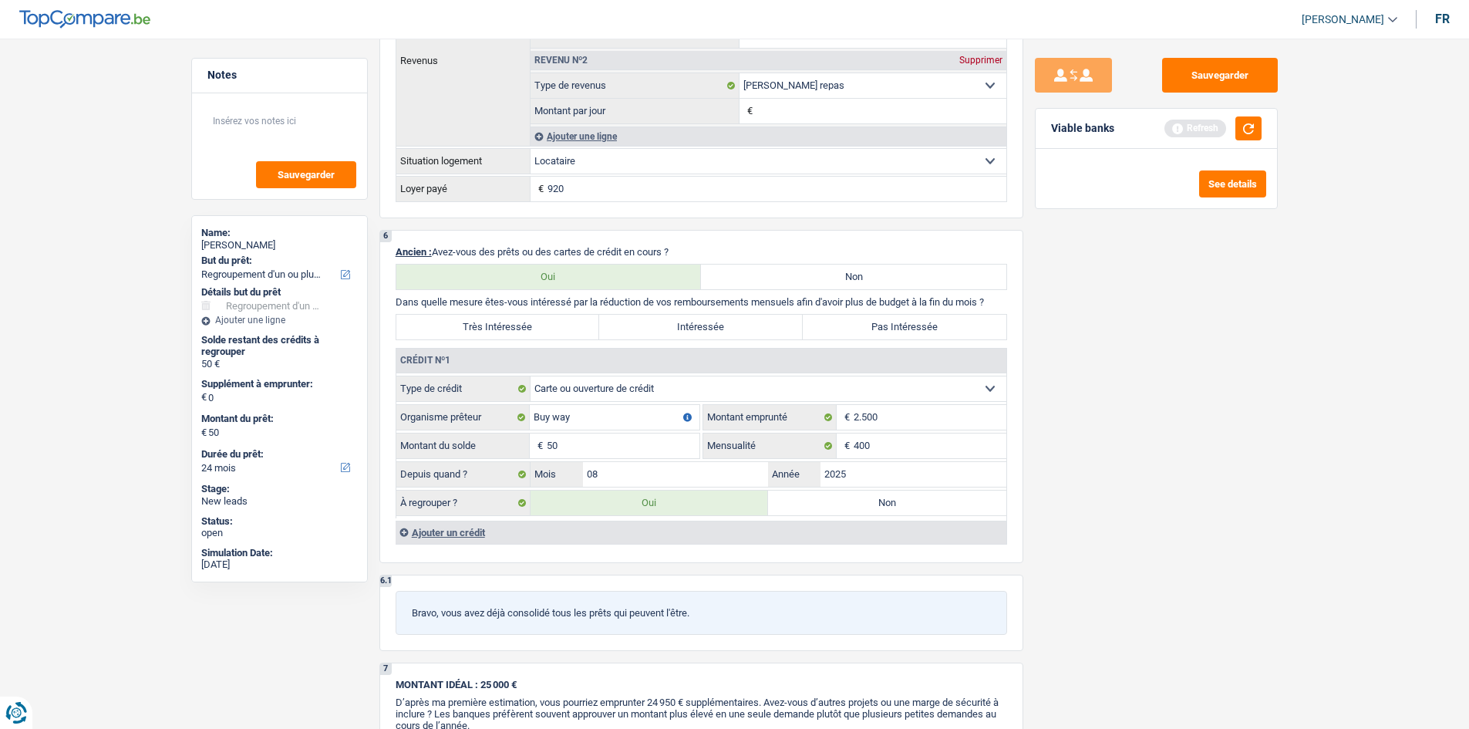
type input "500"
click at [962, 454] on input "400" at bounding box center [930, 445] width 153 height 25
type input "4"
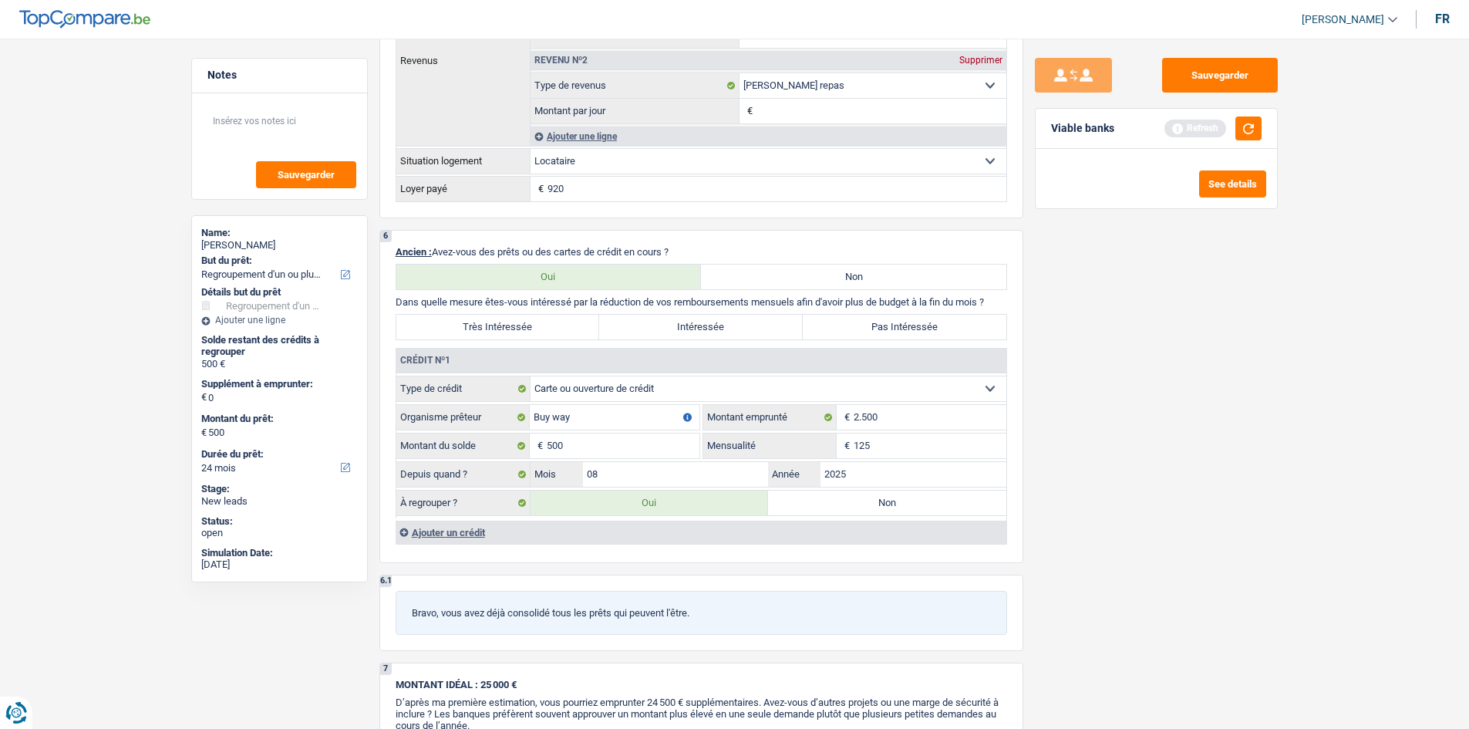
type input "125"
click at [1112, 489] on div "Sauvegarder Viable banks Refresh See details" at bounding box center [1156, 379] width 266 height 642
drag, startPoint x: 911, startPoint y: 470, endPoint x: 1356, endPoint y: 539, distance: 450.2
click at [911, 474] on input "2025" at bounding box center [913, 474] width 186 height 25
type input "2"
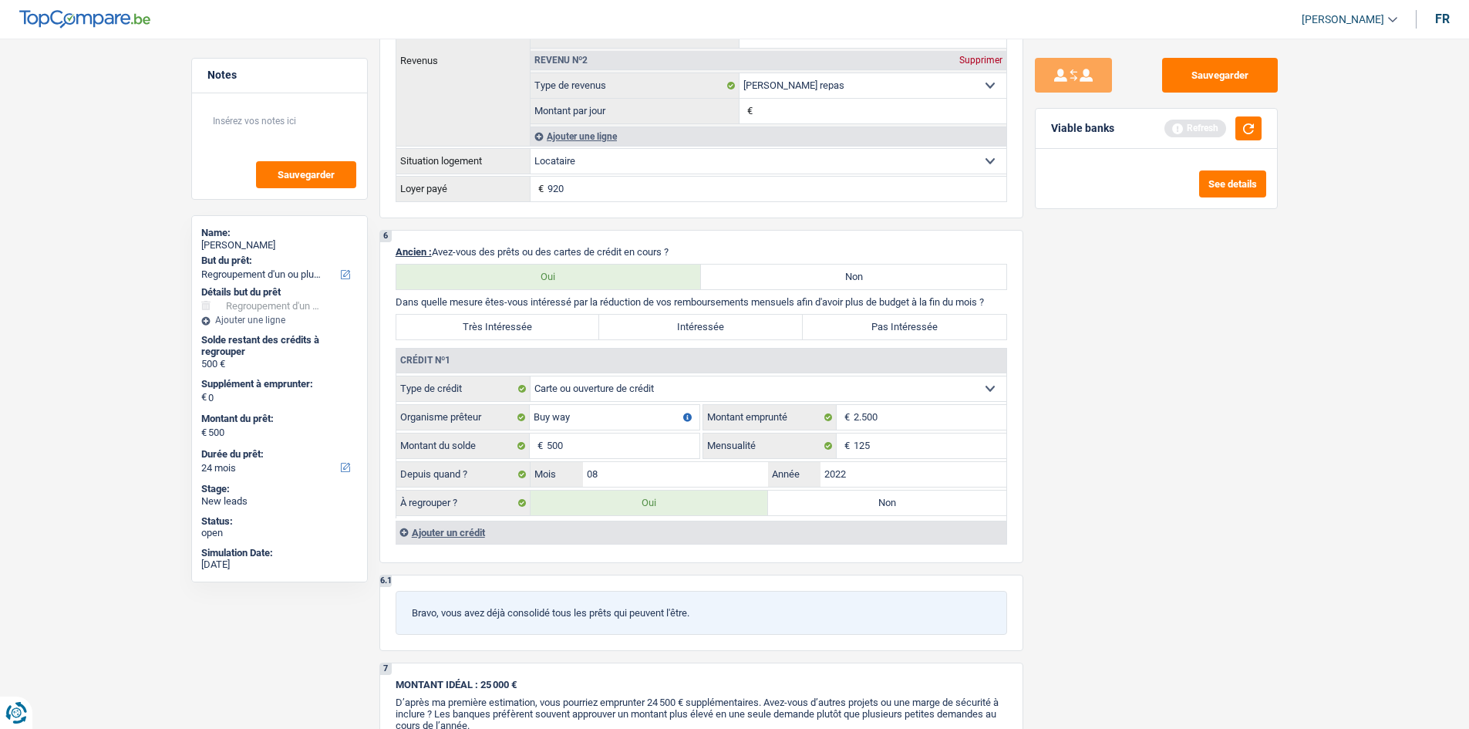
type input "2022"
click at [1093, 434] on div "Sauvegarder Viable banks Refresh See details" at bounding box center [1156, 379] width 266 height 642
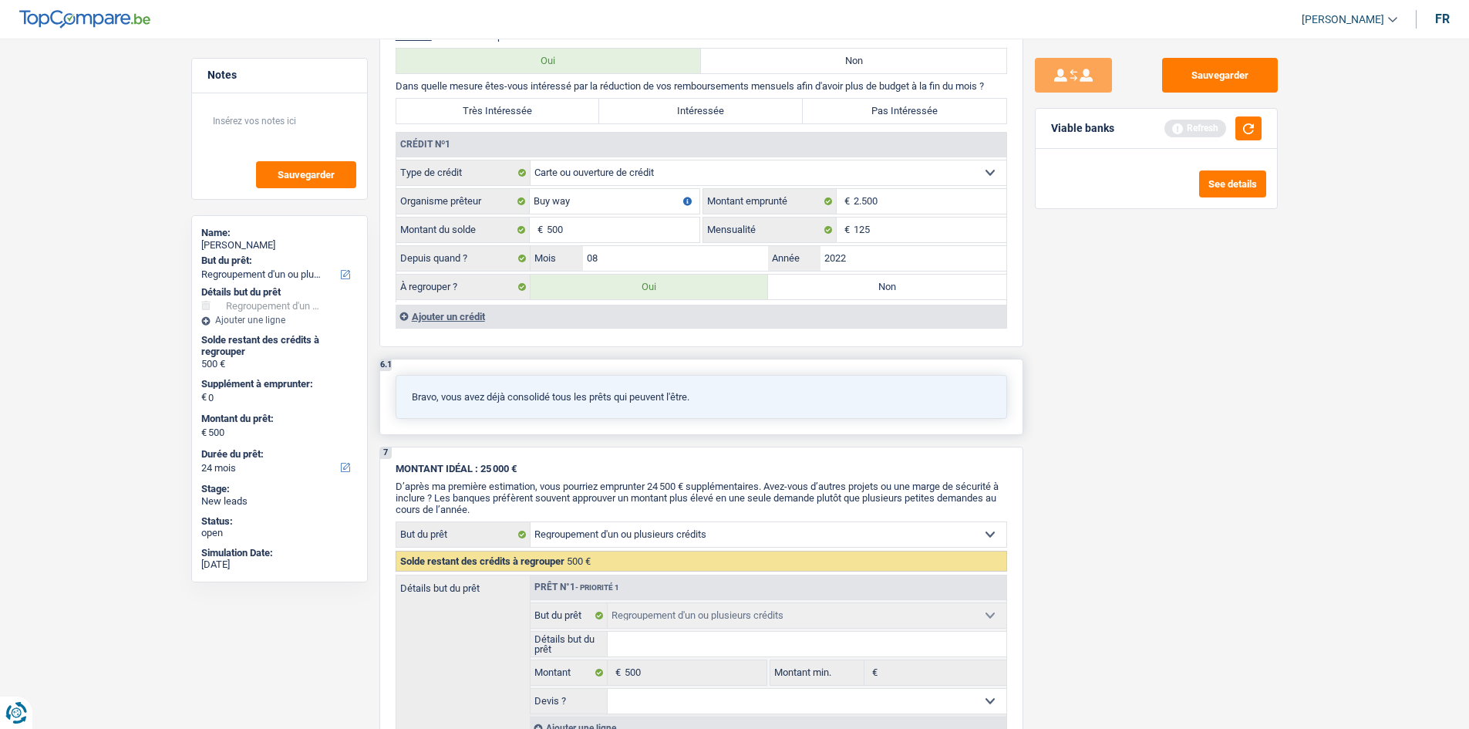
scroll to position [1311, 0]
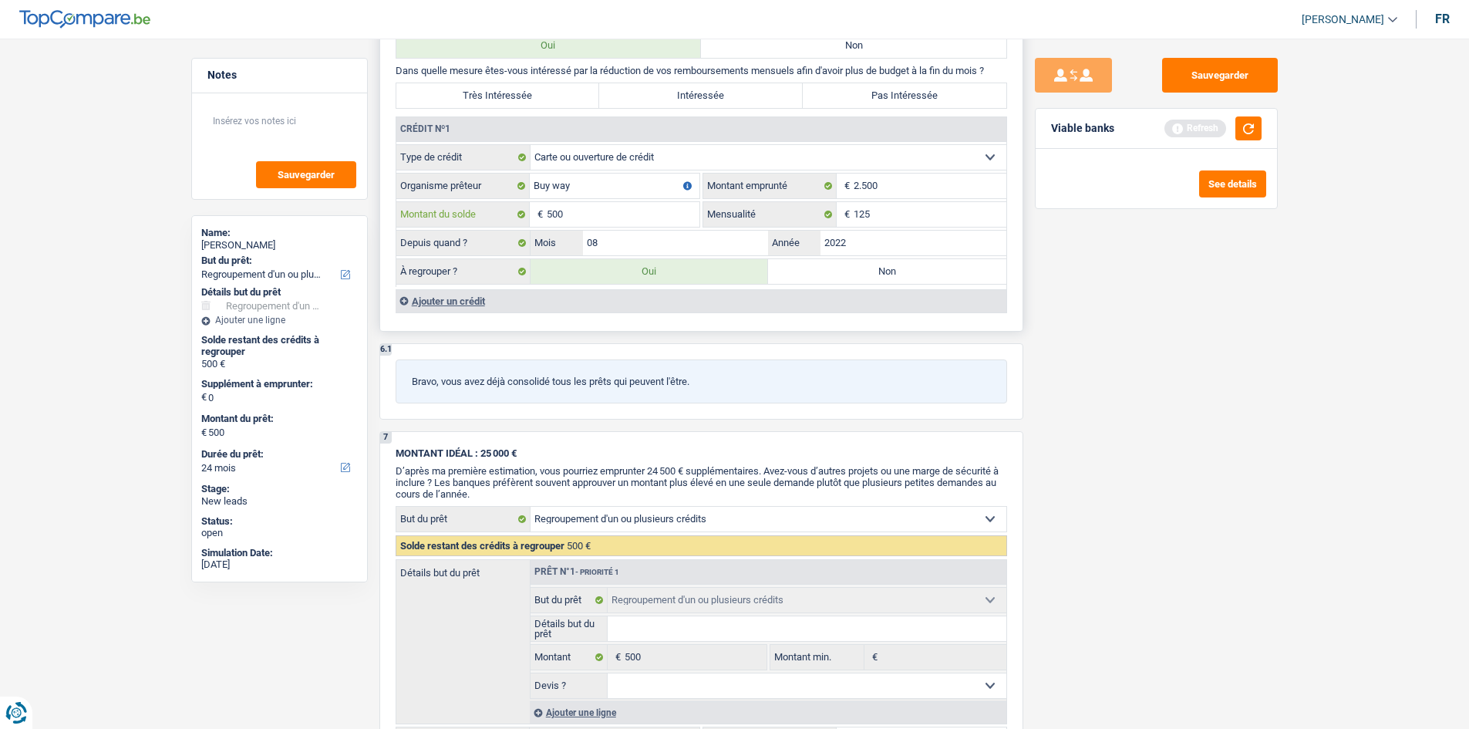
click at [549, 211] on input "500" at bounding box center [623, 214] width 153 height 25
type input "2.500"
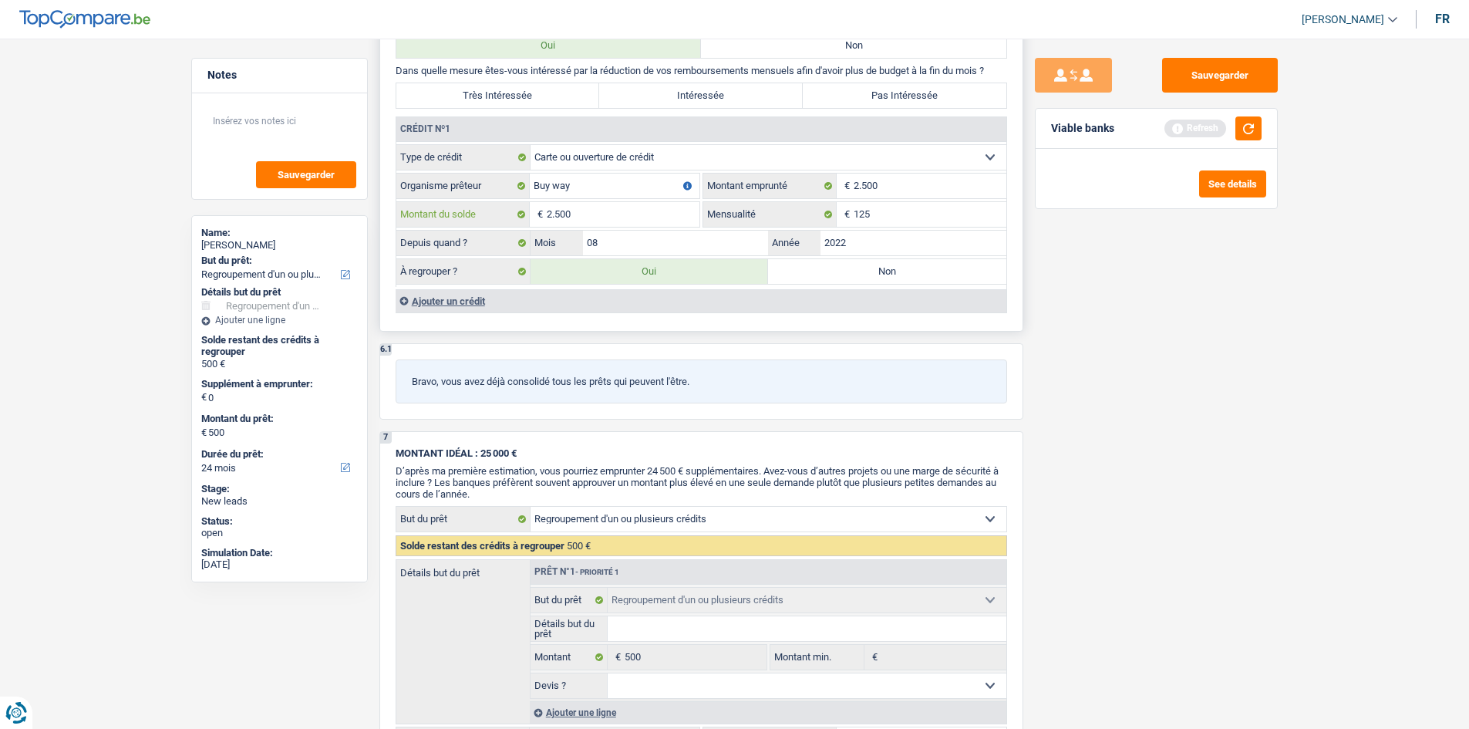
type input "2.500"
drag, startPoint x: 1143, startPoint y: 322, endPoint x: 1091, endPoint y: 322, distance: 51.7
click at [1143, 324] on div "Sauvegarder Viable banks Refresh See details" at bounding box center [1156, 379] width 266 height 642
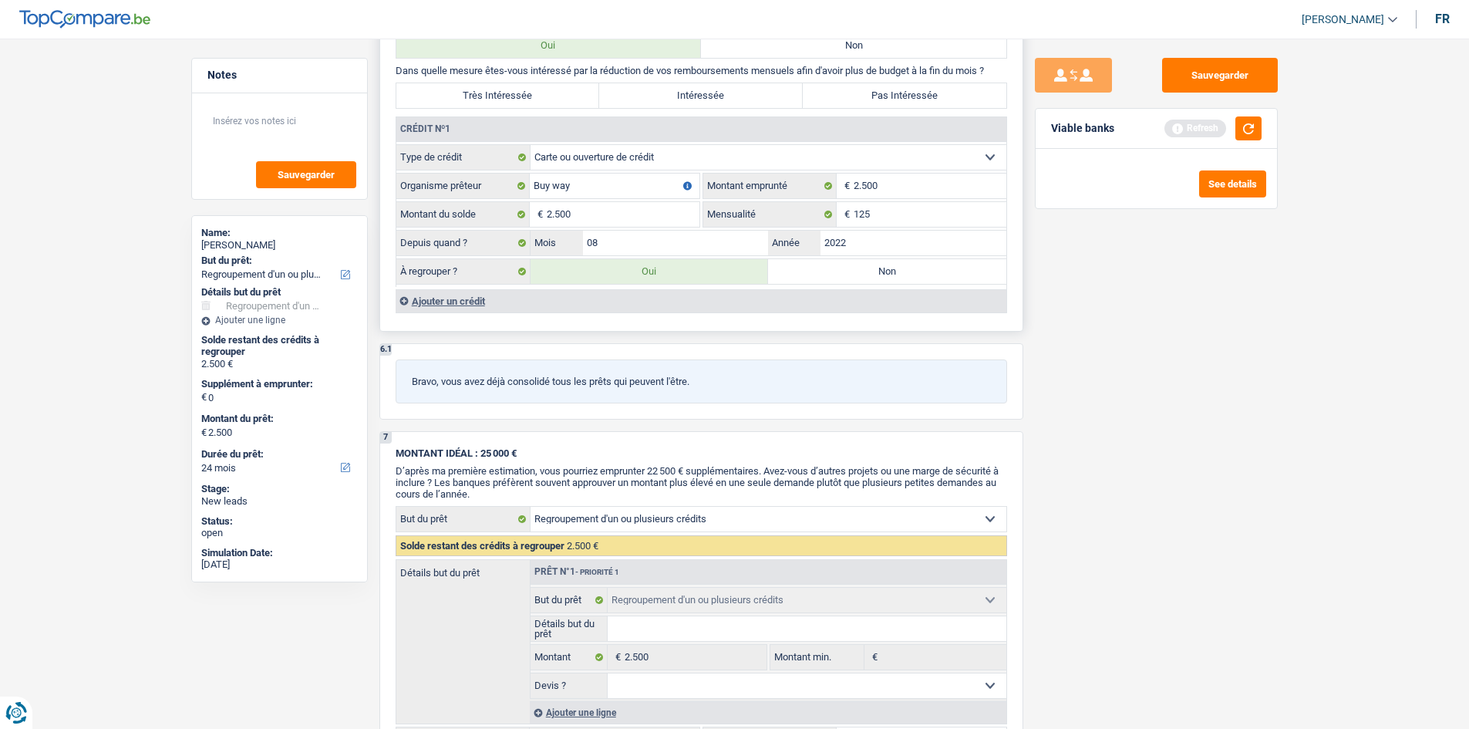
click at [536, 309] on div "Ajouter un crédit" at bounding box center [701, 300] width 611 height 23
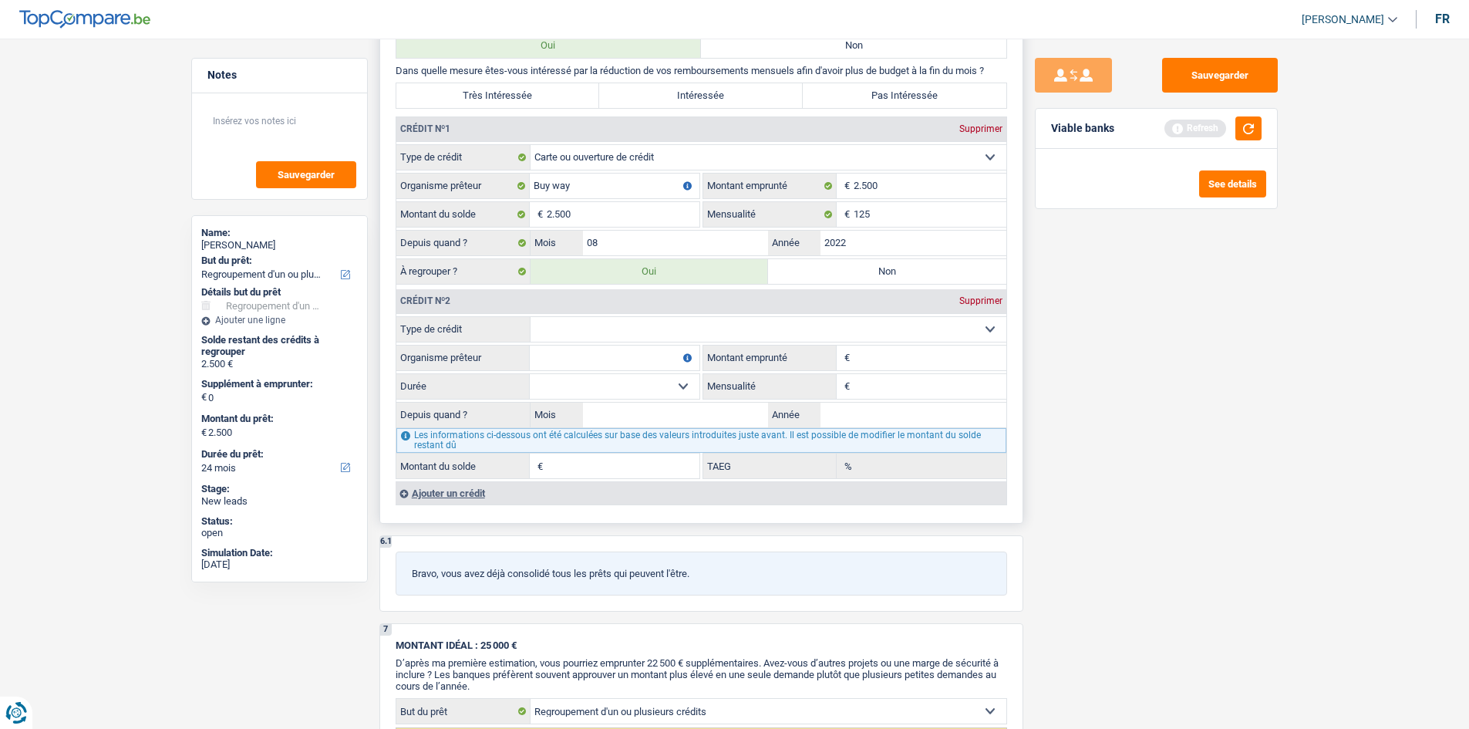
click at [605, 321] on select "Carte ou ouverture de crédit Prêt hypothécaire Vente à tempérament Prêt à tempé…" at bounding box center [768, 329] width 476 height 25
select select "personalLoan"
type input "0"
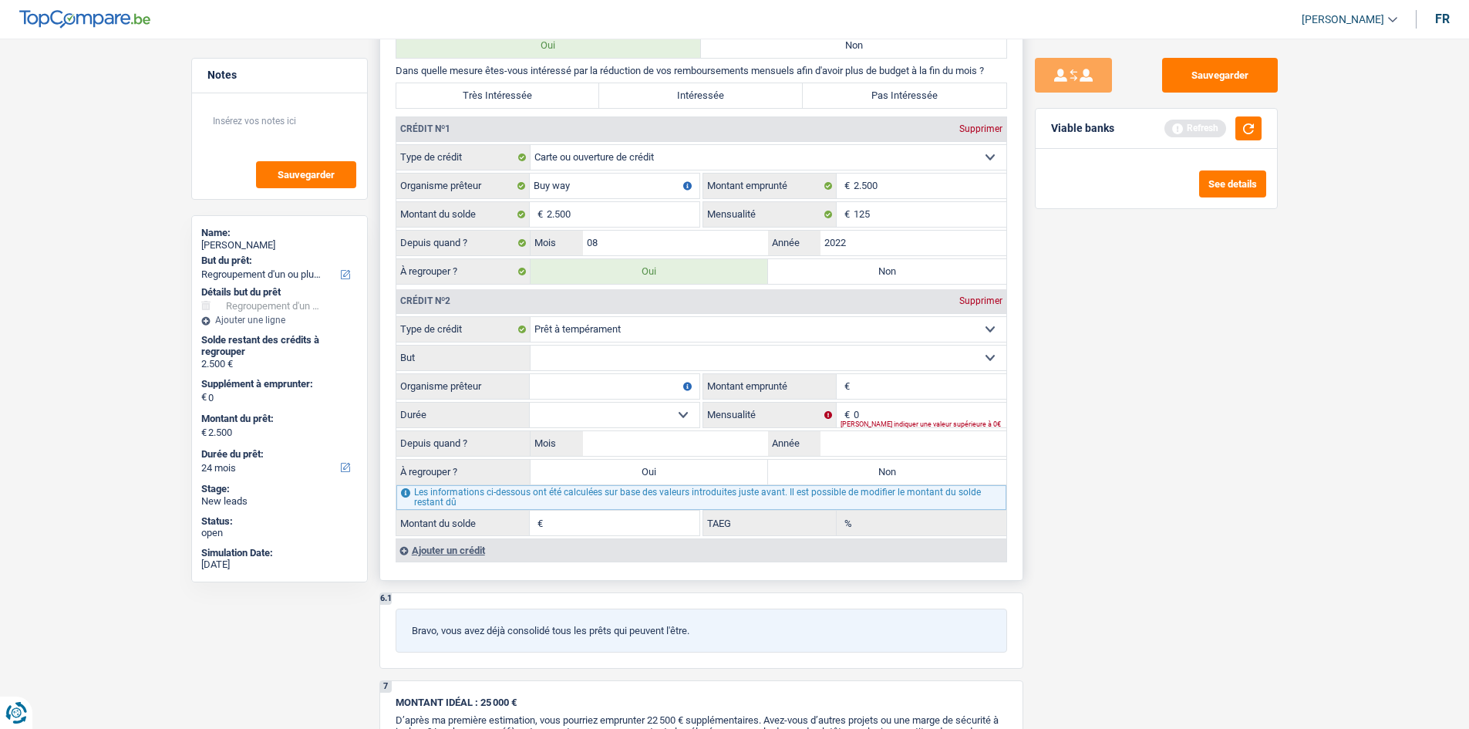
click at [683, 355] on select "Confort maison: meubles, textile, peinture, électroménager, outillage non-profe…" at bounding box center [768, 357] width 476 height 25
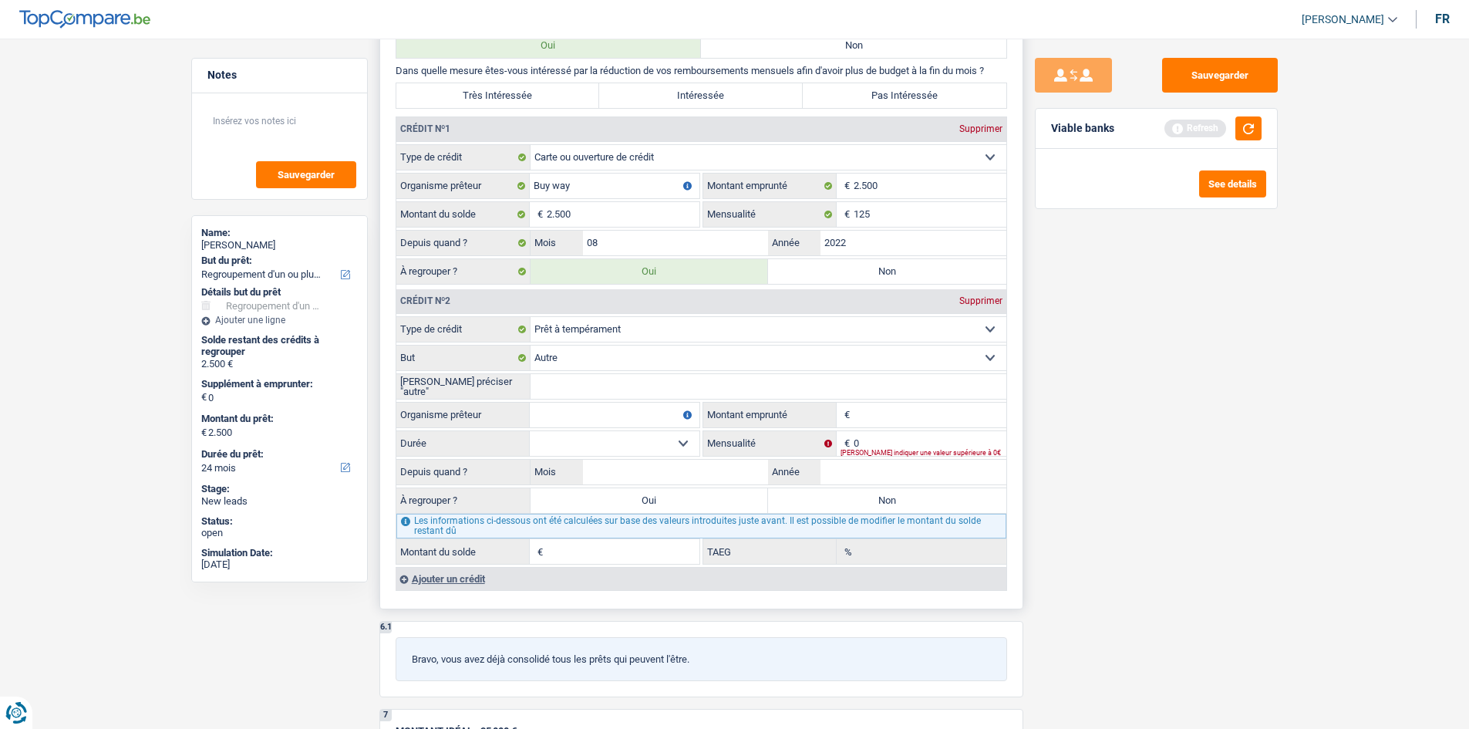
drag, startPoint x: 716, startPoint y: 359, endPoint x: 709, endPoint y: 352, distance: 9.9
click at [715, 355] on select "Confort maison: meubles, textile, peinture, électroménager, outillage non-profe…" at bounding box center [768, 357] width 476 height 25
click at [709, 352] on select "Confort maison: meubles, textile, peinture, électroménager, outillage non-profe…" at bounding box center [768, 357] width 476 height 25
select select "homeFurnishingOrRelocation"
click at [530, 345] on select "Confort maison: meubles, textile, peinture, électroménager, outillage non-profe…" at bounding box center [768, 357] width 476 height 25
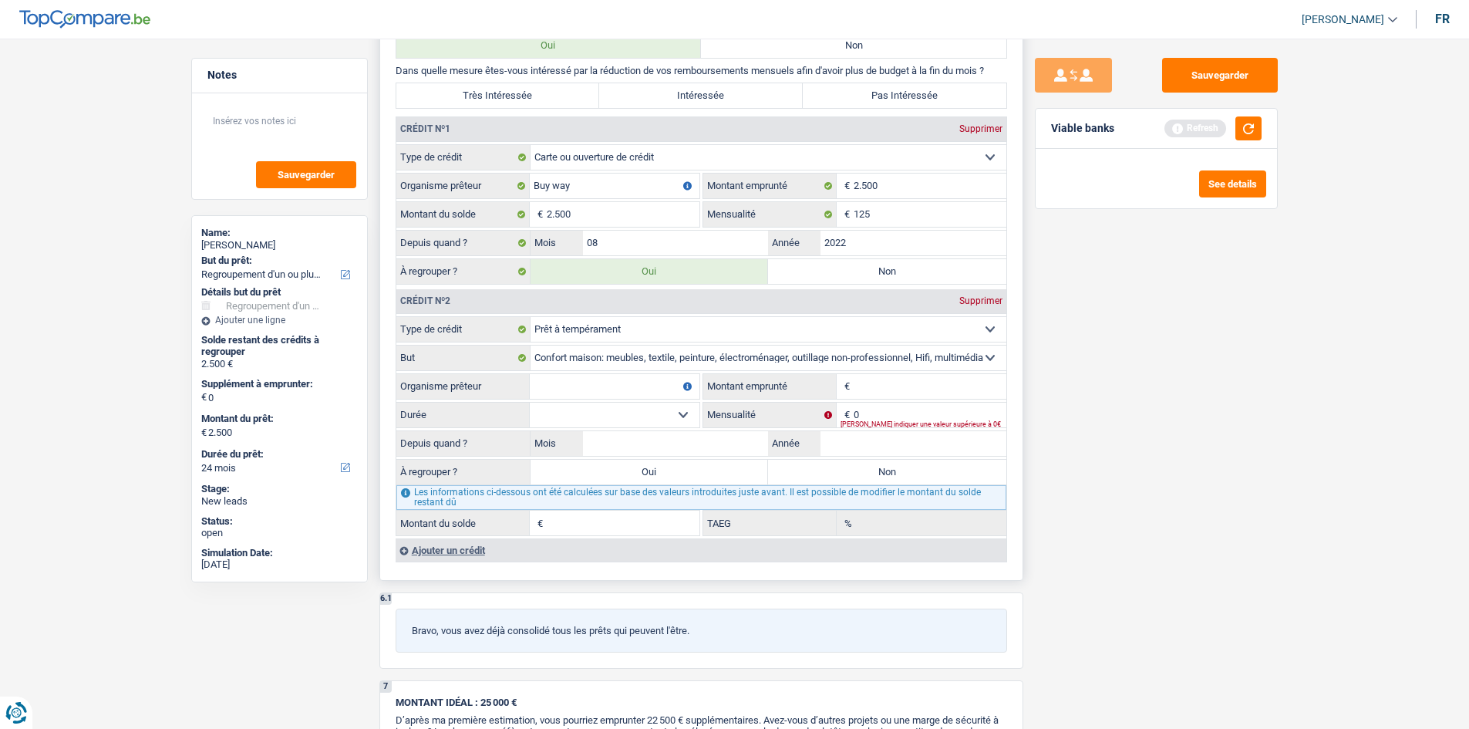
click at [877, 389] on input "Montant emprunté" at bounding box center [930, 386] width 153 height 25
click at [642, 391] on input "Organisme prêteur" at bounding box center [615, 386] width 170 height 25
type input "beobank"
drag, startPoint x: 890, startPoint y: 381, endPoint x: 989, endPoint y: 399, distance: 101.2
click at [886, 381] on input "Montant emprunté" at bounding box center [930, 386] width 153 height 25
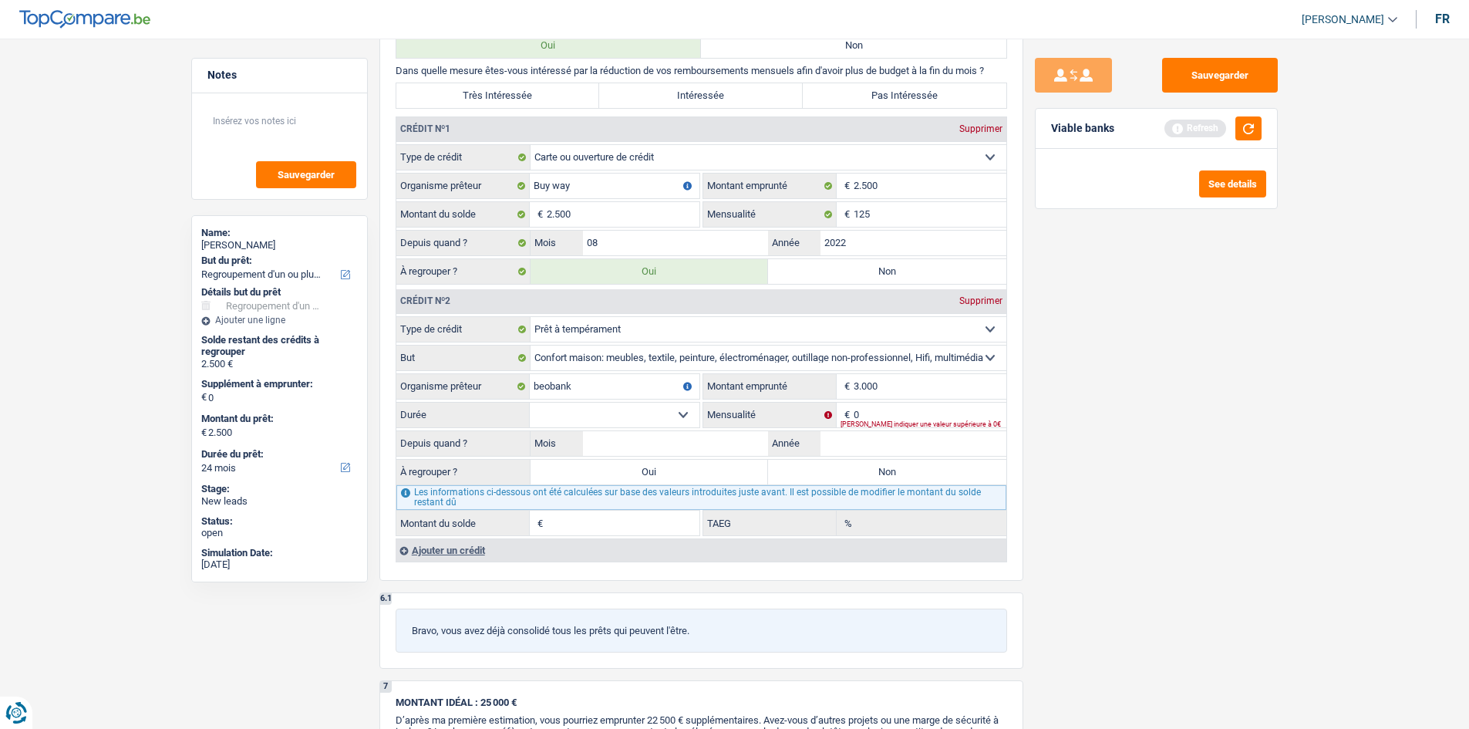
click at [1172, 445] on main "Notes Sauvegarder Name: Geoffrey Trefois But du prêt: Confort maison: meubles, …" at bounding box center [734, 113] width 1469 height 2802
click at [941, 406] on input "0" at bounding box center [930, 415] width 153 height 25
drag, startPoint x: 975, startPoint y: 390, endPoint x: 992, endPoint y: 386, distance: 17.4
click at [992, 387] on input "3.000" at bounding box center [930, 386] width 153 height 25
type input "3"
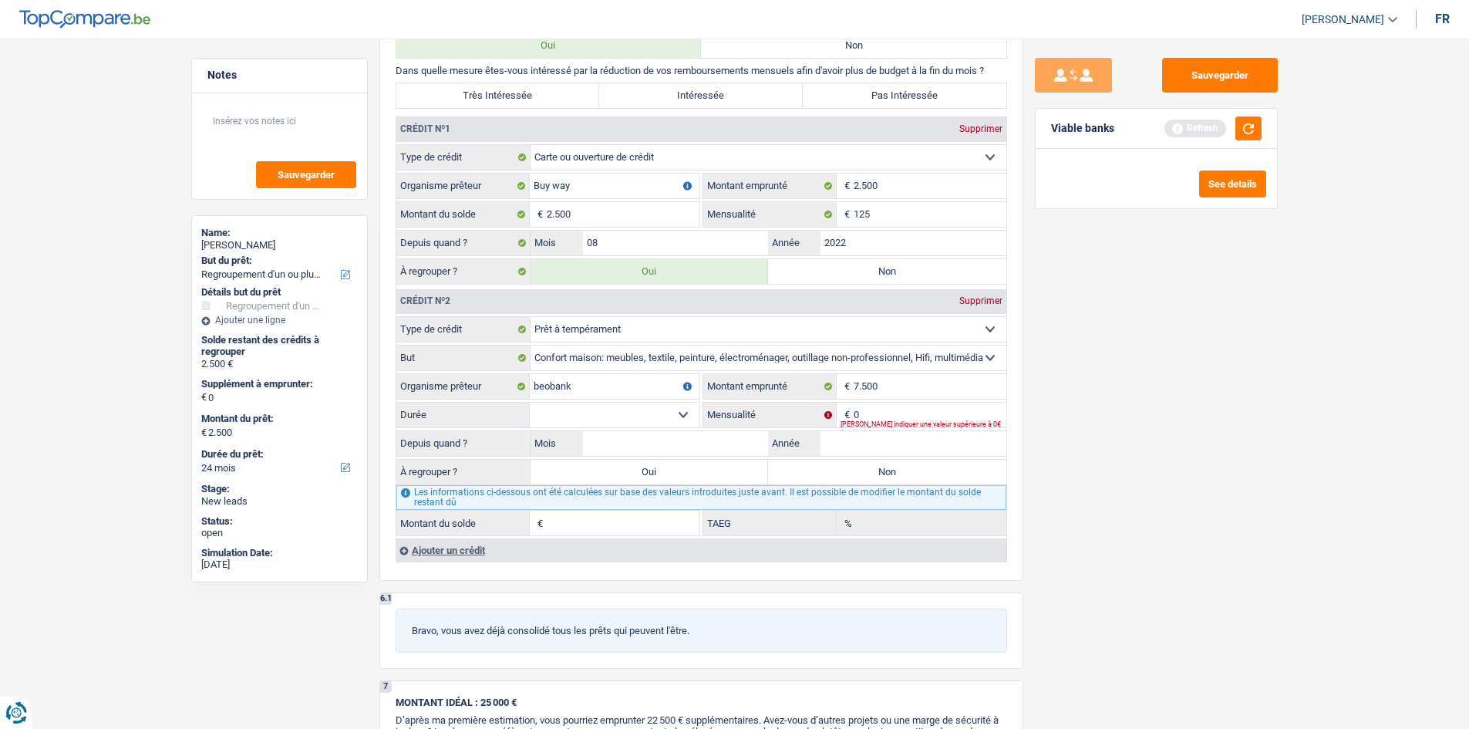
drag, startPoint x: 1320, startPoint y: 339, endPoint x: 1306, endPoint y: 322, distance: 22.5
click at [1172, 322] on main "Notes Sauvegarder Name: Geoffrey Trefois But du prêt: Confort maison: meubles, …" at bounding box center [734, 113] width 1469 height 2802
drag, startPoint x: 911, startPoint y: 393, endPoint x: 914, endPoint y: 382, distance: 11.5
click at [911, 392] on input "7.500" at bounding box center [930, 386] width 153 height 25
type input "7"
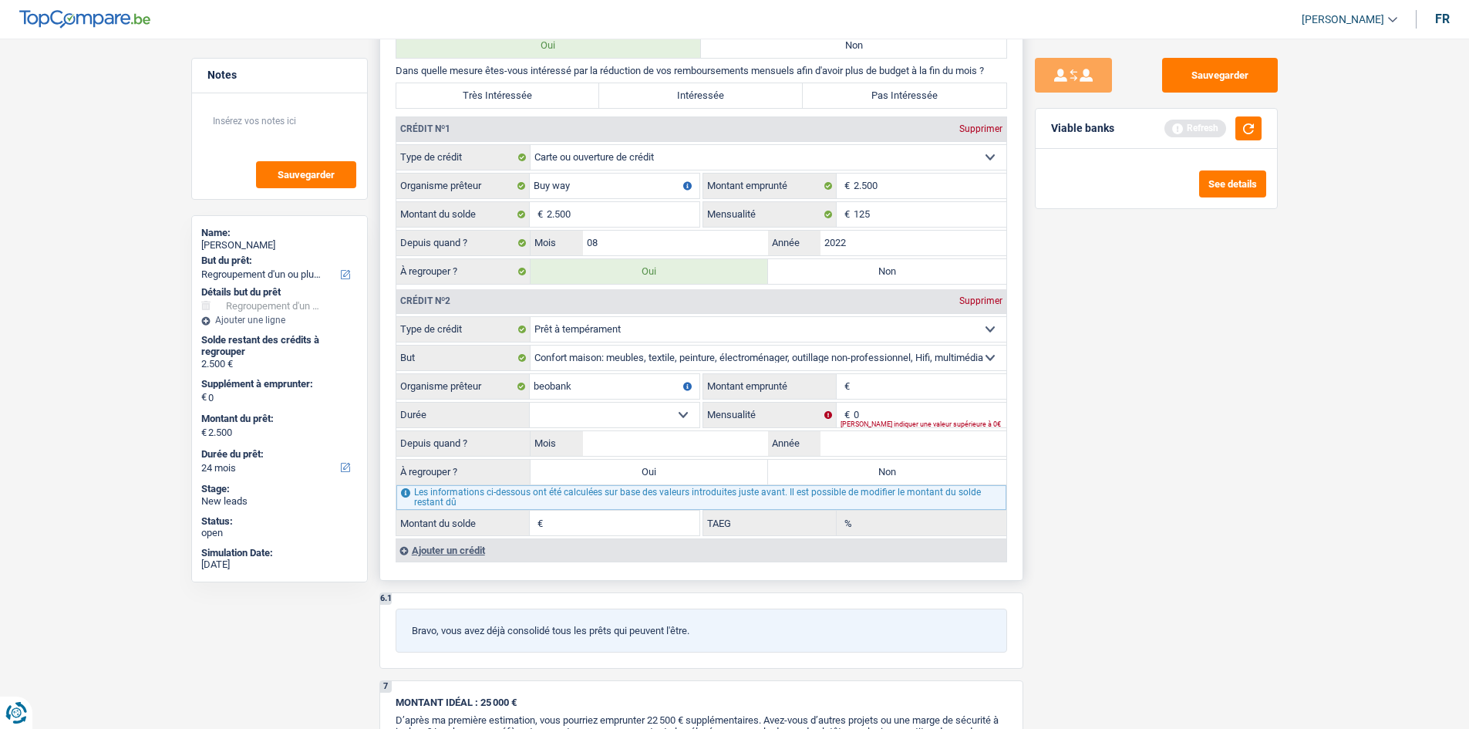
type input "7"
type input "3"
type input "4.500"
click at [888, 413] on input "0" at bounding box center [930, 415] width 153 height 25
type input "160"
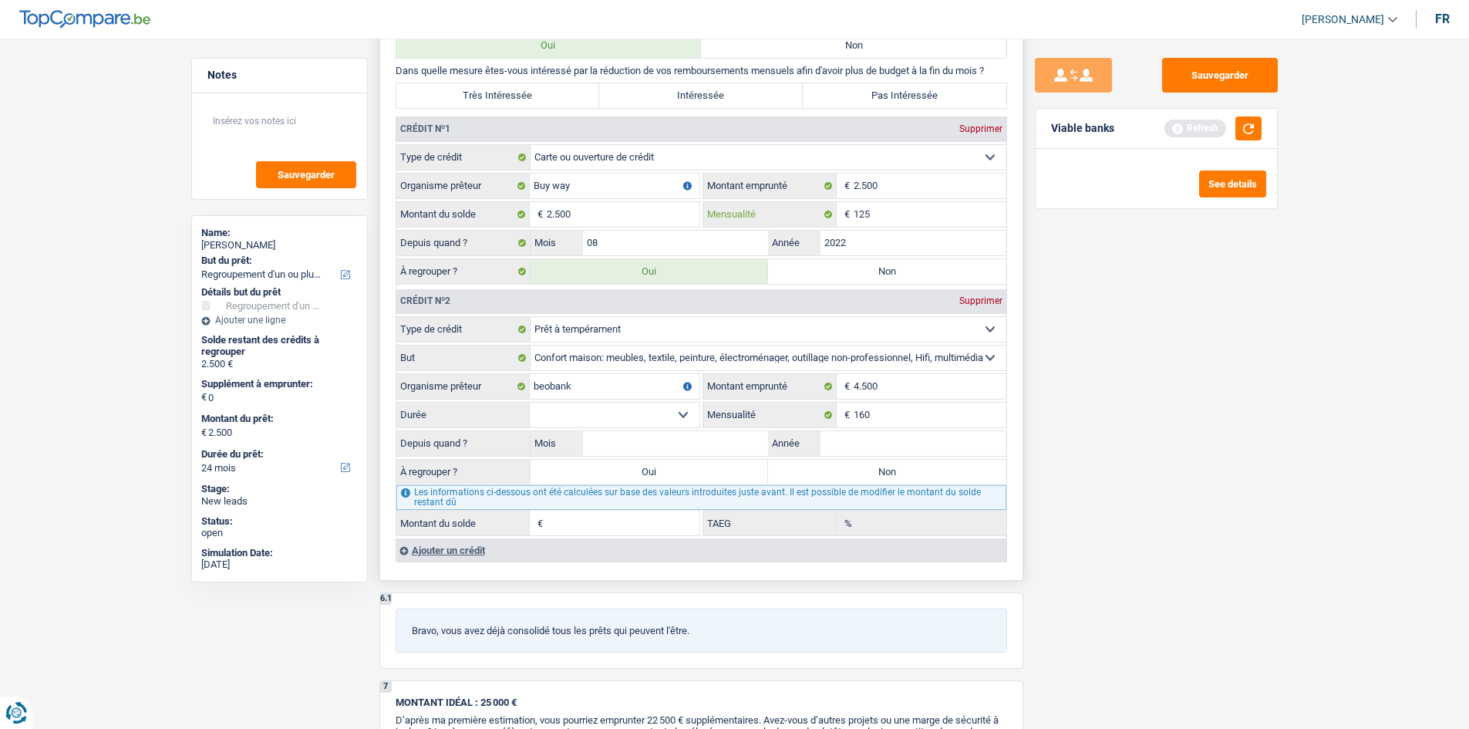
click at [898, 215] on input "125" at bounding box center [930, 214] width 153 height 25
type input "160"
click at [1074, 456] on div "Sauvegarder Viable banks Refresh See details" at bounding box center [1156, 379] width 266 height 642
click at [588, 410] on select "12 mois 18 mois 24 mois 30 mois 36 mois Sélectionner une option" at bounding box center [615, 415] width 170 height 25
select select "36"
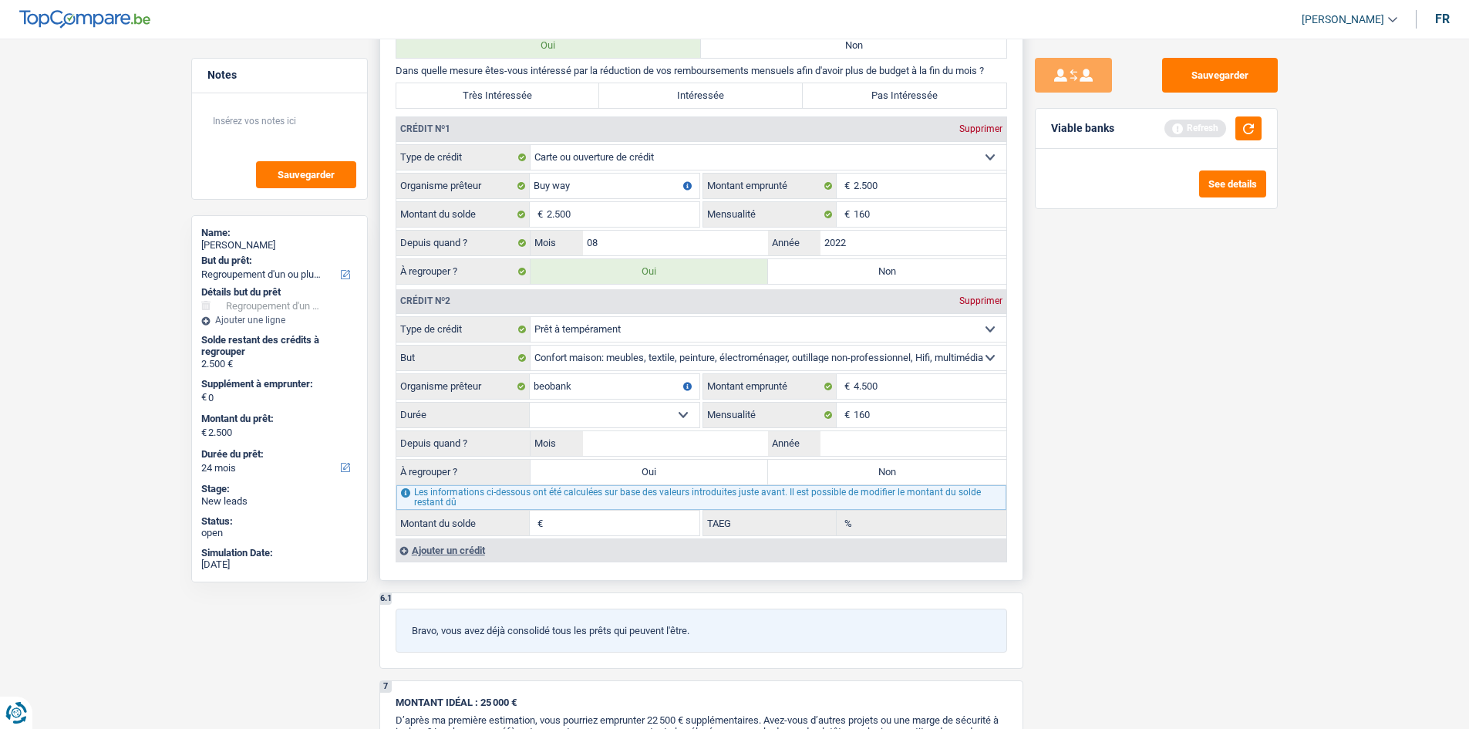
click at [530, 403] on select "12 mois 18 mois 24 mois 30 mois 36 mois Sélectionner une option" at bounding box center [615, 415] width 170 height 25
click at [861, 448] on input "Année" at bounding box center [913, 443] width 186 height 25
type input "2024"
click at [708, 435] on input "Mois" at bounding box center [676, 443] width 186 height 25
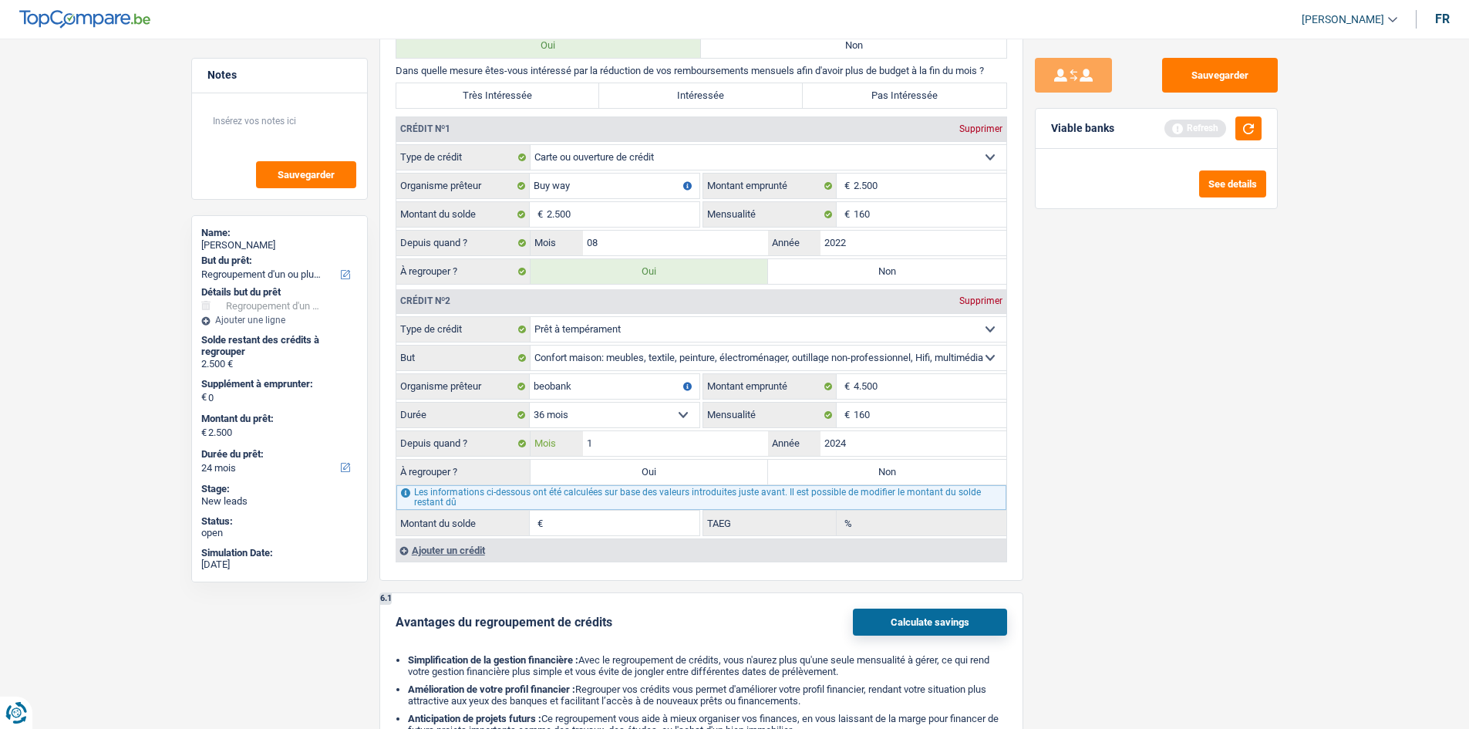
type input "1"
type input "2.406"
type input "18,16"
click at [1172, 433] on div "Sauvegarder Viable banks Refresh See details" at bounding box center [1156, 379] width 266 height 642
click at [656, 470] on label "Oui" at bounding box center [649, 472] width 238 height 25
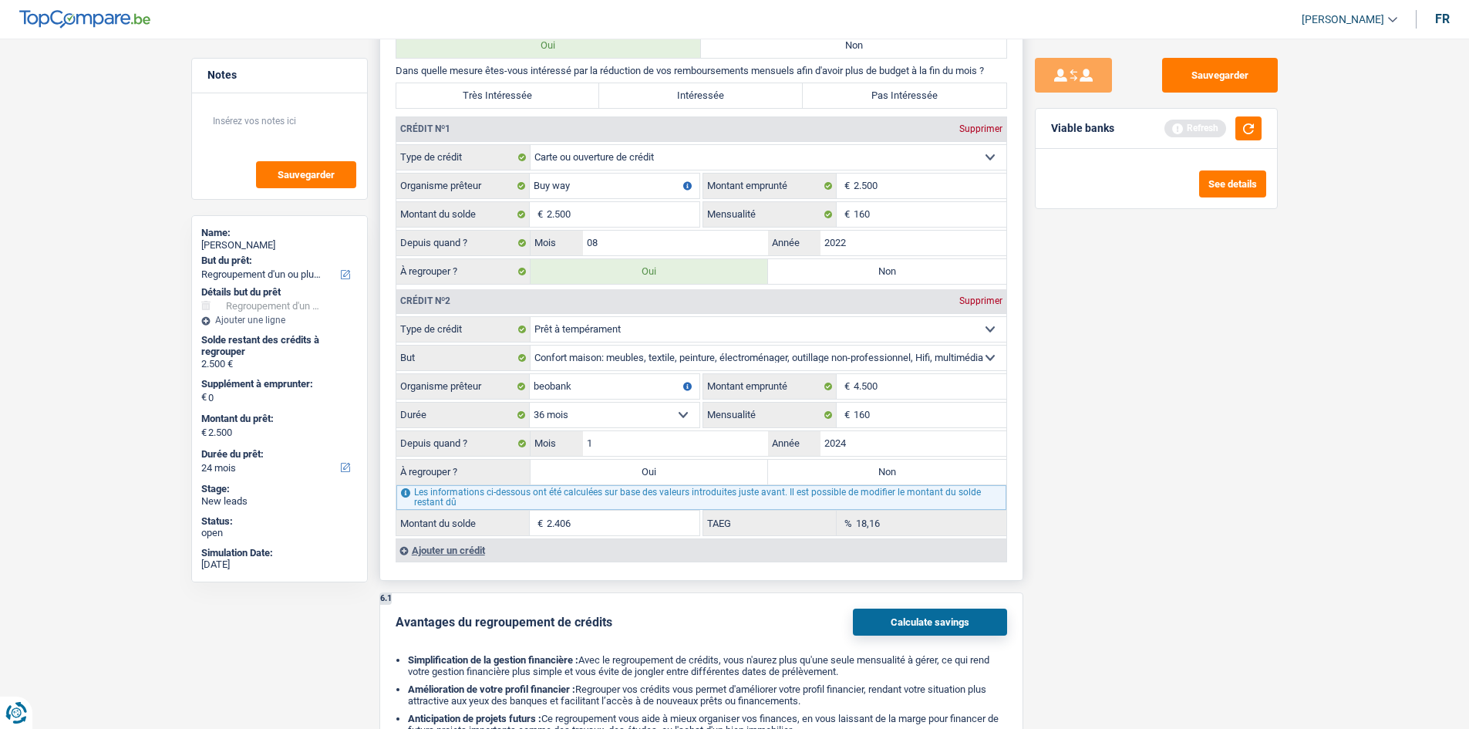
click at [656, 470] on input "Oui" at bounding box center [649, 472] width 238 height 25
radio input "true"
type input "4.906"
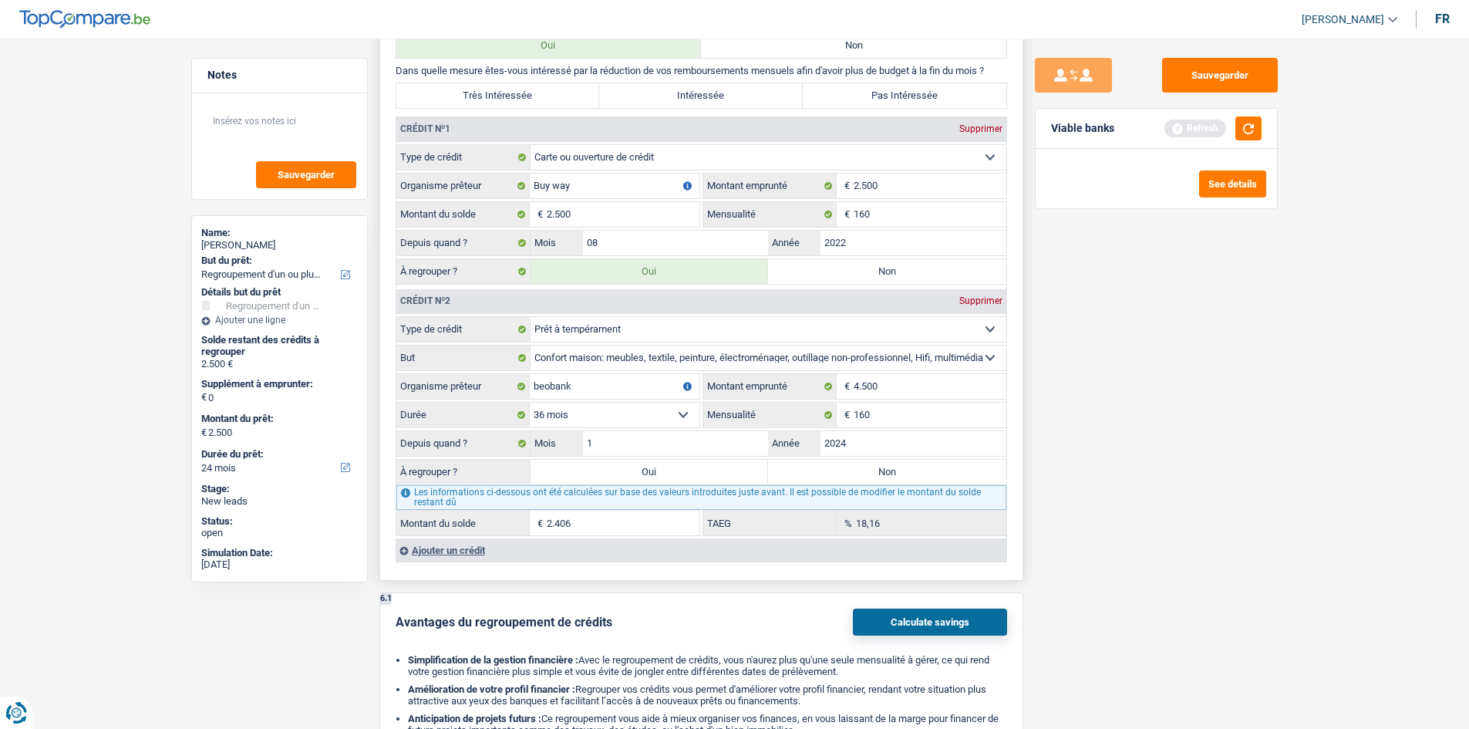
type input "4.906"
select select "36"
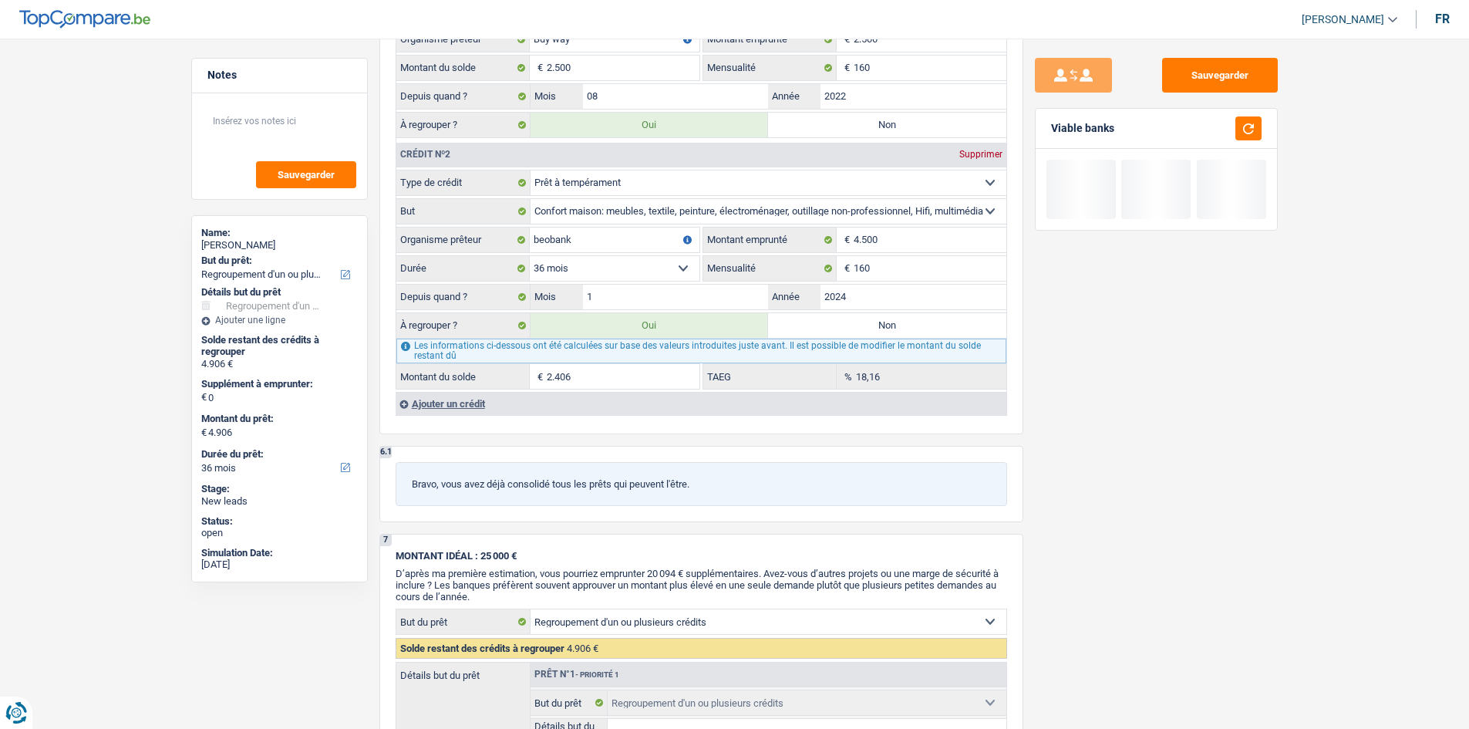
scroll to position [1542, 0]
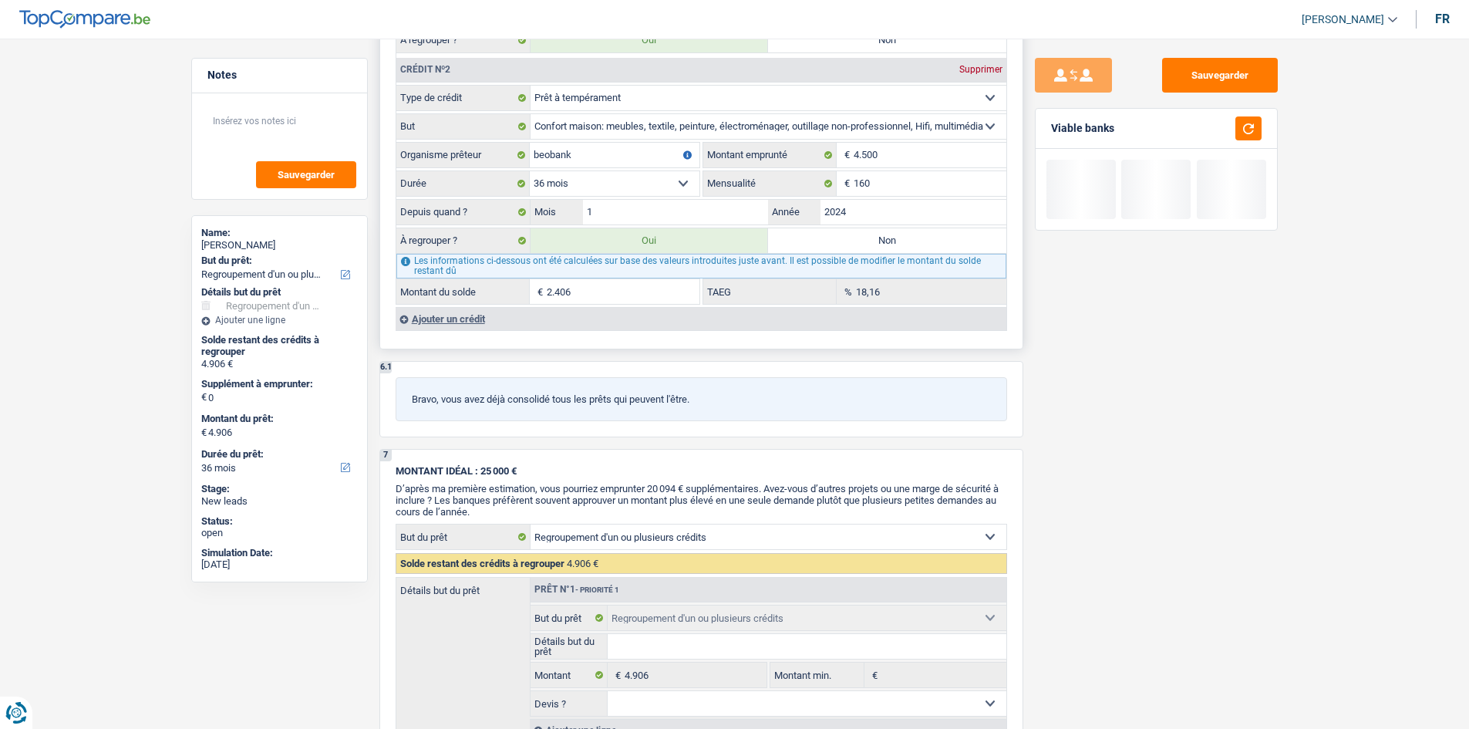
click at [426, 310] on div "Ajouter un crédit" at bounding box center [701, 318] width 611 height 23
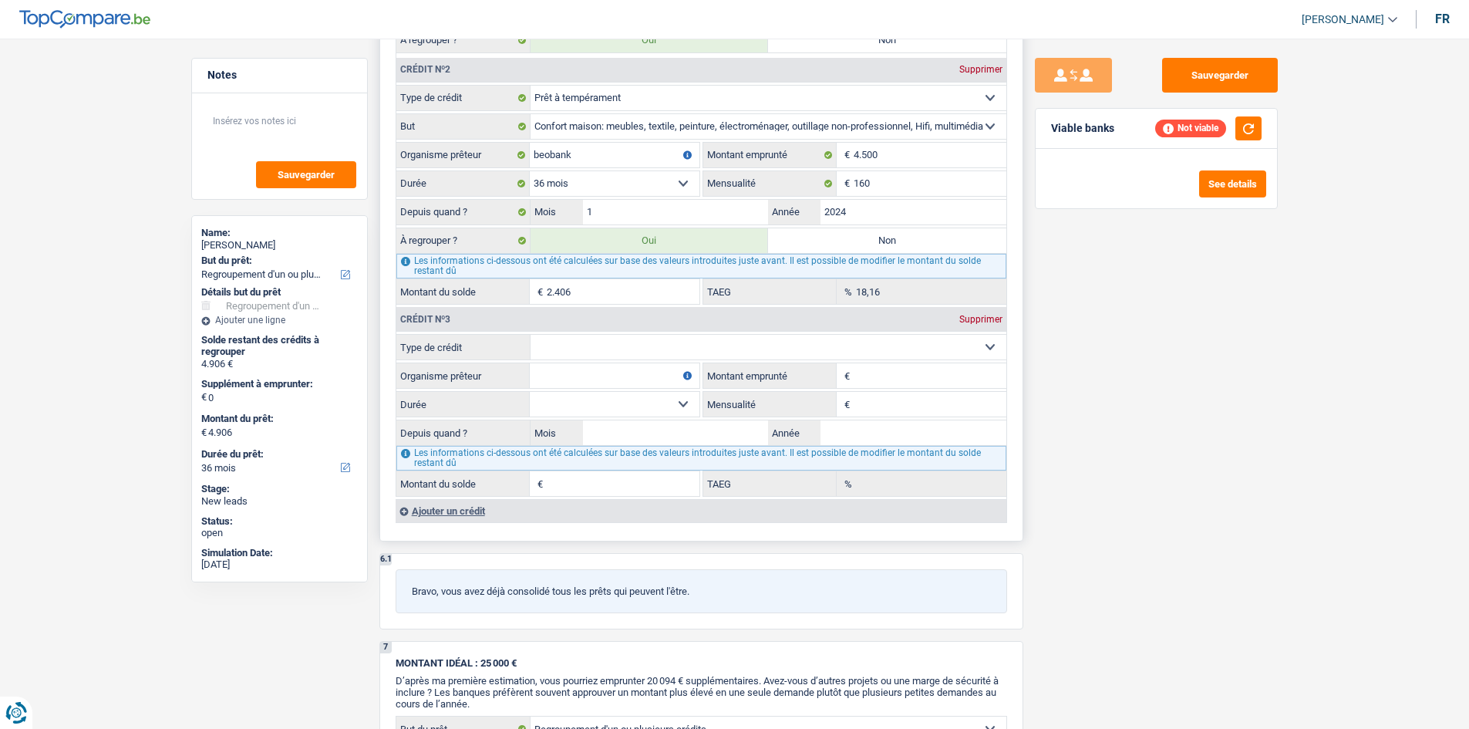
click at [605, 353] on select "Carte ou ouverture de crédit Prêt hypothécaire Vente à tempérament Prêt à tempé…" at bounding box center [768, 347] width 476 height 25
select select "carLoan"
type input "0"
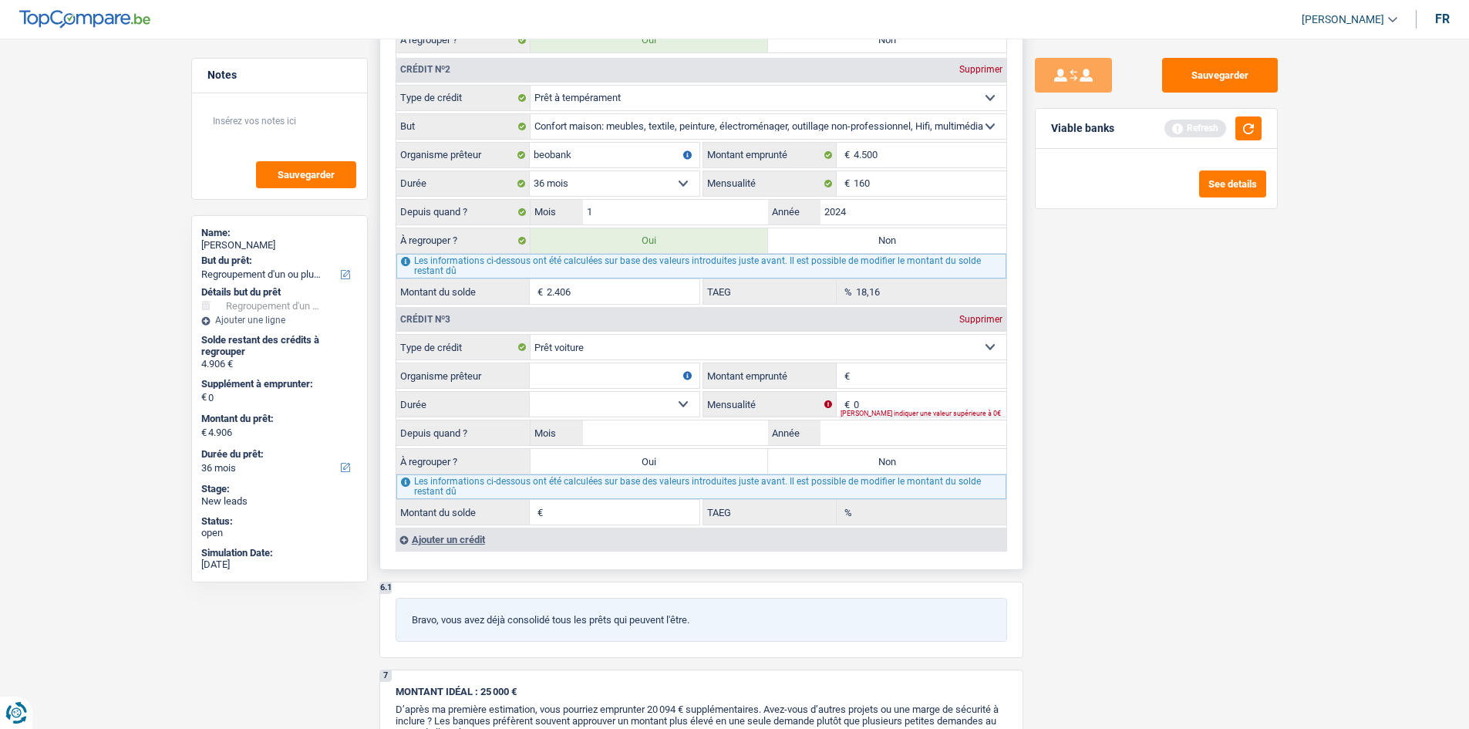
click at [889, 372] on input "Montant emprunté" at bounding box center [930, 375] width 153 height 25
drag, startPoint x: 926, startPoint y: 429, endPoint x: 941, endPoint y: 414, distance: 21.3
click at [927, 427] on input "Année" at bounding box center [913, 432] width 186 height 25
type input "2023"
click at [712, 433] on input "Mois" at bounding box center [676, 432] width 186 height 25
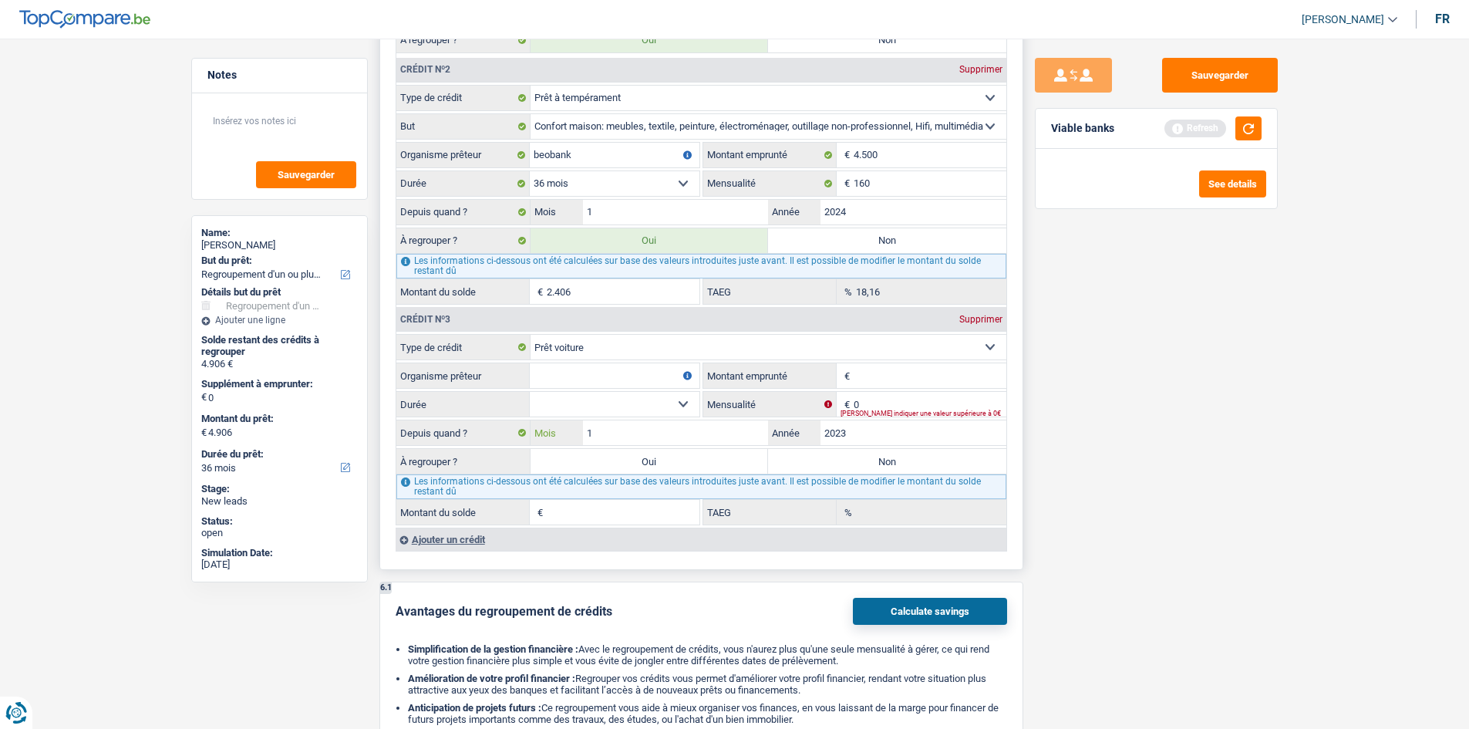
type input "11"
click at [649, 373] on input "Organisme prêteur" at bounding box center [615, 375] width 170 height 25
type input "totyota finance"
click at [879, 405] on input "0" at bounding box center [930, 404] width 153 height 25
type input "434"
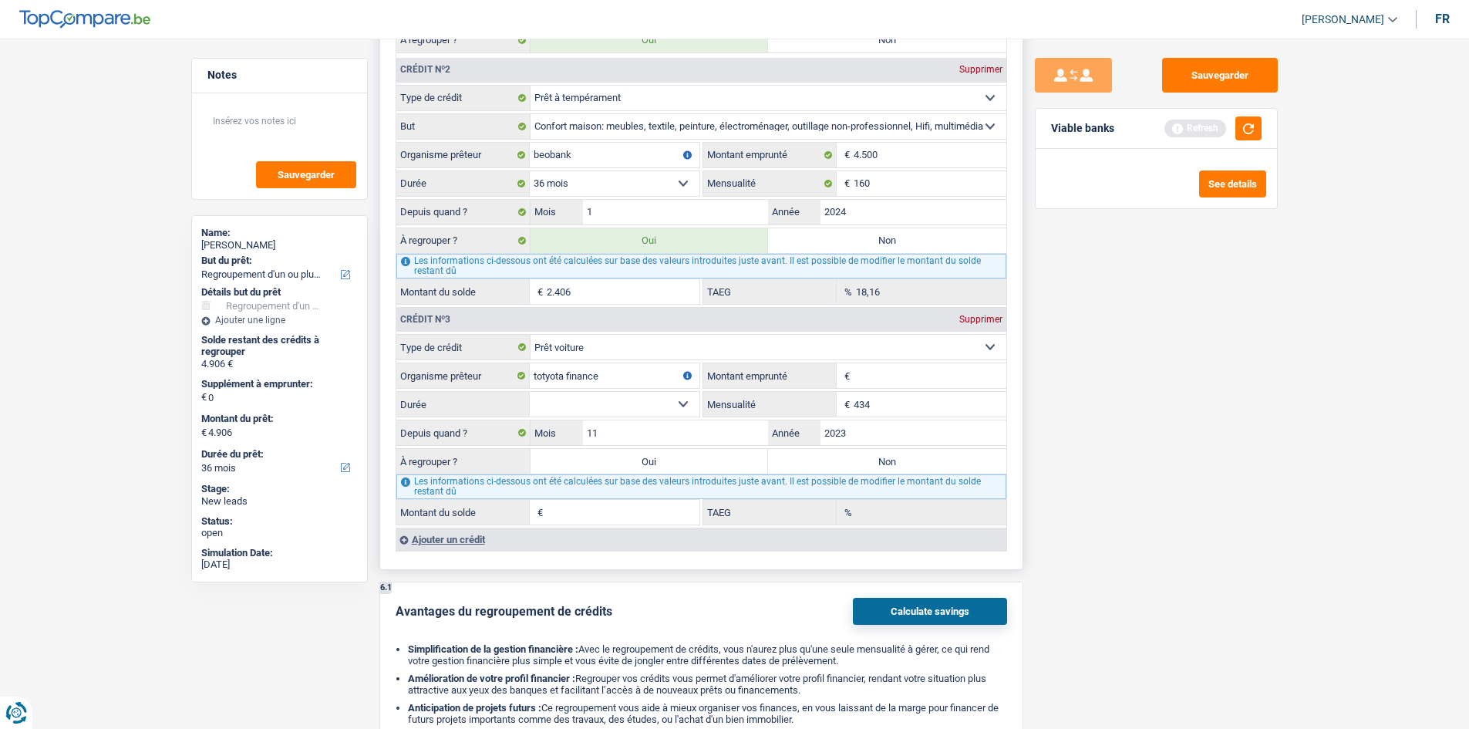
click at [965, 376] on input "Montant emprunté" at bounding box center [930, 375] width 153 height 25
type input "31.000"
click at [656, 406] on select "12 mois 18 mois 24 mois 30 mois 36 mois 42 mois 48 mois 60 mois 72 mois 84 mois…" at bounding box center [615, 404] width 170 height 25
select select "120"
click at [530, 392] on select "12 mois 18 mois 24 mois 30 mois 36 mois 42 mois 48 mois 60 mois 72 mois 84 mois…" at bounding box center [615, 404] width 170 height 25
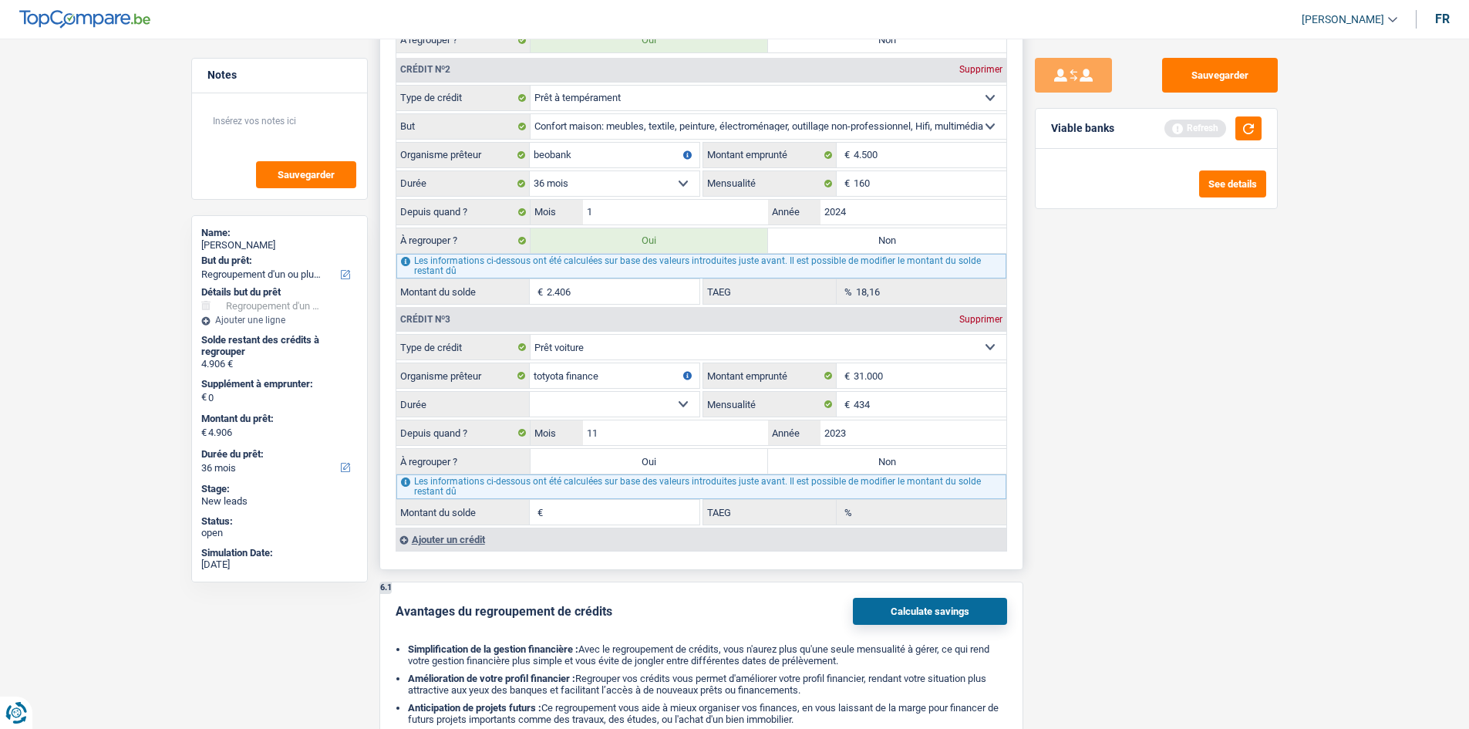
type input "27.773"
type input "12,01"
click at [901, 369] on input "31.000" at bounding box center [930, 375] width 153 height 25
click at [543, 376] on input "totyota finance" at bounding box center [615, 375] width 170 height 25
click at [550, 376] on input "totyota finance" at bounding box center [615, 375] width 170 height 25
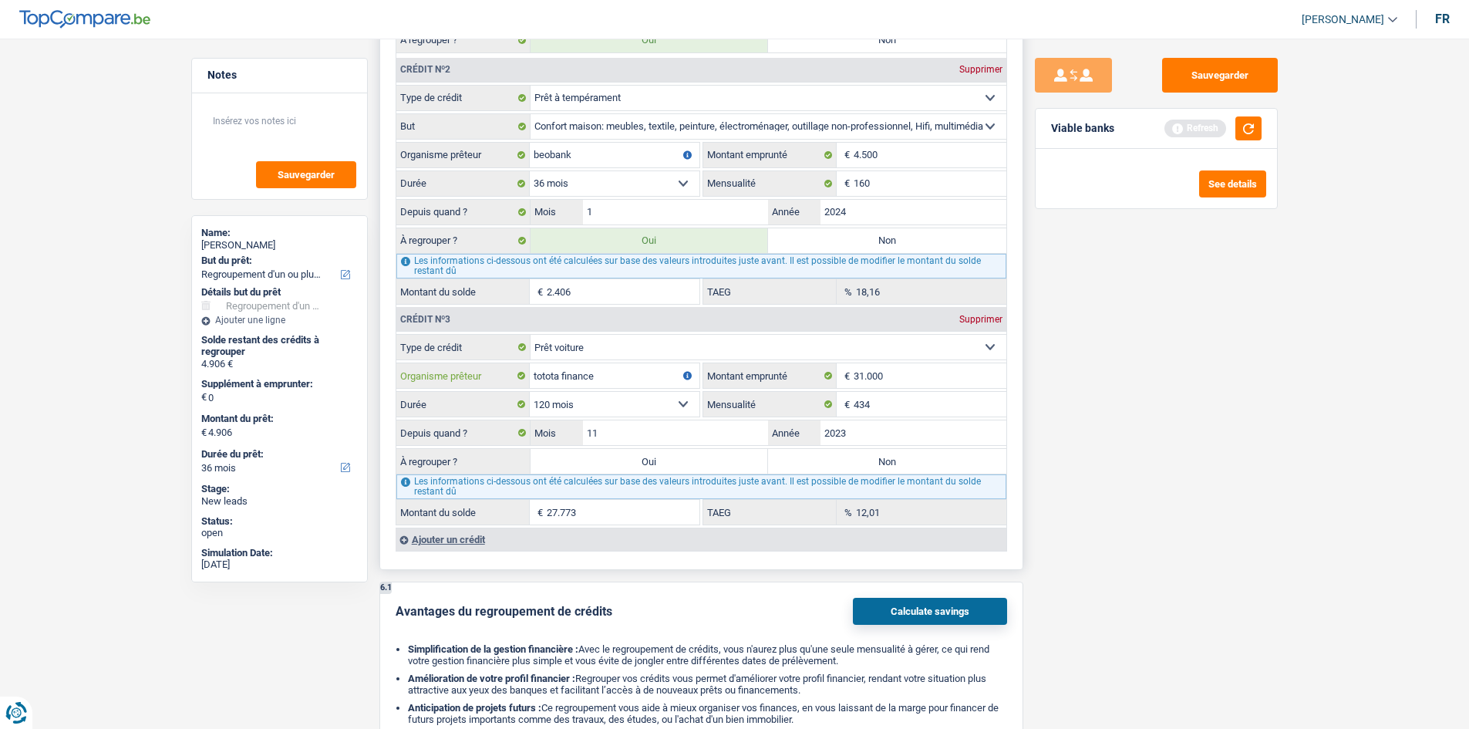
click at [546, 372] on input "totota finance" at bounding box center [615, 375] width 170 height 25
type input "toyota finance"
click at [909, 379] on input "31.000" at bounding box center [930, 375] width 153 height 25
type input "3.100"
select select
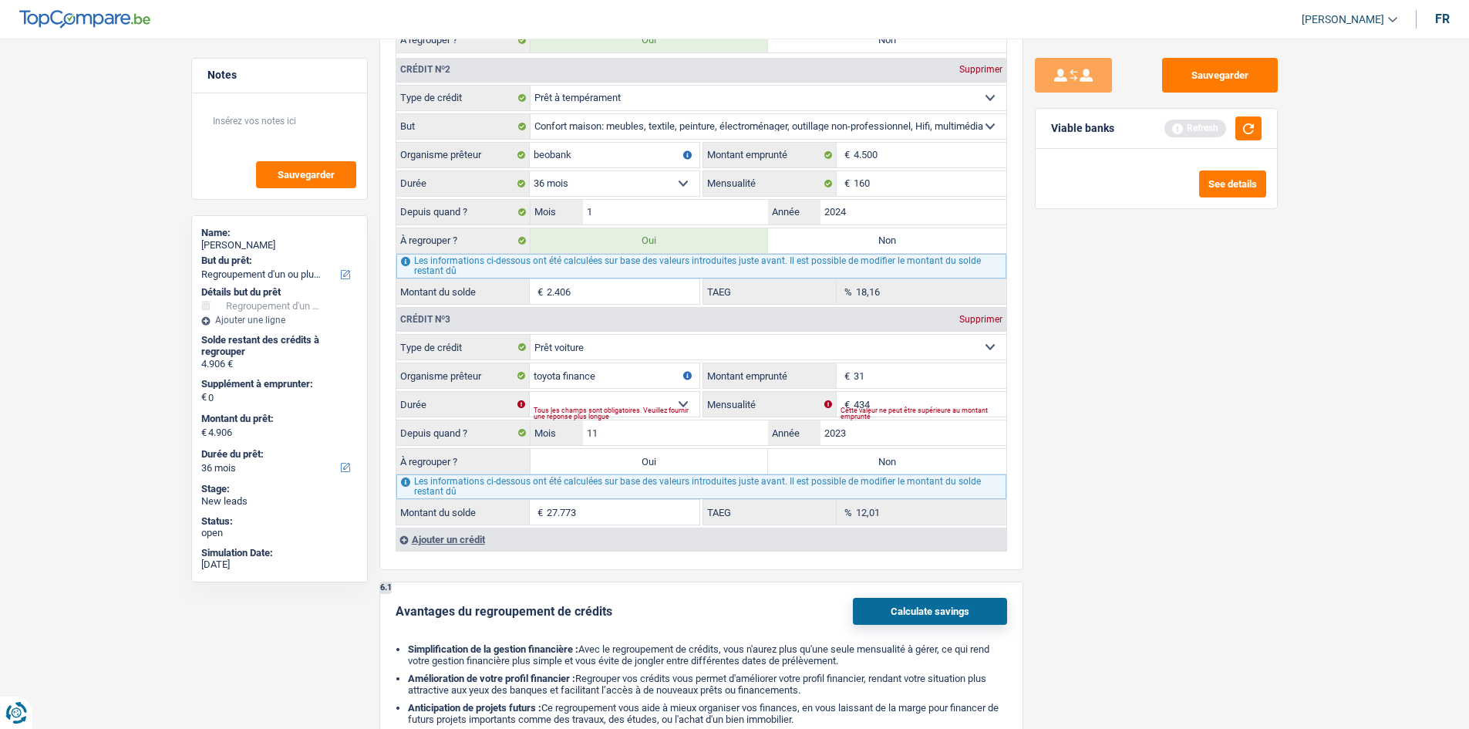
type input "3"
type input "26.000"
click at [568, 403] on div "12 mois 18 mois 24 mois 30 mois 36 mois 42 mois 48 mois 60 mois 72 mois 84 mois…" at bounding box center [547, 404] width 303 height 25
drag, startPoint x: 584, startPoint y: 394, endPoint x: 586, endPoint y: 415, distance: 20.9
click at [584, 394] on select "12 mois 18 mois 24 mois 30 mois 36 mois 42 mois 48 mois 60 mois 72 mois 84 mois…" at bounding box center [615, 404] width 170 height 25
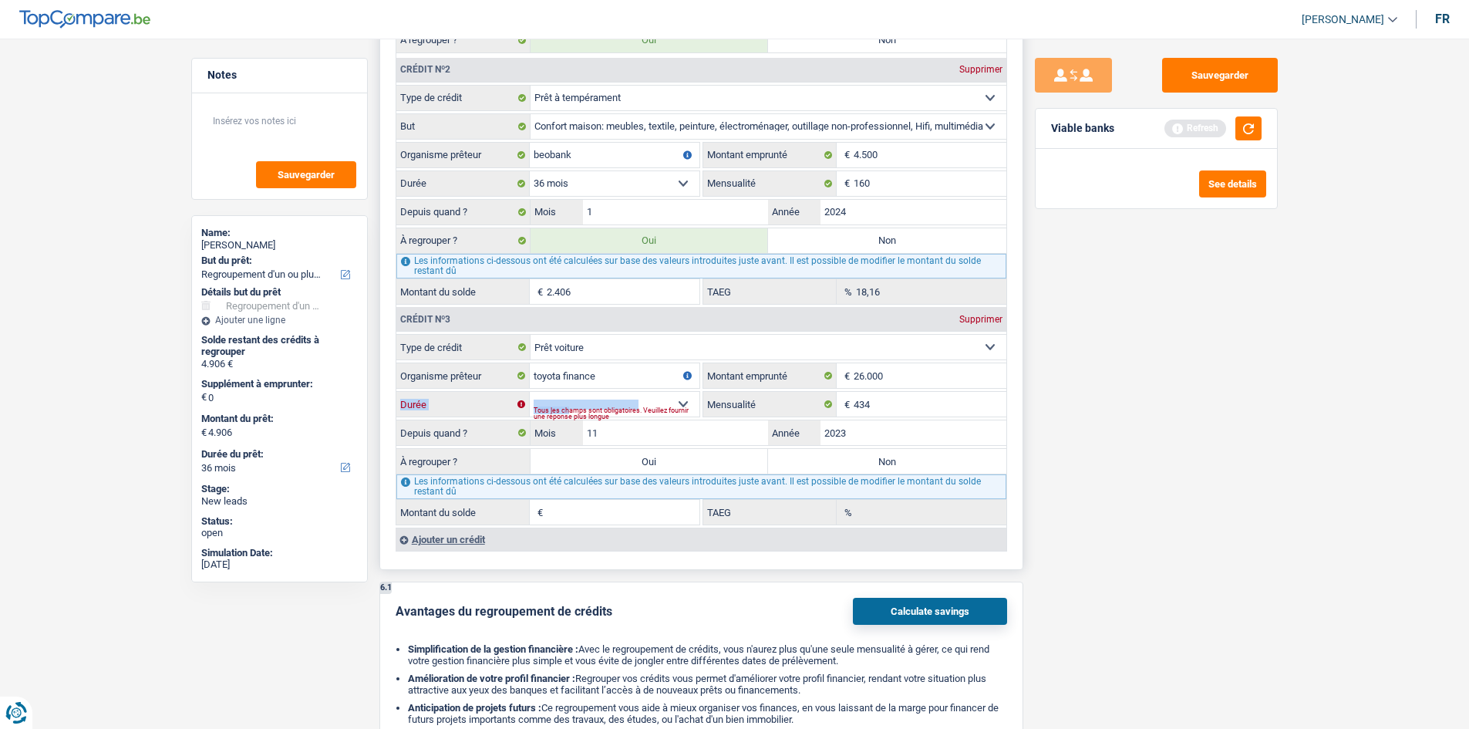
select select "120"
click at [530, 392] on select "12 mois 18 mois 24 mois 30 mois 36 mois 42 mois 48 mois 60 mois 72 mois 84 mois…" at bounding box center [615, 404] width 170 height 25
type input "23.852"
type input "17,12"
drag, startPoint x: 636, startPoint y: 400, endPoint x: 636, endPoint y: 414, distance: 13.9
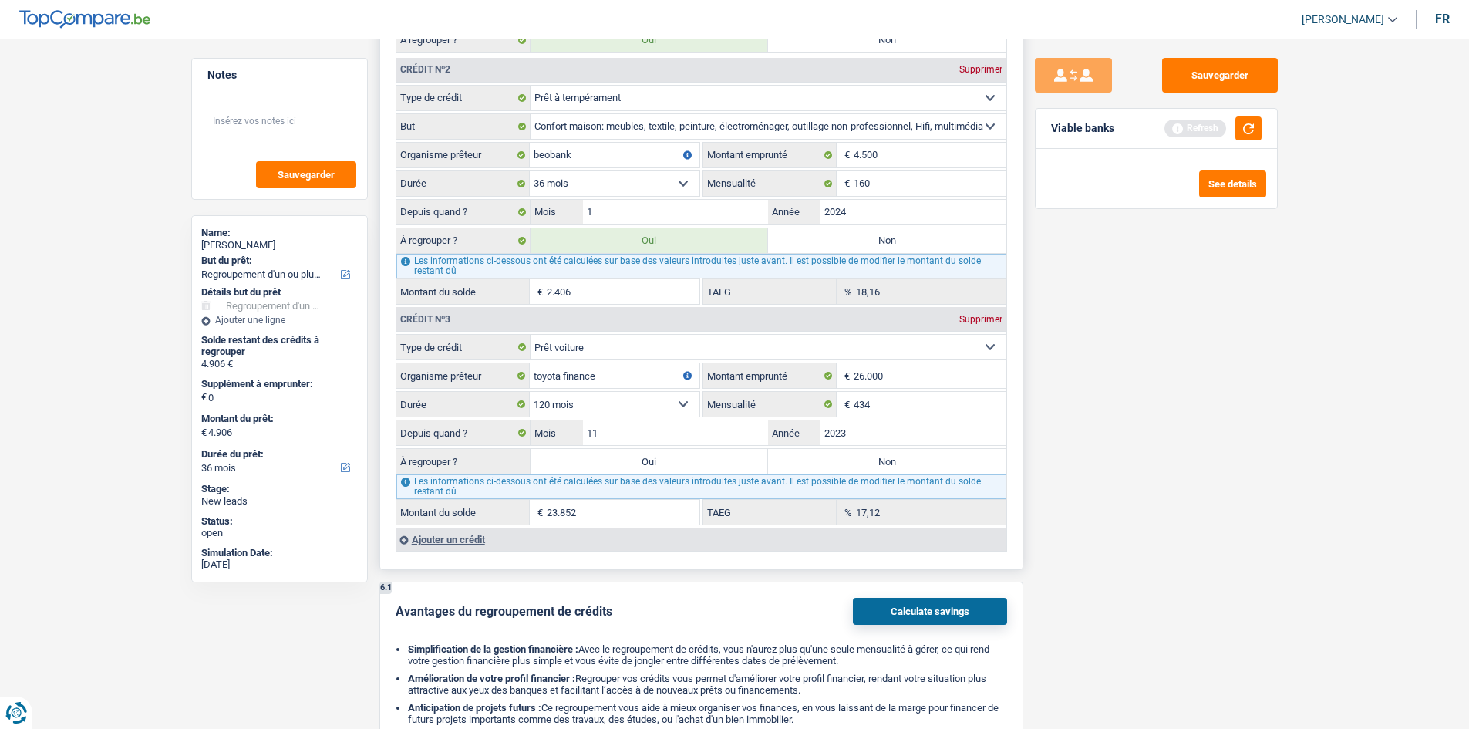
click at [636, 400] on select "12 mois 18 mois 24 mois 30 mois 36 mois 42 mois 48 mois 60 mois 72 mois 84 mois…" at bounding box center [615, 404] width 170 height 25
select select "60"
click at [530, 392] on select "12 mois 18 mois 24 mois 30 mois 36 mois 42 mois 48 mois 60 mois 72 mois 84 mois…" at bounding box center [615, 404] width 170 height 25
type input "16.909"
type input "0,06"
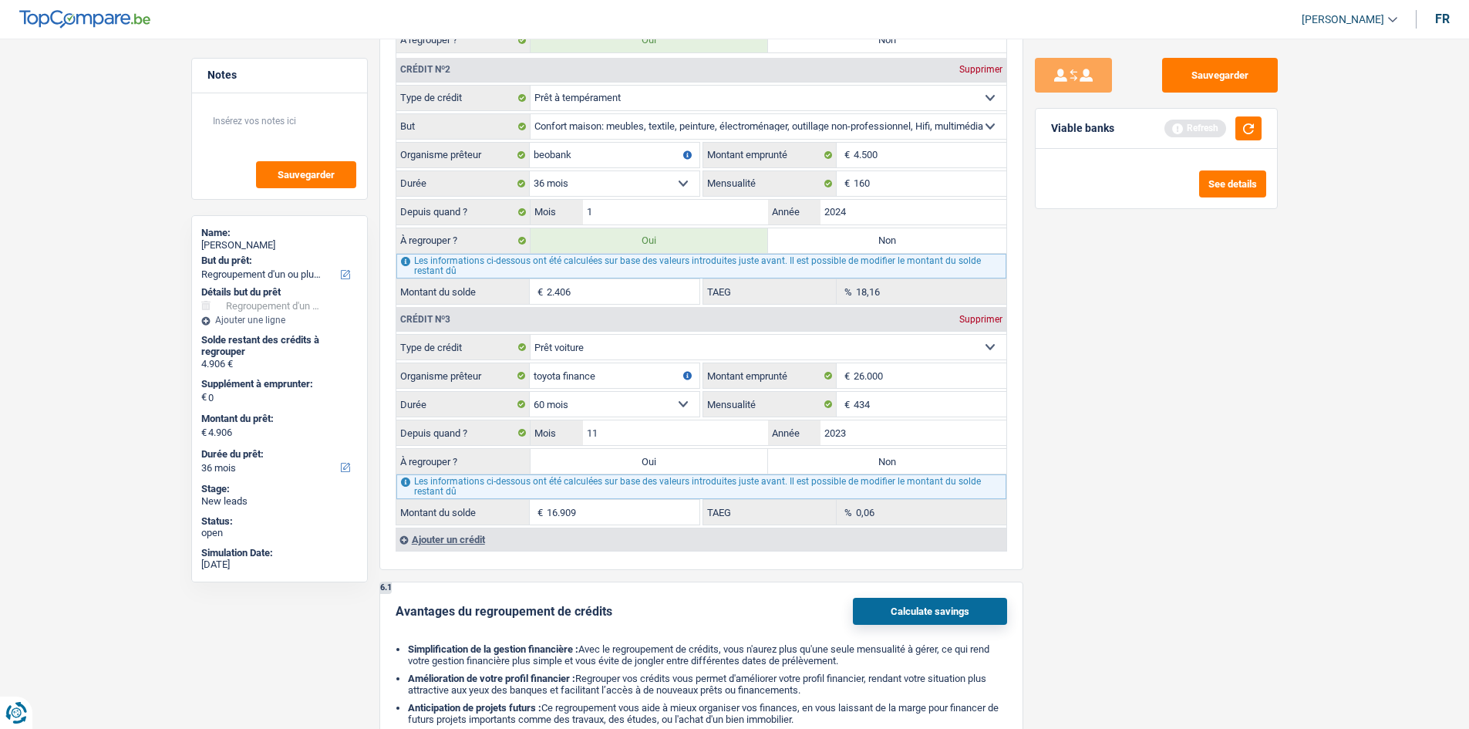
click at [1172, 486] on div "Sauvegarder Viable banks Refresh See details" at bounding box center [1156, 379] width 266 height 642
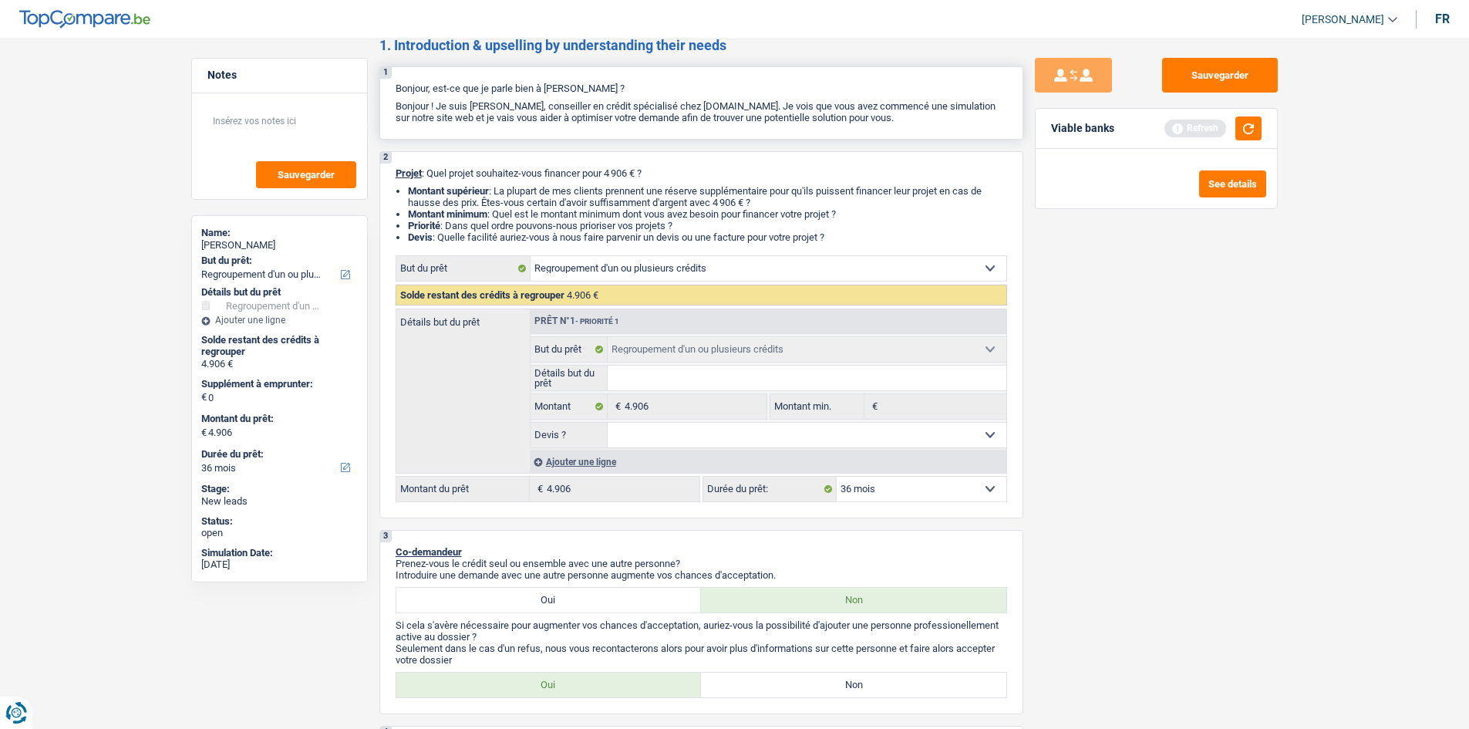
scroll to position [0, 0]
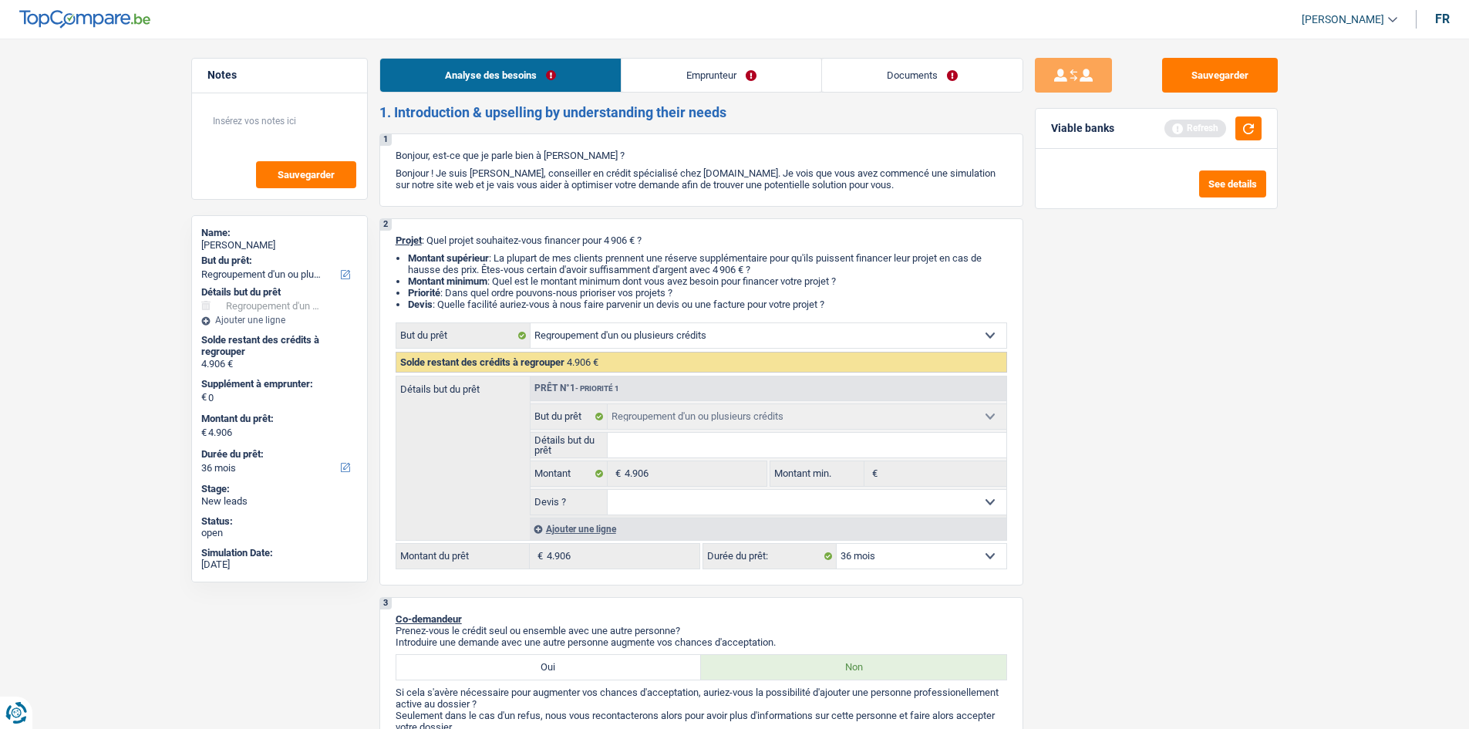
click at [723, 77] on link "Emprunteur" at bounding box center [721, 75] width 200 height 33
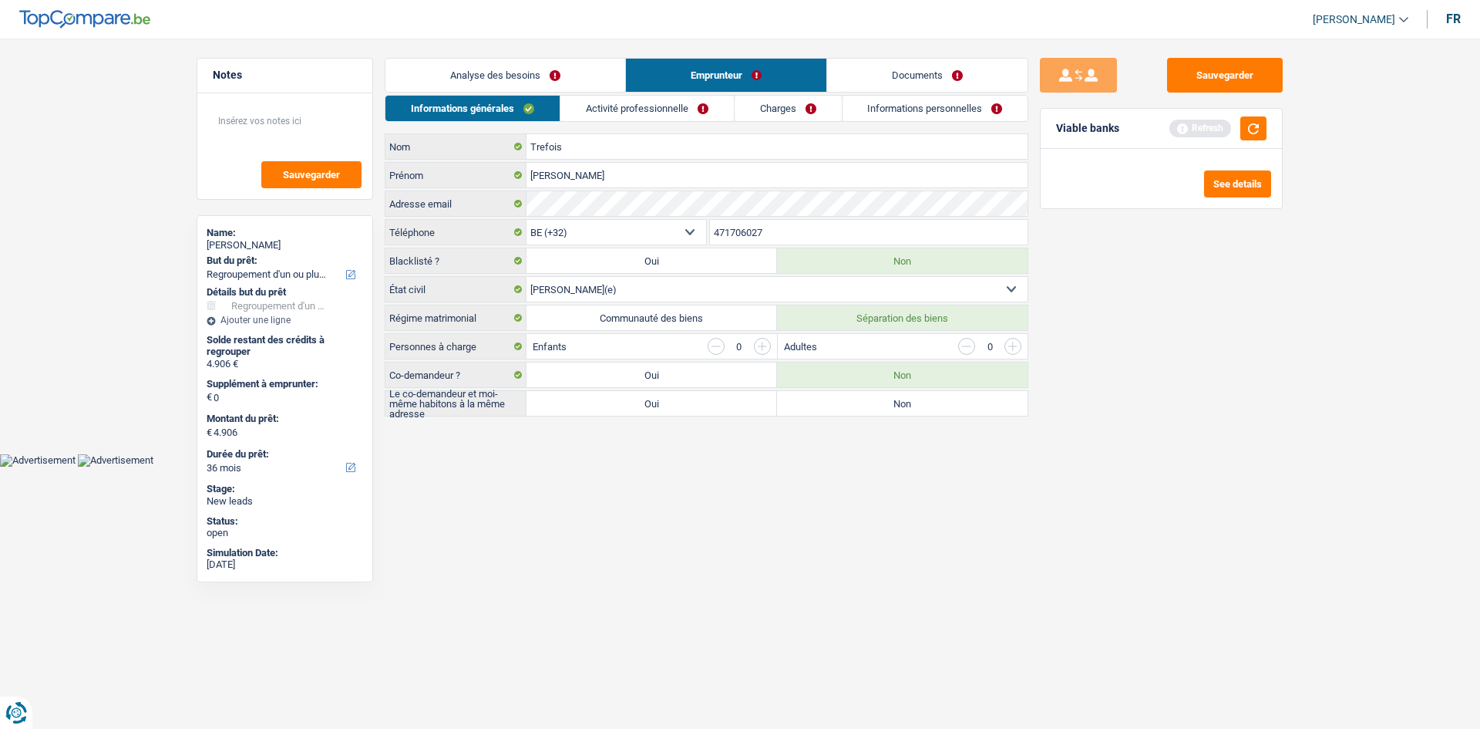
click at [608, 78] on link "Analyse des besoins" at bounding box center [506, 75] width 240 height 33
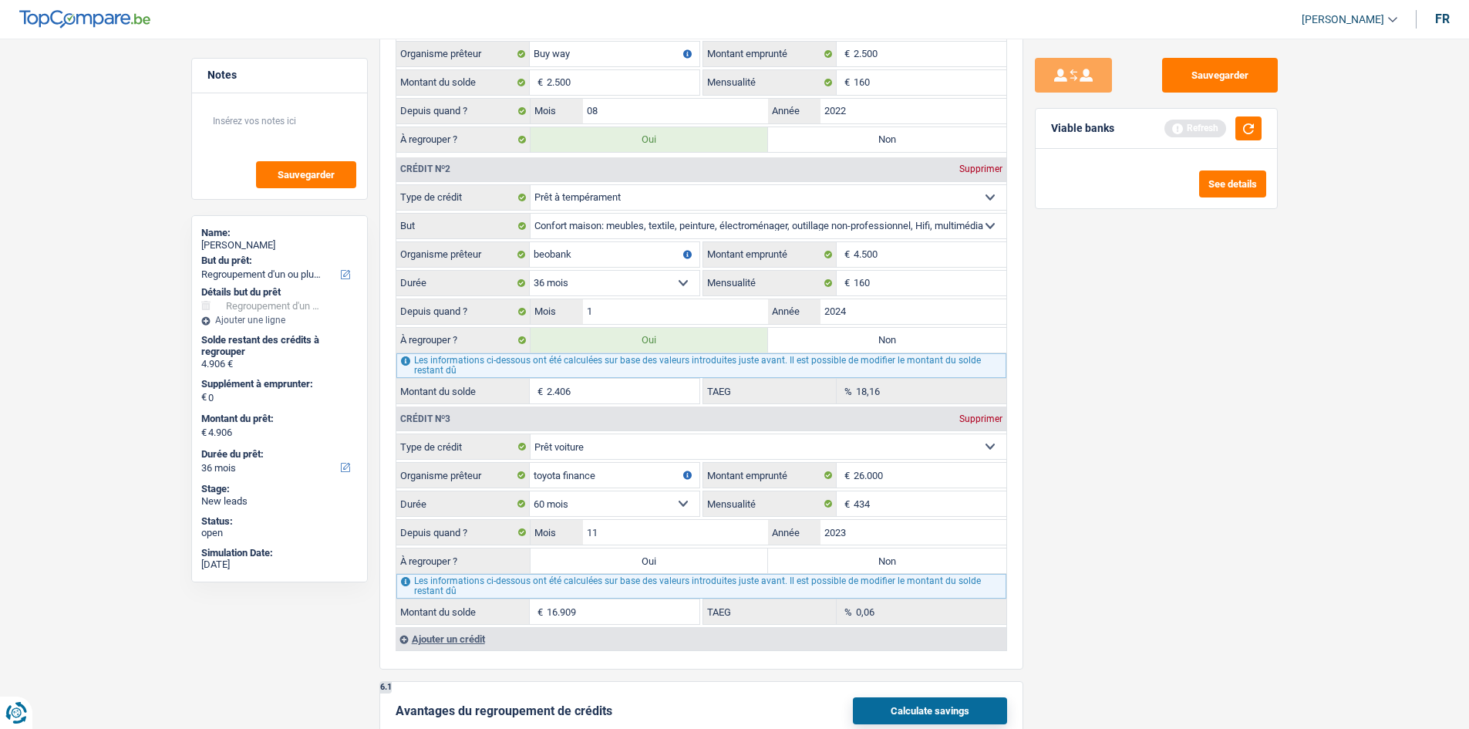
scroll to position [1465, 0]
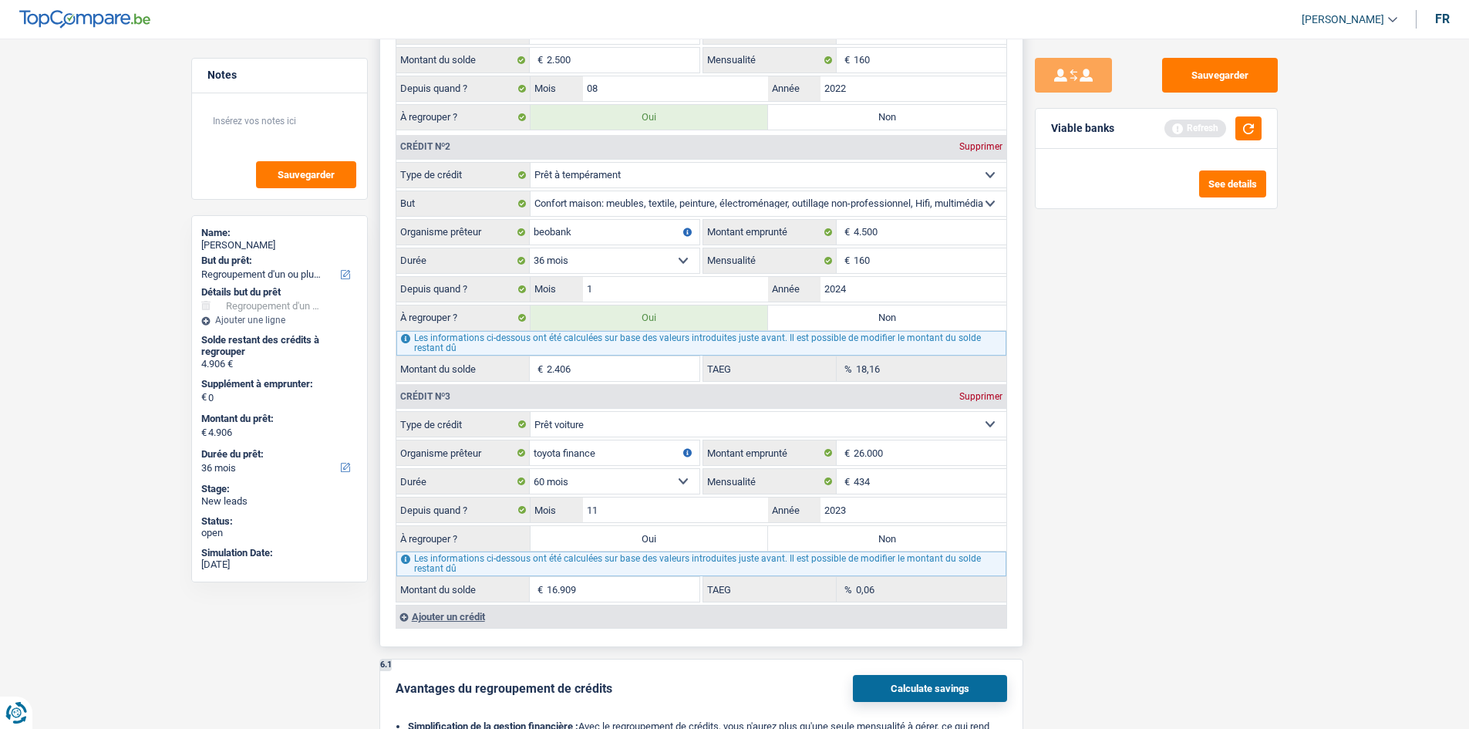
click at [638, 529] on label "Oui" at bounding box center [649, 538] width 238 height 25
click at [638, 529] on input "Oui" at bounding box center [649, 538] width 238 height 25
radio input "true"
type input "21.815"
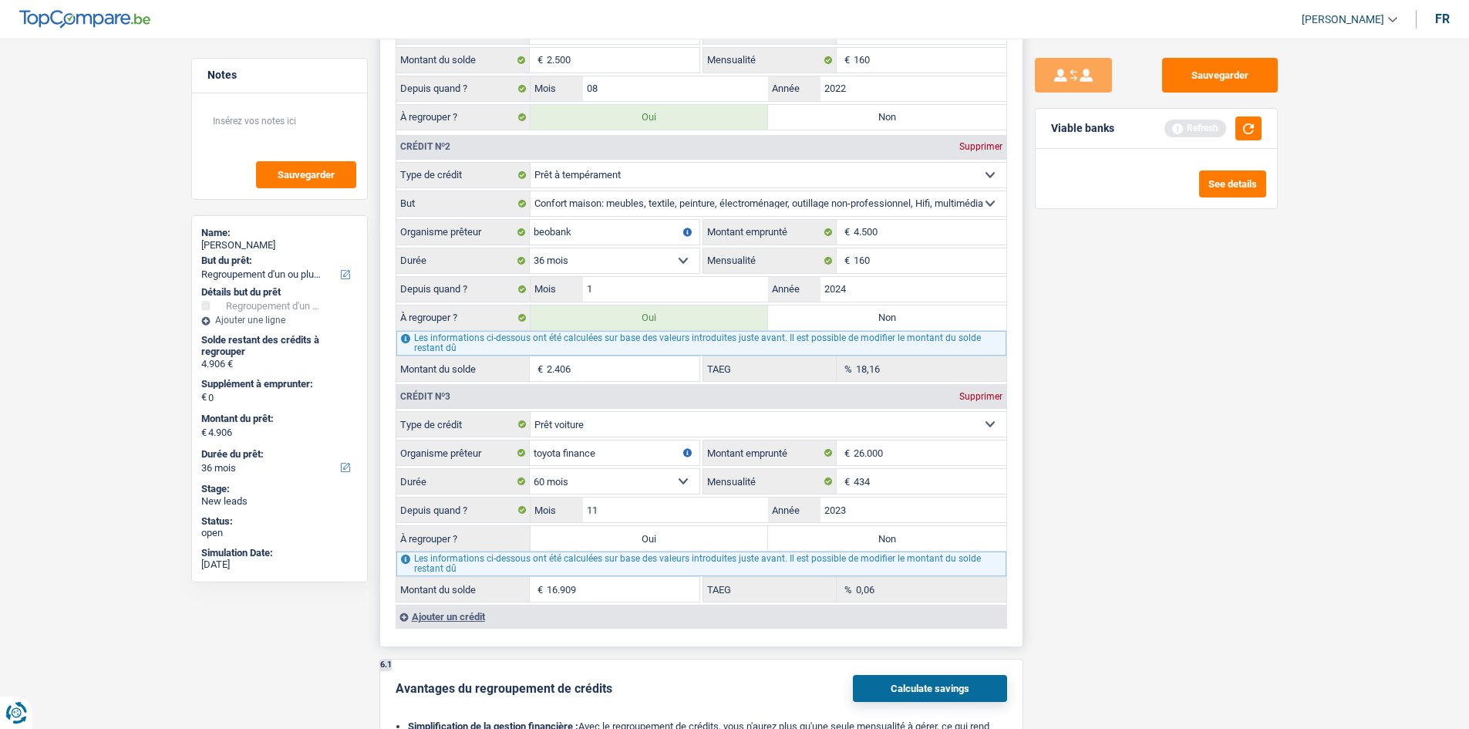
type input "21.815"
select select "120"
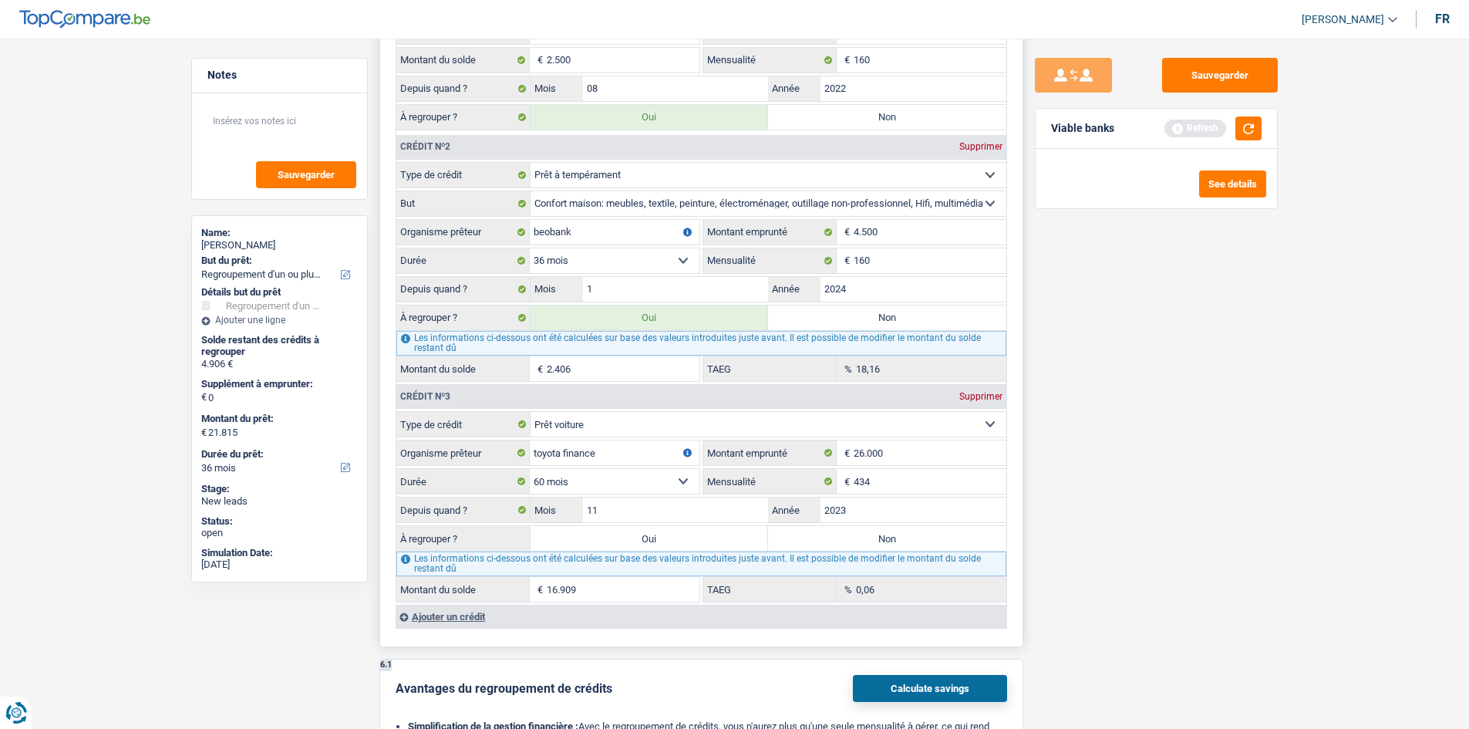
select select "120"
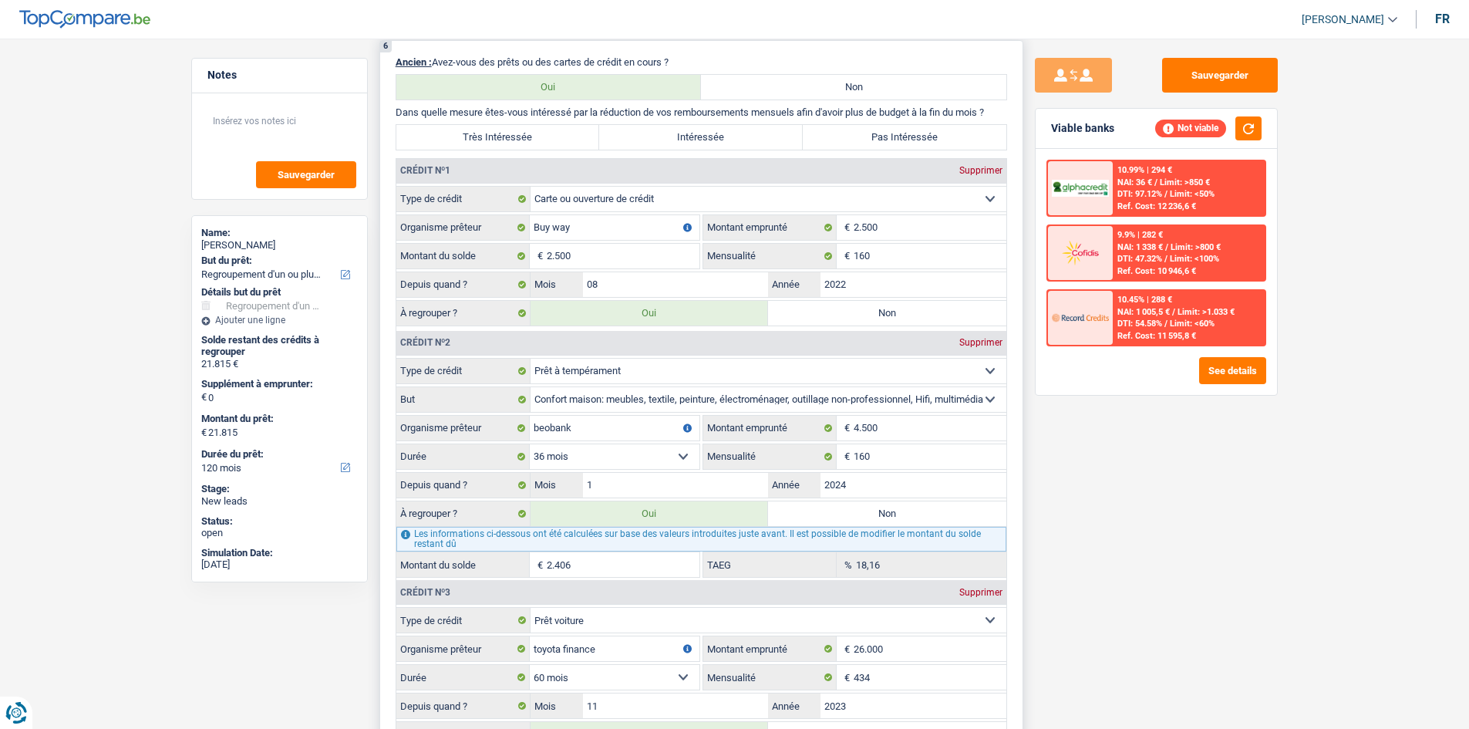
scroll to position [1234, 0]
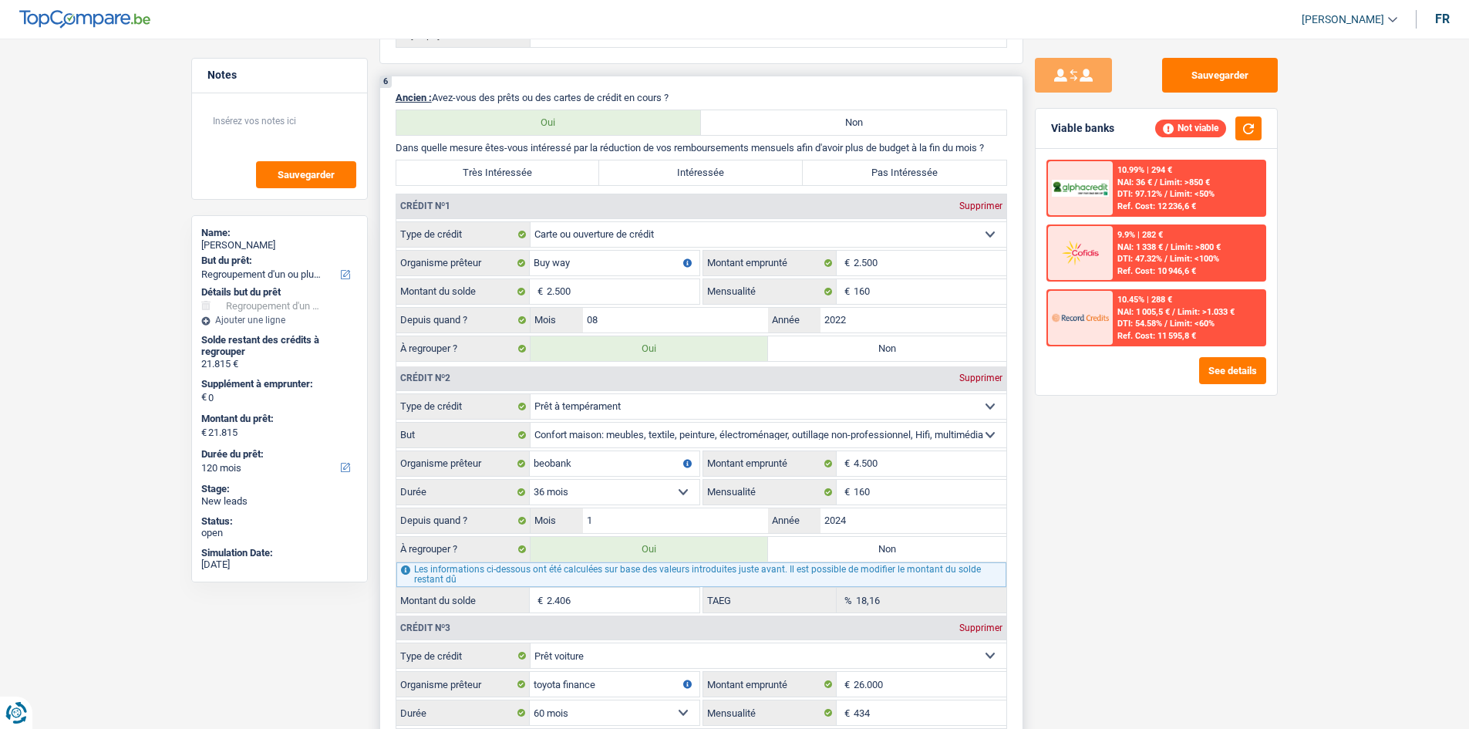
click at [587, 562] on input "2.406" at bounding box center [623, 600] width 153 height 25
click at [246, 133] on textarea at bounding box center [279, 127] width 153 height 46
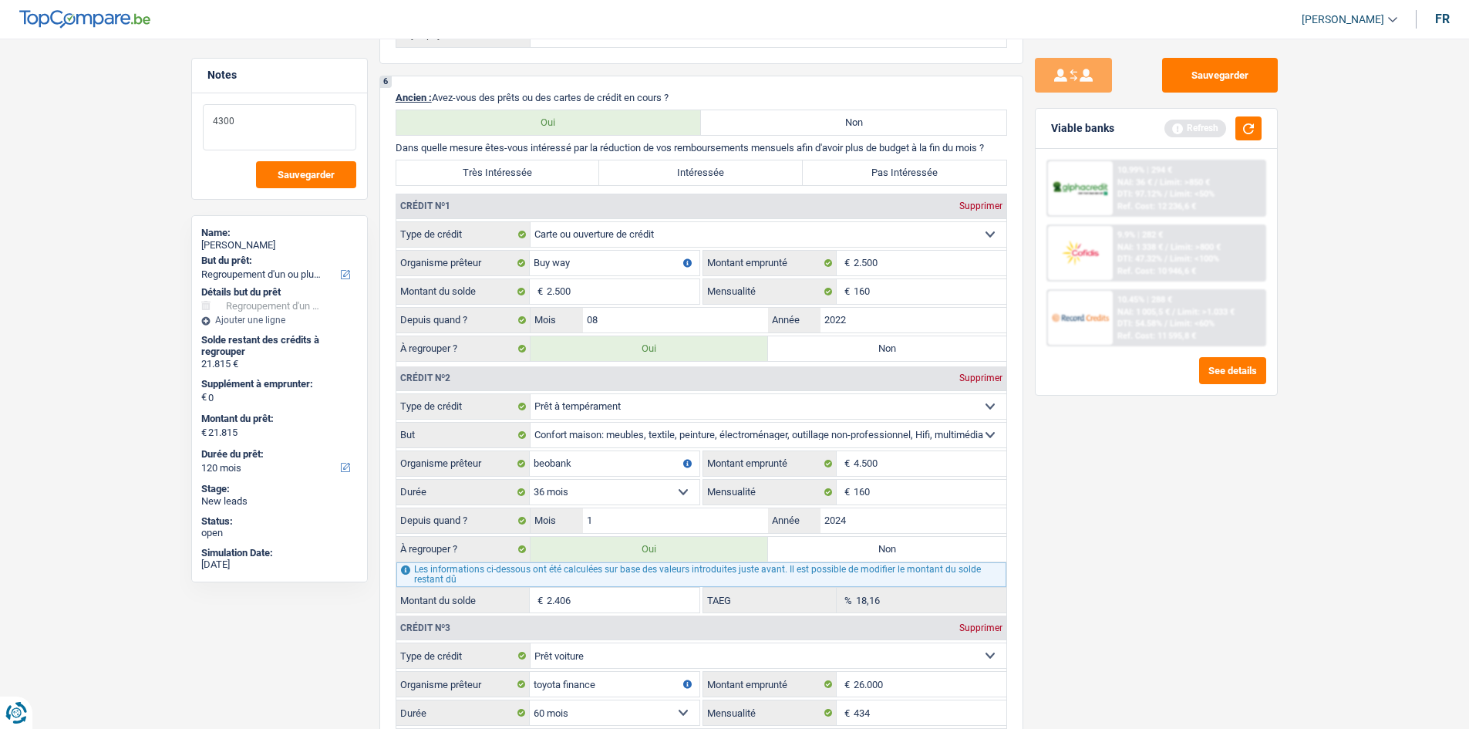
type textarea "4300"
click at [1172, 513] on div "Sauvegarder Viable banks Refresh 10.99% | 294 € NAI: 36 € / Limit: >850 € DTI: …" at bounding box center [1156, 379] width 266 height 642
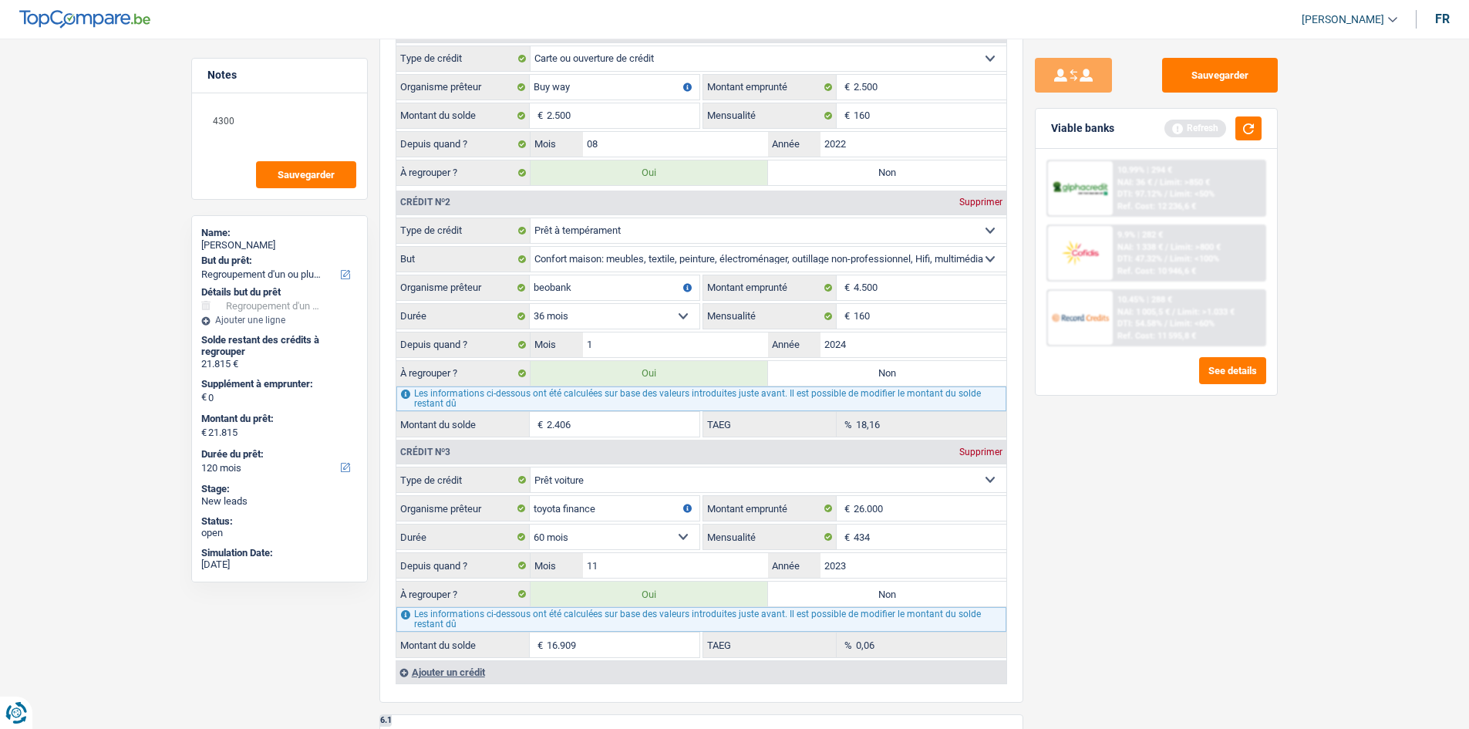
scroll to position [1542, 0]
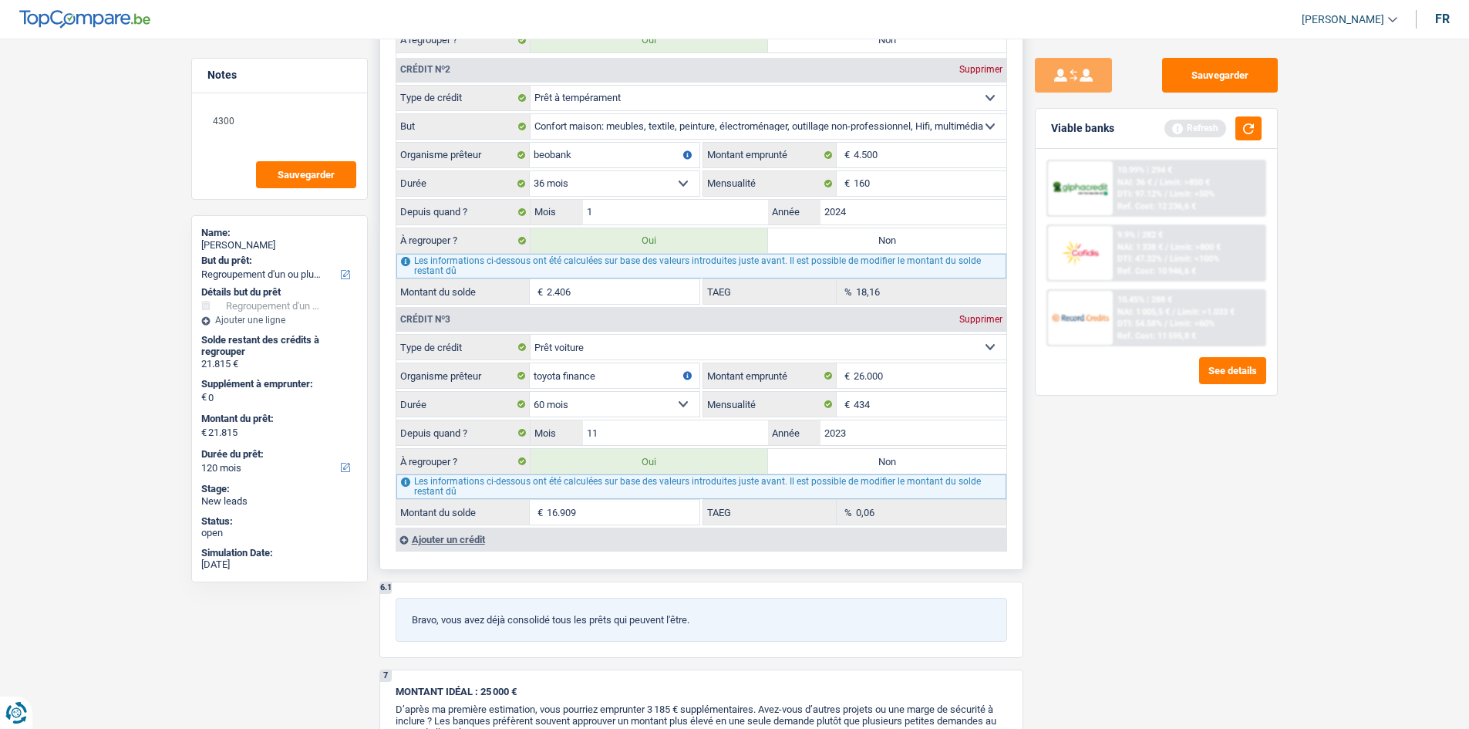
click at [908, 467] on label "Non" at bounding box center [887, 461] width 238 height 25
click at [908, 467] on input "Non" at bounding box center [887, 461] width 238 height 25
radio input "true"
select select "36"
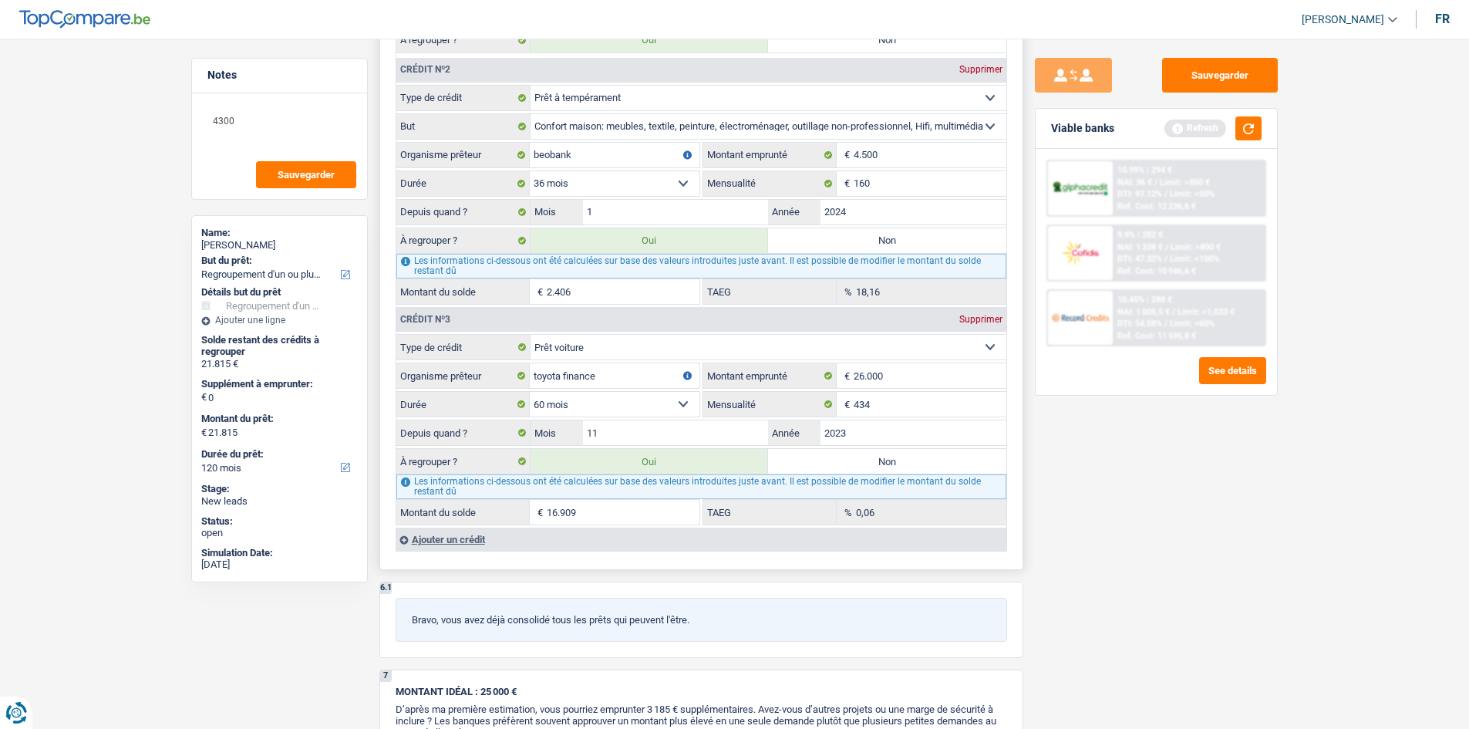
select select "36"
type input "4.906"
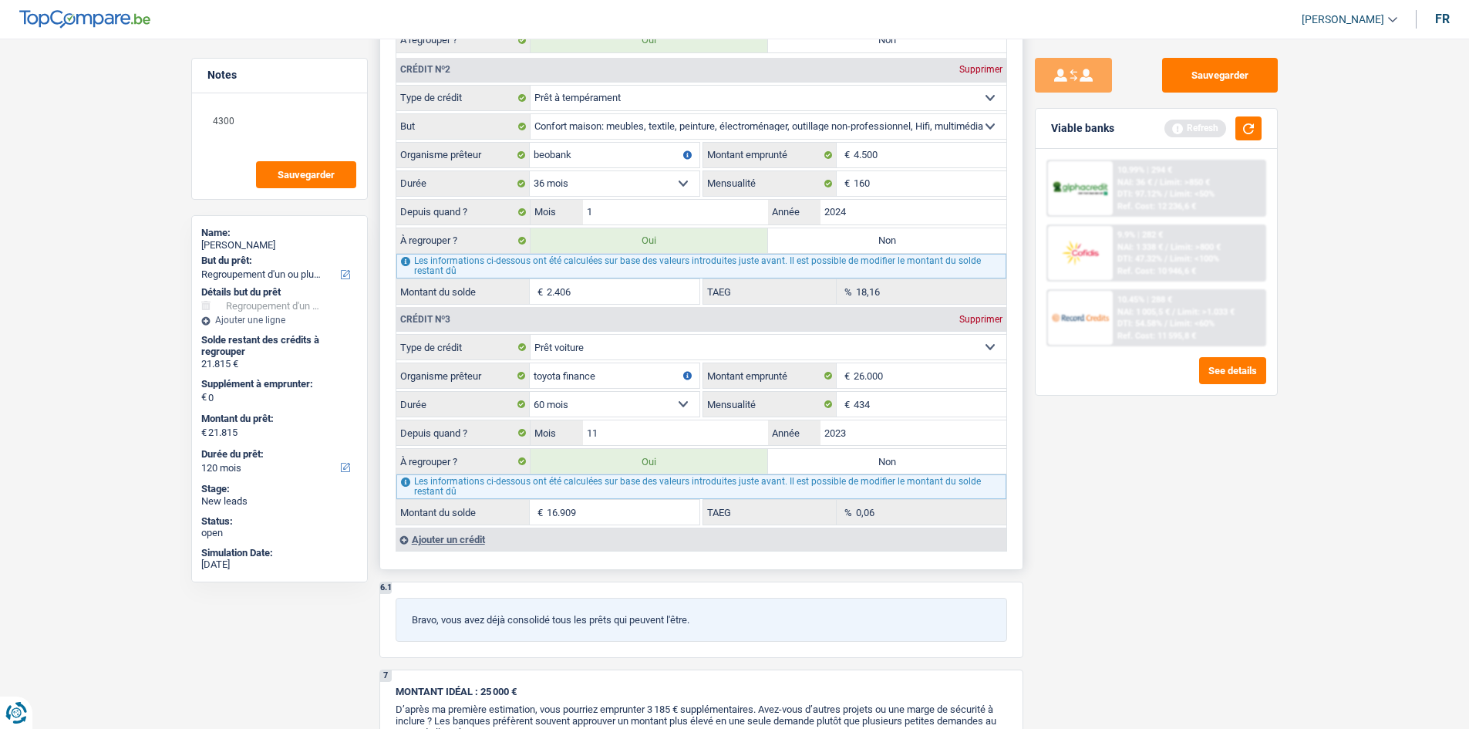
type input "4.906"
radio input "false"
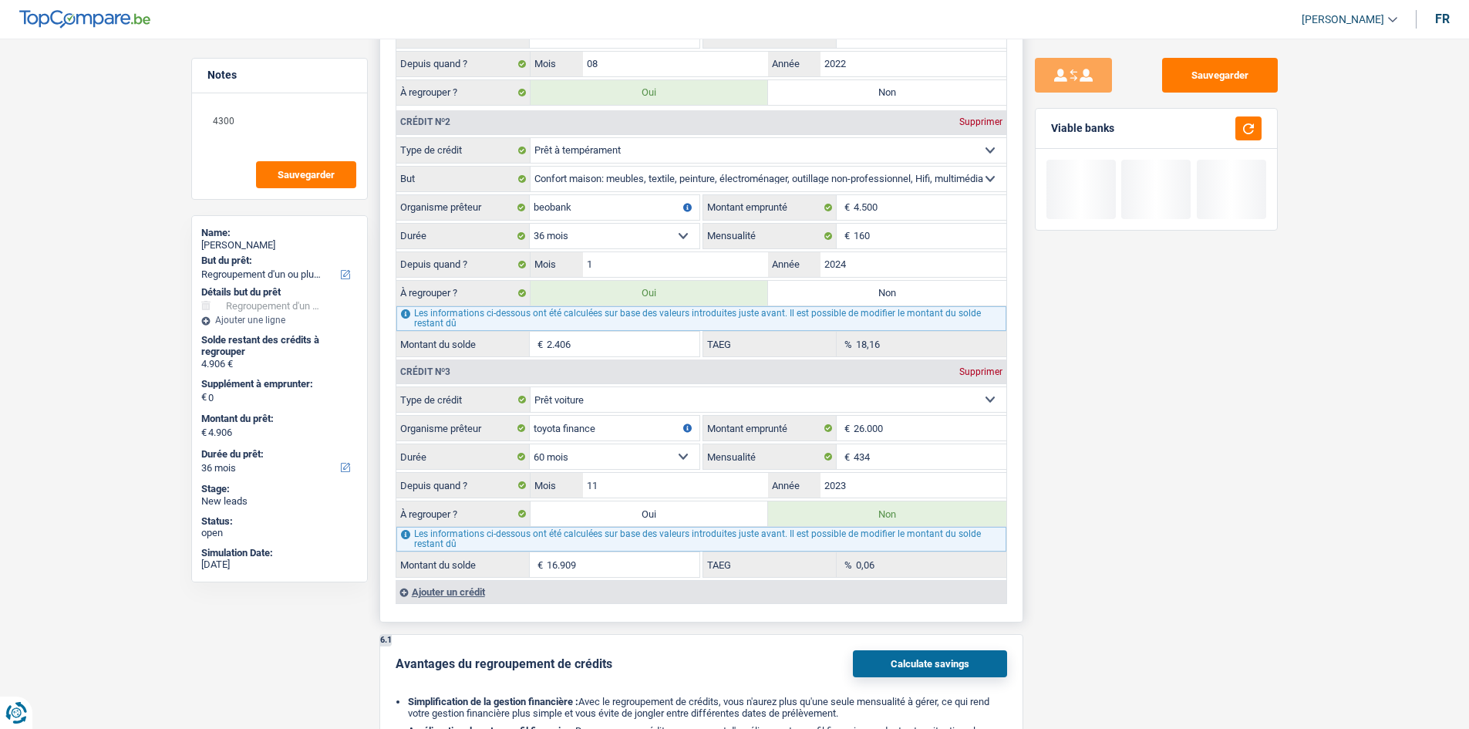
scroll to position [1388, 0]
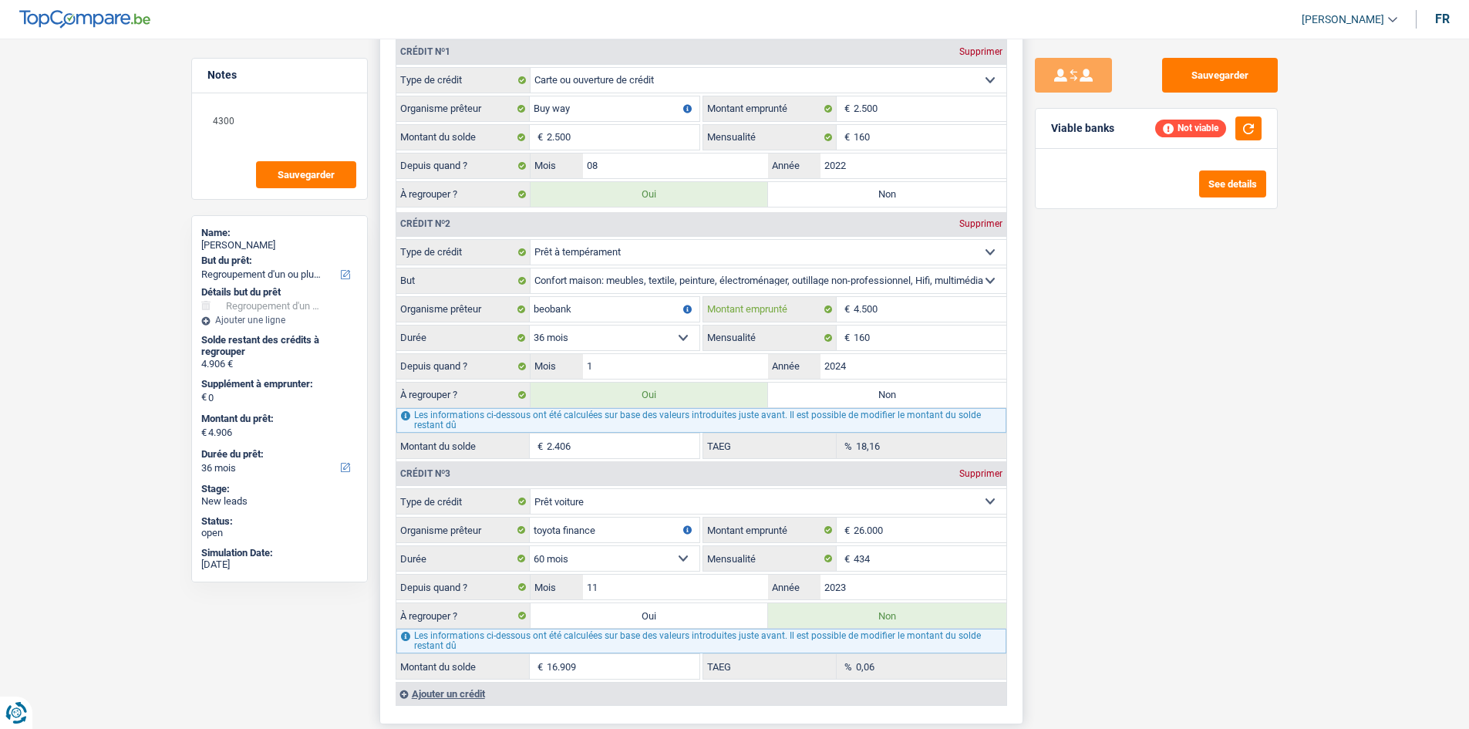
click at [888, 317] on input "4.500" at bounding box center [930, 309] width 153 height 25
type input "450"
select select
type input "4"
type input "6.000"
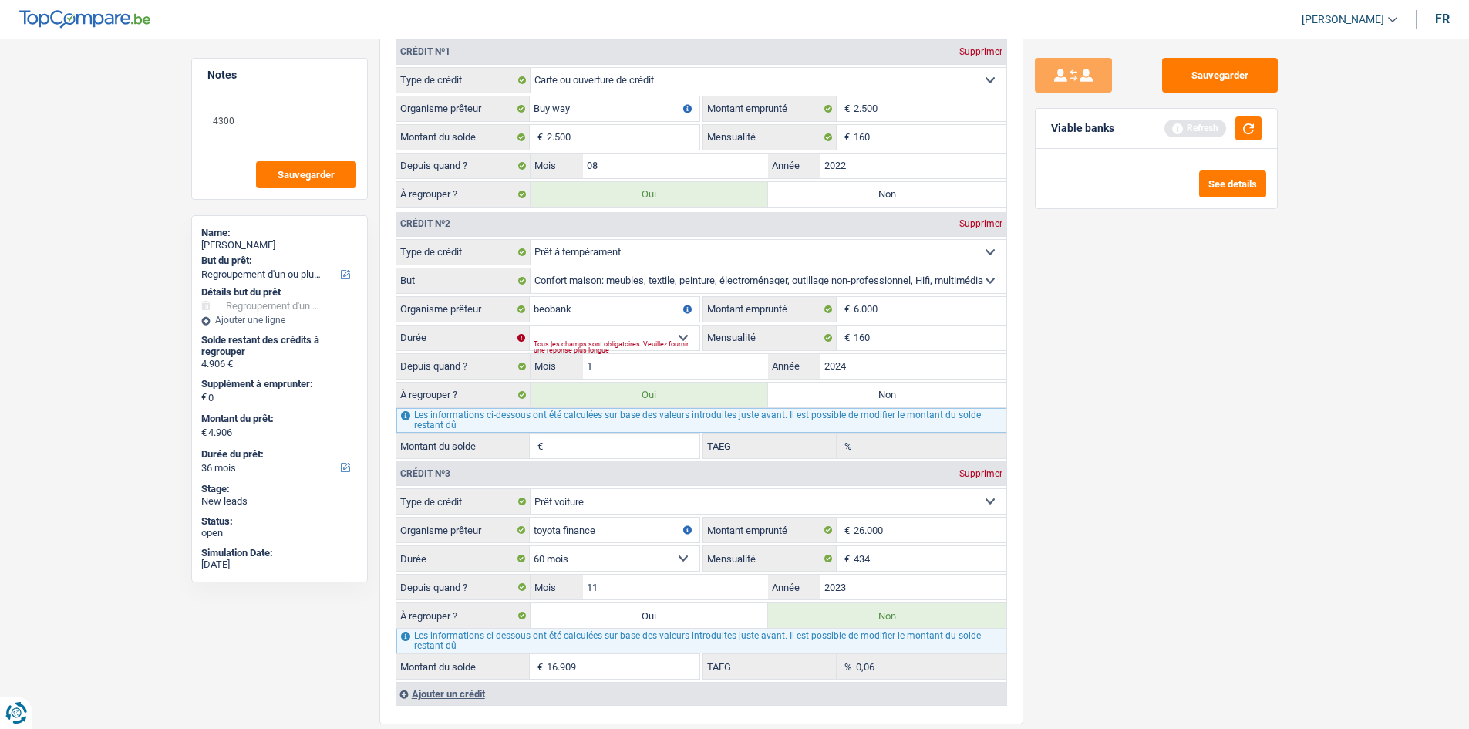
click at [1112, 359] on div "Sauvegarder Viable banks Refresh See details" at bounding box center [1156, 379] width 266 height 642
click at [602, 332] on select "12 mois 18 mois 24 mois 30 mois 36 mois 42 mois Sélectionner une option" at bounding box center [615, 337] width 170 height 25
select select "42"
click at [530, 325] on select "12 mois 18 mois 24 mois 30 mois 36 mois 42 mois Sélectionner une option" at bounding box center [615, 337] width 170 height 25
type input "5.953"
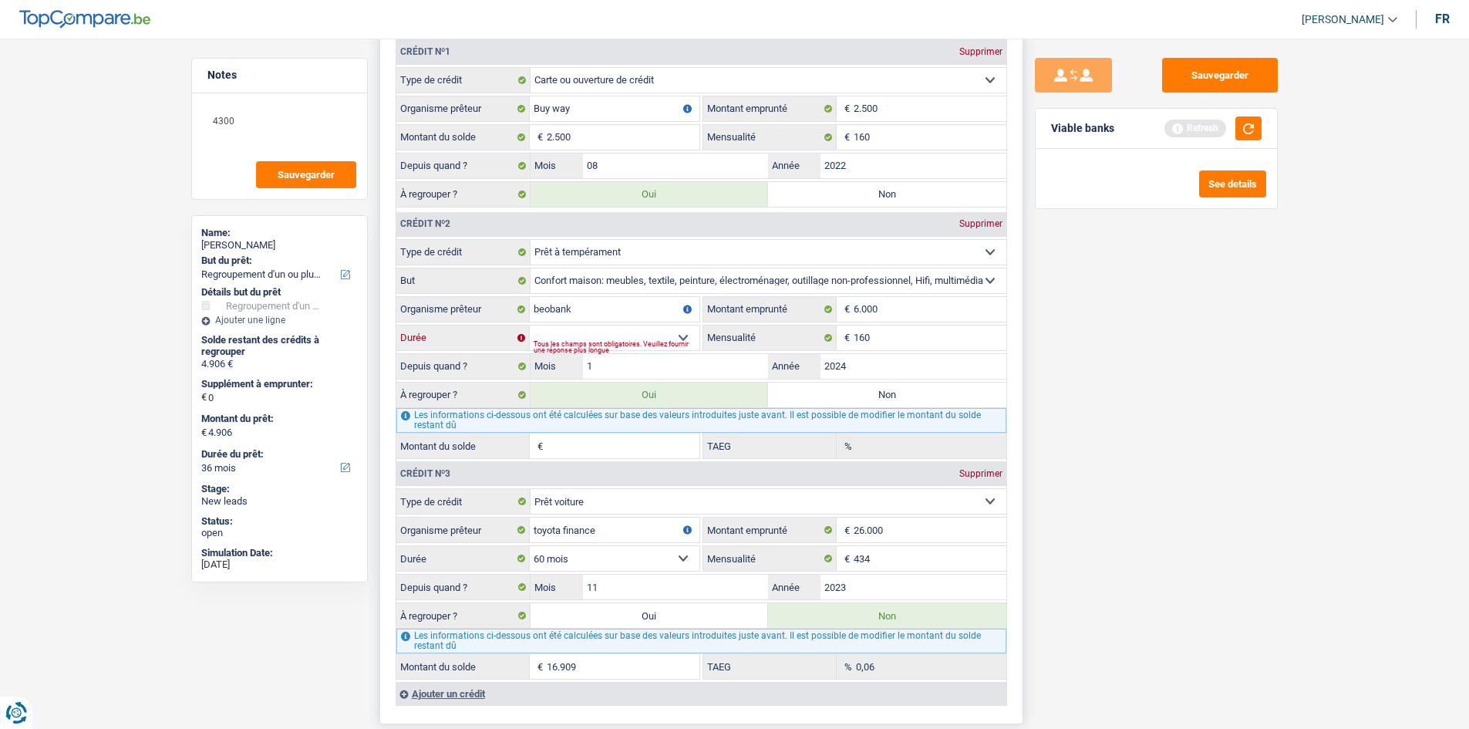
type input "5.953"
type input "3.453"
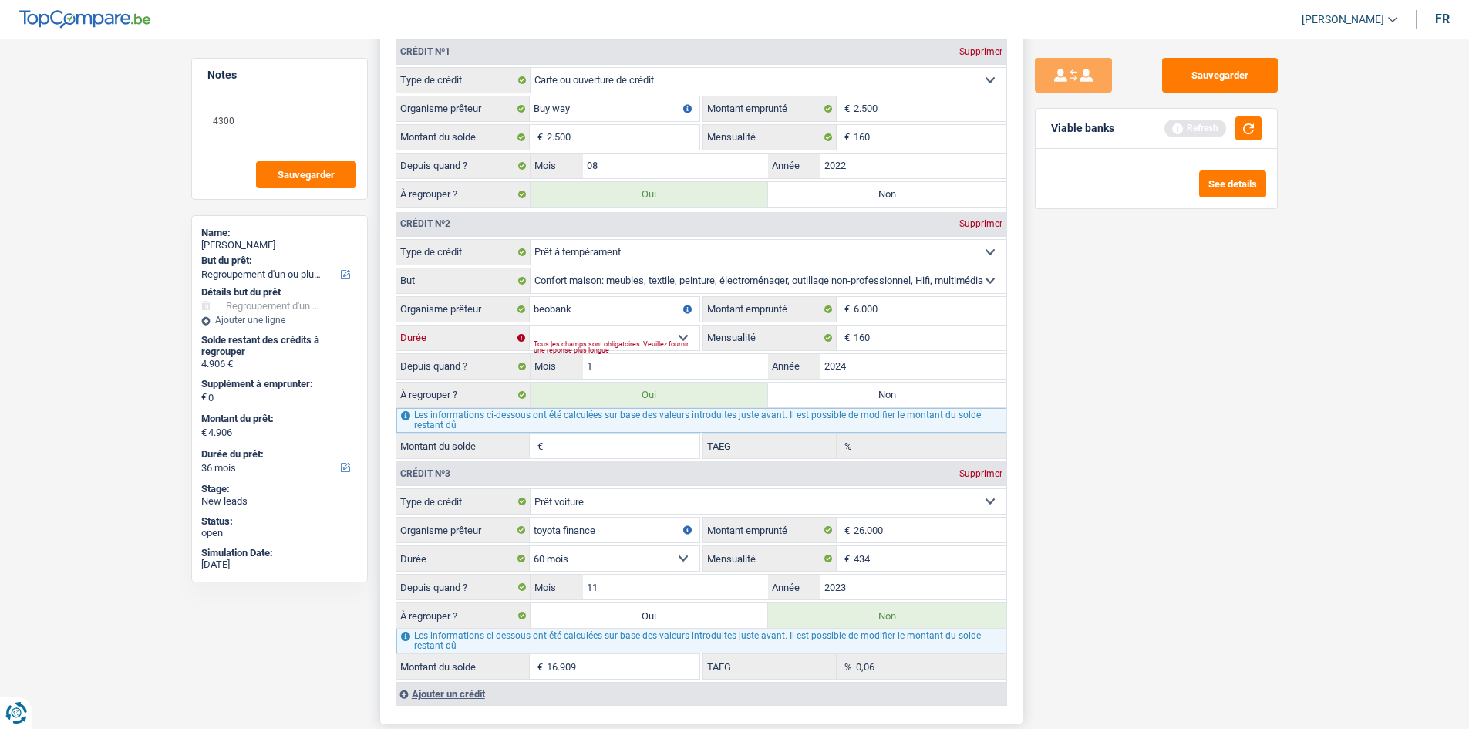
type input "6,66"
select select "42"
click at [900, 308] on input "6.000" at bounding box center [930, 309] width 153 height 25
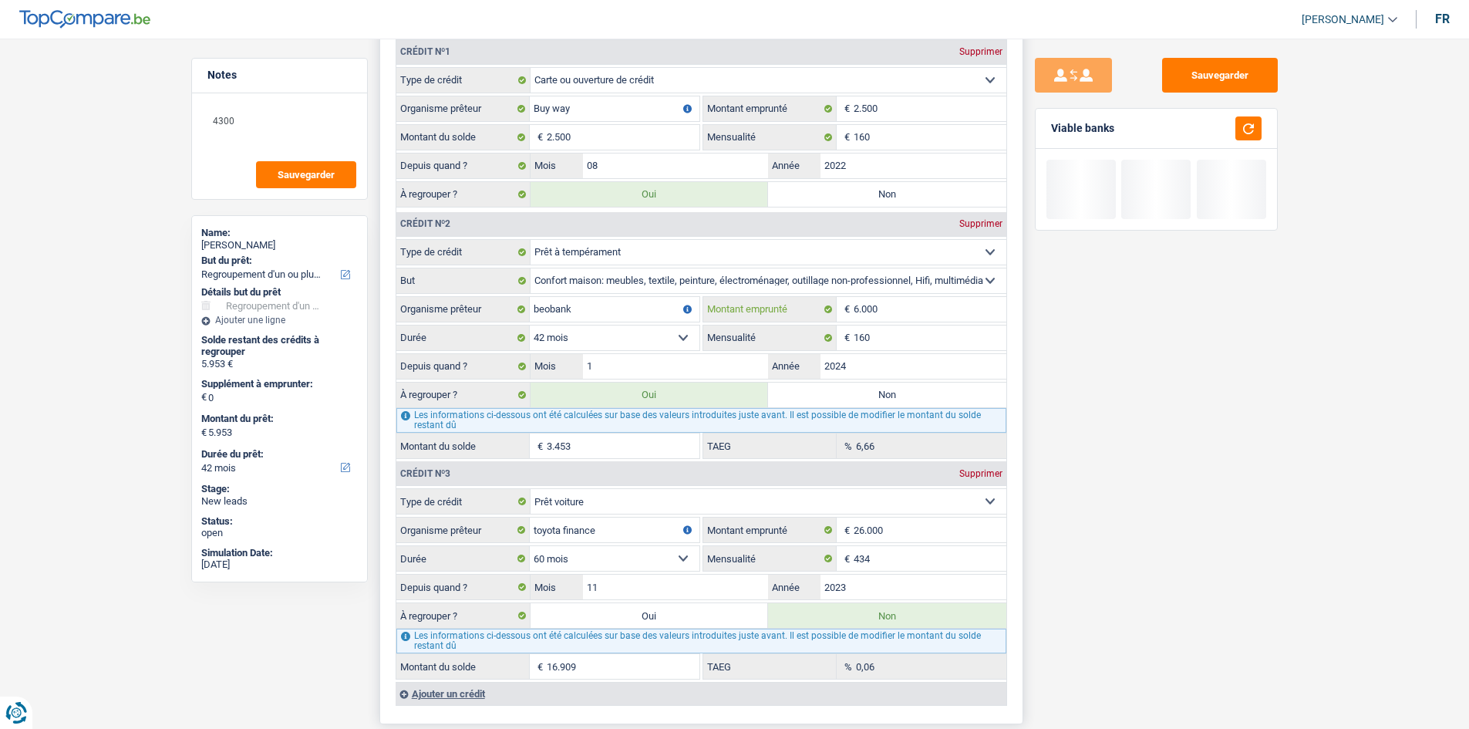
type input "600"
select select
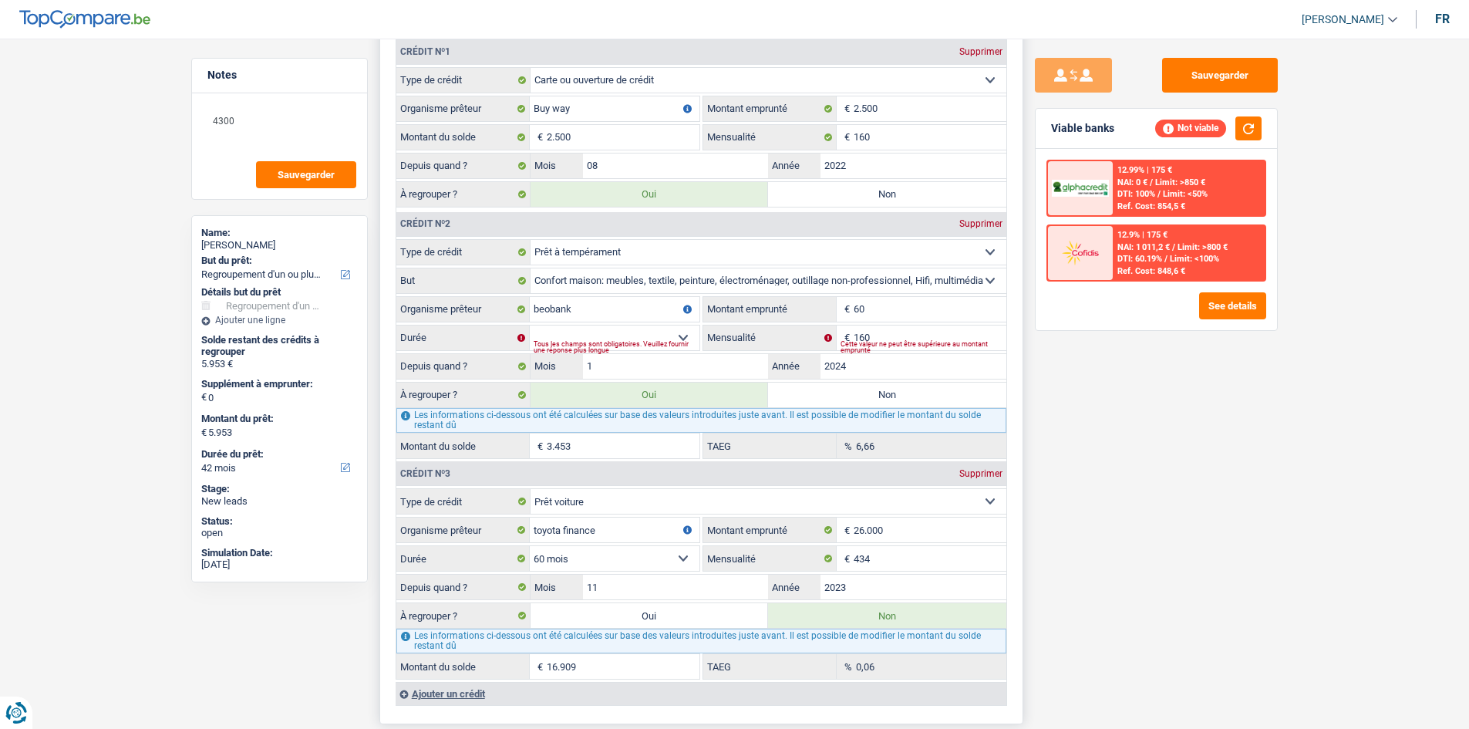
type input "6"
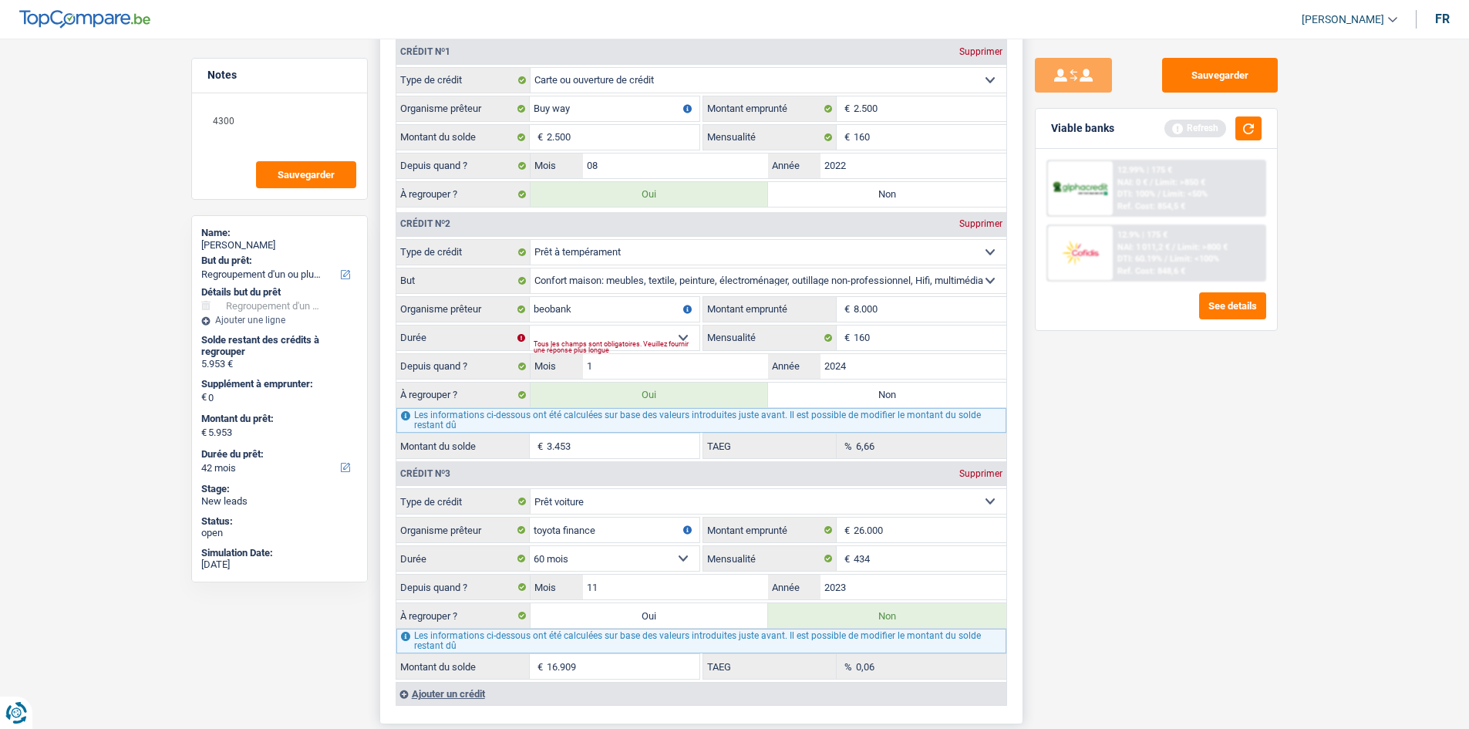
type input "8.000"
click at [1083, 383] on div "Sauvegarder Viable banks Refresh 12.99% | 175 € NAI: 0 € / Limit: >850 € DTI: 1…" at bounding box center [1156, 379] width 266 height 642
drag, startPoint x: 605, startPoint y: 337, endPoint x: 608, endPoint y: 345, distance: 8.3
click at [605, 337] on select "12 mois 18 mois 24 mois 30 mois 36 mois 42 mois 48 mois Sélectionner une option" at bounding box center [615, 337] width 170 height 25
select select "48"
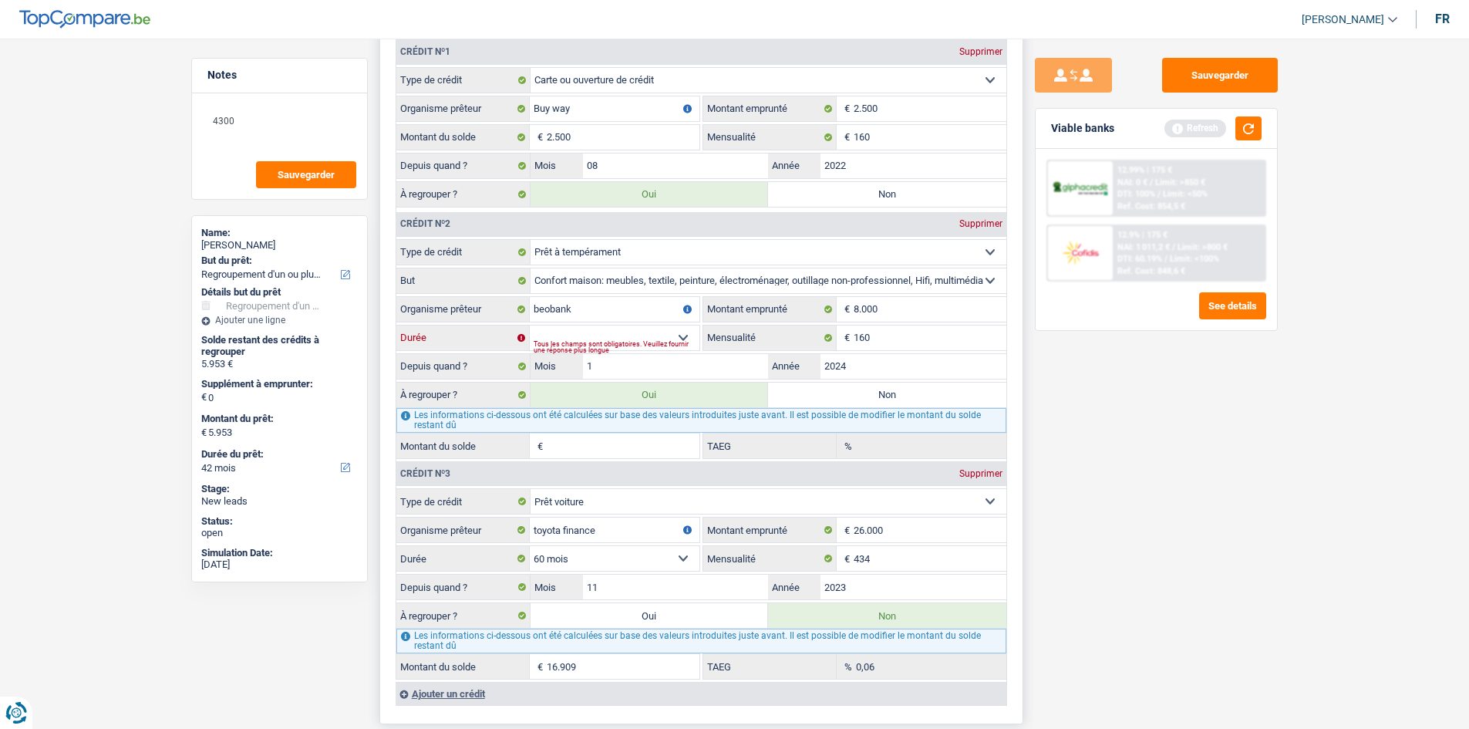
click at [530, 325] on select "12 mois 18 mois 24 mois 30 mois 36 mois 42 mois 48 mois Sélectionner une option" at bounding box center [615, 337] width 170 height 25
type input "7.258"
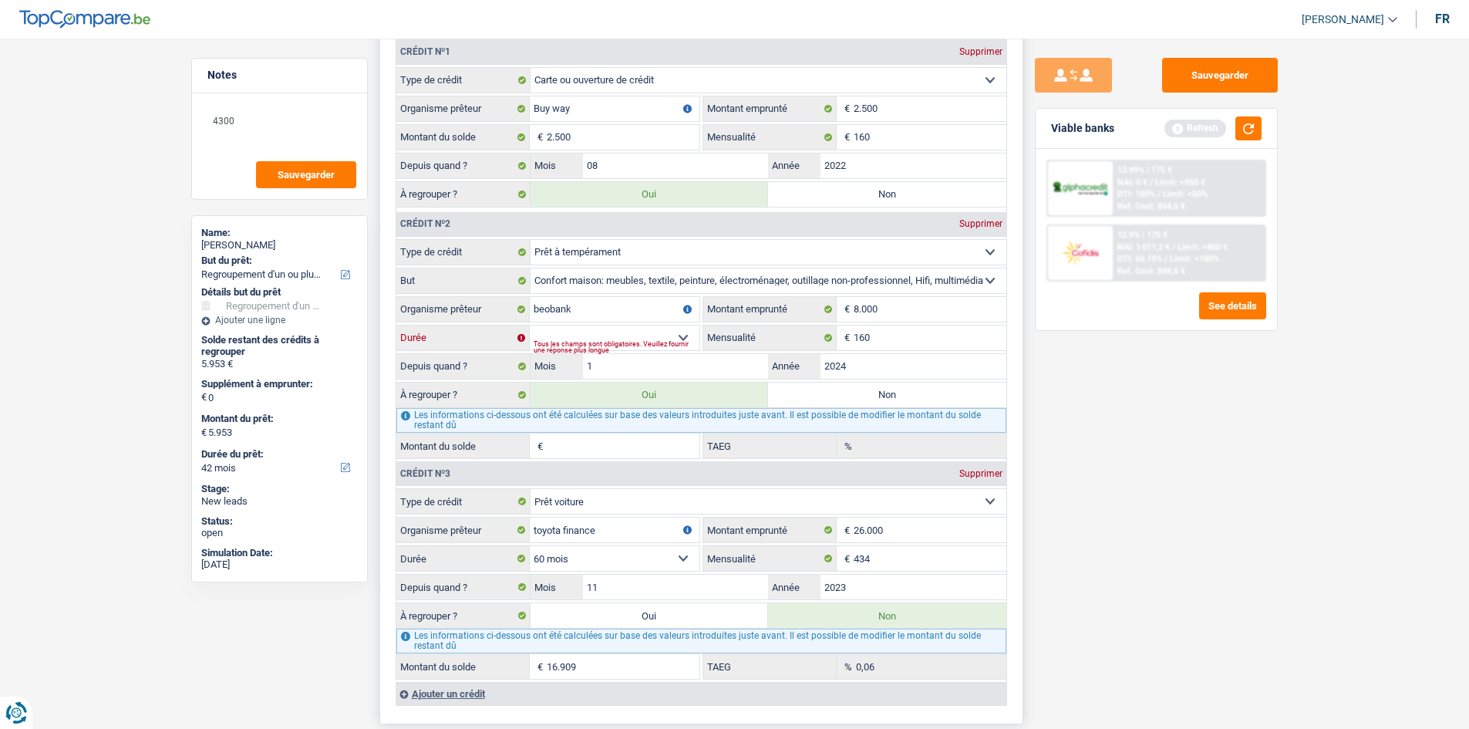
type input "7.258"
type input "4.758"
type input "0,00"
click at [890, 309] on input "8.000" at bounding box center [930, 309] width 153 height 25
type input "800"
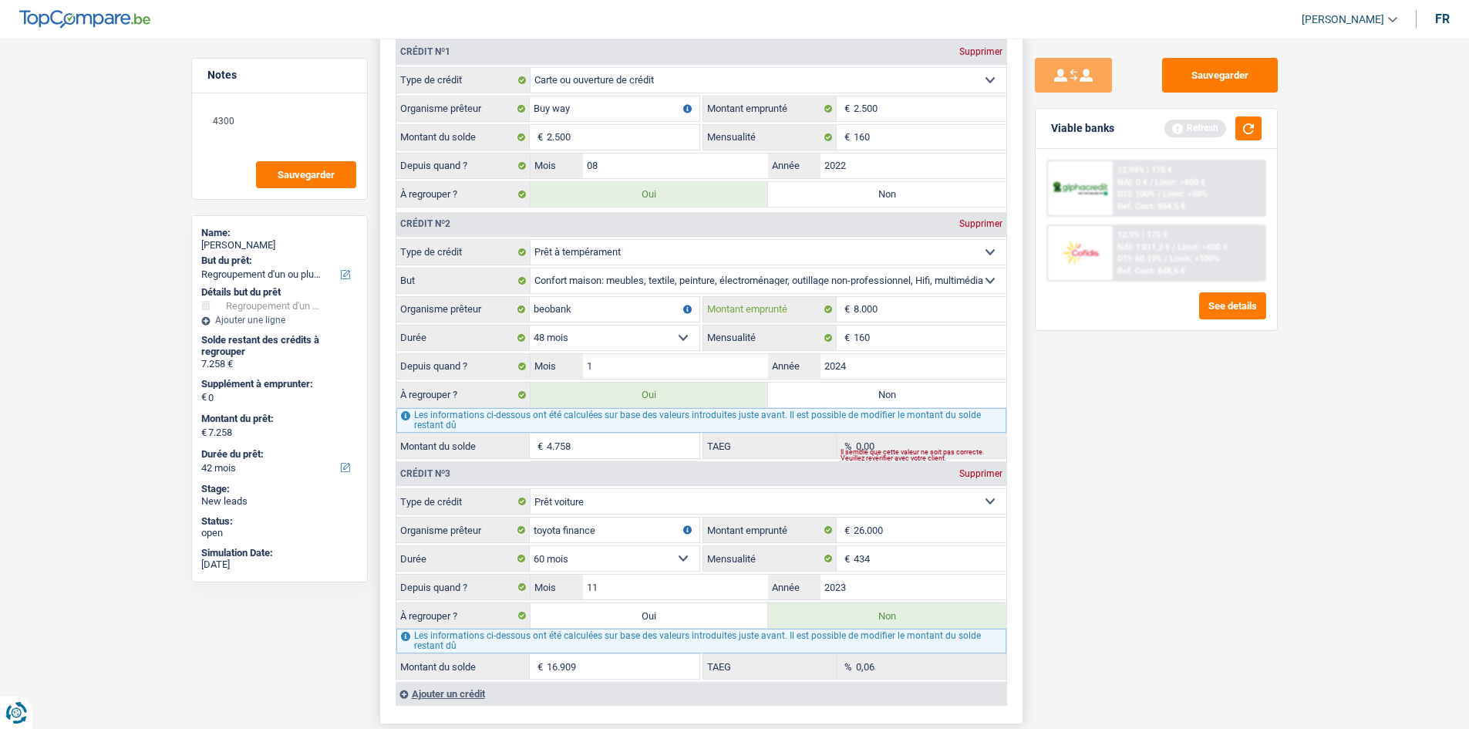
select select
type input "8"
type input "7.500"
click at [1096, 406] on div "Sauvegarder Viable banks Refresh 12.99% | 175 € NAI: 0 € / Limit: >850 € DTI: 1…" at bounding box center [1156, 379] width 266 height 642
drag, startPoint x: 645, startPoint y: 323, endPoint x: 655, endPoint y: 320, distance: 9.8
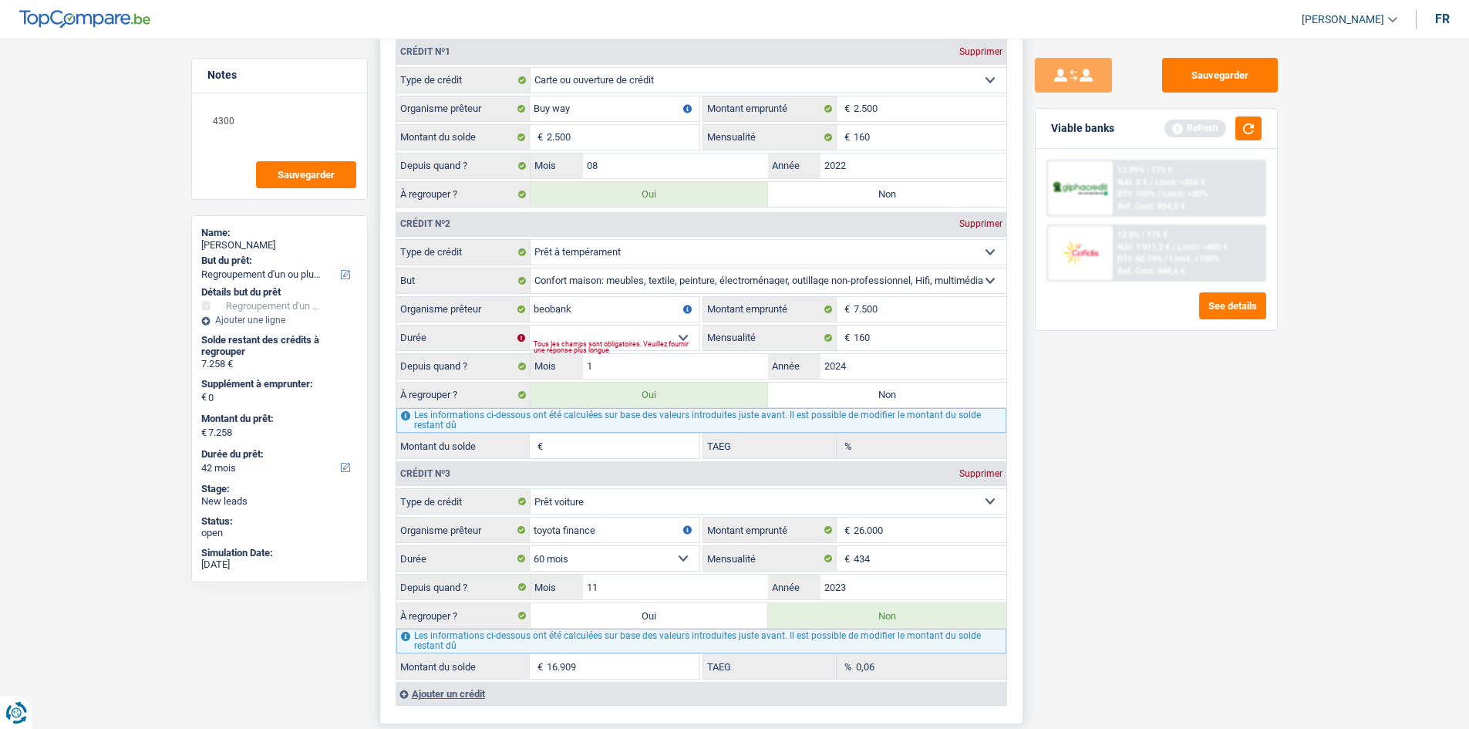
click at [645, 322] on fieldset "Carte ou ouverture de crédit Prêt hypothécaire Vente à tempérament Prêt à tempé…" at bounding box center [701, 349] width 610 height 220
click at [645, 339] on div "12 mois 18 mois 24 mois 30 mois 36 mois 42 mois Sélectionner une option Durée T…" at bounding box center [547, 337] width 303 height 25
select select "42"
click at [530, 325] on select "12 mois 18 mois 24 mois 30 mois 36 mois 42 mois Sélectionner une option" at bounding box center [615, 337] width 170 height 25
type input "6.411"
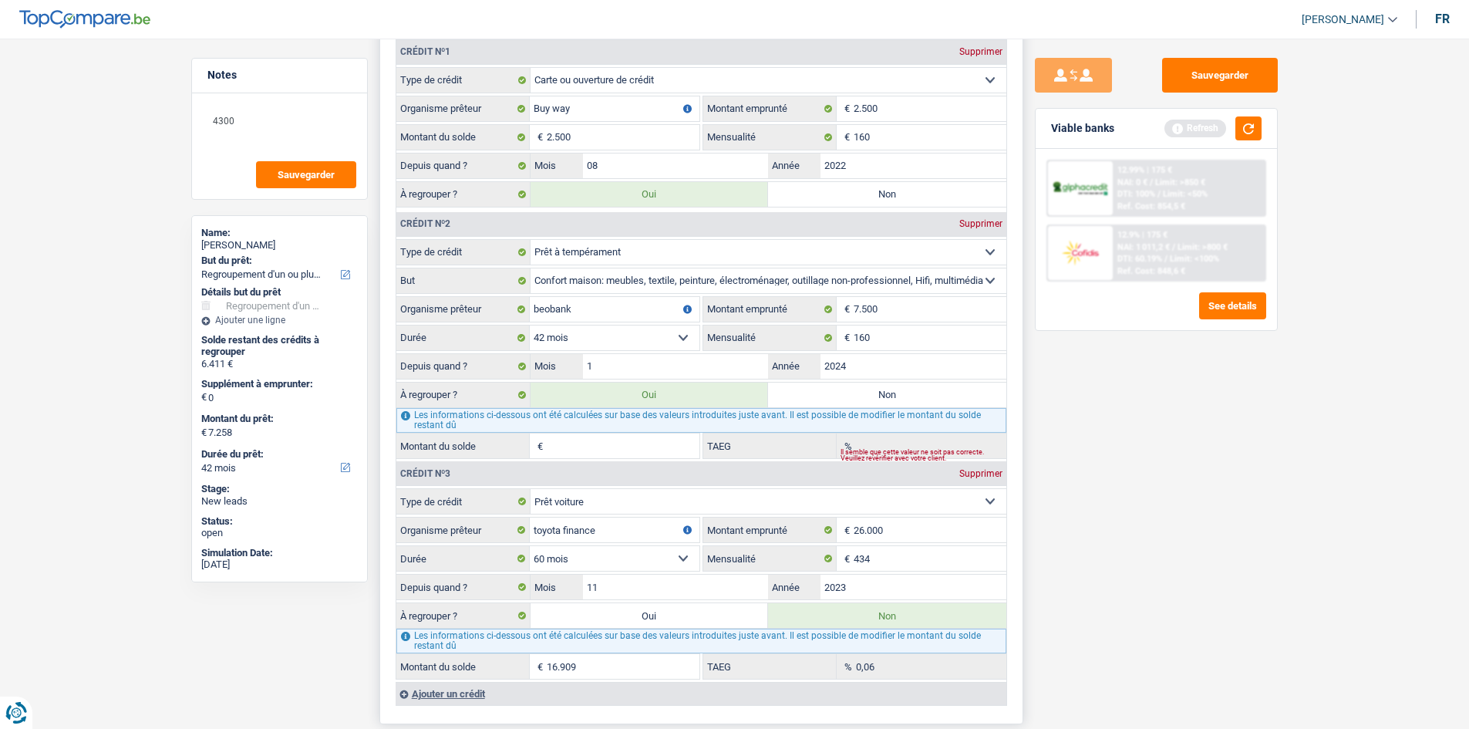
type input "6.411"
type input "3.911"
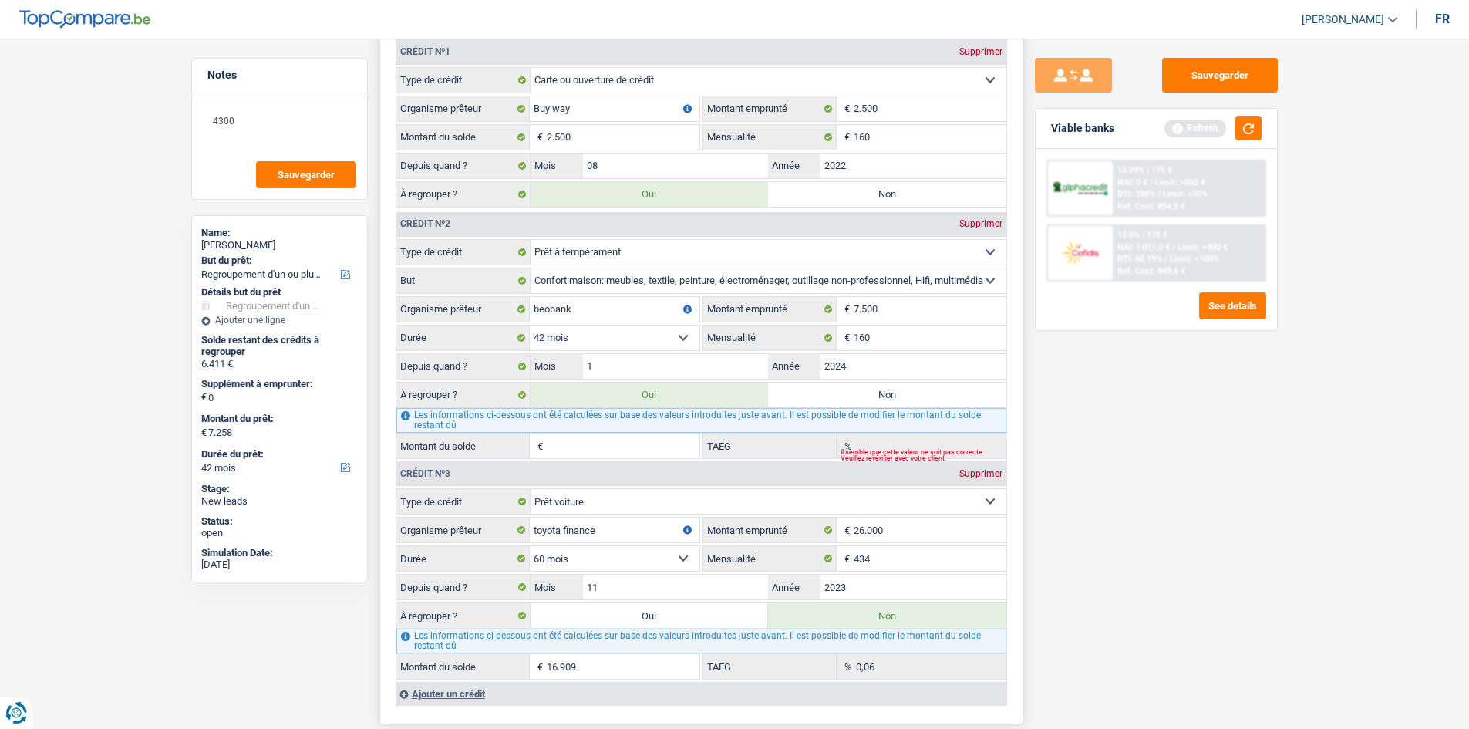
type input "0,00"
click at [898, 322] on fieldset "7.500 € Montant emprunté" at bounding box center [854, 309] width 303 height 26
drag, startPoint x: 902, startPoint y: 310, endPoint x: 921, endPoint y: 309, distance: 18.5
click at [899, 310] on input "7.500" at bounding box center [930, 309] width 153 height 25
type input "750"
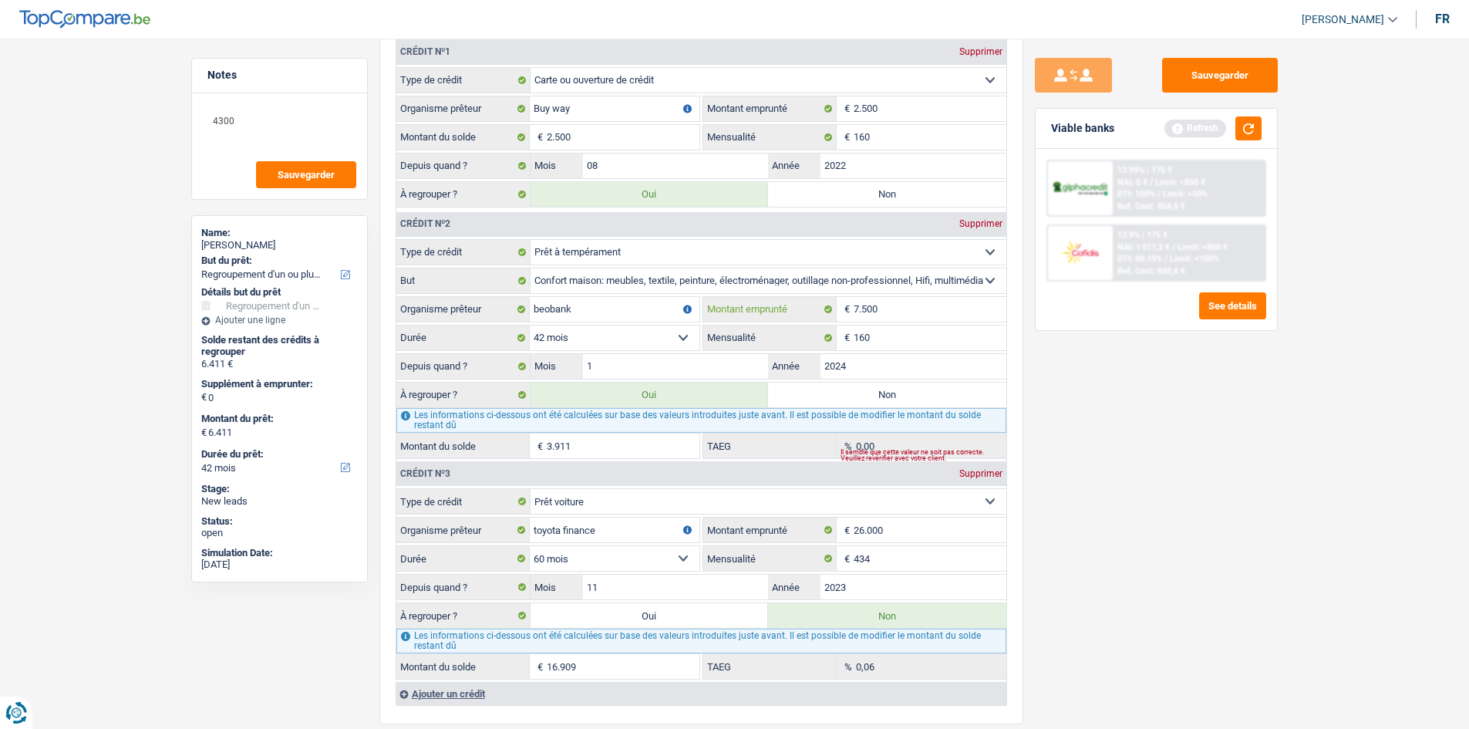
select select
type input "7"
type input "8.000"
click at [1097, 373] on div "Sauvegarder Viable banks Refresh 12.99% | 175 € NAI: 0 € / Limit: >850 € DTI: 1…" at bounding box center [1156, 379] width 266 height 642
drag, startPoint x: 547, startPoint y: 327, endPoint x: 552, endPoint y: 346, distance: 20.0
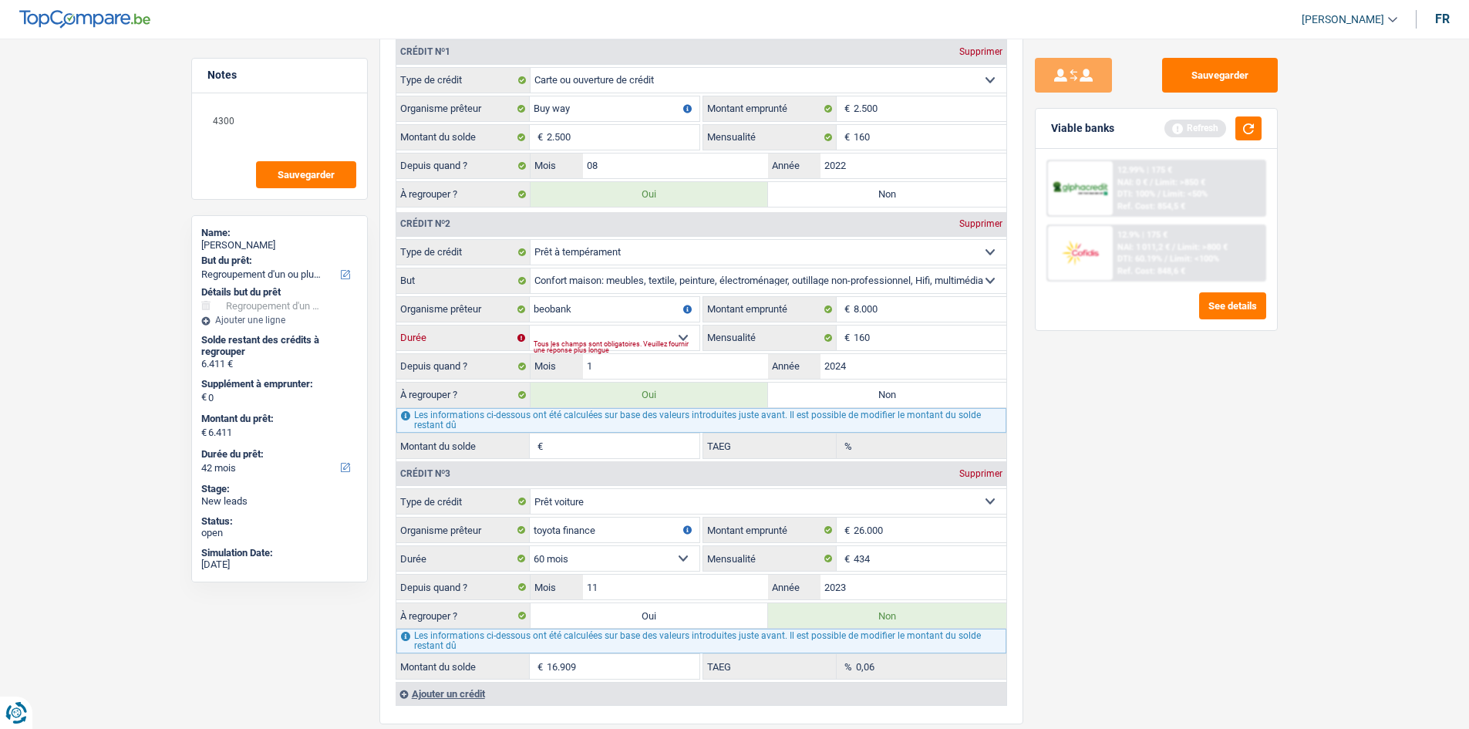
click at [547, 327] on select "12 mois 18 mois 24 mois 30 mois 36 mois 42 mois 48 mois Sélectionner une option" at bounding box center [615, 337] width 170 height 25
select select "48"
click at [530, 325] on select "12 mois 18 mois 24 mois 30 mois 36 mois 42 mois 48 mois Sélectionner une option" at bounding box center [615, 337] width 170 height 25
type input "7.258"
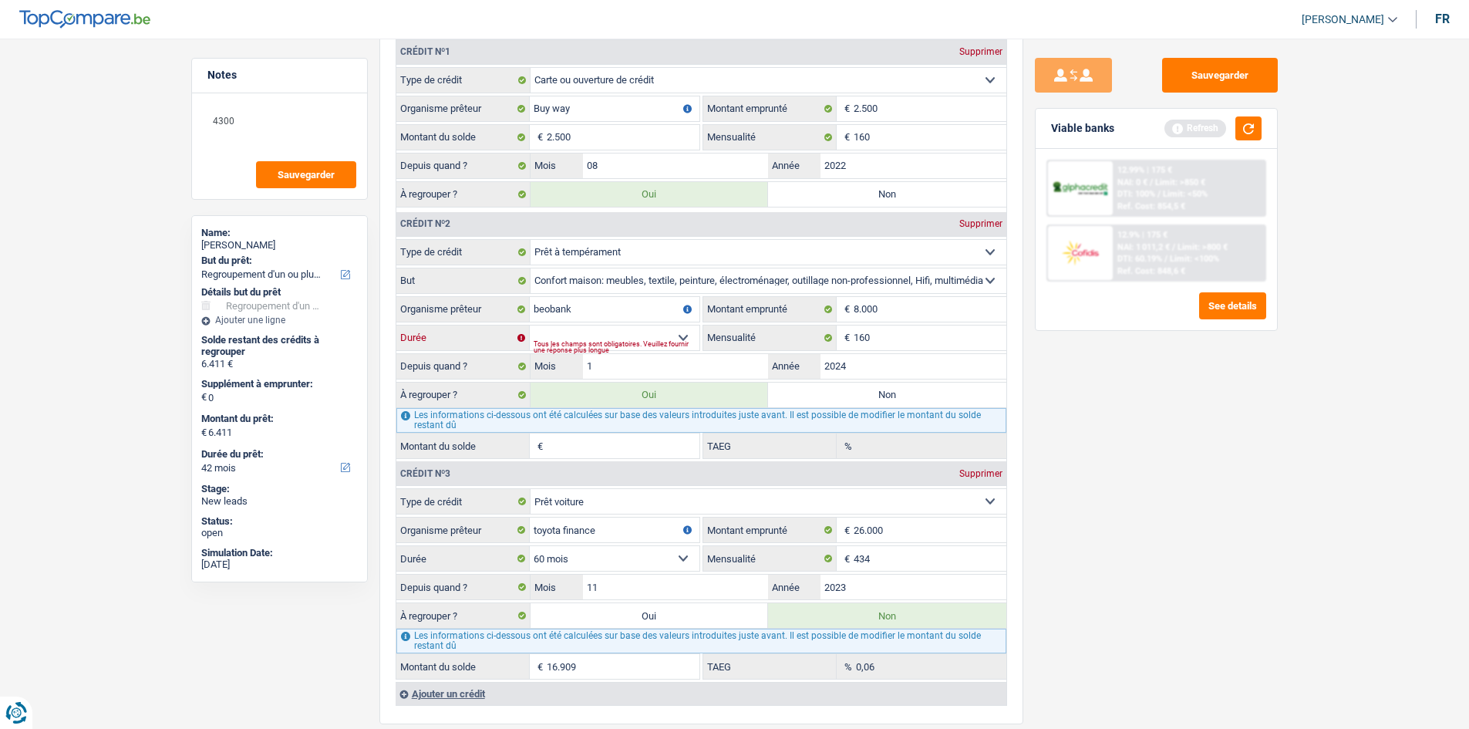
type input "7.258"
drag, startPoint x: 889, startPoint y: 312, endPoint x: 925, endPoint y: 325, distance: 38.5
click at [889, 312] on input "8.000" at bounding box center [930, 309] width 153 height 25
click at [1102, 373] on div "Sauvegarder Viable banks Refresh 12.99% | 175 € NAI: 0 € / Limit: >850 € DTI: 1…" at bounding box center [1156, 379] width 266 height 642
drag, startPoint x: 661, startPoint y: 328, endPoint x: 651, endPoint y: 349, distance: 23.8
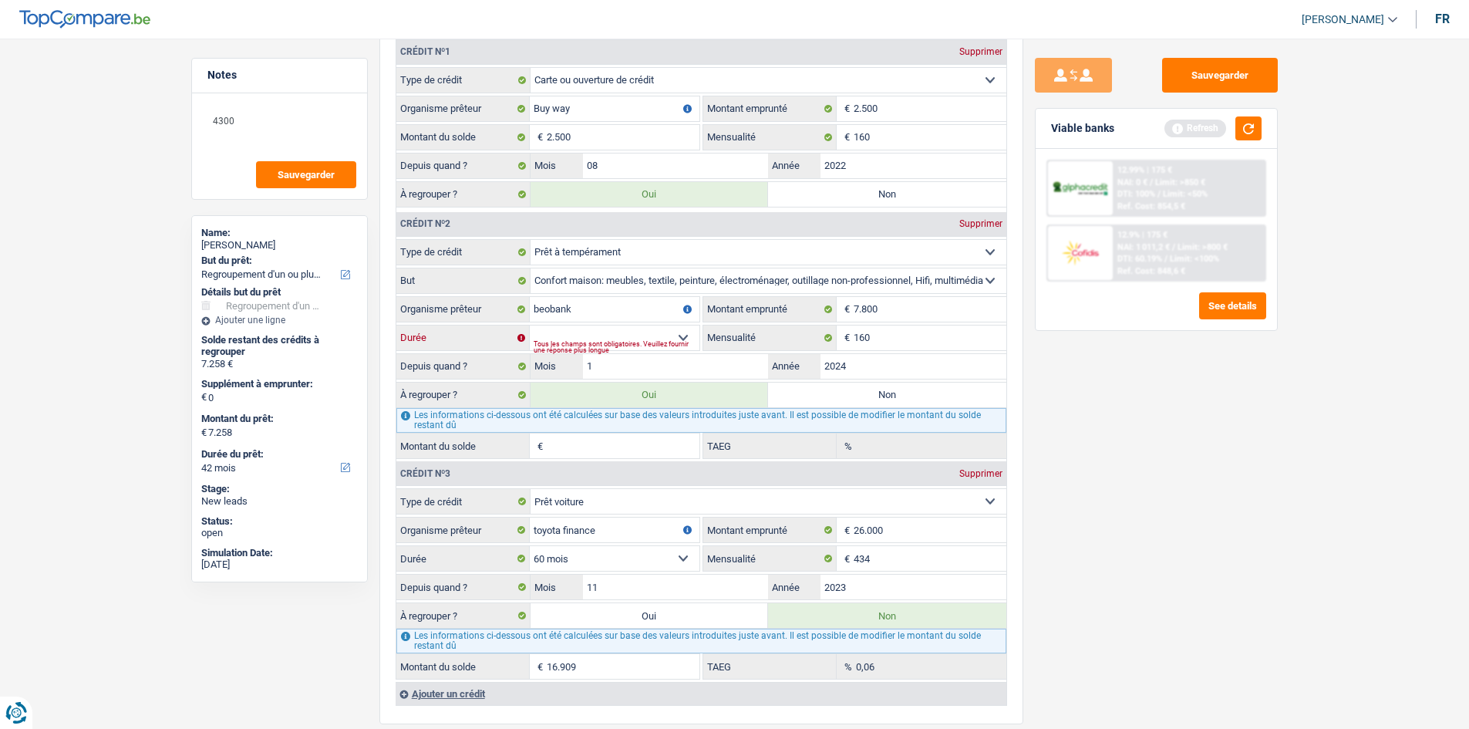
click at [661, 328] on select "12 mois 18 mois 24 mois 30 mois 36 mois 42 mois 48 mois Sélectionner une option" at bounding box center [615, 337] width 170 height 25
click at [530, 325] on select "12 mois 18 mois 24 mois 30 mois 36 mois 42 mois 48 mois Sélectionner une option" at bounding box center [615, 337] width 170 height 25
click at [868, 298] on input "7.800" at bounding box center [930, 309] width 153 height 25
click at [894, 308] on input "7.800" at bounding box center [930, 309] width 153 height 25
click at [548, 330] on select "12 mois 18 mois 24 mois 30 mois 36 mois 42 mois 48 mois Sélectionner une option" at bounding box center [615, 337] width 170 height 25
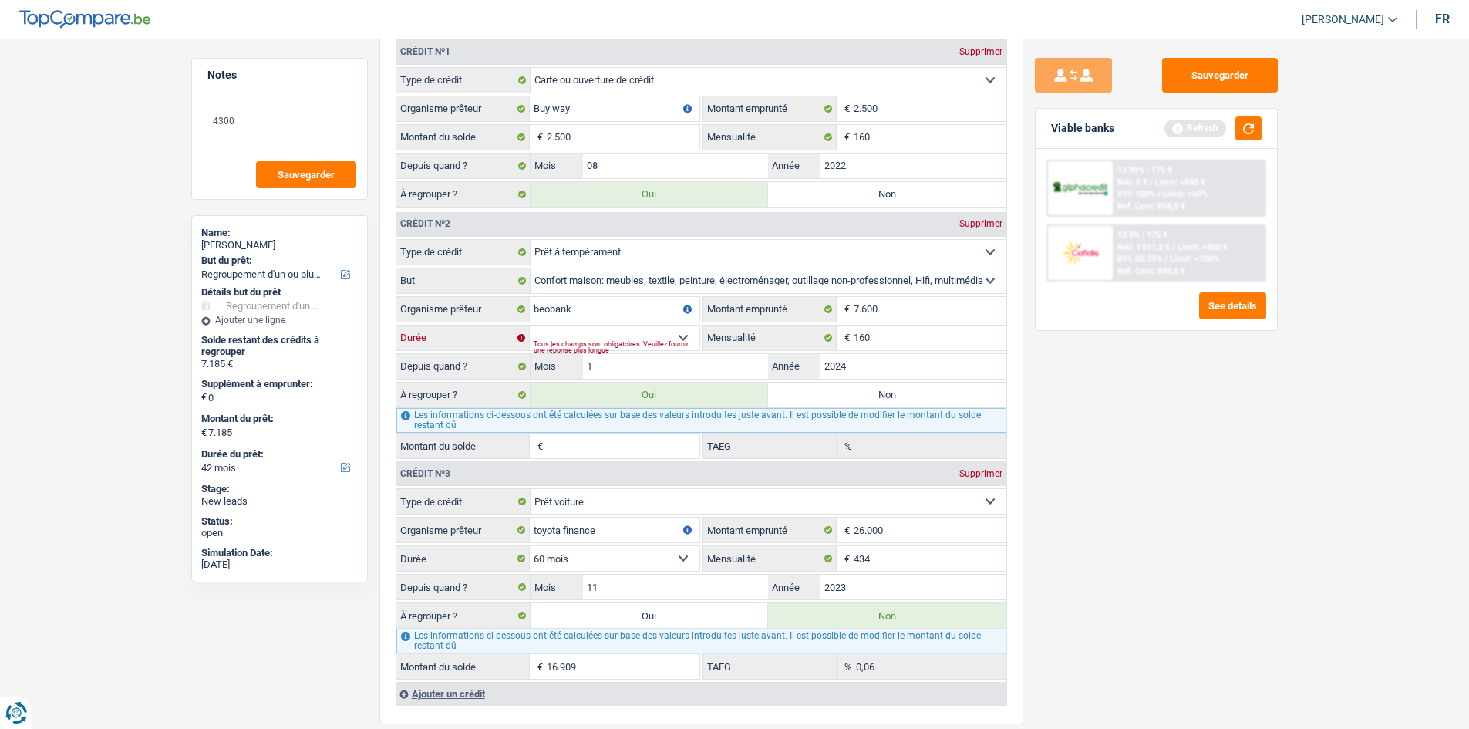
click at [530, 325] on select "12 mois 18 mois 24 mois 30 mois 36 mois 42 mois 48 mois Sélectionner une option" at bounding box center [615, 337] width 170 height 25
click at [902, 312] on input "7.600" at bounding box center [930, 309] width 153 height 25
click at [570, 339] on select "12 mois 18 mois 24 mois 30 mois 36 mois 42 mois 48 mois Sélectionner une option" at bounding box center [615, 337] width 170 height 25
click at [530, 325] on select "12 mois 18 mois 24 mois 30 mois 36 mois 42 mois 48 mois Sélectionner une option" at bounding box center [615, 337] width 170 height 25
click at [885, 315] on input "7.900" at bounding box center [930, 309] width 153 height 25
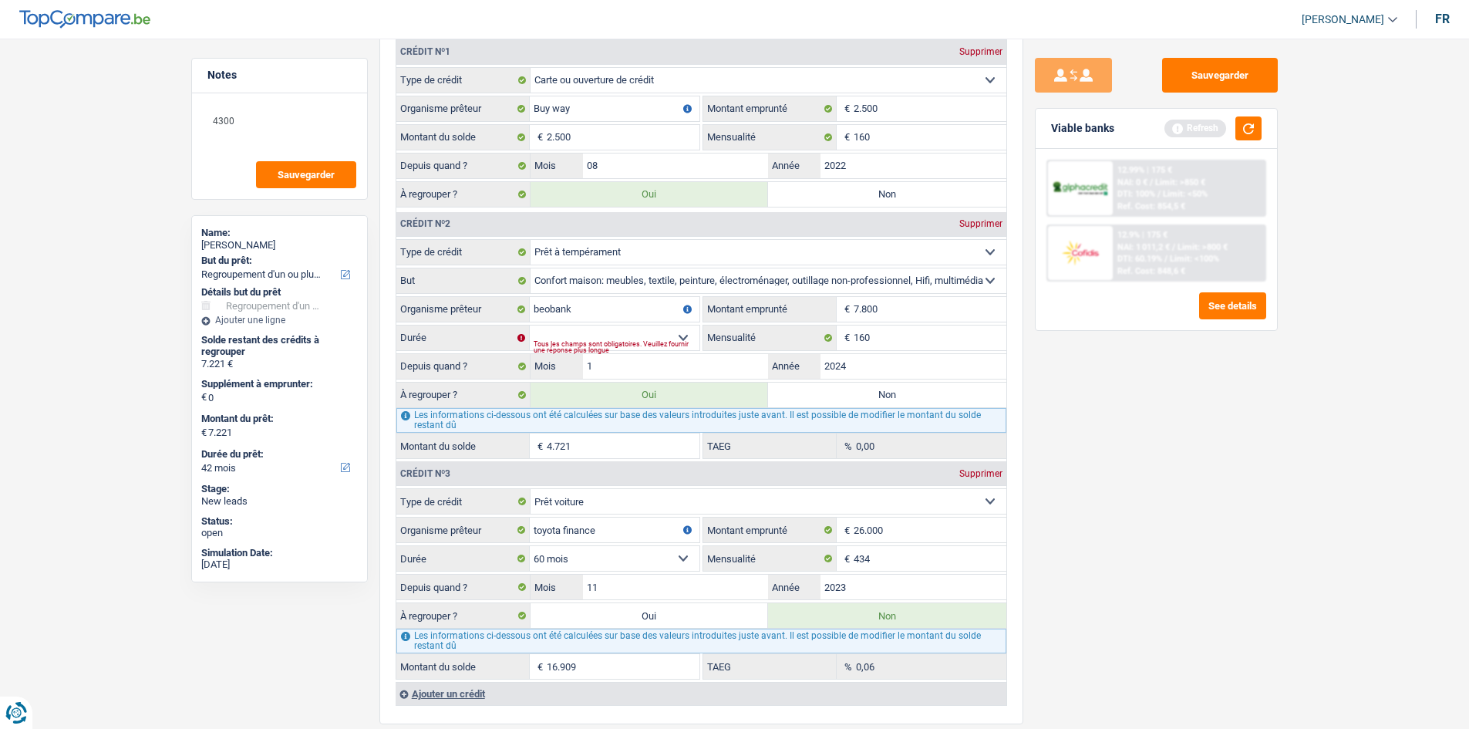
click at [1091, 383] on div "Sauvegarder Viable banks Refresh 12.99% | 175 € NAI: 0 € / Limit: >850 € DTI: 1…" at bounding box center [1156, 379] width 266 height 642
drag, startPoint x: 582, startPoint y: 337, endPoint x: 583, endPoint y: 349, distance: 12.4
click at [582, 337] on select "12 mois 18 mois 24 mois 30 mois 36 mois 42 mois 48 mois Sélectionner une option" at bounding box center [615, 337] width 170 height 25
click at [530, 325] on select "12 mois 18 mois 24 mois 30 mois 36 mois 42 mois 48 mois Sélectionner une option" at bounding box center [615, 337] width 170 height 25
click at [557, 337] on select "12 mois 18 mois 24 mois 30 mois 36 mois 42 mois 48 mois Sélectionner une option" at bounding box center [615, 337] width 170 height 25
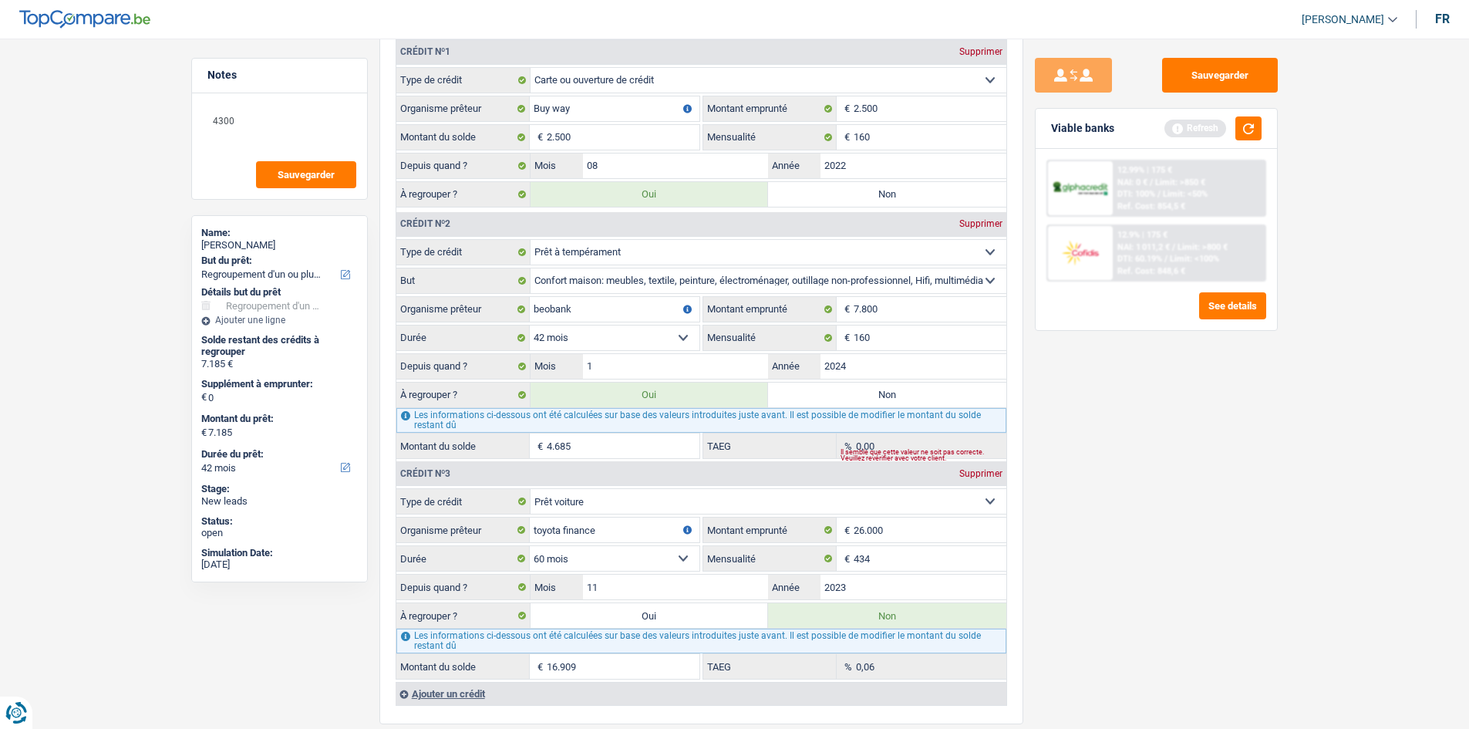
click at [530, 325] on select "12 mois 18 mois 24 mois 30 mois 36 mois 42 mois 48 mois Sélectionner une option" at bounding box center [615, 337] width 170 height 25
click at [892, 304] on input "7.800" at bounding box center [930, 309] width 153 height 25
drag, startPoint x: 1183, startPoint y: 362, endPoint x: 845, endPoint y: 339, distance: 338.5
click at [1172, 362] on div "Sauvegarder Viable banks Refresh 12.99% | 175 € NAI: 0 € / Limit: >850 € DTI: 1…" at bounding box center [1156, 379] width 266 height 642
click at [601, 315] on input "beobank" at bounding box center [615, 309] width 170 height 25
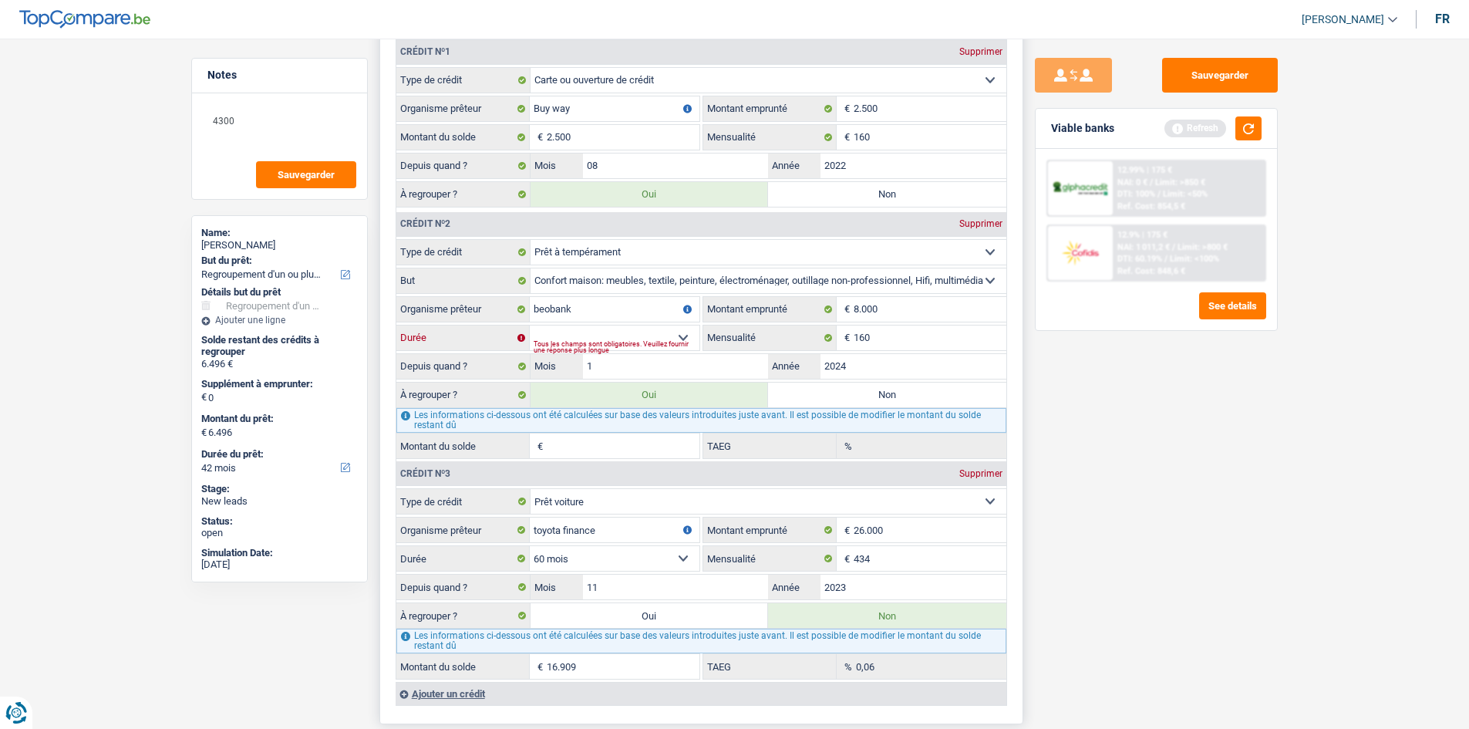
click at [591, 326] on select "12 mois 18 mois 24 mois 30 mois 36 mois 42 mois 48 mois Sélectionner une option" at bounding box center [615, 337] width 170 height 25
click at [530, 325] on select "12 mois 18 mois 24 mois 30 mois 36 mois 42 mois 48 mois Sélectionner une option" at bounding box center [615, 337] width 170 height 25
click at [901, 305] on input "8.000" at bounding box center [930, 309] width 153 height 25
click at [1036, 370] on div "Sauvegarder Viable banks Refresh 12.99% | 175 € NAI: 0 € / Limit: >850 € DTI: 1…" at bounding box center [1156, 379] width 266 height 642
click at [593, 326] on select "12 mois 18 mois 24 mois 30 mois 36 mois 42 mois 48 mois Sélectionner une option" at bounding box center [615, 337] width 170 height 25
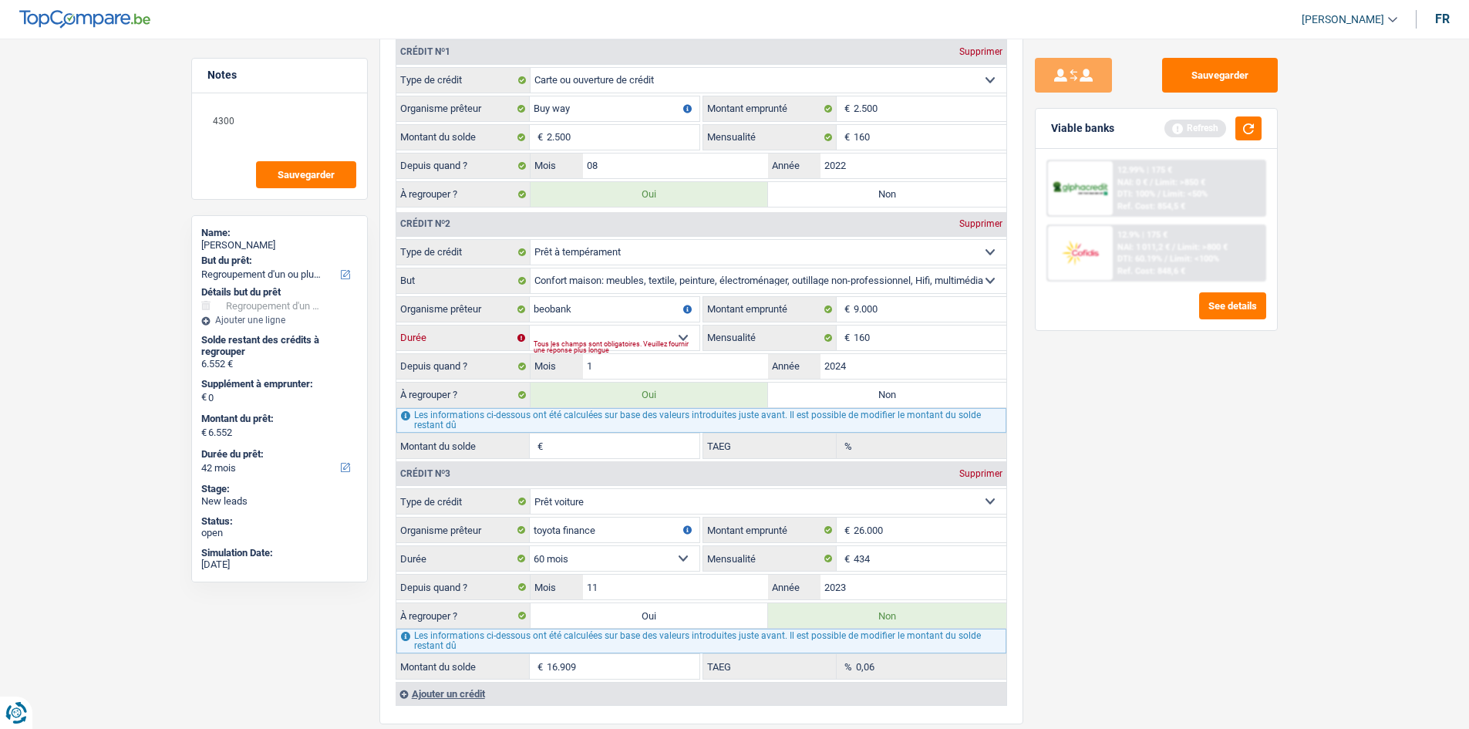
click at [530, 325] on select "12 mois 18 mois 24 mois 30 mois 36 mois 42 mois 48 mois Sélectionner une option" at bounding box center [615, 337] width 170 height 25
drag, startPoint x: 628, startPoint y: 334, endPoint x: 628, endPoint y: 349, distance: 15.4
click at [627, 334] on select "12 mois 18 mois 24 mois 30 mois 36 mois 42 mois 48 mois Sélectionner une option" at bounding box center [615, 337] width 170 height 25
click at [530, 325] on select "12 mois 18 mois 24 mois 30 mois 36 mois 42 mois 48 mois Sélectionner une option" at bounding box center [615, 337] width 170 height 25
drag, startPoint x: 226, startPoint y: 126, endPoint x: 213, endPoint y: 115, distance: 17.0
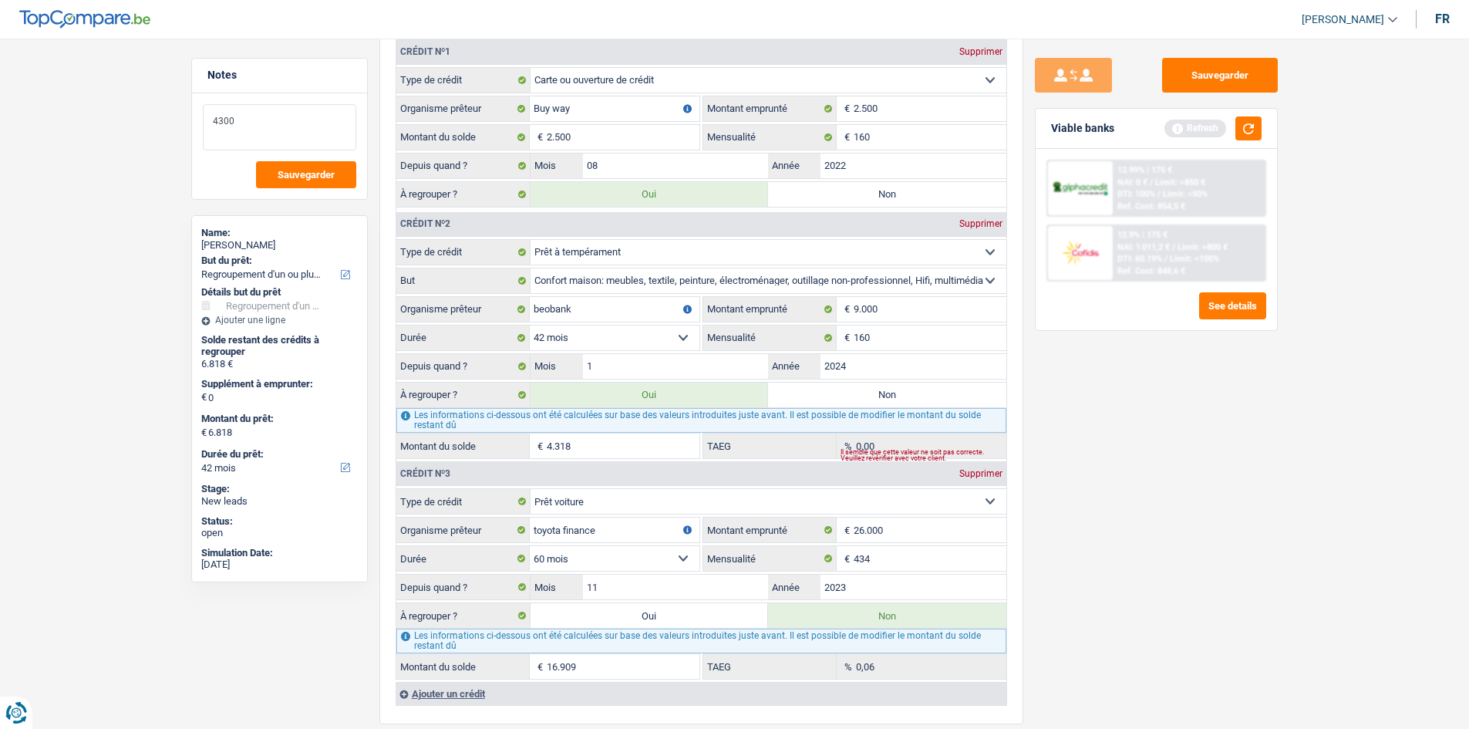
click at [191, 93] on div "Notes 4300 Sauvegarder" at bounding box center [279, 129] width 177 height 142
drag, startPoint x: 1330, startPoint y: 628, endPoint x: 1350, endPoint y: 515, distance: 114.3
click at [1172, 562] on main "Notes Sauvegarder Name: Geoffrey Trefois But du prêt: Confort maison: meubles, …" at bounding box center [734, 182] width 1469 height 3094
click at [1172, 130] on div "Viable banks Refresh" at bounding box center [1156, 129] width 241 height 40
click at [1172, 130] on button "button" at bounding box center [1248, 128] width 26 height 24
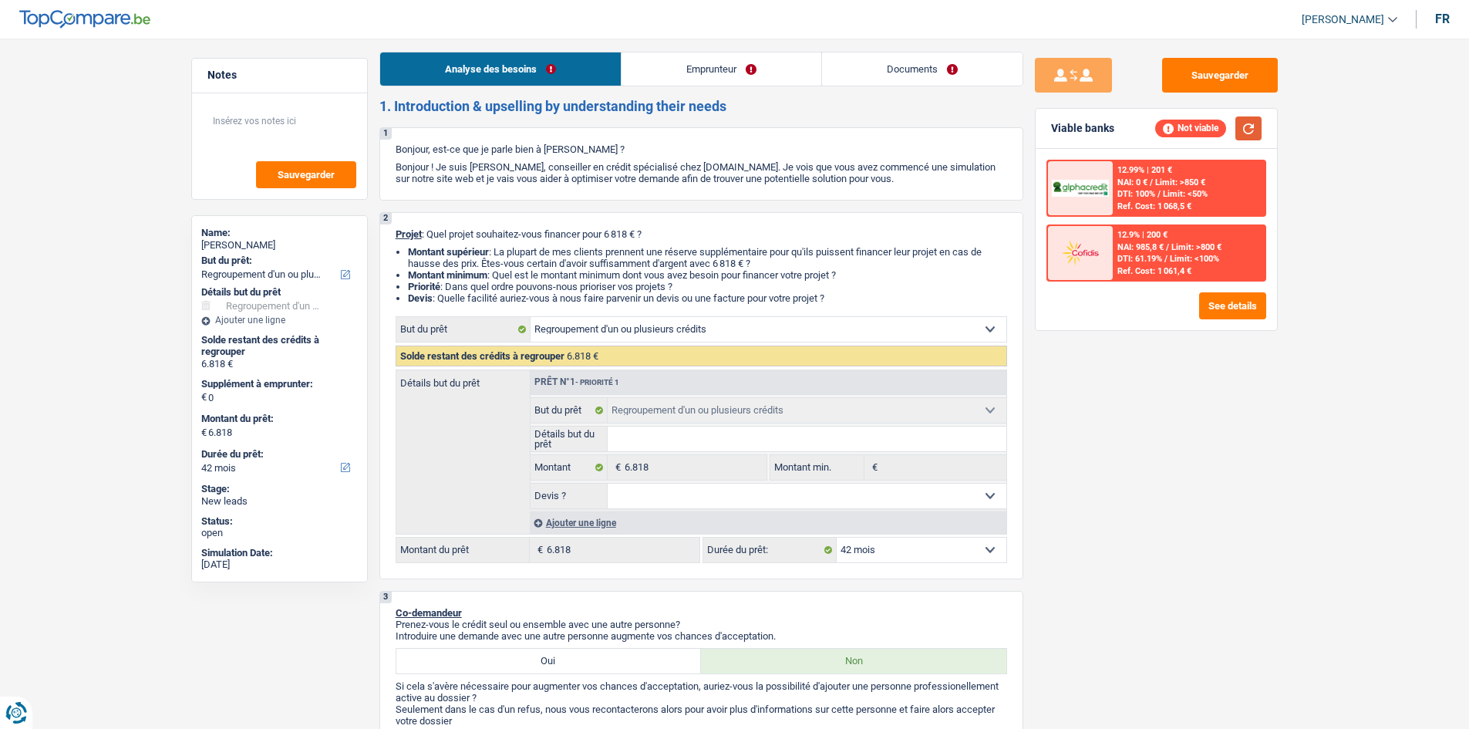
scroll to position [0, 0]
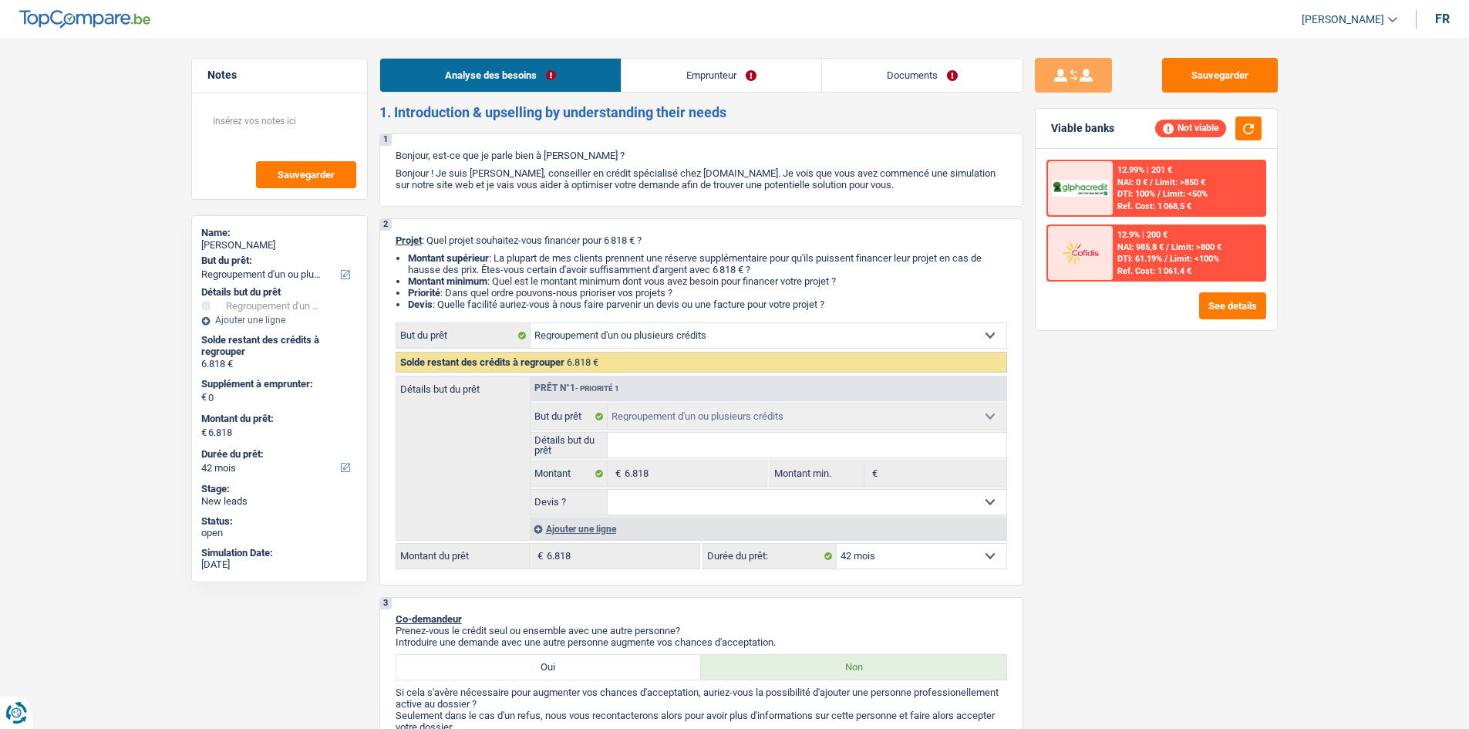
click at [682, 74] on link "Emprunteur" at bounding box center [721, 75] width 200 height 33
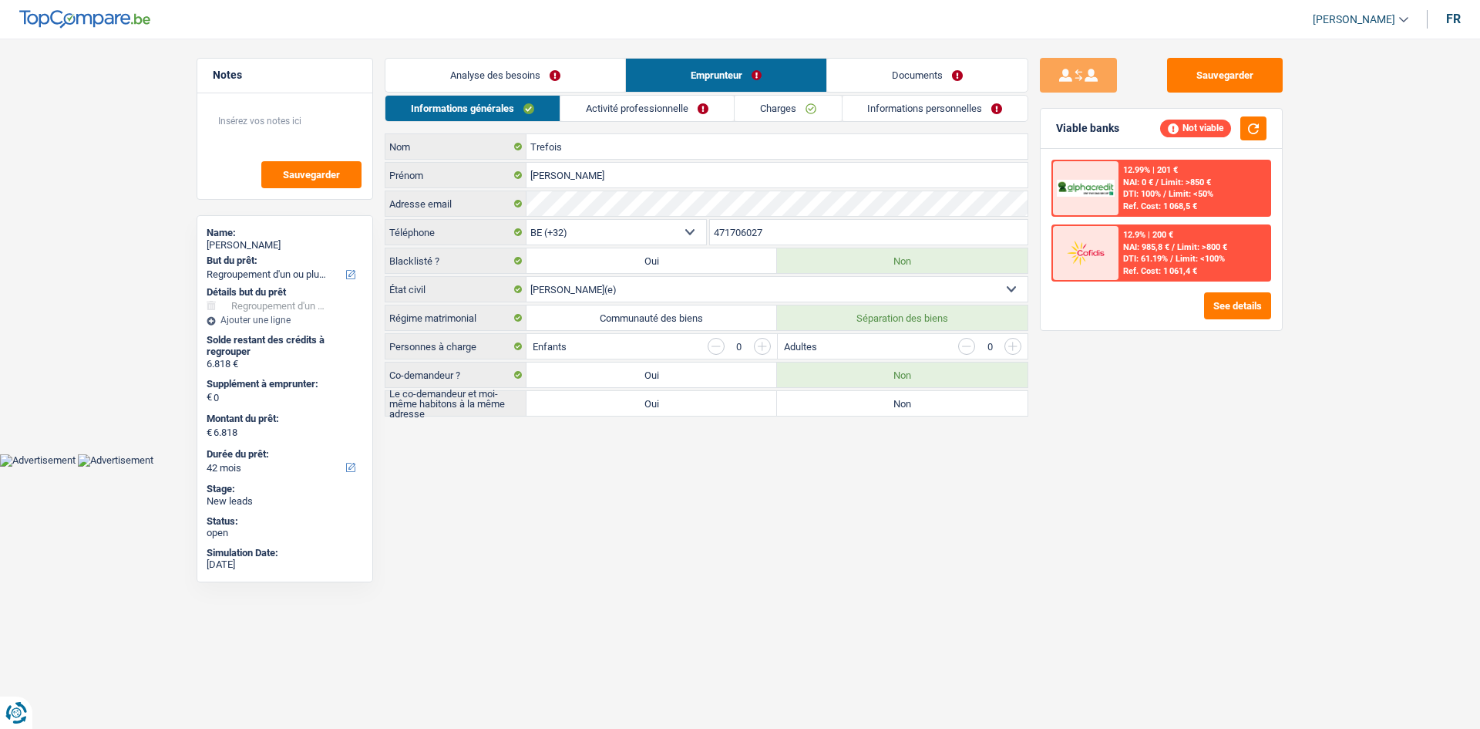
click at [927, 412] on label "Non" at bounding box center [902, 403] width 251 height 25
click at [927, 412] on input "Non" at bounding box center [902, 403] width 251 height 25
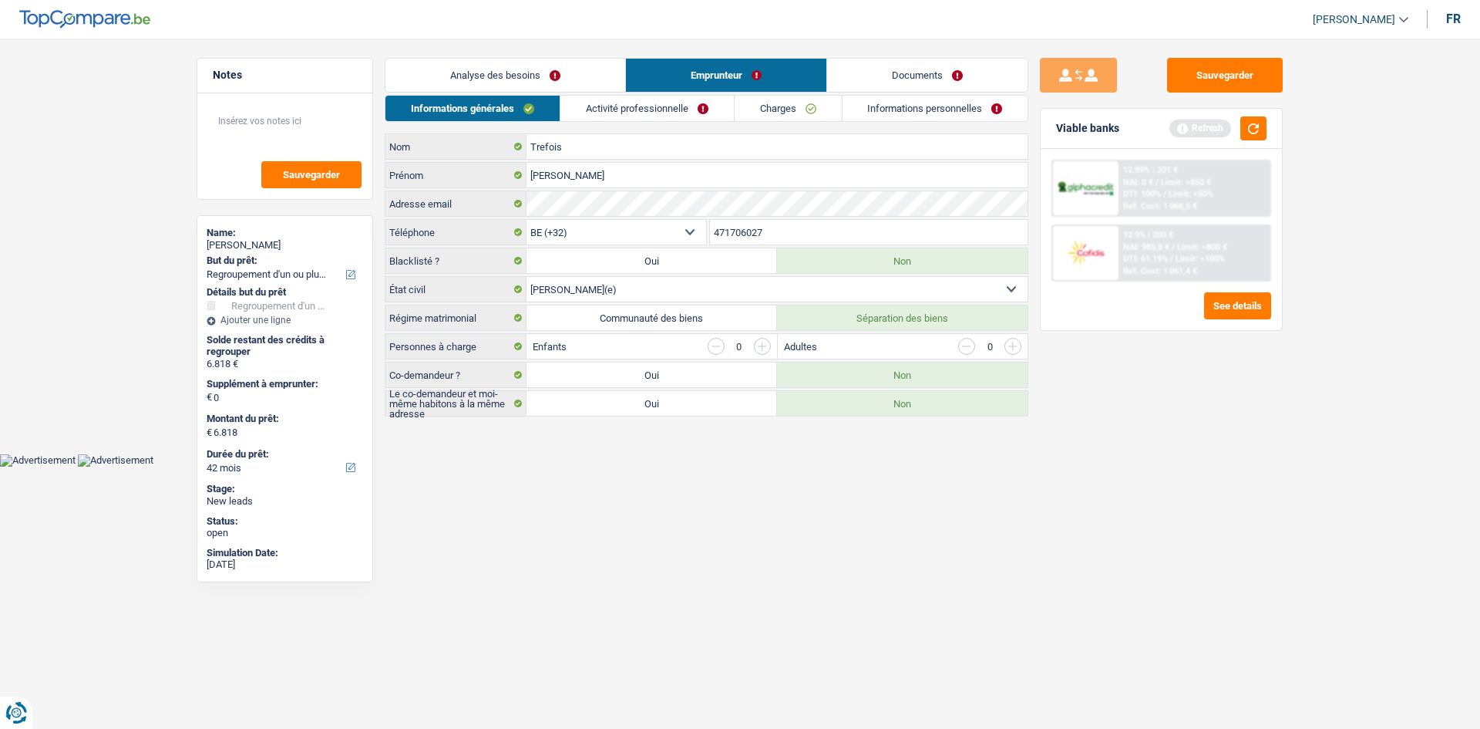
click at [698, 115] on link "Activité professionnelle" at bounding box center [647, 108] width 173 height 25
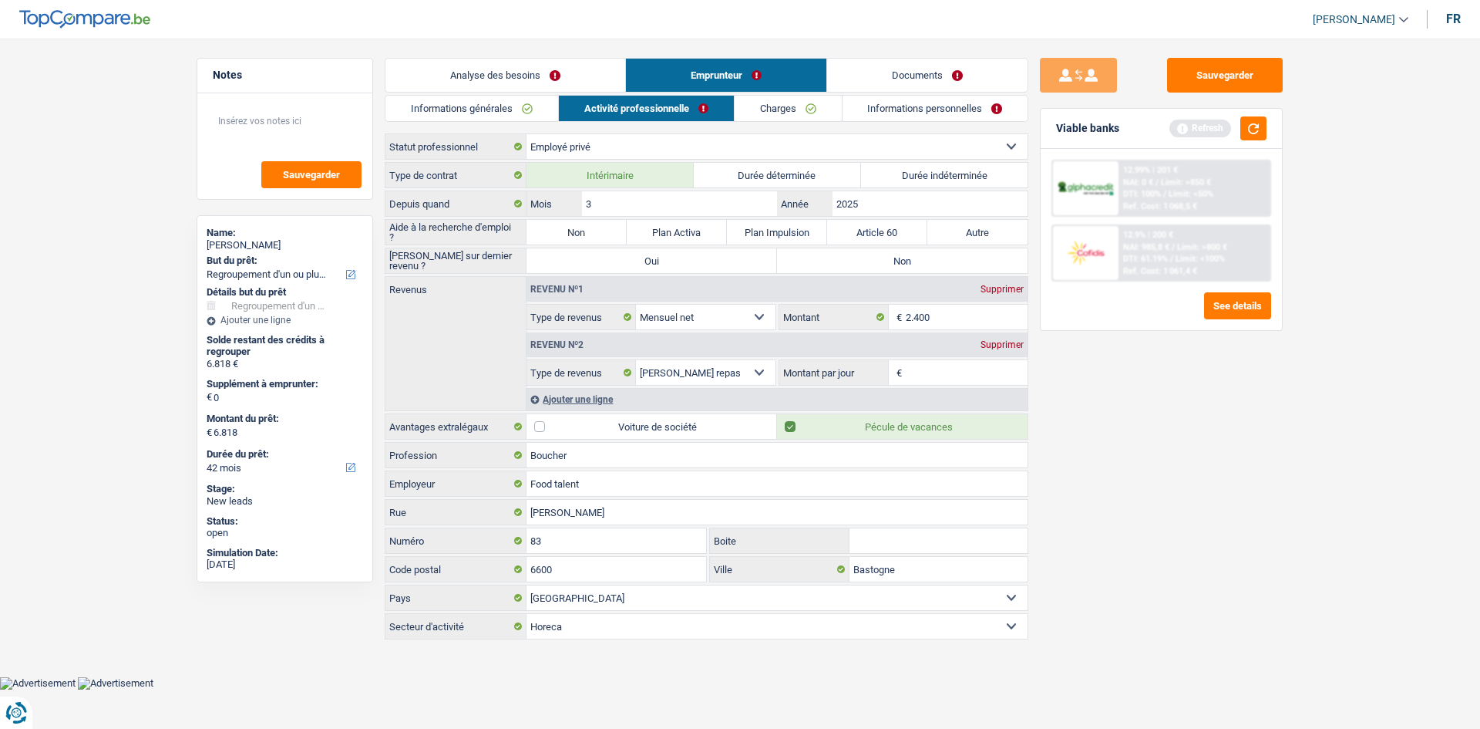
click at [579, 140] on select "Ouvrier Employé privé Employé public Invalide Indépendant Pensionné Chômeur Mut…" at bounding box center [777, 146] width 501 height 25
click at [527, 134] on select "Ouvrier Employé privé Employé public Invalide Indépendant Pensionné Chômeur Mut…" at bounding box center [777, 146] width 501 height 25
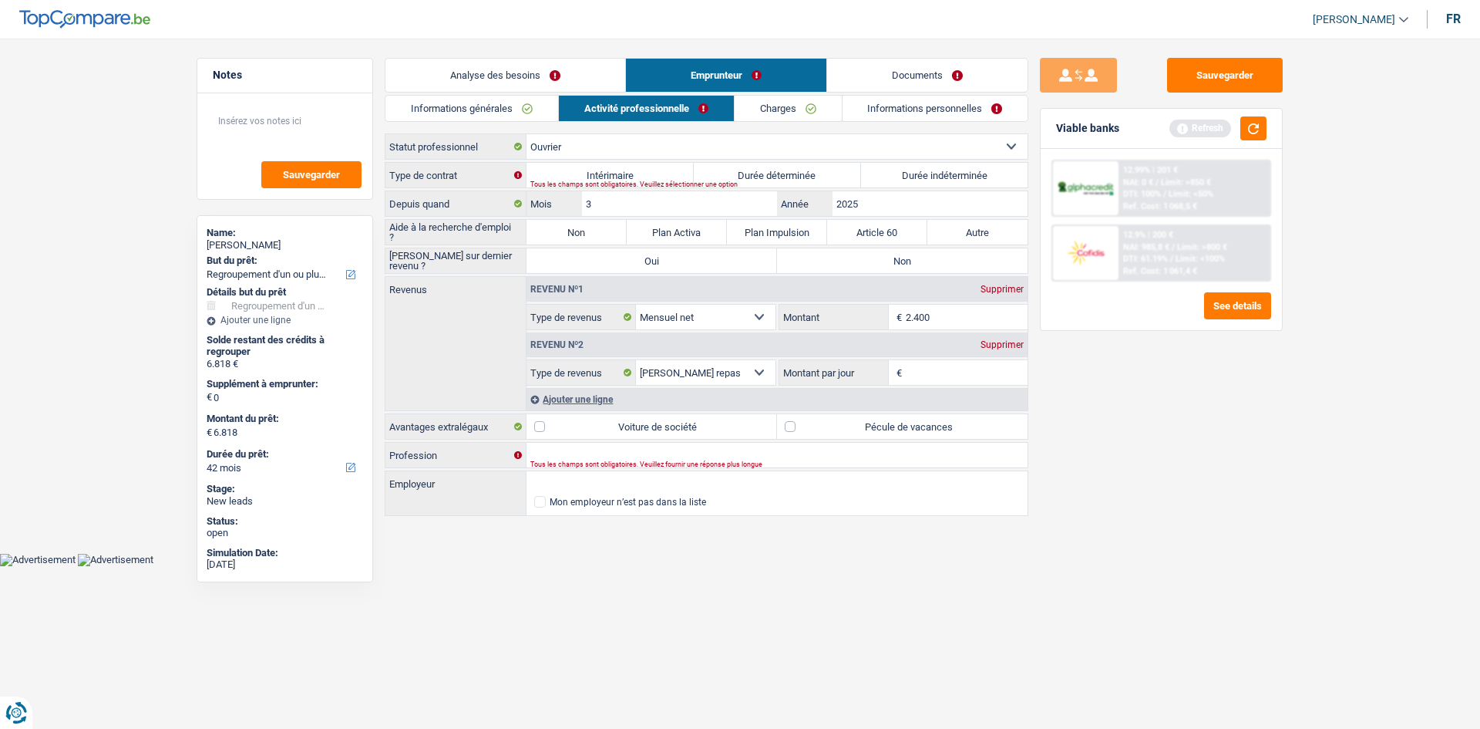
click at [647, 181] on div "Tous les champs sont obligatoires. Veuillez sélectionner une option" at bounding box center [753, 184] width 446 height 6
click at [648, 173] on label "Intérimaire" at bounding box center [610, 175] width 167 height 25
click at [648, 173] on input "Intérimaire" at bounding box center [610, 175] width 167 height 25
click at [598, 234] on label "Non" at bounding box center [577, 232] width 100 height 25
click at [598, 234] on input "Non" at bounding box center [577, 232] width 100 height 25
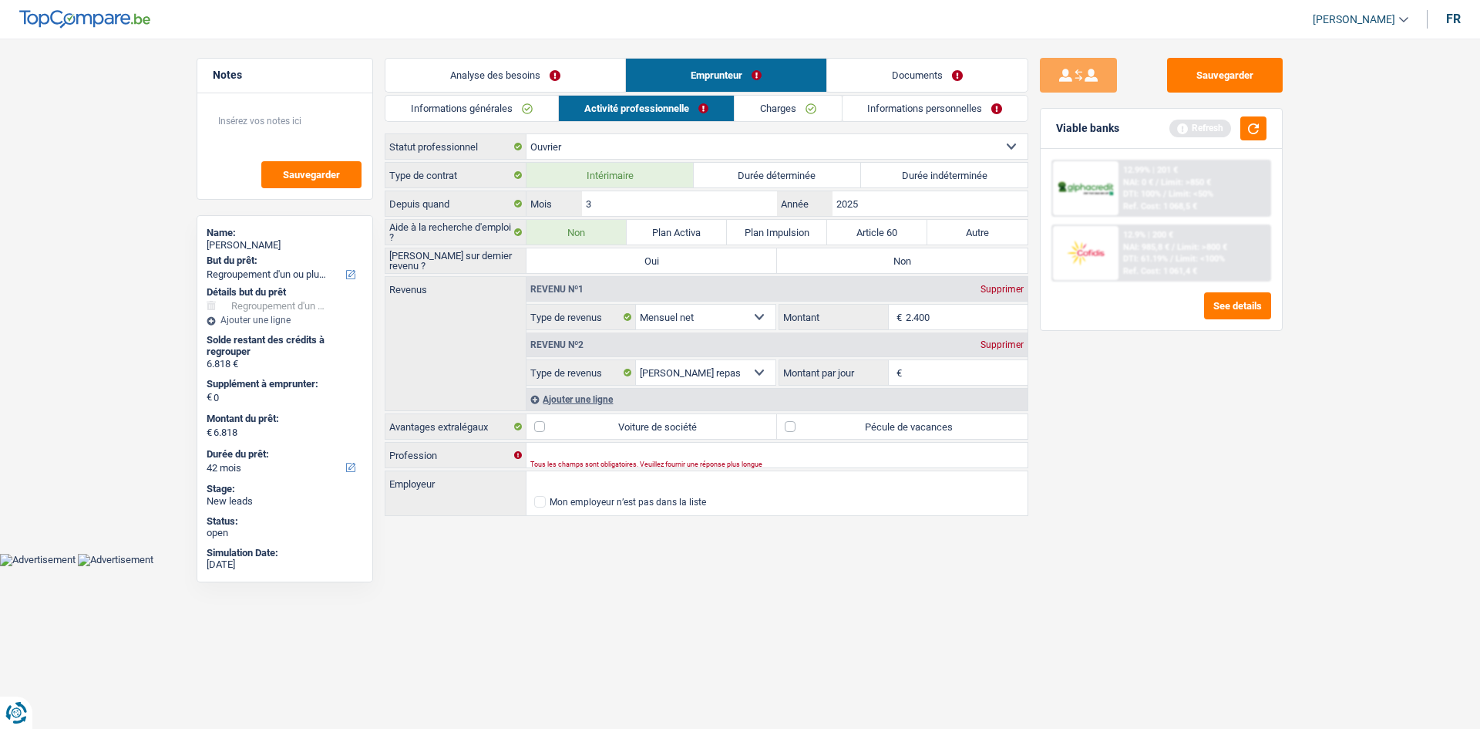
click at [878, 261] on label "Non" at bounding box center [902, 260] width 251 height 25
click at [878, 261] on input "Non" at bounding box center [902, 260] width 251 height 25
drag, startPoint x: 939, startPoint y: 323, endPoint x: 968, endPoint y: 365, distance: 50.9
click at [937, 323] on input "2.400" at bounding box center [967, 317] width 123 height 25
click at [908, 382] on input "Montant par jour" at bounding box center [967, 372] width 123 height 25
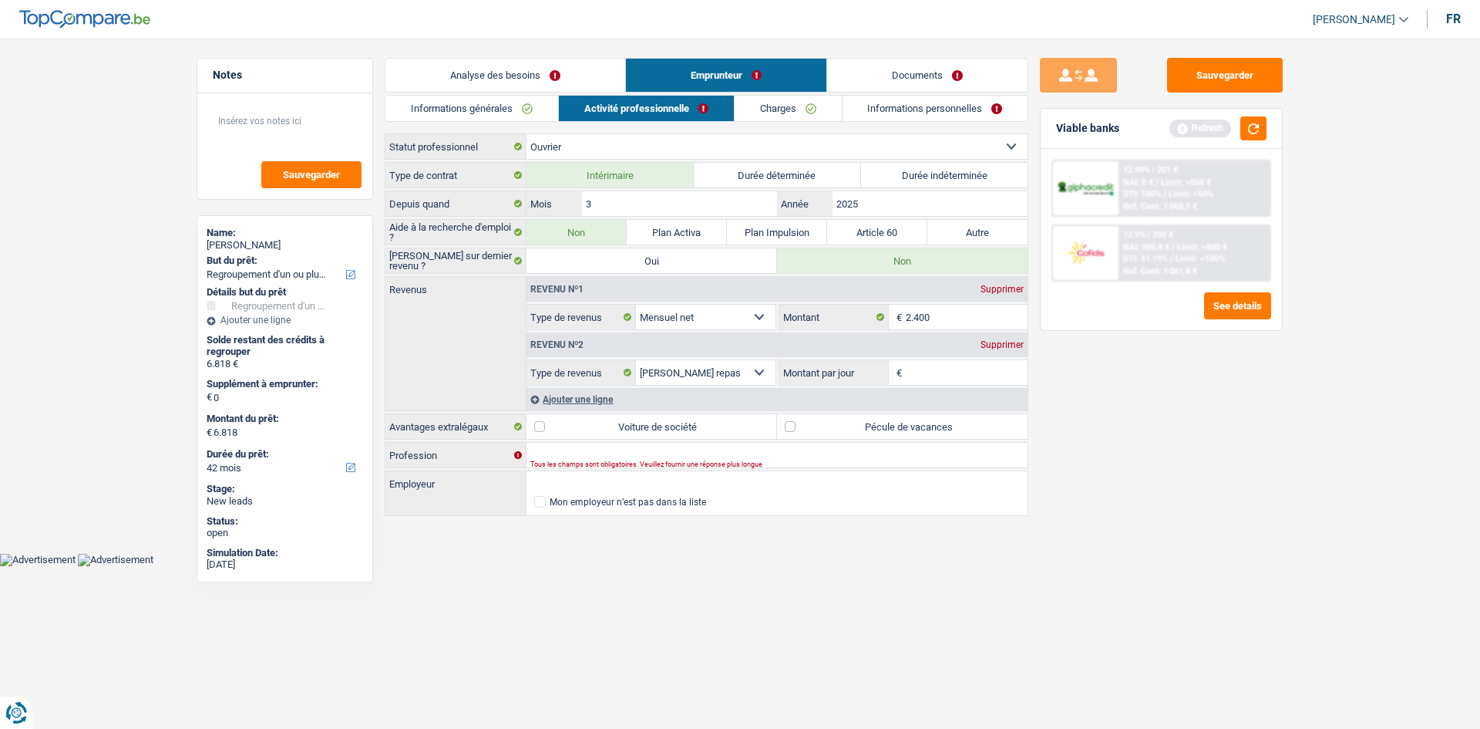
click at [1006, 346] on div "Supprimer" at bounding box center [1002, 344] width 51 height 9
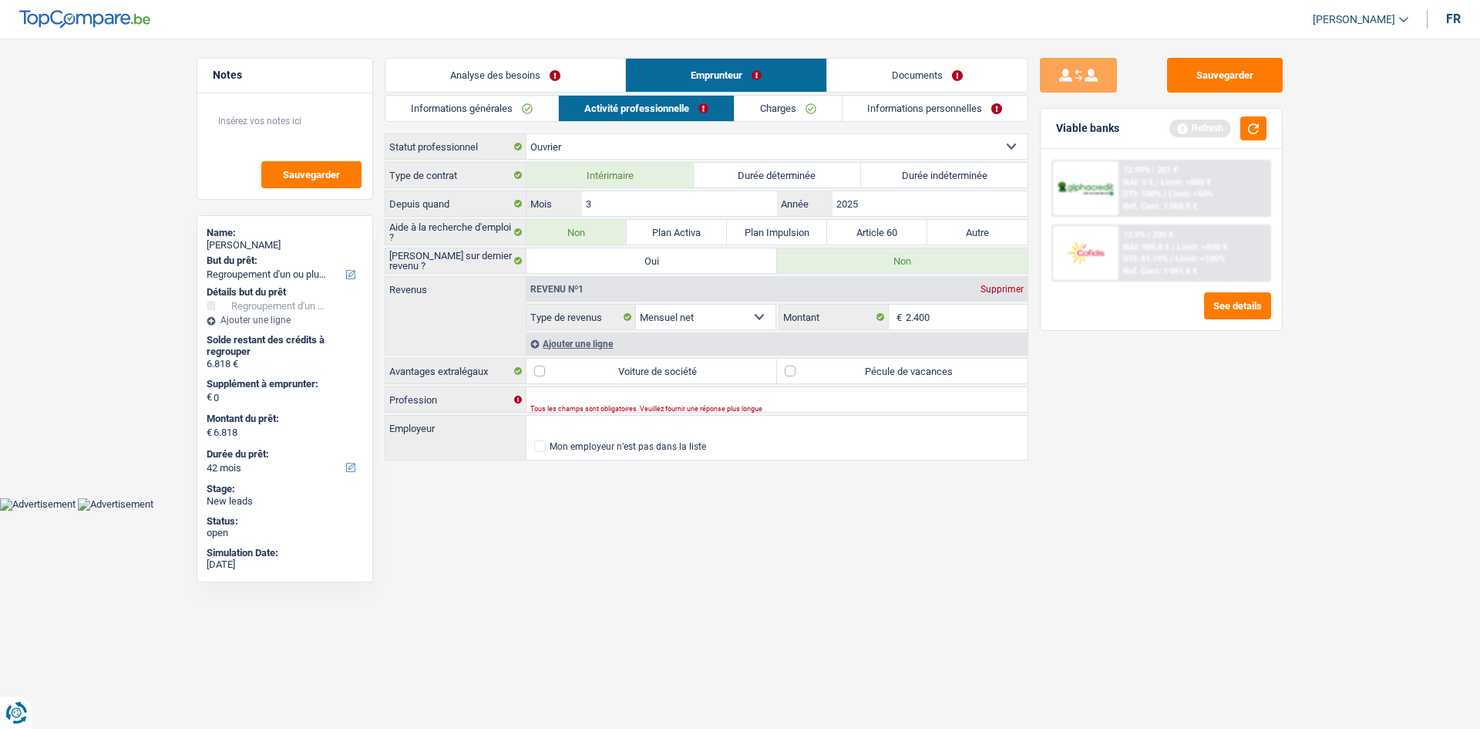
click at [928, 361] on label "Pécule de vacances" at bounding box center [902, 371] width 251 height 25
click at [928, 361] on input "Pécule de vacances" at bounding box center [902, 371] width 251 height 25
click at [786, 396] on input "Profession" at bounding box center [777, 399] width 501 height 25
click at [734, 428] on input "Employeur" at bounding box center [777, 428] width 501 height 25
click at [618, 411] on input "Boucher" at bounding box center [777, 399] width 501 height 25
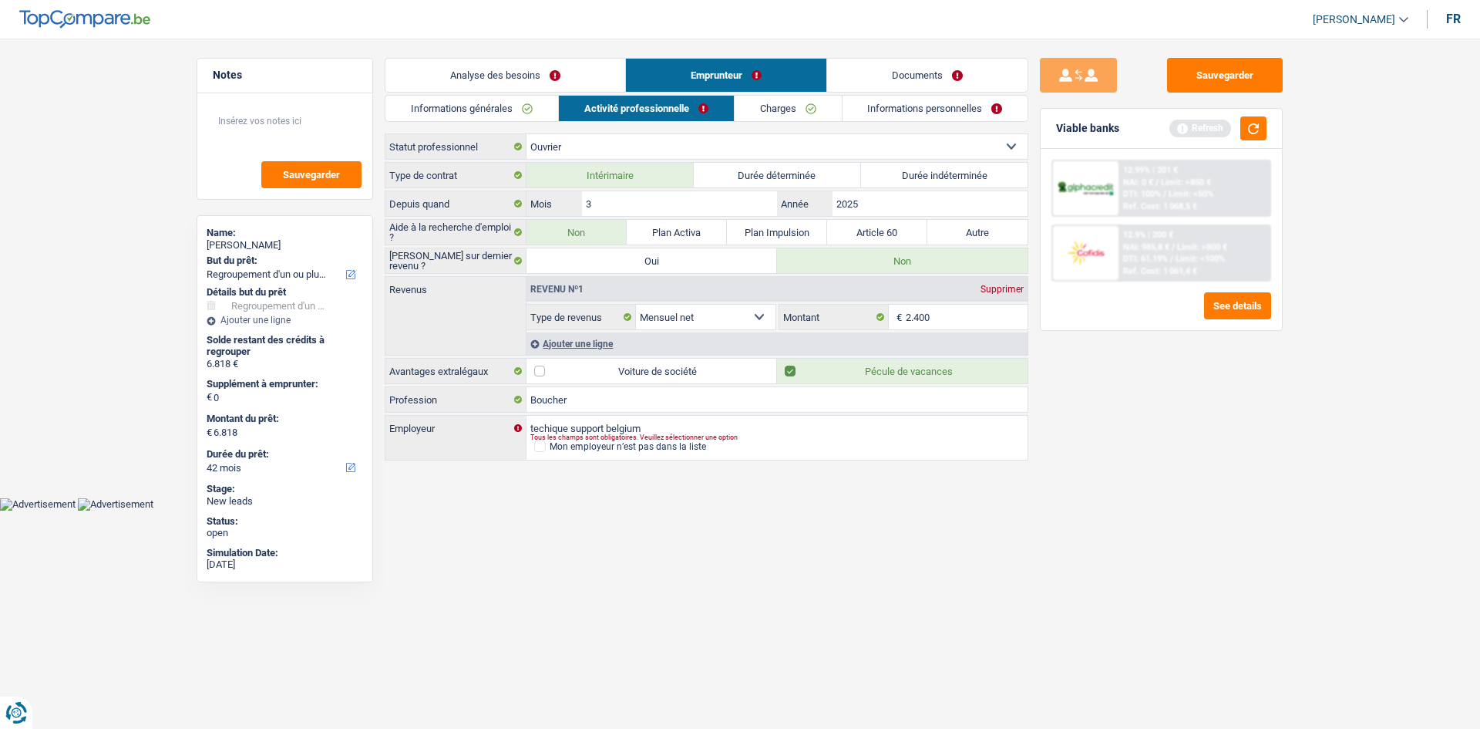
click at [1172, 426] on div "Sauvegarder Viable banks Refresh 12.99% | 201 € NAI: 0 € / Limit: >850 € DTI: 1…" at bounding box center [1162, 379] width 266 height 642
click at [780, 91] on link "Emprunteur" at bounding box center [726, 75] width 200 height 33
click at [746, 113] on link "Charges" at bounding box center [788, 108] width 107 height 25
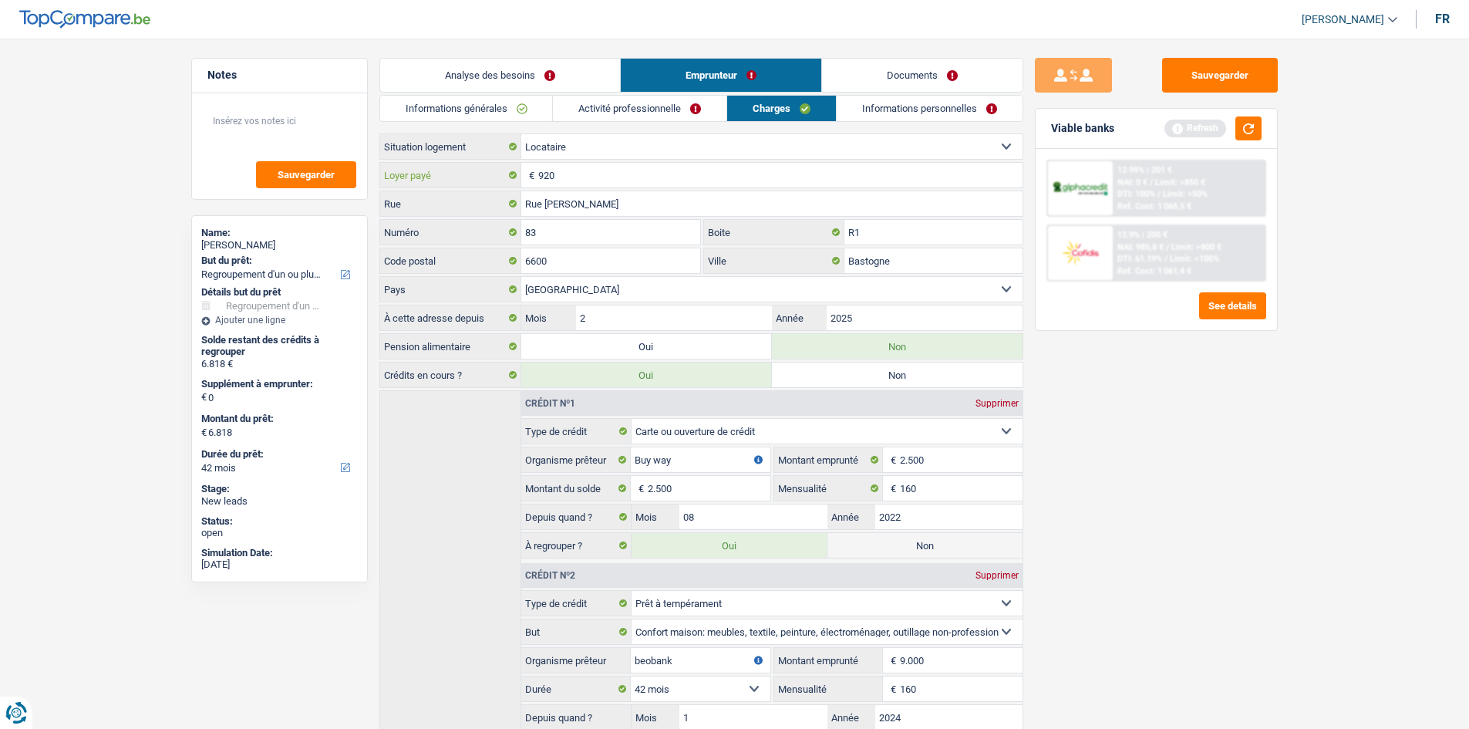
click at [625, 184] on input "920" at bounding box center [780, 175] width 484 height 25
click at [891, 118] on link "Informations personnelles" at bounding box center [930, 108] width 186 height 25
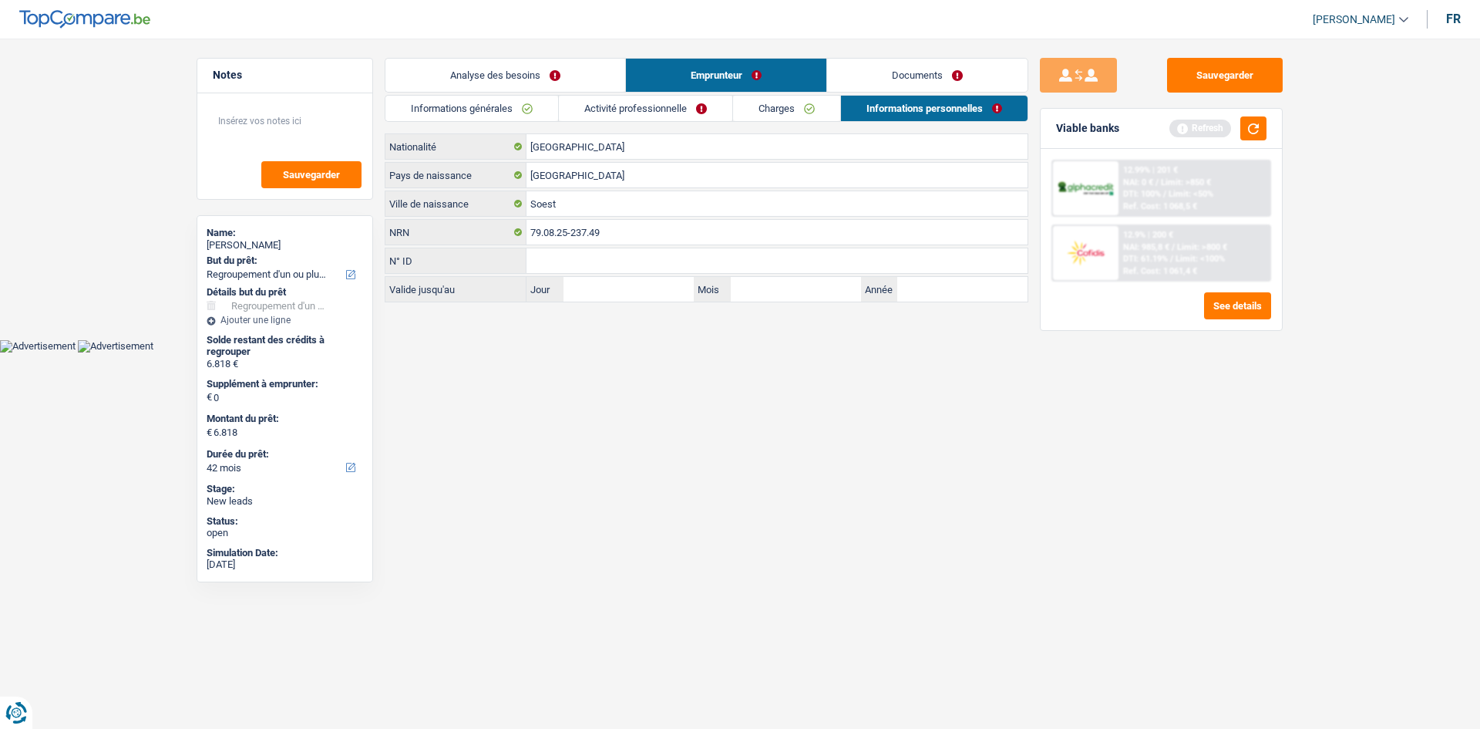
click at [805, 116] on link "Charges" at bounding box center [786, 108] width 107 height 25
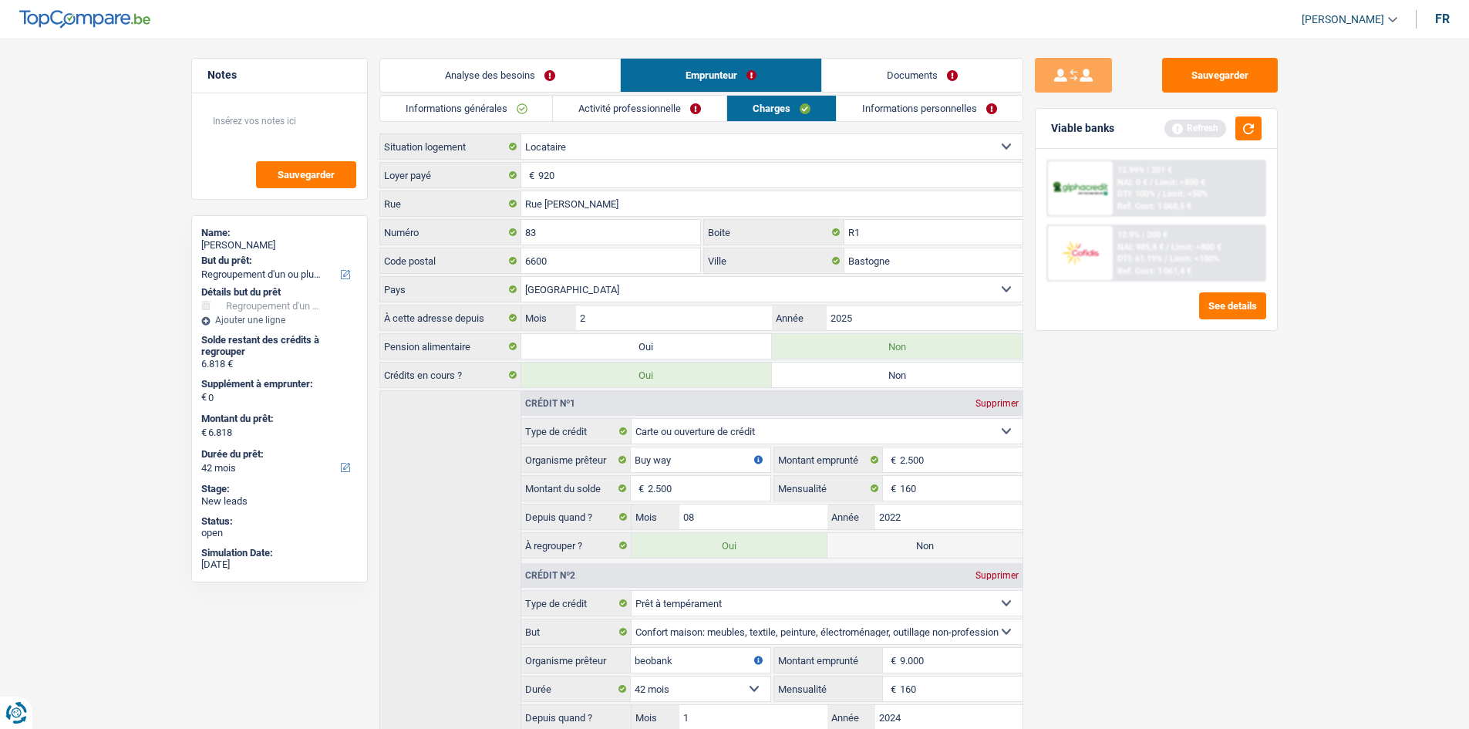
click at [886, 112] on link "Informations personnelles" at bounding box center [930, 108] width 186 height 25
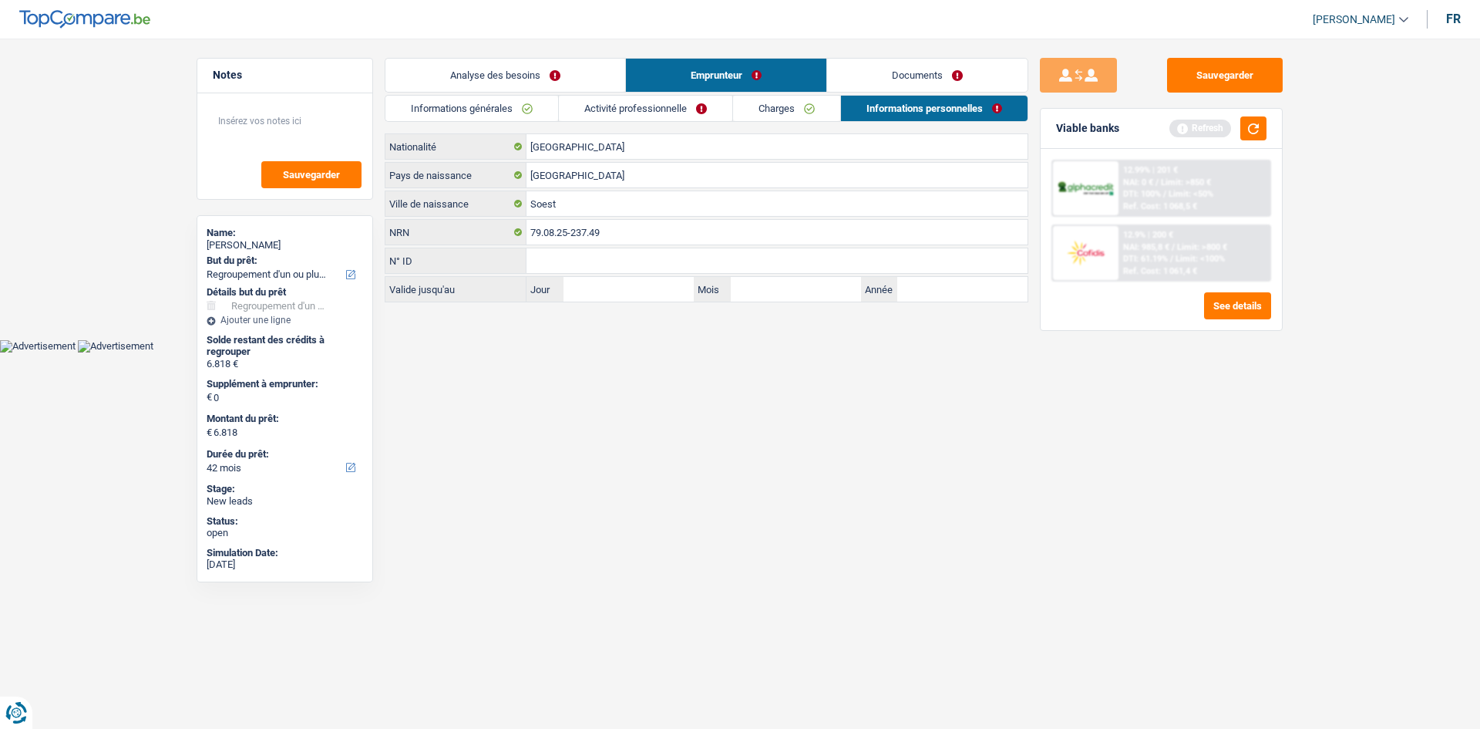
click at [755, 107] on link "Charges" at bounding box center [786, 108] width 107 height 25
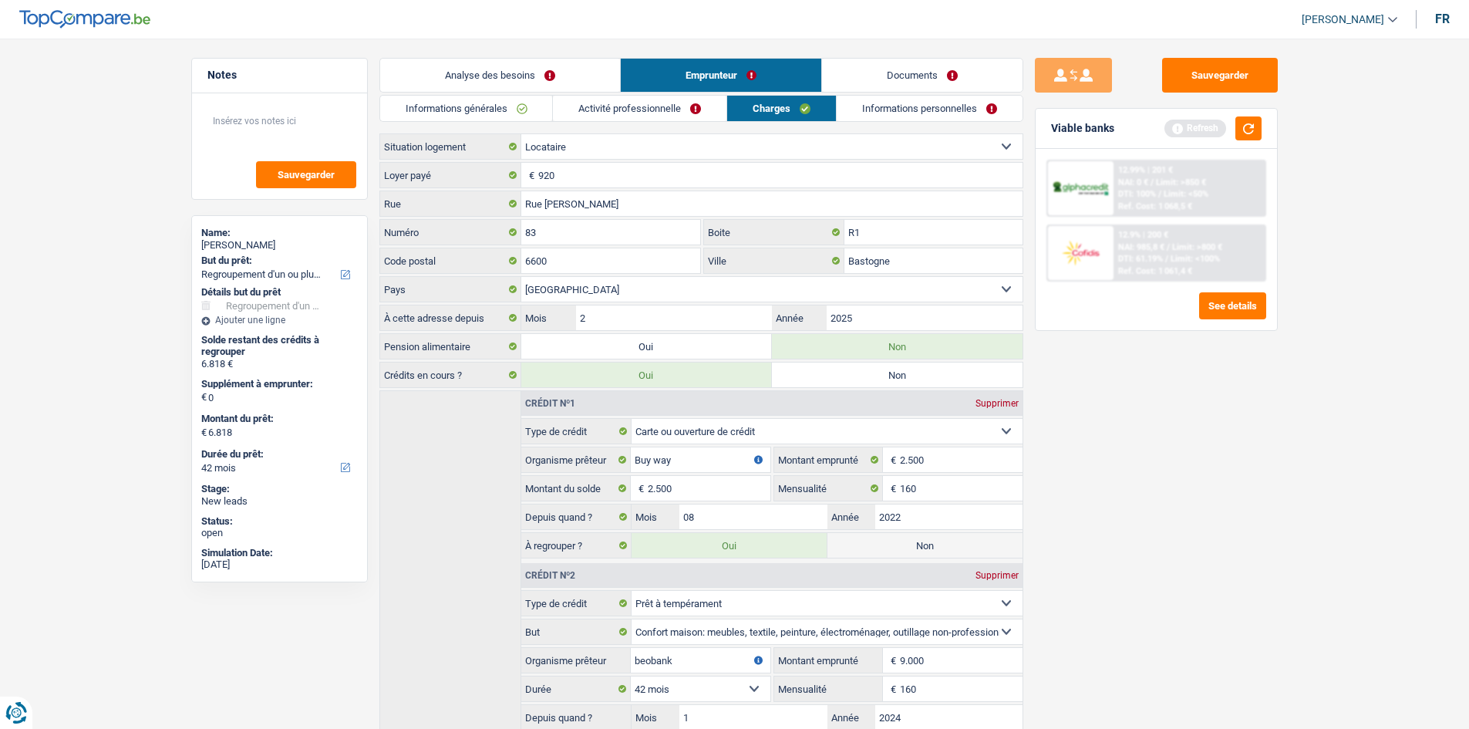
click at [922, 103] on link "Informations personnelles" at bounding box center [930, 108] width 186 height 25
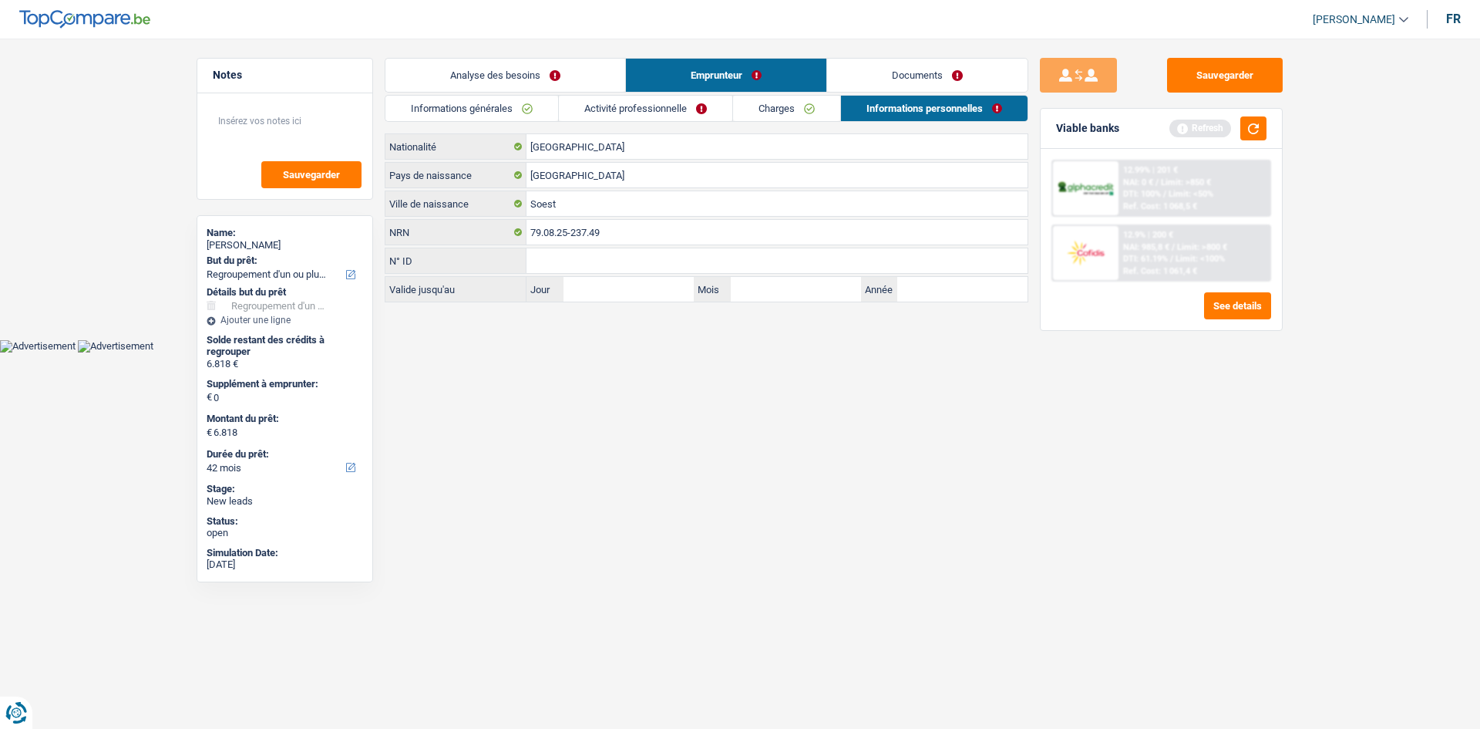
click at [943, 66] on link "Documents" at bounding box center [927, 75] width 200 height 33
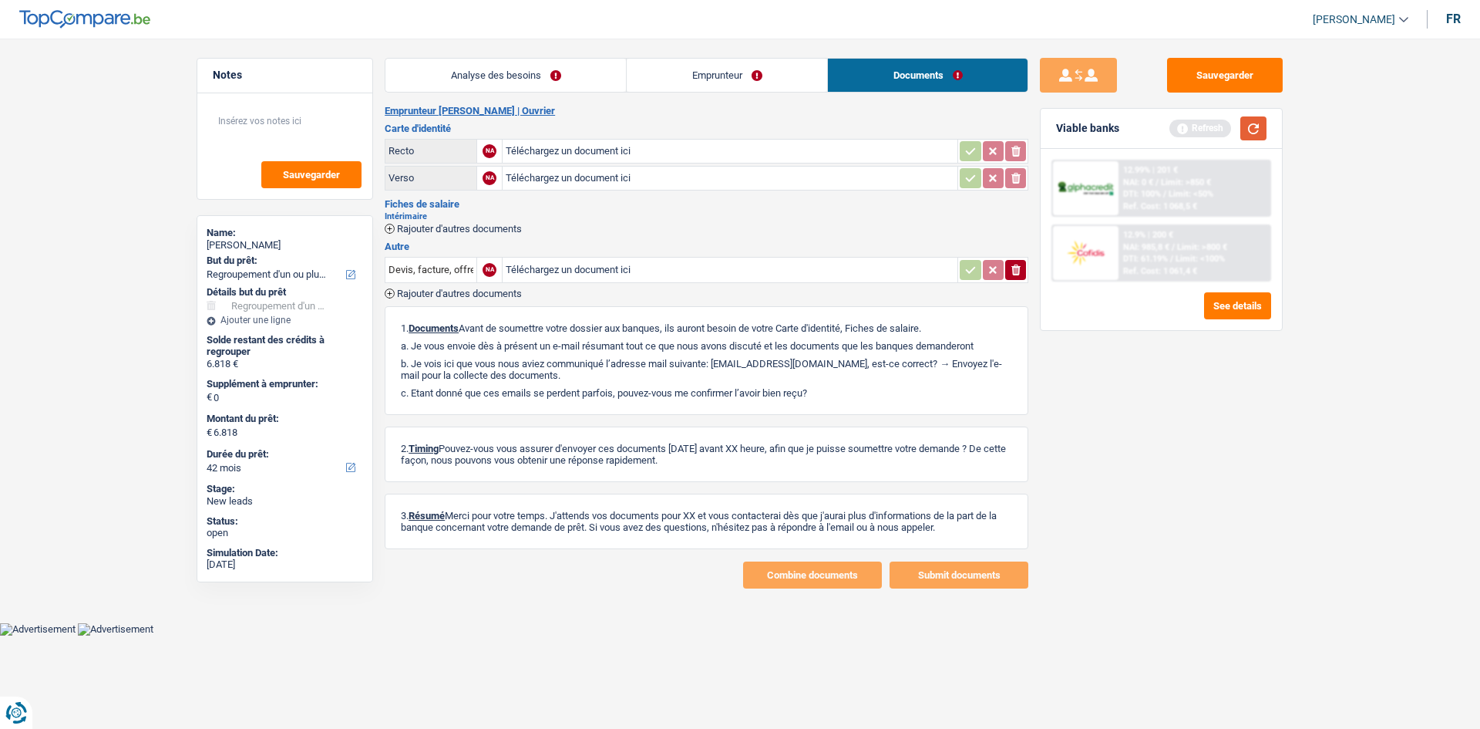
click at [1172, 138] on button "button" at bounding box center [1254, 128] width 26 height 24
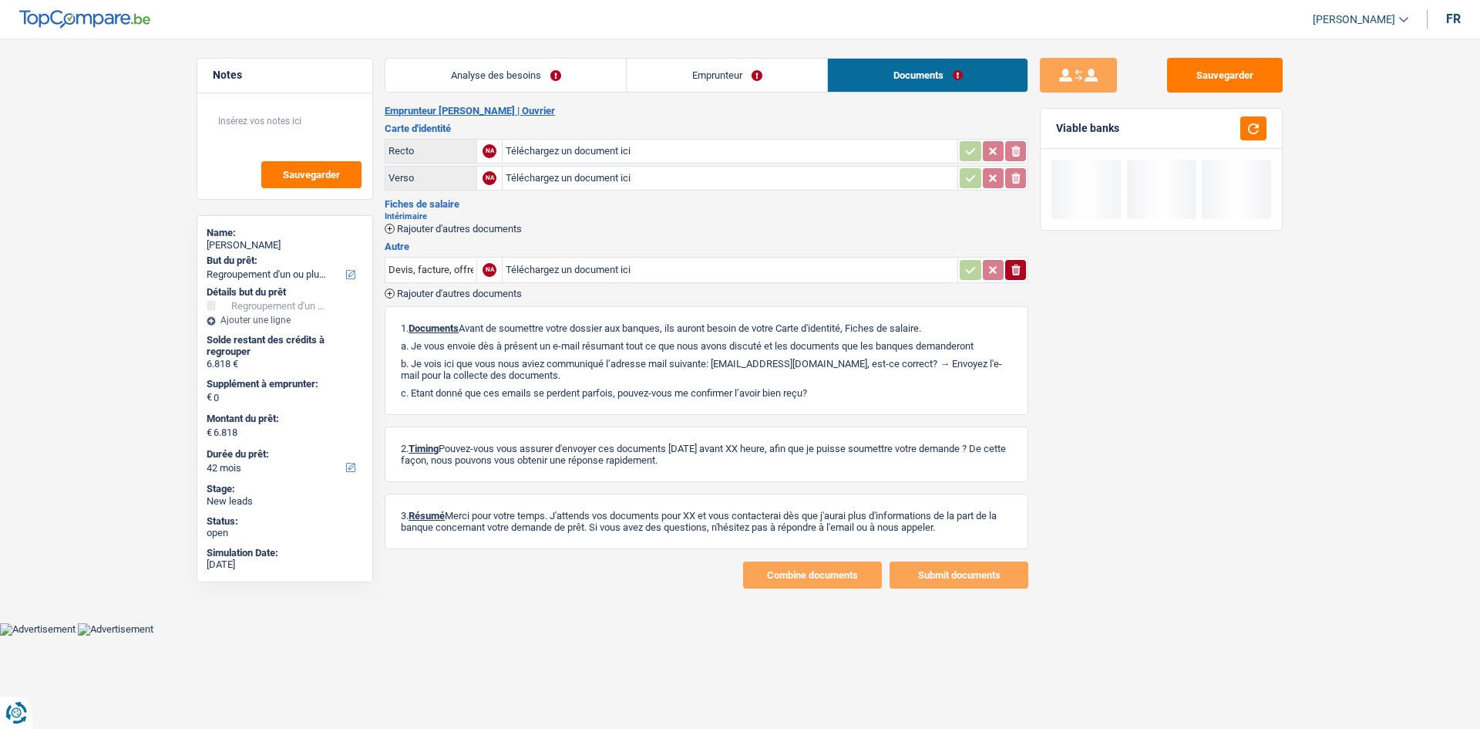
click at [520, 59] on link "Analyse des besoins" at bounding box center [506, 75] width 241 height 33
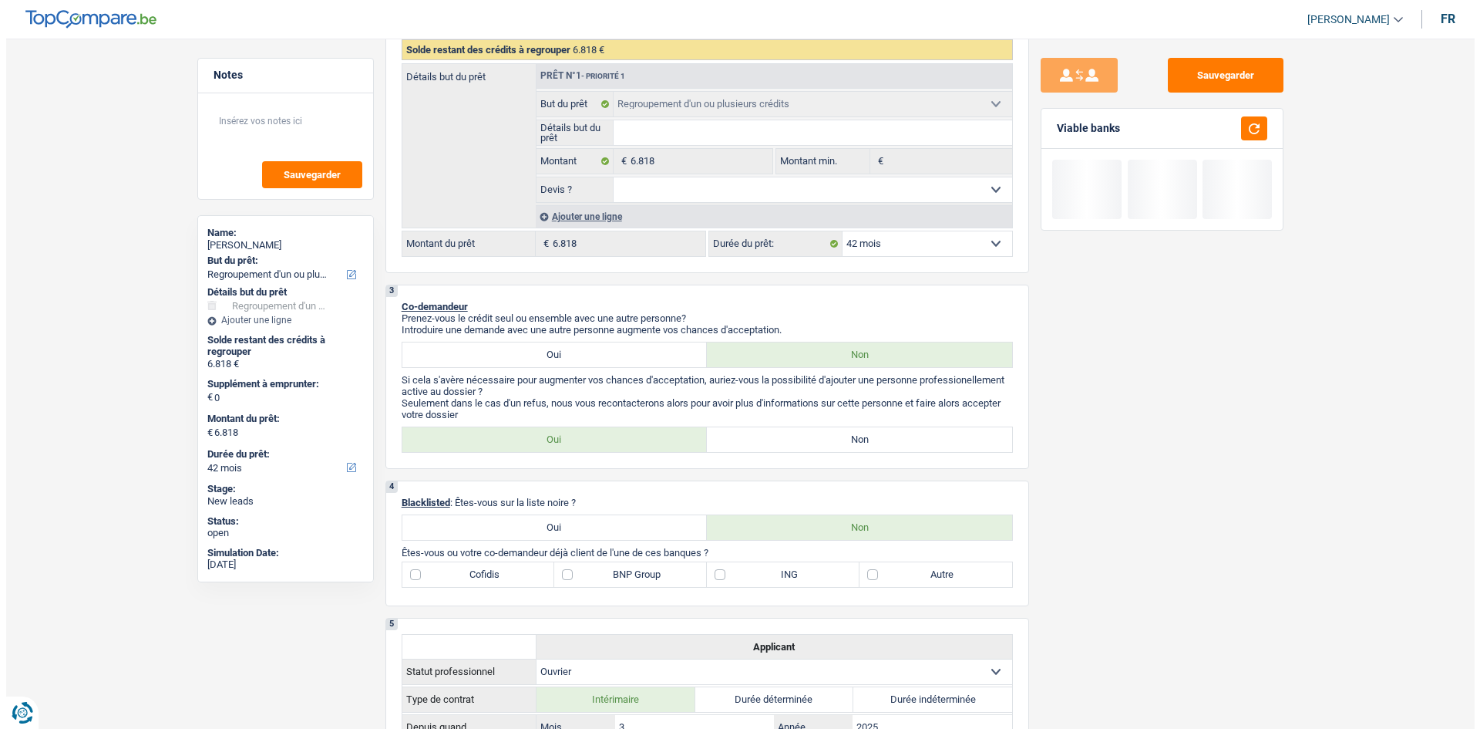
scroll to position [463, 0]
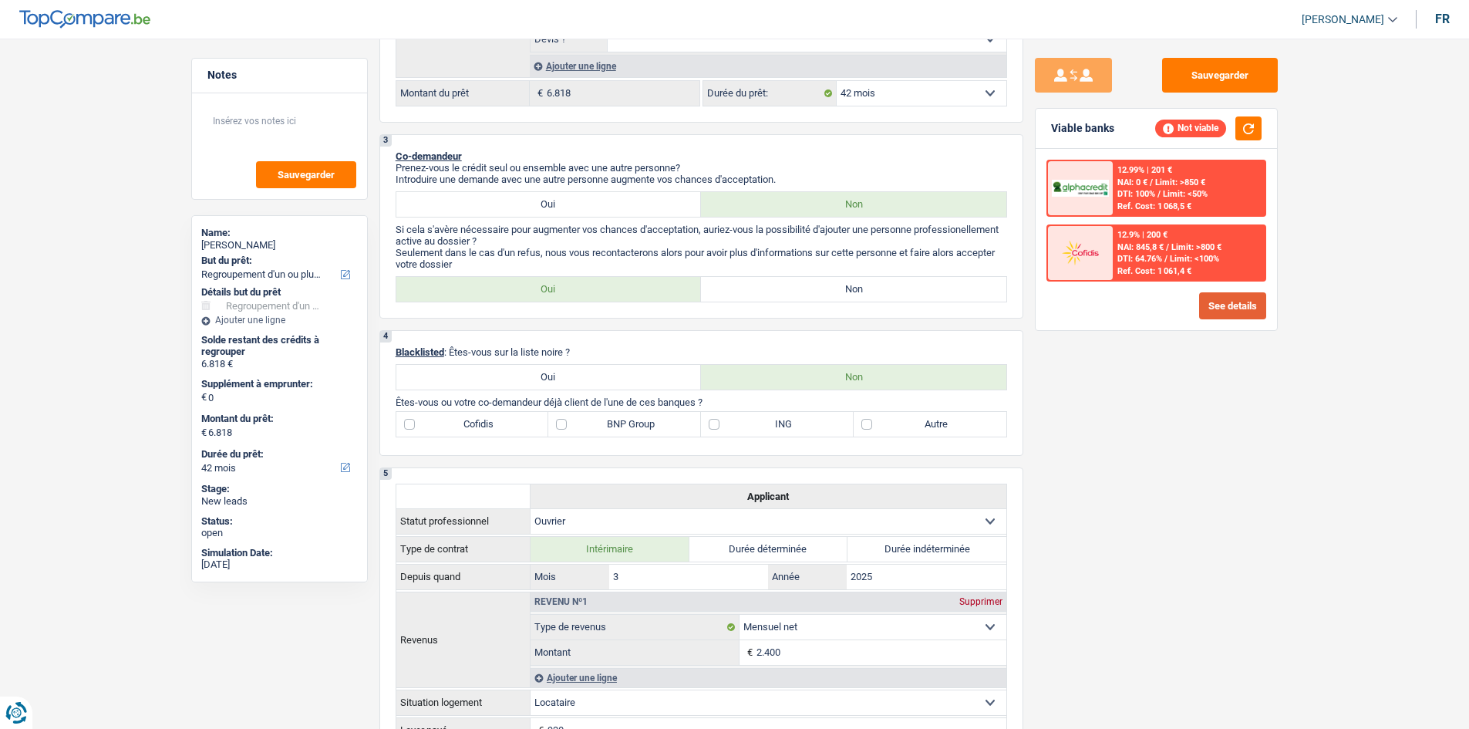
click at [1172, 311] on button "See details" at bounding box center [1232, 305] width 67 height 27
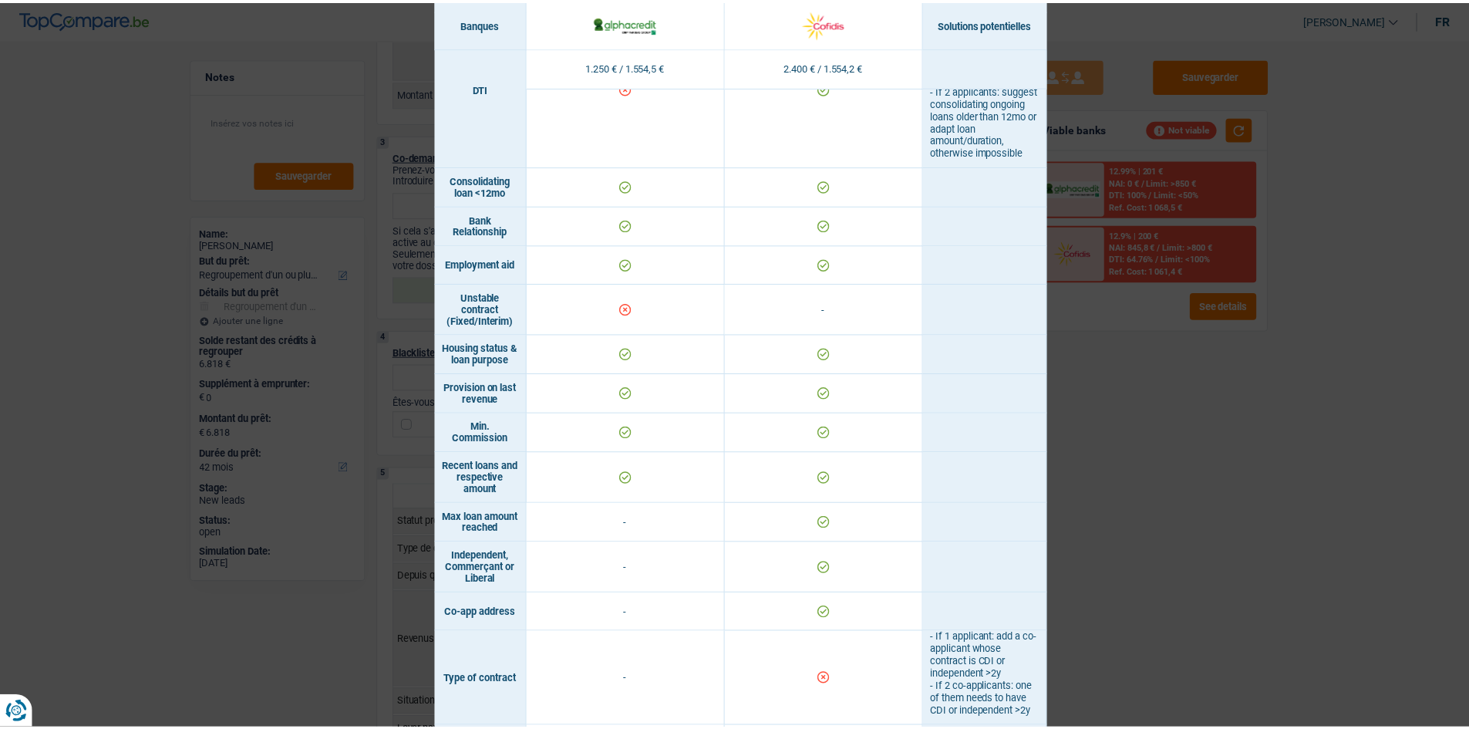
scroll to position [942, 0]
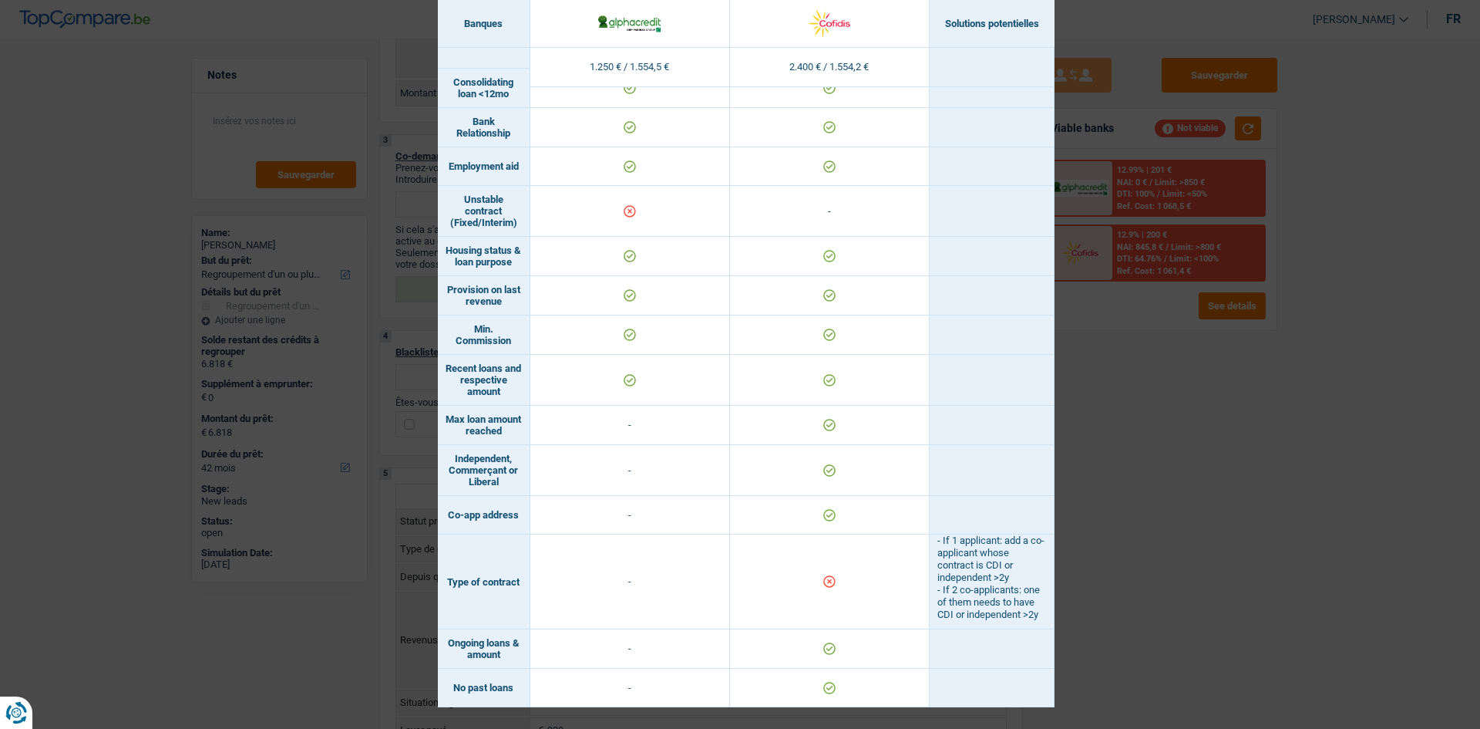
click at [1168, 411] on div "Banks conditions × Banques Solutions potentielles Revenus / Charges 1.250 € / 1…" at bounding box center [740, 364] width 1480 height 729
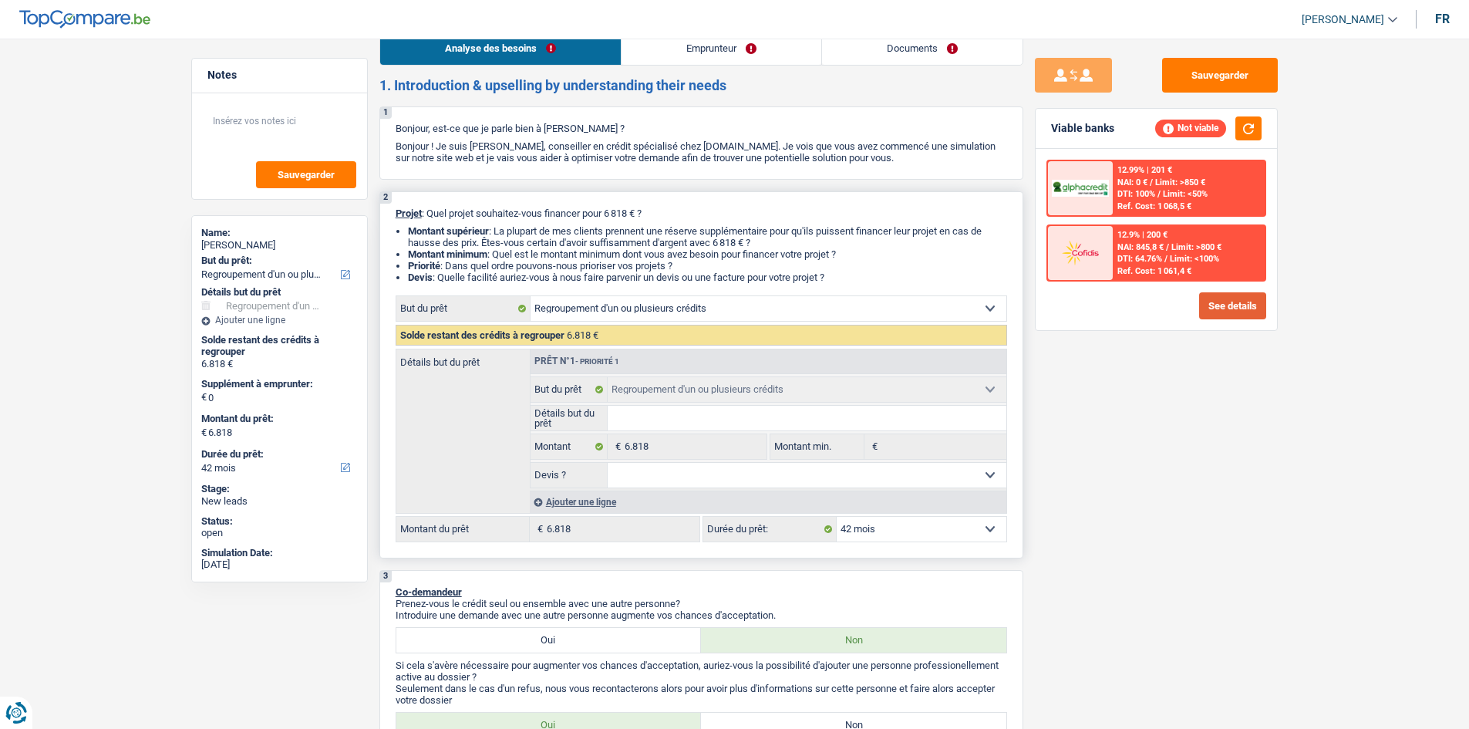
scroll to position [0, 0]
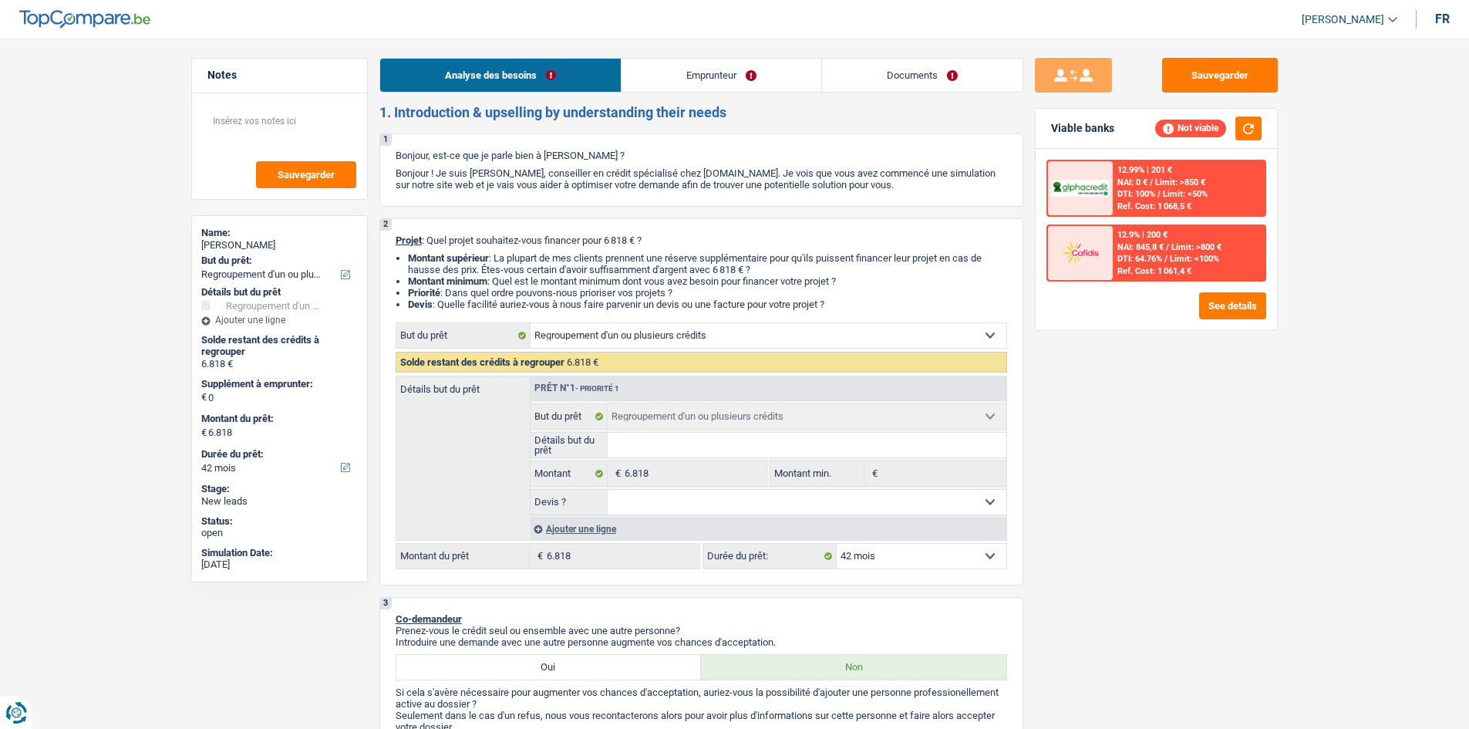
click at [765, 91] on link "Emprunteur" at bounding box center [721, 75] width 200 height 33
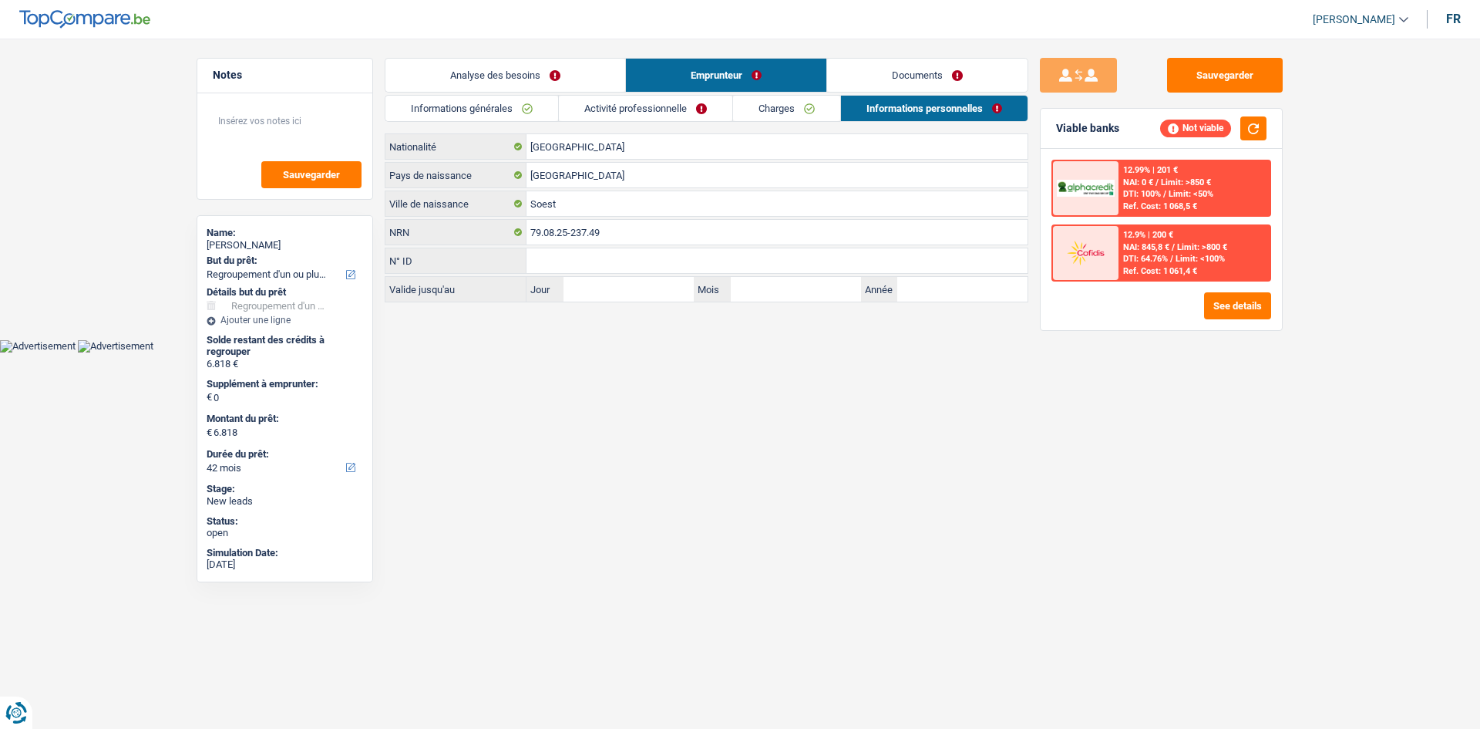
click at [877, 82] on link "Documents" at bounding box center [927, 75] width 200 height 33
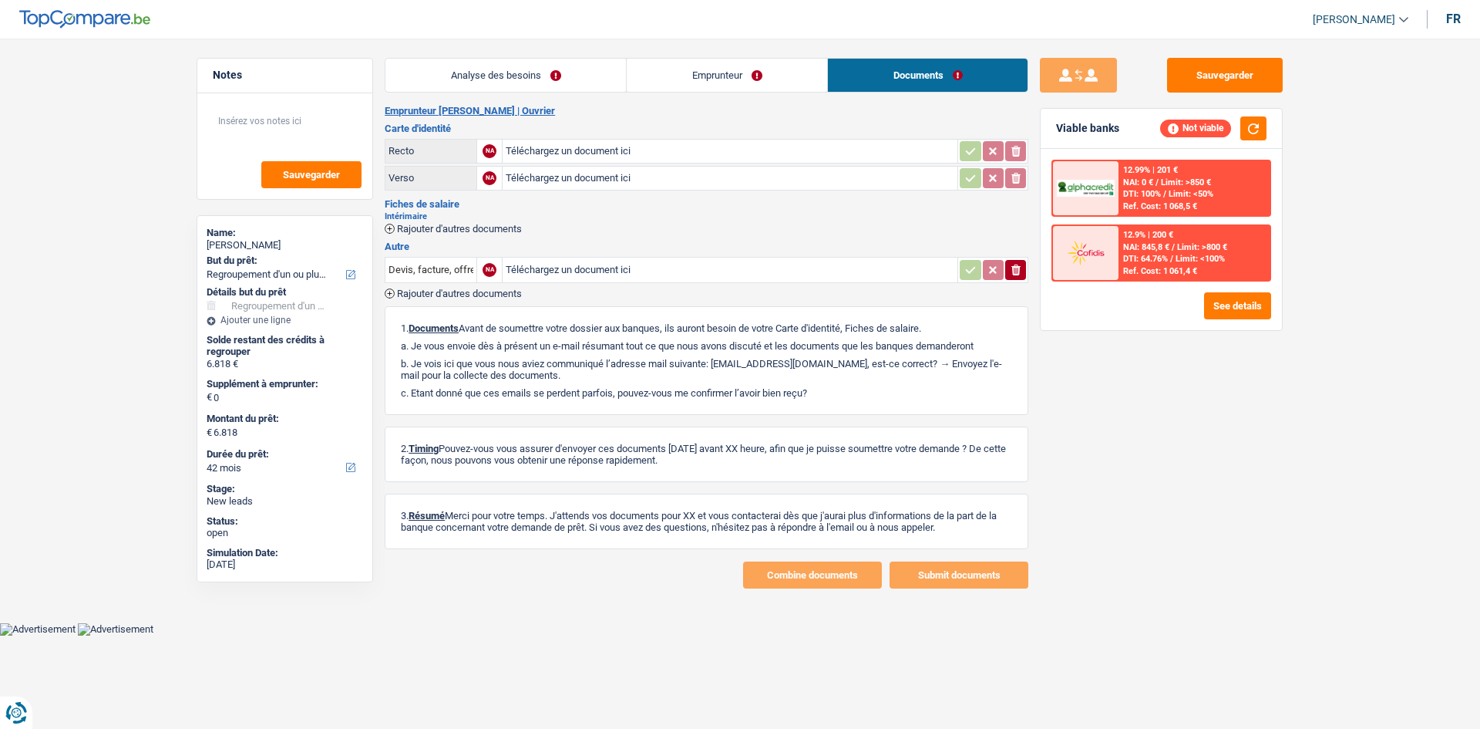
drag, startPoint x: 490, startPoint y: 49, endPoint x: 490, endPoint y: 62, distance: 13.9
click at [490, 60] on main "Notes Sauvegarder Name: Geoffrey Trefois But du prêt: Confort maison: meubles, …" at bounding box center [740, 323] width 1480 height 600
click at [490, 65] on link "Analyse des besoins" at bounding box center [506, 75] width 241 height 33
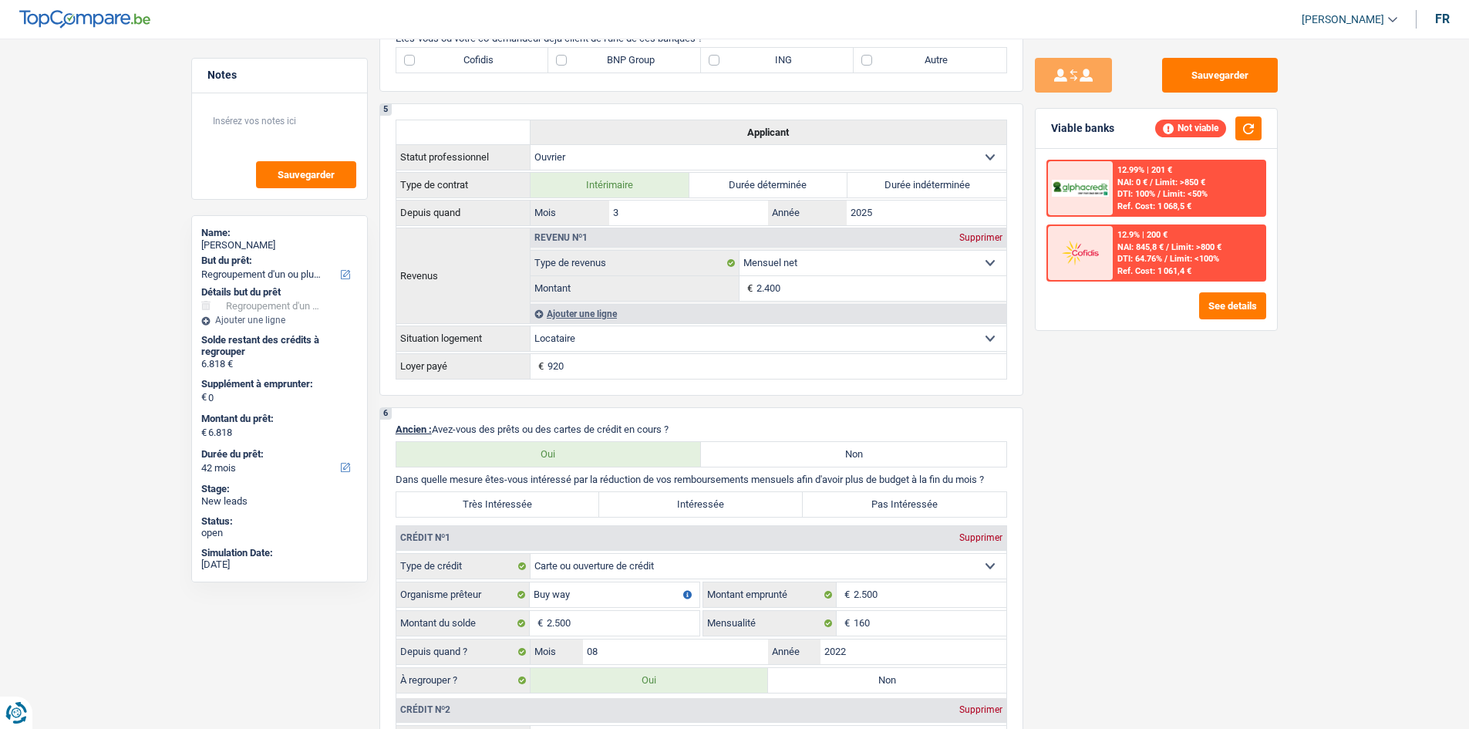
scroll to position [1002, 0]
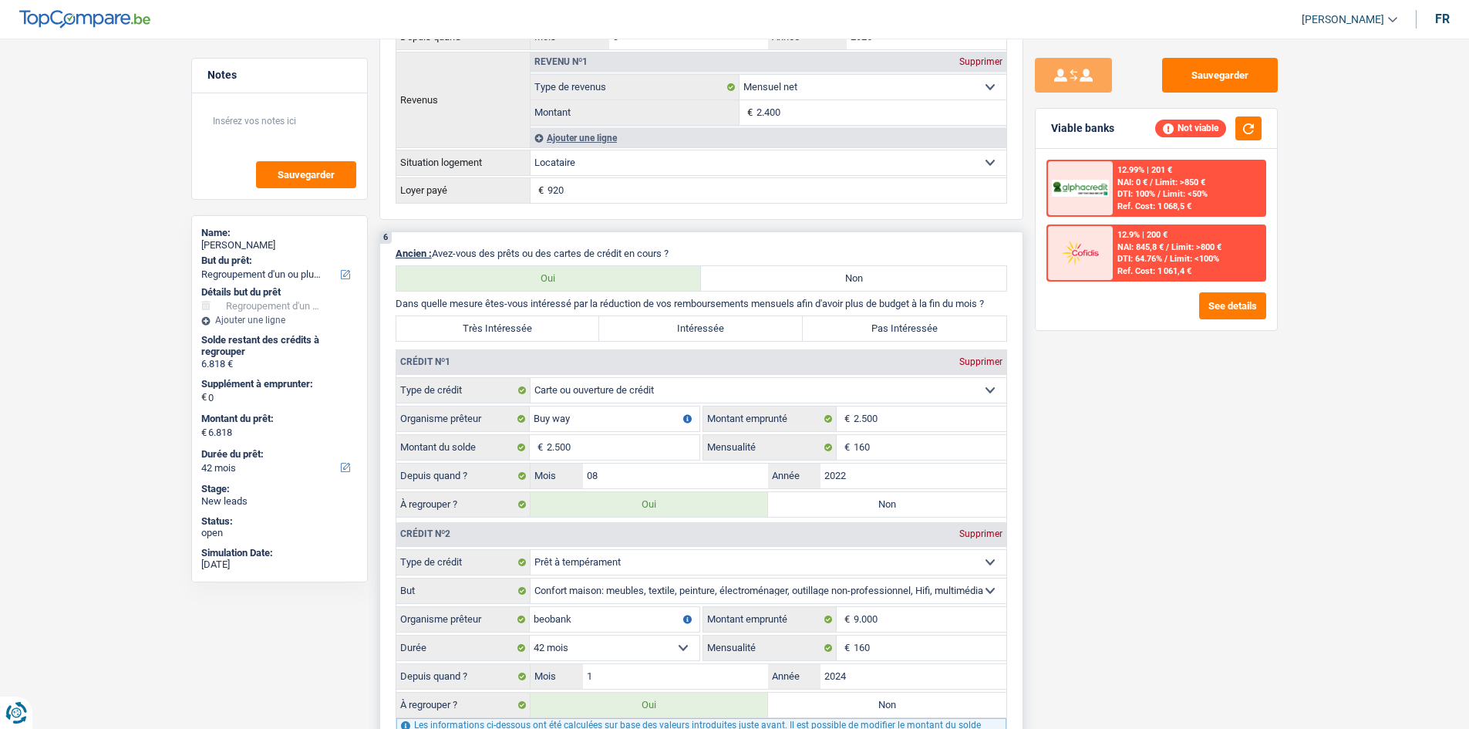
click at [530, 338] on label "Très Intéressée" at bounding box center [498, 328] width 204 height 25
click at [530, 338] on input "Très Intéressée" at bounding box center [498, 328] width 204 height 25
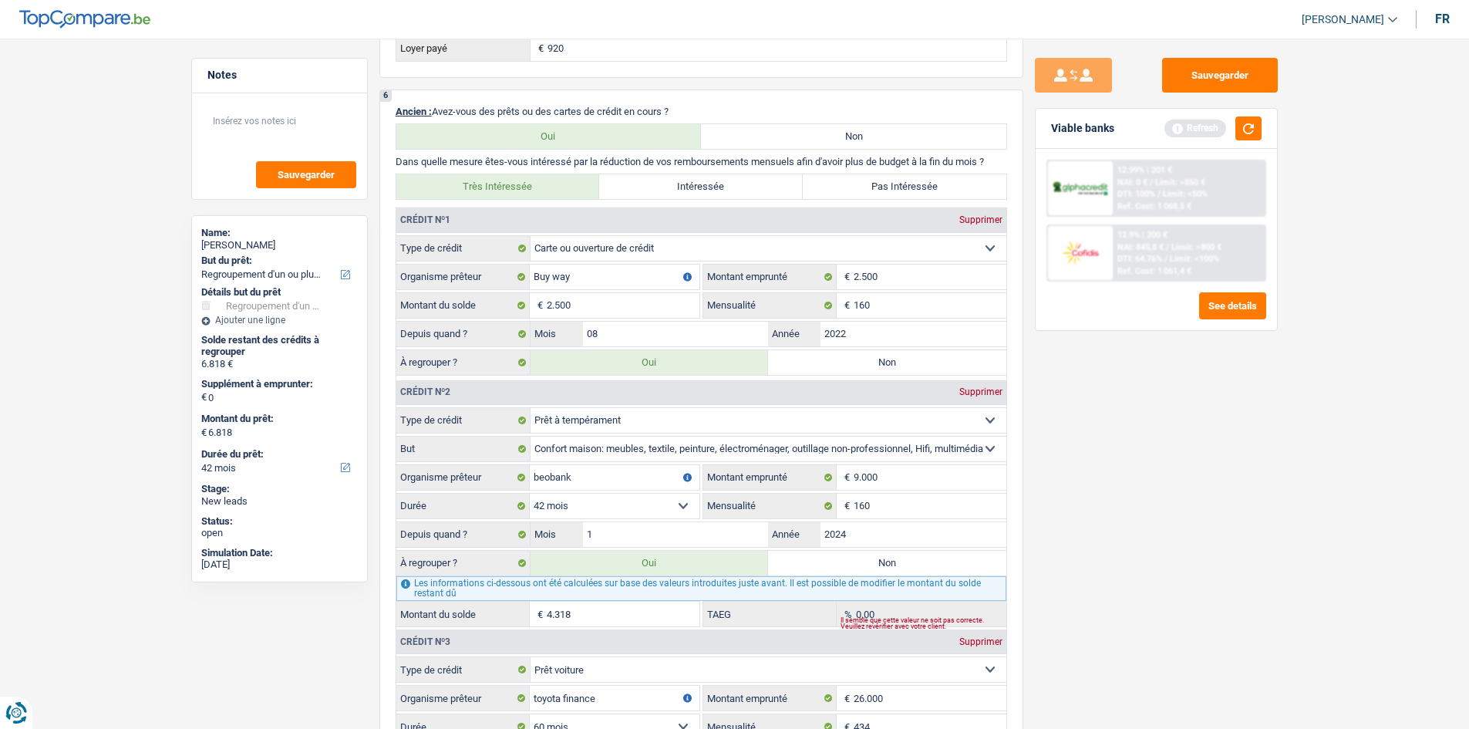
scroll to position [1311, 0]
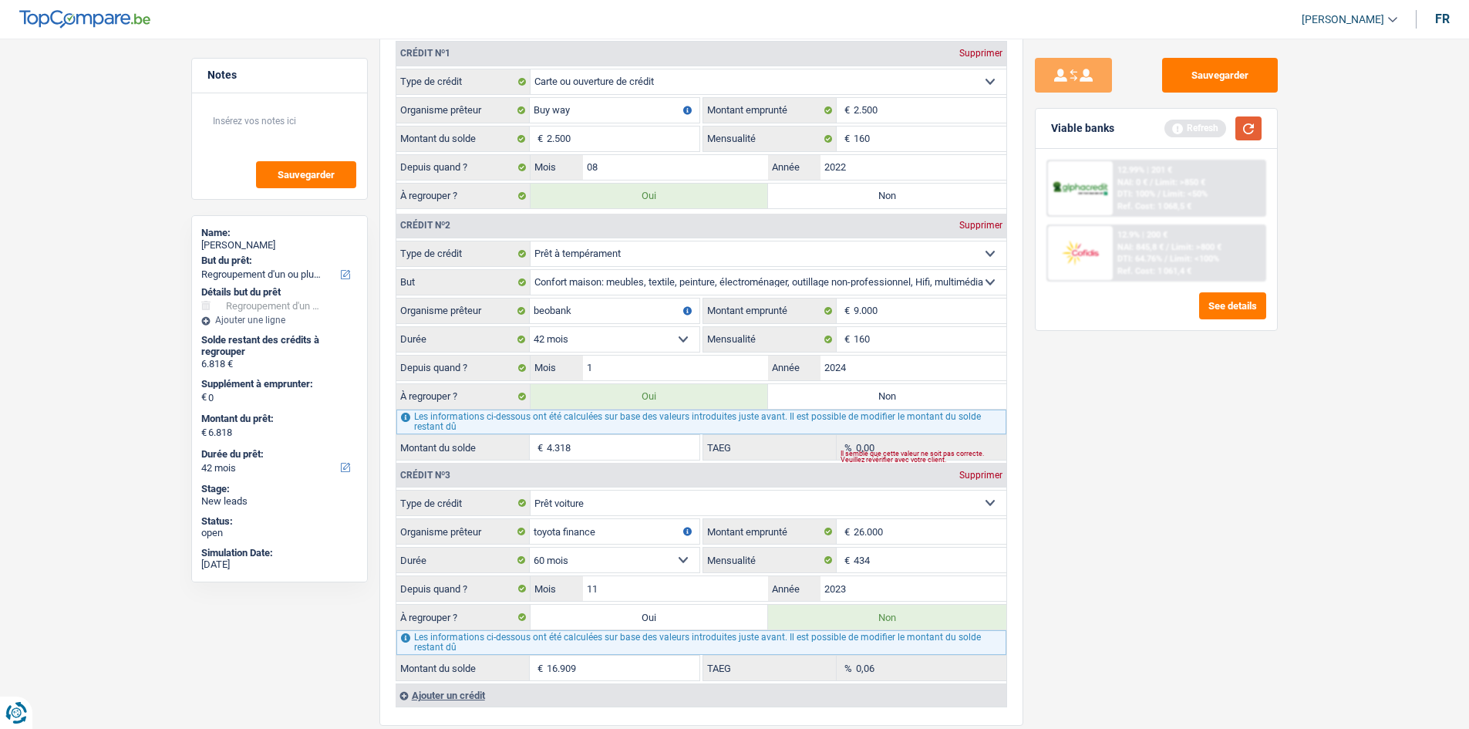
click at [1172, 136] on button "button" at bounding box center [1248, 128] width 26 height 24
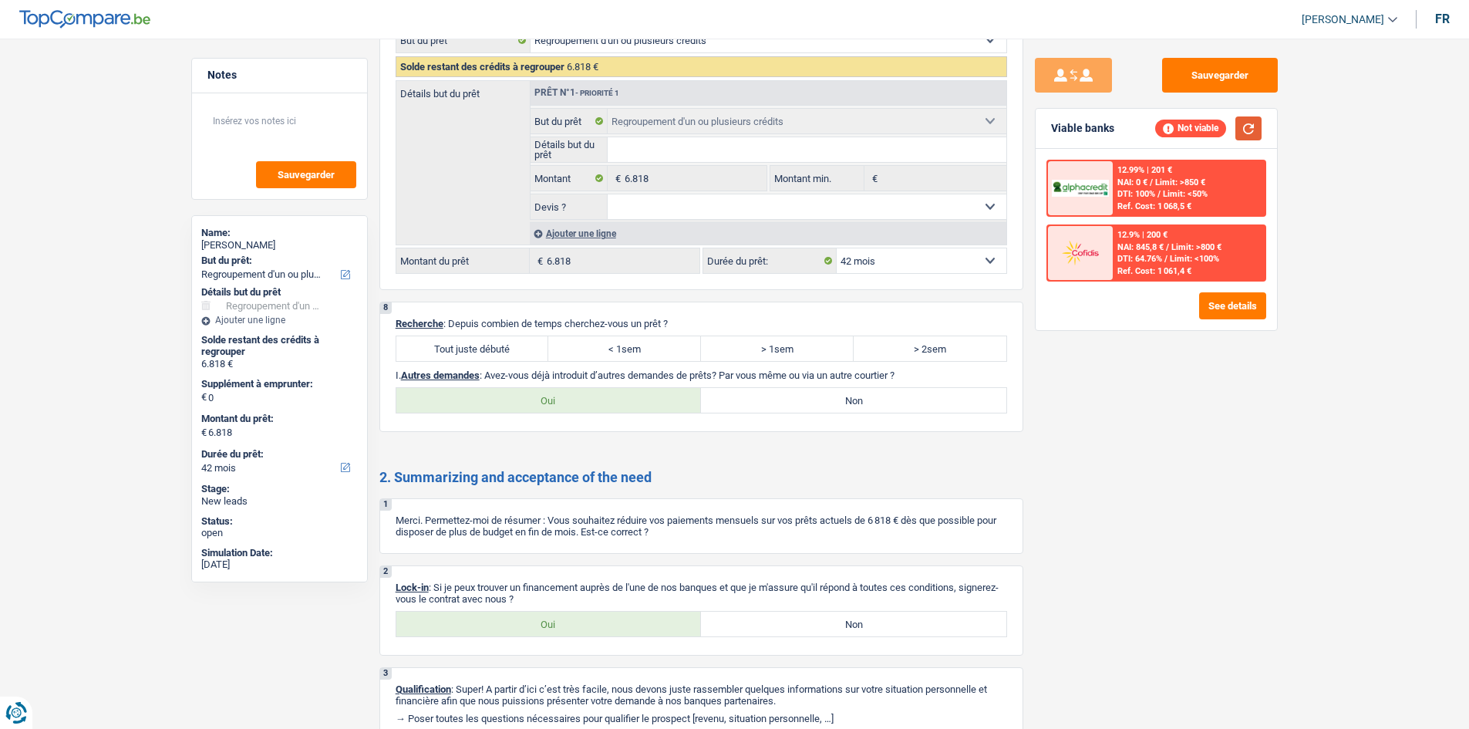
scroll to position [2325, 0]
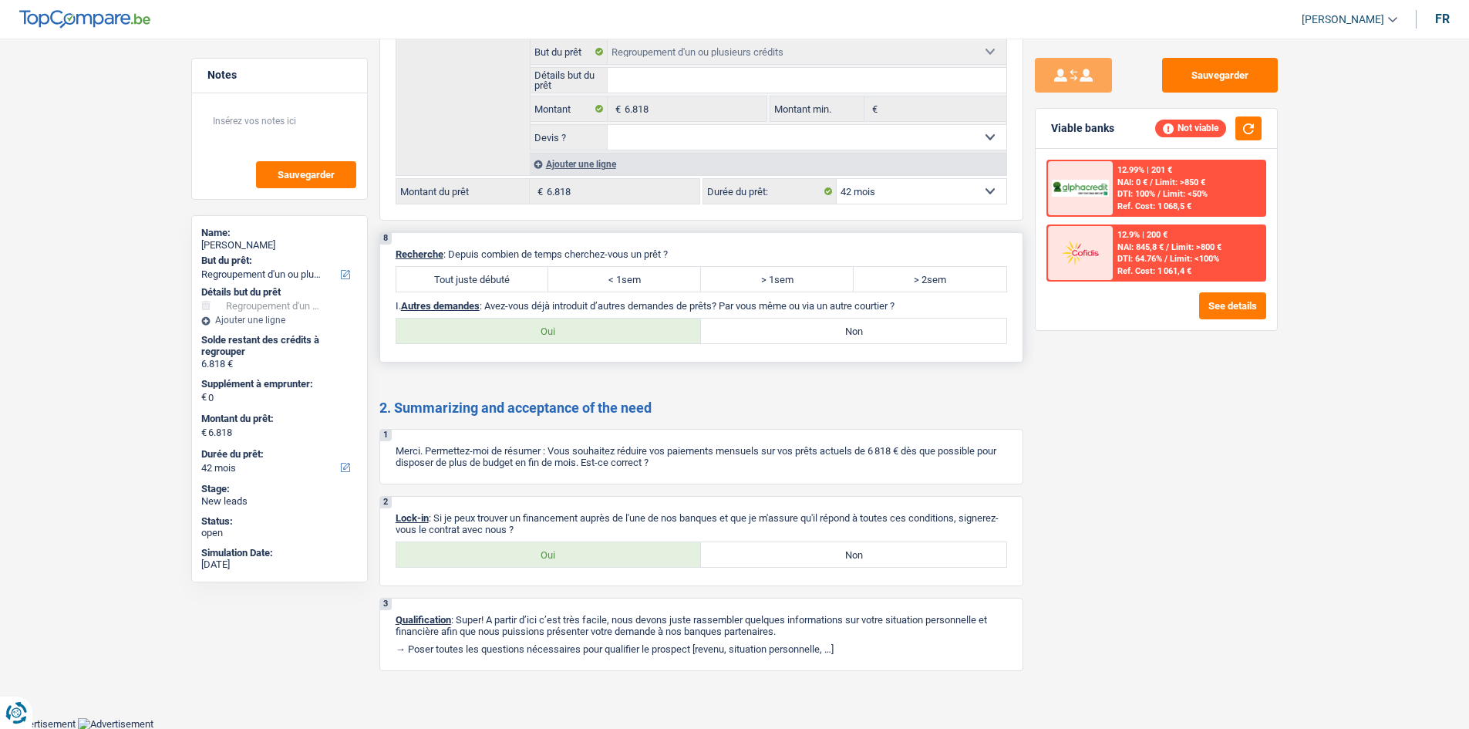
click at [505, 288] on label "Tout juste débuté" at bounding box center [472, 279] width 153 height 25
click at [505, 288] on input "Tout juste débuté" at bounding box center [472, 279] width 153 height 25
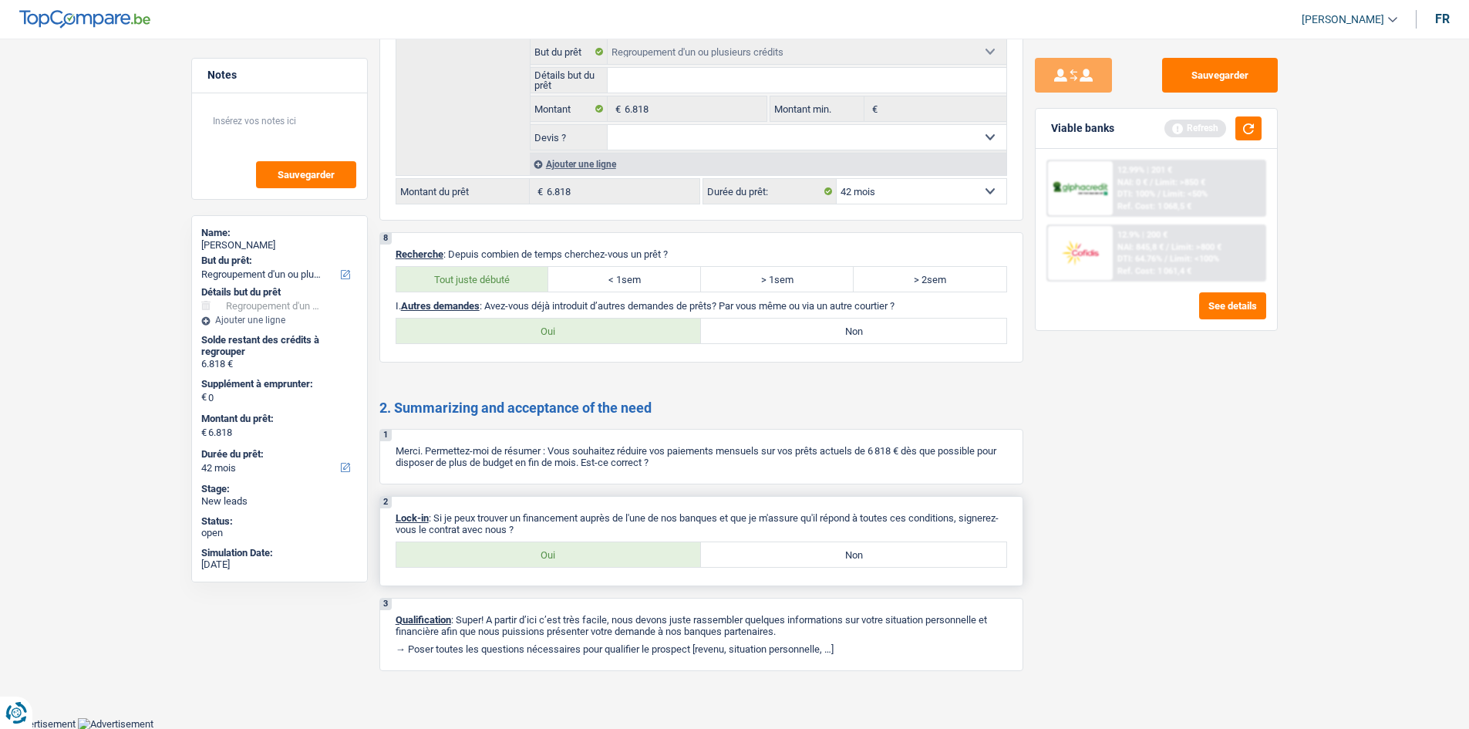
click at [526, 562] on label "Oui" at bounding box center [548, 554] width 305 height 25
click at [526, 562] on input "Oui" at bounding box center [548, 554] width 305 height 25
click at [1172, 114] on div "Viable banks Refresh" at bounding box center [1156, 129] width 241 height 40
click at [1172, 129] on button "button" at bounding box center [1248, 128] width 26 height 24
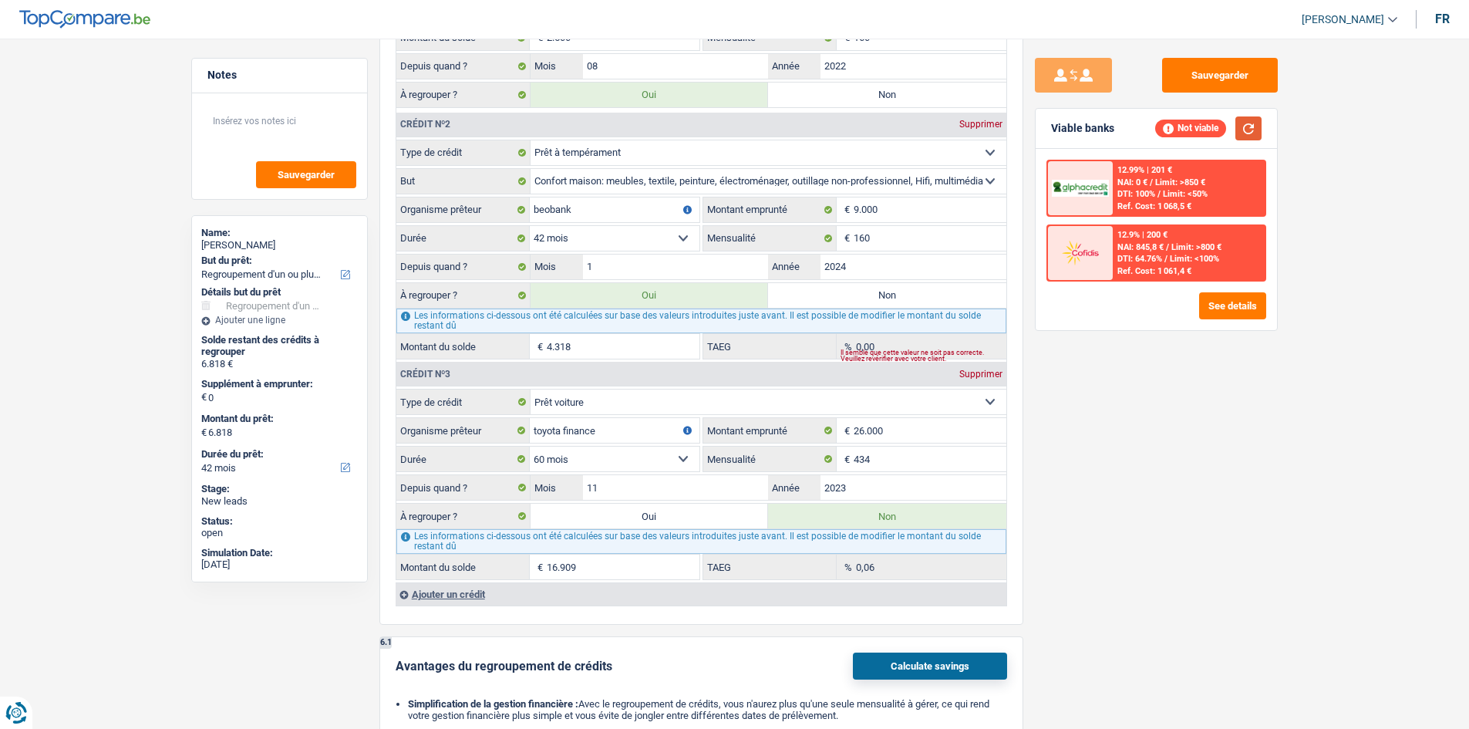
scroll to position [1245, 0]
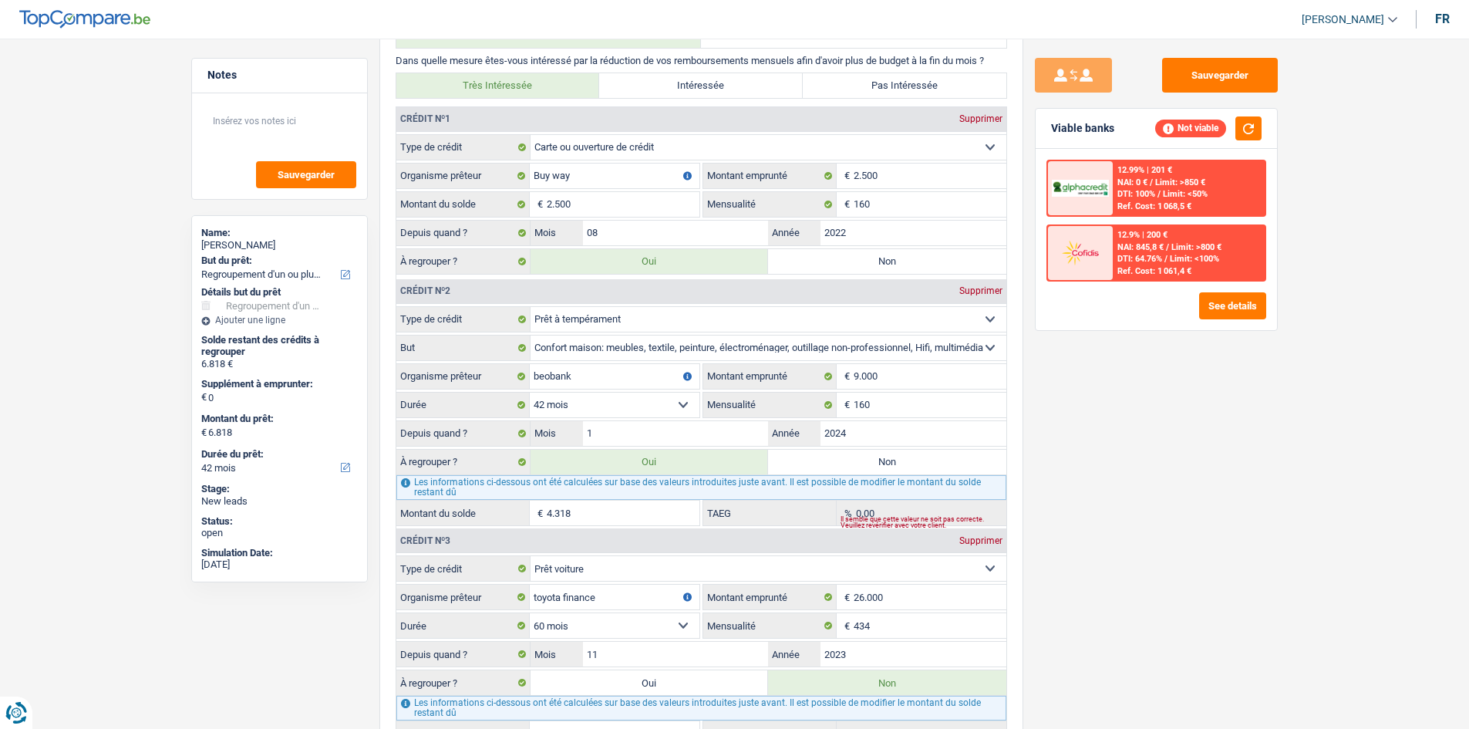
drag, startPoint x: 662, startPoint y: 683, endPoint x: 1106, endPoint y: 615, distance: 448.5
click at [662, 562] on label "Oui" at bounding box center [649, 682] width 238 height 25
click at [662, 562] on input "Oui" at bounding box center [649, 682] width 238 height 25
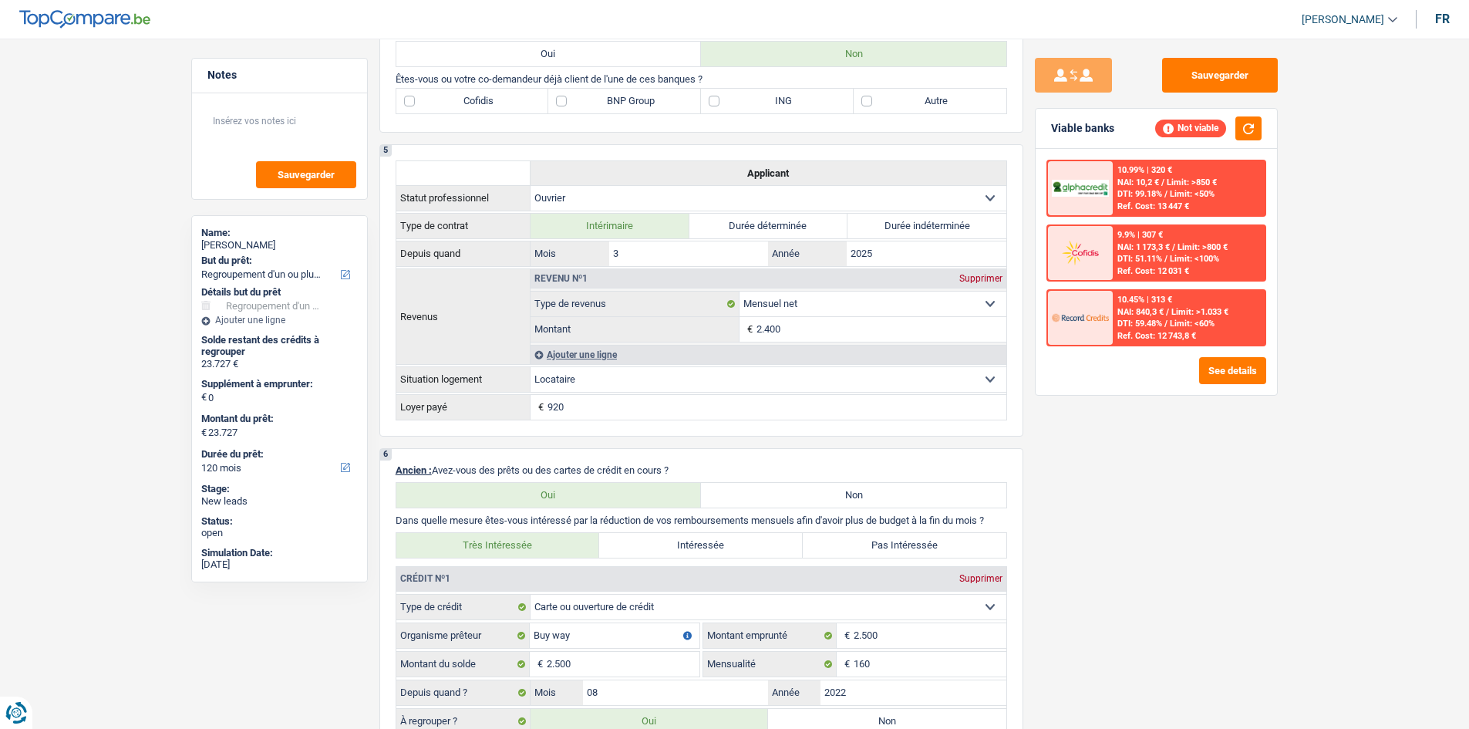
scroll to position [397, 0]
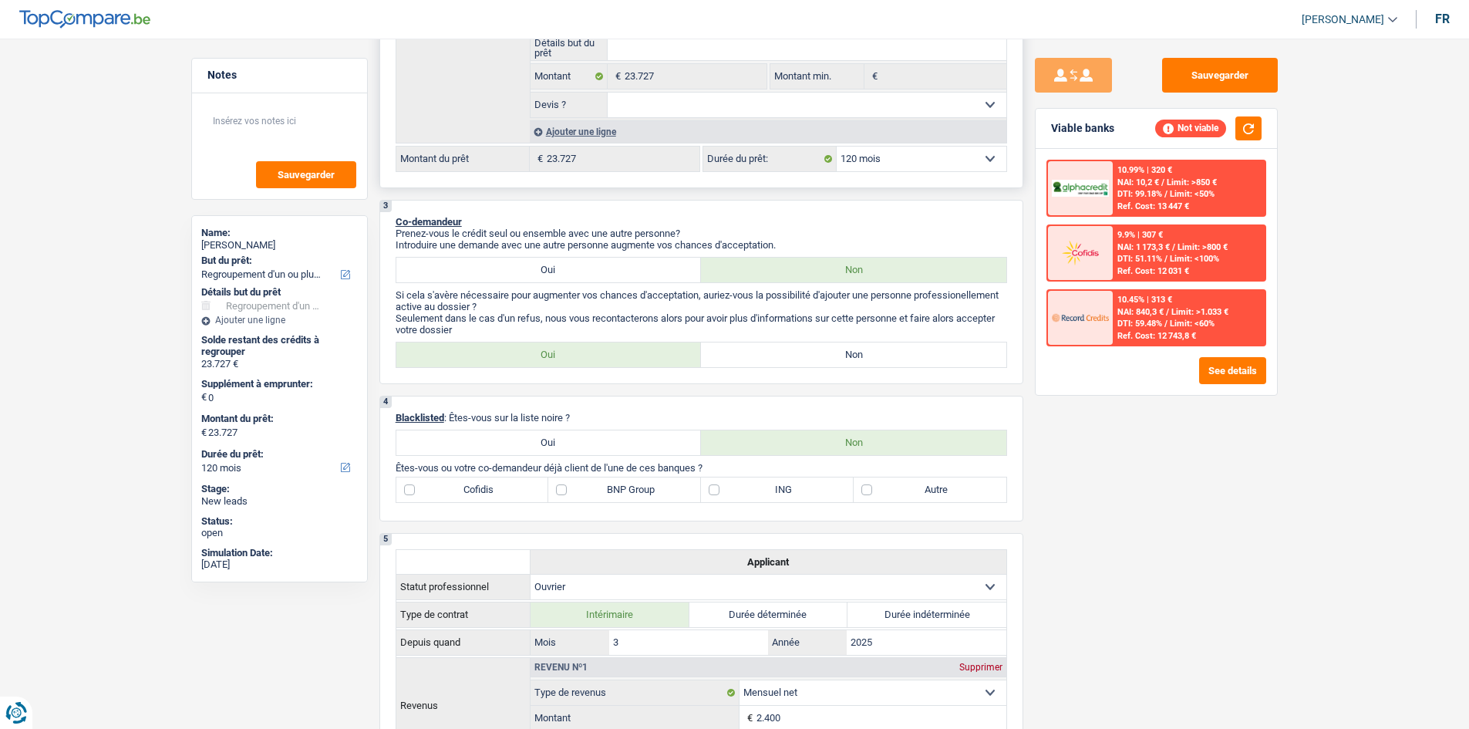
click at [929, 160] on select "12 mois 18 mois 24 mois 30 mois 36 mois 42 mois 48 mois 60 mois 72 mois 84 mois…" at bounding box center [922, 159] width 170 height 25
click at [837, 147] on select "12 mois 18 mois 24 mois 30 mois 36 mois 42 mois 48 mois 60 mois 72 mois 84 mois…" at bounding box center [922, 159] width 170 height 25
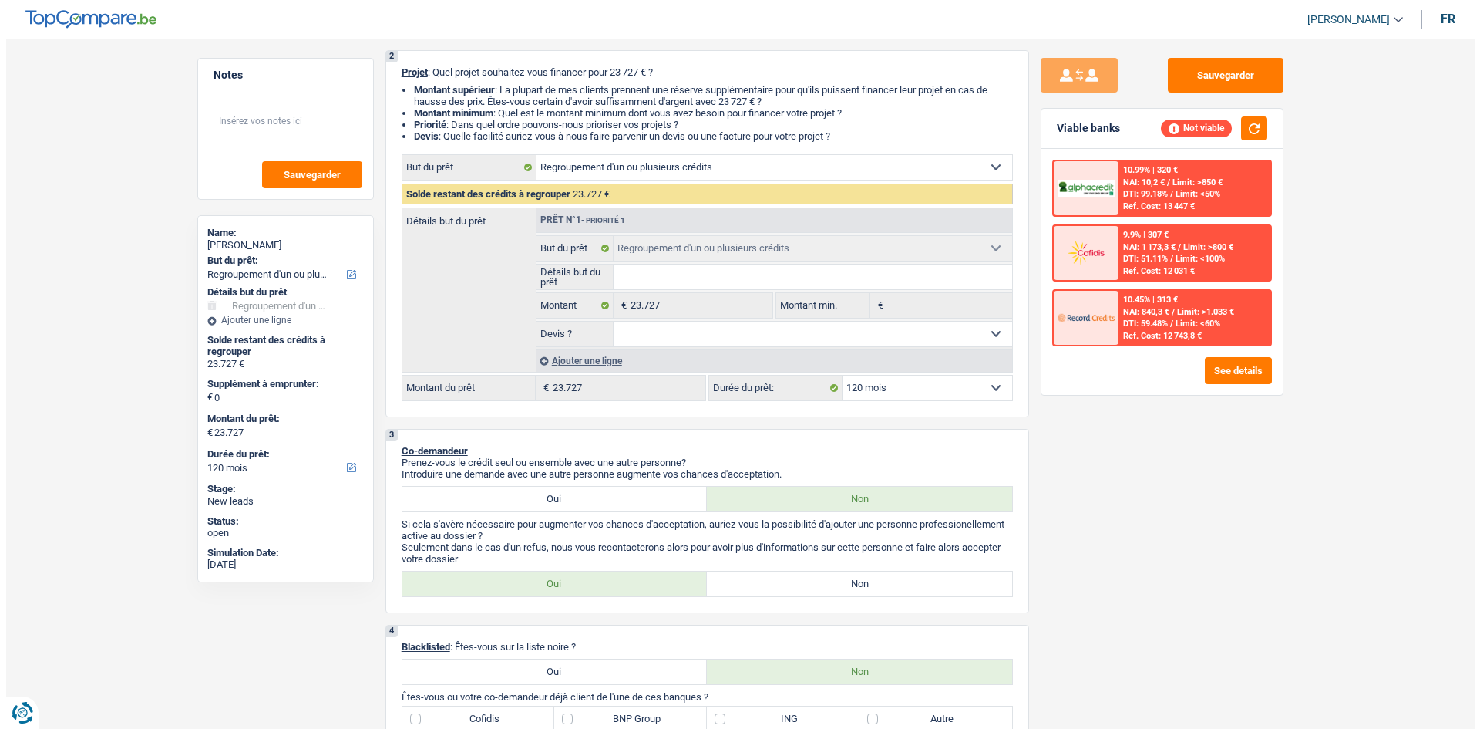
scroll to position [12, 0]
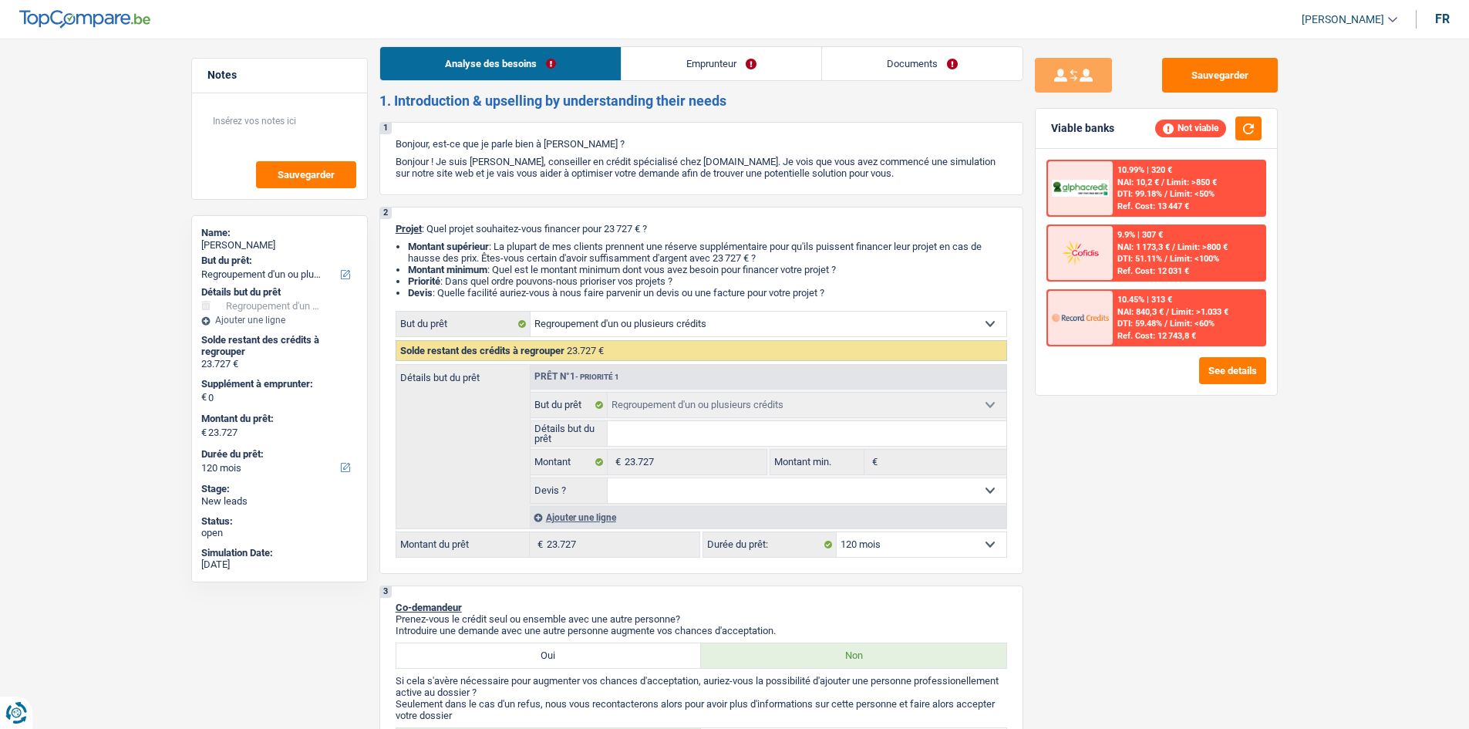
click at [1162, 254] on span "DTI: 51.11%" at bounding box center [1139, 259] width 45 height 10
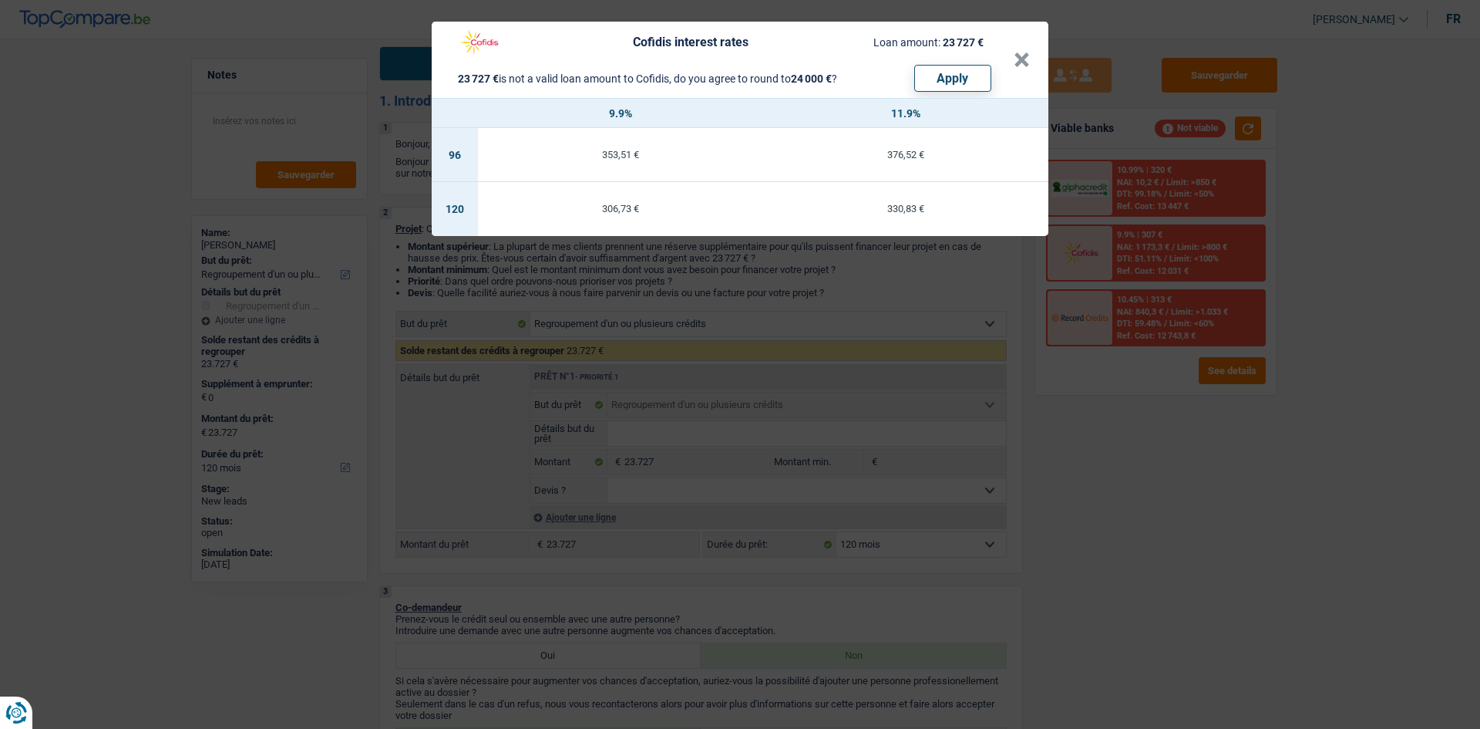
drag, startPoint x: 1163, startPoint y: 488, endPoint x: 1215, endPoint y: 431, distance: 77.5
click at [1170, 470] on div "Cofidis interest rates Loan amount: 23 727 € 23 727 € is not a valid loan amoun…" at bounding box center [740, 364] width 1480 height 729
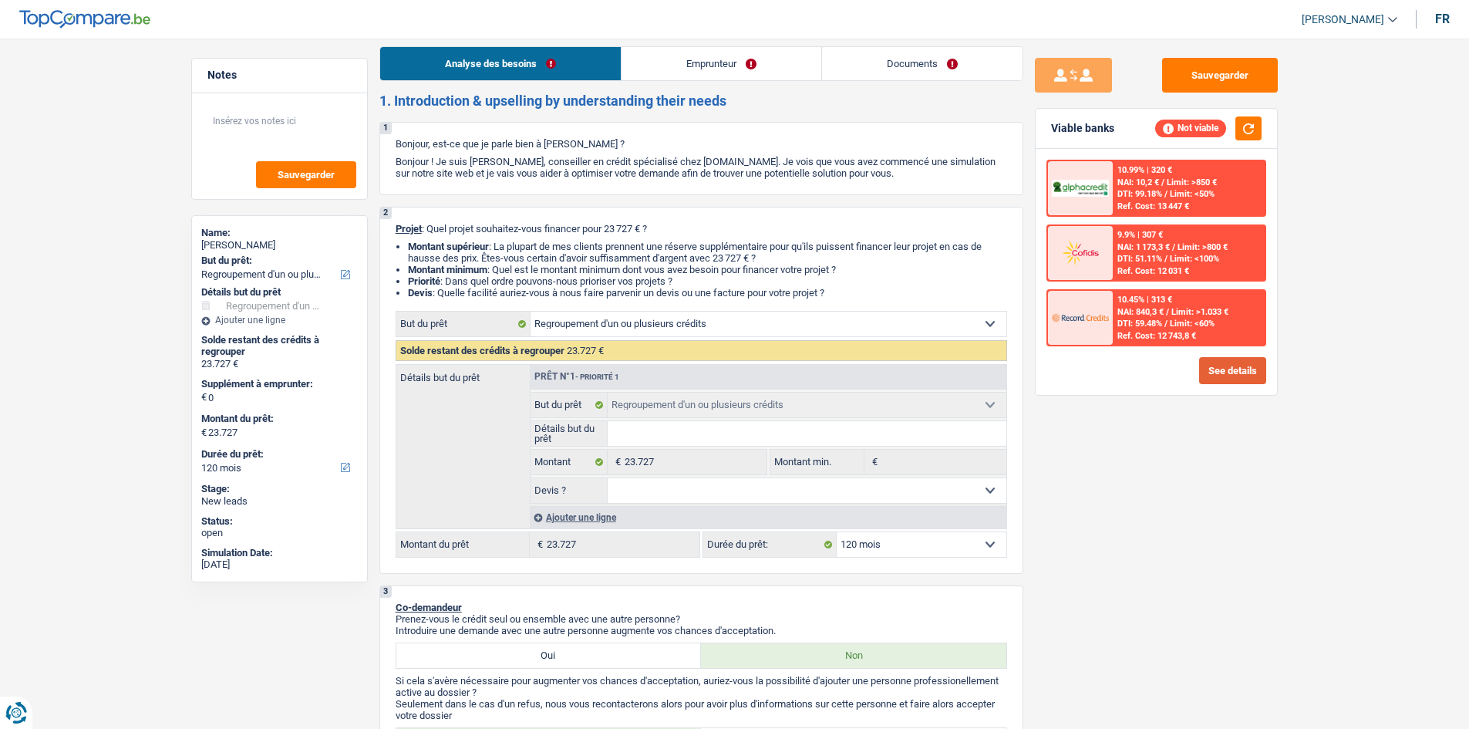
click at [1172, 364] on button "See details" at bounding box center [1232, 370] width 67 height 27
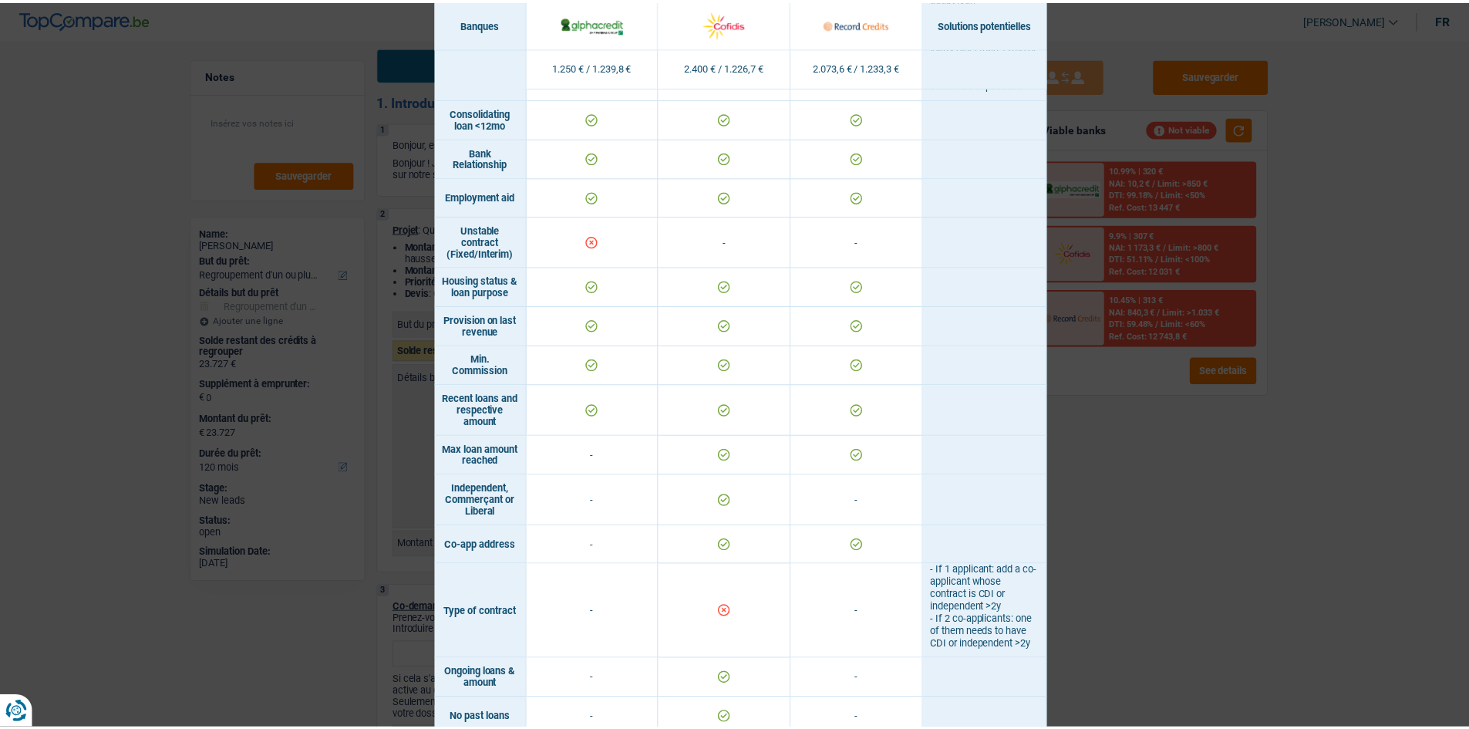
scroll to position [570, 0]
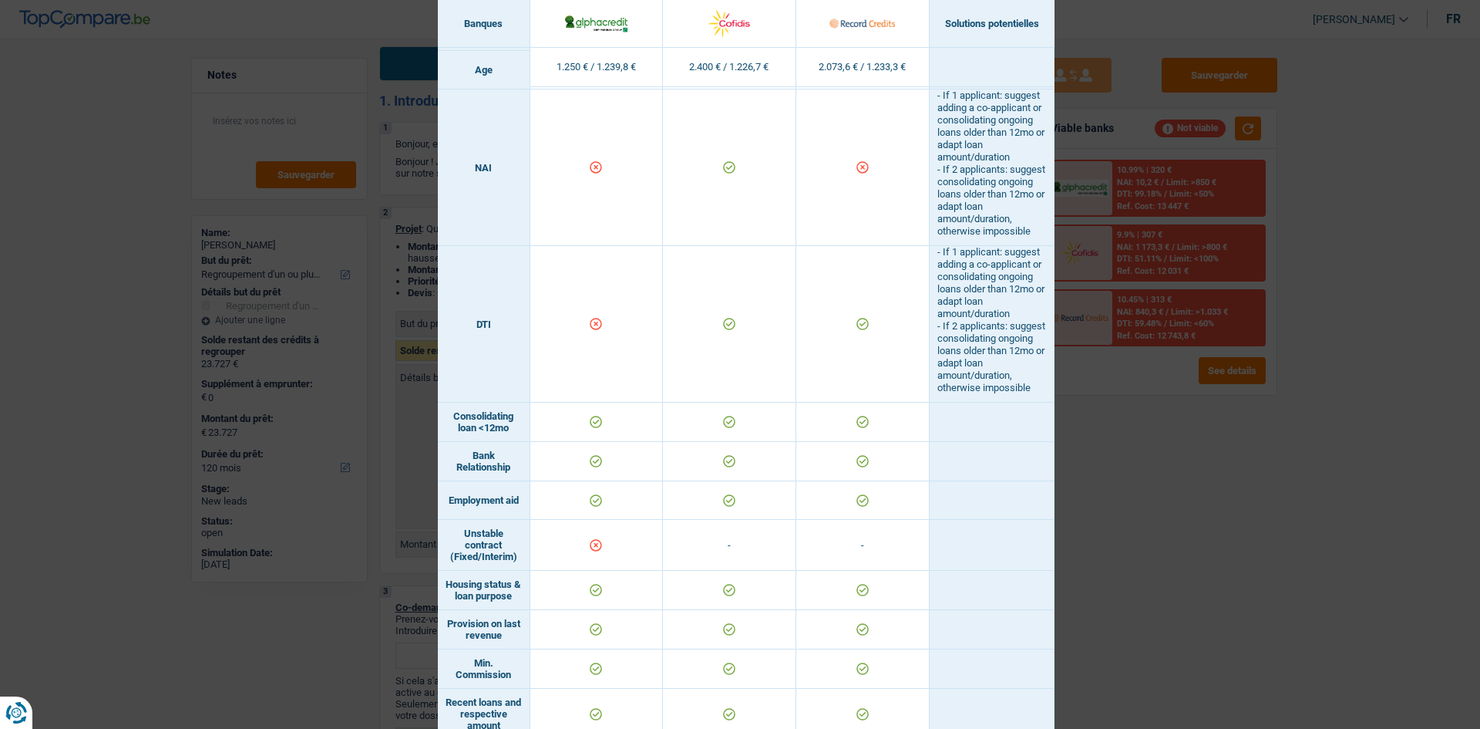
click at [1172, 562] on div "Banks conditions × Banques Solutions potentielles Revenus / Charges 1.250 € / 1…" at bounding box center [740, 364] width 1480 height 729
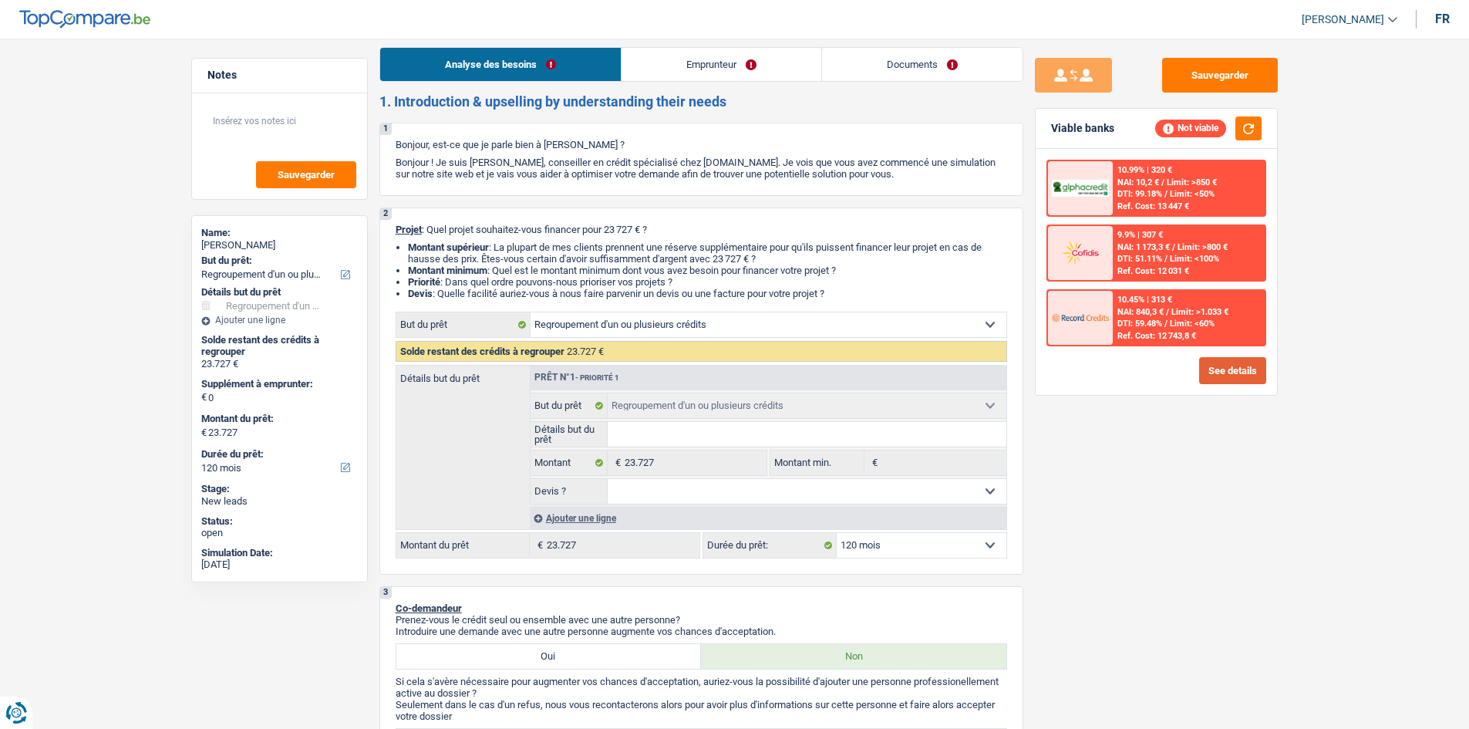
scroll to position [0, 0]
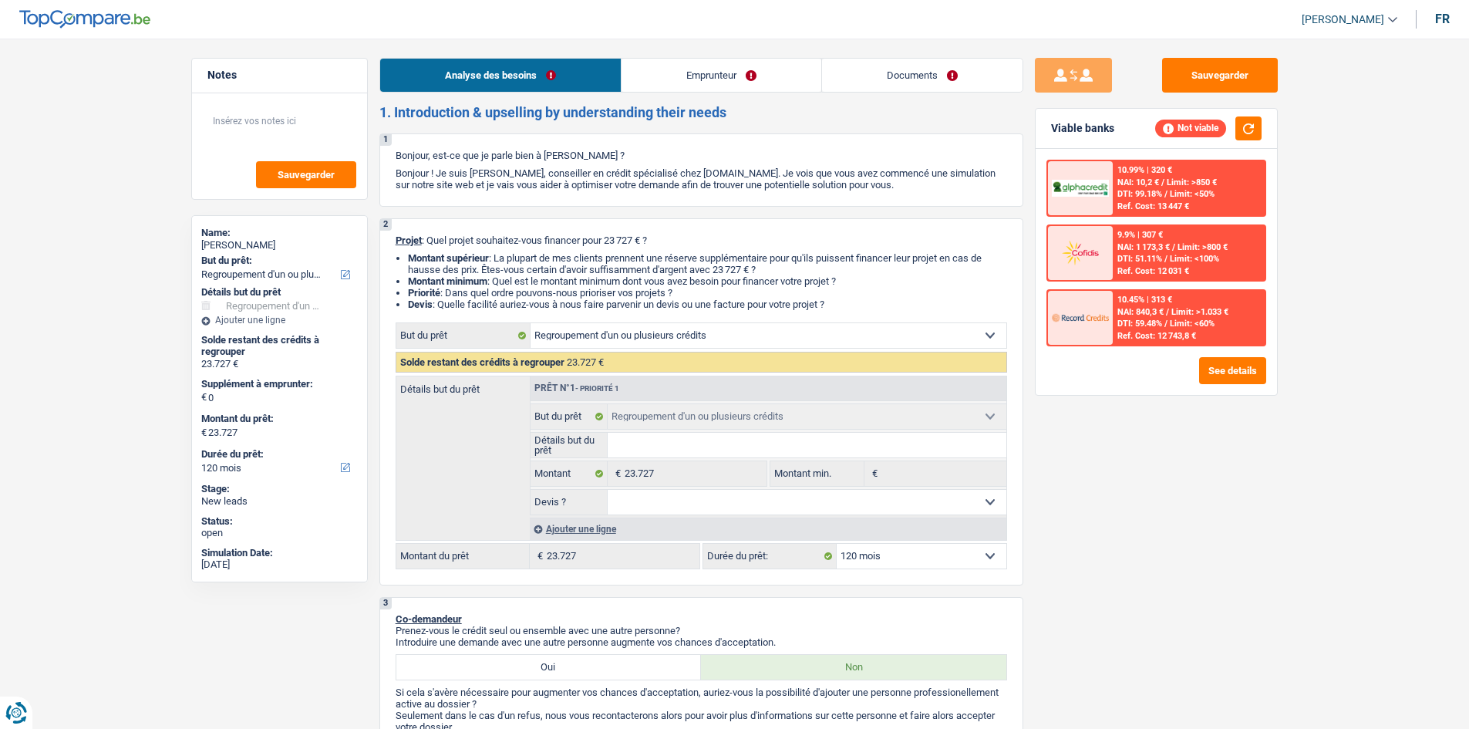
click at [653, 59] on link "Emprunteur" at bounding box center [721, 75] width 200 height 33
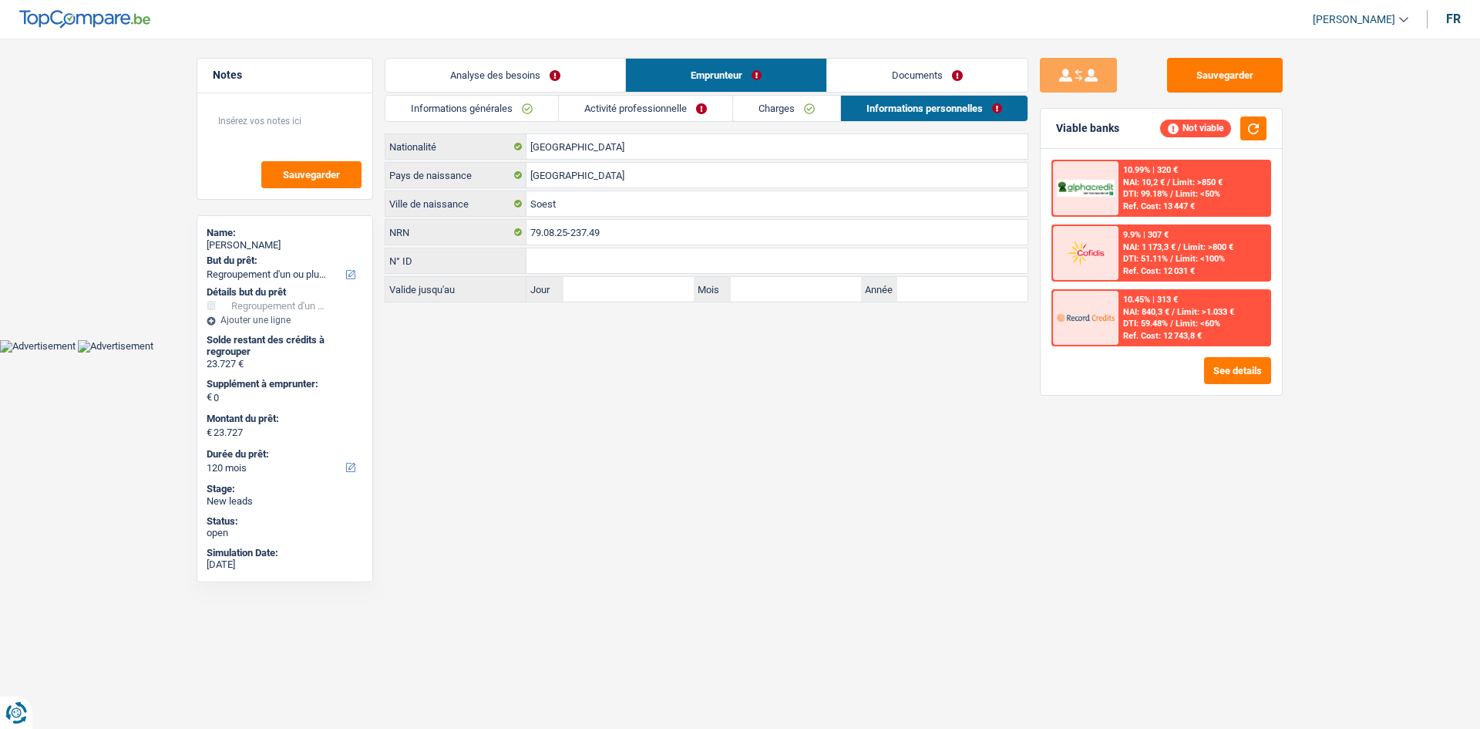
click at [744, 103] on link "Charges" at bounding box center [786, 108] width 107 height 25
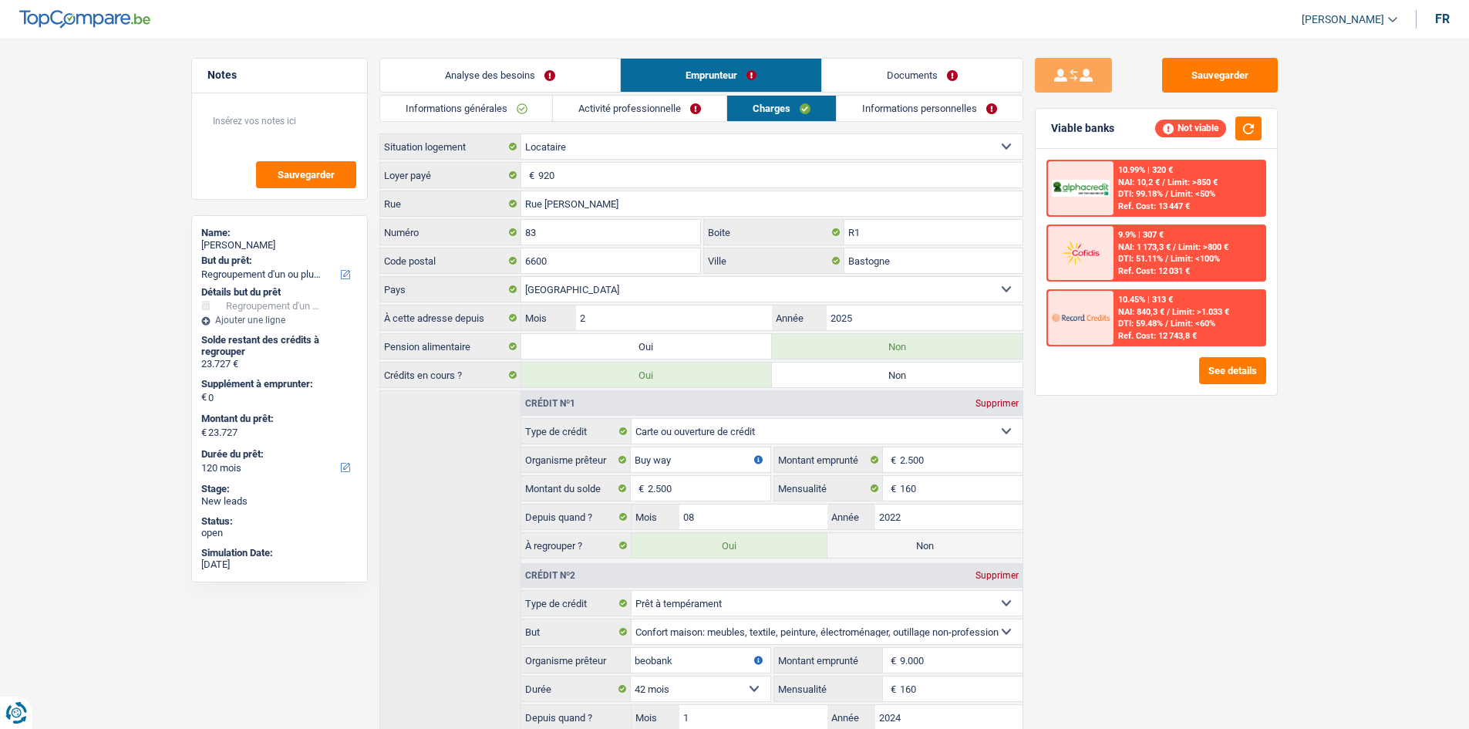
click at [652, 109] on link "Activité professionnelle" at bounding box center [639, 108] width 173 height 25
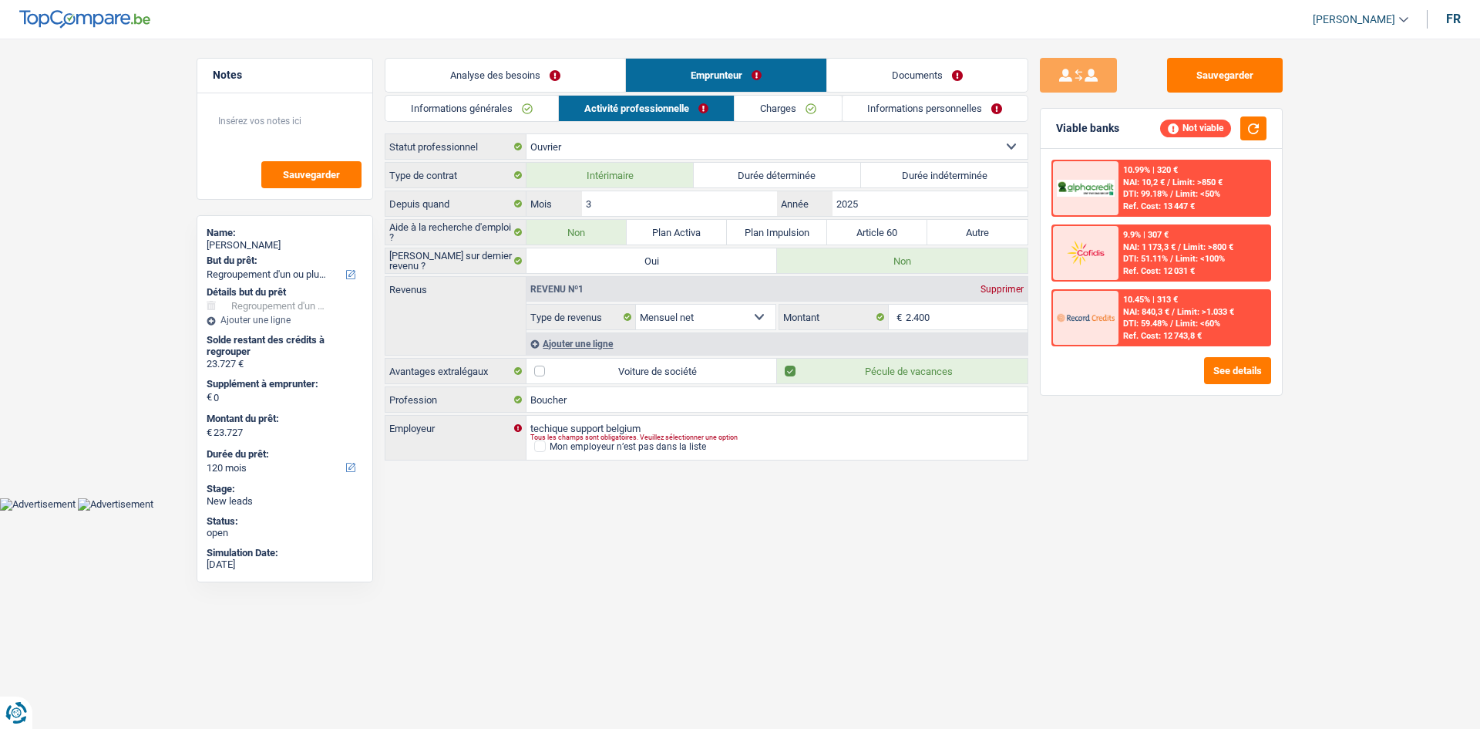
click at [434, 109] on link "Informations générales" at bounding box center [472, 108] width 173 height 25
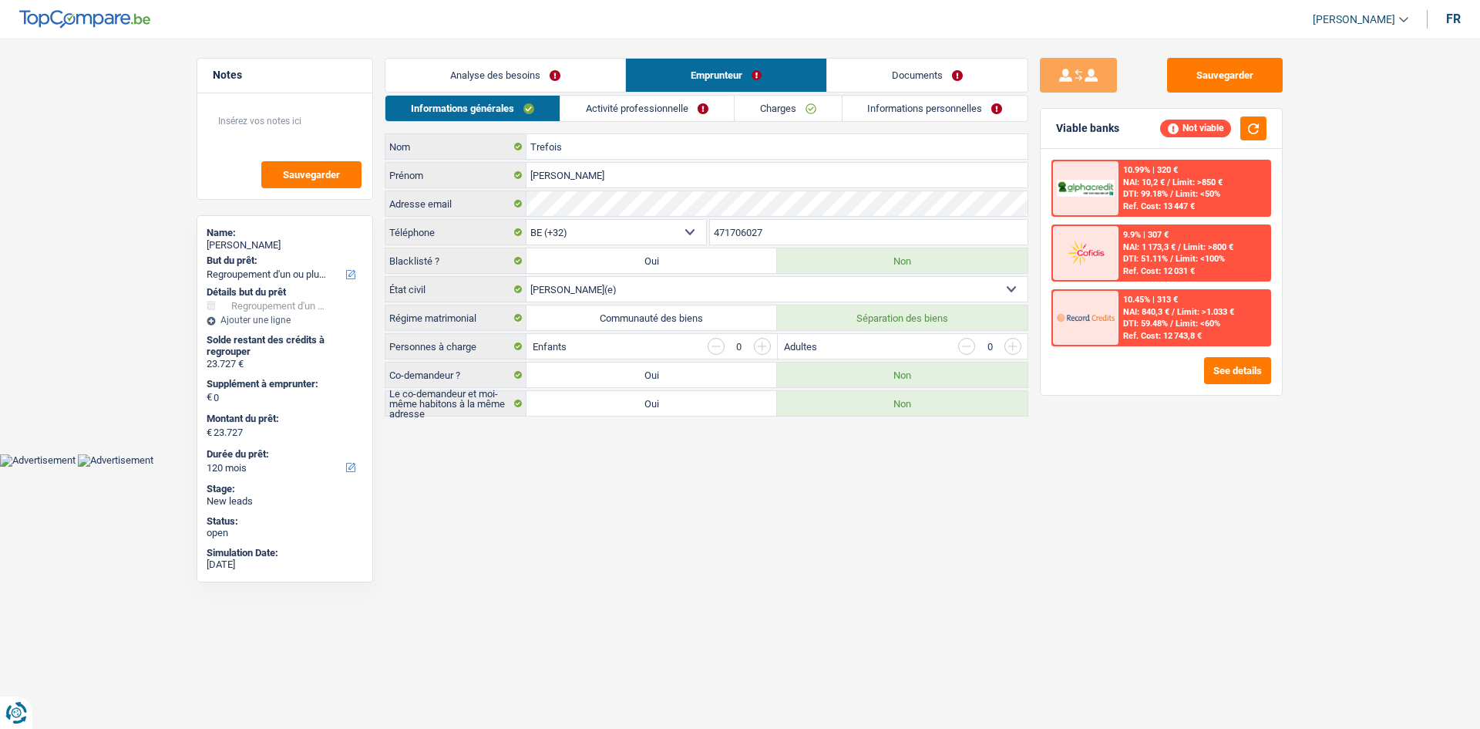
click at [888, 70] on link "Documents" at bounding box center [927, 75] width 200 height 33
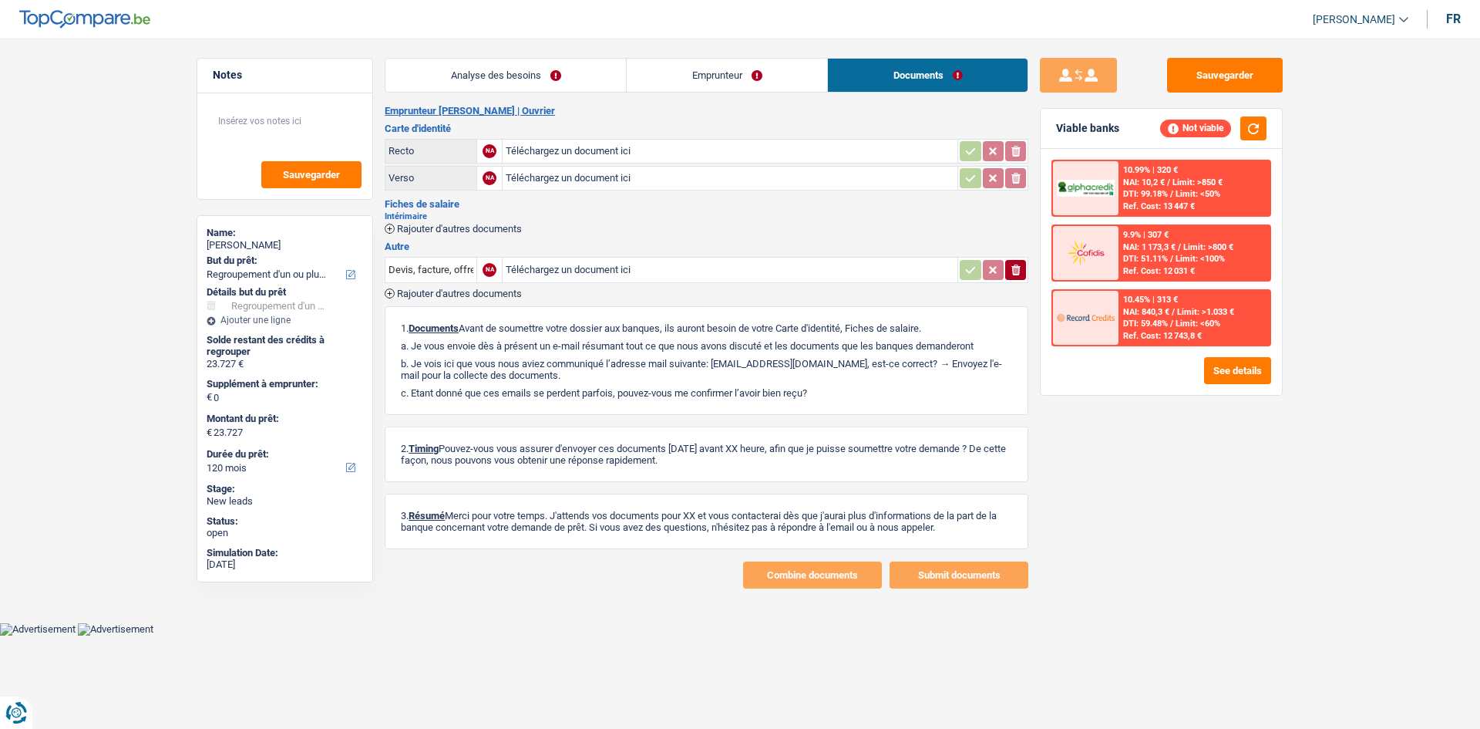
click at [772, 75] on link "Emprunteur" at bounding box center [727, 75] width 200 height 33
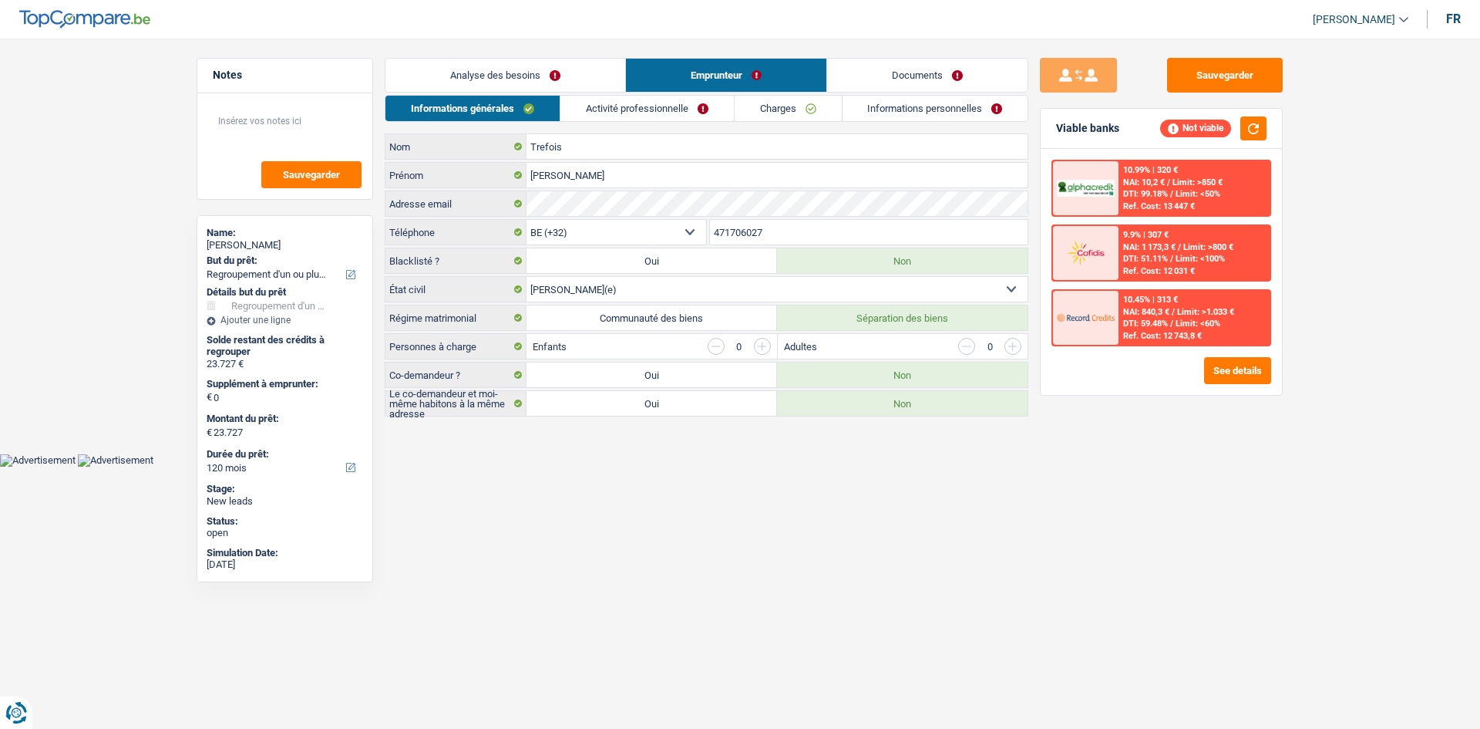
click at [969, 113] on link "Informations personnelles" at bounding box center [936, 108] width 186 height 25
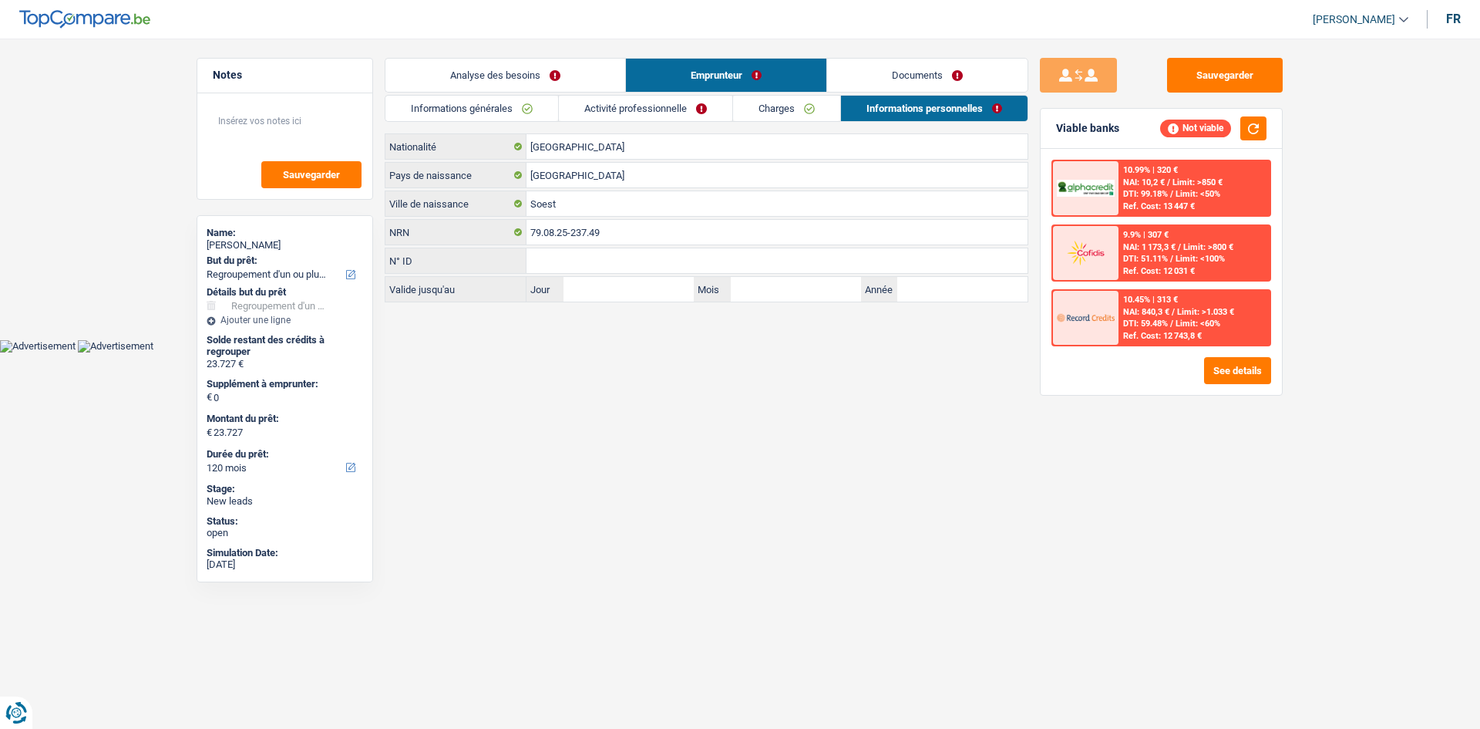
click at [544, 82] on link "Analyse des besoins" at bounding box center [506, 75] width 240 height 33
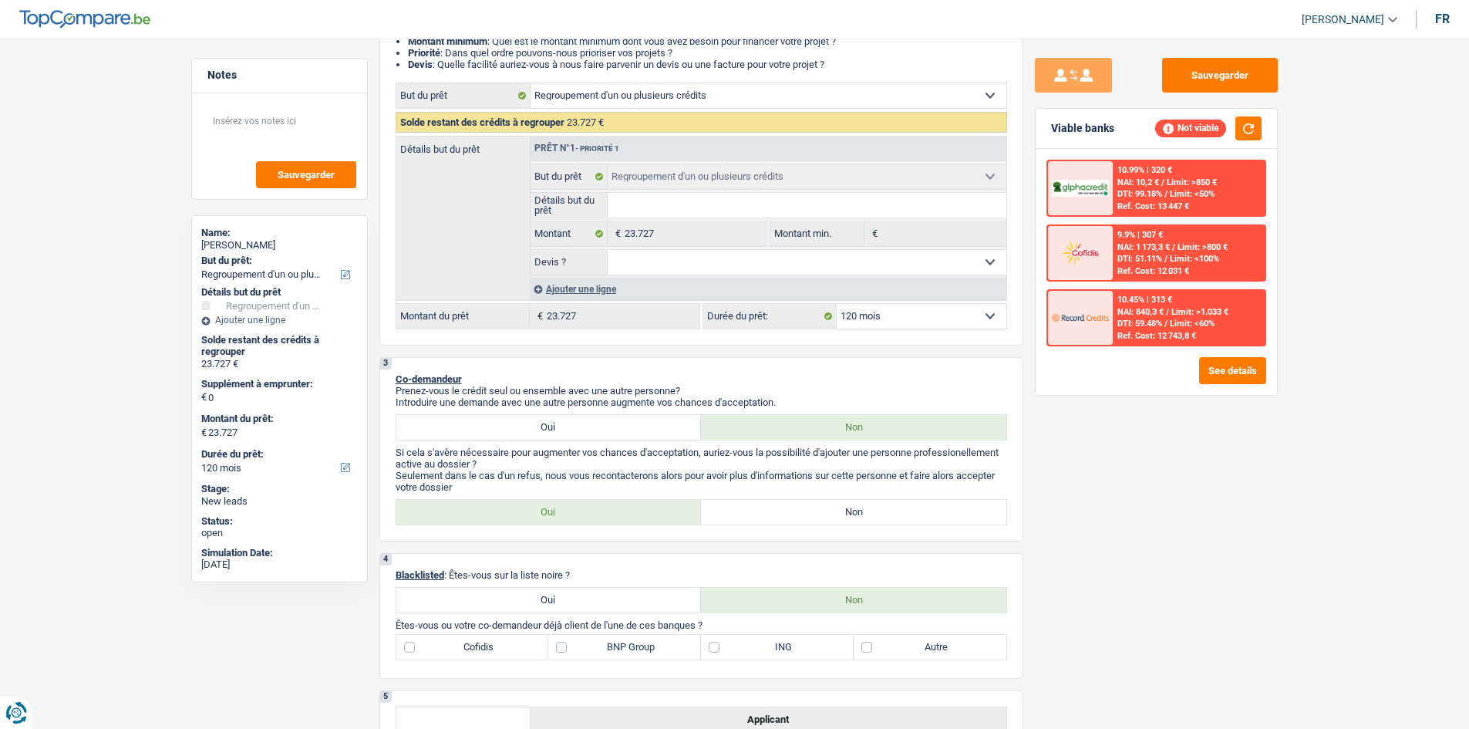
scroll to position [237, 0]
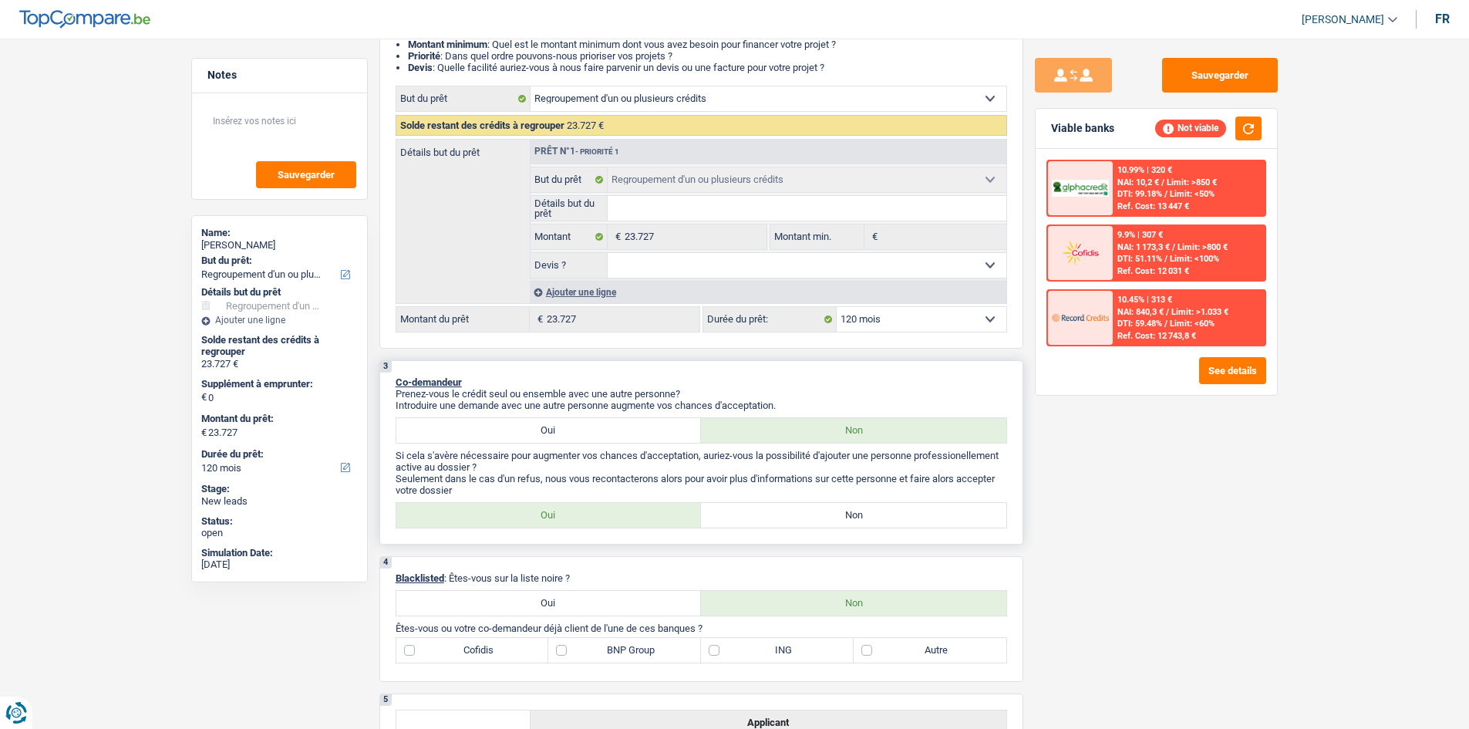
click at [617, 525] on label "Oui" at bounding box center [548, 515] width 305 height 25
click at [617, 525] on input "Oui" at bounding box center [548, 515] width 305 height 25
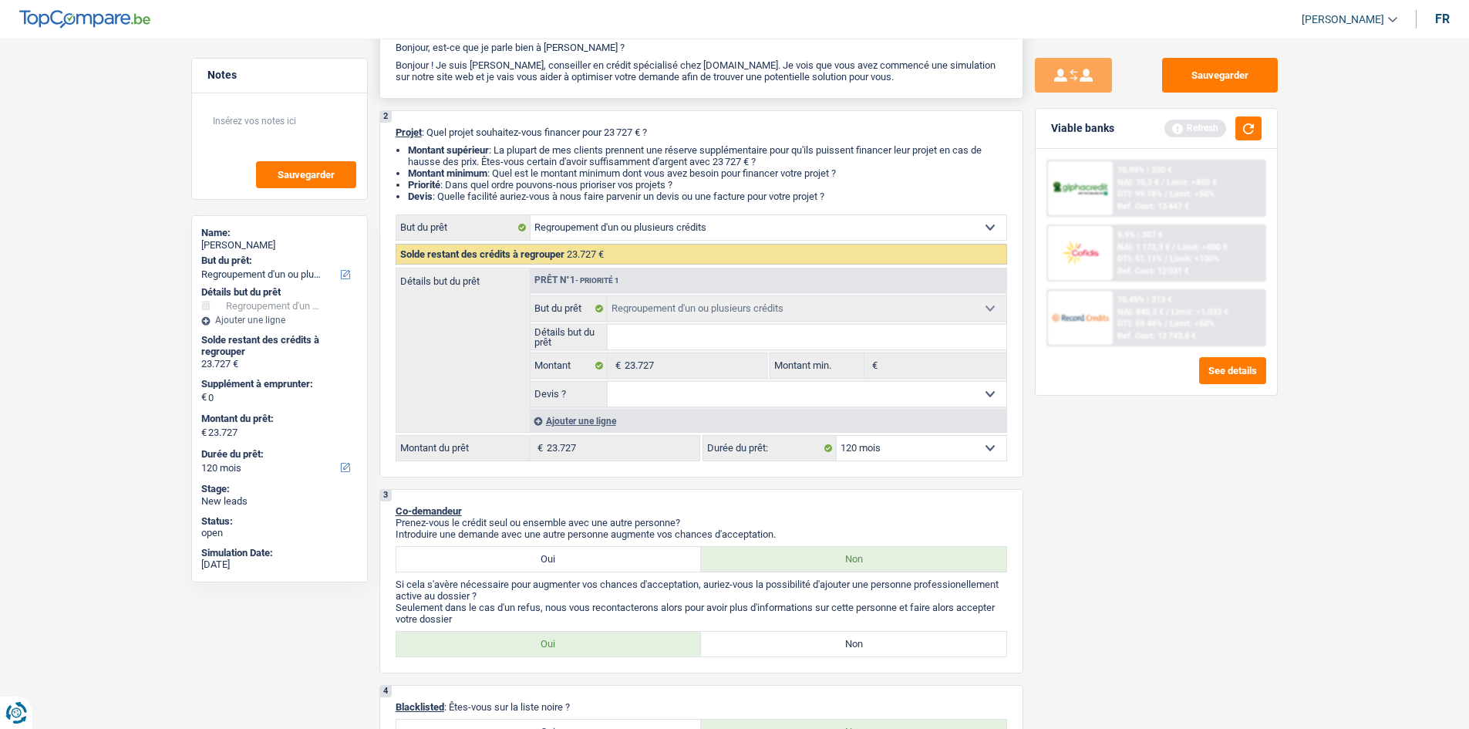
scroll to position [0, 0]
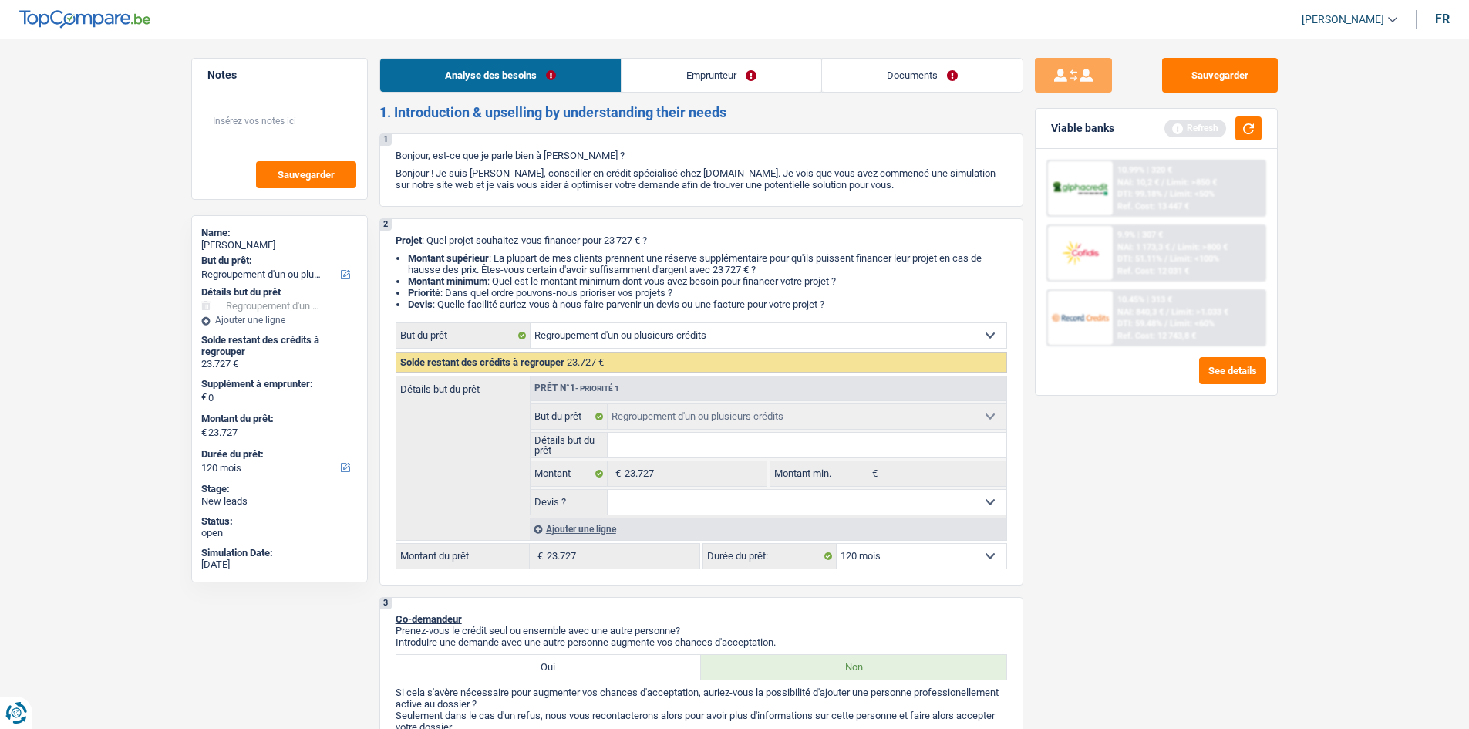
drag, startPoint x: 722, startPoint y: 79, endPoint x: 748, endPoint y: 89, distance: 27.8
click at [722, 79] on link "Emprunteur" at bounding box center [721, 75] width 200 height 33
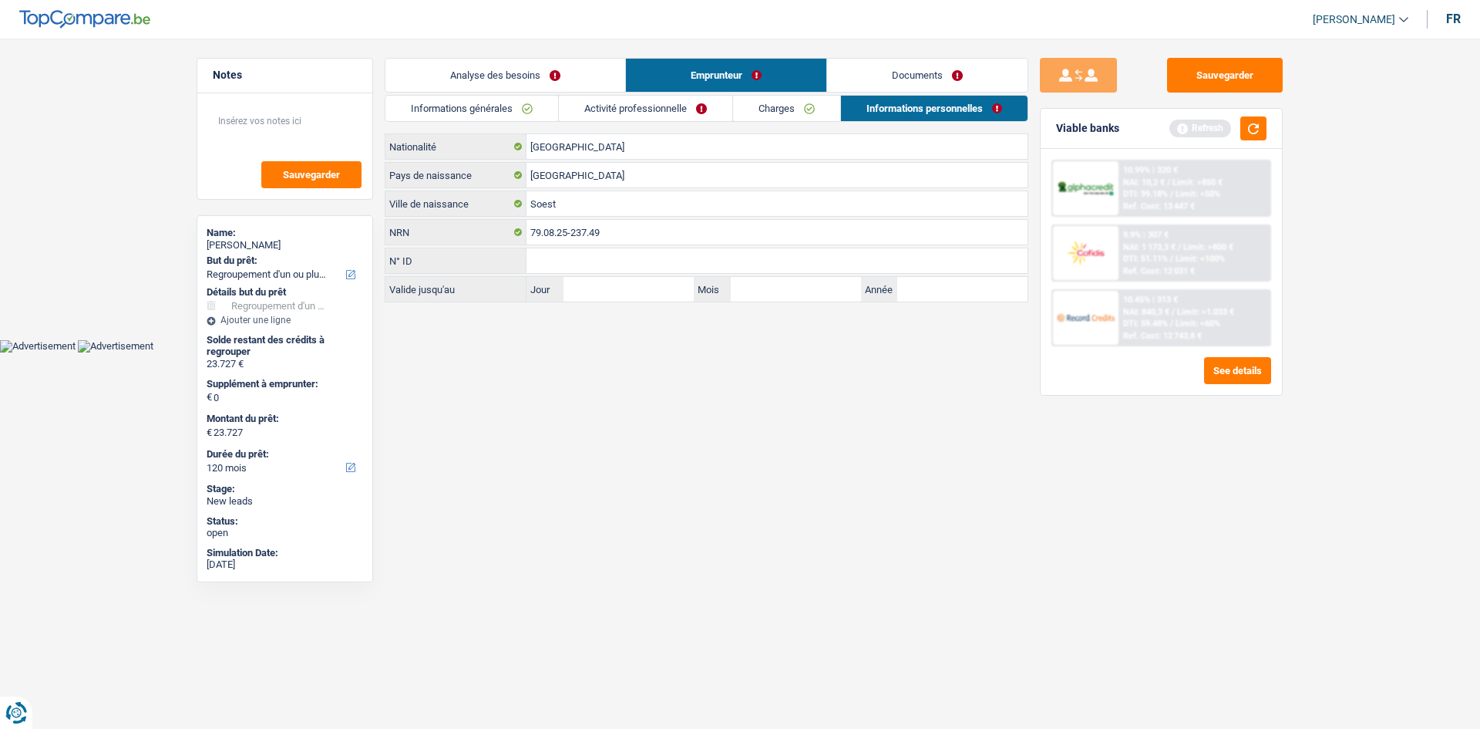
click at [753, 104] on link "Charges" at bounding box center [786, 108] width 107 height 25
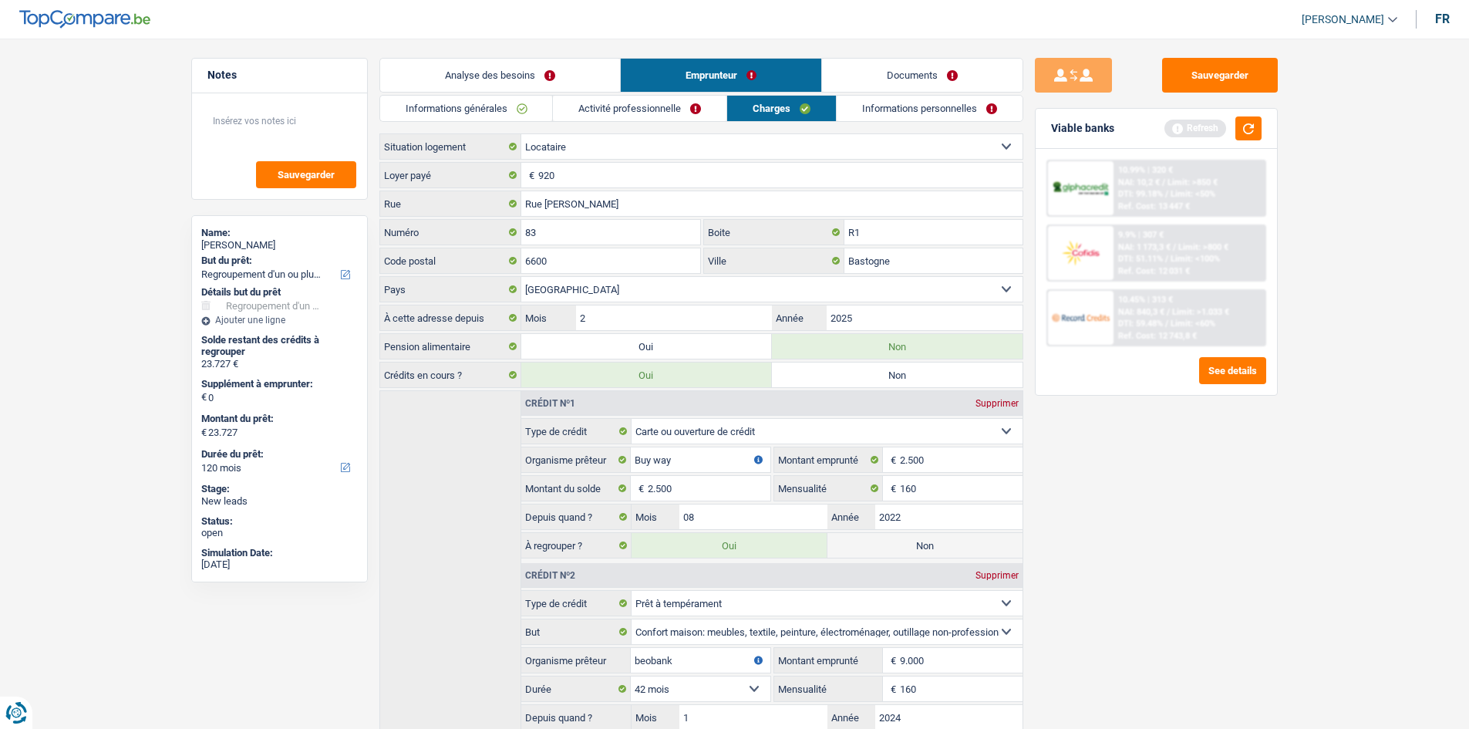
click at [689, 109] on link "Activité professionnelle" at bounding box center [639, 108] width 173 height 25
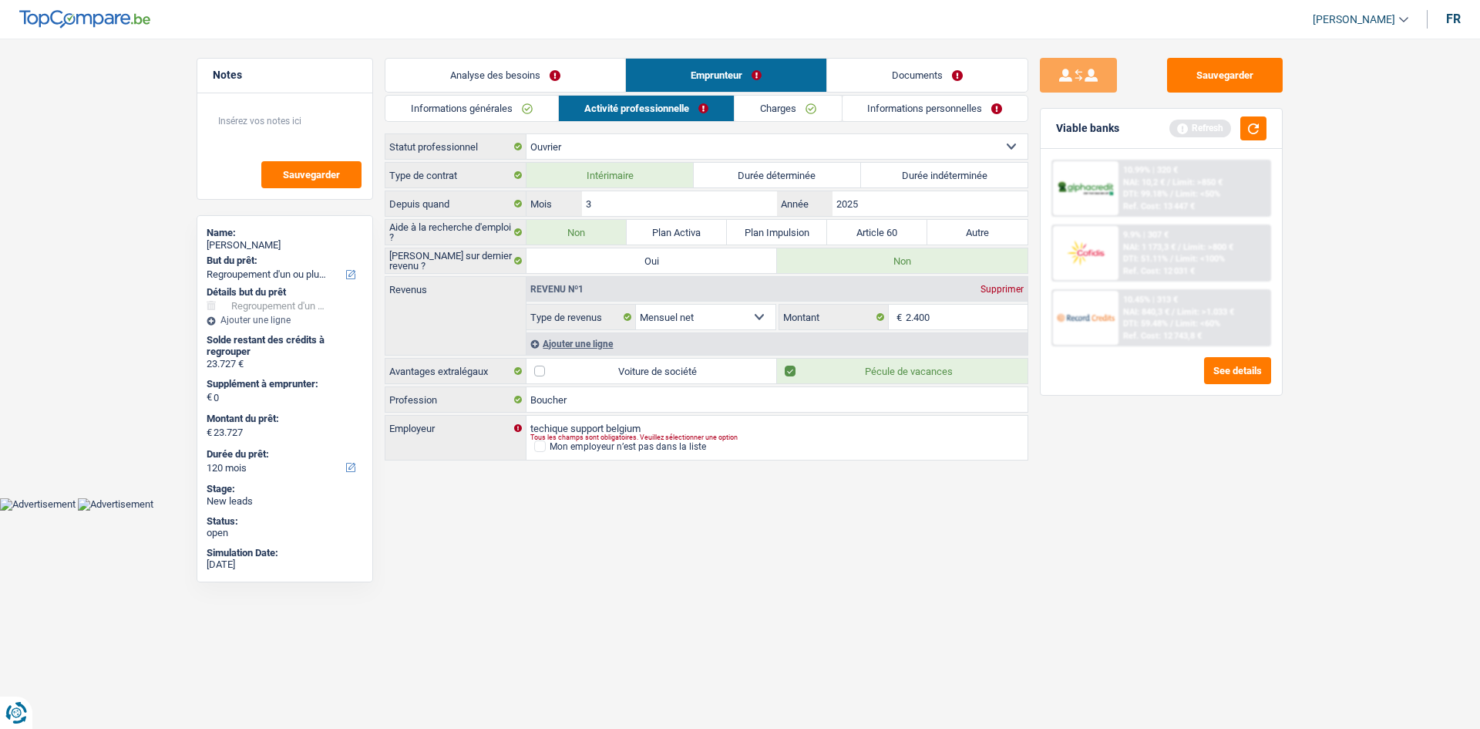
click at [485, 119] on link "Informations générales" at bounding box center [472, 108] width 173 height 25
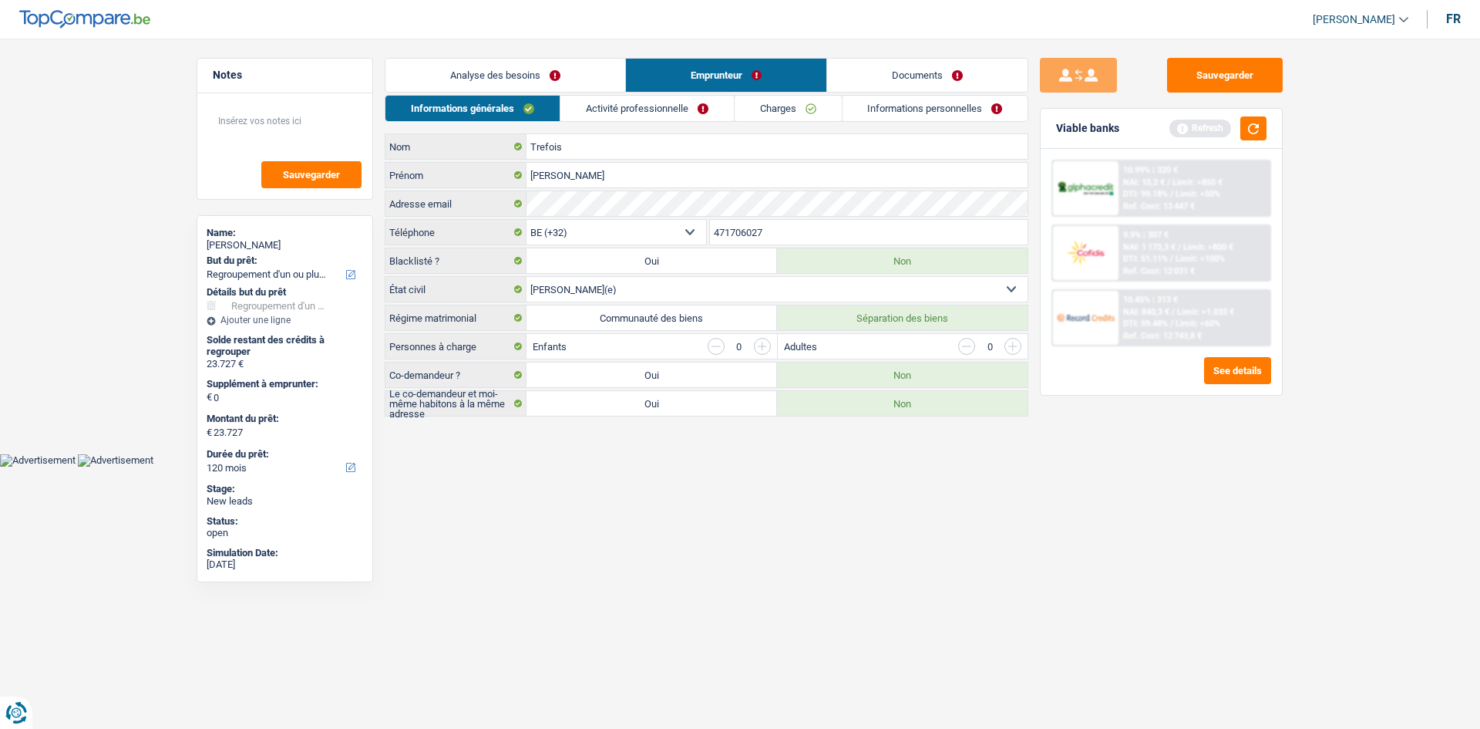
click at [687, 106] on link "Activité professionnelle" at bounding box center [647, 108] width 173 height 25
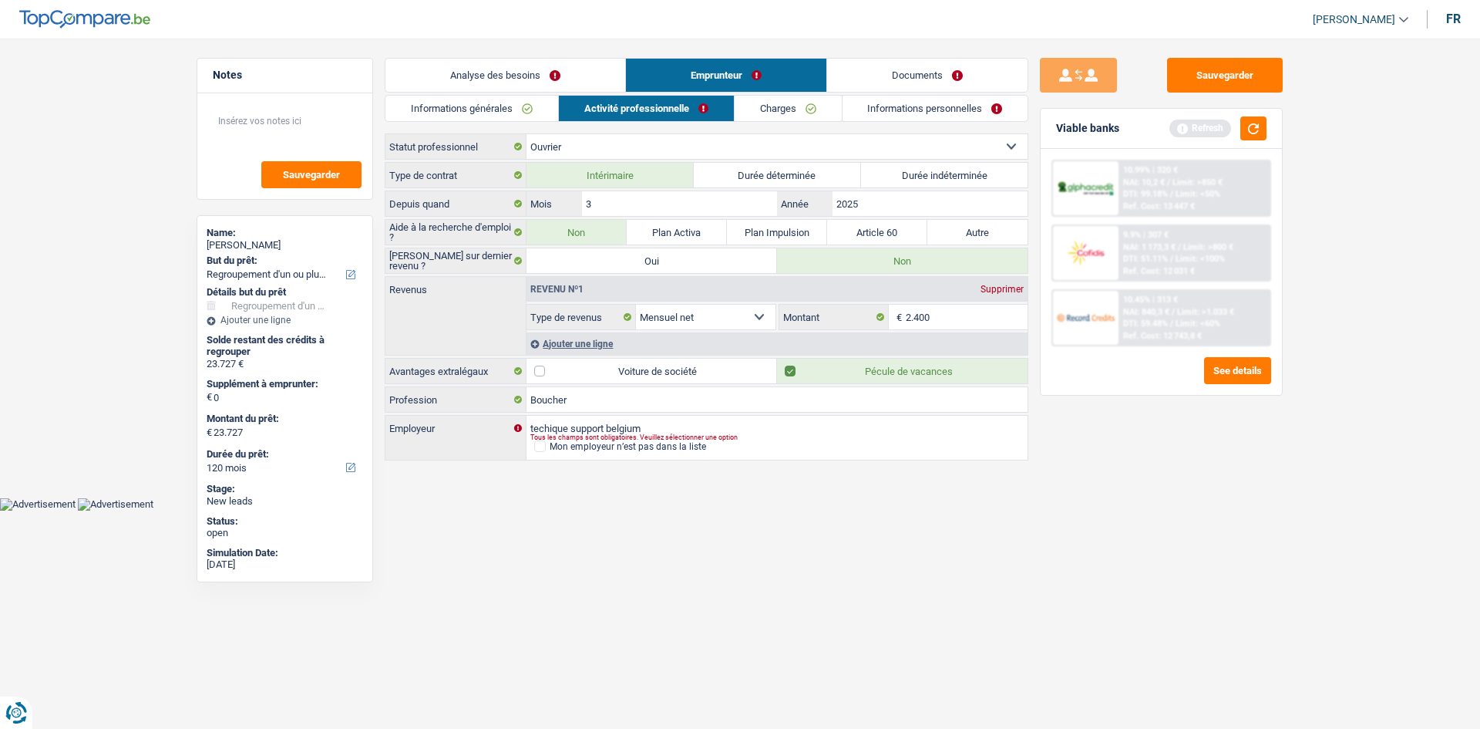
click at [762, 106] on link "Charges" at bounding box center [788, 108] width 107 height 25
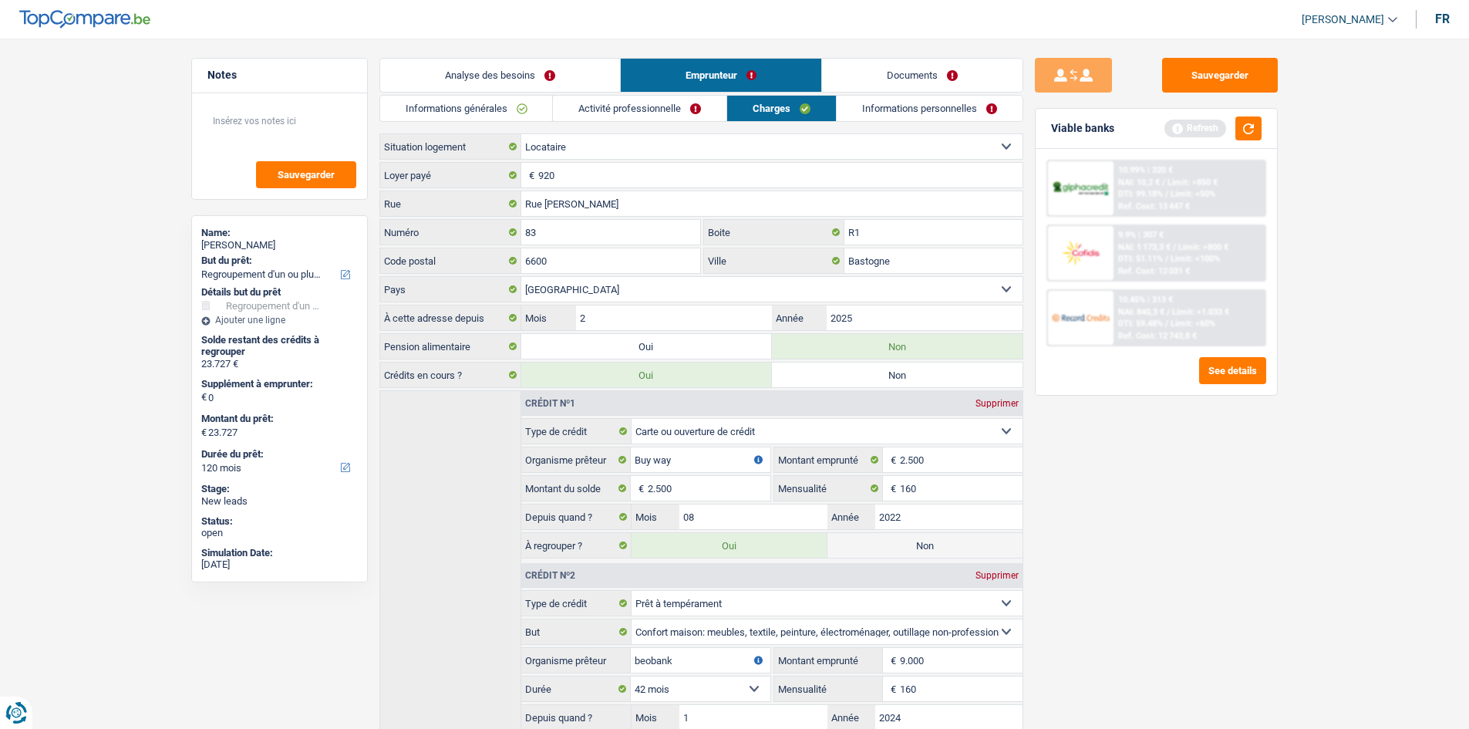
click at [922, 108] on link "Informations personnelles" at bounding box center [930, 108] width 186 height 25
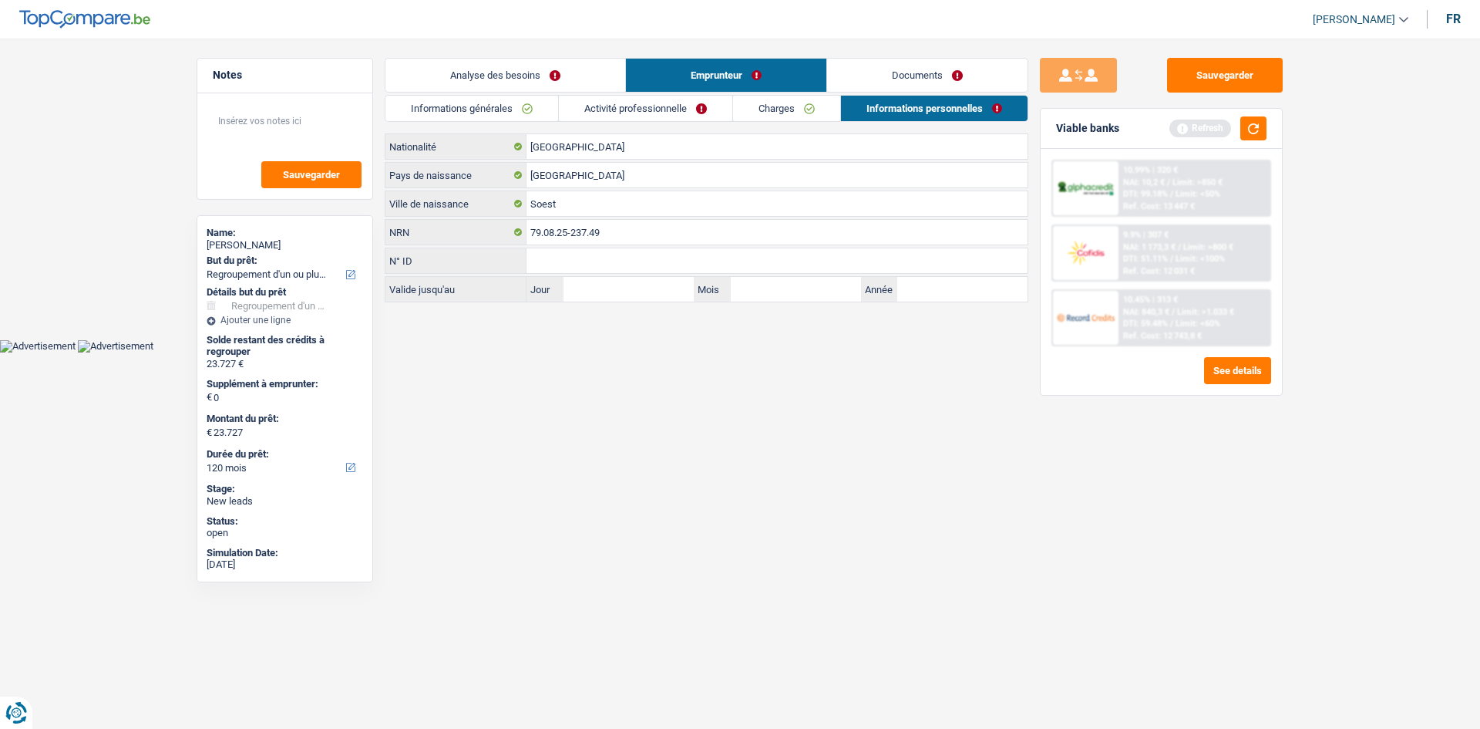
click at [921, 86] on link "Documents" at bounding box center [927, 75] width 200 height 33
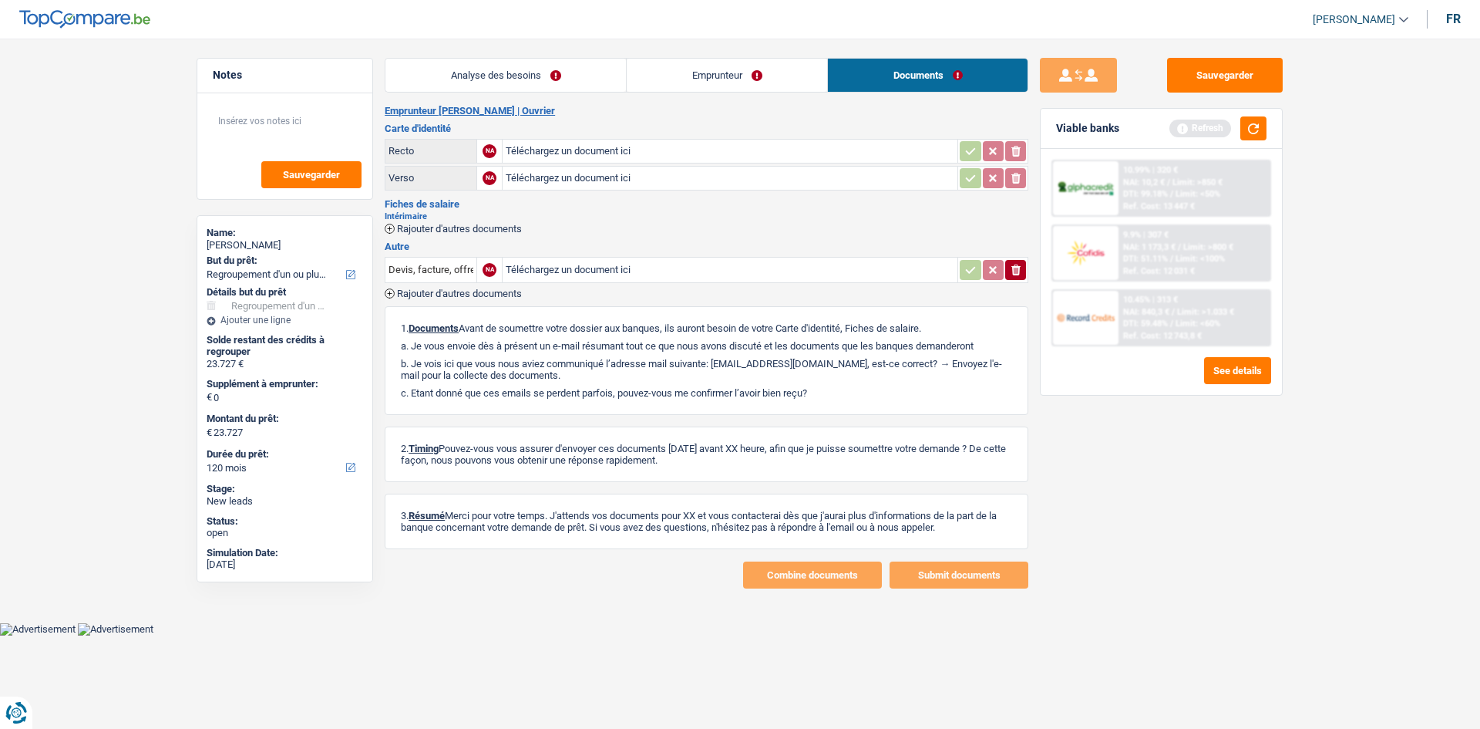
click at [549, 85] on link "Analyse des besoins" at bounding box center [506, 75] width 241 height 33
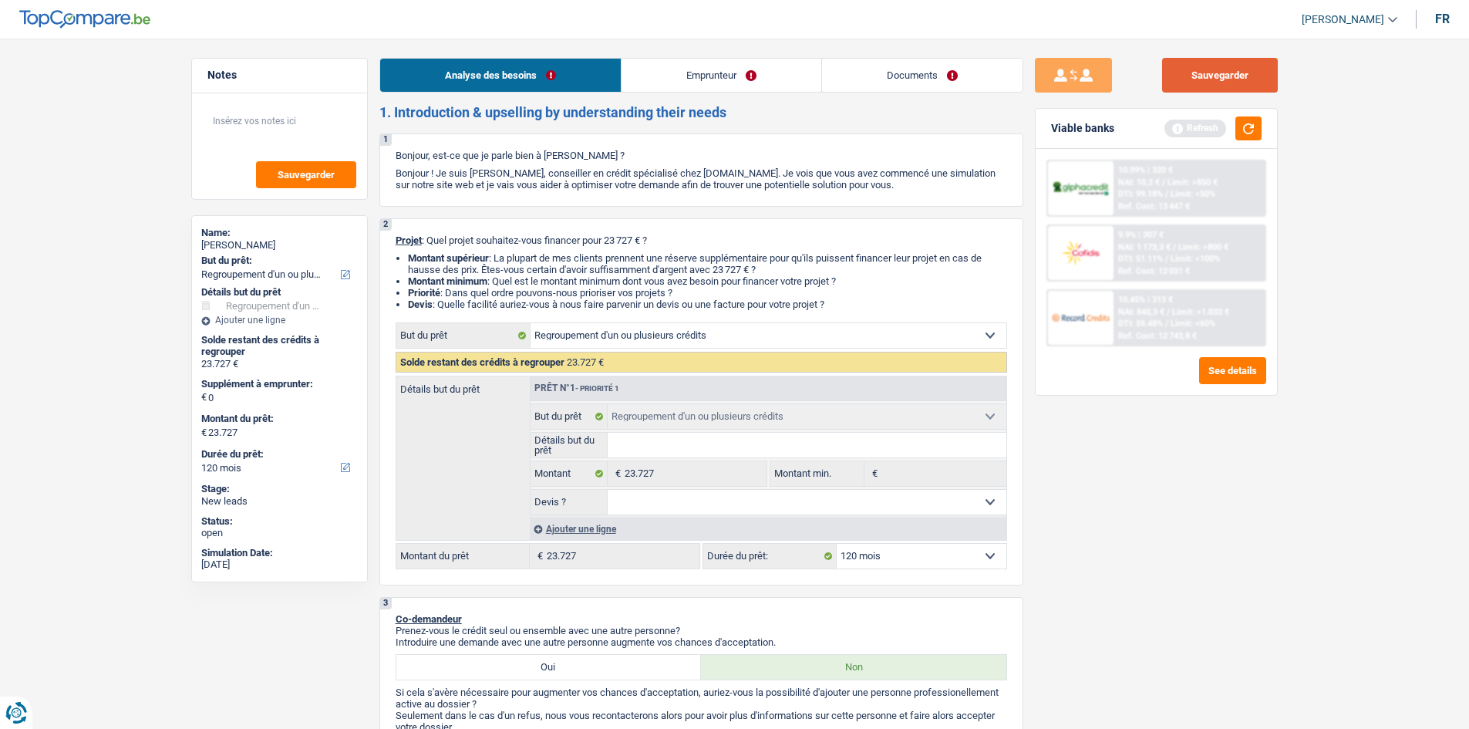
click at [1172, 76] on button "Sauvegarder" at bounding box center [1220, 75] width 116 height 35
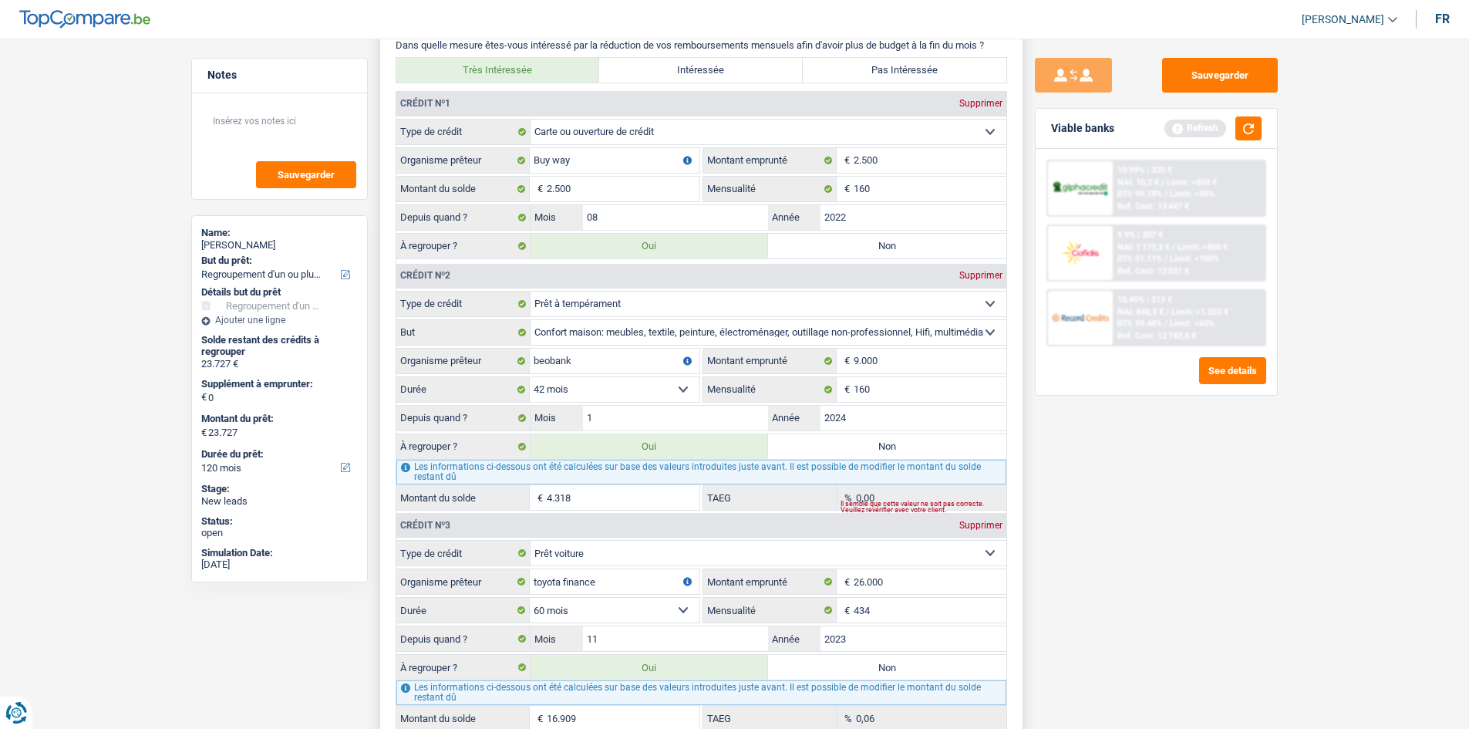
scroll to position [1234, 0]
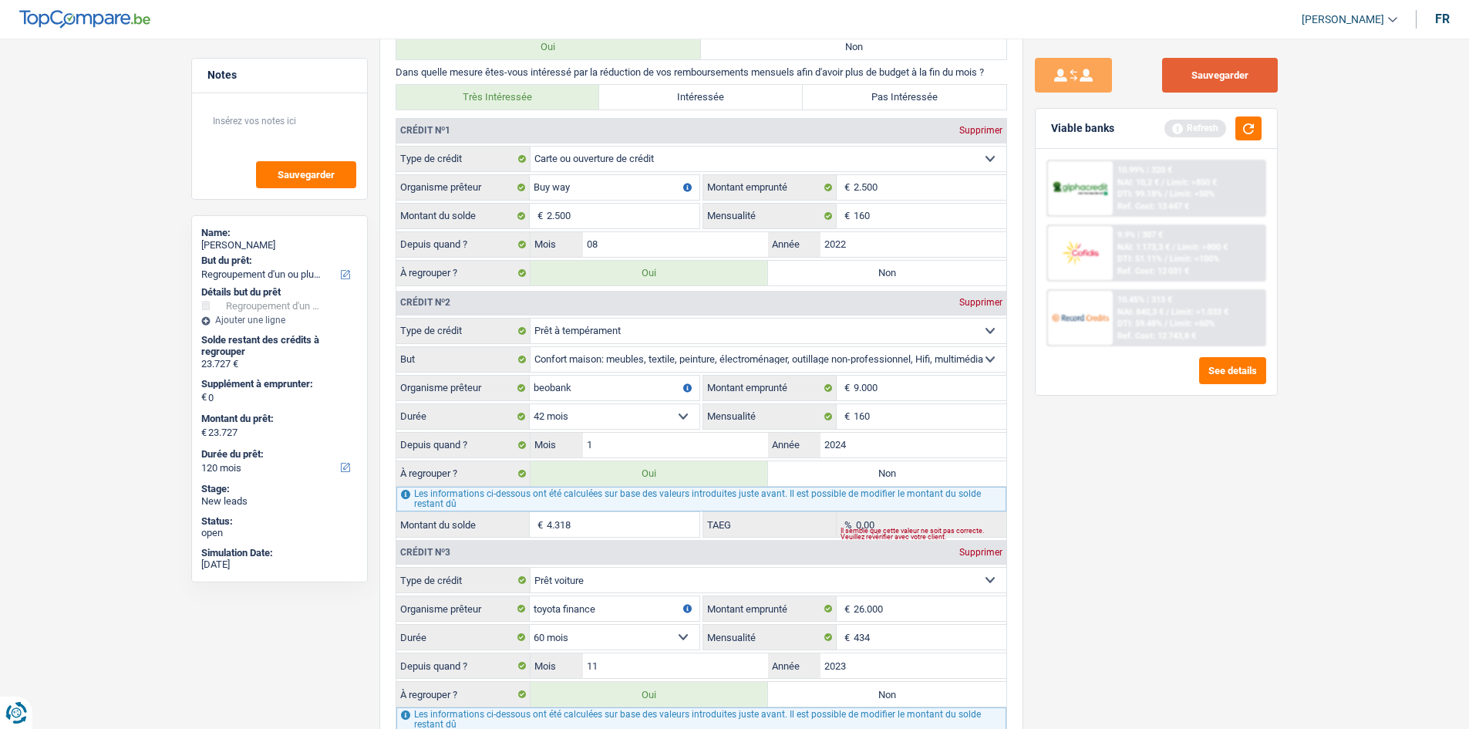
click at [1172, 71] on button "Sauvegarder" at bounding box center [1220, 75] width 116 height 35
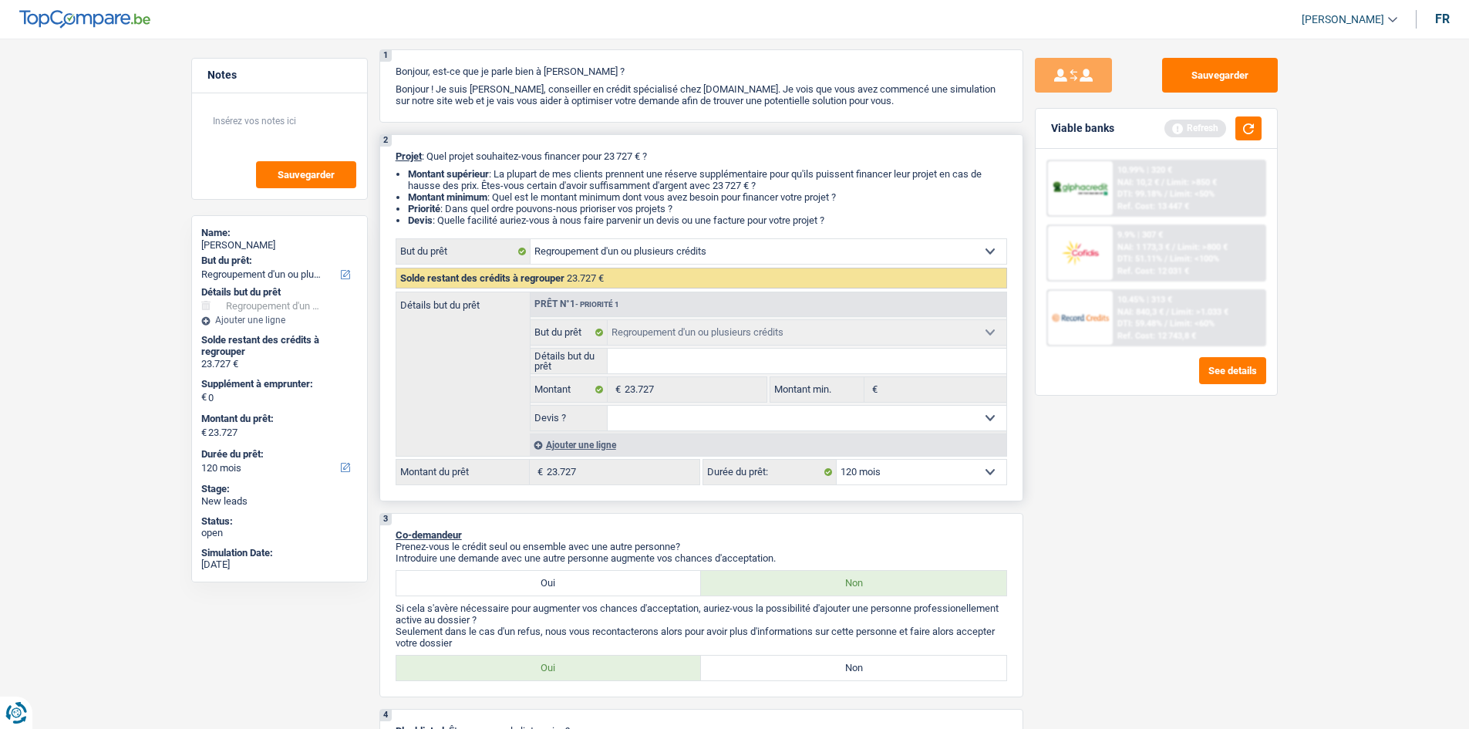
scroll to position [0, 0]
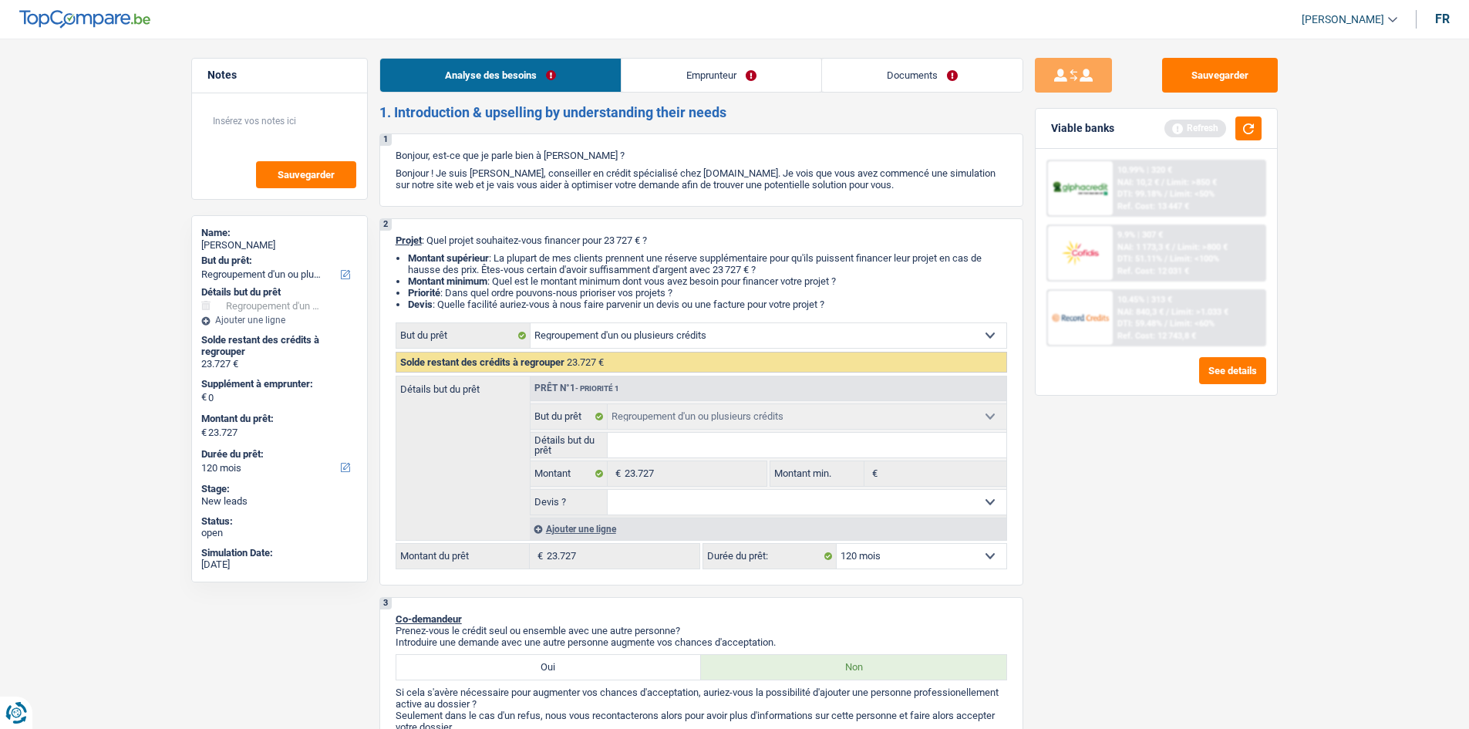
click at [885, 79] on link "Documents" at bounding box center [922, 75] width 200 height 33
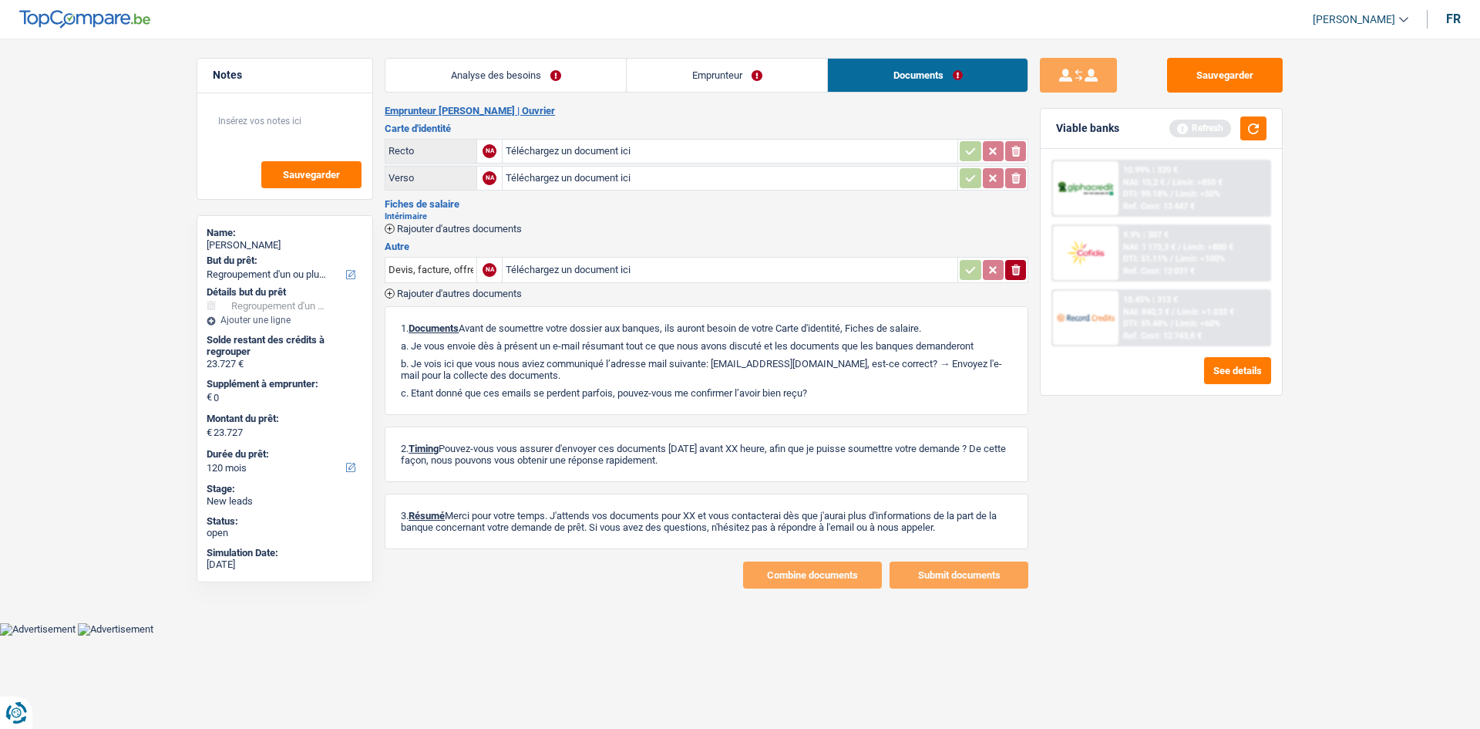
click at [782, 72] on link "Emprunteur" at bounding box center [727, 75] width 200 height 33
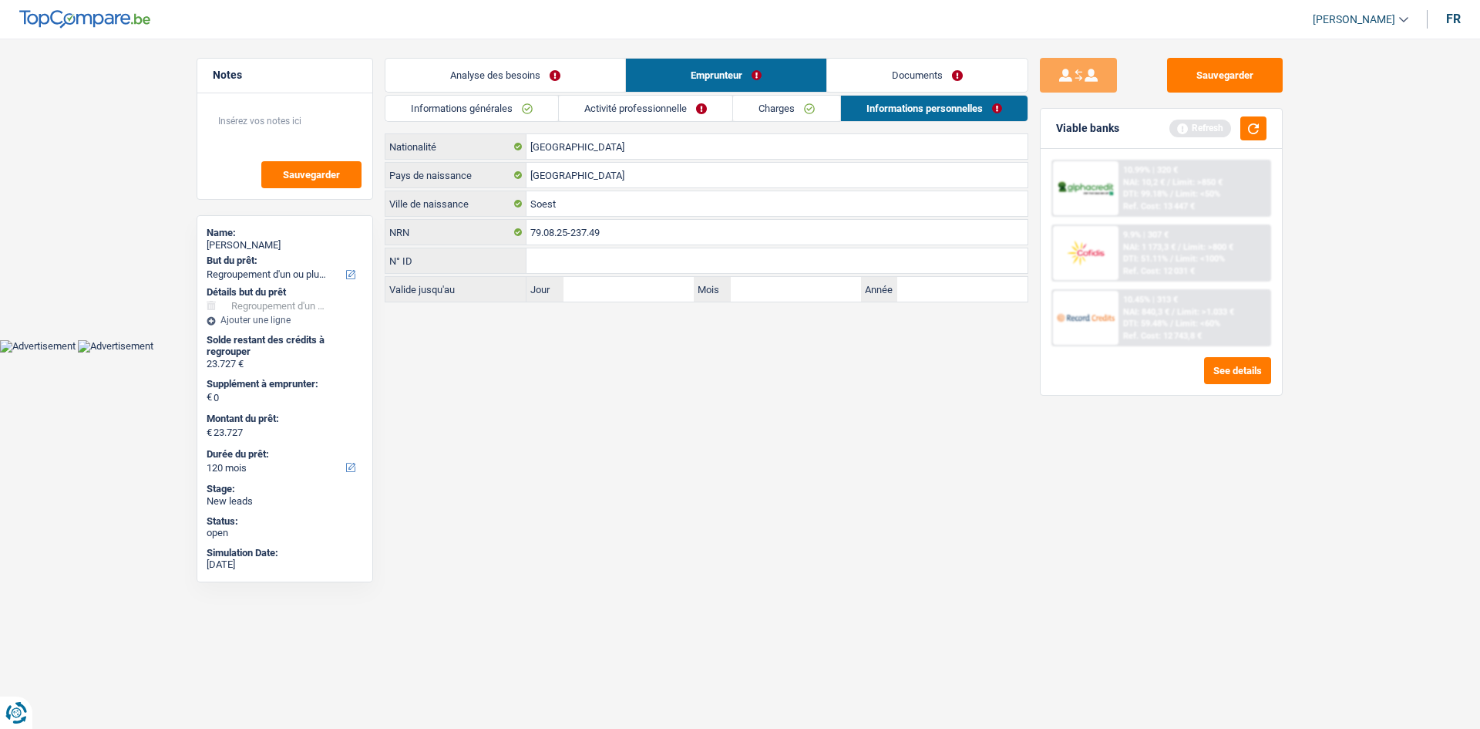
click at [803, 113] on link "Charges" at bounding box center [786, 108] width 107 height 25
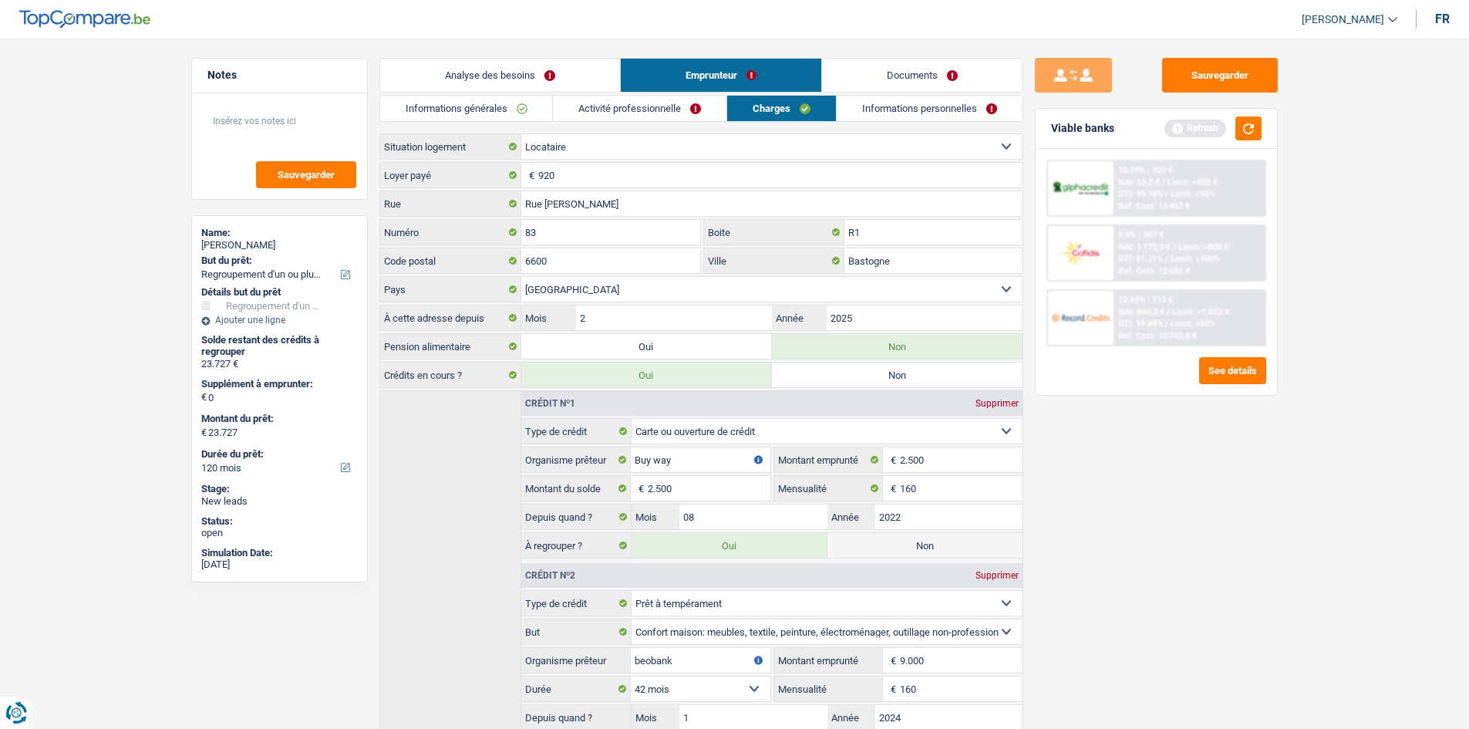
click at [707, 113] on link "Activité professionnelle" at bounding box center [639, 108] width 173 height 25
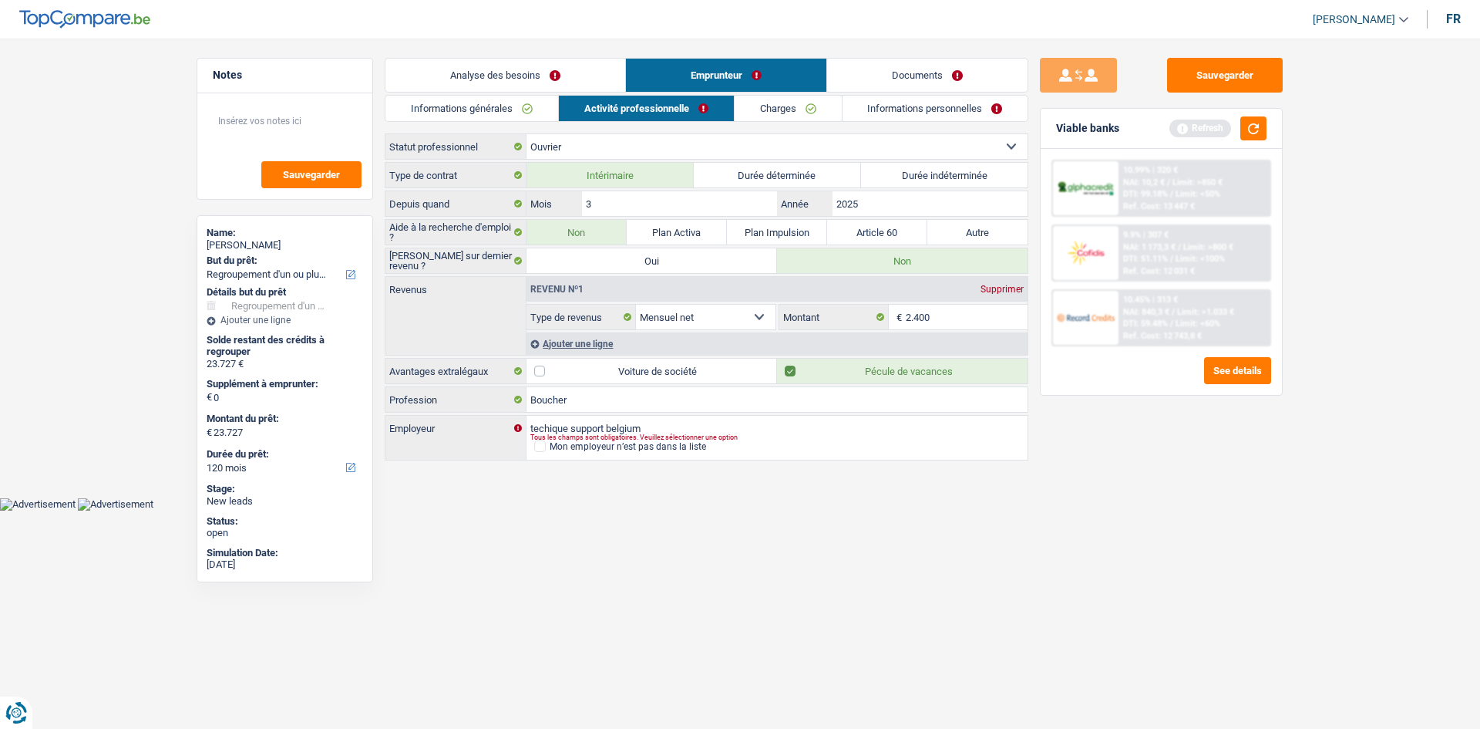
click at [494, 115] on link "Informations générales" at bounding box center [472, 108] width 173 height 25
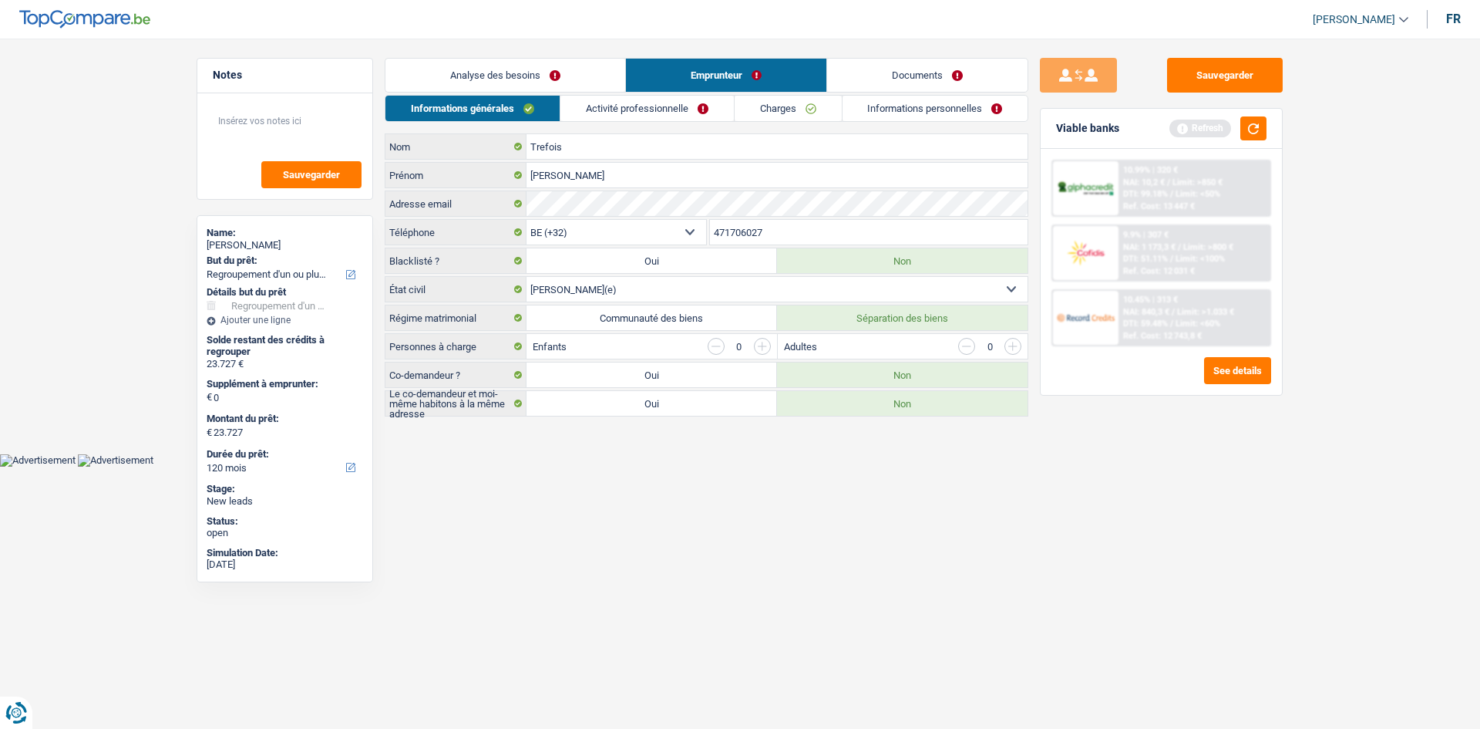
click at [519, 77] on link "Analyse des besoins" at bounding box center [506, 75] width 240 height 33
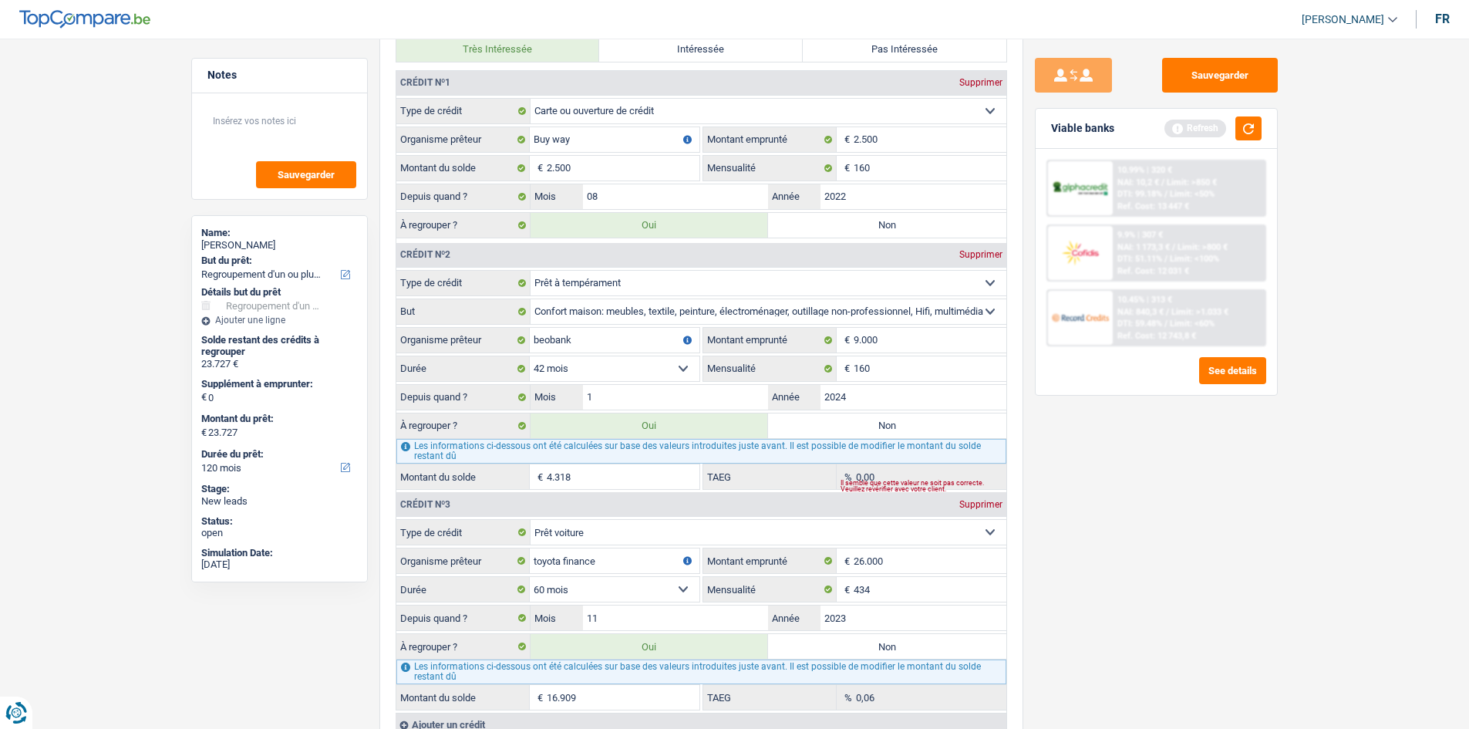
scroll to position [1311, 0]
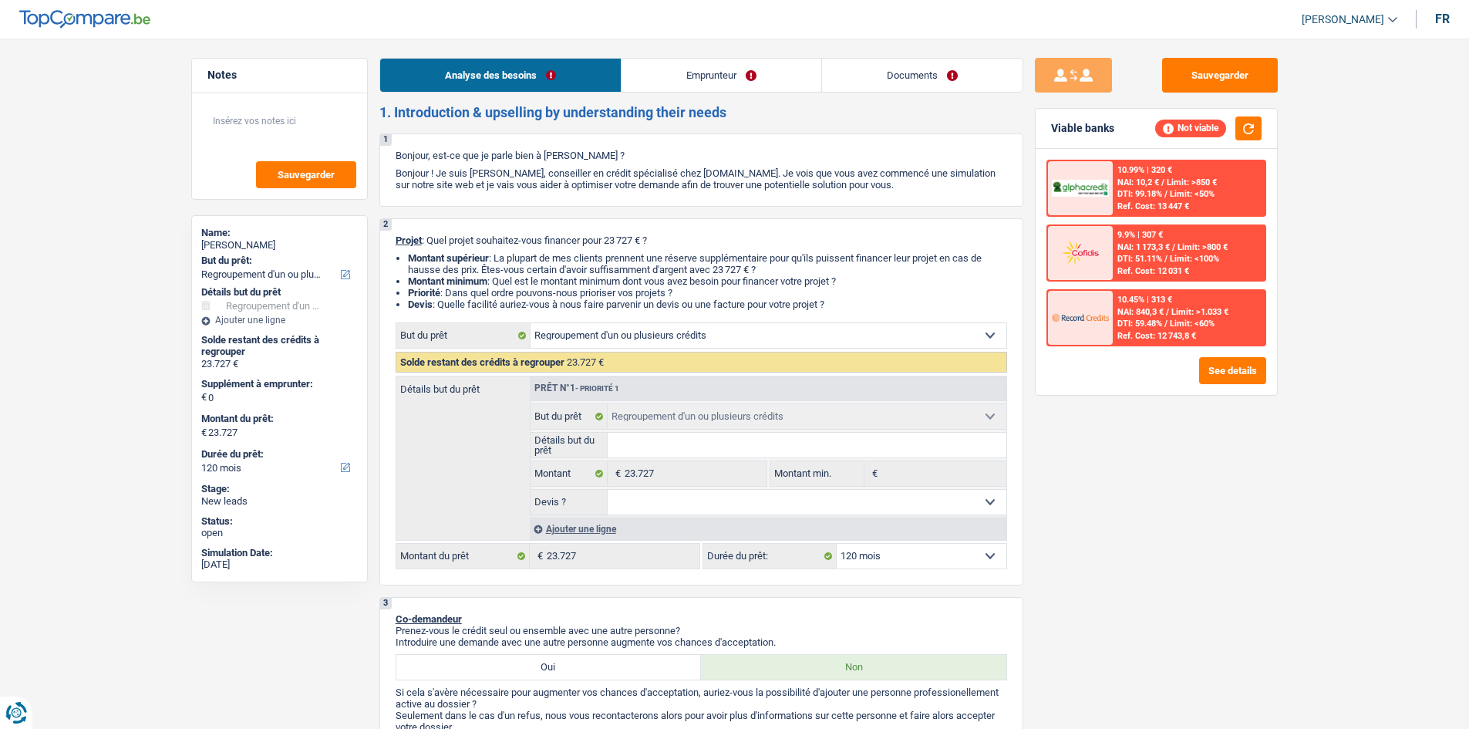
select select "refinancing"
select select "120"
select select "refinancing"
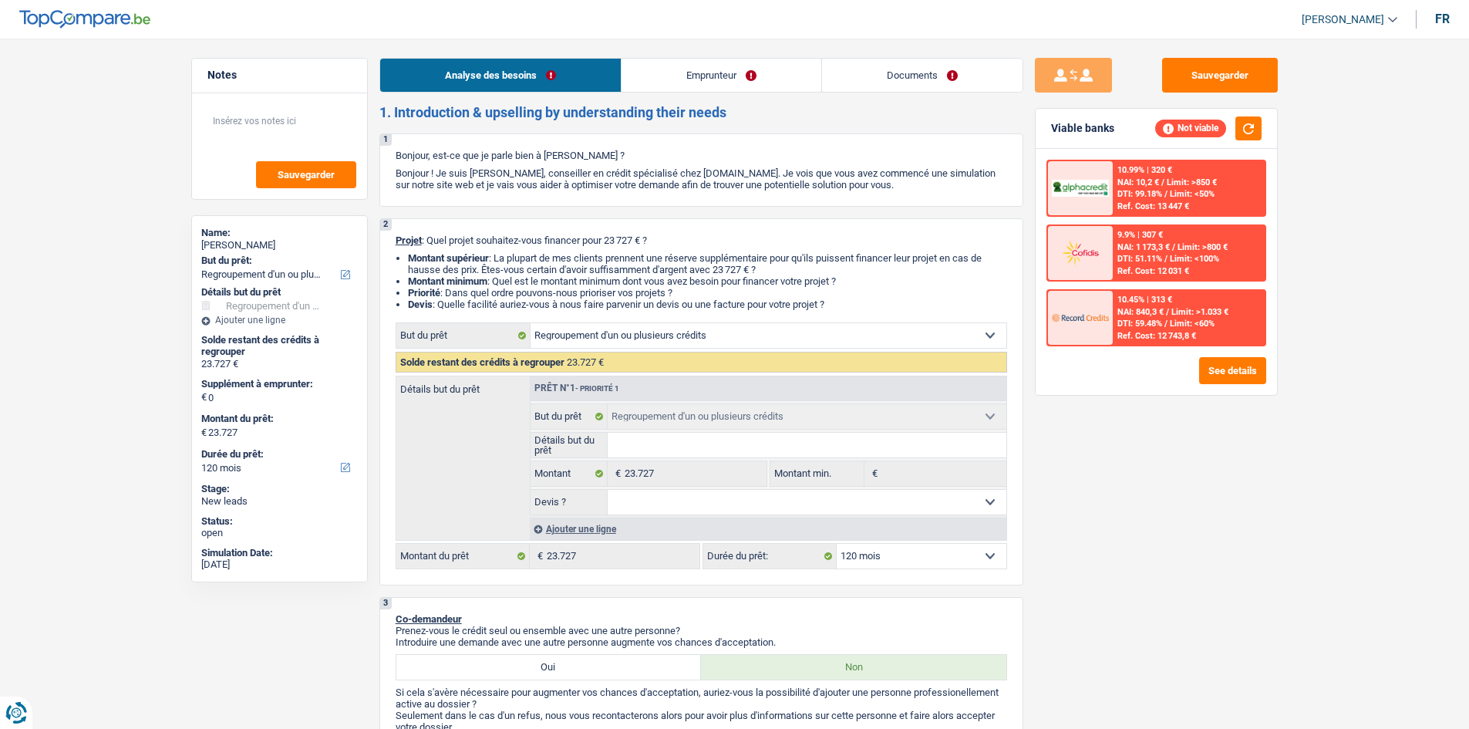
select select "120"
select select "worker"
select select "netSalary"
select select "rents"
select select "cardOrCredit"
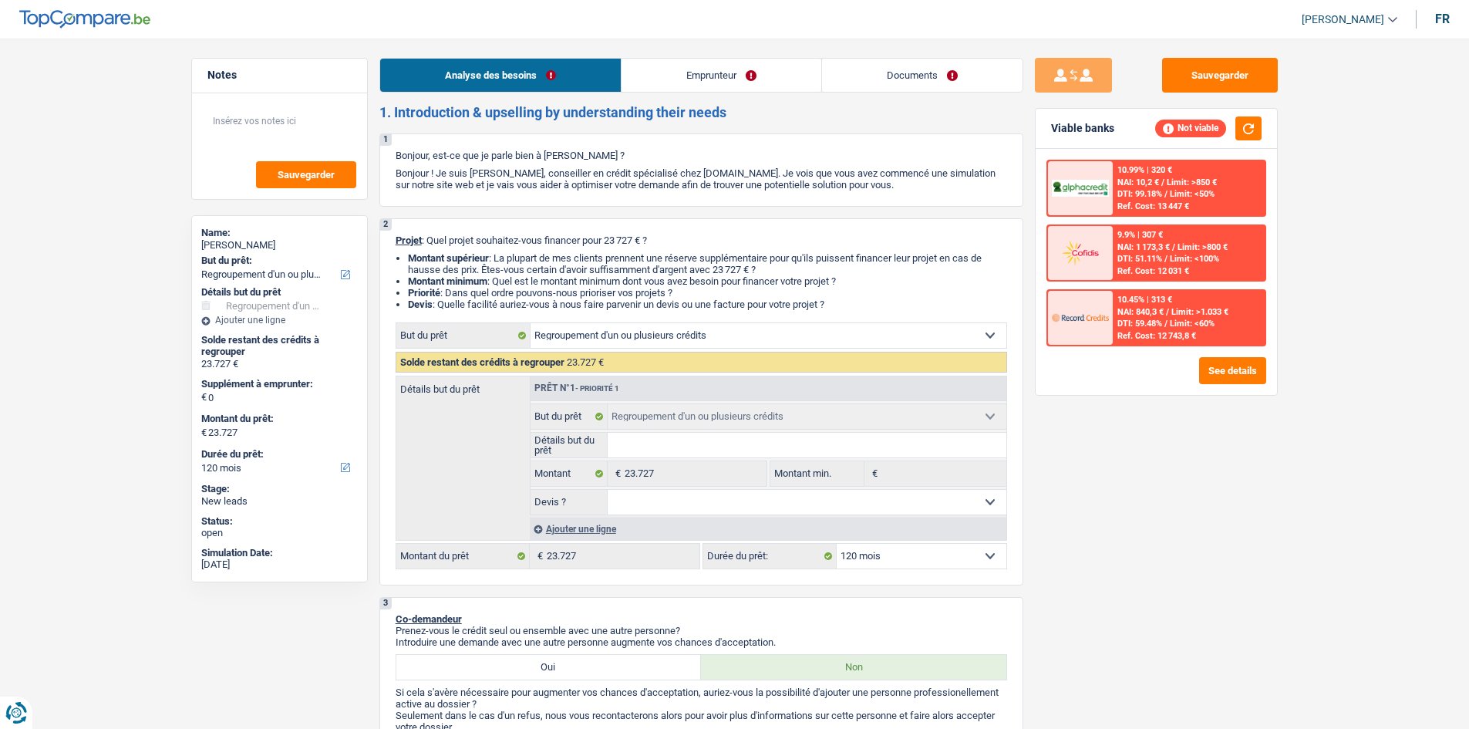
select select "personalLoan"
select select "homeFurnishingOrRelocation"
select select "42"
select select "carLoan"
select select "60"
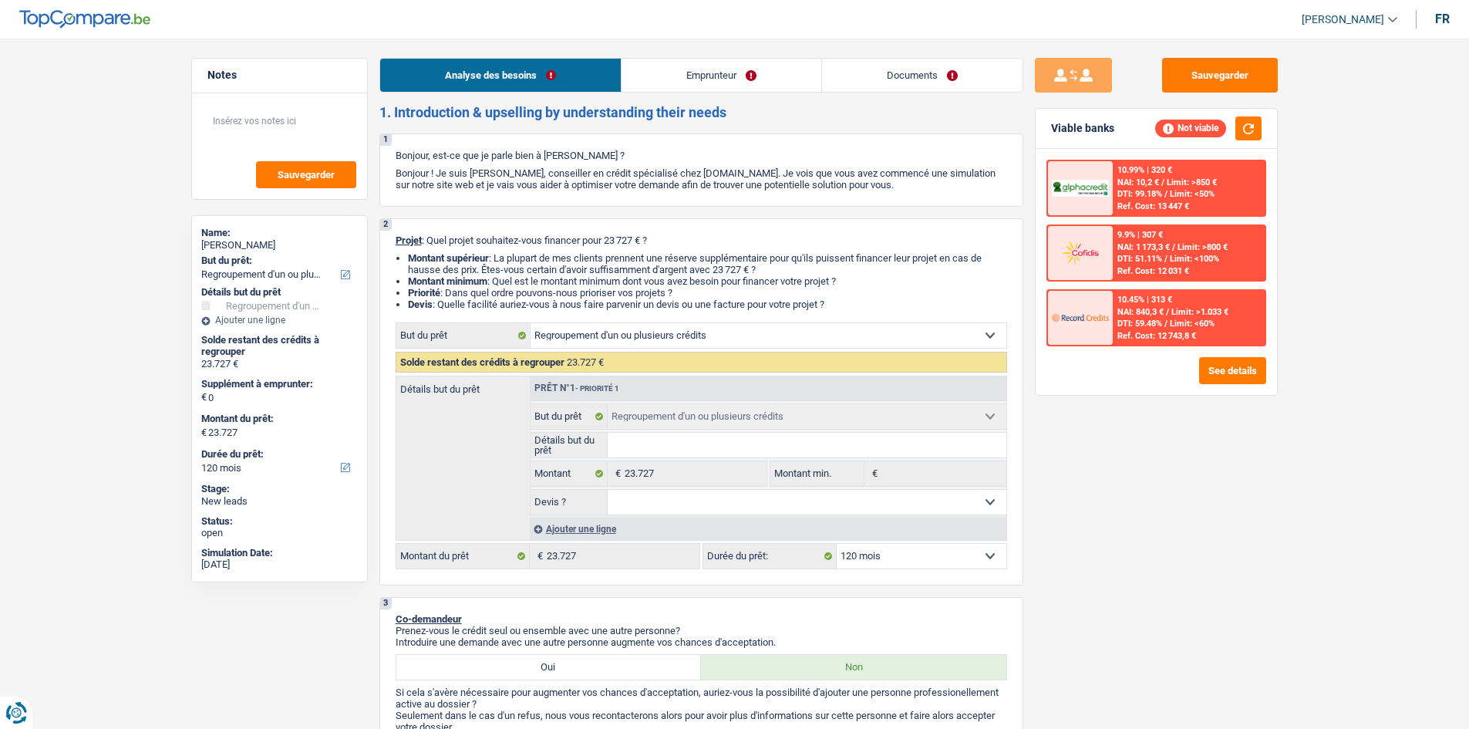
select select "refinancing"
select select "120"
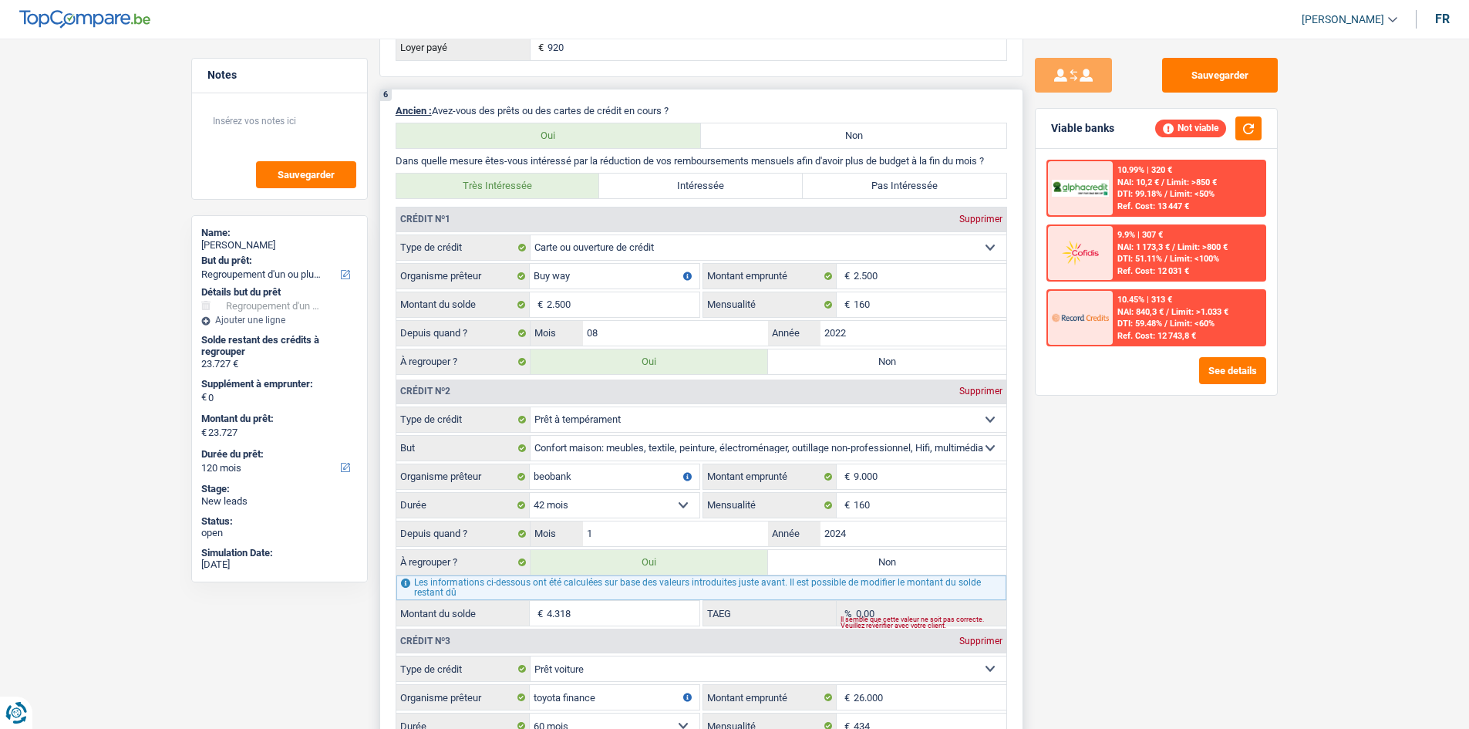
scroll to position [1234, 0]
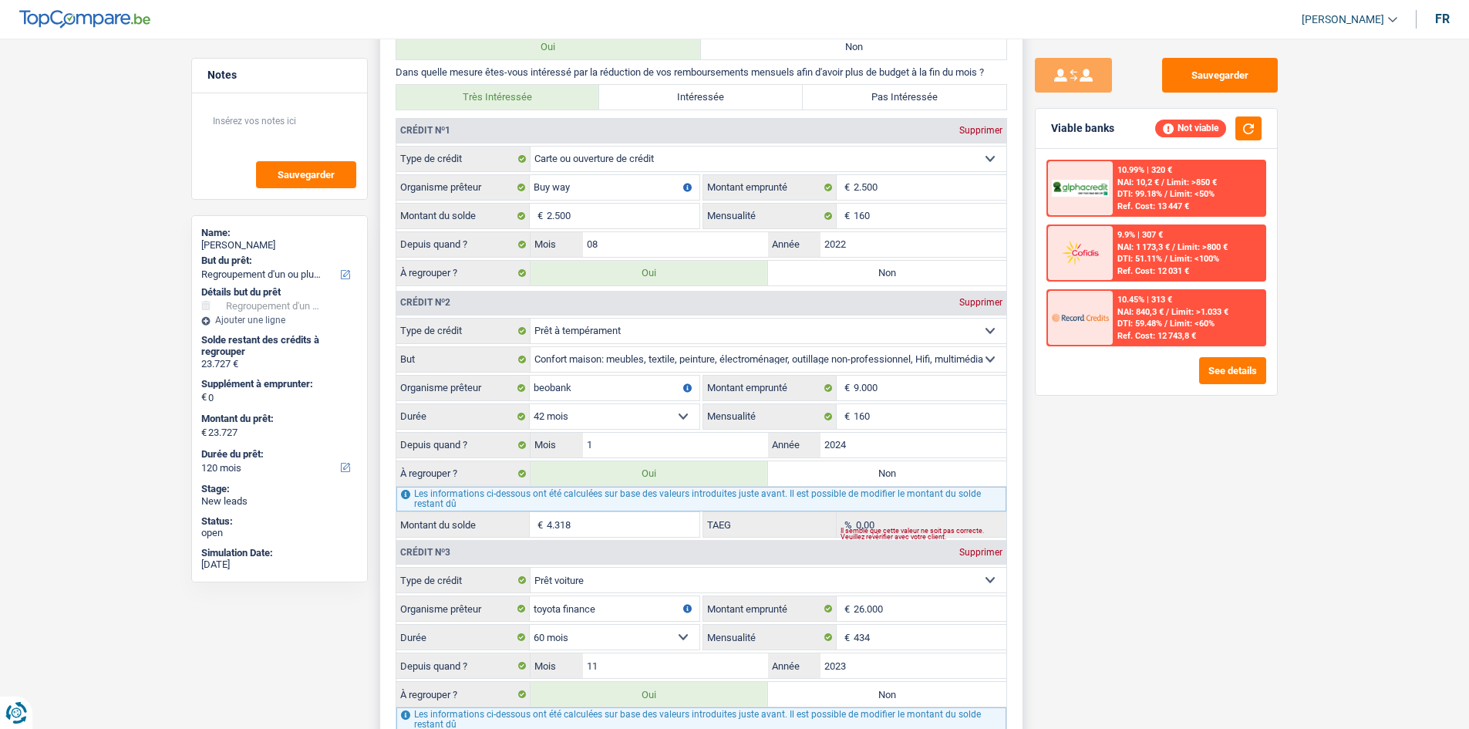
click at [596, 517] on input "4.318" at bounding box center [623, 524] width 153 height 25
click at [874, 413] on input "160" at bounding box center [930, 416] width 153 height 25
click at [598, 521] on input "4.318" at bounding box center [623, 524] width 153 height 25
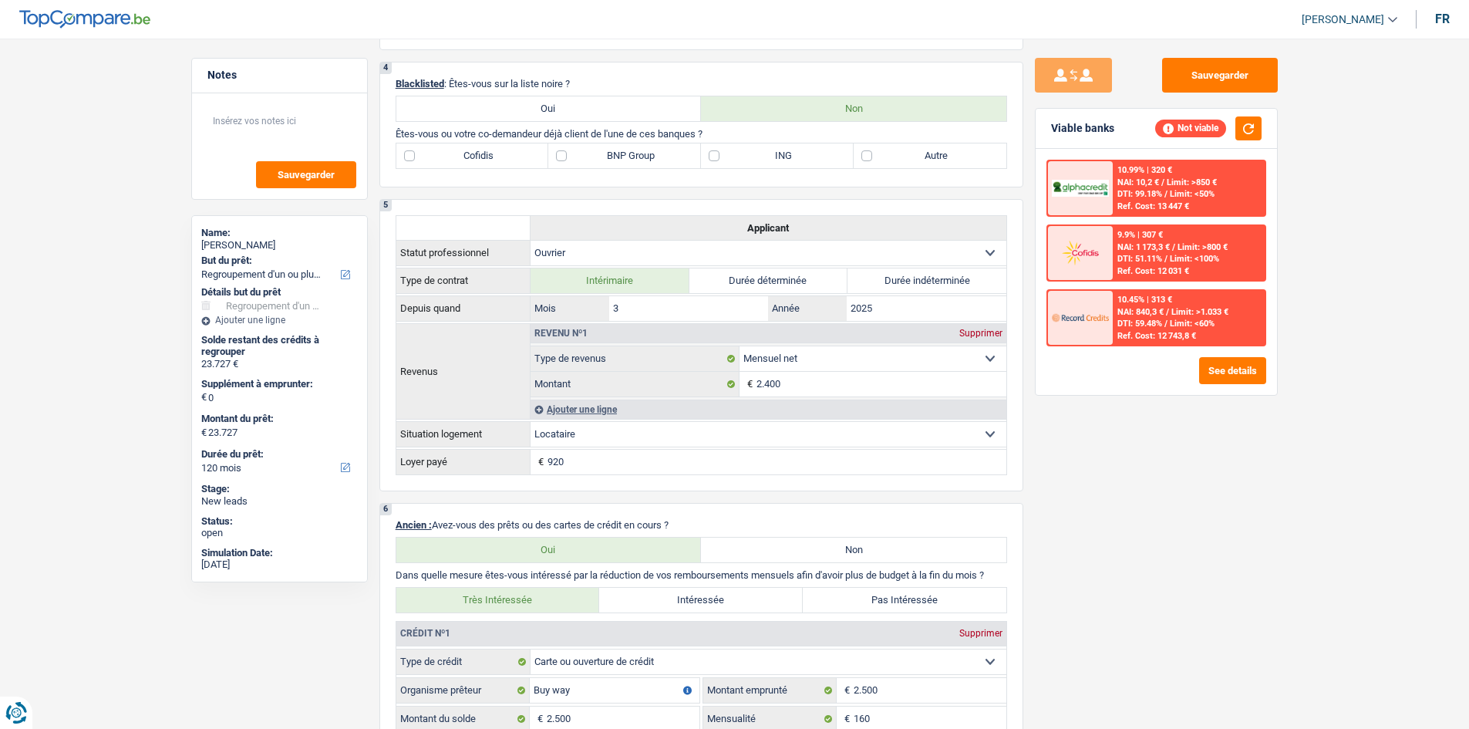
scroll to position [386, 0]
